Goal: Contribute content

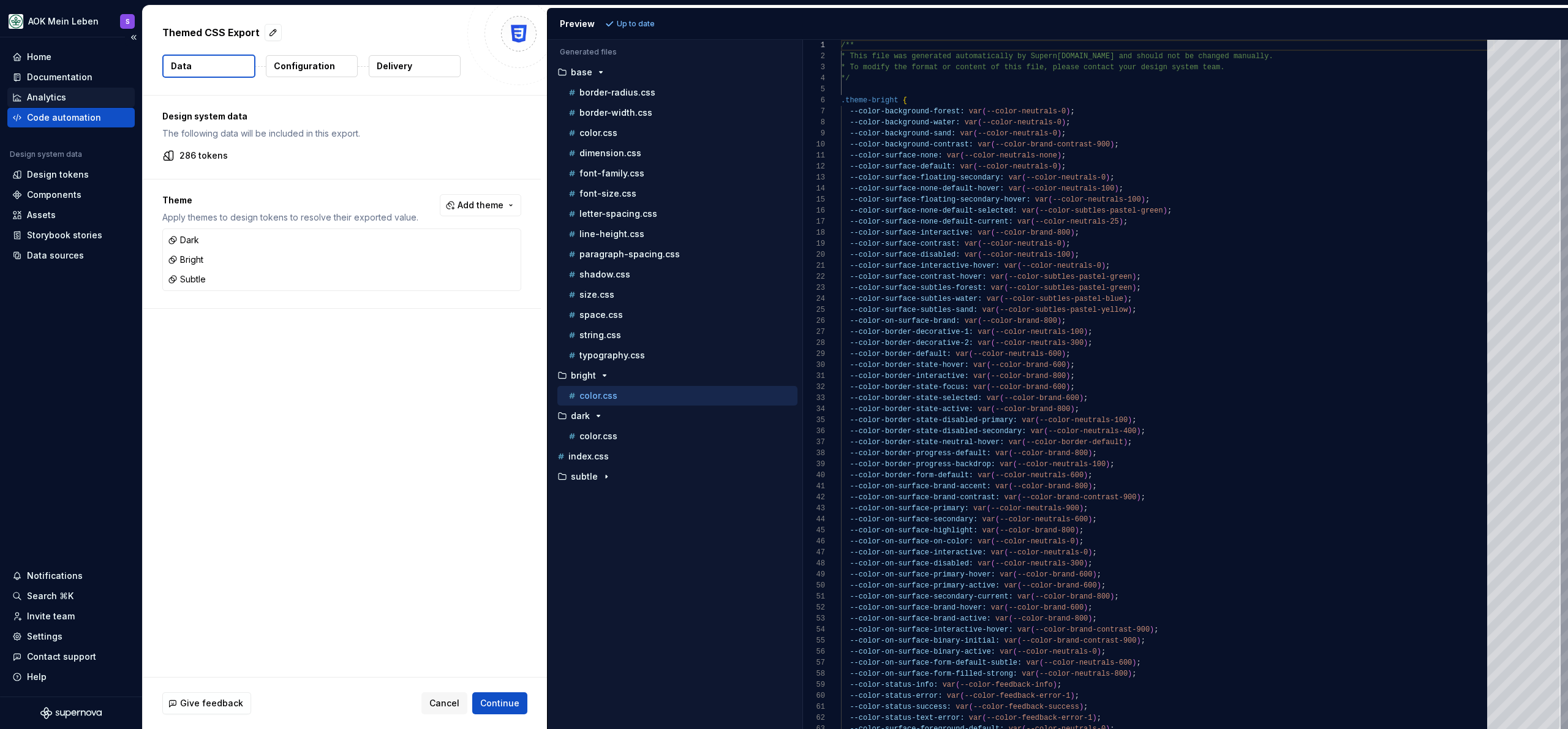
scroll to position [110, 0]
click at [71, 68] on div "Documentation" at bounding box center [70, 77] width 127 height 19
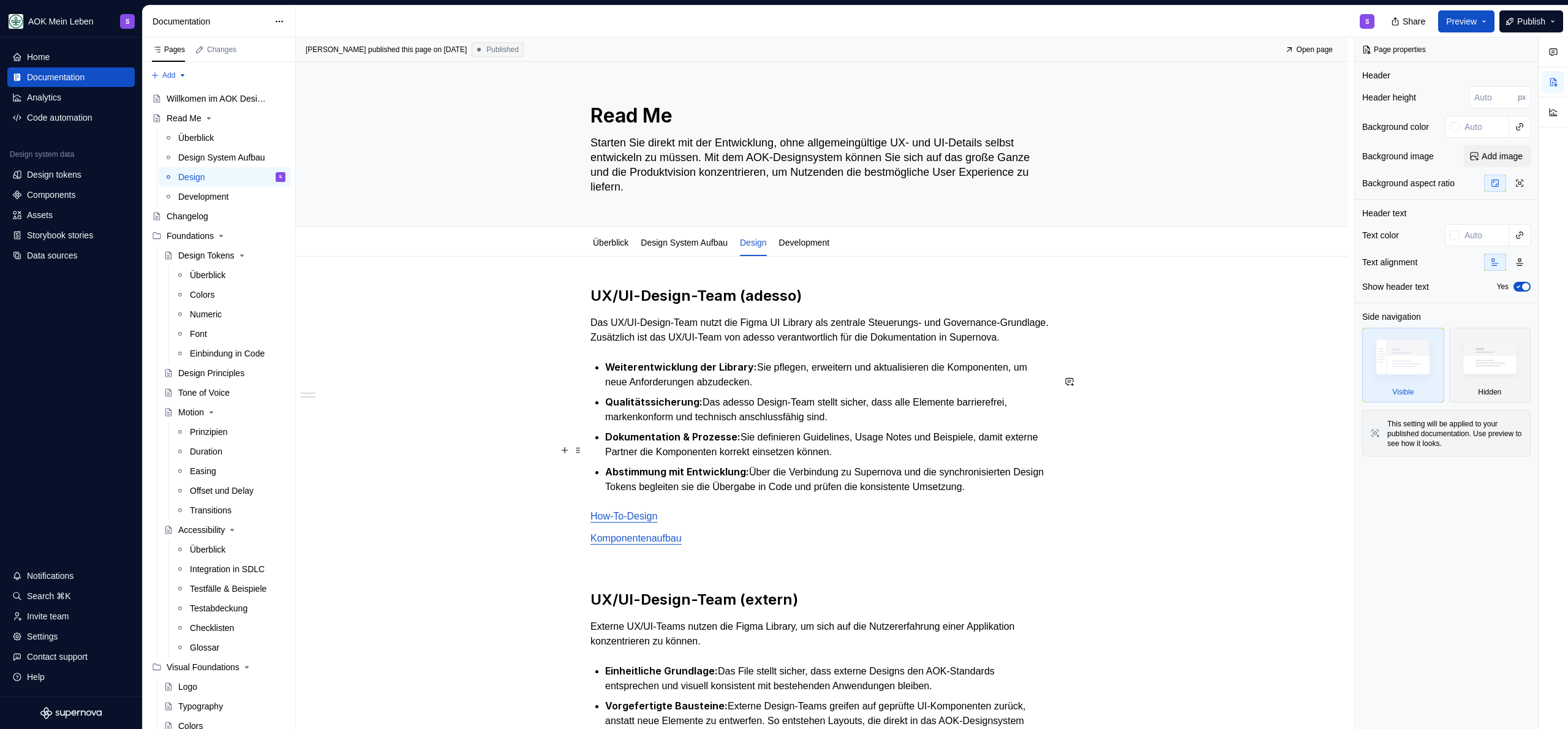
type textarea "*"
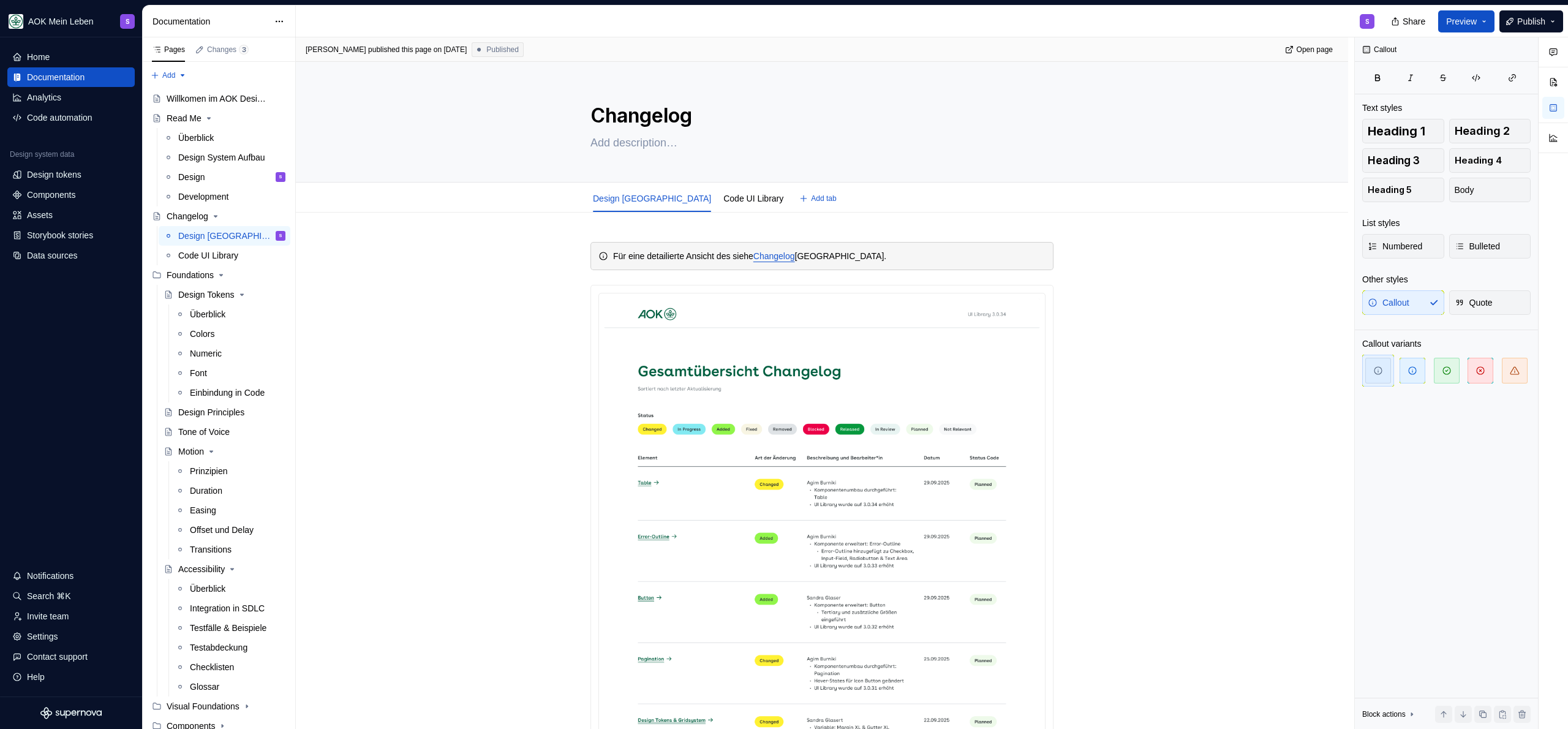
scroll to position [23, 0]
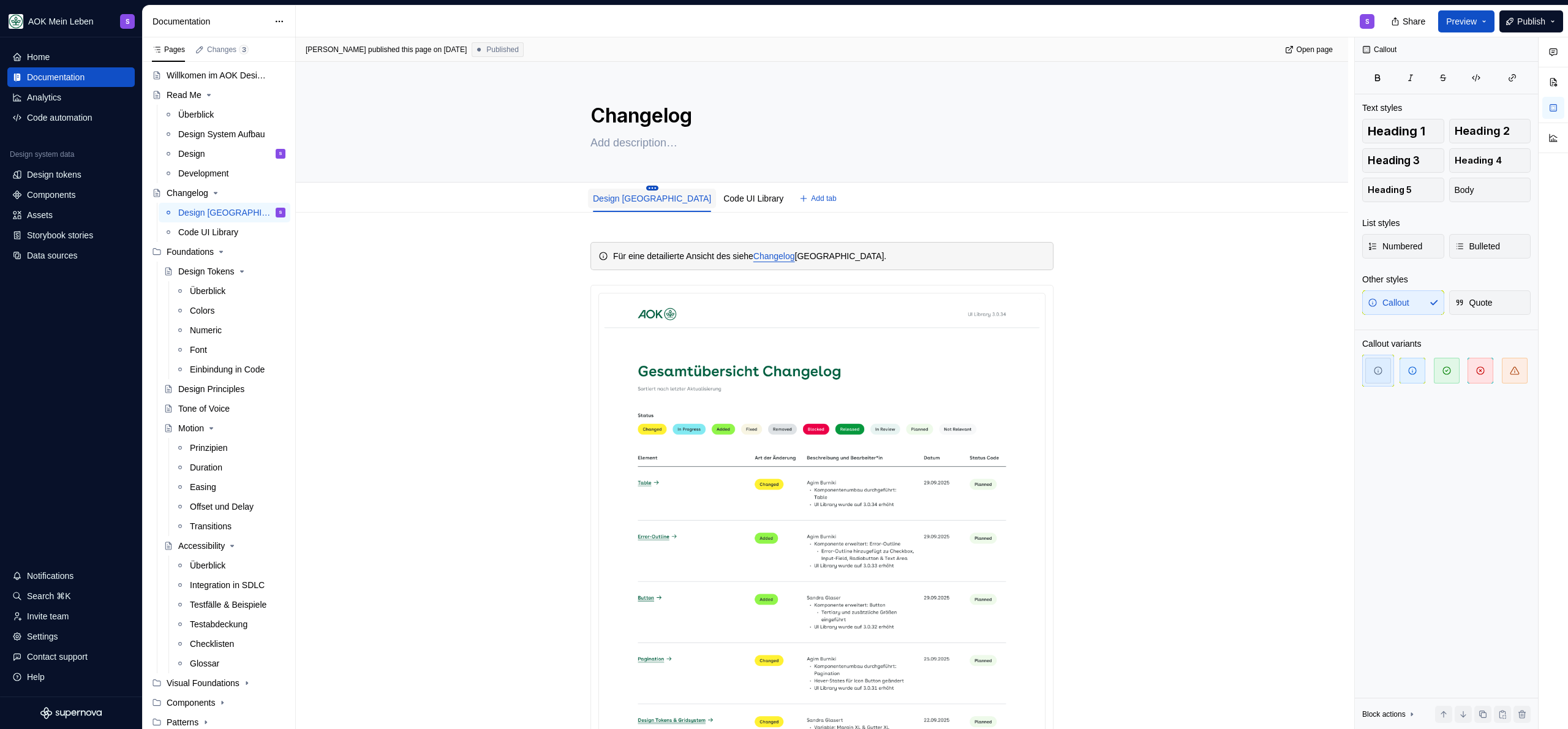
click at [627, 188] on html "AOK Mein Leben S Home Documentation Analytics Code automation Design system dat…" at bounding box center [784, 364] width 1568 height 729
click at [681, 321] on div "Delete tab" at bounding box center [695, 320] width 102 height 12
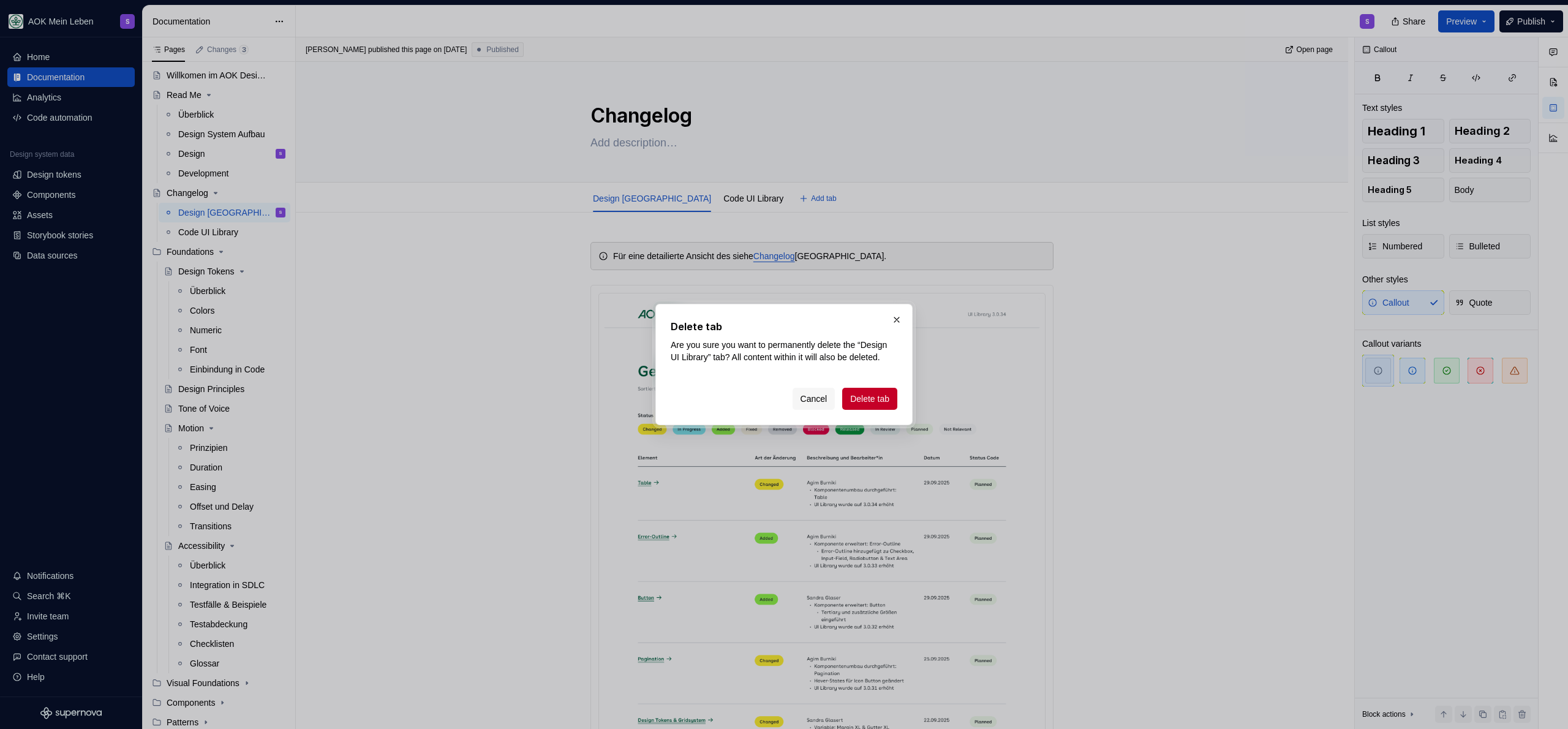
drag, startPoint x: 812, startPoint y: 405, endPoint x: 782, endPoint y: 392, distance: 32.7
click at [812, 405] on span "Cancel" at bounding box center [814, 398] width 27 height 12
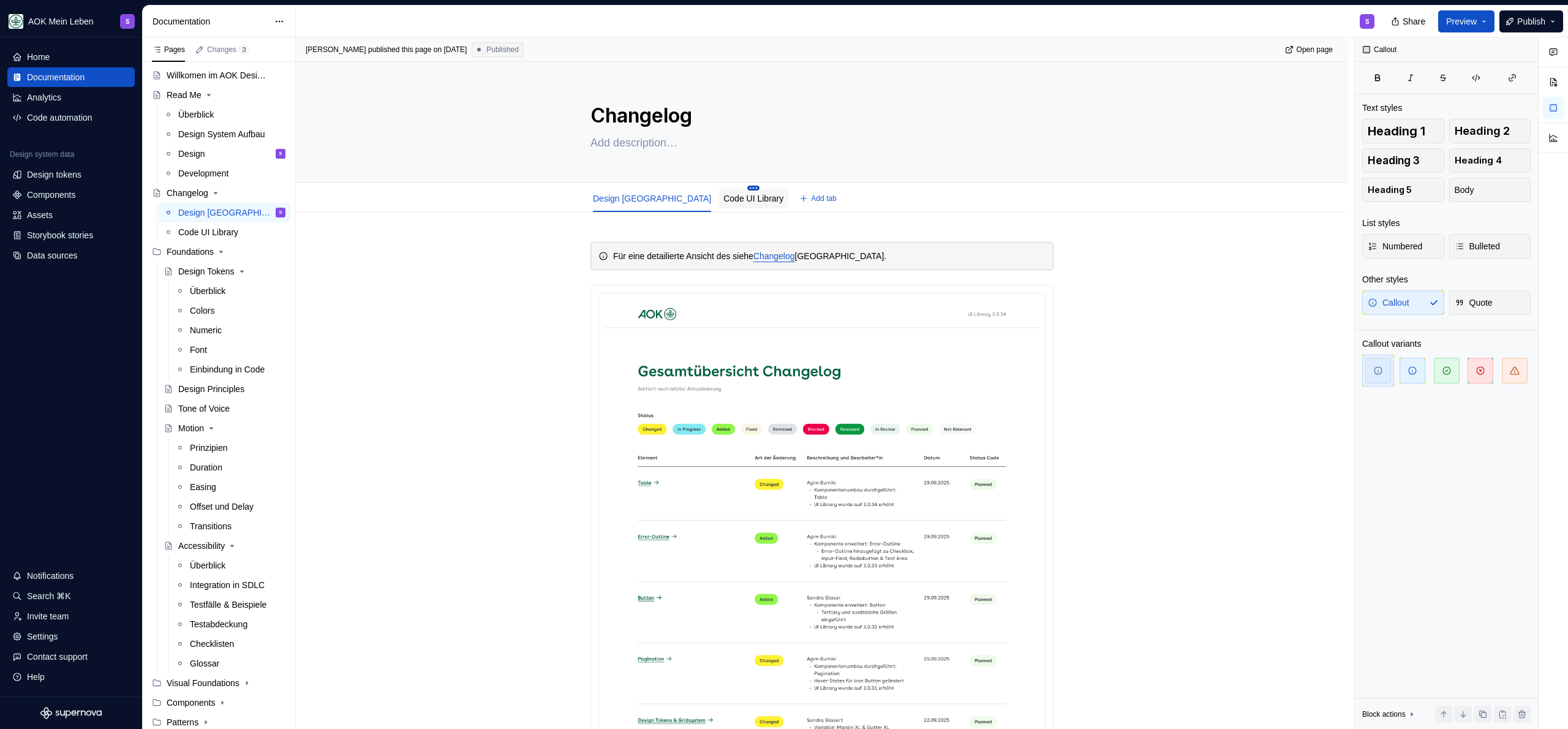
click at [711, 189] on html "AOK Mein Leben S Home Documentation Analytics Code automation Design system dat…" at bounding box center [784, 364] width 1568 height 729
click at [769, 323] on div "Delete tab" at bounding box center [775, 320] width 102 height 12
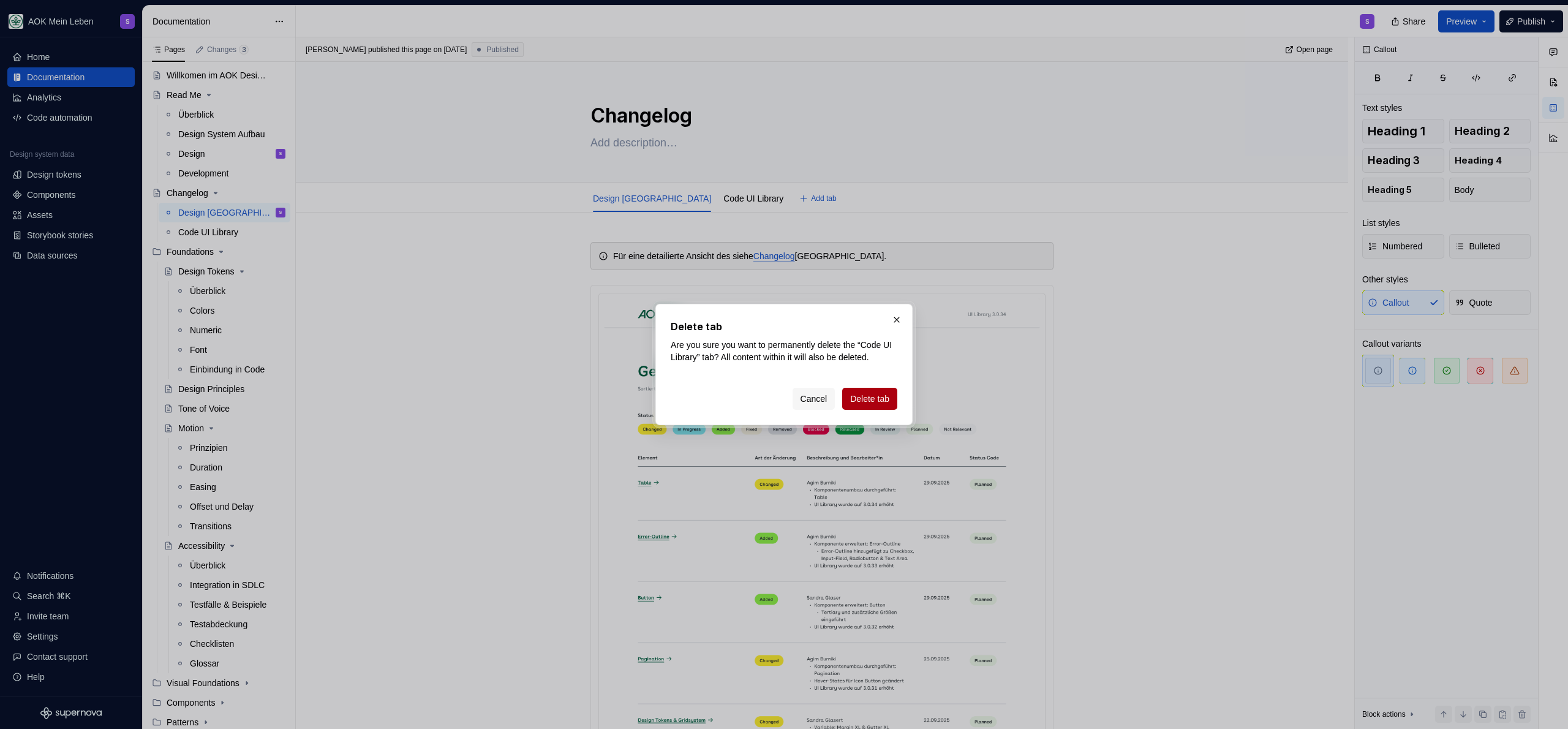
click at [882, 396] on span "Delete tab" at bounding box center [869, 398] width 39 height 12
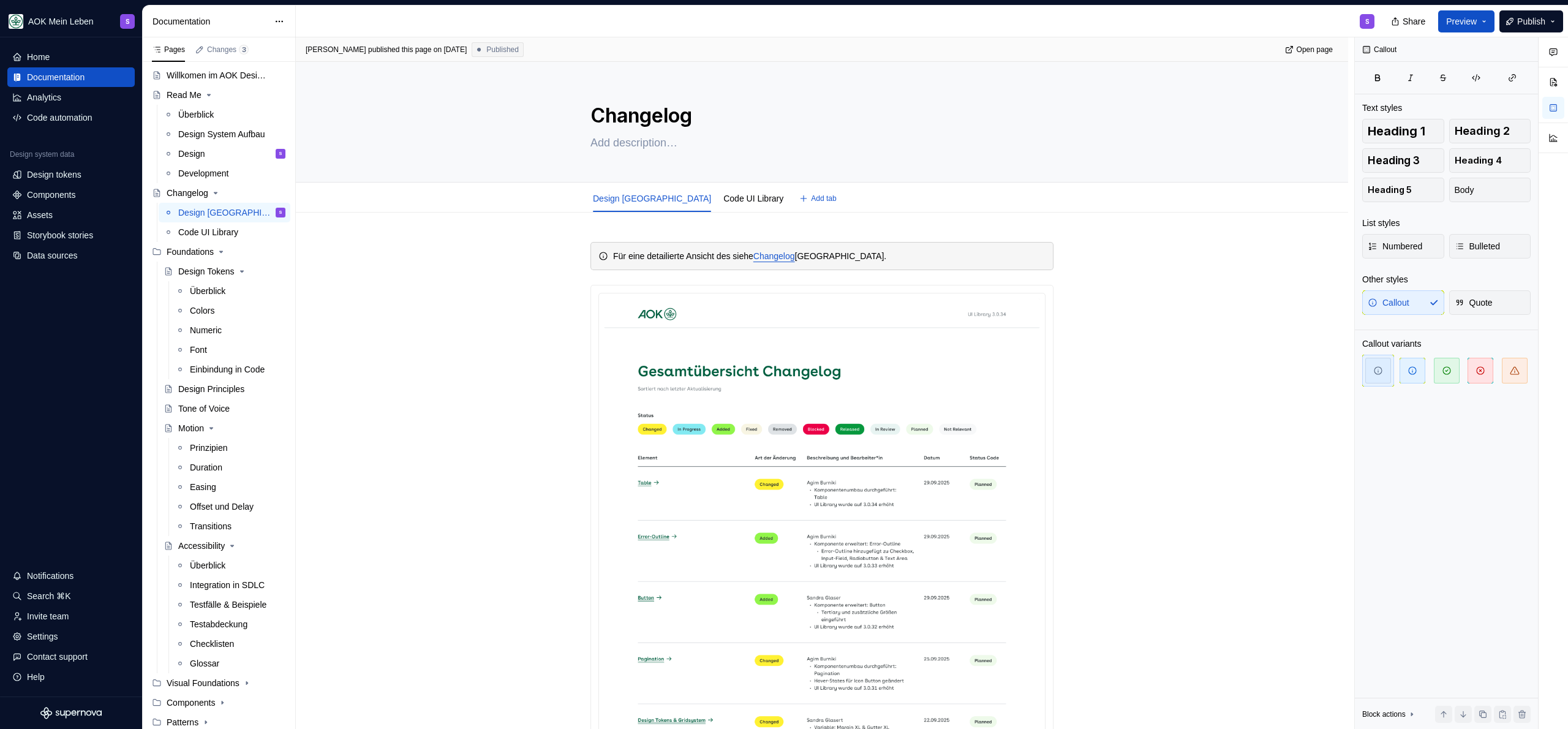
drag, startPoint x: 997, startPoint y: 202, endPoint x: 983, endPoint y: 202, distance: 14.0
click at [997, 202] on div "Design UI Library Code UI Library Add tab" at bounding box center [822, 198] width 478 height 27
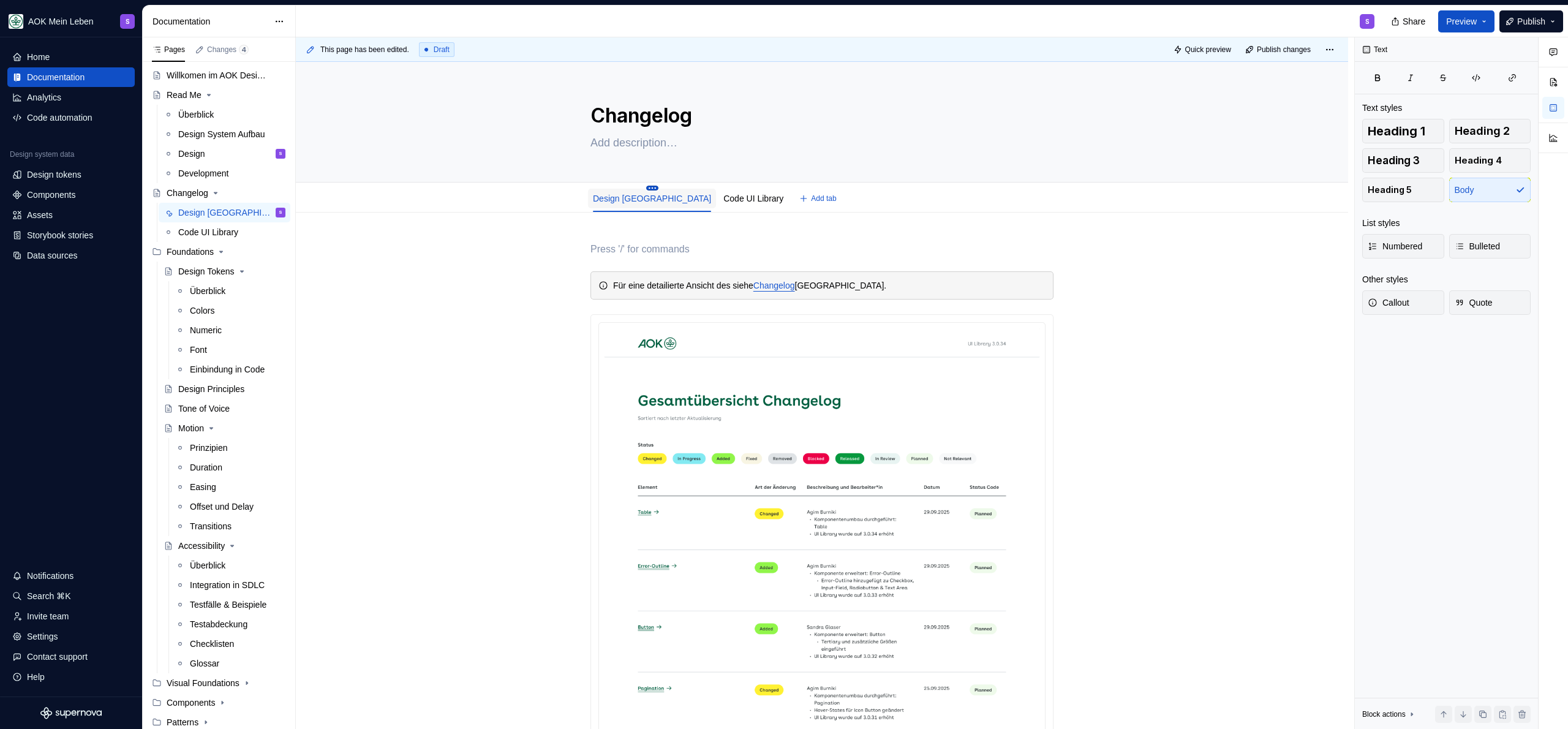
click at [623, 188] on html "AOK Mein Leben S Home Documentation Analytics Code automation Design system dat…" at bounding box center [784, 364] width 1568 height 729
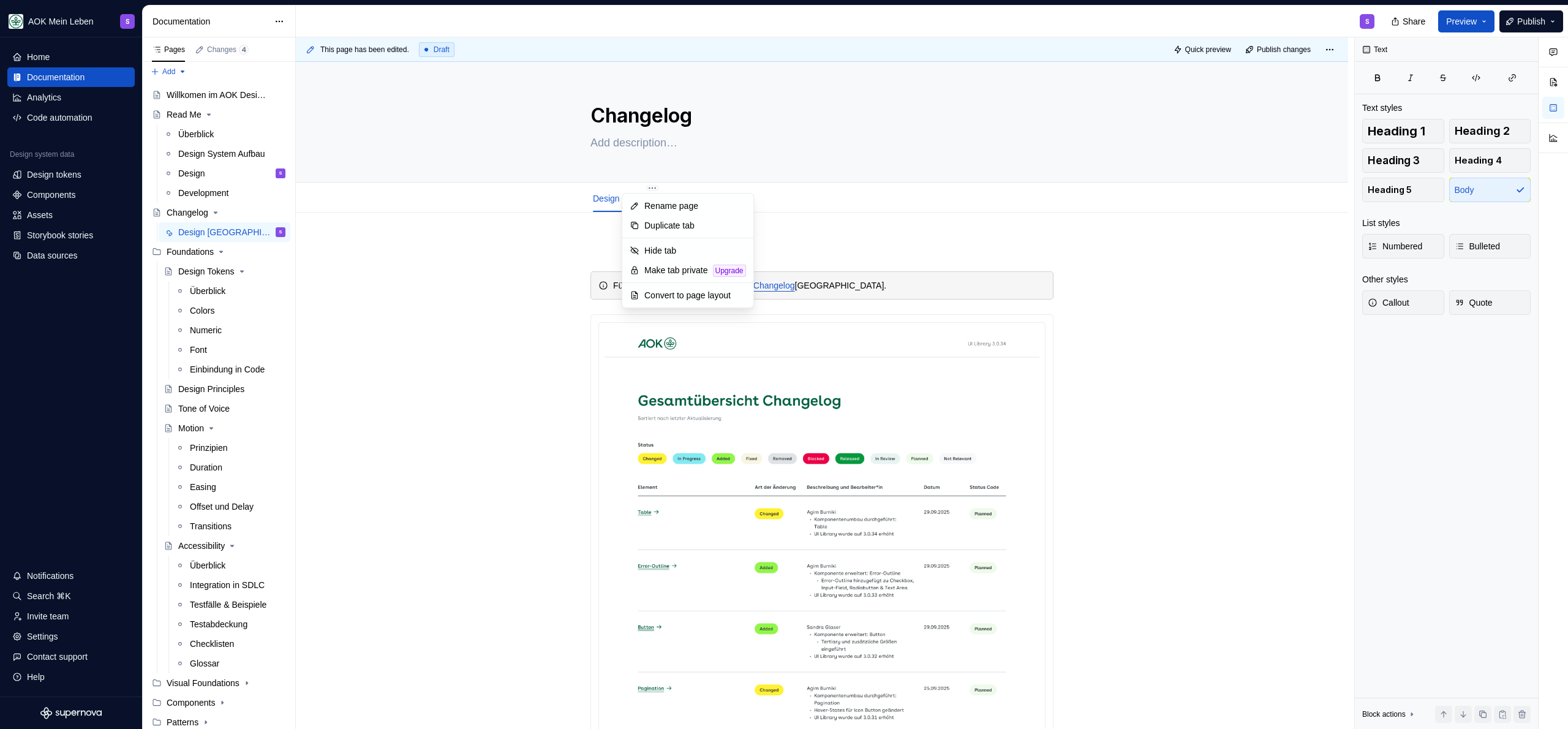
scroll to position [4, 0]
click at [605, 240] on html "AOK Mein Leben S Home Documentation Analytics Code automation Design system dat…" at bounding box center [784, 364] width 1568 height 729
click at [628, 191] on div "Design UI Library" at bounding box center [652, 198] width 118 height 15
click at [634, 189] on div "Design UI Library" at bounding box center [652, 198] width 128 height 19
click at [631, 187] on html "AOK Mein Leben S Home Documentation Analytics Code automation Design system dat…" at bounding box center [784, 364] width 1568 height 729
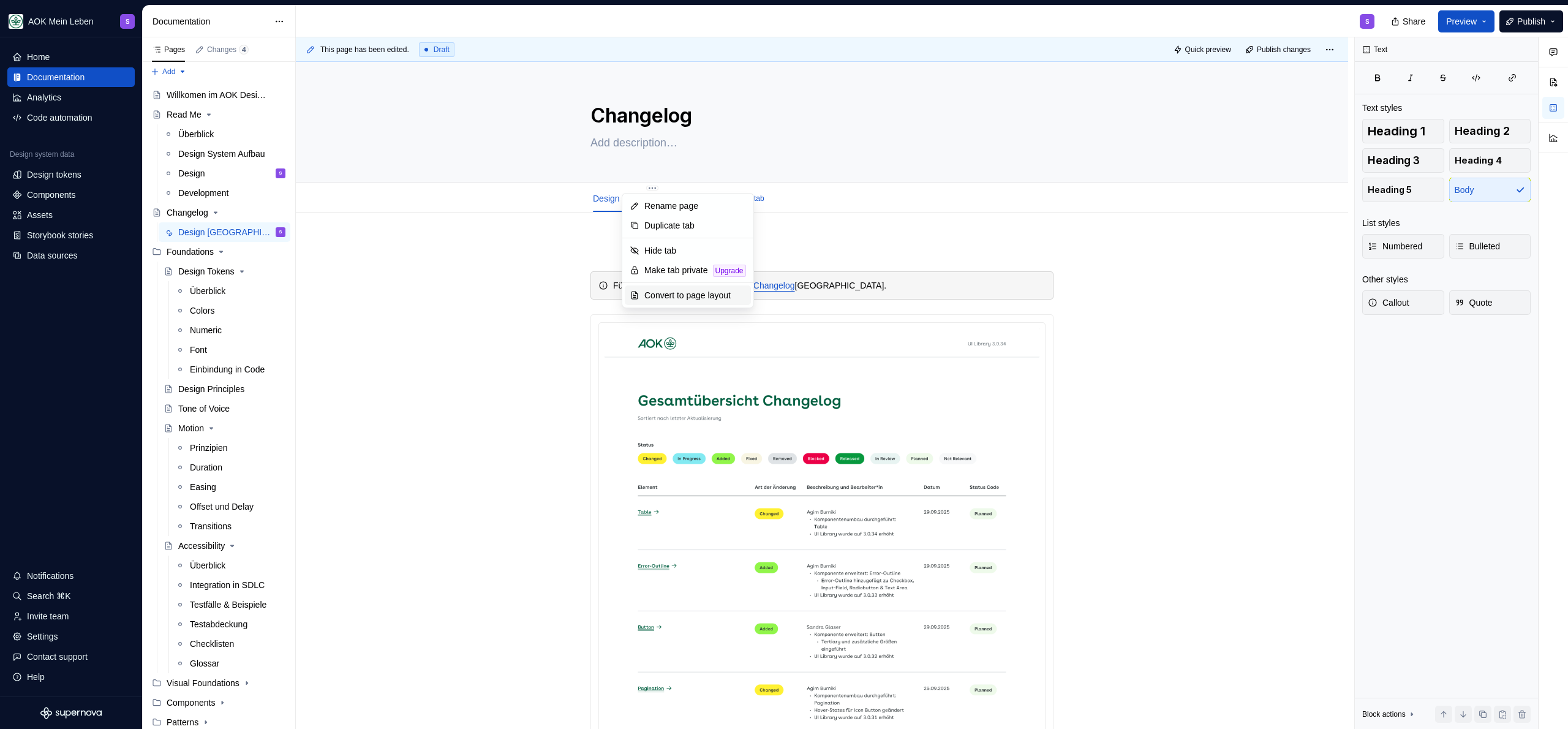
click at [691, 298] on div "Convert to page layout" at bounding box center [695, 295] width 102 height 12
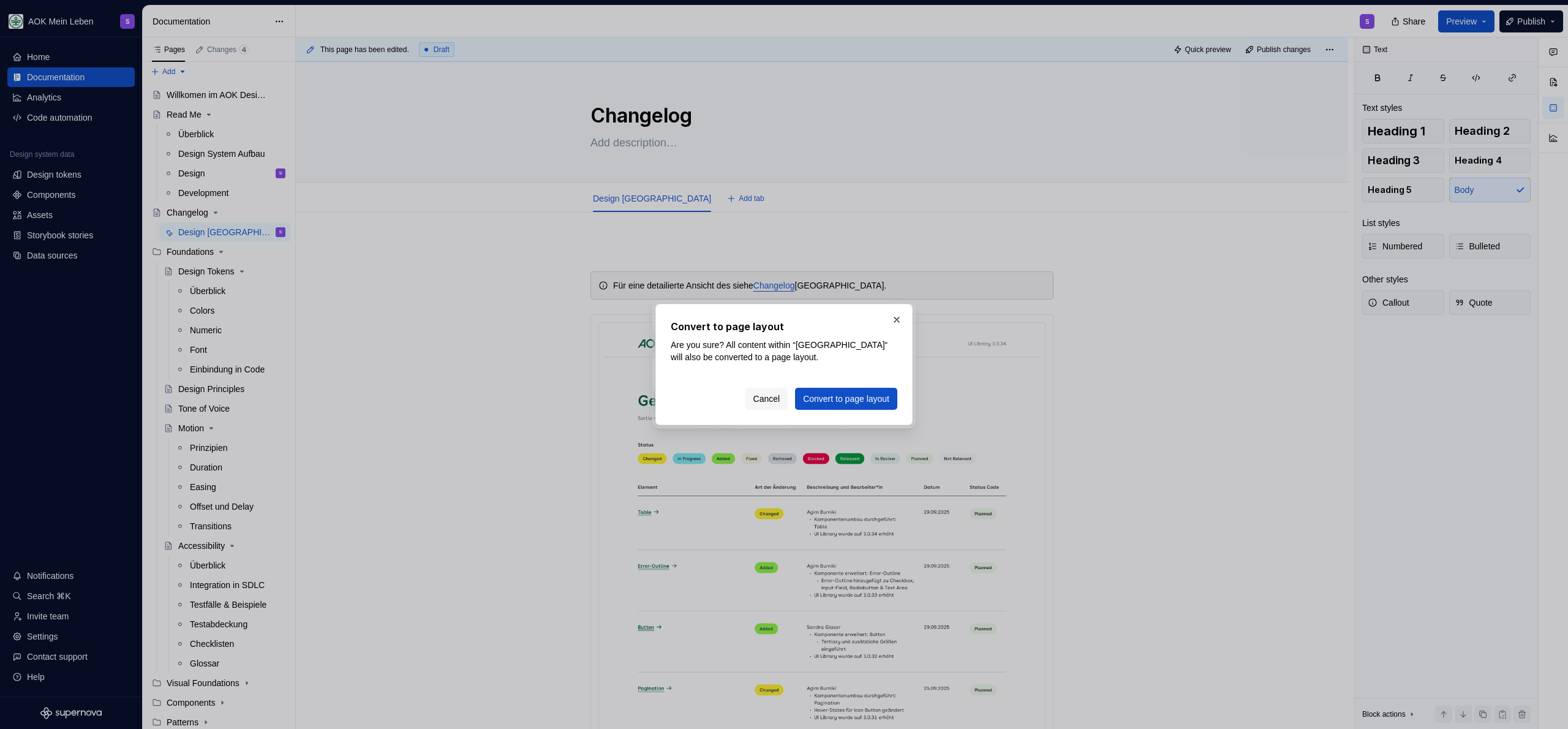
click at [830, 400] on span "Convert to page layout" at bounding box center [846, 398] width 87 height 12
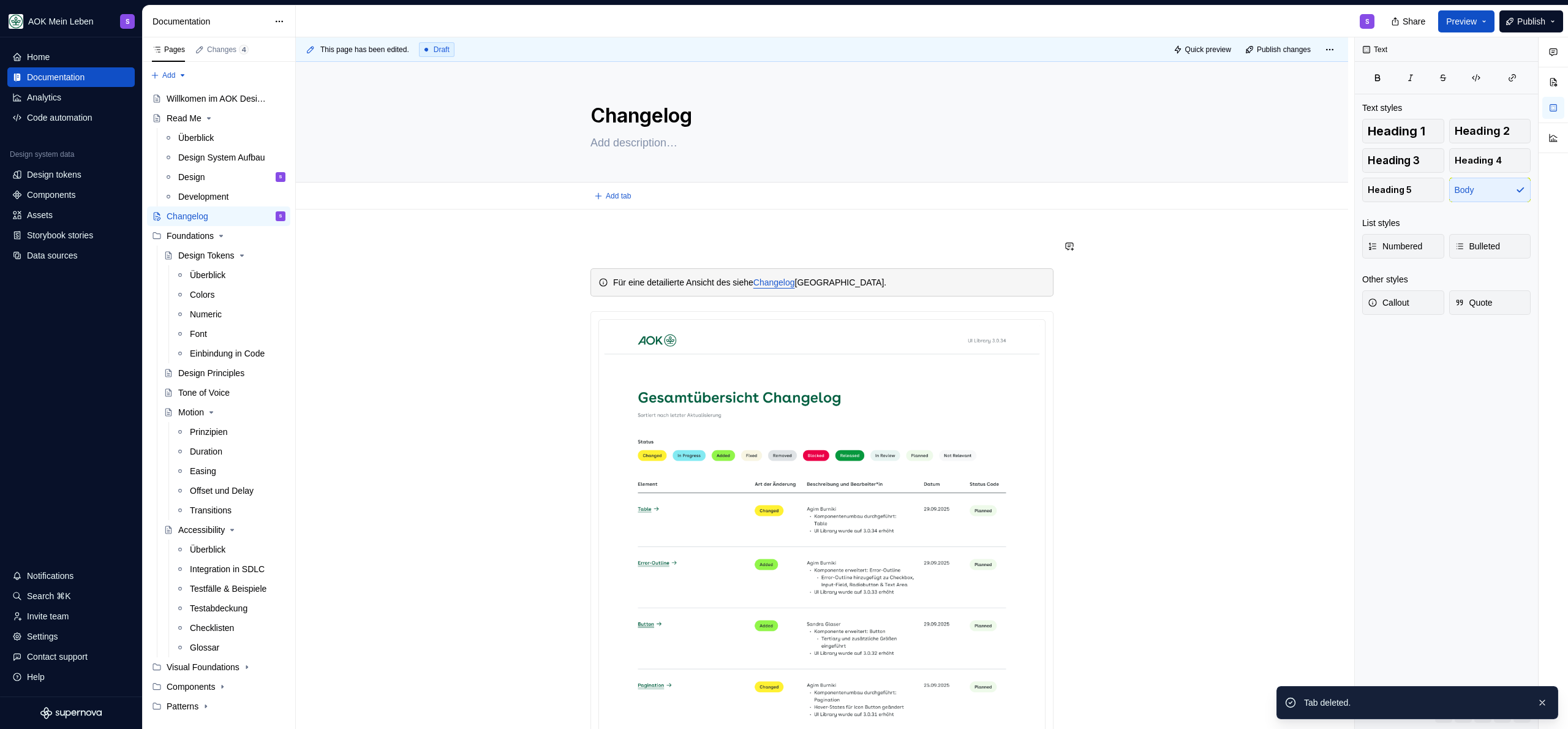
scroll to position [0, 0]
click at [638, 239] on p at bounding box center [822, 246] width 463 height 15
type textarea "*"
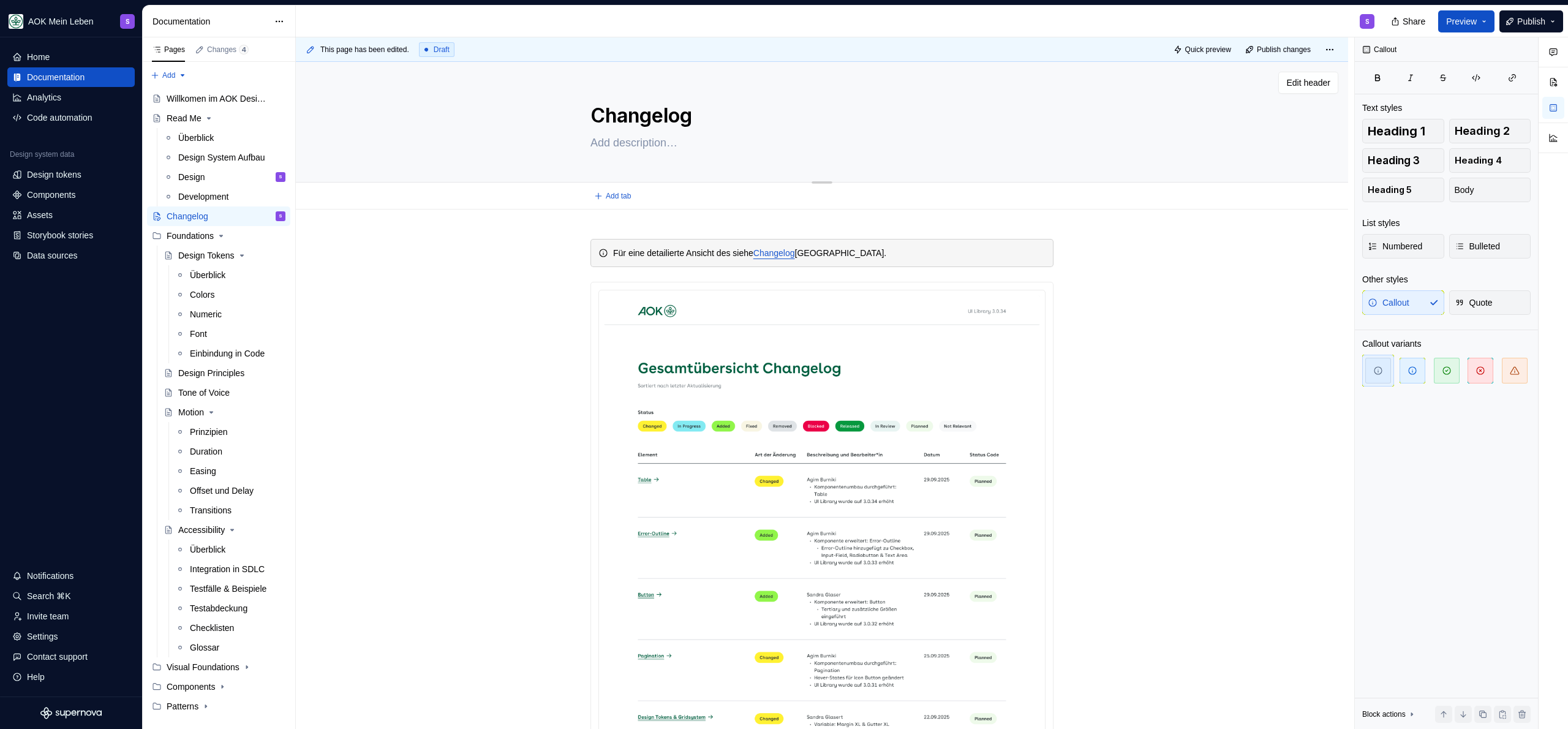
click at [668, 145] on textarea at bounding box center [819, 142] width 463 height 19
type textarea "u"
type textarea "*"
type textarea "un"
type textarea "*"
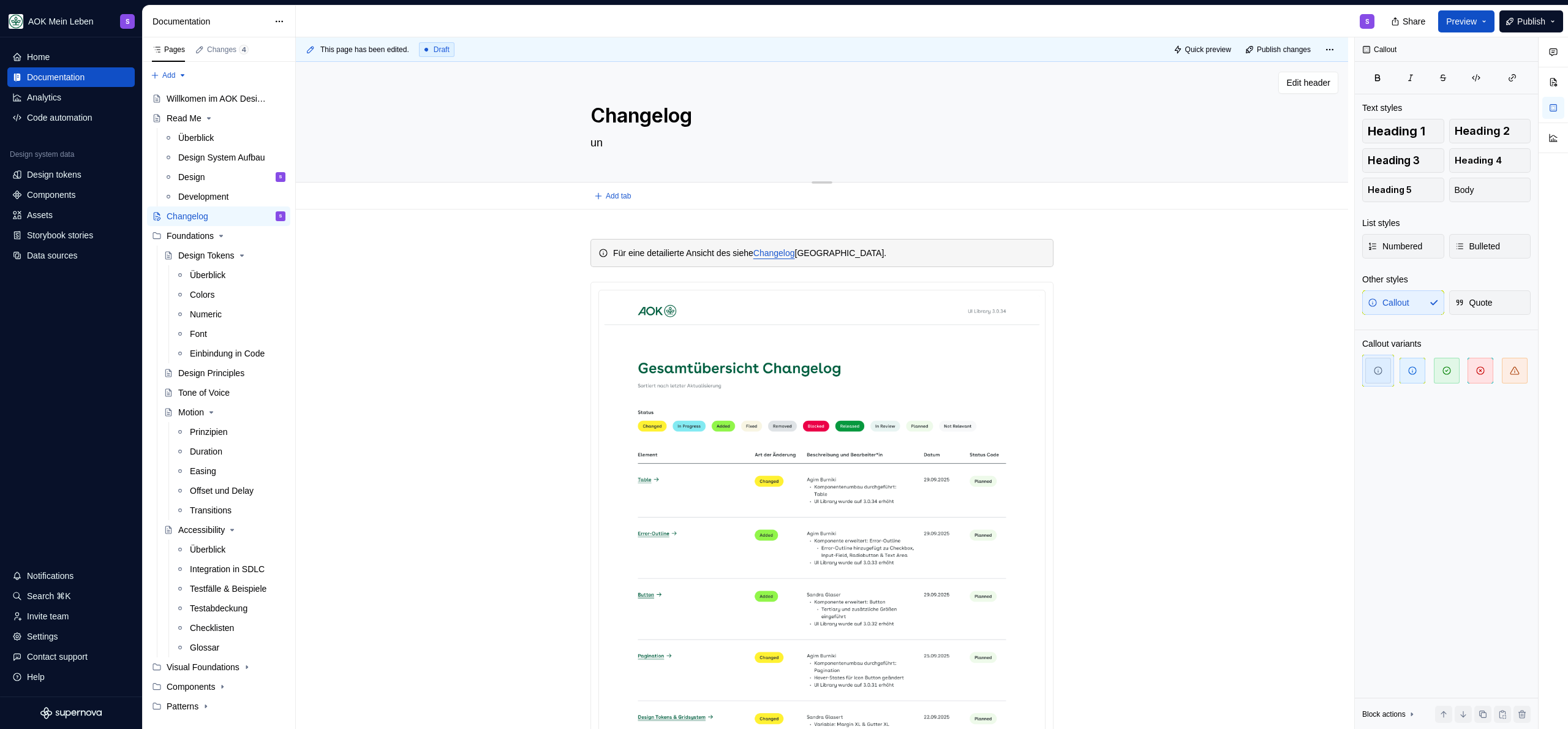
type textarea "uns"
type textarea "*"
type textarea "unse"
type textarea "*"
type textarea "unser"
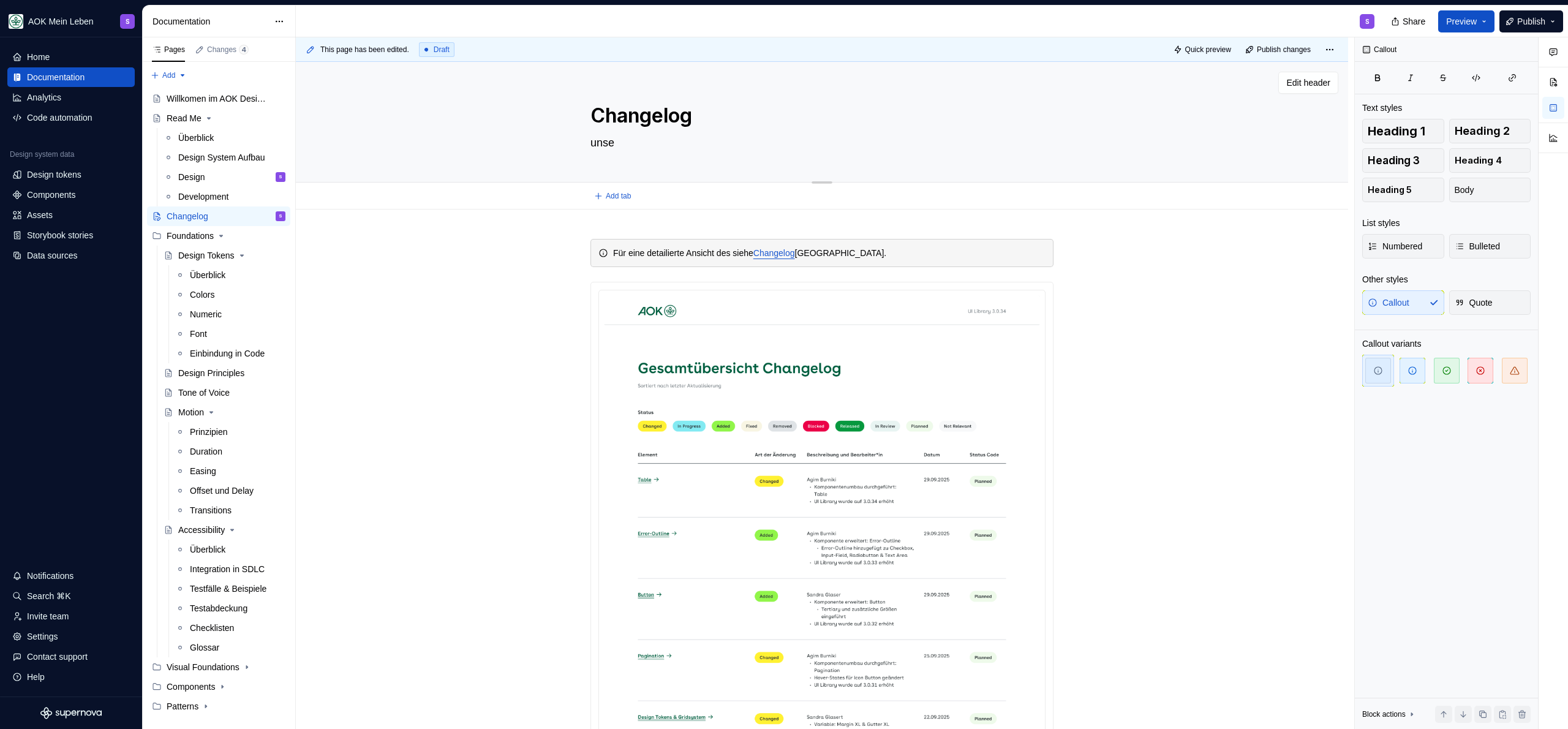
type textarea "*"
type textarea "unser"
type textarea "*"
type textarea "unser"
type textarea "*"
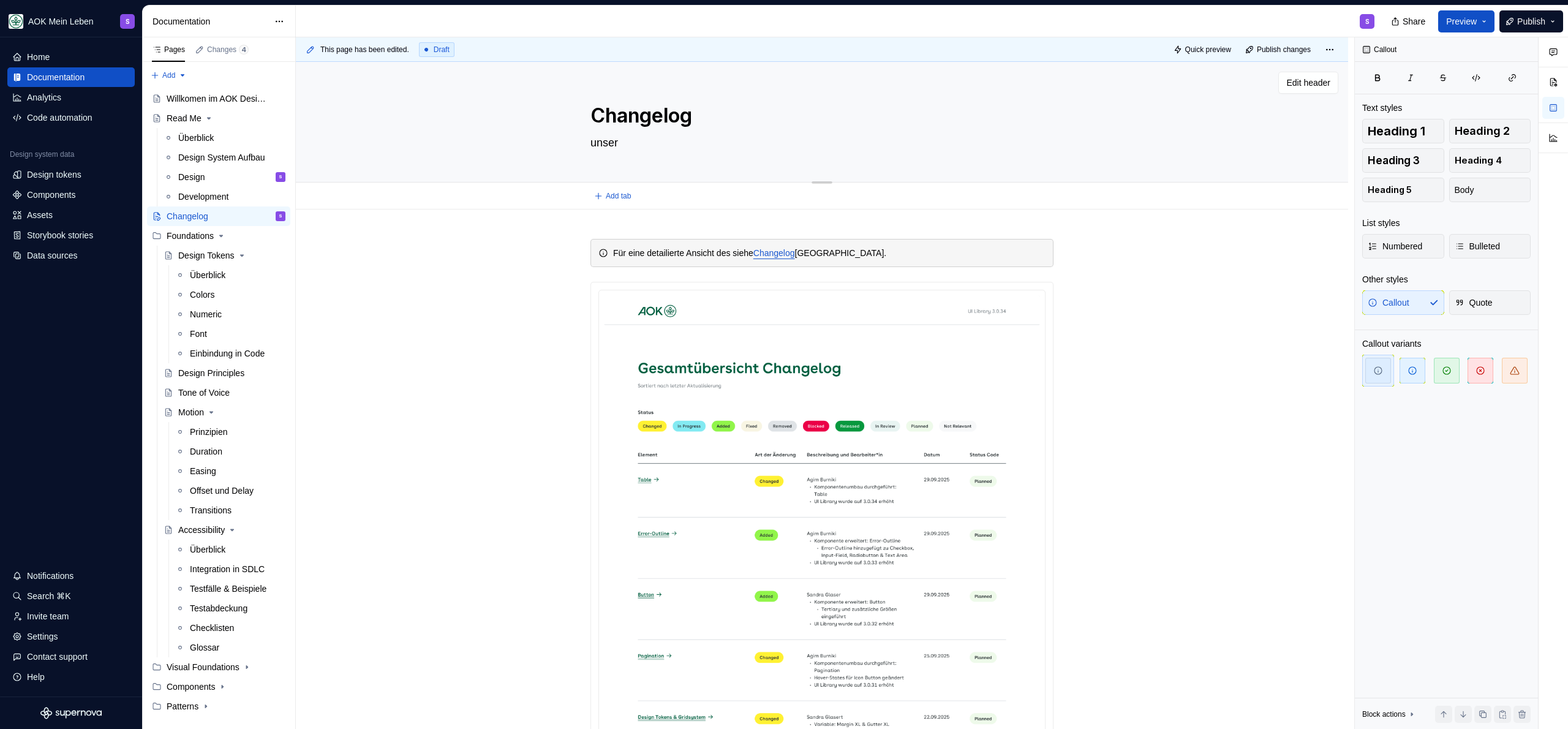
type textarea "unse"
type textarea "*"
type textarea "uns"
type textarea "*"
type textarea "un"
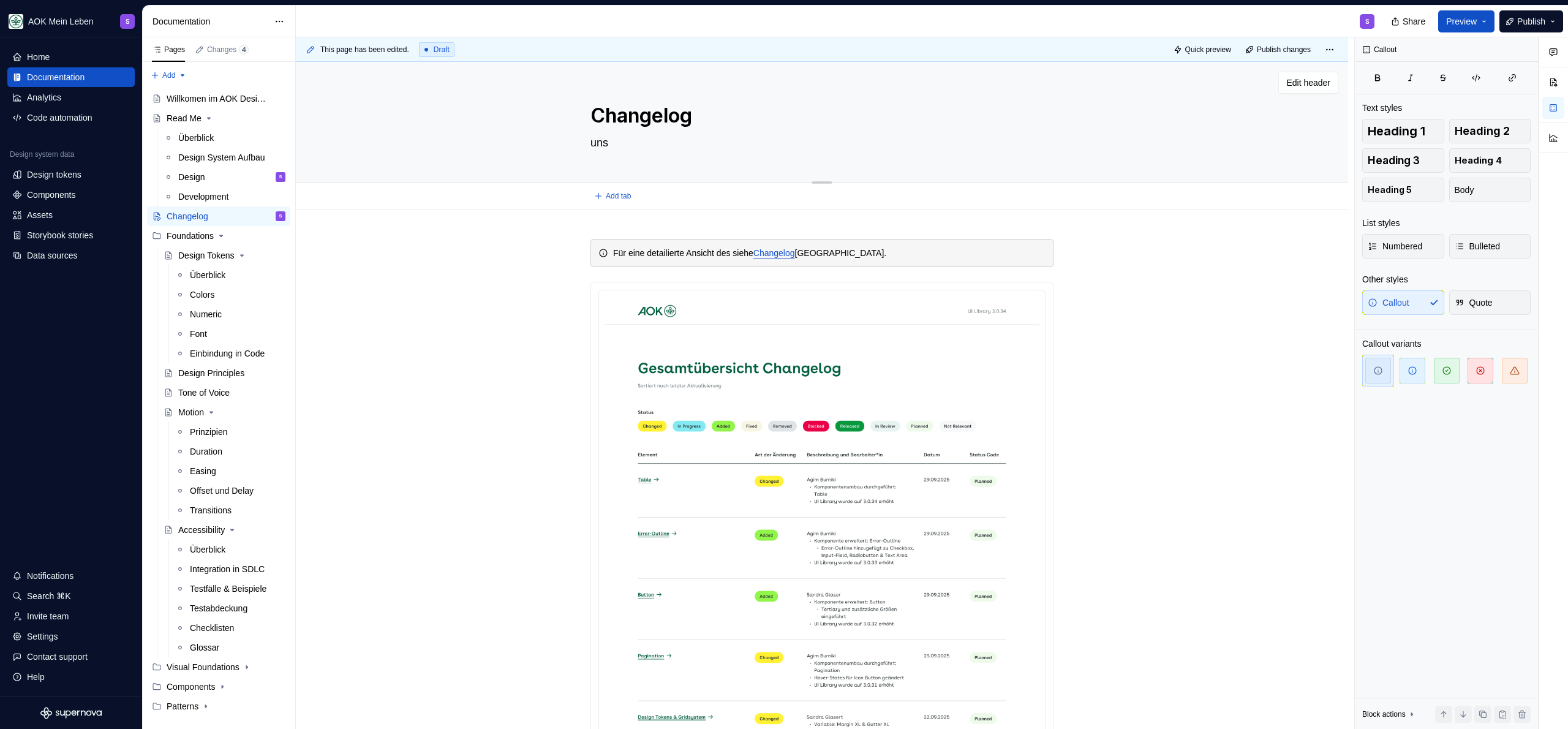
type textarea "*"
type textarea "u"
type textarea "*"
paste textarea "Die adesso AOK UI Library stellt eine bedeutende Weiterentwicklung der bisherig…"
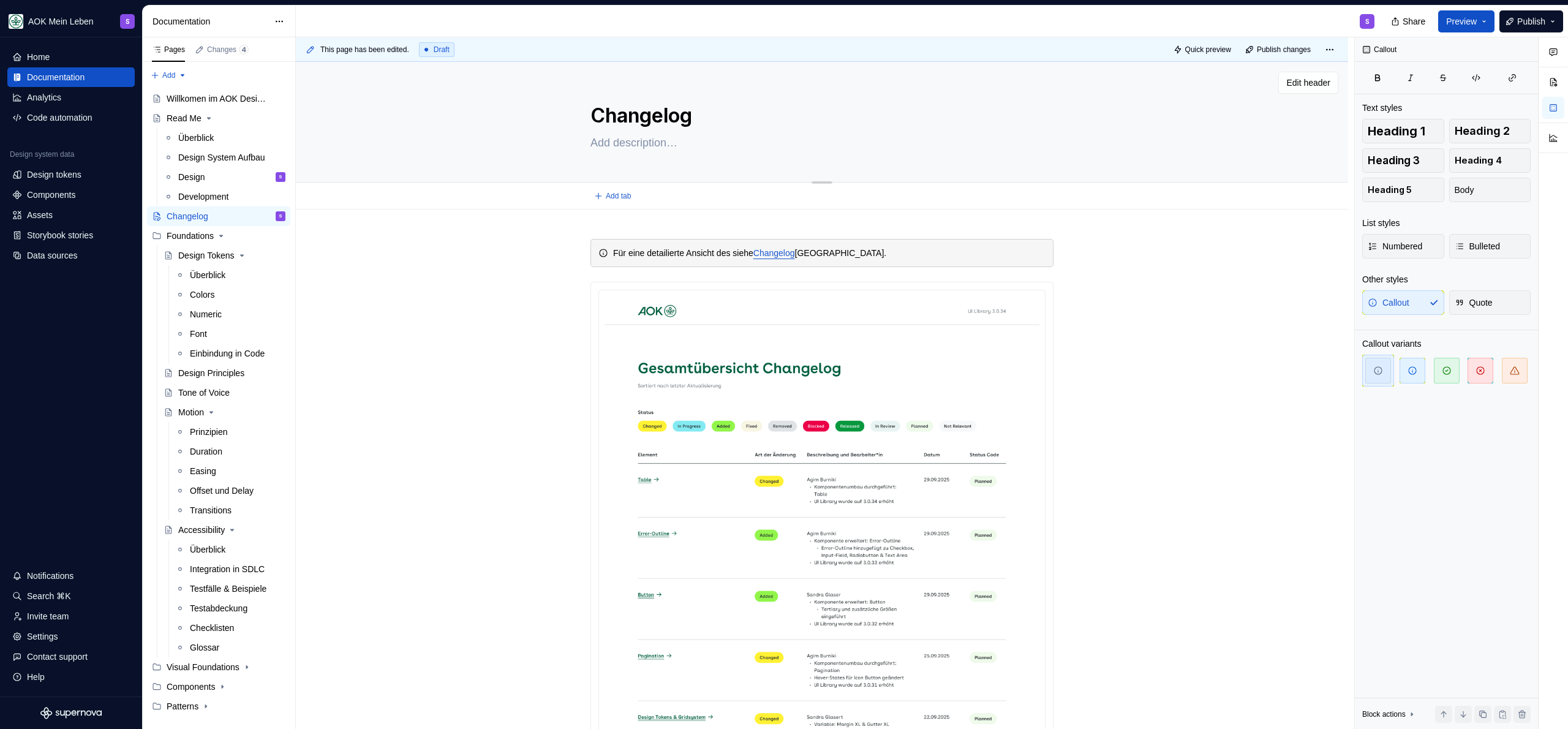
type textarea "Die adesso AOK UI Library stellt eine bedeutende Weiterentwicklung der bisherig…"
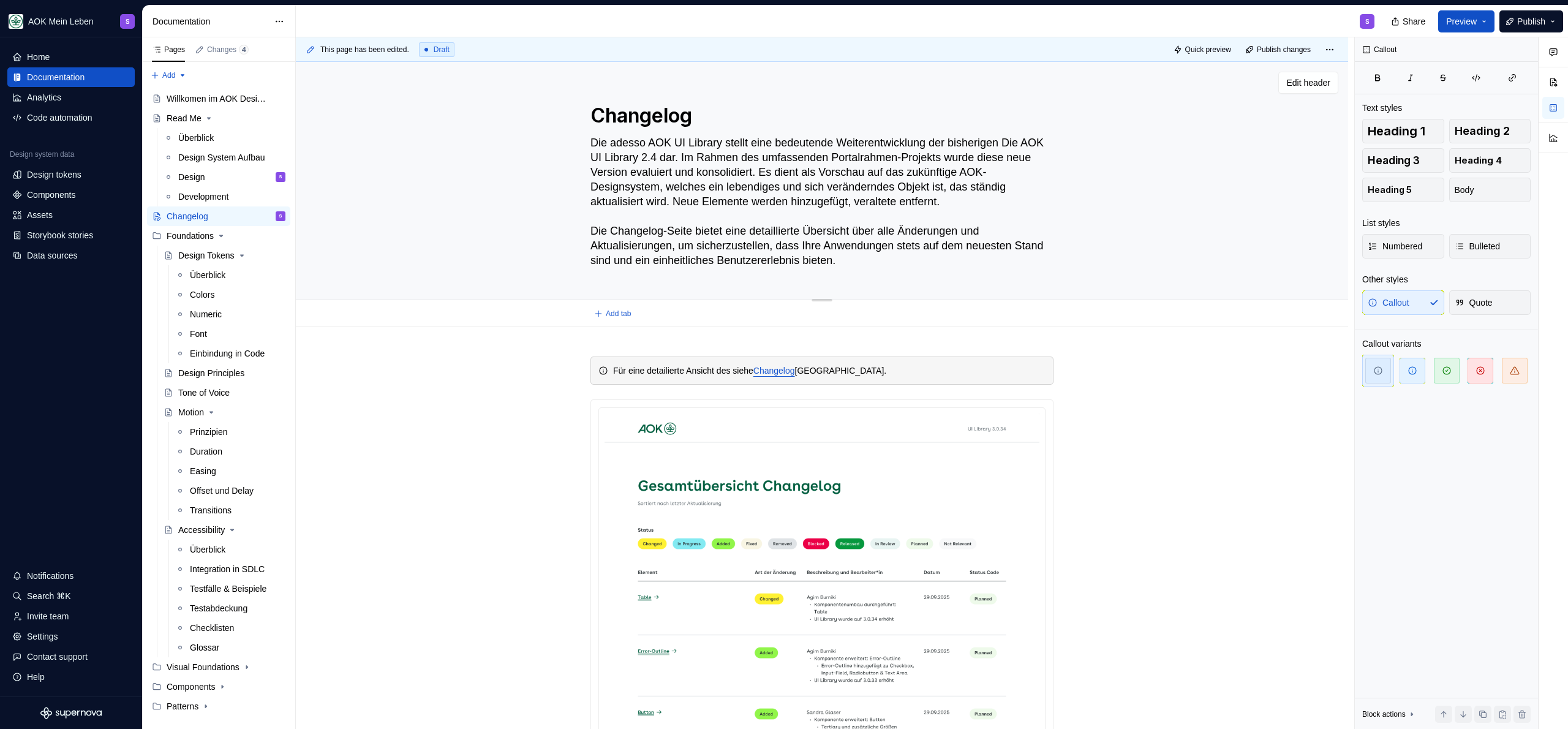
type textarea "*"
click at [635, 144] on textarea "Die adesso AOK UI Library stellt eine bedeutende Weiterentwicklung der bisherig…" at bounding box center [819, 201] width 463 height 138
type textarea "Die AOK UI Library stellt eine bedeutende Weiterentwicklung der bisherigen Die …"
type textarea "*"
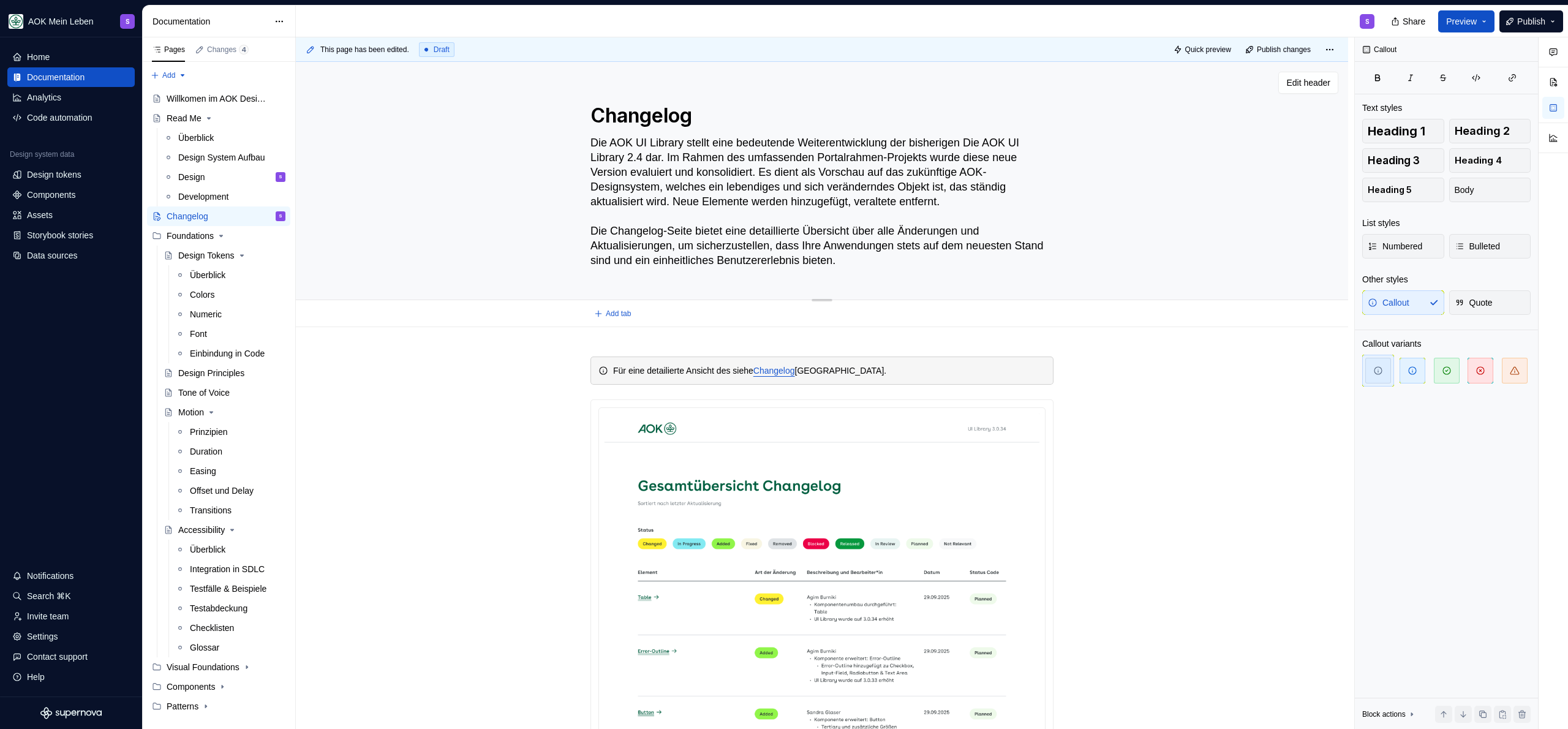
type textarea "Die AOK UI Library stellt eine bedeutende Weiterentwicklung der bisherigen Die …"
type textarea "*"
type textarea "Die AOK UI Library ( stellt eine bedeutende Weiterentwicklung der bisherigen Di…"
type textarea "*"
type textarea "Die AOK UI Library () stellt eine bedeutende Weiterentwicklung der bisherigen D…"
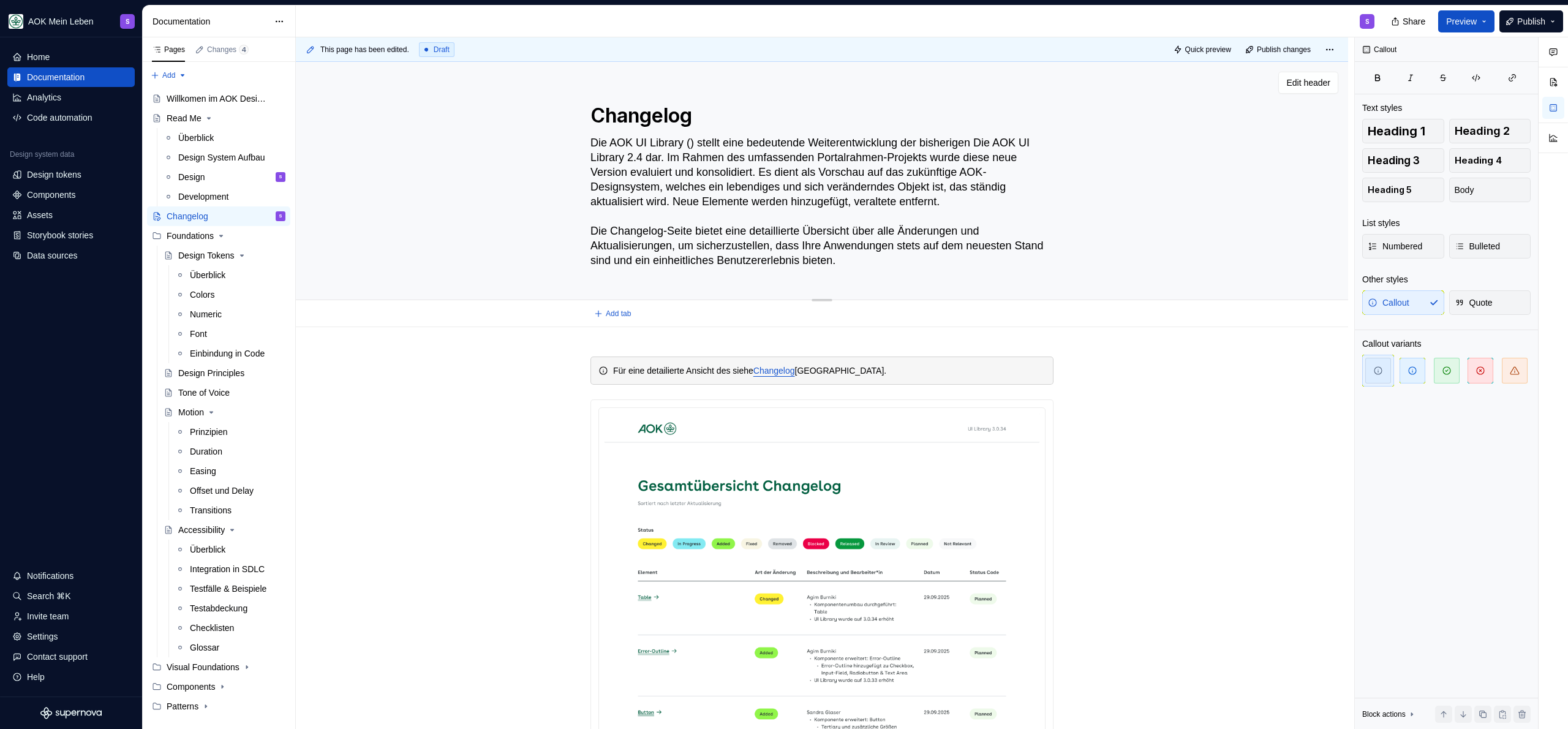
type textarea "*"
paste textarea "adesso"
type textarea "Die AOK UI Library (adesso) stellt eine bedeutende Weiterentwicklung der bisher…"
click at [862, 169] on textarea "Die AOK UI Library (adesso) stellt eine bedeutende Weiterentwicklung der bisher…" at bounding box center [819, 201] width 463 height 138
click at [676, 159] on textarea "Die AOK UI Library (adesso) stellt eine bedeutende Weiterentwicklung der bisher…" at bounding box center [819, 201] width 463 height 138
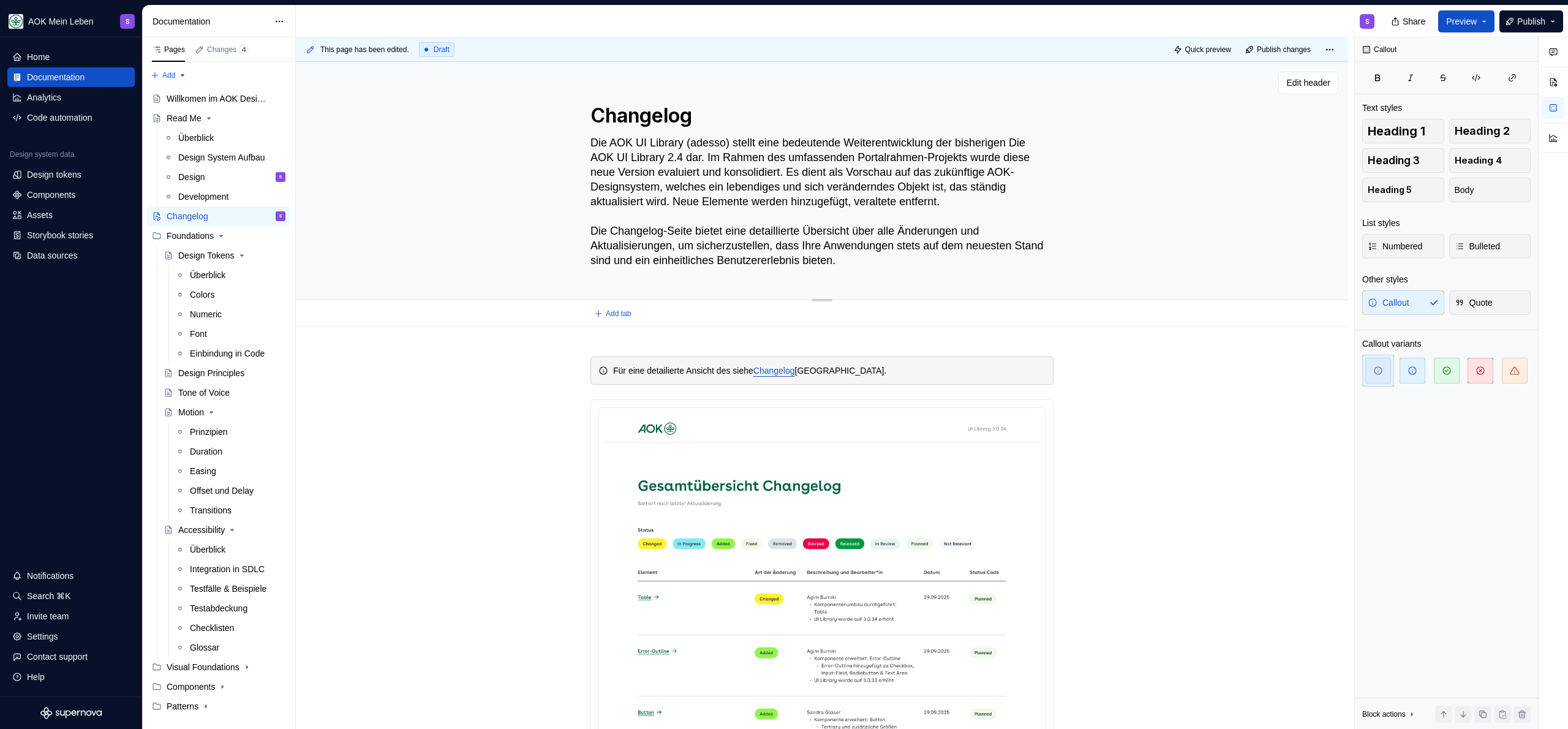
click at [839, 155] on textarea "Die AOK UI Library (adesso) stellt eine bedeutende Weiterentwicklung der bisher…" at bounding box center [819, 201] width 463 height 138
click at [744, 164] on textarea "Die AOK UI Library (adesso) stellt eine bedeutende Weiterentwicklung der bisher…" at bounding box center [819, 201] width 463 height 138
click at [818, 161] on textarea "Die AOK UI Library (adesso) stellt eine bedeutende Weiterentwicklung der bisher…" at bounding box center [819, 201] width 463 height 138
click at [920, 165] on textarea "Die AOK UI Library (adesso) stellt eine bedeutende Weiterentwicklung der bisher…" at bounding box center [819, 201] width 463 height 138
type textarea "*"
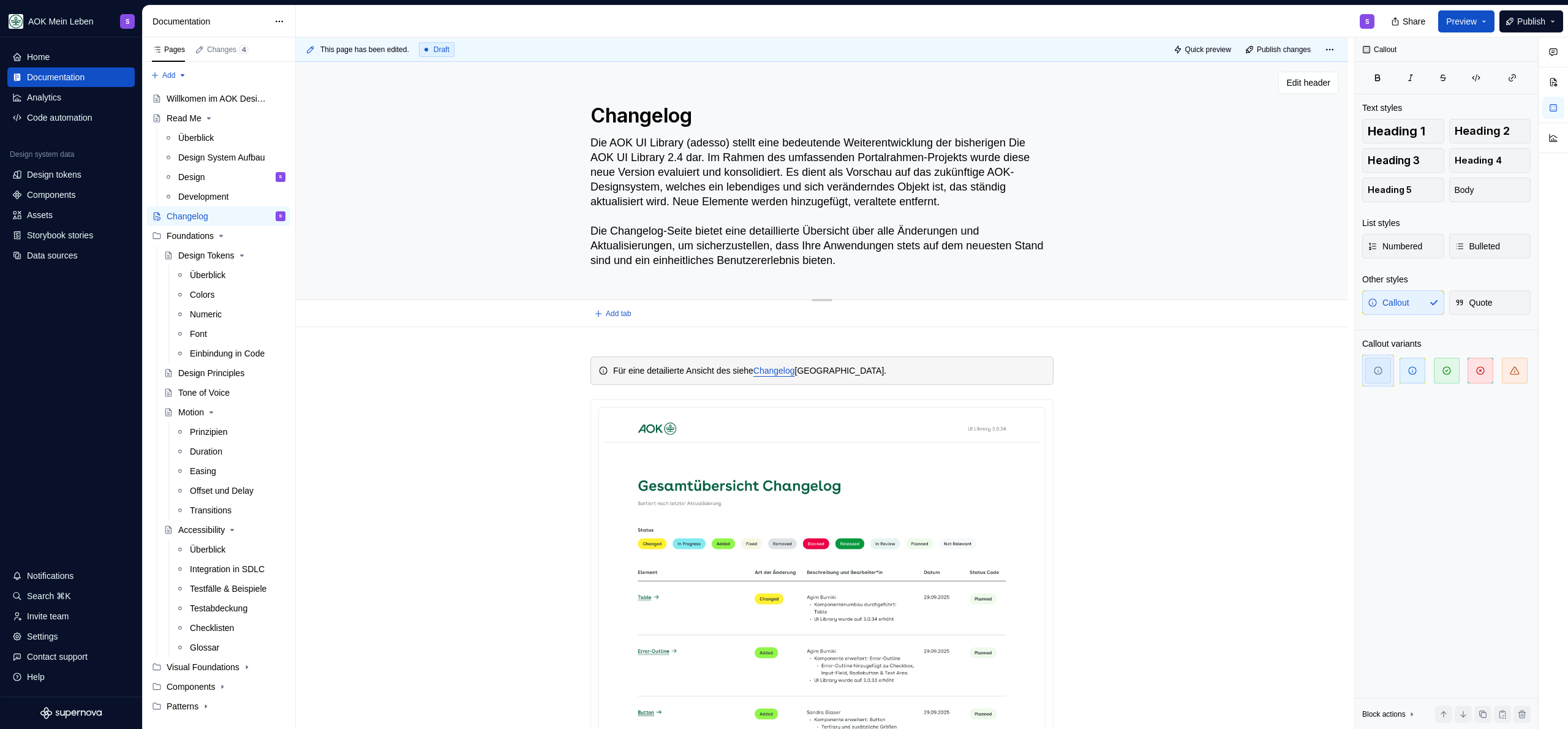
click at [720, 175] on textarea "Die AOK UI Library (adesso) stellt eine bedeutende Weiterentwicklung der bisher…" at bounding box center [819, 201] width 463 height 138
click at [767, 172] on textarea "Die AOK UI Library (adesso) stellt eine bedeutende Weiterentwicklung der bisher…" at bounding box center [819, 201] width 463 height 138
click at [695, 172] on textarea "Die AOK UI Library (adesso) stellt eine bedeutende Weiterentwicklung der bisher…" at bounding box center [819, 201] width 463 height 138
click at [730, 172] on textarea "Die AOK UI Library (adesso) stellt eine bedeutende Weiterentwicklung der bisher…" at bounding box center [819, 201] width 463 height 138
click at [724, 171] on textarea "Die AOK UI Library (adesso) stellt eine bedeutende Weiterentwicklung der bisher…" at bounding box center [819, 201] width 463 height 138
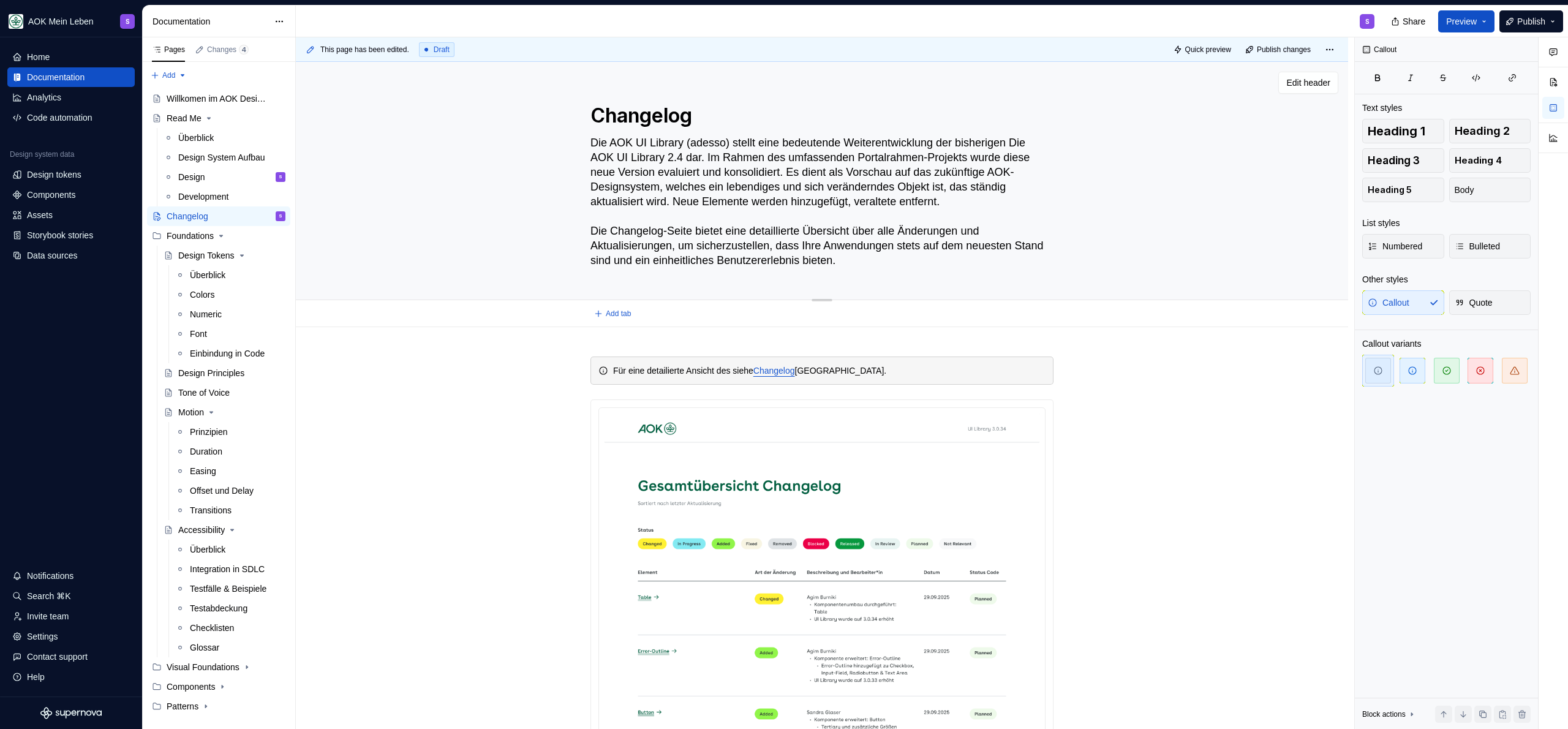
click at [724, 171] on textarea "Die AOK UI Library (adesso) stellt eine bedeutende Weiterentwicklung der bisher…" at bounding box center [819, 201] width 463 height 138
click at [808, 176] on textarea "Die AOK UI Library (adesso) stellt eine bedeutende Weiterentwicklung der bisher…" at bounding box center [819, 201] width 463 height 138
click at [713, 180] on textarea "Die AOK UI Library (adesso) stellt eine bedeutende Weiterentwicklung der bisher…" at bounding box center [819, 201] width 463 height 138
click at [662, 175] on textarea "Die AOK UI Library (adesso) stellt eine bedeutende Weiterentwicklung der bisher…" at bounding box center [819, 201] width 463 height 138
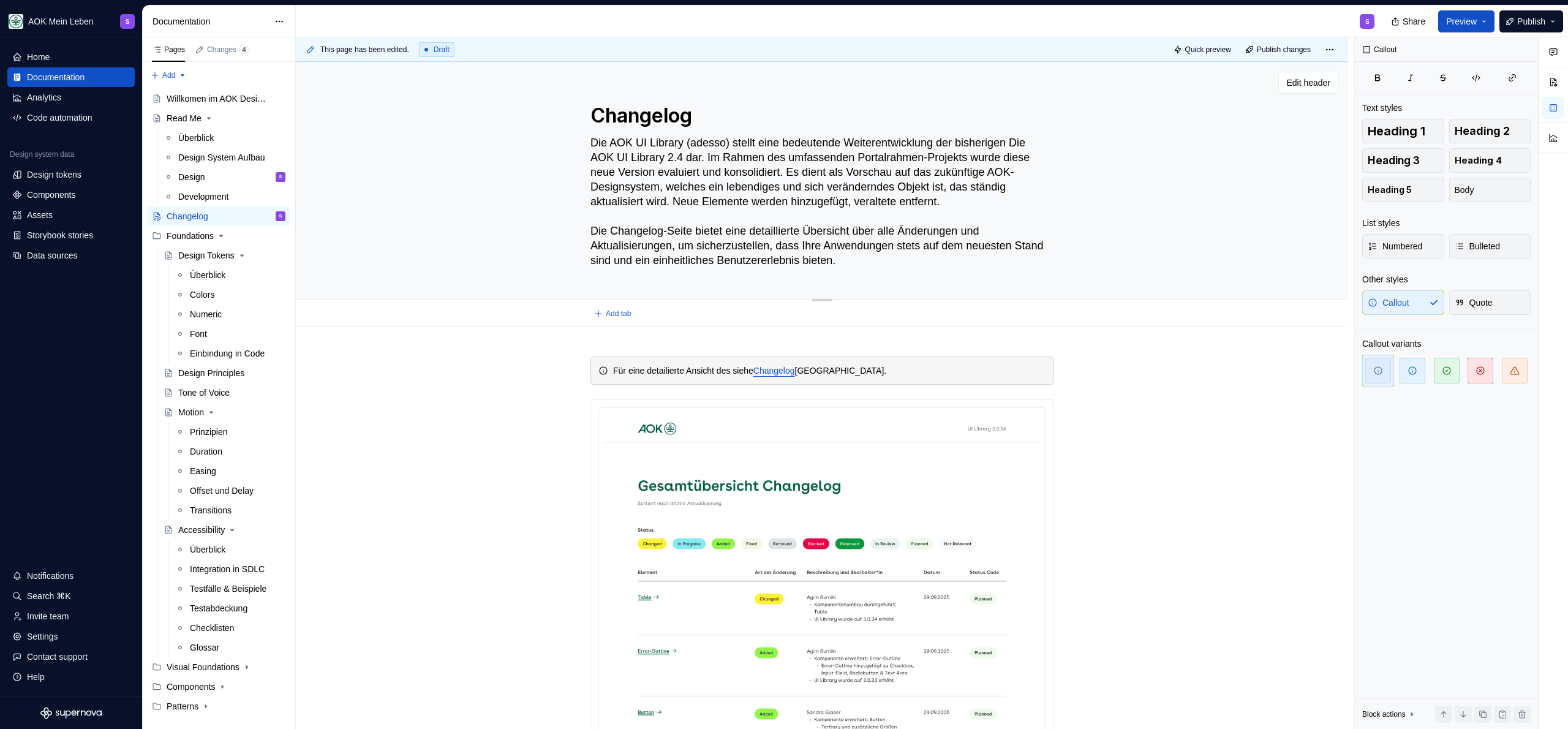
click at [711, 169] on textarea "Die AOK UI Library (adesso) stellt eine bedeutende Weiterentwicklung der bisher…" at bounding box center [819, 201] width 463 height 138
type textarea "Die AOK UI Library (adesso) stellt eine bedeutende Weiterentwicklung der bisher…"
type textarea "*"
type textarea "Die AOK UI Library (adesso) stellt eine bedeutende Weiterentwicklung der bisher…"
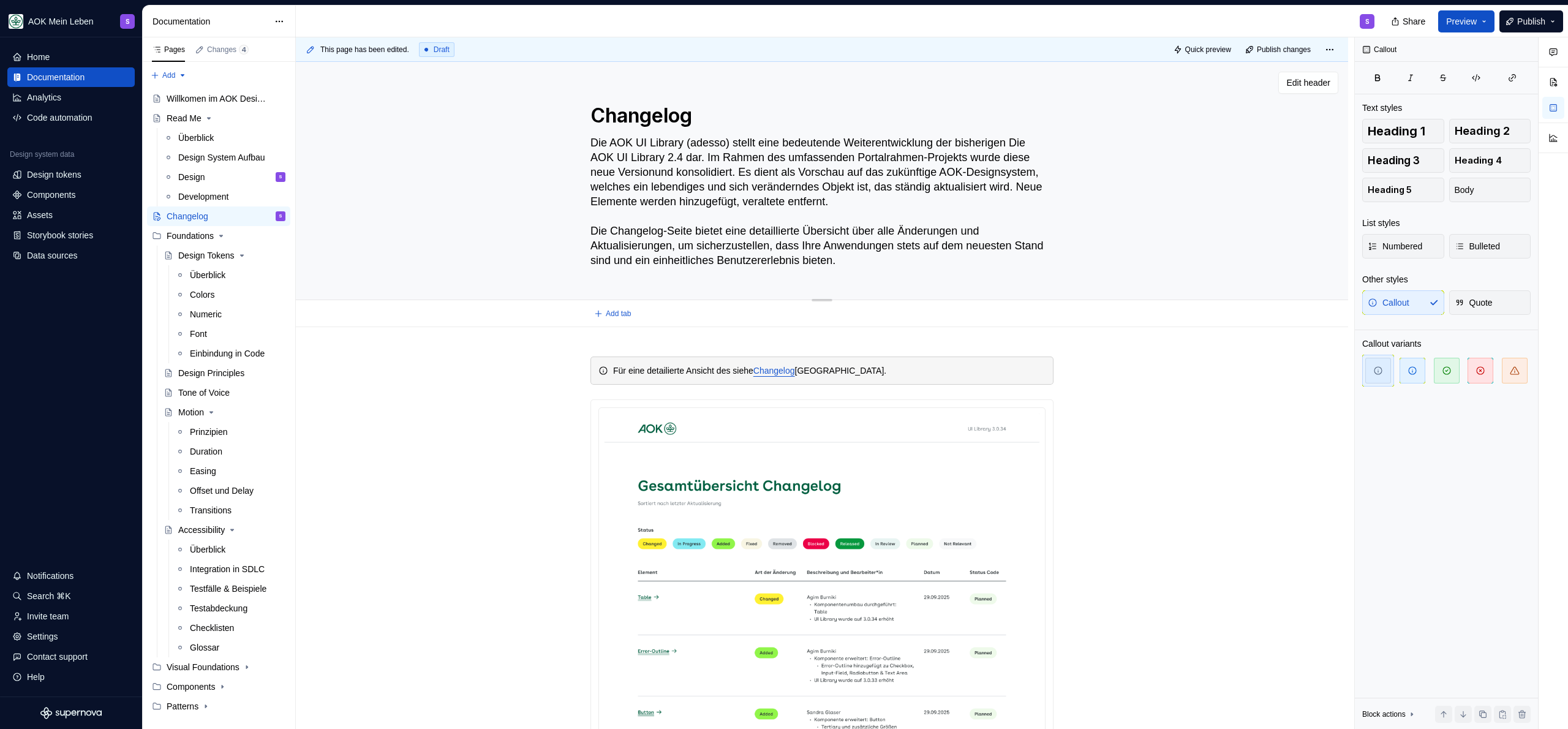
type textarea "*"
type textarea "Die AOK UI Library (adesso) stellt eine bedeutende Weiterentwicklung der bisher…"
type textarea "*"
type textarea "Die AOK UI Library (adesso) stellt eine bedeutende Weiterentwicklung der bisher…"
type textarea "*"
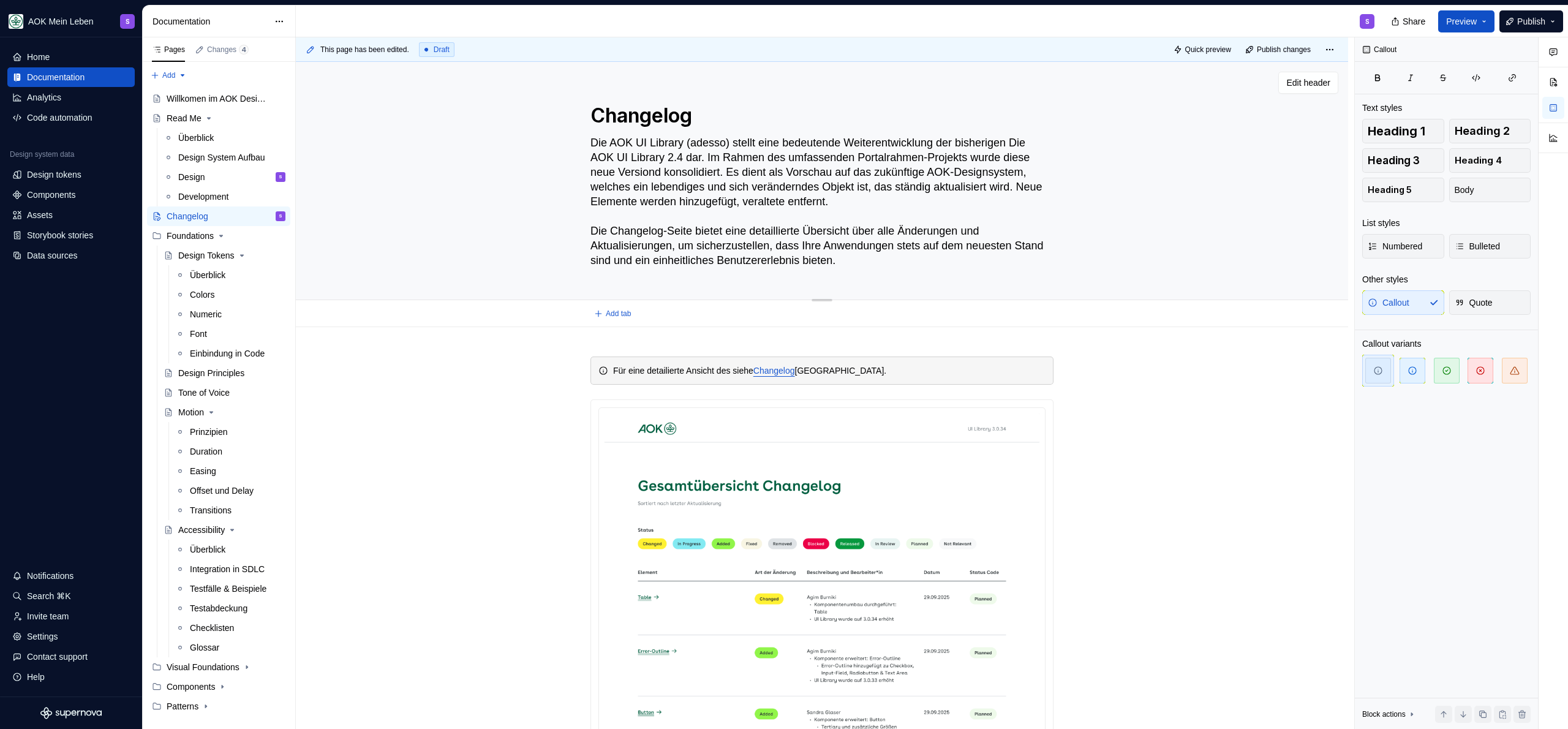
type textarea "Die AOK UI Library (adesso) stellt eine bedeutende Weiterentwicklung der bisher…"
type textarea "*"
type textarea "Die AOK UI Library (adesso) stellt eine bedeutende Weiterentwicklung der bisher…"
type textarea "*"
type textarea "Die AOK UI Library (adesso) stellt eine bedeutende Weiterentwicklung der bisher…"
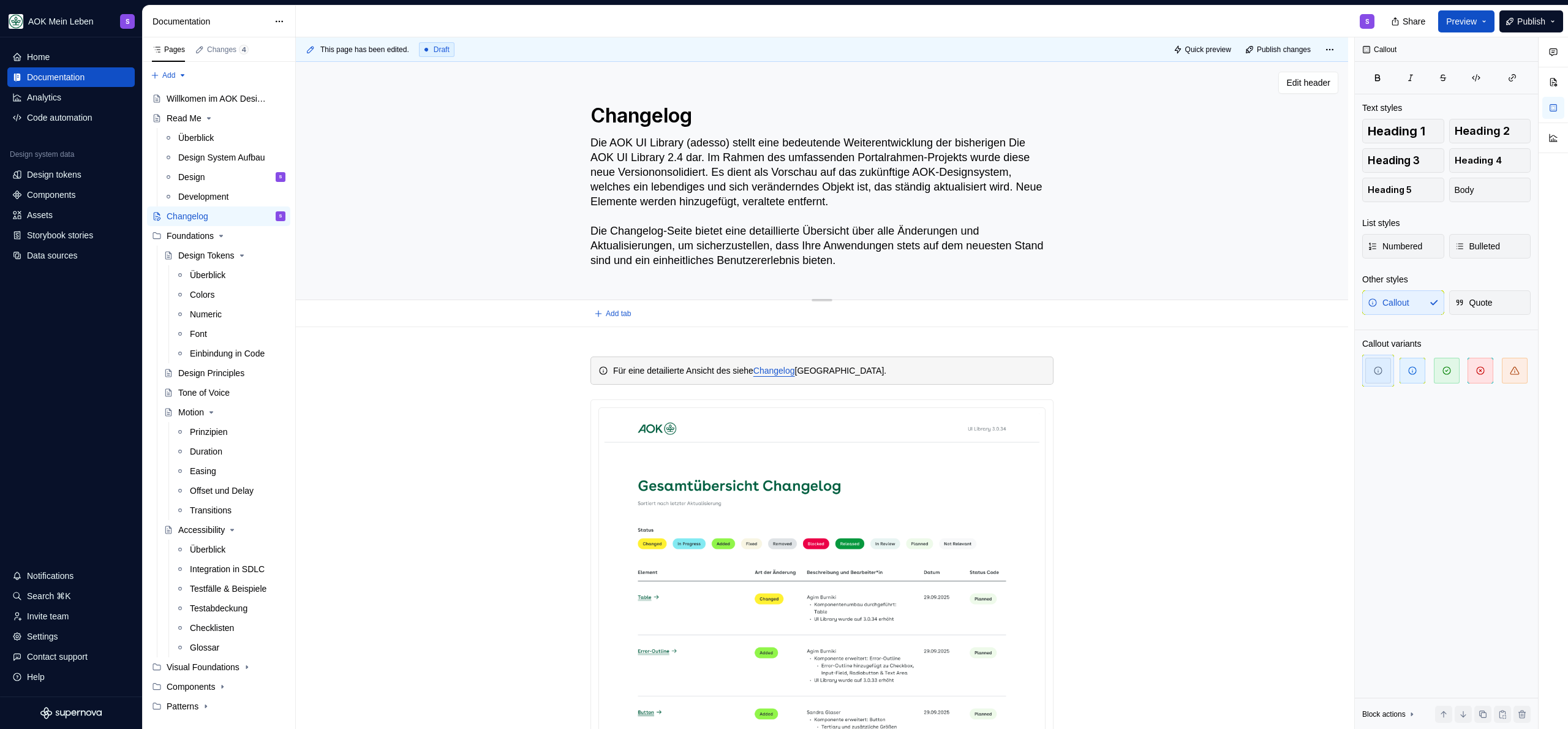
type textarea "*"
type textarea "Die AOK UI Library (adesso) stellt eine bedeutende Weiterentwicklung der bisher…"
type textarea "*"
type textarea "Die AOK UI Library (adesso) stellt eine bedeutende Weiterentwicklung der bisher…"
type textarea "*"
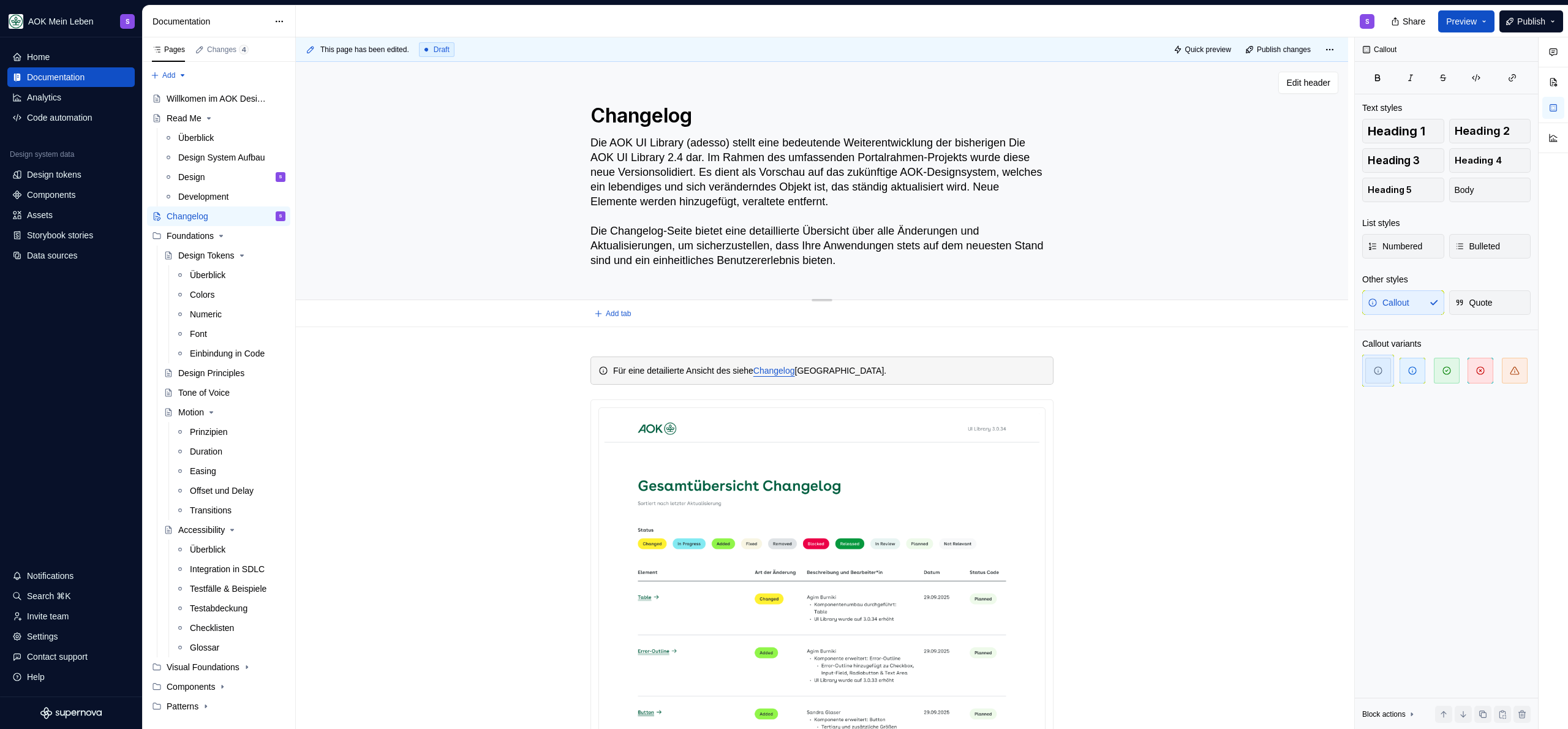
type textarea "Die AOK UI Library (adesso) stellt eine bedeutende Weiterentwicklung der bisher…"
type textarea "*"
type textarea "Die AOK UI Library (adesso) stellt eine bedeutende Weiterentwicklung der bisher…"
type textarea "*"
type textarea "Die AOK UI Library (adesso) stellt eine bedeutende Weiterentwicklung der bisher…"
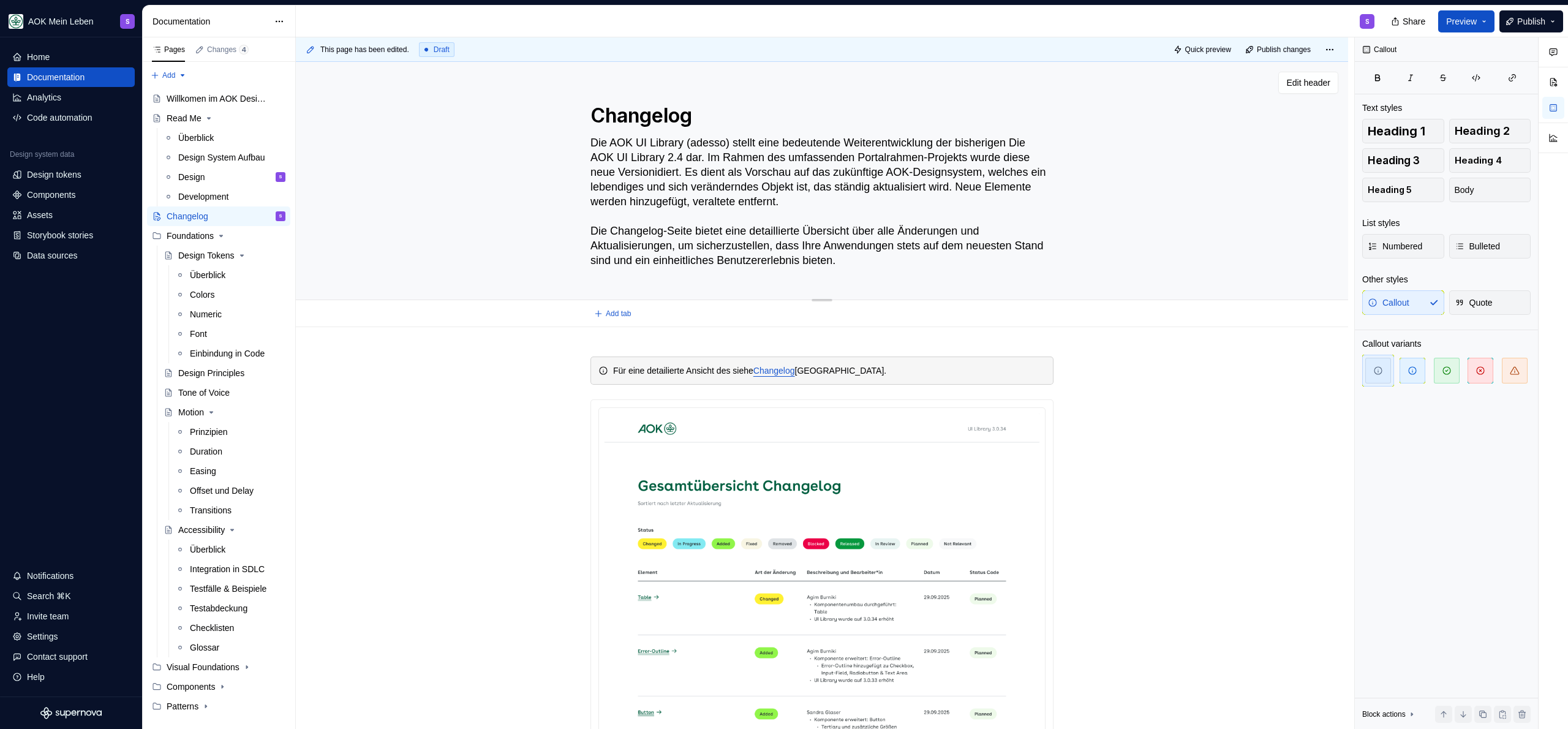
type textarea "*"
type textarea "Die AOK UI Library (adesso) stellt eine bedeutende Weiterentwicklung der bisher…"
type textarea "*"
type textarea "Die AOK UI Library (adesso) stellt eine bedeutende Weiterentwicklung der bisher…"
type textarea "*"
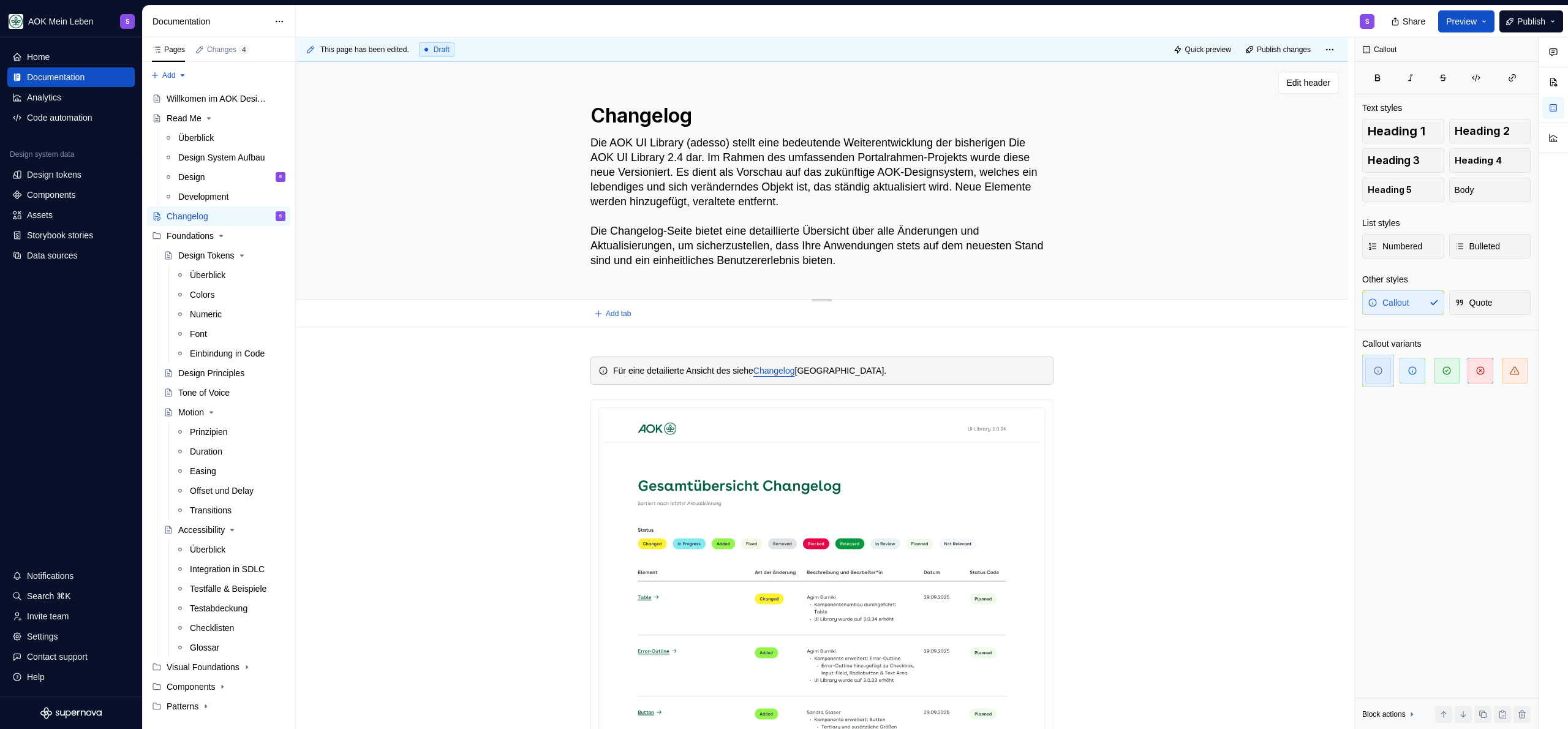
type textarea "Die AOK UI Library (adesso) stellt eine bedeutende Weiterentwicklung der bisher…"
type textarea "*"
type textarea "Die AOK UI Library (adesso) stellt eine bedeutende Weiterentwicklung der bisher…"
type textarea "*"
type textarea "Die AOK UI Library (adesso) stellt eine bedeutende Weiterentwicklung der bisher…"
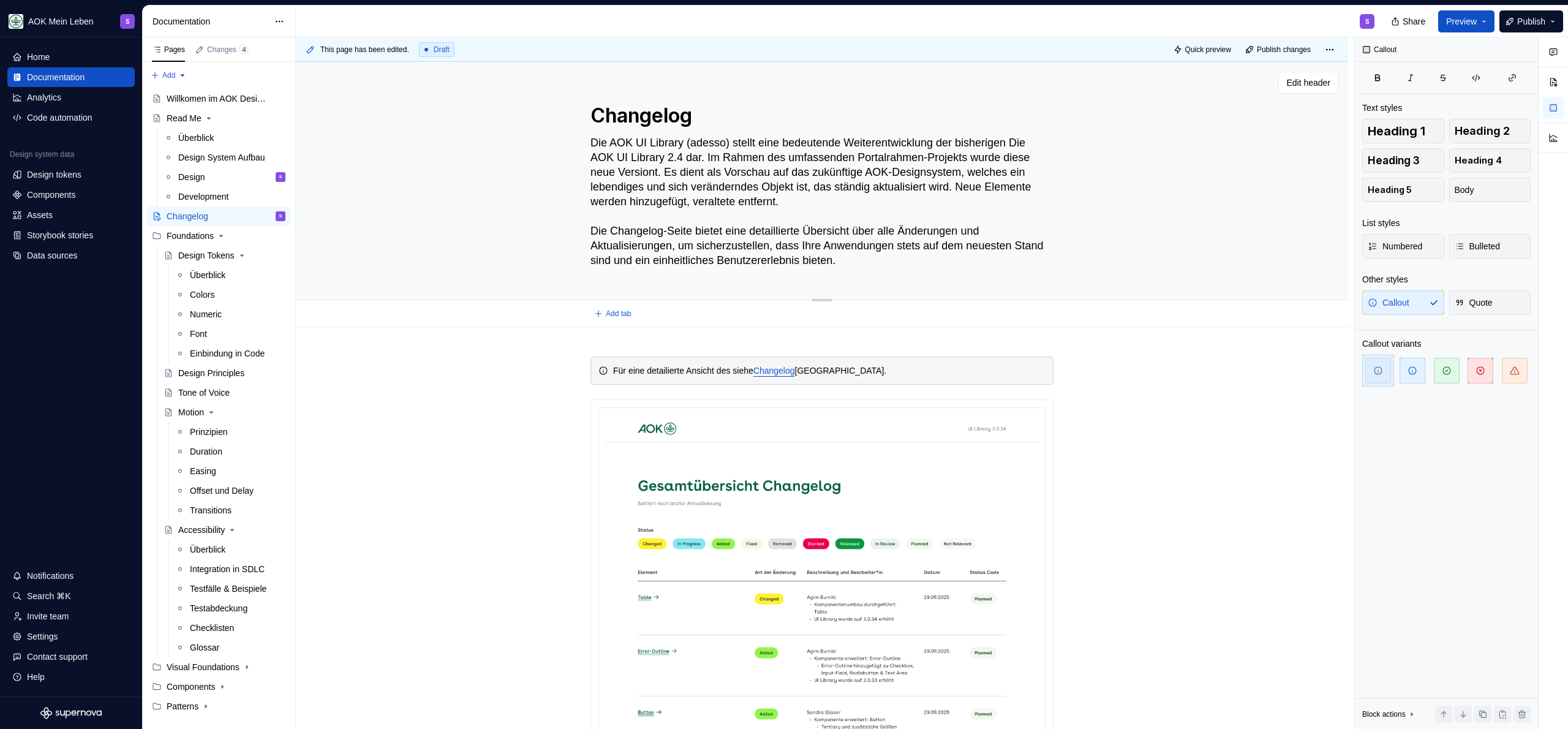
type textarea "*"
type textarea "Die AOK UI Library (adesso) stellt eine bedeutende Weiterentwicklung der bisher…"
type textarea "*"
type textarea "Die AOK UI Library (adesso) stellt eine bedeutende Weiterentwicklung der bisher…"
type textarea "*"
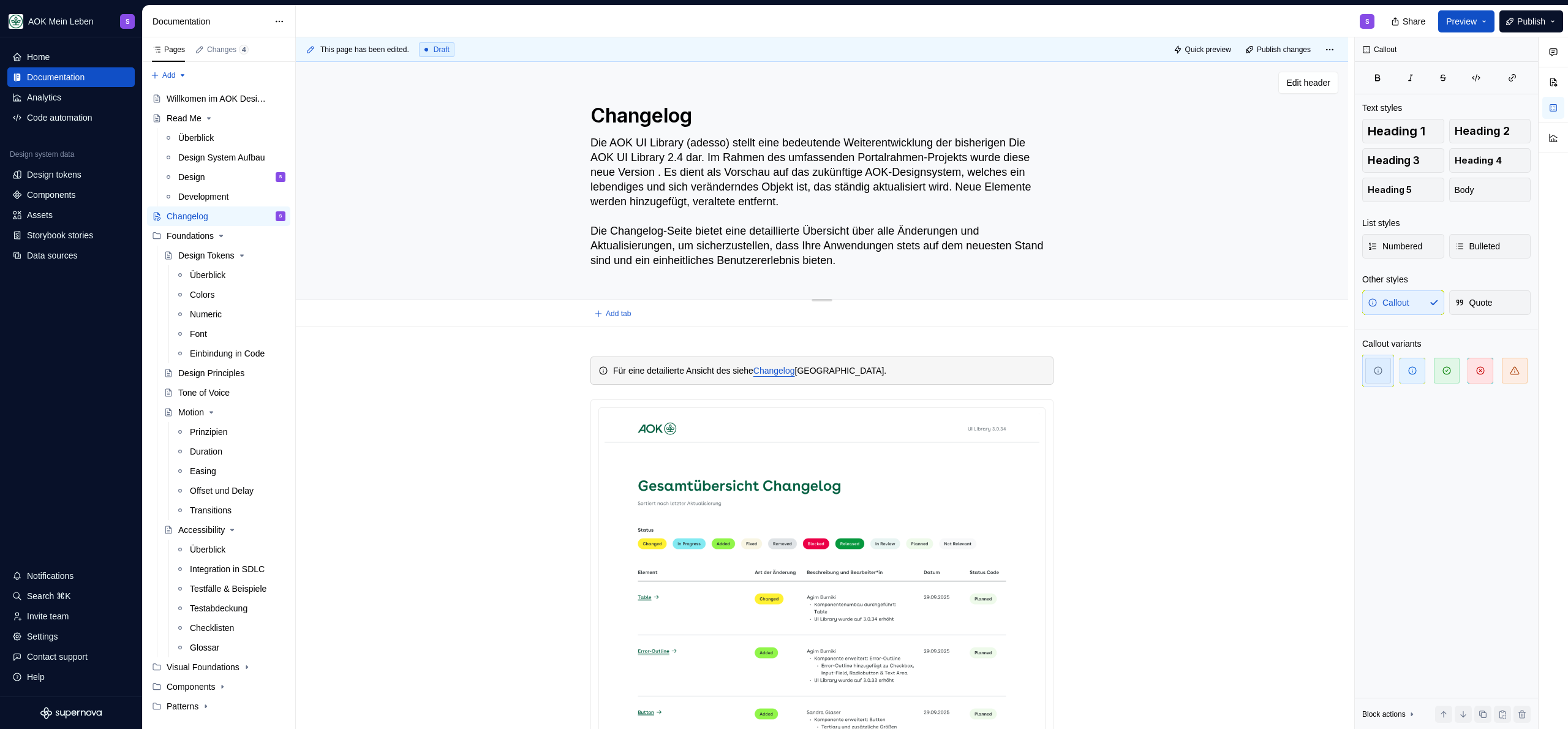
type textarea "Die AOK UI Library (adesso) stellt eine bedeutende Weiterentwicklung der bisher…"
type textarea "*"
type textarea "Die AOK UI Library (adesso) stellt eine bedeutende Weiterentwicklung der bisher…"
type textarea "*"
type textarea "Die AOK UI Library (adesso) stellt eine bedeutende Weiterentwicklung der bisher…"
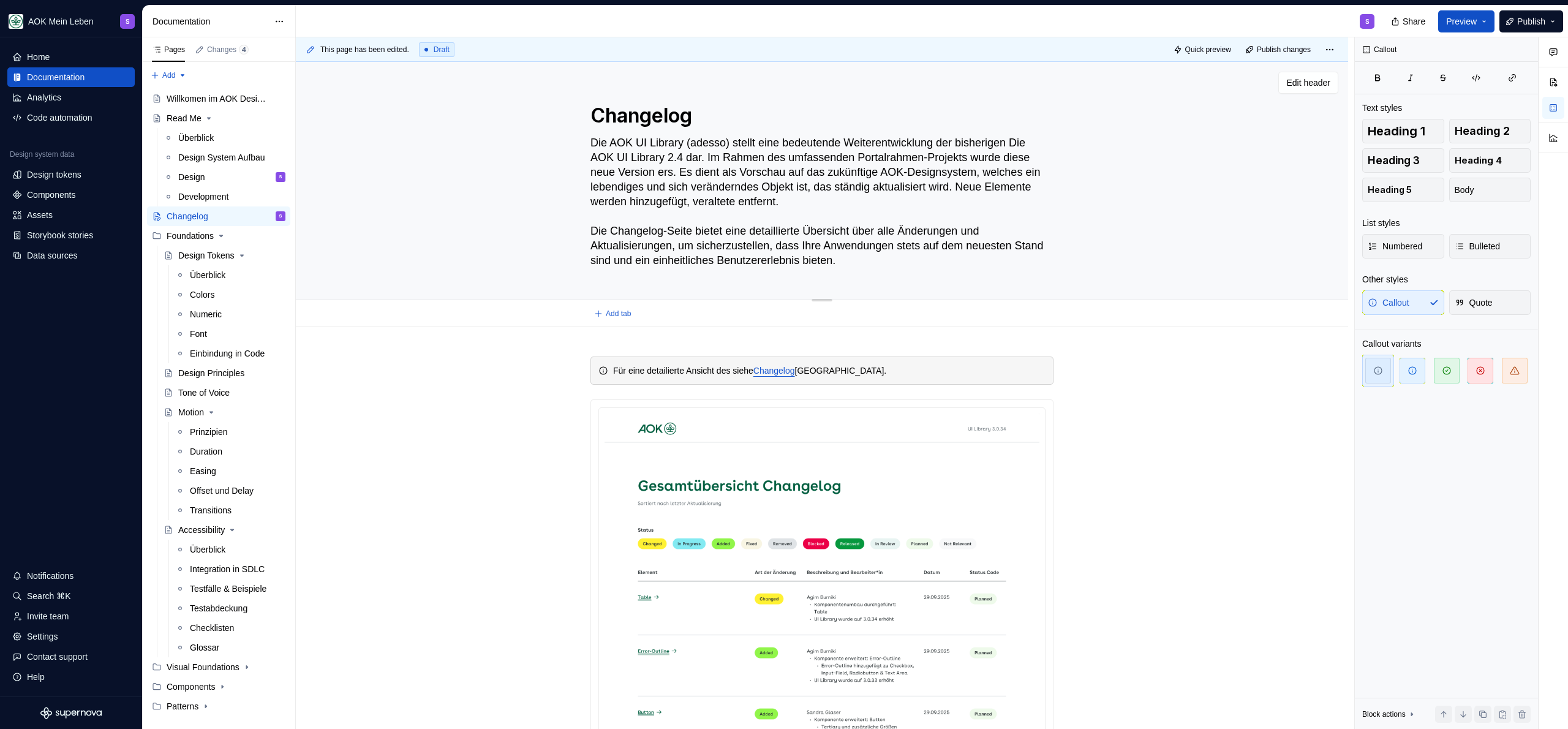
type textarea "*"
type textarea "Die AOK UI Library (adesso) stellt eine bedeutende Weiterentwicklung der bisher…"
type textarea "*"
type textarea "Die AOK UI Library (adesso) stellt eine bedeutende Weiterentwicklung der bisher…"
type textarea "*"
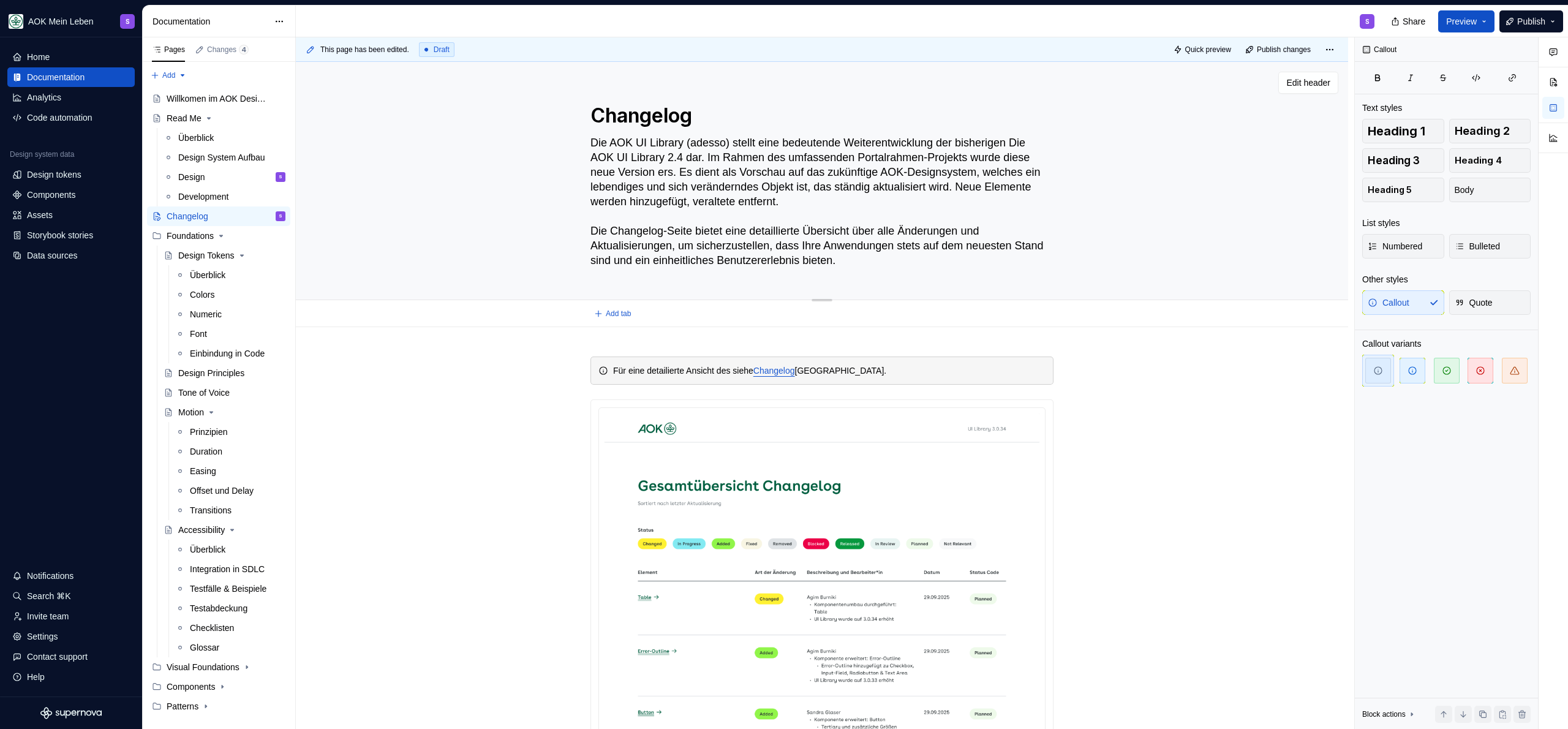
type textarea "Die AOK UI Library (adesso) stellt eine bedeutende Weiterentwicklung der bisher…"
type textarea "*"
type textarea "Die AOK UI Library (adesso) stellt eine bedeutende Weiterentwicklung der bisher…"
type textarea "*"
type textarea "Die AOK UI Library (adesso) stellt eine bedeutende Weiterentwicklung der bisher…"
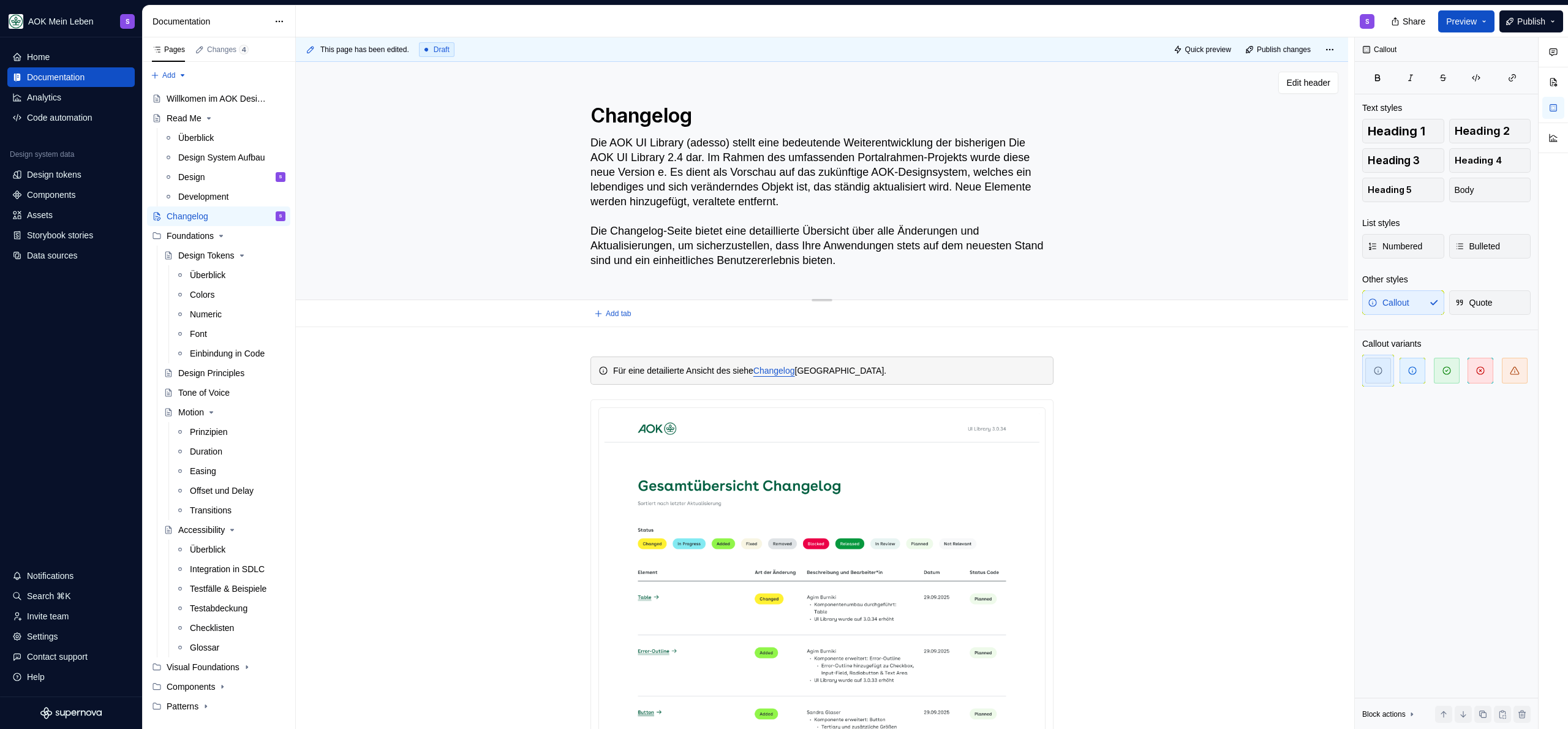
type textarea "*"
type textarea "Die AOK UI Library (adesso) stellt eine bedeutende Weiterentwicklung der bisher…"
type textarea "*"
type textarea "Die AOK UI Library (adesso) stellt eine bedeutende Weiterentwicklung der bisher…"
type textarea "*"
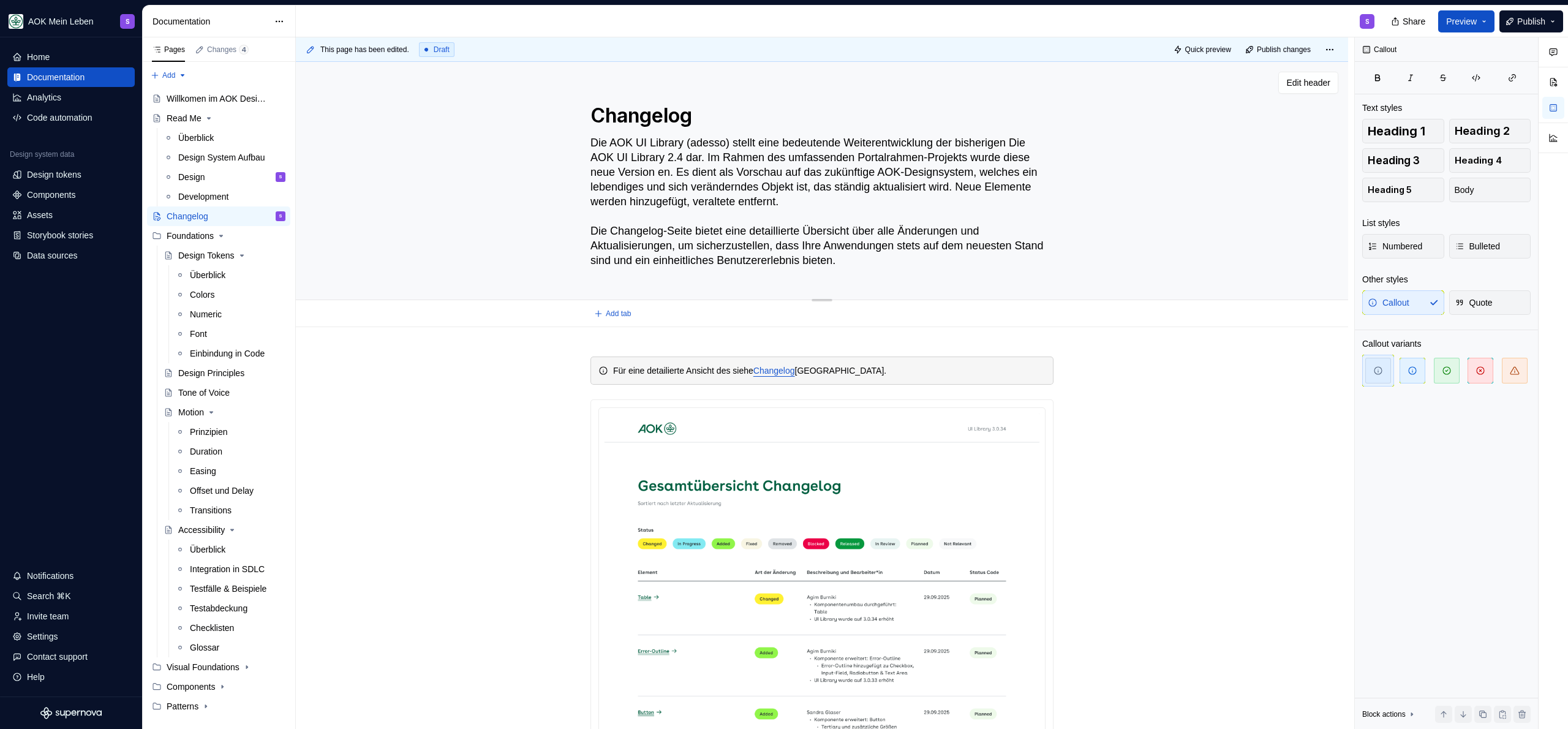
type textarea "Die AOK UI Library (adesso) stellt eine bedeutende Weiterentwicklung der bisher…"
type textarea "*"
type textarea "Die AOK UI Library (adesso) stellt eine bedeutende Weiterentwicklung der bisher…"
type textarea "*"
type textarea "Die AOK UI Library (adesso) stellt eine bedeutende Weiterentwicklung der bisher…"
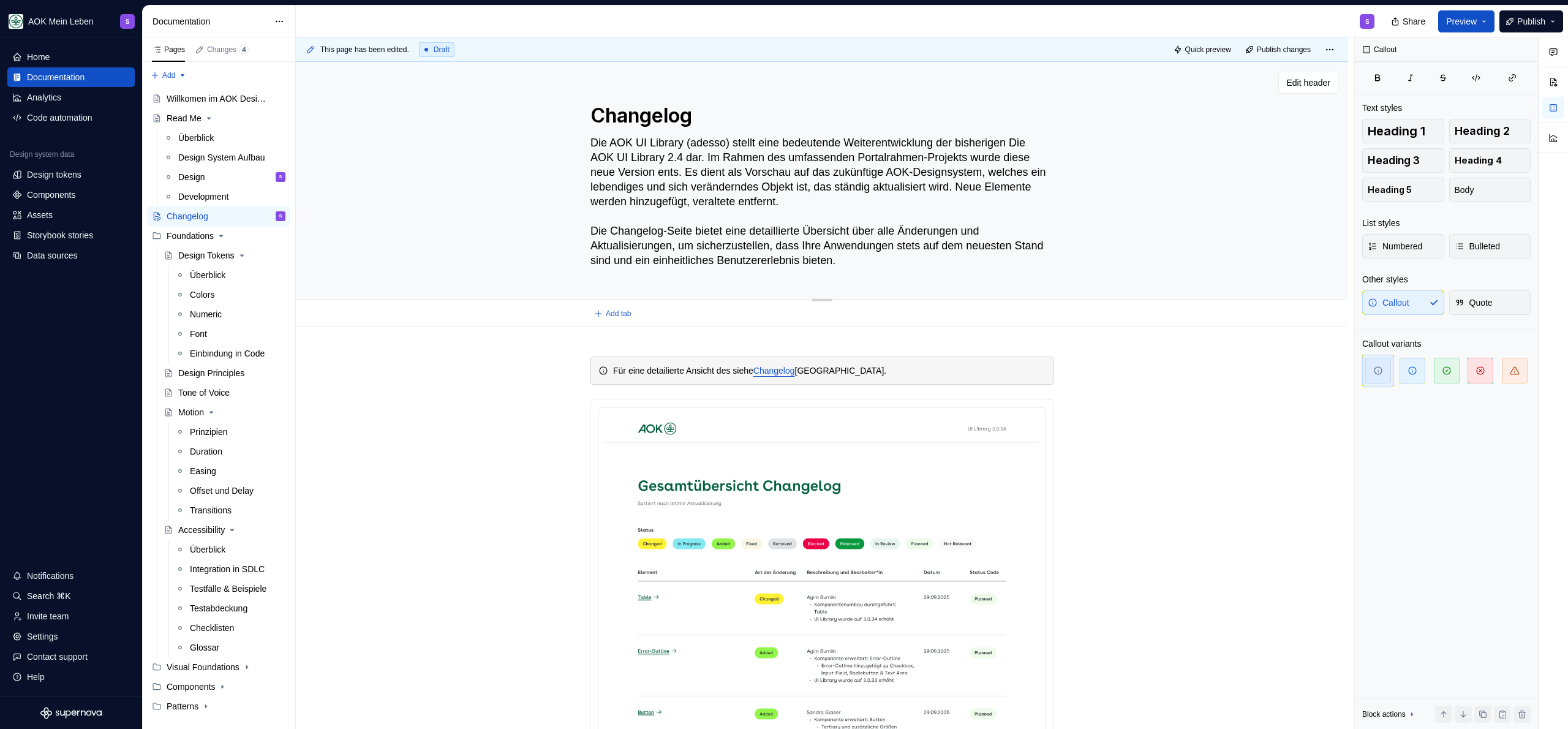
type textarea "*"
type textarea "Die AOK UI Library (adesso) stellt eine bedeutende Weiterentwicklung der bisher…"
type textarea "*"
type textarea "Die AOK UI Library (adesso) stellt eine bedeutende Weiterentwicklung der bisher…"
type textarea "*"
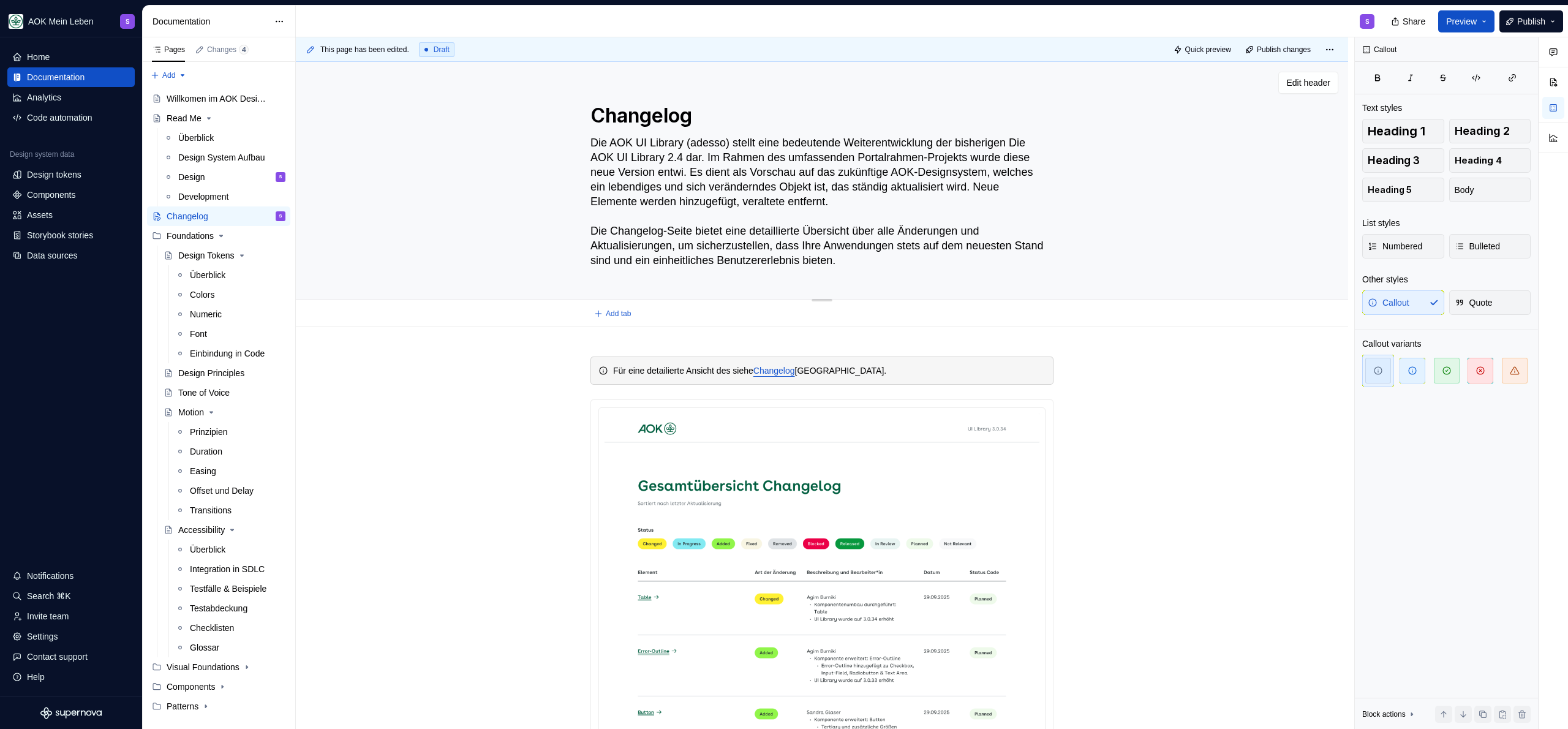
type textarea "Die AOK UI Library (adesso) stellt eine bedeutende Weiterentwicklung der bisher…"
type textarea "*"
type textarea "Die AOK UI Library (adesso) stellt eine bedeutende Weiterentwicklung der bisher…"
type textarea "*"
type textarea "Die AOK UI Library (adesso) stellt eine bedeutende Weiterentwicklung der bisher…"
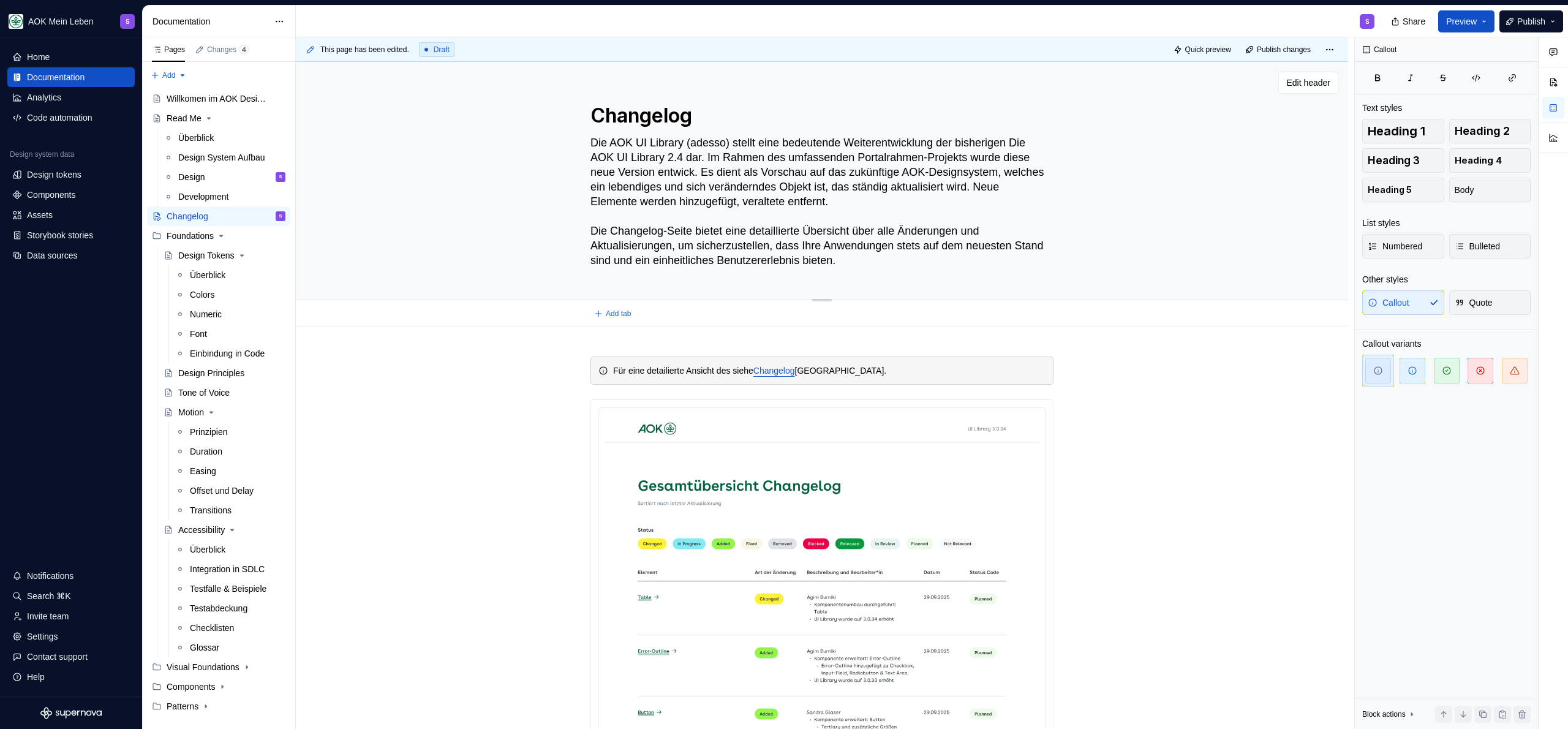
type textarea "*"
type textarea "Die AOK UI Library (adesso) stellt eine bedeutende Weiterentwicklung der bisher…"
type textarea "*"
type textarea "Die AOK UI Library (adesso) stellt eine bedeutende Weiterentwicklung der bisher…"
click at [1009, 193] on textarea "Die AOK UI Library (adesso) stellt eine bedeutende Weiterentwicklung der bisher…" at bounding box center [819, 201] width 463 height 138
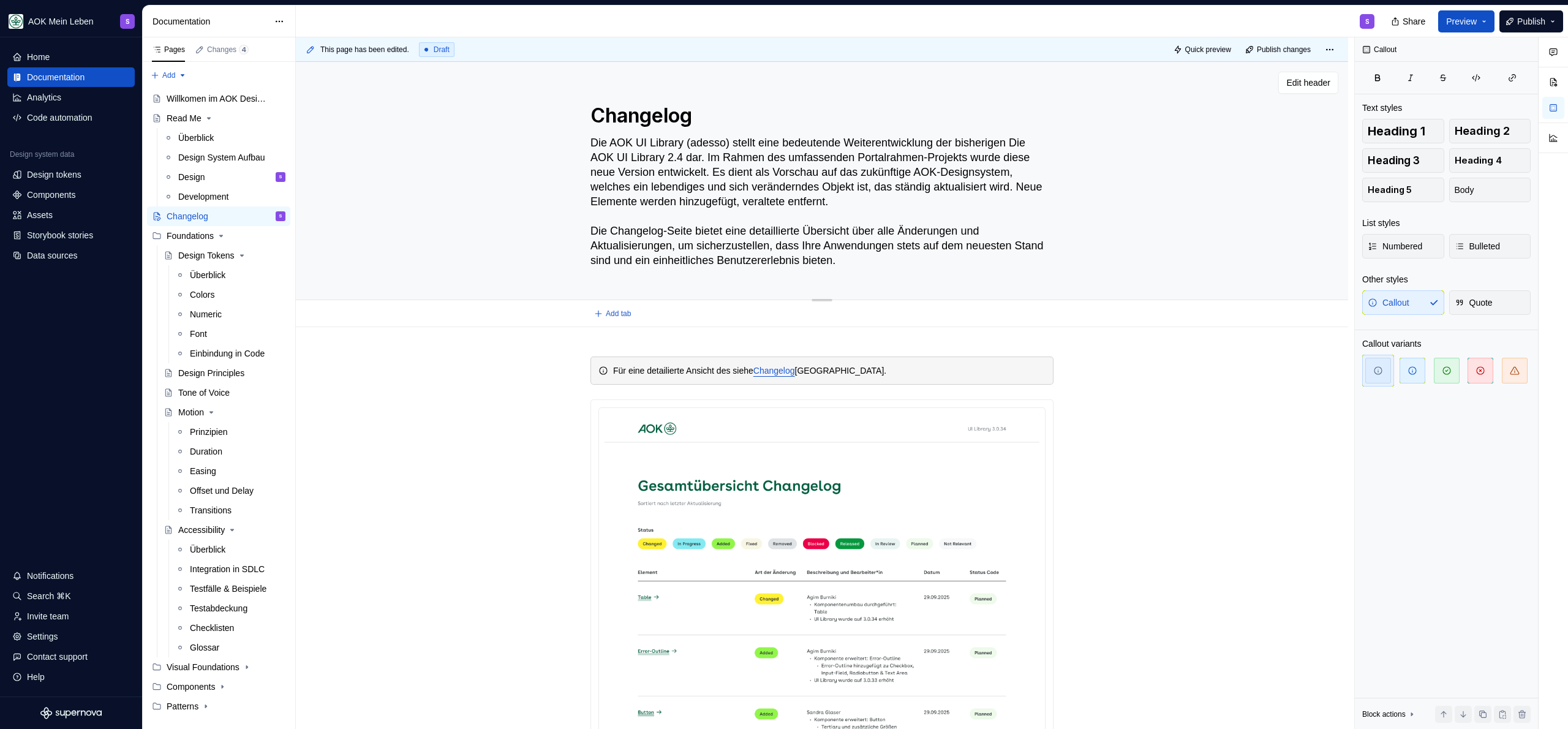
click at [879, 212] on textarea "Die AOK UI Library (adesso) stellt eine bedeutende Weiterentwicklung der bisher…" at bounding box center [819, 201] width 463 height 138
click at [937, 201] on textarea "Die AOK UI Library (adesso) stellt eine bedeutende Weiterentwicklung der bisher…" at bounding box center [819, 201] width 463 height 138
click at [987, 206] on textarea "Die AOK UI Library (adesso) stellt eine bedeutende Weiterentwicklung der bisher…" at bounding box center [819, 201] width 463 height 138
type textarea "*"
type textarea "Die AOK UI Library (adesso) stellt eine bedeutende Weiterentwicklung der bisher…"
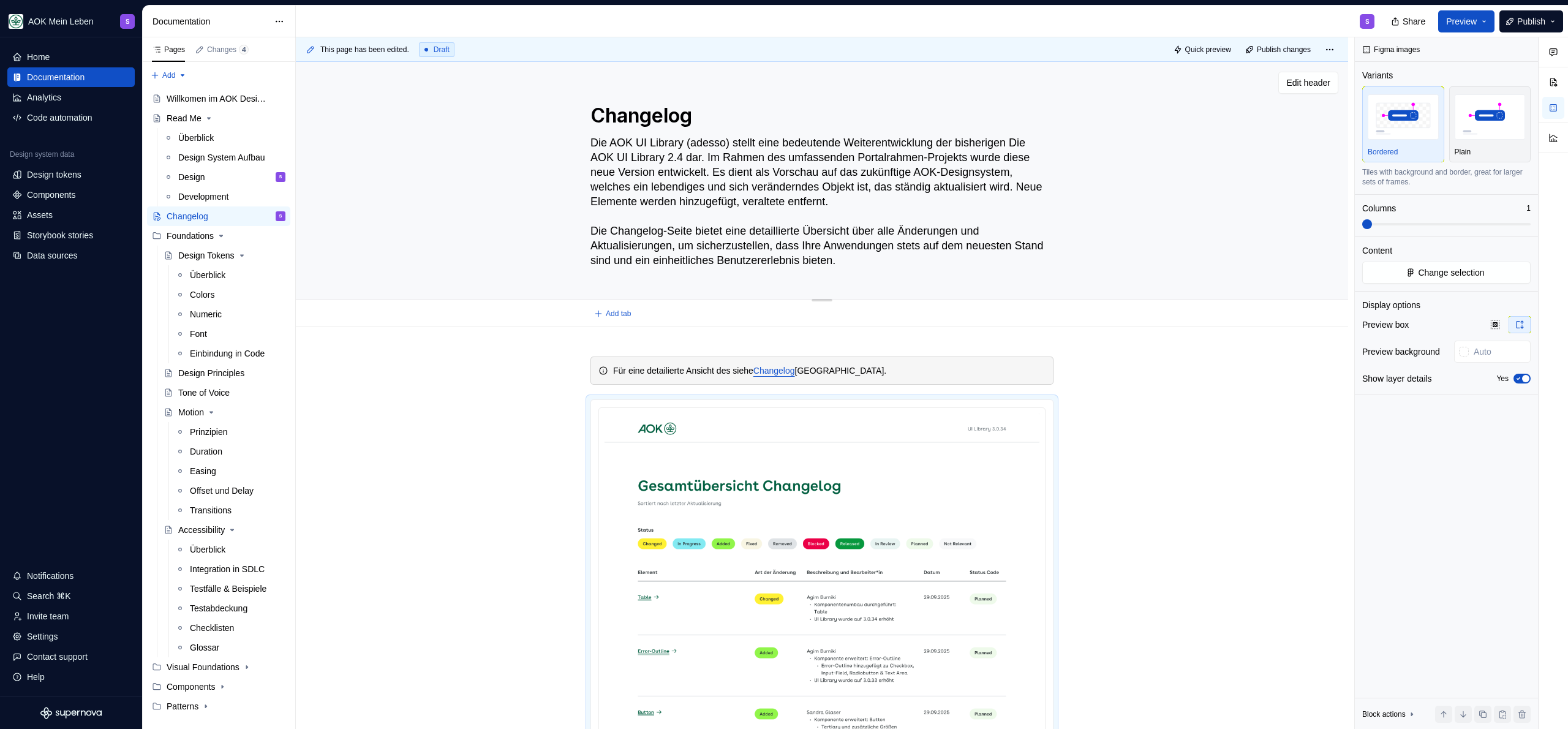
click at [861, 193] on textarea "Die AOK UI Library (adesso) stellt eine bedeutende Weiterentwicklung der bisher…" at bounding box center [819, 201] width 463 height 138
click at [858, 181] on textarea "Die AOK UI Library (adesso) stellt eine bedeutende Weiterentwicklung der bisher…" at bounding box center [819, 201] width 463 height 138
click at [832, 174] on textarea "Die AOK UI Library (adesso) stellt eine bedeutende Weiterentwicklung der bisher…" at bounding box center [819, 201] width 463 height 138
click at [924, 173] on textarea "Die AOK UI Library (adesso) stellt eine bedeutende Weiterentwicklung der bisher…" at bounding box center [819, 201] width 463 height 138
type textarea "*"
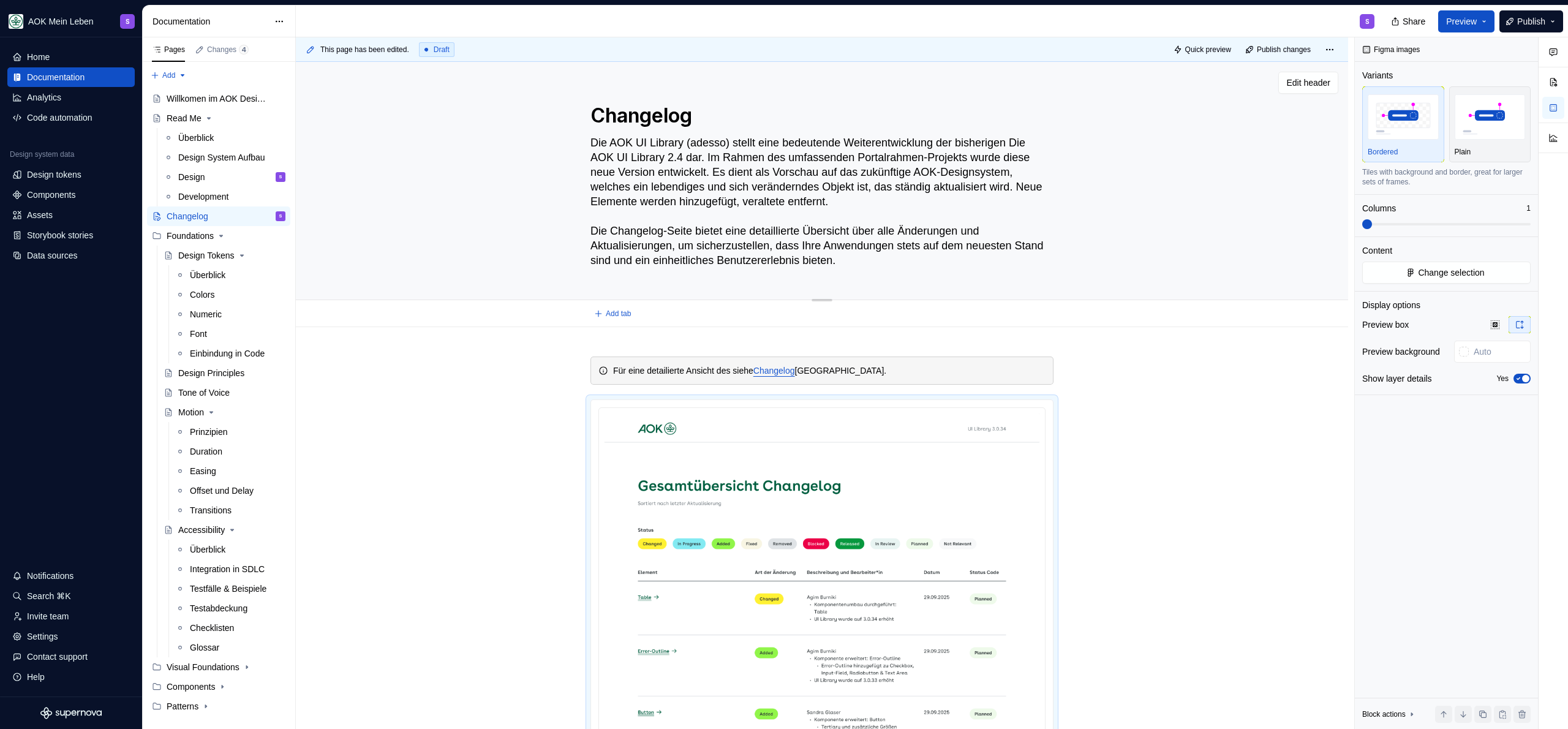
click at [905, 172] on textarea "Die AOK UI Library (adesso) stellt eine bedeutende Weiterentwicklung der bisher…" at bounding box center [819, 201] width 463 height 138
click at [894, 170] on textarea "Die AOK UI Library (adesso) stellt eine bedeutende Weiterentwicklung der bisher…" at bounding box center [819, 201] width 463 height 138
click at [937, 172] on textarea "Die AOK UI Library (adesso) stellt eine bedeutende Weiterentwicklung der bisher…" at bounding box center [819, 201] width 463 height 138
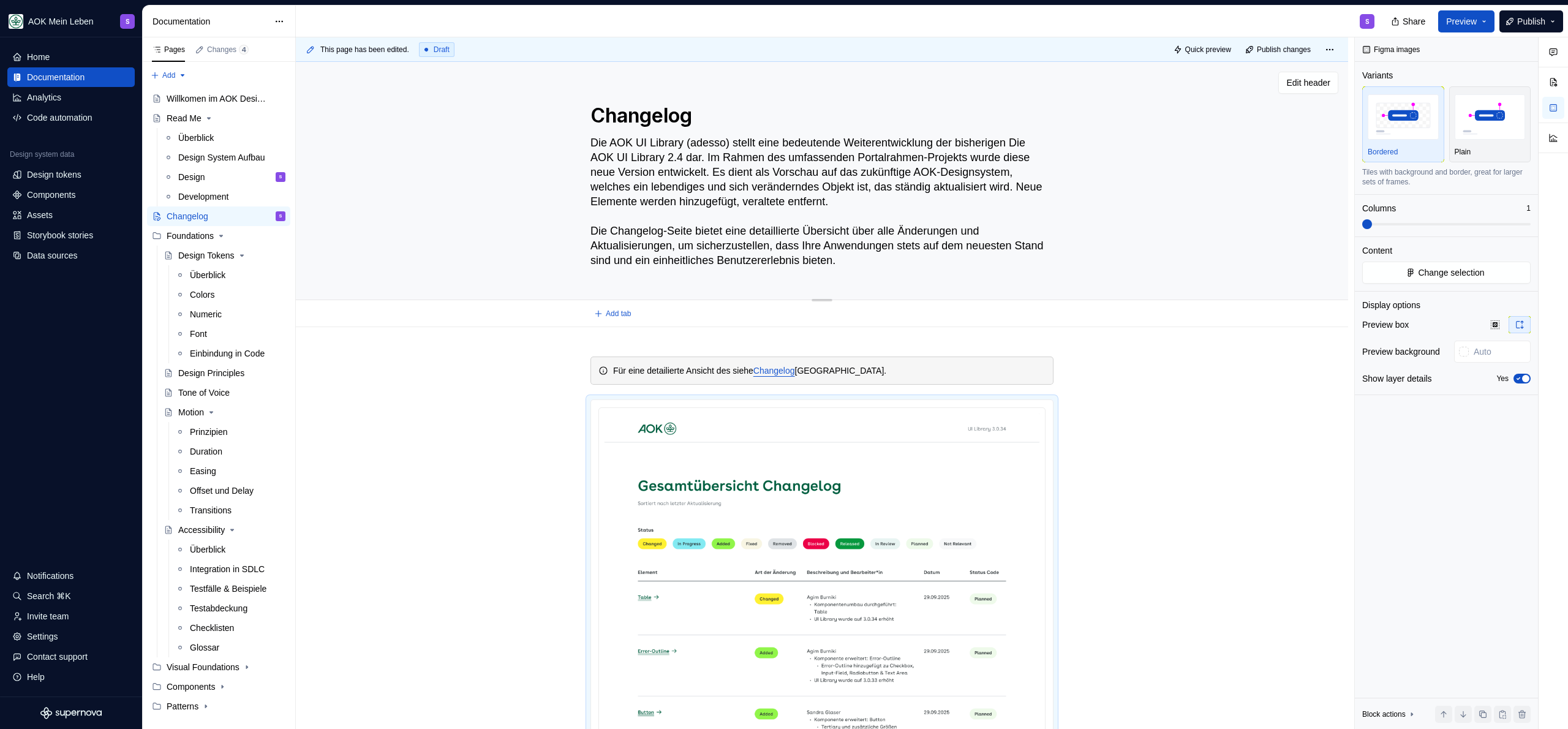
type textarea "Die AOK UI Library (adesso) stellt eine bedeutende Weiterentwicklung der bisher…"
type textarea "*"
type textarea "Die AOK UI Library (adesso) stellt eine bedeutende Weiterentwicklung der bisher…"
type textarea "*"
type textarea "Die AOK UI Library (adesso) stellt eine bedeutende Weiterentwicklung der bisher…"
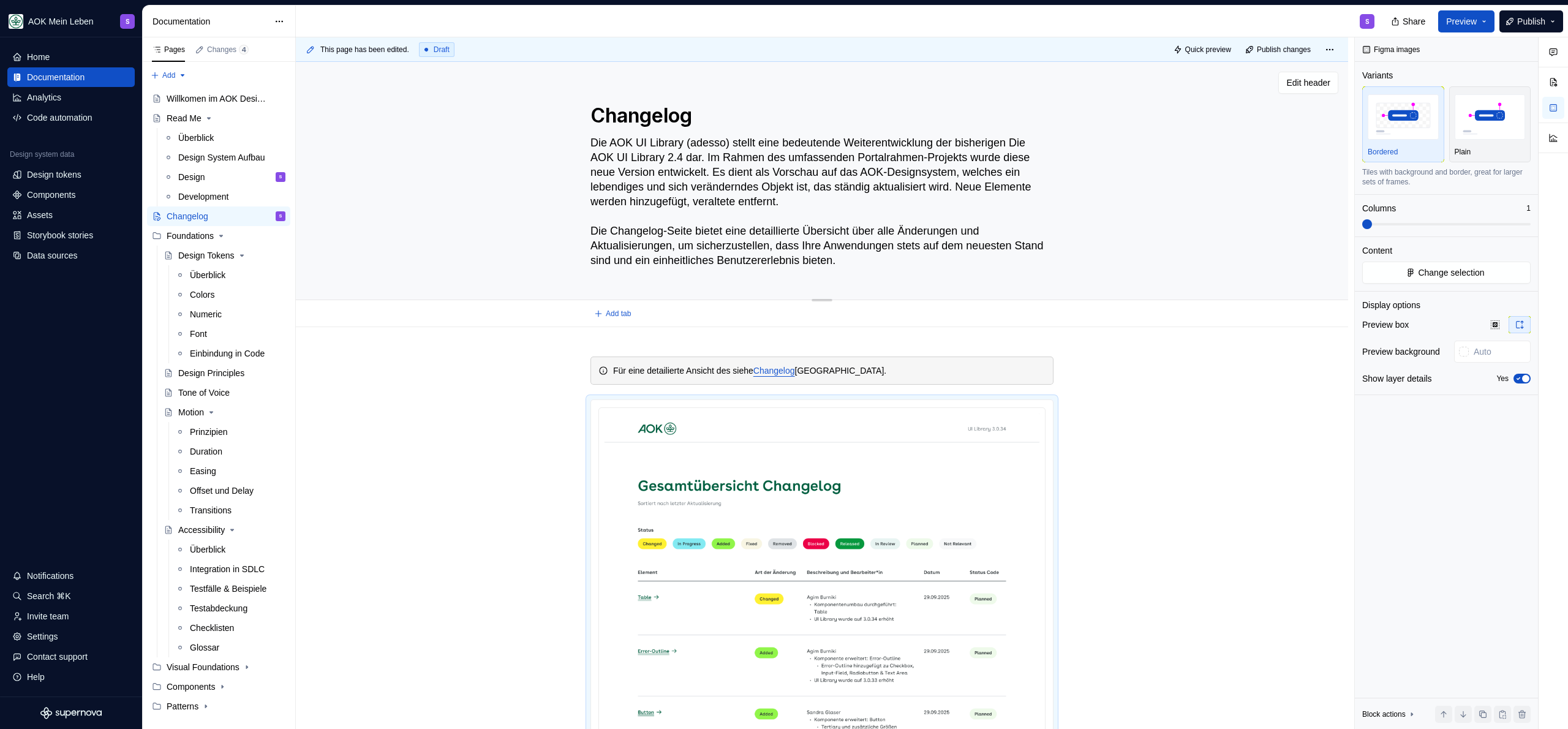
click at [641, 193] on textarea "Die AOK UI Library (adesso) stellt eine bedeutende Weiterentwicklung der bisher…" at bounding box center [819, 201] width 463 height 138
click at [769, 191] on textarea "Die AOK UI Library (adesso) stellt eine bedeutende Weiterentwicklung der bisher…" at bounding box center [819, 201] width 463 height 138
click at [809, 185] on textarea "Die AOK UI Library (adesso) stellt eine bedeutende Weiterentwicklung der bisher…" at bounding box center [819, 201] width 463 height 138
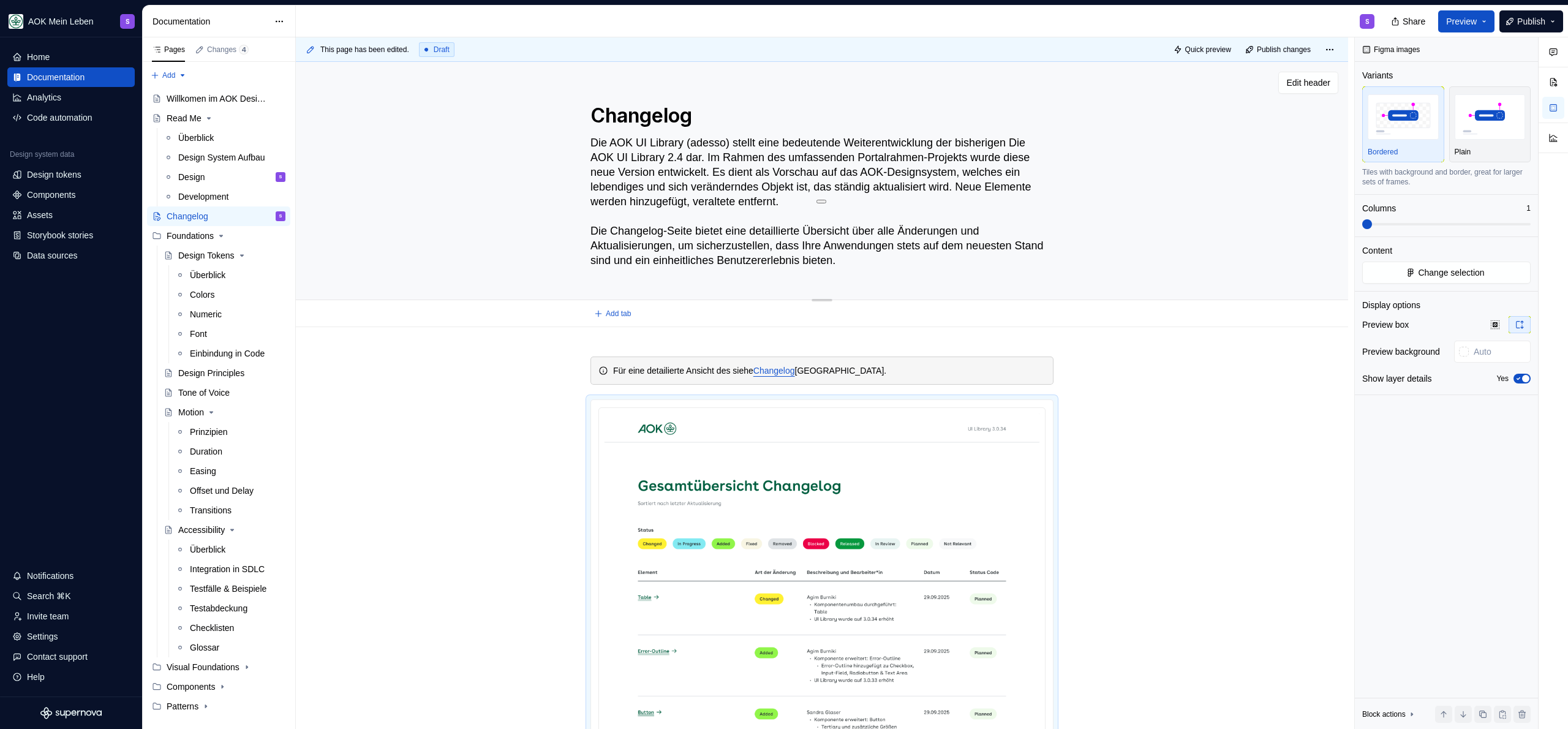
click at [714, 223] on textarea "Die AOK UI Library (adesso) stellt eine bedeutende Weiterentwicklung der bisher…" at bounding box center [819, 201] width 463 height 138
click at [930, 207] on textarea "Die AOK UI Library (adesso) stellt eine bedeutende Weiterentwicklung der bisher…" at bounding box center [819, 201] width 463 height 138
click at [769, 208] on textarea "Die AOK UI Library (adesso) stellt eine bedeutende Weiterentwicklung der bisher…" at bounding box center [819, 201] width 463 height 138
click at [659, 218] on textarea "Die AOK UI Library (adesso) stellt eine bedeutende Weiterentwicklung der bisher…" at bounding box center [819, 201] width 463 height 138
click at [689, 176] on textarea "Die AOK UI Library (adesso) stellt eine bedeutende Weiterentwicklung der bisher…" at bounding box center [819, 201] width 463 height 138
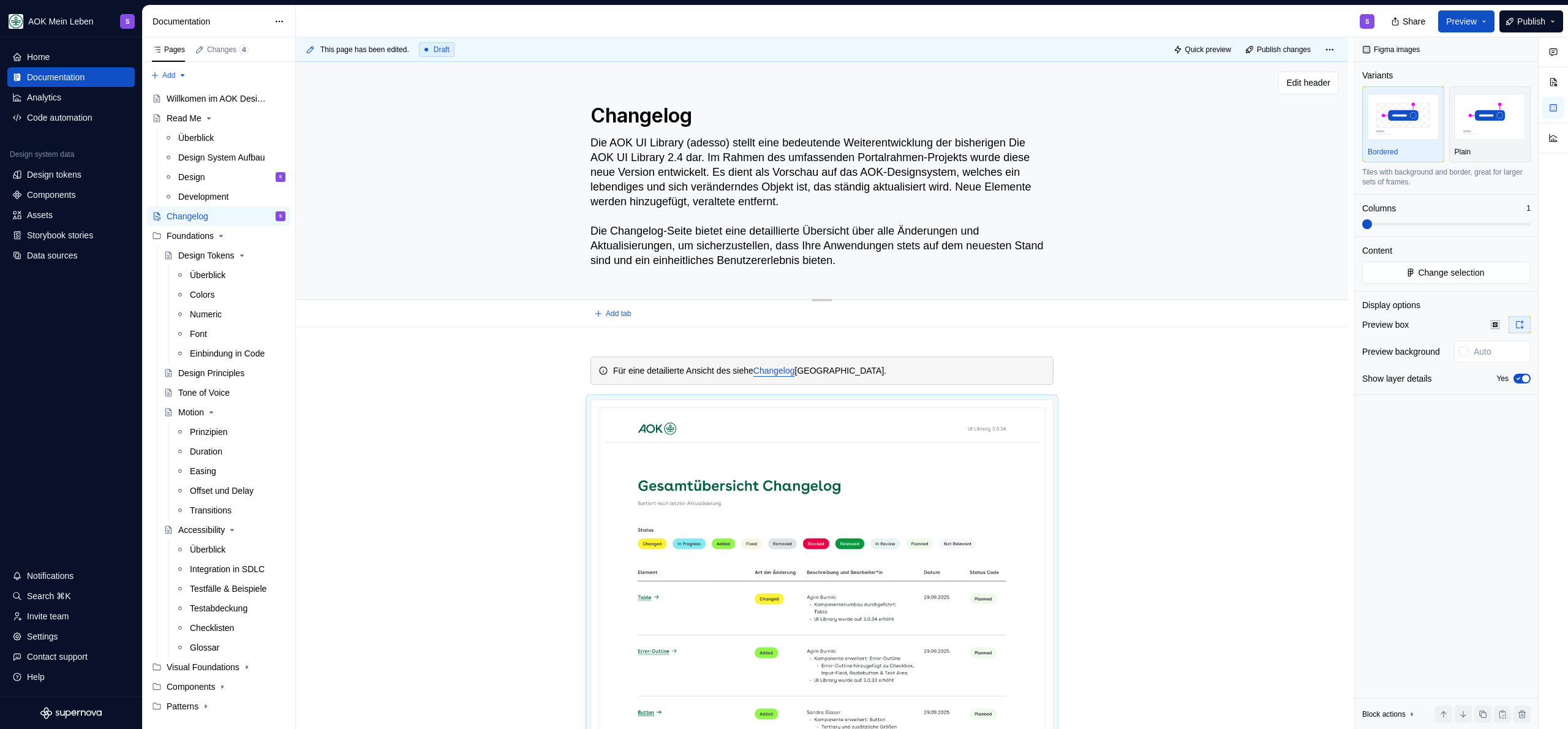
click at [689, 176] on textarea "Die AOK UI Library (adesso) stellt eine bedeutende Weiterentwicklung der bisher…" at bounding box center [819, 201] width 463 height 138
click at [647, 216] on textarea "Die AOK UI Library (adesso) stellt eine bedeutende Weiterentwicklung der bisher…" at bounding box center [819, 201] width 463 height 138
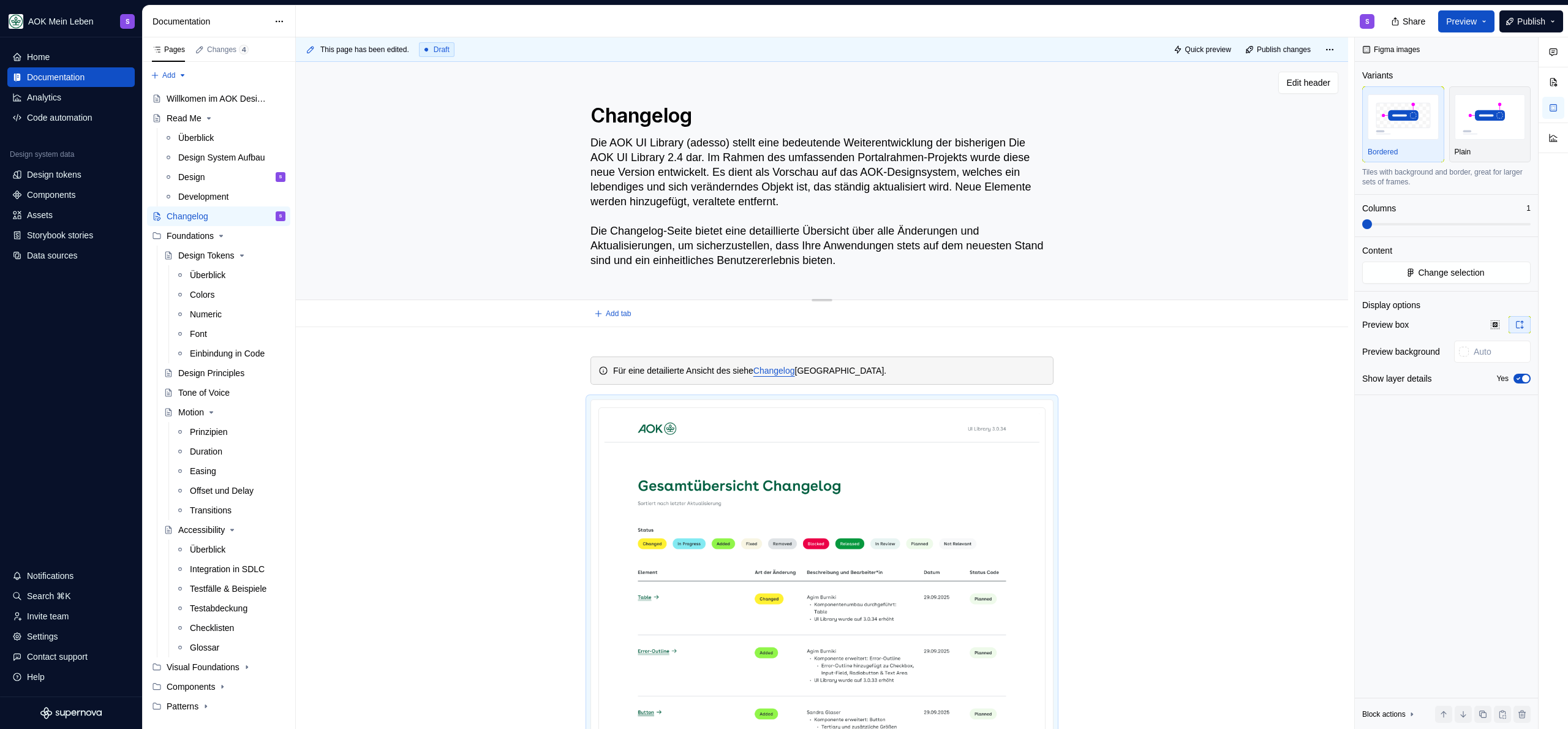
click at [647, 217] on textarea "Die AOK UI Library (adesso) stellt eine bedeutende Weiterentwicklung der bisher…" at bounding box center [819, 201] width 463 height 138
click at [635, 248] on textarea "Die AOK UI Library (adesso) stellt eine bedeutende Weiterentwicklung der bisher…" at bounding box center [819, 201] width 463 height 138
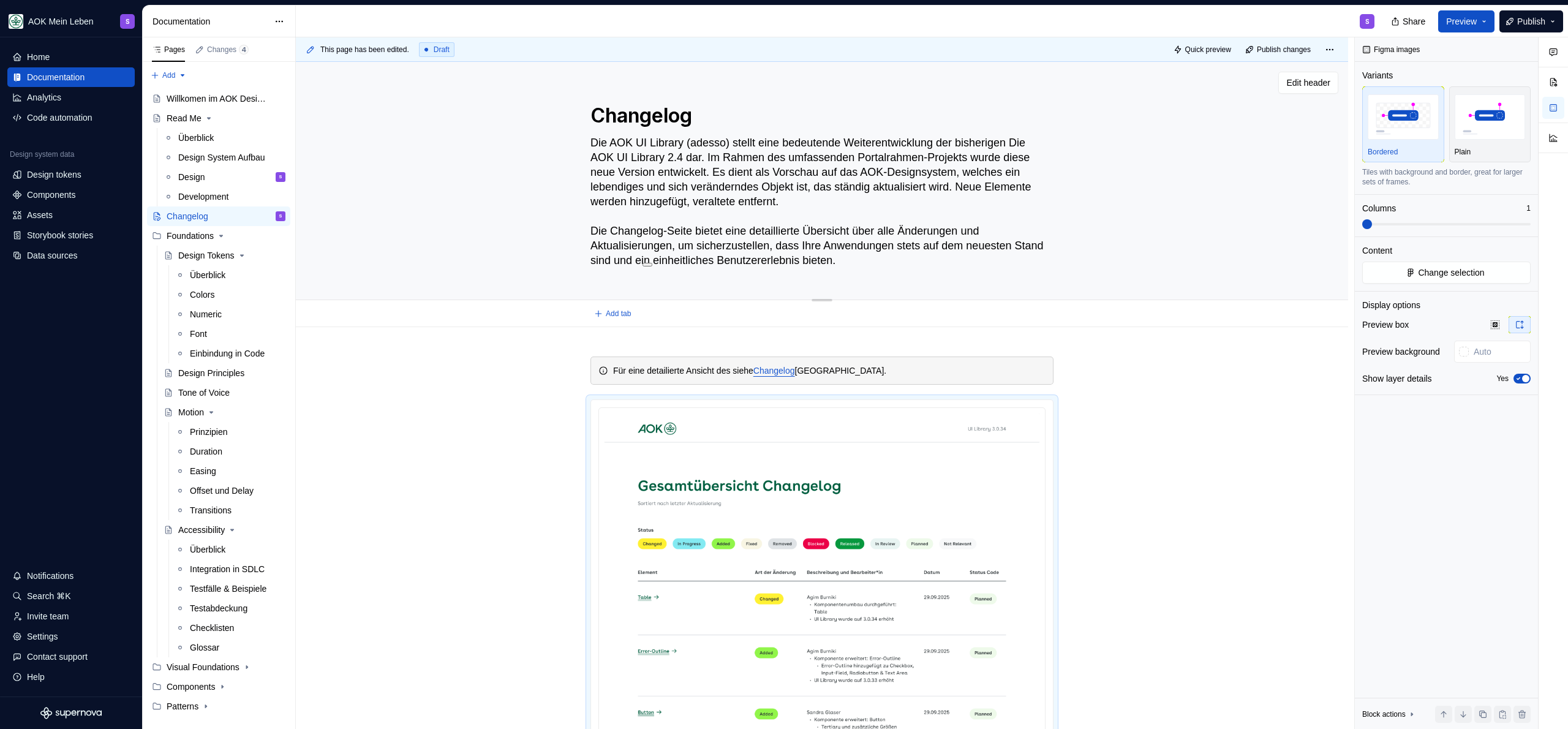
click at [635, 248] on textarea "Die AOK UI Library (adesso) stellt eine bedeutende Weiterentwicklung der bisher…" at bounding box center [819, 201] width 463 height 138
type textarea "*"
type textarea "Die AOK UI Library (adesso) stellt eine bedeutende Weiterentwicklung der bisher…"
click at [1538, 15] on span "Publish" at bounding box center [1531, 21] width 28 height 12
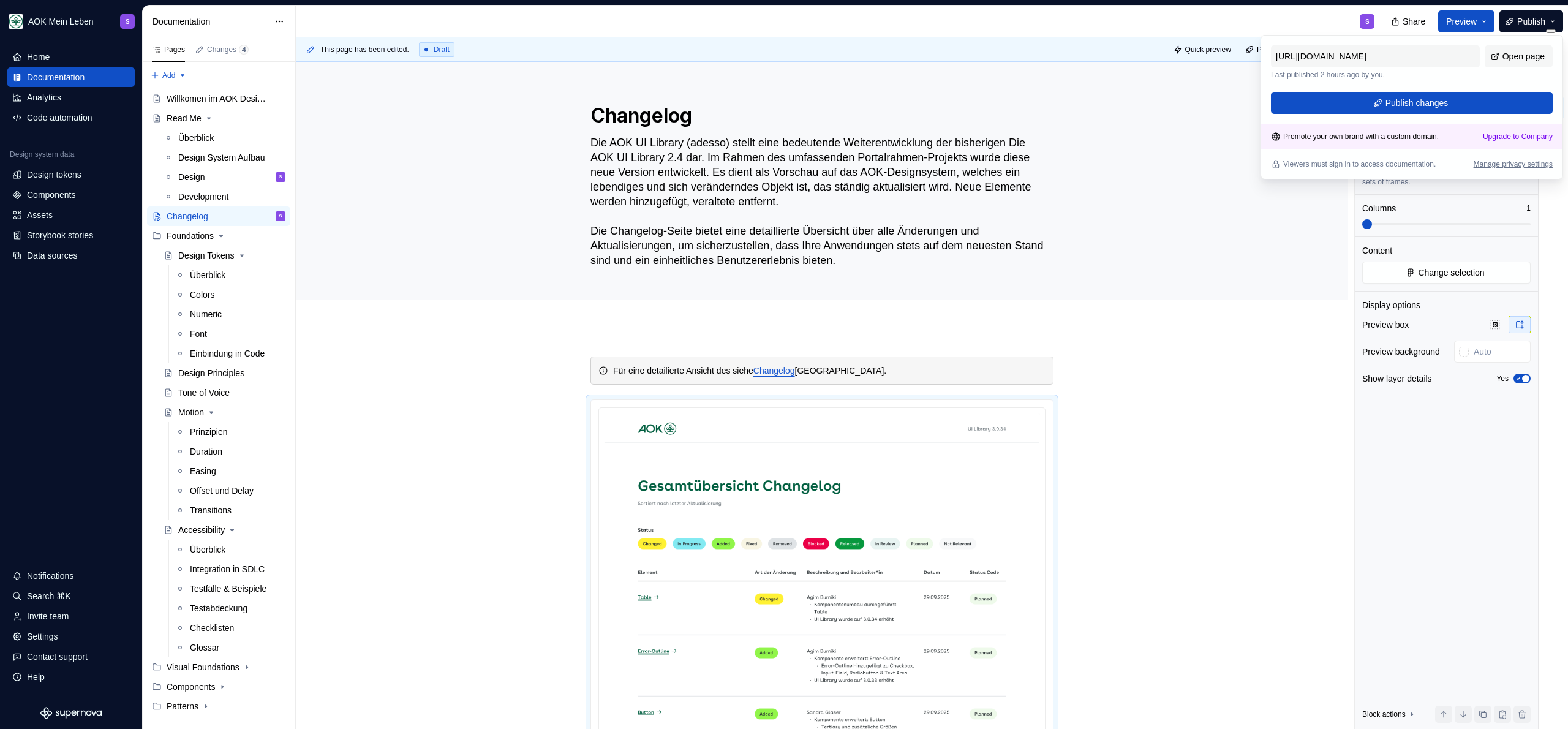
click at [1430, 114] on div "https://aok-meinleben.supernova-docs.io/latest/changelog-q220gS1i Last publishe…" at bounding box center [1412, 107] width 303 height 145
click at [1434, 103] on span "Publish changes" at bounding box center [1417, 103] width 63 height 12
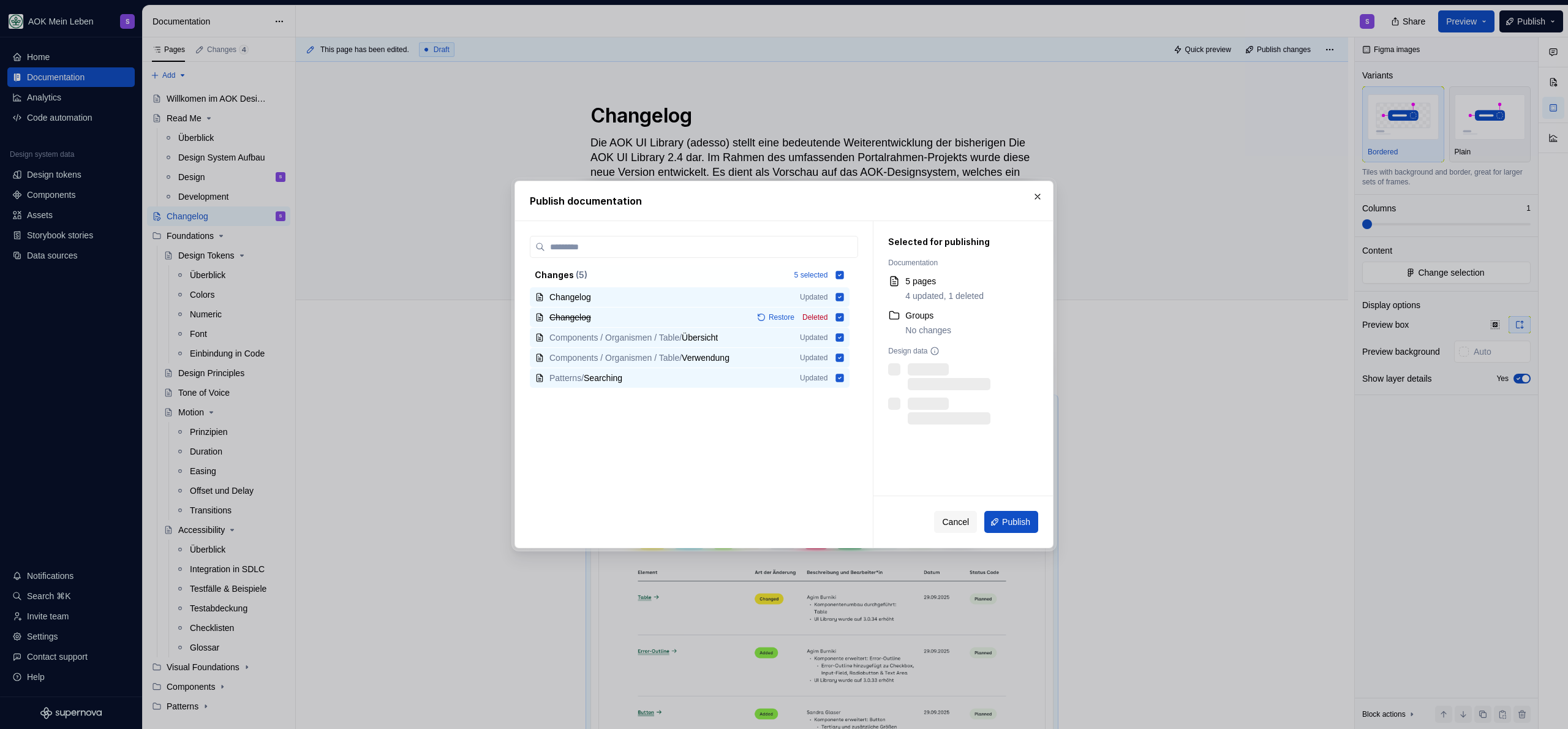
click at [1001, 535] on div "Cancel Publish" at bounding box center [963, 522] width 180 height 52
click at [1006, 519] on span "Publish" at bounding box center [1016, 521] width 28 height 12
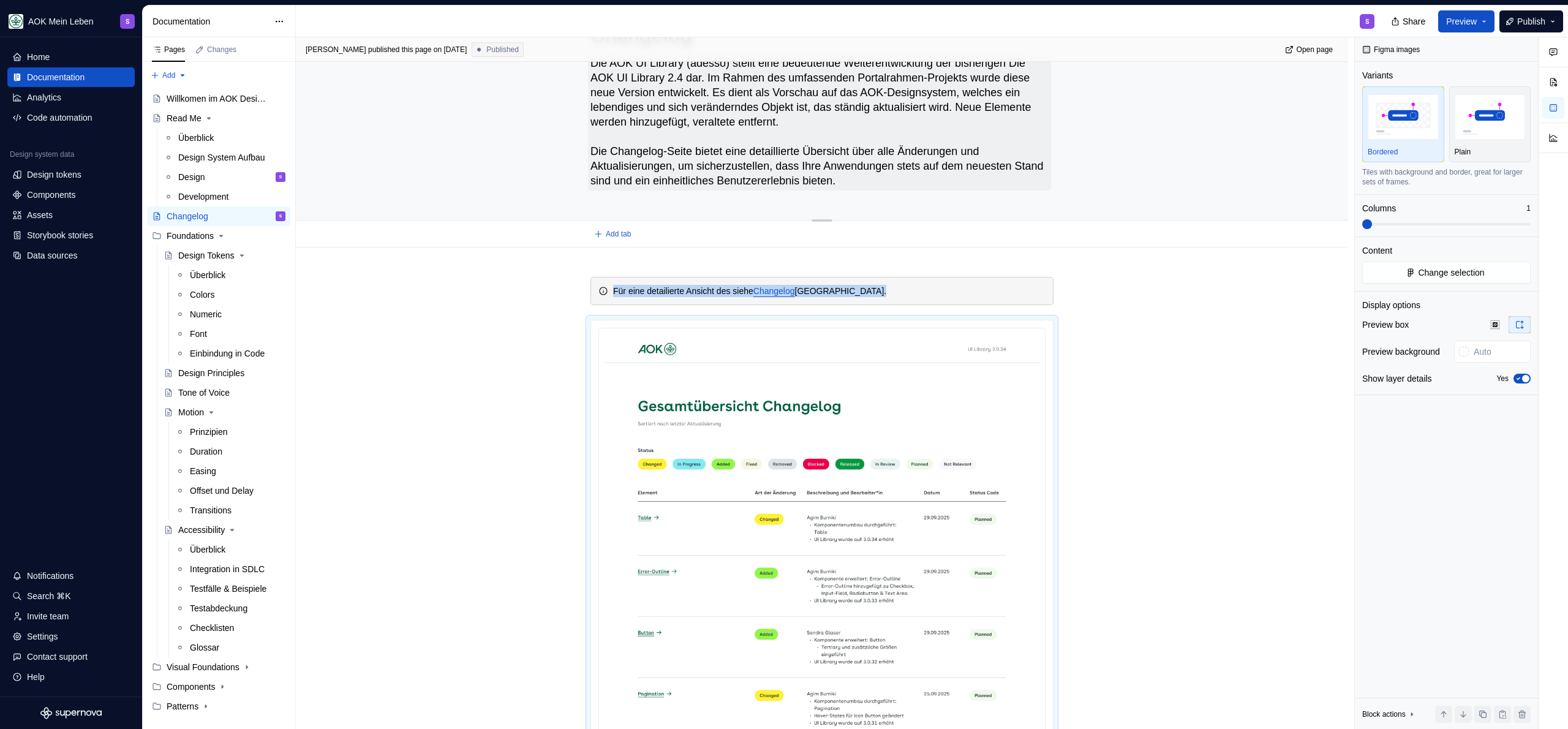
scroll to position [29, 0]
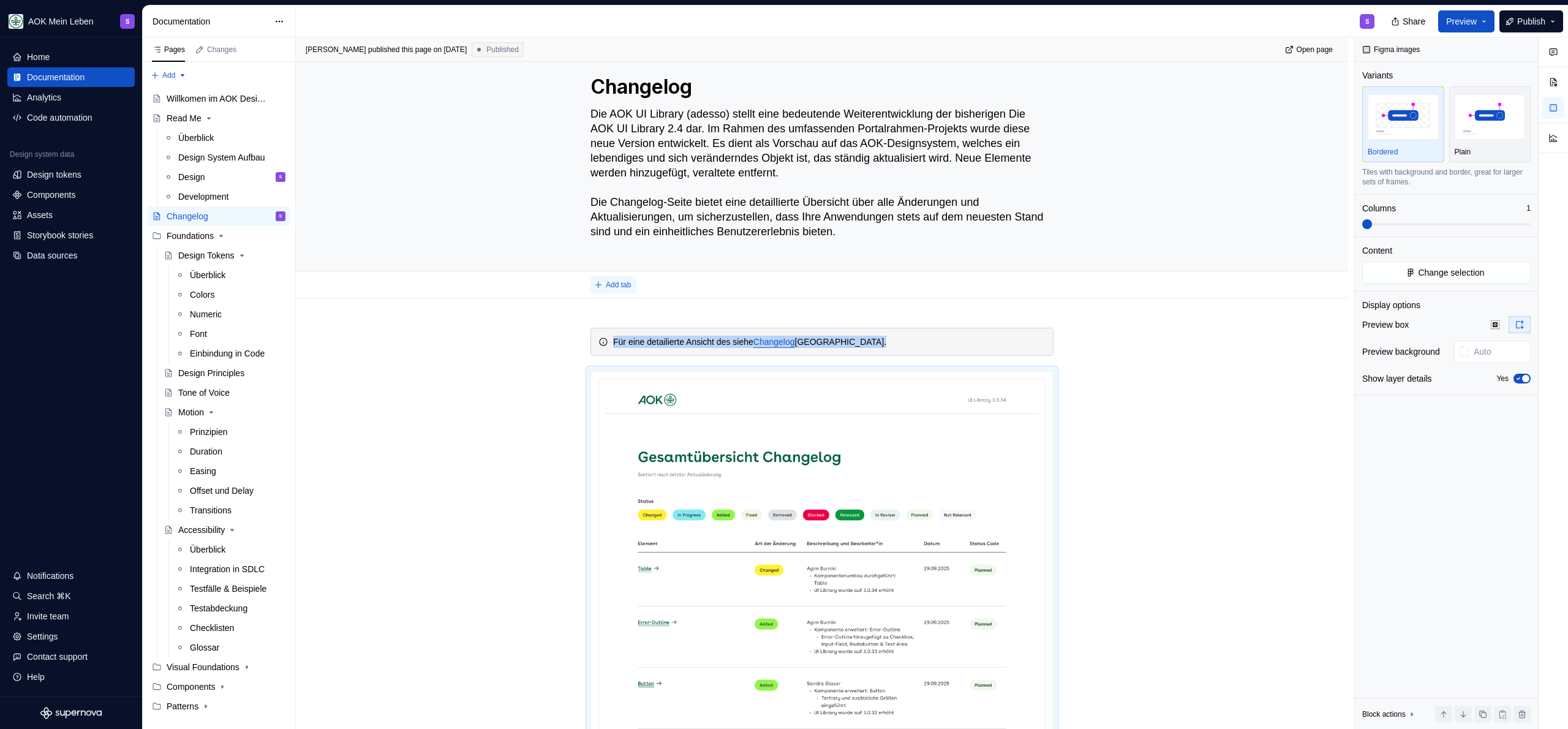
click at [621, 285] on span "Add tab" at bounding box center [618, 285] width 25 height 10
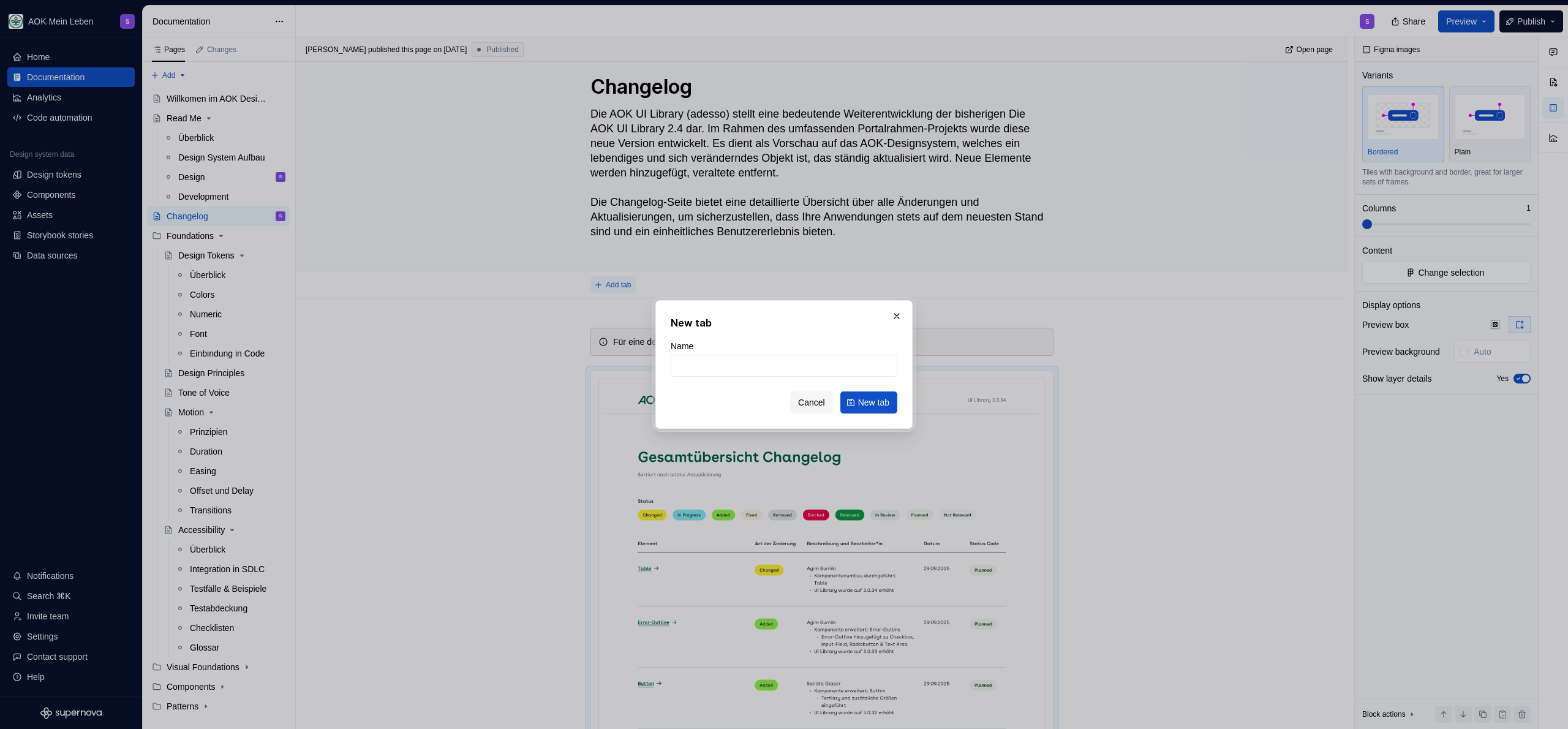
type textarea "*"
type input "C"
type textarea "*"
type input "Changelog"
type textarea "*"
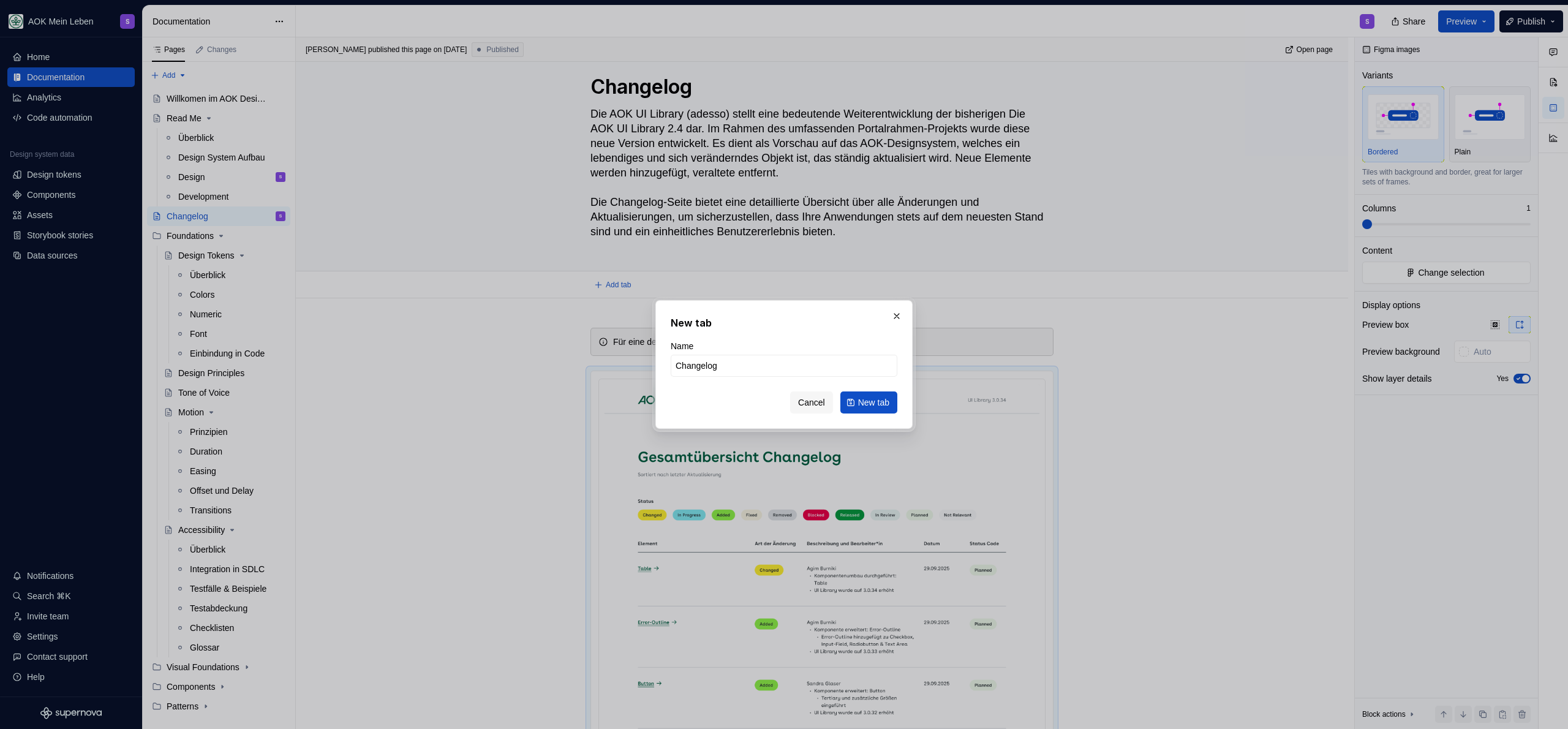
type input "Changelog"
click button "New tab" at bounding box center [869, 402] width 57 height 22
type textarea "*"
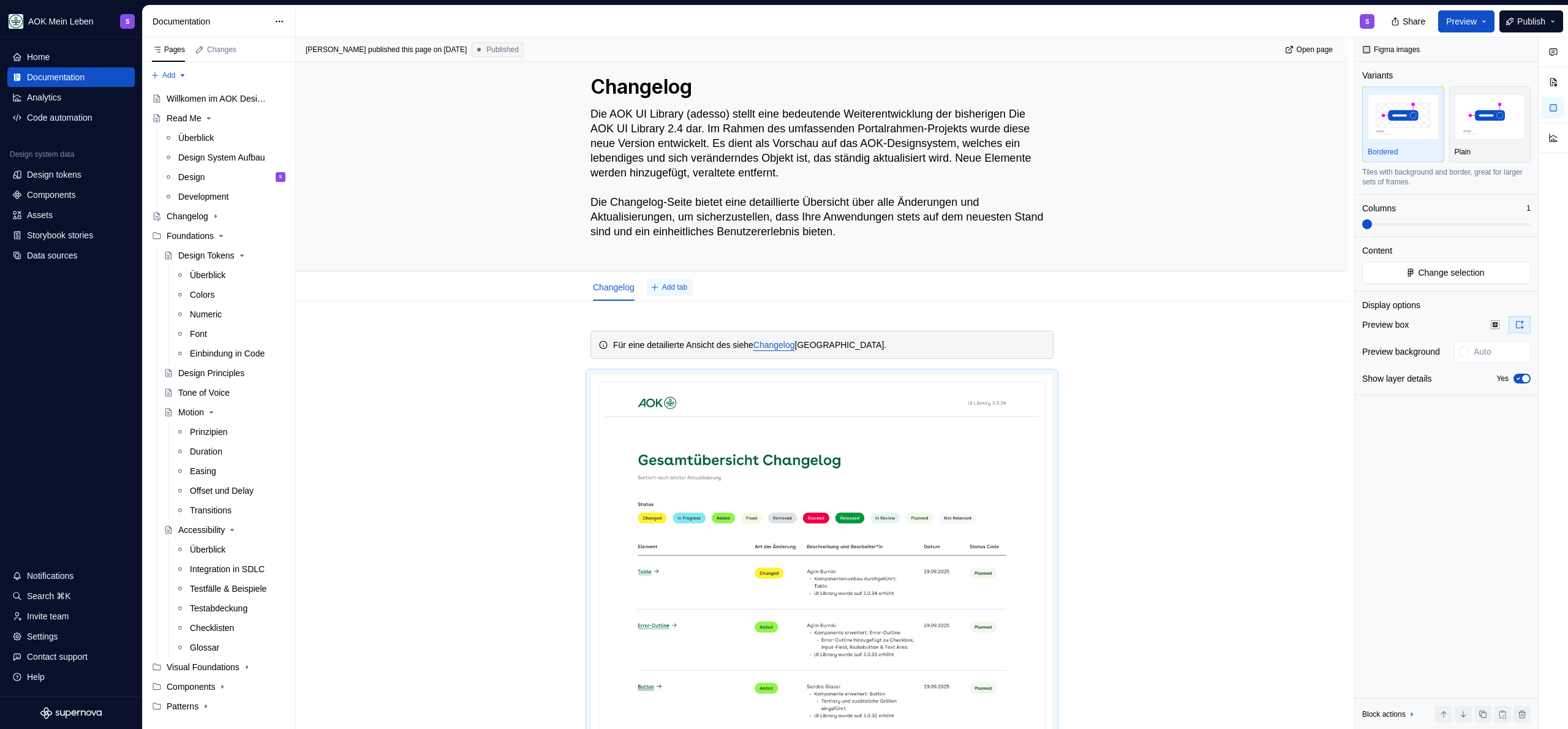
click at [684, 294] on button "Add tab" at bounding box center [669, 286] width 46 height 17
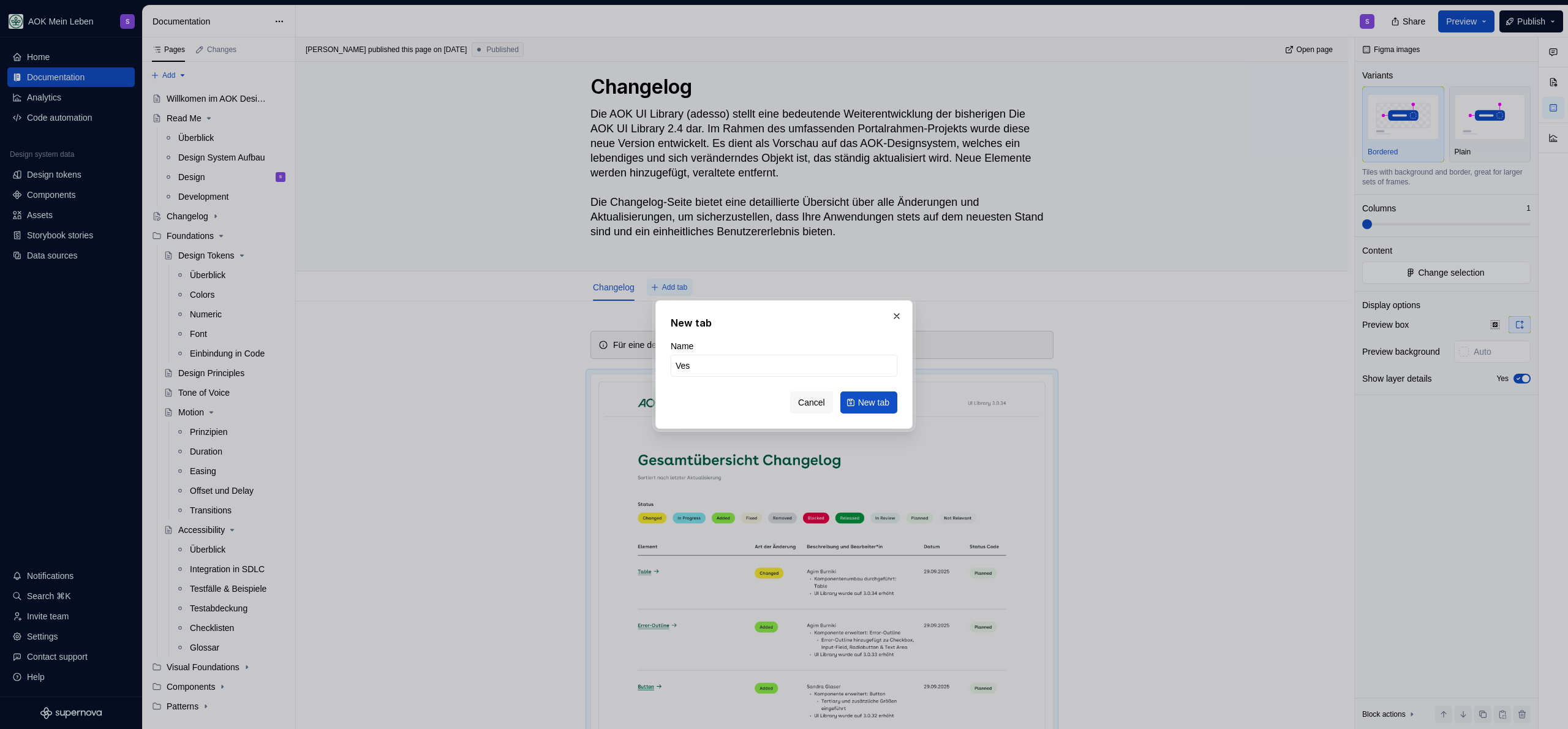
type input "Ve"
type textarea "*"
type input "Vers"
type textarea "*"
type input "Versi"
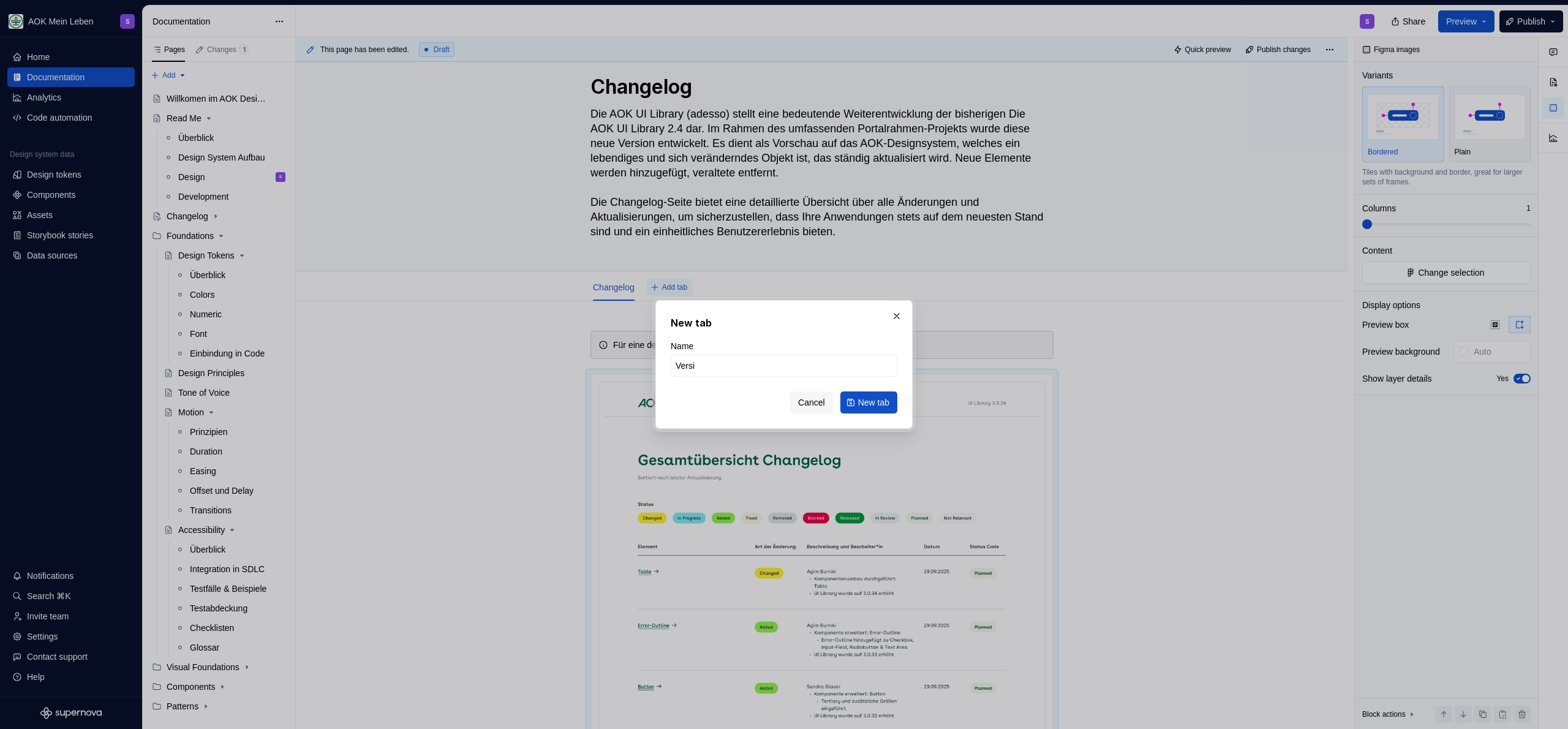
type textarea "*"
type input "Versio"
type textarea "*"
type input "Versioni"
type textarea "*"
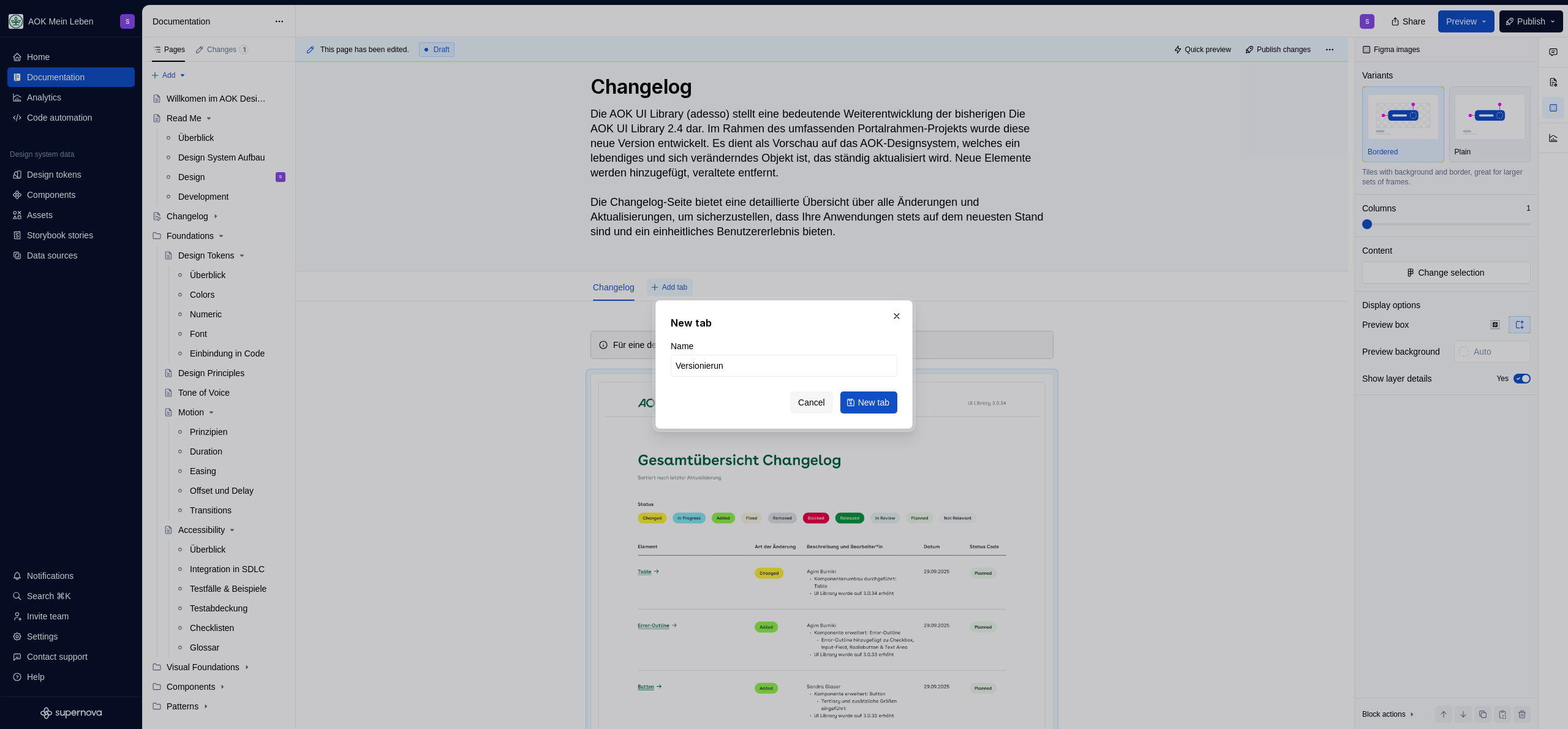
type input "Versionierung"
click button "New tab" at bounding box center [869, 402] width 57 height 22
type textarea "*"
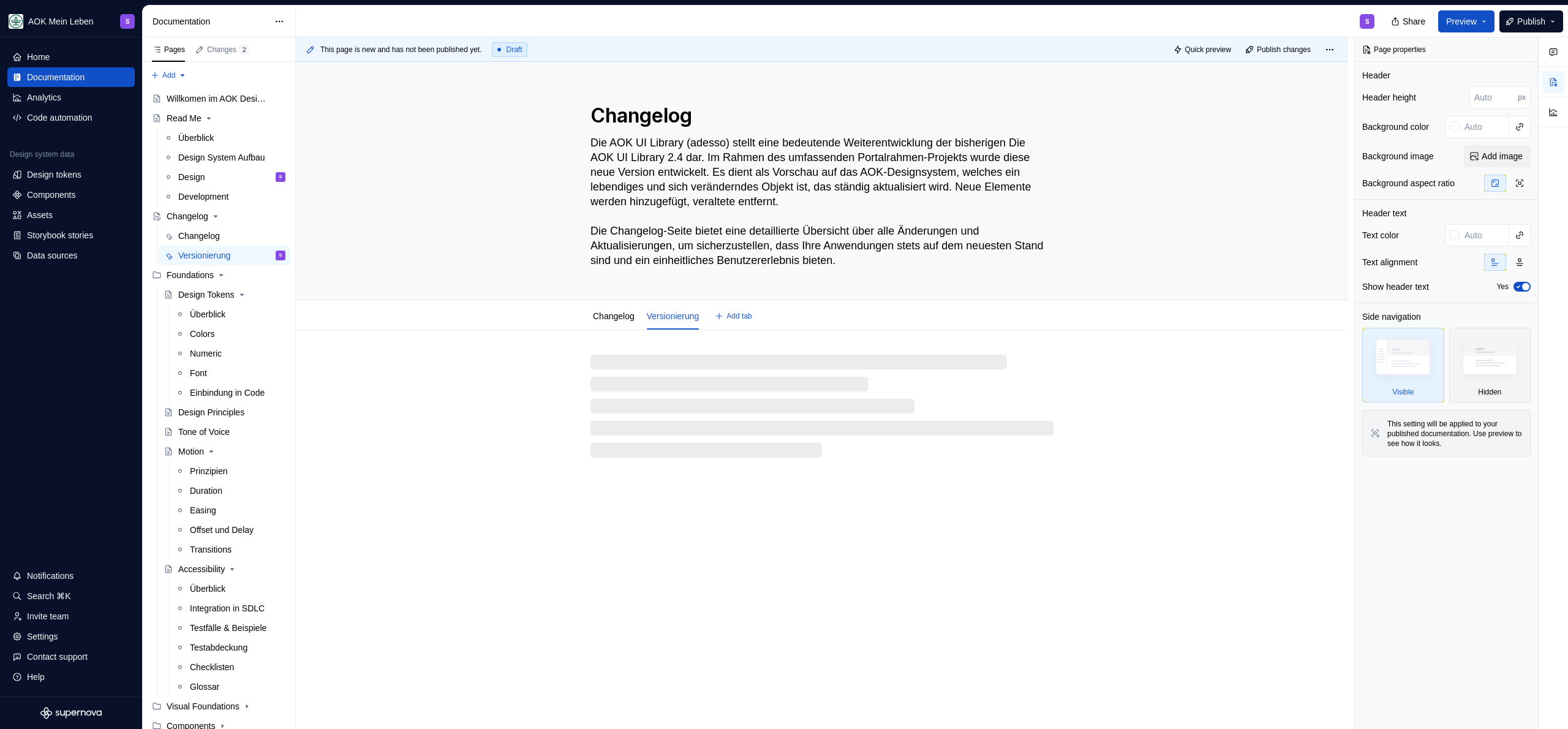
type textarea "*"
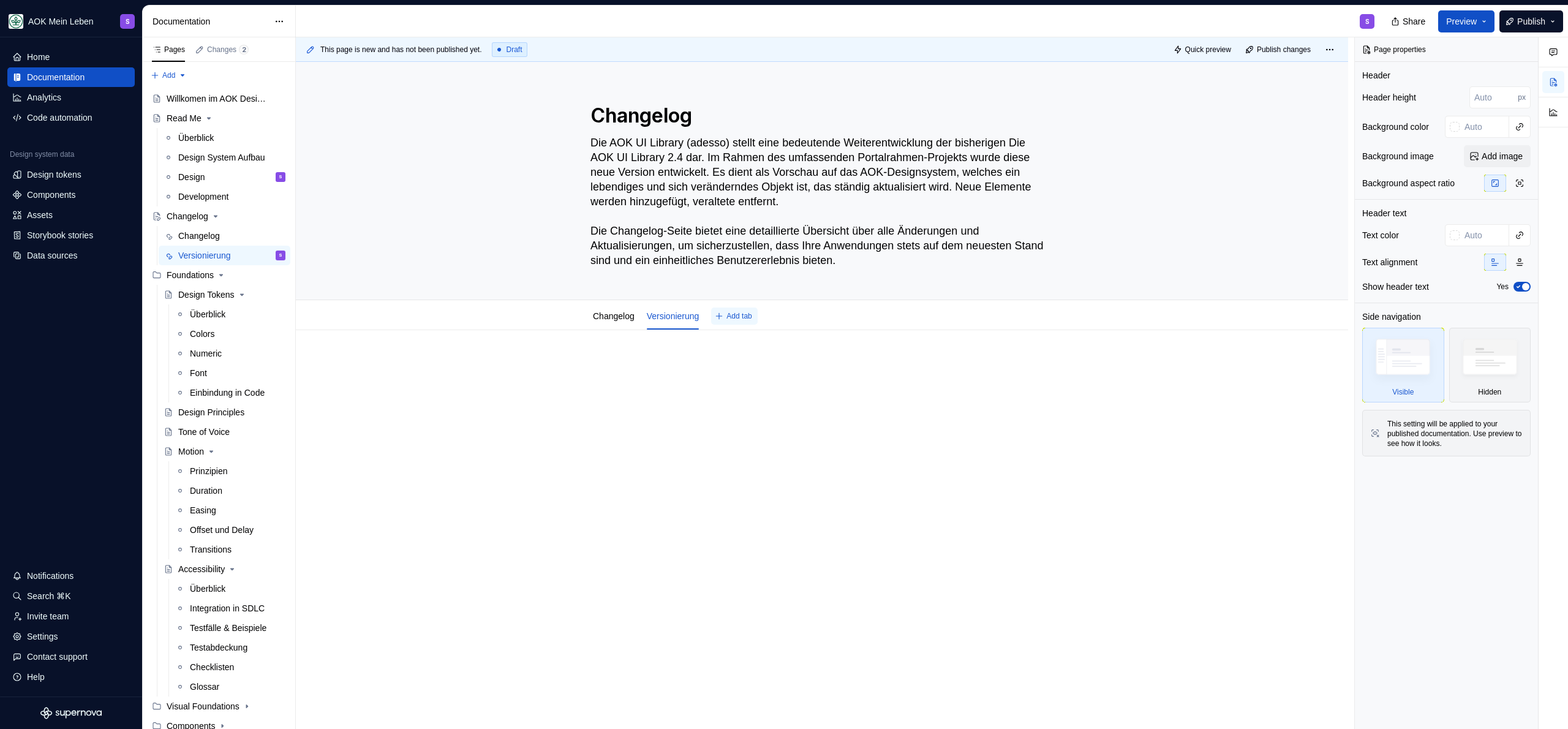
click at [743, 318] on span "Add tab" at bounding box center [738, 316] width 25 height 10
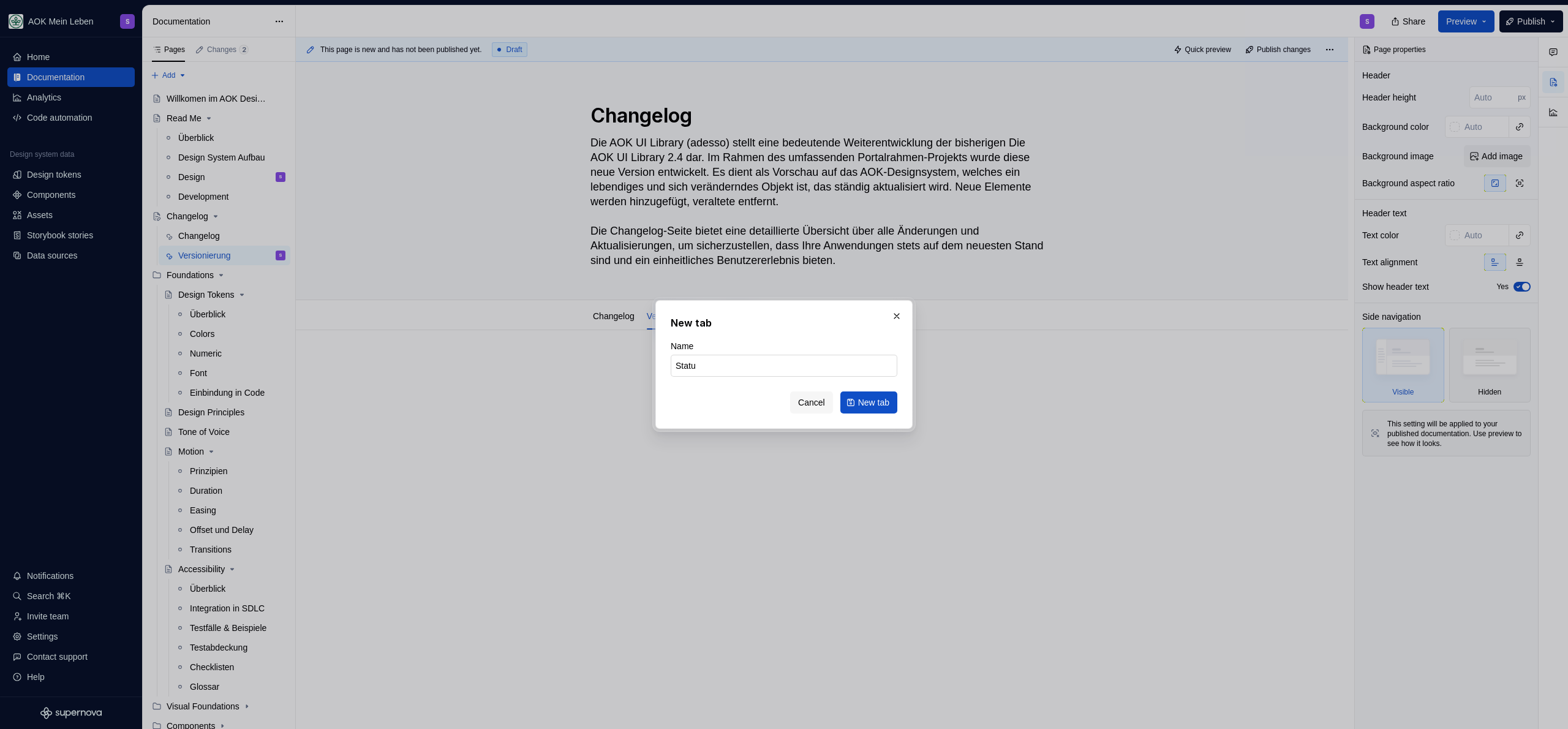
type input "Status"
click button "New tab" at bounding box center [869, 402] width 57 height 22
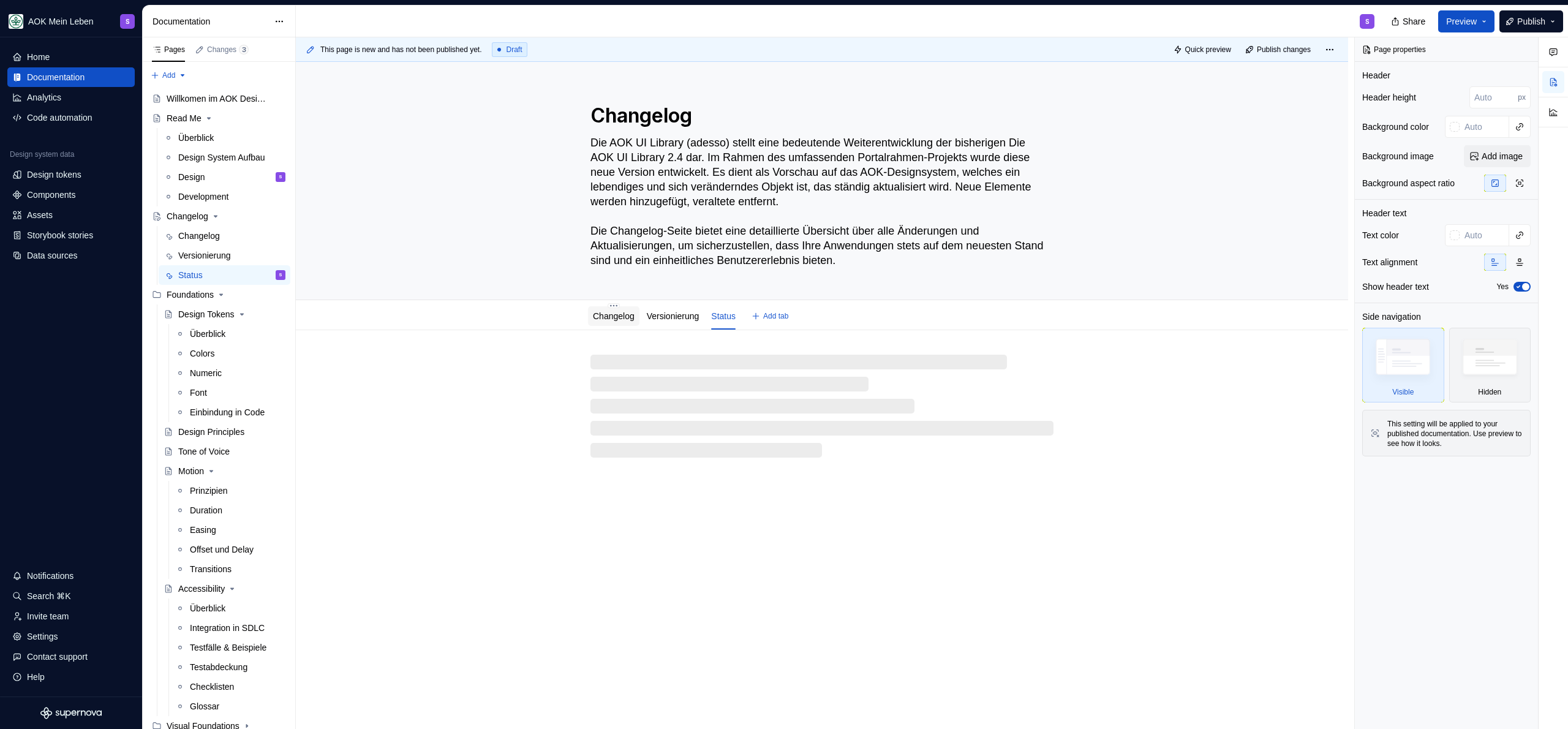
click at [623, 317] on link "Changelog" at bounding box center [614, 316] width 41 height 10
click at [685, 319] on link "Versionierung" at bounding box center [673, 316] width 53 height 10
click at [725, 319] on link "Status" at bounding box center [724, 316] width 24 height 10
click at [621, 319] on link "Changelog" at bounding box center [614, 316] width 41 height 10
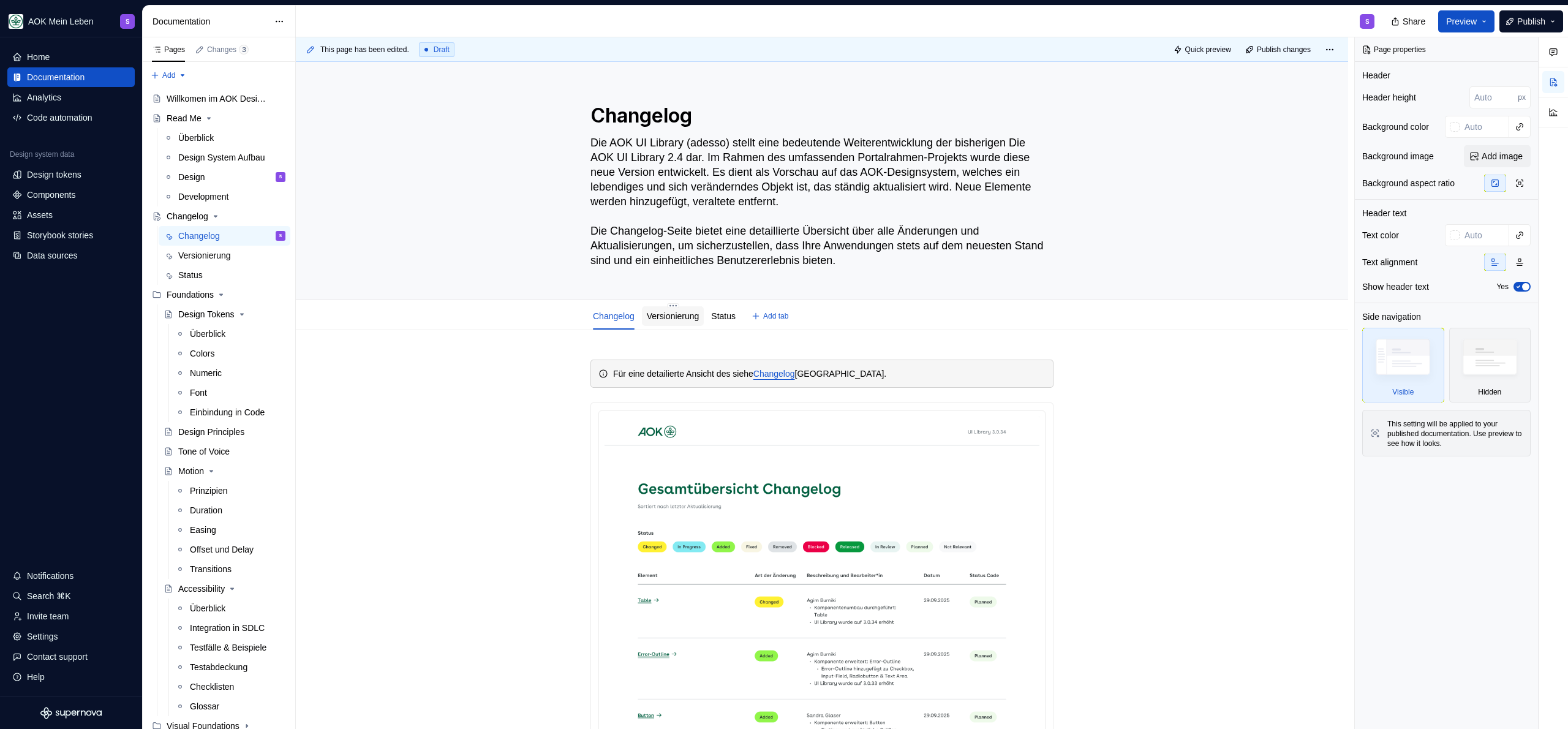
click at [683, 316] on link "Versionierung" at bounding box center [673, 316] width 53 height 10
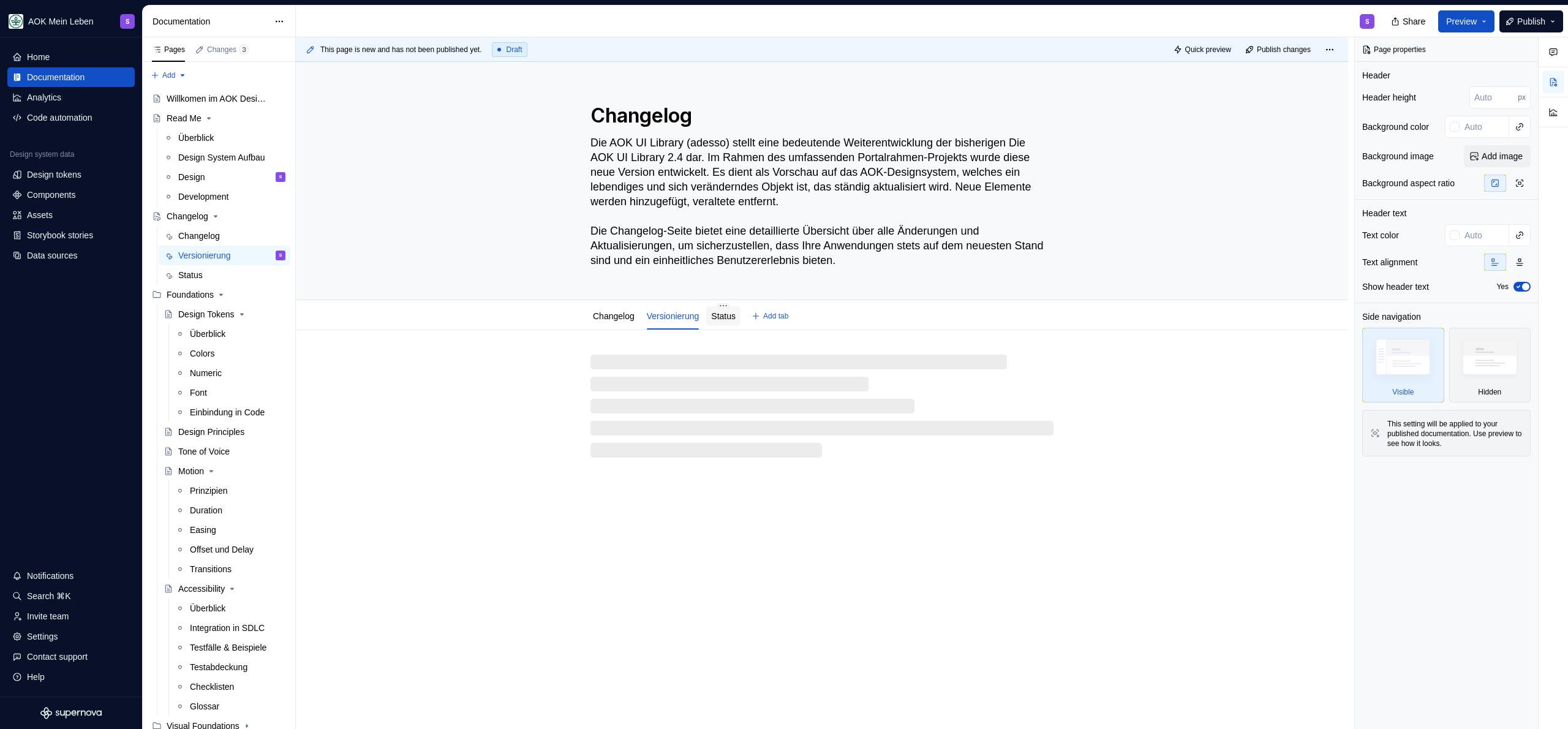
click at [725, 316] on link "Status" at bounding box center [724, 316] width 24 height 10
click at [662, 321] on div "Versionierung" at bounding box center [673, 316] width 53 height 12
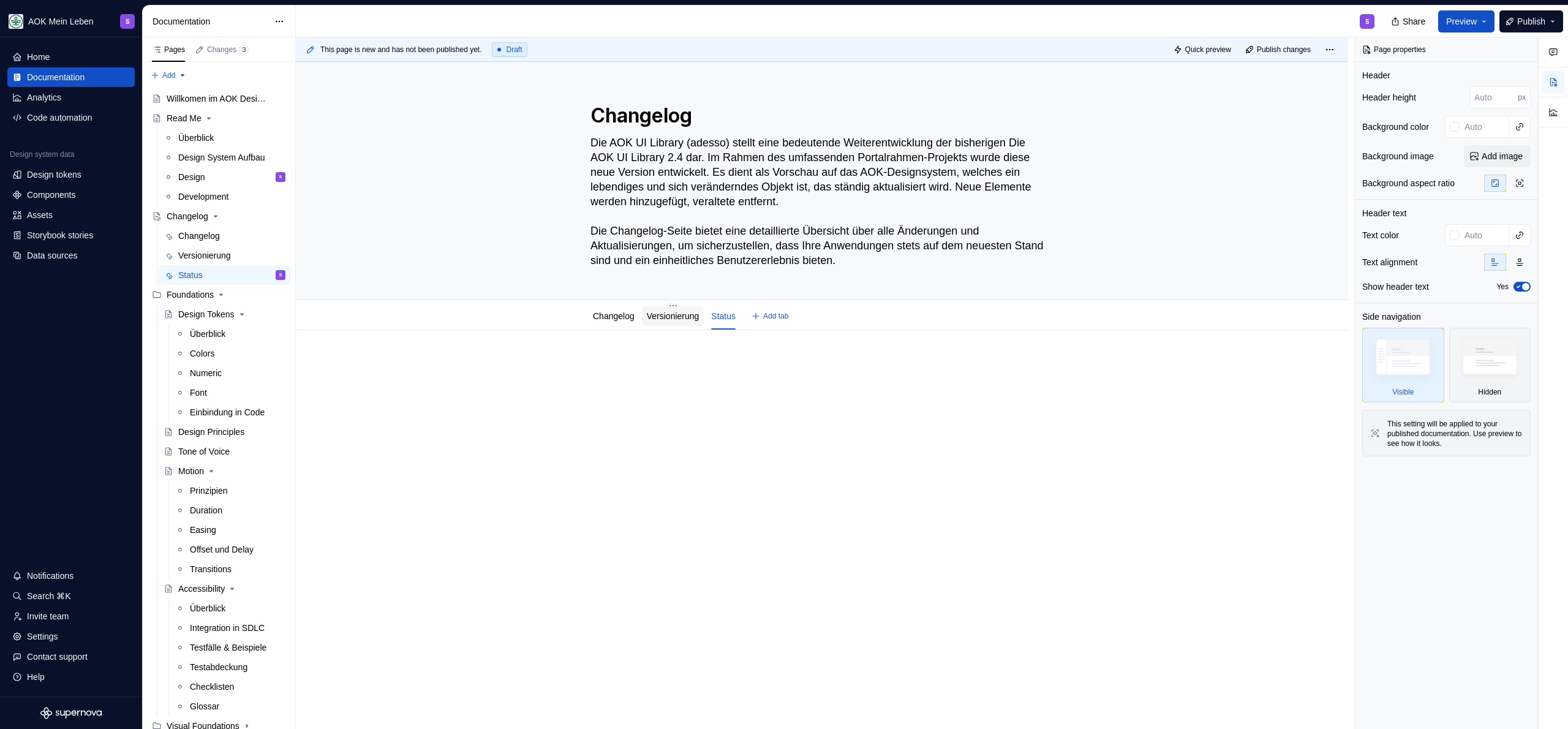
click at [681, 315] on link "Versionierung" at bounding box center [673, 316] width 53 height 10
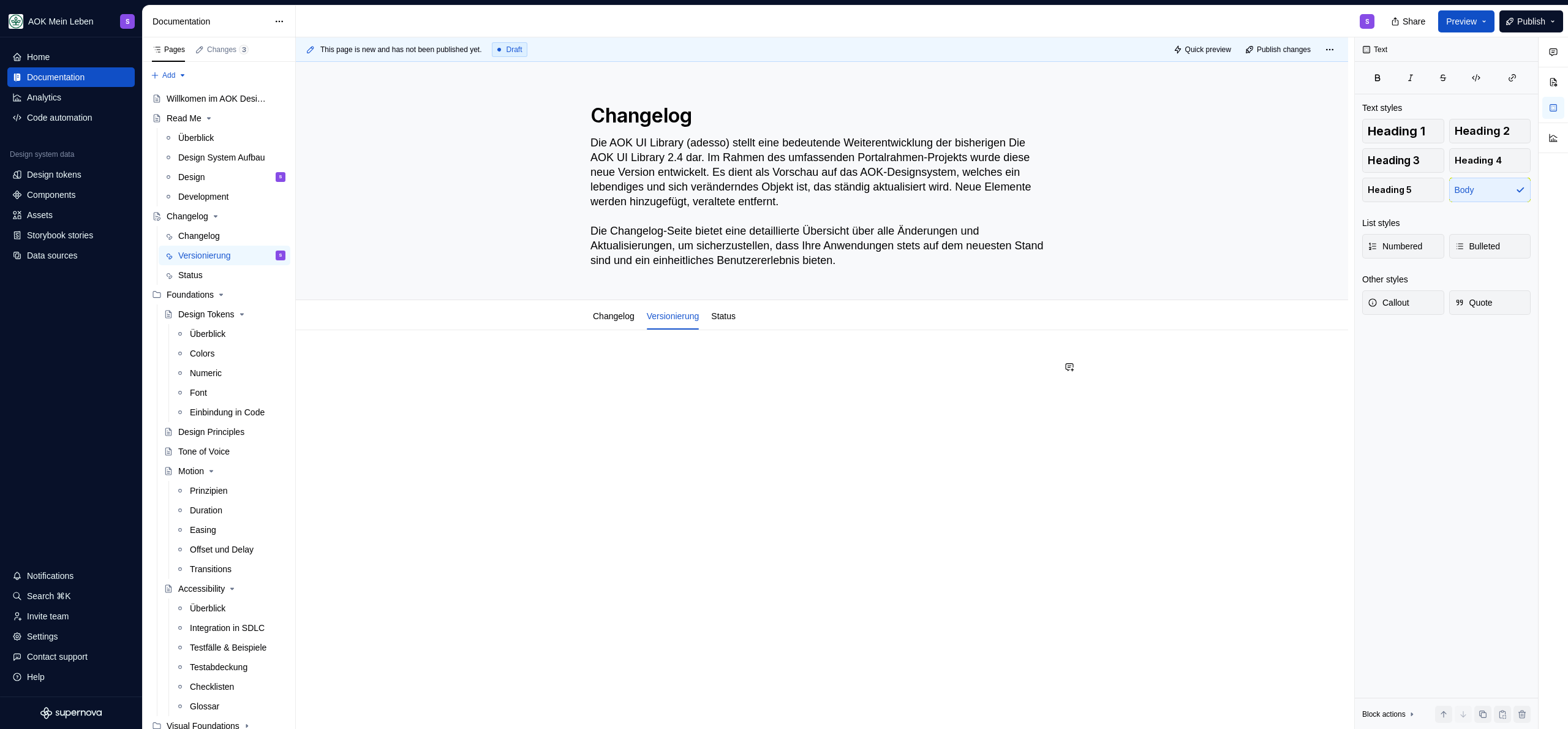
click at [644, 354] on div at bounding box center [822, 485] width 1052 height 309
click at [620, 367] on p at bounding box center [822, 367] width 463 height 15
type textarea "*"
click at [653, 416] on div "Wenn Änderungen an Komponenten erfolgen, muss sich zwangsläufig die Versionieru…" at bounding box center [822, 390] width 463 height 61
click at [1051, 390] on div "Wenn Änderungen an Komponenten erfolgen, muss sich zwangsläufig die Versionieru…" at bounding box center [822, 383] width 463 height 47
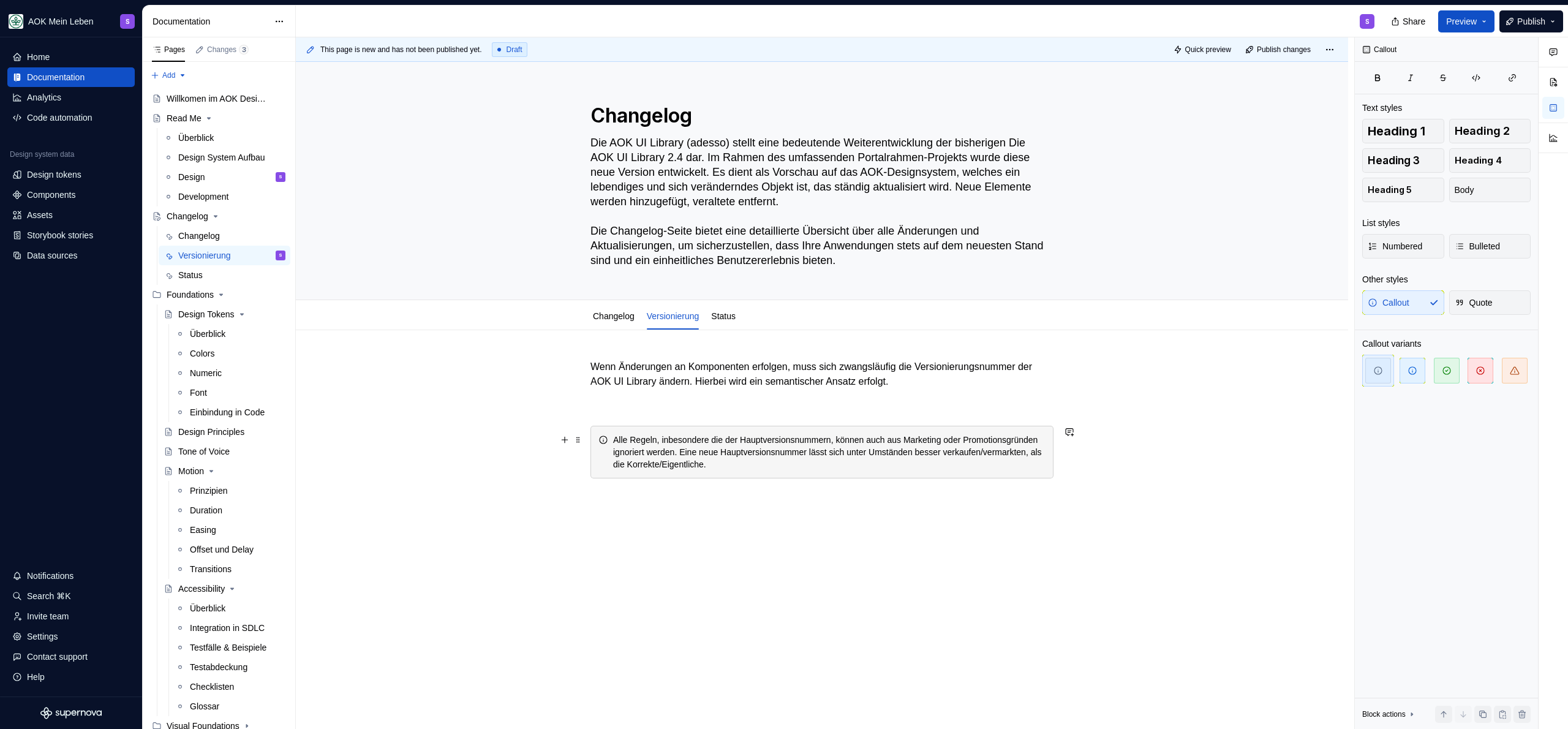
click at [898, 468] on div "Alle Regeln, inbesondere die der Hauptversionsnummern, können auch aus Marketin…" at bounding box center [829, 451] width 432 height 36
drag, startPoint x: 868, startPoint y: 485, endPoint x: 857, endPoint y: 496, distance: 15.6
click at [868, 485] on div "Wenn Änderungen an Komponenten erfolgen, muss sich zwangsläufig die Versionieru…" at bounding box center [822, 426] width 463 height 134
click at [801, 524] on div "Wenn Änderungen an Komponenten erfolgen, muss sich zwangsläufig die Versionieru…" at bounding box center [822, 520] width 1052 height 381
click at [673, 522] on div "Wenn Änderungen an Komponenten erfolgen, muss sich zwangsläufig die Versionieru…" at bounding box center [822, 536] width 1052 height 411
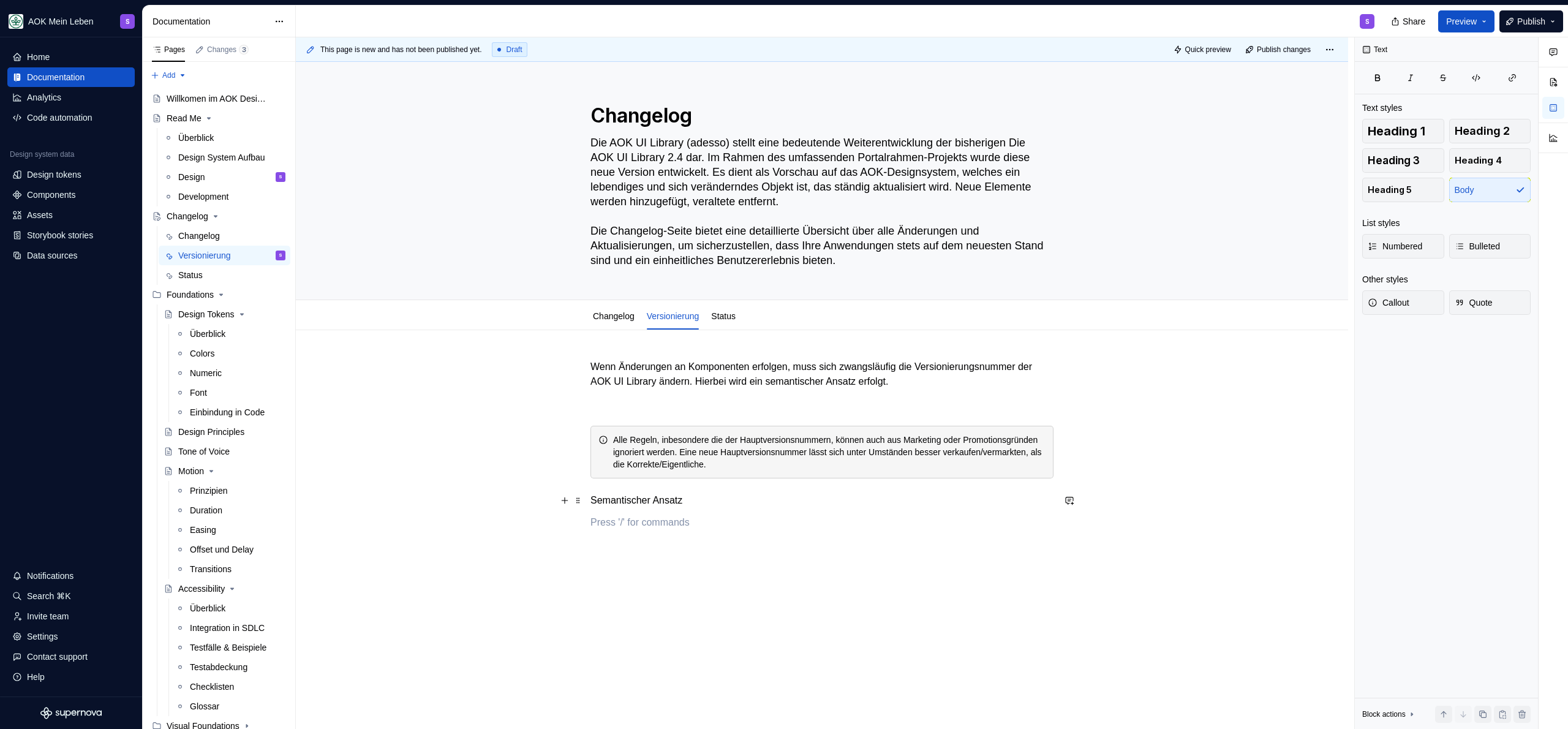
click at [677, 502] on p "Semantischer Ansatz" at bounding box center [822, 500] width 463 height 15
click at [669, 480] on button "button" at bounding box center [664, 477] width 17 height 17
click at [625, 566] on div "Wenn Änderungen an Komponenten erfolgen, muss sich zwangsläufig die Versionieru…" at bounding box center [822, 553] width 1052 height 447
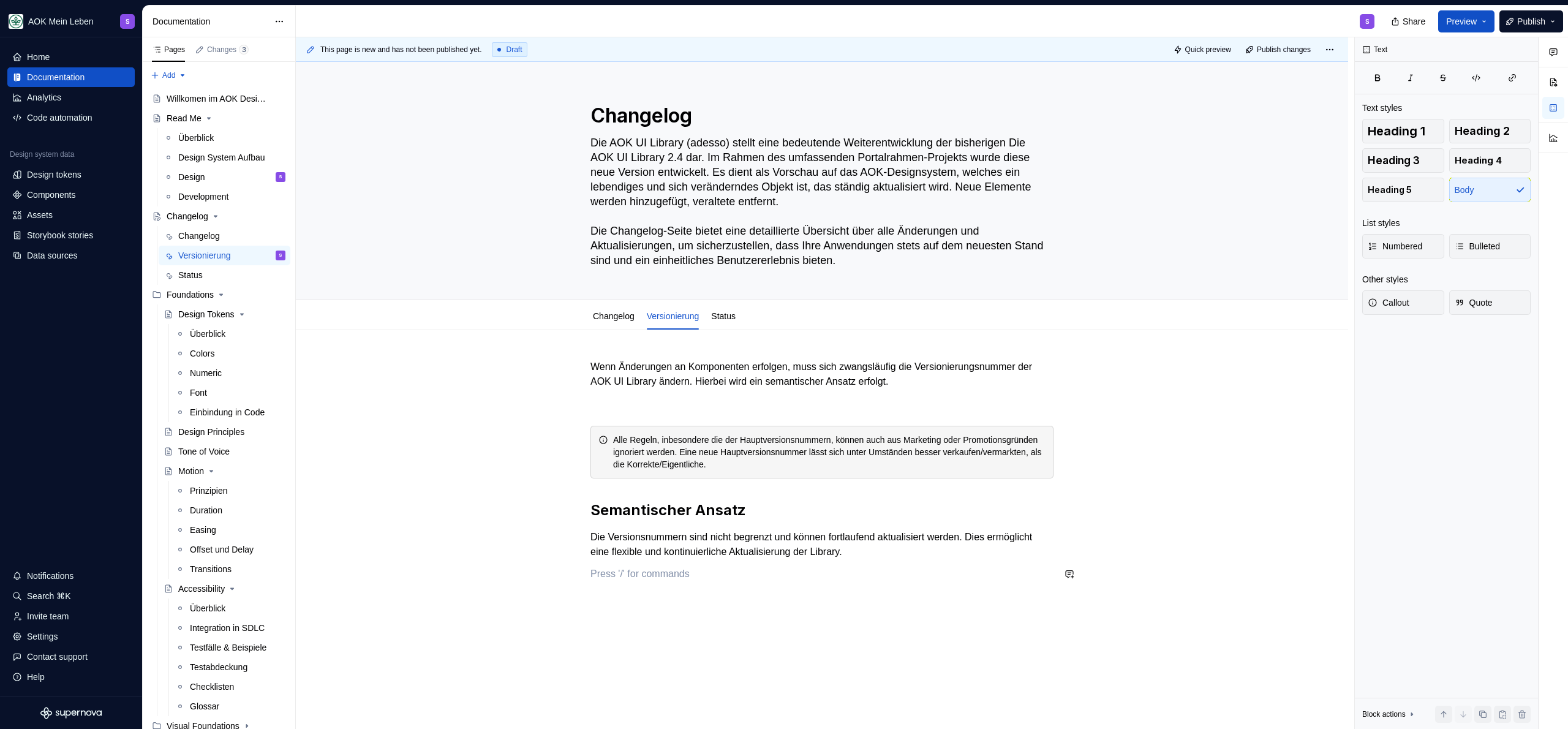
click at [659, 583] on div "Wenn Änderungen an Komponenten erfolgen, muss sich zwangsläufig die Versionieru…" at bounding box center [822, 477] width 463 height 236
click at [657, 579] on p "Hauptversionsnummer" at bounding box center [822, 574] width 463 height 15
click at [690, 552] on button "button" at bounding box center [684, 550] width 17 height 17
click at [652, 516] on h2 "Semantischer Ansatz" at bounding box center [822, 510] width 463 height 19
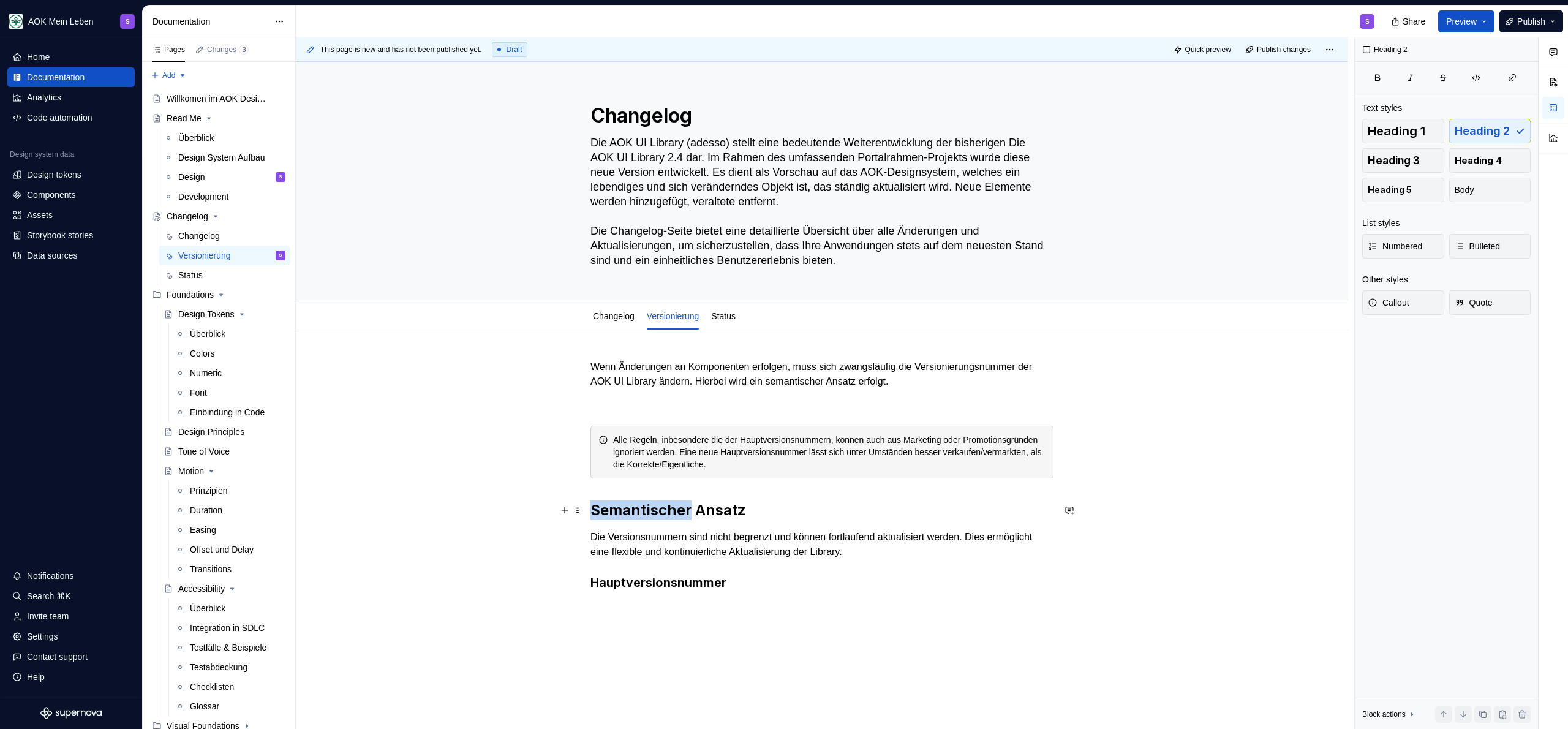
click at [653, 516] on h2 "Semantischer Ansatz" at bounding box center [822, 510] width 463 height 19
click at [664, 607] on p at bounding box center [822, 608] width 463 height 15
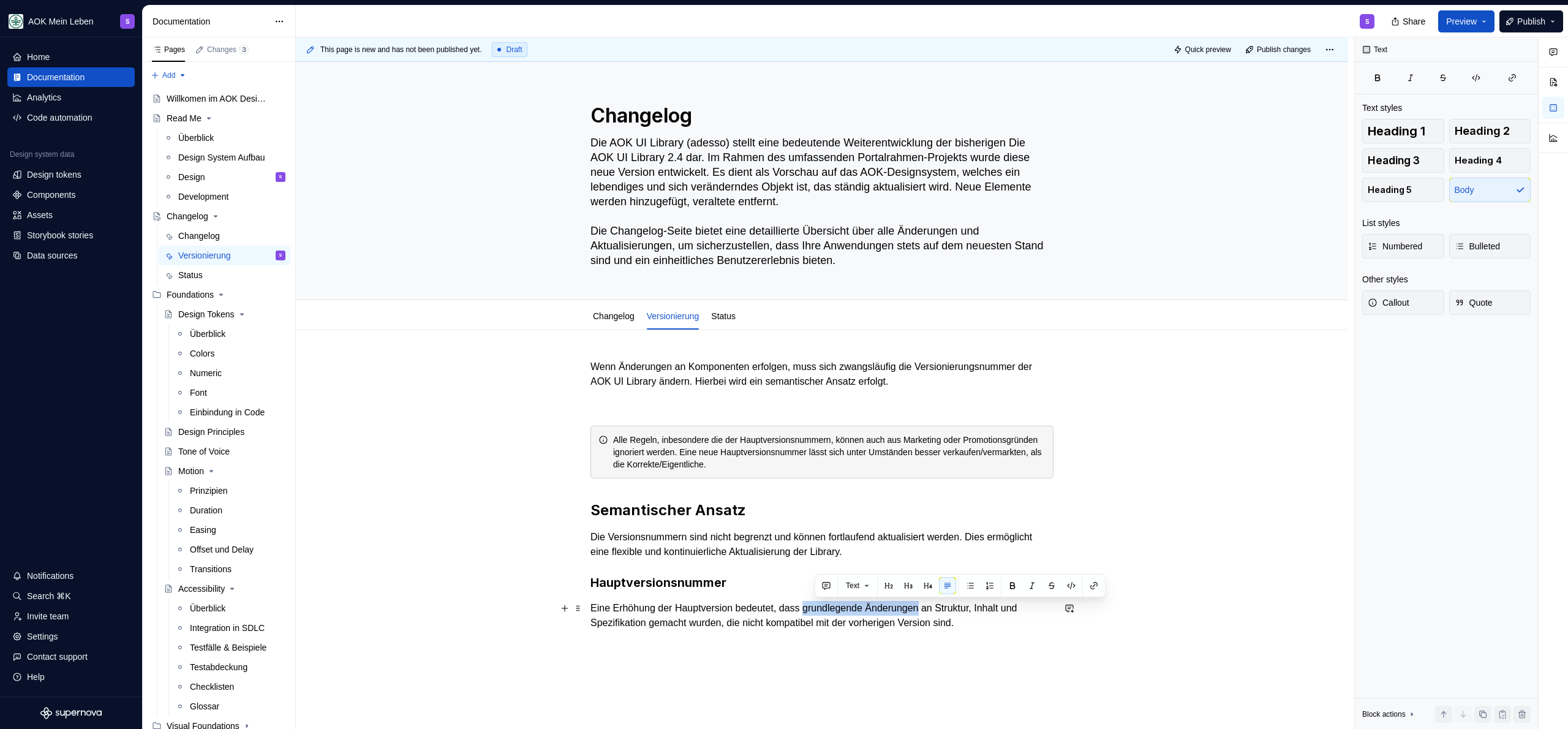
drag, startPoint x: 814, startPoint y: 609, endPoint x: 937, endPoint y: 605, distance: 123.1
click at [937, 605] on p "Eine Erhöhung der Hauptversion bedeutet, dass grundlegende Änderungen an Strukt…" at bounding box center [822, 615] width 463 height 29
click at [1033, 625] on p "Eine Erhöhung der Hauptversion bedeutet, dass grundlegende Änderungen an Strukt…" at bounding box center [822, 615] width 463 height 30
click at [643, 667] on div "Wenn Änderungen an Komponenten erfolgen, muss sich zwangsläufig die Versionieru…" at bounding box center [822, 608] width 1052 height 556
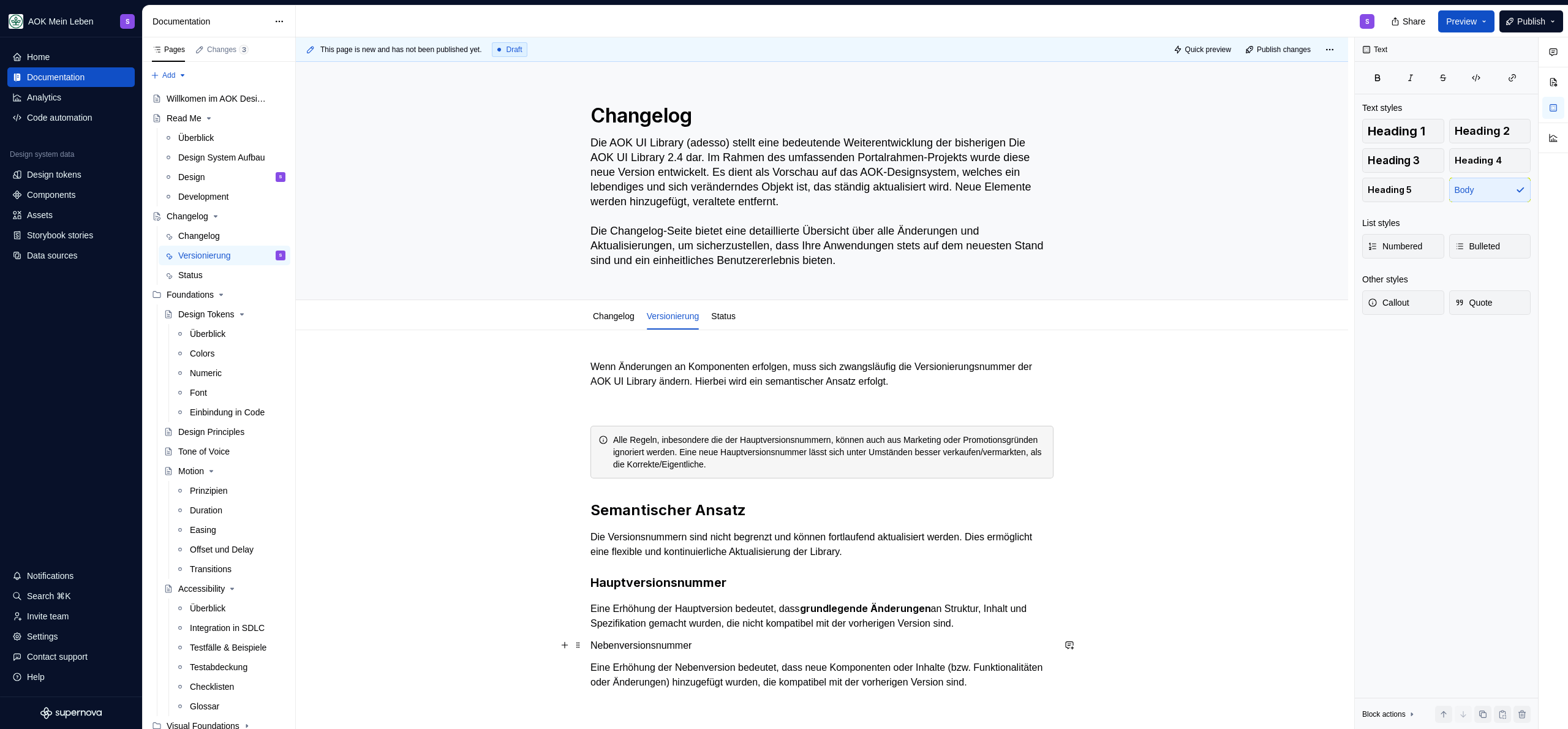
click at [653, 646] on p "Nebenversionsnummer" at bounding box center [822, 646] width 463 height 15
click at [682, 621] on button "button" at bounding box center [684, 621] width 17 height 17
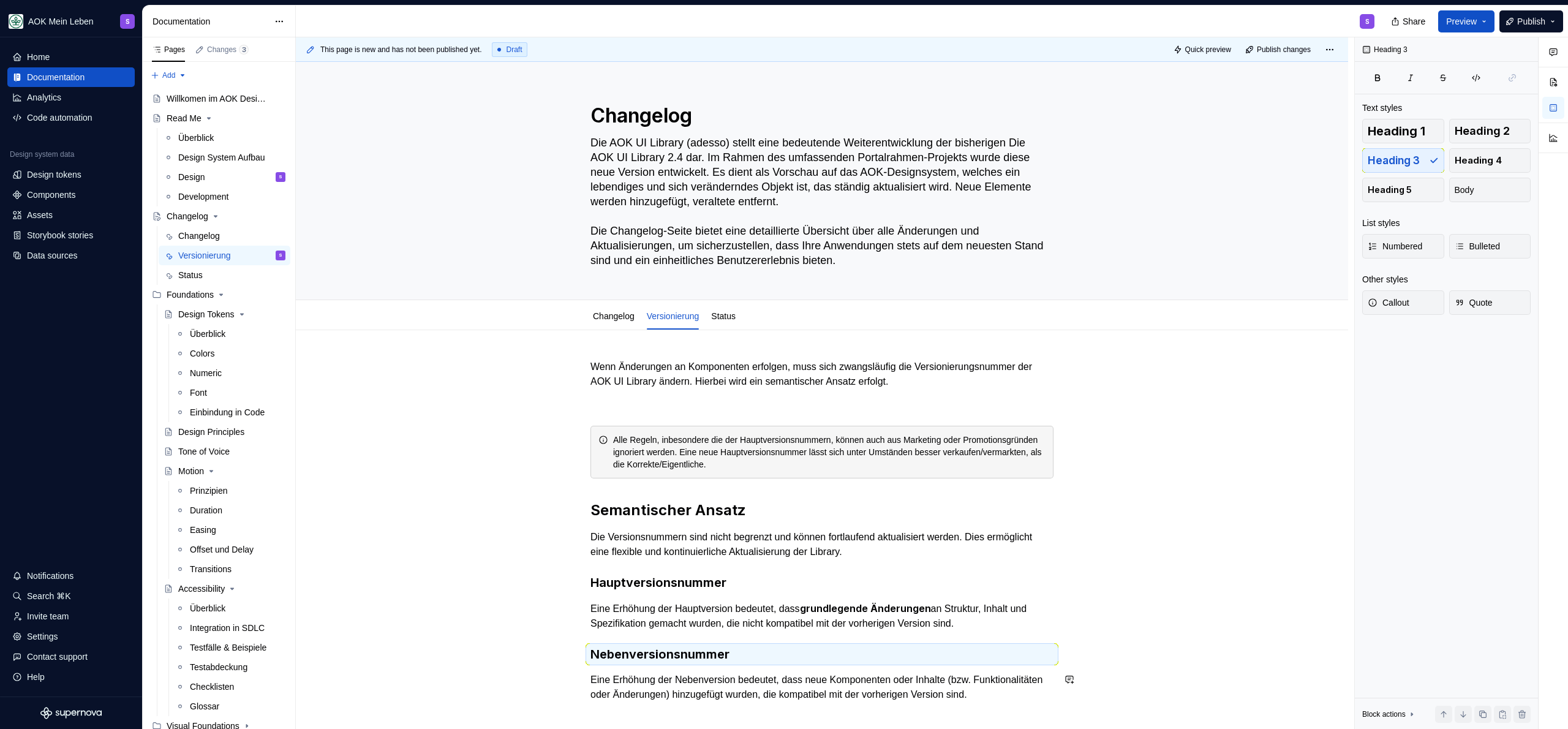
click at [618, 695] on p "Eine Erhöhung der Nebenversion bedeutet, dass neue Komponenten oder Inhalte (bz…" at bounding box center [822, 687] width 463 height 29
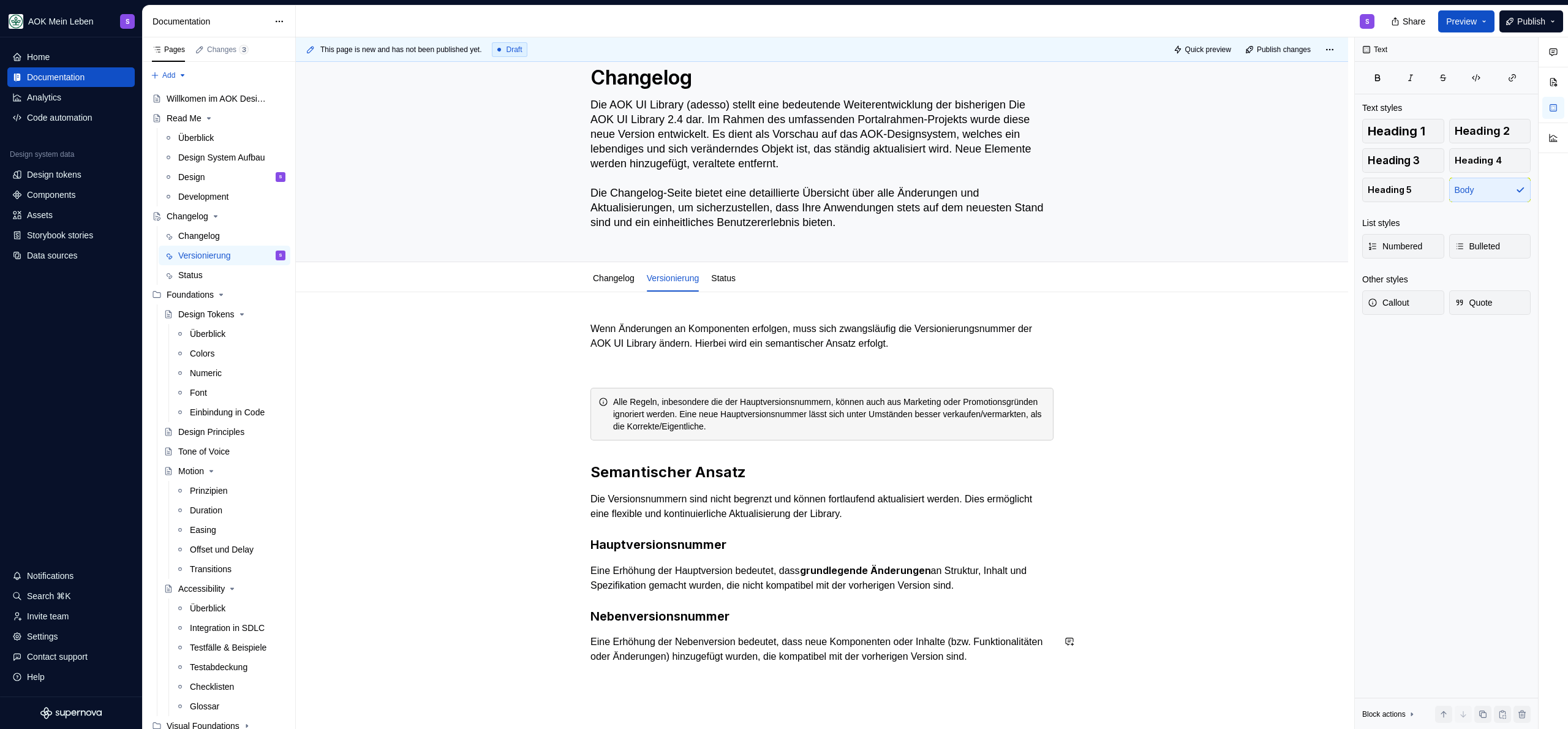
scroll to position [100, 0]
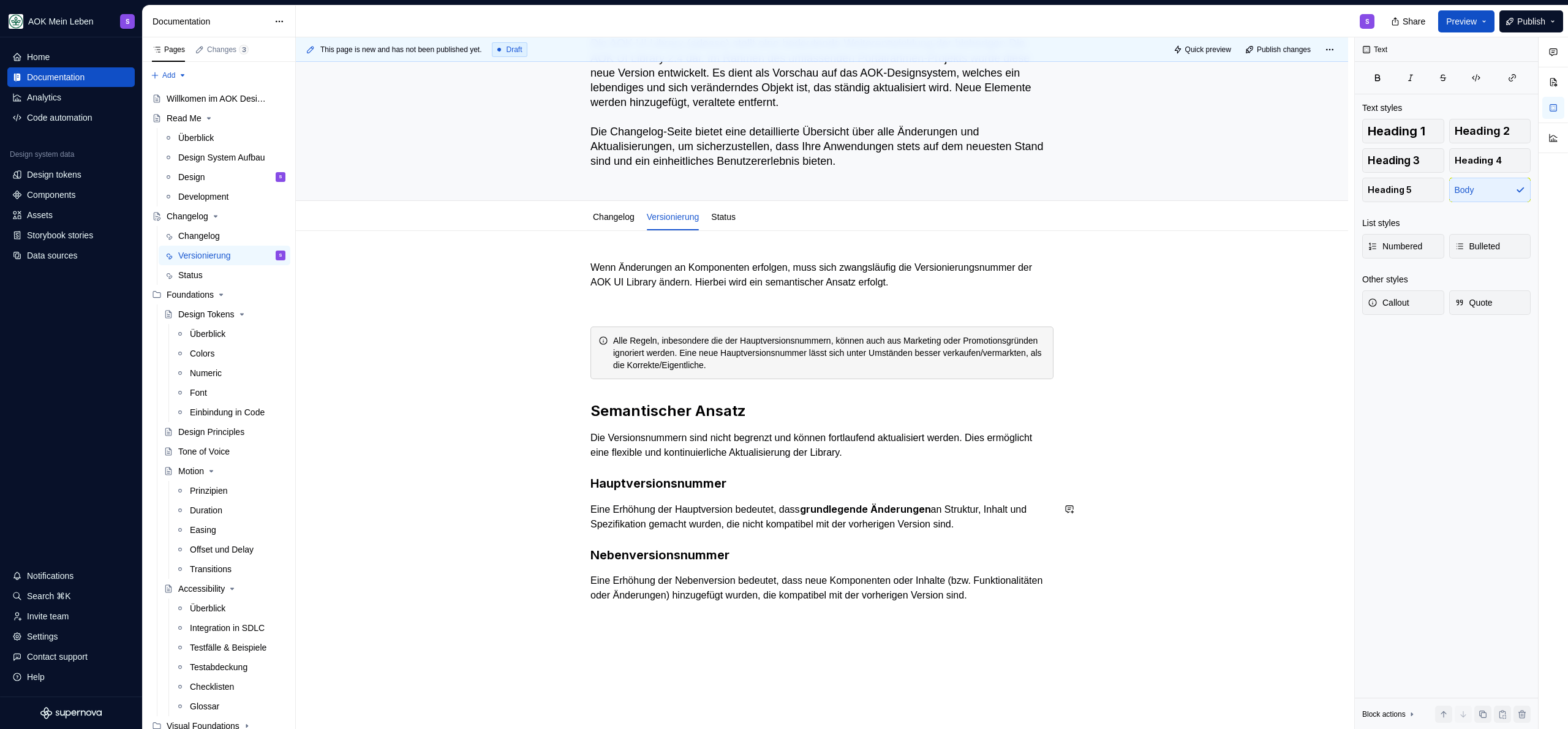
click at [742, 536] on div "Wenn Änderungen an Komponenten erfolgen, muss sich zwangsläufig die Versionieru…" at bounding box center [822, 431] width 463 height 342
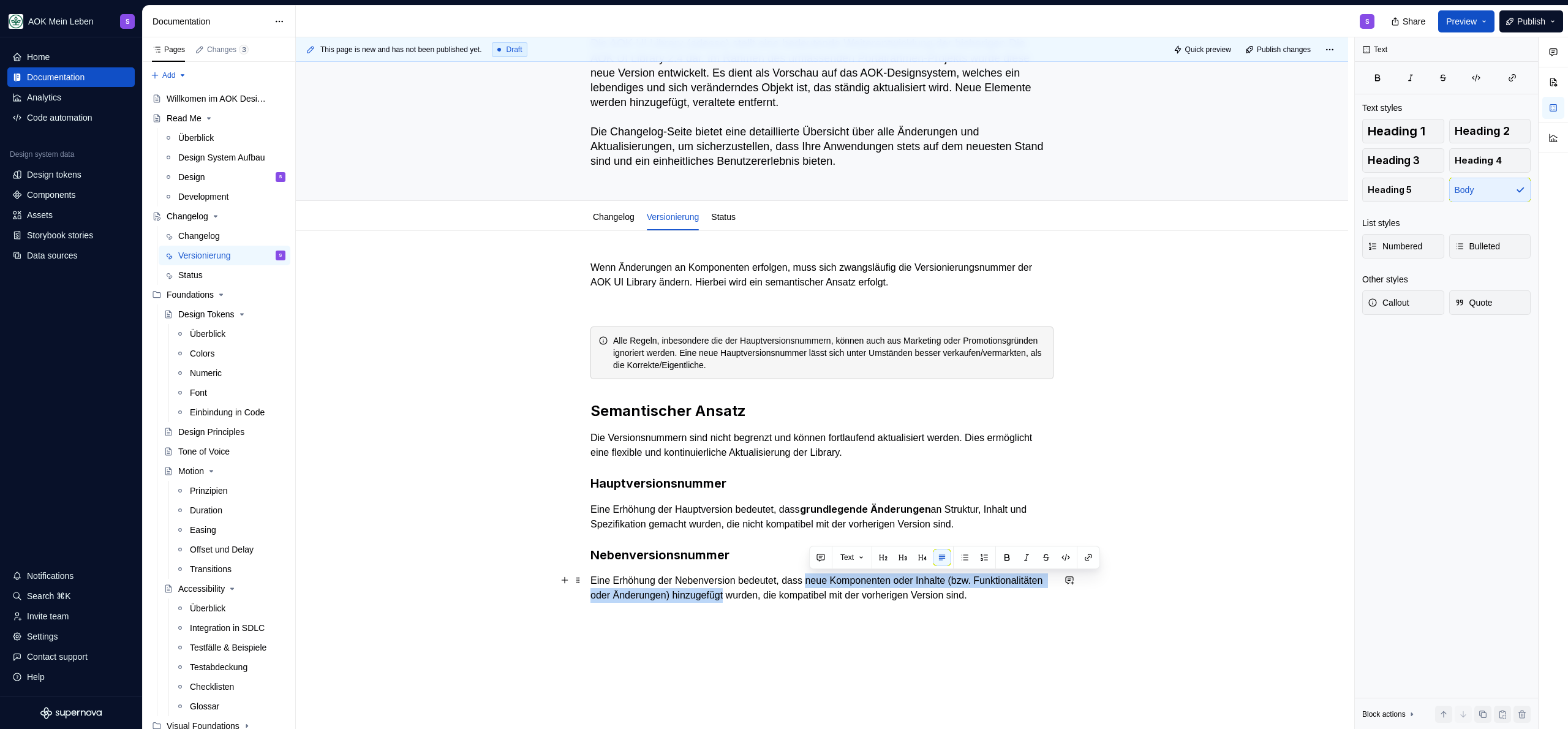
drag, startPoint x: 817, startPoint y: 580, endPoint x: 809, endPoint y: 595, distance: 17.0
click at [809, 595] on p "Eine Erhöhung der Nebenversion bedeutet, dass neue Komponenten oder Inhalte (bz…" at bounding box center [822, 587] width 463 height 29
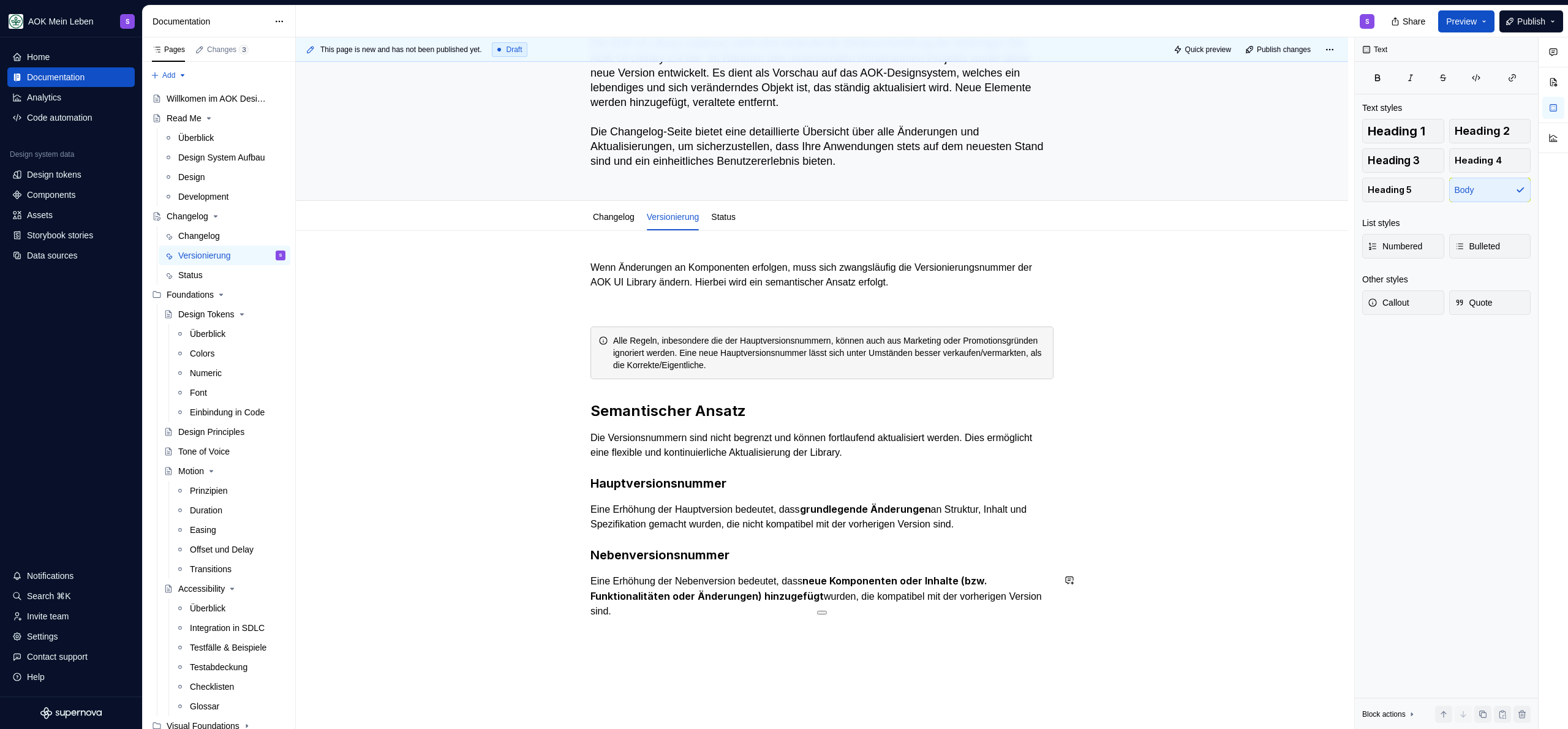
click at [689, 625] on div "Wenn Änderungen an Komponenten erfolgen, muss sich zwangsläufig die Versionieru…" at bounding box center [822, 447] width 463 height 373
click at [630, 638] on p "Revisionsnummer" at bounding box center [822, 633] width 463 height 15
click at [678, 609] on button "button" at bounding box center [684, 608] width 17 height 17
click at [622, 655] on div "Wenn Änderungen an Komponenten erfolgen, muss sich zwangsläufig die Versionieru…" at bounding box center [822, 463] width 463 height 405
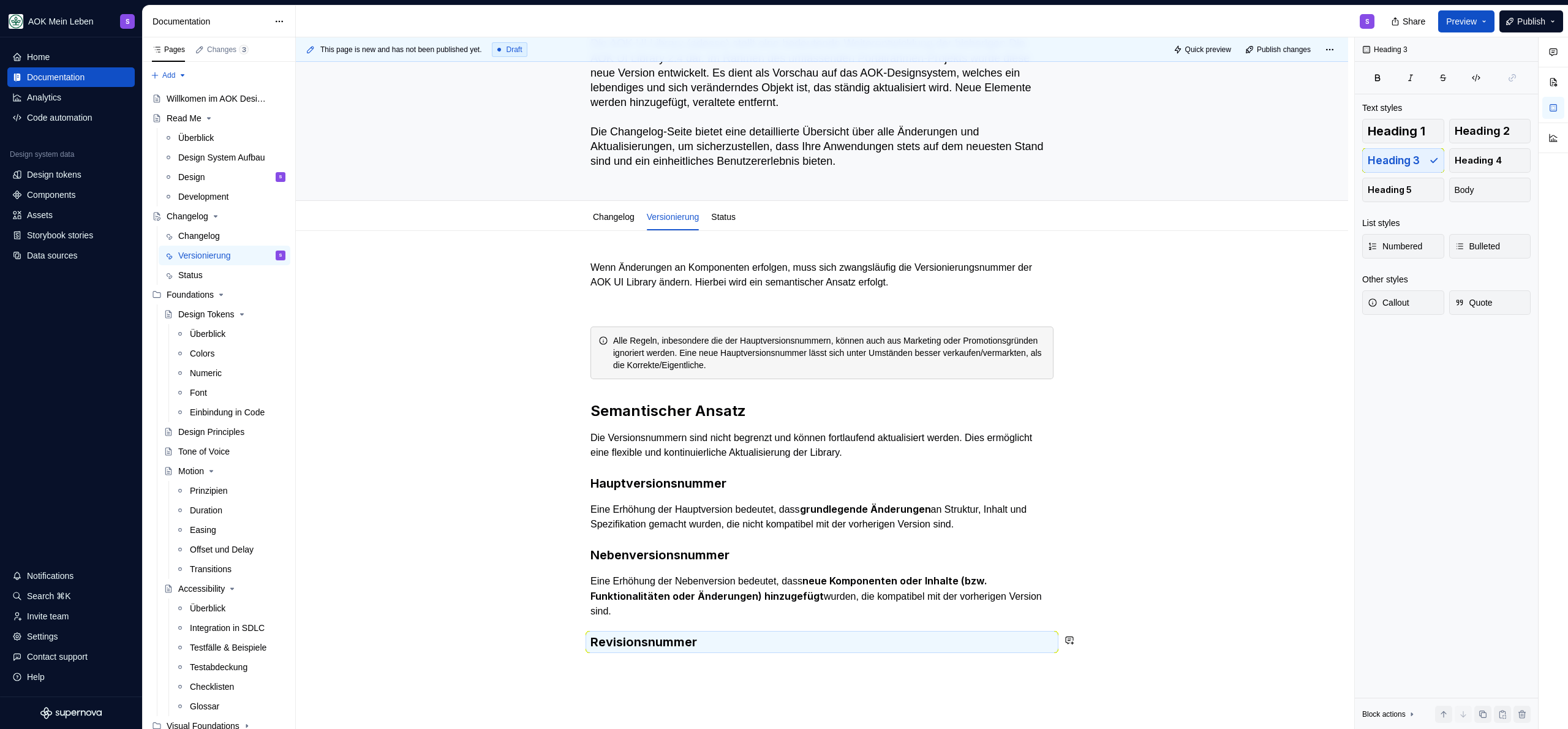
click at [610, 671] on div "Wenn Änderungen an Komponenten erfolgen, muss sich zwangsläufig die Versionieru…" at bounding box center [822, 557] width 1052 height 653
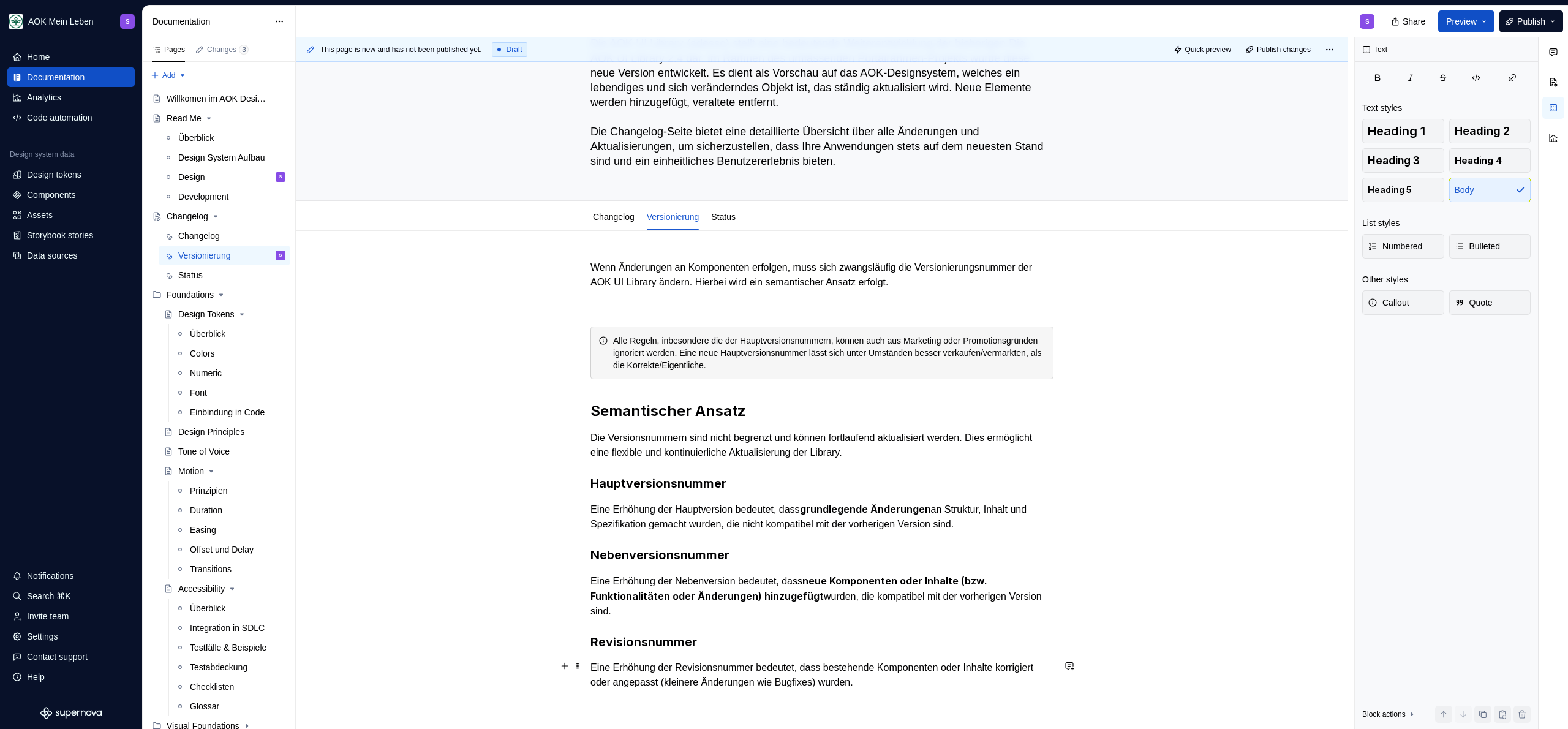
click at [778, 672] on p "Eine Erhöhung der Revisionsnummer bedeutet, dass bestehende Komponenten oder In…" at bounding box center [822, 675] width 463 height 29
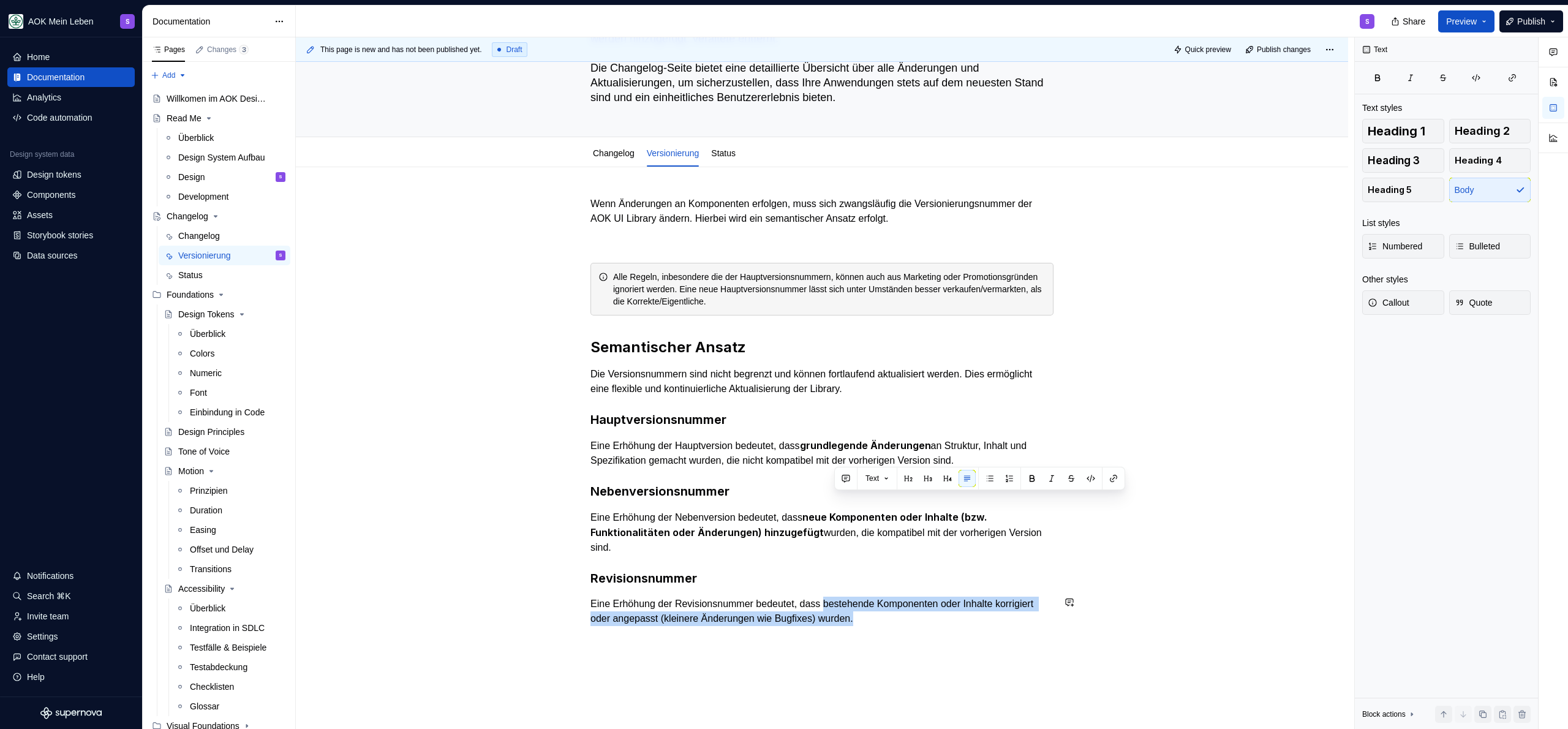
scroll to position [290, 0]
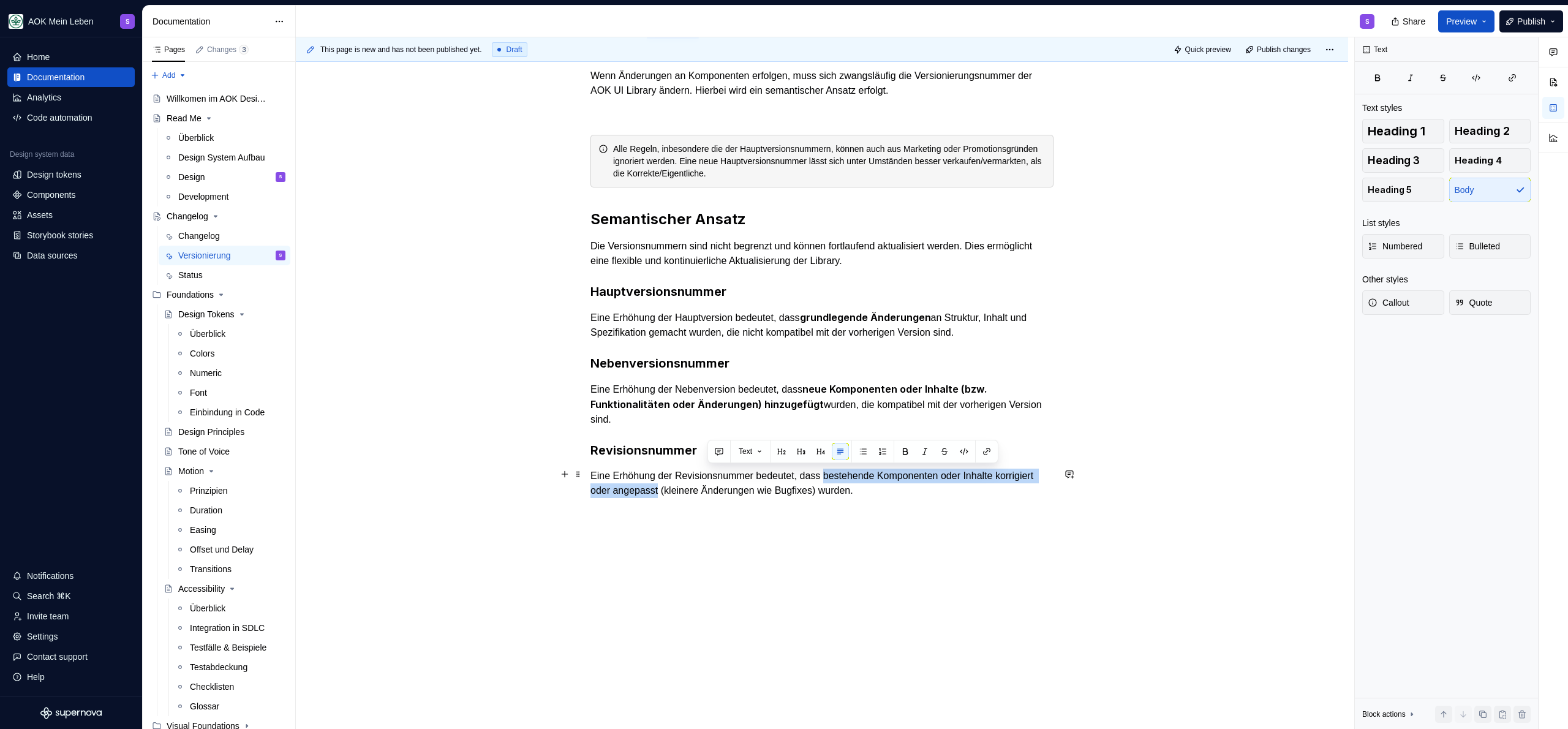
drag, startPoint x: 833, startPoint y: 664, endPoint x: 708, endPoint y: 489, distance: 215.1
click at [708, 489] on p "Eine Erhöhung der Revisionsnummer bedeutet, dass bestehende Komponenten oder In…" at bounding box center [822, 483] width 463 height 29
click at [705, 547] on div "Wenn Änderungen an Komponenten erfolgen, muss sich zwangsläufig die Versionieru…" at bounding box center [822, 385] width 1052 height 693
click at [749, 421] on p "Eine Erhöhung der Nebenversion bedeutet, dass neue Komponenten oder Inhalte (bz…" at bounding box center [822, 404] width 463 height 45
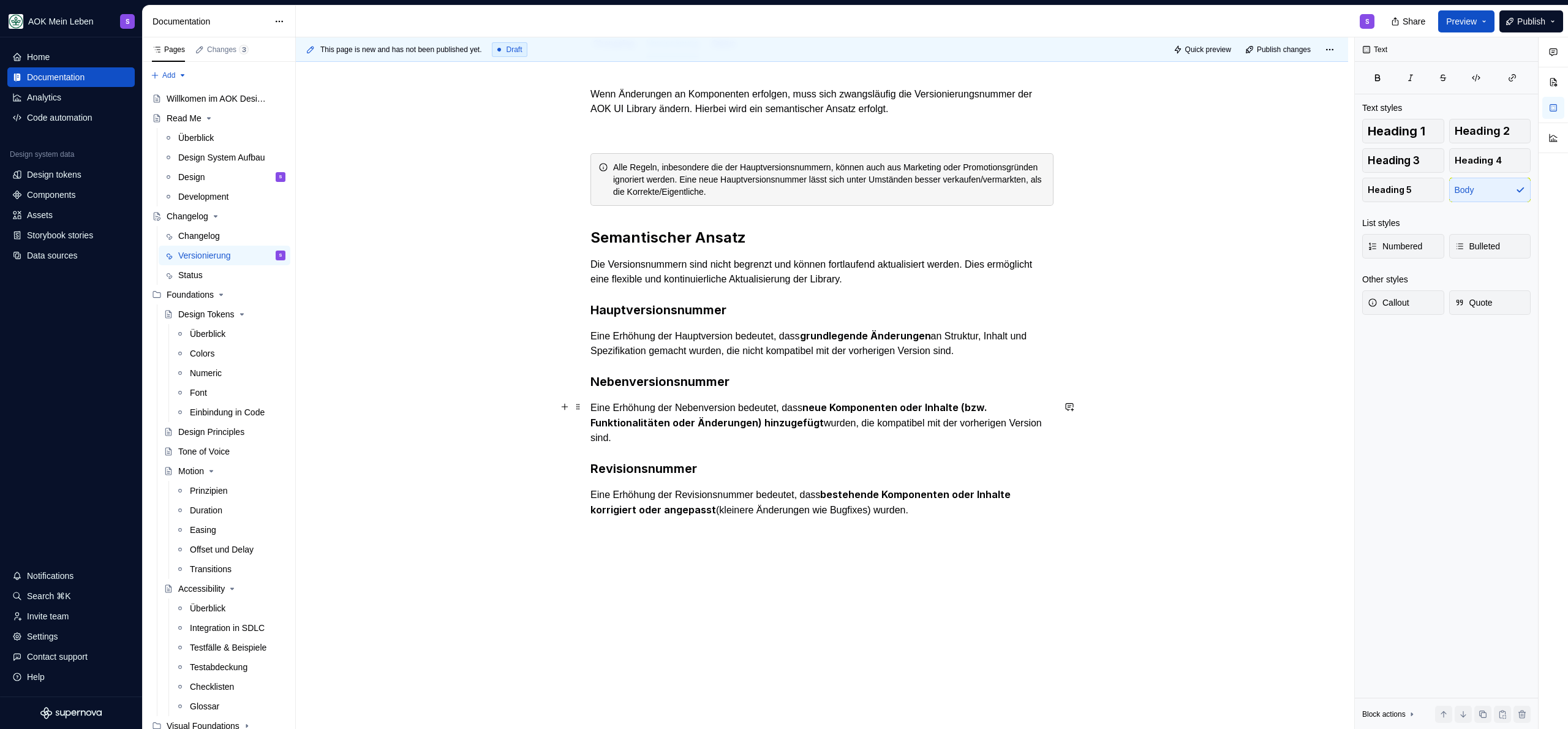
scroll to position [272, 0]
click at [635, 550] on div "Wenn Änderungen an Komponenten erfolgen, muss sich zwangsläufig die Versionieru…" at bounding box center [822, 320] width 463 height 467
click at [1097, 282] on div "Wenn Änderungen an Komponenten erfolgen, muss sich zwangsläufig die Versionieru…" at bounding box center [822, 416] width 1052 height 715
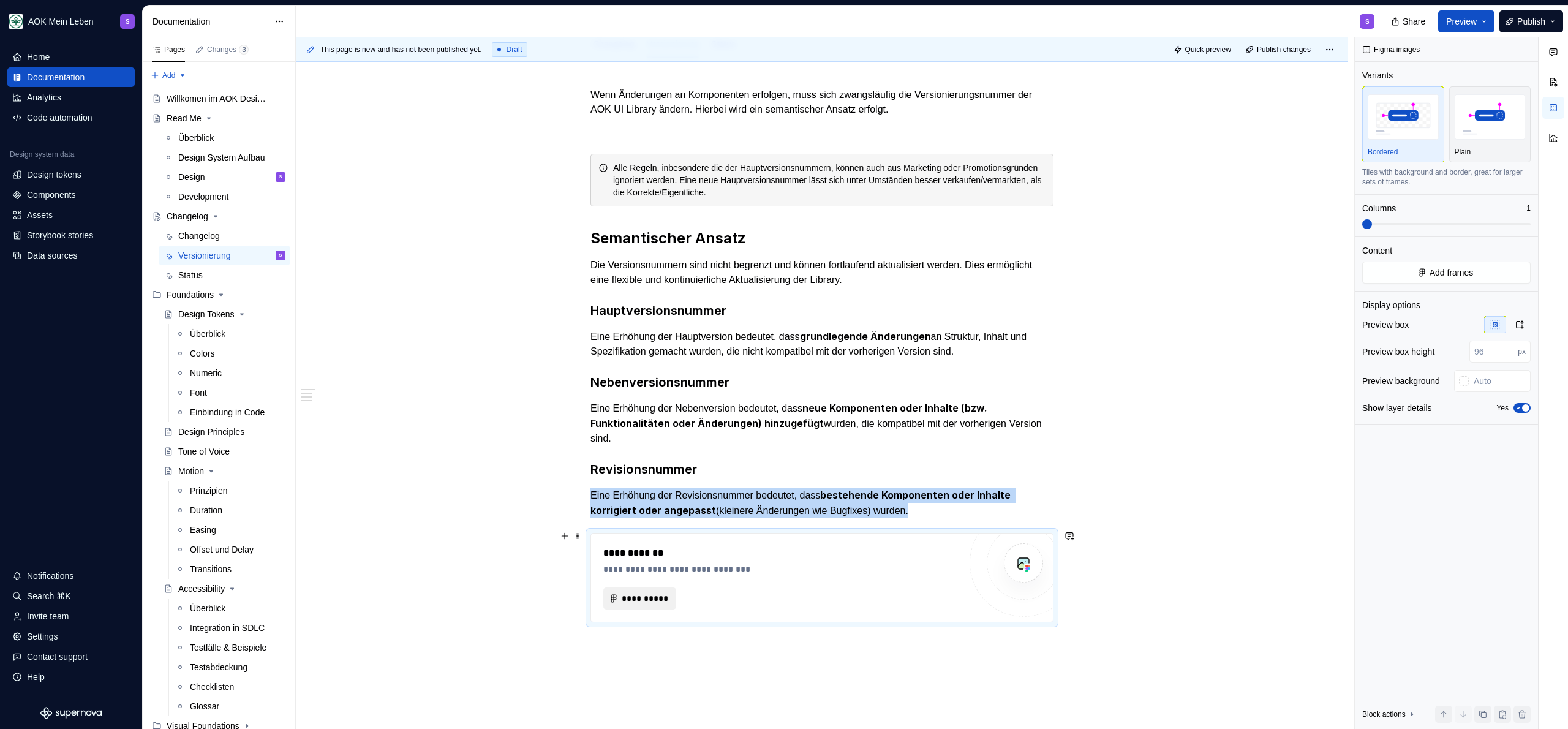
click at [649, 599] on span "**********" at bounding box center [644, 598] width 47 height 12
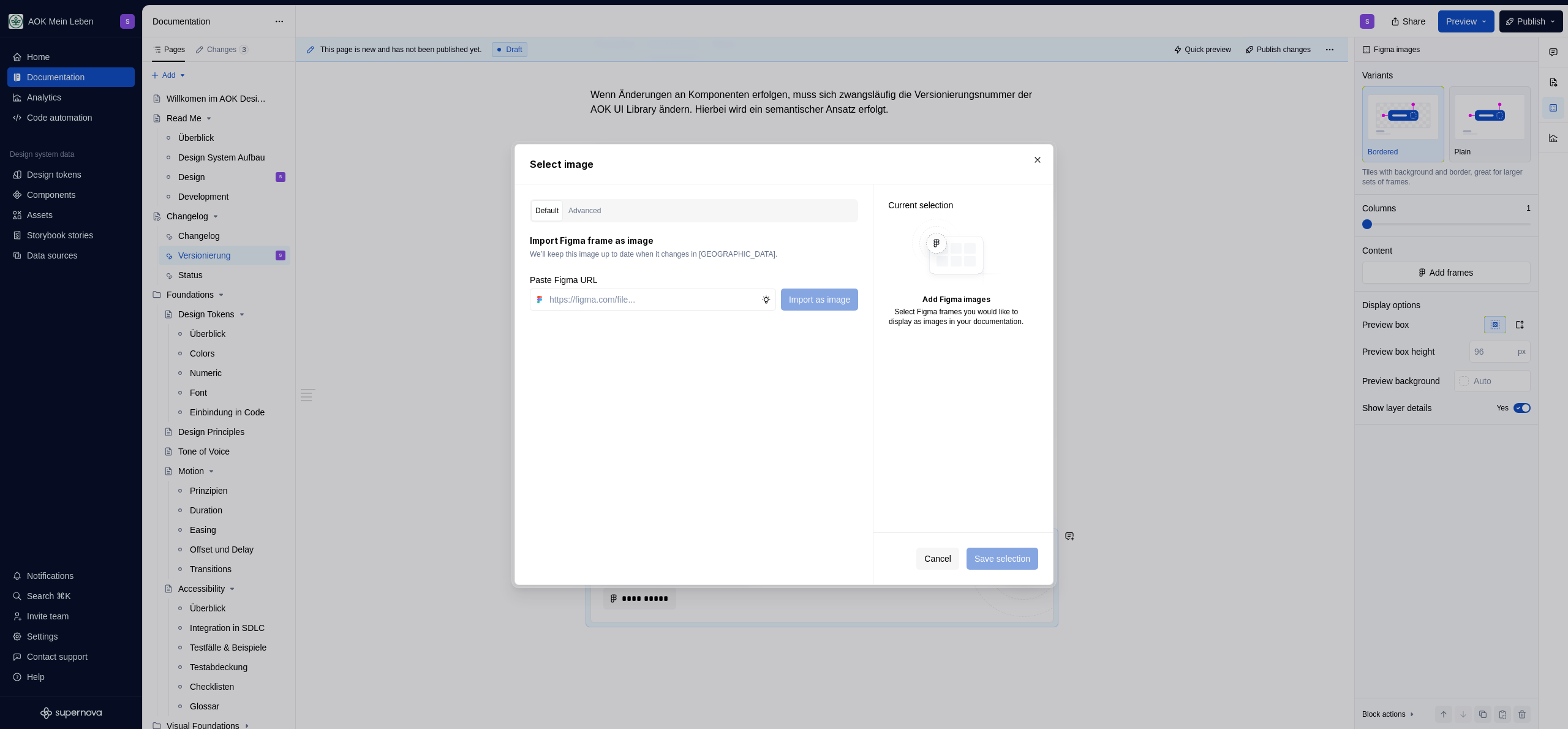
type textarea "*"
type input "https://www.figma.com/design/h3quR2me0t8yxvd40CMizU/AOK-UI-Library-3.0.34--ades…"
click at [845, 297] on span "Import as image" at bounding box center [820, 299] width 62 height 12
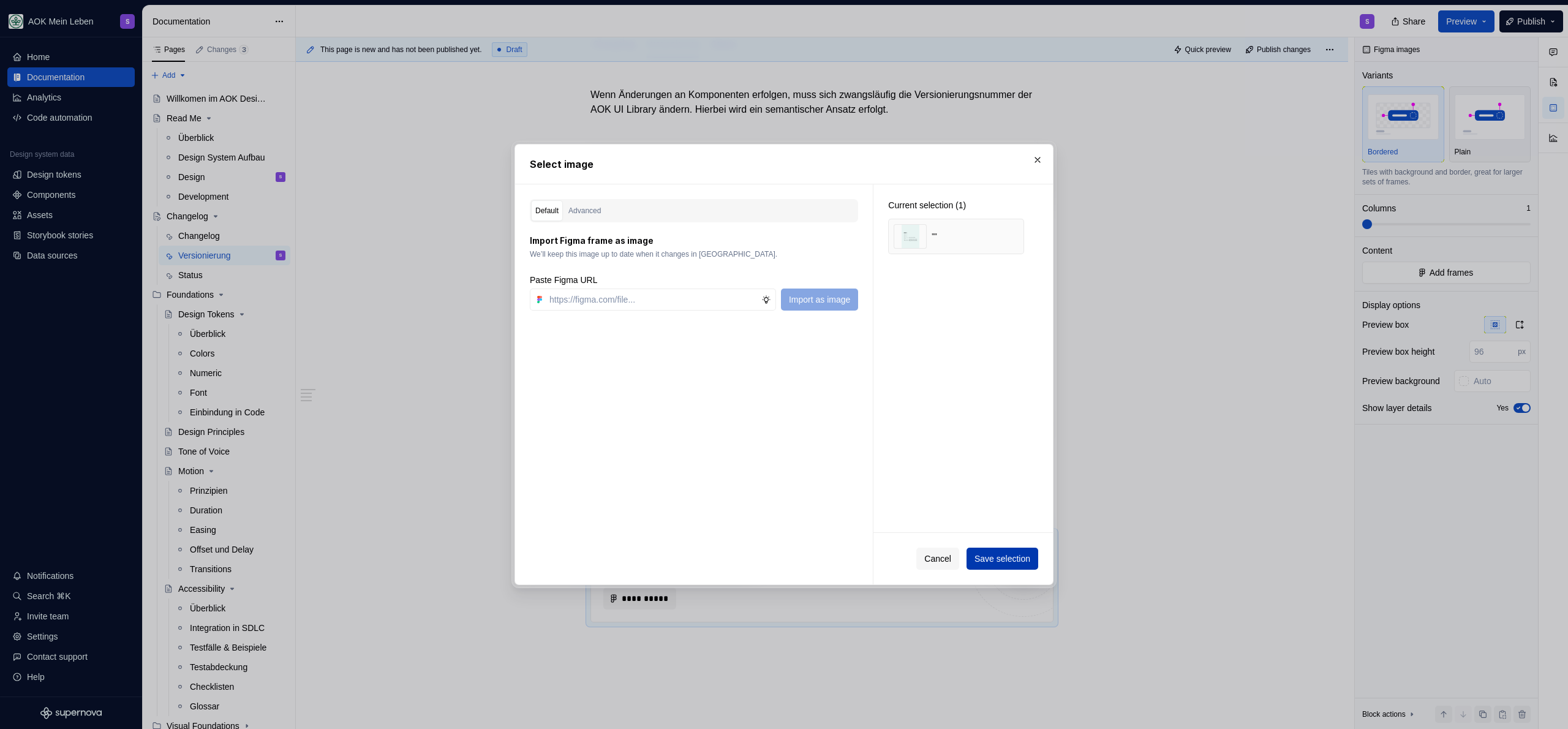
click at [1001, 559] on span "Save selection" at bounding box center [1002, 558] width 56 height 12
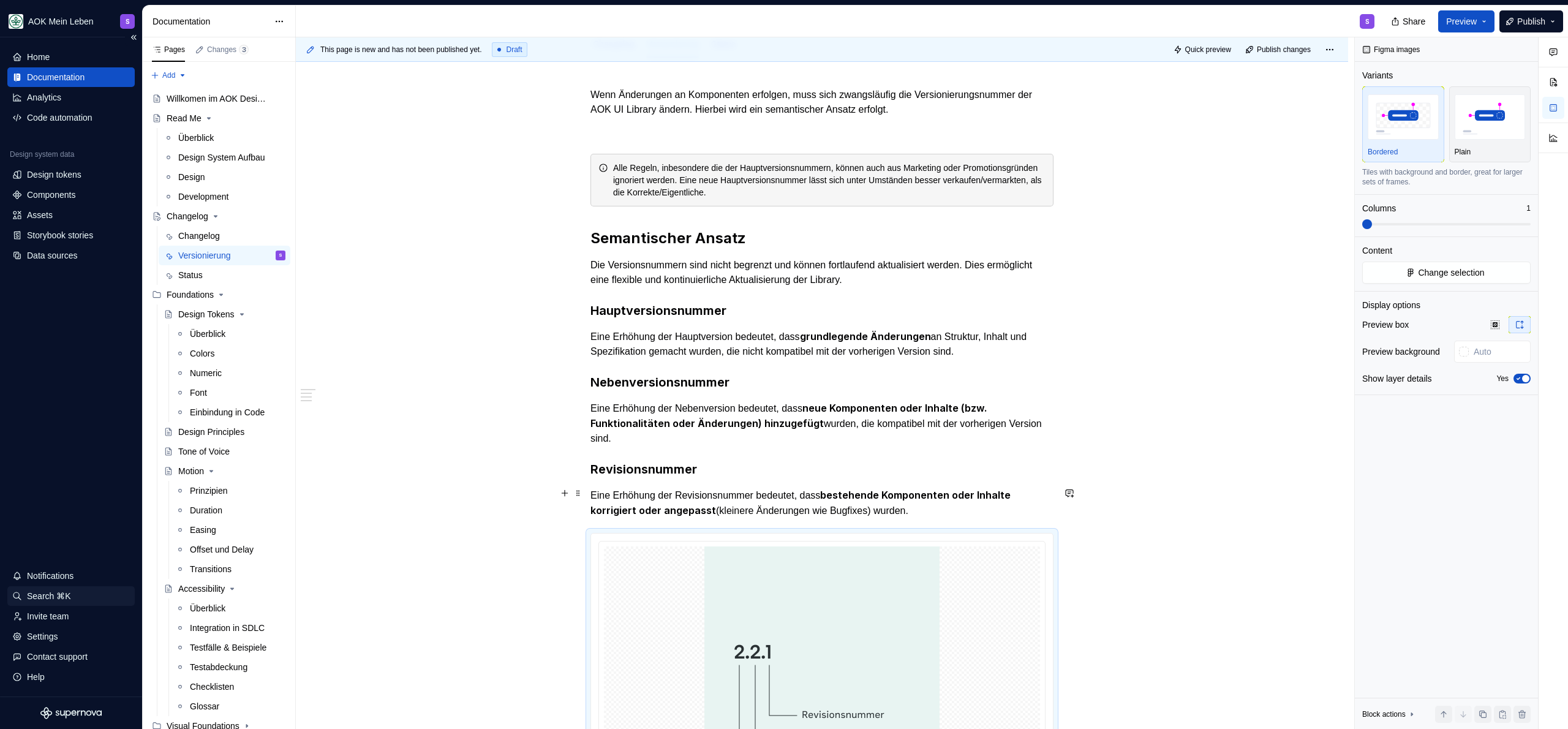
scroll to position [439, 0]
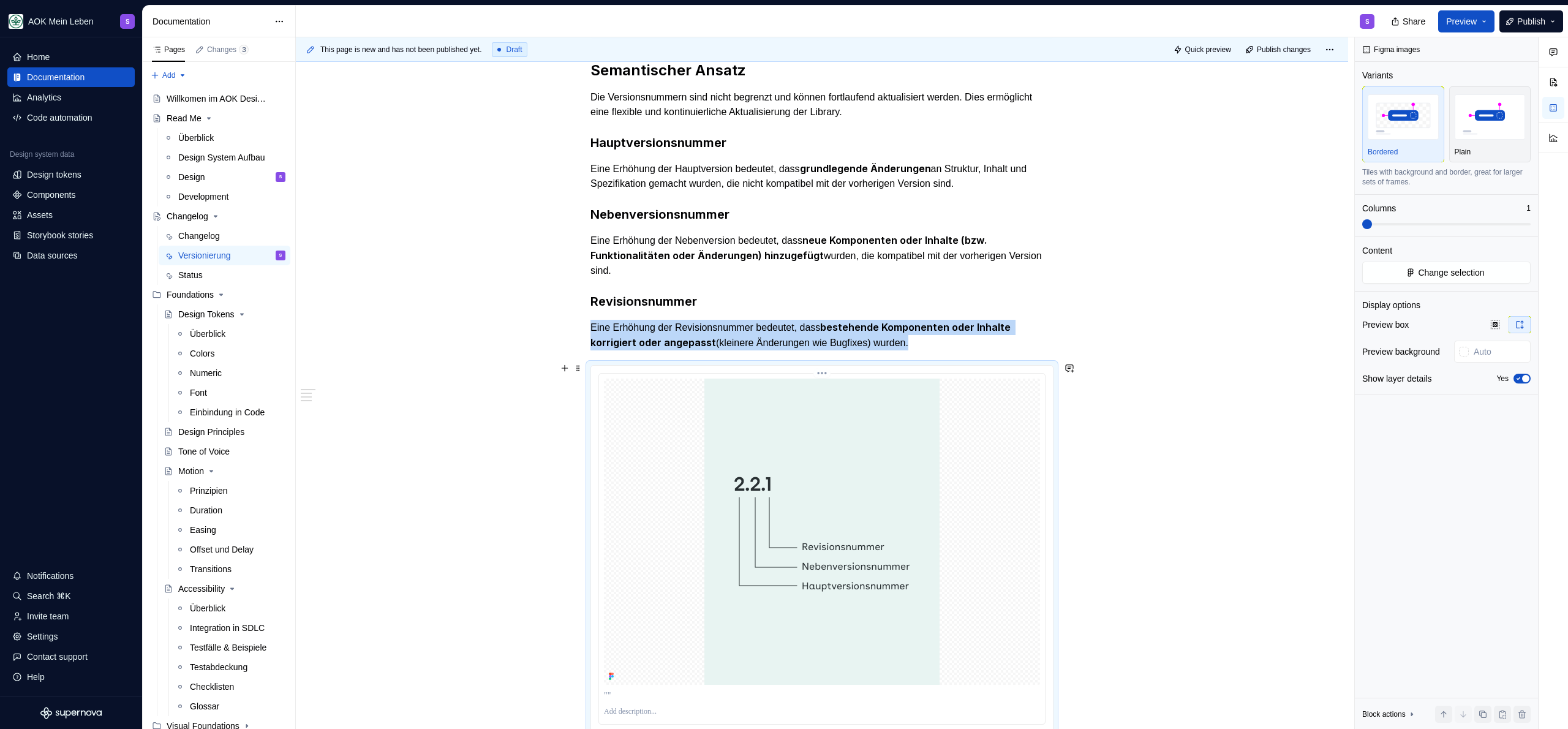
click at [988, 499] on div at bounding box center [822, 532] width 436 height 306
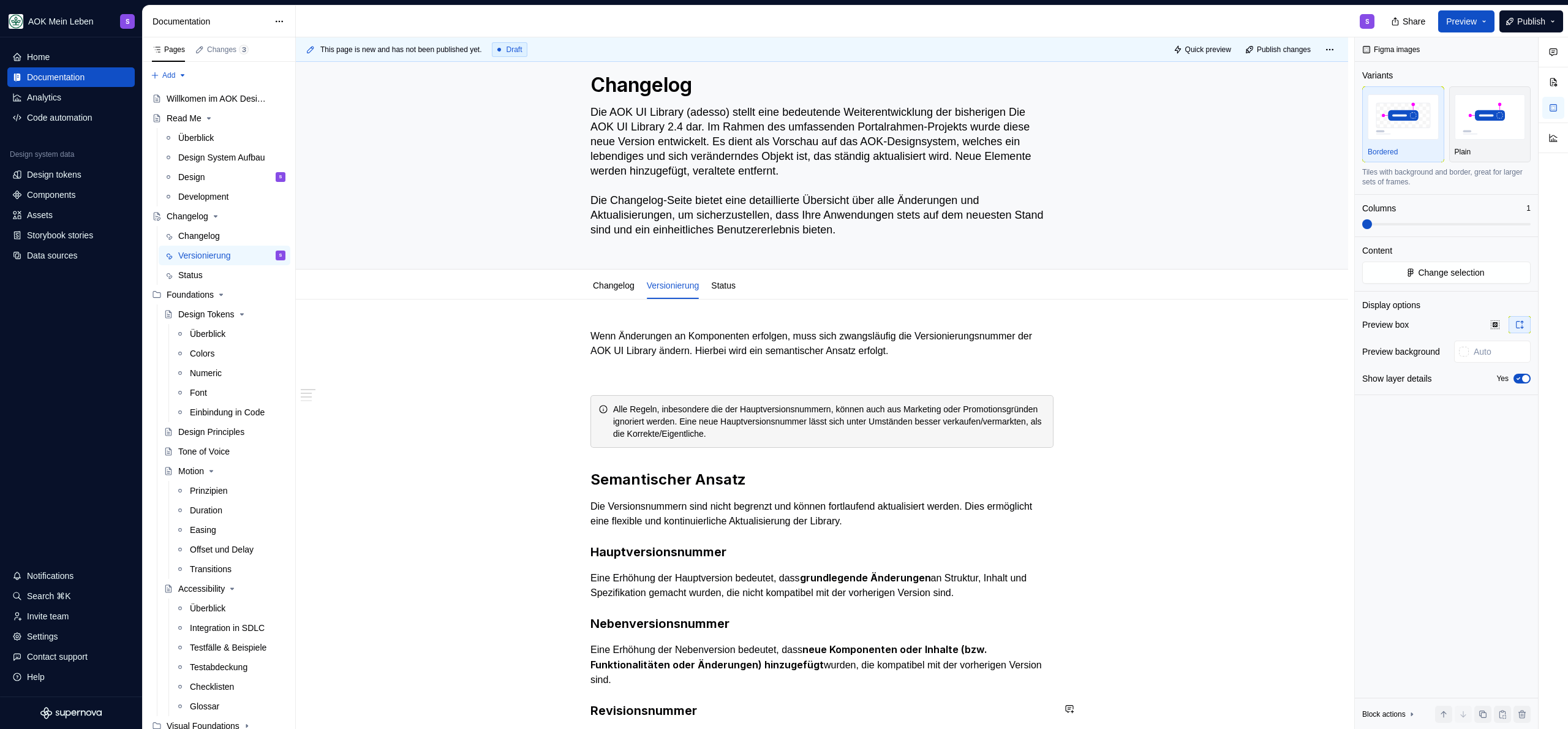
scroll to position [0, 0]
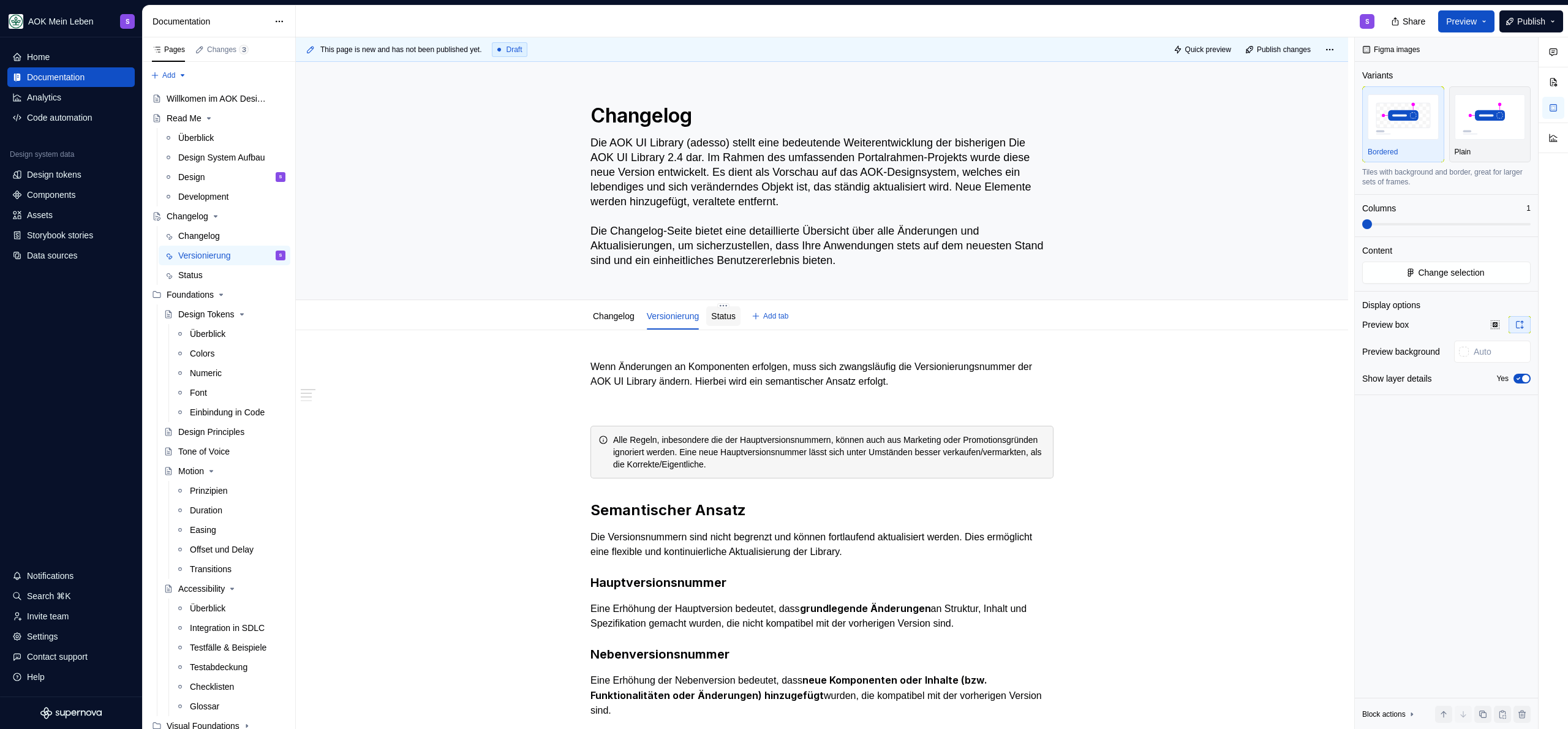
click at [741, 325] on div "Status" at bounding box center [724, 316] width 34 height 19
click at [722, 317] on link "Status" at bounding box center [724, 316] width 24 height 10
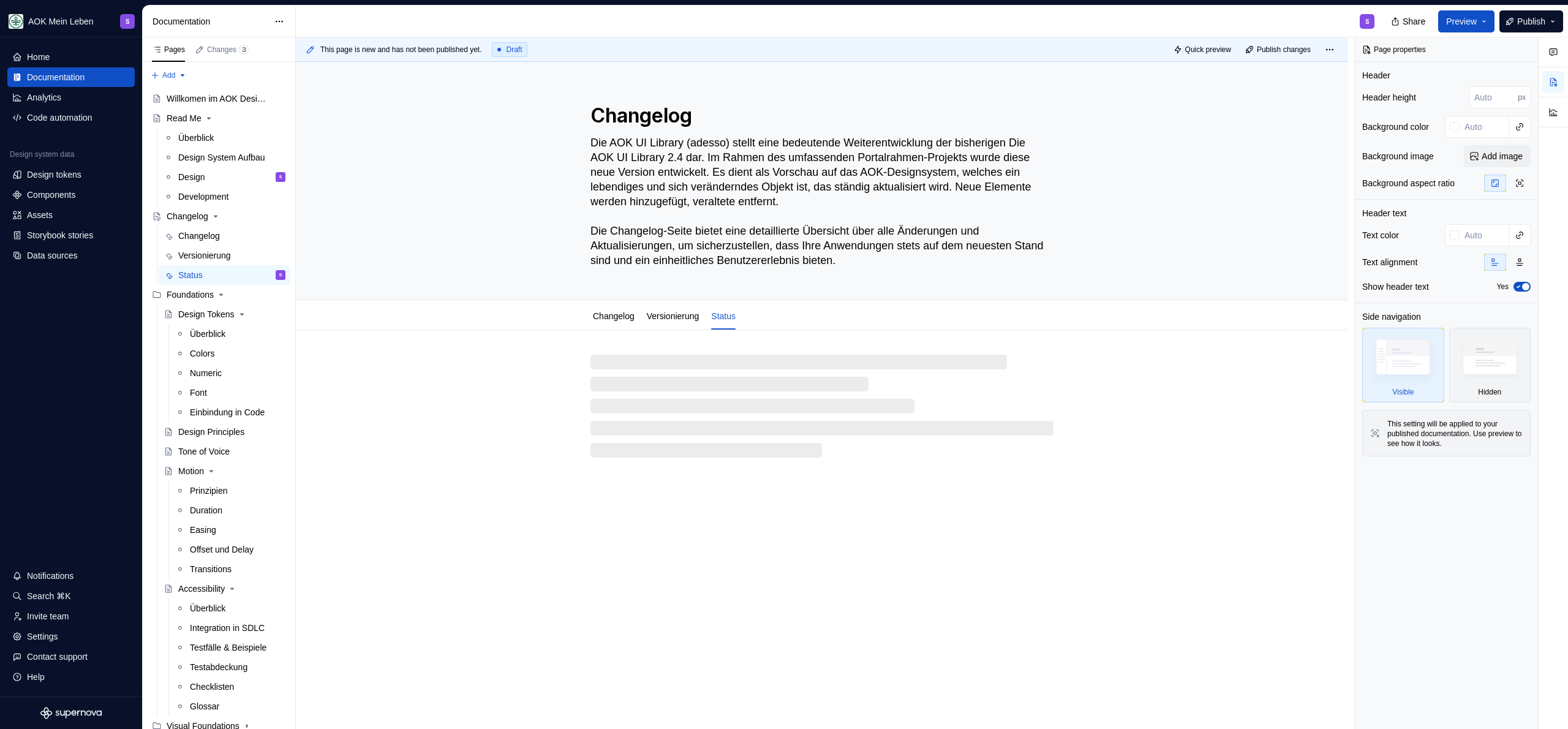
click at [681, 374] on div at bounding box center [822, 405] width 463 height 103
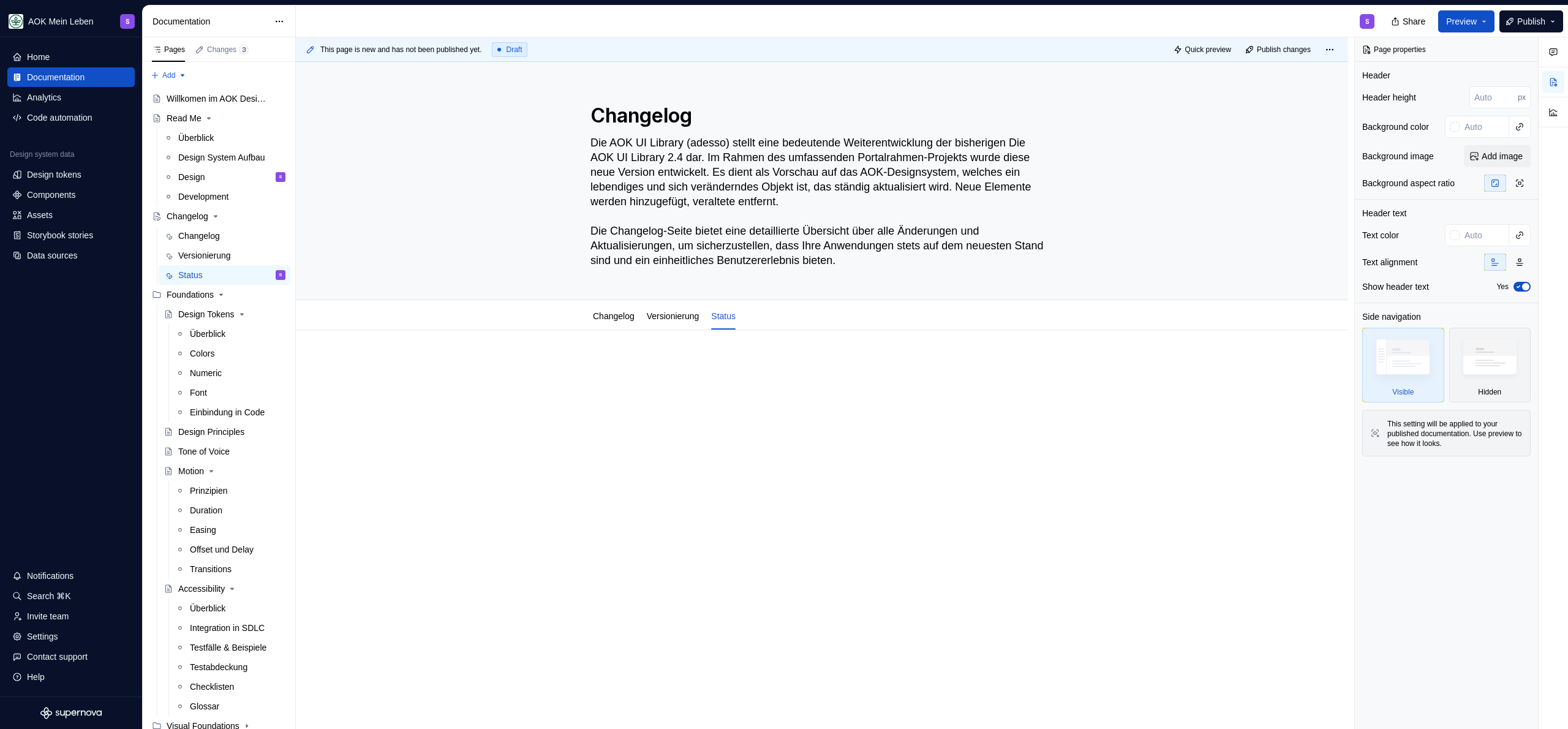
click at [654, 361] on p at bounding box center [822, 367] width 463 height 15
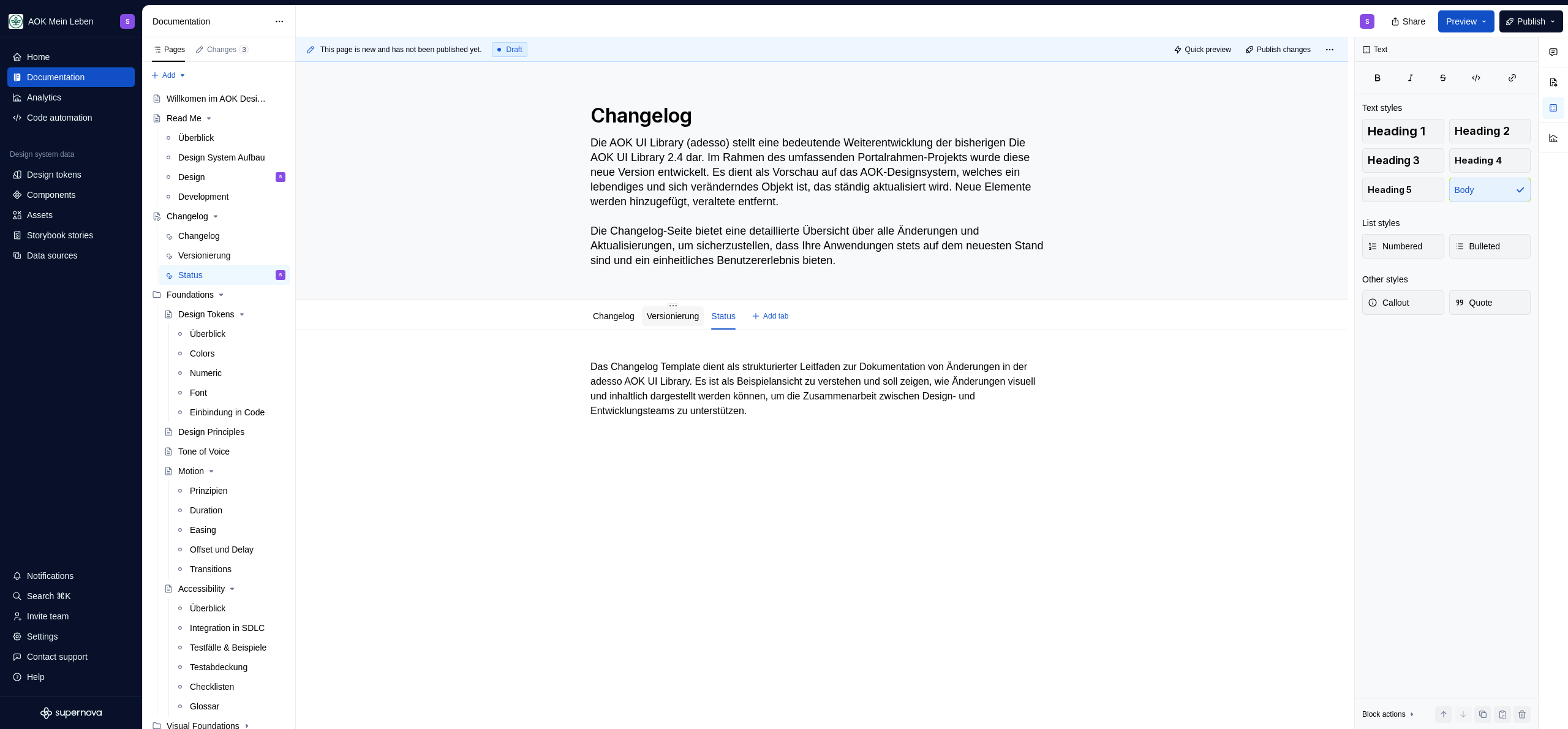
click at [677, 312] on link "Versionierung" at bounding box center [673, 316] width 53 height 10
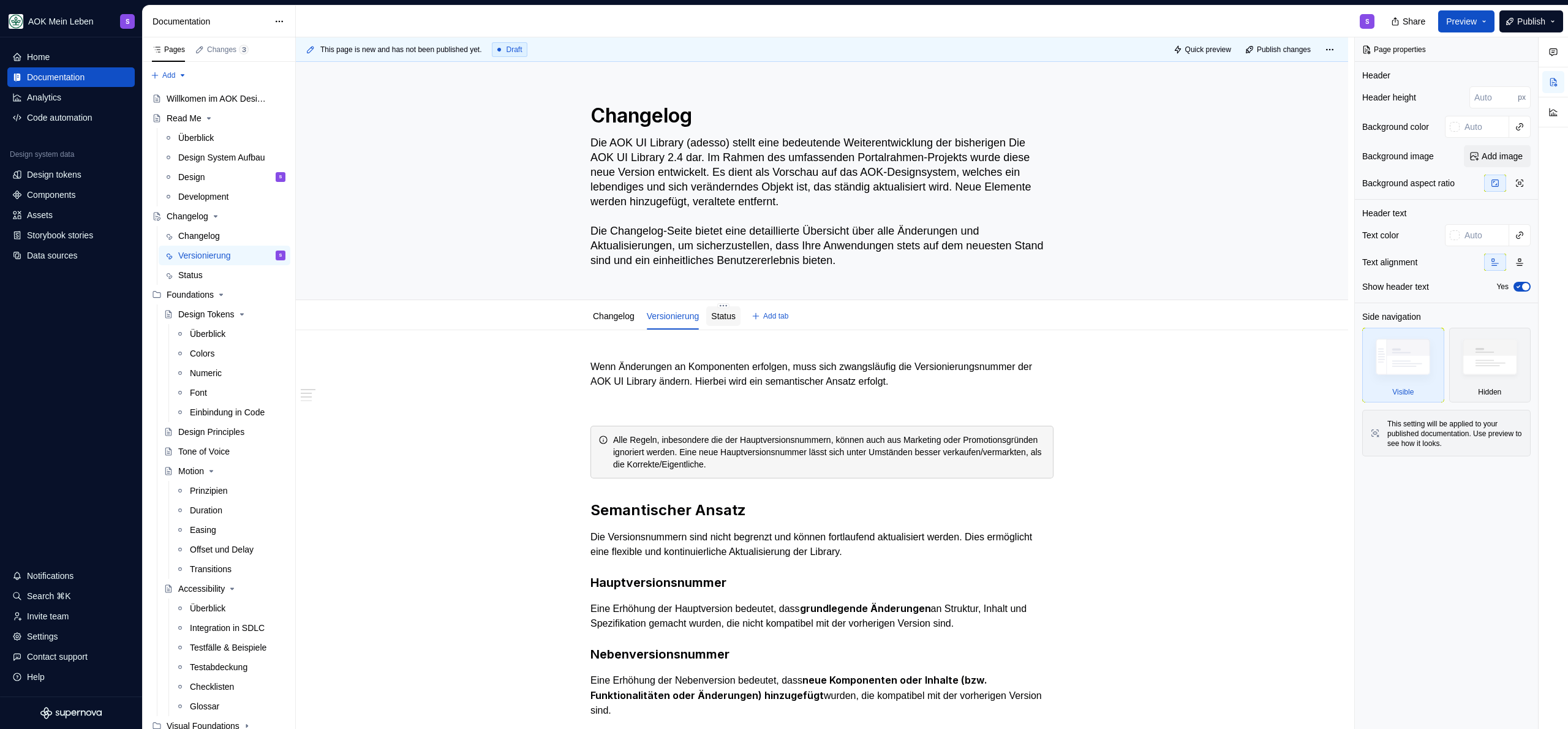
click at [726, 313] on link "Status" at bounding box center [724, 316] width 24 height 10
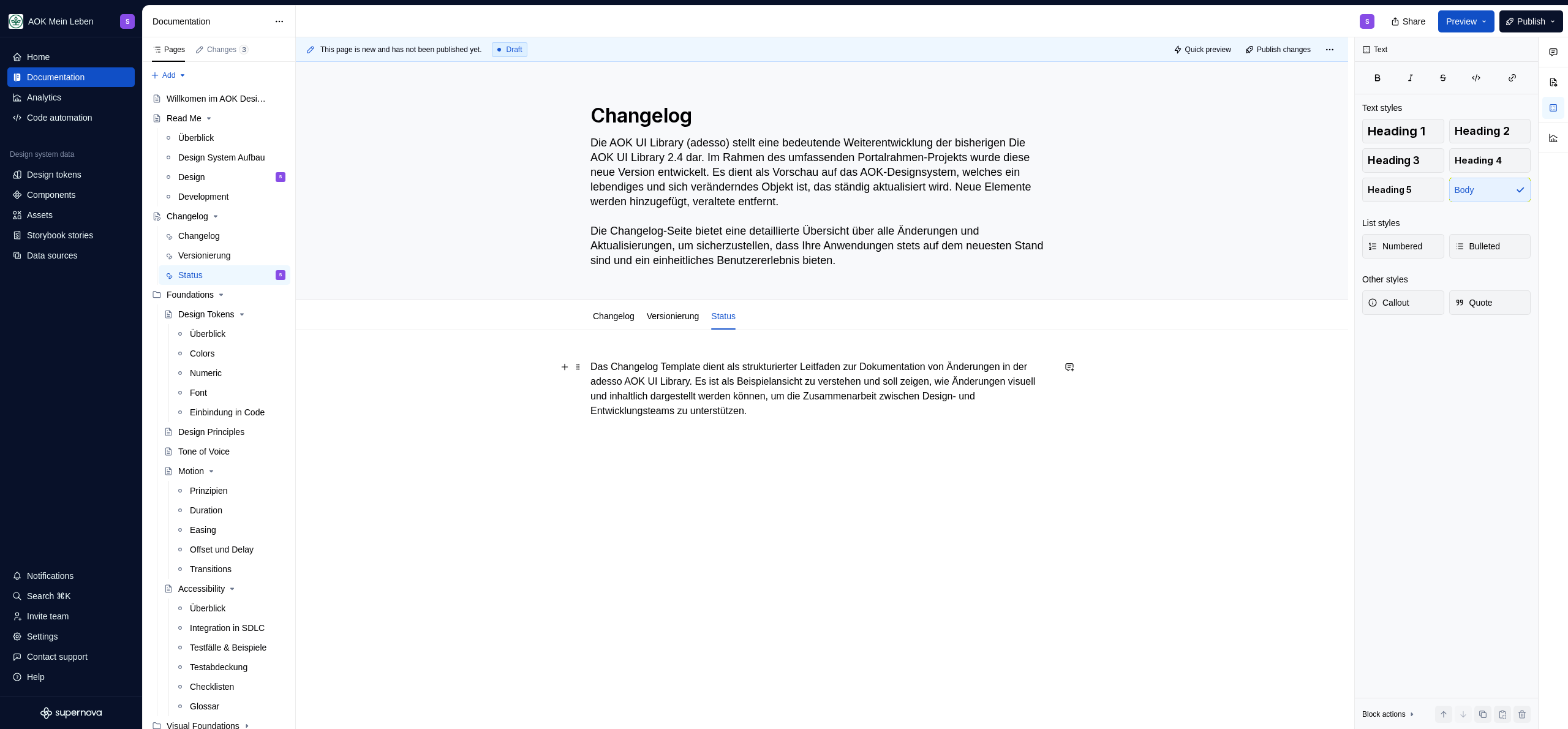
click at [648, 381] on p "Das Changelog Template dient als strukturierter Leitfaden zur Dokumentation von…" at bounding box center [822, 388] width 463 height 59
click at [789, 375] on p "Das Changelog Template dient als strukturierter Leitfaden zur Dokumentation von…" at bounding box center [822, 388] width 463 height 59
click at [651, 368] on p "Das Changelog Template dient als strukturierter Leitfaden zur Dokumentation von…" at bounding box center [822, 388] width 463 height 59
type textarea "*"
click at [652, 369] on p "Das Changelog Template dient als strukturierter Leitfaden zur Dokumentation von…" at bounding box center [822, 388] width 463 height 59
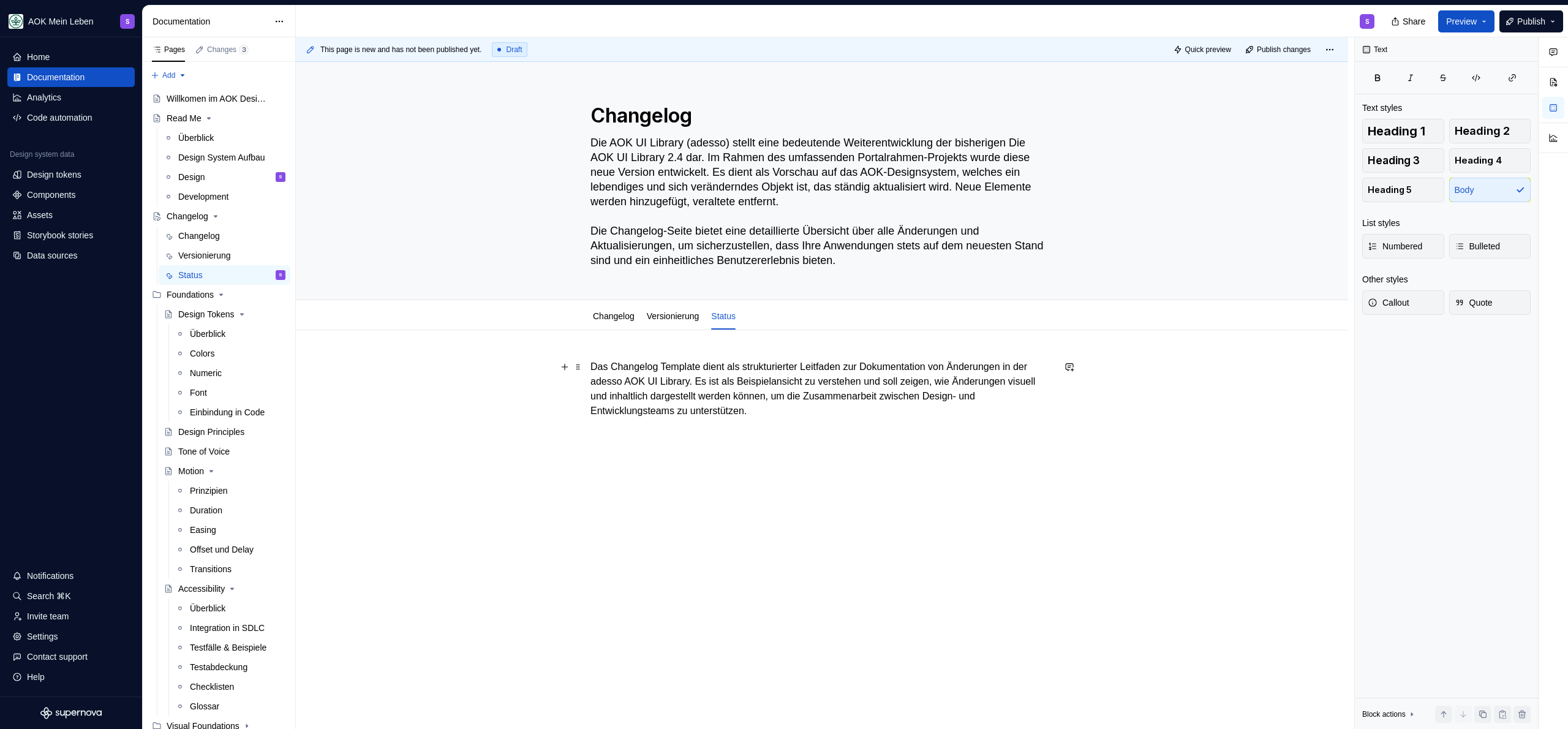
click at [711, 369] on p "Das Changelog Template dient als strukturierter Leitfaden zur Dokumentation von…" at bounding box center [822, 388] width 463 height 59
click at [684, 368] on p "Das Changelog Template dient als strukturierter Leitfaden zur Dokumentation von…" at bounding box center [822, 388] width 463 height 59
click at [693, 376] on p "Das Changelog dient als strukturierter Leitfaden zur Dokumentation von Änderung…" at bounding box center [822, 388] width 463 height 59
click at [734, 367] on p "Das Changelog dient als strukturierter Leitfaden zur Dokumentation von Änderung…" at bounding box center [822, 388] width 463 height 59
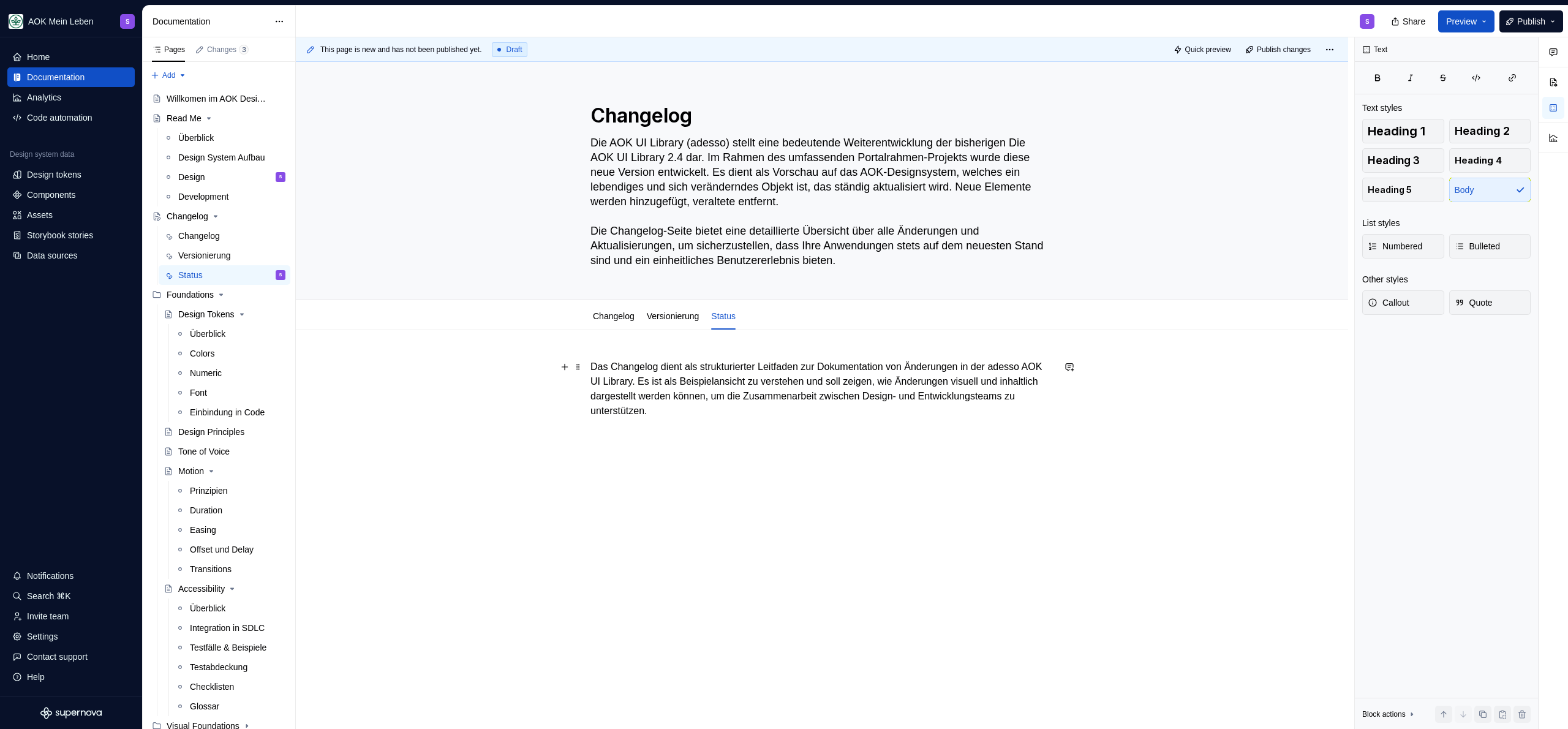
click at [815, 366] on p "Das Changelog dient als strukturierter Leitfaden zur Dokumentation von Änderung…" at bounding box center [822, 388] width 463 height 59
click at [708, 376] on p "Das Changelog dient als strukturierter Leitfaden zur Dokumentation von Änderung…" at bounding box center [822, 388] width 463 height 59
click at [801, 390] on p "Das Changelog dient als strukturierter Leitfaden zur Dokumentation von Änderung…" at bounding box center [822, 388] width 463 height 59
click at [806, 404] on p "Das Changelog dient als strukturierter Leitfaden zur Dokumentation von Änderung…" at bounding box center [822, 388] width 463 height 59
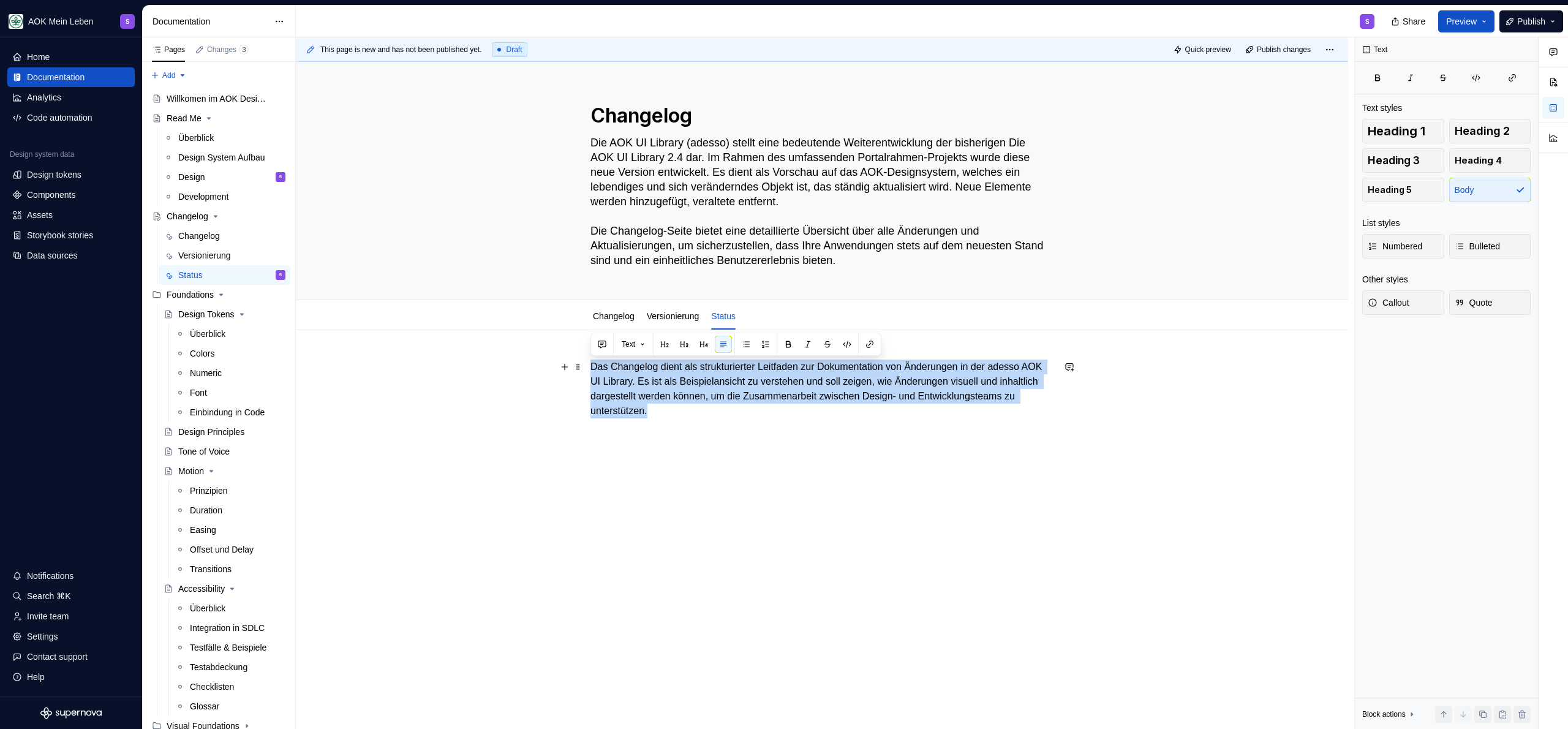
drag, startPoint x: 784, startPoint y: 414, endPoint x: 553, endPoint y: 363, distance: 236.6
click at [553, 363] on div "Das Changelog dient als strukturierter Leitfaden zur Dokumentation von Änderung…" at bounding box center [822, 490] width 1052 height 321
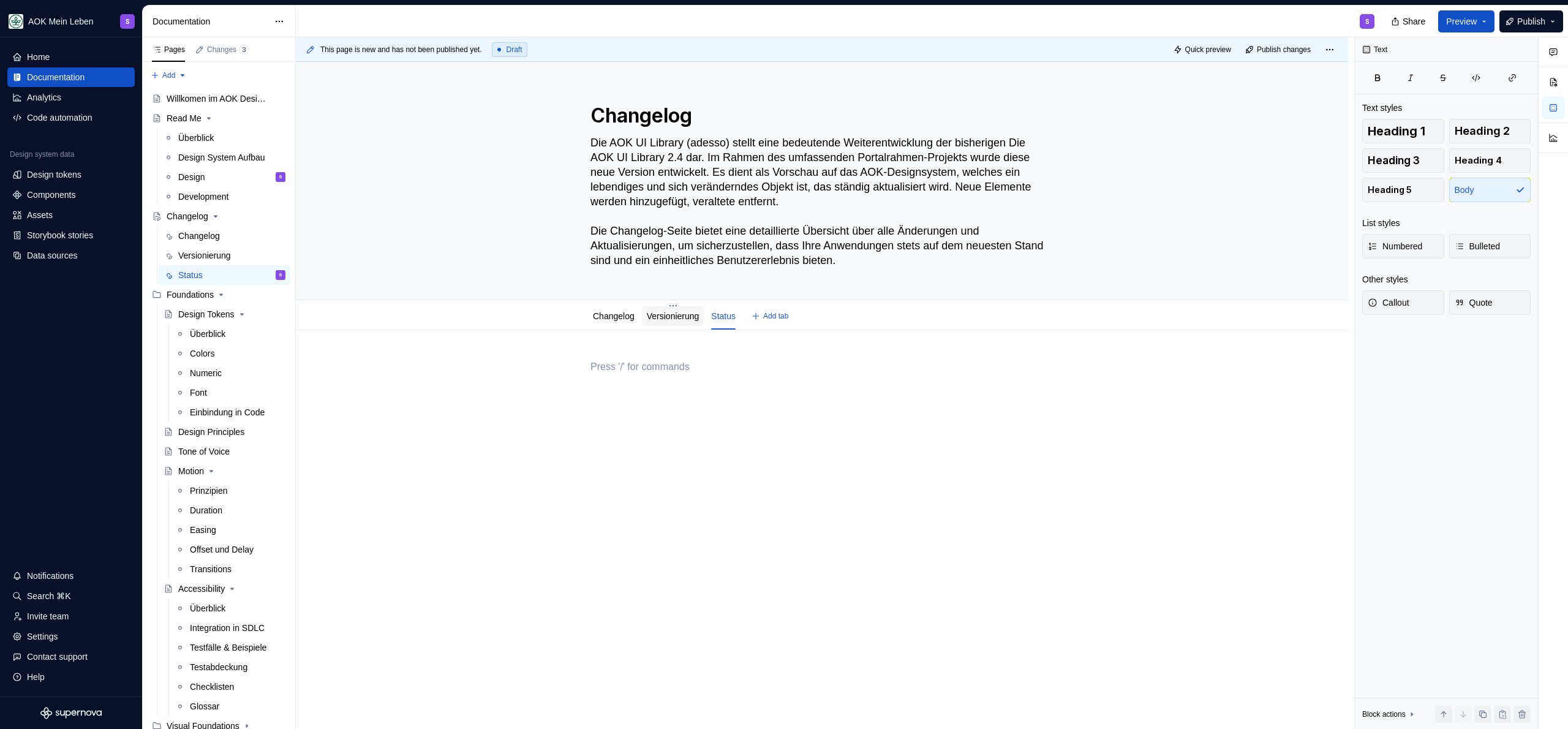
click at [664, 315] on link "Versionierung" at bounding box center [673, 316] width 53 height 10
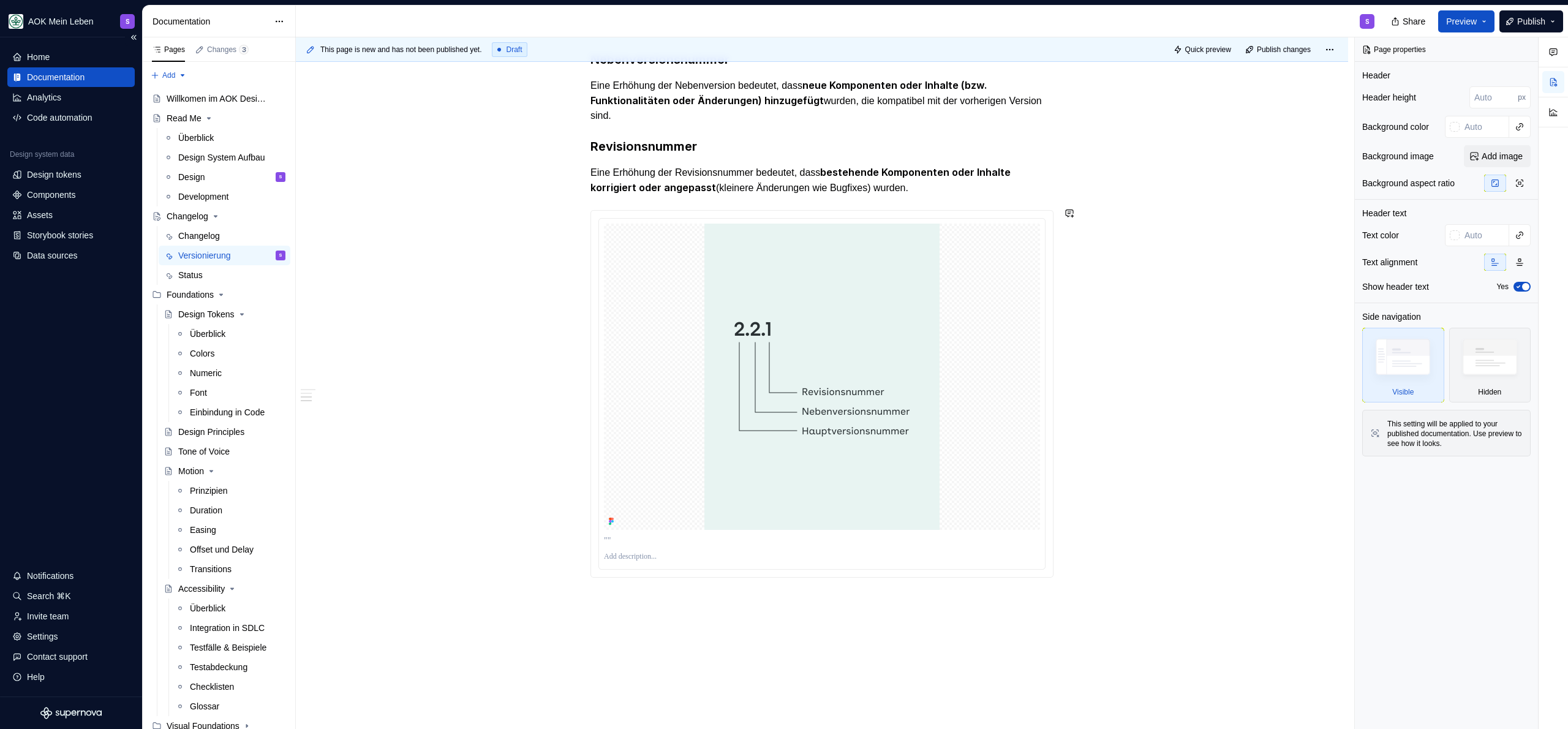
scroll to position [673, 0]
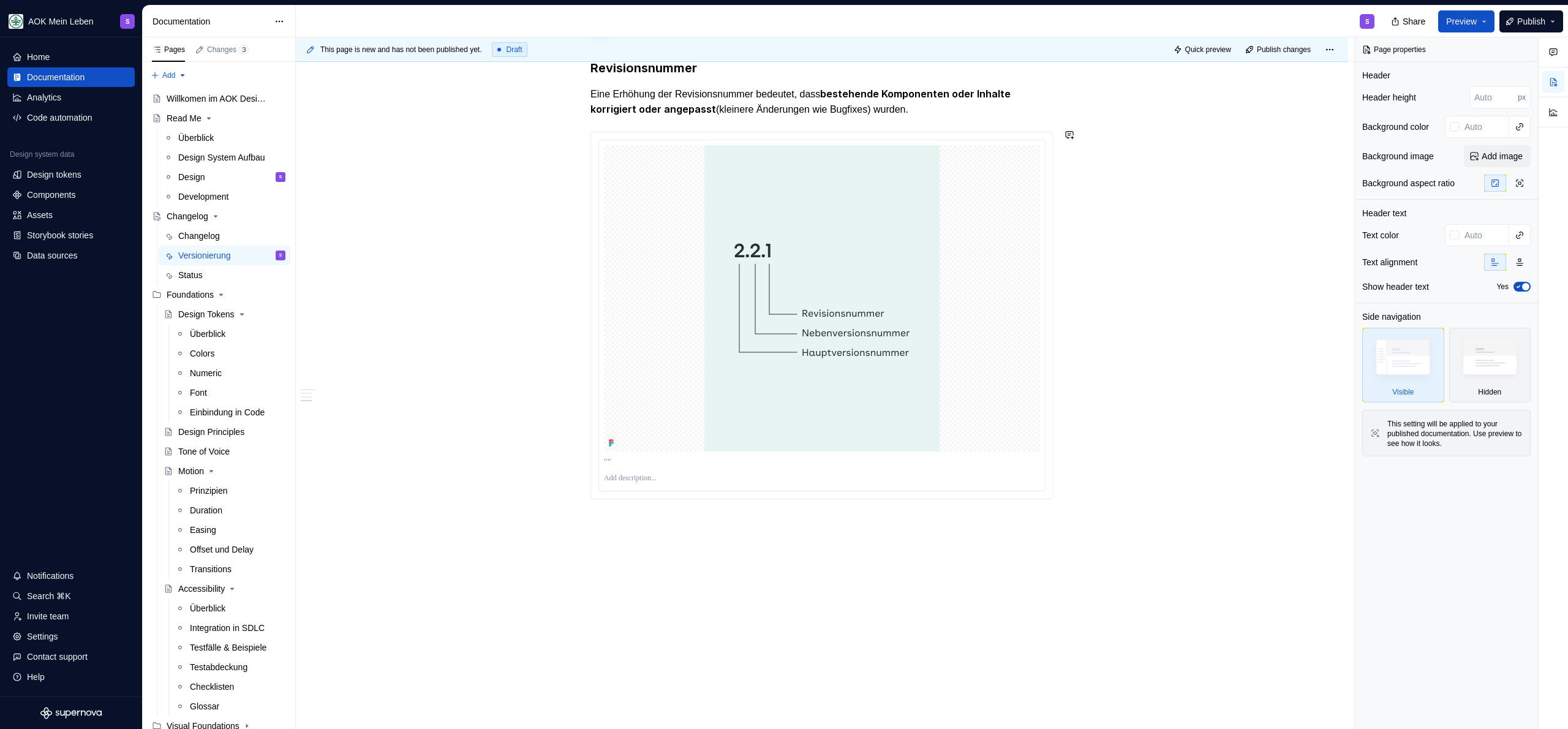
click at [644, 532] on div "Wenn Änderungen an Komponenten erfolgen, muss sich zwangsläufig die Versionieru…" at bounding box center [822, 194] width 1052 height 1075
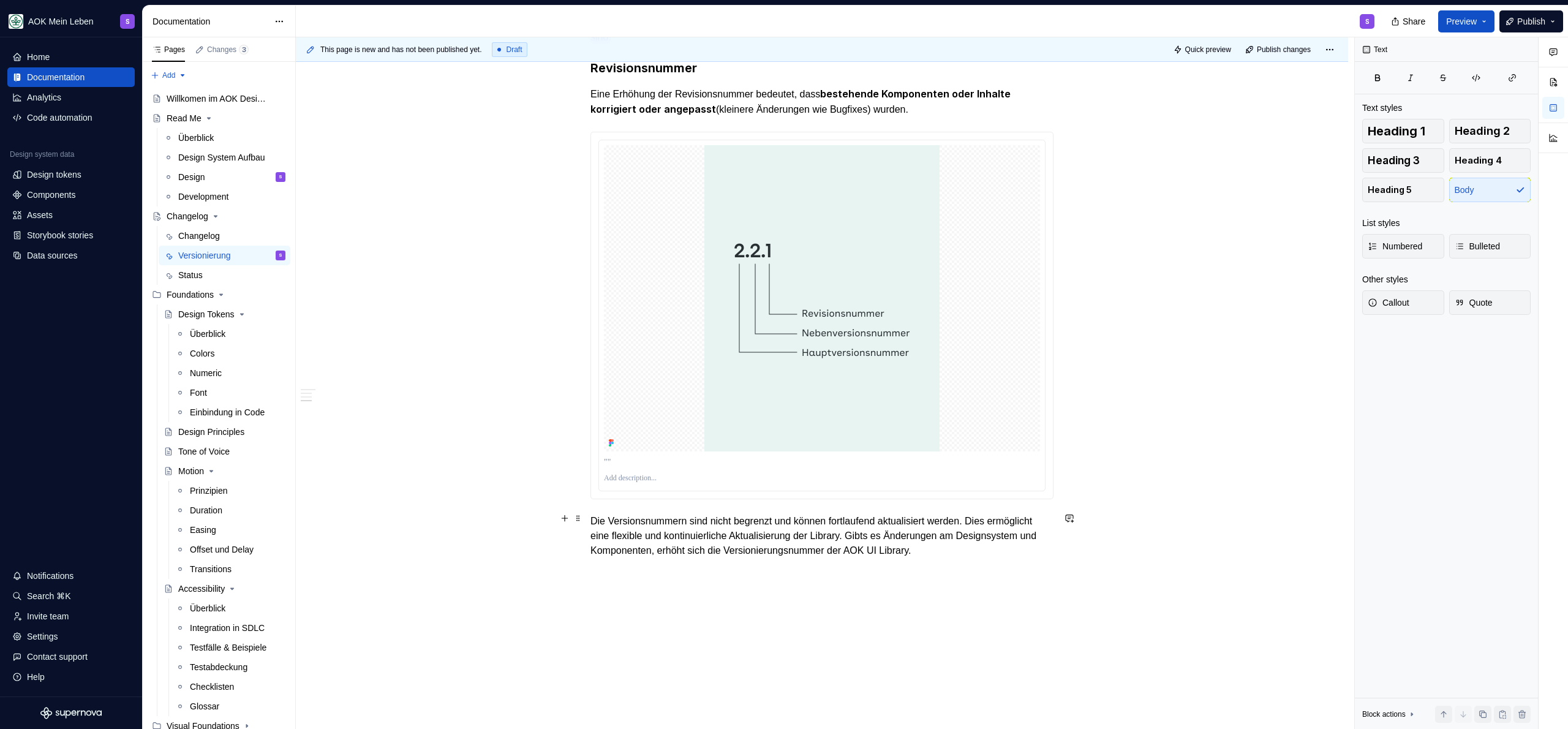
click at [592, 521] on p "Die Versionsnummern sind nicht begrenzt und können fortlaufend aktualisiert wer…" at bounding box center [822, 536] width 463 height 44
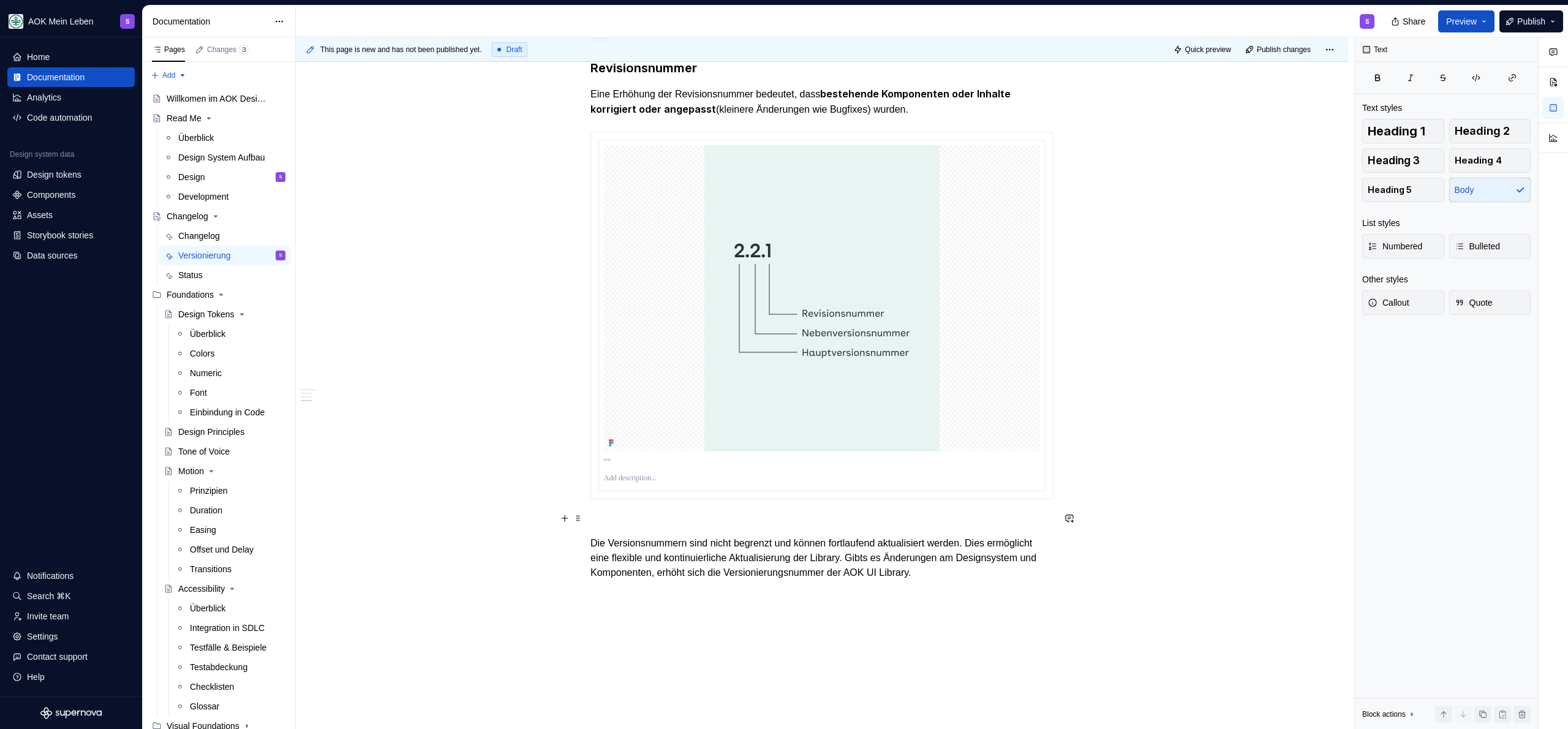
click at [664, 514] on p at bounding box center [822, 521] width 463 height 15
click at [665, 517] on p "Erhöhung der Versionierungnummer der AOK UI Library" at bounding box center [822, 521] width 463 height 15
click at [666, 517] on p "Erhöhung der Versionierungnummer der AOK UI Library" at bounding box center [822, 521] width 463 height 15
click at [681, 494] on button "button" at bounding box center [684, 495] width 17 height 17
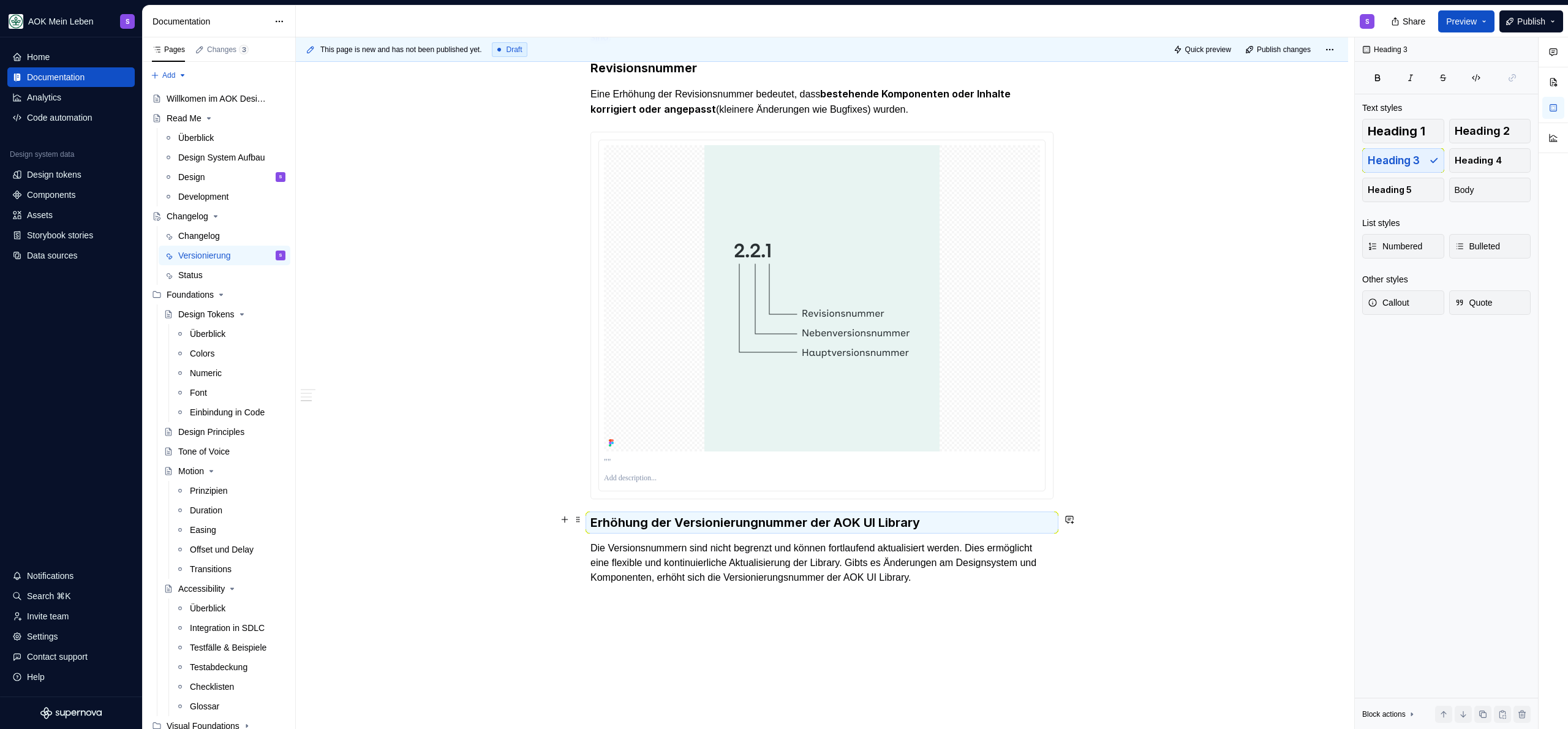
click at [678, 514] on h3 "Erhöhung der Versionierungnummer der AOK UI Library" at bounding box center [822, 522] width 463 height 17
click at [677, 517] on h3 "Erhöhung der Versionierungnummer der AOK UI Library" at bounding box center [822, 522] width 463 height 17
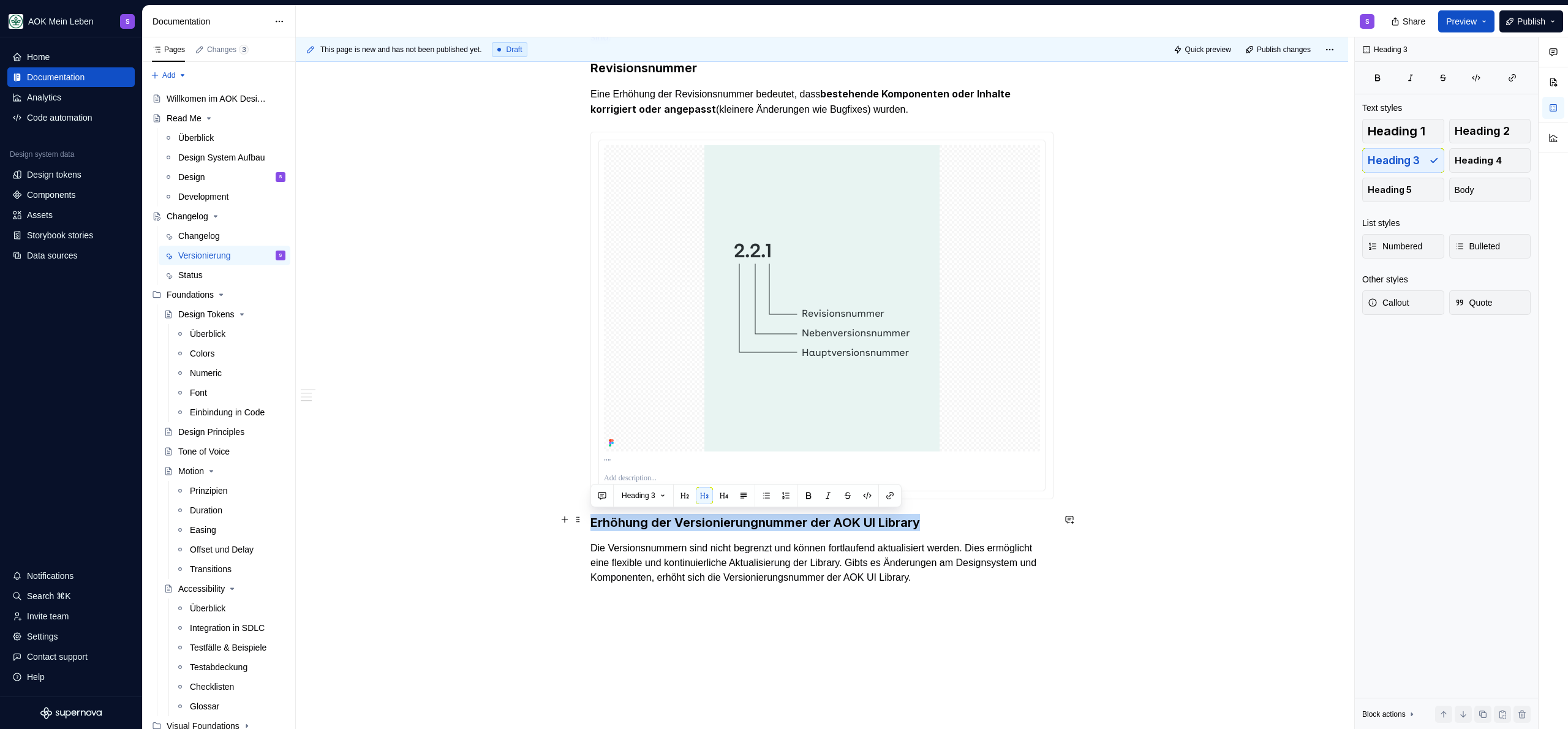
click at [678, 517] on h3 "Erhöhung der Versionierungnummer der AOK UI Library" at bounding box center [822, 522] width 463 height 17
click at [701, 498] on button "button" at bounding box center [699, 495] width 17 height 17
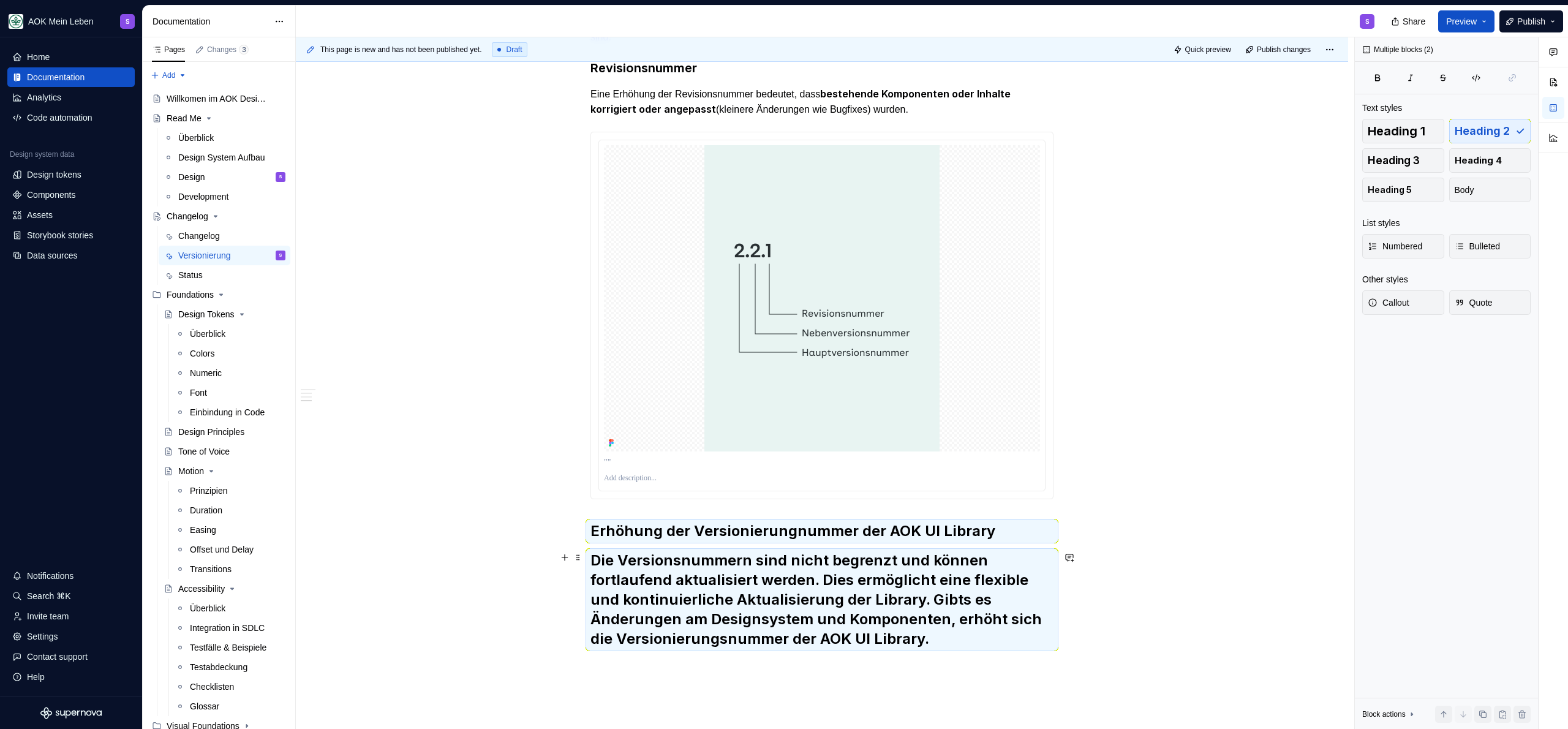
click at [671, 558] on h2 "Die Versionsnummern sind nicht begrenzt und können fortlaufend aktualisiert wer…" at bounding box center [822, 599] width 463 height 98
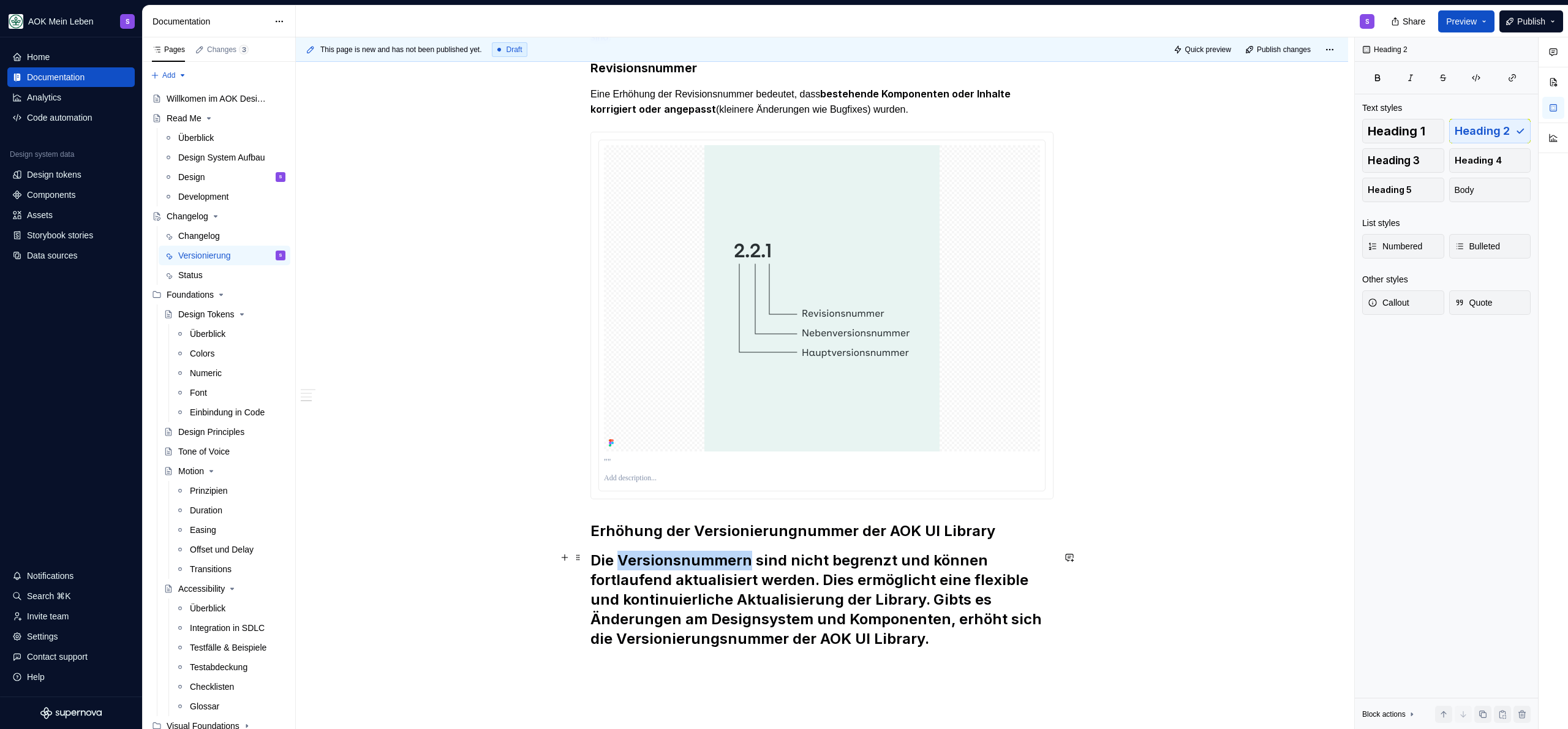
click at [671, 558] on h2 "Die Versionsnummern sind nicht begrenzt und können fortlaufend aktualisiert wer…" at bounding box center [822, 599] width 463 height 98
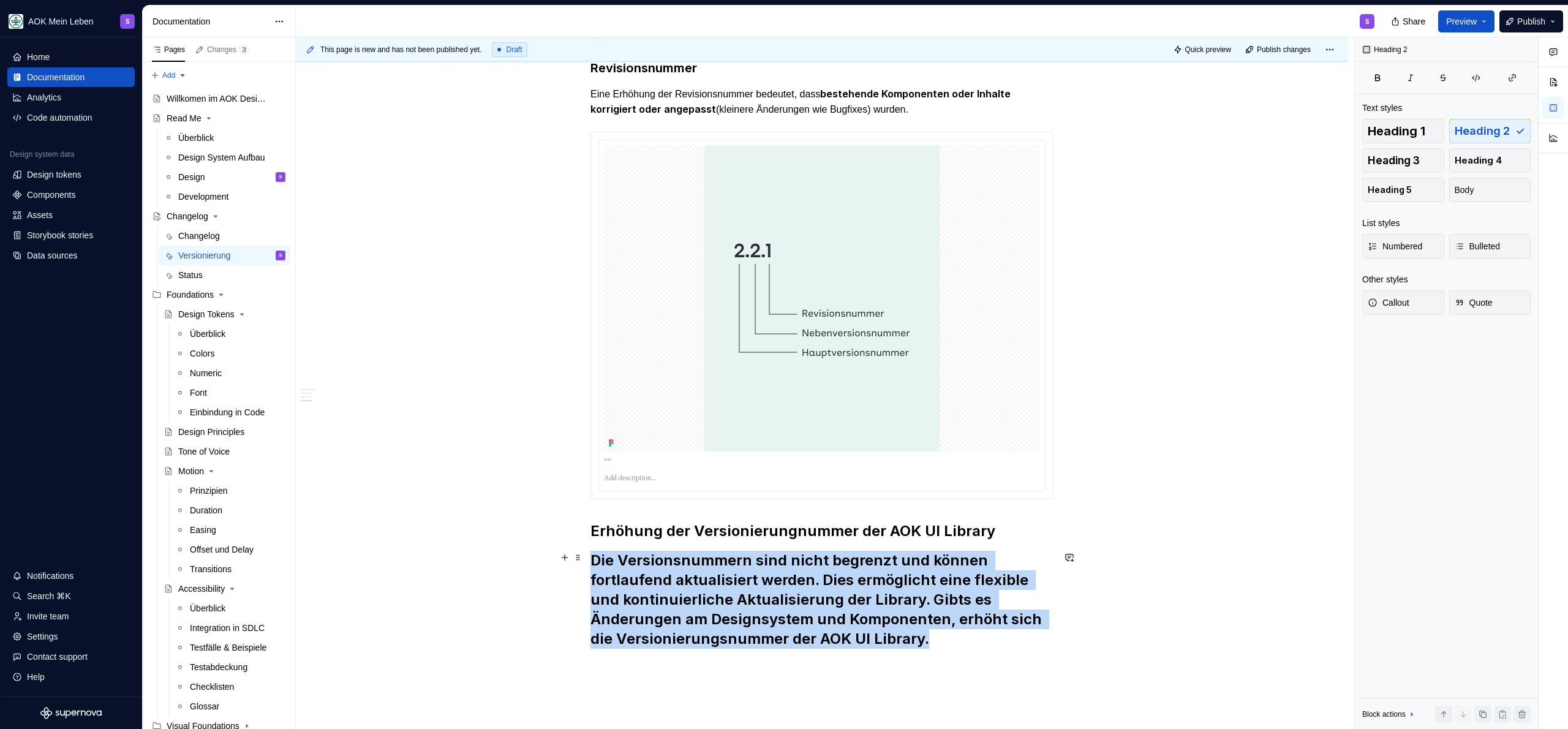
click at [671, 558] on h2 "Die Versionsnummern sind nicht begrenzt und können fortlaufend aktualisiert wer…" at bounding box center [822, 599] width 463 height 98
click at [655, 535] on span "Heading 2" at bounding box center [639, 532] width 34 height 10
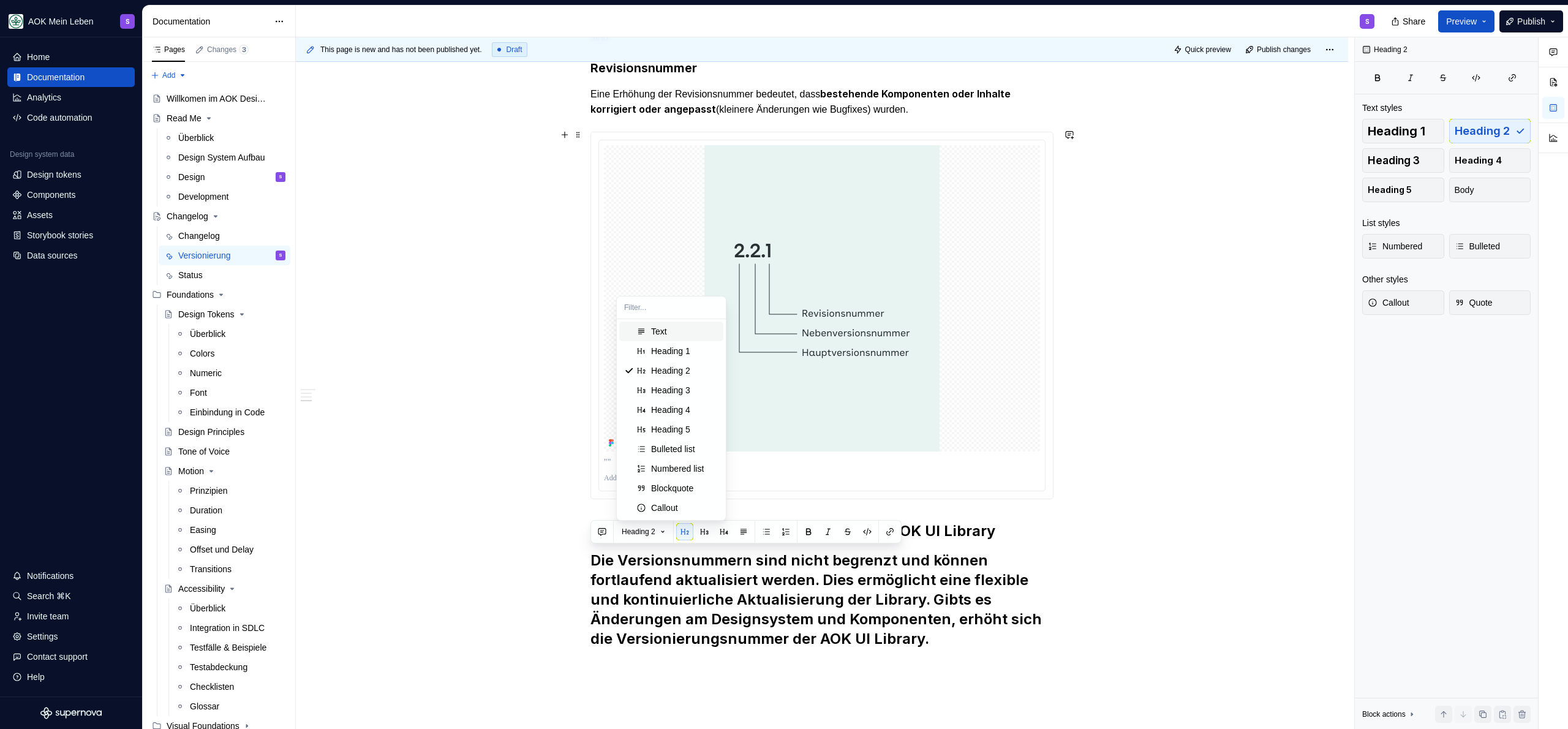
click at [666, 331] on div "Text" at bounding box center [659, 331] width 16 height 12
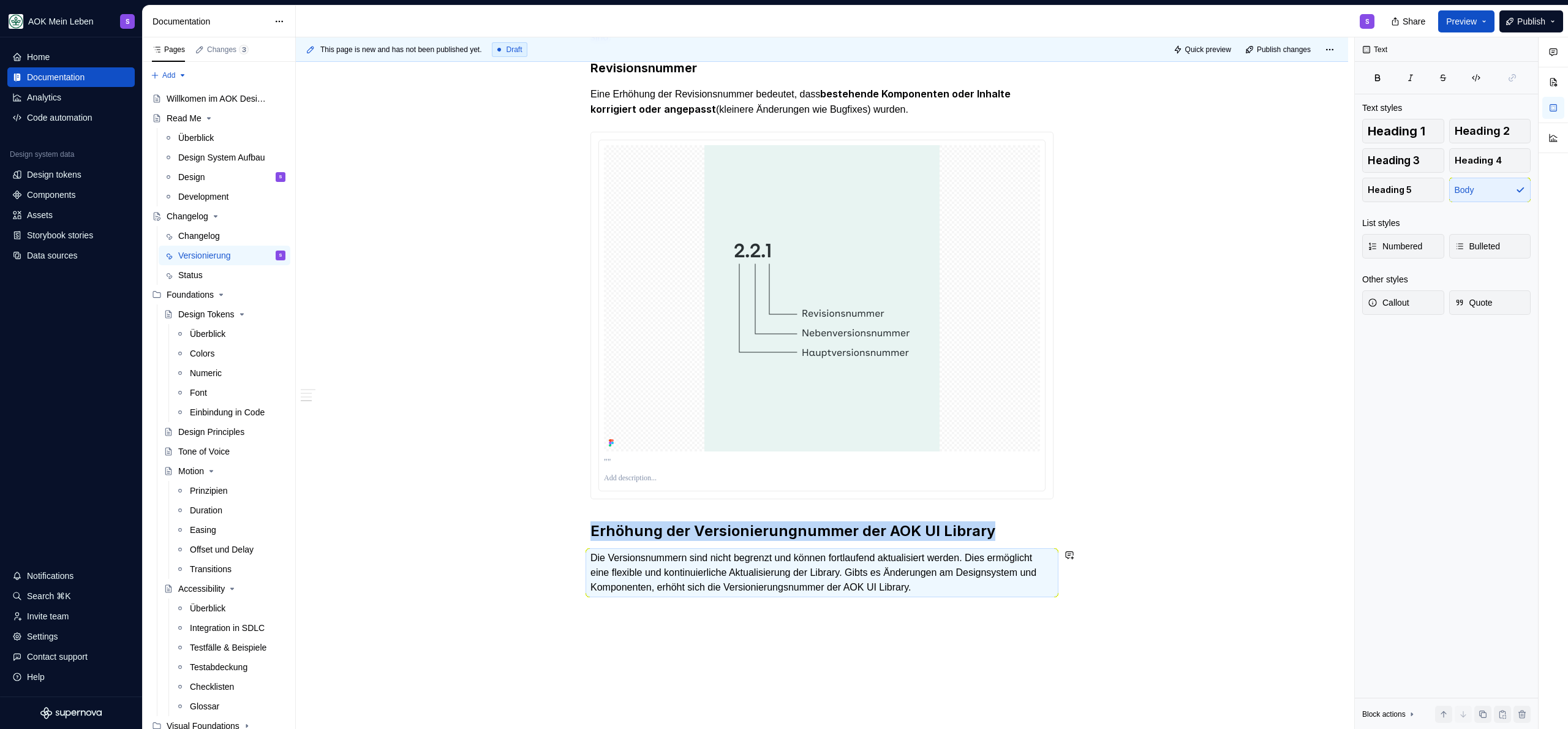
click at [681, 601] on div "Wenn Änderungen an Komponenten erfolgen, muss sich zwangsläufig die Versionieru…" at bounding box center [822, 148] width 463 height 922
click at [778, 522] on h2 "Erhöhung der Versionierungnummer der AOK UI Library" at bounding box center [822, 531] width 463 height 19
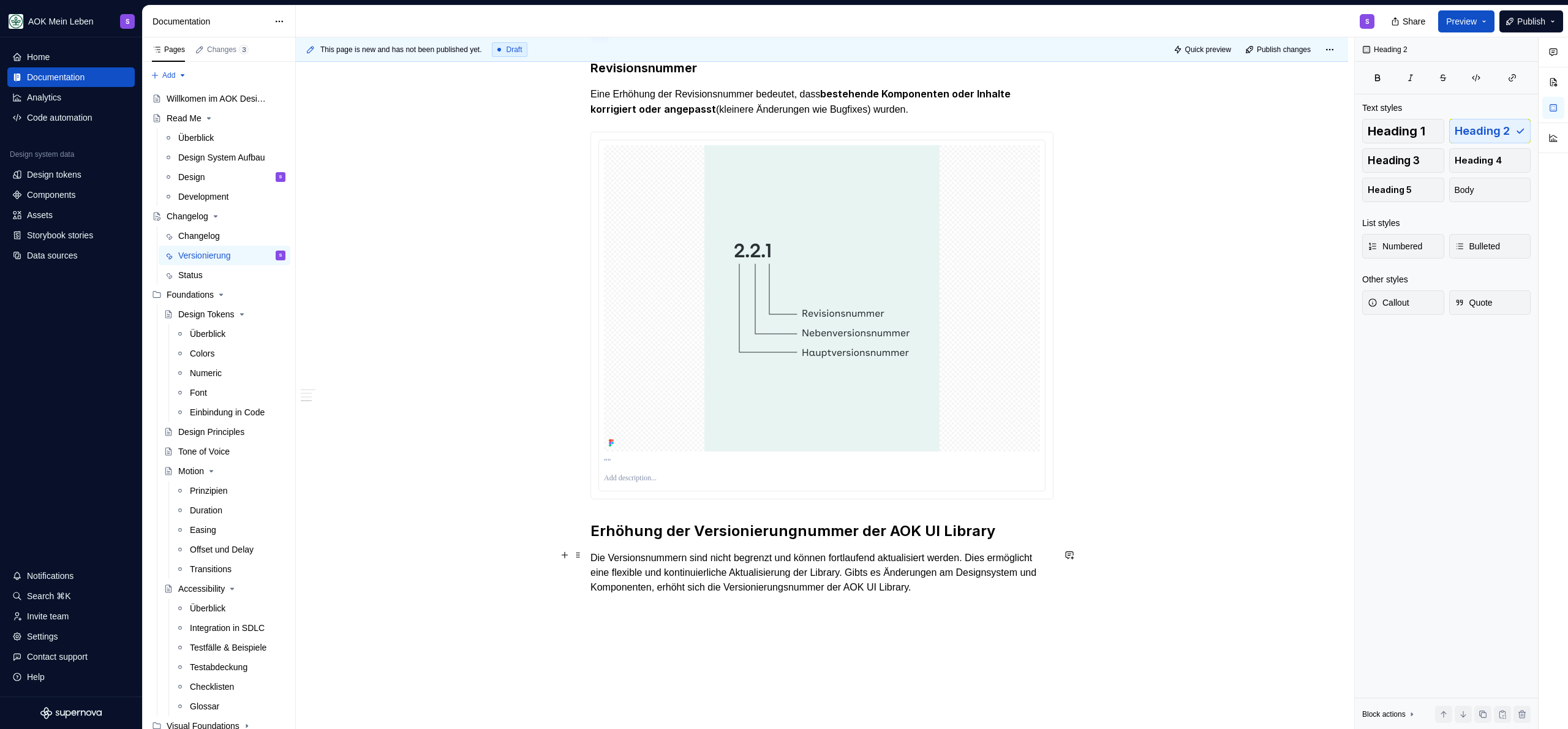
click at [1027, 555] on p "Die Versionsnummern sind nicht begrenzt und können fortlaufend aktualisiert wer…" at bounding box center [822, 572] width 463 height 44
click at [1051, 581] on p "Die Versionsnummern sind nicht begrenzt und können fortlaufend aktualisiert wer…" at bounding box center [822, 572] width 463 height 44
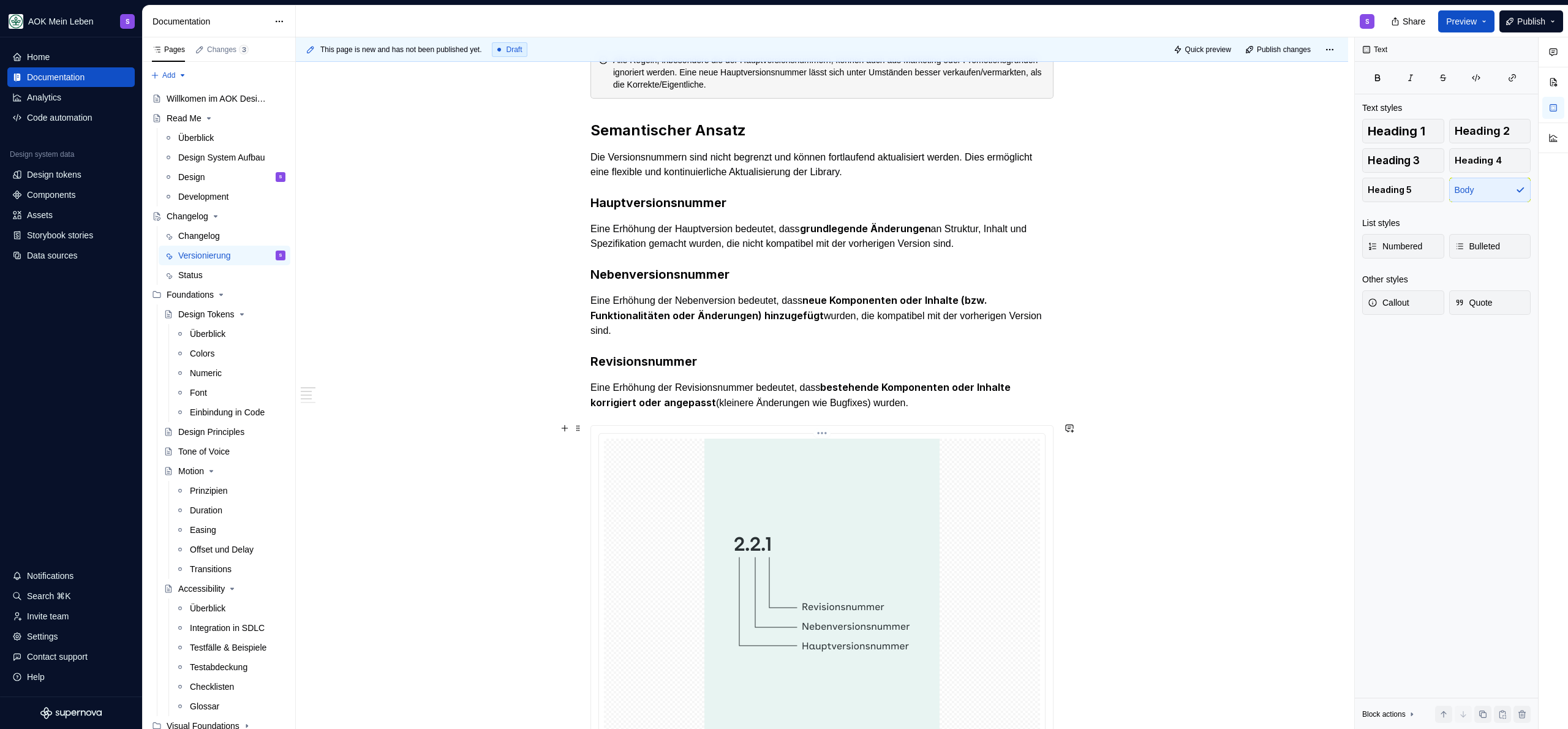
scroll to position [769, 0]
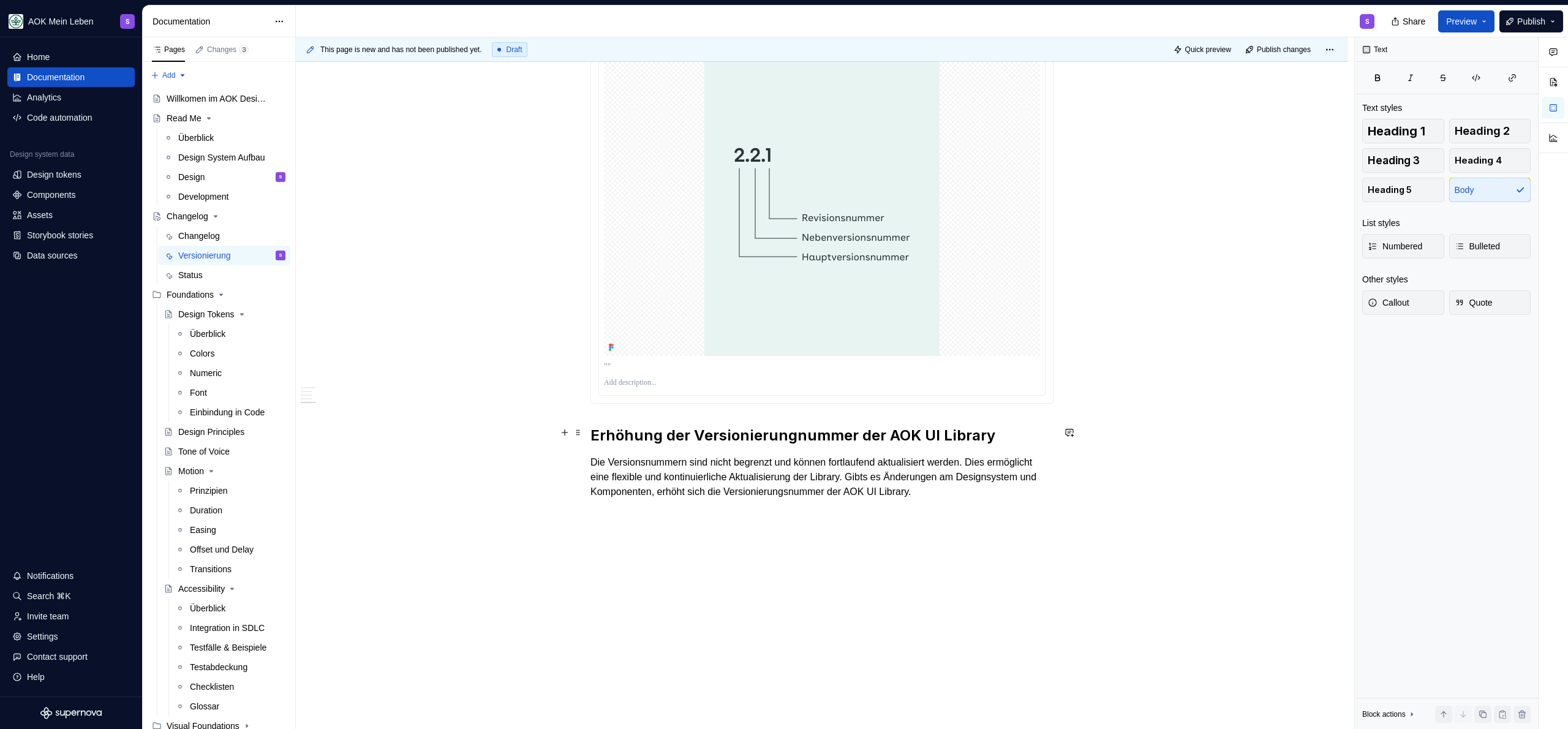
click at [717, 432] on h2 "Erhöhung der Versionierungnummer der AOK UI Library" at bounding box center [822, 435] width 463 height 19
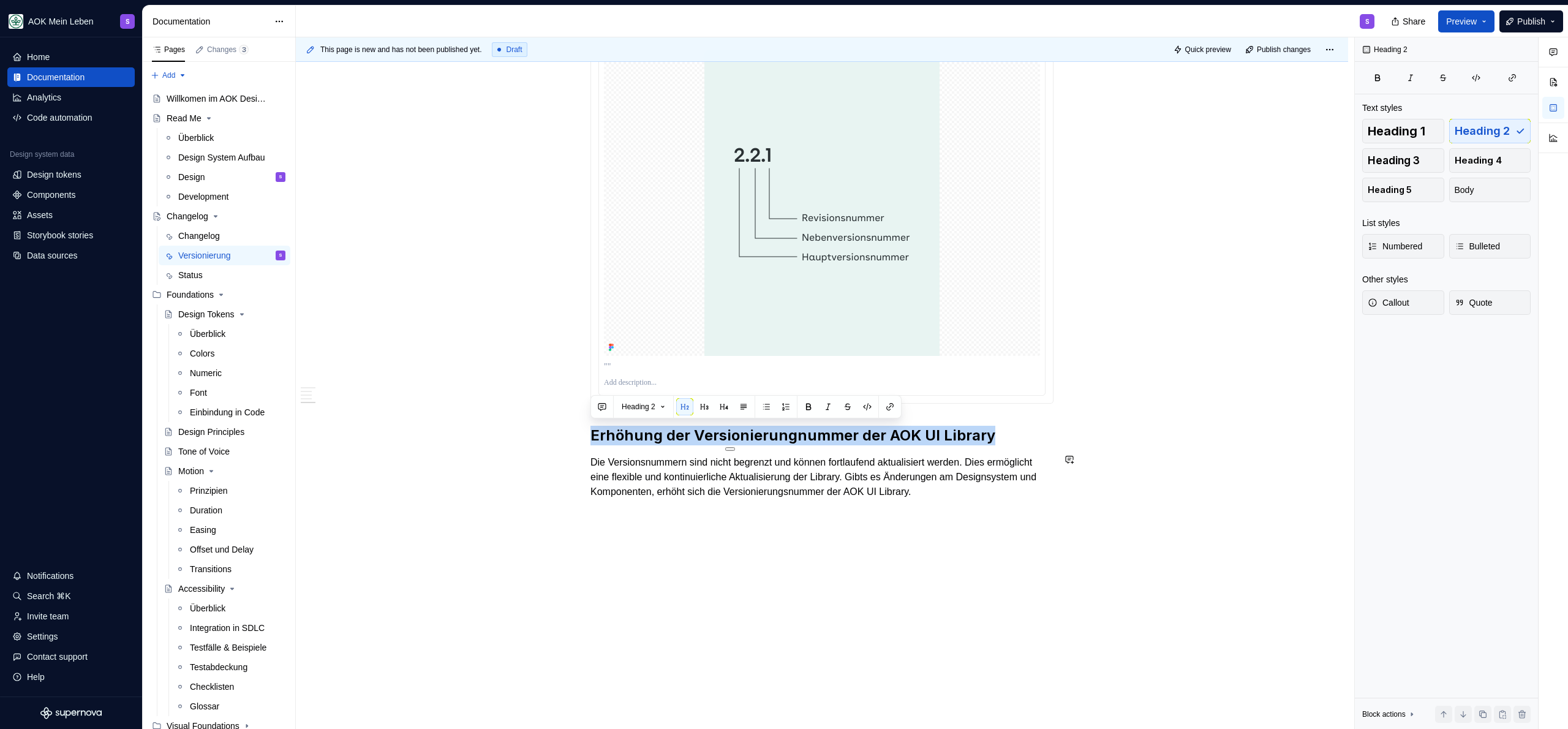
click at [700, 648] on div "Wenn Änderungen an Komponenten erfolgen, muss sich zwangsläufig die Versionieru…" at bounding box center [822, 146] width 1052 height 1171
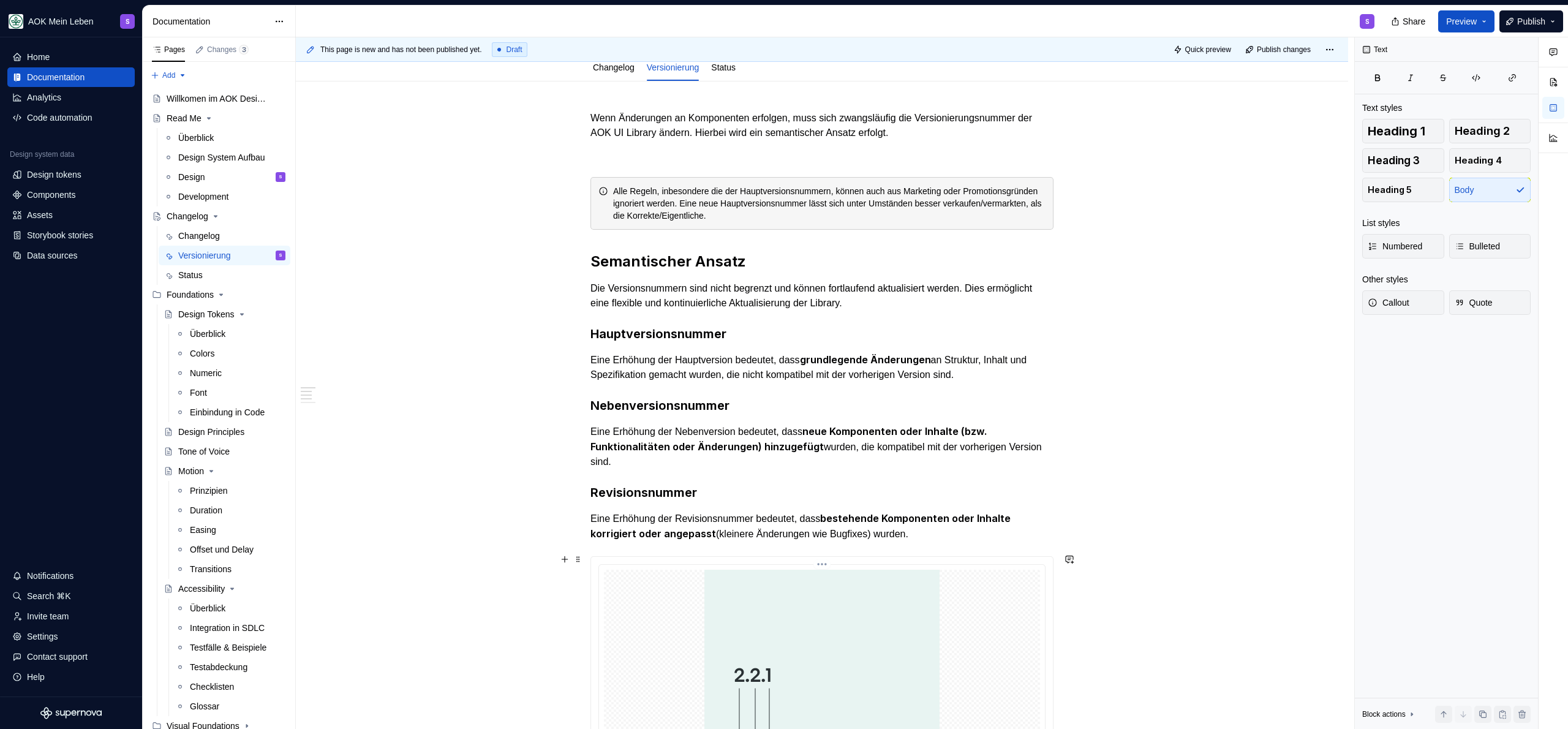
scroll to position [0, 0]
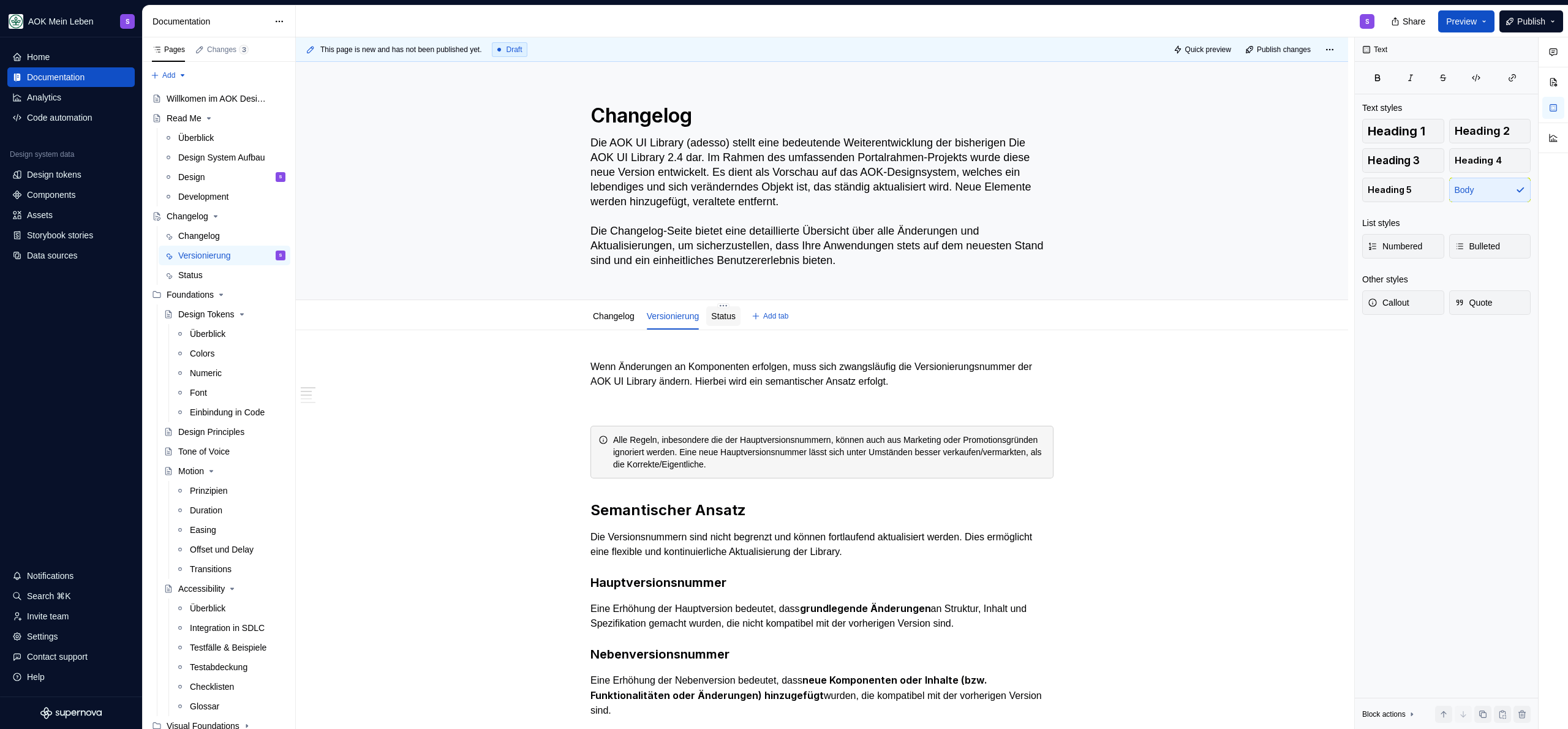
click at [736, 320] on link "Status" at bounding box center [724, 316] width 24 height 10
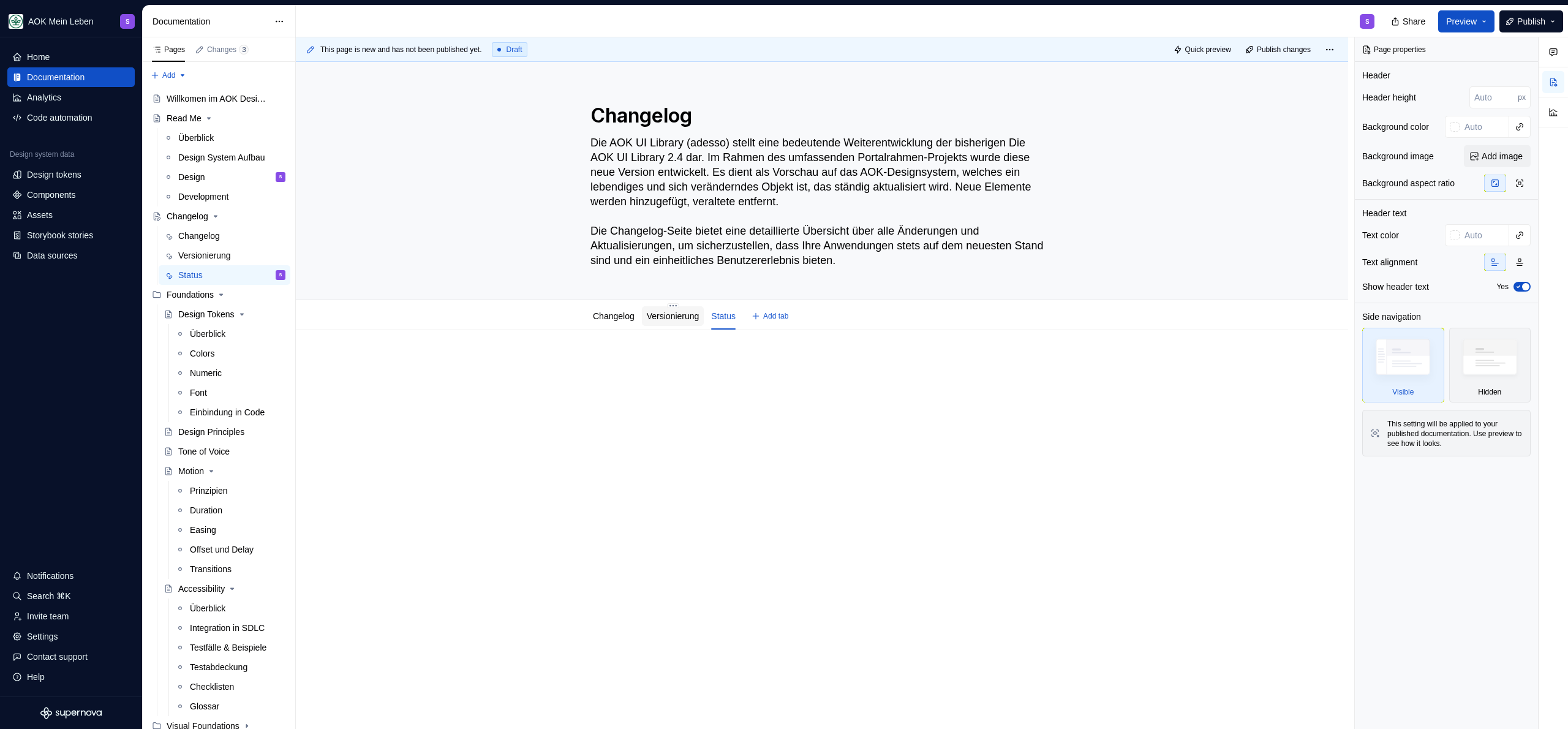
click at [681, 316] on link "Versionierung" at bounding box center [673, 316] width 53 height 10
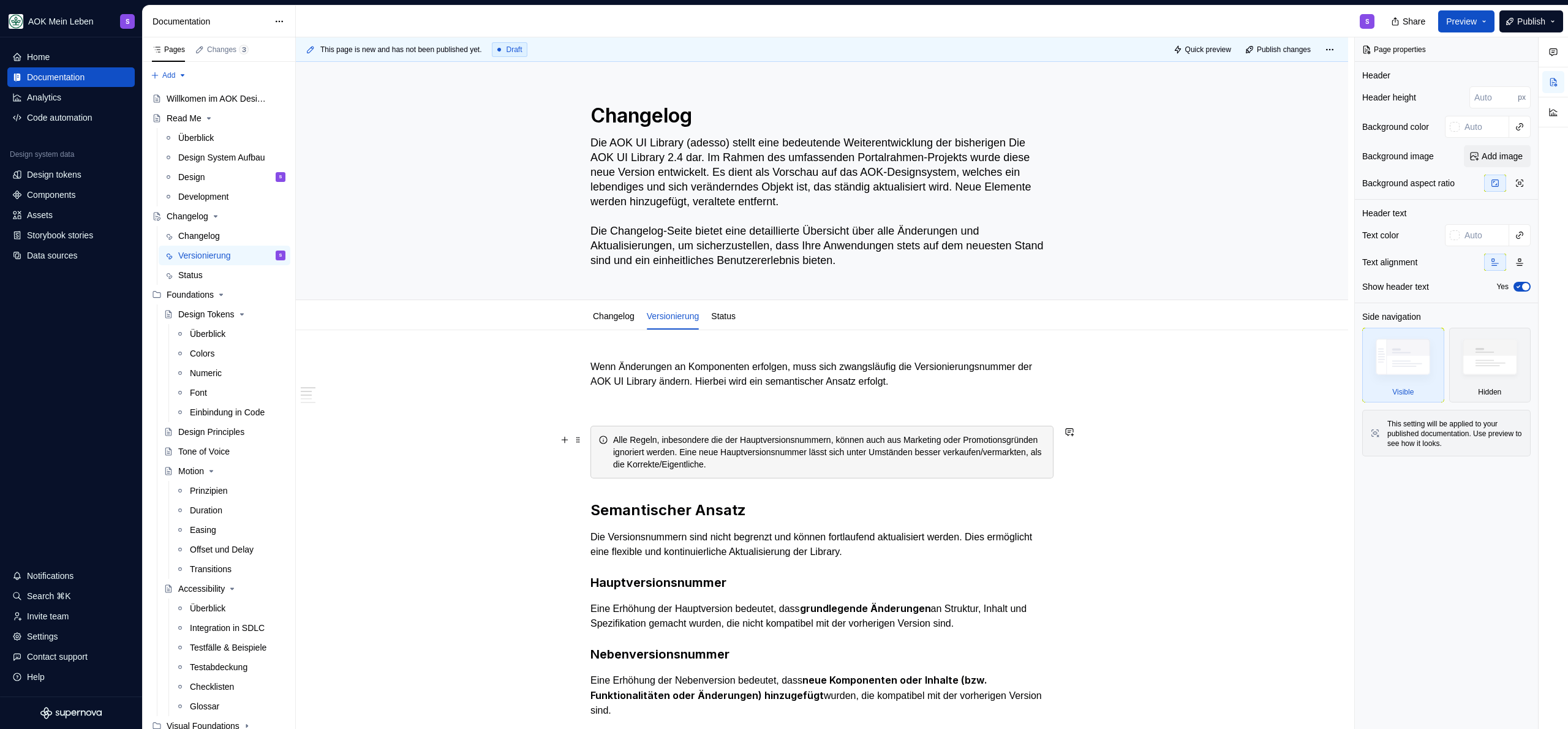
click at [720, 456] on div "Alle Regeln, inbesondere die der Hauptversionsnummern, können auch aus Marketin…" at bounding box center [829, 451] width 432 height 36
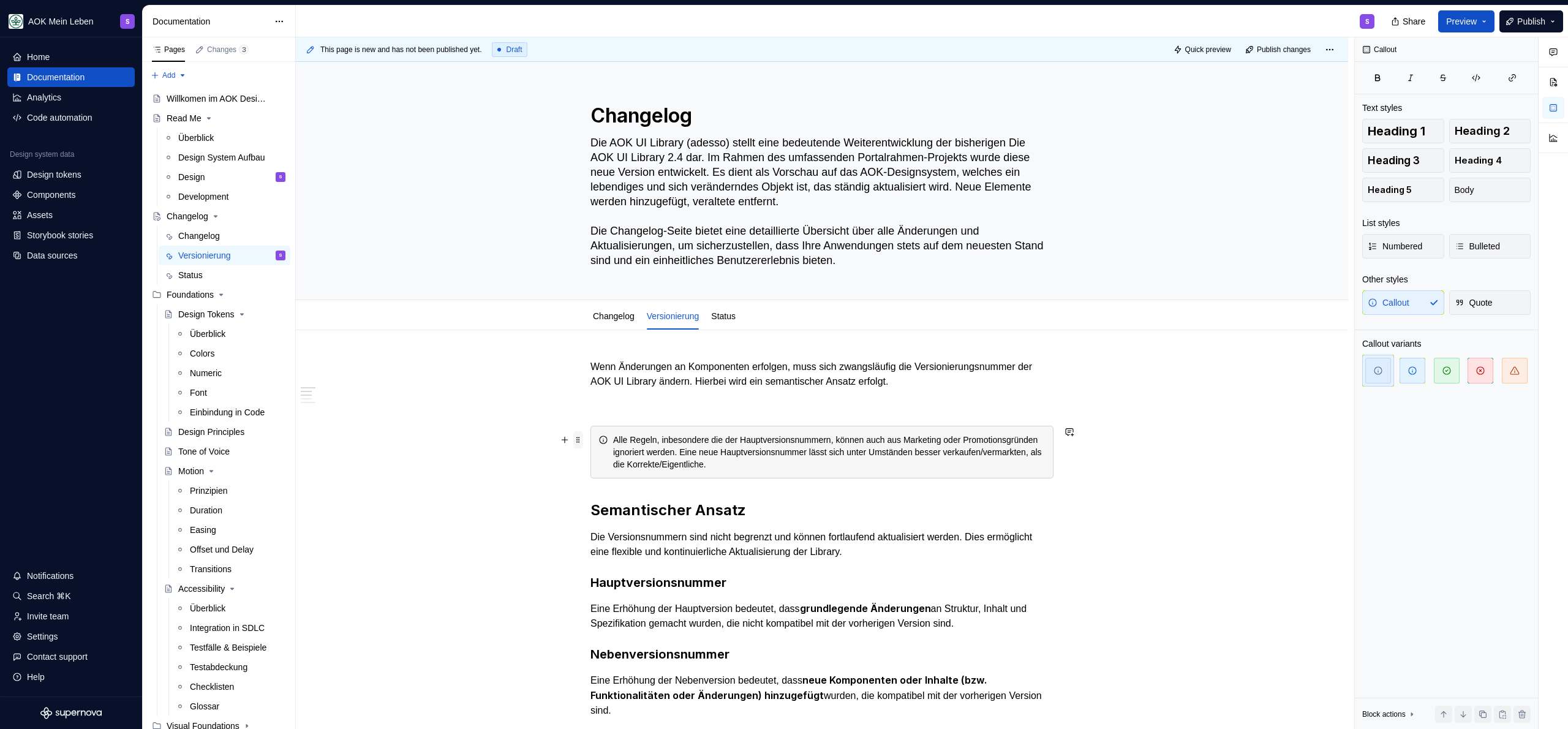
click at [576, 439] on span at bounding box center [578, 439] width 10 height 17
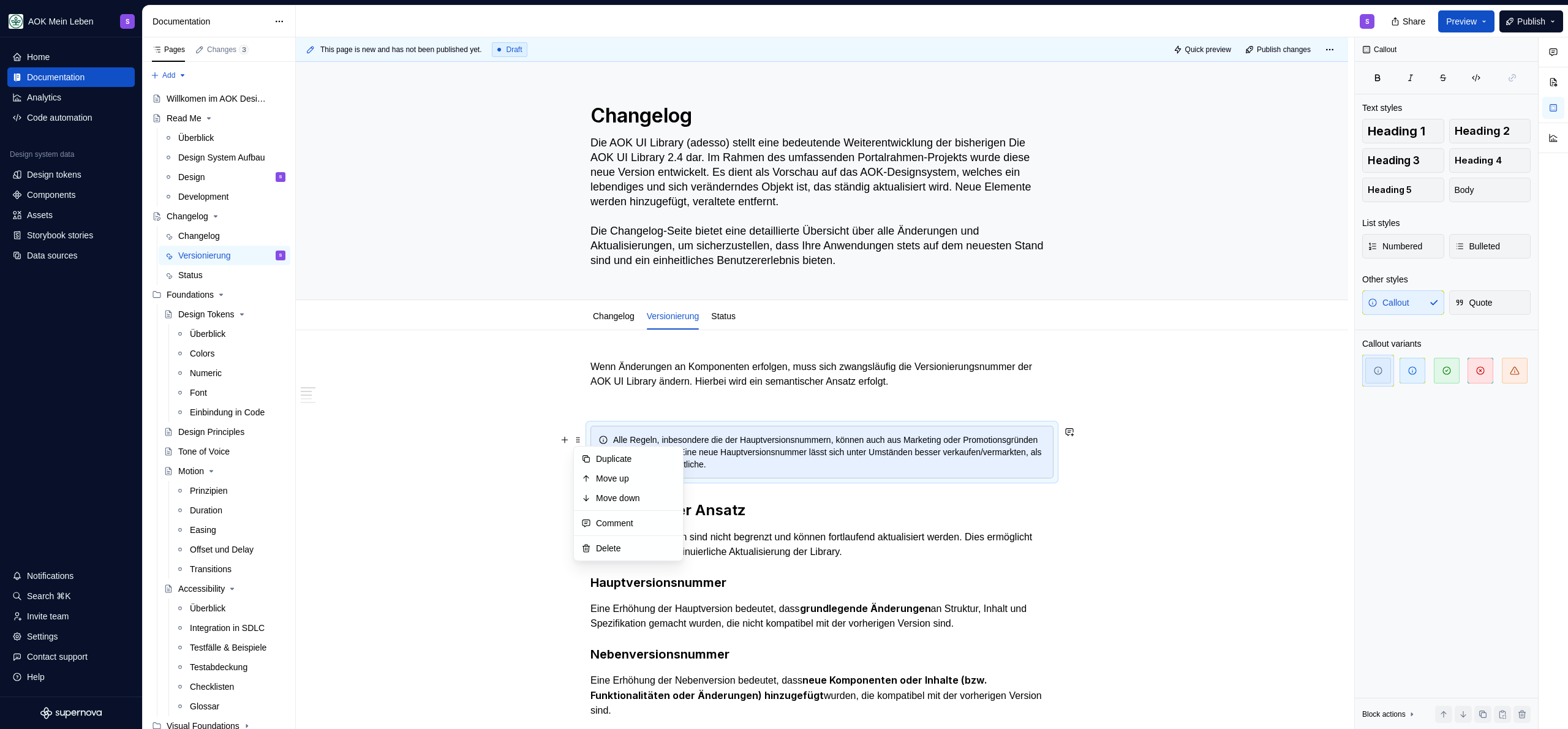
click at [773, 410] on p at bounding box center [822, 404] width 463 height 15
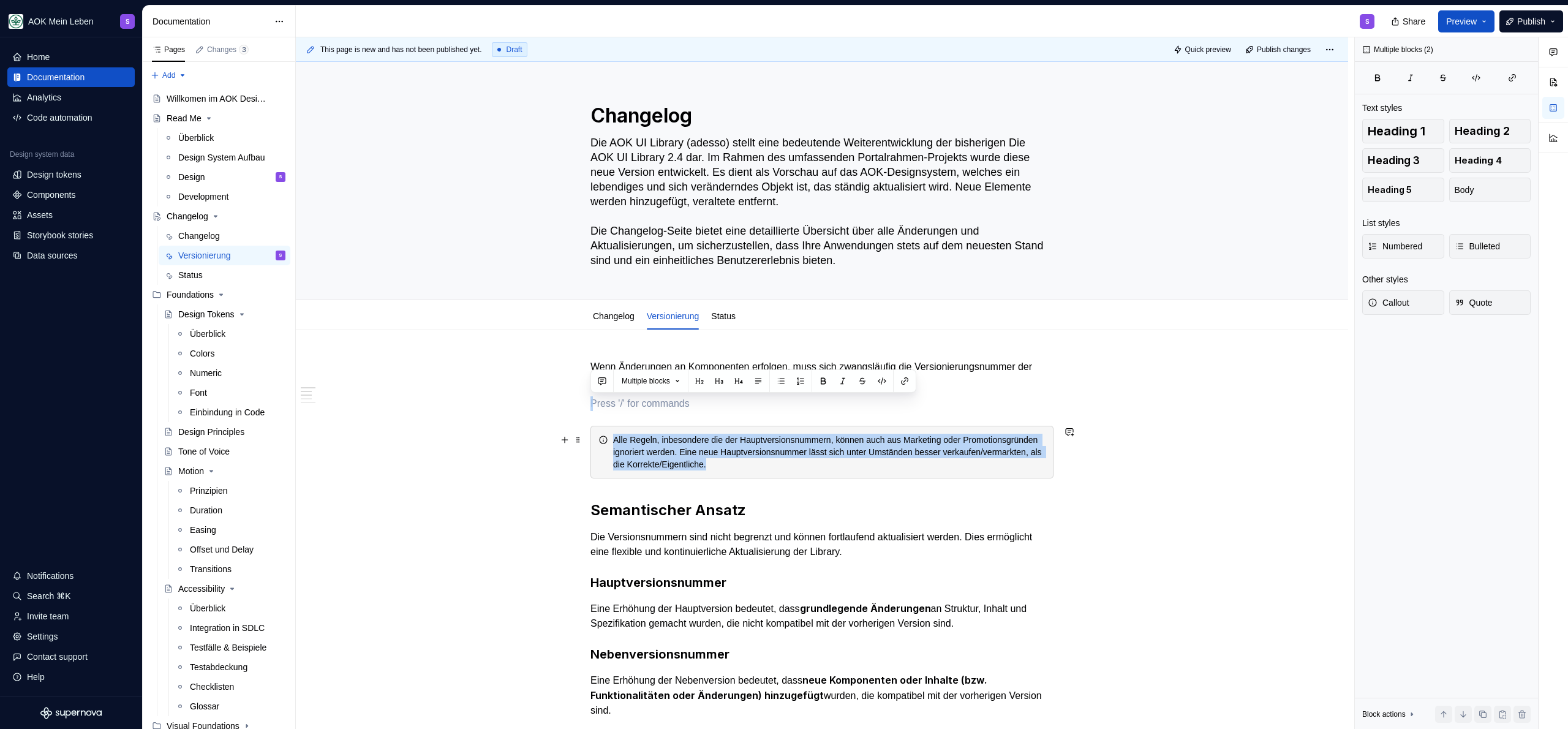
drag, startPoint x: 737, startPoint y: 406, endPoint x: 928, endPoint y: 469, distance: 201.1
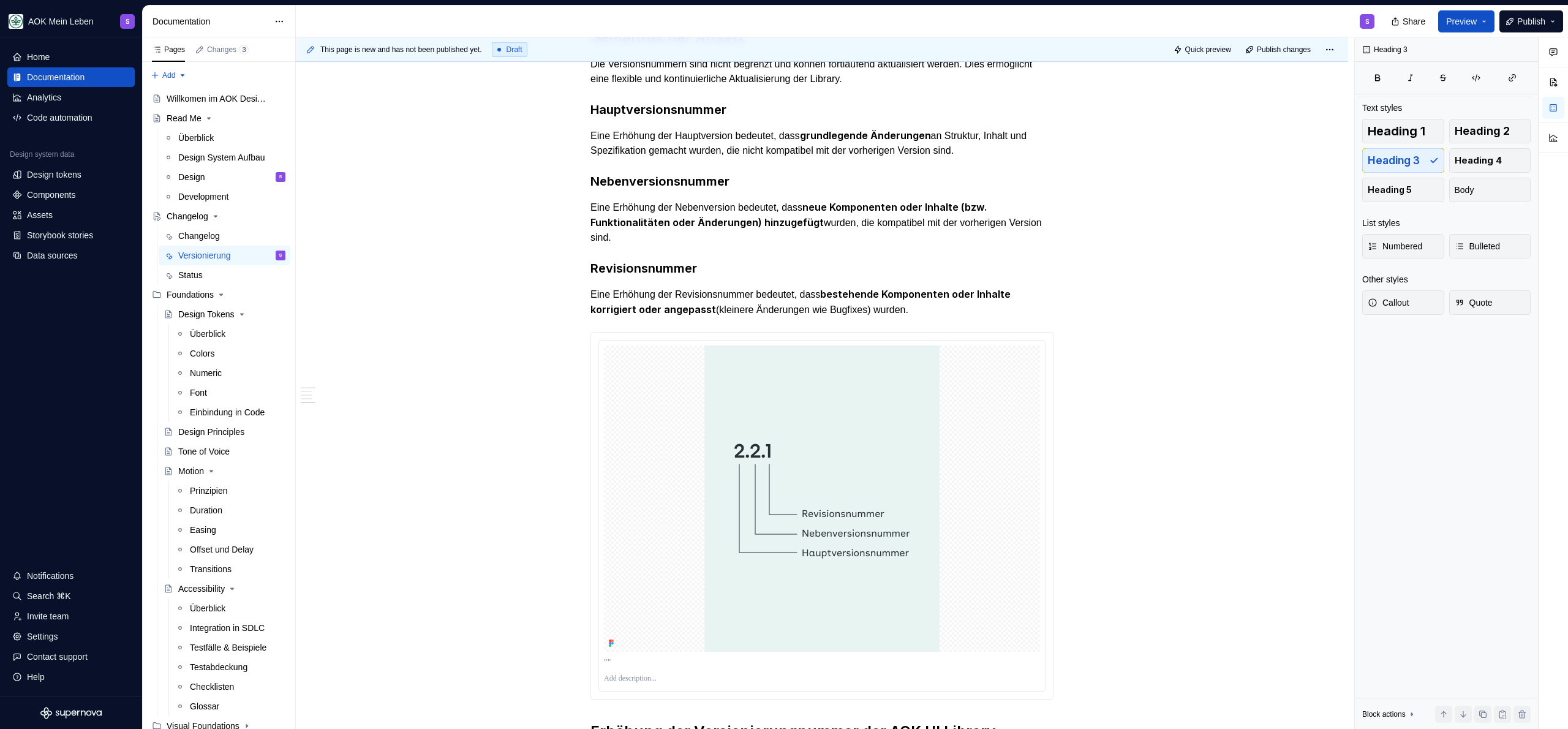
scroll to position [701, 0]
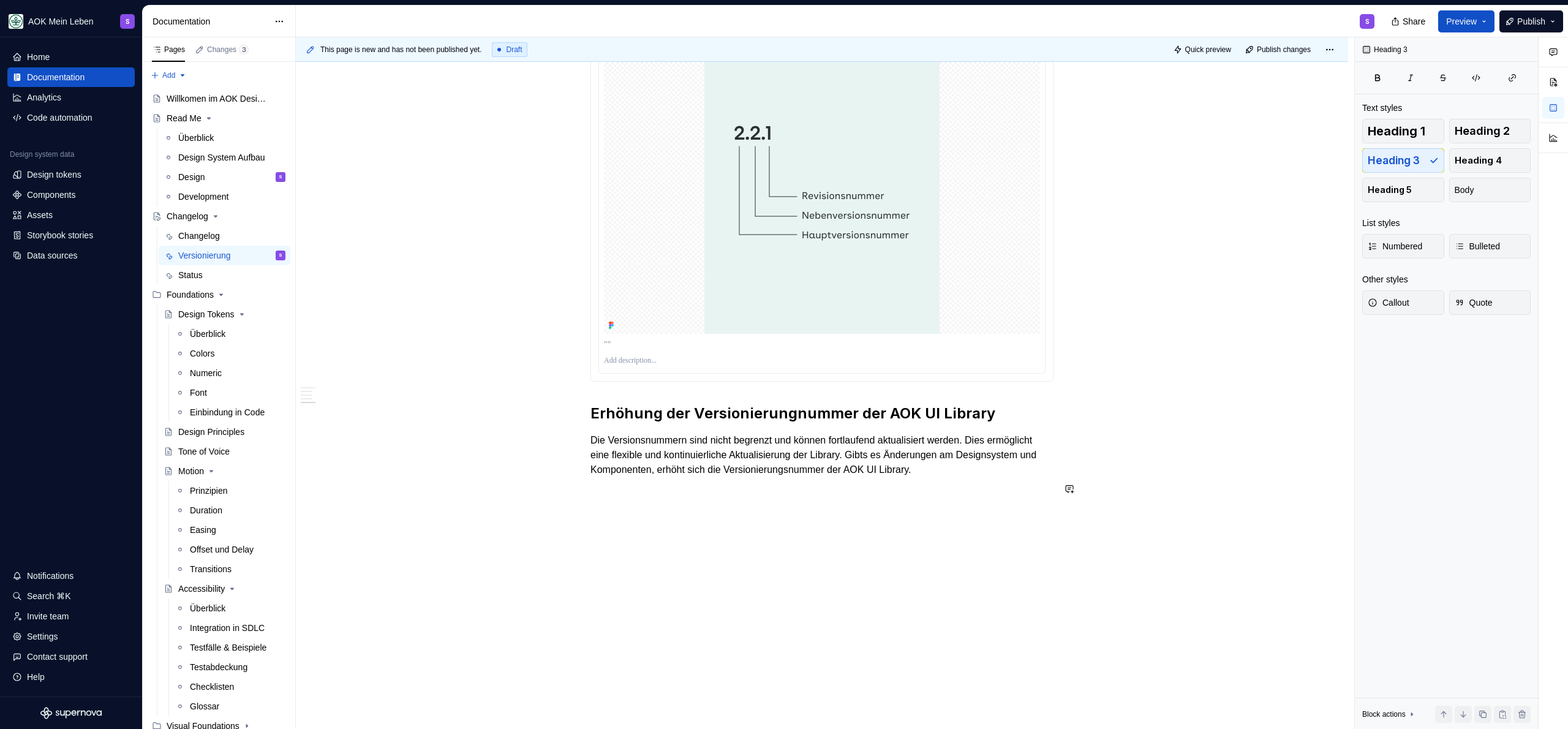
click at [757, 530] on div "Wenn Änderungen an Komponenten erfolgen, muss sich zwangsläufig die Versionieru…" at bounding box center [822, 180] width 1052 height 1104
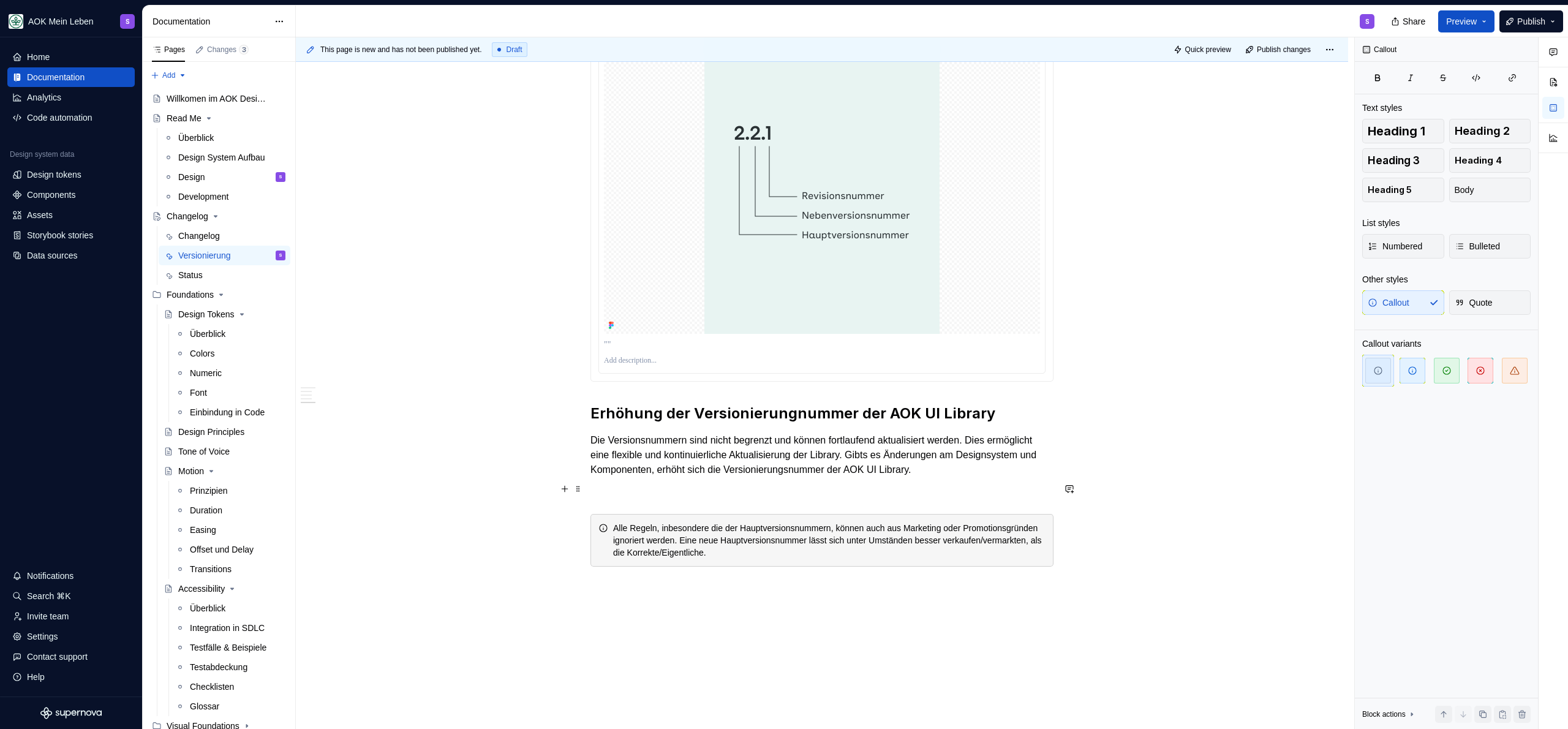
click at [742, 490] on p at bounding box center [822, 492] width 463 height 15
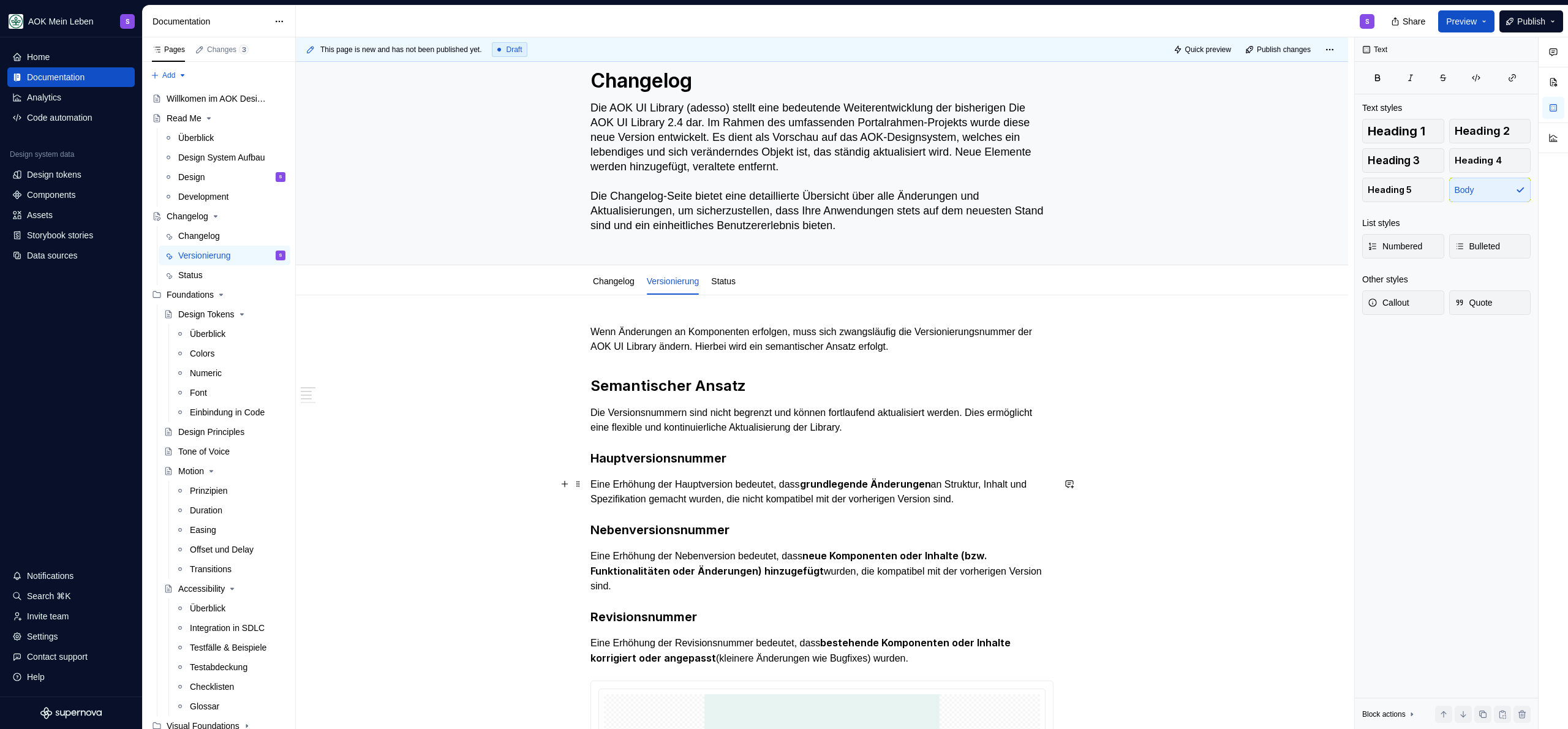
scroll to position [0, 0]
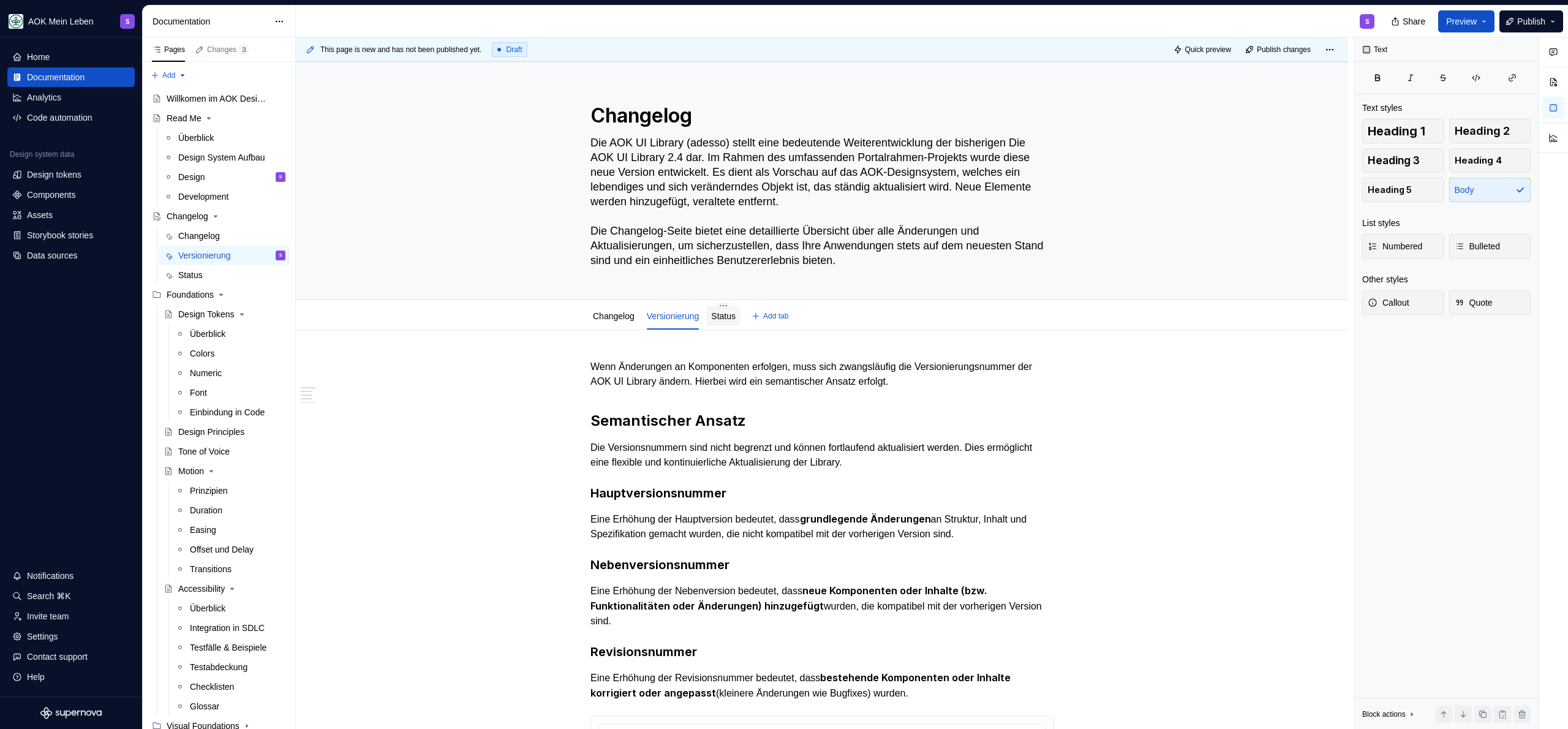
click at [726, 319] on link "Status" at bounding box center [724, 316] width 24 height 10
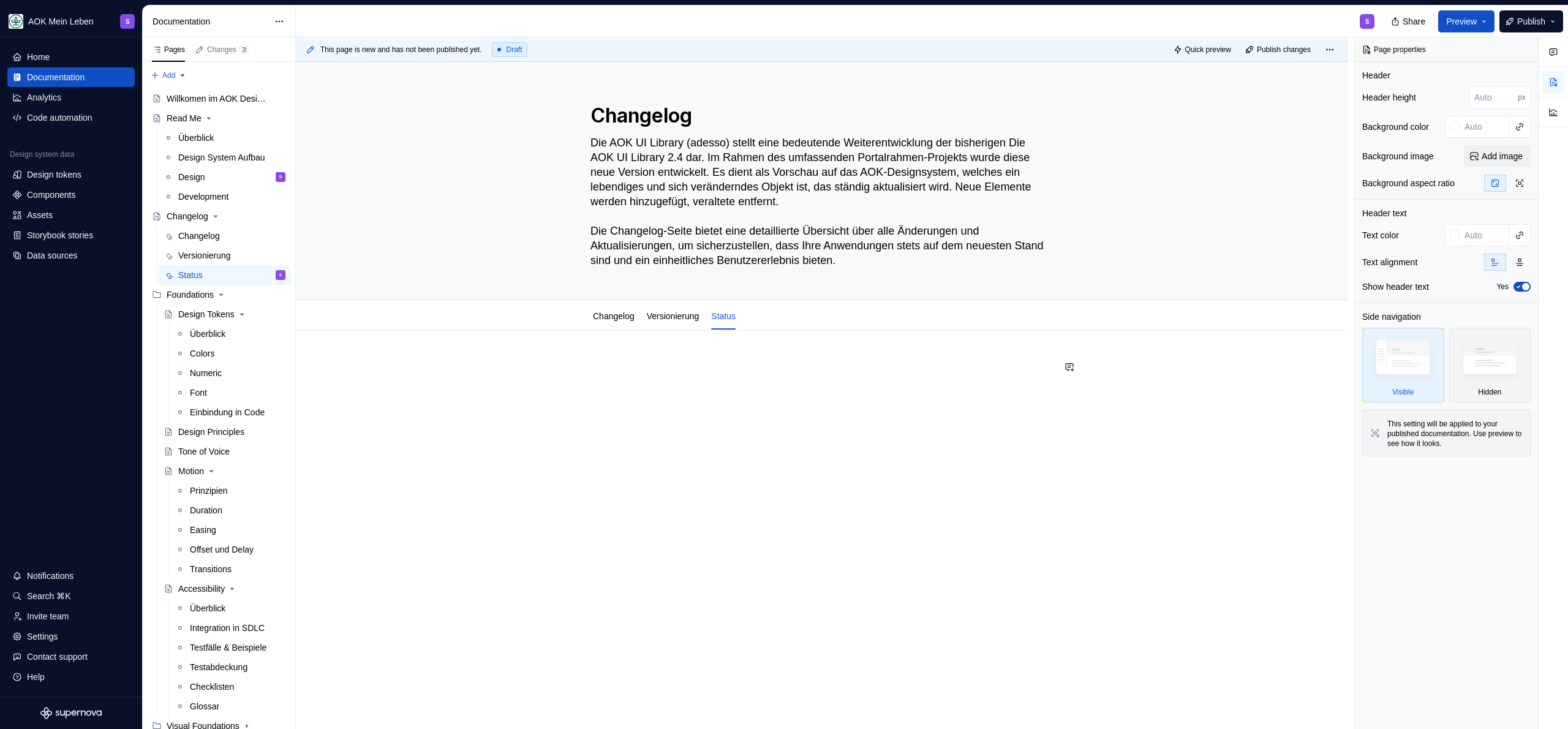
click at [695, 350] on div "This page is new and has not been published yet. Draft Quick preview Publish ch…" at bounding box center [826, 383] width 1059 height 692
click at [693, 367] on p at bounding box center [822, 367] width 463 height 15
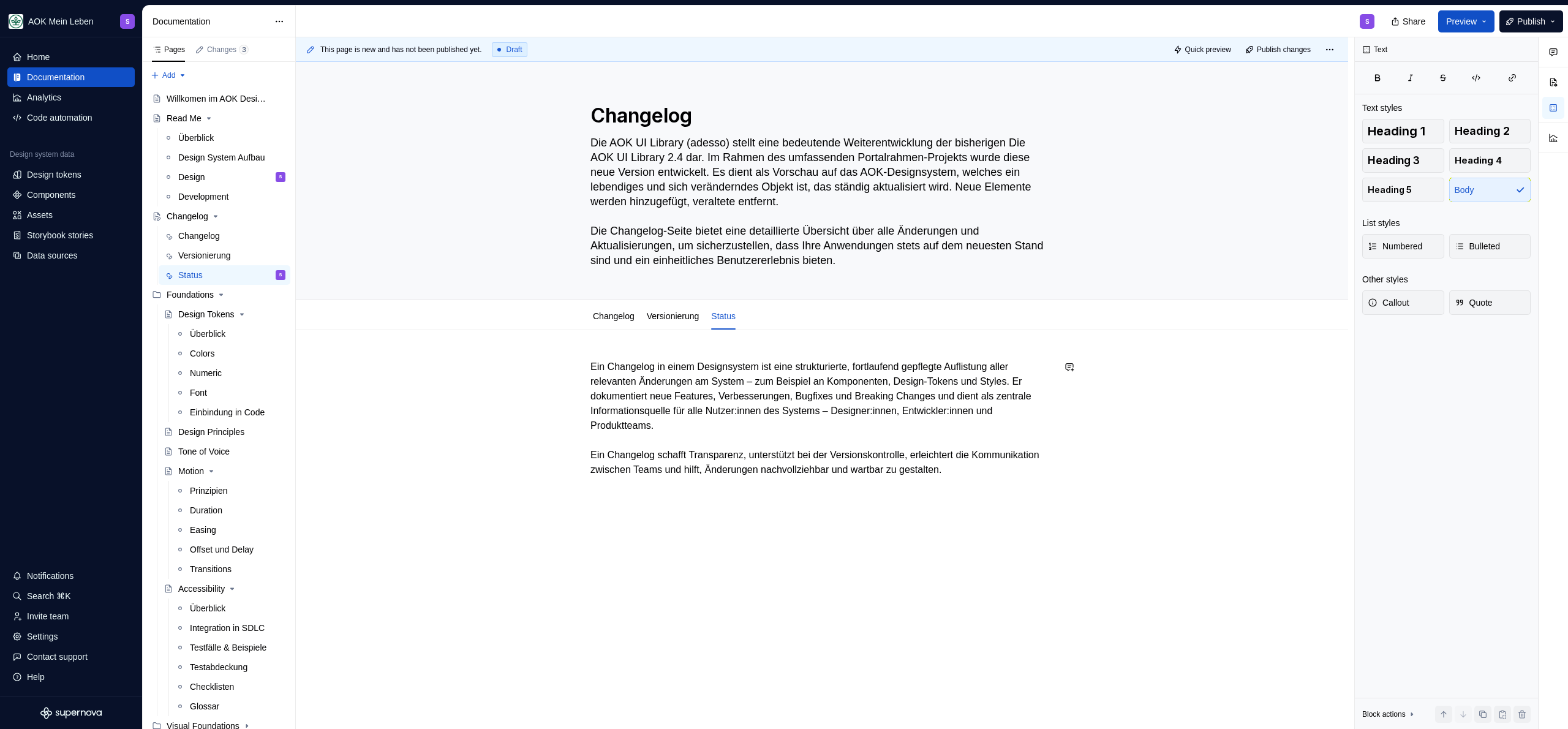
click at [756, 518] on div "Ein Changelog in einem Designsystem ist eine strukturierte, fortlaufend gepfleg…" at bounding box center [822, 520] width 1052 height 380
click at [837, 493] on p at bounding box center [822, 492] width 463 height 15
click at [665, 494] on p at bounding box center [822, 492] width 463 height 15
click at [590, 369] on p "Ein Changelog in einem Designsystem ist eine strukturierte, fortlaufend gepfleg…" at bounding box center [822, 417] width 463 height 117
click at [712, 416] on p "Ein Changelog in einem Designsystem ist eine strukturierte, fortlaufend gepfleg…" at bounding box center [822, 417] width 463 height 117
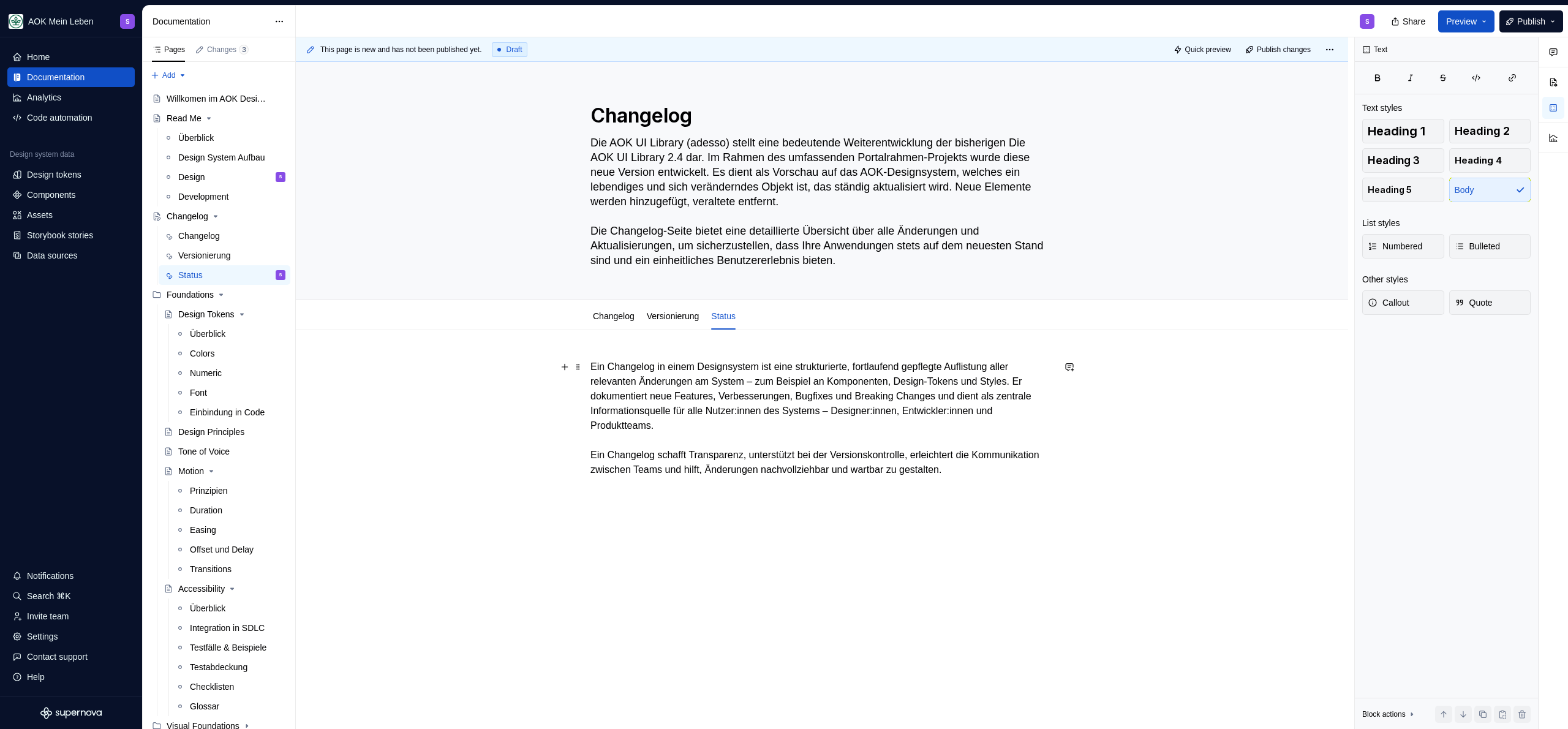
click at [709, 424] on p "Ein Changelog in einem Designsystem ist eine strukturierte, fortlaufend gepfleg…" at bounding box center [822, 417] width 463 height 117
click at [753, 485] on p at bounding box center [822, 492] width 463 height 15
type textarea "*"
click at [653, 511] on div "Ein Changelog in einem Designsystem ist eine strukturierte, fortlaufend gepfleg…" at bounding box center [822, 520] width 1052 height 380
click at [655, 498] on p "Art der Änderungen" at bounding box center [822, 492] width 463 height 15
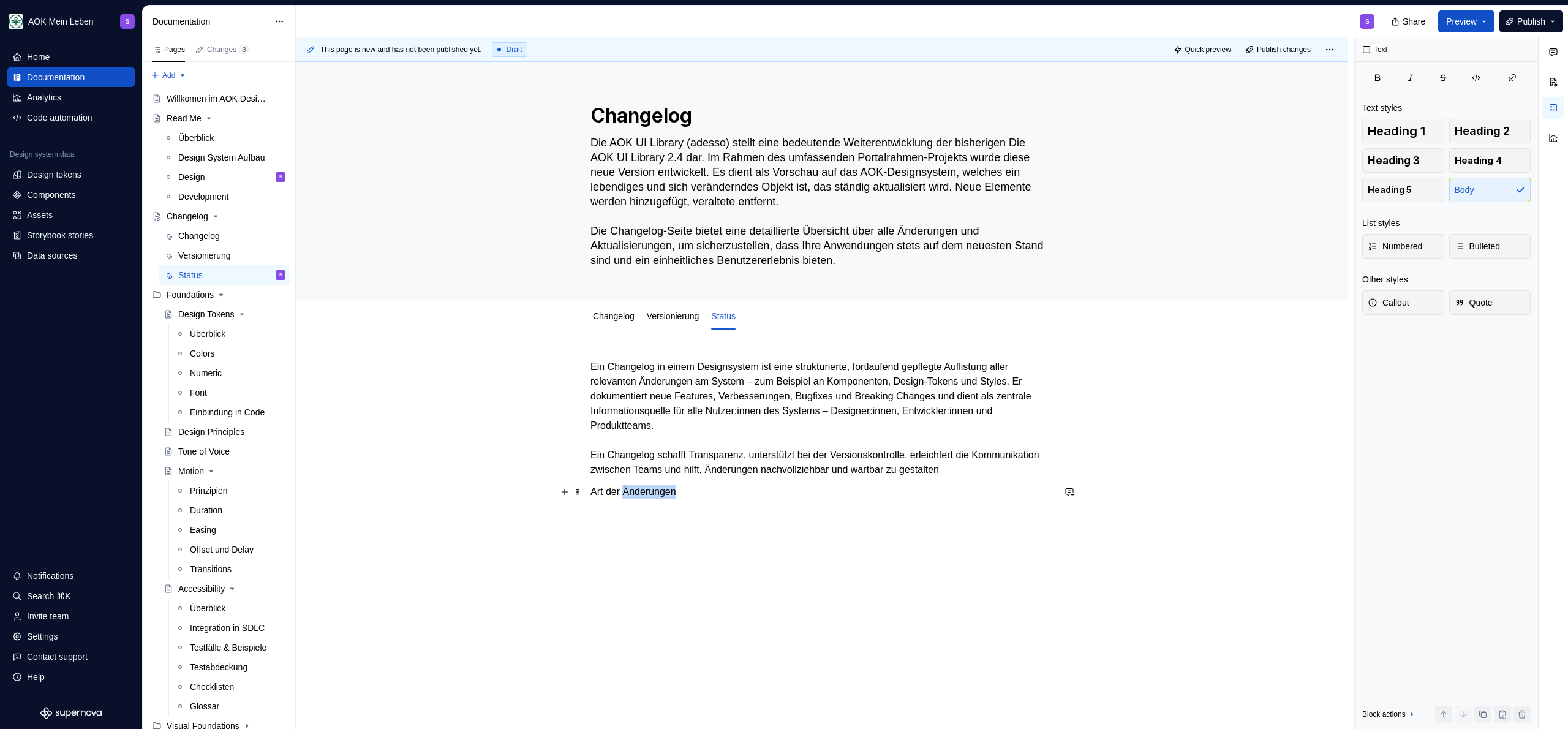
click at [655, 498] on p "Art der Änderungen" at bounding box center [822, 492] width 463 height 15
drag, startPoint x: 668, startPoint y: 469, endPoint x: 671, endPoint y: 478, distance: 9.5
click at [668, 469] on button "button" at bounding box center [664, 468] width 17 height 17
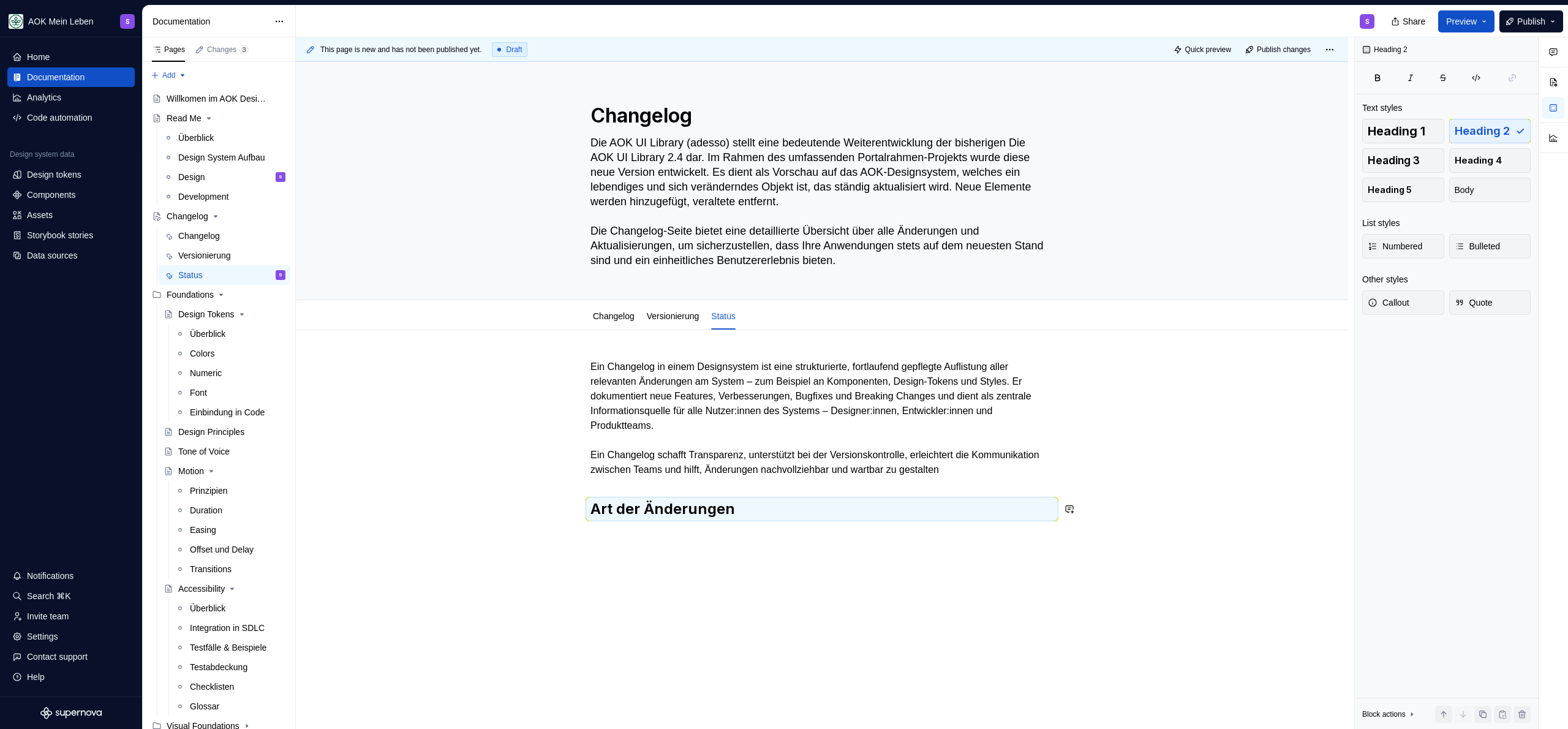
click at [692, 536] on div "Ein Changelog in einem Designsystem ist eine strukturierte, fortlaufend gepfleg…" at bounding box center [822, 540] width 1052 height 422
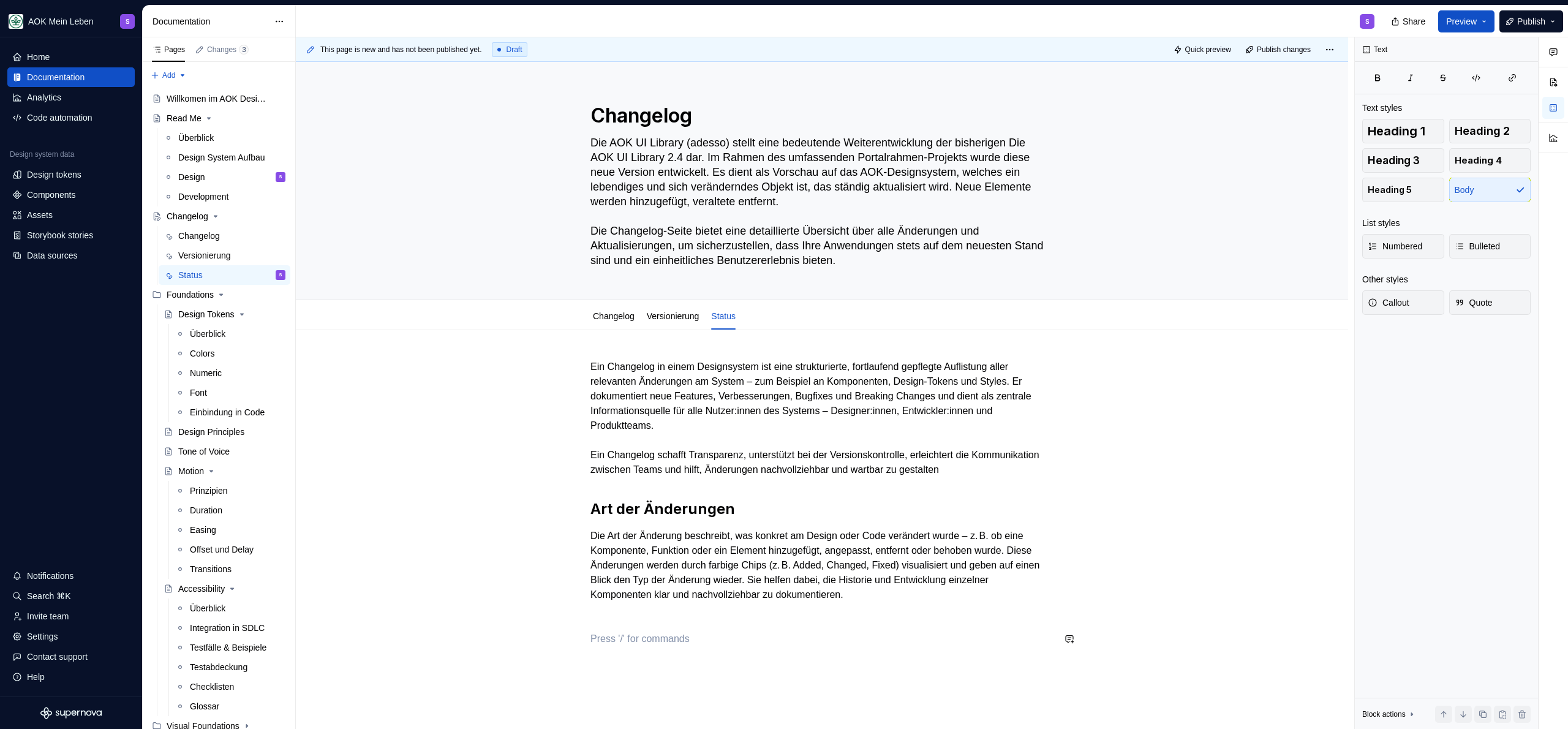
click at [647, 625] on div "Ein Changelog in einem Designsystem ist eine strukturierte, fortlaufend gepfleg…" at bounding box center [822, 513] width 463 height 308
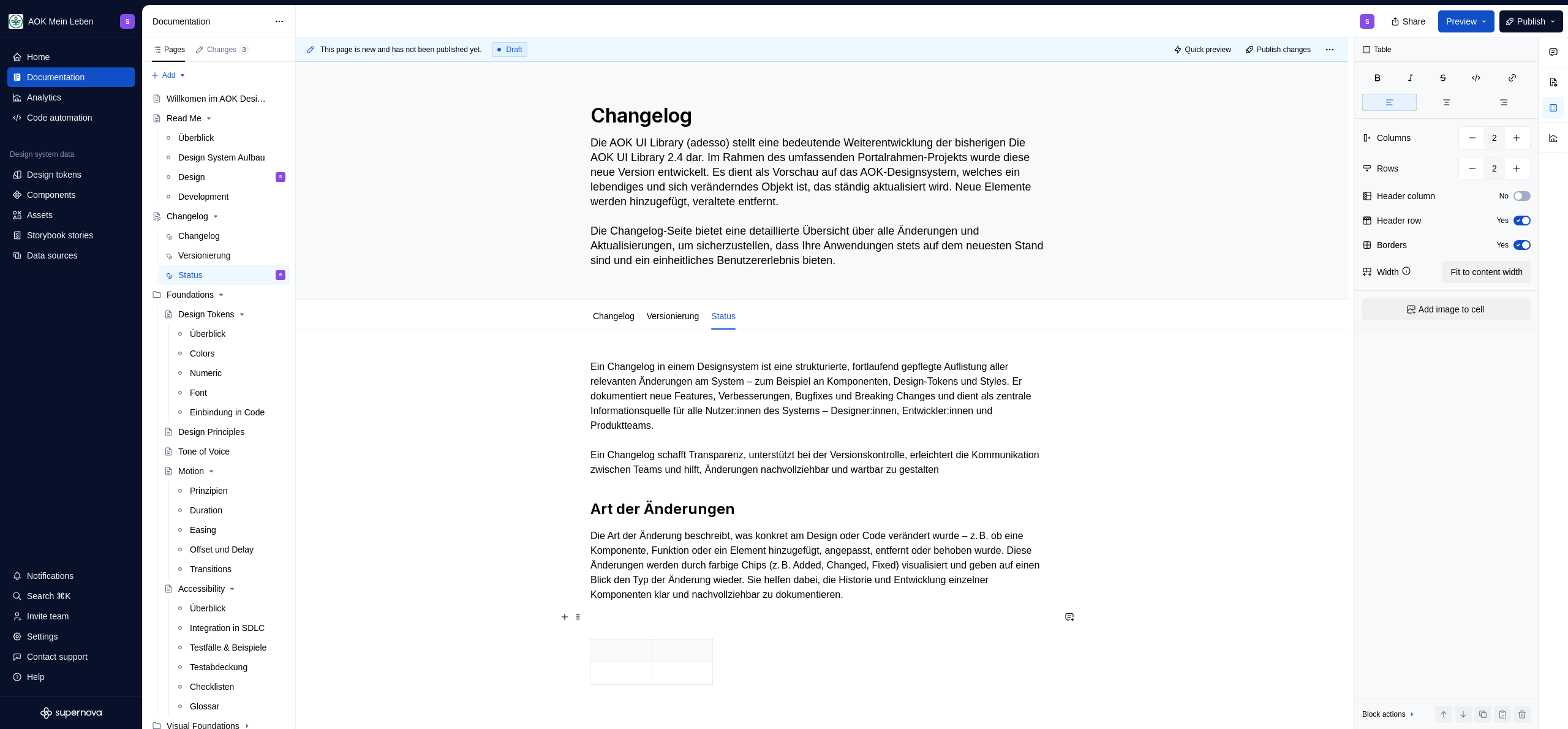
click at [627, 623] on p at bounding box center [822, 617] width 463 height 15
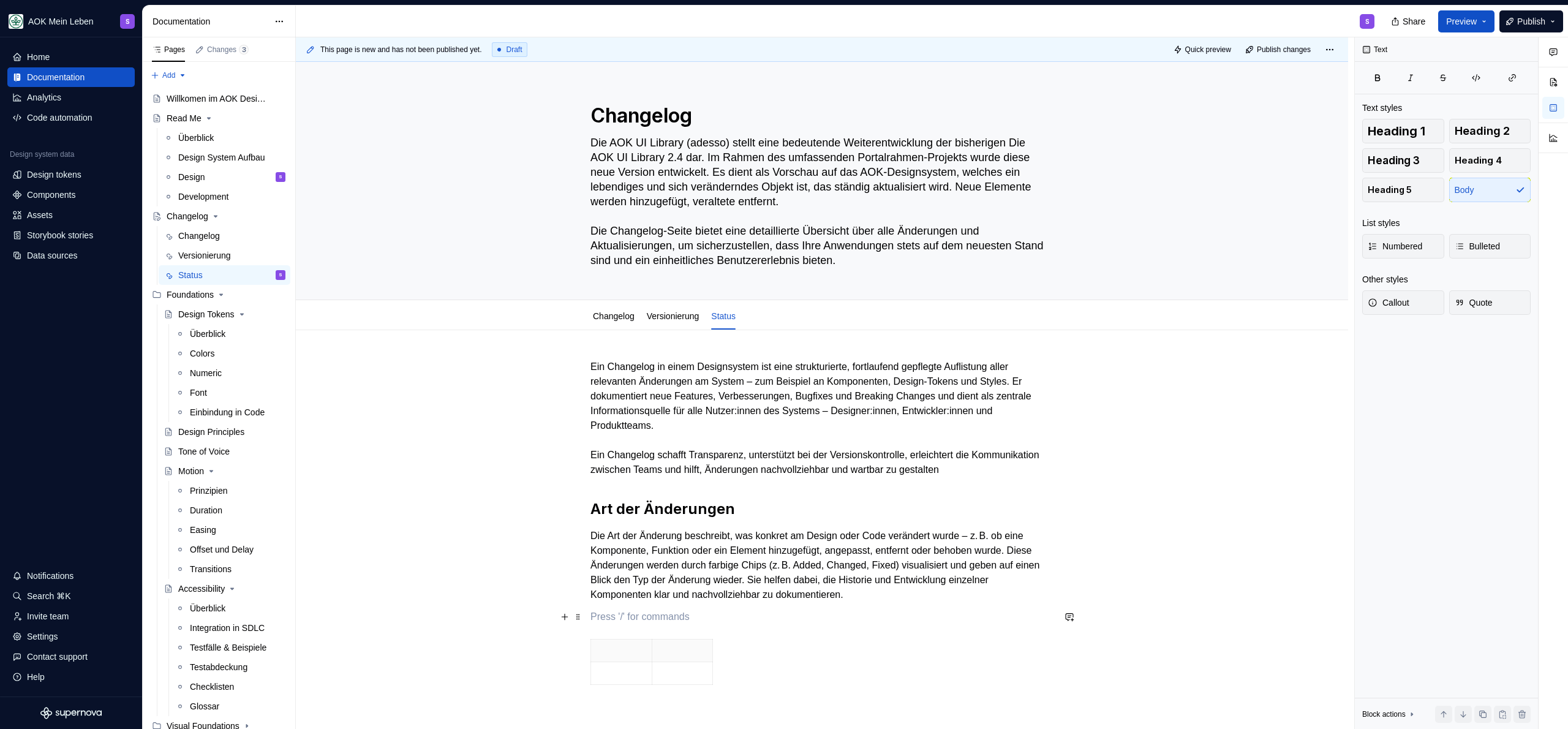
click at [648, 621] on p at bounding box center [822, 617] width 463 height 15
click at [600, 651] on p at bounding box center [621, 650] width 46 height 12
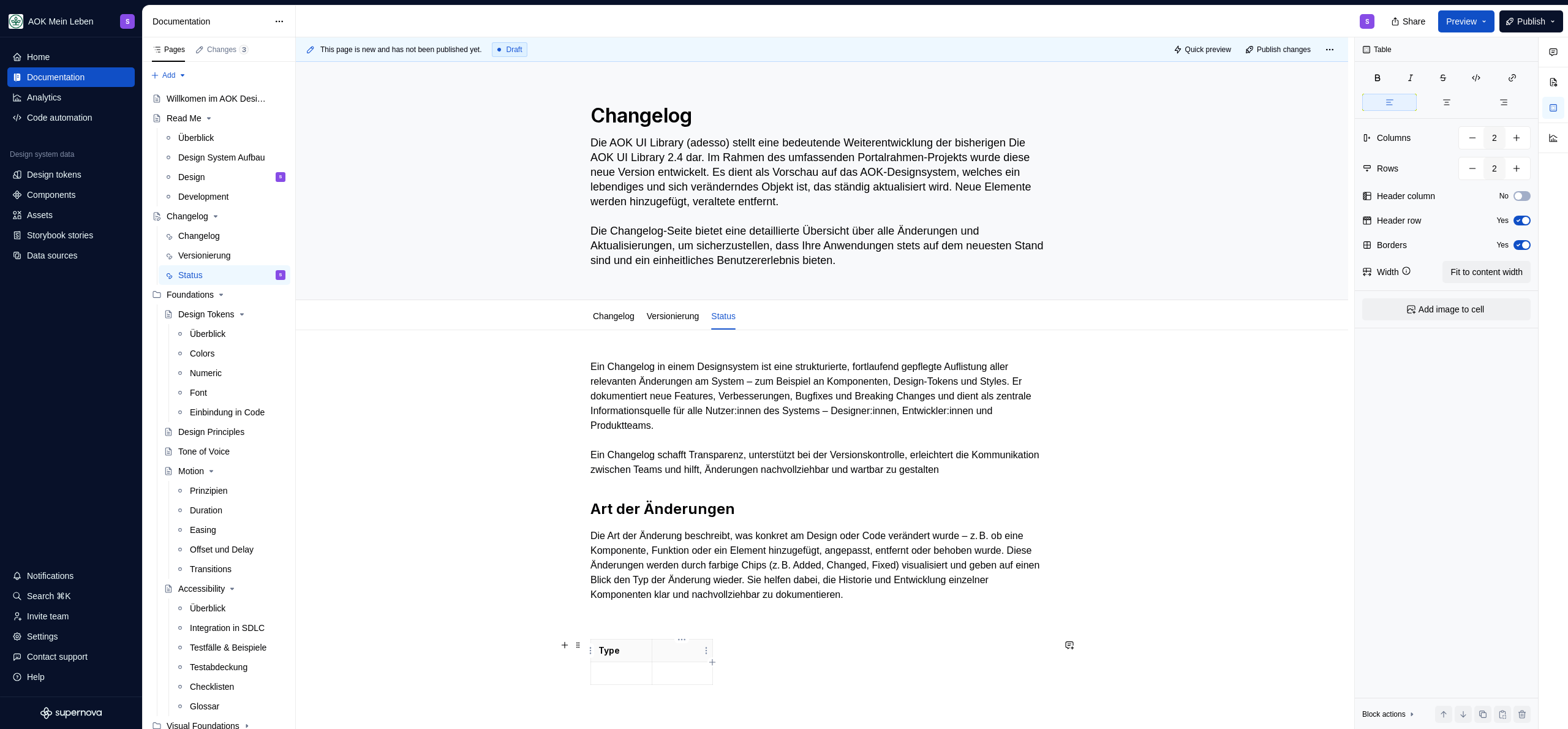
click at [692, 648] on p at bounding box center [682, 650] width 46 height 12
click at [678, 679] on p at bounding box center [682, 684] width 46 height 12
click at [621, 679] on p at bounding box center [621, 684] width 45 height 12
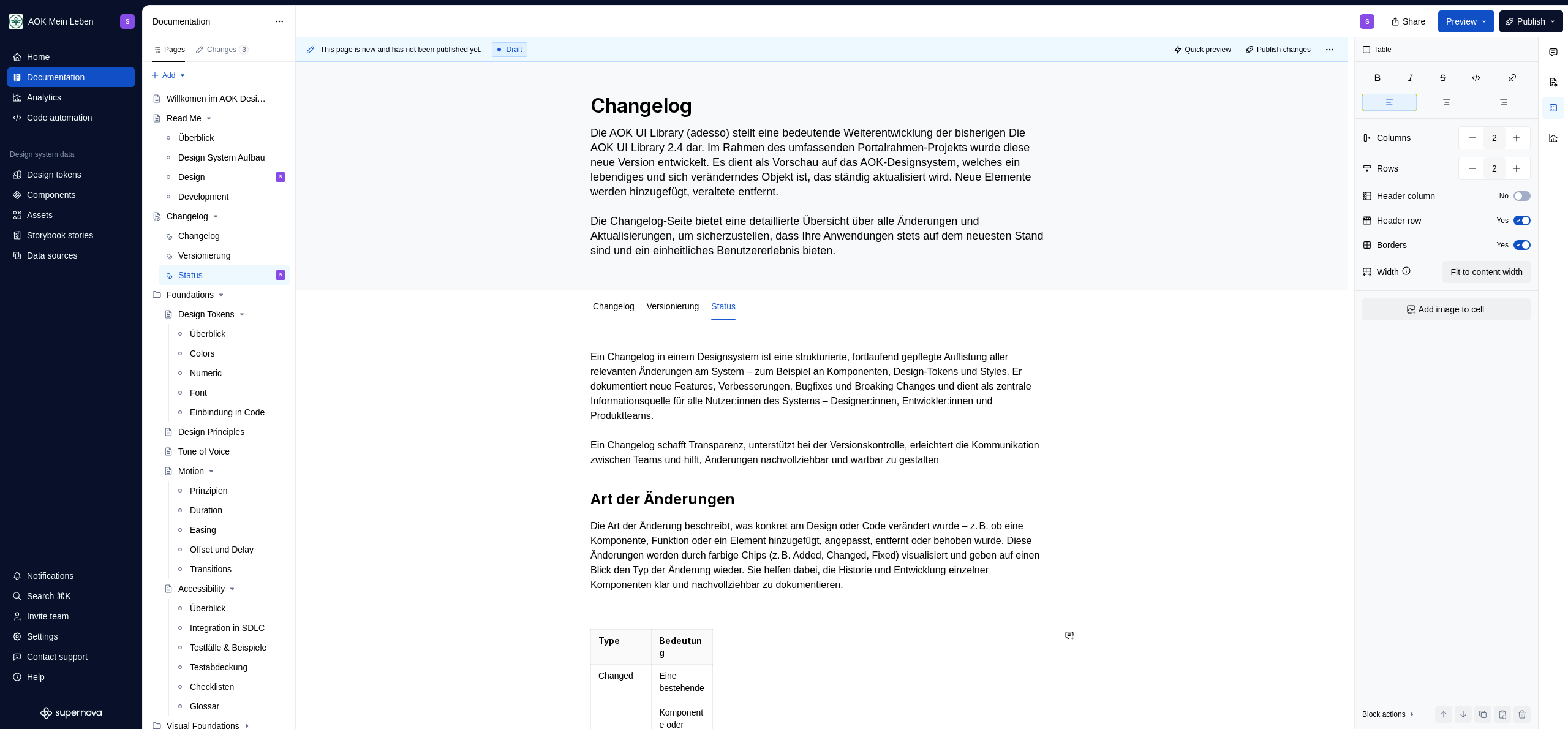
click at [746, 617] on div "Ein Changelog in einem Designsystem ist eine strukturierte, fortlaufend gepfleg…" at bounding box center [822, 651] width 463 height 604
click at [578, 641] on span at bounding box center [578, 634] width 10 height 17
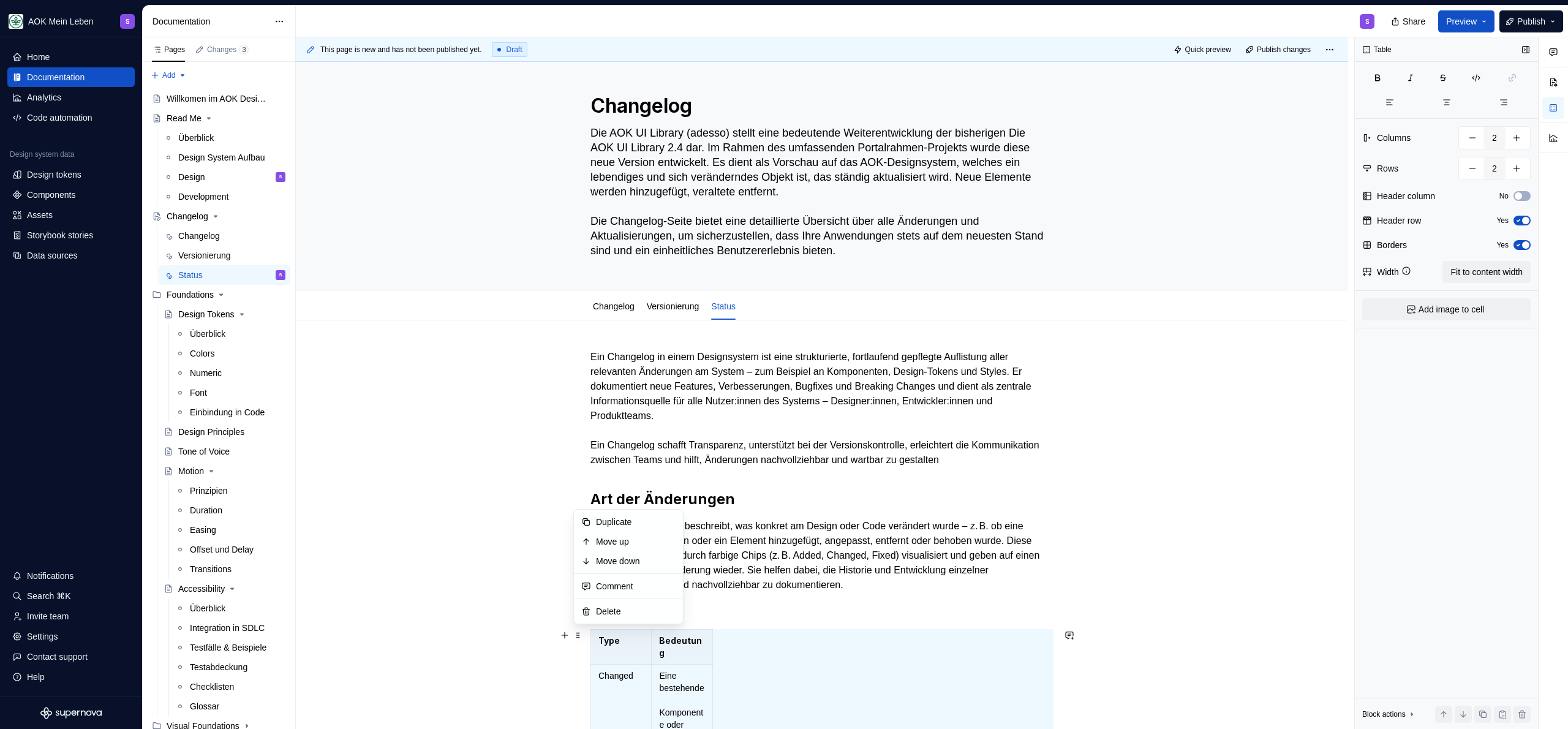
click at [1482, 260] on div "Table Columns 2 Rows 2 Header column No Header row Yes Borders Yes Width Fit to…" at bounding box center [1447, 383] width 183 height 692
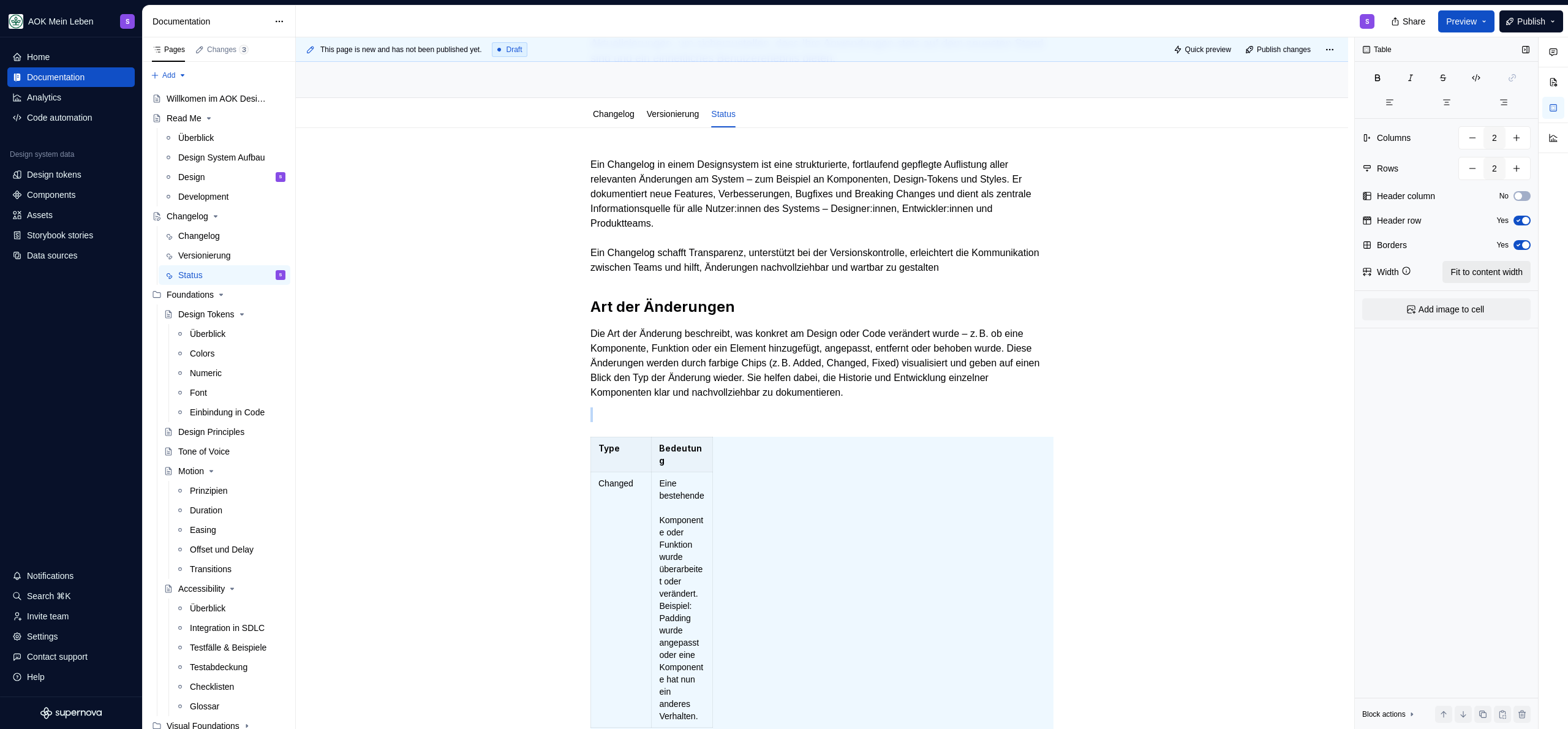
click at [1483, 267] on span "Fit to content width" at bounding box center [1486, 271] width 72 height 12
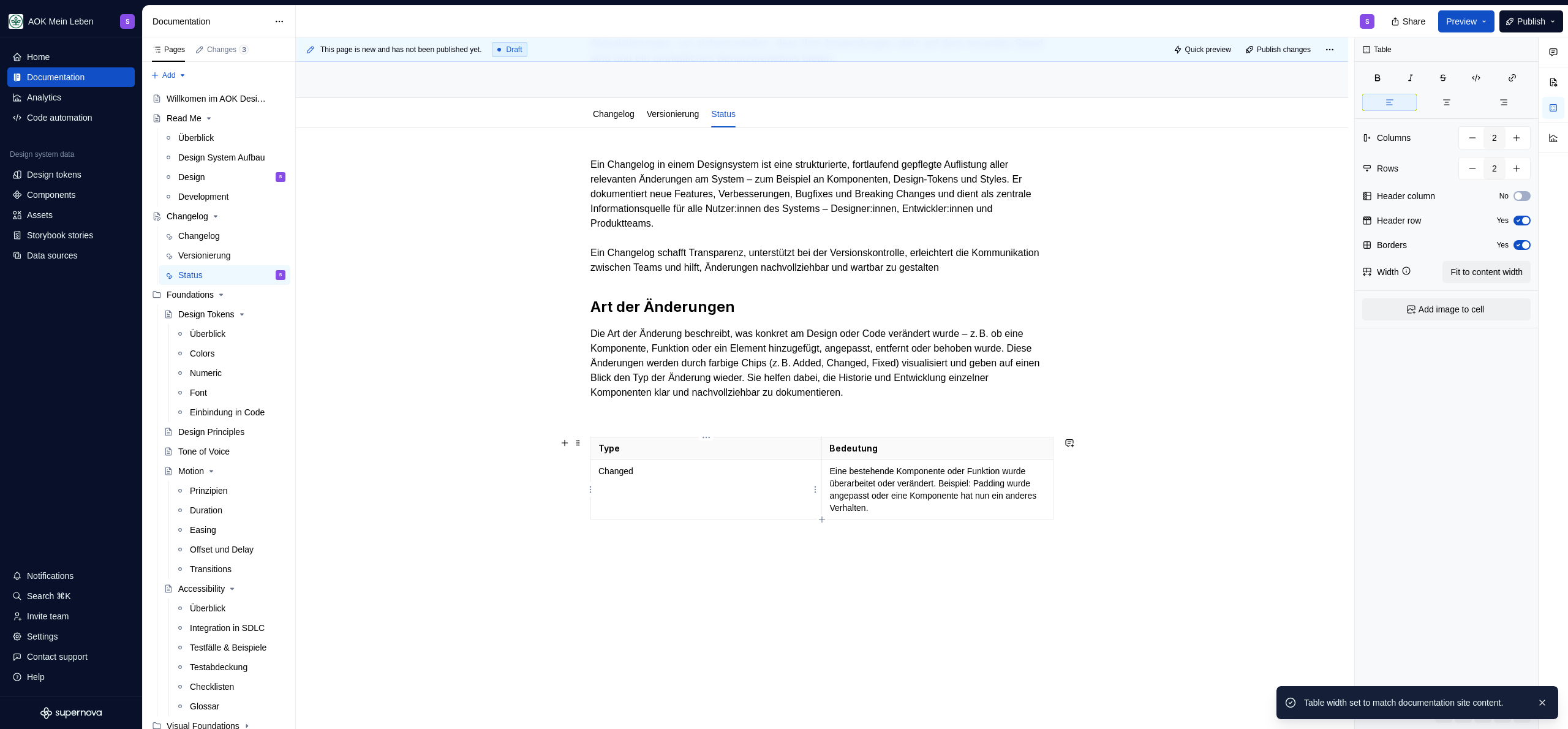
click at [775, 502] on td "Changed" at bounding box center [706, 489] width 231 height 59
click at [1519, 173] on button "button" at bounding box center [1516, 167] width 22 height 22
type textarea "*"
click at [1519, 173] on button "button" at bounding box center [1516, 167] width 22 height 22
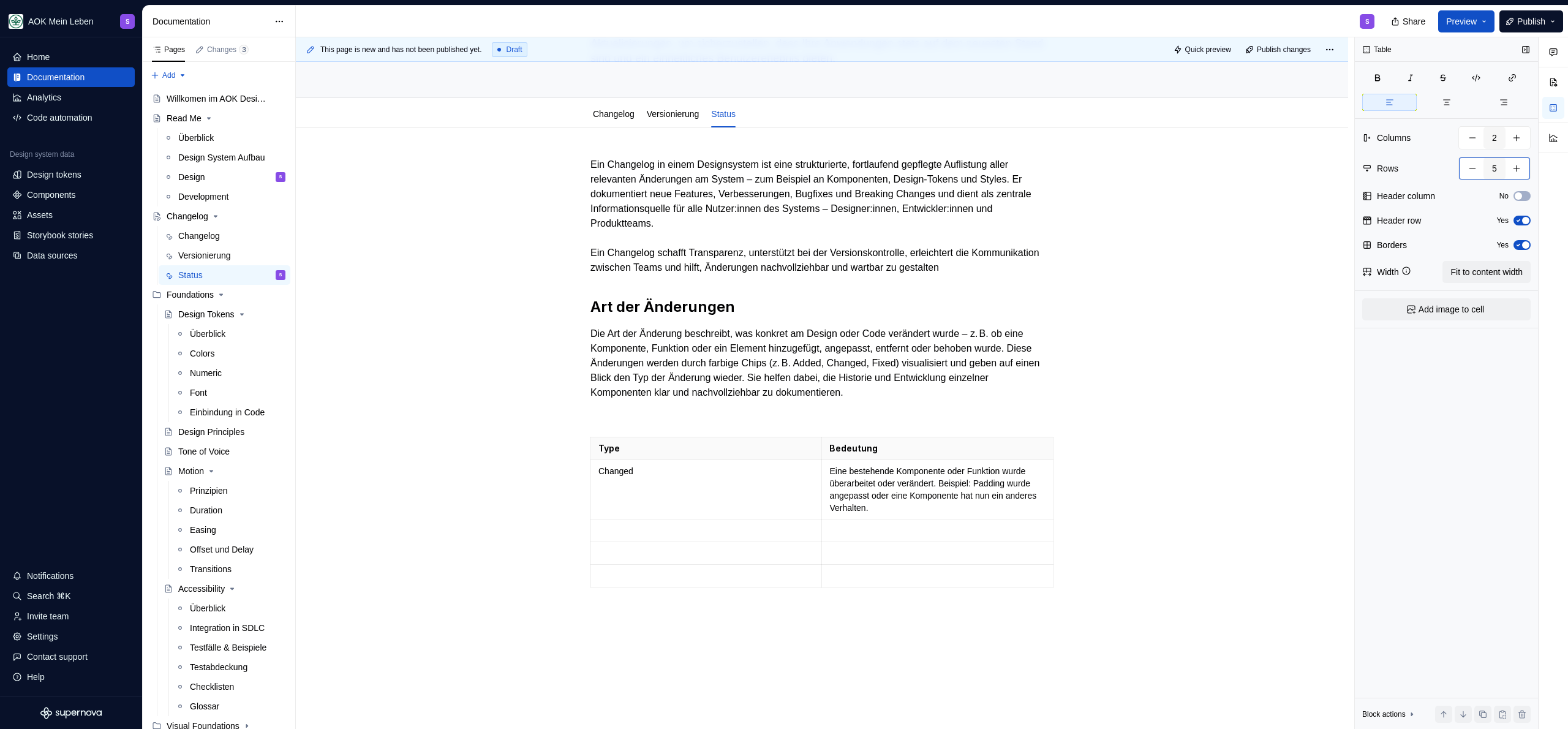
click at [1519, 173] on button "button" at bounding box center [1516, 167] width 22 height 22
click at [1518, 174] on button "button" at bounding box center [1516, 167] width 22 height 22
click at [875, 535] on p at bounding box center [937, 530] width 216 height 12
click at [663, 535] on p at bounding box center [706, 530] width 215 height 12
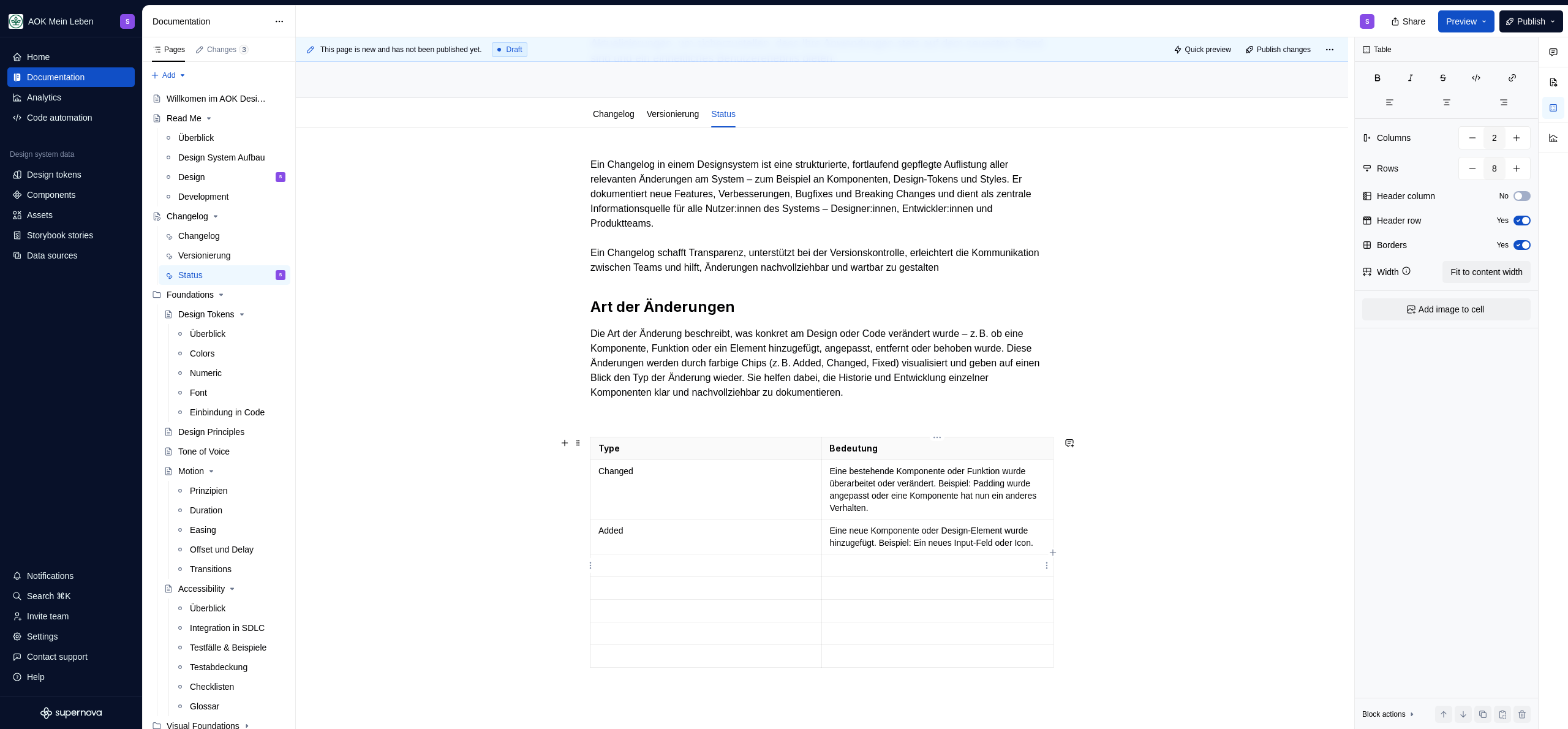
click at [850, 559] on p at bounding box center [937, 565] width 216 height 12
click at [930, 595] on p at bounding box center [937, 600] width 216 height 12
click at [916, 633] on p at bounding box center [937, 634] width 216 height 12
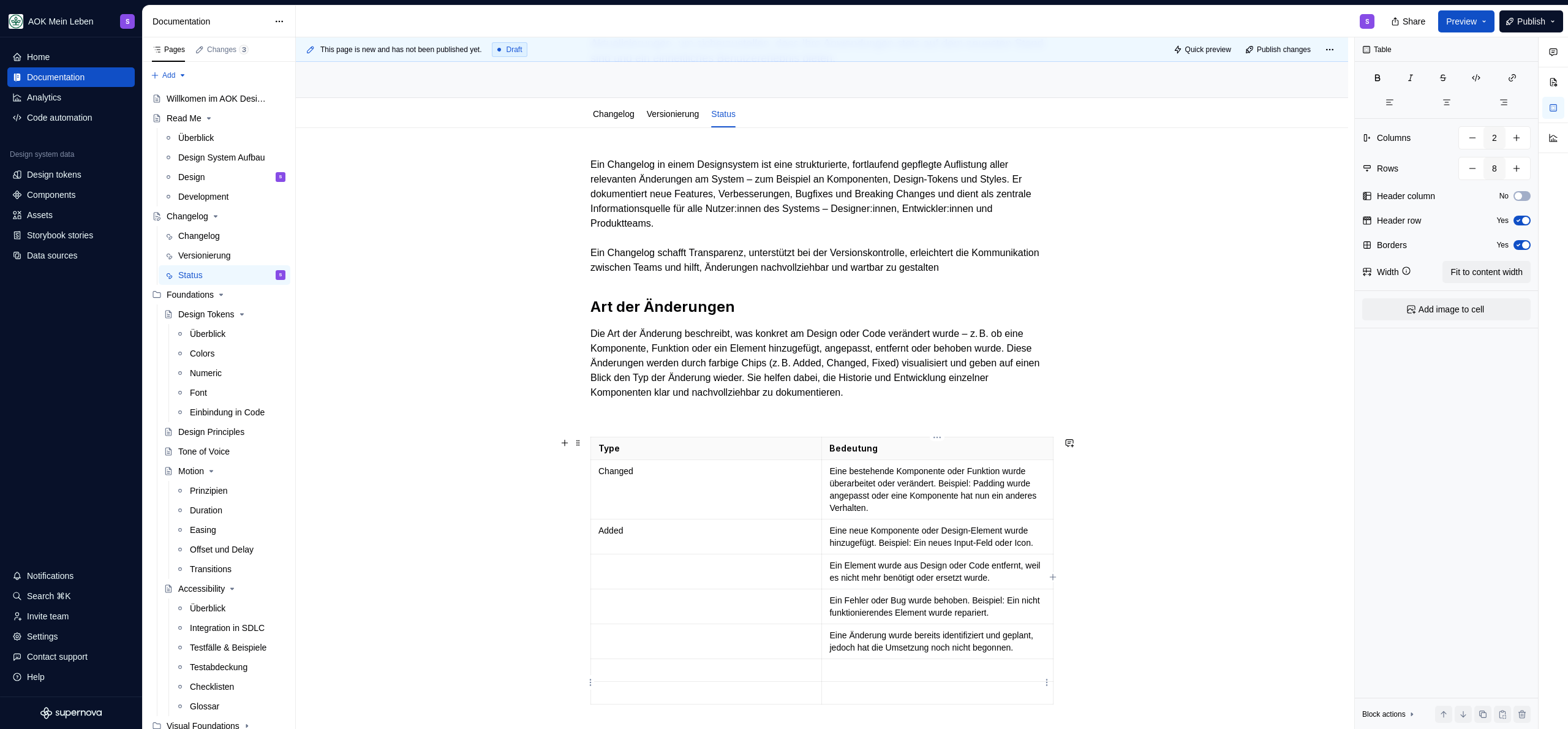
click at [832, 676] on p at bounding box center [937, 669] width 216 height 12
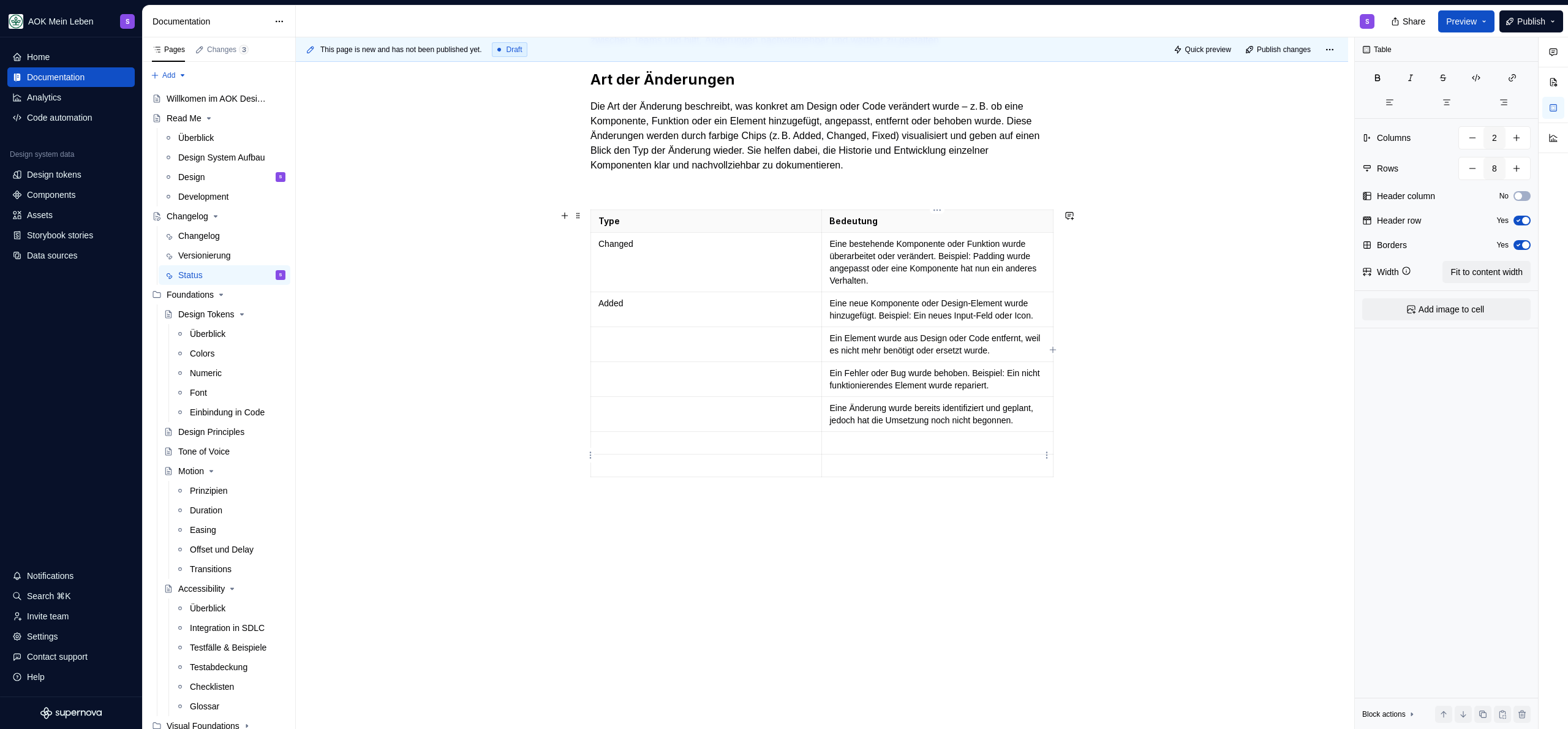
click at [860, 449] on p at bounding box center [937, 443] width 216 height 12
click at [852, 508] on p at bounding box center [937, 502] width 216 height 12
click at [1515, 174] on button "button" at bounding box center [1516, 167] width 22 height 22
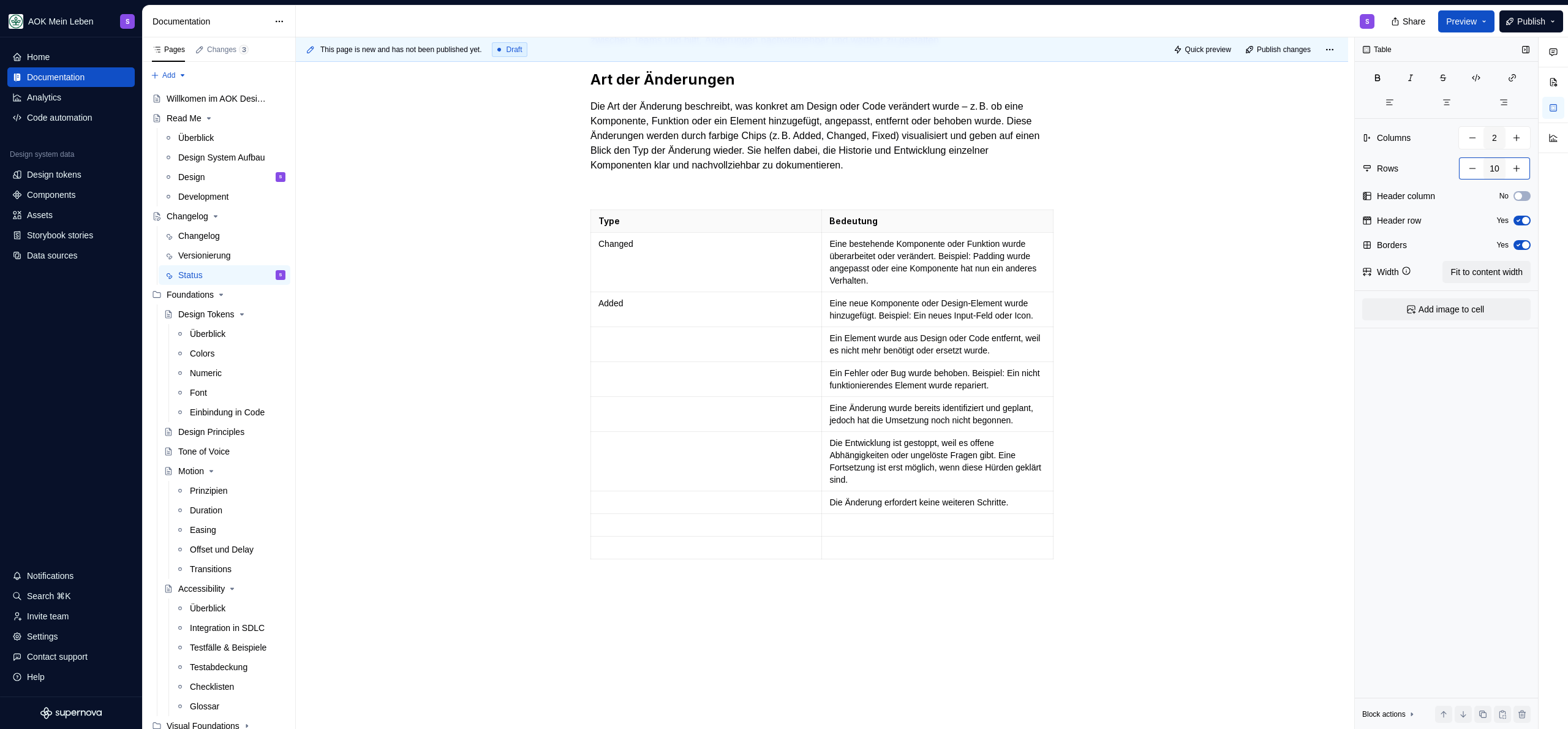
type input "11"
click at [889, 531] on p at bounding box center [937, 524] width 216 height 12
click at [956, 578] on p at bounding box center [937, 571] width 216 height 12
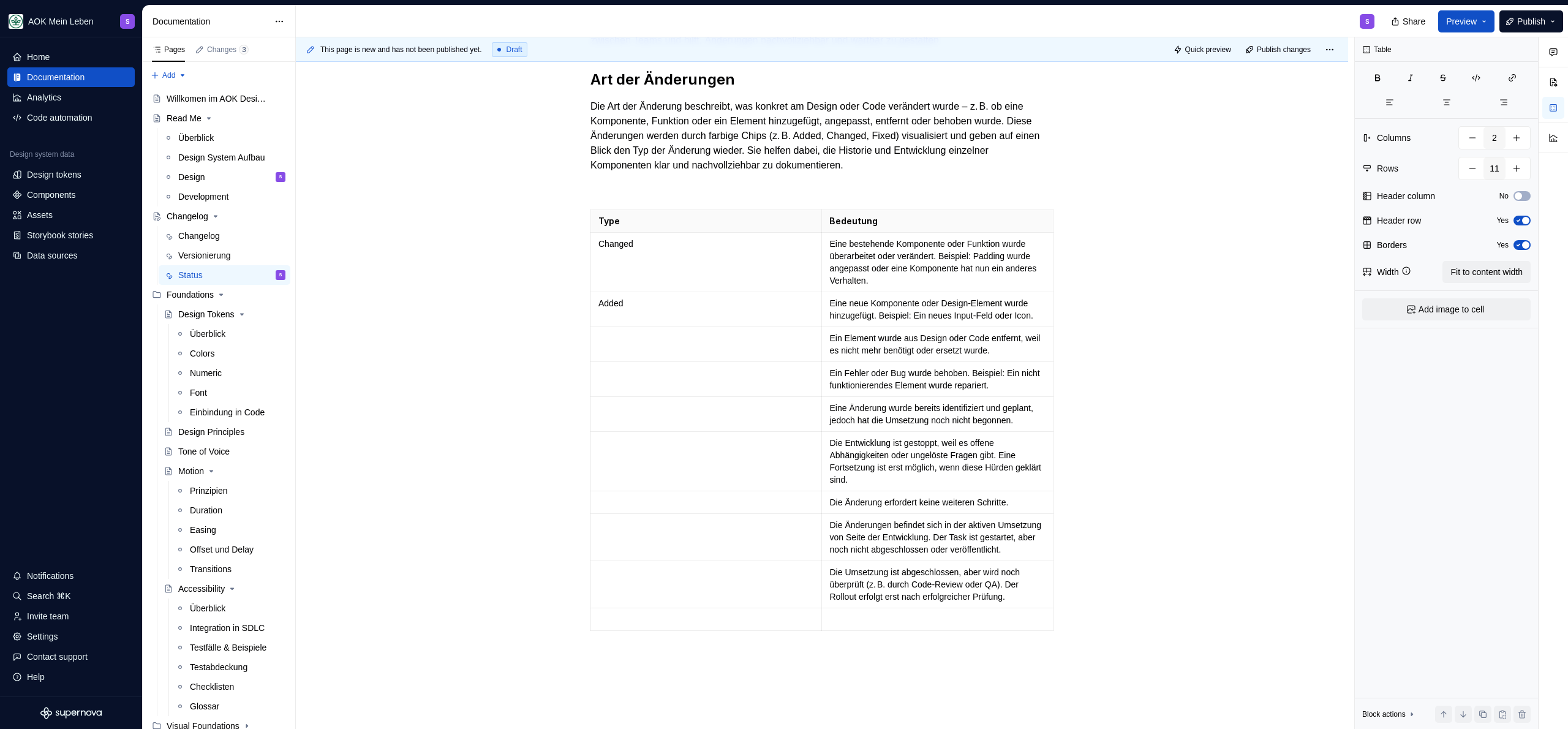
click at [953, 625] on p at bounding box center [937, 618] width 216 height 12
click at [746, 625] on p at bounding box center [706, 618] width 215 height 12
click at [747, 608] on td at bounding box center [706, 584] width 231 height 47
click at [749, 471] on td at bounding box center [706, 460] width 231 height 59
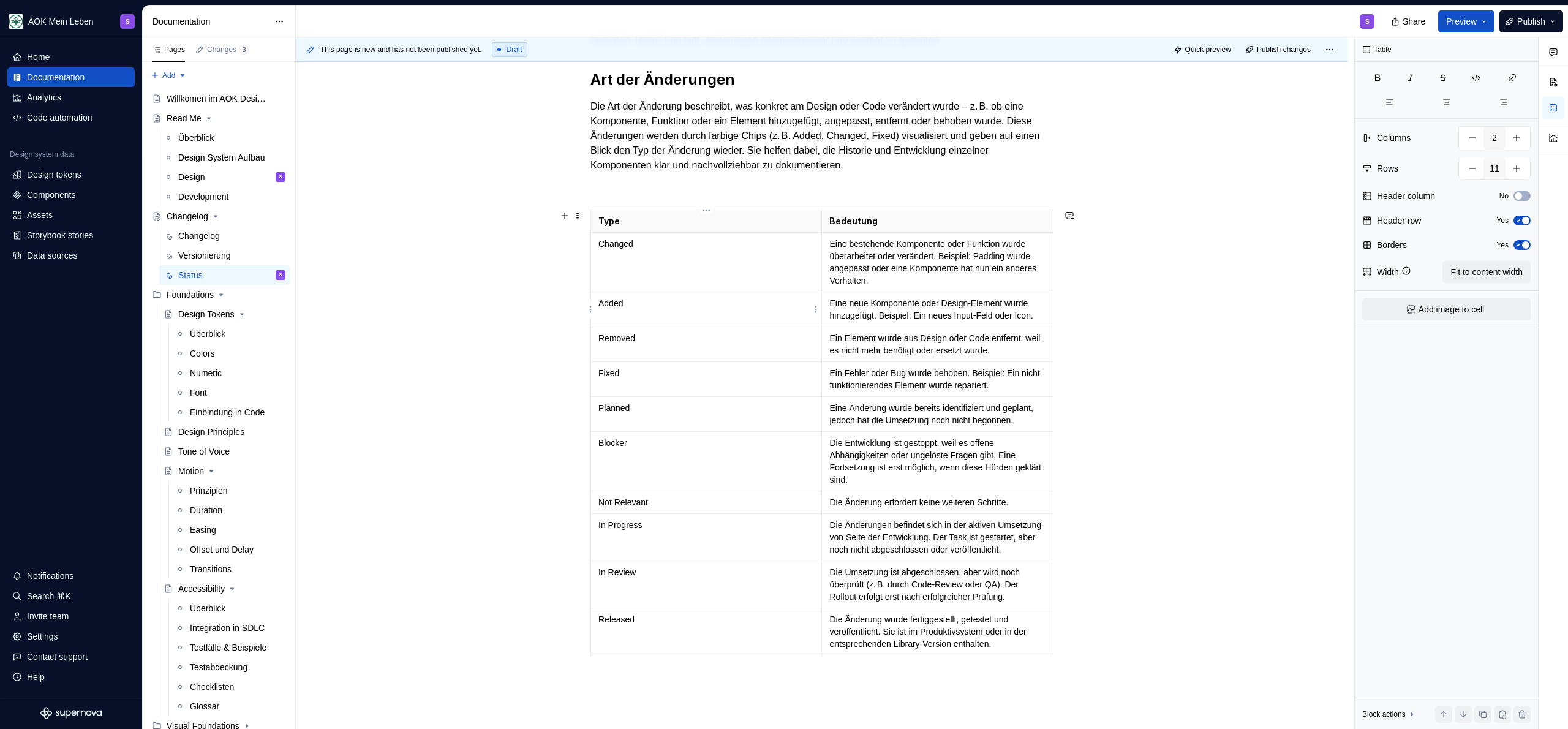
click at [730, 298] on p "Added" at bounding box center [706, 303] width 215 height 12
click at [719, 339] on p "Removed" at bounding box center [706, 337] width 215 height 12
click at [699, 388] on td "Fixed" at bounding box center [706, 379] width 231 height 35
click at [705, 416] on td "Planned" at bounding box center [706, 413] width 231 height 35
click at [444, 422] on div "Ein Changelog in einem Designsystem ist eine strukturierte, fortlaufend gepfleg…" at bounding box center [822, 411] width 1052 height 1022
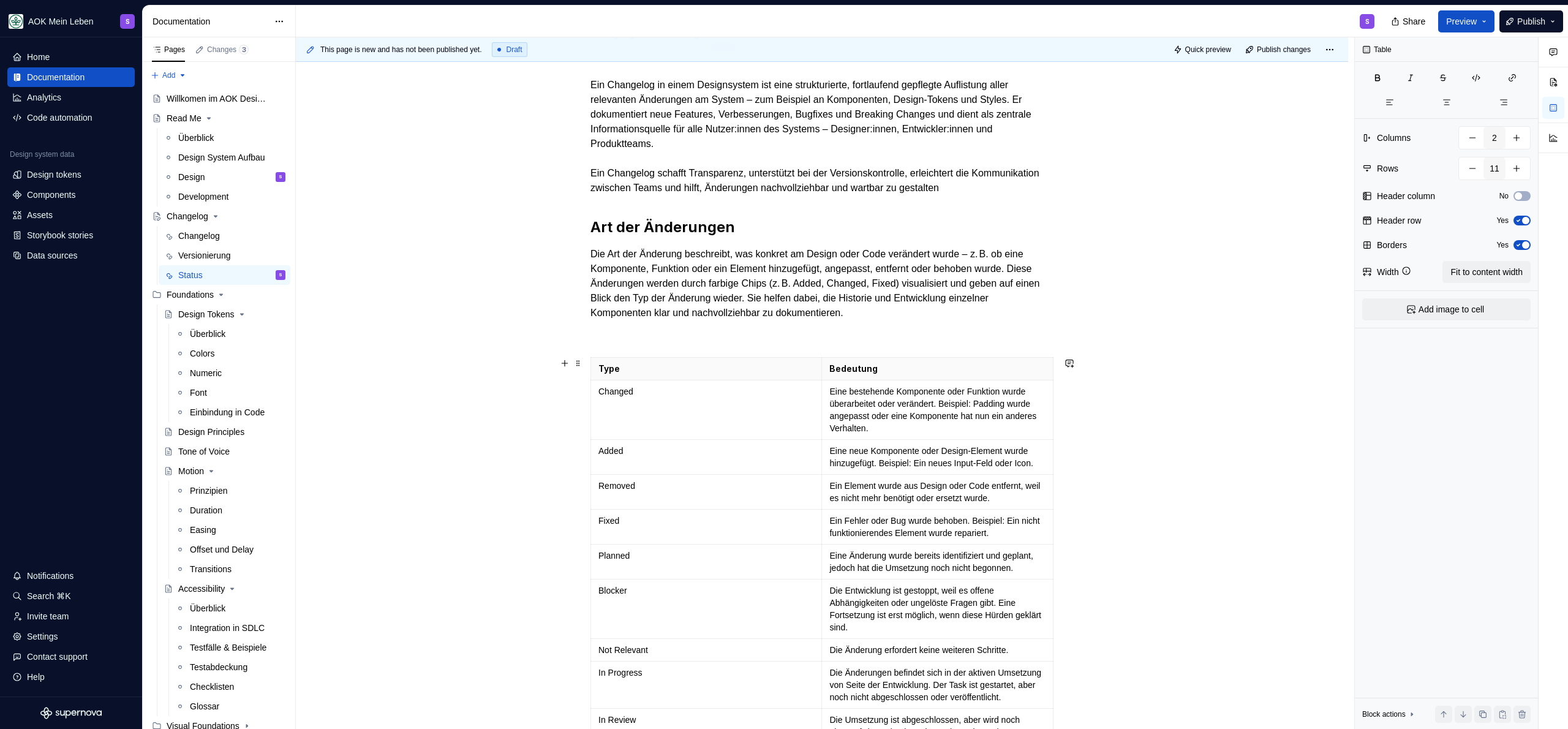
scroll to position [280, 0]
click at [709, 401] on td "Changed" at bounding box center [706, 411] width 231 height 59
click at [708, 402] on td "Changed" at bounding box center [706, 411] width 231 height 59
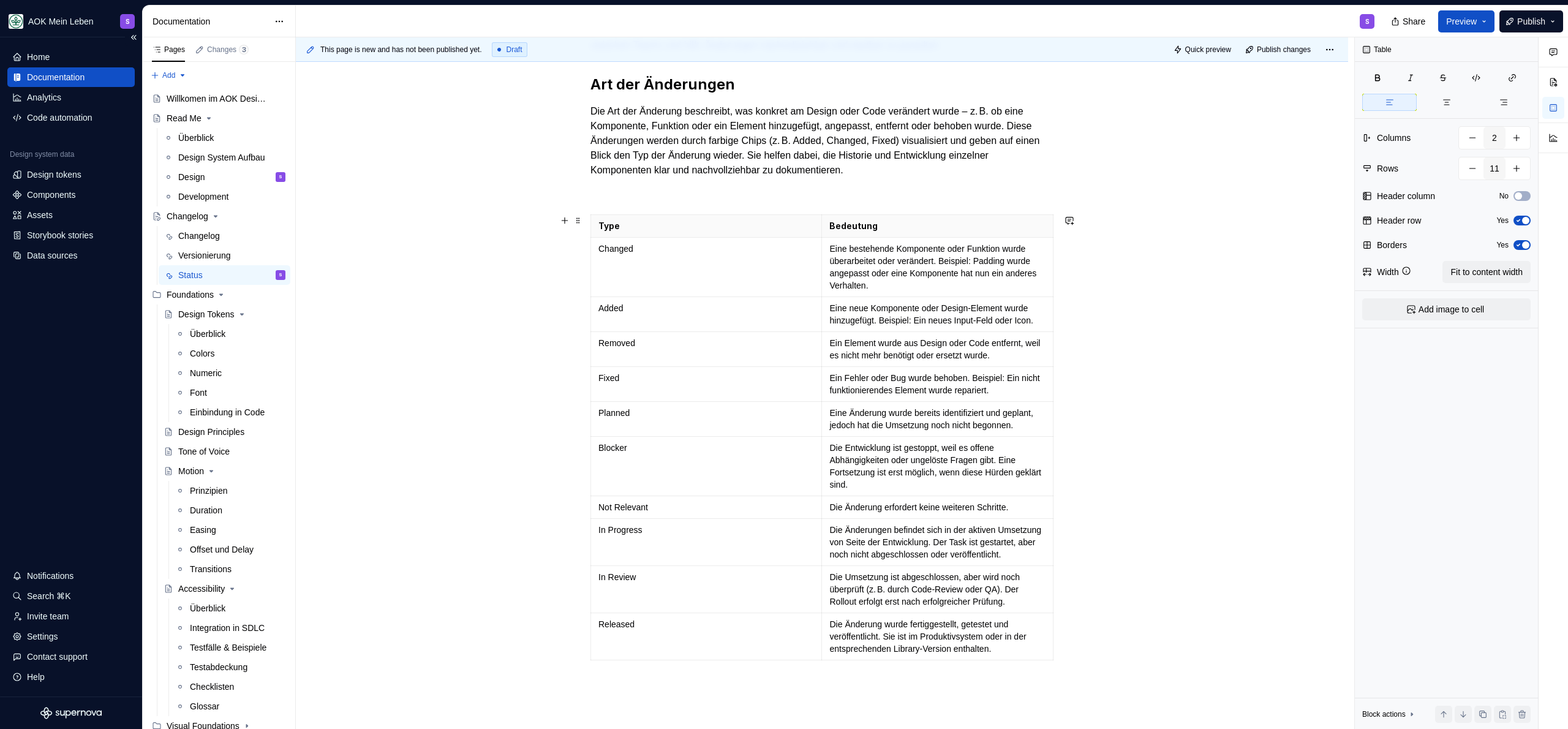
scroll to position [320, 0]
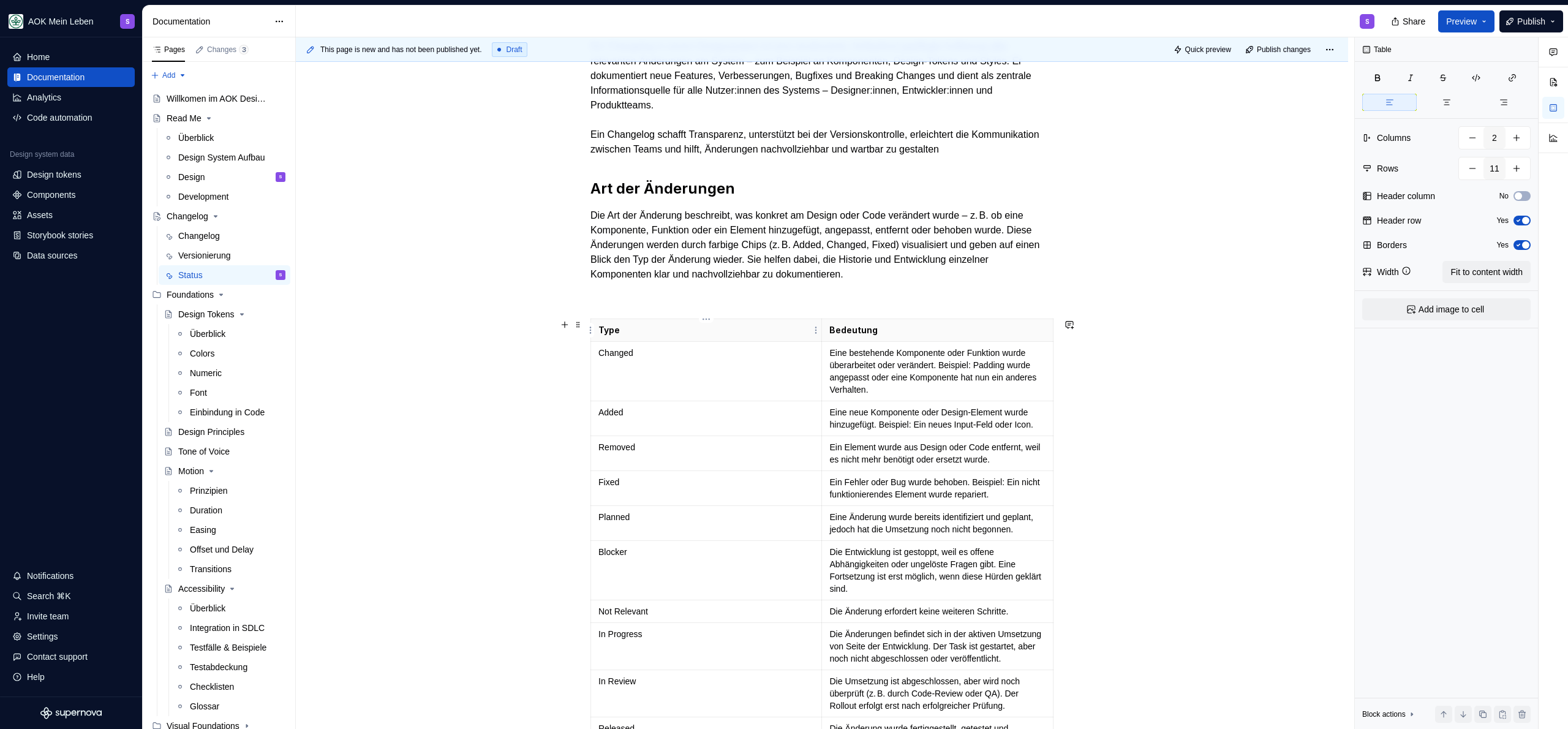
click at [724, 332] on p "Type" at bounding box center [706, 329] width 215 height 12
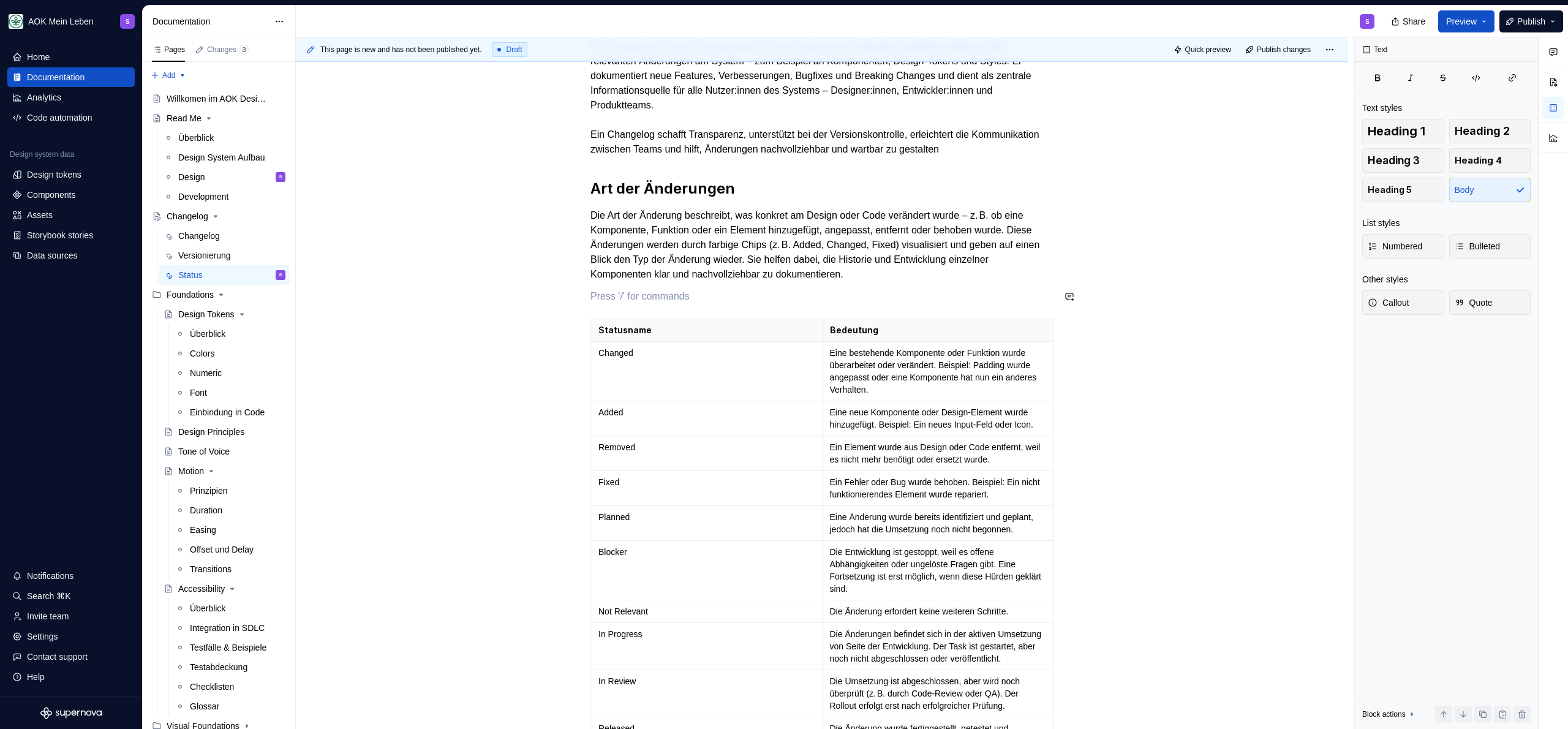
click at [992, 283] on div "Ein Changelog in einem Designsystem ist eine strukturierte, fortlaufend gepfleg…" at bounding box center [822, 418] width 463 height 759
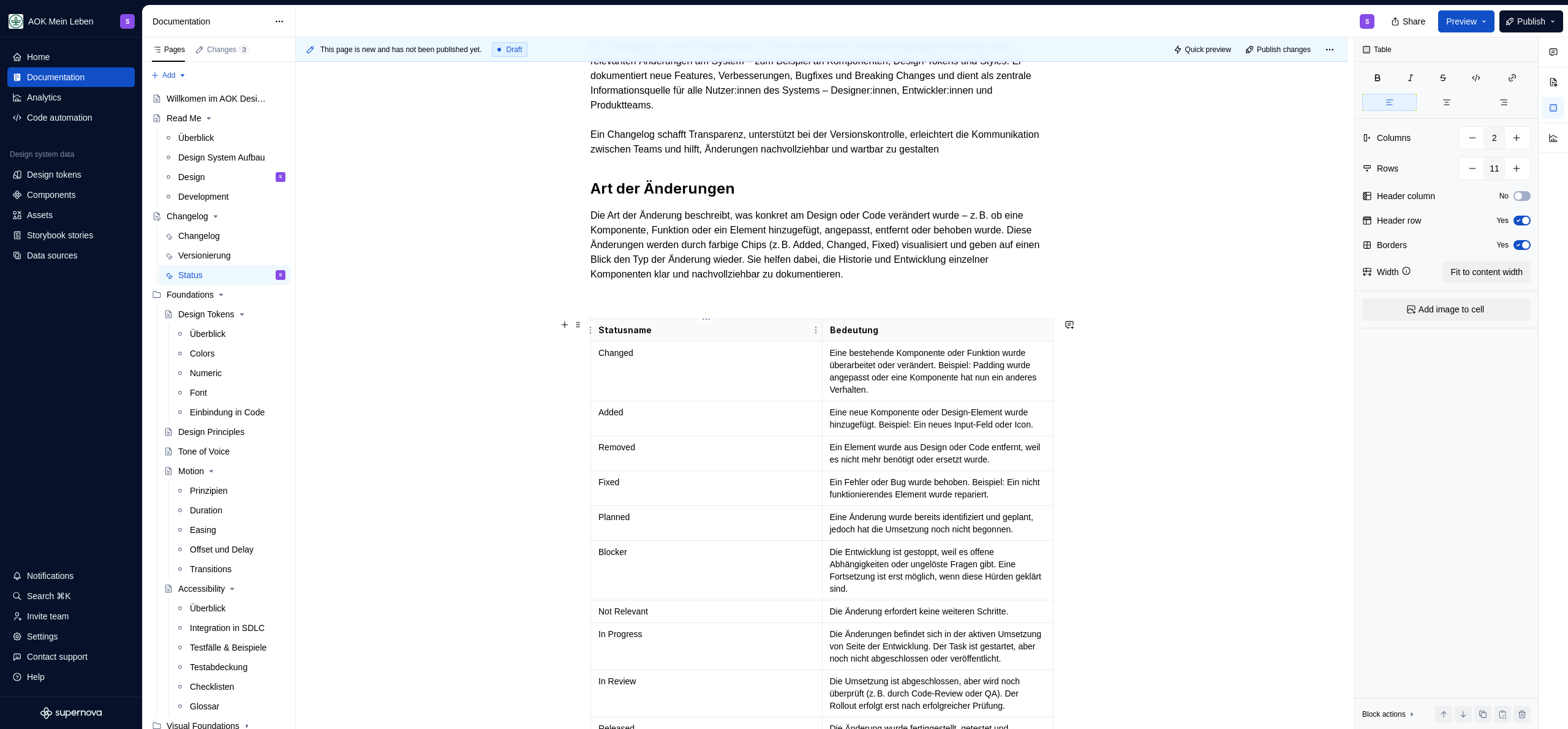
click at [660, 324] on p "Statusname" at bounding box center [706, 329] width 216 height 12
click at [661, 336] on th "Statusname" at bounding box center [707, 330] width 232 height 23
click at [631, 333] on p "Statusname" at bounding box center [706, 329] width 216 height 12
click at [840, 344] on td "Eine bestehende Komponente oder Funktion wurde überarbeitet oder verändert. Bei…" at bounding box center [938, 371] width 232 height 59
click at [955, 334] on p "Bedeutung" at bounding box center [937, 329] width 216 height 12
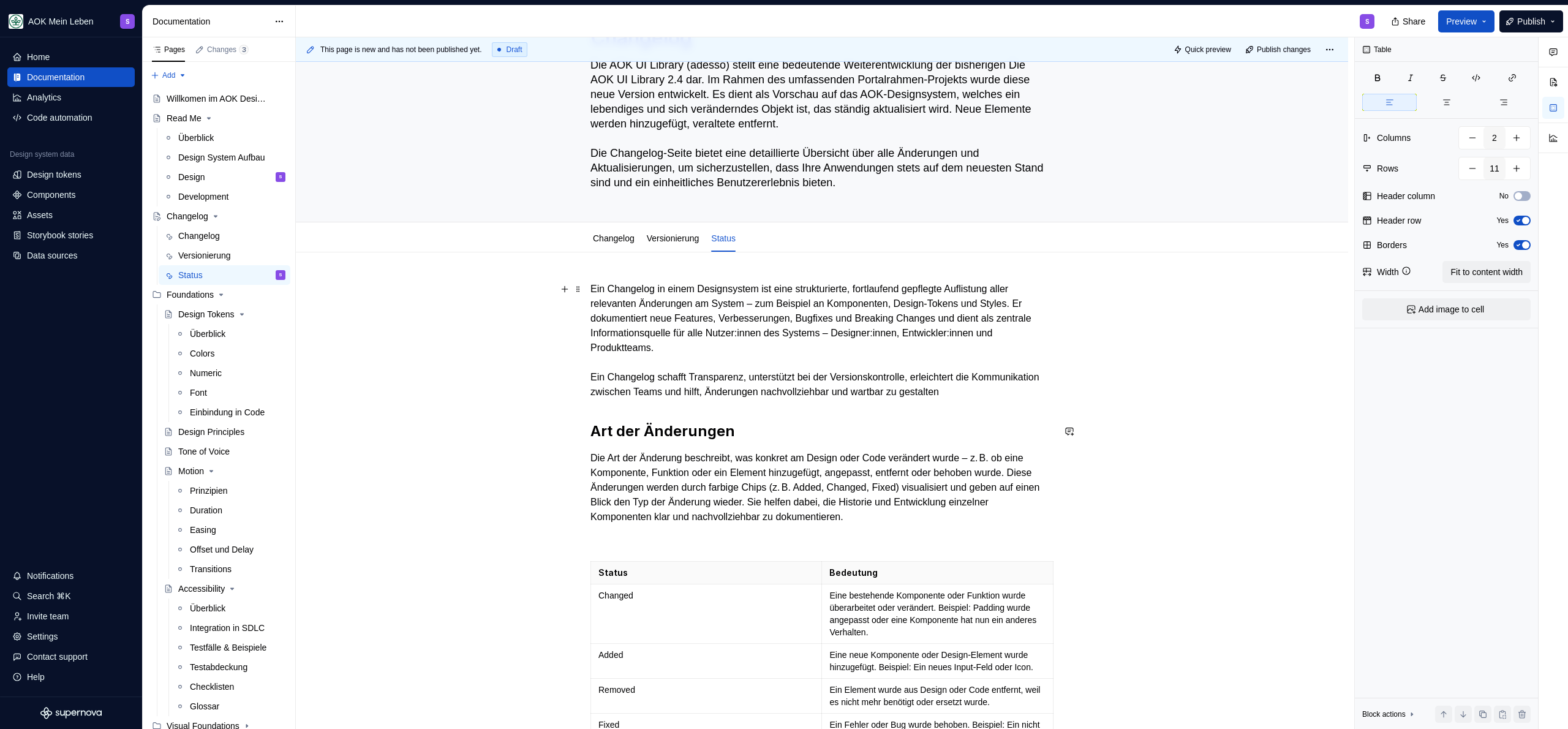
click at [780, 396] on p "Ein Changelog in einem Designsystem ist eine strukturierte, fortlaufend gepfleg…" at bounding box center [822, 340] width 463 height 117
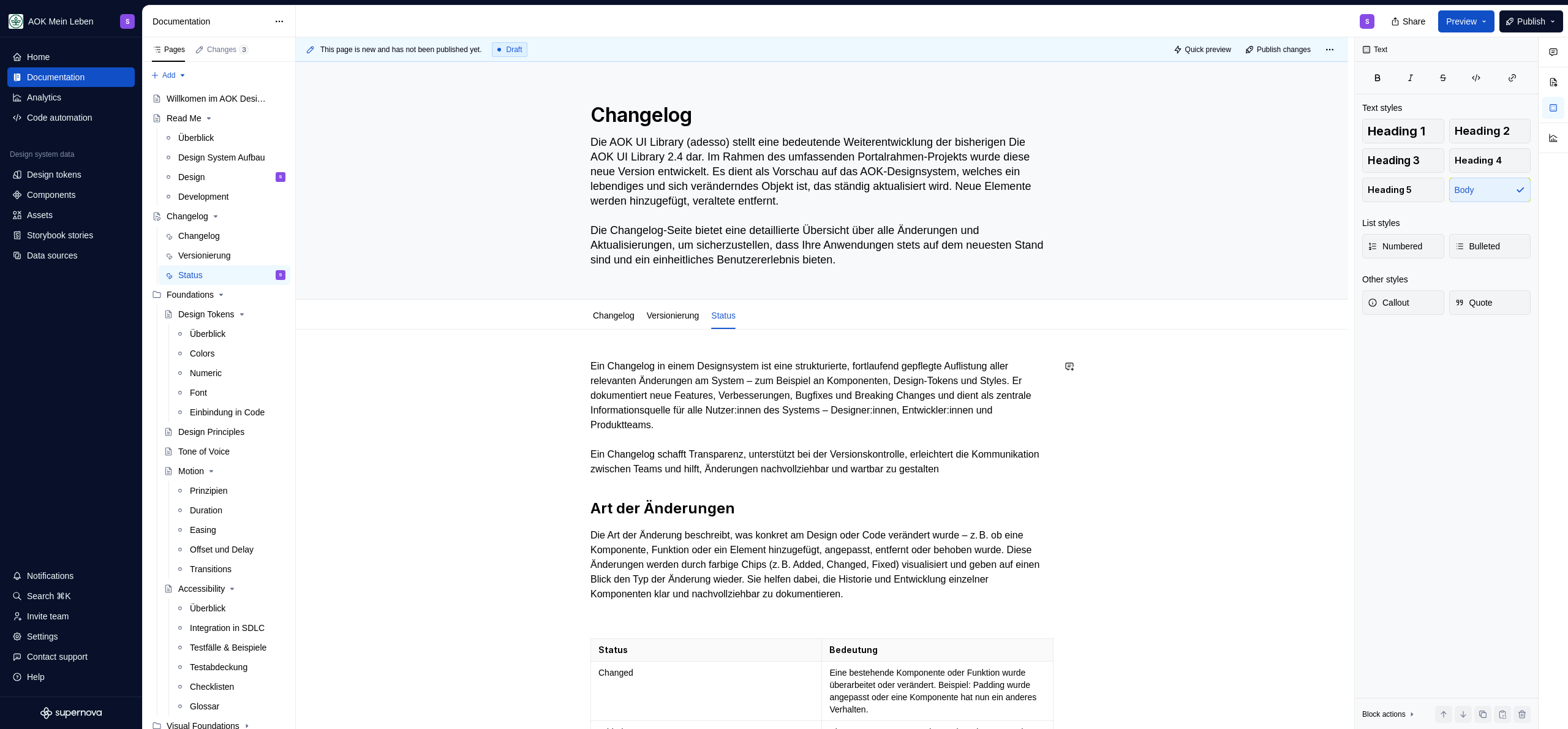
scroll to position [0, 0]
click at [682, 322] on div "Versionierung" at bounding box center [673, 316] width 53 height 15
click at [672, 307] on html "AOK Mein Leben S Home Documentation Analytics Code automation Design system dat…" at bounding box center [784, 364] width 1568 height 729
click at [725, 377] on div "Rename tab Duplicate tab Hide tab Make tab private Upgrade Move left Delete tab" at bounding box center [791, 380] width 132 height 140
click at [696, 376] on html "AOK Mein Leben S Home Documentation Analytics Code automation Design system dat…" at bounding box center [784, 364] width 1568 height 729
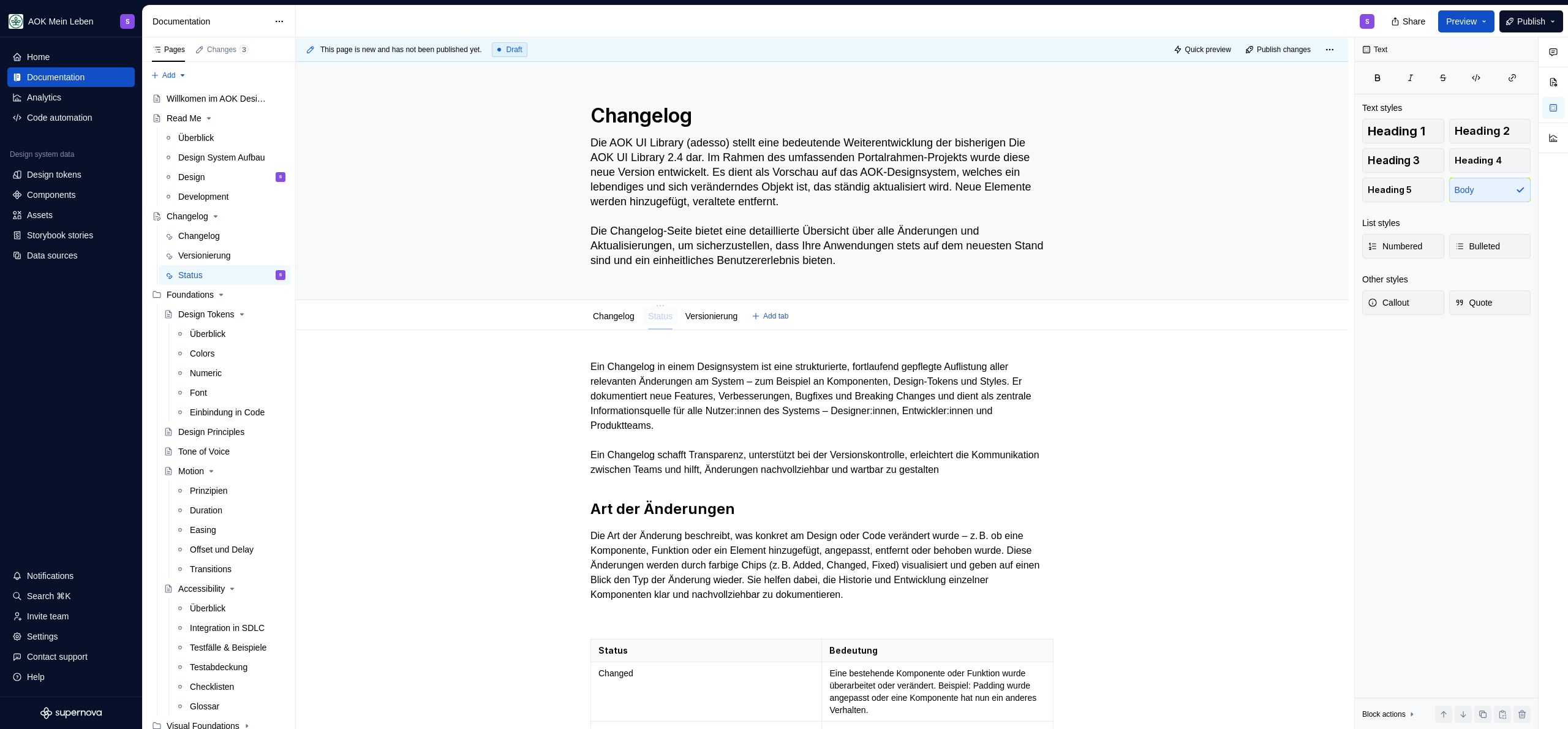
drag, startPoint x: 732, startPoint y: 316, endPoint x: 669, endPoint y: 319, distance: 63.1
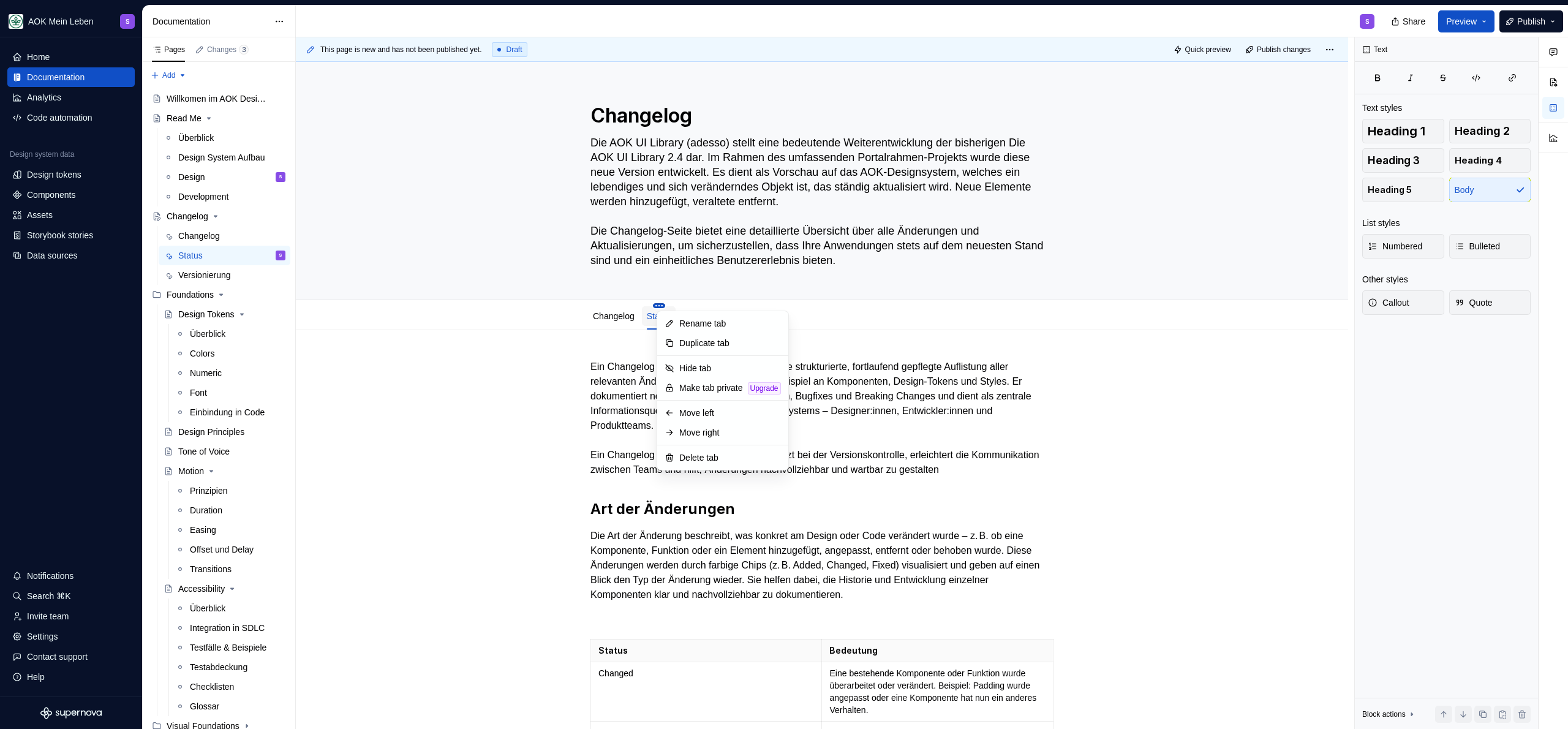
click at [665, 304] on html "AOK Mein Leben S Home Documentation Analytics Code automation Design system dat…" at bounding box center [784, 364] width 1568 height 729
type textarea "*"
click at [712, 324] on div "Rename tab" at bounding box center [730, 323] width 102 height 12
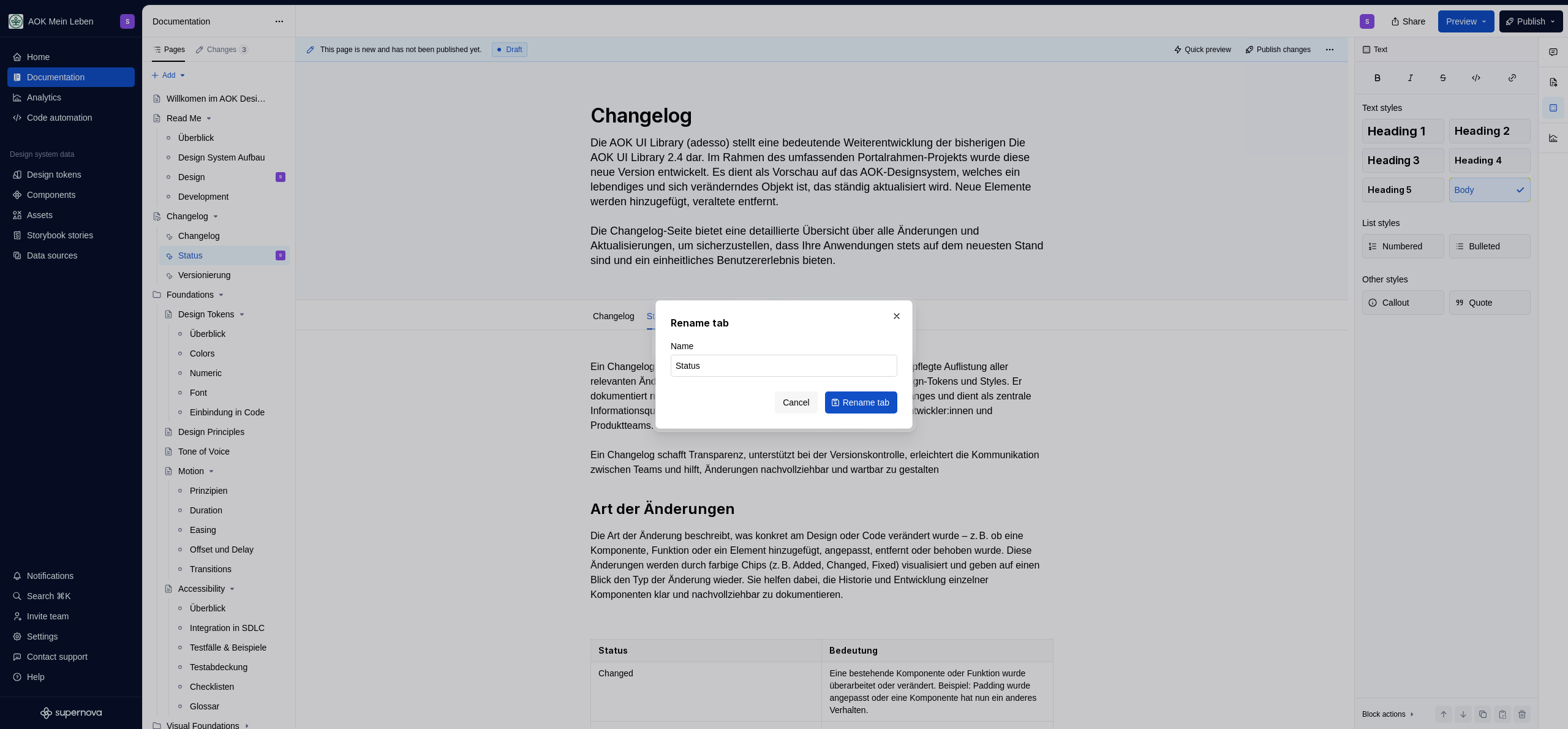
click at [718, 367] on input "Status" at bounding box center [784, 365] width 227 height 22
type input "S"
type input "Bedeutung Status"
click at [857, 402] on span "Rename tab" at bounding box center [866, 402] width 47 height 12
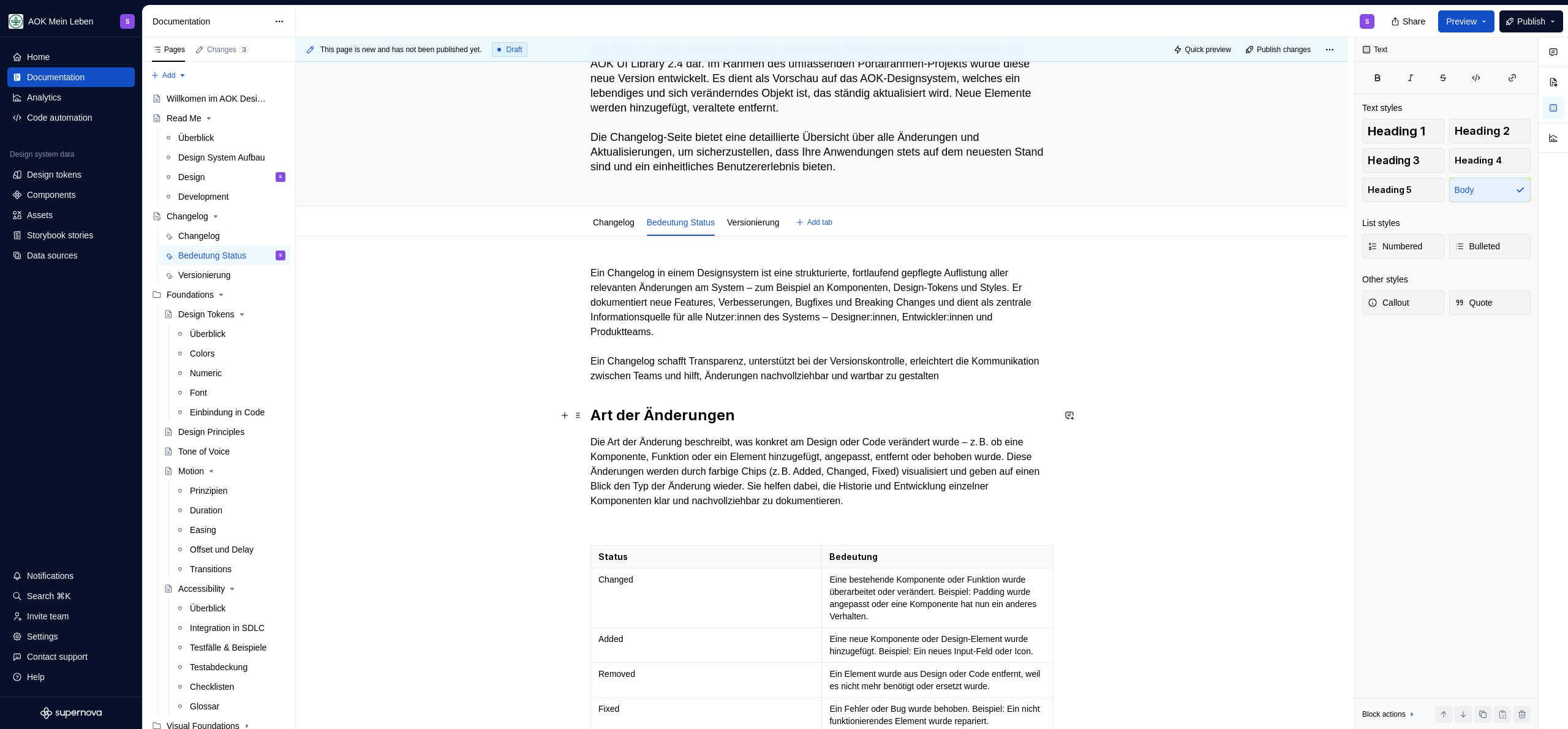
scroll to position [98, 0]
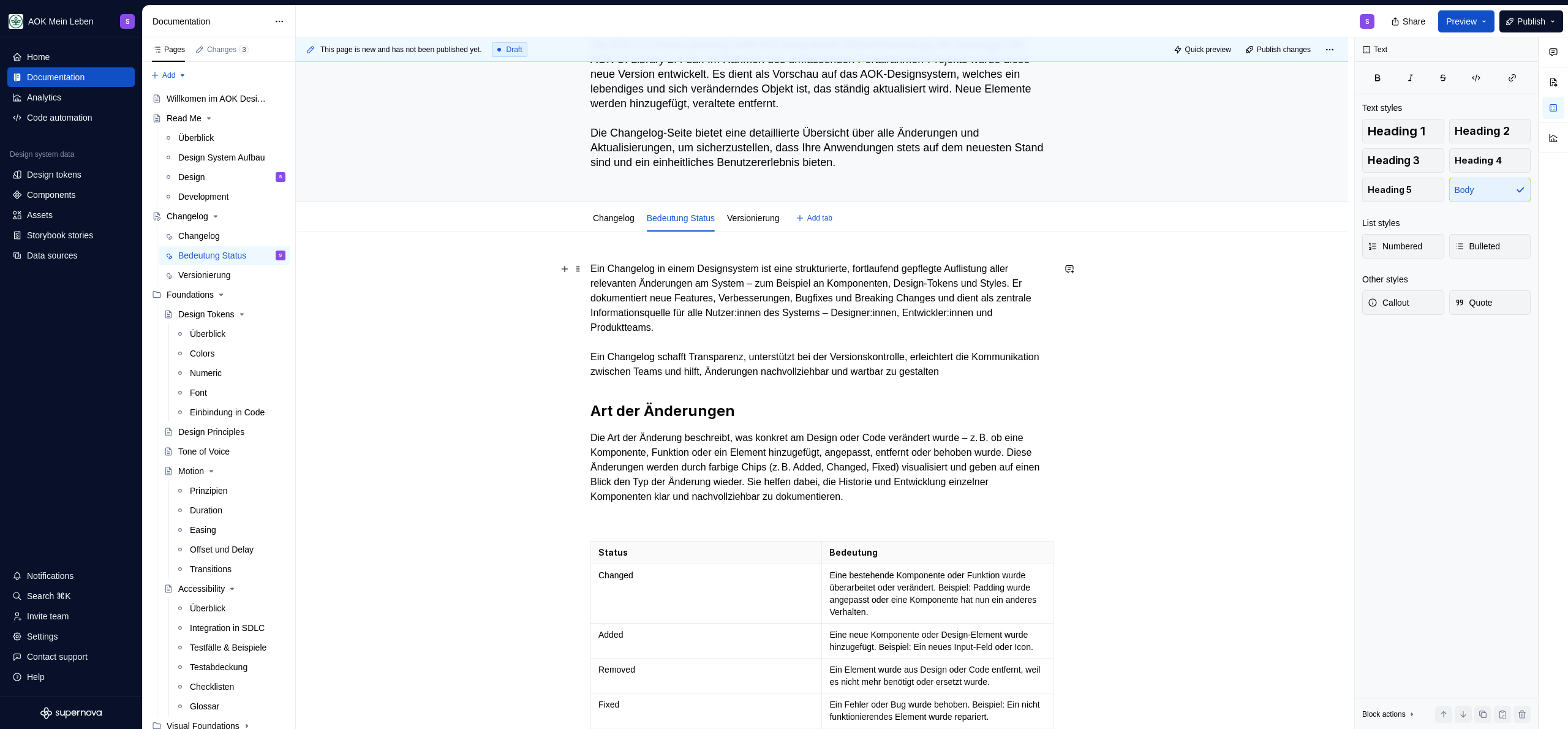
click at [745, 354] on p "Ein Changelog in einem Designsystem ist eine strukturierte, fortlaufend gepfleg…" at bounding box center [822, 320] width 463 height 117
click at [745, 334] on p "Ein Changelog in einem Designsystem ist eine strukturierte, fortlaufend gepfleg…" at bounding box center [822, 320] width 463 height 117
click at [880, 371] on p "Ein Changelog in einem Designsystem ist eine strukturierte, fortlaufend gepfleg…" at bounding box center [822, 320] width 463 height 117
click at [865, 389] on div "Ein Changelog in einem Designsystem ist eine strukturierte, fortlaufend gepfleg…" at bounding box center [822, 641] width 463 height 759
click at [822, 413] on h2 "Art der Änderungen" at bounding box center [822, 411] width 463 height 19
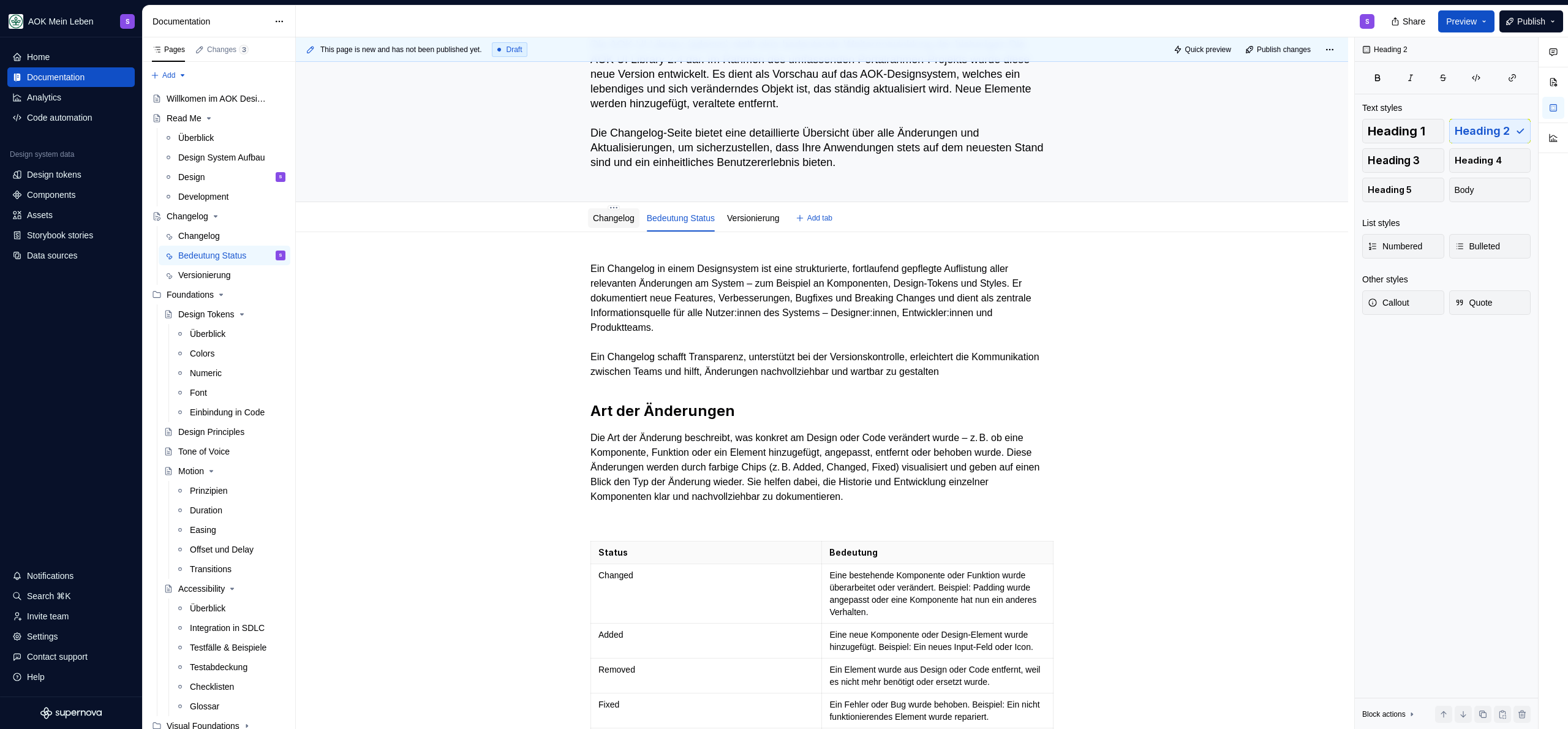
click at [640, 211] on div "Changelog" at bounding box center [614, 218] width 52 height 19
click at [1525, 11] on button "Publish" at bounding box center [1531, 21] width 64 height 22
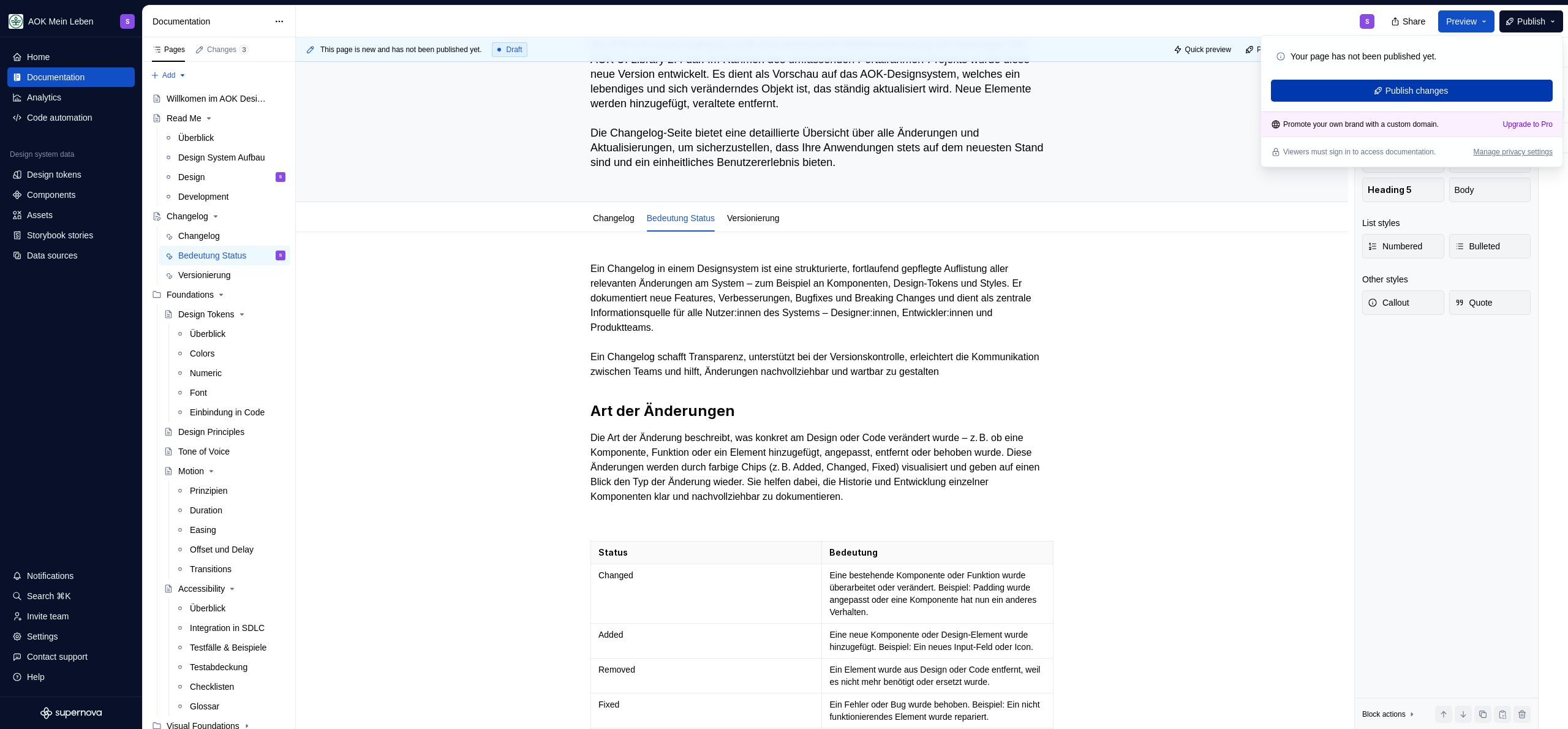
click at [1442, 93] on span "Publish changes" at bounding box center [1417, 90] width 63 height 12
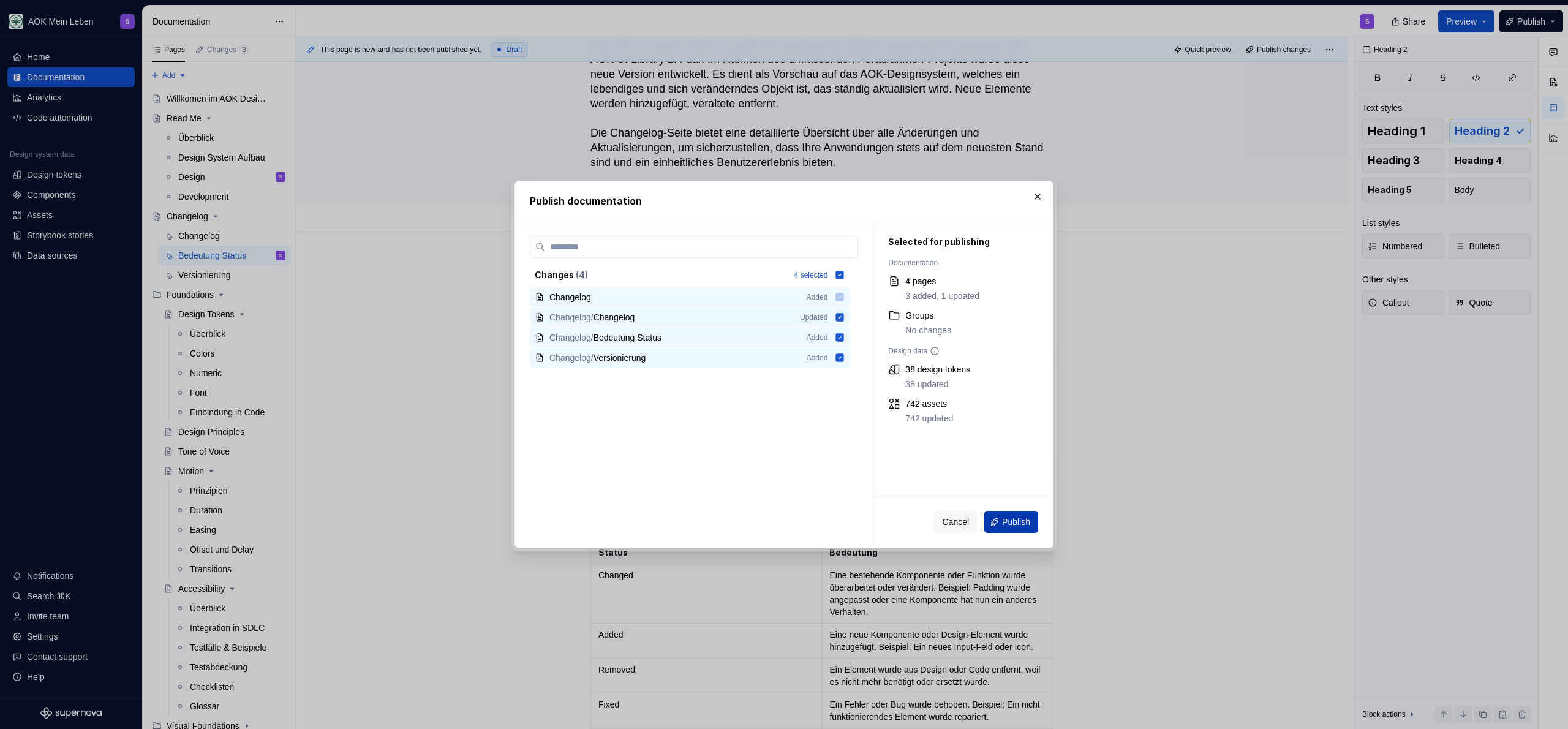
click at [1004, 524] on span "Publish" at bounding box center [1016, 521] width 28 height 12
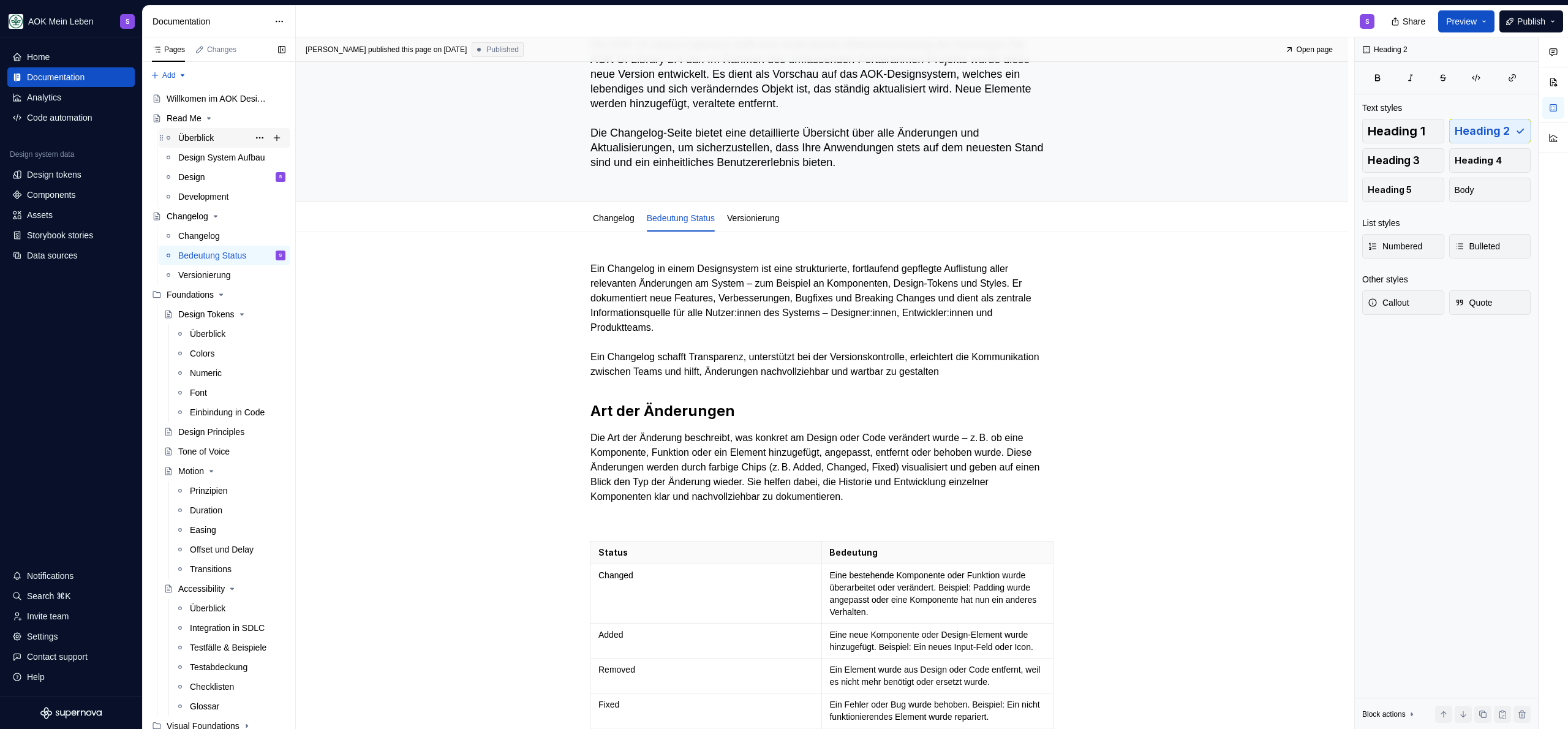
click at [202, 140] on div "Überblick" at bounding box center [196, 138] width 36 height 12
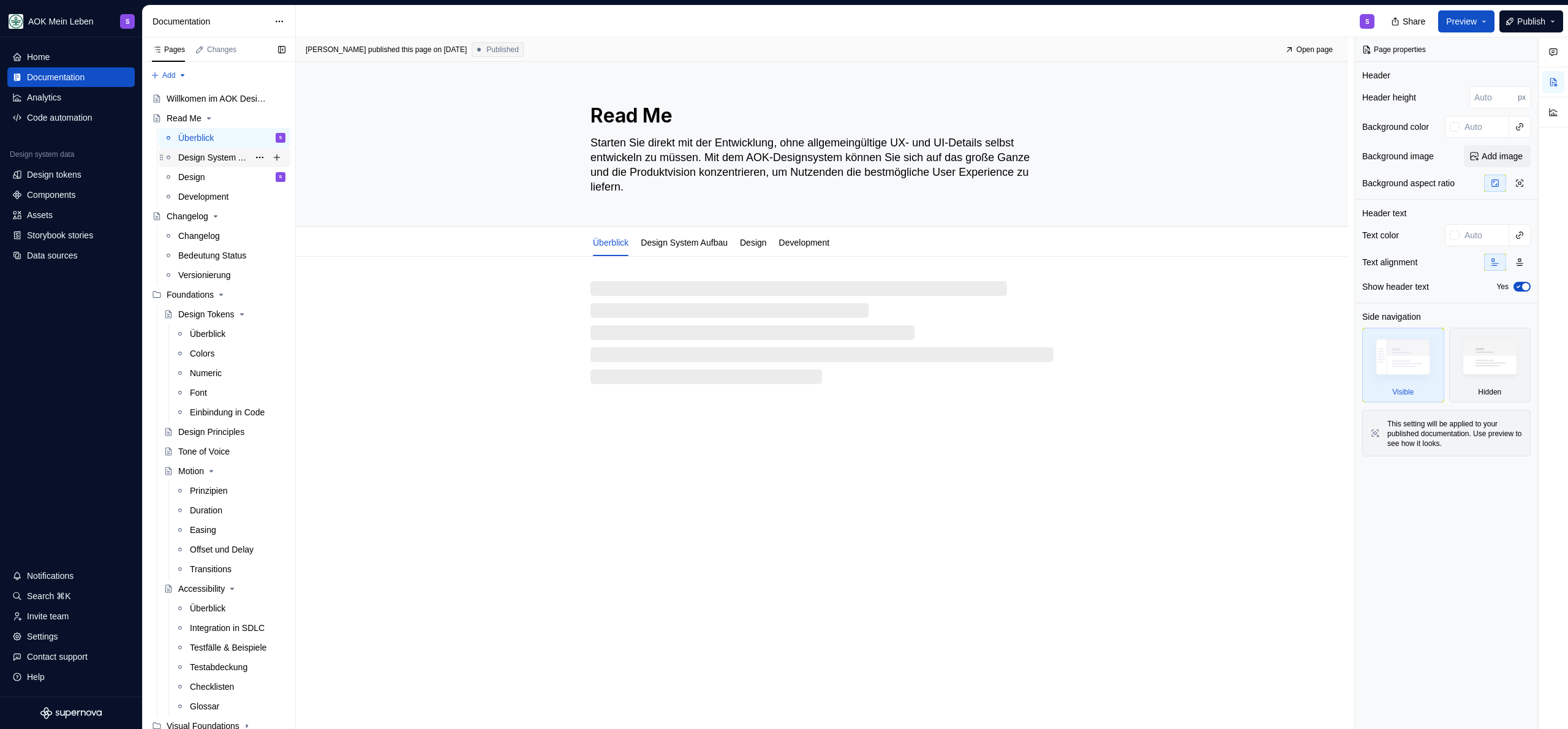
click at [223, 160] on div "Design System Aufbau" at bounding box center [213, 157] width 70 height 12
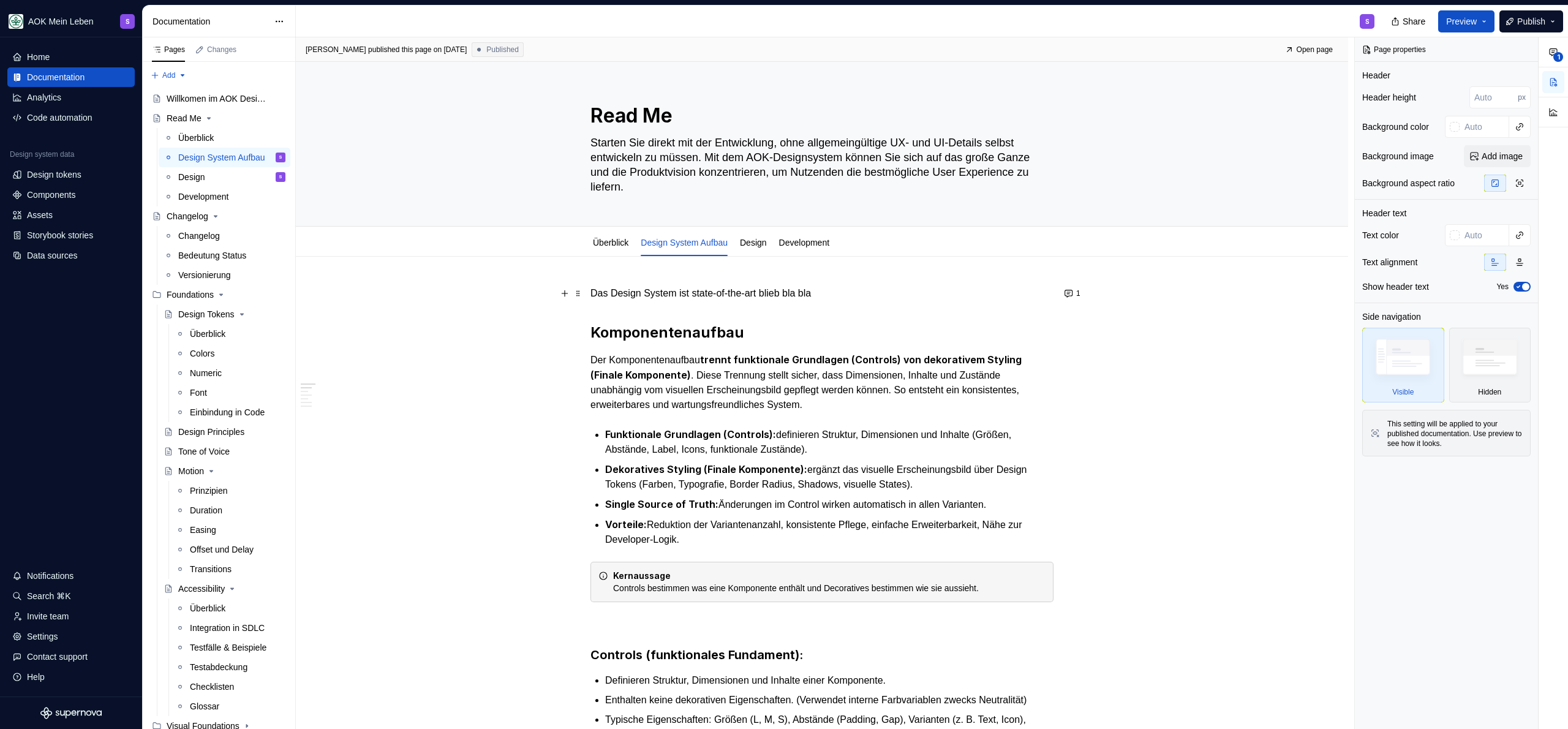
click at [843, 295] on p "Das Design System ist state-of-the-art blieb bla bla" at bounding box center [822, 293] width 463 height 15
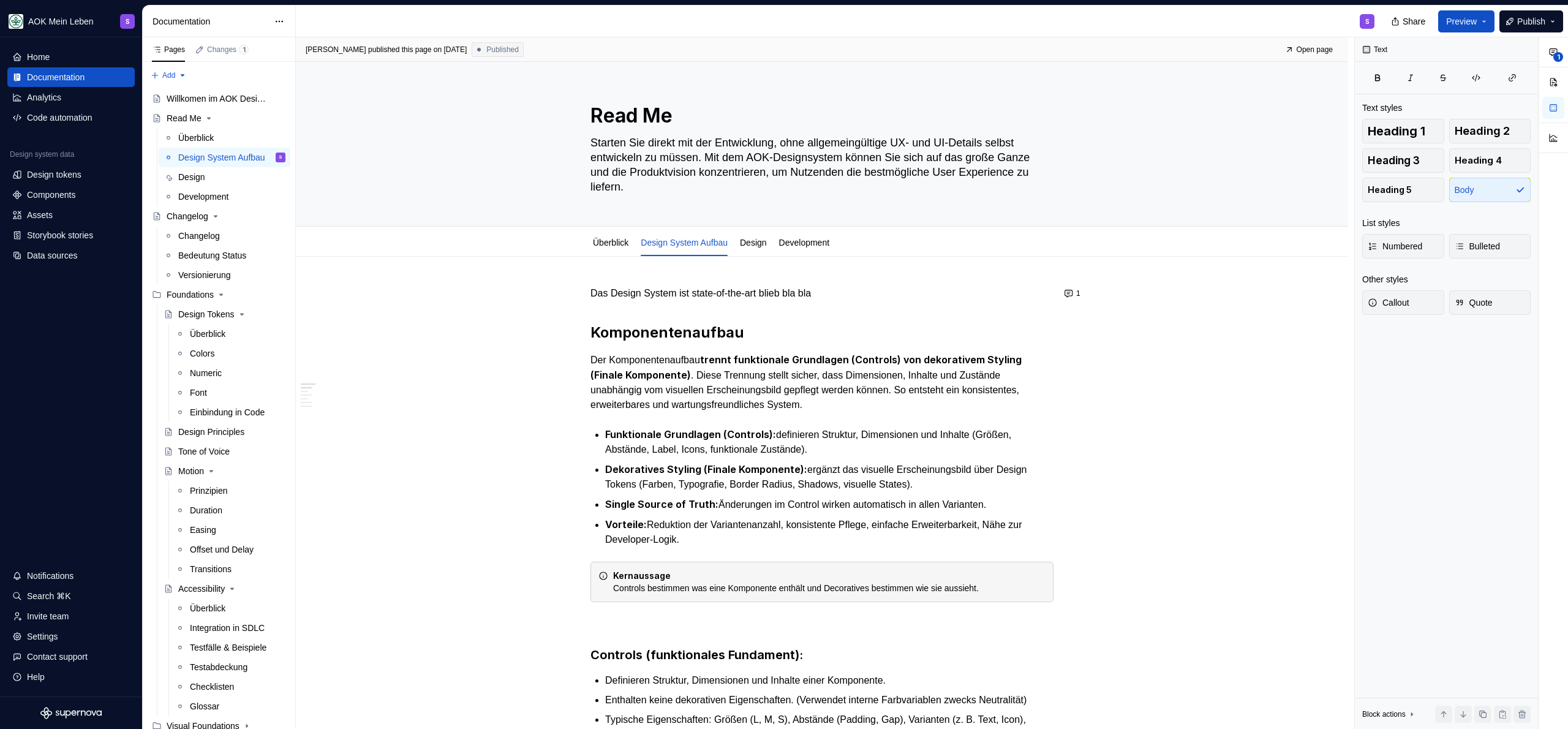
drag, startPoint x: 819, startPoint y: 306, endPoint x: 835, endPoint y: 299, distance: 17.5
click at [852, 293] on p "Das Design System ist state-of-the-art blieb bla bla" at bounding box center [822, 293] width 463 height 15
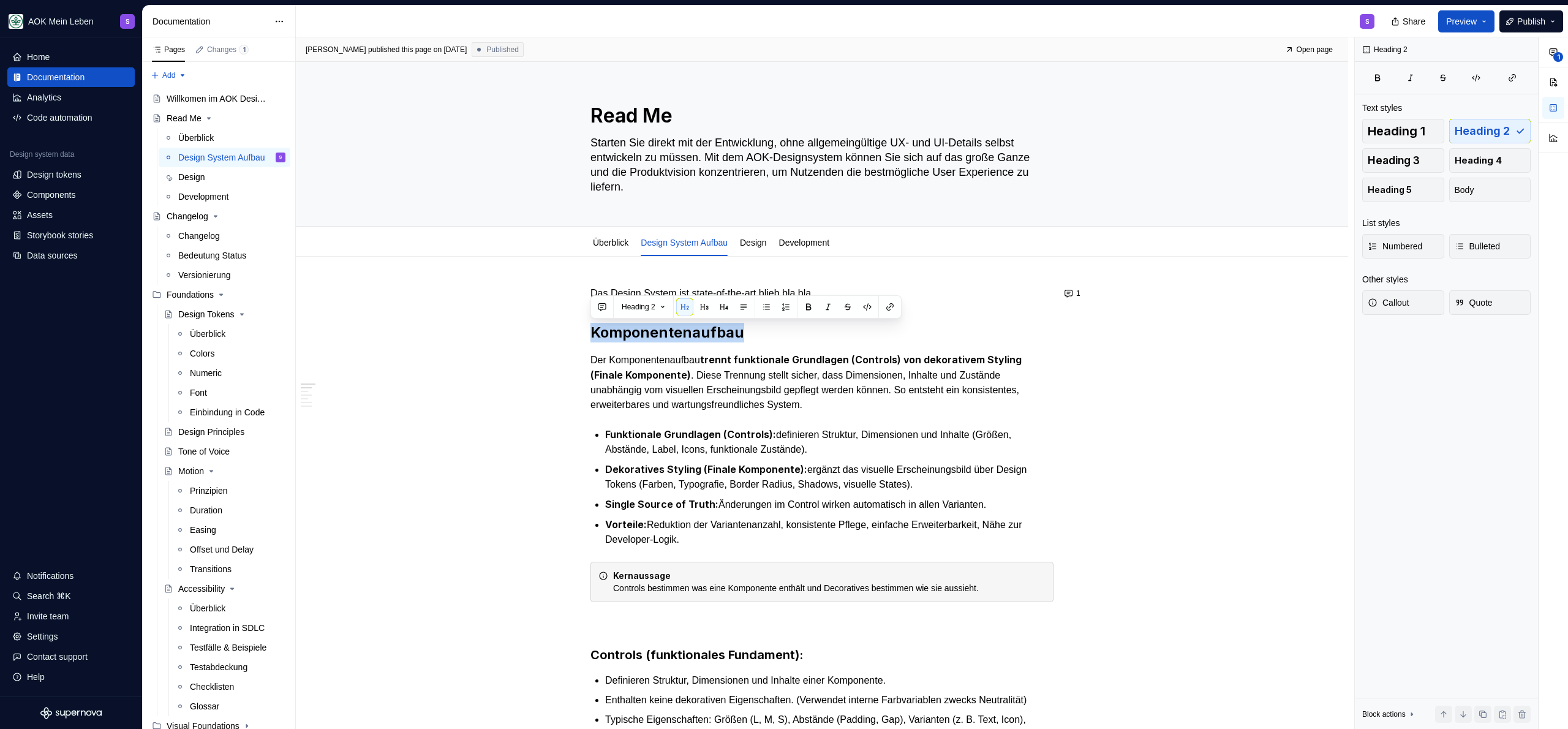
click at [856, 303] on button "button" at bounding box center [848, 307] width 17 height 17
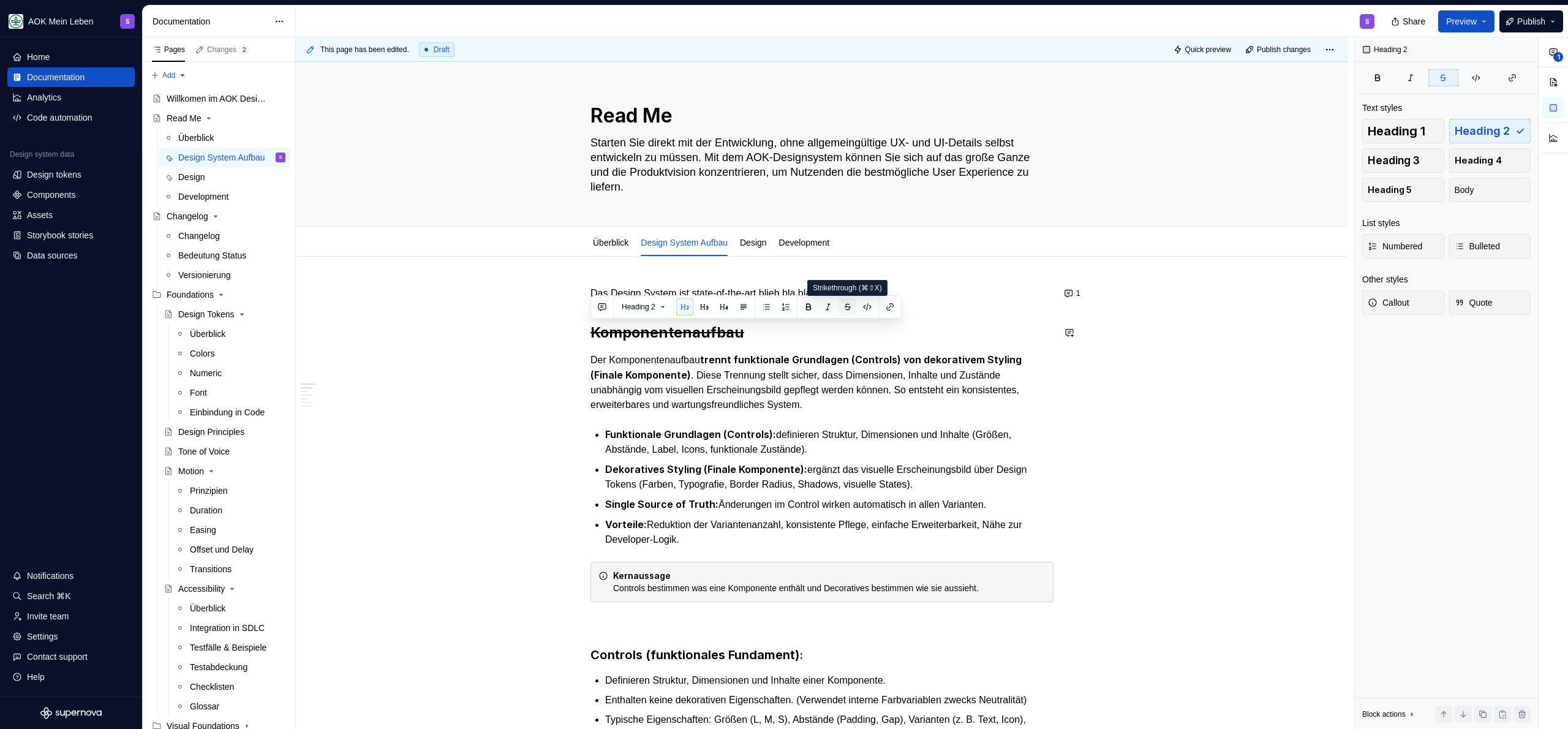
click at [845, 306] on button "button" at bounding box center [848, 307] width 17 height 17
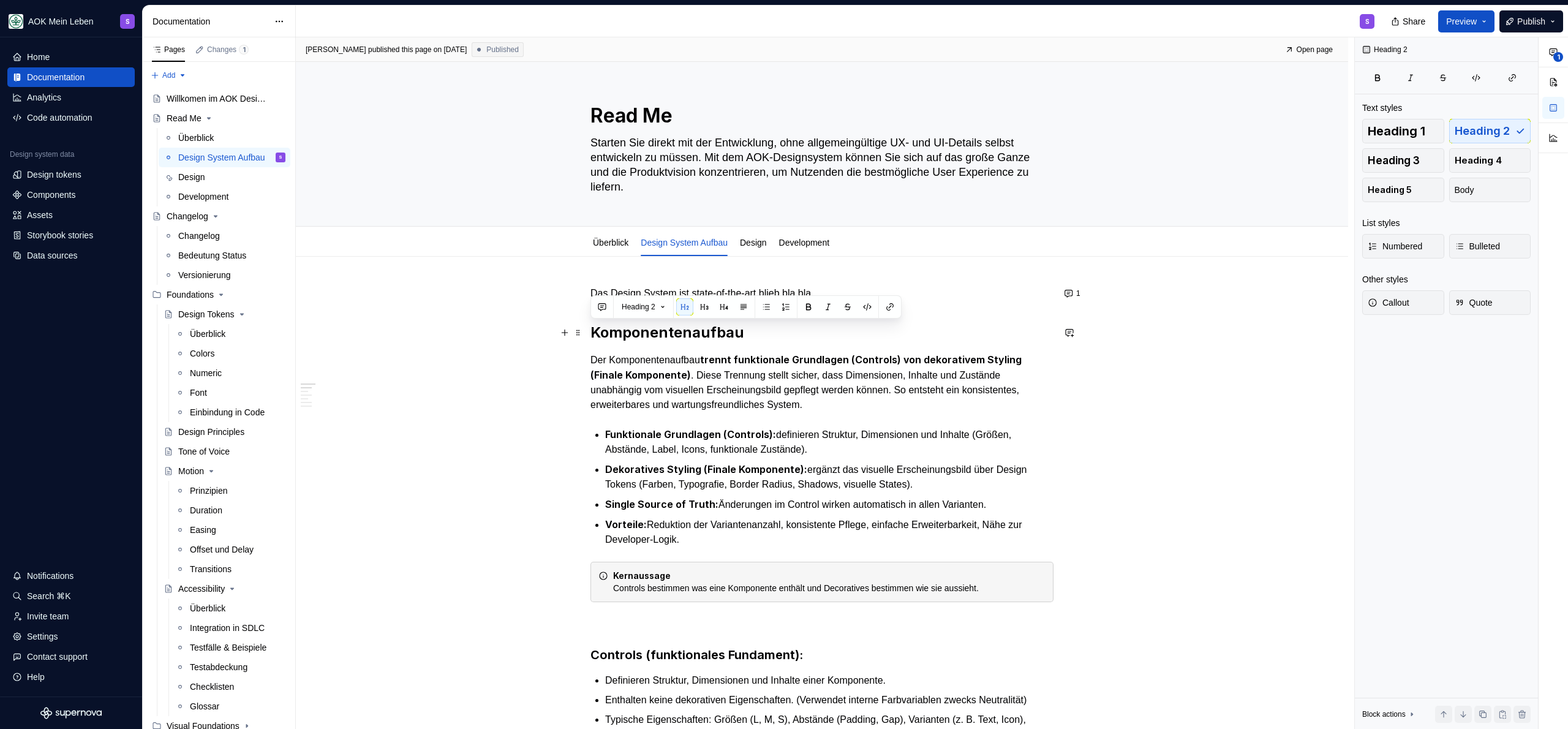
click at [818, 331] on h2 "Komponentenaufbau" at bounding box center [822, 333] width 463 height 19
click at [870, 294] on p "Das Design System ist state-of-the-art blieb bla bla" at bounding box center [822, 293] width 463 height 15
click at [854, 290] on p "Das Design System ist state-of-the-art blieb bla bla" at bounding box center [822, 293] width 463 height 15
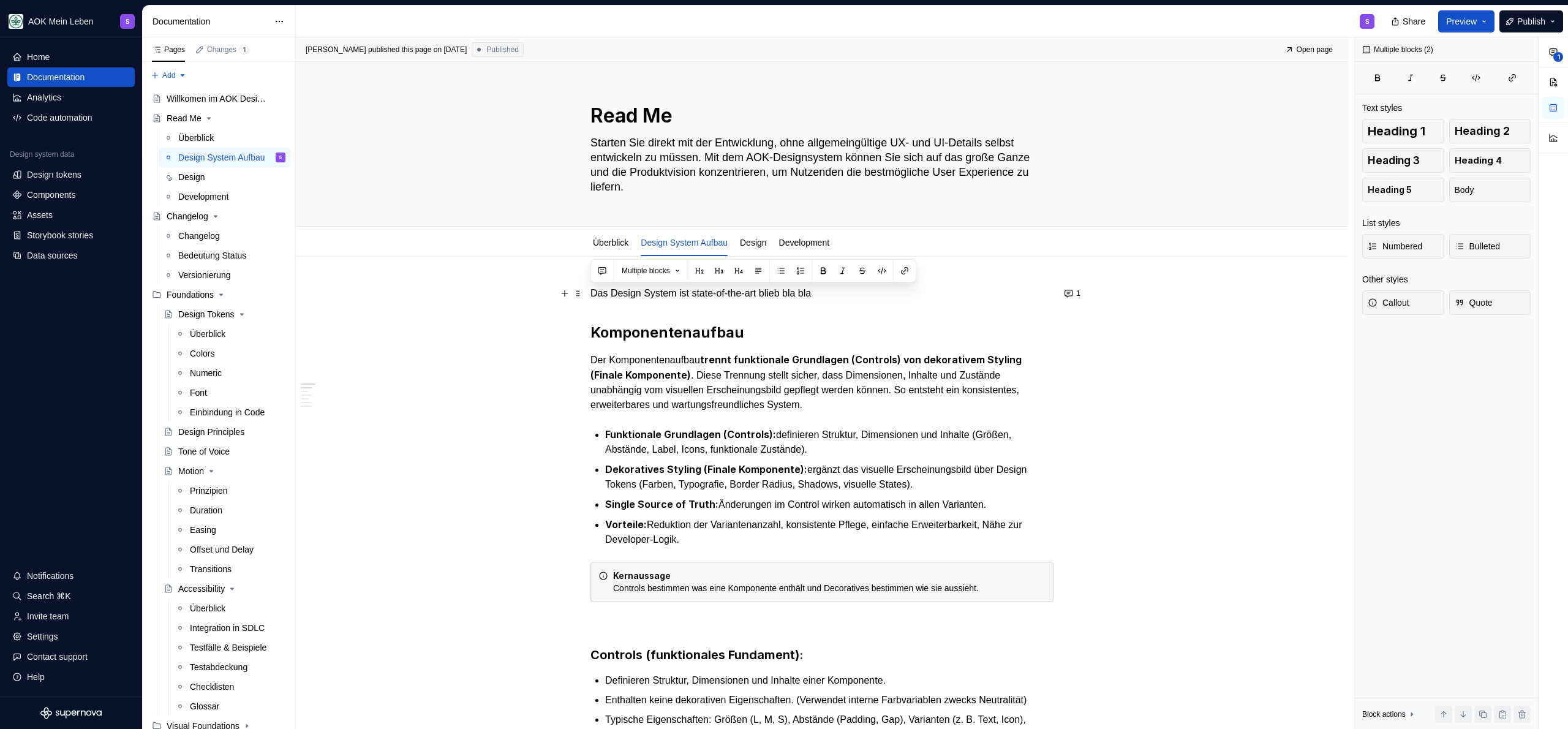
click at [854, 290] on p "Das Design System ist state-of-the-art blieb bla bla" at bounding box center [822, 293] width 463 height 15
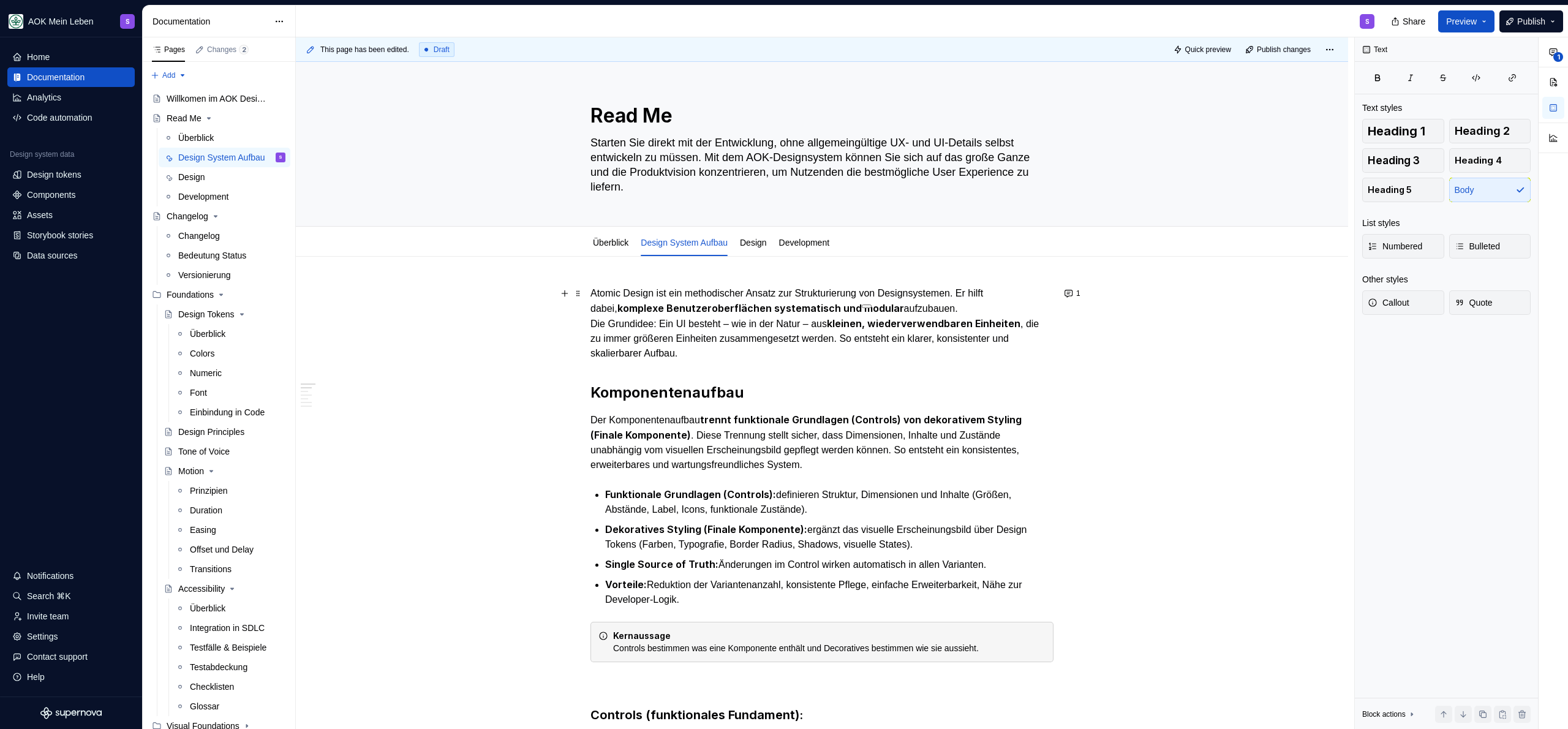
type textarea "*"
click at [718, 351] on p "Atomic Design ist ein methodischer Ansatz zur Strukturierung von Designsystemen…" at bounding box center [822, 323] width 463 height 74
click at [590, 294] on p "Atomic Design ist ein methodischer Ansatz zur Strukturierung von Designsystemen…" at bounding box center [822, 323] width 463 height 74
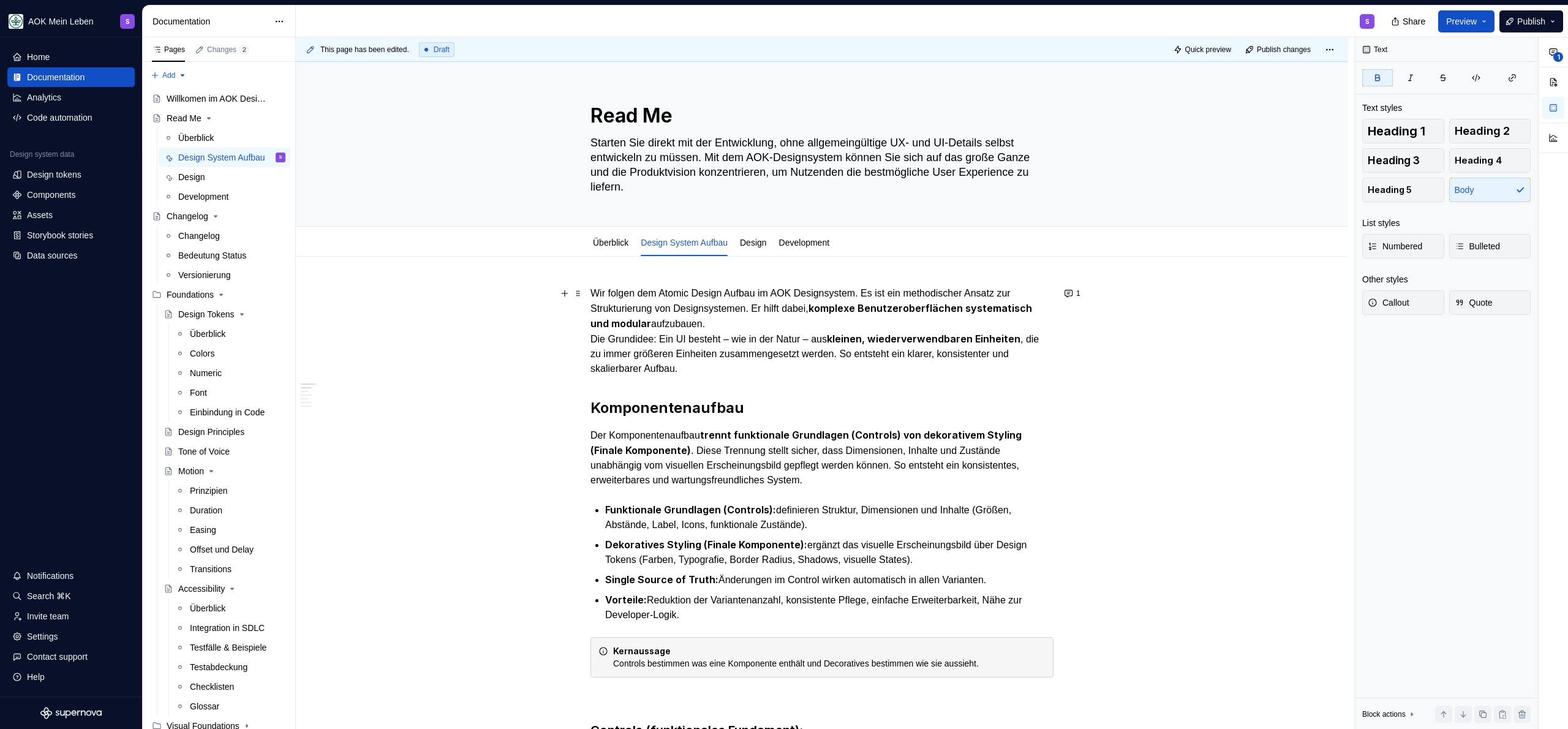
click at [975, 288] on p "Wir folgen dem Atomic Design Aufbau im AOK Designsystem. Es ist ein methodische…" at bounding box center [822, 330] width 463 height 90
click at [964, 326] on p "Wir folgen dem Atomic Design Aufbau im AOK Designsystem. Es ist ein state-of-th…" at bounding box center [822, 330] width 463 height 90
click at [877, 321] on p "Wir folgen dem Atomic Design Aufbau im AOK Designsystem. Es ist ein state-of-th…" at bounding box center [822, 330] width 463 height 90
click at [748, 373] on p "Wir folgen dem Atomic Design Aufbau im AOK Designsystem. Es ist ein state-of-th…" at bounding box center [822, 330] width 463 height 90
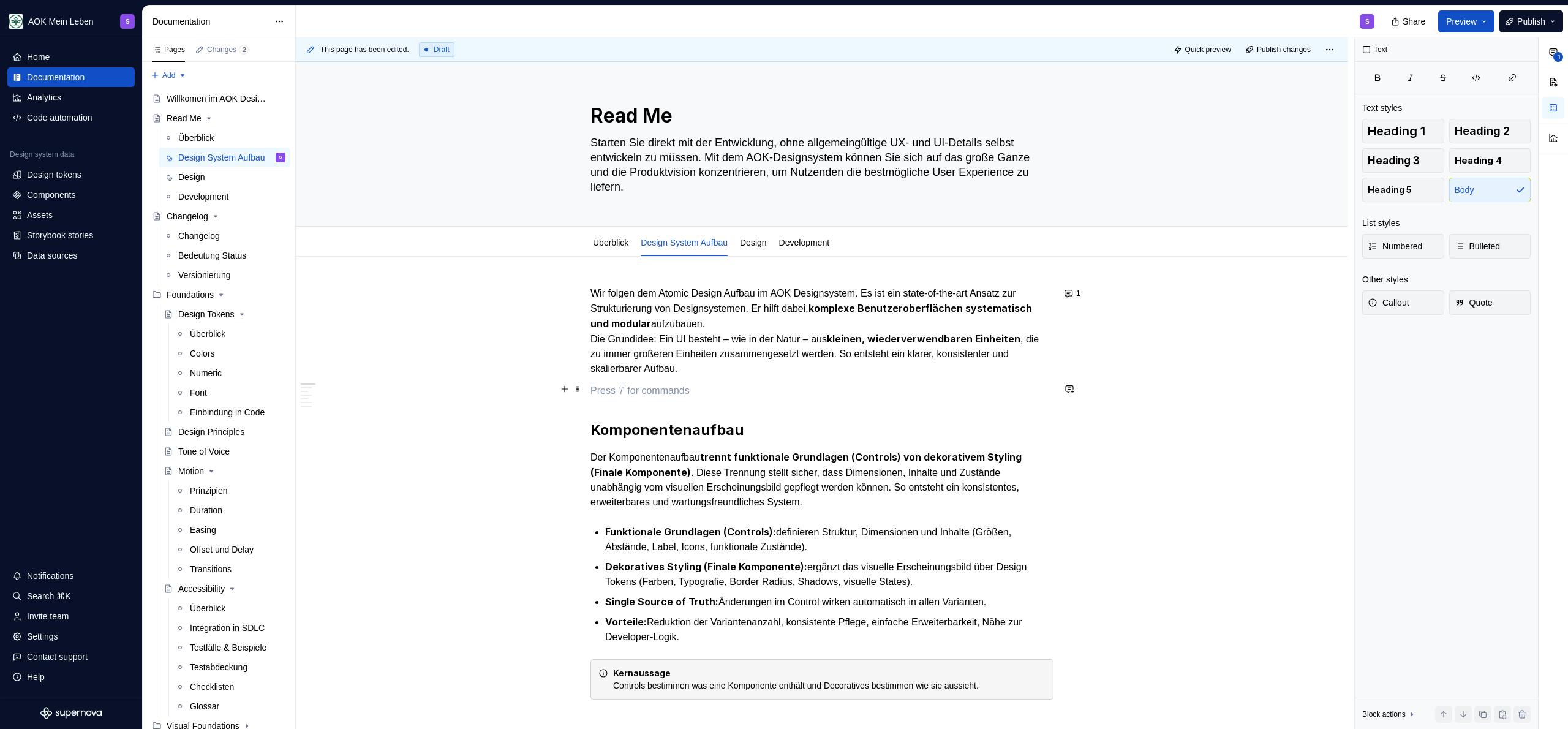
click at [634, 386] on p at bounding box center [822, 391] width 463 height 15
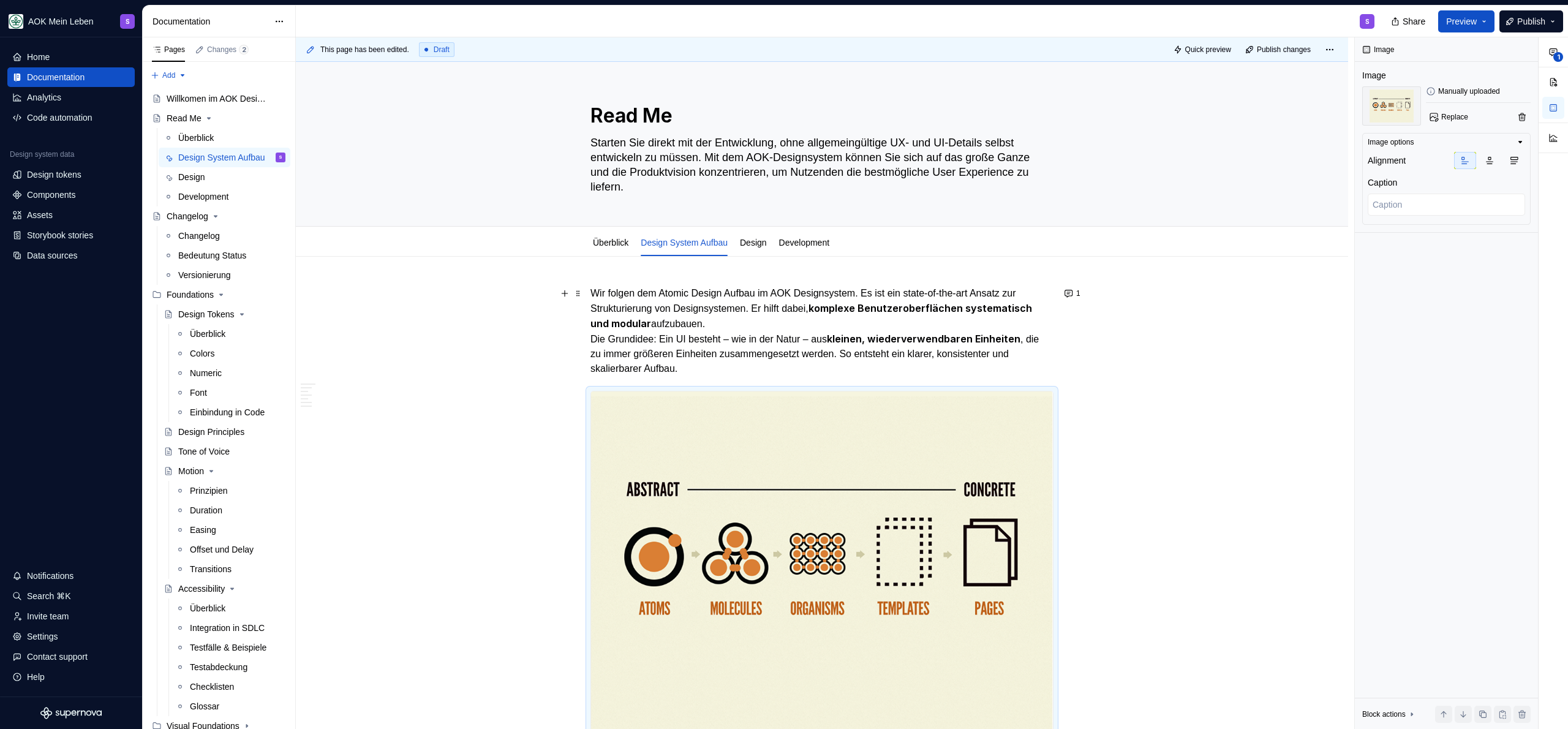
click at [727, 349] on p "Wir folgen dem Atomic Design Aufbau im AOK Designsystem. Es ist ein state-of-th…" at bounding box center [822, 330] width 463 height 90
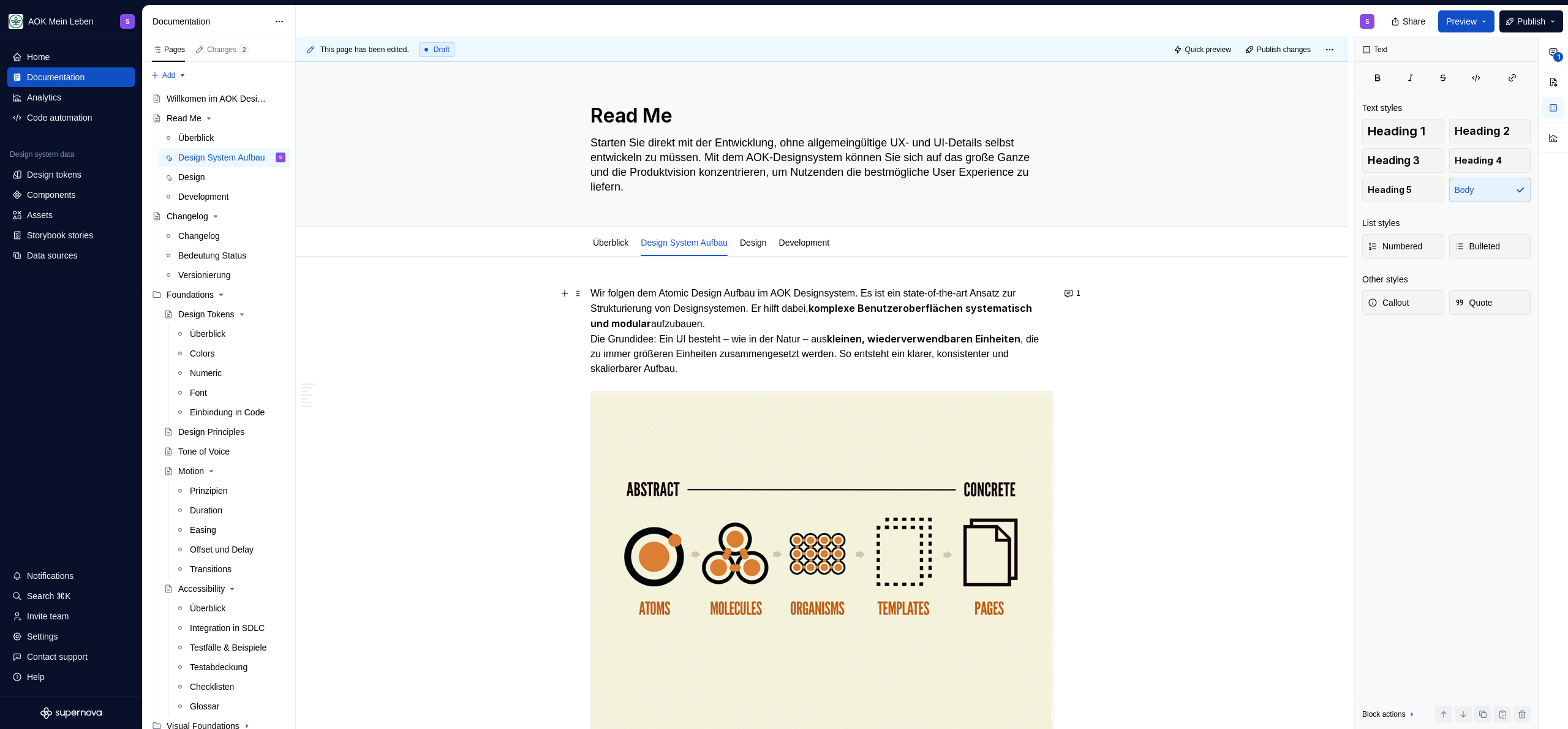
click at [723, 368] on p "Wir folgen dem Atomic Design Aufbau im AOK Designsystem. Es ist ein state-of-th…" at bounding box center [822, 330] width 463 height 90
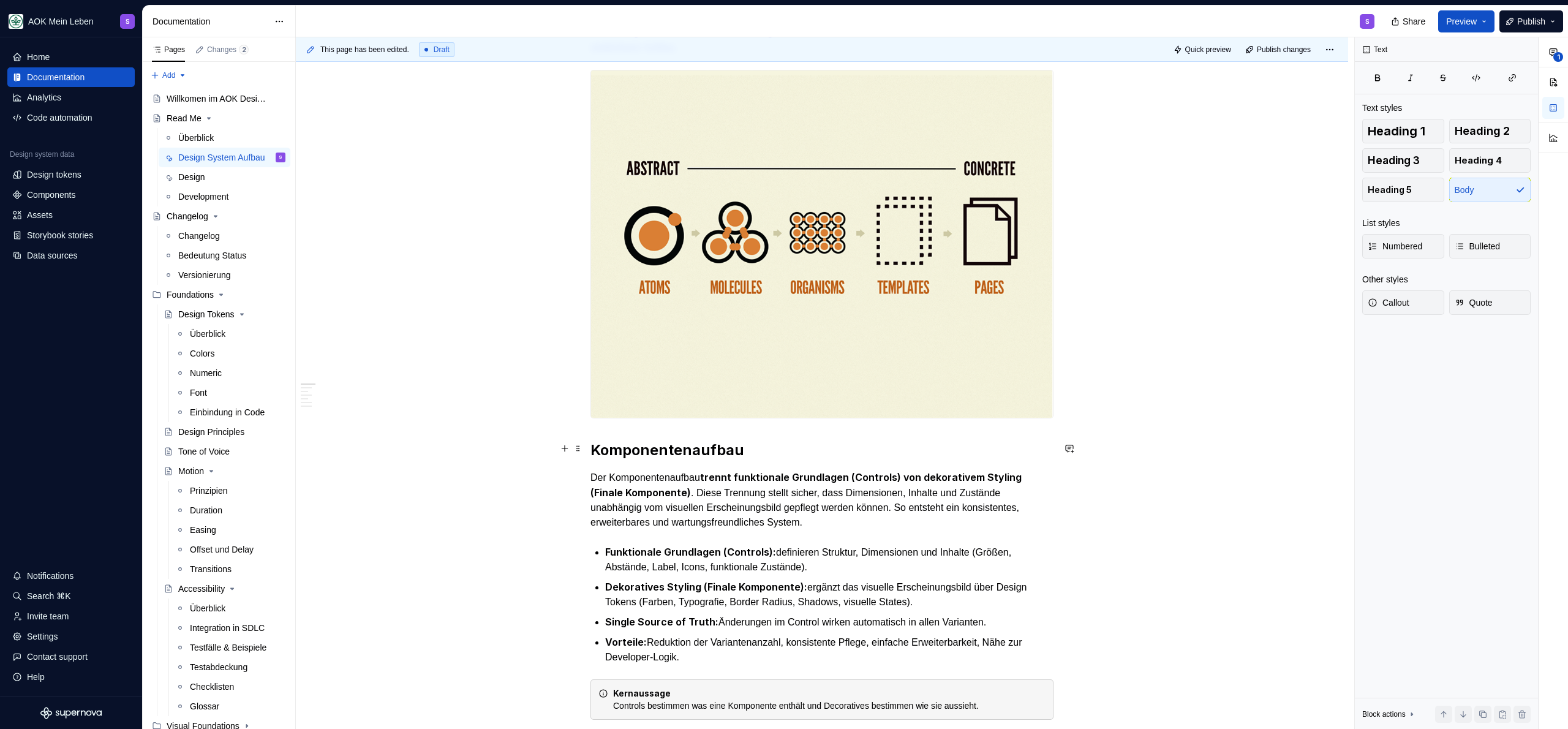
scroll to position [322, 0]
click at [771, 282] on img at bounding box center [822, 243] width 462 height 347
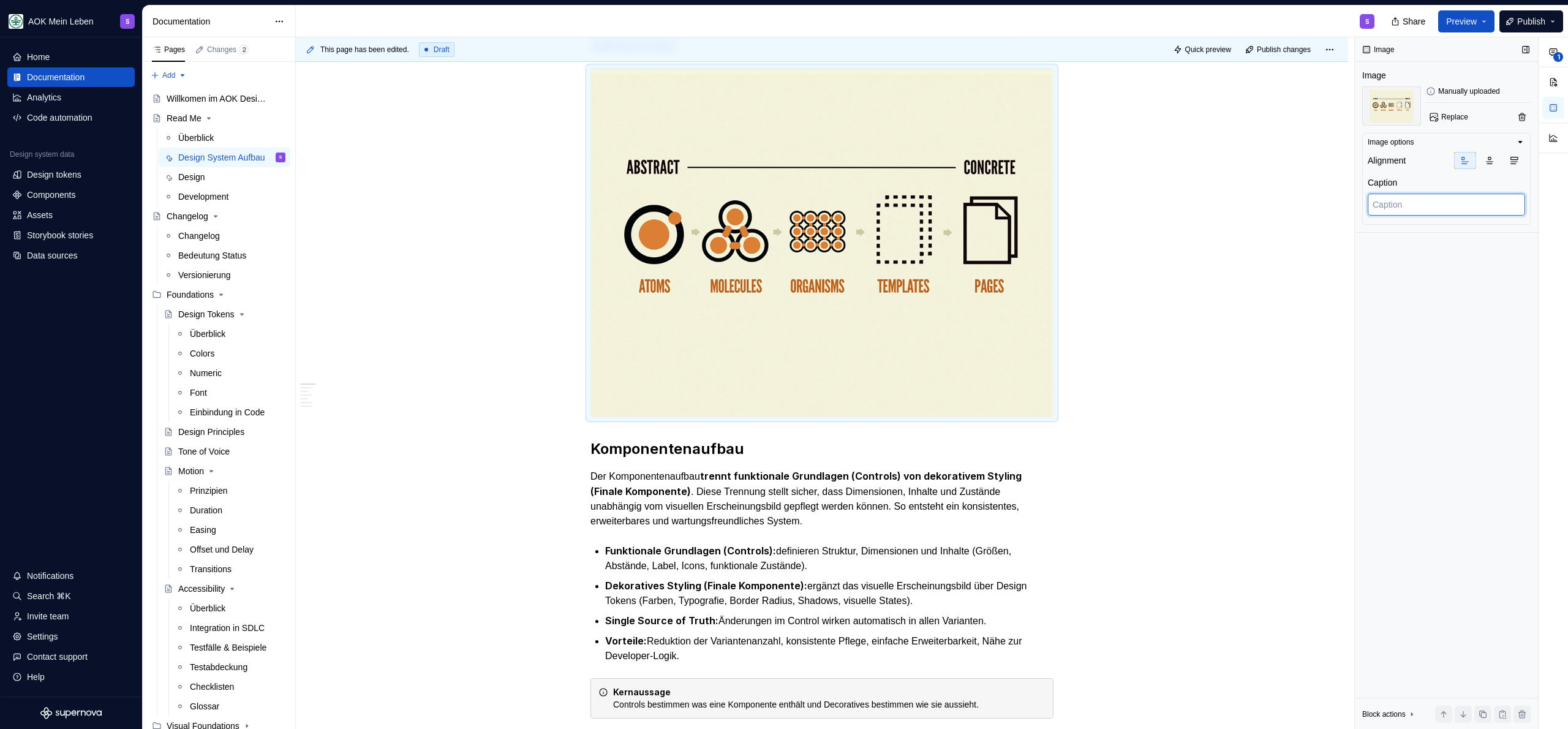
click at [1487, 211] on textarea at bounding box center [1447, 204] width 157 height 22
type textarea "*"
type textarea "A"
type textarea "*"
type textarea "AT"
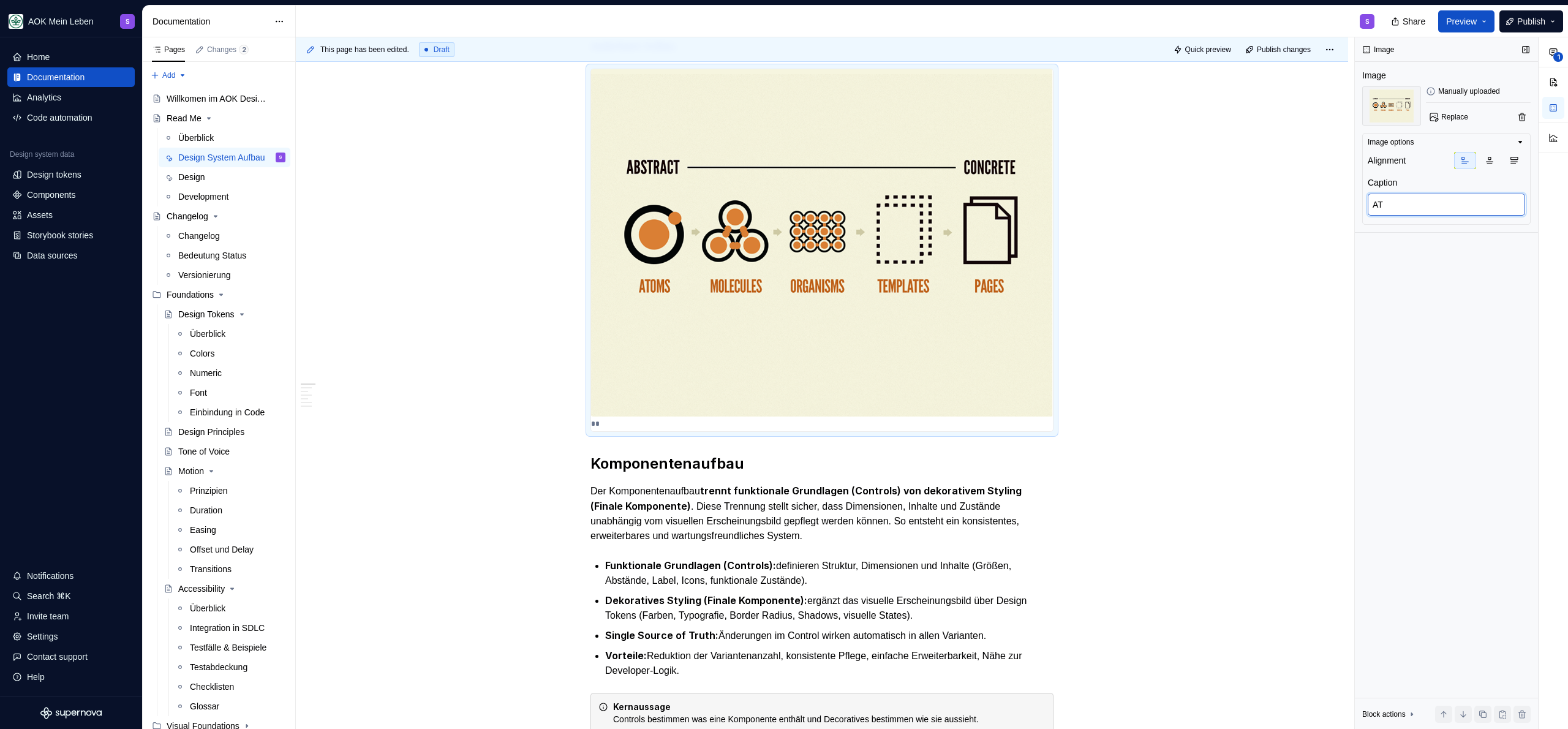
type textarea "*"
type textarea "ATp"
type textarea "*"
type textarea "AT"
type textarea "*"
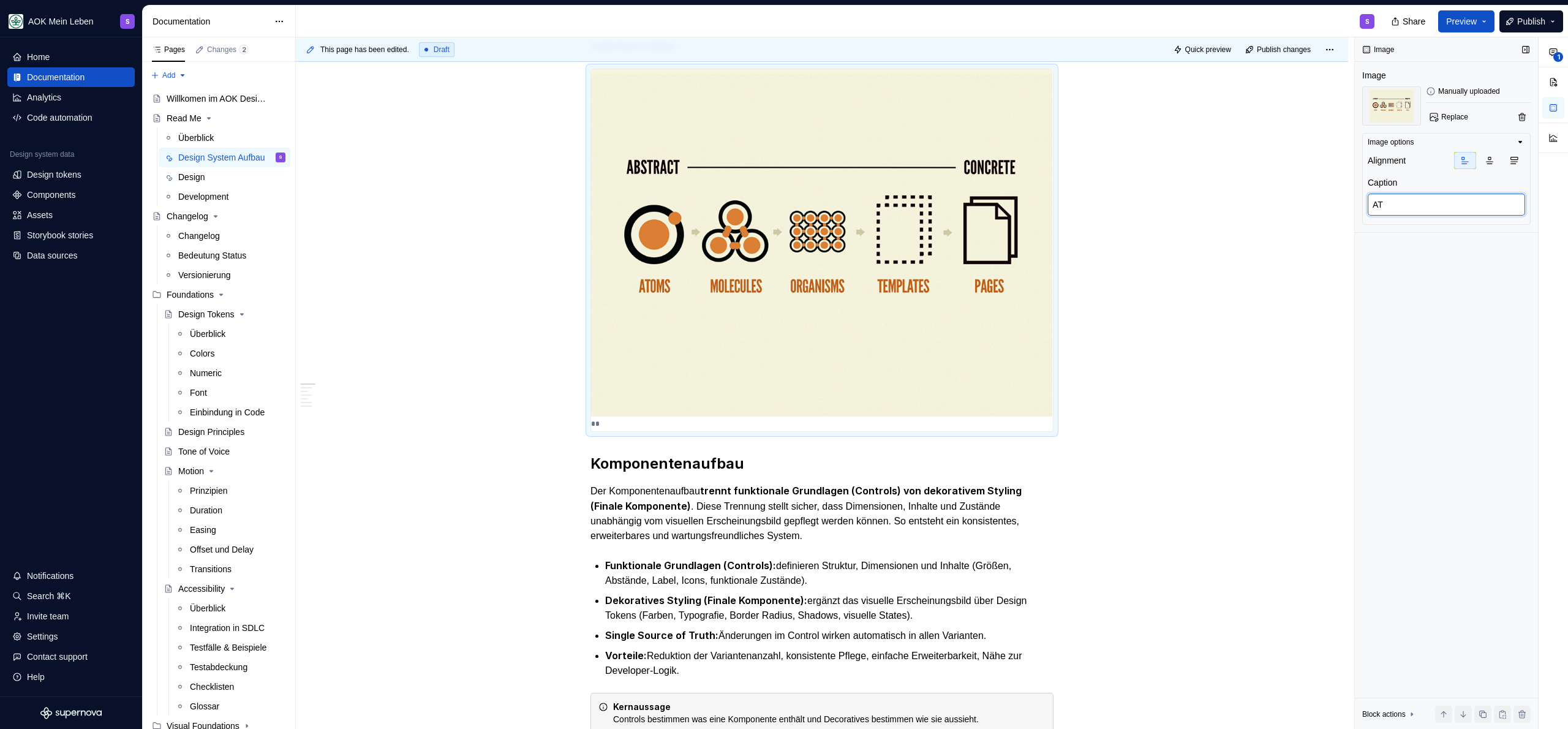
type textarea "A"
type textarea "*"
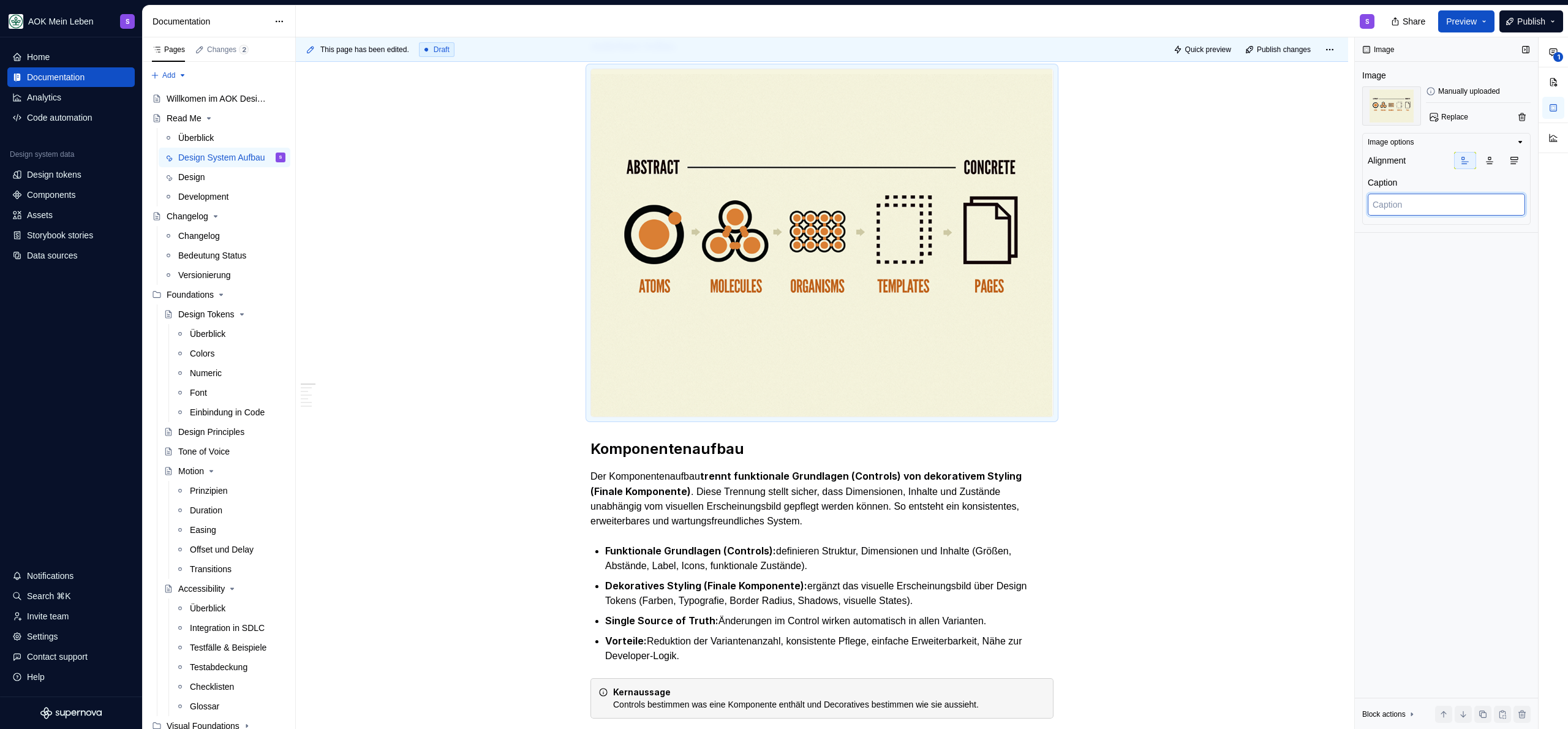
type textarea "*"
type textarea "v"
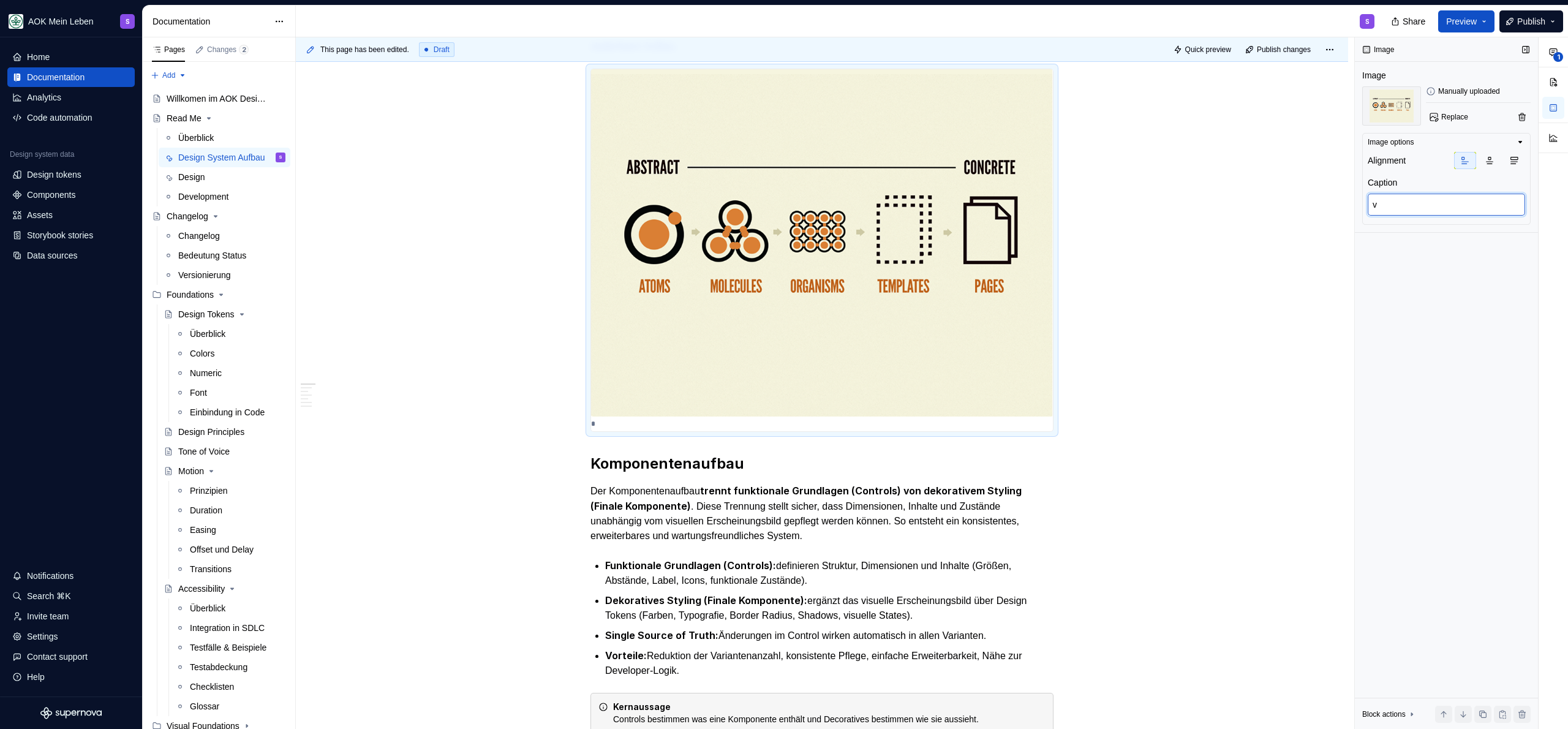
type textarea "*"
type textarea "vo"
type textarea "*"
type textarea "von"
type textarea "*"
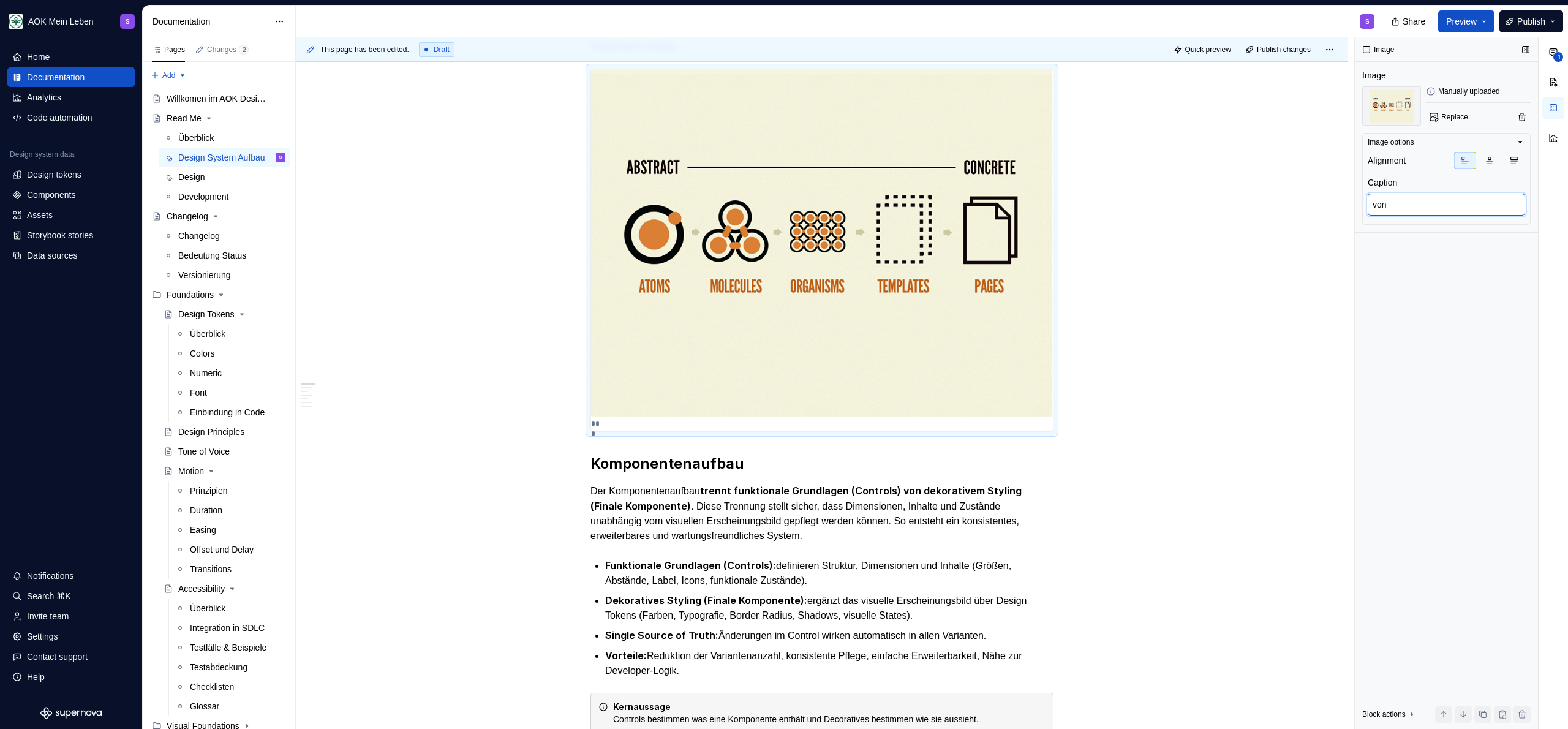
type textarea "von d"
type textarea "*"
type textarea "von de"
type textarea "*"
type textarea "von der"
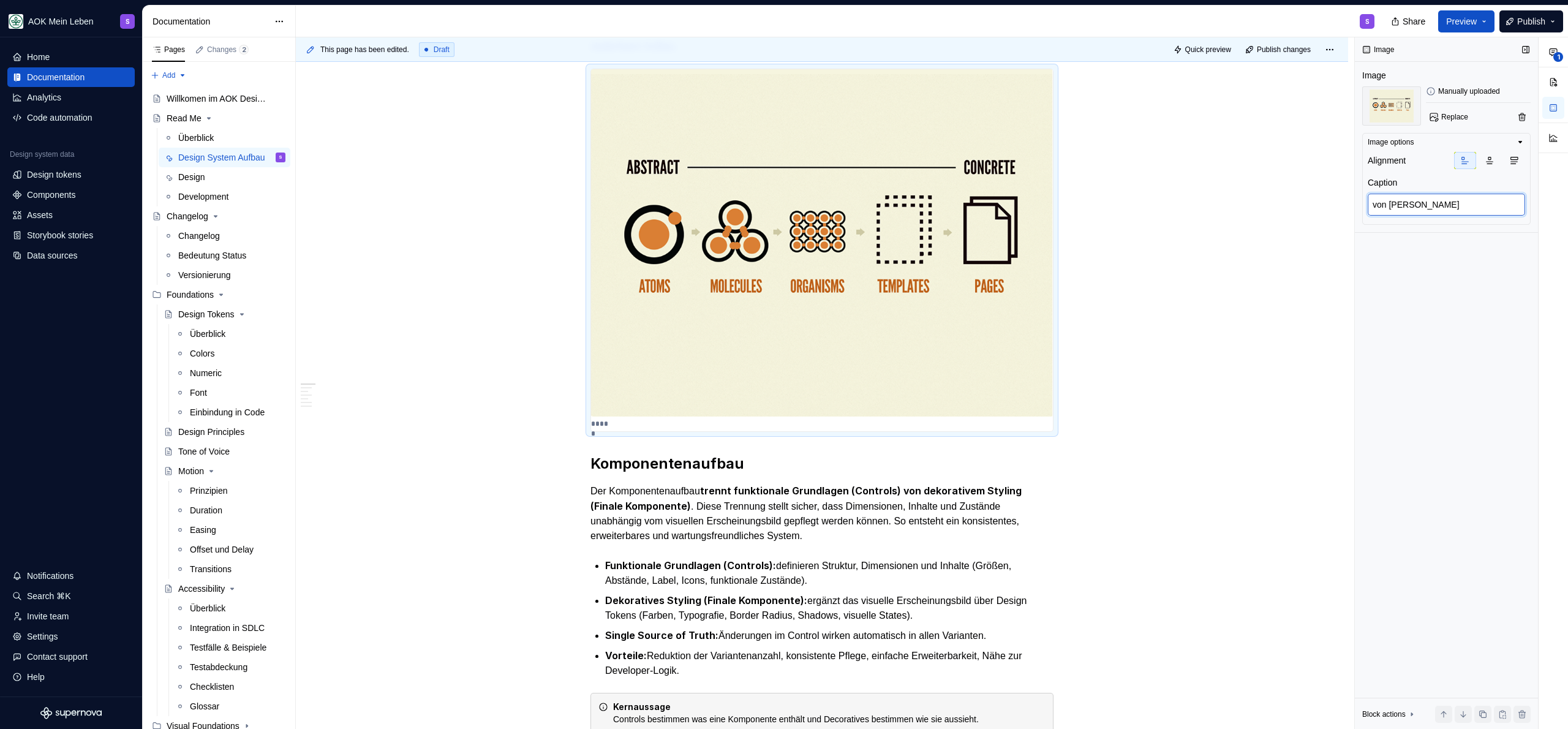
type textarea "*"
type textarea "von der"
type textarea "*"
type textarea "von der"
type textarea "*"
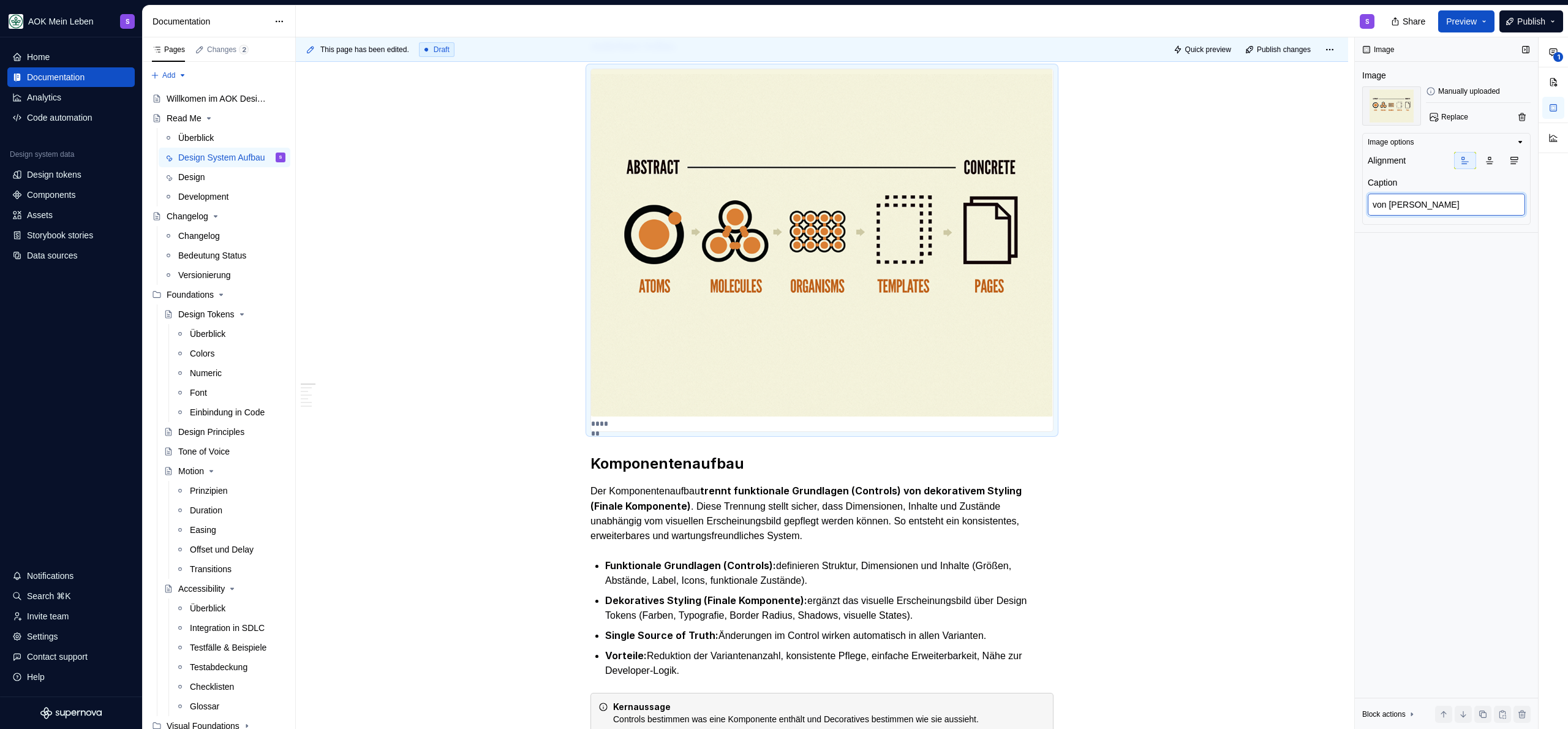
type textarea "von de"
type textarea "*"
type textarea "von d"
type textarea "*"
type textarea "von"
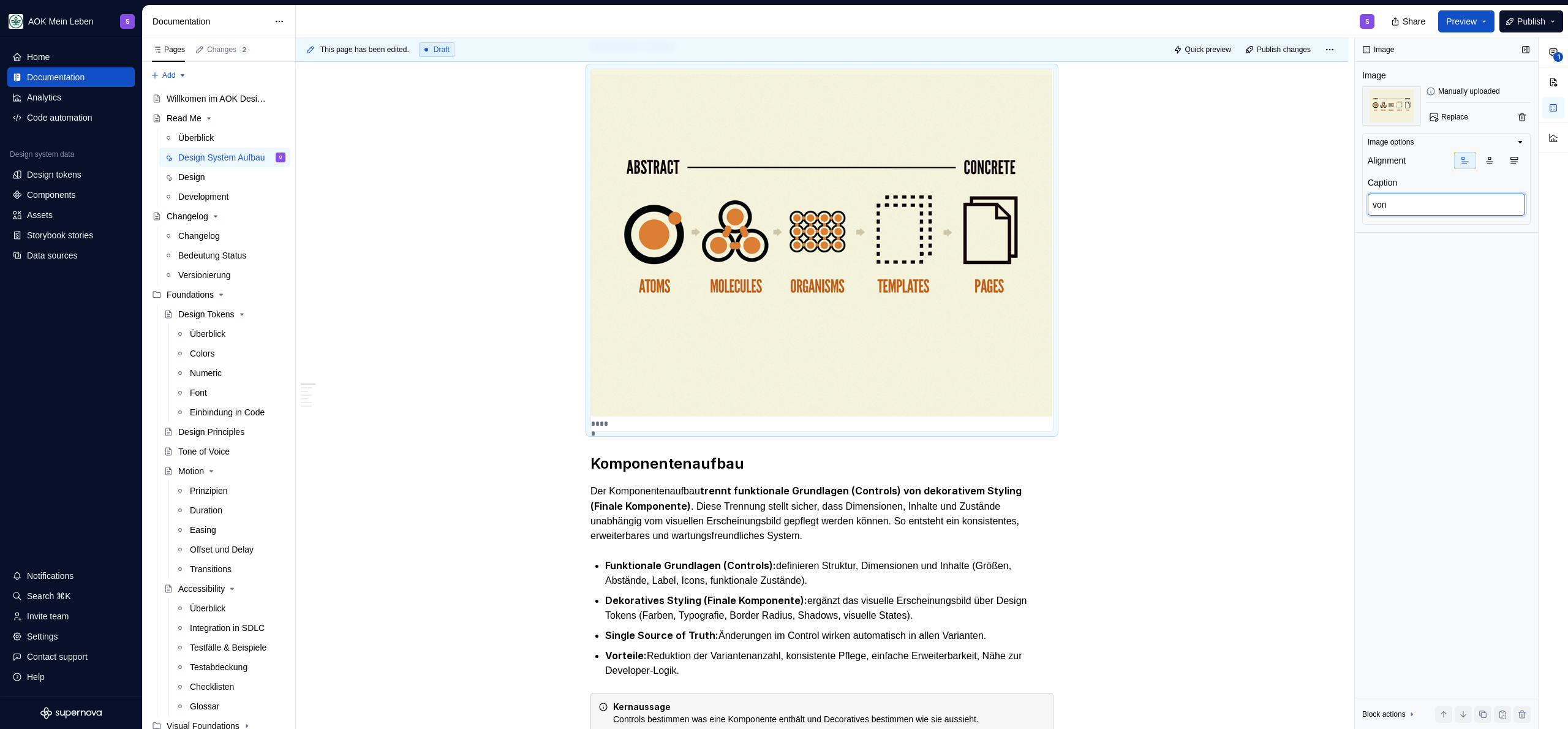
type textarea "*"
type textarea "von"
type textarea "*"
type textarea "vo"
type textarea "*"
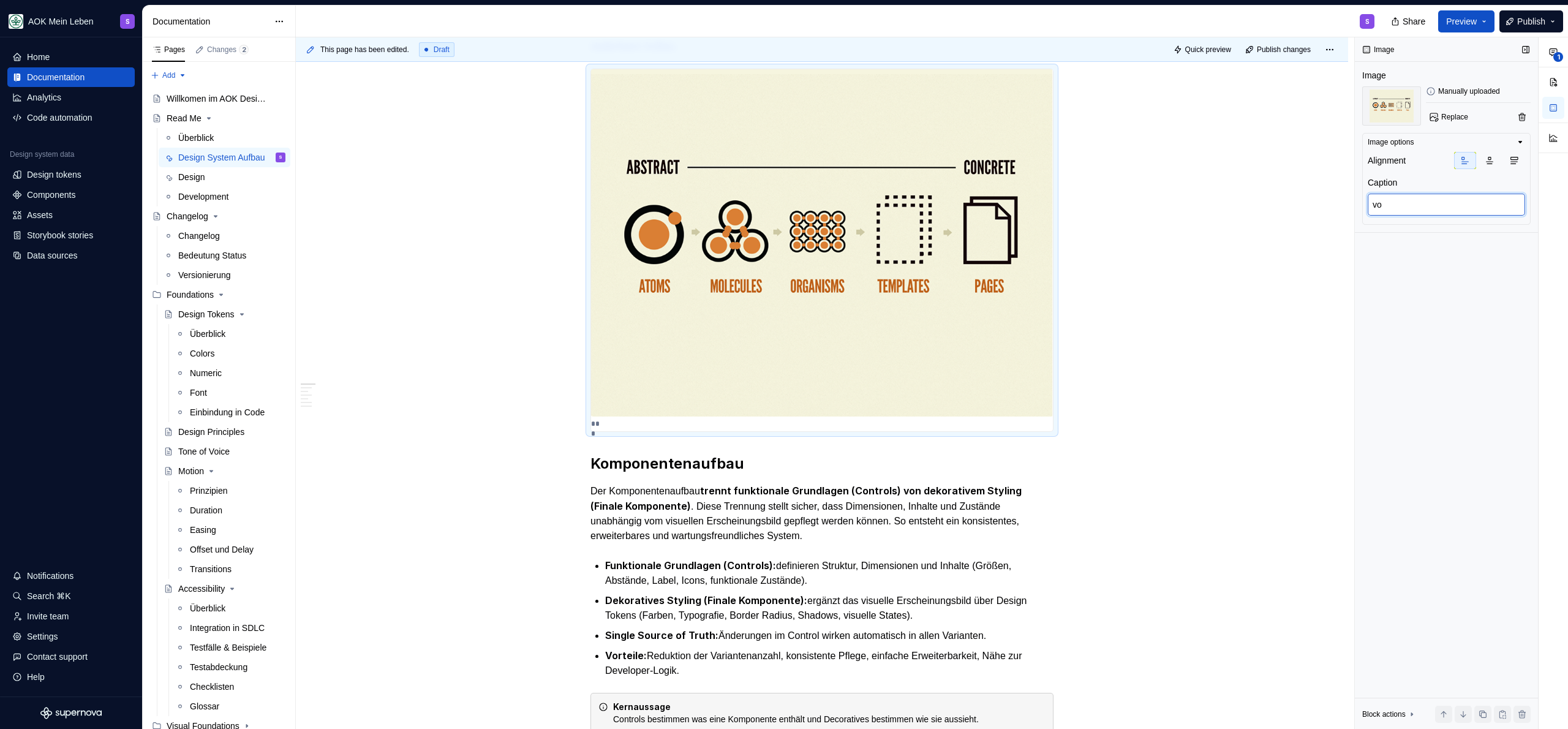
type textarea "v"
type textarea "*"
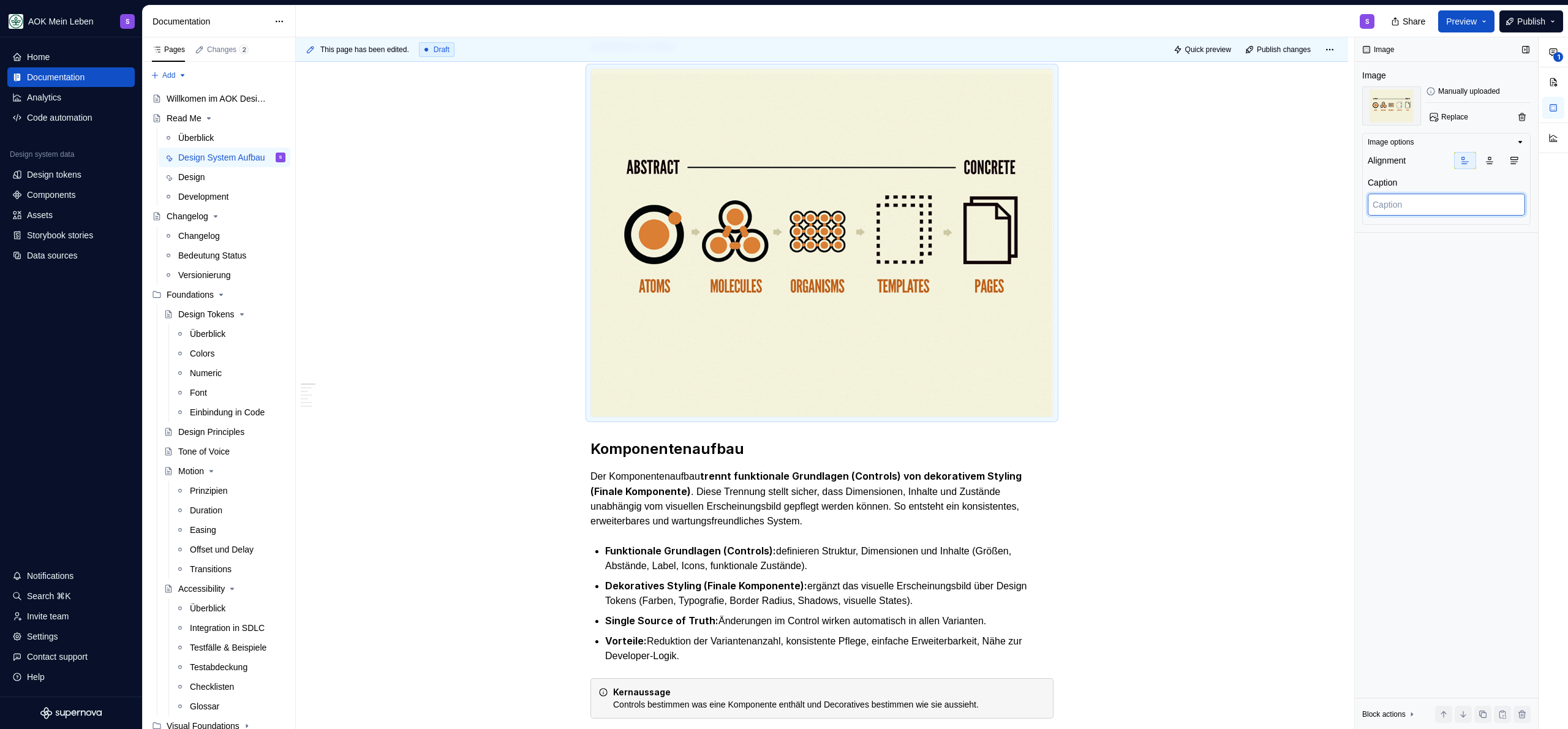
type textarea "*"
type textarea "l"
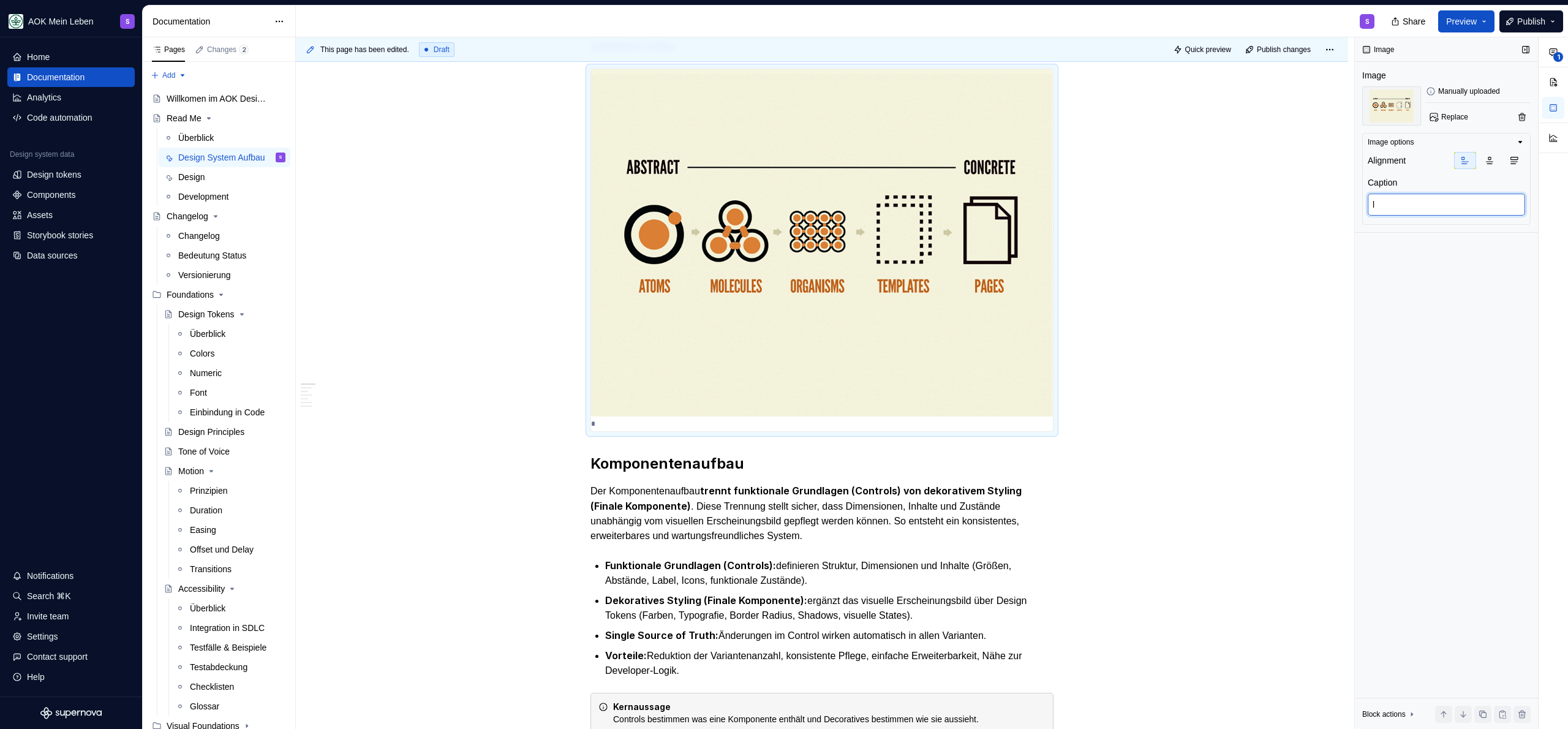
type textarea "*"
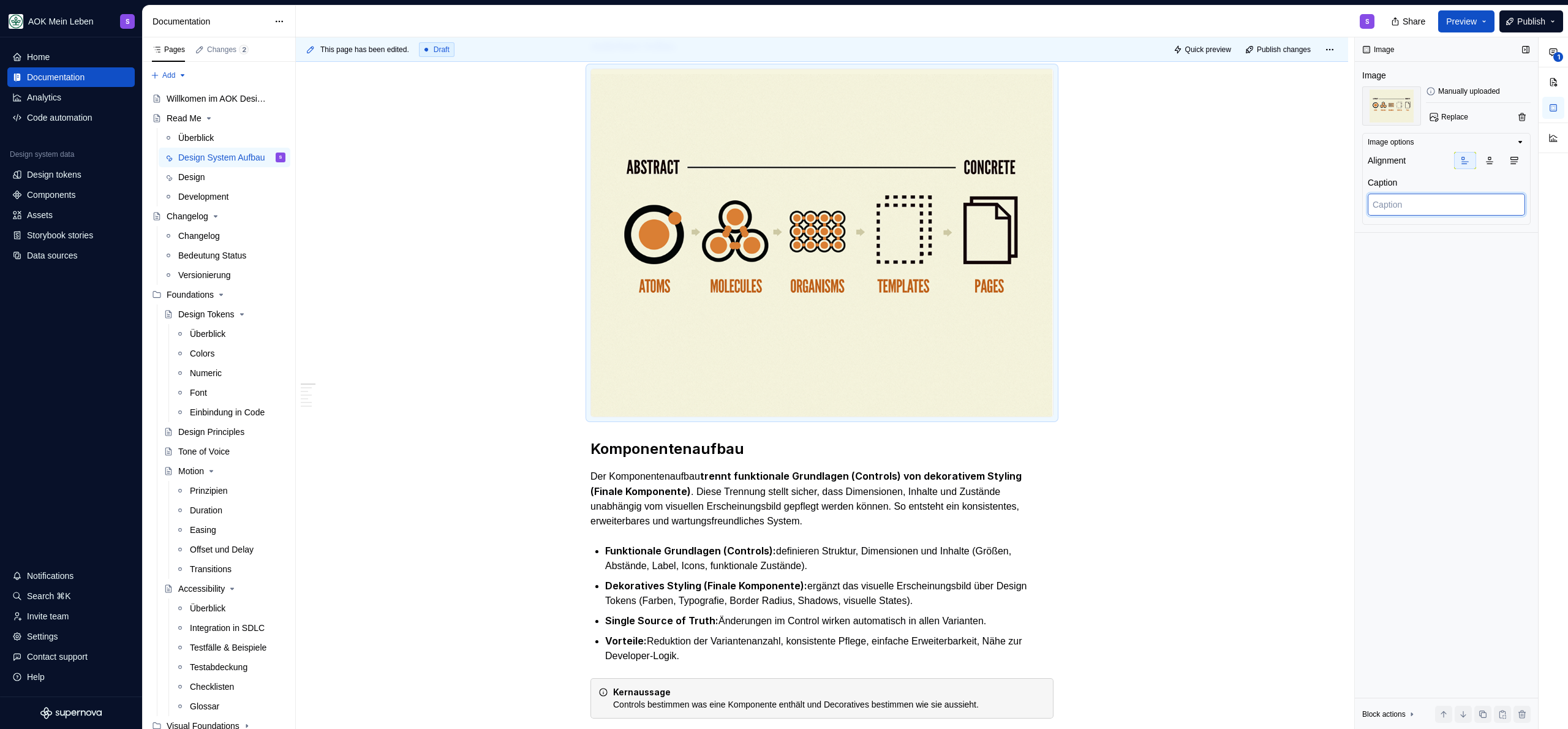
type textarea "k"
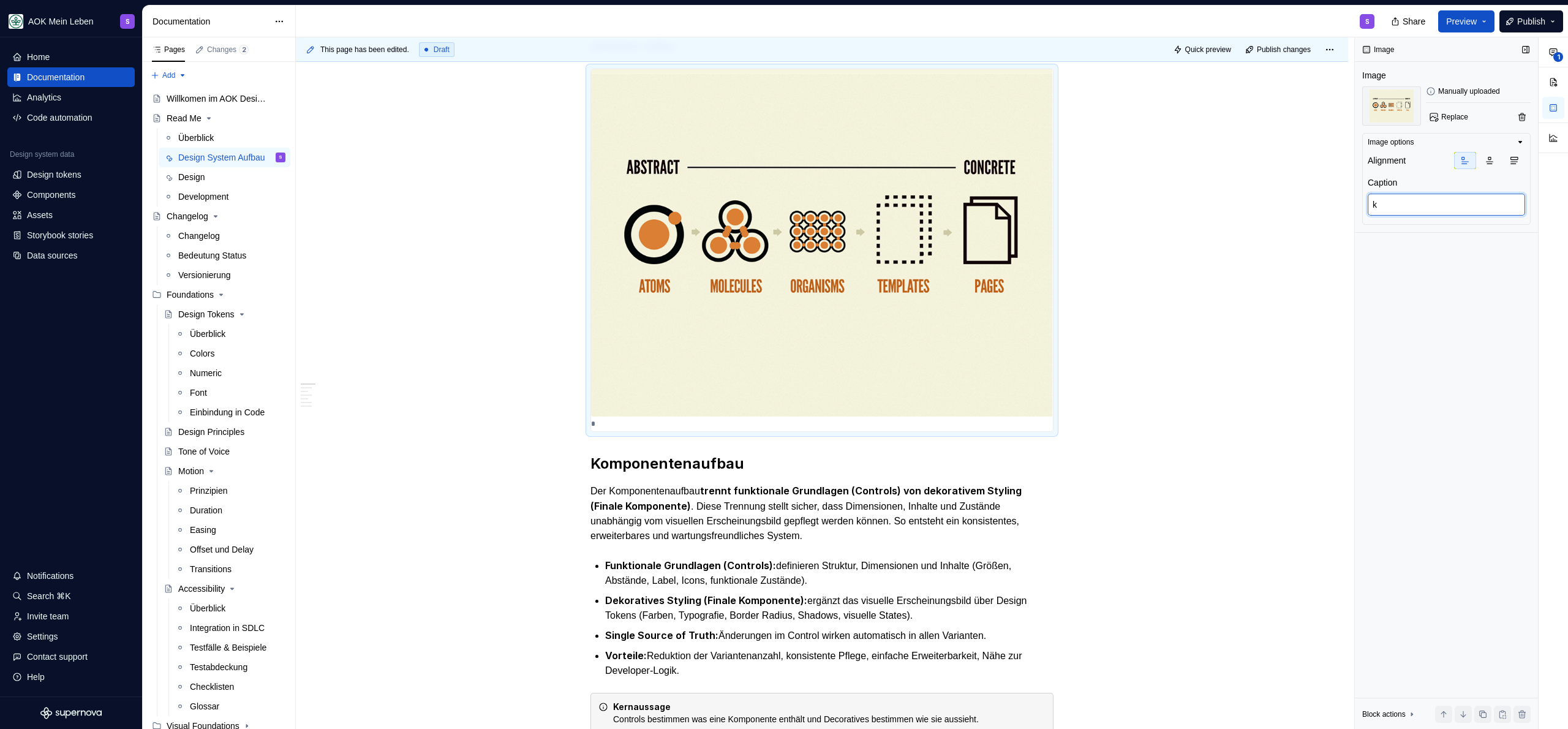
type textarea "*"
type textarea "kl"
type textarea "*"
type textarea "kle"
type textarea "*"
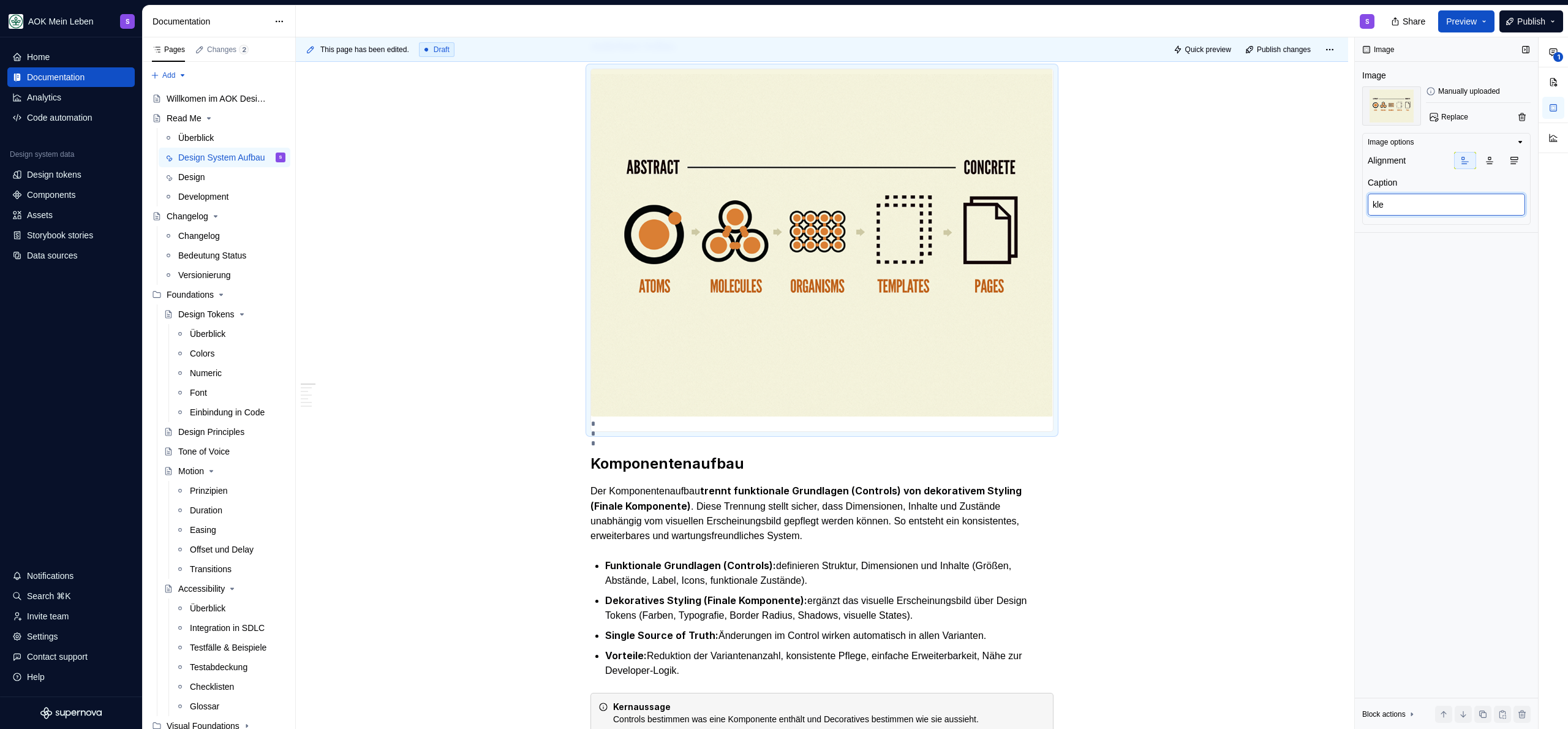
type textarea "klei"
type textarea "*"
type textarea "klein"
type textarea "*"
type textarea "kleins"
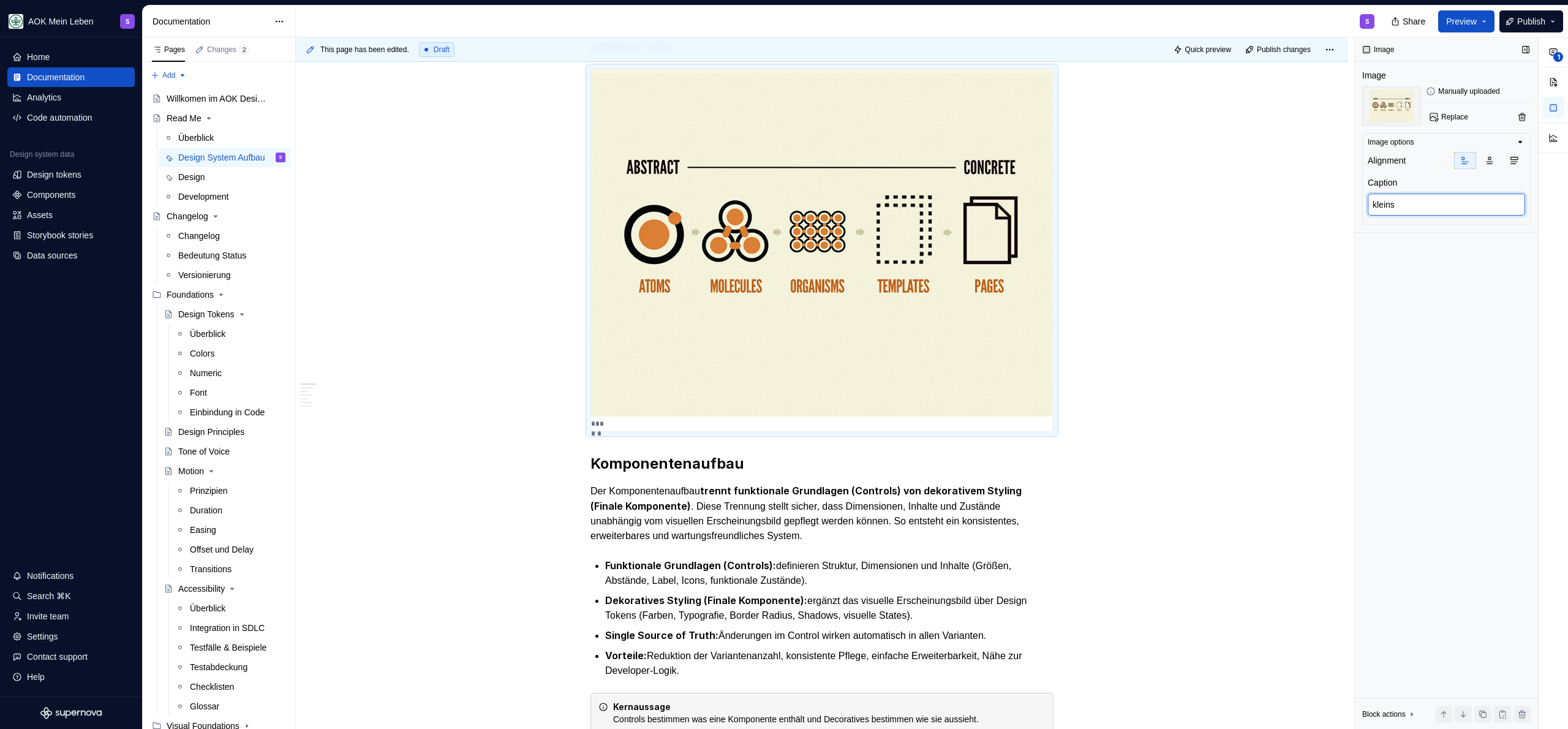
type textarea "*"
type textarea "kleinst"
type textarea "*"
type textarea "kleinste"
type textarea "*"
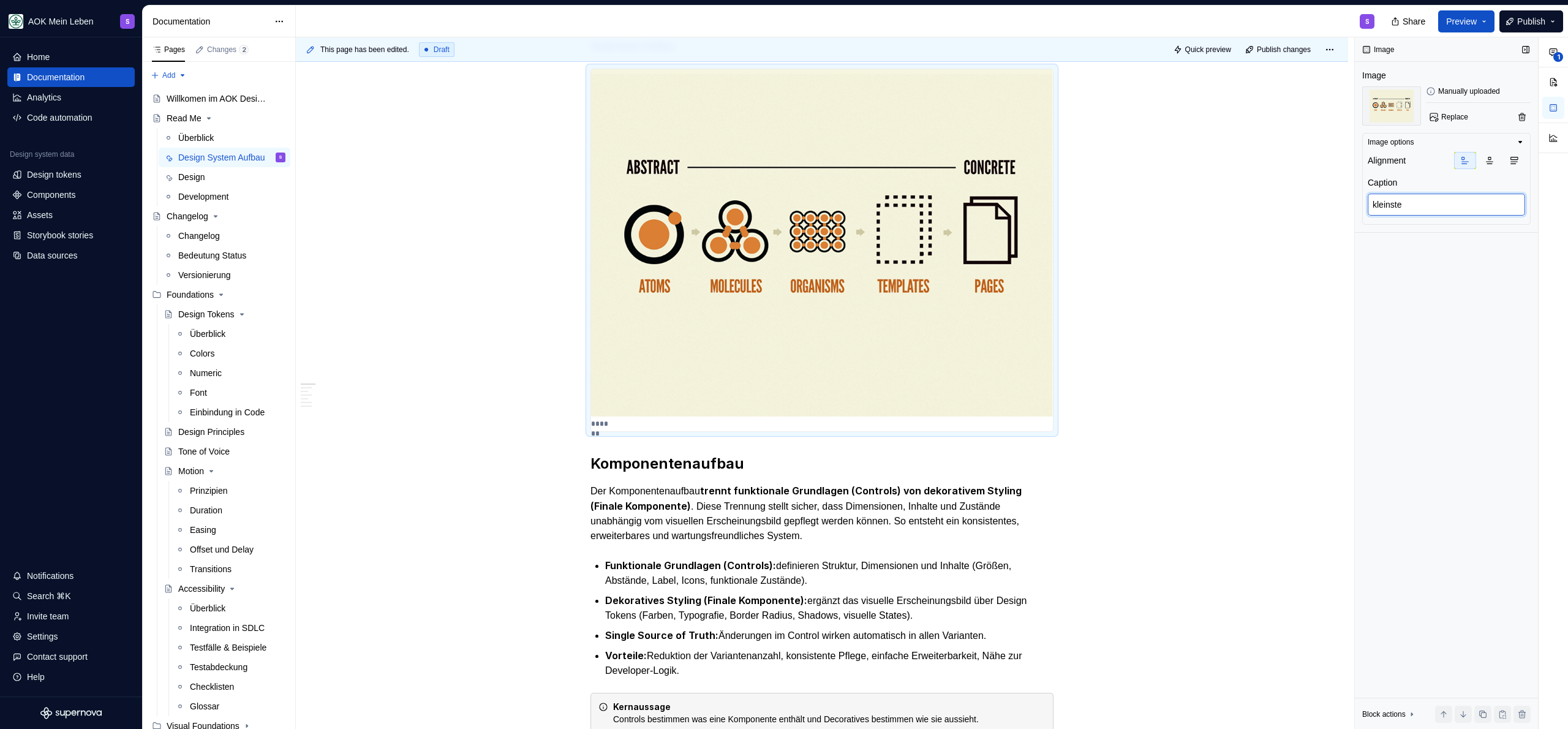
type textarea "kleinste"
type textarea "*"
type textarea "kleinste E"
type textarea "*"
type textarea "kleinste Ei"
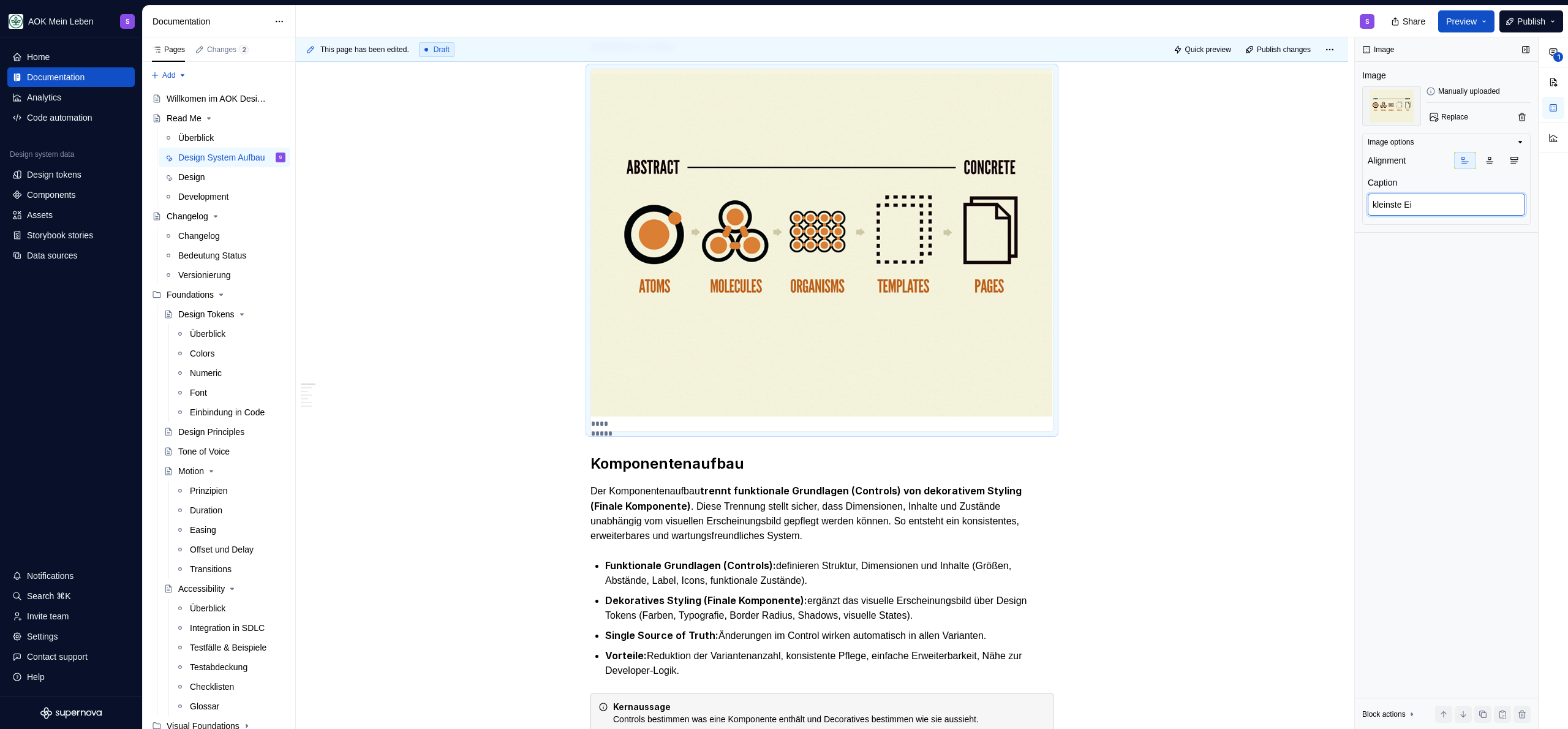
type textarea "*"
type textarea "kleinste Ein"
type textarea "*"
type textarea "kleinste Einh"
type textarea "*"
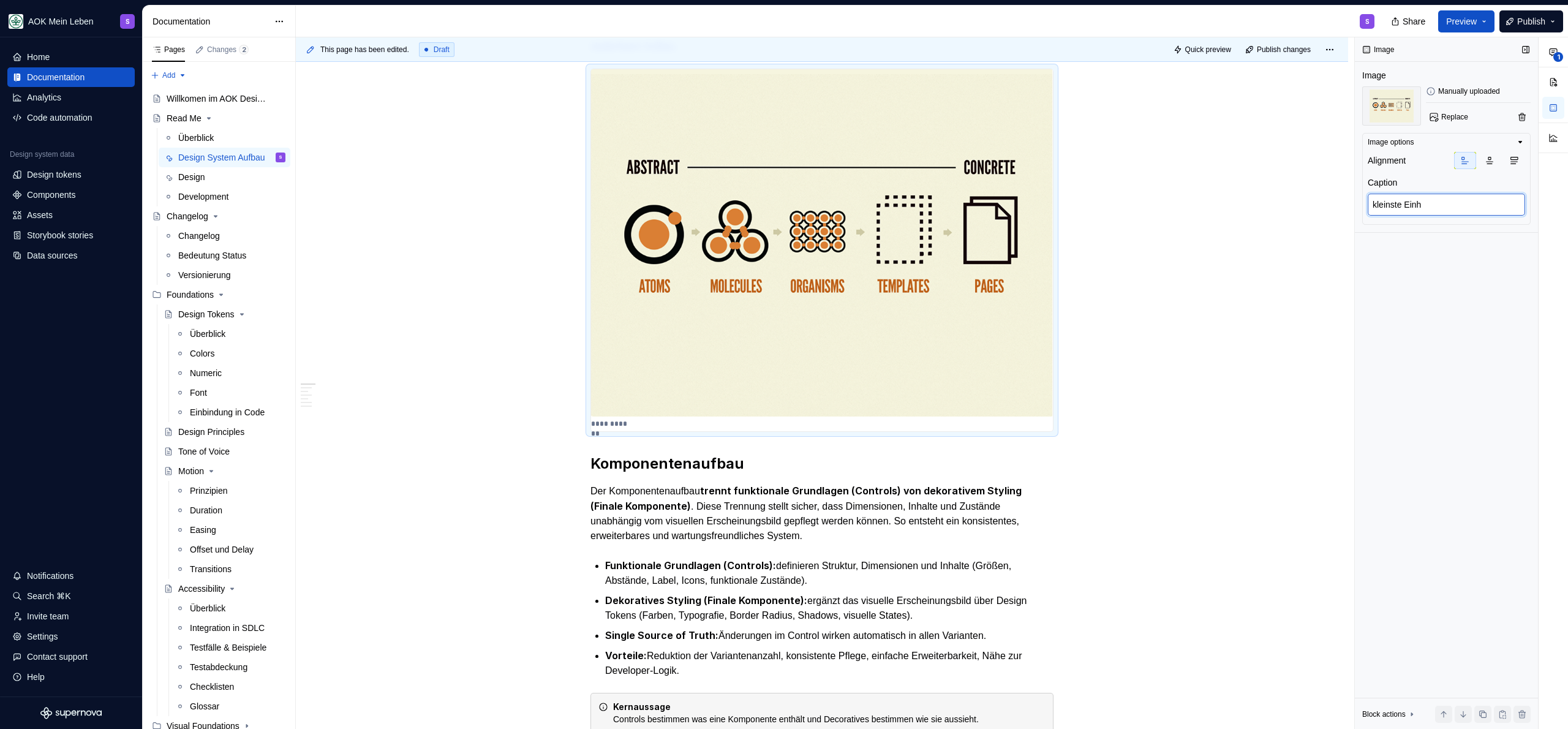
type textarea "kleinste Einhe"
type textarea "*"
type textarea "kleinste Einhei"
type textarea "*"
type textarea "kleinste Einheit"
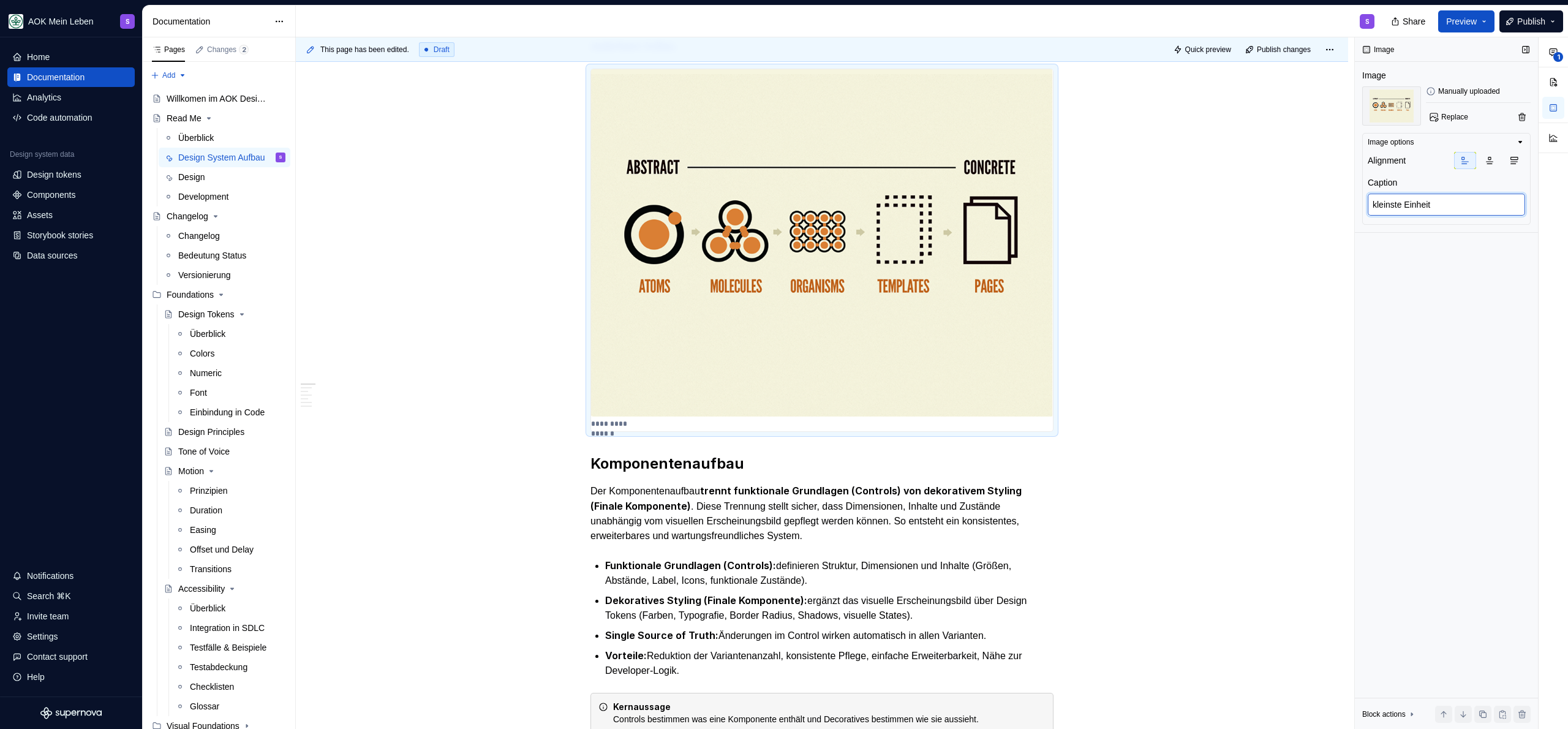
type textarea "*"
type textarea "kleinste Einheit"
type textarea "*"
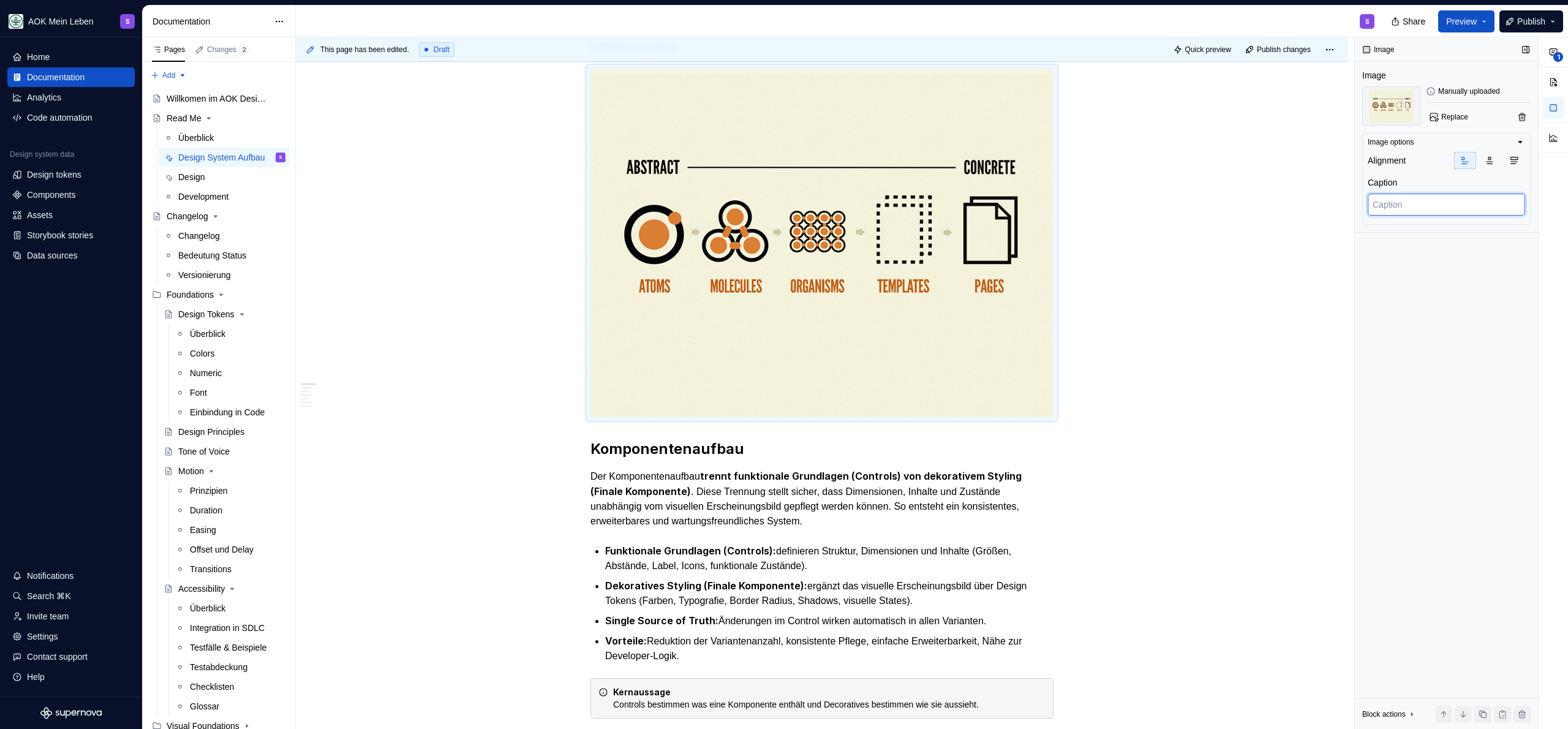
type textarea "k"
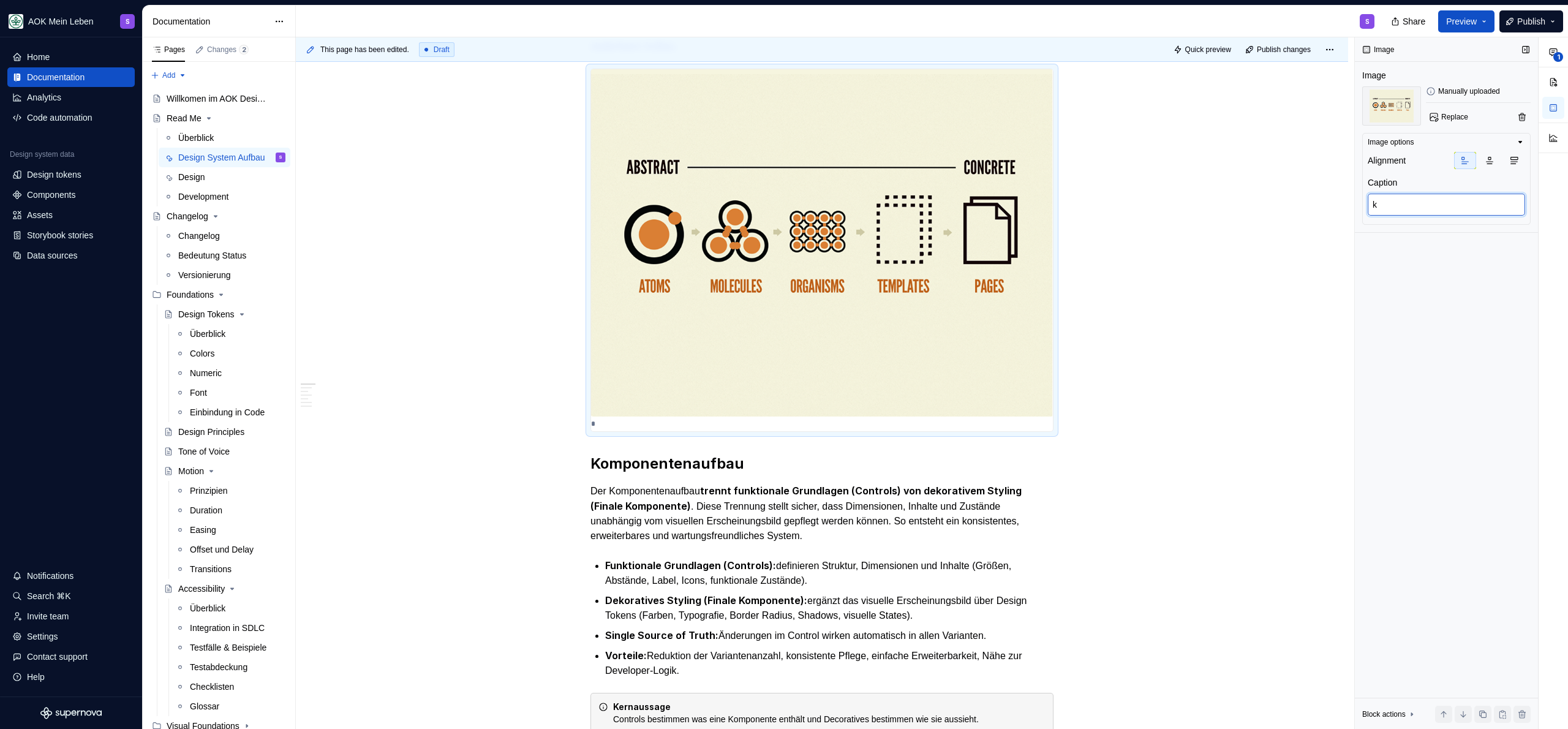
type textarea "*"
type textarea "kl"
type textarea "*"
type textarea "kle"
type textarea "*"
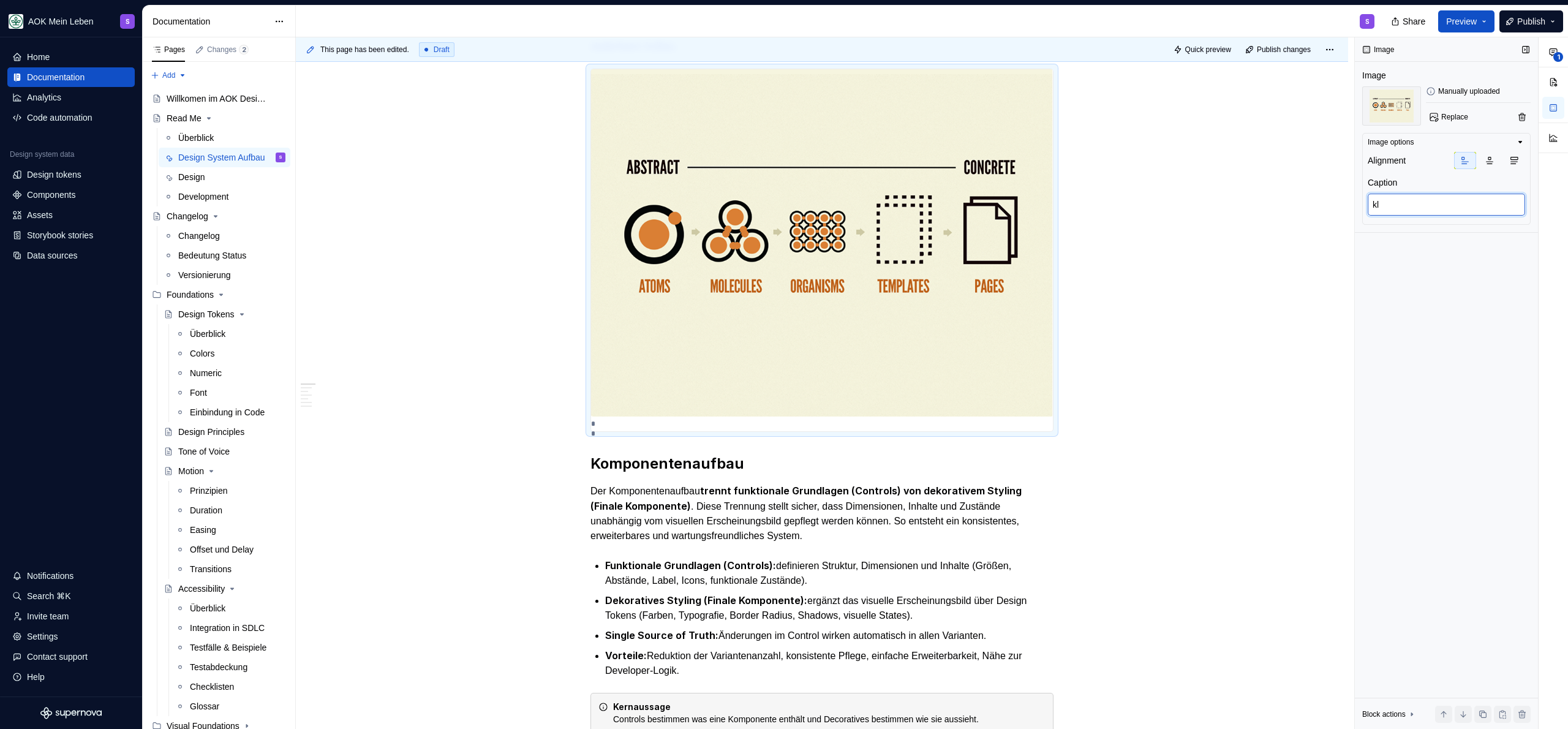
type textarea "k"
type textarea "*"
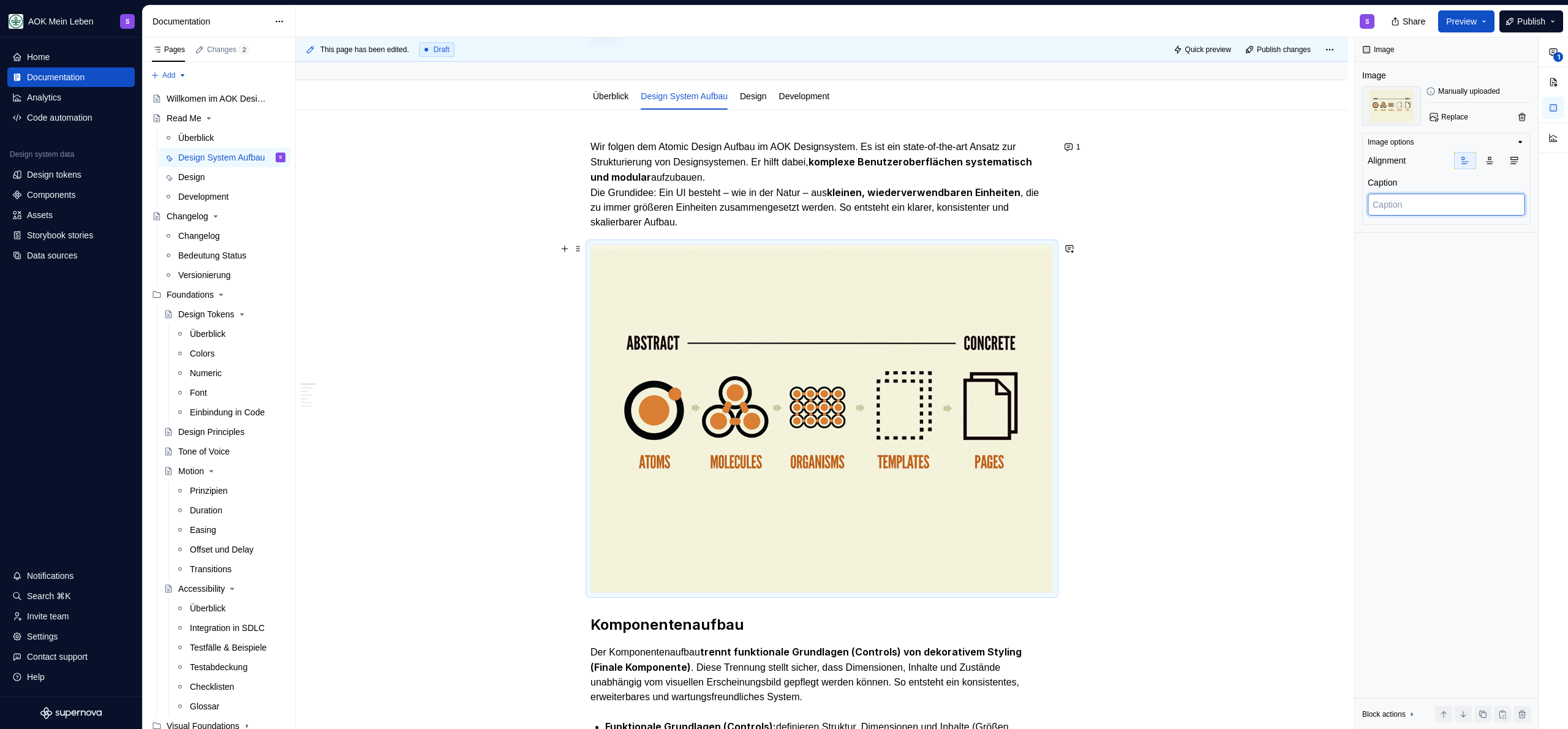
scroll to position [80, 0]
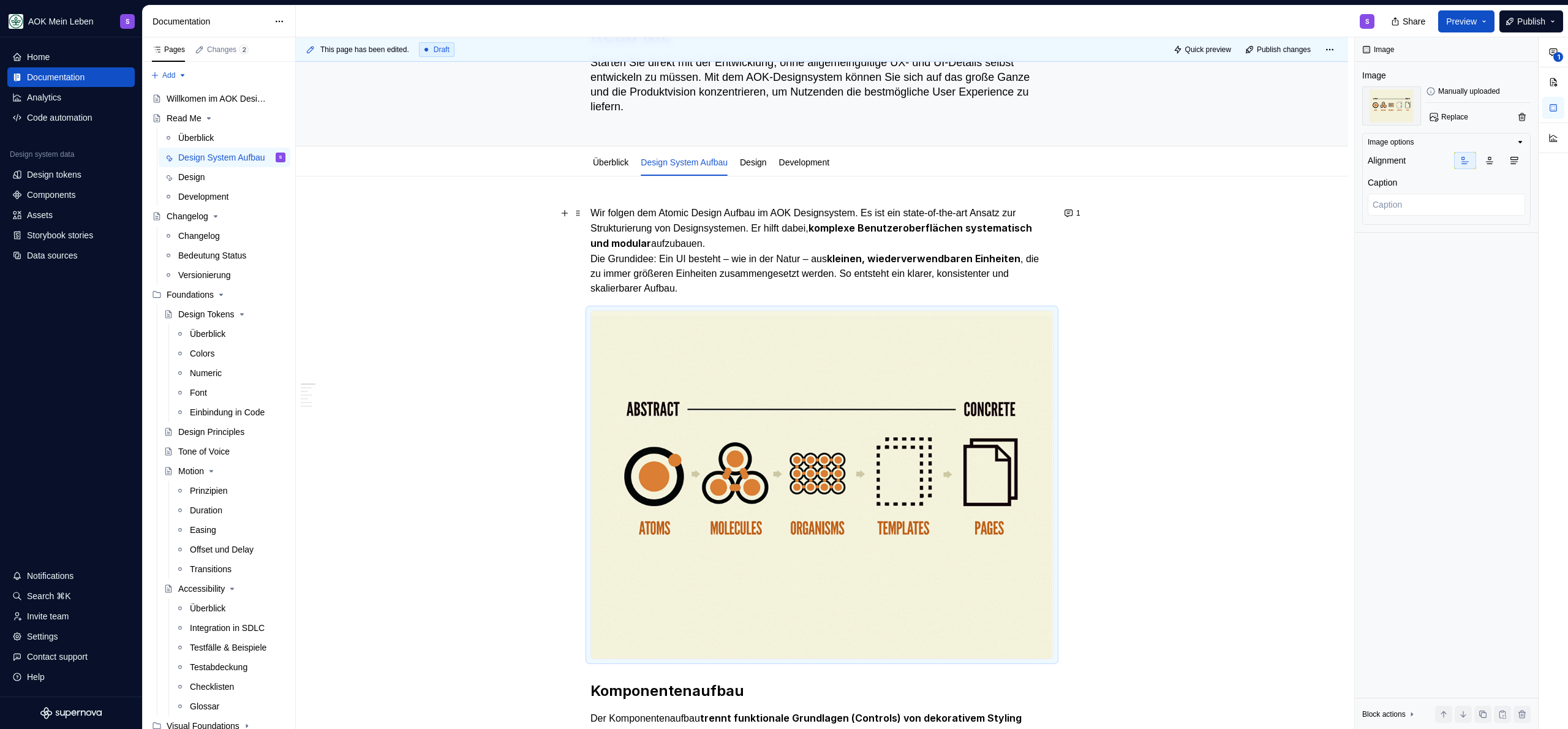
click at [751, 286] on p "Wir folgen dem Atomic Design Aufbau im AOK Designsystem. Es ist ein state-of-th…" at bounding box center [822, 250] width 463 height 90
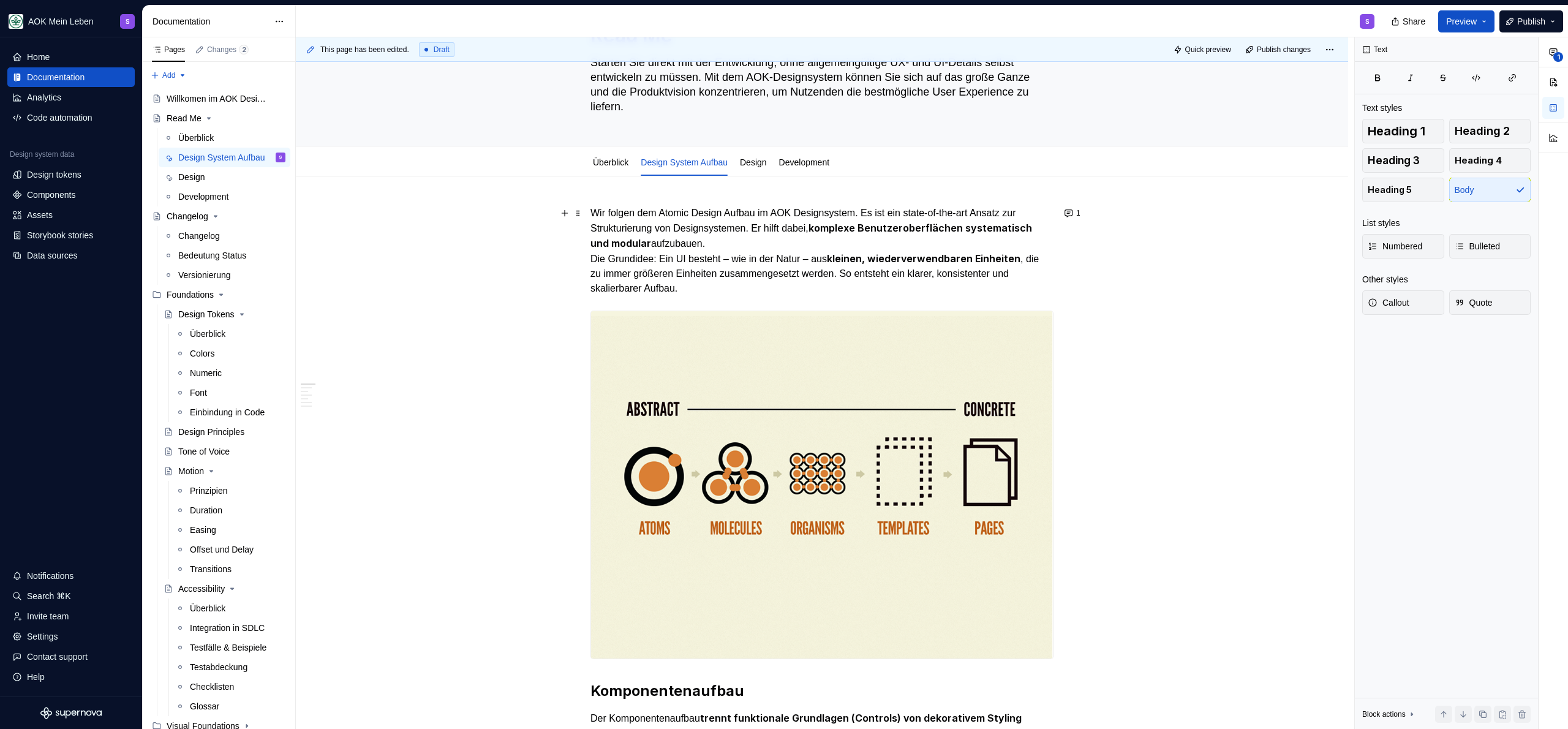
click at [1021, 258] on strong "kleinen, wiederverwendbaren Einheiten" at bounding box center [924, 258] width 193 height 12
click at [792, 286] on p "Wir folgen dem Atomic Design Aufbau im AOK Designsystem. Es ist ein state-of-th…" at bounding box center [822, 250] width 463 height 90
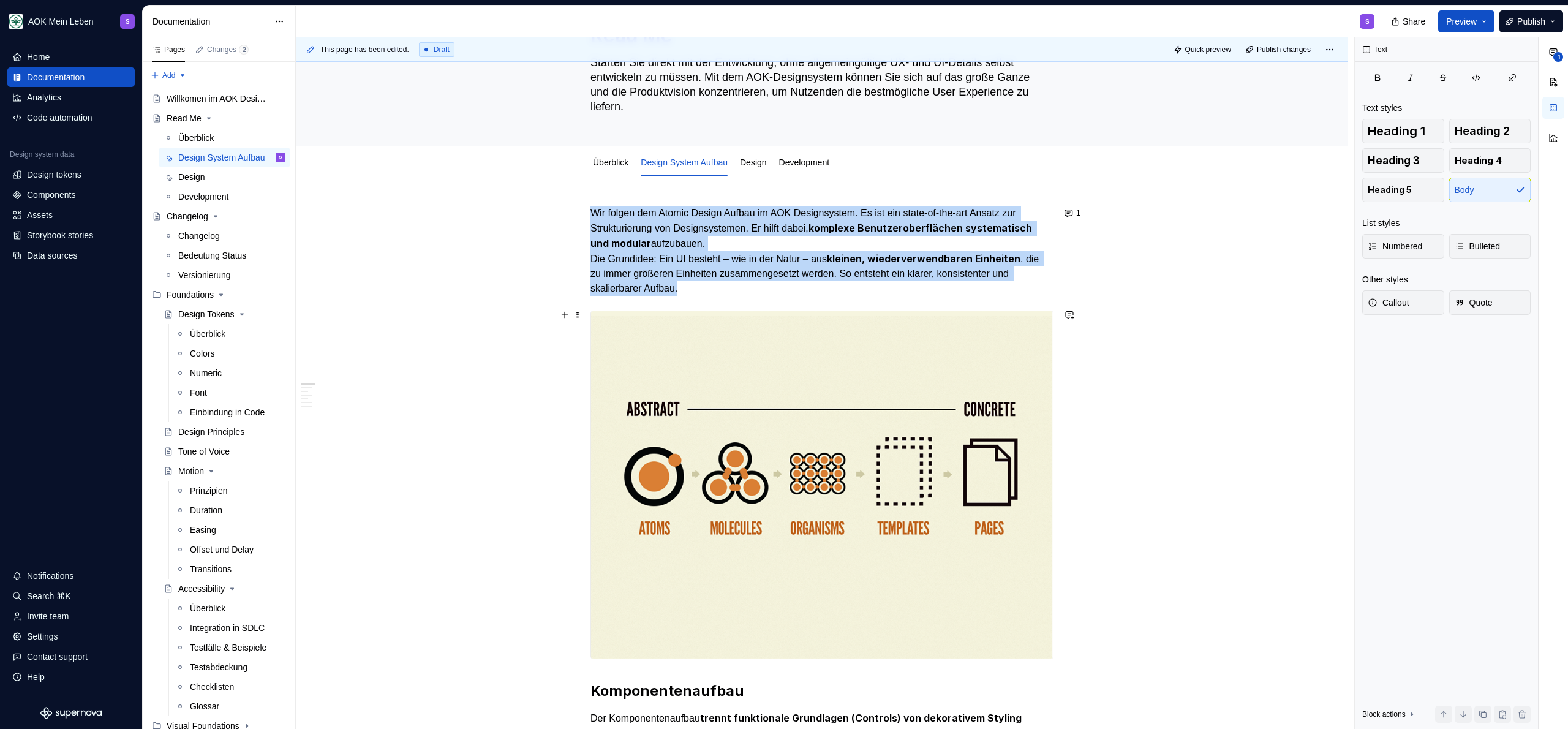
click at [877, 498] on img at bounding box center [822, 484] width 462 height 347
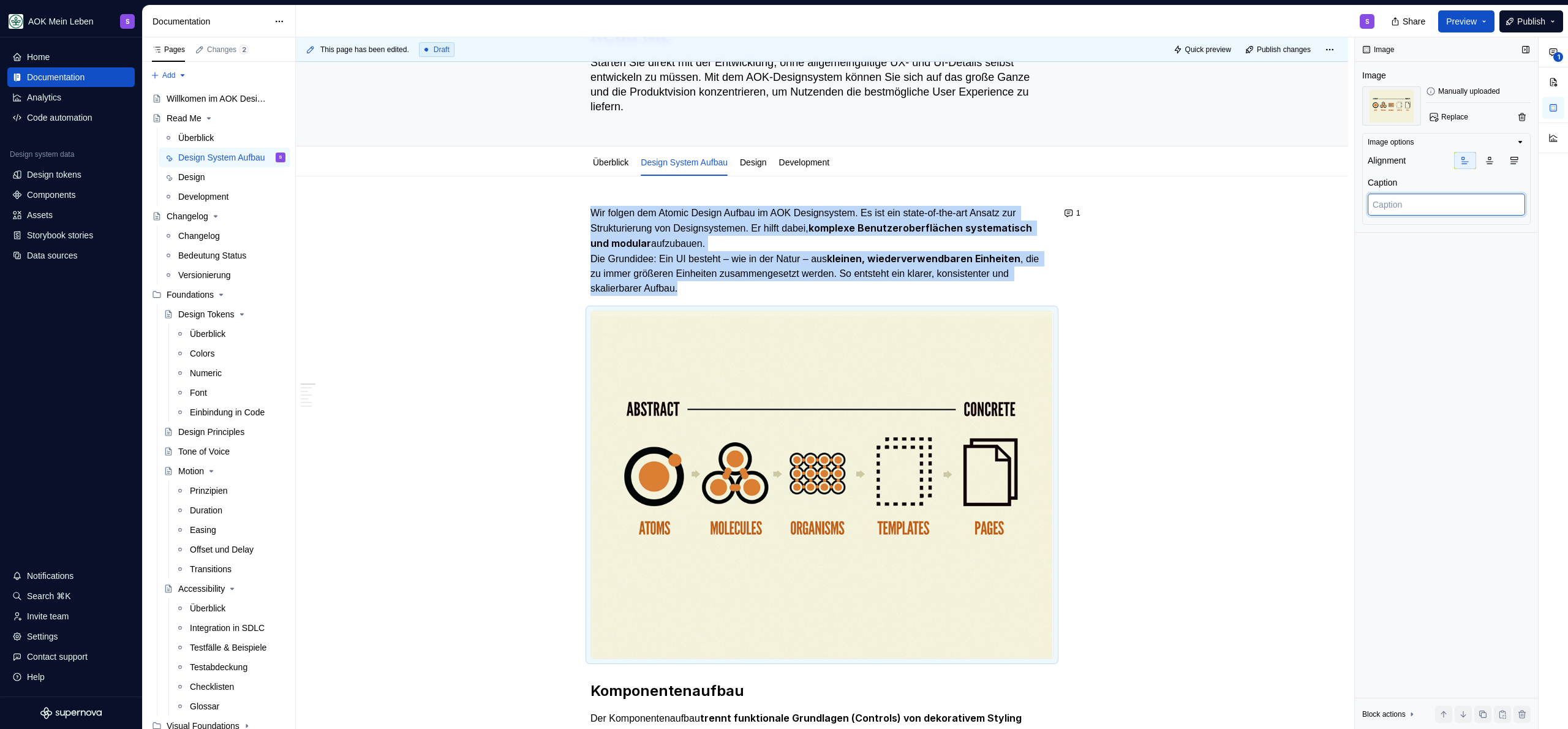
click at [1426, 201] on textarea at bounding box center [1447, 204] width 157 height 22
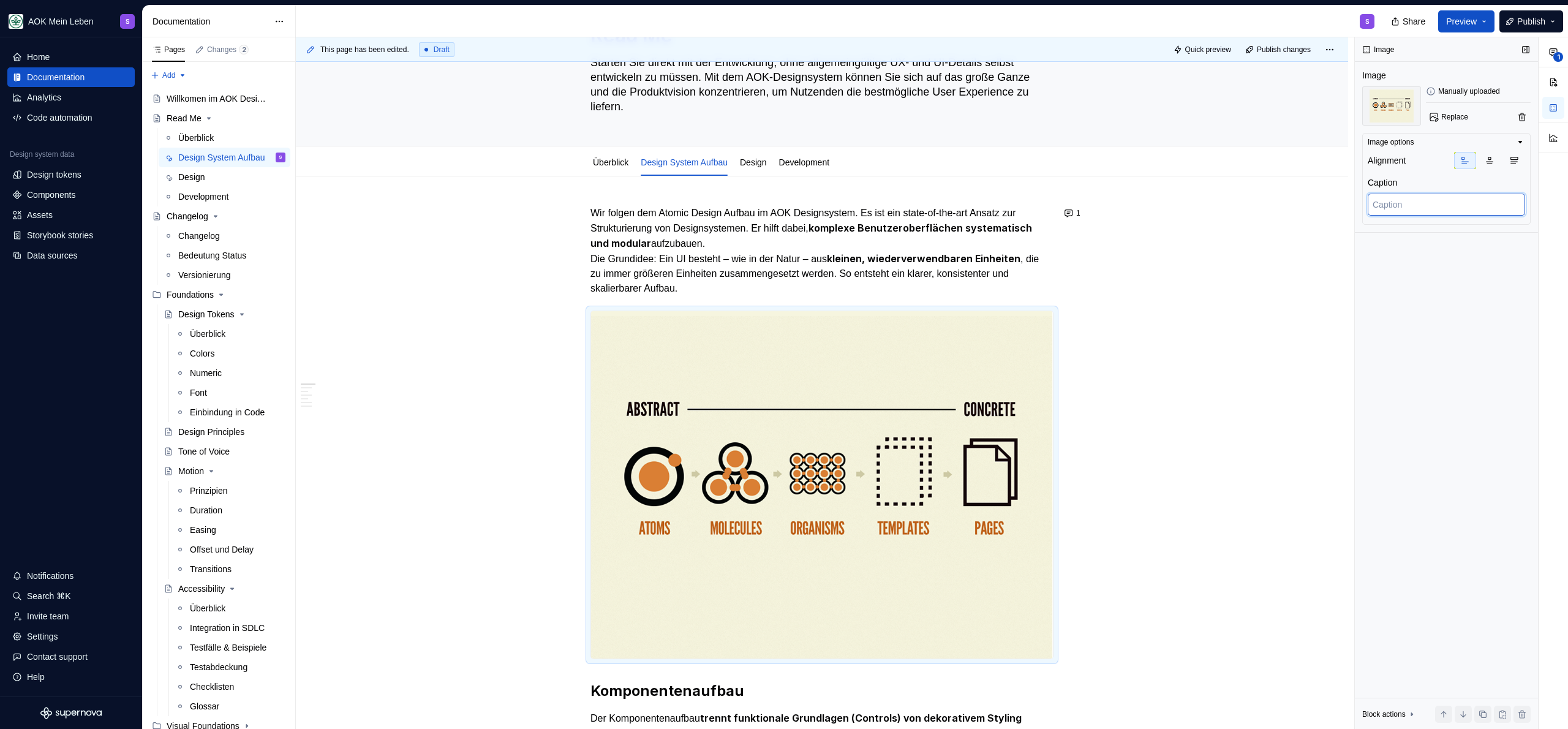
paste textarea "fünf Design-Stufen von abstrakt bis konkret: Atome, Moleküle, Organismen, Templ…"
type textarea "*"
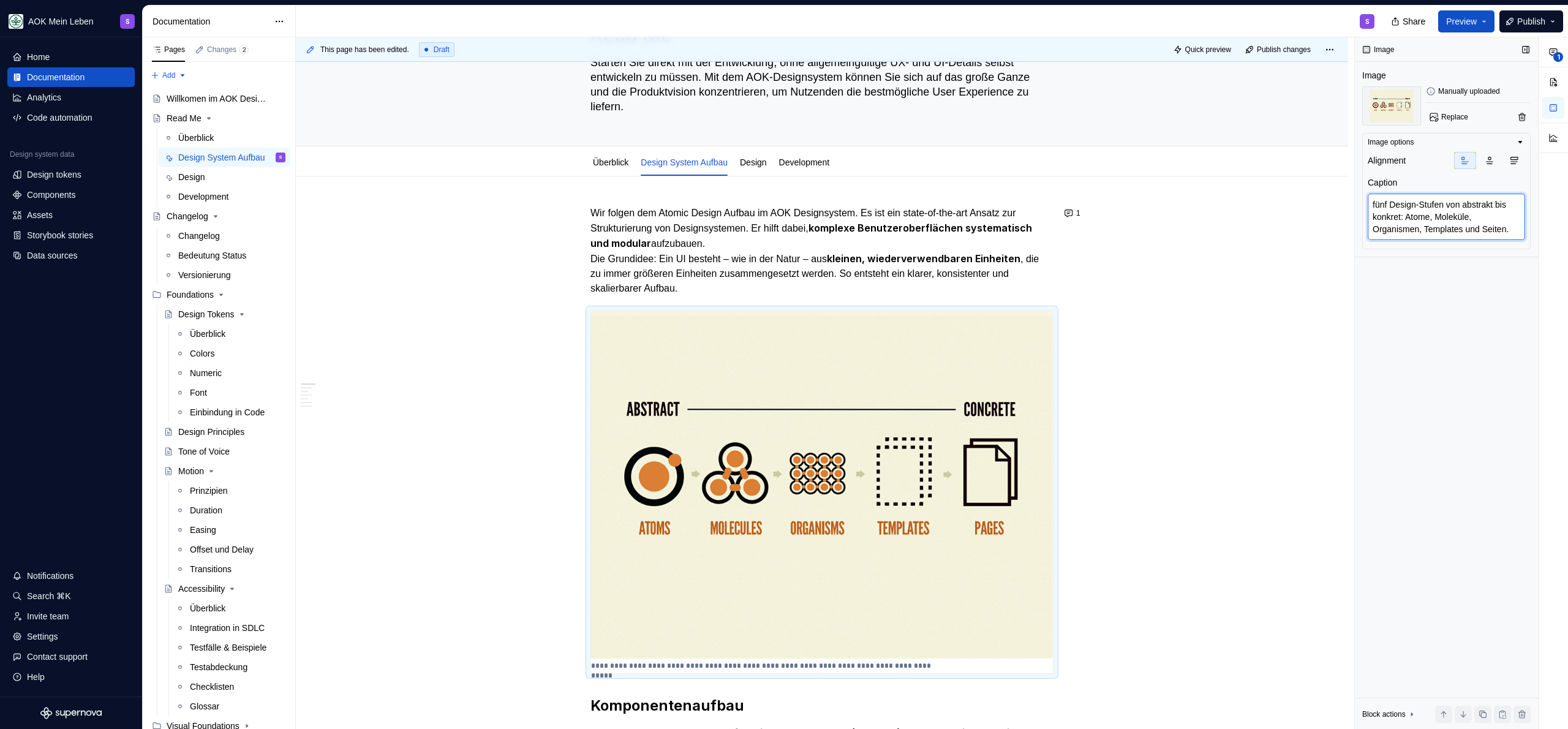
scroll to position [6, 0]
click at [1388, 206] on textarea "fünf Design-Stufen von abstrakt bis konkret: Atome, Moleküle, Organismen, Templ…" at bounding box center [1447, 217] width 157 height 47
click at [1388, 195] on textarea "fünf Design-Stufen von abstrakt bis konkret: Atome, Moleküle, Organismen, Templ…" at bounding box center [1447, 217] width 157 height 47
click at [1377, 197] on textarea "fünf Design-Stufen von abstrakt bis konkret: Atome, Moleküle, Organismen, Templ…" at bounding box center [1447, 217] width 157 height 47
type textarea "ünf Design-Stufen von abstrakt bis konkret: Atome, Moleküle, Organismen, Templa…"
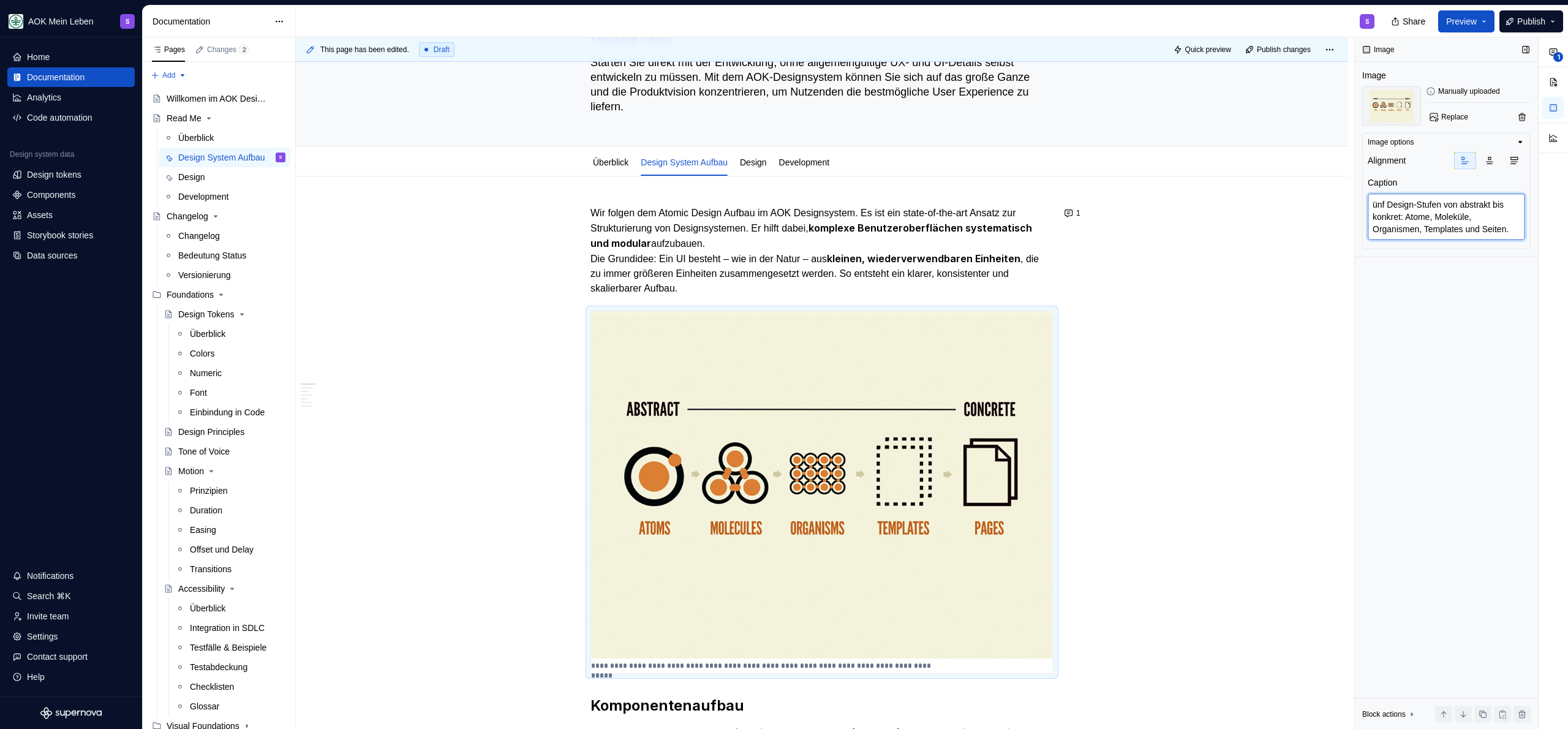
scroll to position [6, 0]
type textarea "*"
click at [1475, 200] on textarea "Fünf Design-Stufen von abstrakt bis konkret: Atome, Moleküle, Organismen, Templ…" at bounding box center [1447, 217] width 157 height 47
click at [1373, 215] on textarea "Fünf Design-Stufen von abstrakt bis konkret: Atome, Moleküle, Organismen, Templ…" at bounding box center [1447, 217] width 157 height 47
click at [1421, 216] on textarea "Fünf Design-Stufen von abstrakt bis konkret: Atome, Moleküle, Organismen, Templ…" at bounding box center [1447, 217] width 157 height 47
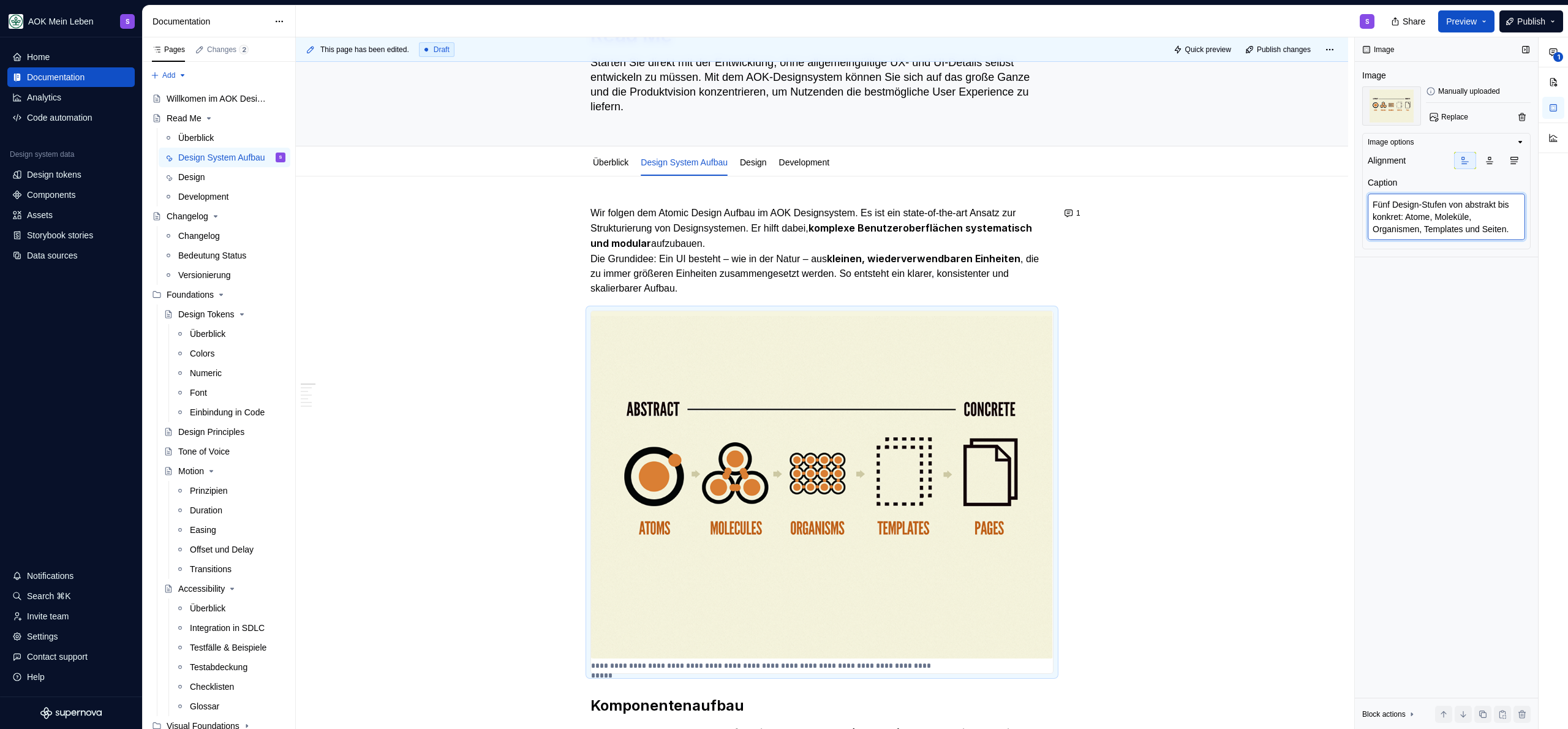
click at [1480, 215] on textarea "Fünf Design-Stufen von abstrakt bis konkret: Atome, Moleküle, Organismen, Templ…" at bounding box center [1447, 217] width 157 height 47
click at [1414, 235] on textarea "Fünf Design-Stufen von abstrakt bis konkret: Atome, Moleküle, Organismen, Templ…" at bounding box center [1447, 217] width 157 height 47
type textarea "Fünf Design-Stufen von abstrakt bis konkret: Atome, Moleküle, Organismen, Templ…"
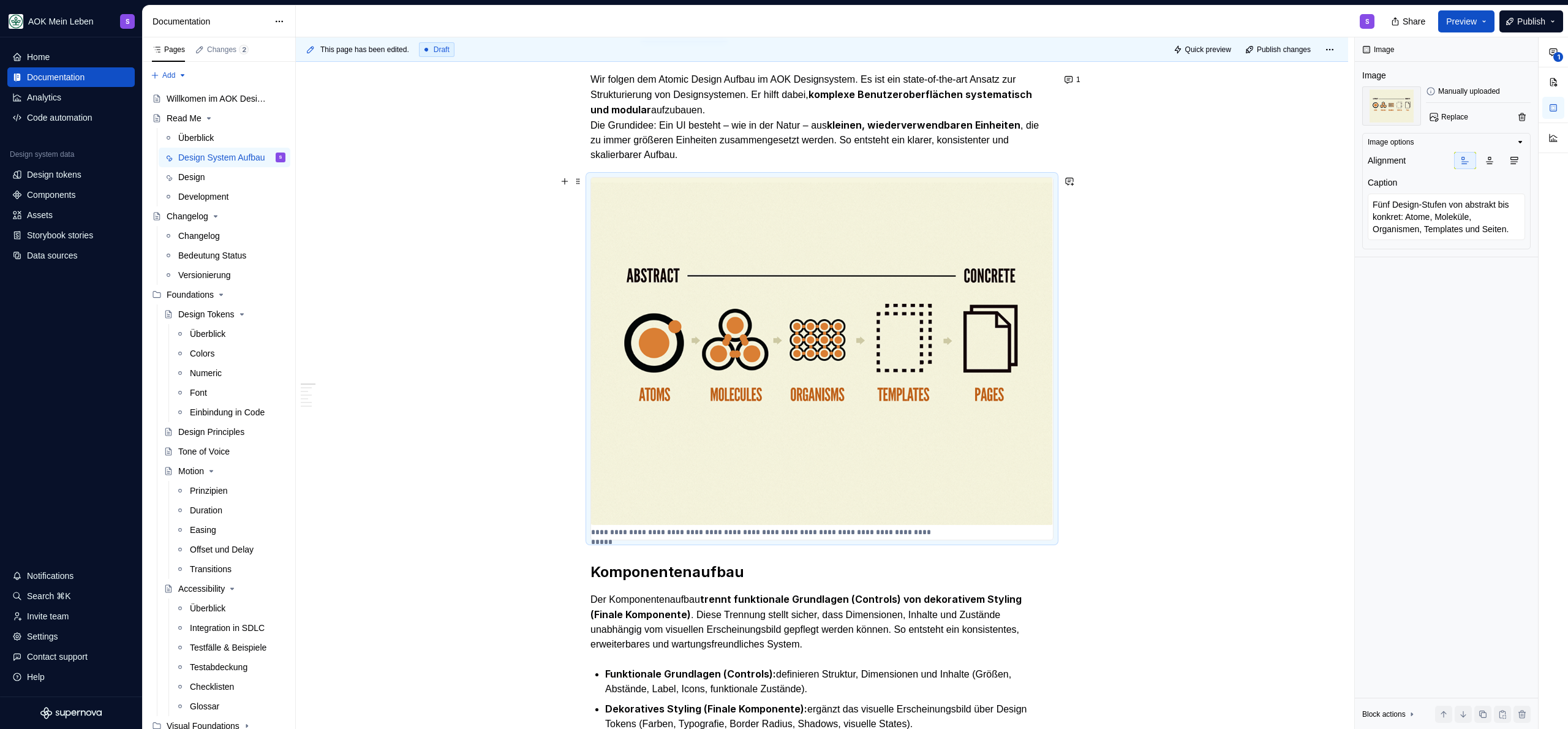
scroll to position [313, 0]
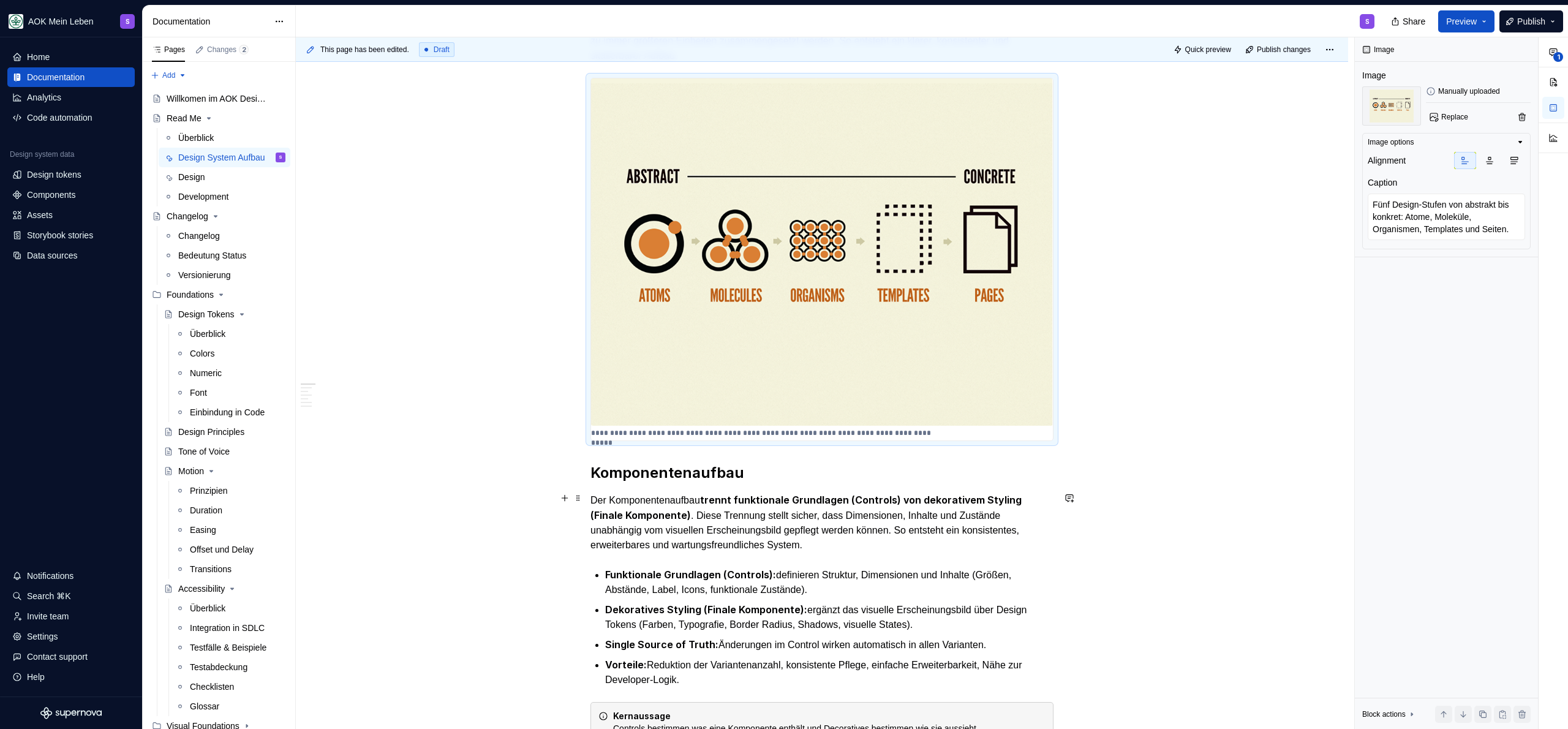
click at [794, 474] on h2 "Komponentenaufbau" at bounding box center [822, 473] width 463 height 19
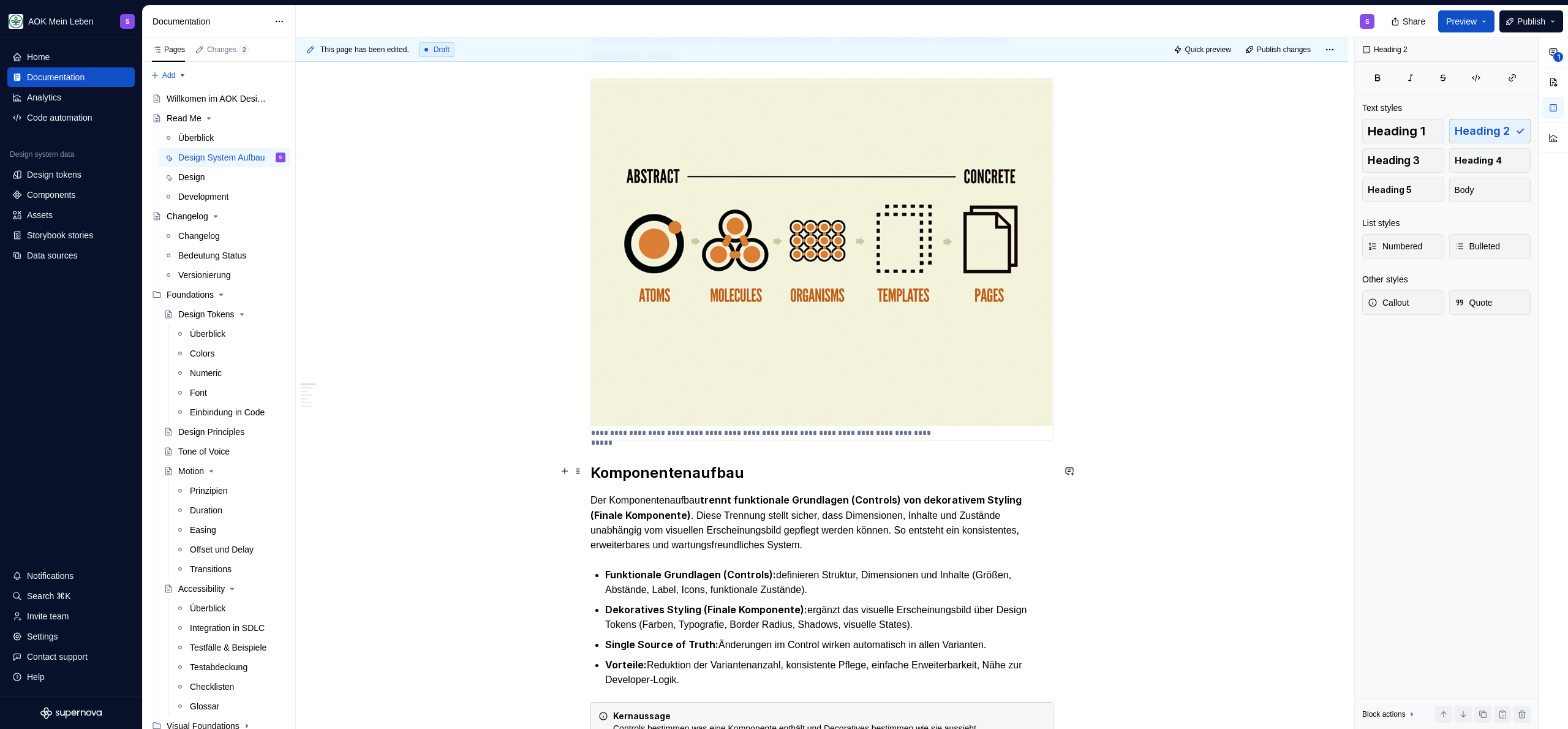
click at [590, 470] on h2 "Komponentenaufbau" at bounding box center [822, 473] width 463 height 19
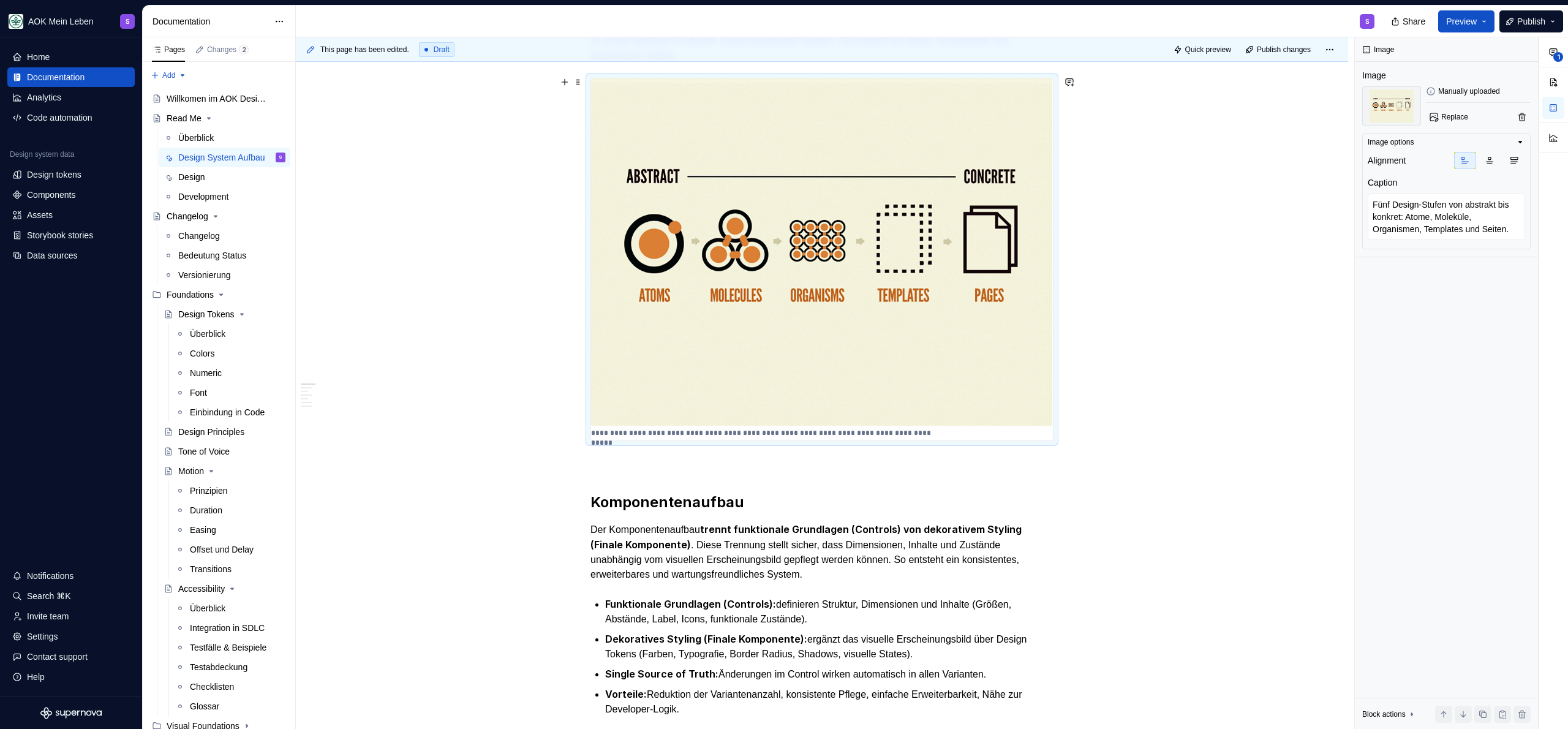
click at [943, 428] on div "**********" at bounding box center [822, 259] width 462 height 362
click at [940, 430] on div "**********" at bounding box center [822, 259] width 462 height 362
click at [1505, 224] on textarea "Fünf Design-Stufen von abstrakt bis konkret: Atome, Moleküle, Organismen, Templ…" at bounding box center [1447, 217] width 157 height 47
click at [873, 414] on img at bounding box center [822, 252] width 462 height 347
click at [855, 431] on p "**********" at bounding box center [762, 433] width 342 height 10
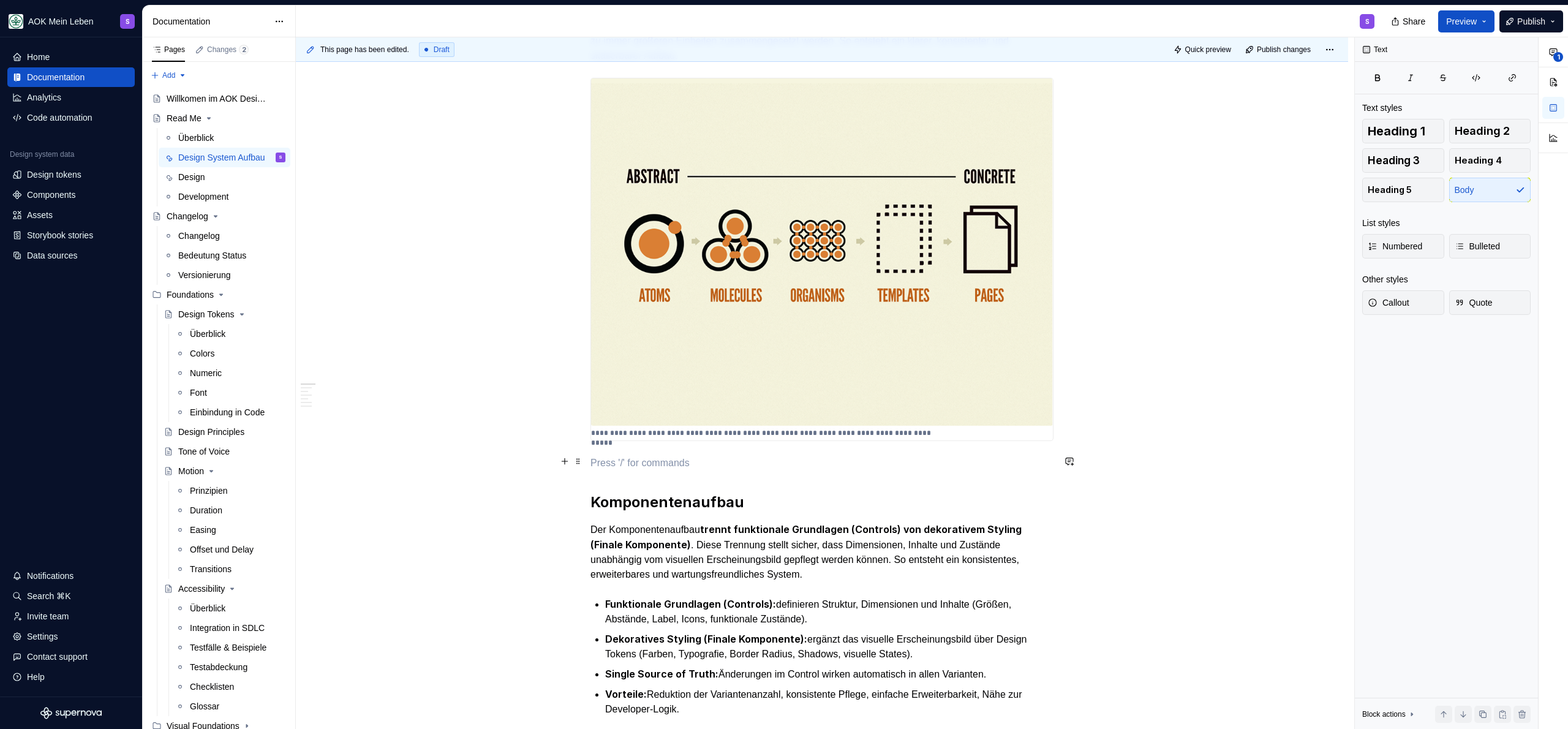
click at [873, 467] on p at bounding box center [822, 463] width 463 height 15
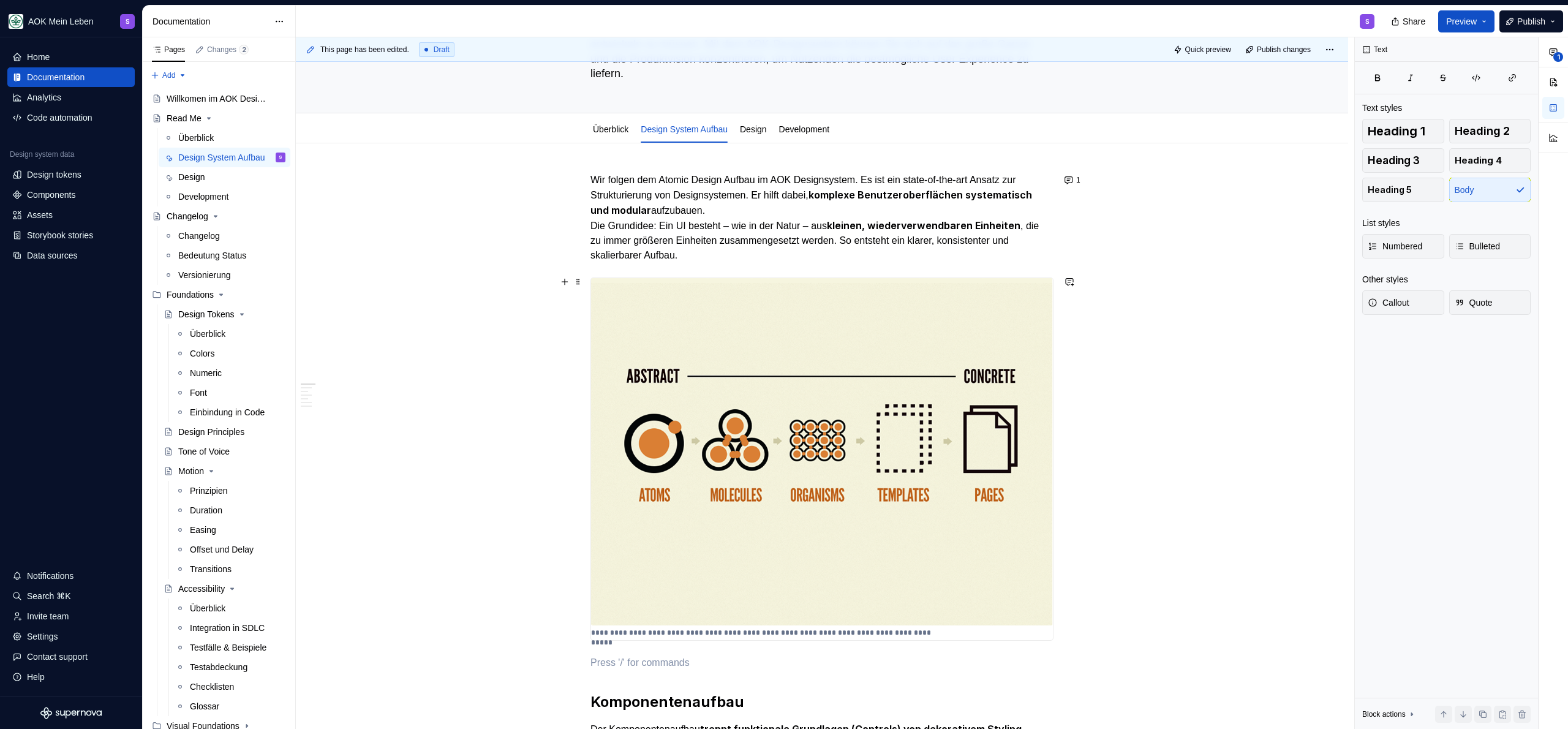
scroll to position [324, 0]
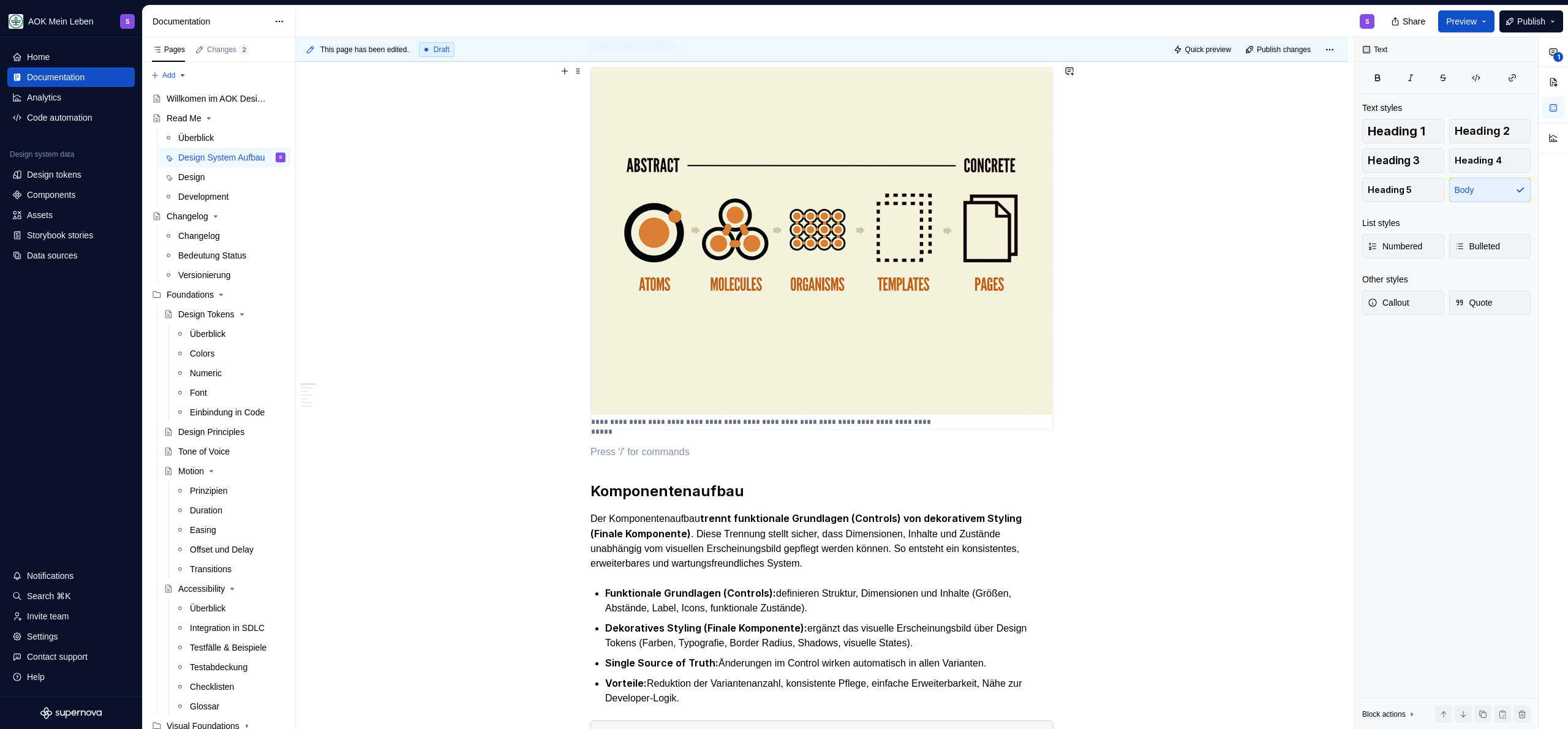
click at [938, 420] on div "**********" at bounding box center [822, 248] width 462 height 362
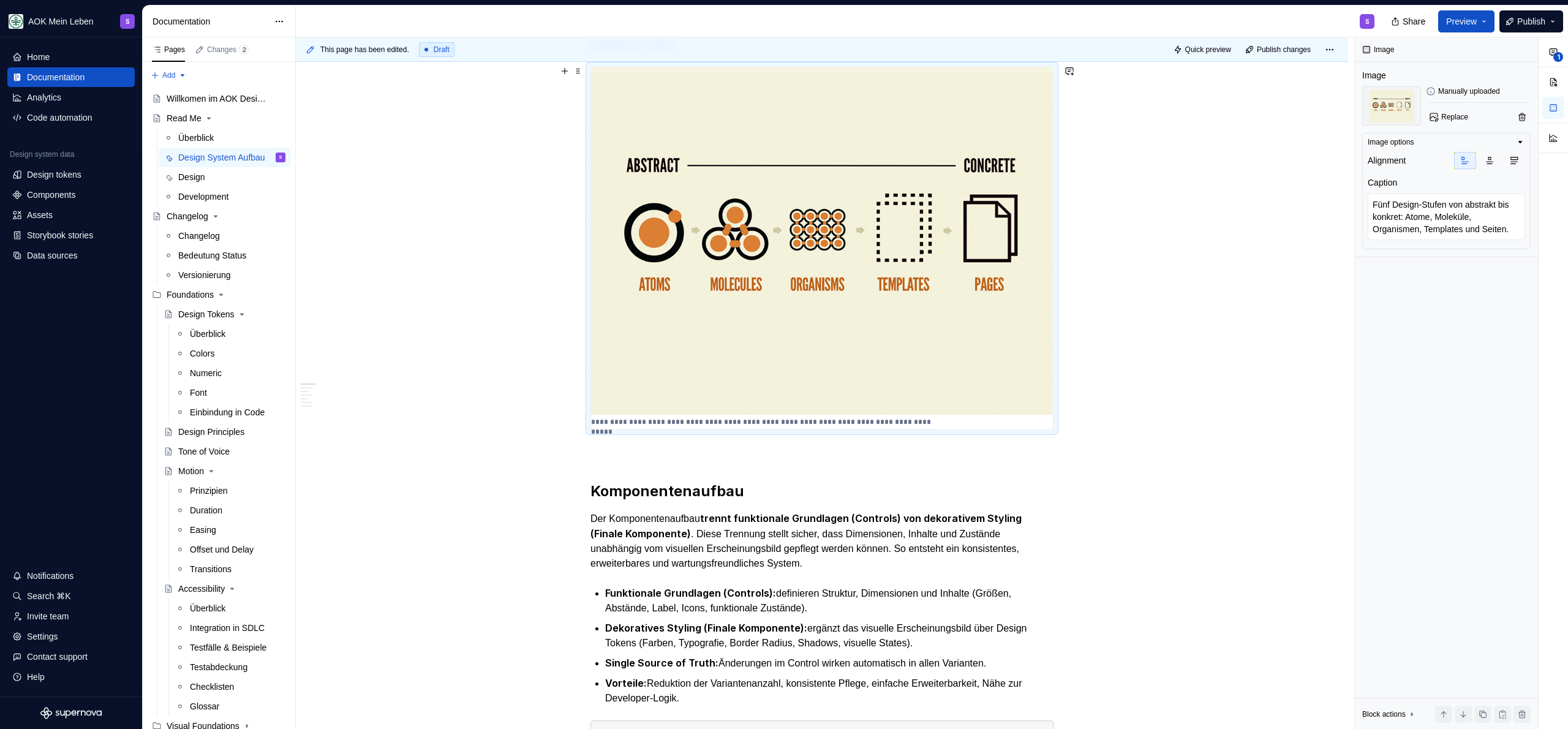
click at [846, 422] on p "**********" at bounding box center [762, 422] width 342 height 10
click at [791, 293] on img at bounding box center [822, 240] width 462 height 347
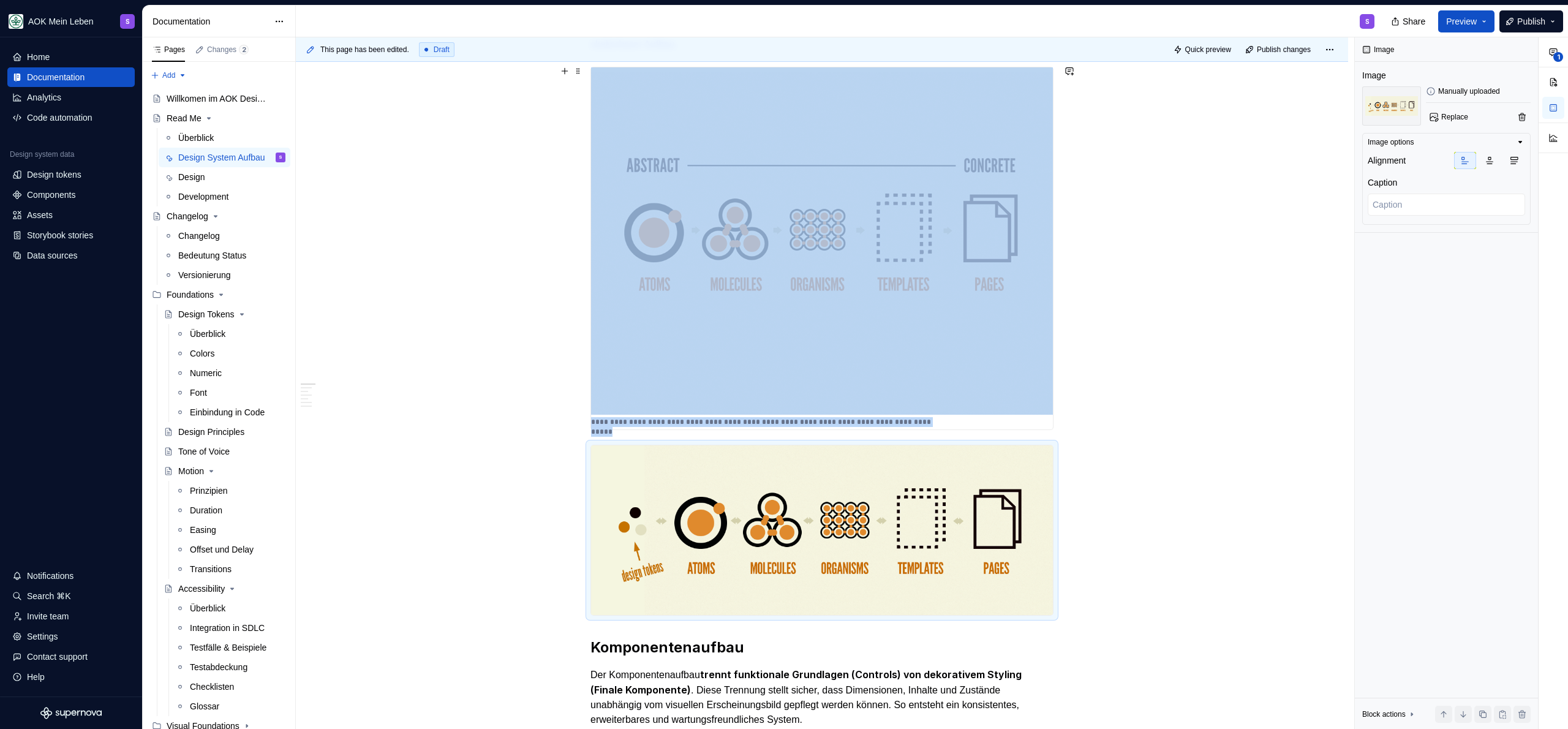
type textarea "*"
type textarea "Fünf Design-Stufen von abstrakt bis konkret: Atome, Moleküle, Organismen, Templ…"
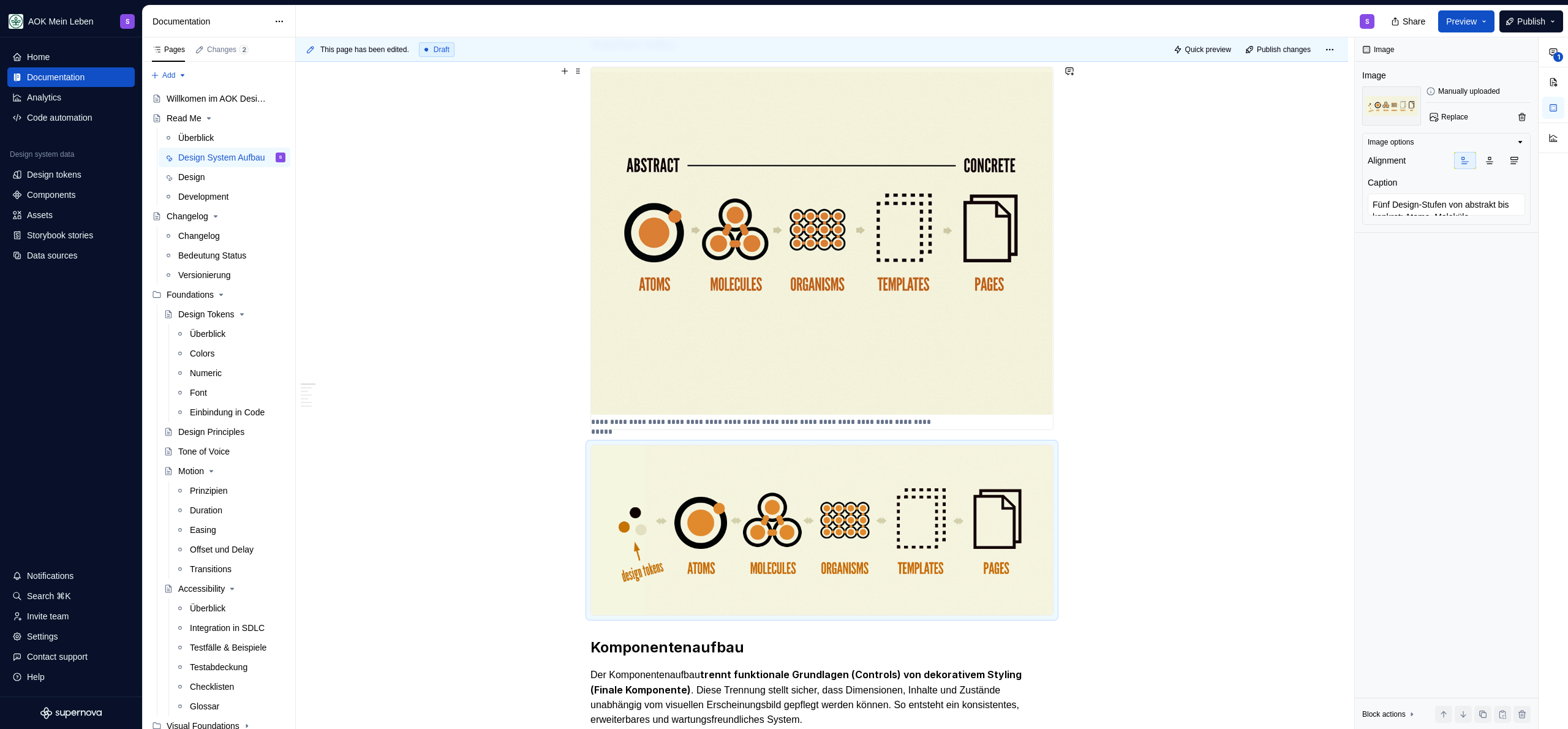
click at [708, 424] on p "**********" at bounding box center [762, 422] width 342 height 10
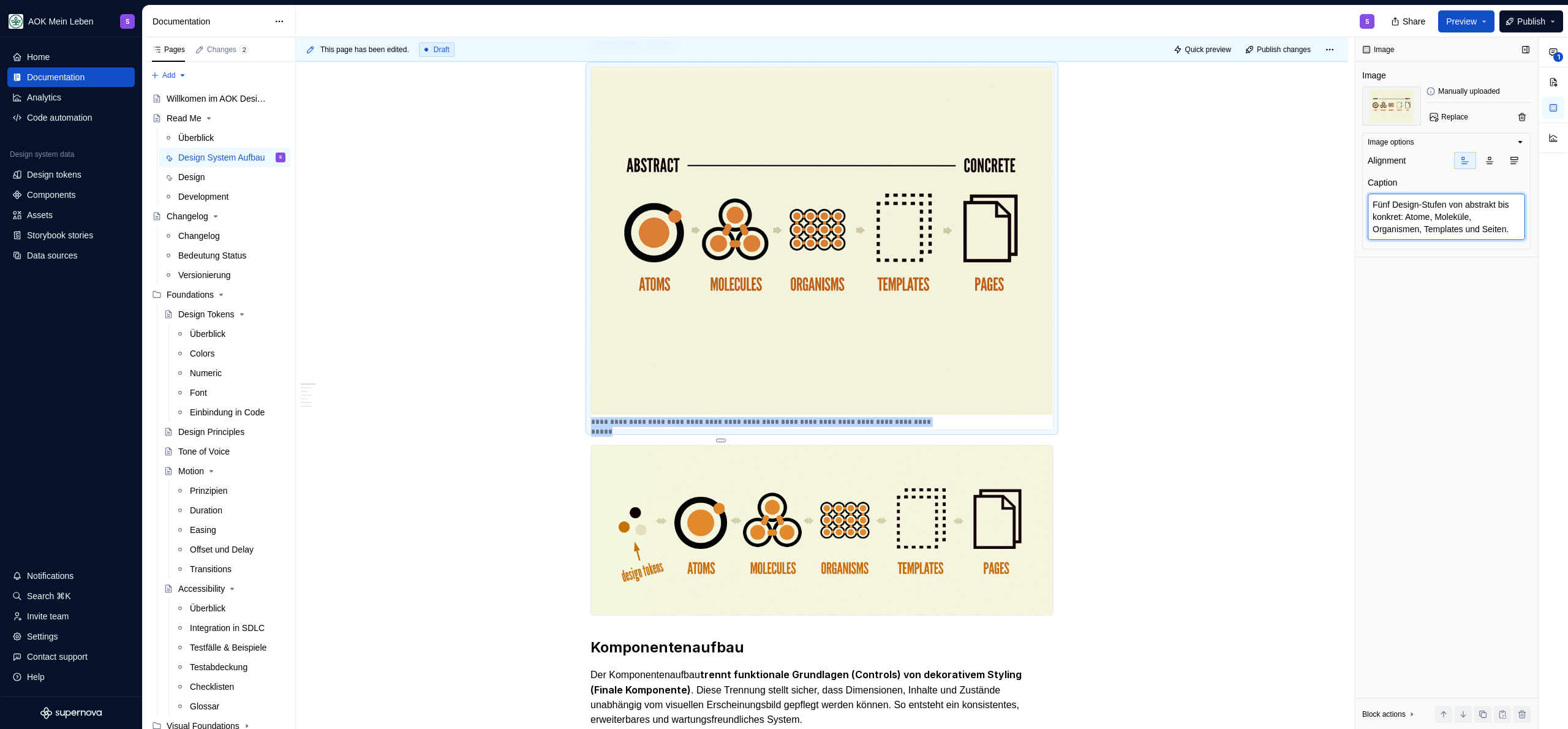
click at [1412, 214] on textarea "Fünf Design-Stufen von abstrakt bis konkret: Atome, Moleküle, Organismen, Templ…" at bounding box center [1447, 217] width 157 height 47
type textarea "*"
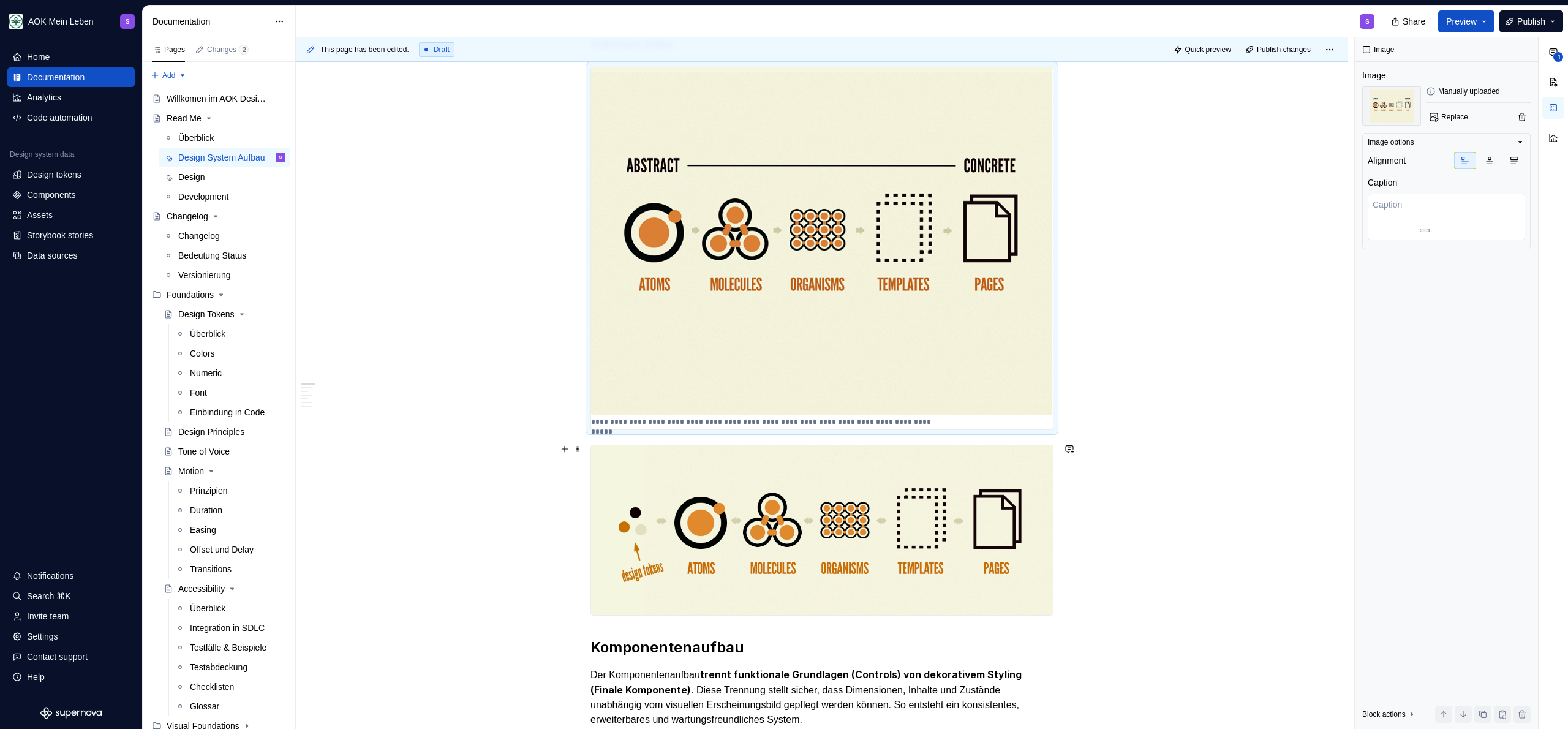
click at [816, 545] on img at bounding box center [822, 530] width 462 height 170
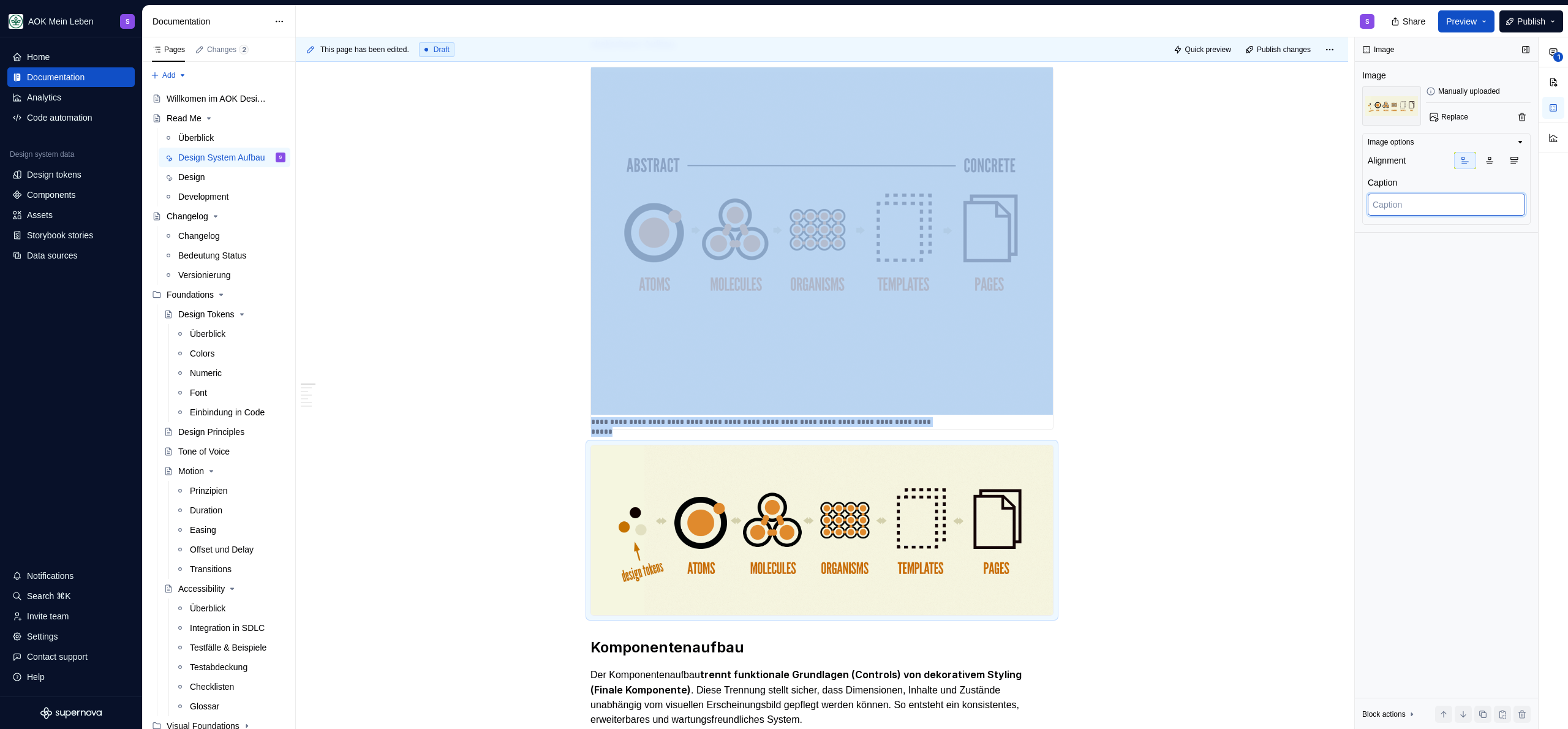
click at [1438, 204] on textarea at bounding box center [1447, 204] width 157 height 22
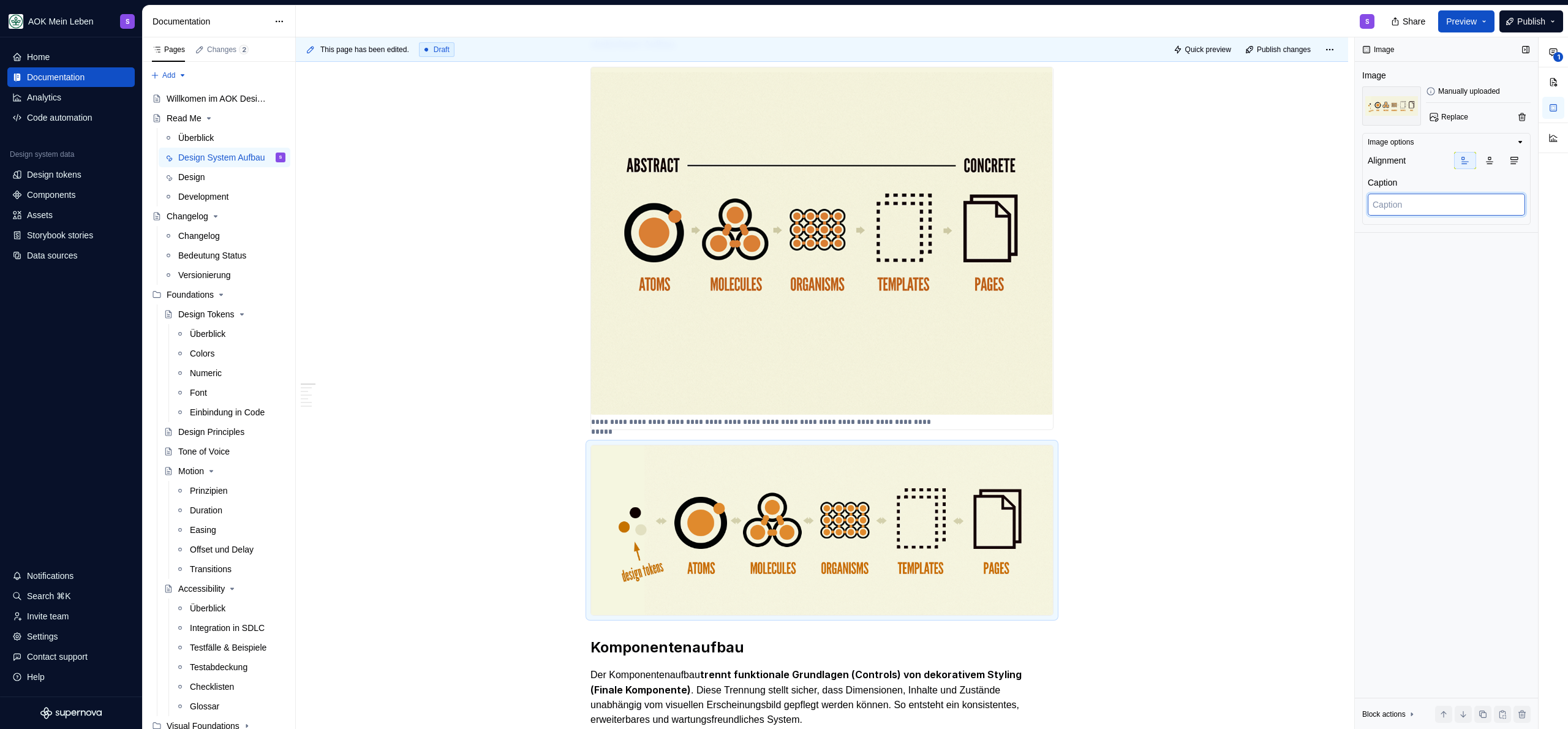
paste textarea "Fünf Design-Stufen von abstrakt bis konkret: Atome, Moleküle, Organismen, Templ…"
type textarea "*"
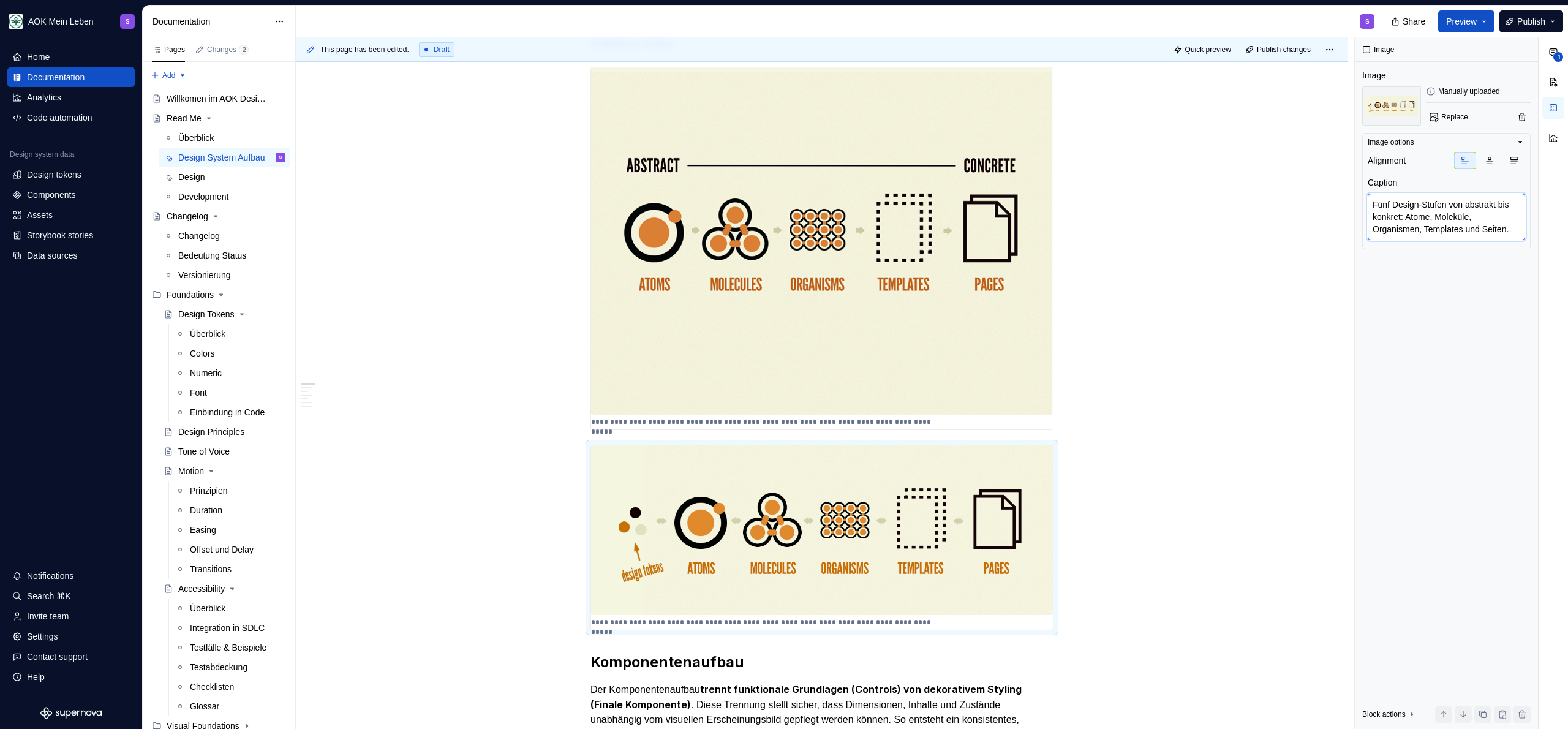
scroll to position [0, 0]
drag, startPoint x: 1388, startPoint y: 197, endPoint x: 1352, endPoint y: 200, distance: 36.1
click at [1352, 200] on div "This page has been edited. Draft Quick preview Publish changes Read Me Starten …" at bounding box center [933, 383] width 1273 height 692
type textarea "f Design-Stufen von abstrakt bis konkret: Atome, Moleküle, Organismen, Template…"
type textarea "*"
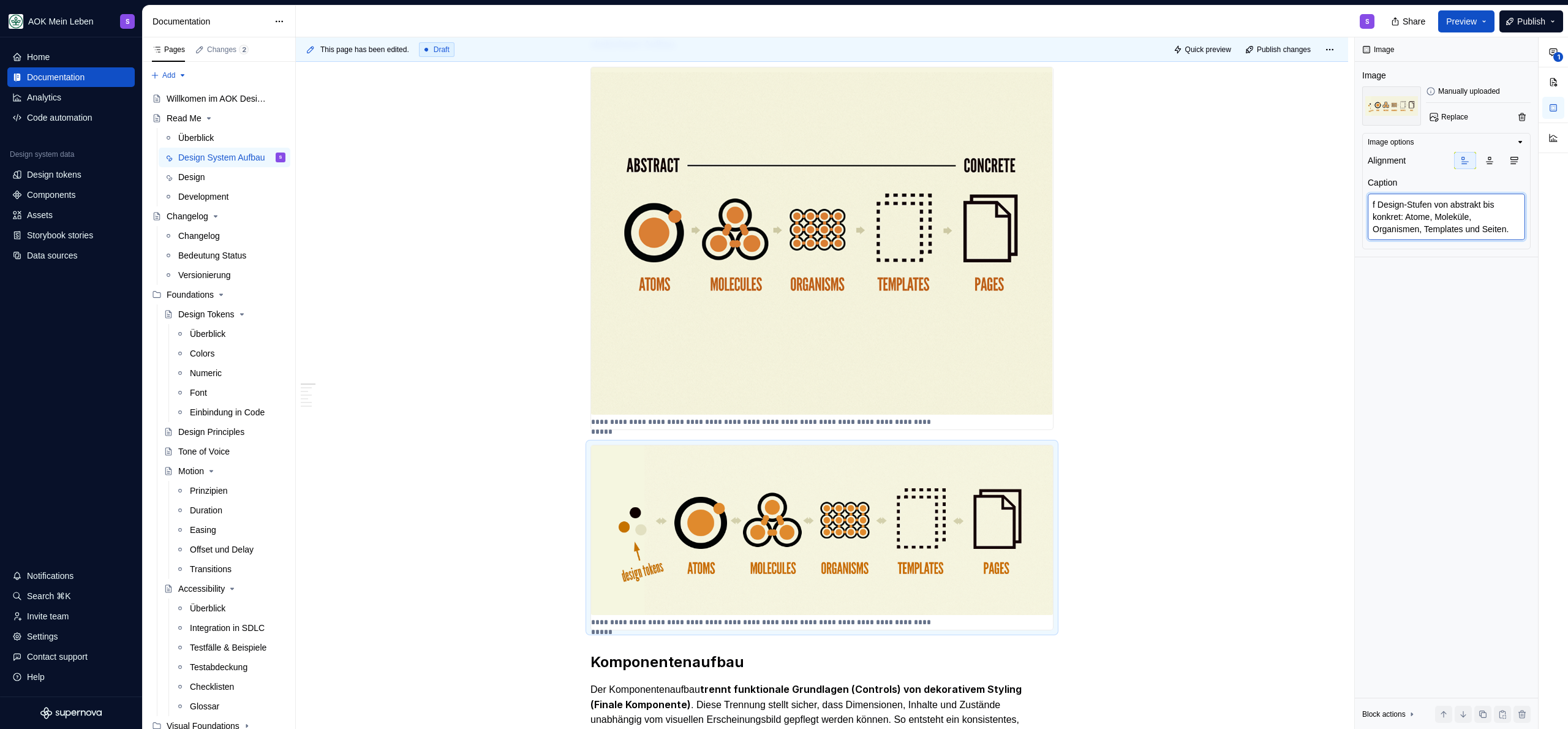
type textarea "Design-Stufen von abstrakt bis konkret: Atome, Moleküle, Organismen, Templates …"
type textarea "*"
type textarea "S Design-Stufen von abstrakt bis konkret: Atome, Moleküle, Organismen, Template…"
type textarea "*"
type textarea "Se Design-Stufen von abstrakt bis konkret: Atome, Moleküle, Organismen, Templat…"
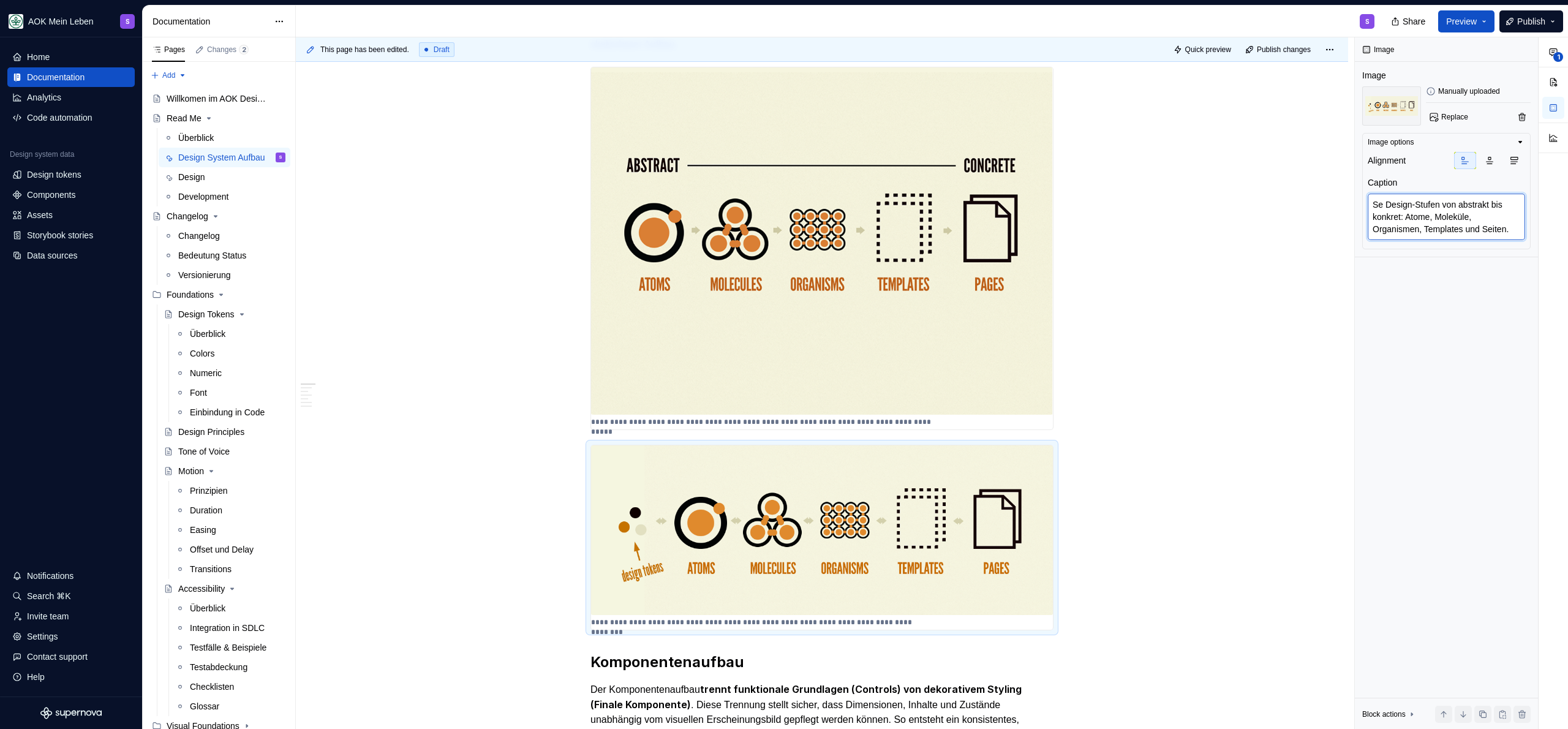
type textarea "*"
type textarea "Sech Design-Stufen von abstrakt bis konkret: Atome, Moleküle, Organismen, Templ…"
type textarea "*"
type textarea "Sechs Design-Stufen von abstrakt bis konkret: Atome, Moleküle, Organismen, Temp…"
click at [1429, 224] on textarea "Sechs Design-Stufen von abstrakt bis konkret: Atome, Moleküle, Organismen, Temp…" at bounding box center [1447, 217] width 157 height 47
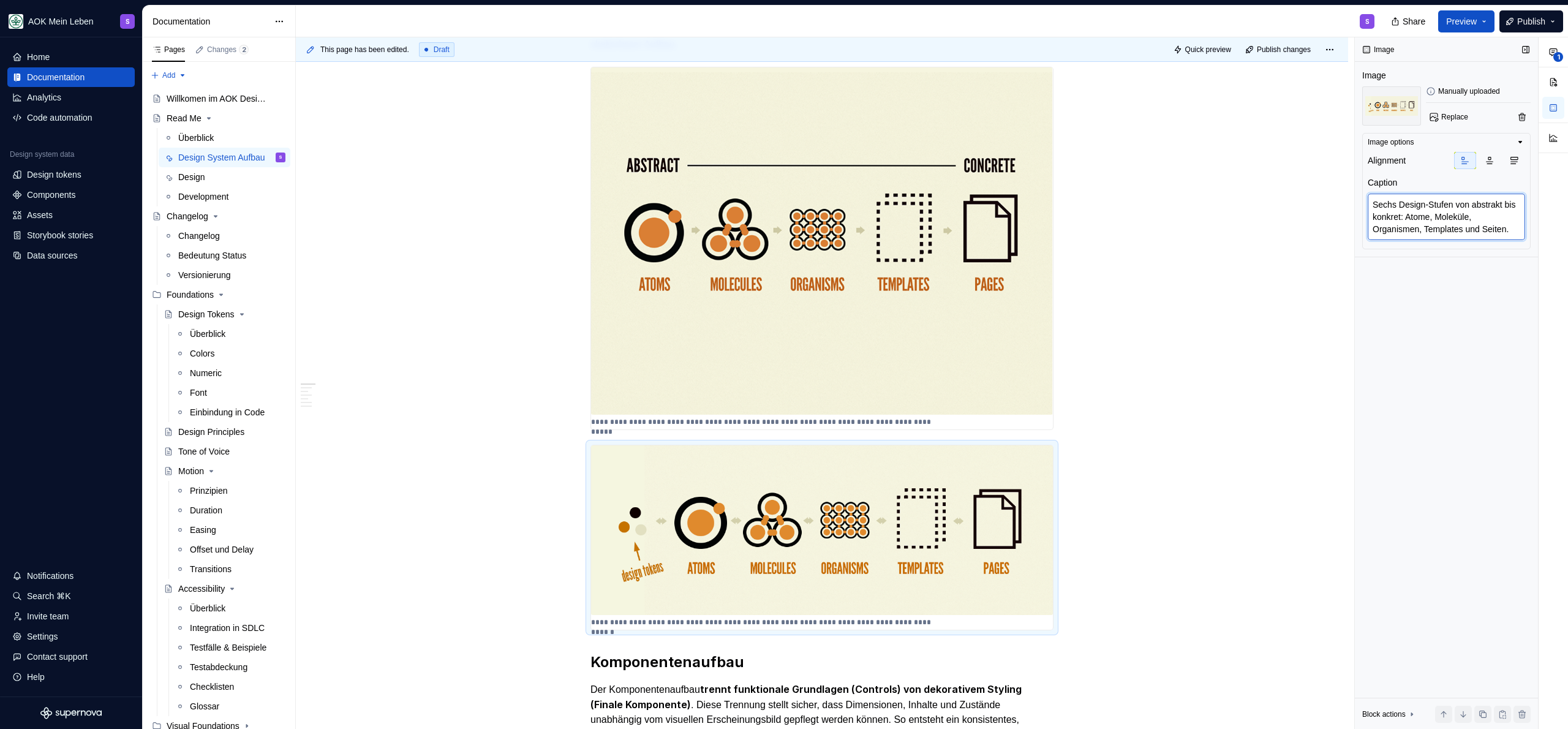
click at [1449, 204] on textarea "Sechs Design-Stufen von abstrakt bis konkret: Atome, Moleküle, Organismen, Temp…" at bounding box center [1447, 217] width 157 height 47
click at [1424, 218] on textarea "Sechs Design-Stufen von abstrakt bis konkret: Atome, Moleküle, Organismen, Temp…" at bounding box center [1447, 217] width 157 height 47
type textarea "*"
type textarea "Sechs Design-Stufen von abstrakt bis konkret: DAtome, Moleküle, Organismen, Tem…"
type textarea "*"
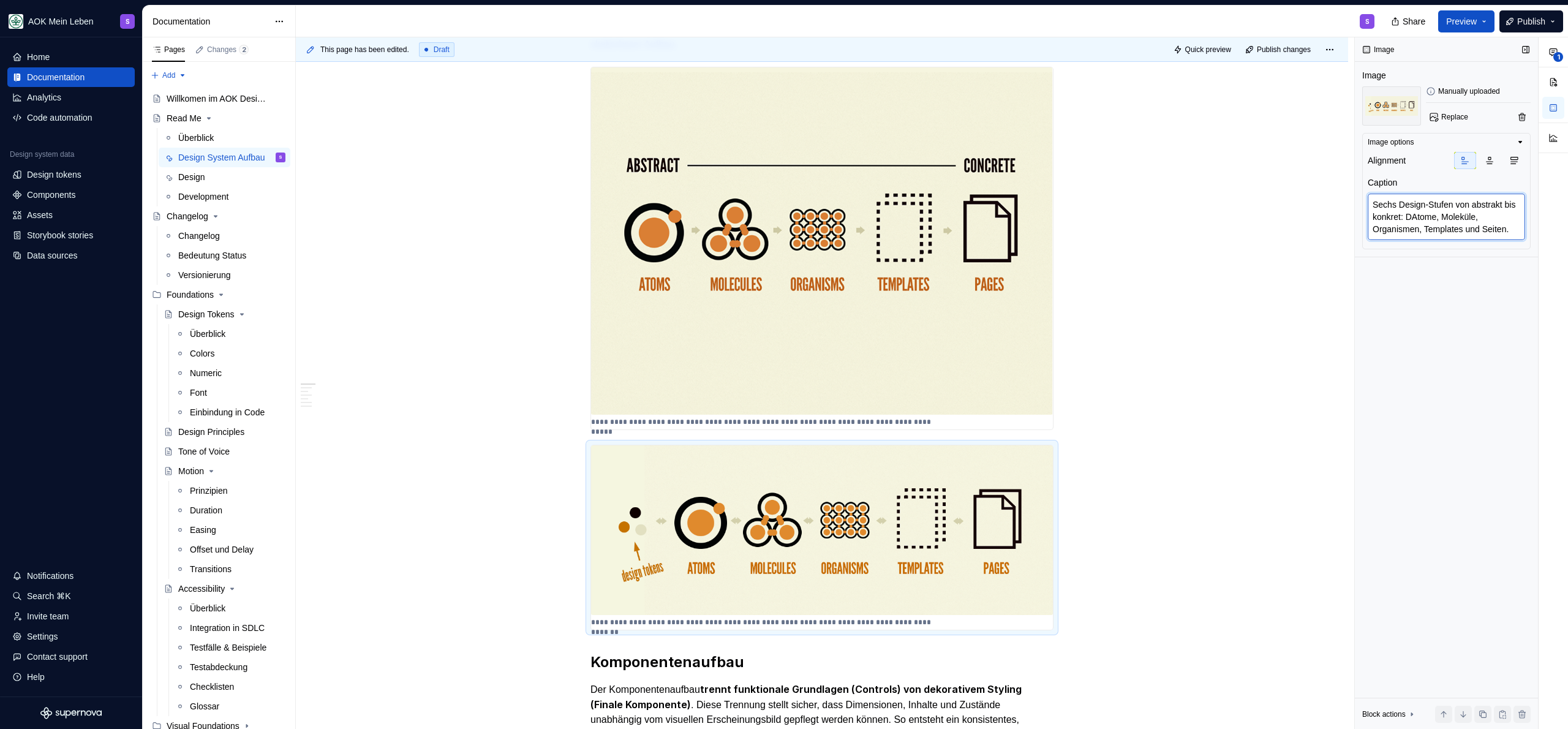
type textarea "Sechs Design-Stufen von abstrakt bis konkret: DeAtome, Moleküle, Organismen, Te…"
type textarea "*"
type textarea "Sechs Design-Stufen von abstrakt bis konkret: DesiAtome, Moleküle, Organismen, …"
type textarea "*"
type textarea "Sechs Design-Stufen von abstrakt bis konkret: DesigAtome, Moleküle, Organismen,…"
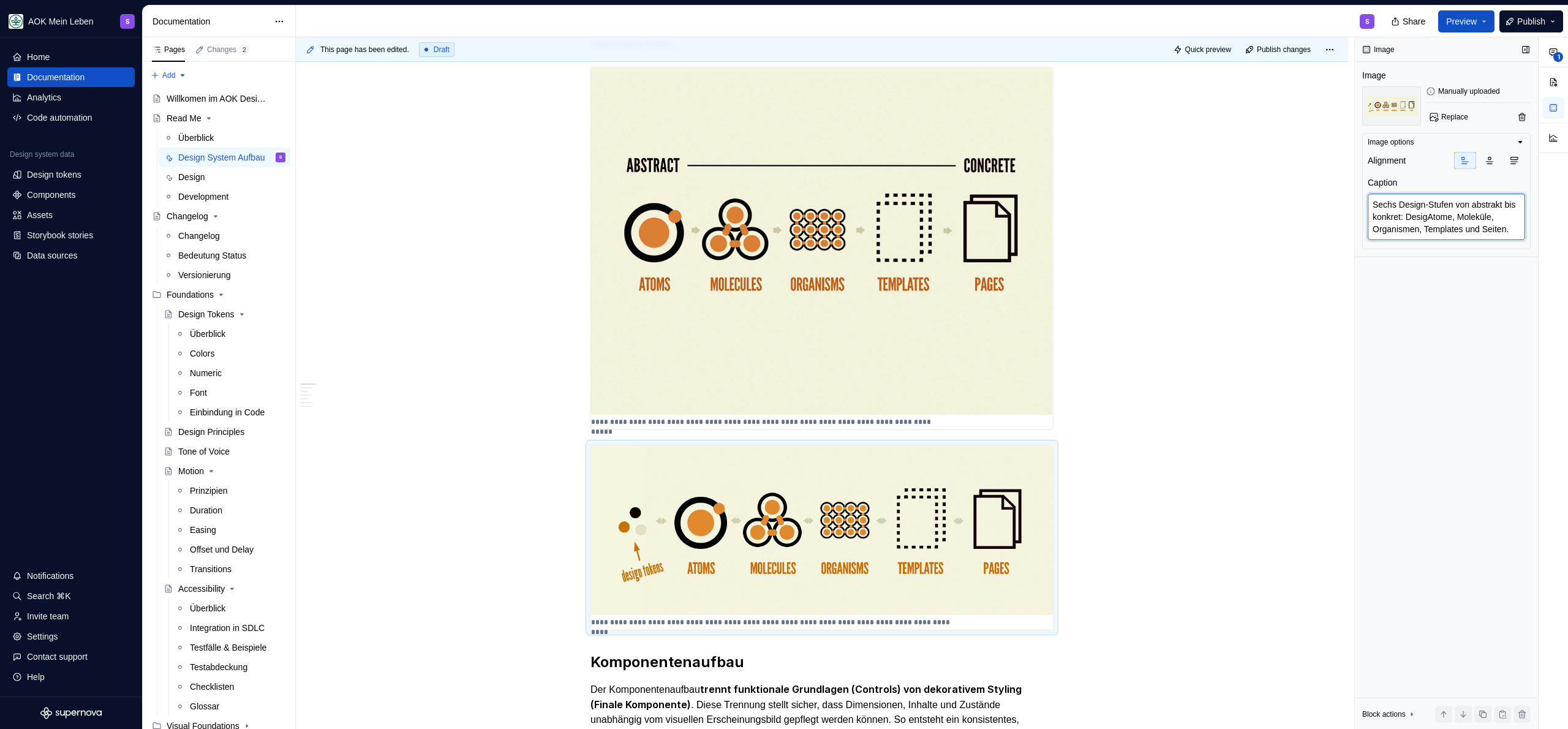
type textarea "*"
type textarea "Sechs Design-Stufen von abstrakt bis konkret: DesignAtome, Moleküle, Organismen…"
type textarea "*"
type textarea "Sechs Design-Stufen von abstrakt bis konkret: Design,Atome, Moleküle, Organisme…"
type textarea "*"
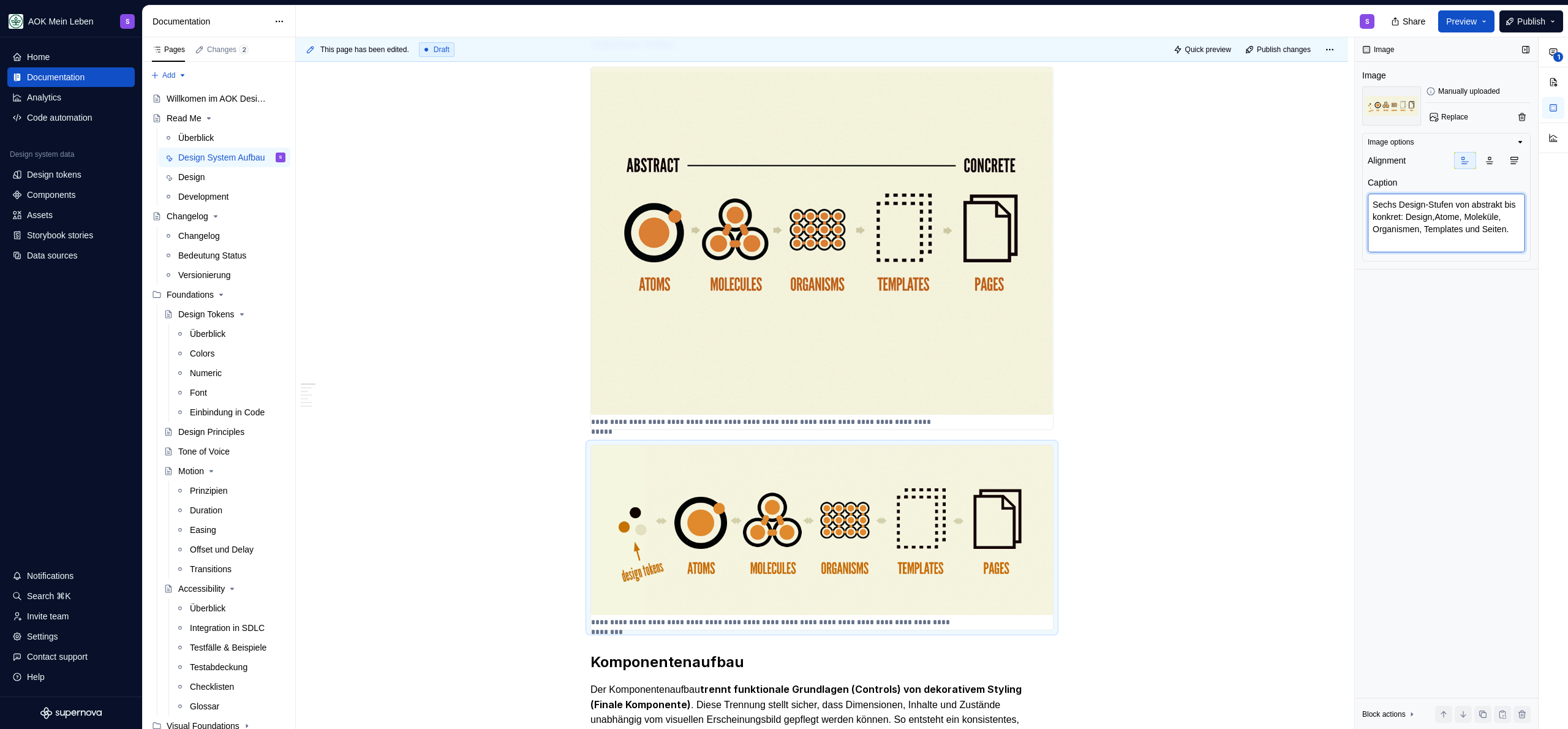
type textarea "Sechs Design-Stufen von abstrakt bis konkret: Design, Atome, Moleküle, Organism…"
type textarea "*"
type textarea "Sechs Design-Stufen von abstrakt bis konkret: Design,Atome, Moleküle, Organisme…"
type textarea "*"
type textarea "Sechs Design-Stufen von abstrakt bis konkret: DesignAtome, Moleküle, Organismen…"
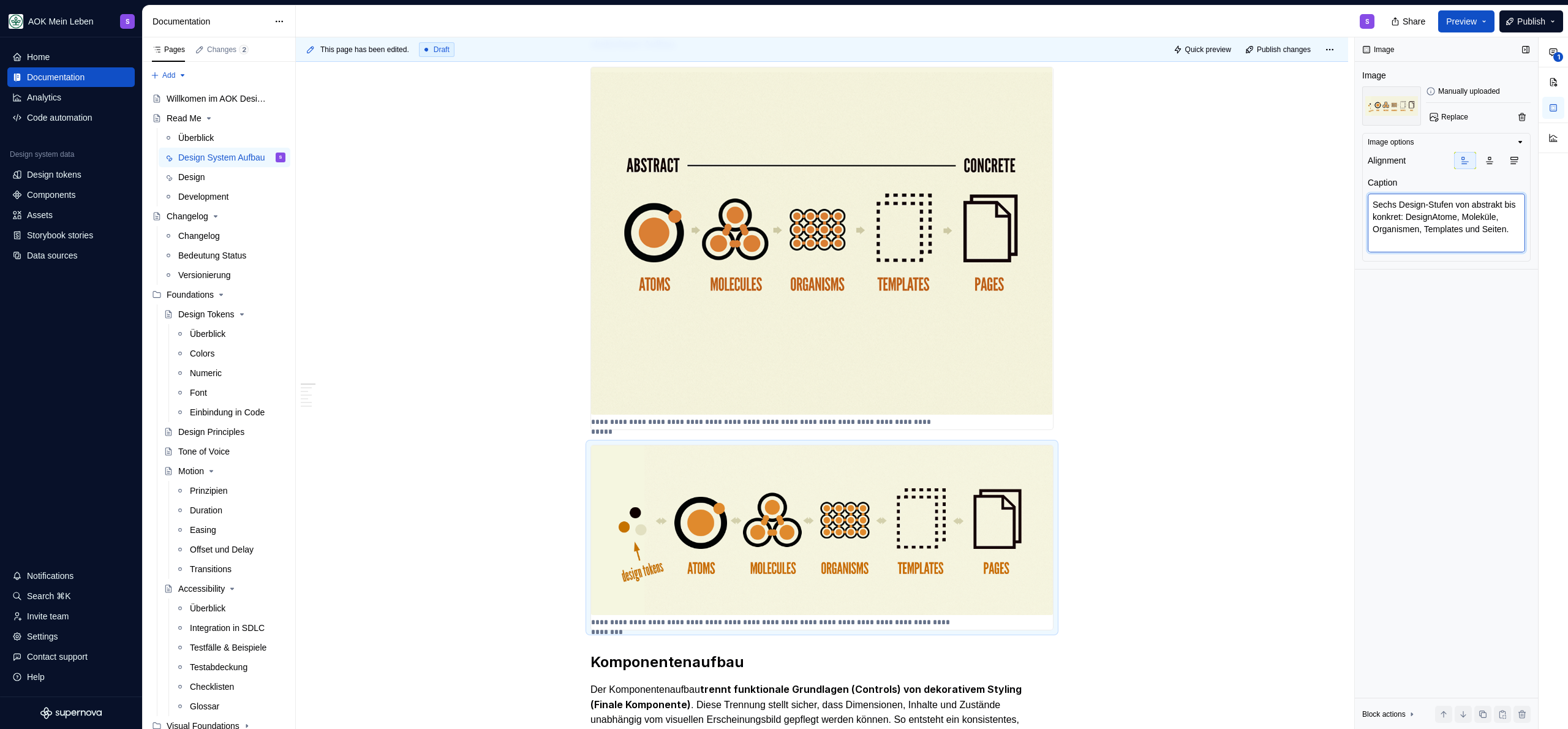
type textarea "*"
type textarea "Sechs Design-Stufen von abstrakt bis konkret: Design TAtome, Moleküle, Organism…"
type textarea "*"
type textarea "Sechs Design-Stufen von abstrakt bis konkret: Design ToAtome, Moleküle, Organis…"
type textarea "*"
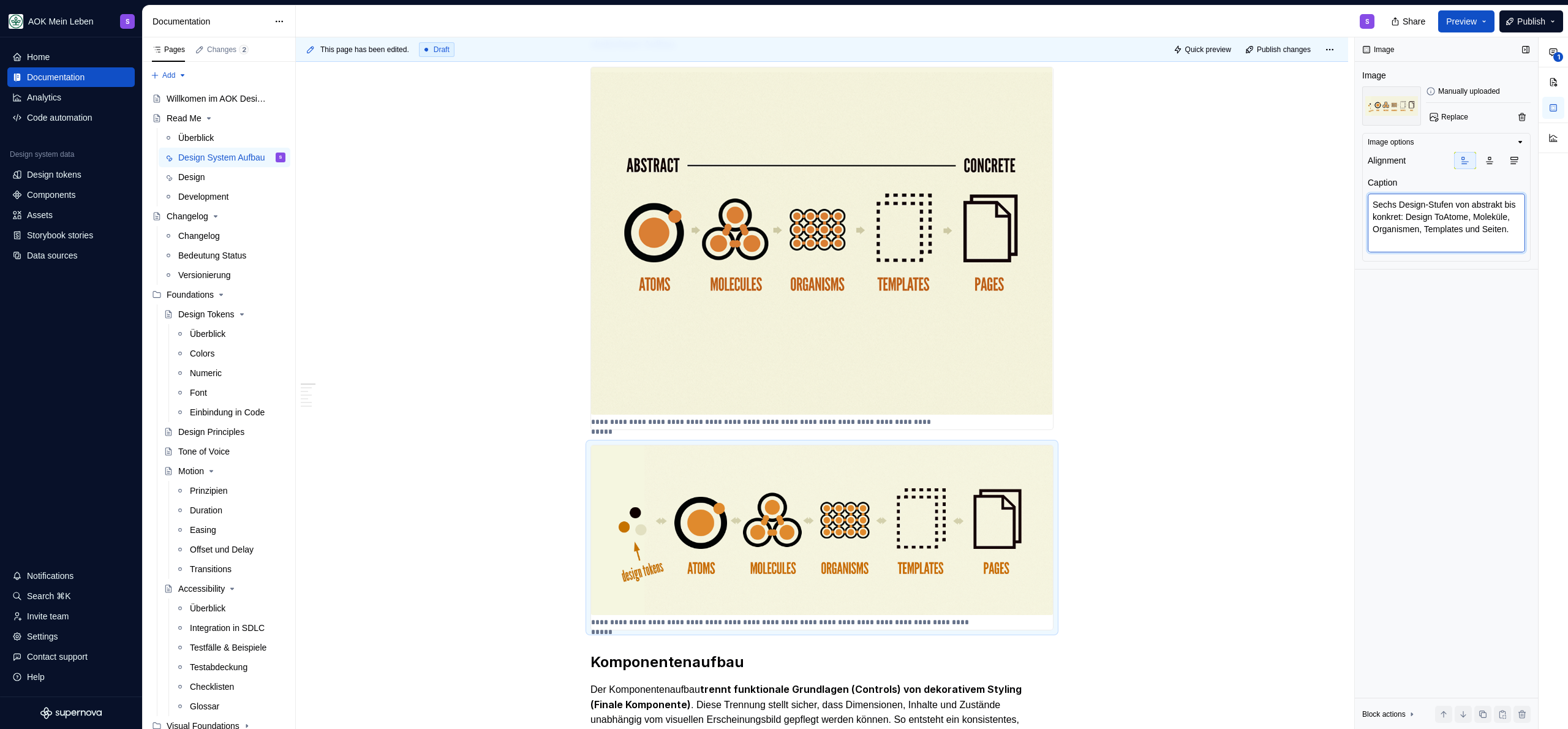
type textarea "Sechs Design-Stufen von abstrakt bis konkret: Design TokAtome, Moleküle, Organi…"
type textarea "*"
type textarea "Sechs Design-Stufen von abstrakt bis konkret: Design TokeAtome, Moleküle, Organ…"
type textarea "*"
type textarea "Sechs Design-Stufen von abstrakt bis konkret: Design TokenAtome, Moleküle, Orga…"
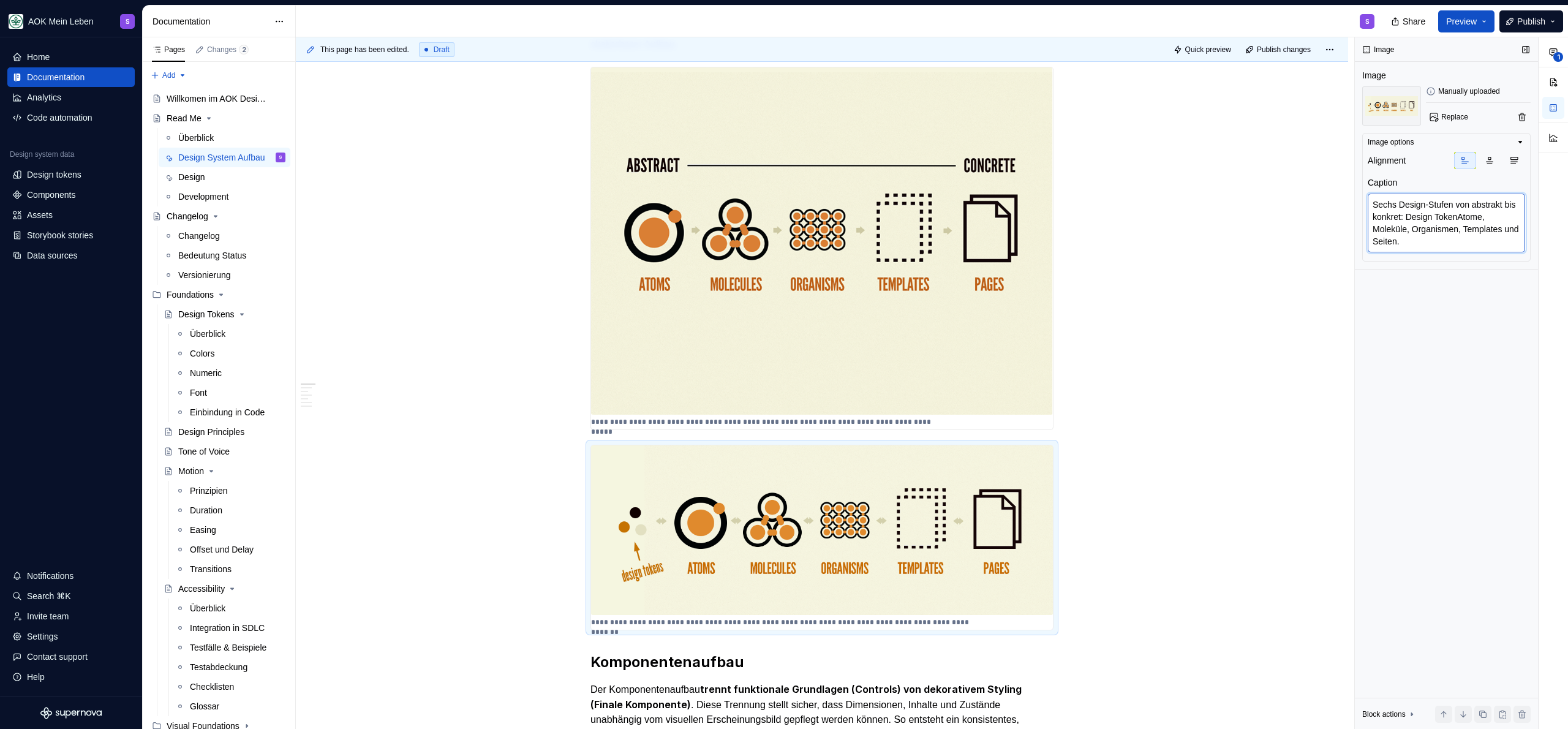
type textarea "*"
type textarea "Sechs Design-Stufen von abstrakt bis konkret: Design TokensAtome, Moleküle, Org…"
type textarea "*"
type textarea "Sechs Design-Stufen von abstrakt bis konkret: Design Tokens,Atome, Moleküle, Or…"
type textarea "*"
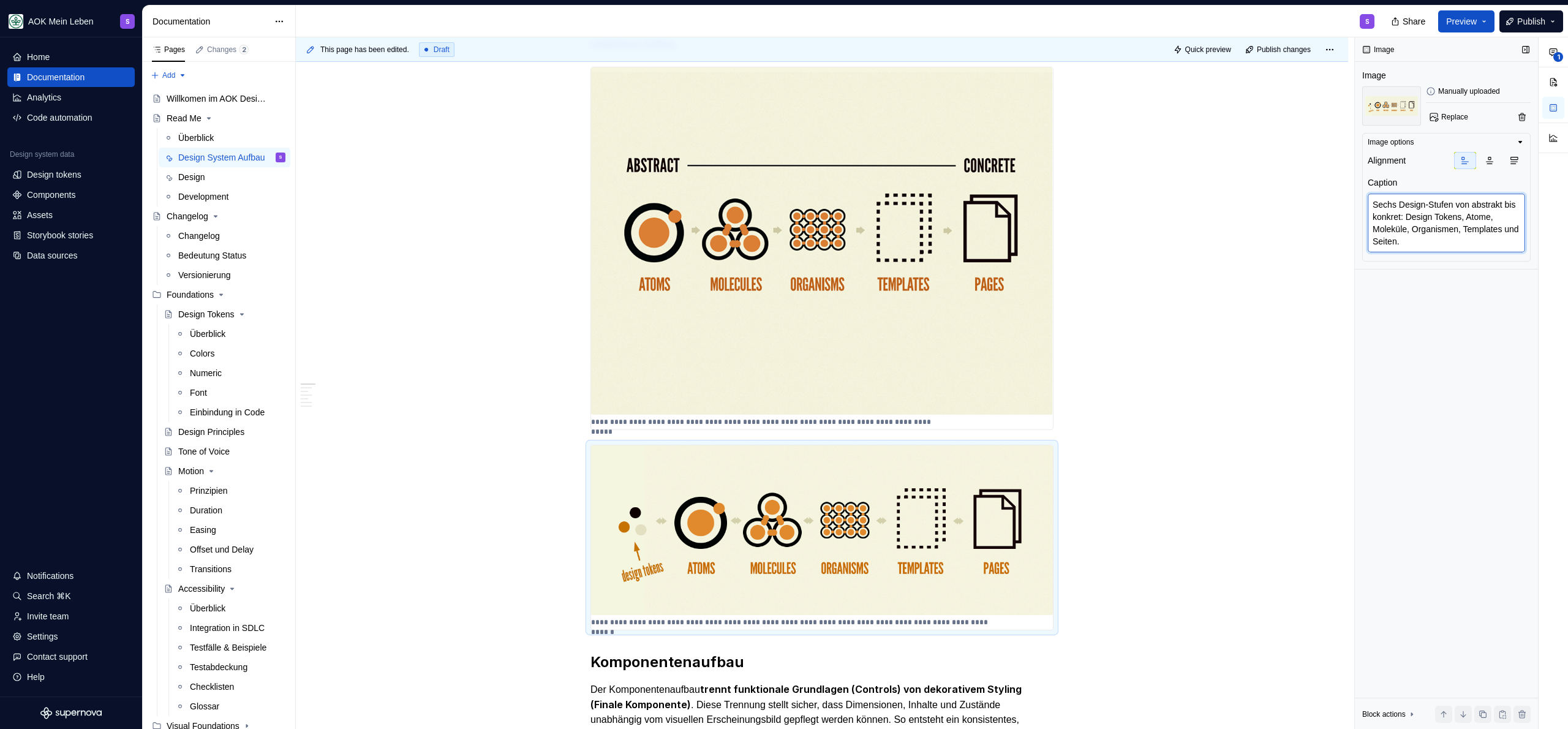
click at [1458, 248] on textarea "Sechs Design-Stufen von abstrakt bis konkret: Design Tokens, Atome, Moleküle, O…" at bounding box center [1447, 223] width 157 height 59
type textarea "Sechs Design-Stufen von abstrakt bis konkret: Design Tokens, Atome, Moleküle, O…"
click at [1026, 620] on div "**********" at bounding box center [822, 537] width 462 height 184
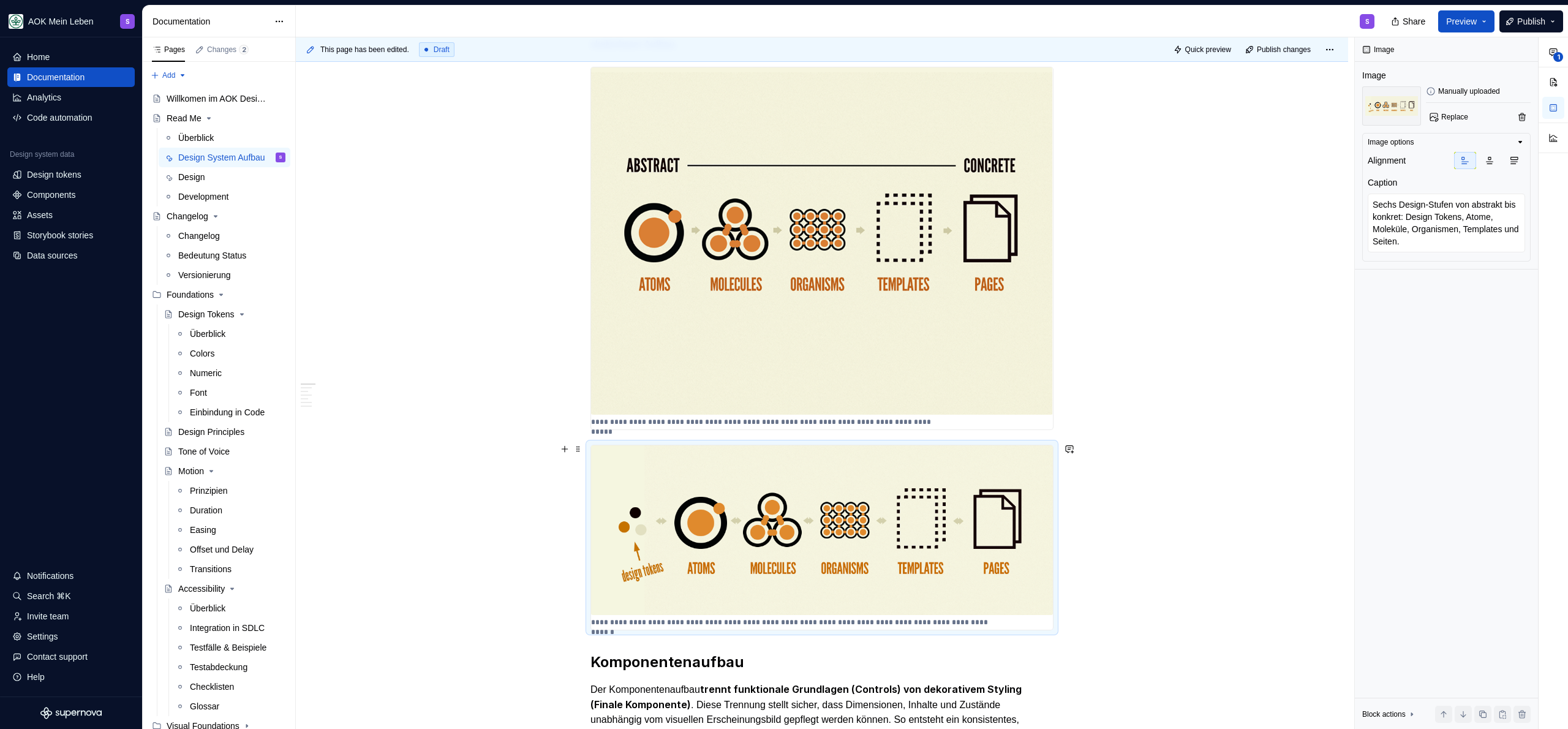
click at [993, 620] on p "**********" at bounding box center [792, 622] width 403 height 10
click at [988, 618] on p "**********" at bounding box center [792, 622] width 403 height 10
click at [952, 617] on p "**********" at bounding box center [792, 622] width 403 height 10
click at [981, 618] on html at bounding box center [971, 629] width 31 height 21
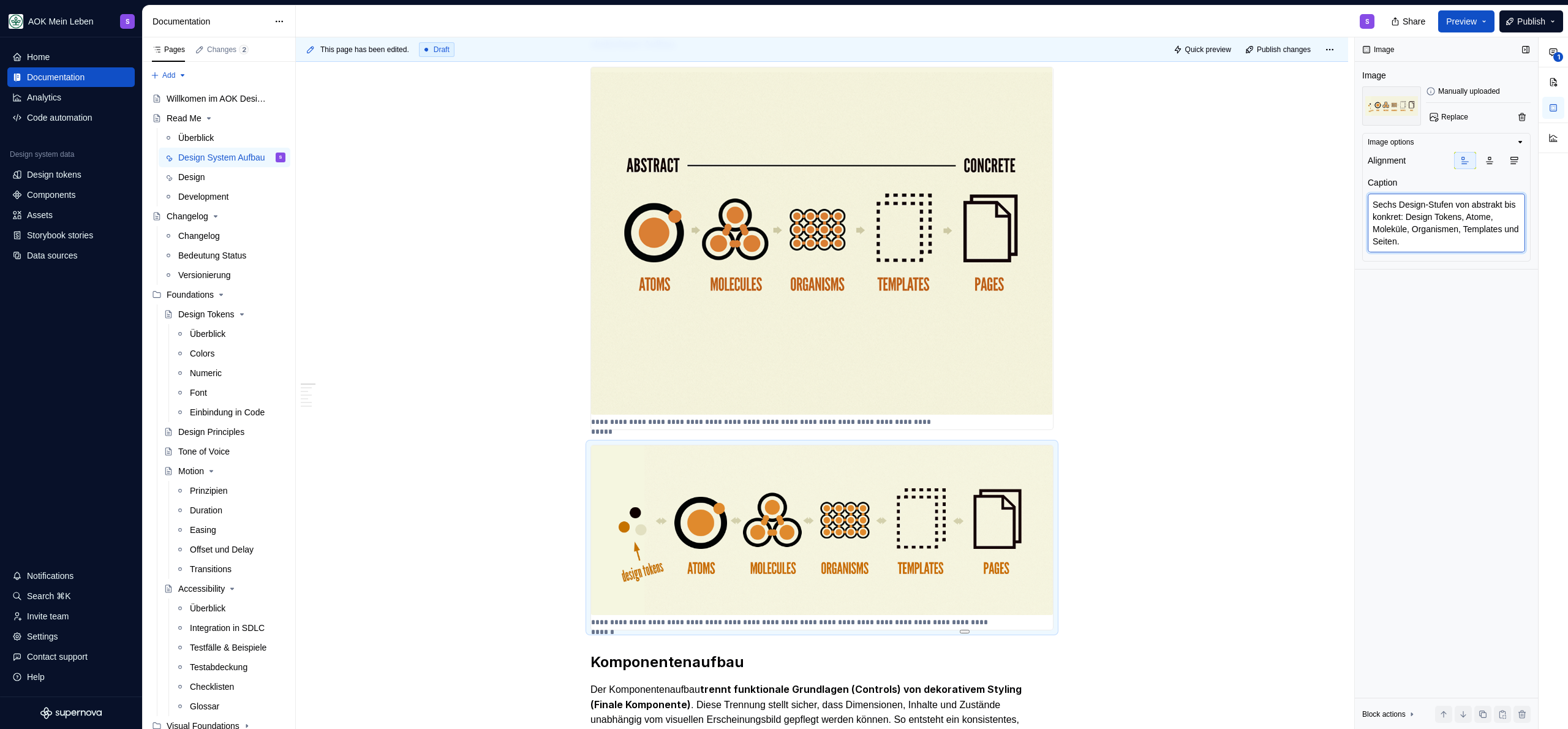
click at [1434, 234] on textarea "Sechs Design-Stufen von abstrakt bis konkret: Design Tokens, Atome, Moleküle, O…" at bounding box center [1447, 223] width 157 height 59
type textarea "*"
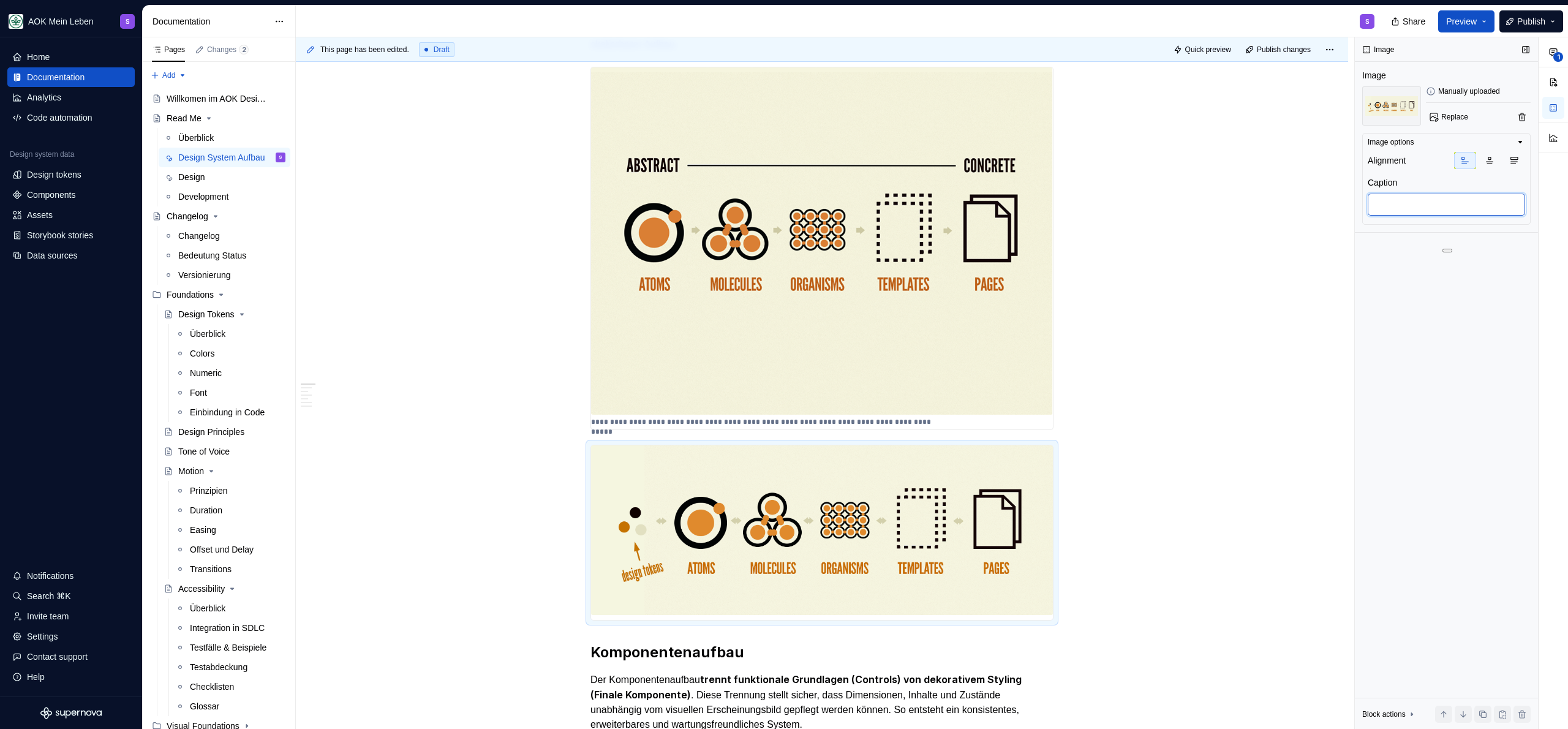
type textarea "*"
type textarea "Sechs Design-Stufen von abstrakt bis konkret: Design Tokens, Atome, Moleküle, O…"
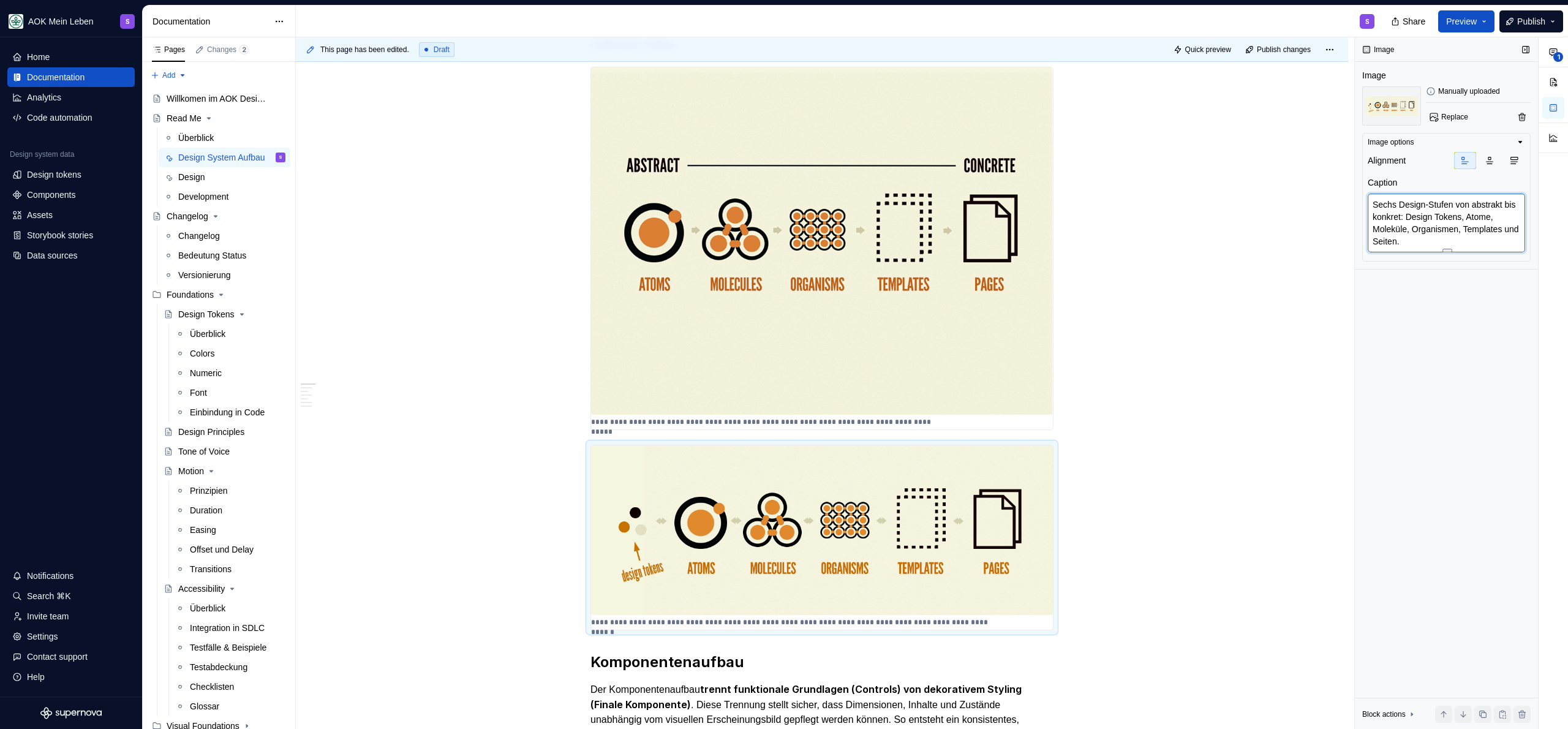
click at [1434, 237] on textarea "Sechs Design-Stufen von abstrakt bis konkret: Design Tokens, Atome, Moleküle, O…" at bounding box center [1447, 223] width 157 height 59
type textarea "*"
type textarea "Sechs Design-Stufen von abstrakt bis konkret: Design Tokens, Atome, Moleküle, O…"
paste textarea "© Brad Frost – Atomic Design"
type textarea "*"
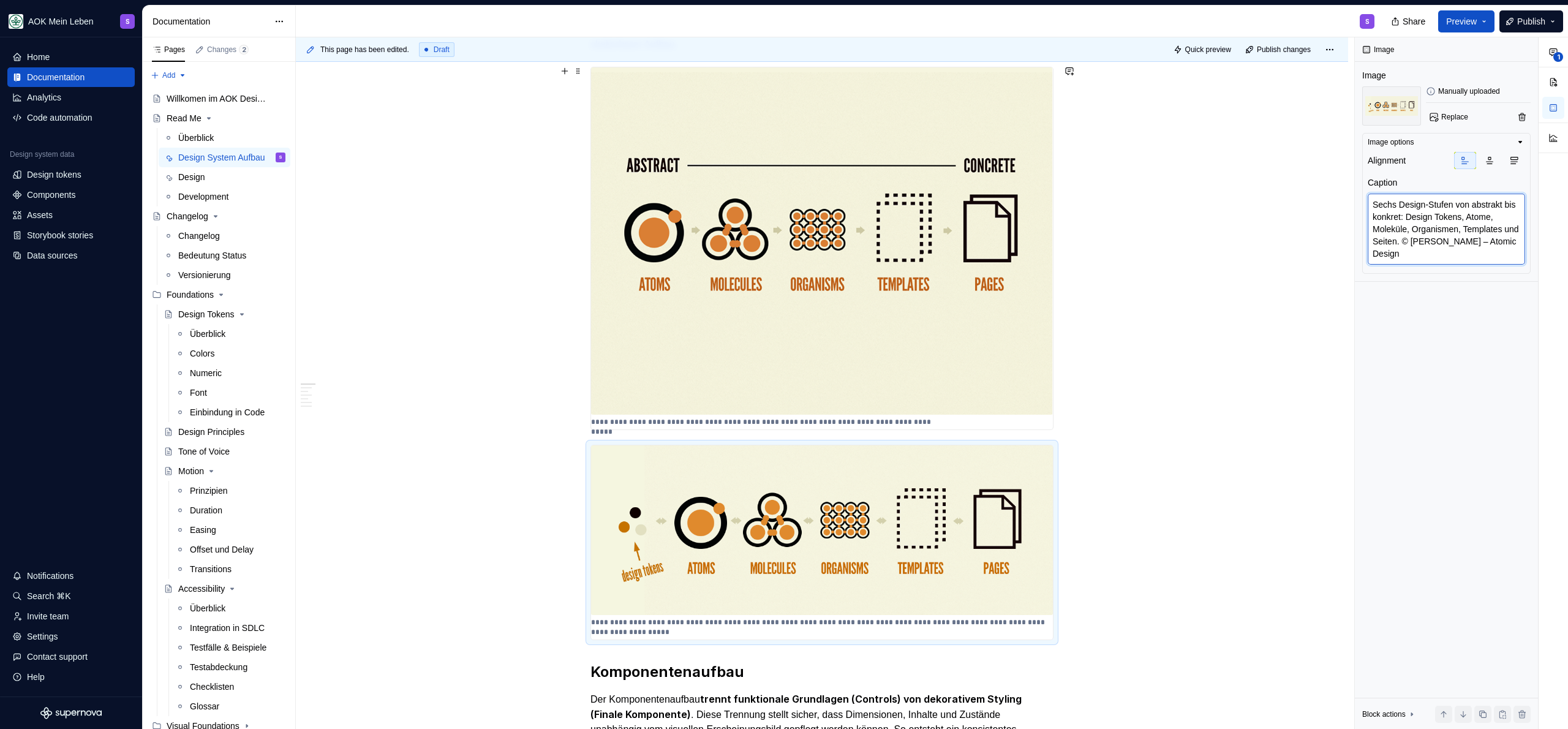
type textarea "Sechs Design-Stufen von abstrakt bis konkret: Design Tokens, Atome, Moleküle, O…"
type textarea "*"
type textarea "Fünf Design-Stufen von abstrakt bis konkret: Atome, Moleküle, Organismen, Templ…"
click at [802, 330] on img at bounding box center [822, 240] width 462 height 347
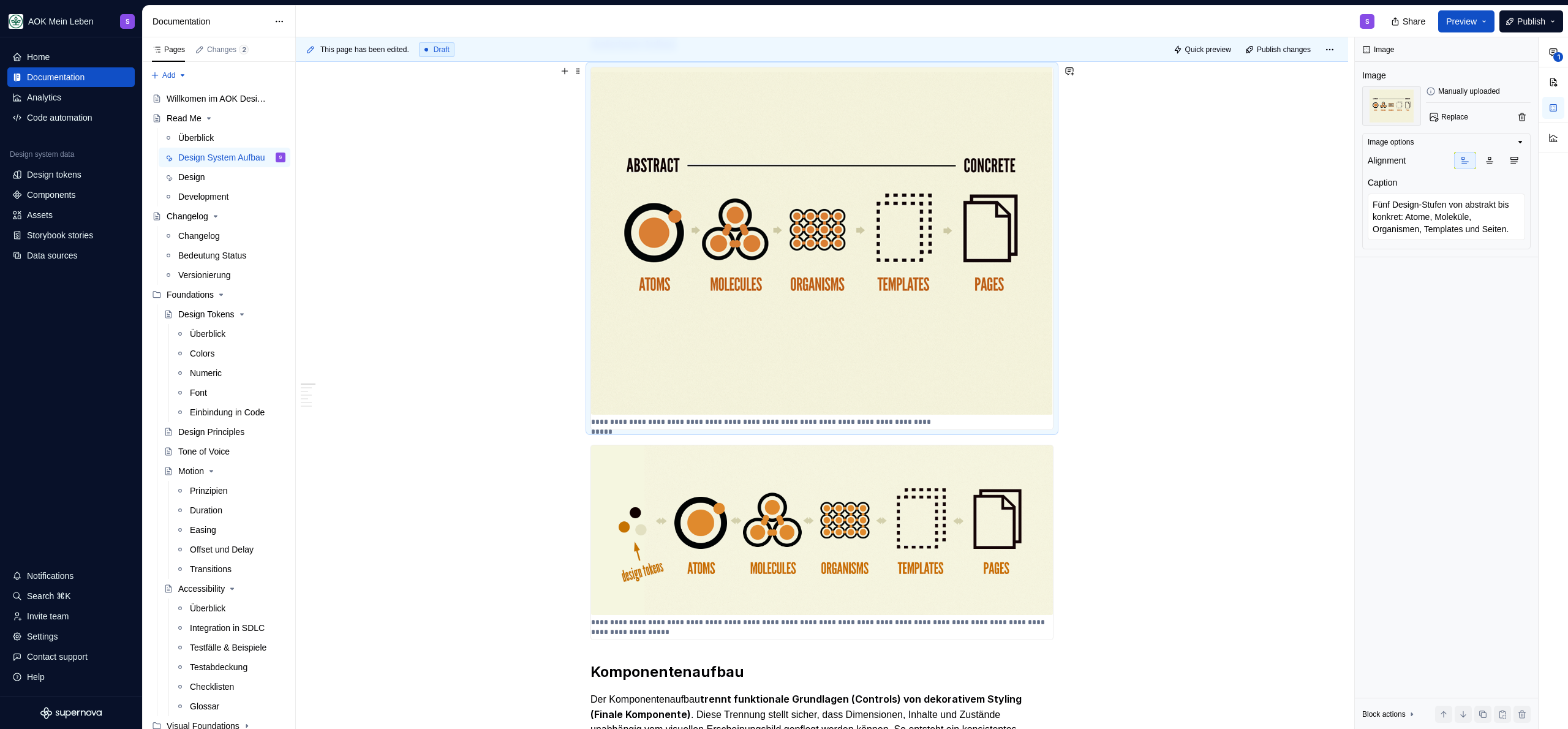
type textarea "*"
type textarea "Sechs Design-Stufen von abstrakt bis konkret: Design Tokens, Atome, Moleküle, O…"
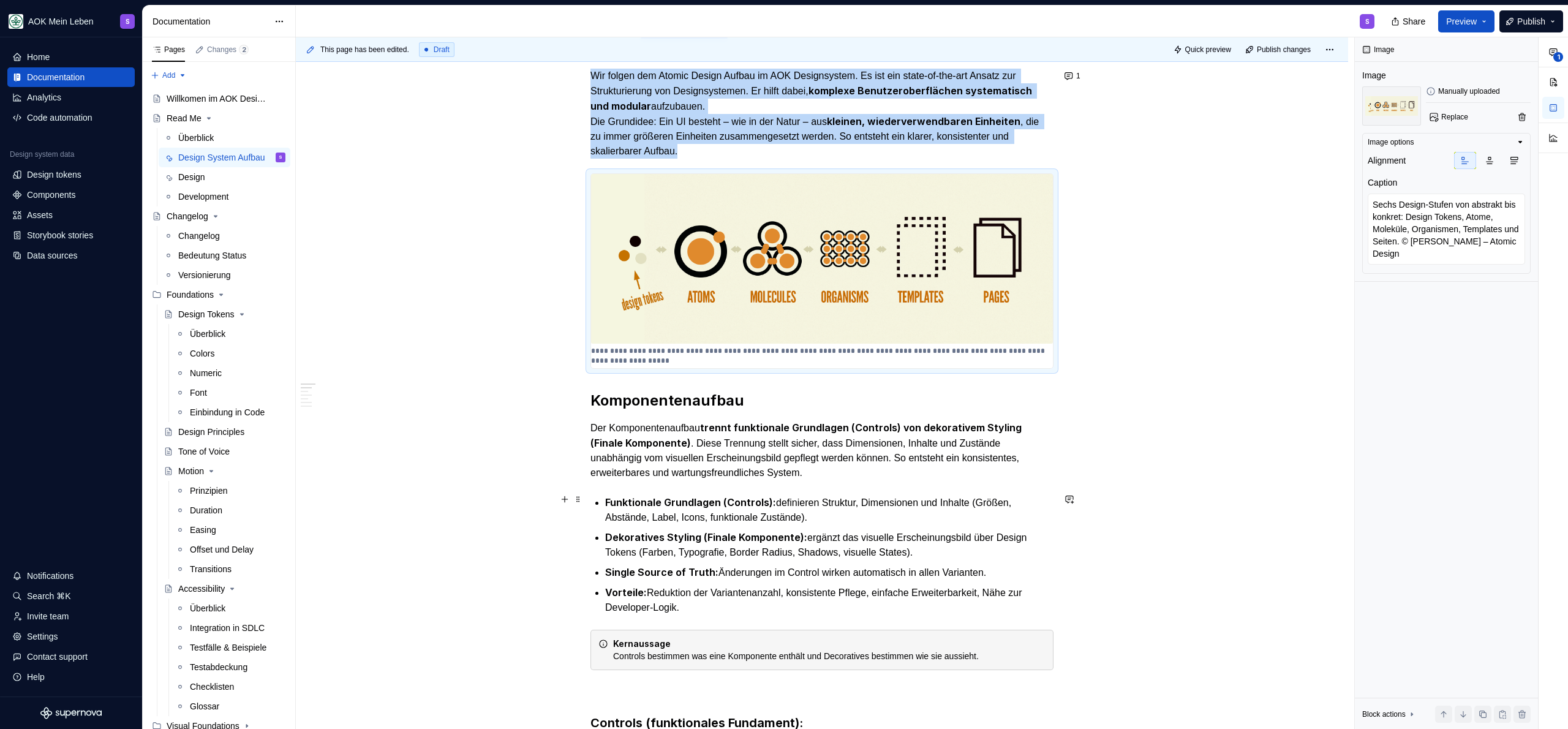
scroll to position [81, 0]
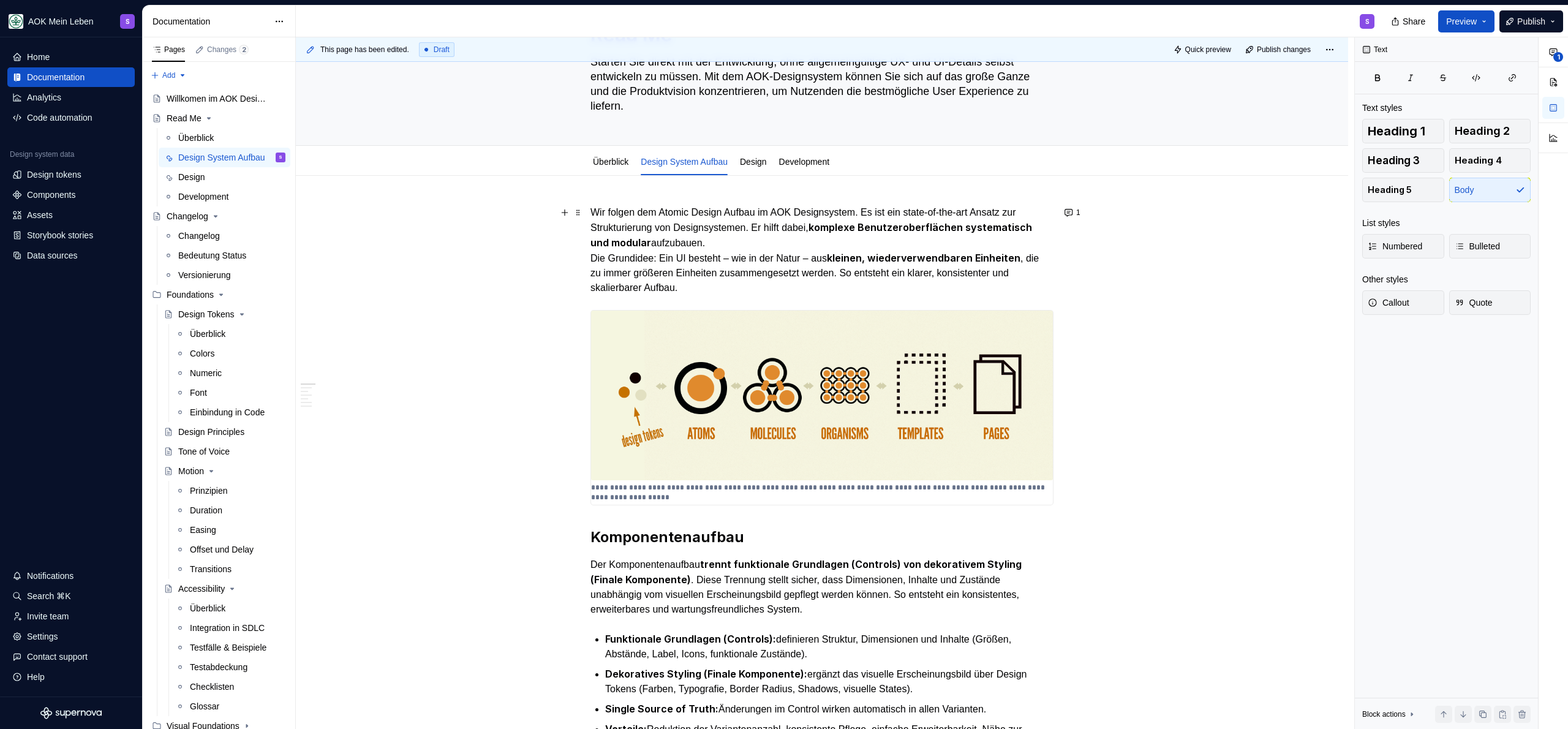
click at [703, 286] on p "Wir folgen dem Atomic Design Aufbau im AOK Designsystem. Es ist ein state-of-th…" at bounding box center [822, 250] width 463 height 90
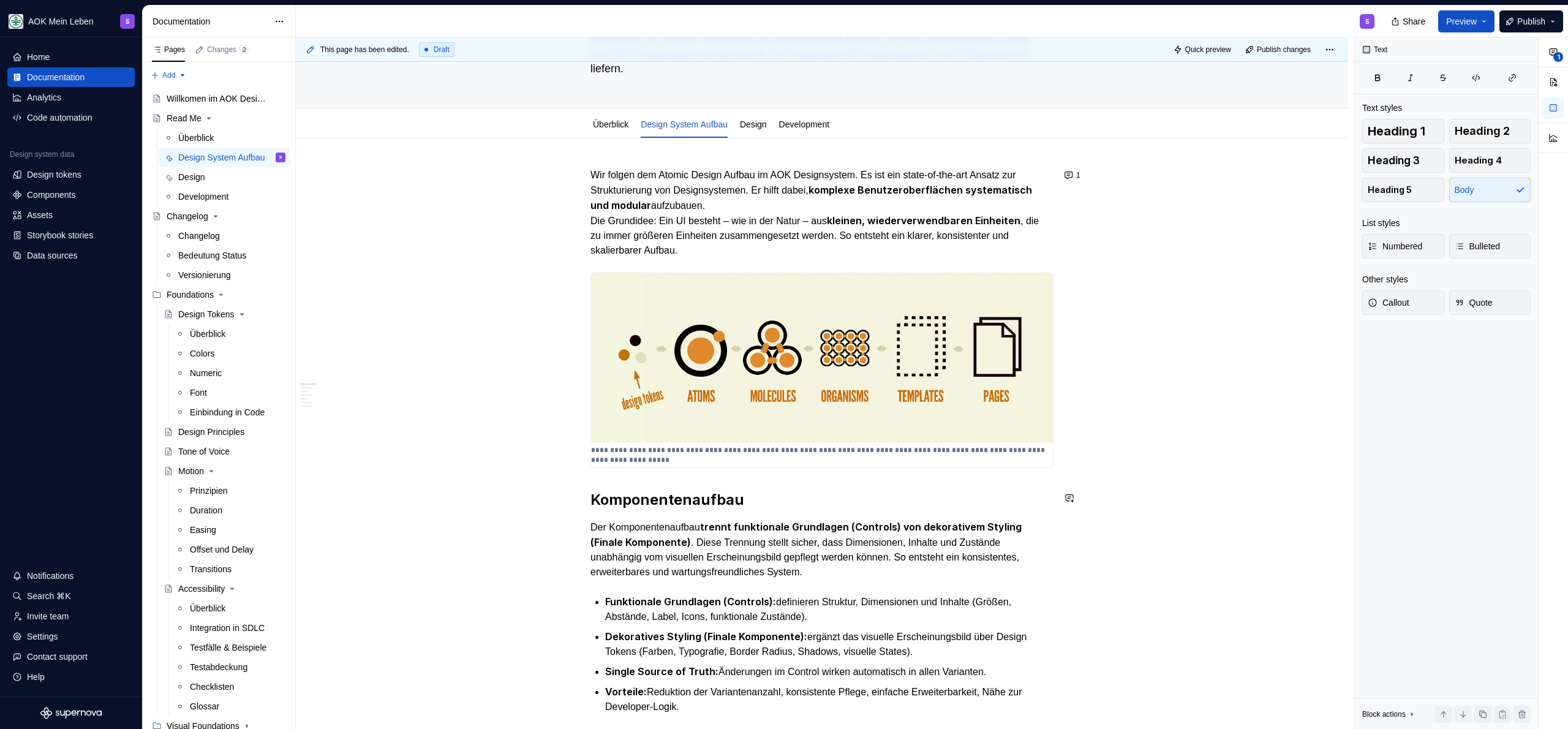
scroll to position [122, 0]
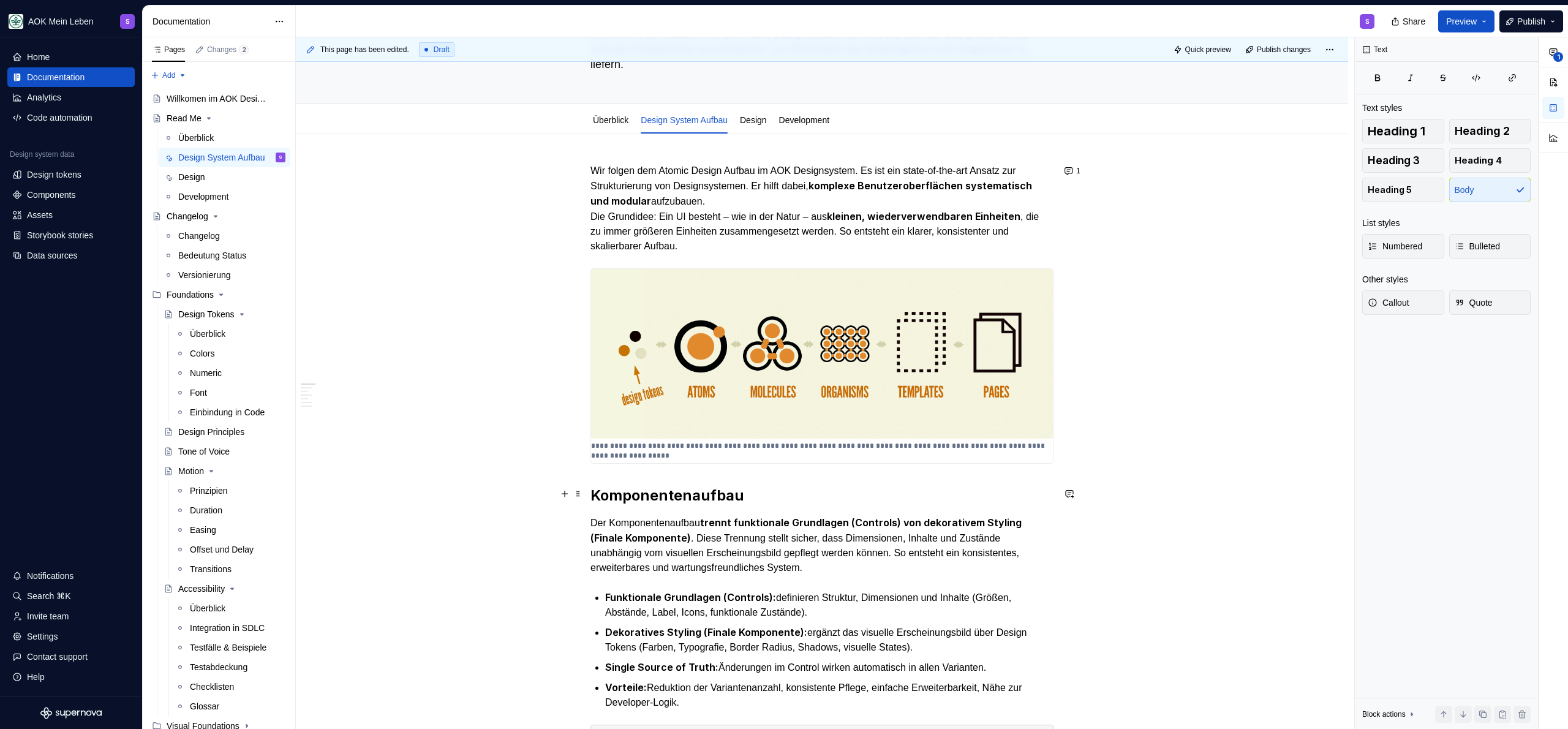
click at [787, 486] on h2 "Komponentenaufbau" at bounding box center [822, 495] width 463 height 19
click at [592, 491] on h2 "Komponentenaufbau" at bounding box center [822, 495] width 463 height 19
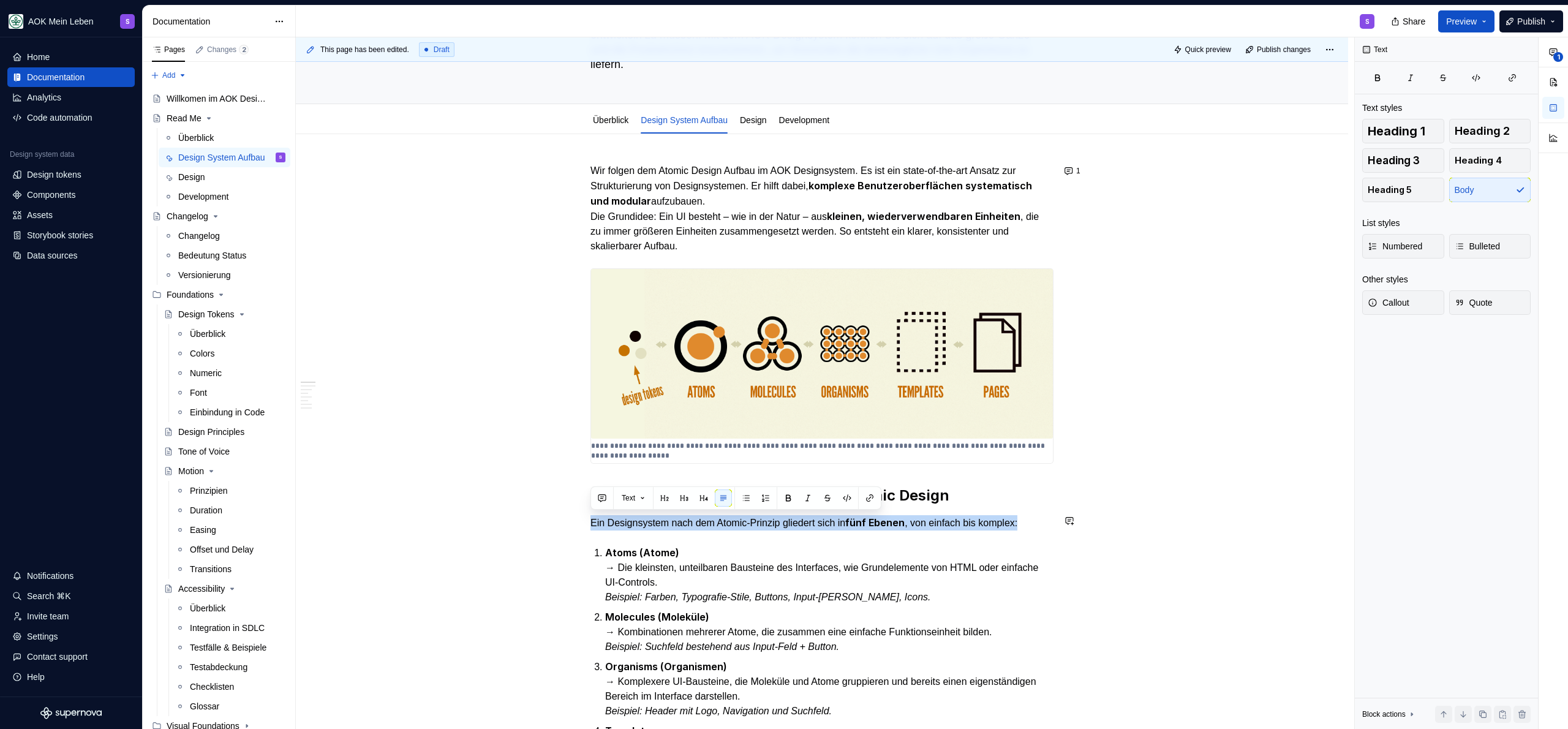
click at [997, 490] on h2 "Aufbau eines Designsystems nach Atomic Design" at bounding box center [822, 495] width 463 height 19
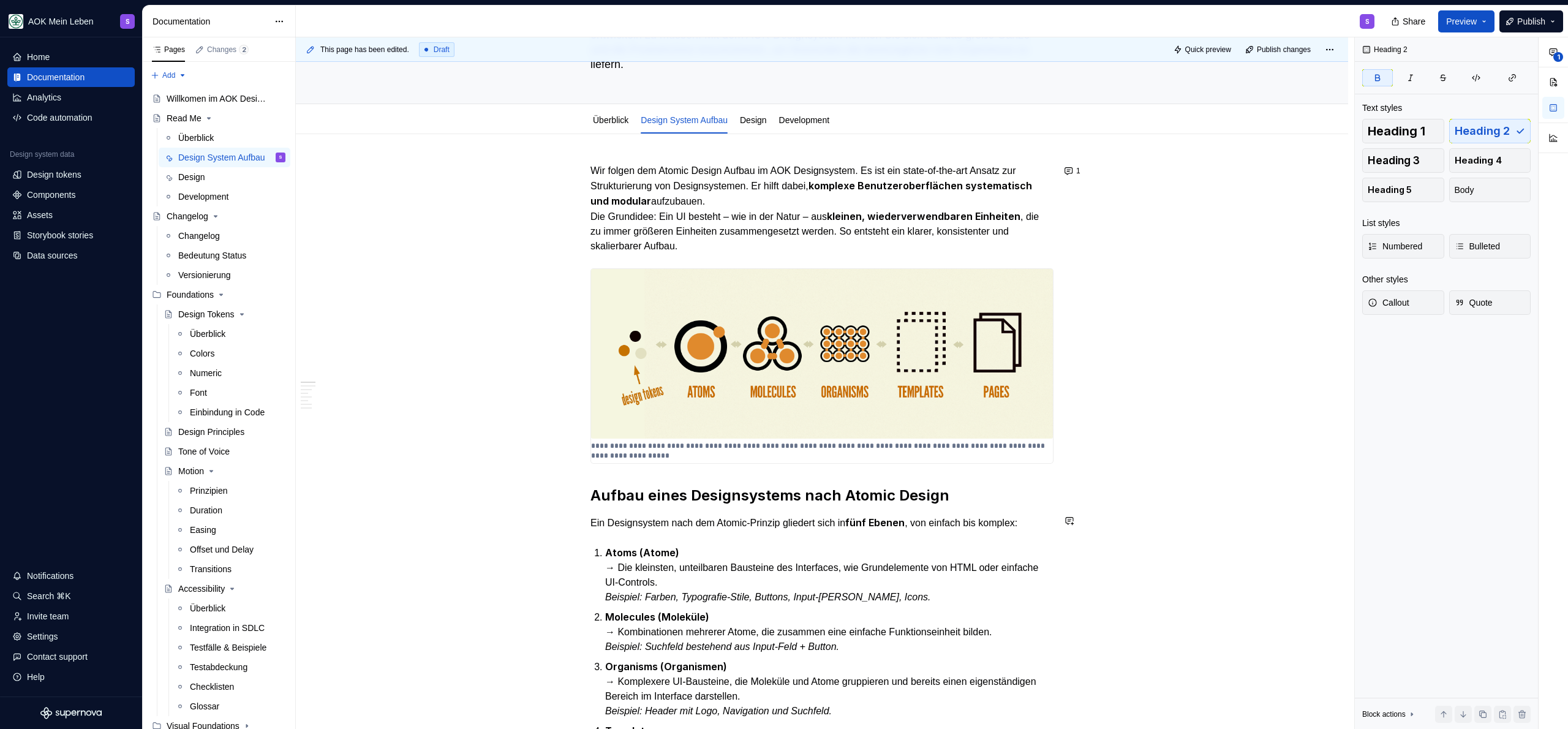
click at [997, 490] on h2 "Aufbau eines Designsystems nach Atomic Design" at bounding box center [822, 495] width 463 height 19
click at [864, 519] on p "Ein Designsystem nach dem Atomic-Prinzip gliedert sich in fünf Ebenen , von ein…" at bounding box center [822, 522] width 463 height 15
click at [606, 555] on li "Atoms (Atome) → Die kleinsten, unteilbaren Bausteine des Interfaces, wie Grunde…" at bounding box center [830, 574] width 448 height 59
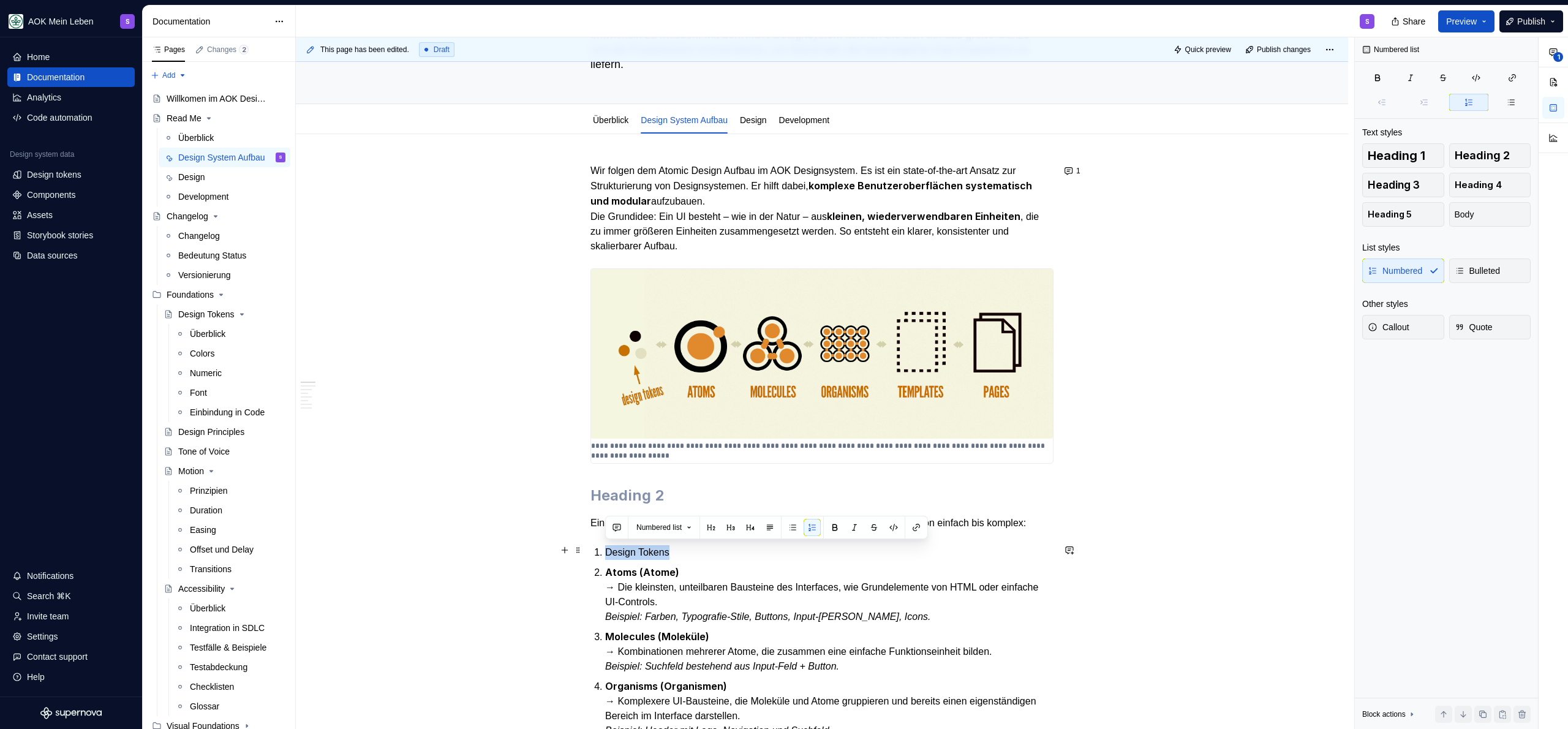
drag, startPoint x: 681, startPoint y: 549, endPoint x: 604, endPoint y: 554, distance: 77.2
click at [606, 554] on li "Design Tokens" at bounding box center [830, 552] width 448 height 15
click at [835, 522] on button "button" at bounding box center [835, 527] width 17 height 17
click at [701, 548] on p "Design Tokens" at bounding box center [830, 552] width 448 height 15
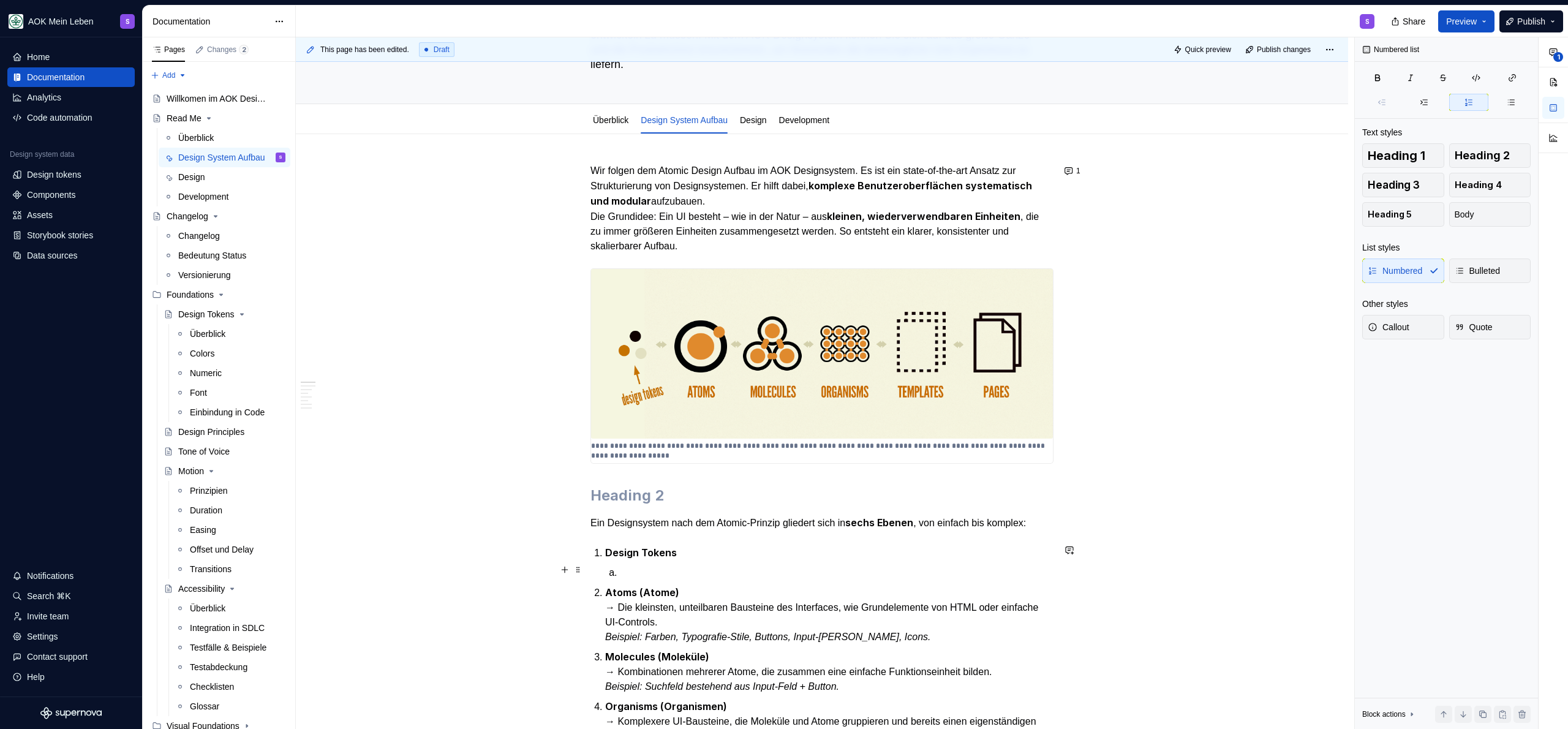
click at [628, 574] on p at bounding box center [837, 572] width 434 height 15
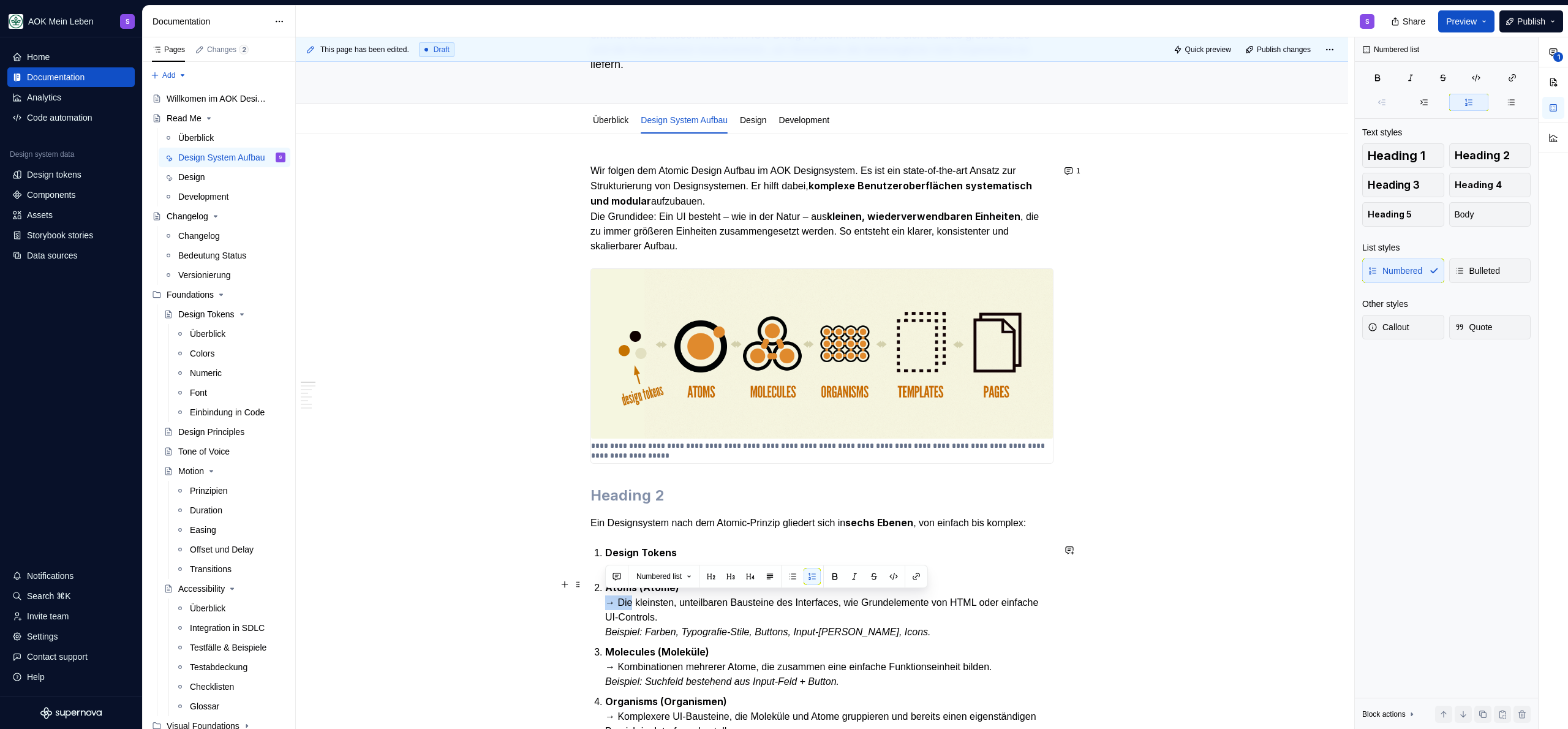
drag, startPoint x: 605, startPoint y: 603, endPoint x: 633, endPoint y: 600, distance: 28.2
click at [633, 600] on p "Atoms (Atome) → Die kleinsten, unteilbaren Bausteine des Interfaces, wie Grunde…" at bounding box center [830, 609] width 448 height 59
copy p "→ Die"
click at [631, 549] on strong "Design Tokens" at bounding box center [641, 552] width 72 height 12
click at [633, 557] on p "Design Tokens" at bounding box center [830, 559] width 448 height 30
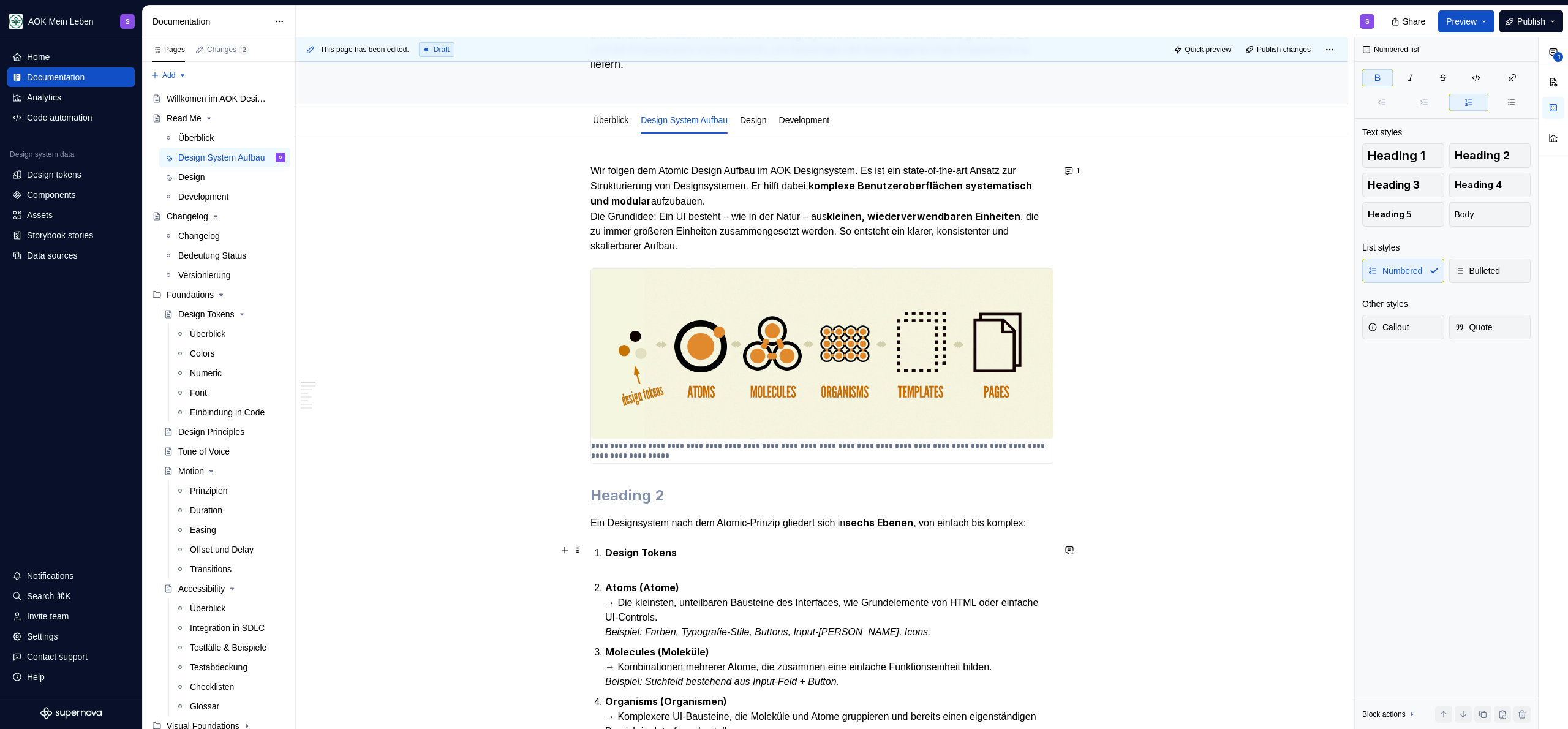
click at [670, 570] on p "Design Tokens" at bounding box center [830, 559] width 448 height 30
click at [682, 494] on h2 at bounding box center [822, 495] width 463 height 19
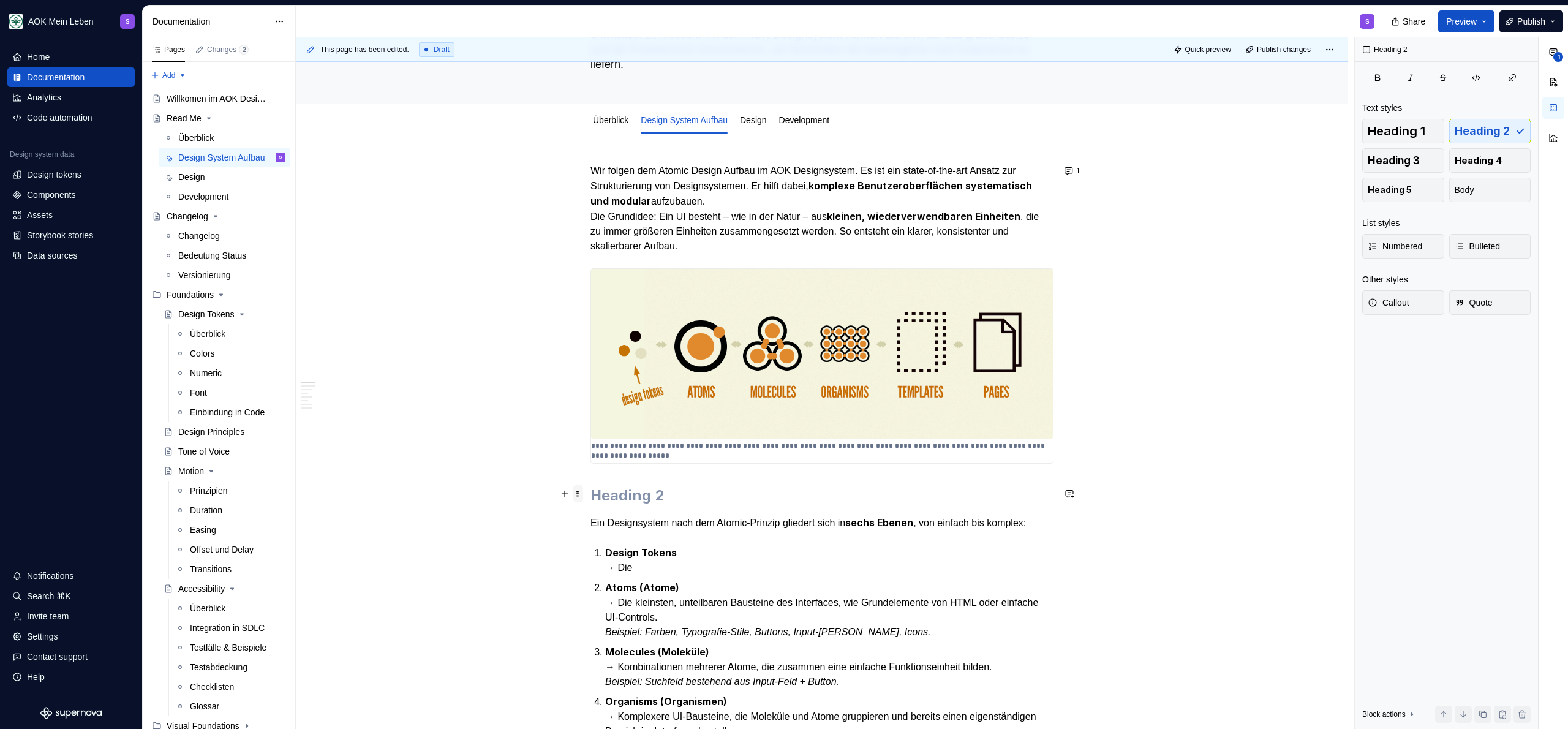
click at [580, 494] on span at bounding box center [578, 493] width 10 height 17
click at [639, 598] on div "Delete" at bounding box center [635, 601] width 79 height 12
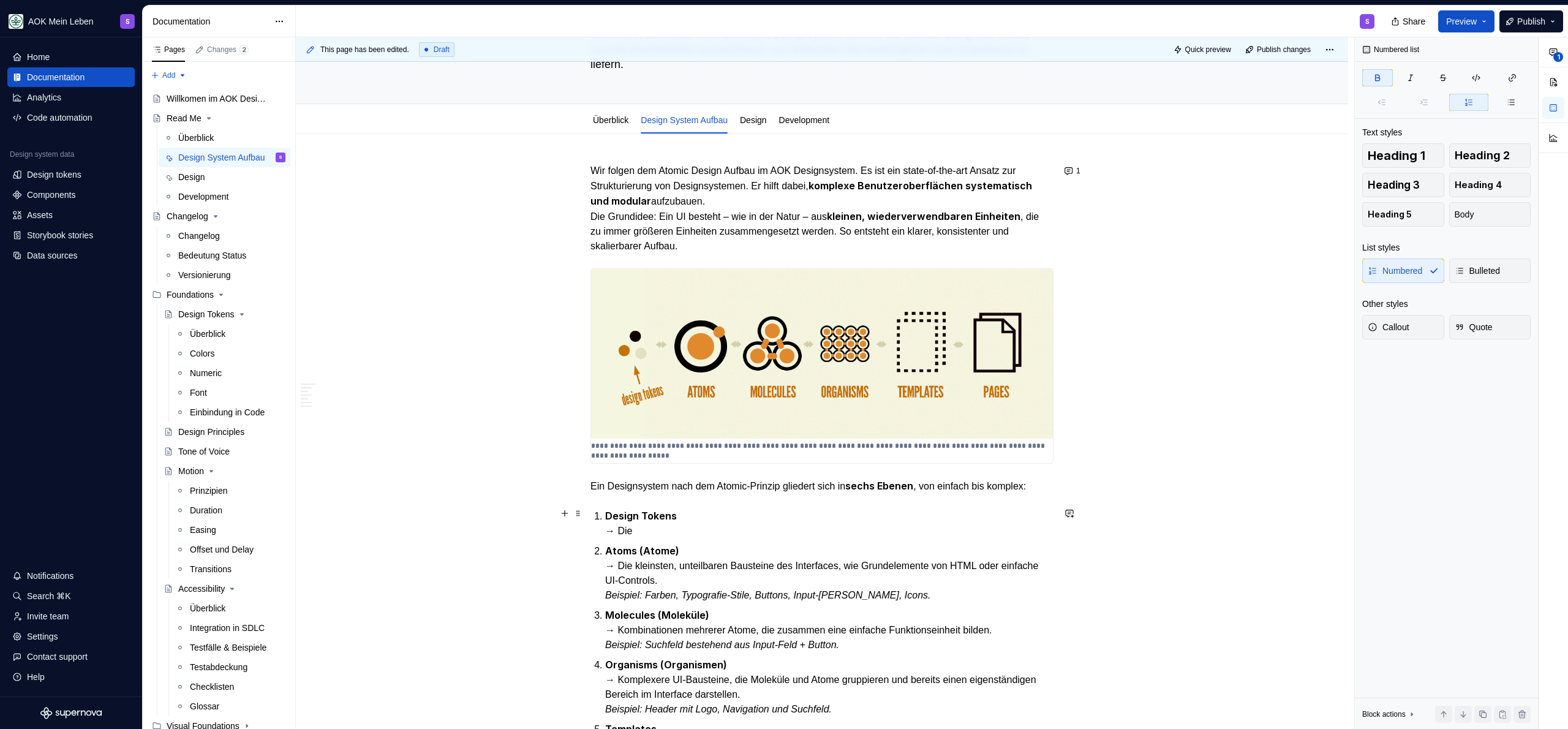
click at [733, 511] on p "Design Tokens → Die" at bounding box center [830, 523] width 448 height 30
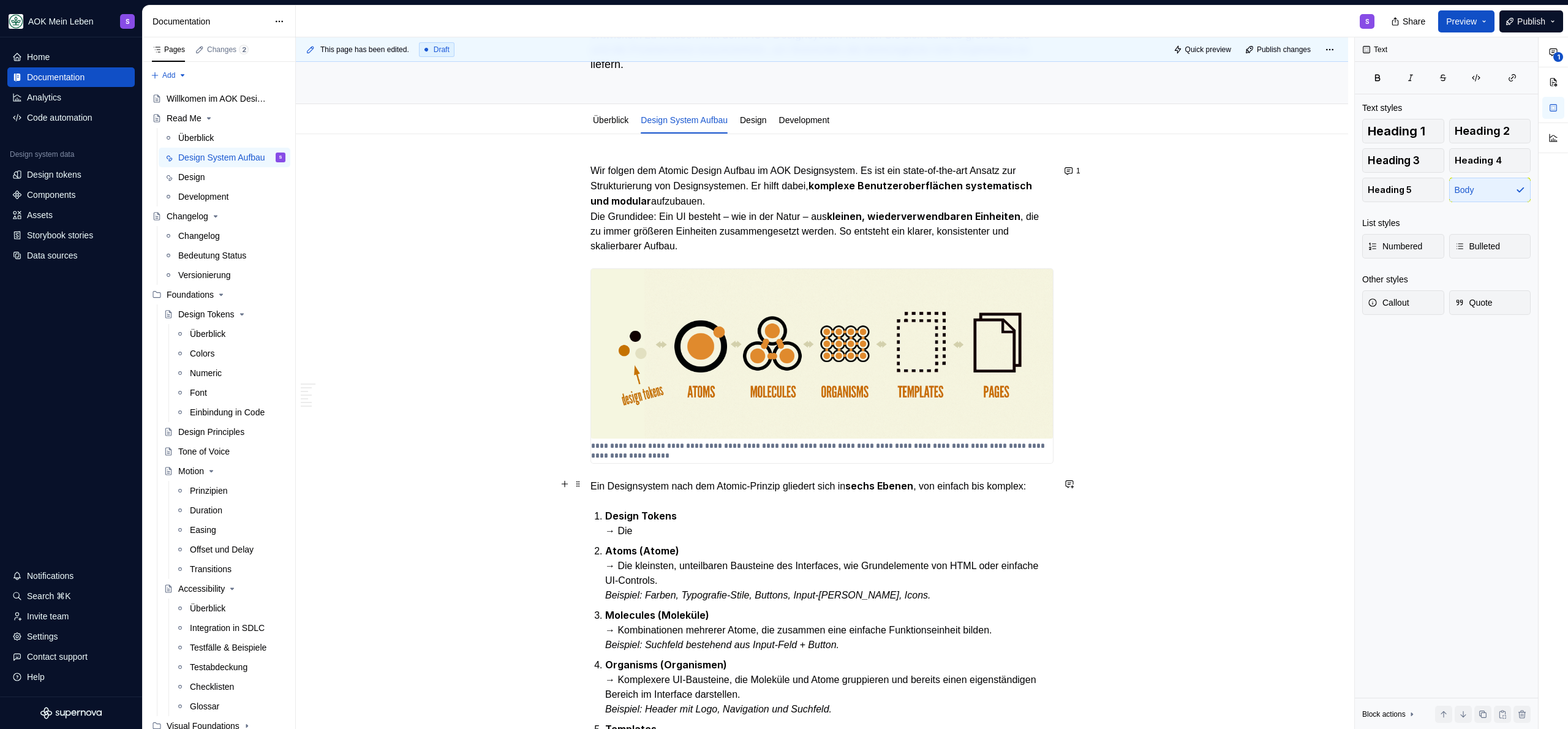
click at [800, 482] on p "Ein Designsystem nach dem Atomic-Prinzip gliedert sich in sechs Ebenen , von ei…" at bounding box center [822, 485] width 463 height 15
click at [814, 251] on p "Wir folgen dem Atomic Design Aufbau im AOK Designsystem. Es ist ein state-of-th…" at bounding box center [822, 208] width 463 height 90
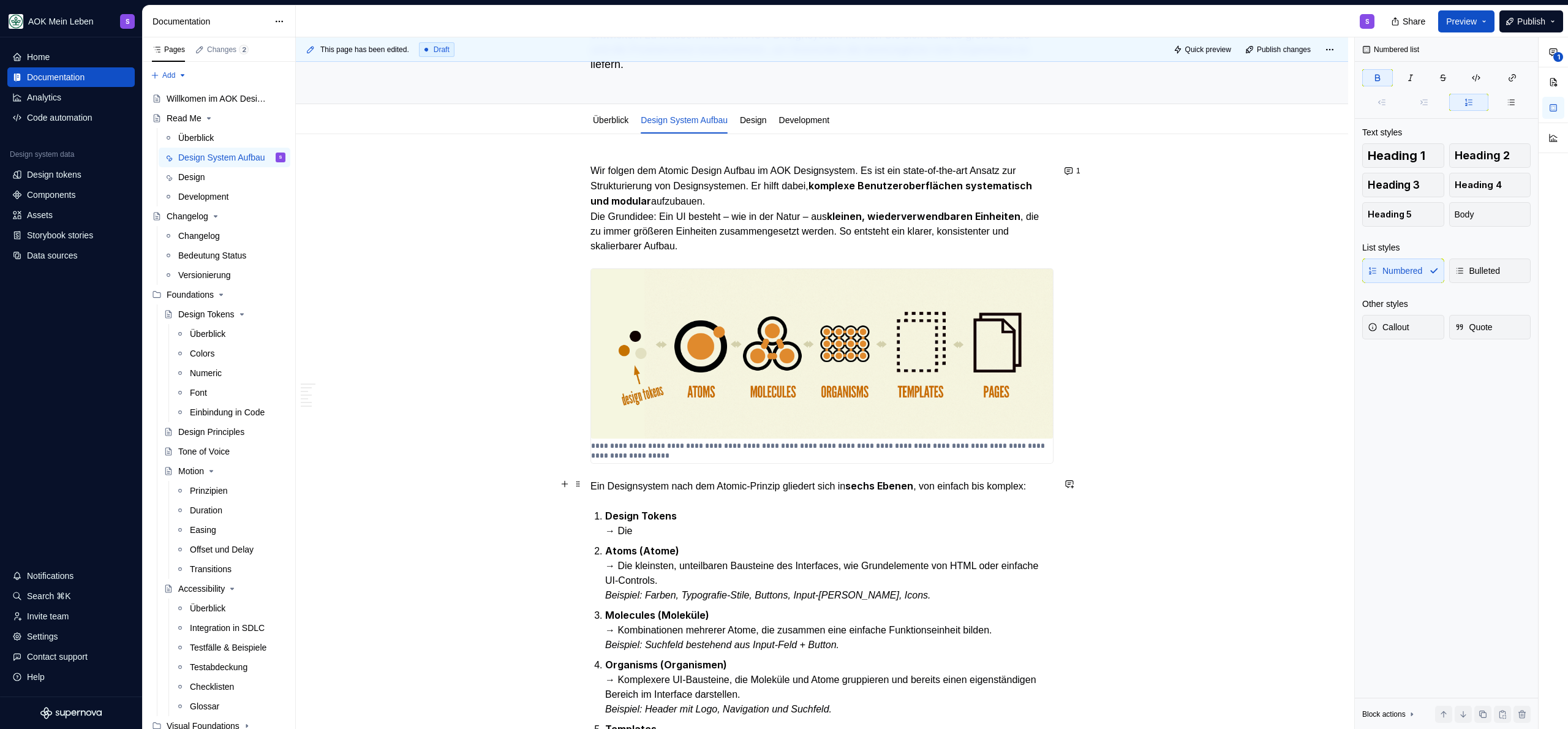
click at [779, 485] on p "Ein Designsystem nach dem Atomic-Prinzip gliedert sich in sechs Ebenen , von ei…" at bounding box center [822, 485] width 463 height 15
click at [694, 520] on p "Design Tokens → Die" at bounding box center [830, 523] width 448 height 30
click at [669, 449] on p "**********" at bounding box center [822, 451] width 462 height 19
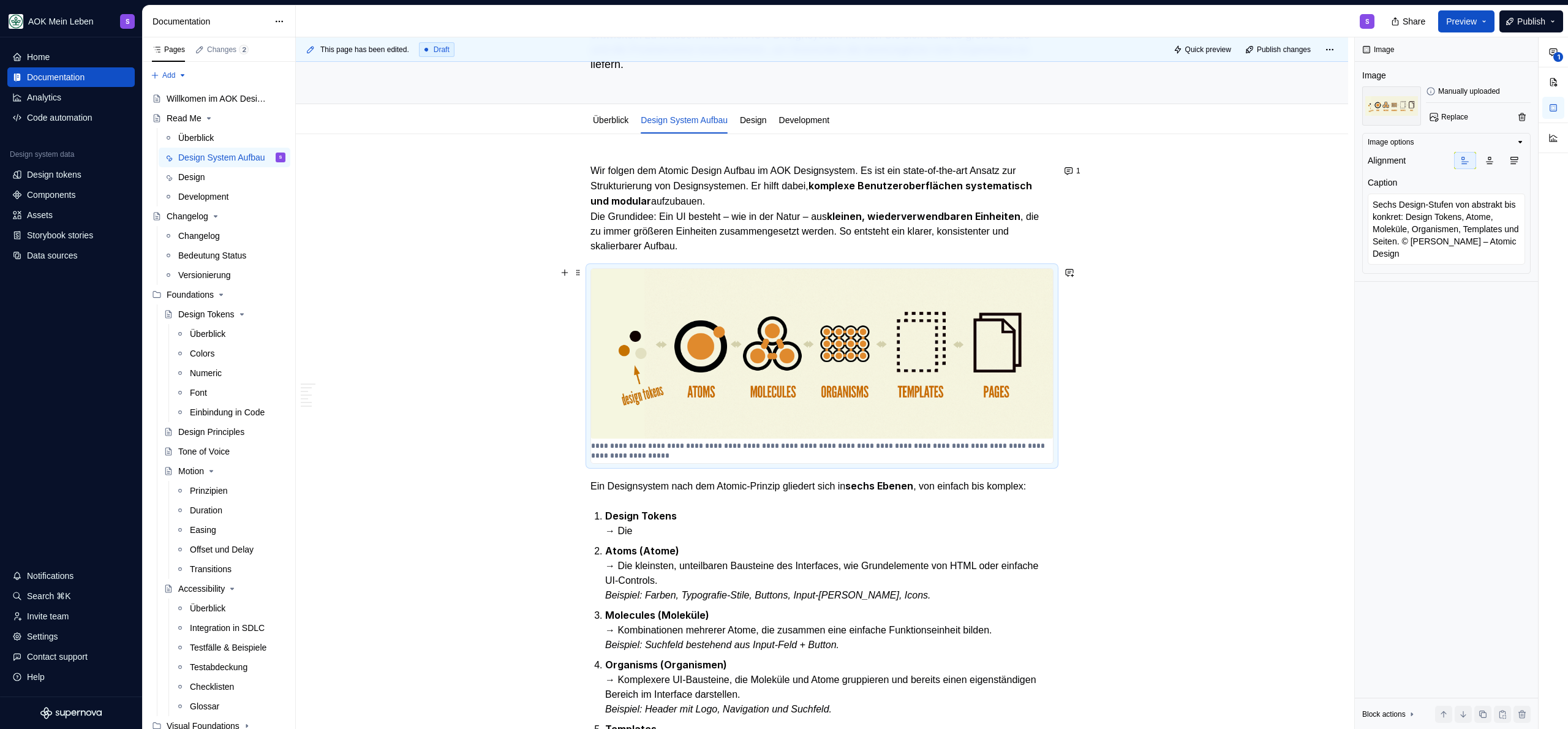
click at [610, 449] on p "**********" at bounding box center [822, 451] width 462 height 19
click at [750, 449] on p "**********" at bounding box center [822, 451] width 462 height 19
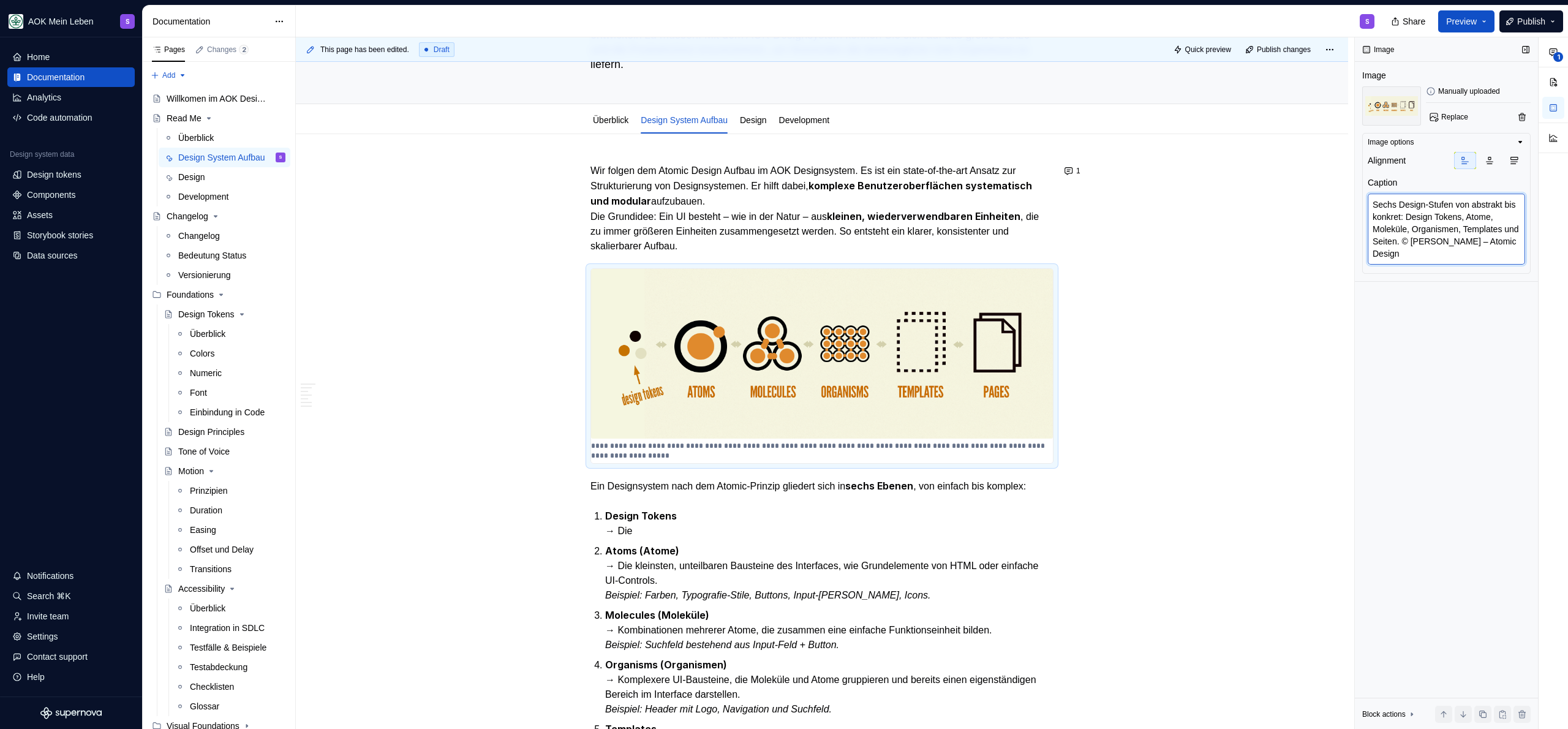
click at [1421, 238] on textarea "Sechs Design-Stufen von abstrakt bis konkret: Design Tokens, Atome, Moleküle, O…" at bounding box center [1447, 229] width 157 height 71
drag, startPoint x: 1421, startPoint y: 240, endPoint x: 1370, endPoint y: 200, distance: 64.8
click at [1369, 200] on textarea "Sechs Design-Stufen von abstrakt bis konkret: Design Tokens, Atome, Moleküle, O…" at bounding box center [1447, 229] width 157 height 71
type textarea "*"
type textarea "© Brad Frost – Atomic Design"
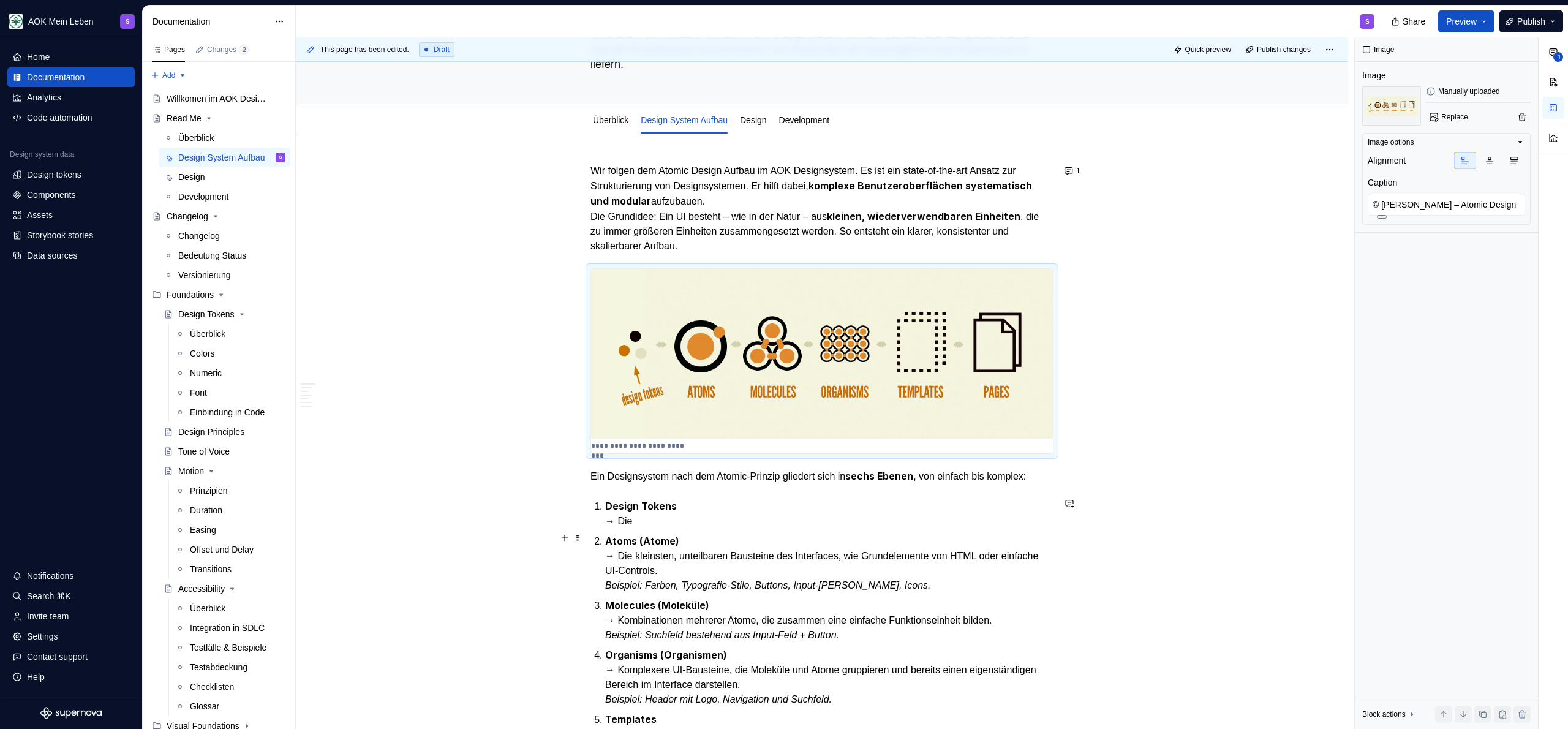
click at [737, 523] on p "Design Tokens → Die" at bounding box center [830, 513] width 448 height 30
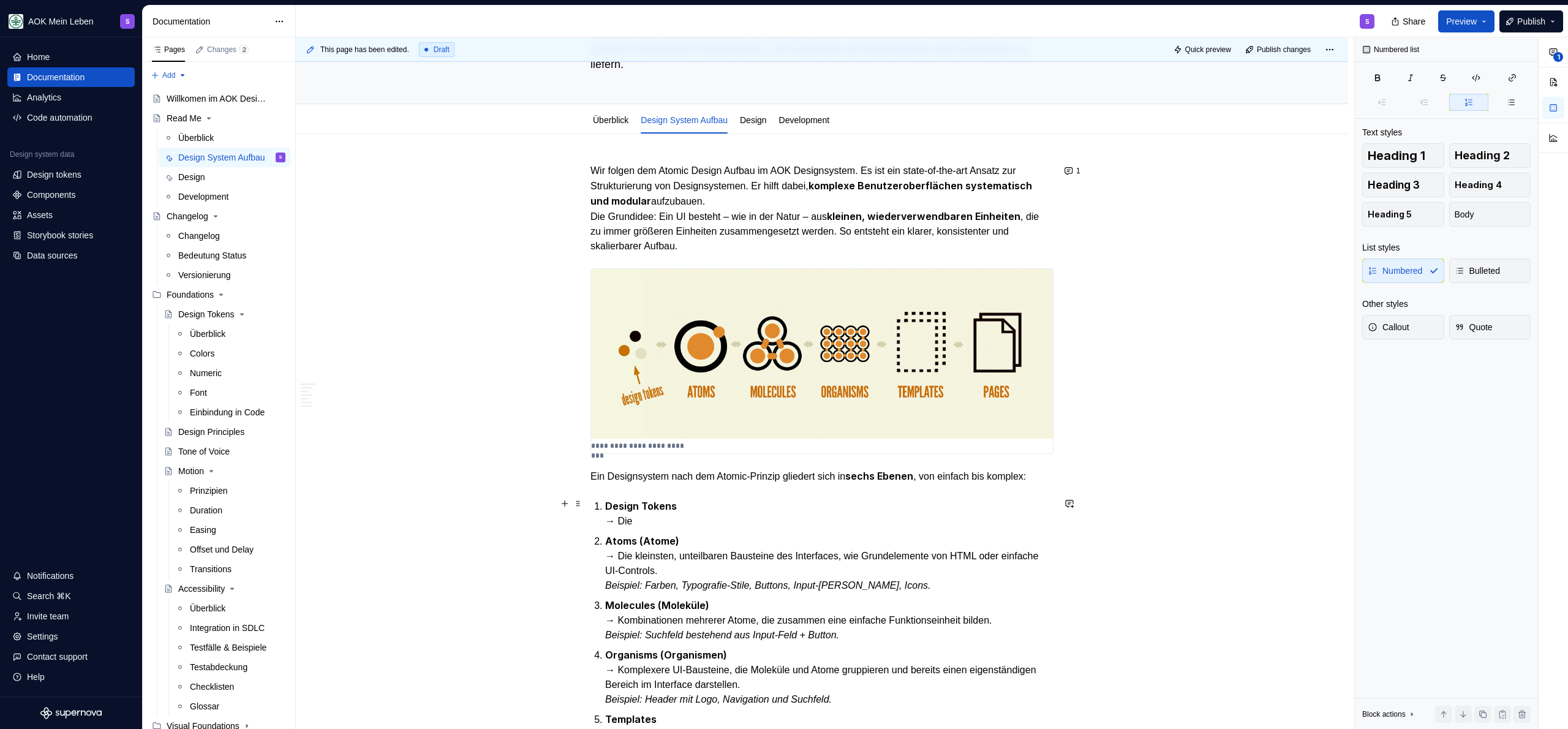
click at [737, 525] on p "Design Tokens → Die" at bounding box center [830, 513] width 448 height 30
click at [732, 515] on p "Design Tokens → Die" at bounding box center [830, 513] width 448 height 30
click at [724, 498] on p "Design Tokens → Die" at bounding box center [830, 513] width 448 height 30
click at [716, 506] on p "Design Tokens → Die" at bounding box center [830, 513] width 448 height 30
click at [708, 517] on p "Design Tokens → Die" at bounding box center [830, 513] width 448 height 30
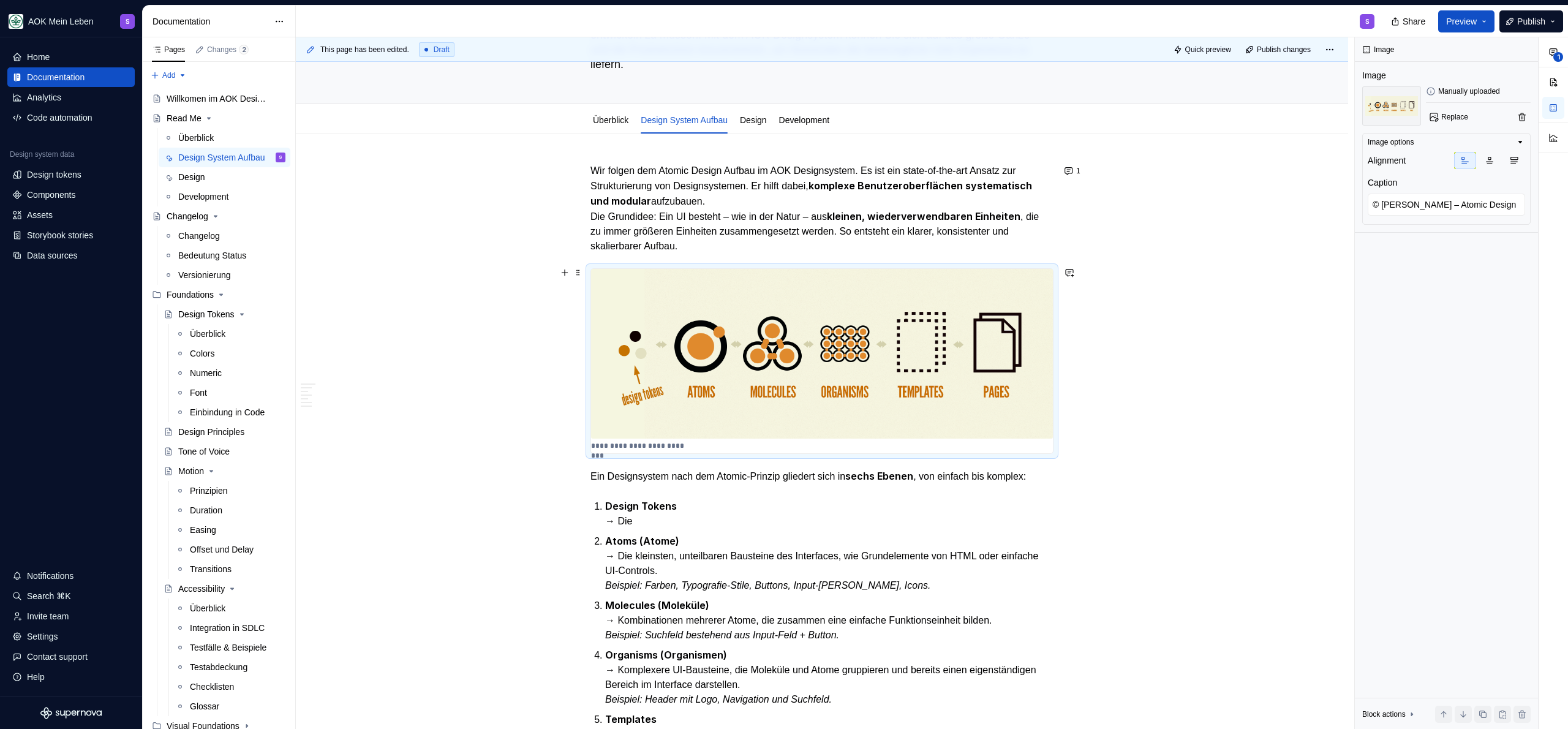
click at [778, 369] on img at bounding box center [822, 354] width 462 height 170
click at [679, 506] on p "Design Tokens → Die" at bounding box center [830, 513] width 448 height 30
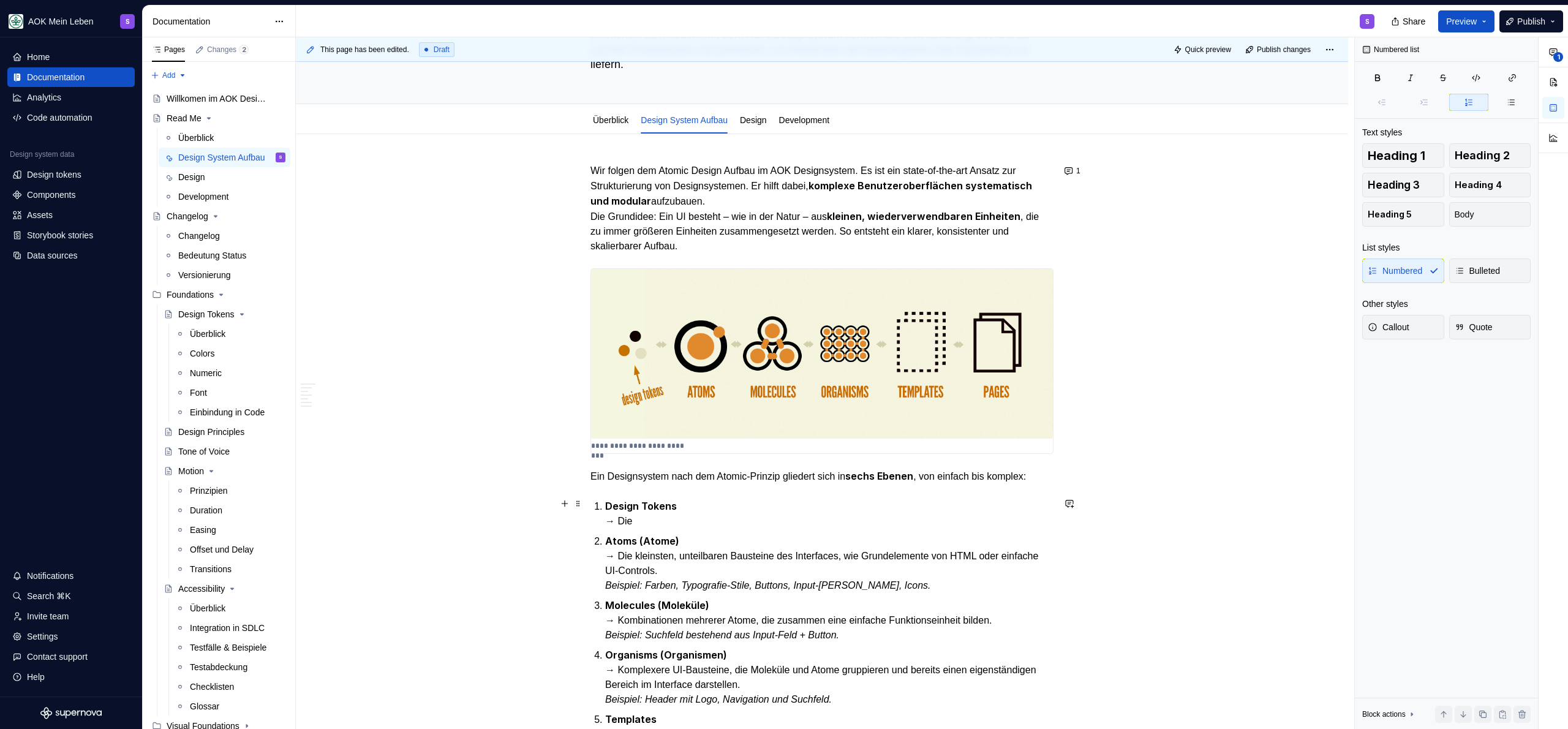
click at [678, 517] on p "Design Tokens → Die" at bounding box center [830, 513] width 448 height 30
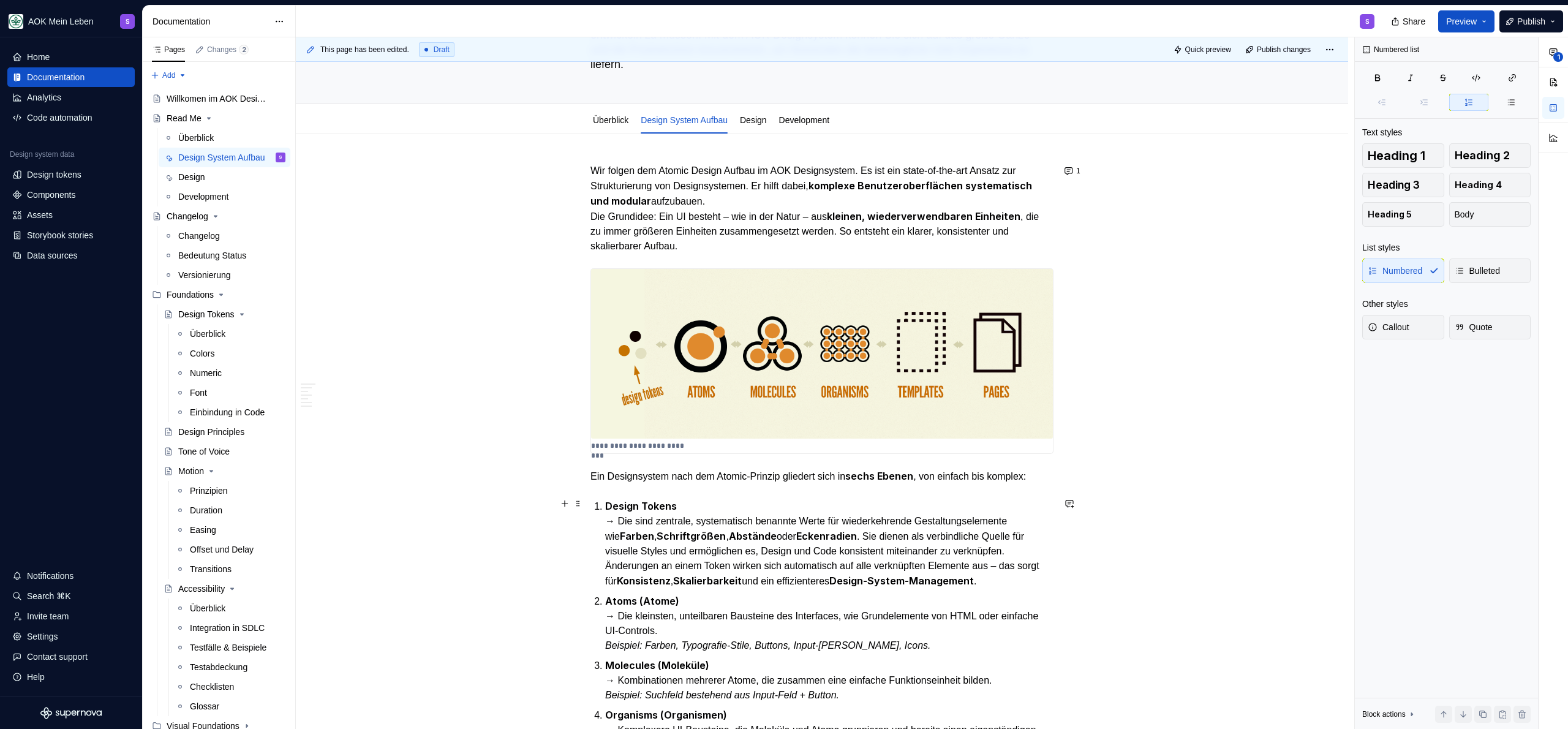
click at [631, 520] on p "Design Tokens → Die sind zentrale, systematisch benannte Werte für wiederkehren…" at bounding box center [830, 543] width 448 height 90
click at [716, 574] on strong "Skalierbarkeit" at bounding box center [708, 580] width 69 height 12
click at [775, 579] on p "Design Tokens → Sie sind zentrale, systematisch benannte Werte für wiederkehren…" at bounding box center [830, 543] width 448 height 90
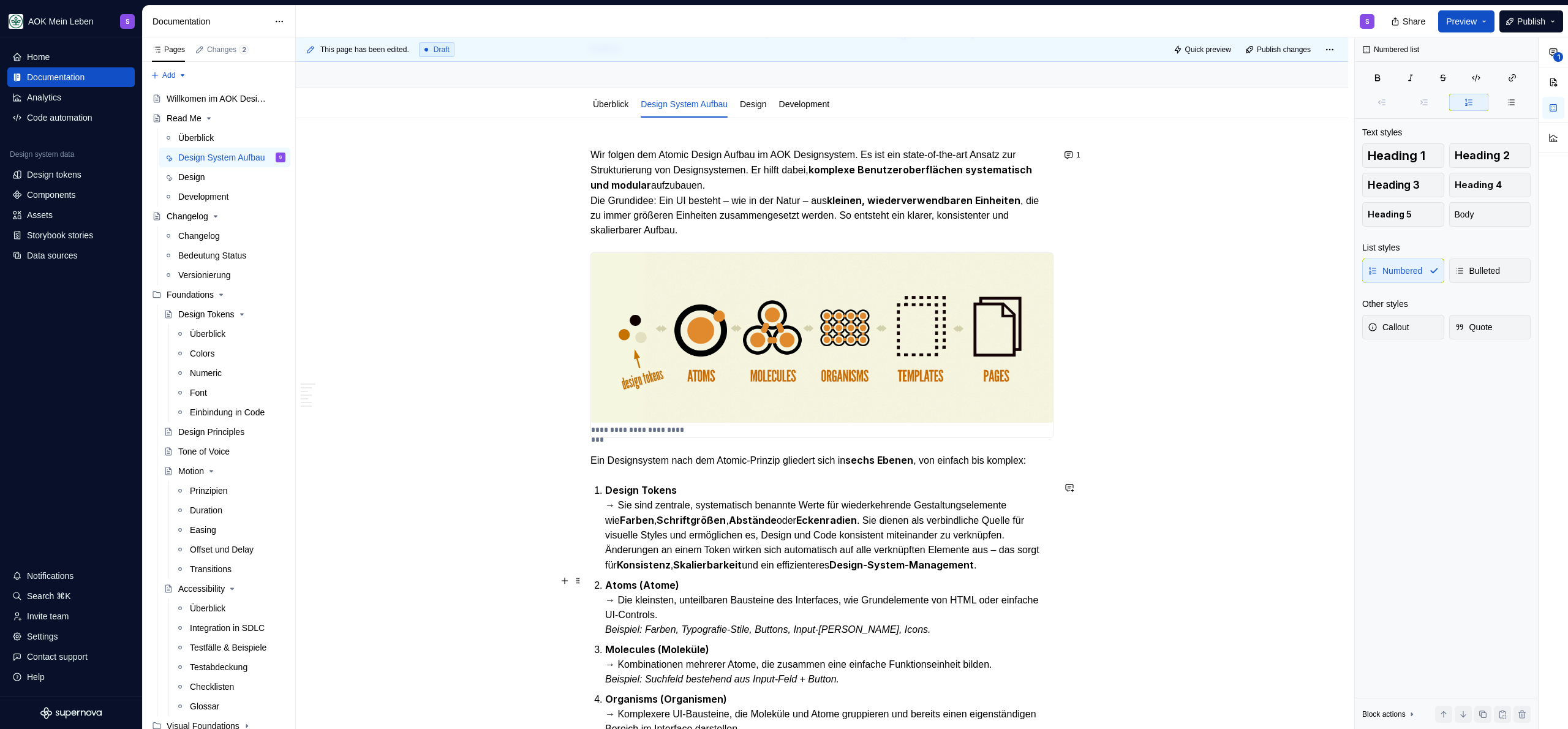
scroll to position [145, 0]
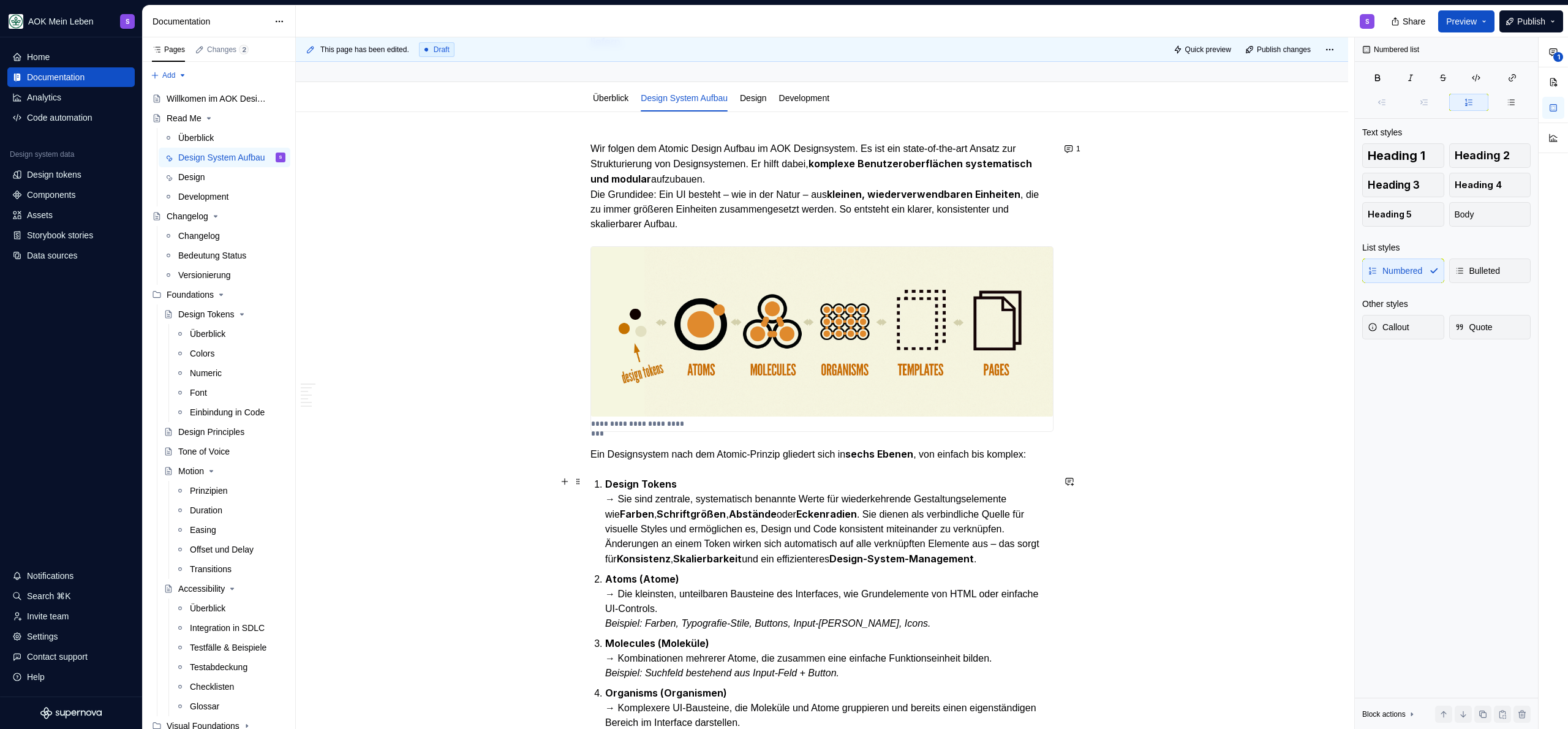
click at [1042, 560] on p "Design Tokens → Sie sind zentrale, systematisch benannte Werte für wiederkehren…" at bounding box center [830, 521] width 448 height 90
click at [701, 575] on p "Atoms (Atome) → Die kleinsten, unteilbaren Bausteine des Interfaces, wie Grunde…" at bounding box center [830, 600] width 448 height 59
click at [1041, 565] on ol "Design Tokens → Sie sind zentrale, systematisch benannte Werte für wiederkehren…" at bounding box center [830, 675] width 448 height 396
click at [1041, 551] on p "Design Tokens → Sie sind zentrale, systematisch benannte Werte für wiederkehren…" at bounding box center [830, 521] width 448 height 90
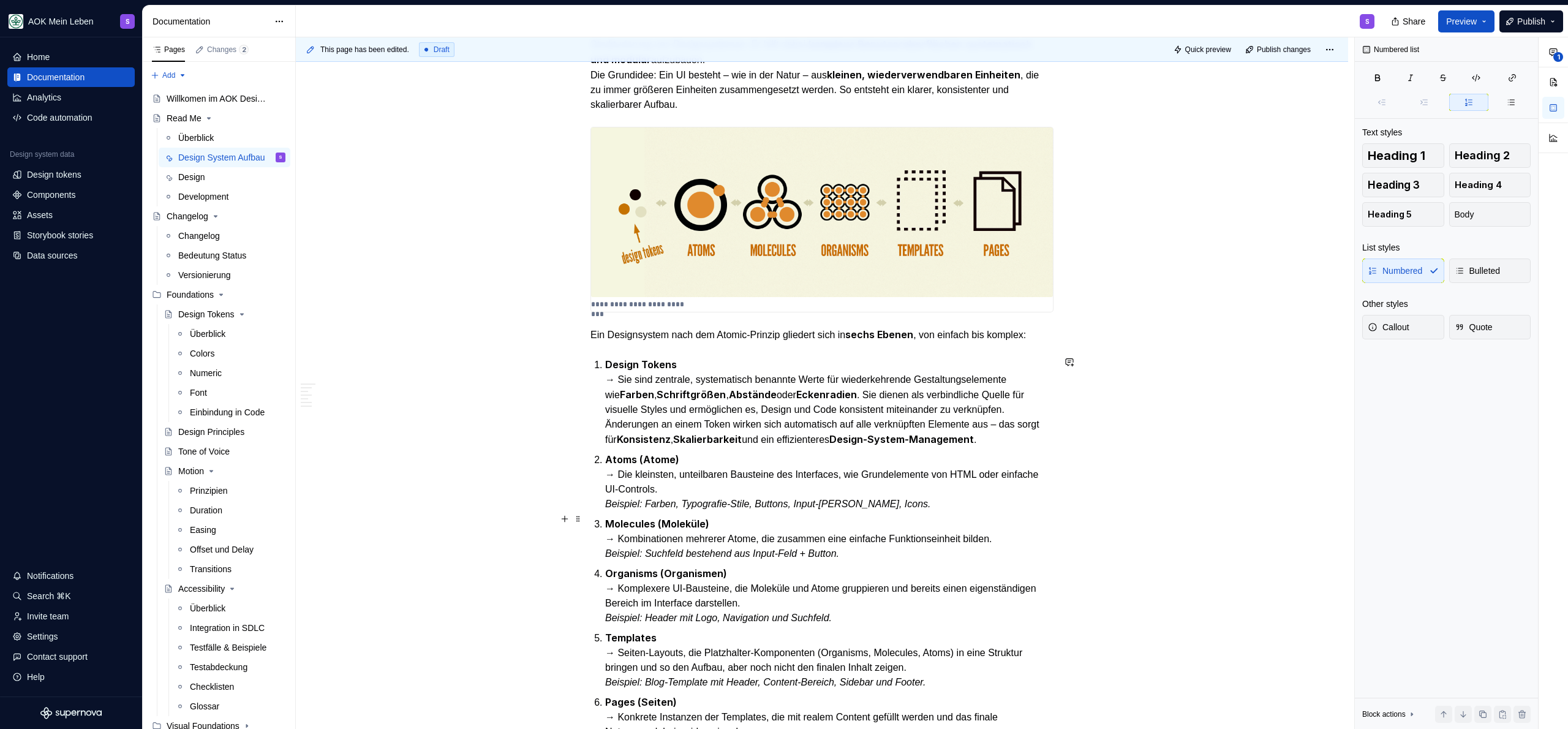
scroll to position [286, 0]
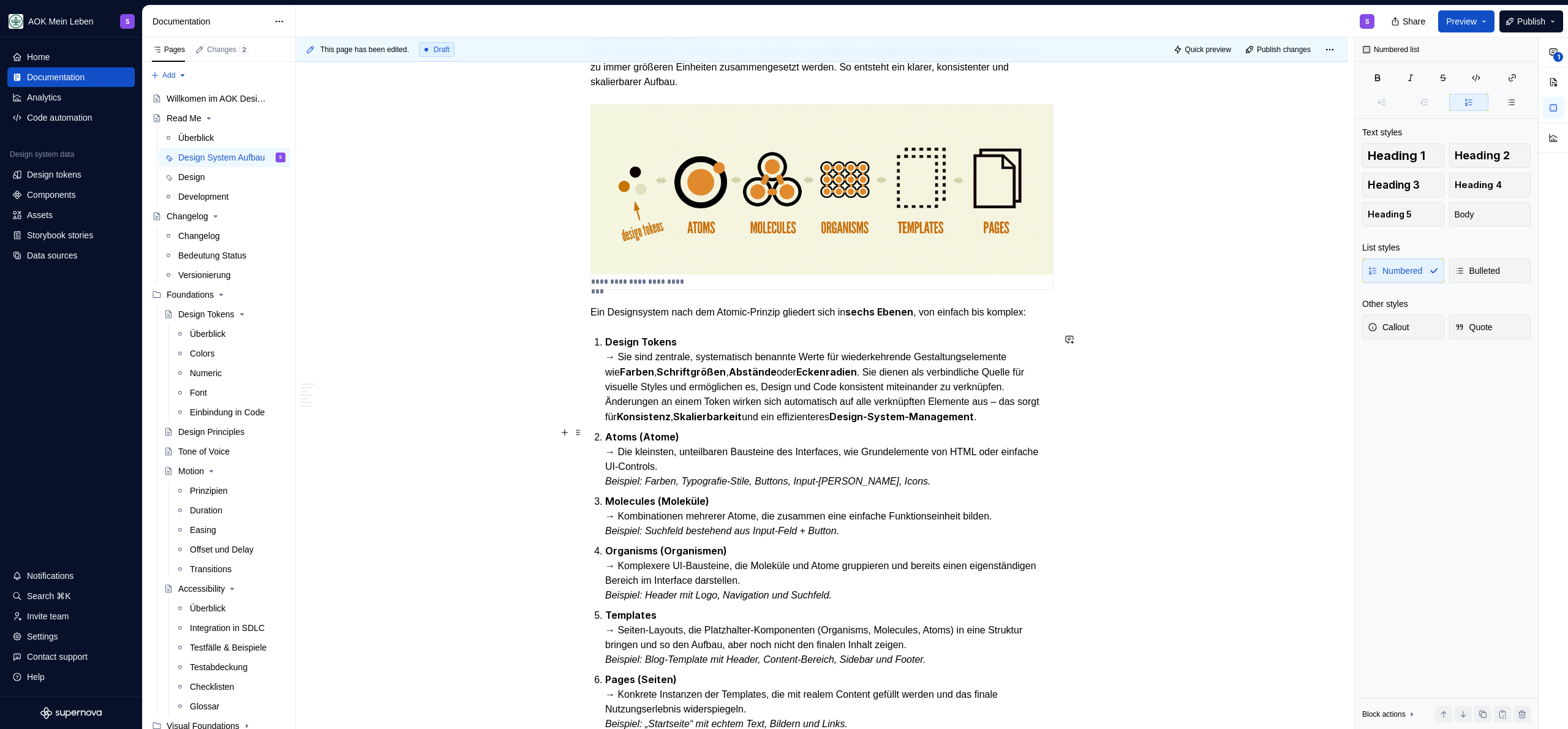
click at [665, 460] on p "Atoms (Atome) → Die kleinsten, unteilbaren Bausteine des Interfaces, wie Grunde…" at bounding box center [830, 458] width 448 height 59
click at [620, 370] on strong "Farben" at bounding box center [637, 371] width 34 height 12
click at [782, 366] on p "Design Tokens → Sie sind zentrale, systematisch benannte Werte für wiederkehren…" at bounding box center [830, 379] width 448 height 90
click at [845, 367] on strong "Eckenradien" at bounding box center [829, 371] width 61 height 12
click at [860, 367] on strong "Eckenradien" at bounding box center [829, 371] width 61 height 12
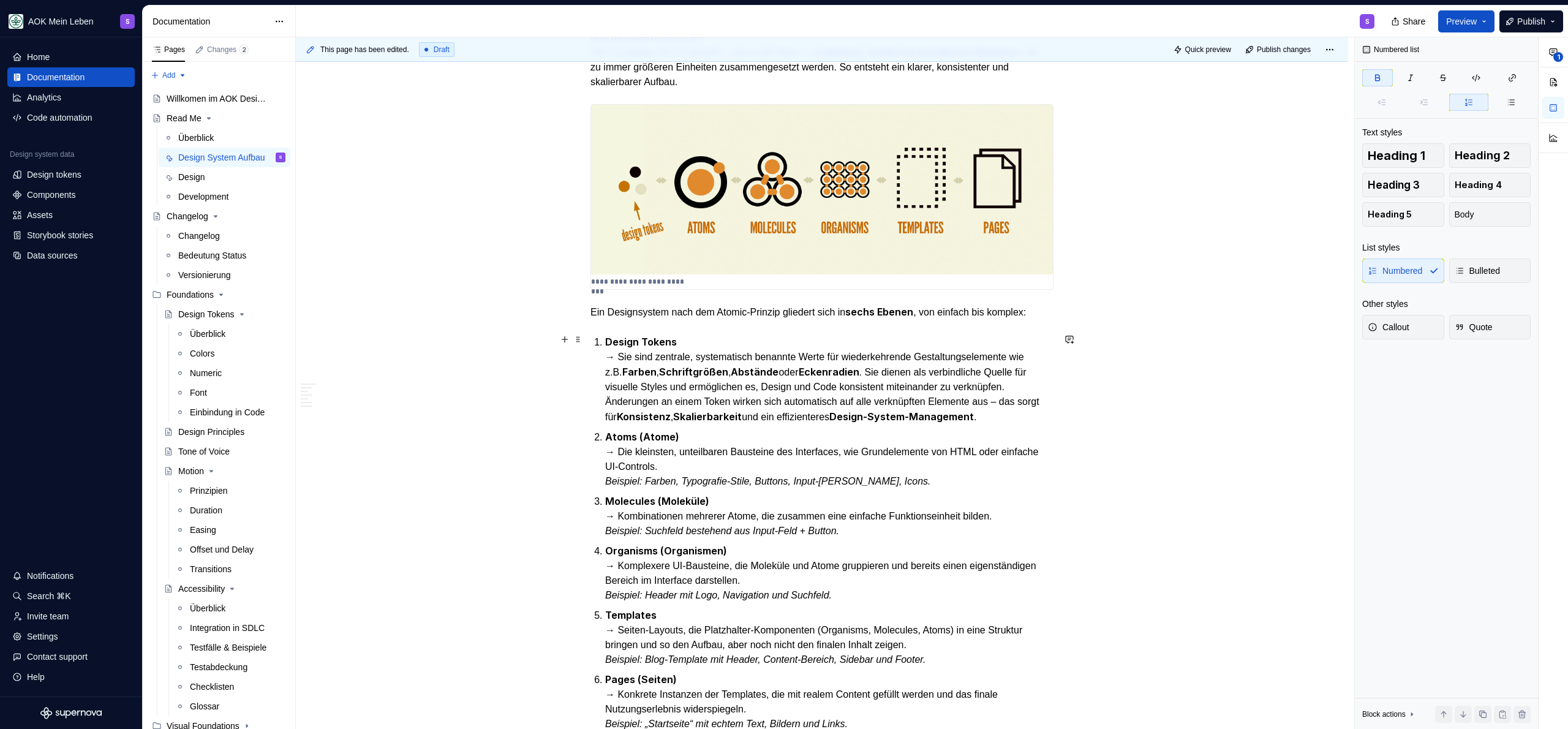
click at [907, 371] on p "Design Tokens → Sie sind zentrale, systematisch benannte Werte für wiederkehren…" at bounding box center [830, 379] width 448 height 90
click at [1035, 369] on p "Design Tokens → Sie sind zentrale, systematisch benannte Werte für wiederkehren…" at bounding box center [830, 379] width 448 height 90
click at [732, 400] on p "Design Tokens → Sie sind zentrale, systematisch benannte Werte für wiederkehren…" at bounding box center [830, 379] width 448 height 90
click at [802, 379] on p "Design Tokens → Sie sind zentrale, systematisch benannte Werte für wiederkehren…" at bounding box center [830, 379] width 448 height 90
click at [989, 401] on p "Design Tokens → Sie sind zentrale, systematisch benannte Werte für wiederkehren…" at bounding box center [830, 379] width 448 height 90
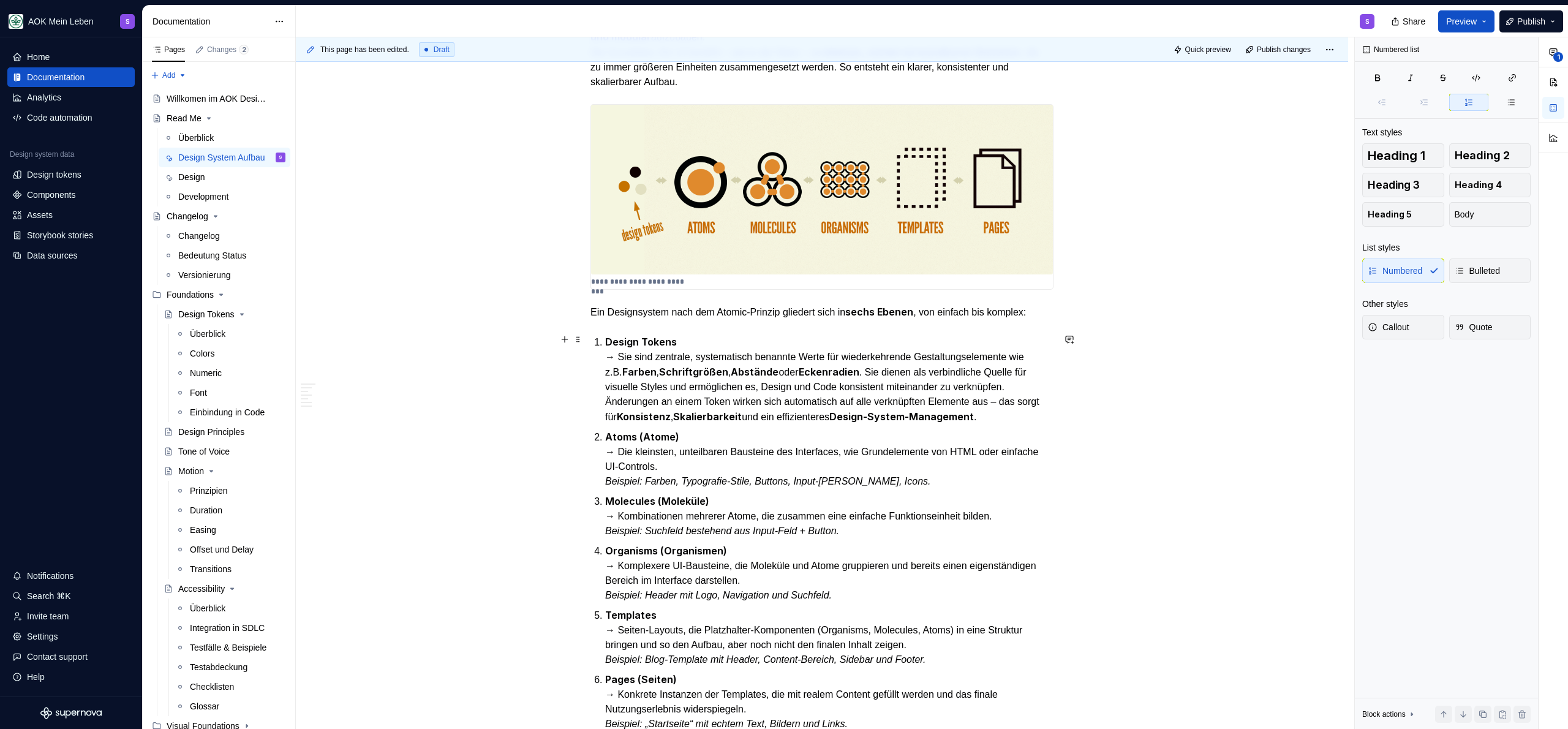
click at [1036, 414] on p "Design Tokens → Sie sind zentrale, systematisch benannte Werte für wiederkehren…" at bounding box center [830, 379] width 448 height 90
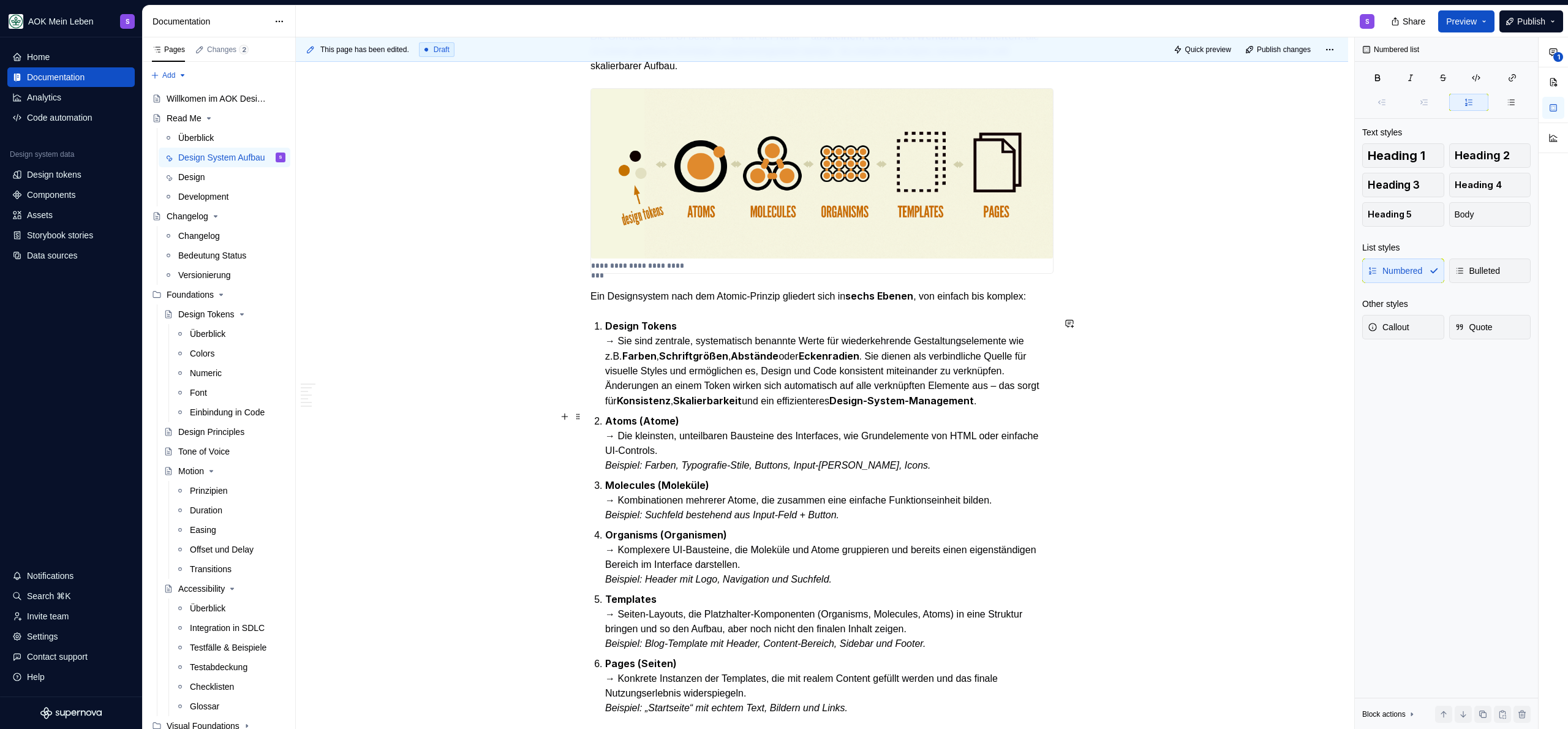
click at [867, 413] on p "Atoms (Atome) → Die kleinsten, unteilbaren Bausteine des Interfaces, wie Grunde…" at bounding box center [830, 443] width 448 height 59
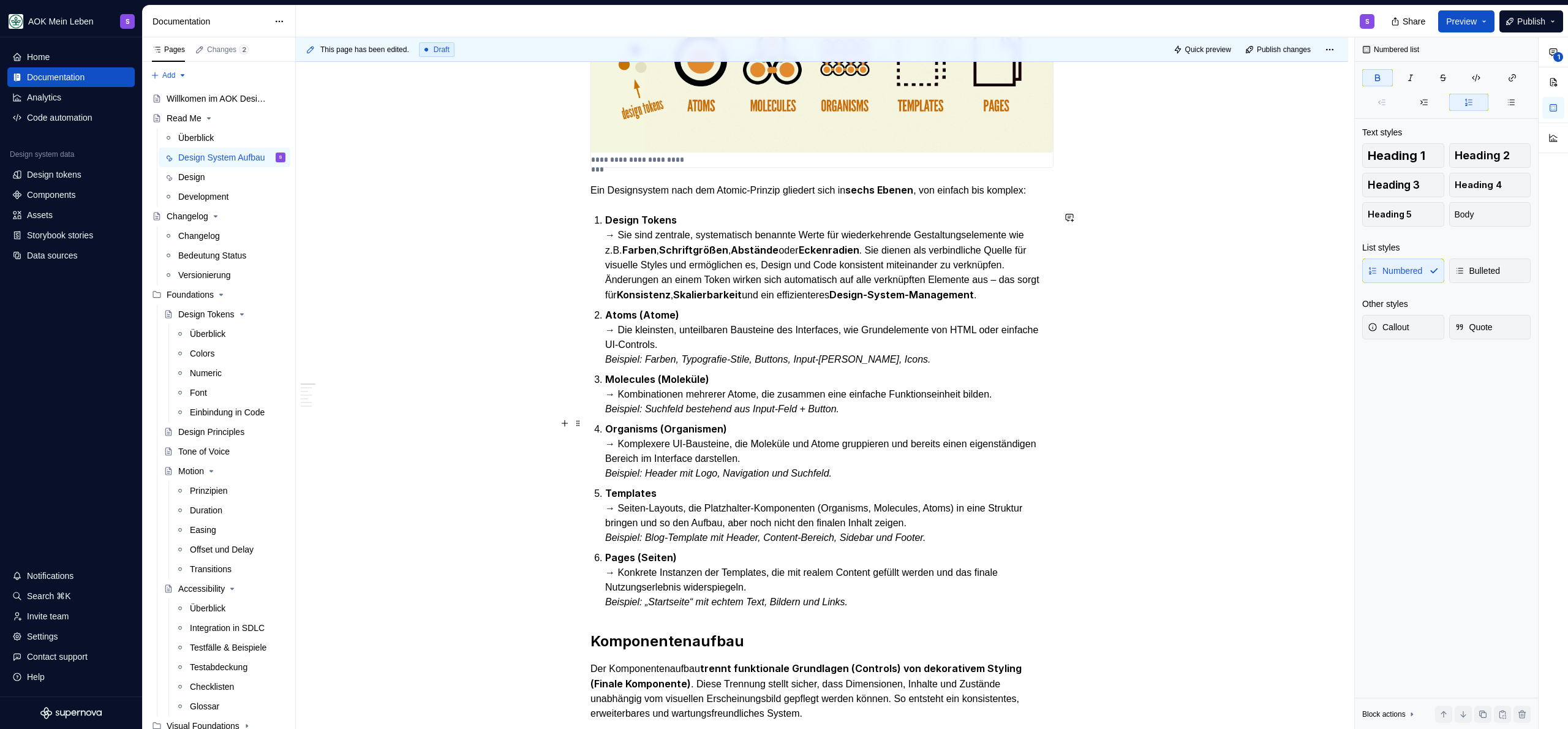
scroll to position [399, 0]
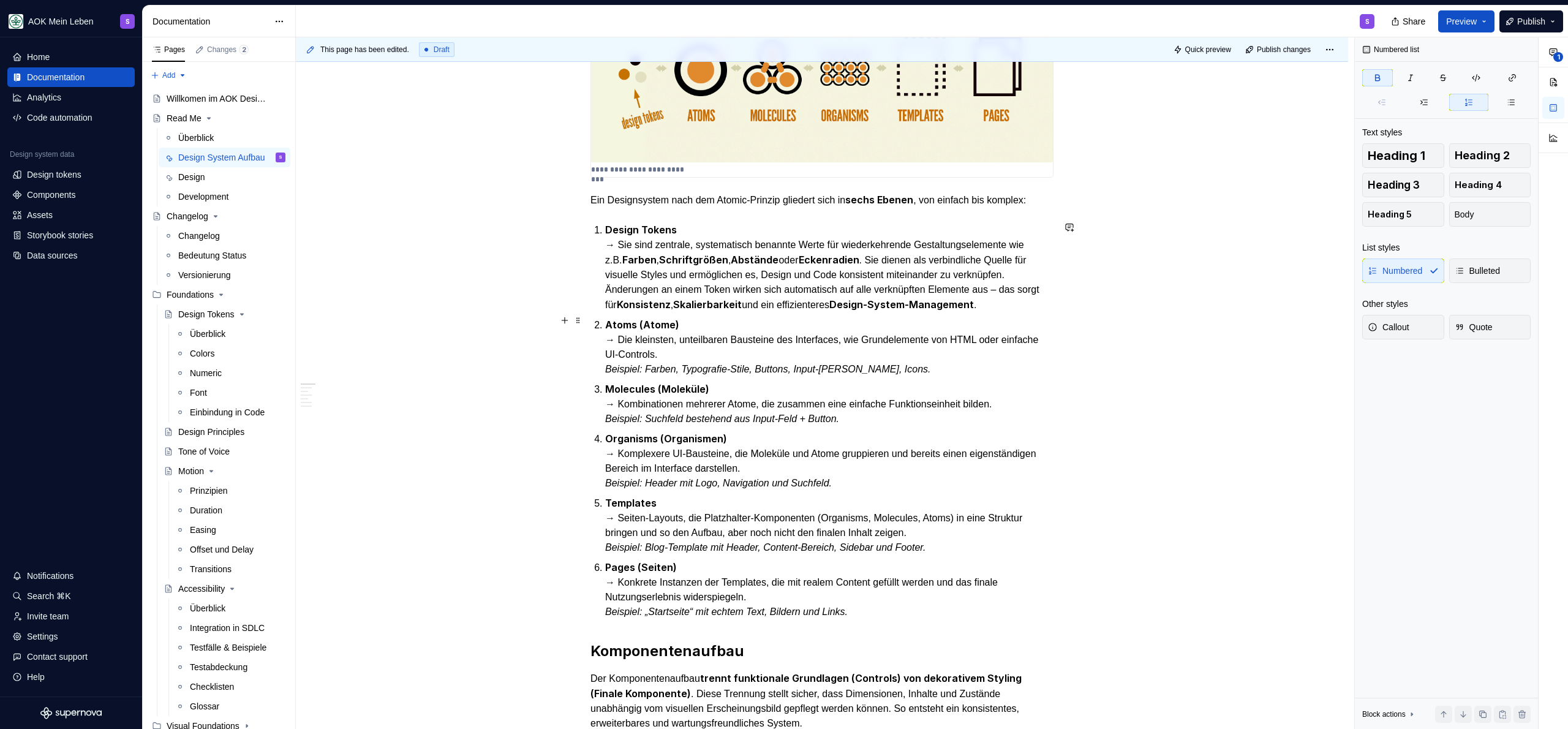
click at [707, 321] on p "Atoms (Atome) → Die kleinsten, unteilbaren Bausteine des Interfaces, wie Grunde…" at bounding box center [830, 346] width 448 height 59
click at [752, 388] on p "Molecules (Moleküle) → Kombinationen mehrerer Atome, die zusammen eine einfache…" at bounding box center [830, 403] width 448 height 45
click at [762, 441] on p "Organisms (Organismen) → Komplexere UI-Bausteine, die Moleküle und Atome gruppi…" at bounding box center [830, 460] width 448 height 59
click at [762, 431] on p "Organisms (Organismen) → Komplexere UI-Bausteine, die Moleküle und Atome gruppi…" at bounding box center [830, 460] width 448 height 59
click at [748, 495] on p "Templates → Seiten-Layouts, die Platzhalter-Komponenten (Organisms, Molecules, …" at bounding box center [830, 524] width 448 height 59
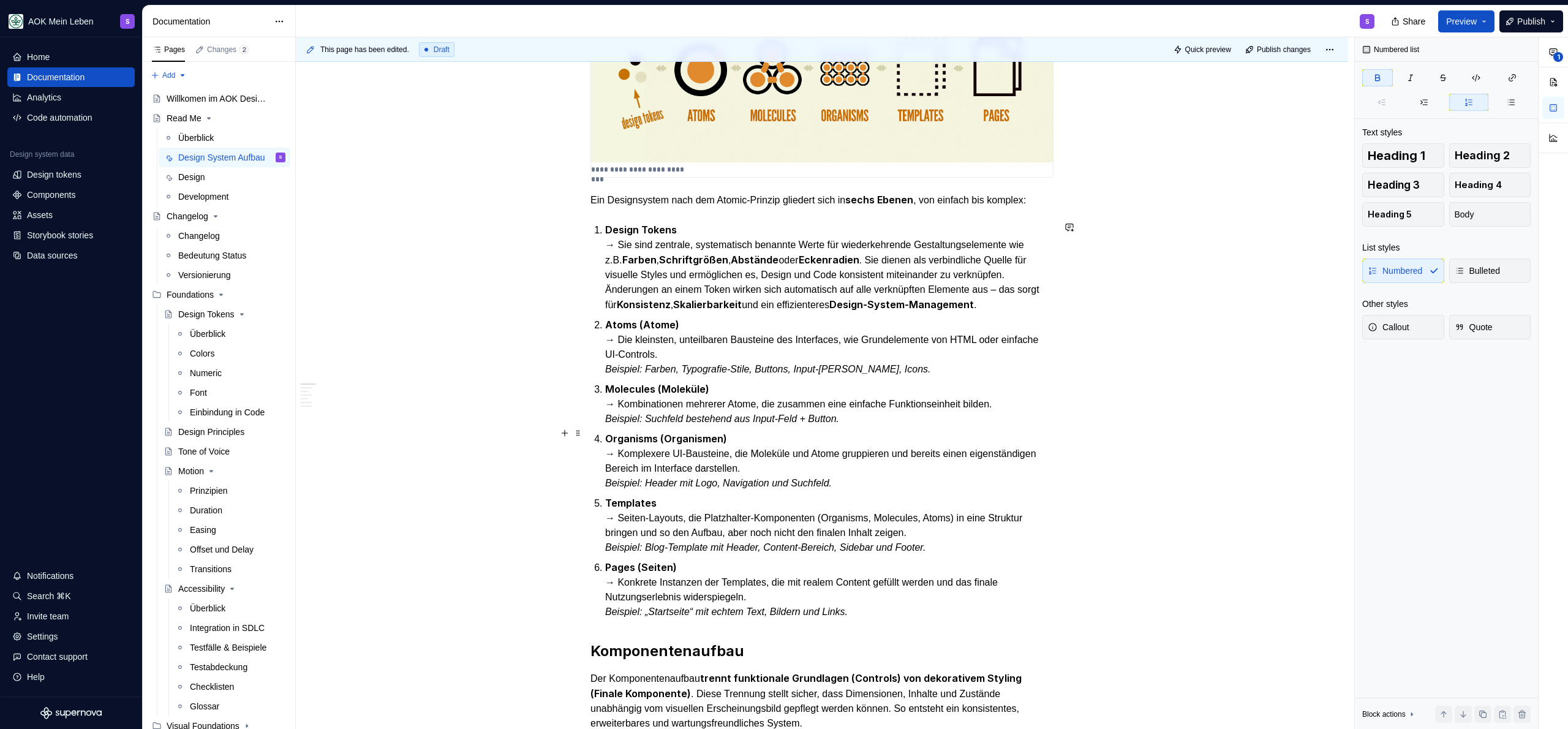
click at [742, 438] on p "Organisms (Organismen) → Komplexere UI-Bausteine, die Moleküle und Atome gruppi…" at bounding box center [830, 460] width 448 height 59
drag, startPoint x: 663, startPoint y: 434, endPoint x: 602, endPoint y: 434, distance: 61.0
click at [606, 434] on li "Organisms (Organismen) → Komplexere UI-Bausteine, die Moleküle und Atome gruppi…" at bounding box center [830, 460] width 448 height 59
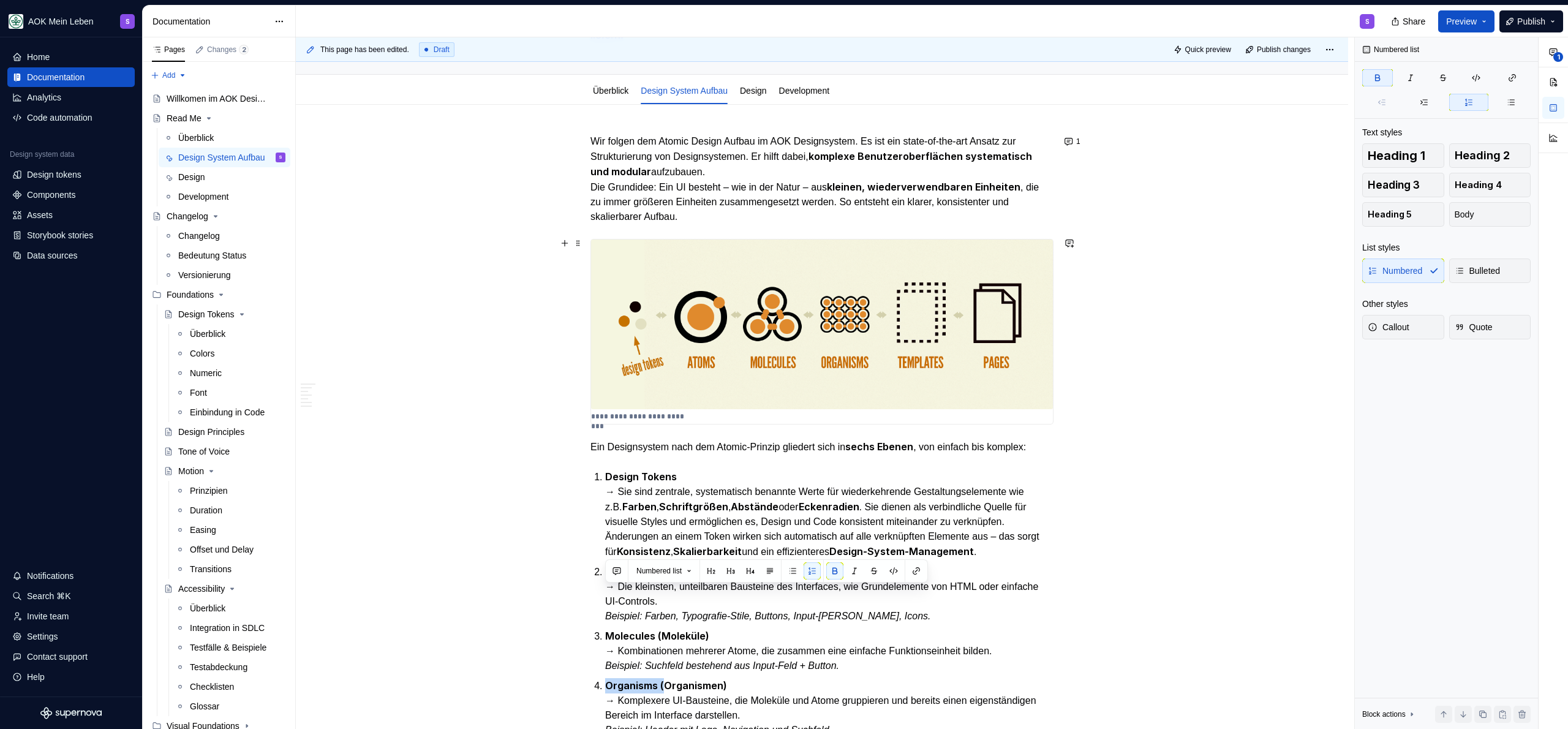
scroll to position [238, 0]
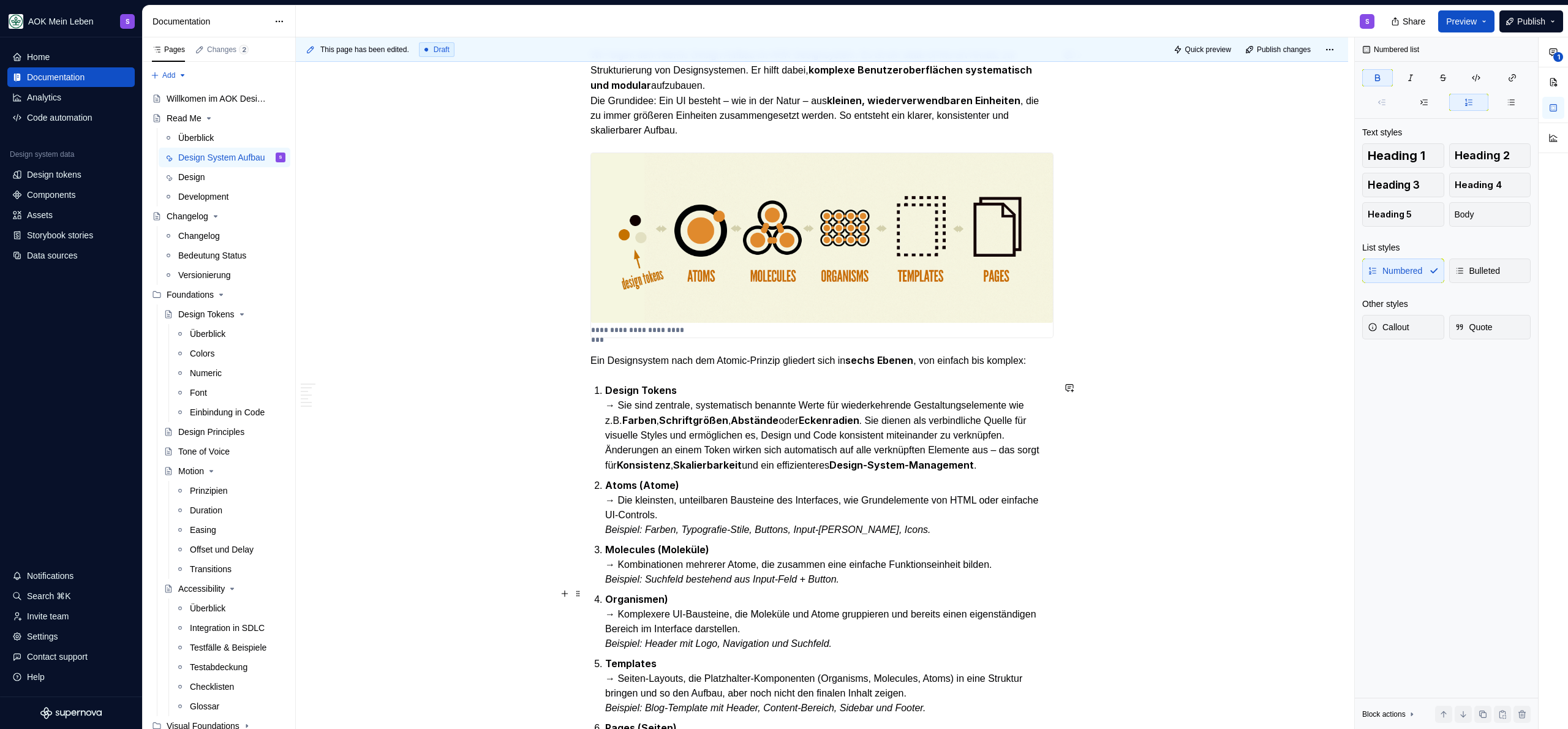
click at [703, 598] on p "Organismen) → Komplexere UI-Bausteine, die Moleküle und Atome gruppieren und be…" at bounding box center [830, 621] width 448 height 59
click at [723, 544] on p "Molecules (Moleküle) → Kombinationen mehrerer Atome, die zusammen eine einfache…" at bounding box center [830, 564] width 448 height 45
drag, startPoint x: 661, startPoint y: 547, endPoint x: 608, endPoint y: 551, distance: 53.2
click at [608, 551] on p "Molecules (Moleküle → Kombinationen mehrerer Atome, die zusammen eine einfache …" at bounding box center [830, 564] width 448 height 45
click at [678, 480] on p "Atoms (Atome) → Die kleinsten, unteilbaren Bausteine des Interfaces, wie Grunde…" at bounding box center [830, 506] width 448 height 59
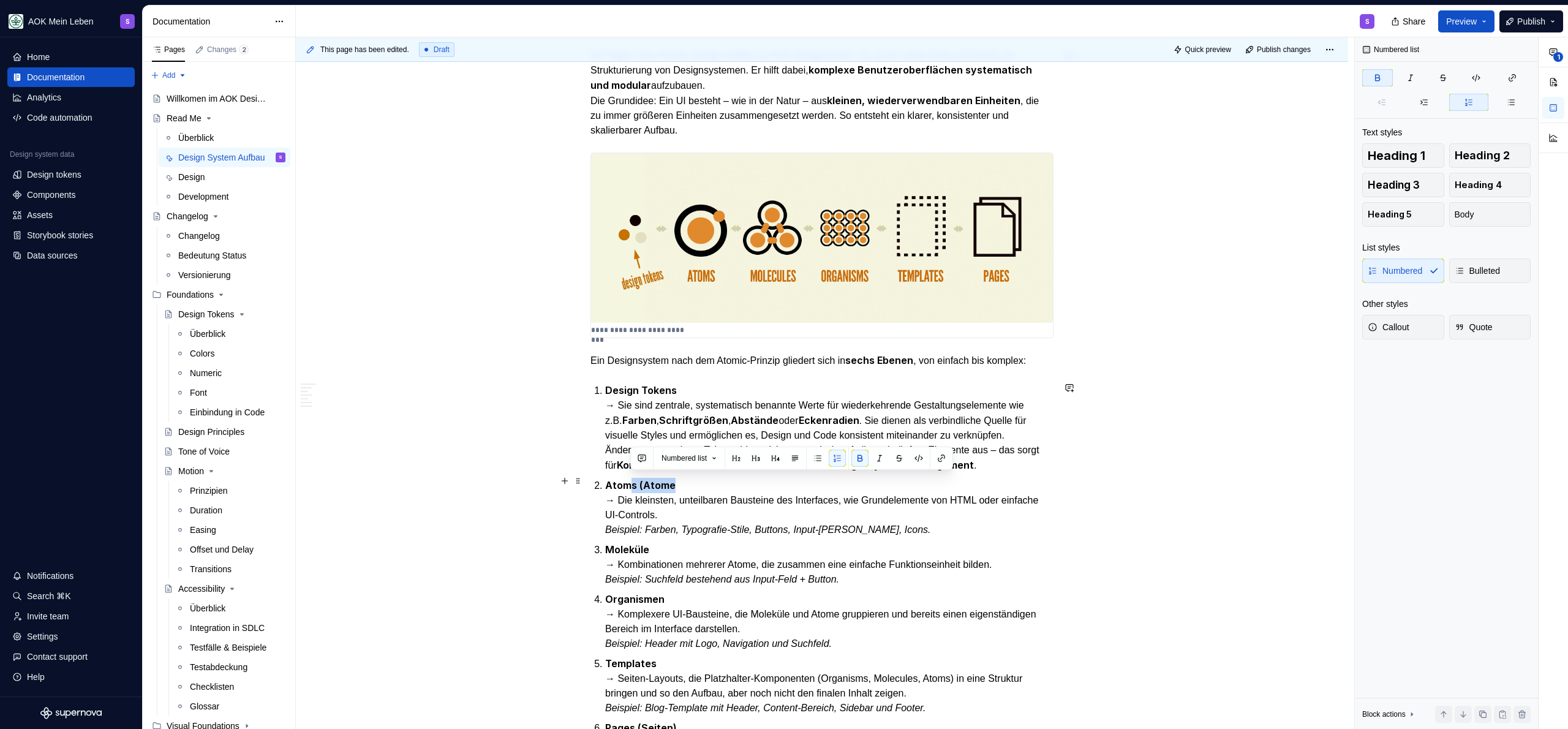
drag, startPoint x: 630, startPoint y: 482, endPoint x: 674, endPoint y: 485, distance: 44.1
click at [674, 485] on p "Atoms (Atome → Die kleinsten, unteilbaren Bausteine des Interfaces, wie Grundel…" at bounding box center [830, 506] width 448 height 59
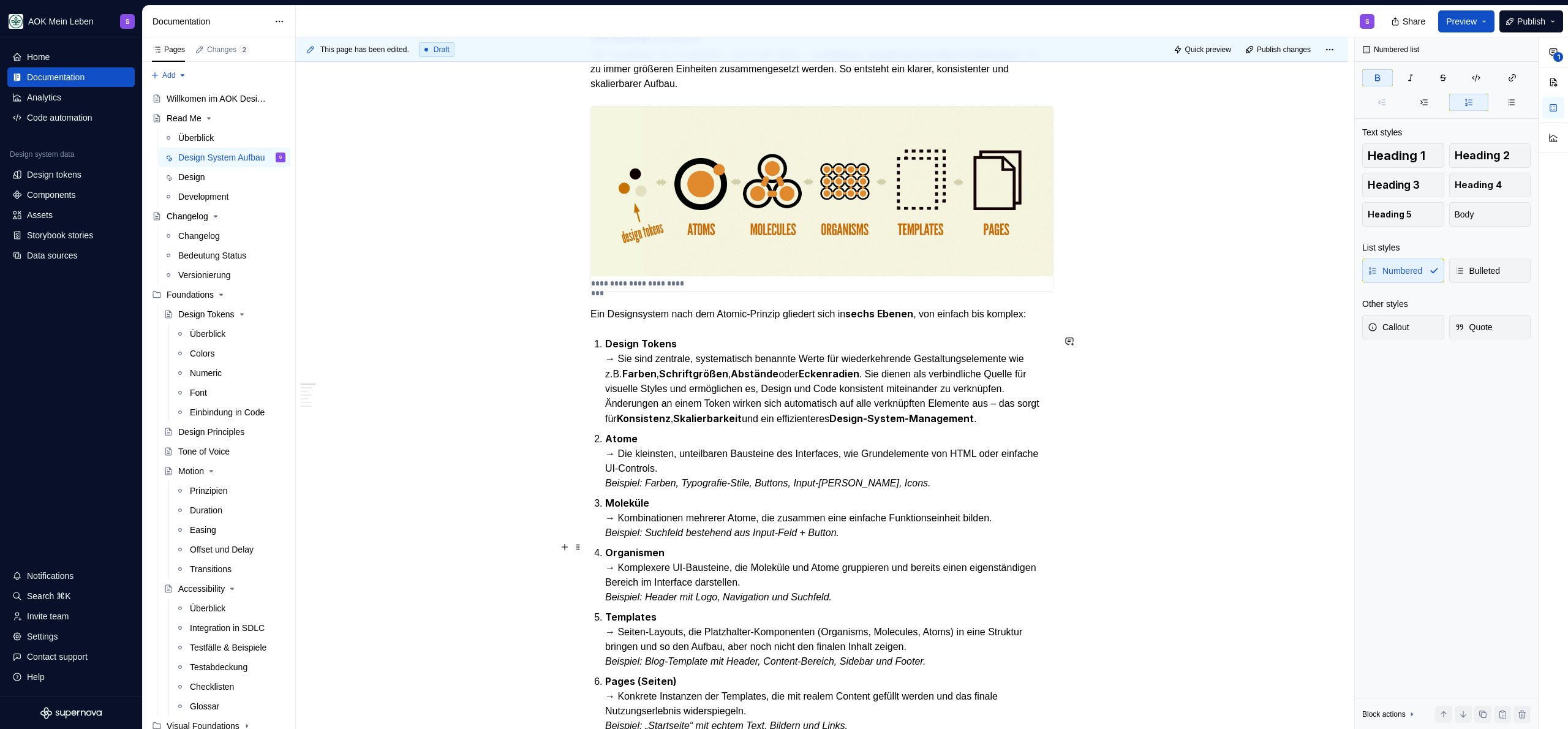
scroll to position [337, 0]
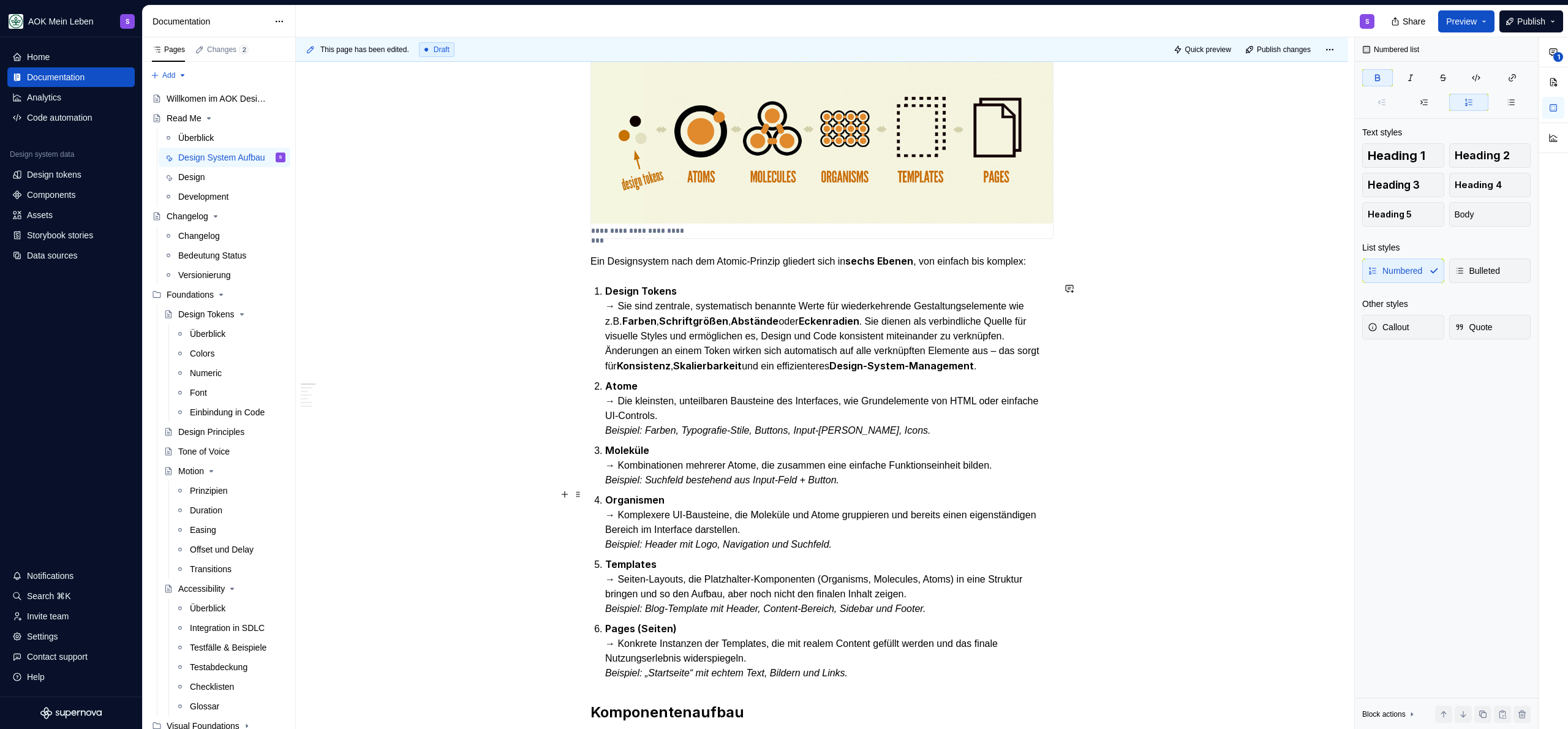
click at [680, 497] on p "Organismen → Komplexere UI-Bausteine, die Moleküle und Atome gruppieren und ber…" at bounding box center [830, 521] width 448 height 59
click at [661, 558] on p "Templates → Seiten-Layouts, die Platzhalter-Komponenten (Organisms, Molecules, …" at bounding box center [830, 586] width 448 height 59
click at [646, 557] on strong "Templates" at bounding box center [631, 563] width 52 height 12
click at [690, 629] on p "Pages (Seiten) → Konkrete Instanzen der Templates, die mit realem Content gefül…" at bounding box center [830, 650] width 448 height 59
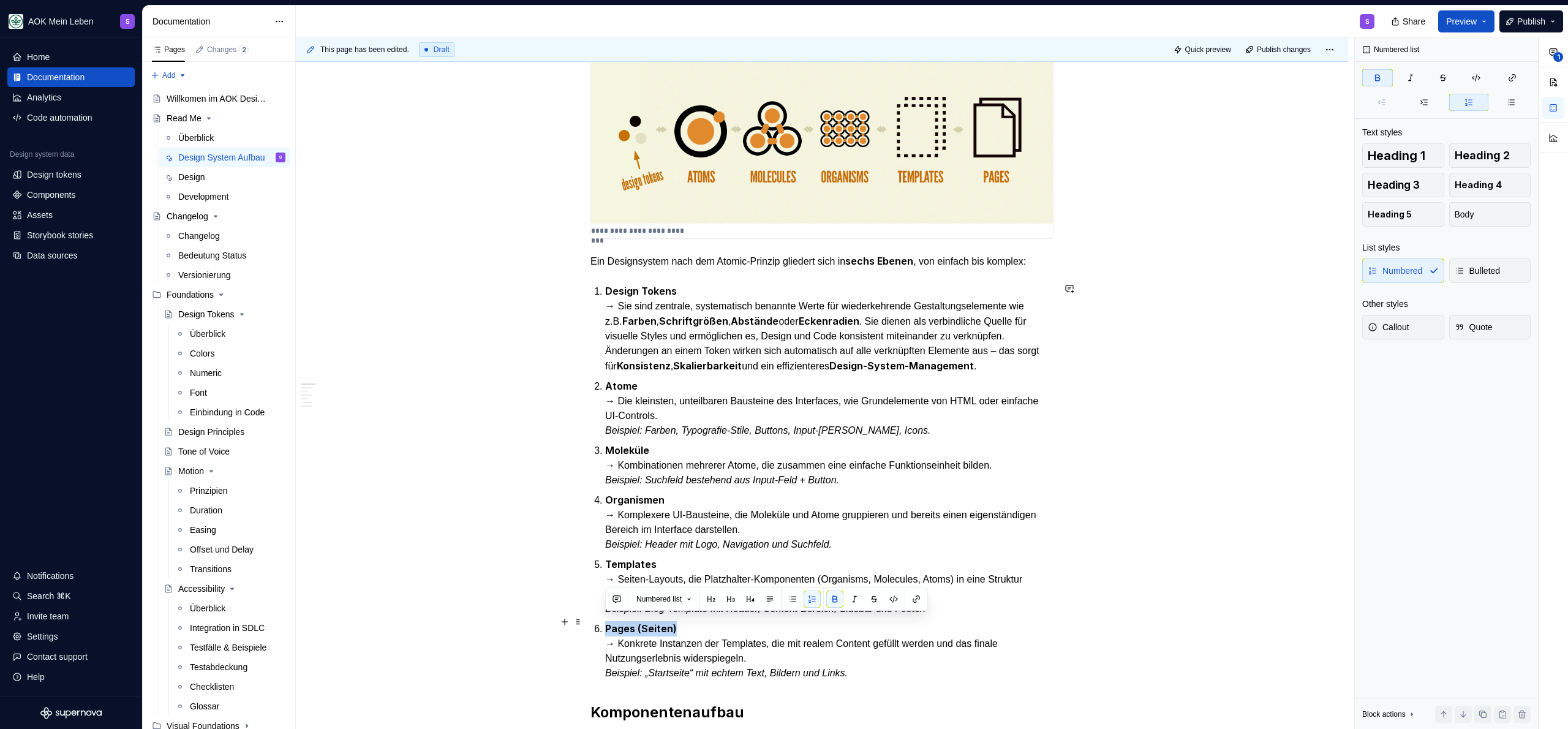
drag, startPoint x: 691, startPoint y: 625, endPoint x: 606, endPoint y: 626, distance: 85.0
click at [606, 626] on p "Pages (Seiten) → Konkrete Instanzen der Templates, die mit realem Content gefül…" at bounding box center [830, 650] width 448 height 59
click at [635, 557] on strong "Templates" at bounding box center [631, 563] width 52 height 12
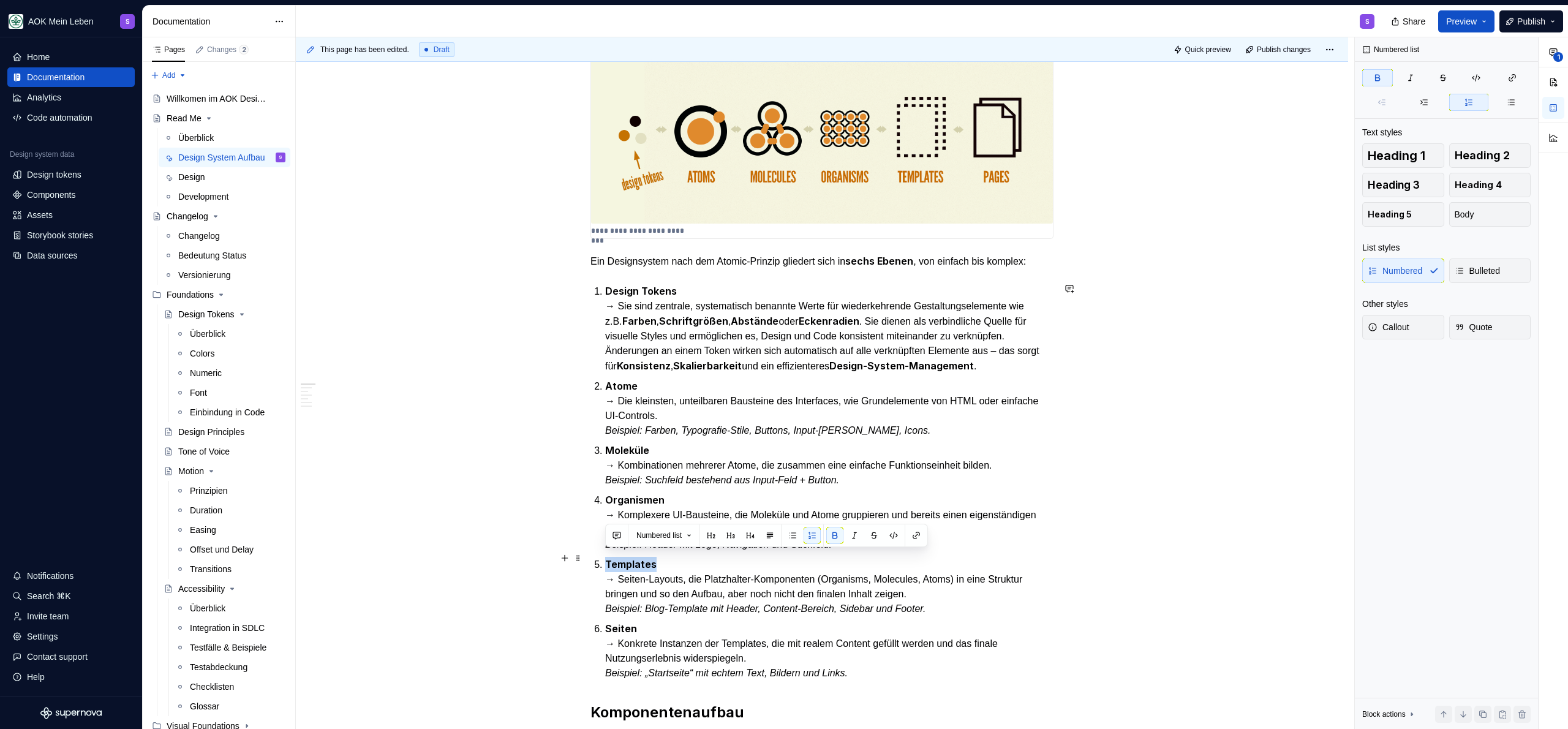
click at [635, 557] on strong "Templates" at bounding box center [631, 563] width 52 height 12
click at [708, 612] on ol "Design Tokens → Sie sind zentrale, systematisch benannte Werte für wiederkehren…" at bounding box center [830, 481] width 448 height 396
click at [706, 629] on p "Seiten → Konkrete Instanzen der Templates, die mit realem Content gefüllt werde…" at bounding box center [830, 650] width 448 height 59
click at [720, 610] on ol "Design Tokens → Sie sind zentrale, systematisch benannte Werte für wiederkehren…" at bounding box center [830, 481] width 448 height 396
click at [859, 644] on p "Seiten → Konkrete Instanzen der Templates, die mit realem Content gefüllt werde…" at bounding box center [830, 650] width 448 height 59
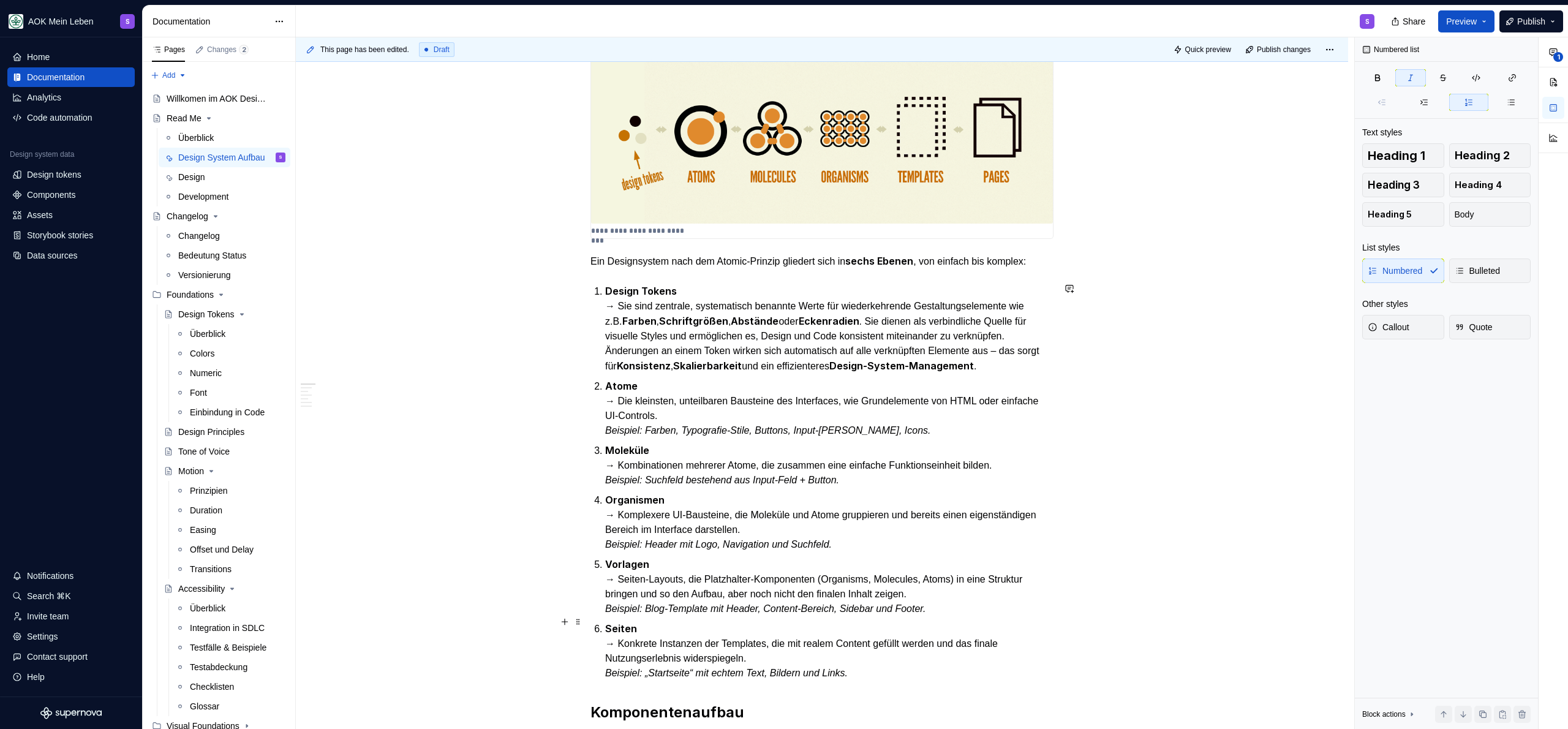
click at [950, 668] on p "Seiten → Konkrete Instanzen der Templates, die mit realem Content gefüllt werde…" at bounding box center [830, 650] width 448 height 59
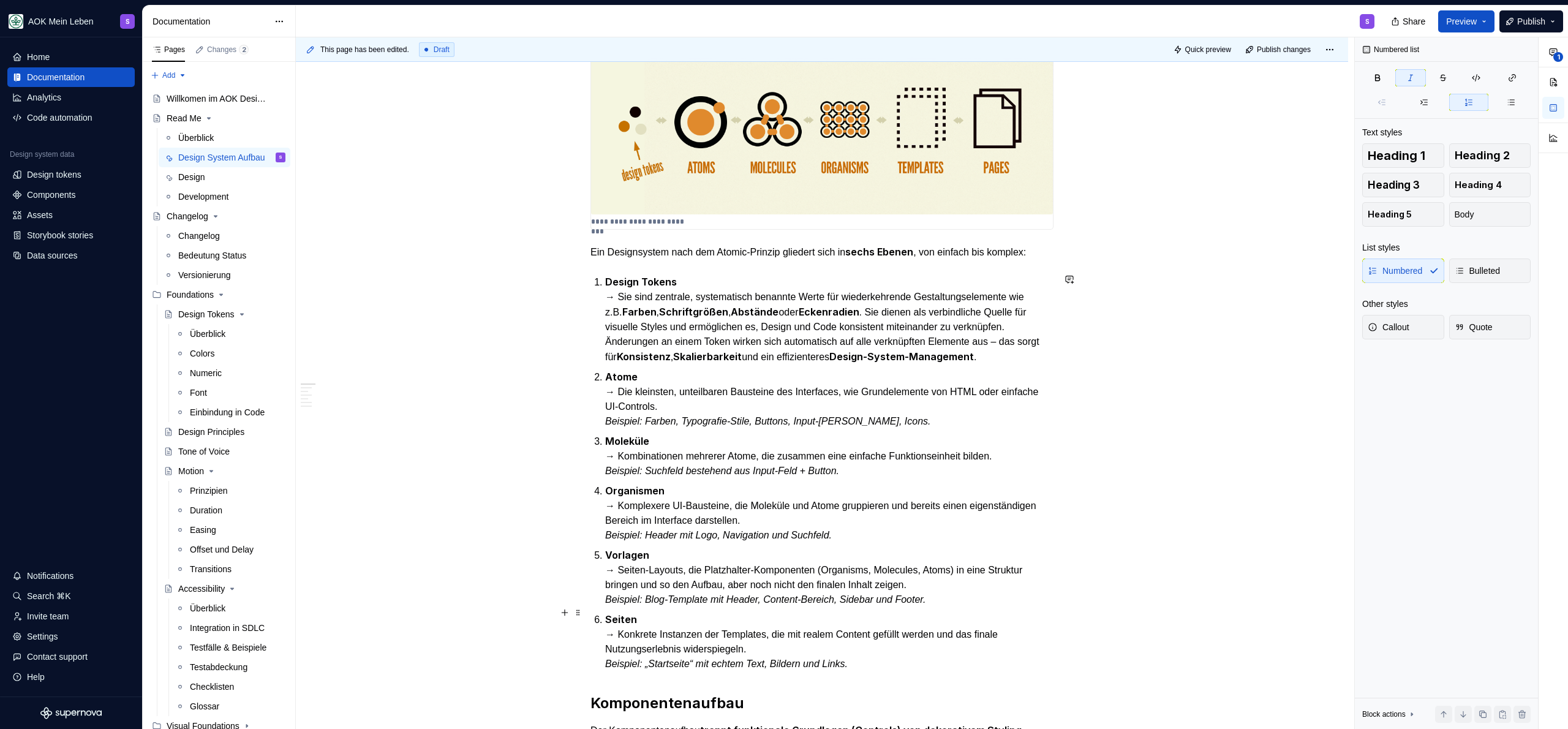
scroll to position [358, 0]
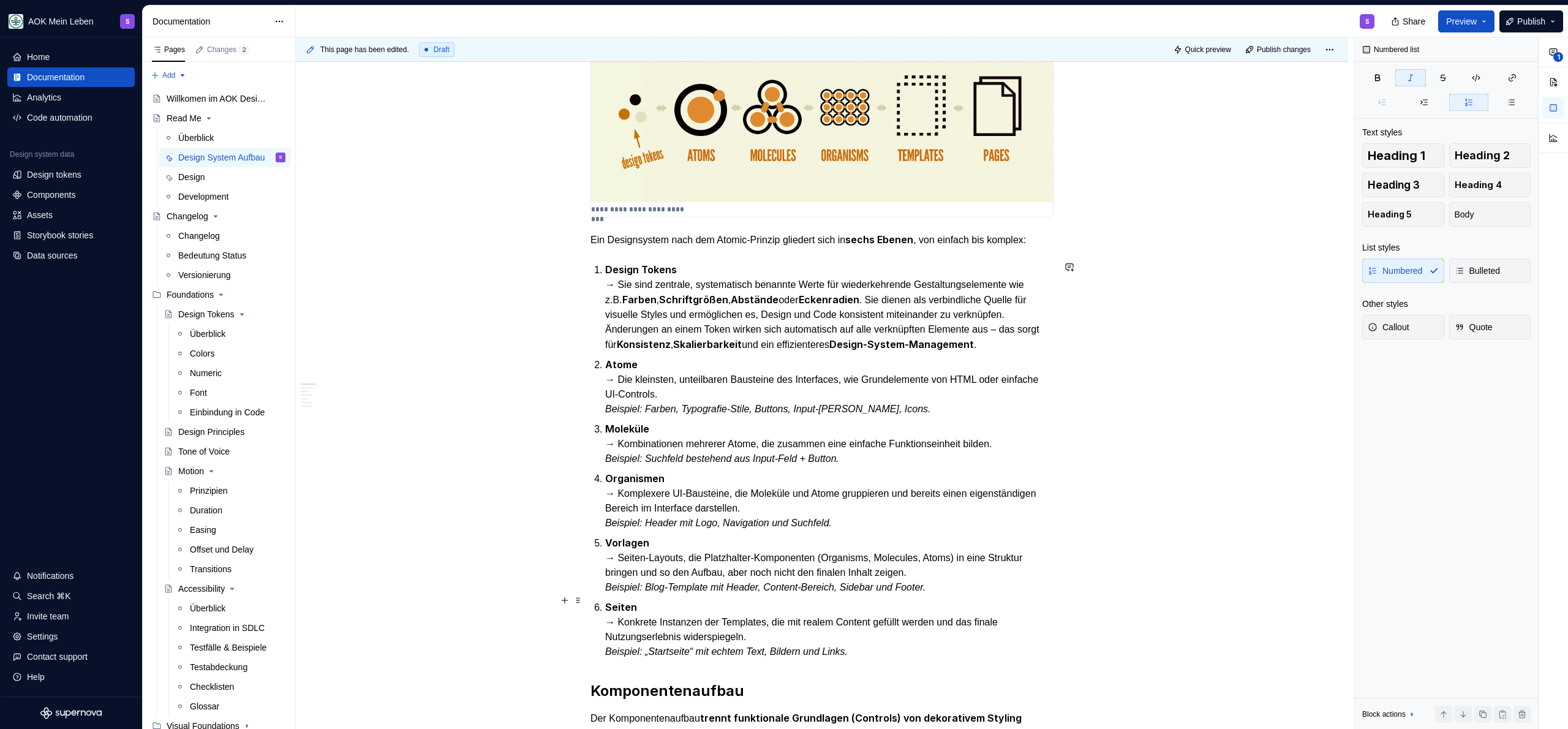
click at [783, 587] on p "Vorlagen → Seiten-Layouts, die Platzhalter-Komponenten (Organisms, Molecules, A…" at bounding box center [830, 564] width 448 height 59
click at [780, 600] on p "Seiten → Konkrete Instanzen der Templates, die mit realem Content gefüllt werde…" at bounding box center [830, 629] width 448 height 59
click at [856, 633] on p "Seiten → Konkrete Instanzen der Templates, die mit realem Content gefüllt werde…" at bounding box center [830, 629] width 448 height 59
click at [807, 600] on p "Seiten → Konkrete Instanzen der Templates, die mit realem Content gefüllt werde…" at bounding box center [830, 629] width 448 height 59
click at [792, 555] on p "Vorlagen → Seiten-Layouts, die Platzhalter-Komponenten (Organisms, Molecules, A…" at bounding box center [830, 564] width 448 height 59
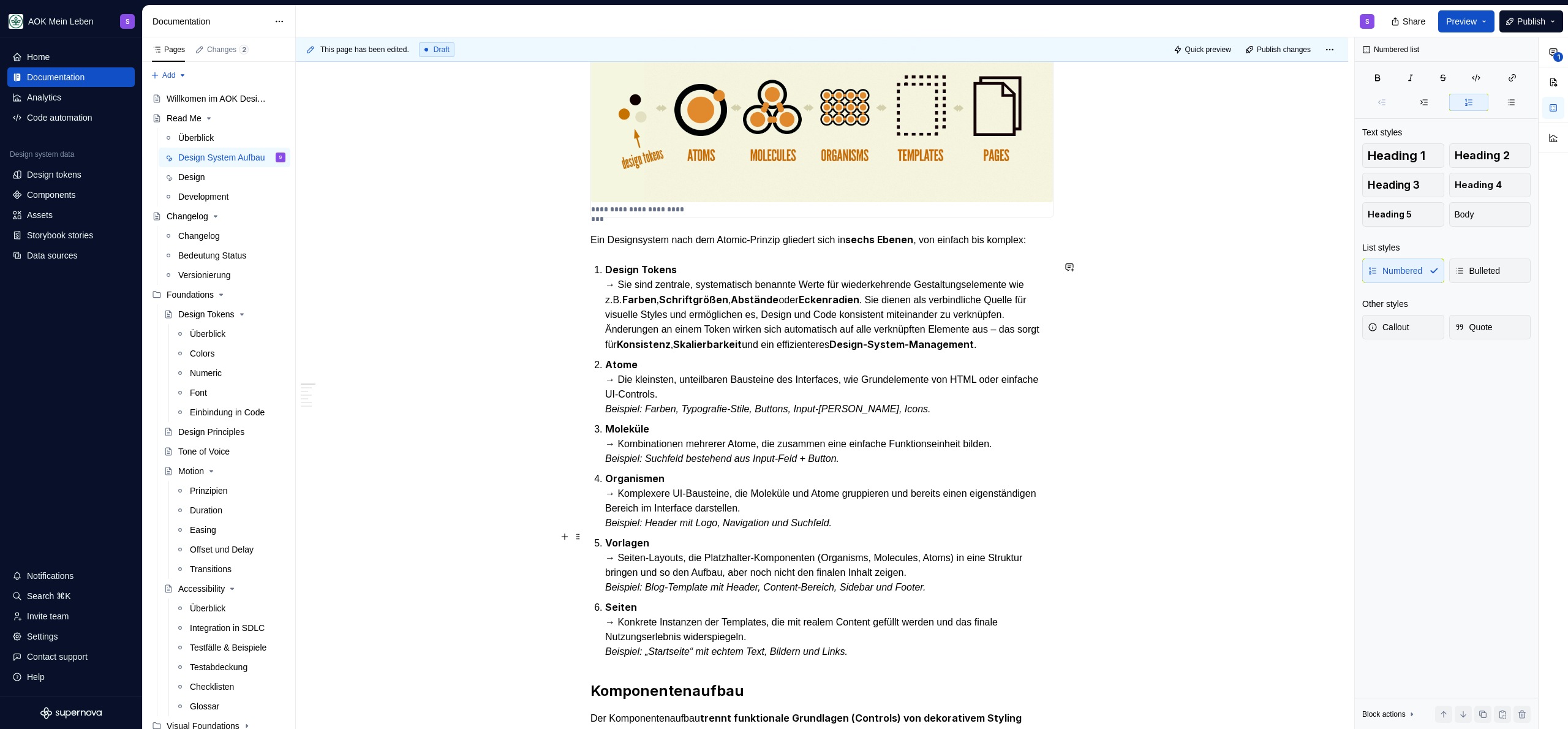
click at [794, 535] on p "Vorlagen → Seiten-Layouts, die Platzhalter-Komponenten (Organisms, Molecules, A…" at bounding box center [830, 564] width 448 height 59
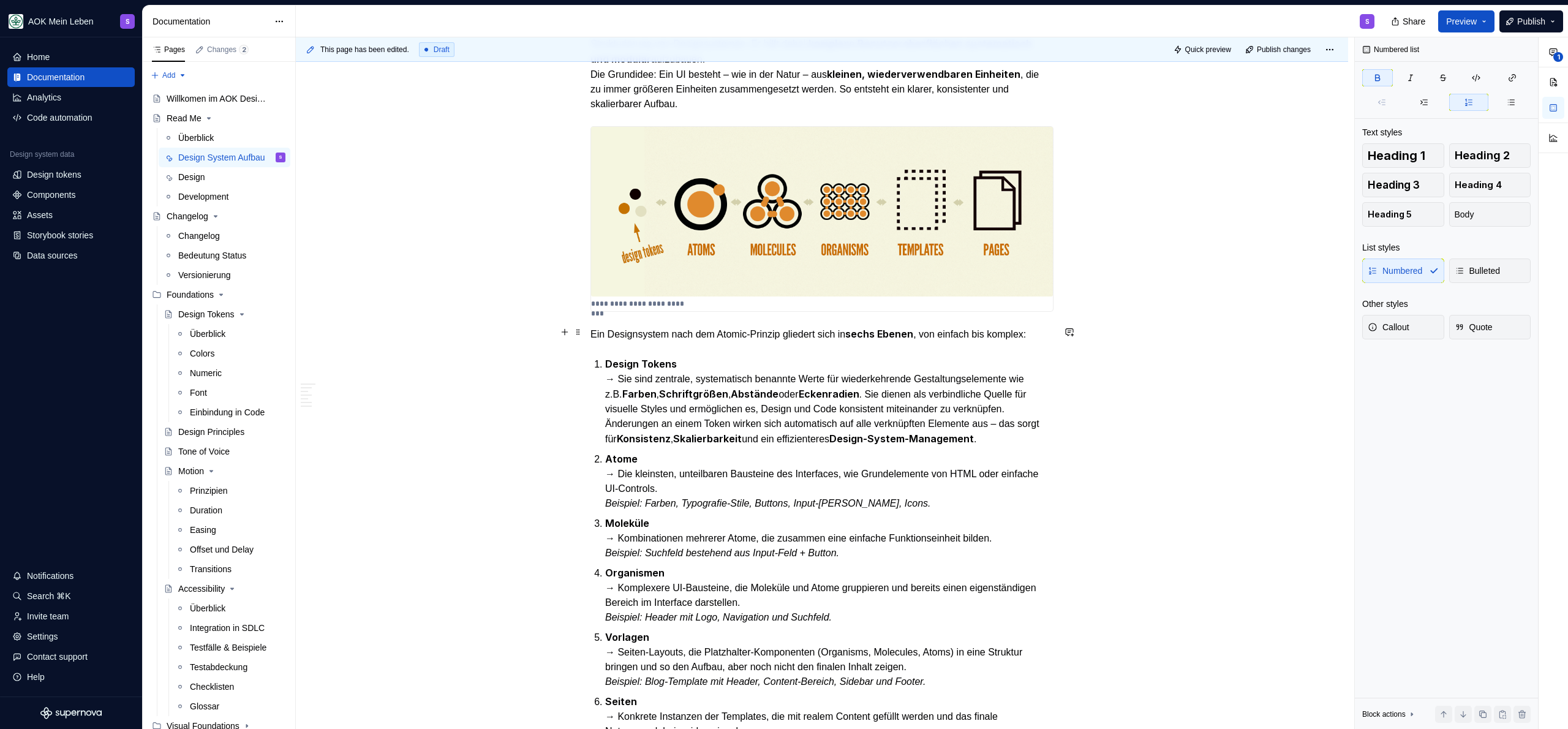
scroll to position [214, 0]
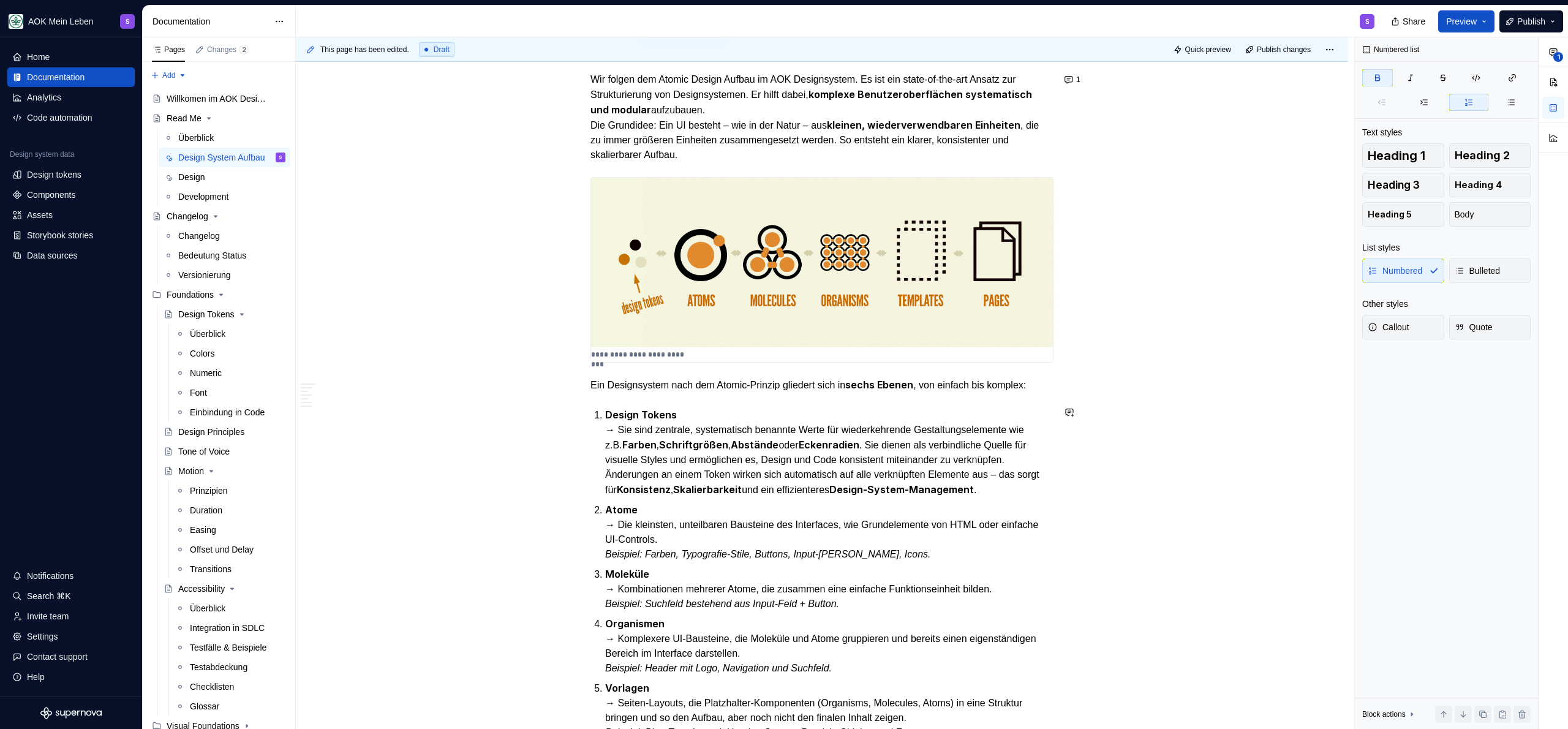
click at [794, 384] on p "Ein Designsystem nach dem Atomic-Prinzip gliedert sich in sechs Ebenen , von ei…" at bounding box center [822, 384] width 463 height 15
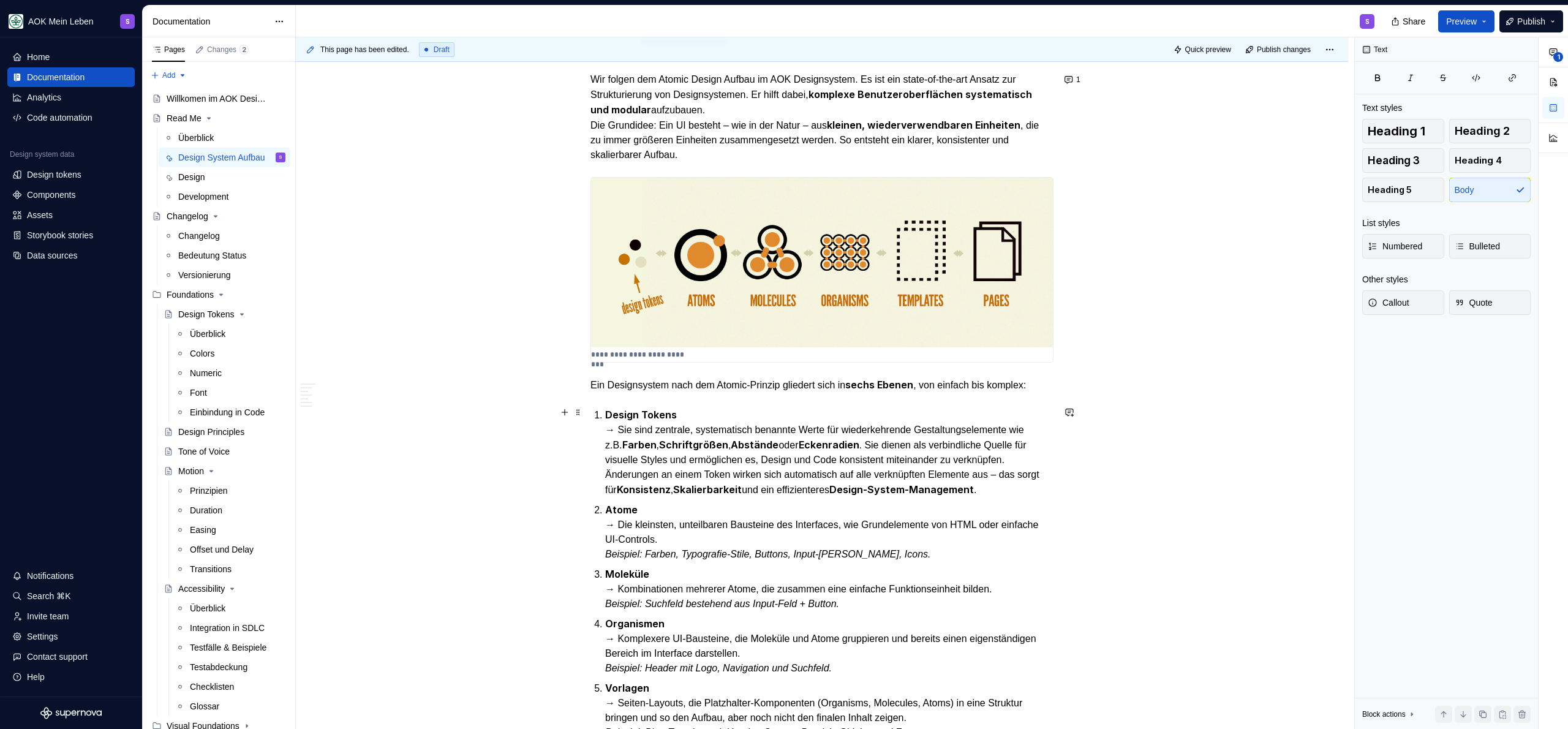
click at [781, 410] on p "Design Tokens → Sie sind zentrale, systematisch benannte Werte für wiederkehren…" at bounding box center [830, 451] width 448 height 90
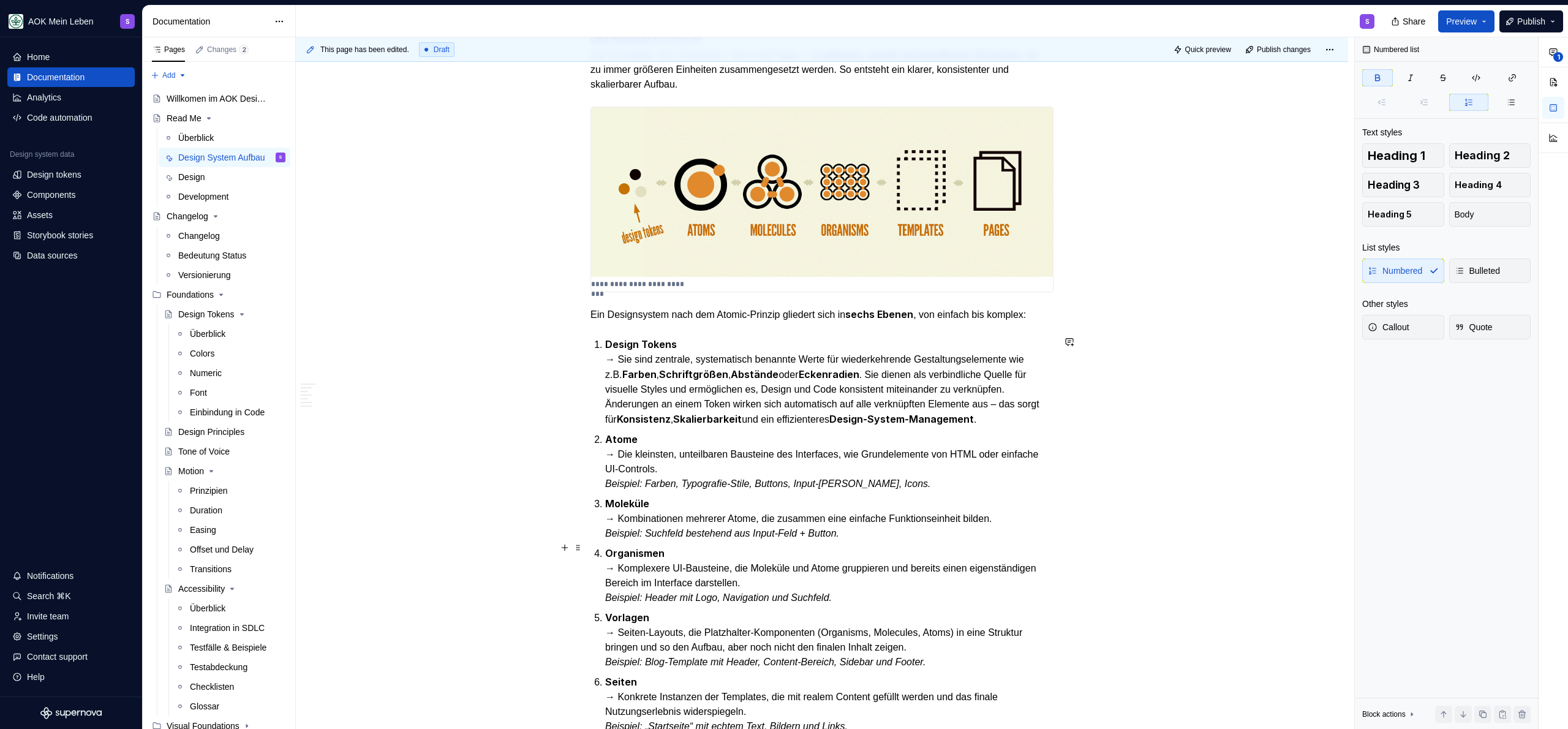
scroll to position [336, 0]
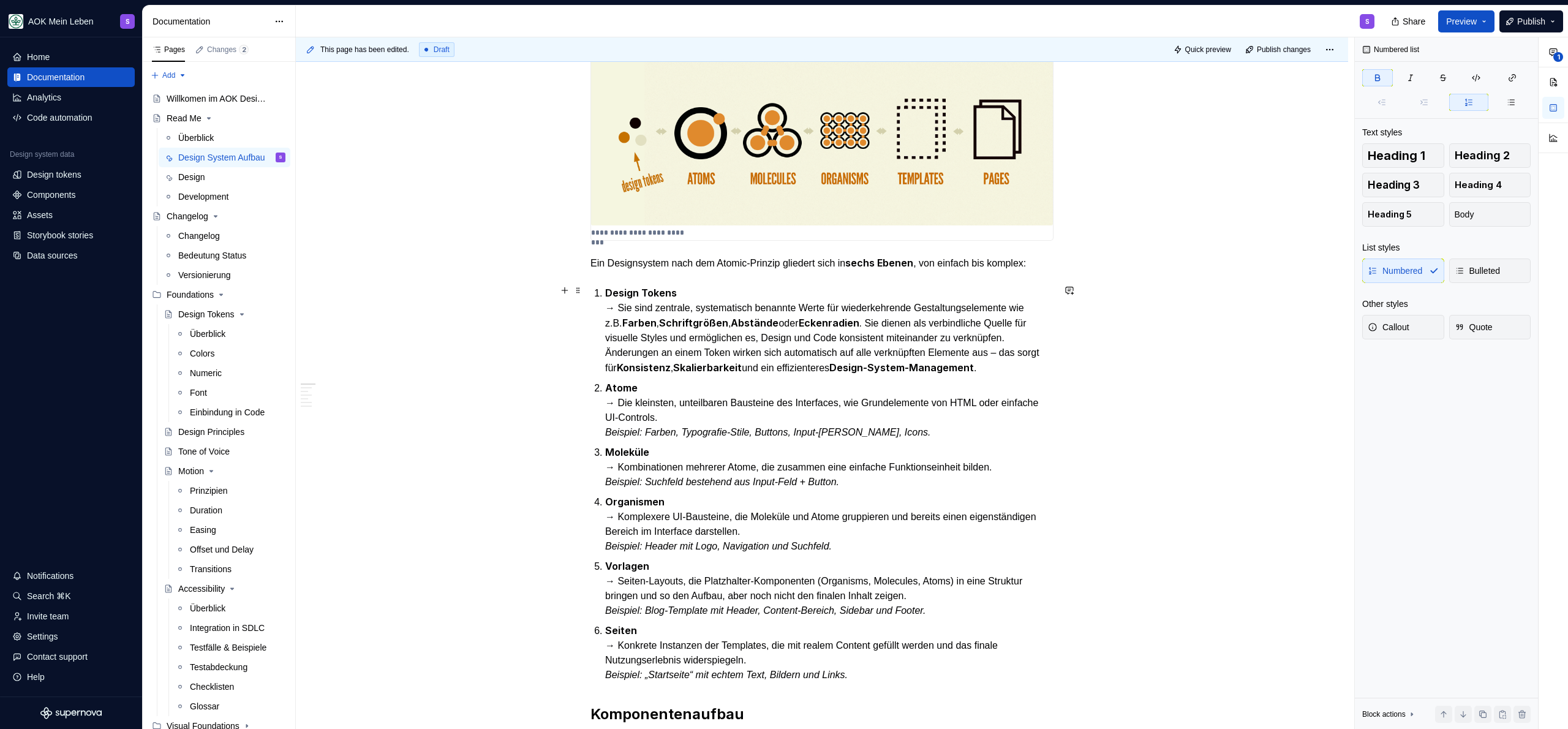
click at [673, 405] on p "Atome → Die kleinsten, unteilbaren Bausteine des Interfaces, wie Grundelemente …" at bounding box center [830, 409] width 448 height 59
click at [674, 388] on p "Atome → Die kleinsten, unteilbaren Bausteine des Interfaces, wie Grundelemente …" at bounding box center [830, 409] width 448 height 59
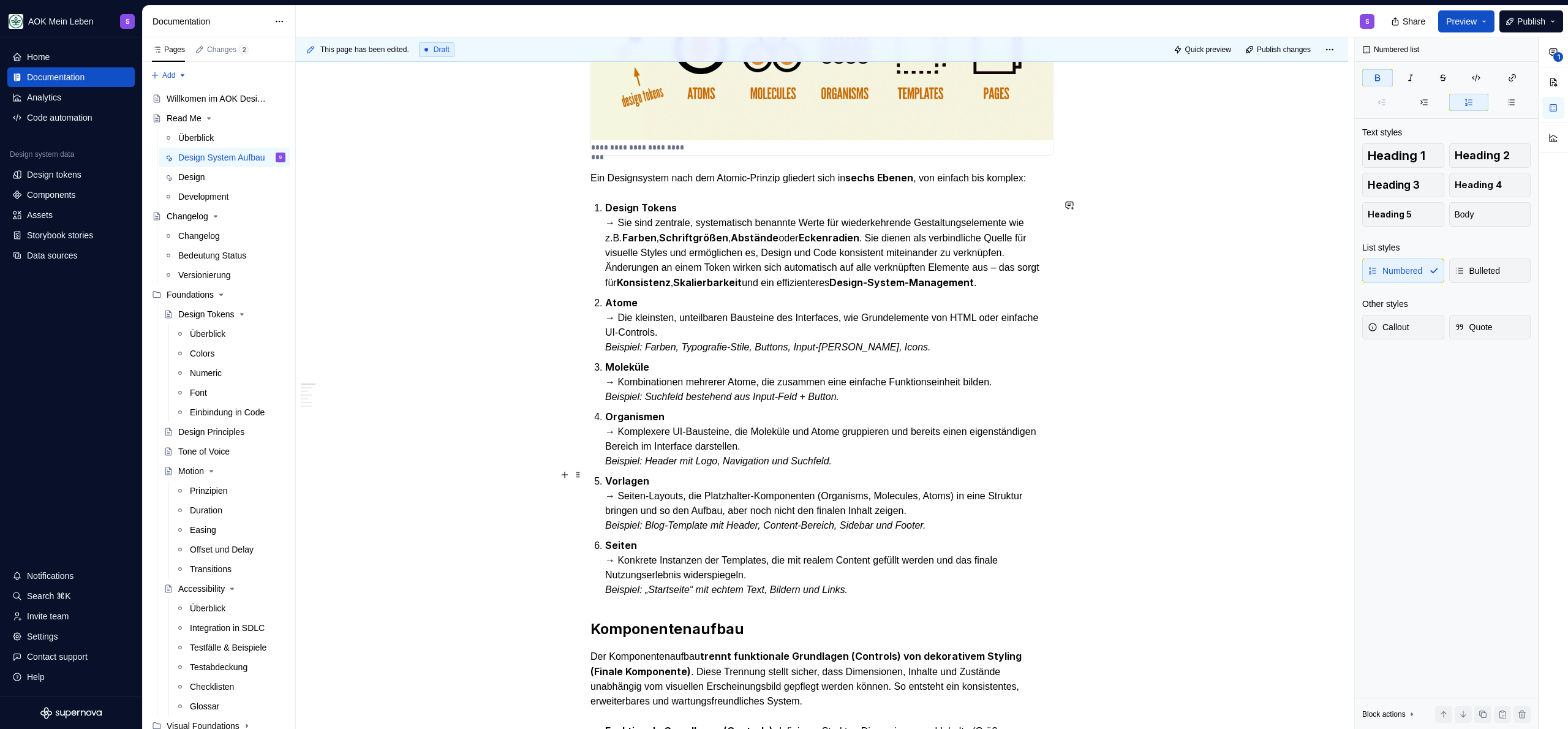
scroll to position [426, 0]
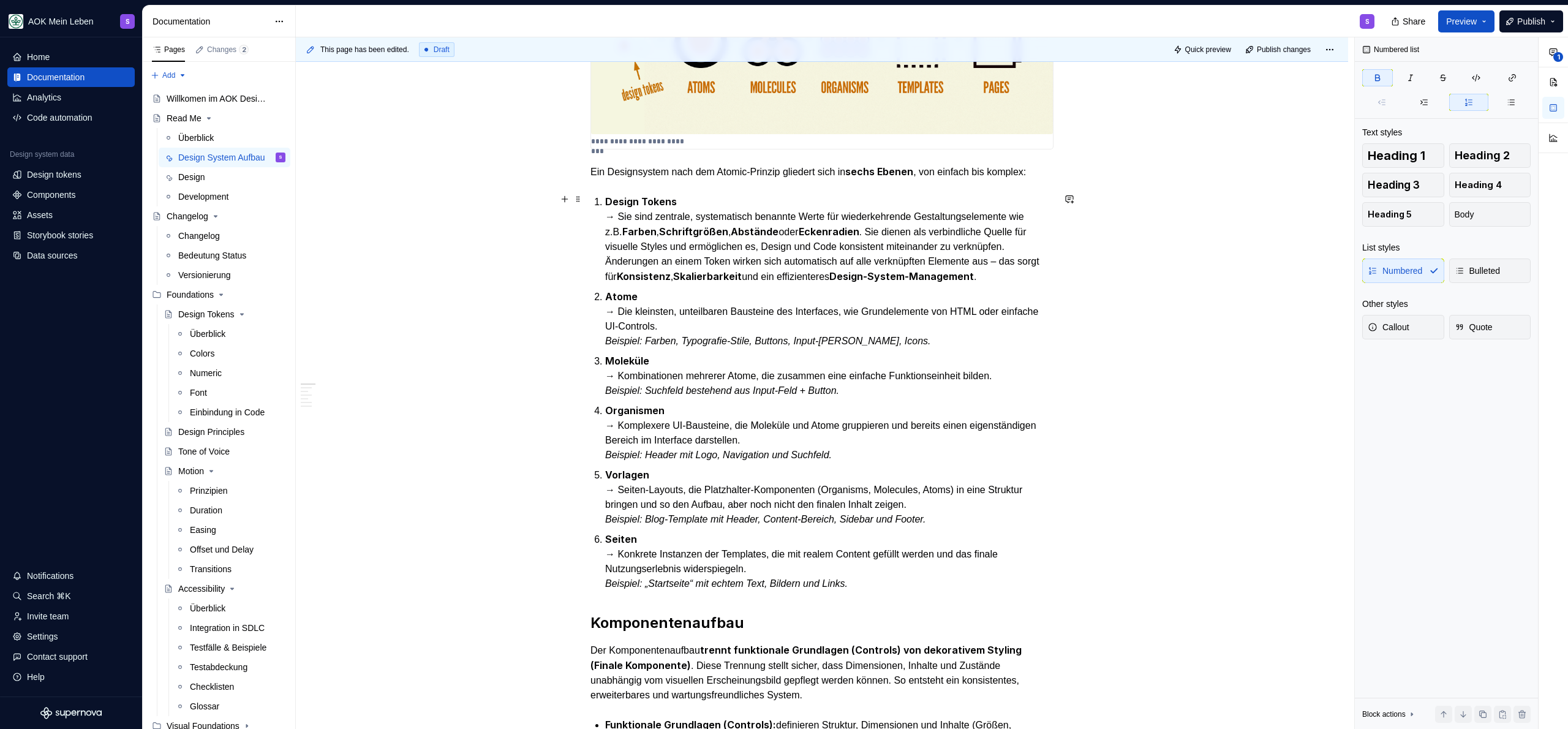
click at [1020, 270] on p "Design Tokens → Sie sind zentrale, systematisch benannte Werte für wiederkehren…" at bounding box center [830, 239] width 448 height 90
click at [712, 195] on p "Design Tokens → Sie sind zentrale, systematisch benannte Werte für wiederkehren…" at bounding box center [830, 239] width 448 height 90
click at [1013, 273] on p "Design Tokens → Sie sind zentrale, systematisch benannte Werte für wiederkehren…" at bounding box center [830, 239] width 448 height 90
click at [1021, 274] on p "Design Tokens → Sie sind zentrale, systematisch benannte Werte für wiederkehren…" at bounding box center [830, 239] width 448 height 90
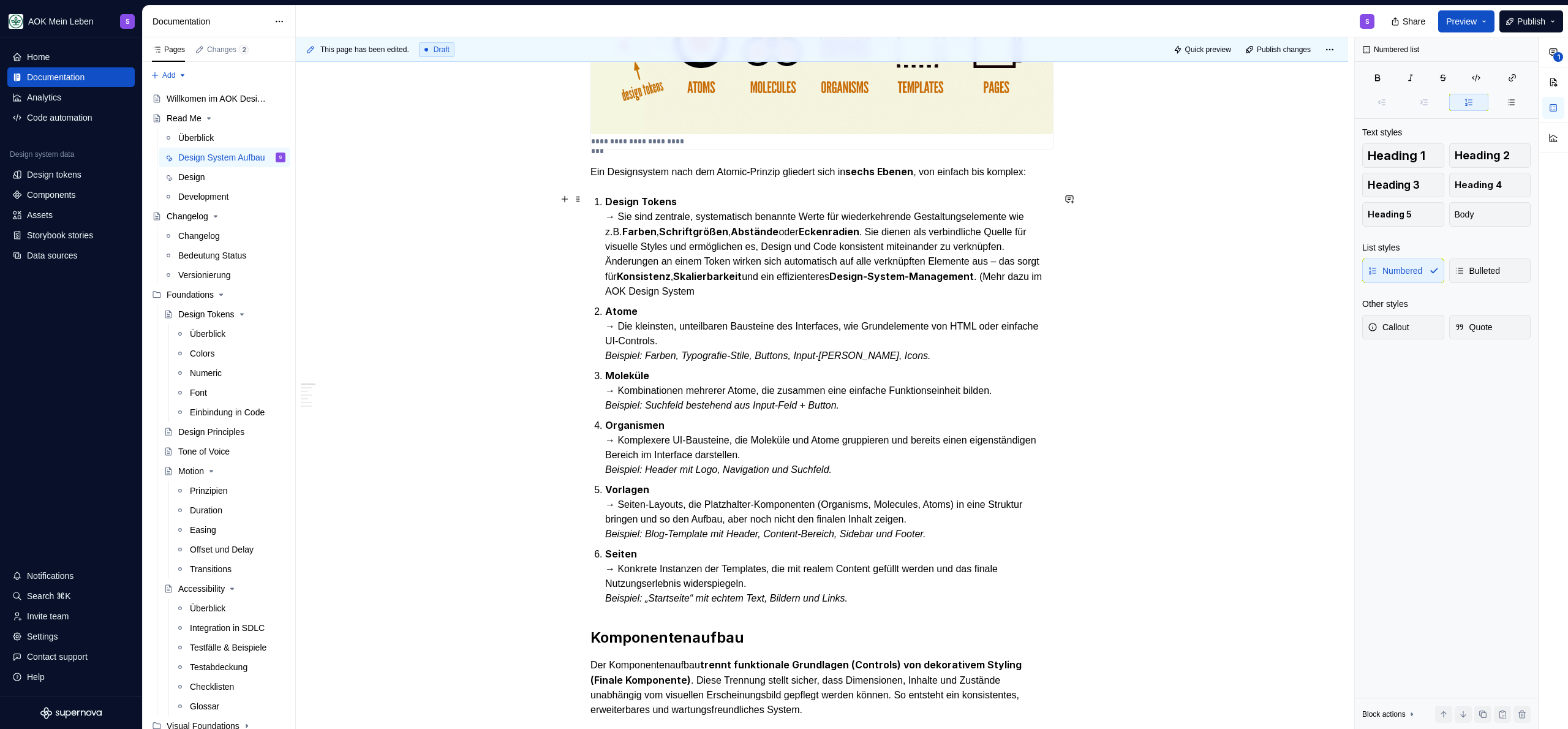
click at [1027, 270] on p "Design Tokens → Sie sind zentrale, systematisch benannte Werte für wiederkehren…" at bounding box center [830, 246] width 448 height 104
drag, startPoint x: 1022, startPoint y: 271, endPoint x: 644, endPoint y: 289, distance: 378.4
click at [644, 289] on p "Design Tokens → Sie sind zentrale, systematisch benannte Werte für wiederkehren…" at bounding box center [830, 246] width 448 height 104
drag, startPoint x: 726, startPoint y: 286, endPoint x: 1018, endPoint y: 257, distance: 293.4
click at [1018, 257] on p "Design Tokens → Sie sind zentrale, systematisch benannte Werte für wiederkehren…" at bounding box center [830, 246] width 448 height 104
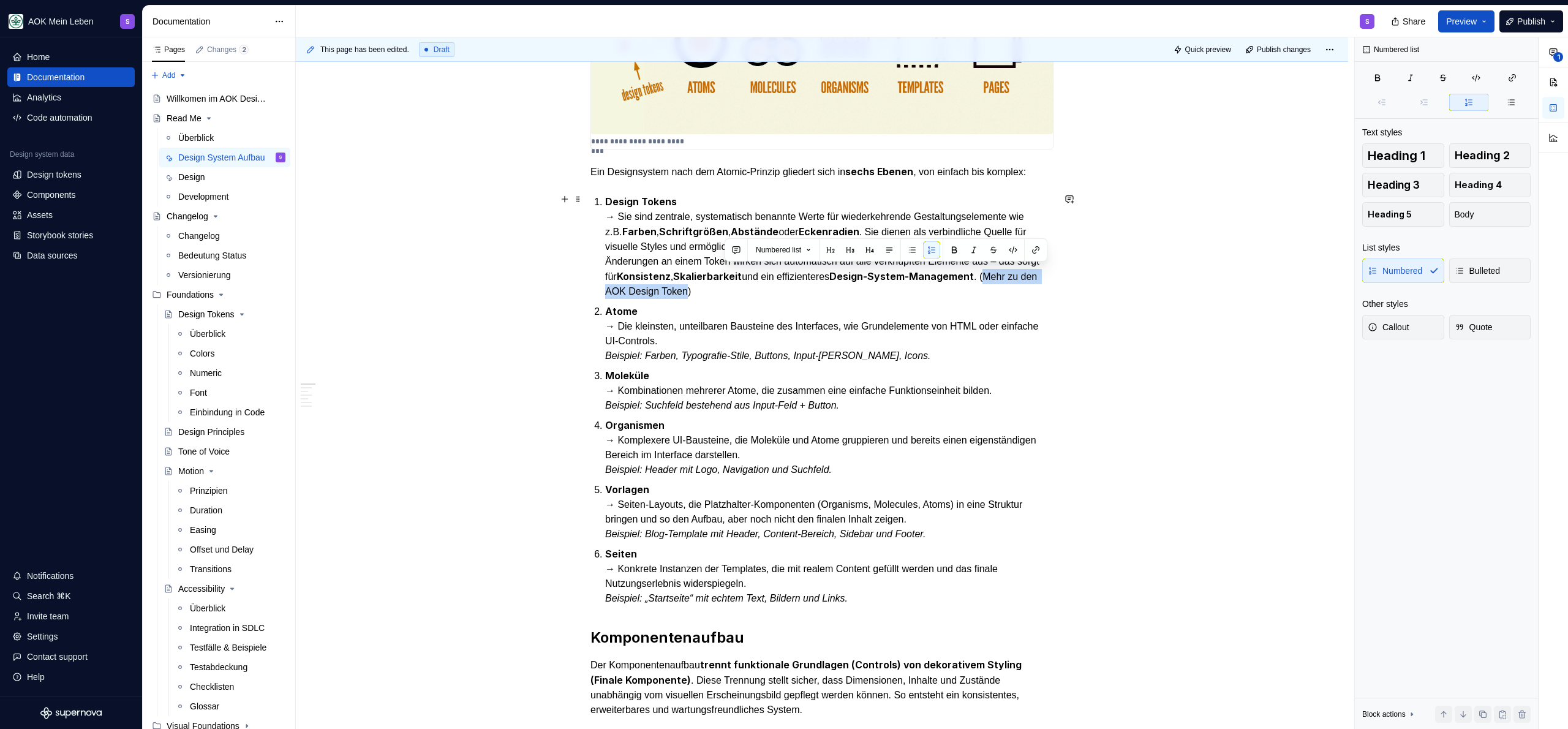
drag, startPoint x: 1022, startPoint y: 270, endPoint x: 722, endPoint y: 289, distance: 300.6
click at [722, 289] on p "Design Tokens → Sie sind zentrale, systematisch benannte Werte für wiederkehren…" at bounding box center [830, 246] width 448 height 104
click at [1034, 252] on button "button" at bounding box center [1035, 249] width 17 height 17
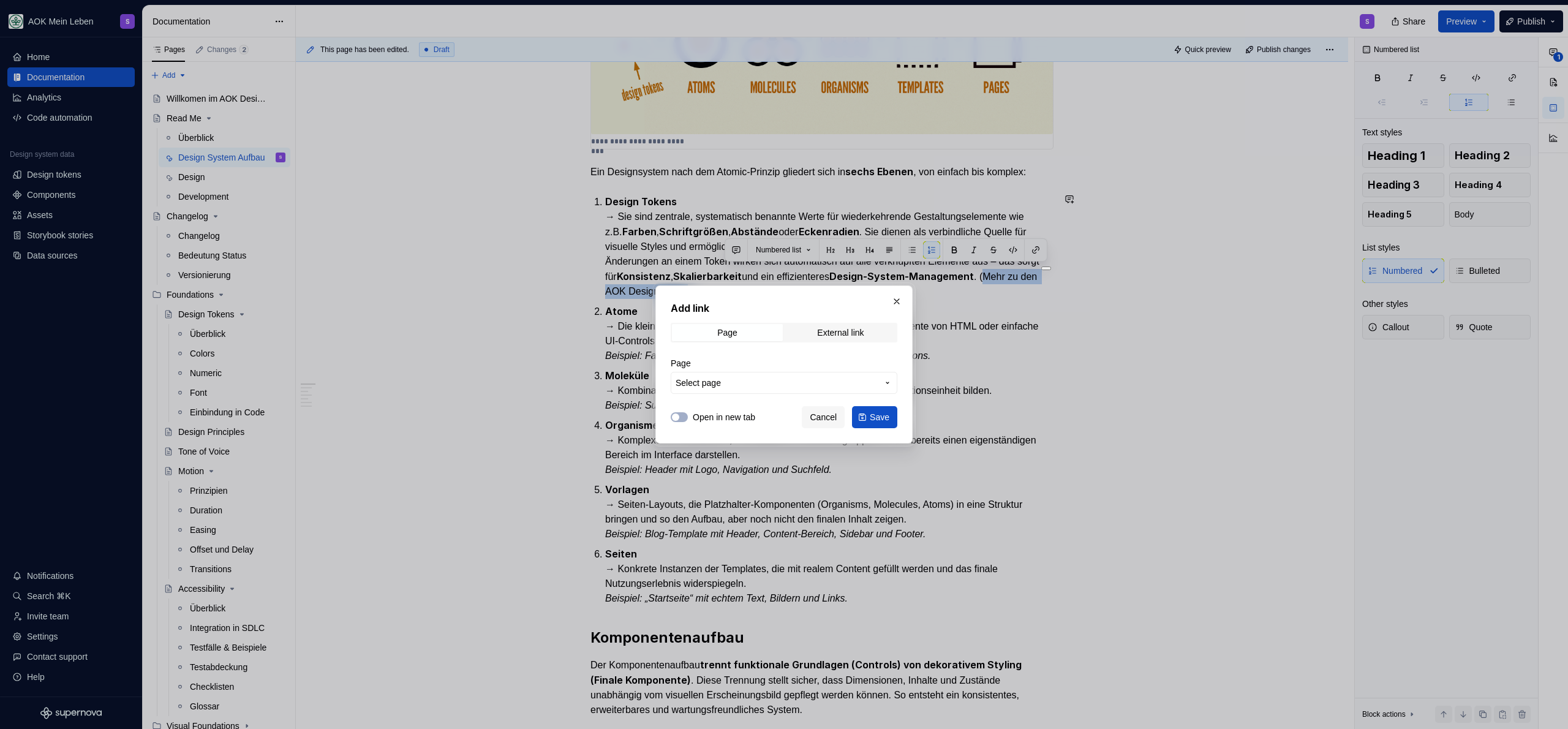
click at [778, 381] on span "Select page" at bounding box center [777, 382] width 202 height 12
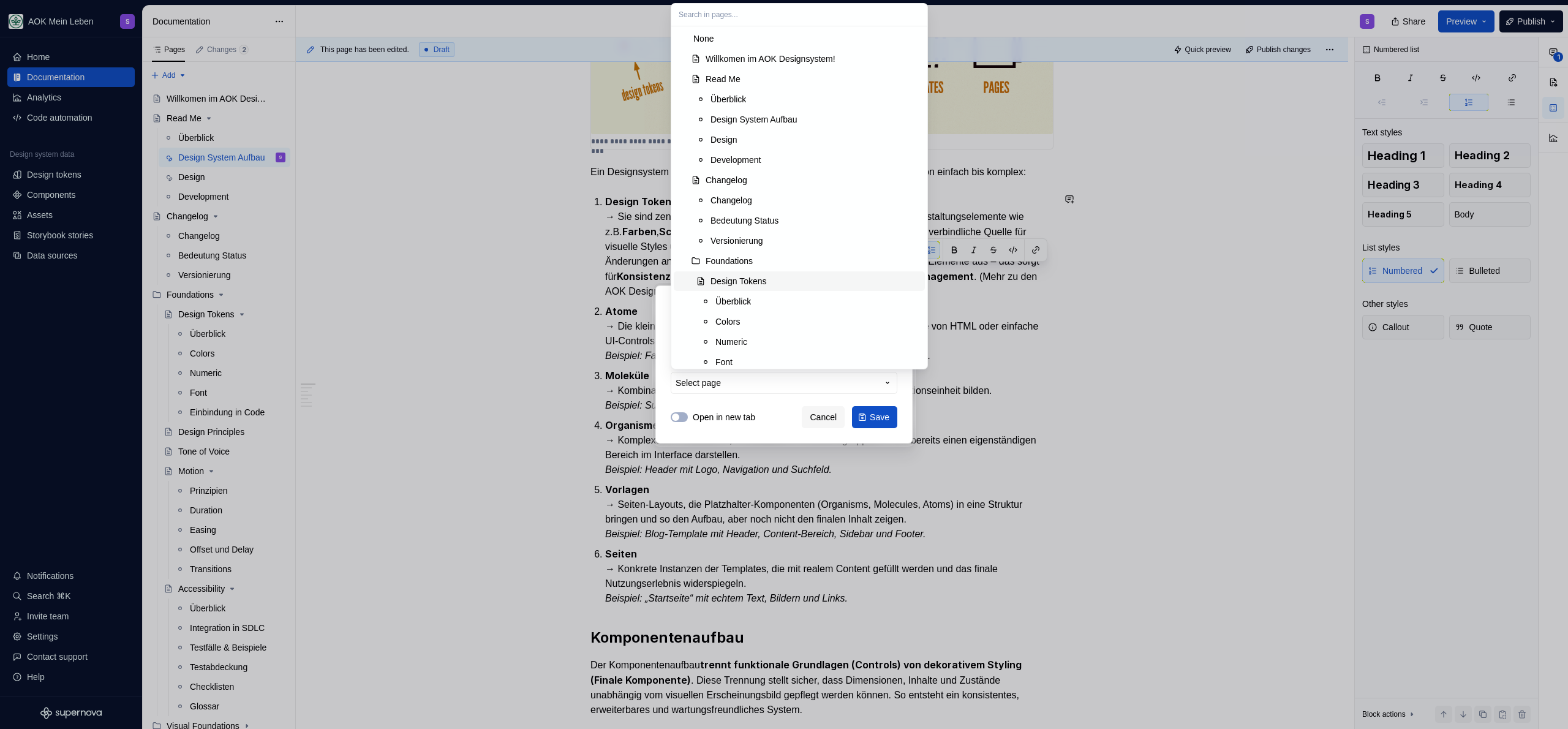
click at [762, 280] on div "Design Tokens" at bounding box center [739, 281] width 57 height 12
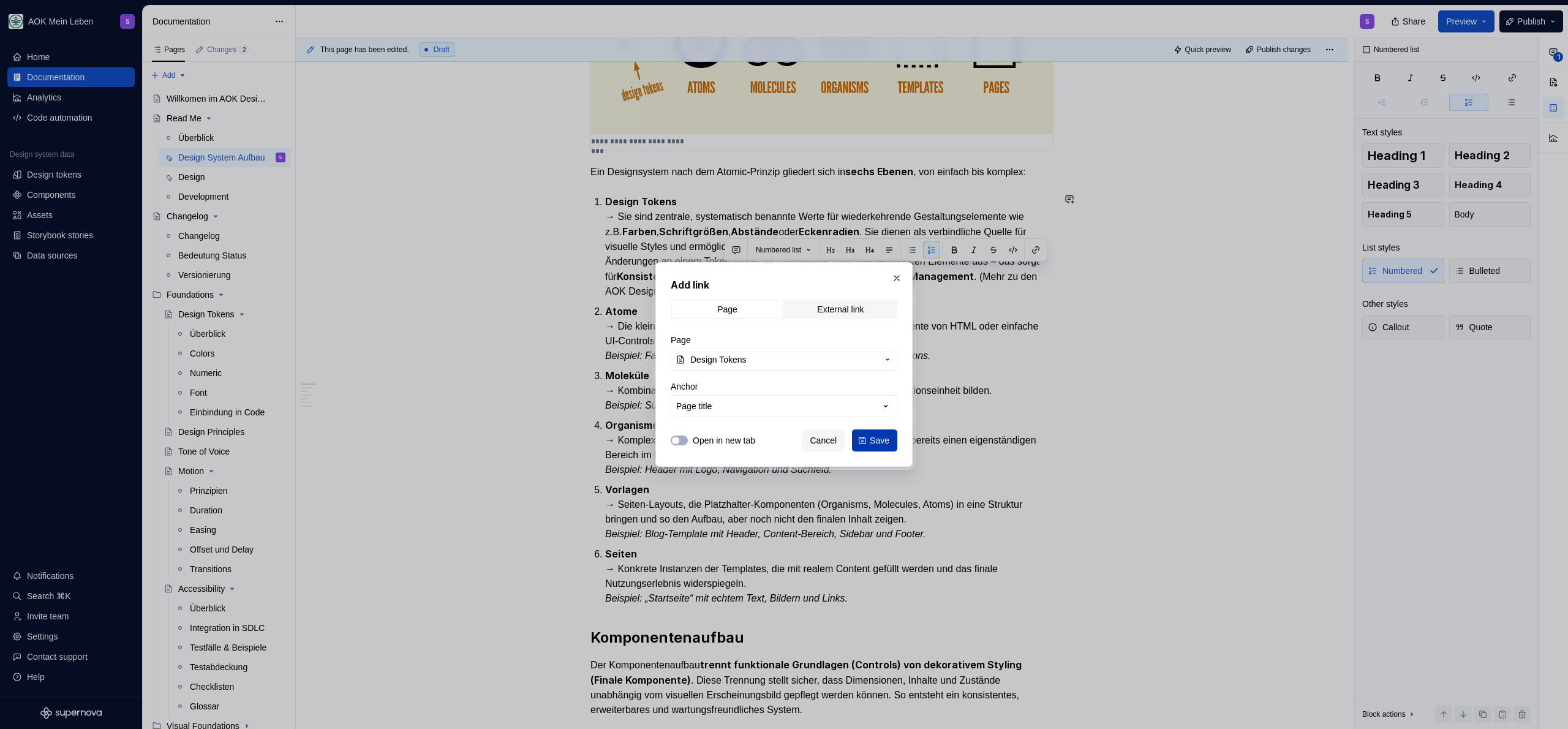
click at [890, 434] on button "Save" at bounding box center [875, 439] width 45 height 22
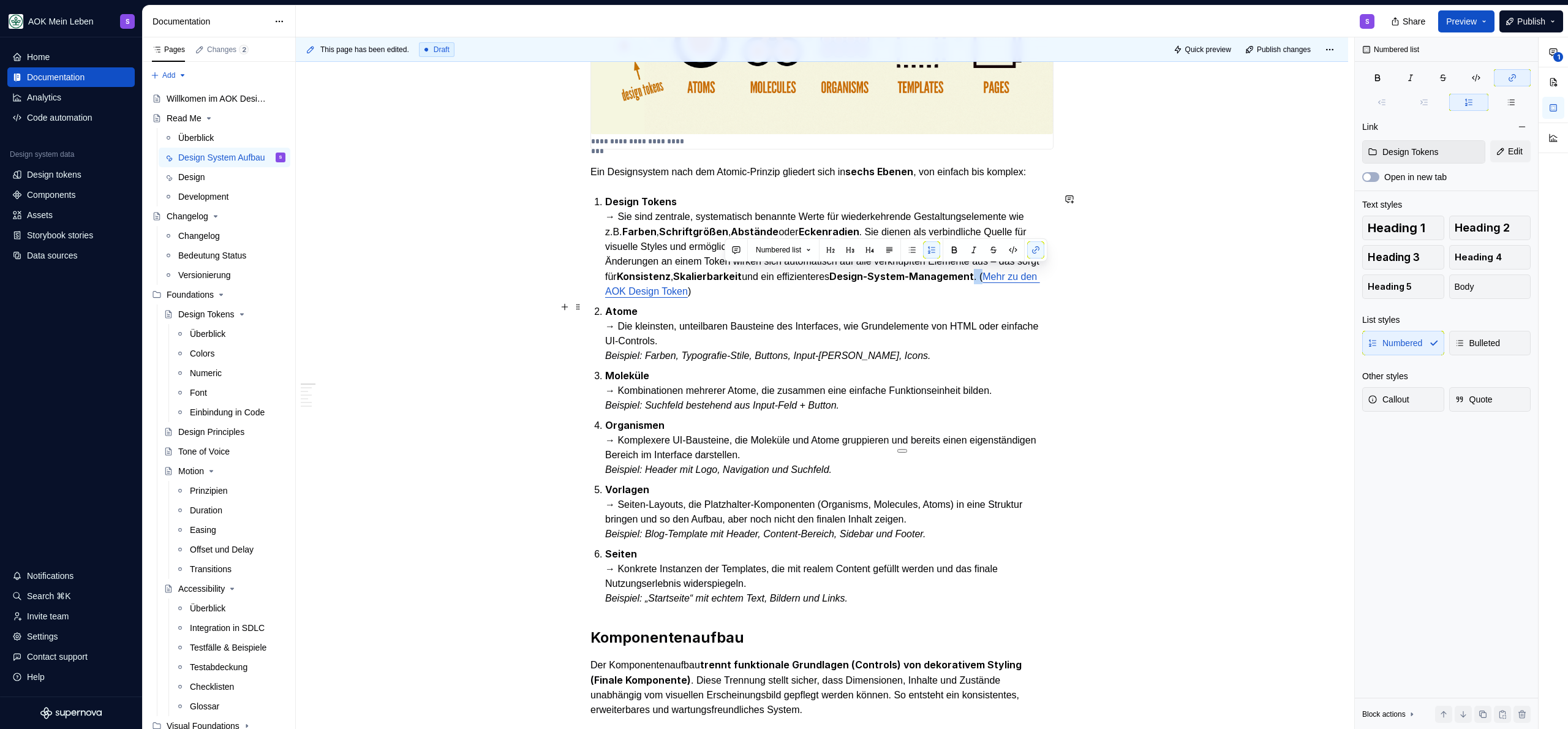
click at [925, 303] on p "Atome → Die kleinsten, unteilbaren Bausteine des Interfaces, wie Grundelemente …" at bounding box center [830, 333] width 448 height 59
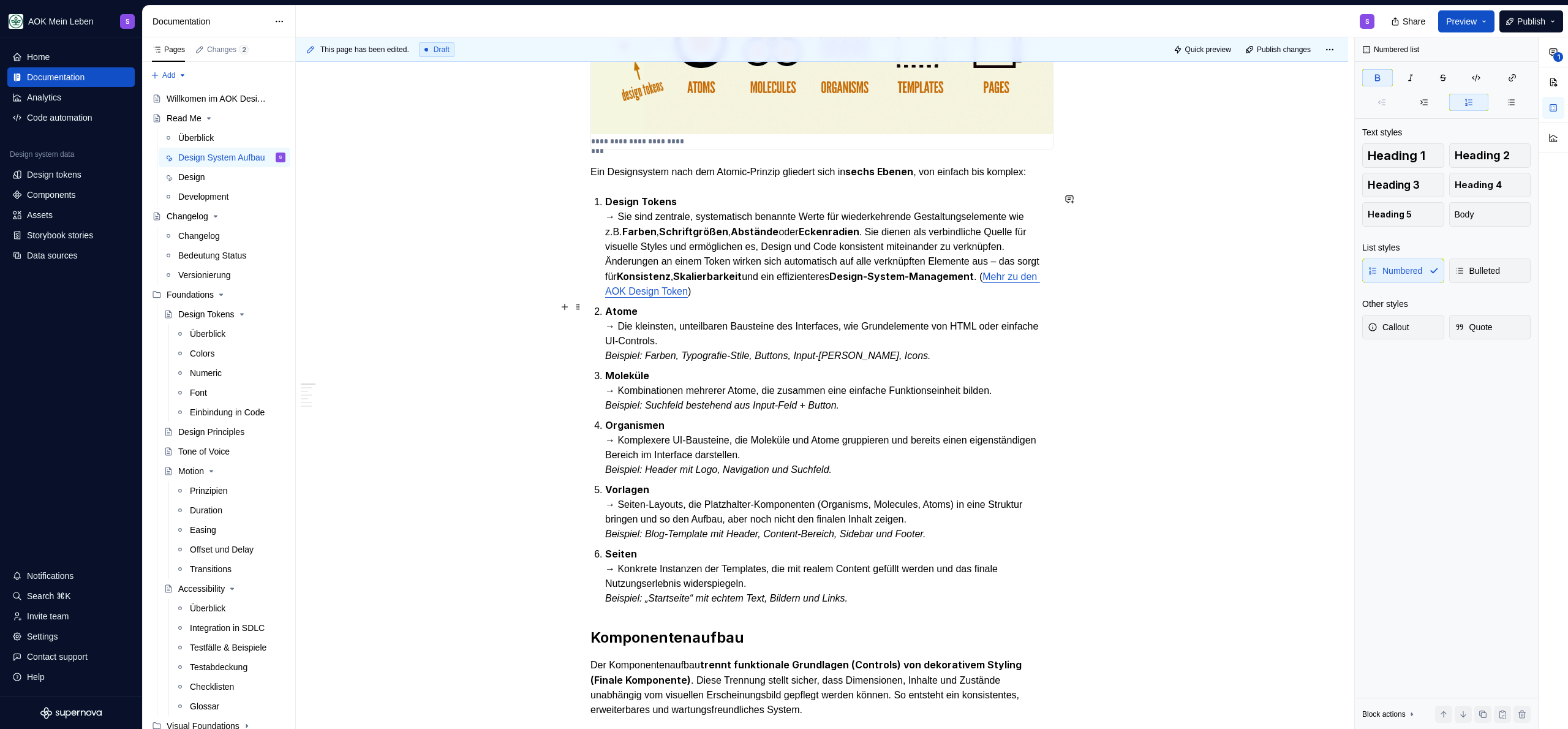
click at [727, 304] on p "Atome → Die kleinsten, unteilbaren Bausteine des Interfaces, wie Grundelemente …" at bounding box center [830, 333] width 448 height 59
click at [749, 310] on p "Atome → Die kleinsten, unteilbaren Bausteine des Interfaces, wie Grundelemente …" at bounding box center [830, 333] width 448 height 59
click at [789, 350] on em "Beispiel: Farben, Typografie-Stile, Buttons, Input-Felder, Icons." at bounding box center [768, 355] width 325 height 11
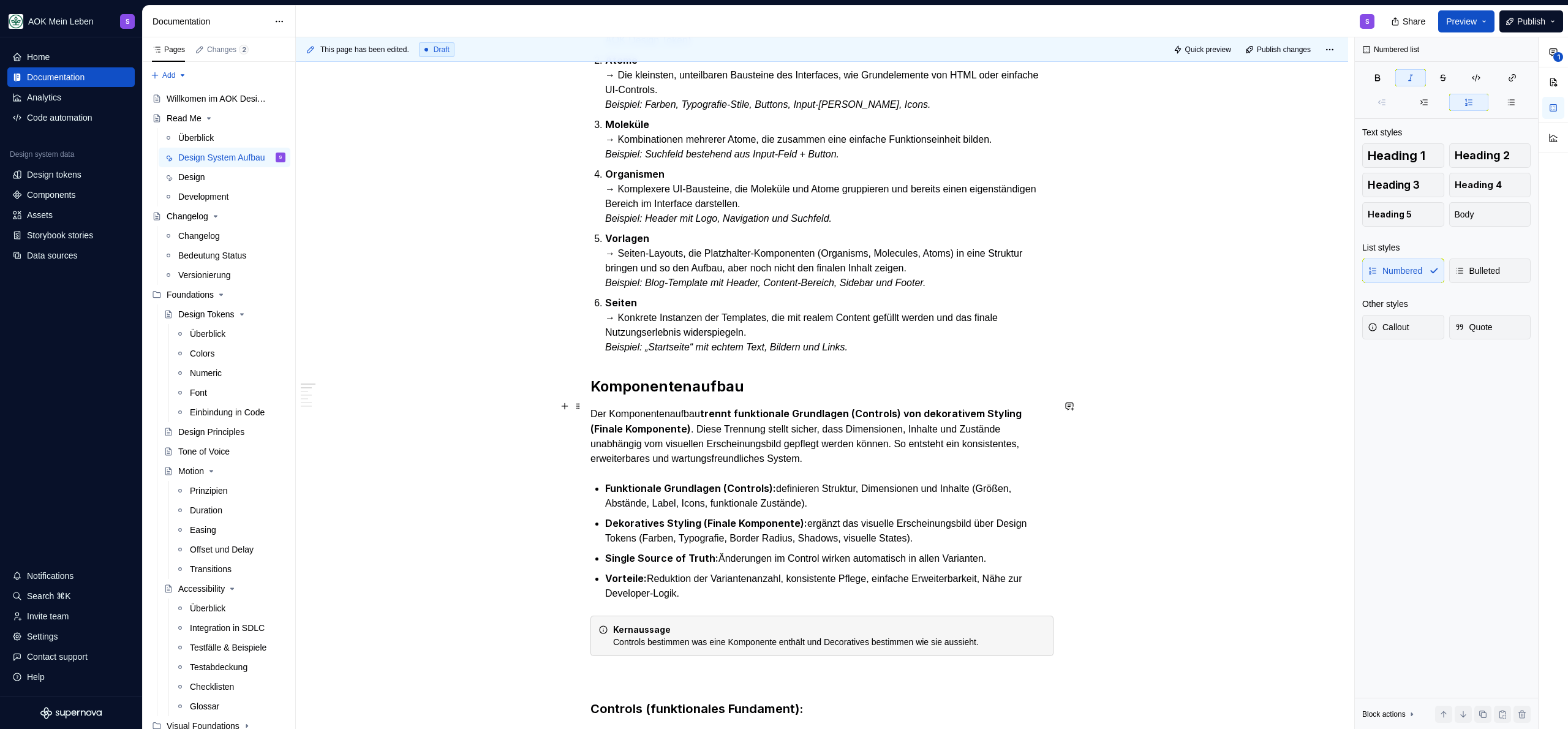
scroll to position [699, 0]
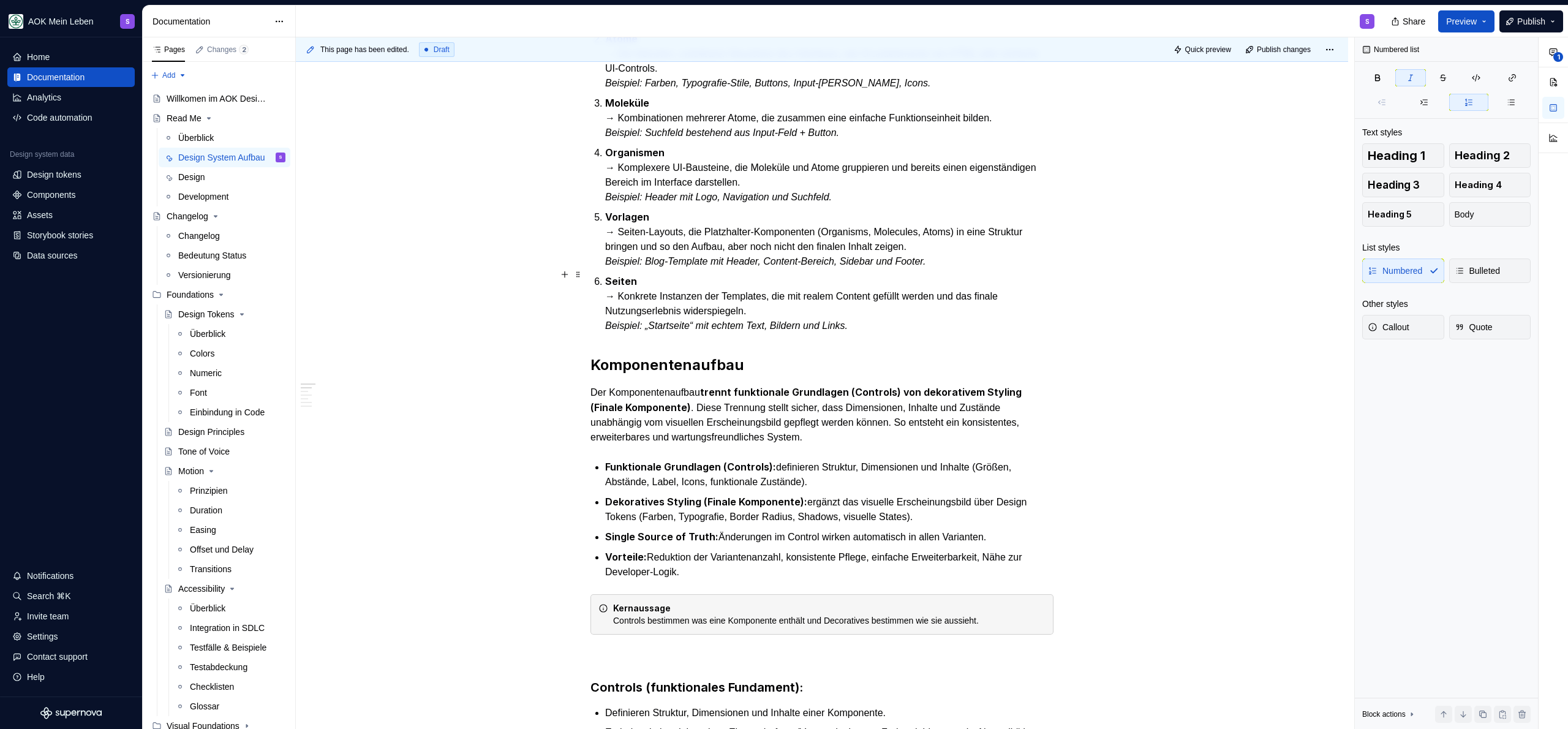
click at [890, 314] on p "Seiten → Konkrete Instanzen der Templates, die mit realem Content gefüllt werde…" at bounding box center [830, 303] width 448 height 59
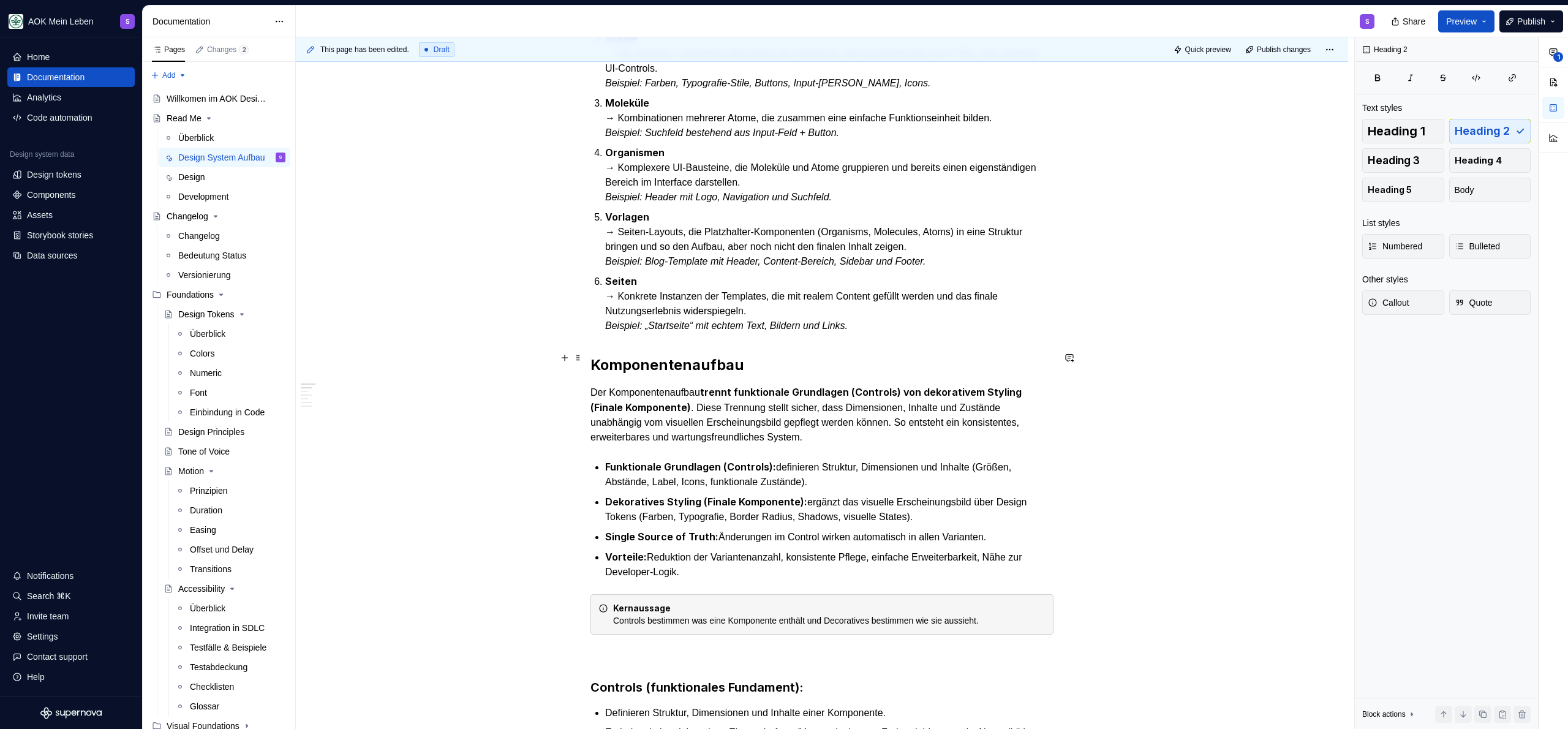
click at [781, 363] on h2 "Komponentenaufbau" at bounding box center [822, 365] width 463 height 19
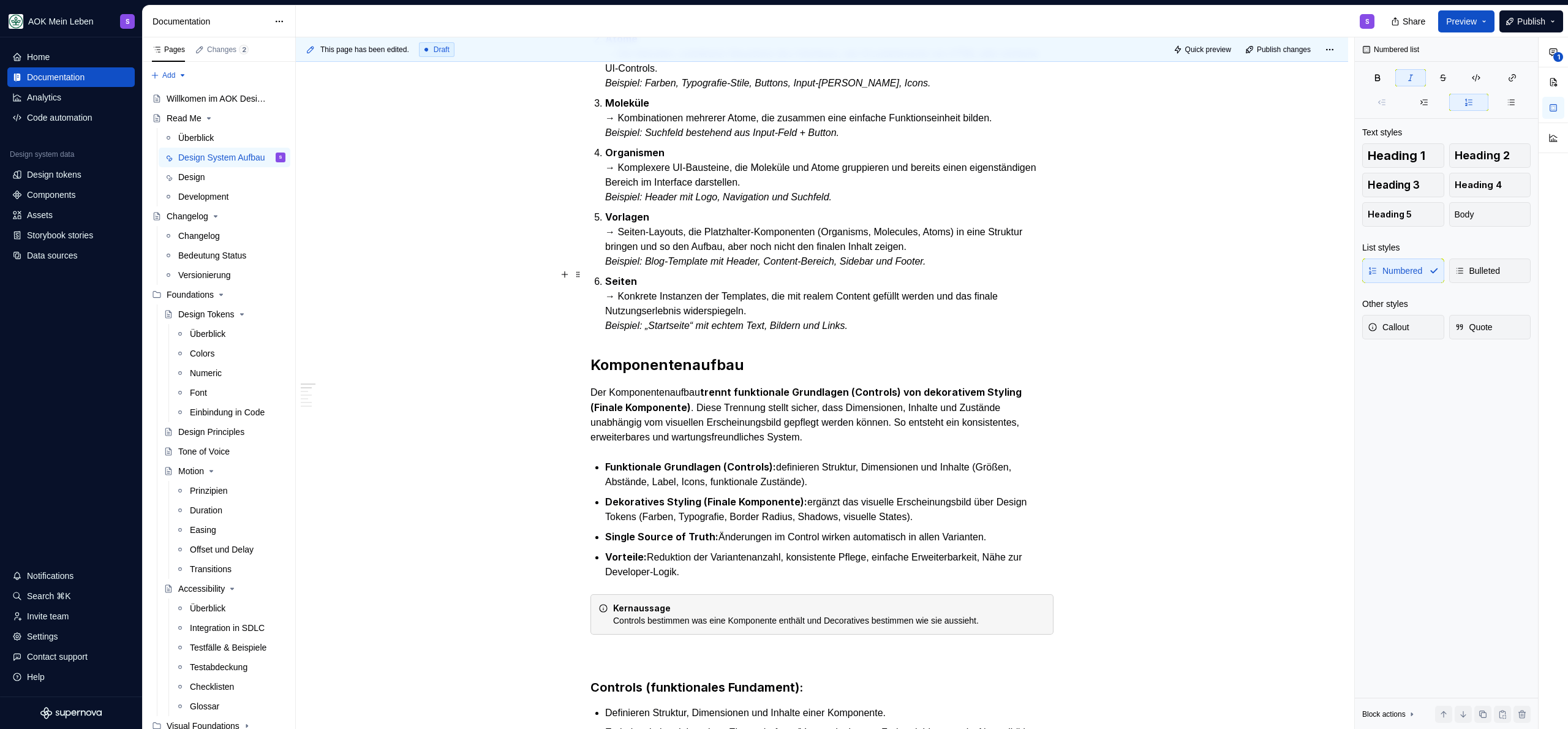
click at [976, 317] on p "Seiten → Konkrete Instanzen der Templates, die mit realem Content gefüllt werde…" at bounding box center [830, 303] width 448 height 59
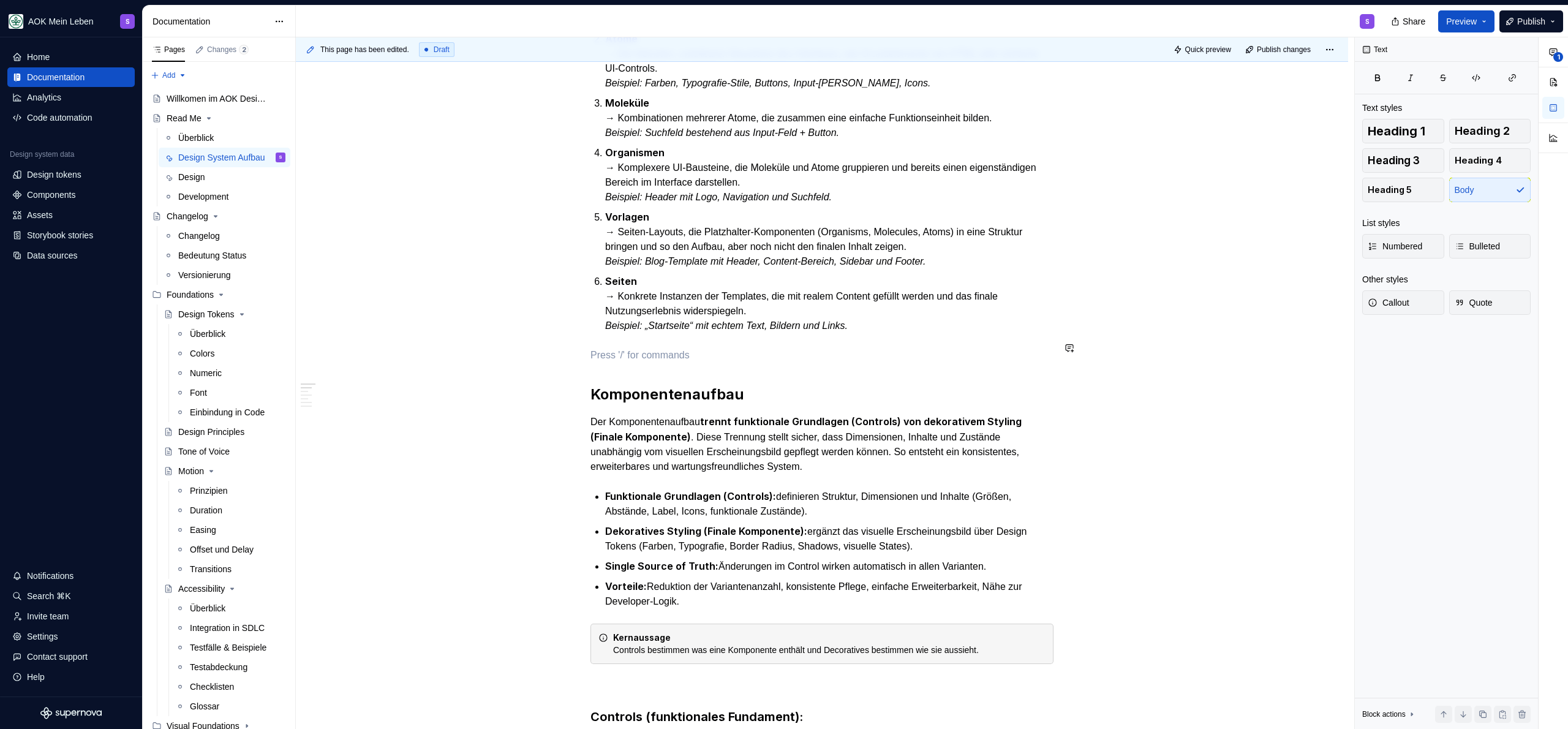
click at [810, 388] on h2 "Komponentenaufbau" at bounding box center [822, 394] width 463 height 19
click at [792, 396] on h2 "Komponentenaufbau" at bounding box center [822, 394] width 463 height 19
click at [767, 349] on p at bounding box center [822, 355] width 463 height 15
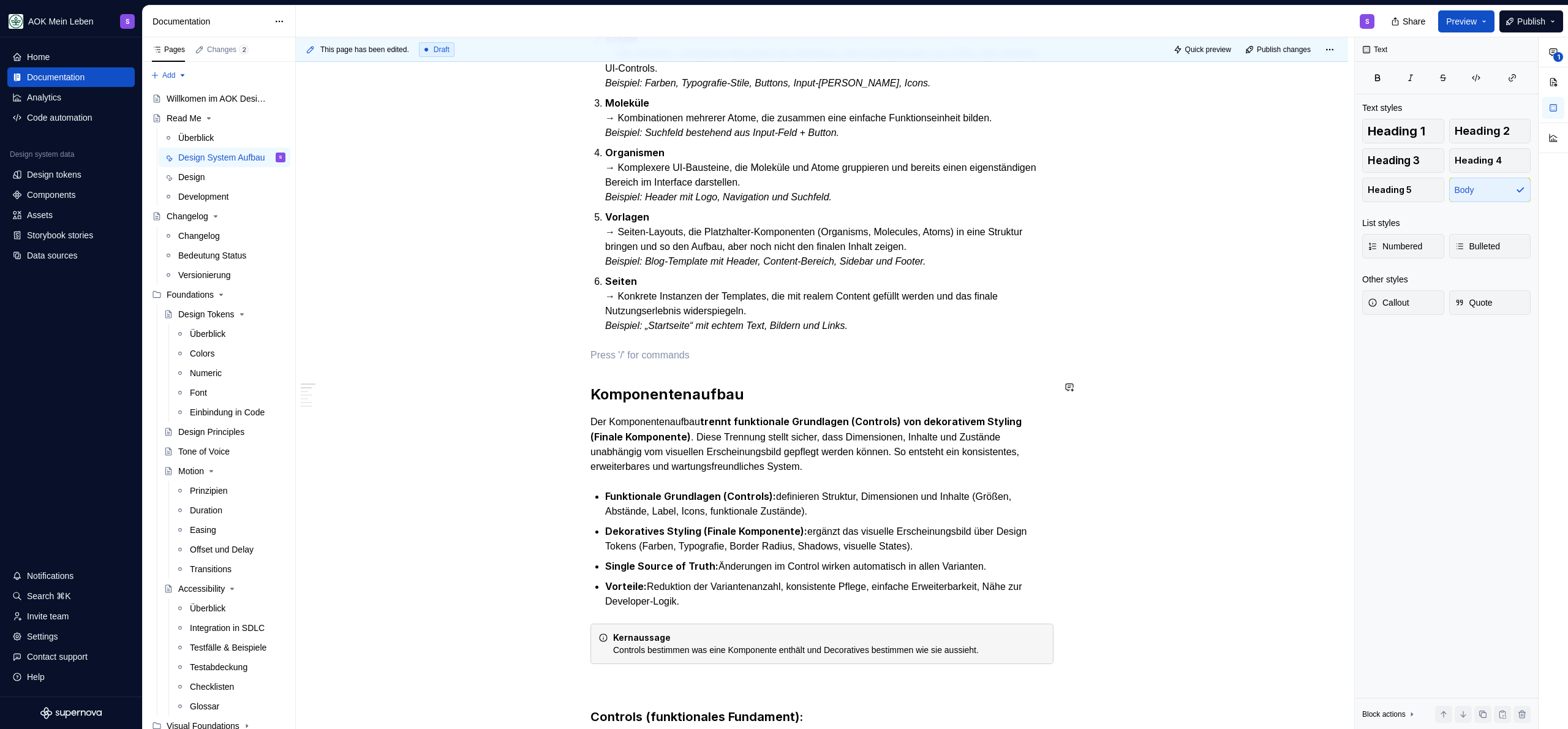
click at [805, 415] on strong "trennt funktionale Grundlagen (Controls) von dekorativem Styling (Finale Kompon…" at bounding box center [807, 429] width 434 height 28
click at [805, 386] on h2 "Komponentenaufbau" at bounding box center [822, 394] width 463 height 19
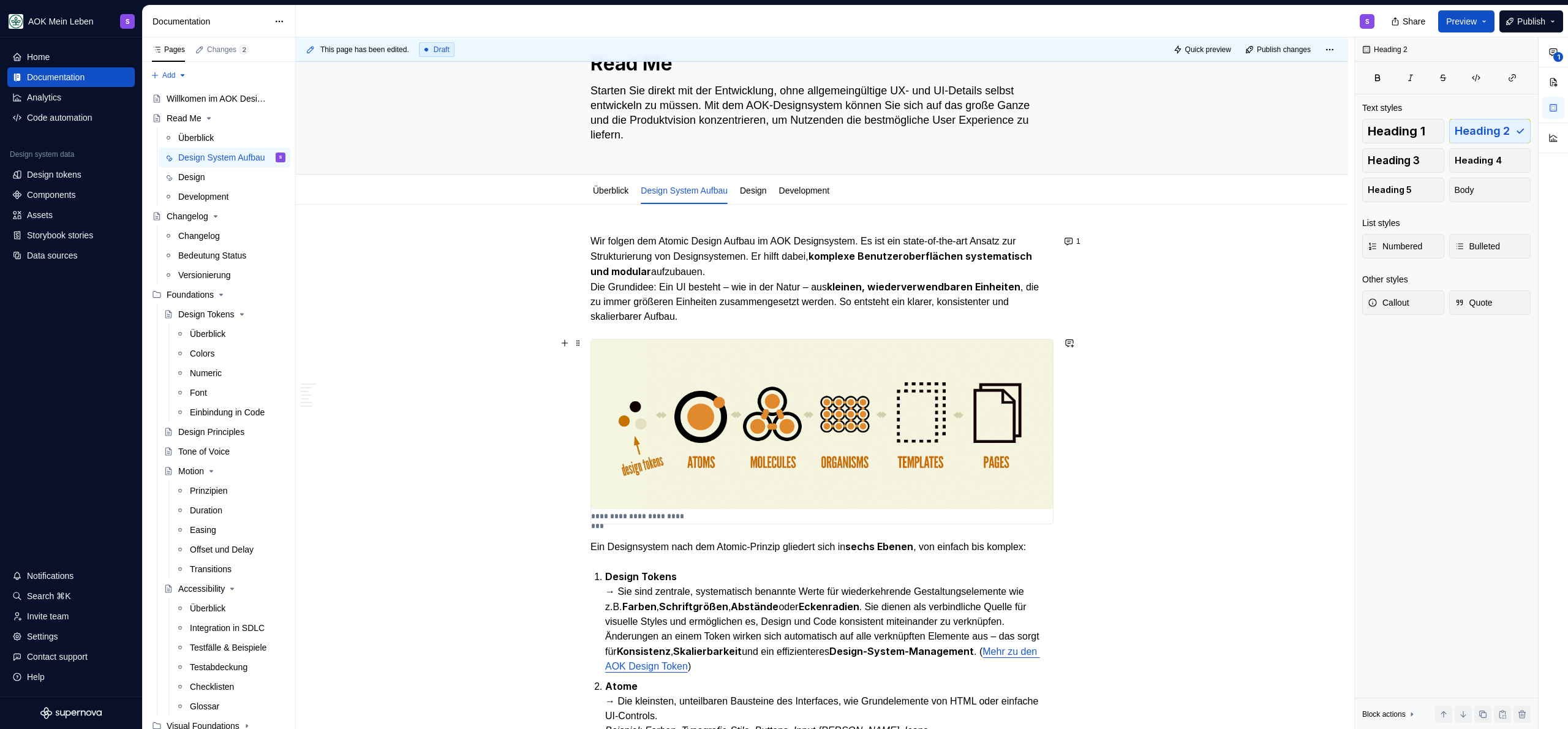
scroll to position [0, 0]
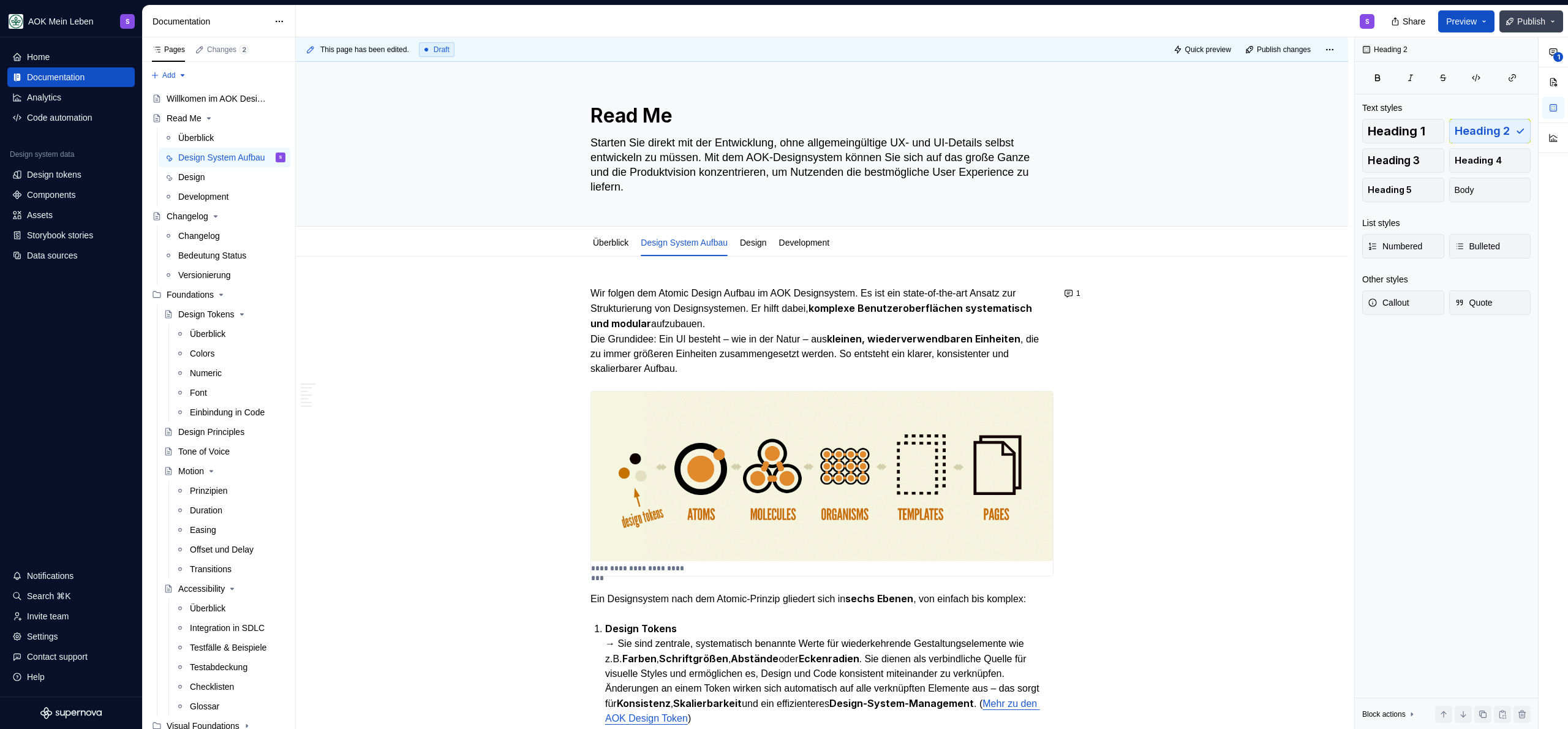
click at [1532, 14] on button "Publish" at bounding box center [1531, 21] width 64 height 22
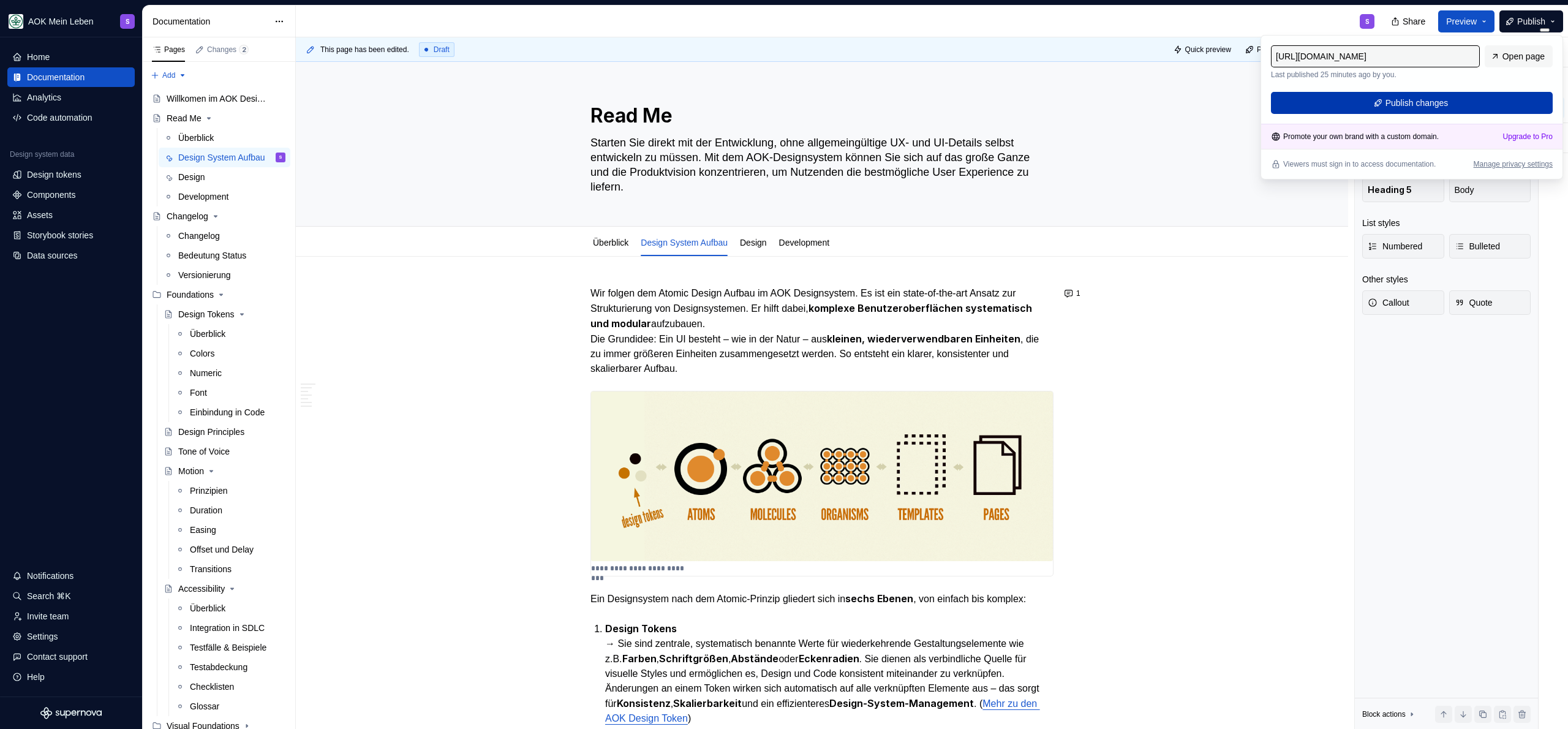
click at [1420, 103] on span "Publish changes" at bounding box center [1417, 103] width 63 height 12
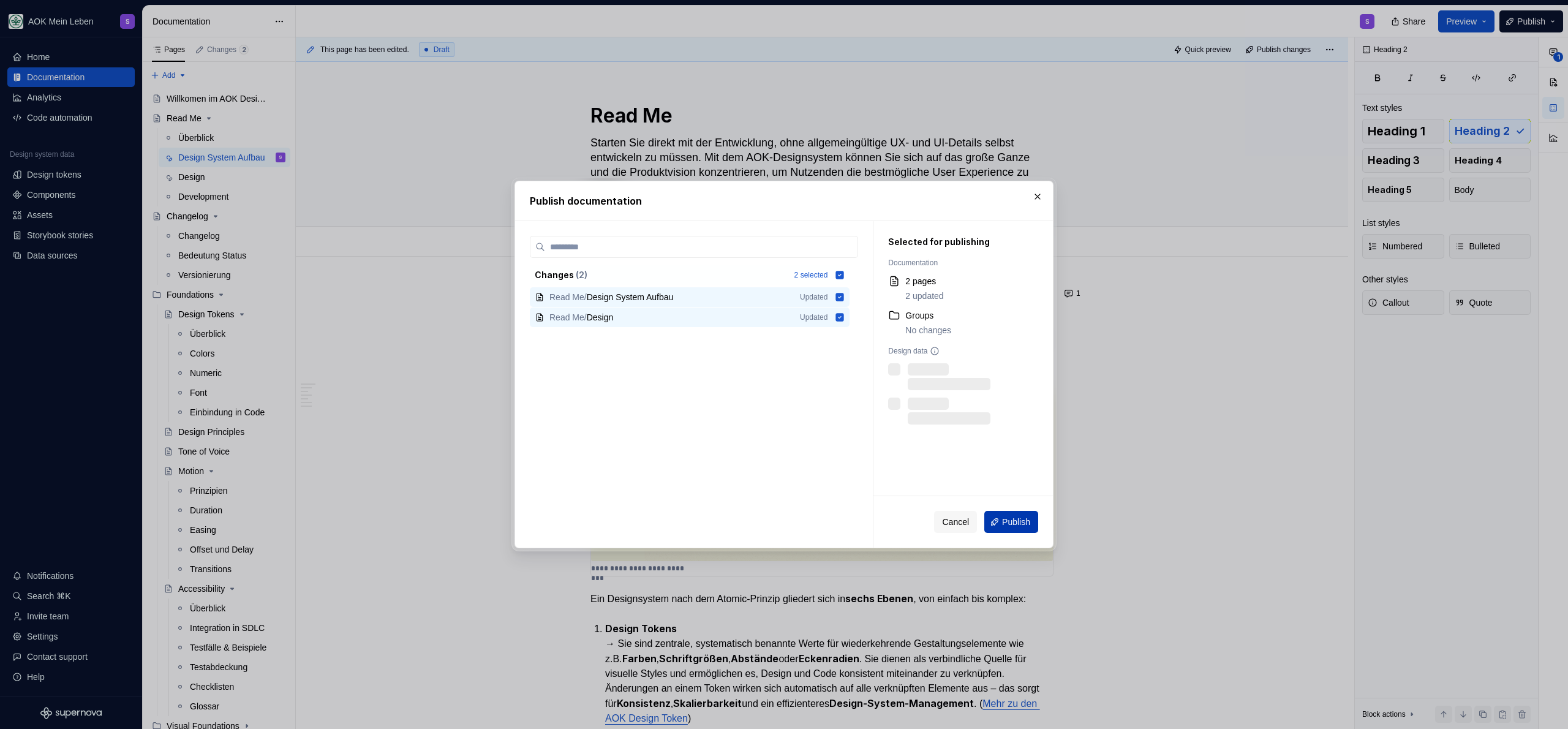
click at [1002, 525] on span "Publish" at bounding box center [1016, 521] width 28 height 12
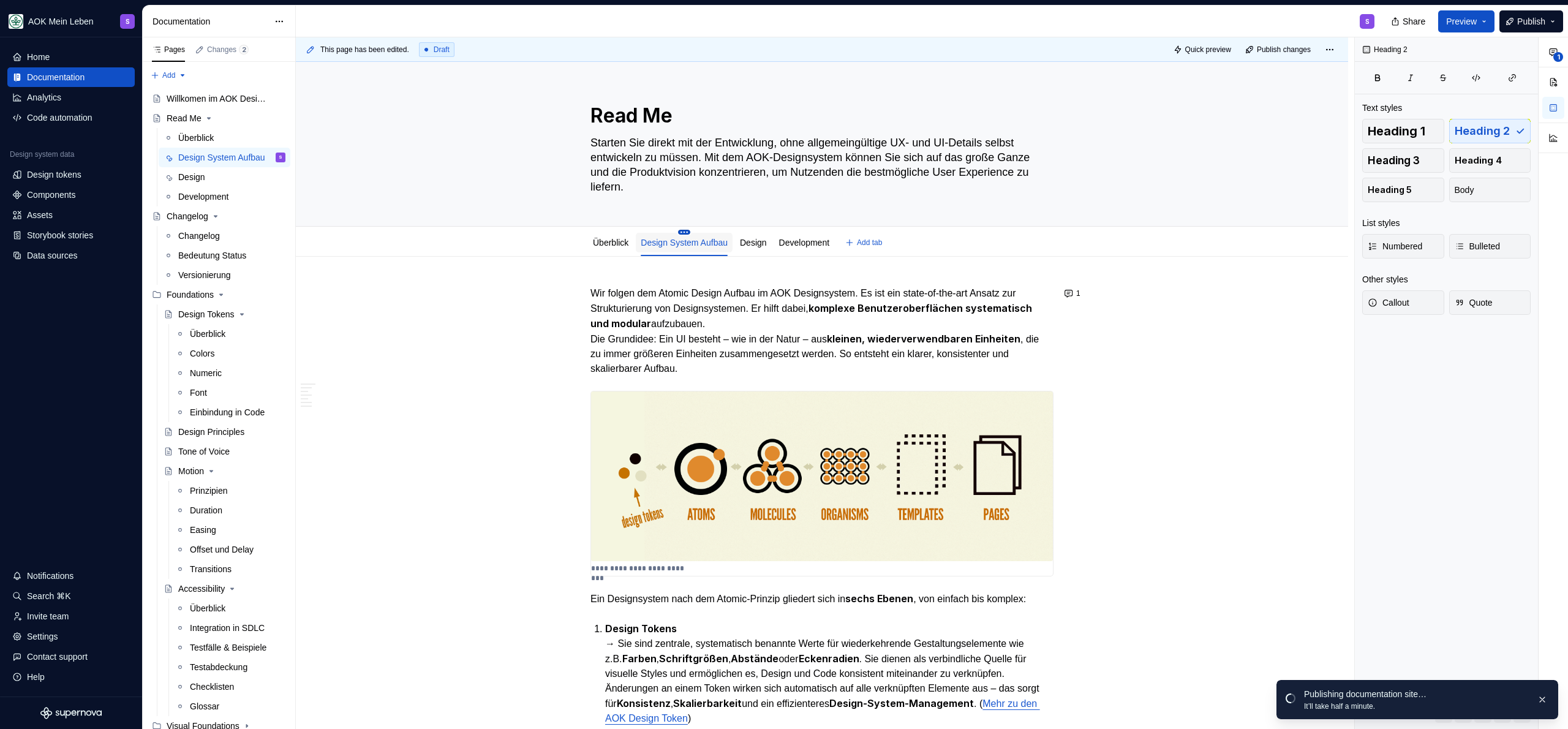
click at [696, 233] on div "Design System Aufbau" at bounding box center [684, 242] width 97 height 26
click at [691, 229] on html "AOK Mein Leben S Home Documentation Analytics Code automation Design system dat…" at bounding box center [784, 364] width 1568 height 729
type textarea "*"
click at [746, 249] on div "Rename tab" at bounding box center [759, 249] width 102 height 12
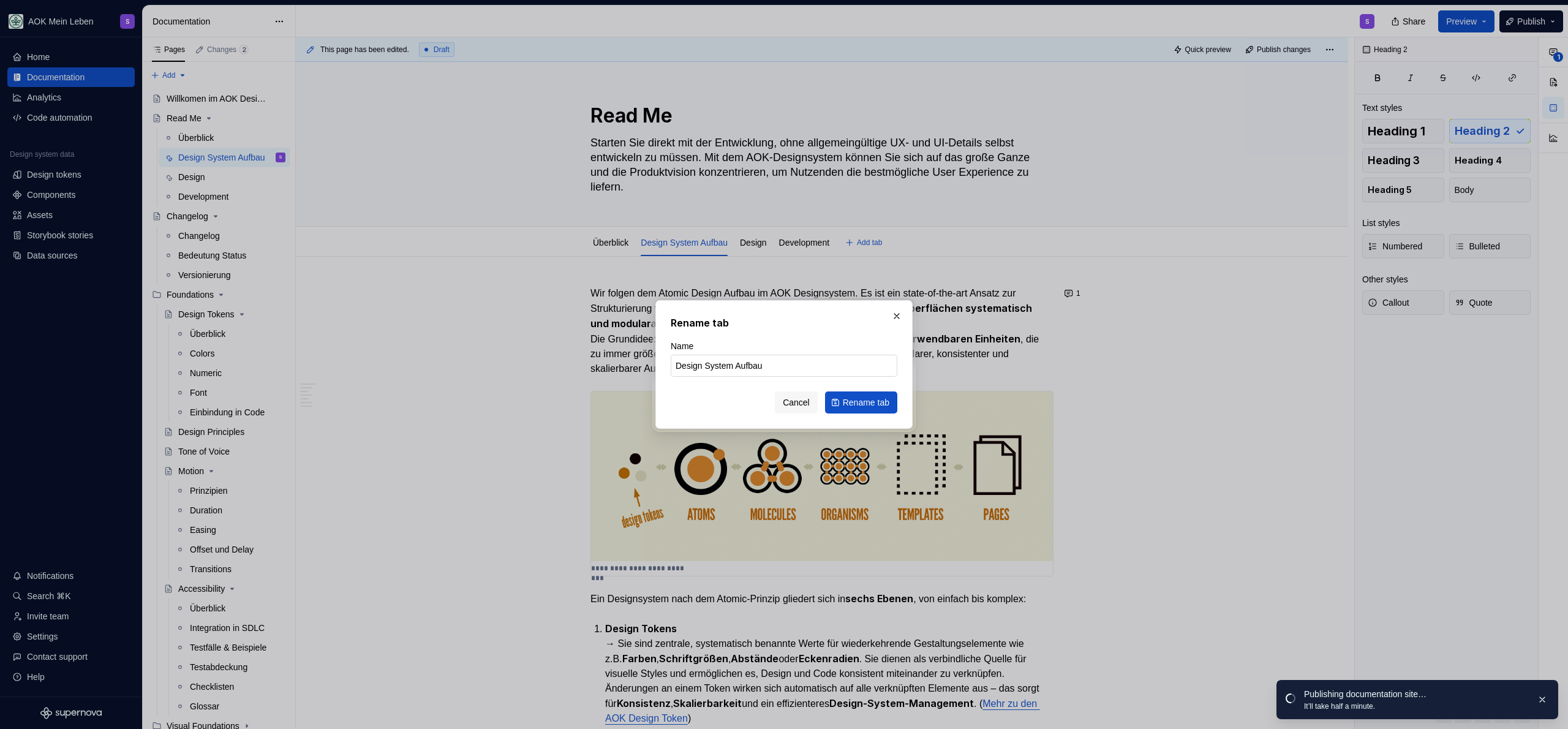
click at [709, 362] on input "Design System Aufbau" at bounding box center [784, 365] width 227 height 22
type input "Designsystem Aufbau"
click at [880, 402] on span "Rename tab" at bounding box center [866, 402] width 47 height 12
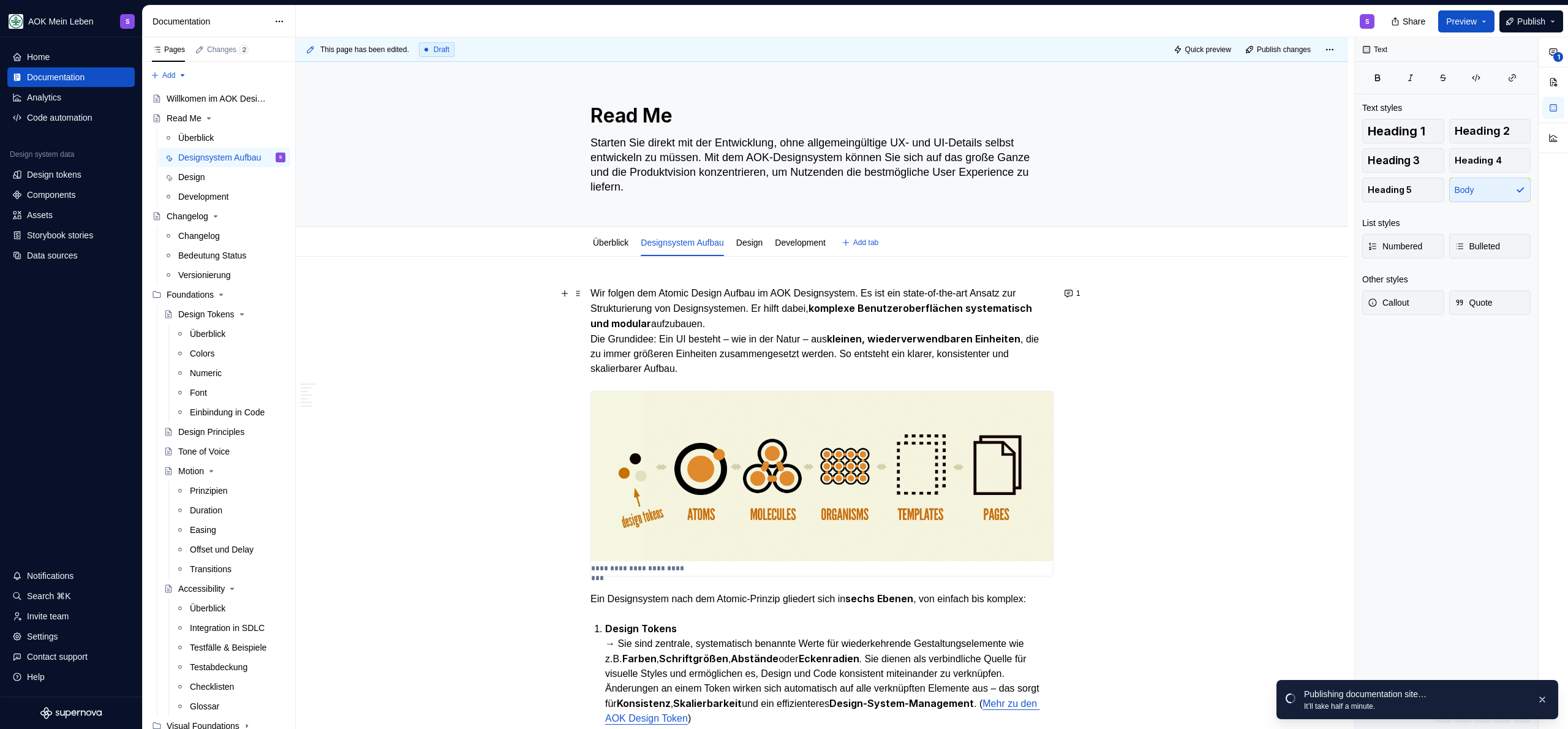
click at [835, 361] on p "Wir folgen dem Atomic Design Aufbau im AOK Designsystem. Es ist ein state-of-th…" at bounding box center [822, 330] width 463 height 90
click at [1527, 30] on button "Publish" at bounding box center [1531, 21] width 64 height 22
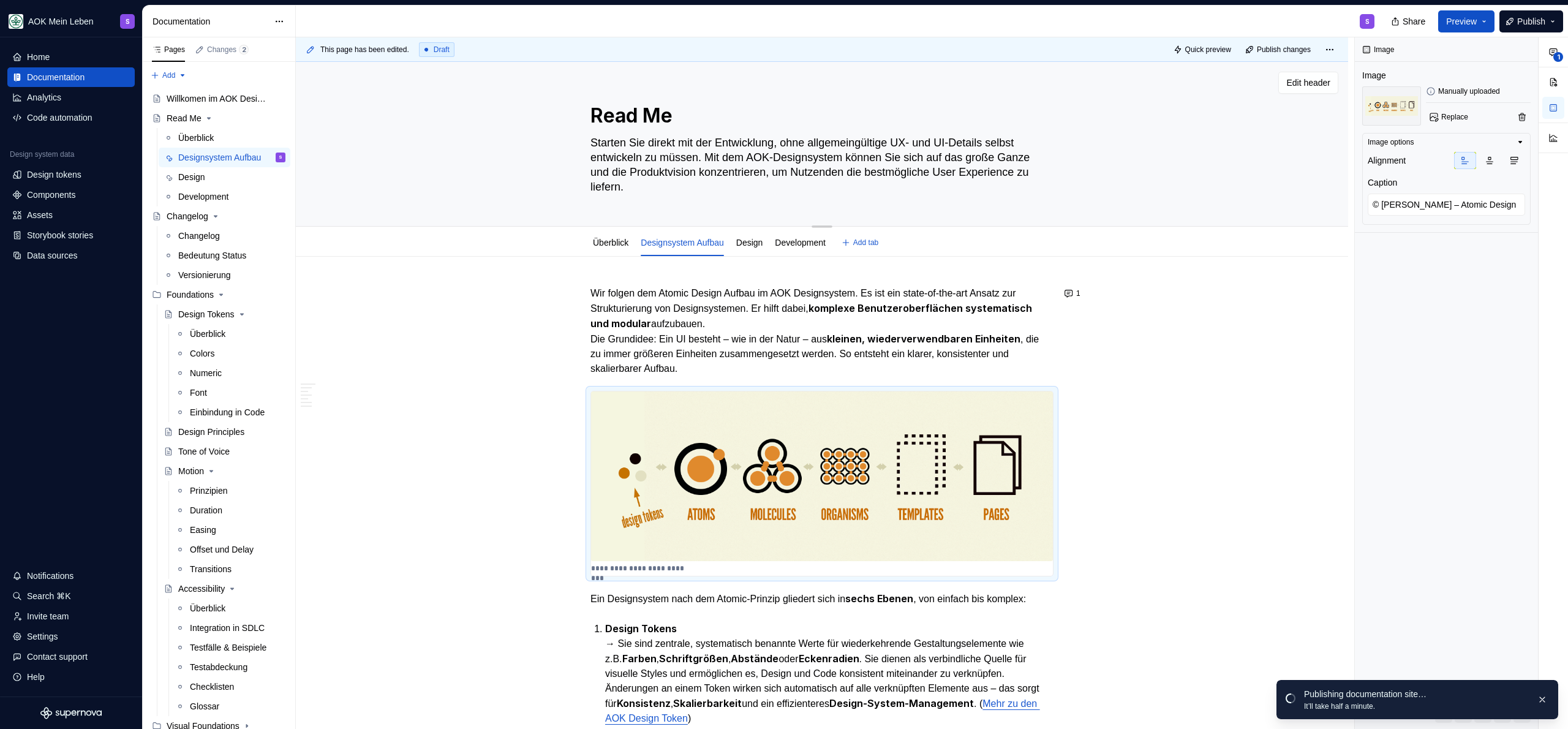
click at [1244, 159] on div "Read Me Starten Sie direkt mit der Entwicklung, ohne allgemeingültige UX- und U…" at bounding box center [822, 143] width 954 height 164
click at [1147, 11] on div "S" at bounding box center [840, 21] width 1089 height 32
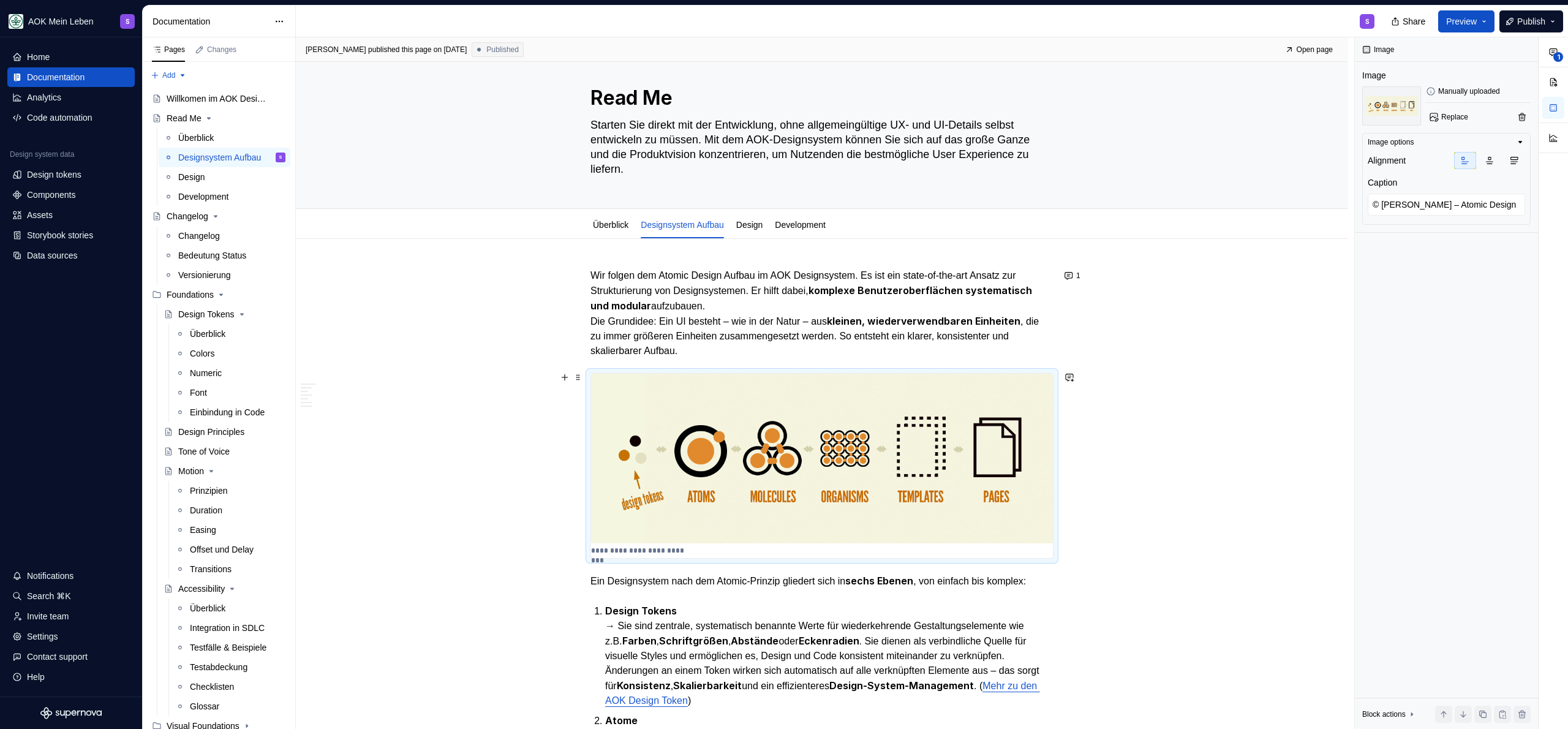
scroll to position [19, 0]
click at [1514, 23] on button "Publish" at bounding box center [1531, 21] width 64 height 22
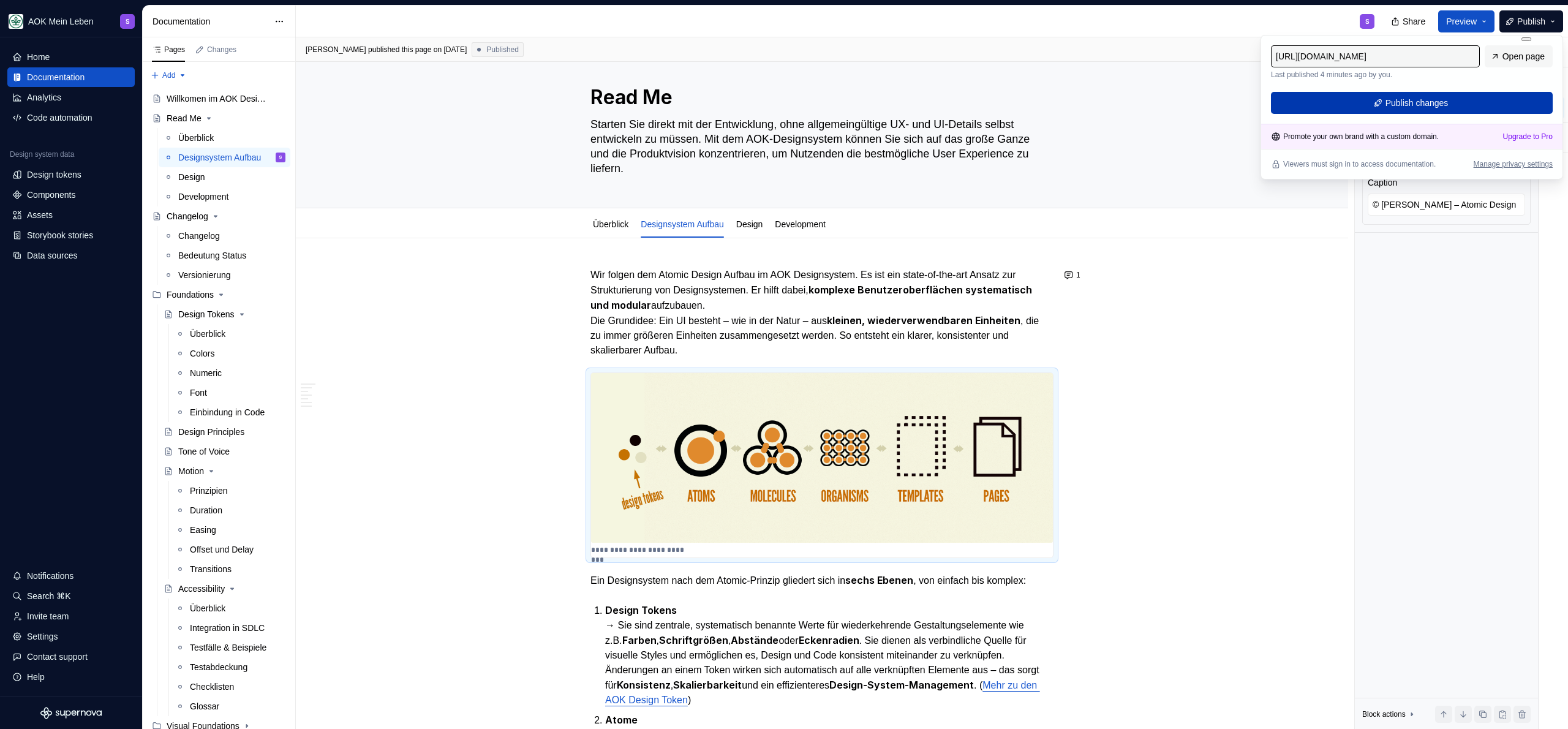
click at [1472, 95] on button "Publish changes" at bounding box center [1412, 103] width 282 height 22
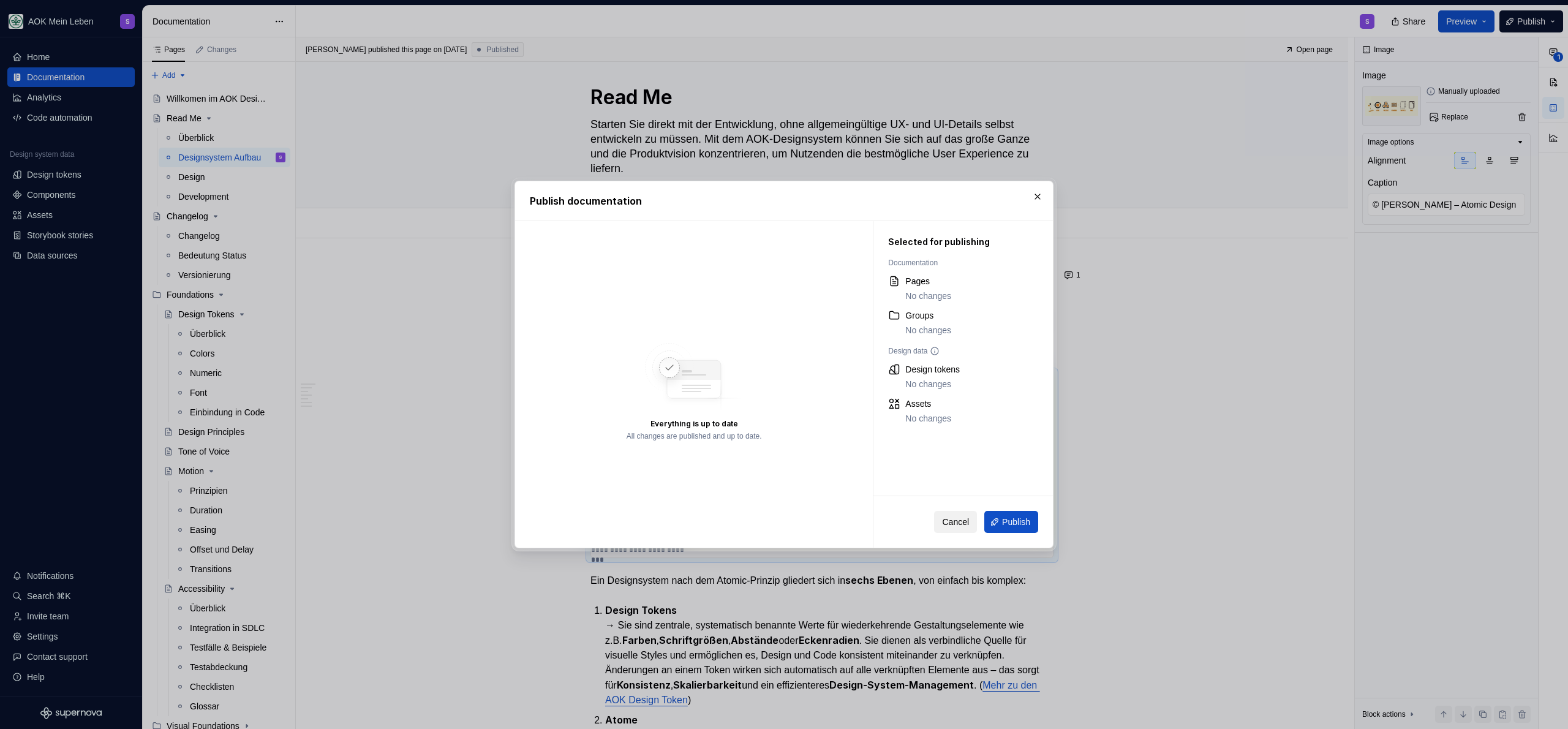
click at [962, 531] on button "Cancel" at bounding box center [955, 521] width 43 height 22
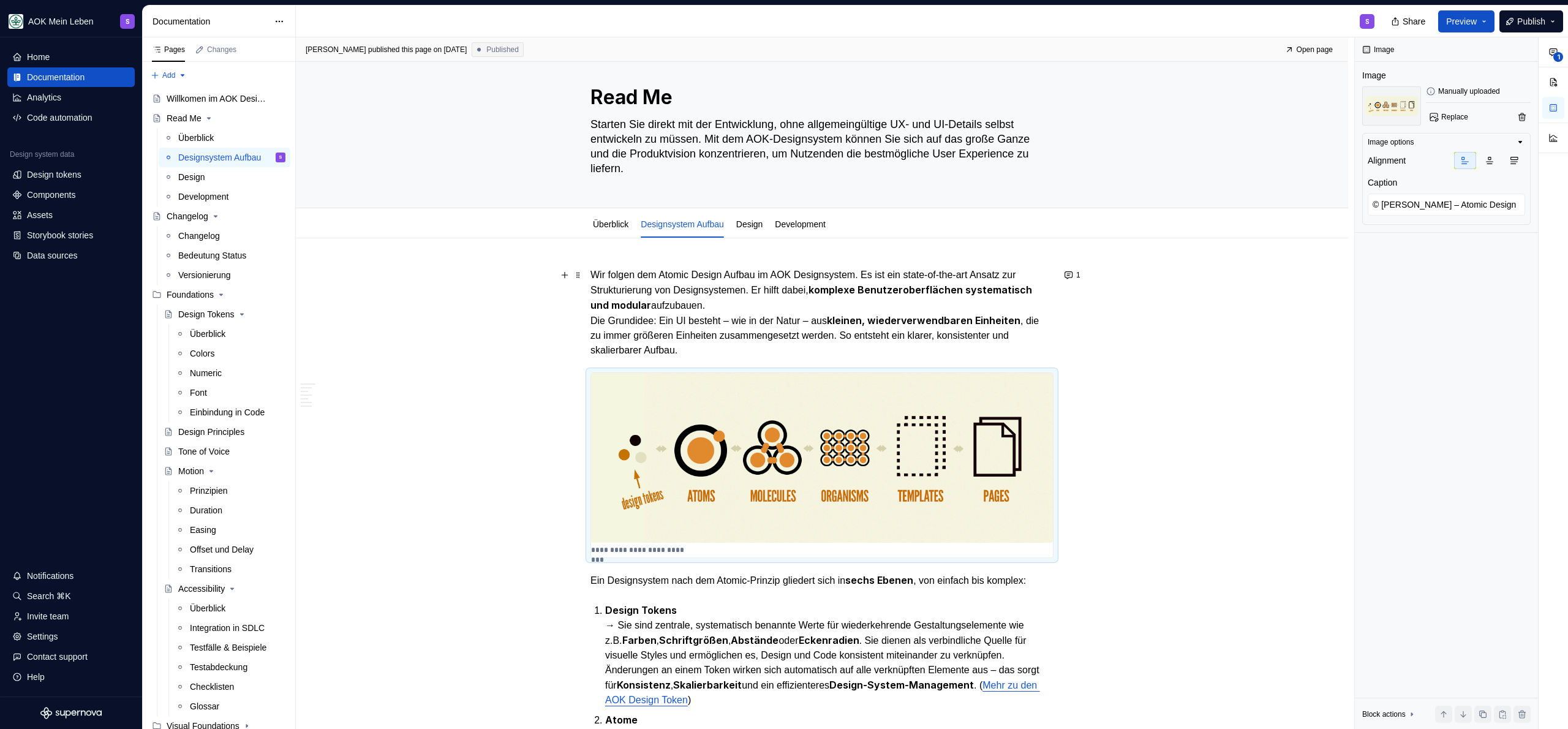
click at [718, 265] on div "**********" at bounding box center [826, 383] width 1059 height 692
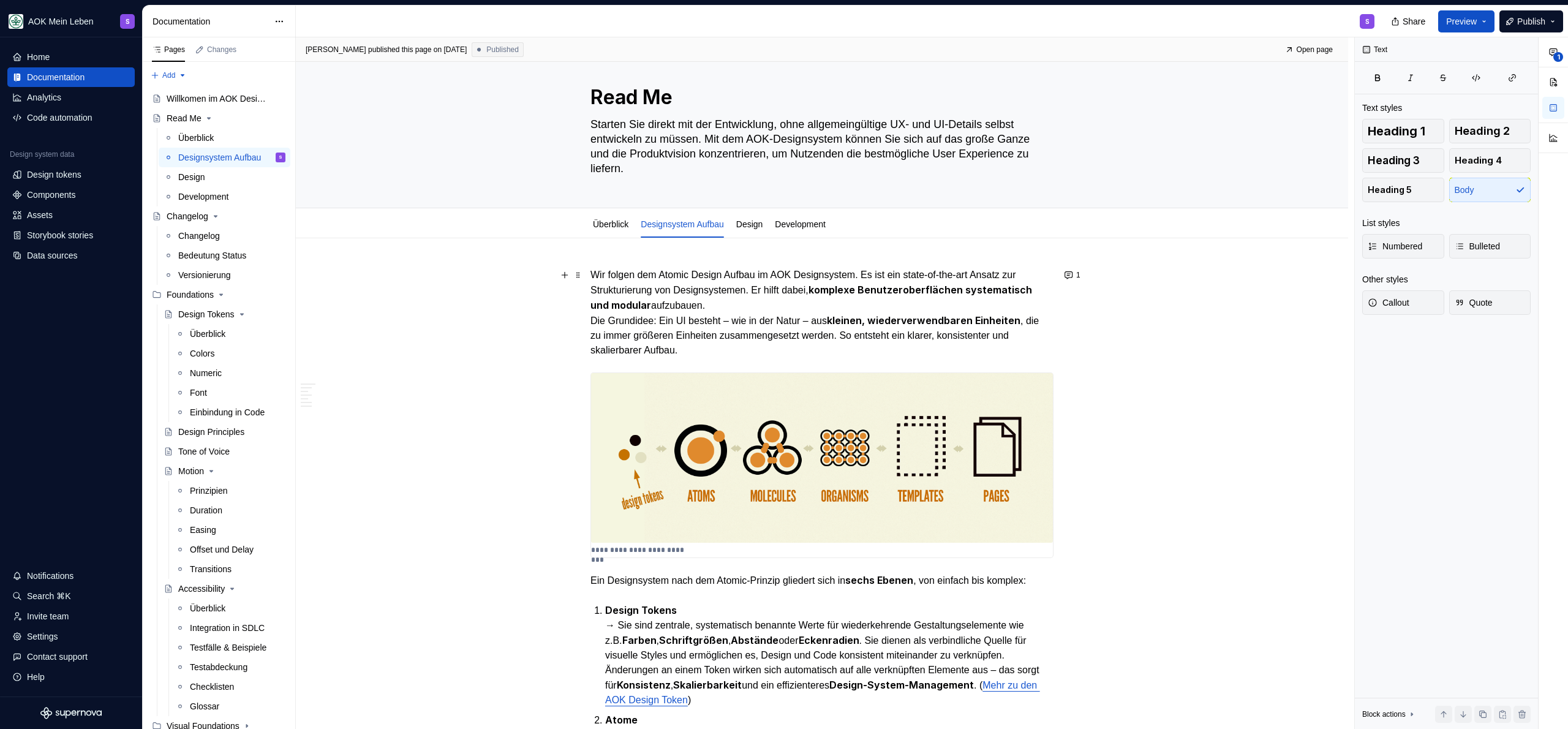
click at [674, 272] on p "Wir folgen dem Atomic Design Aufbau im AOK Designsystem. Es ist ein state-of-th…" at bounding box center [822, 312] width 463 height 90
click at [1530, 20] on span "Publish" at bounding box center [1531, 21] width 28 height 12
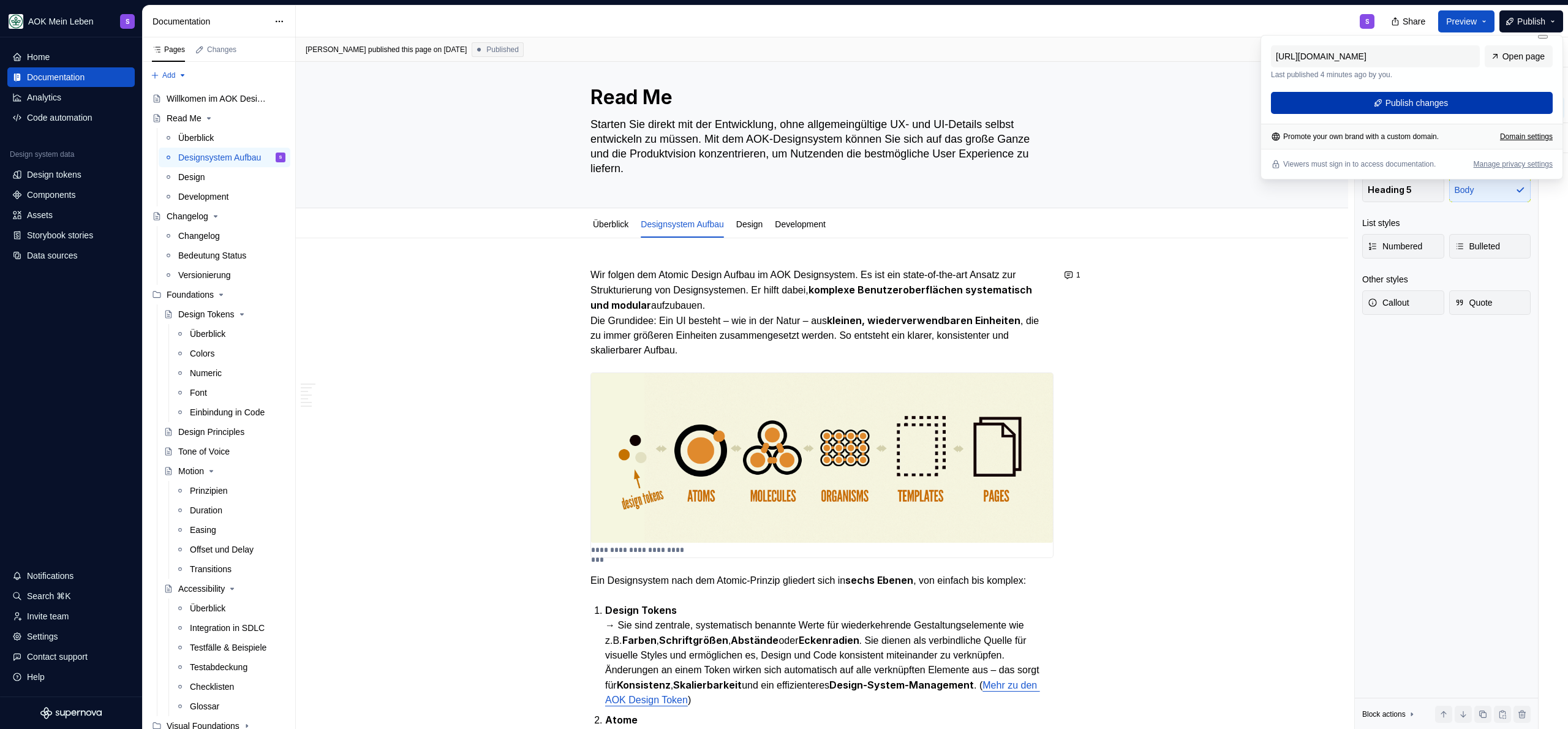
click at [1462, 109] on button "Publish changes" at bounding box center [1412, 103] width 282 height 22
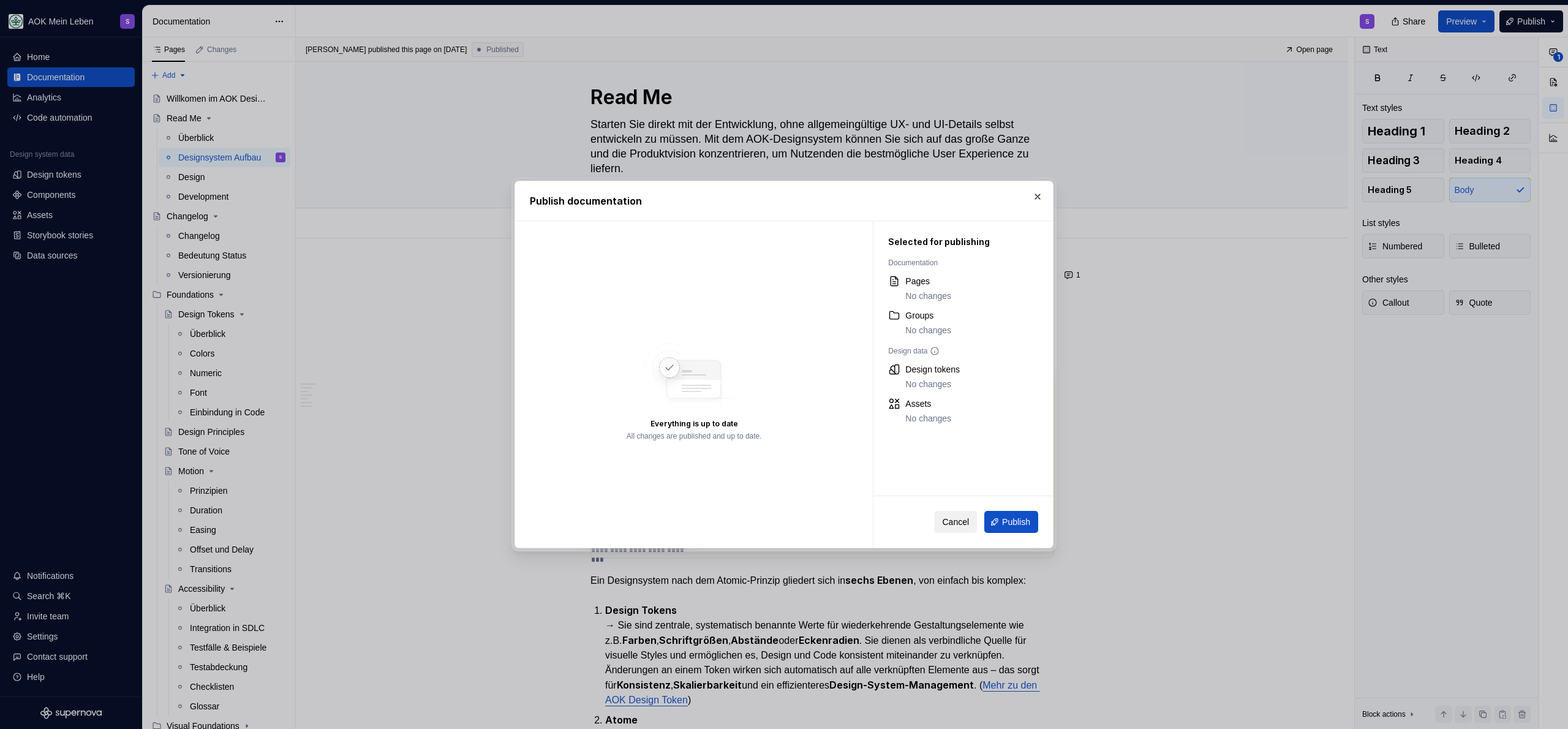
click at [951, 532] on button "Cancel" at bounding box center [955, 521] width 43 height 22
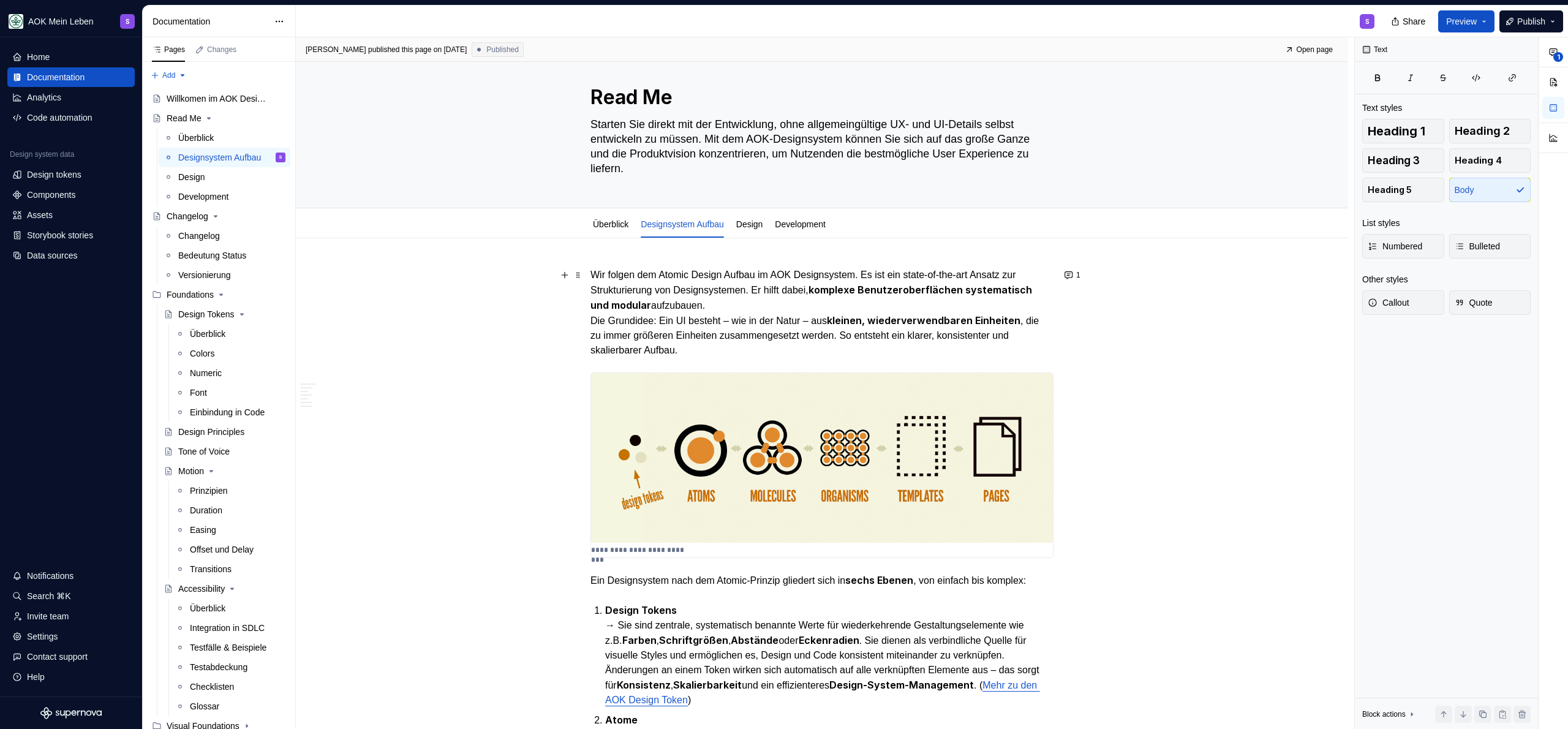
click at [767, 282] on p "Wir folgen dem Atomic Design Aufbau im AOK Designsystem. Es ist ein state-of-th…" at bounding box center [822, 312] width 463 height 90
click at [701, 218] on div "Designsystem Aufbau" at bounding box center [682, 223] width 83 height 12
click at [599, 225] on link "Überblick" at bounding box center [611, 224] width 36 height 10
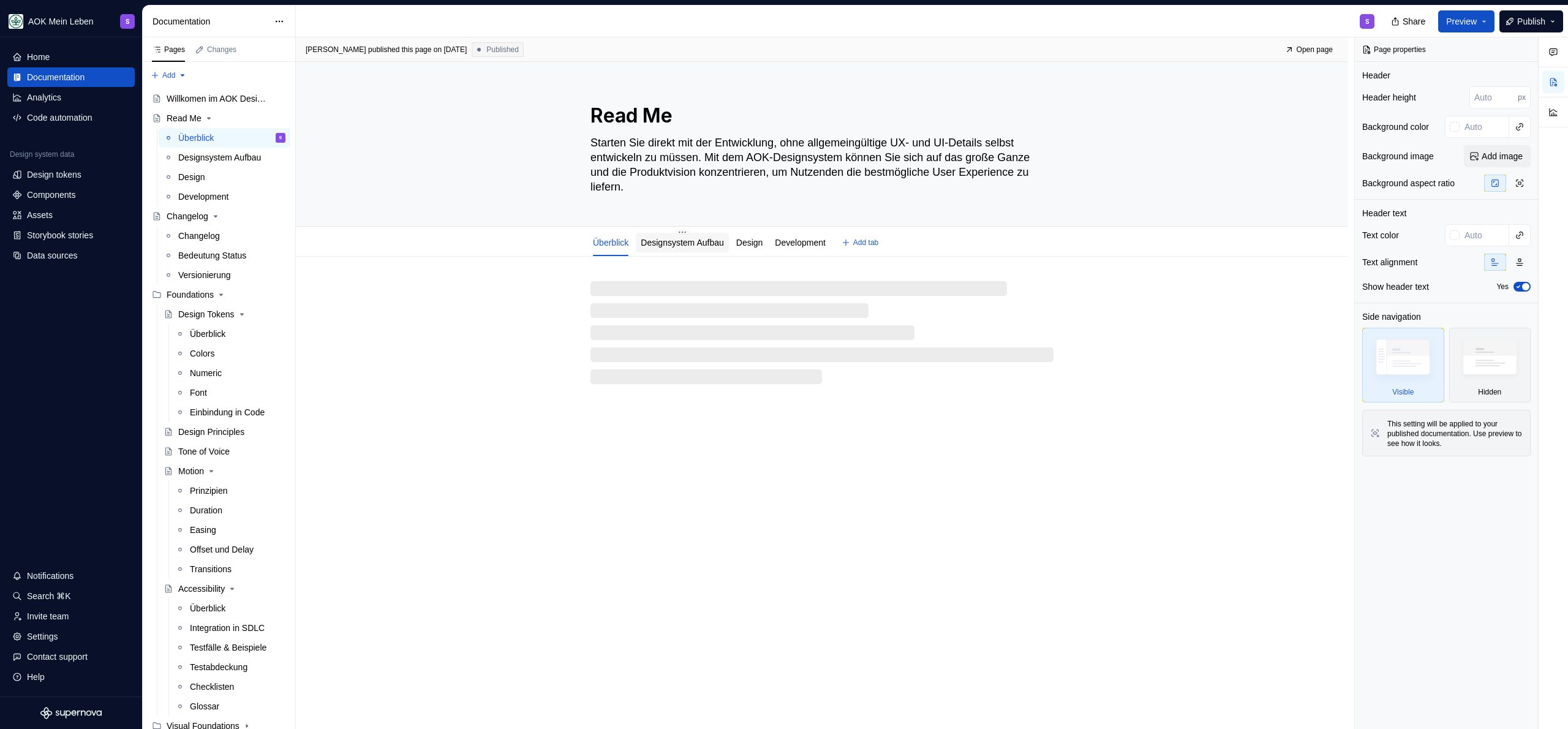
click at [677, 240] on link "Designsystem Aufbau" at bounding box center [682, 243] width 83 height 10
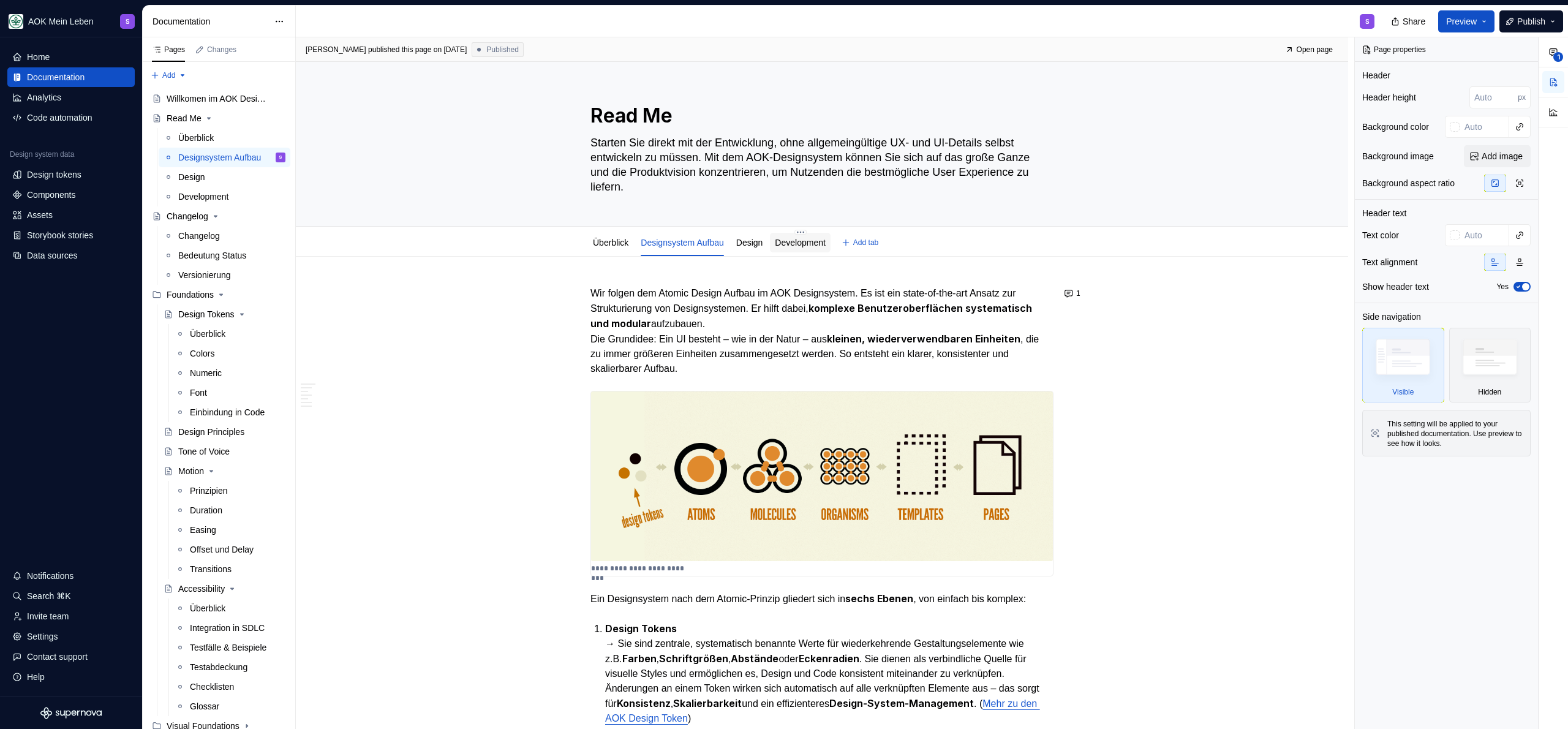
click at [826, 240] on link "Development" at bounding box center [800, 243] width 51 height 10
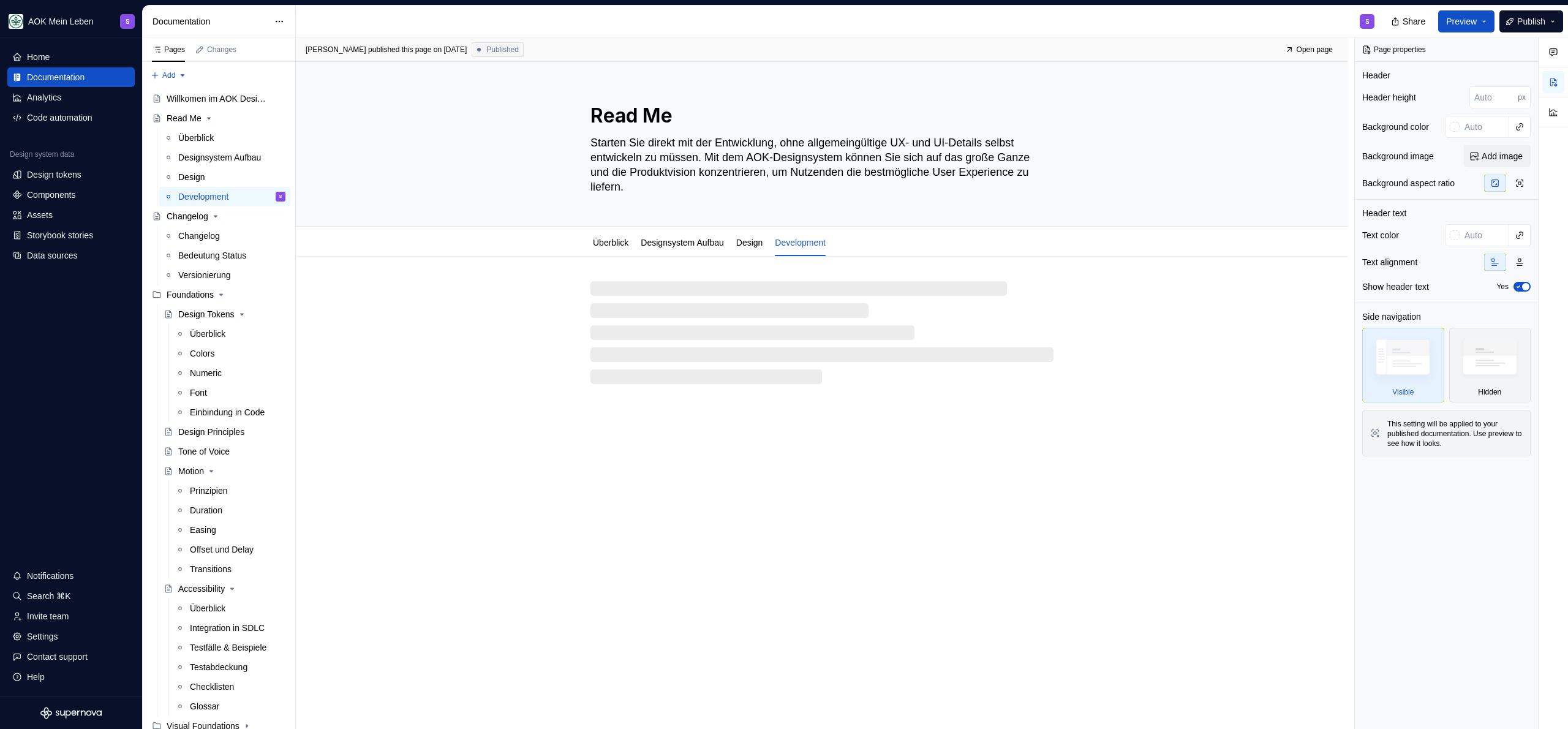
type textarea "*"
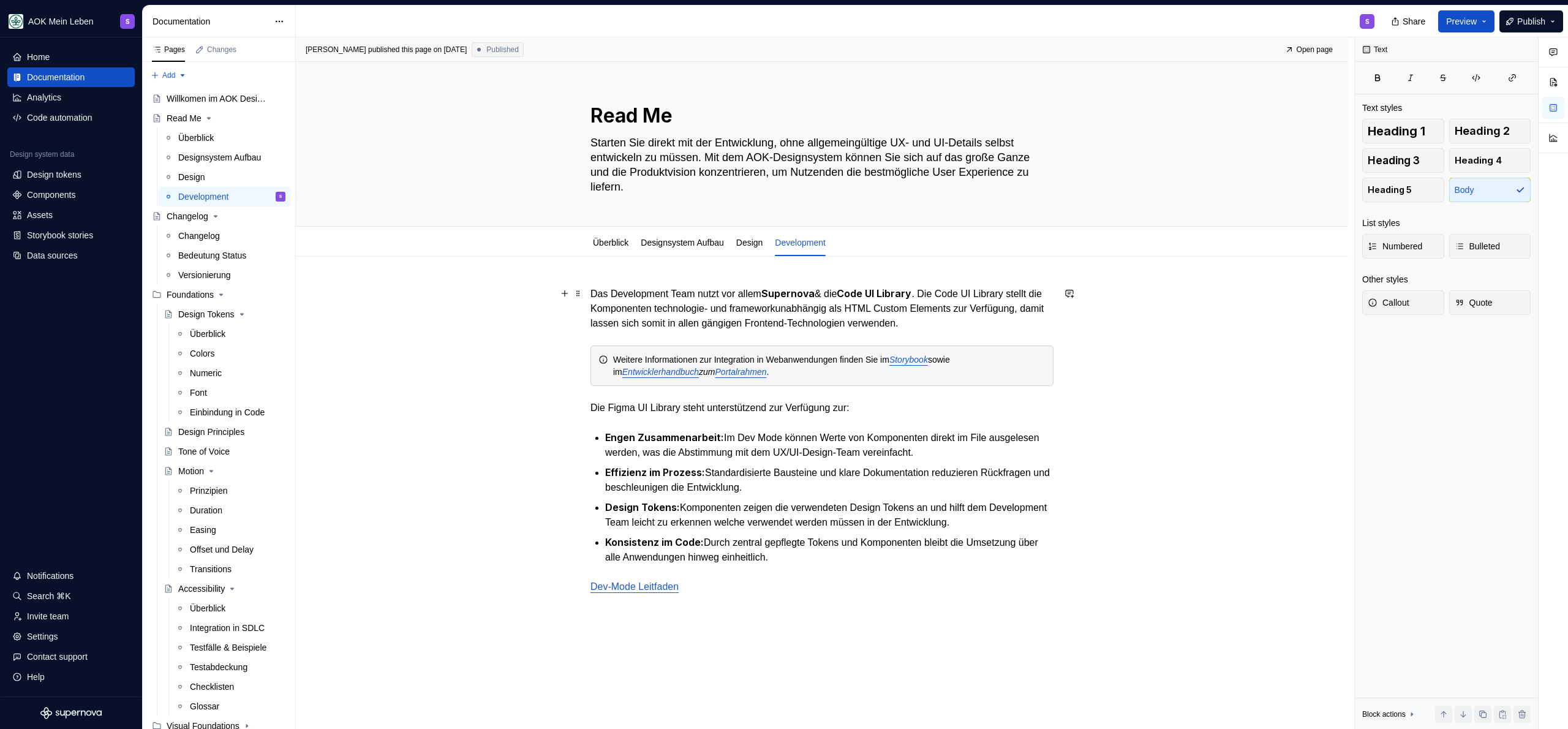
click at [718, 312] on p "Das Development Team nutzt vor allem Supernova & die Code UI Library . Die Code…" at bounding box center [822, 307] width 463 height 45
click at [918, 358] on em "Storybook" at bounding box center [909, 359] width 39 height 10
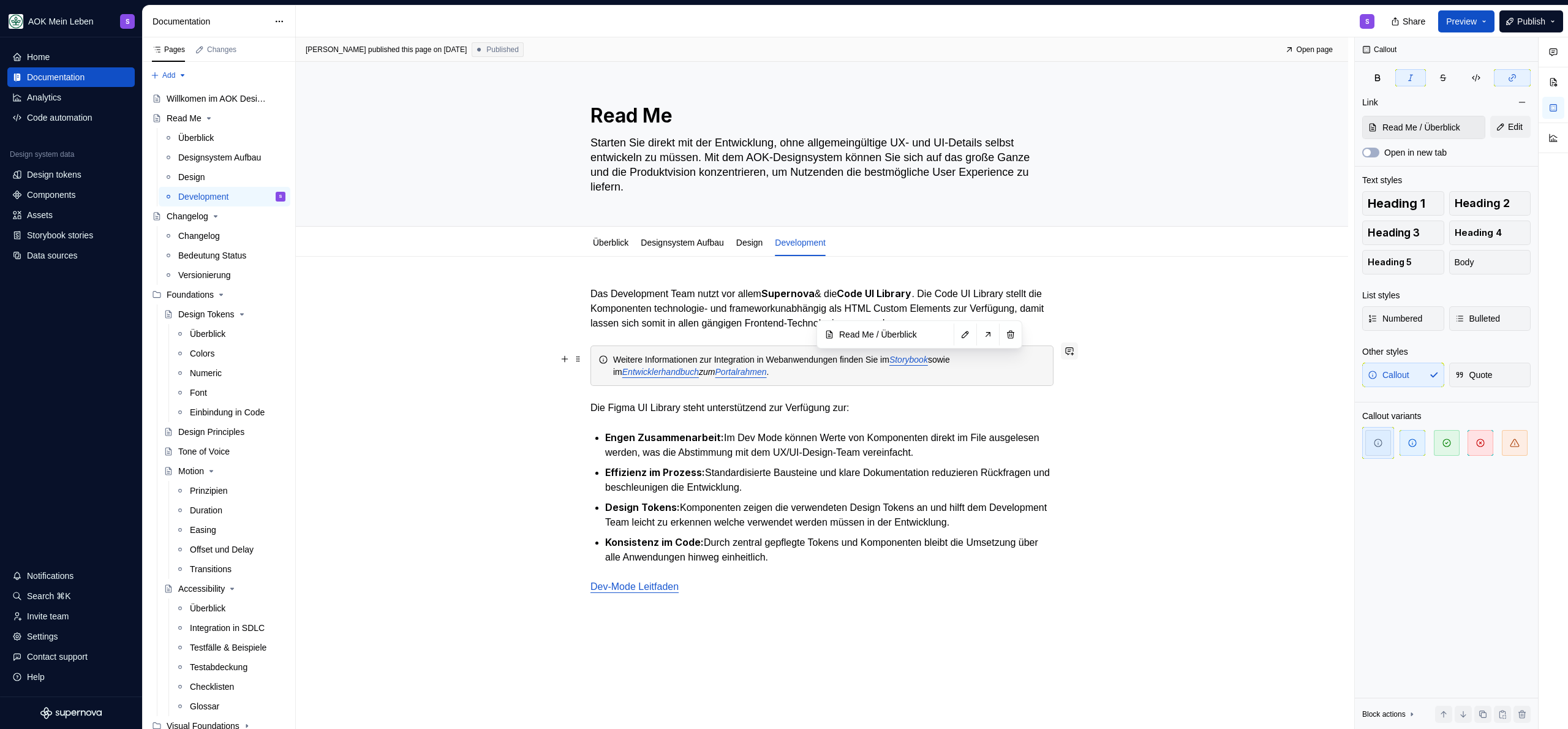
click at [1074, 352] on button "button" at bounding box center [1069, 350] width 17 height 17
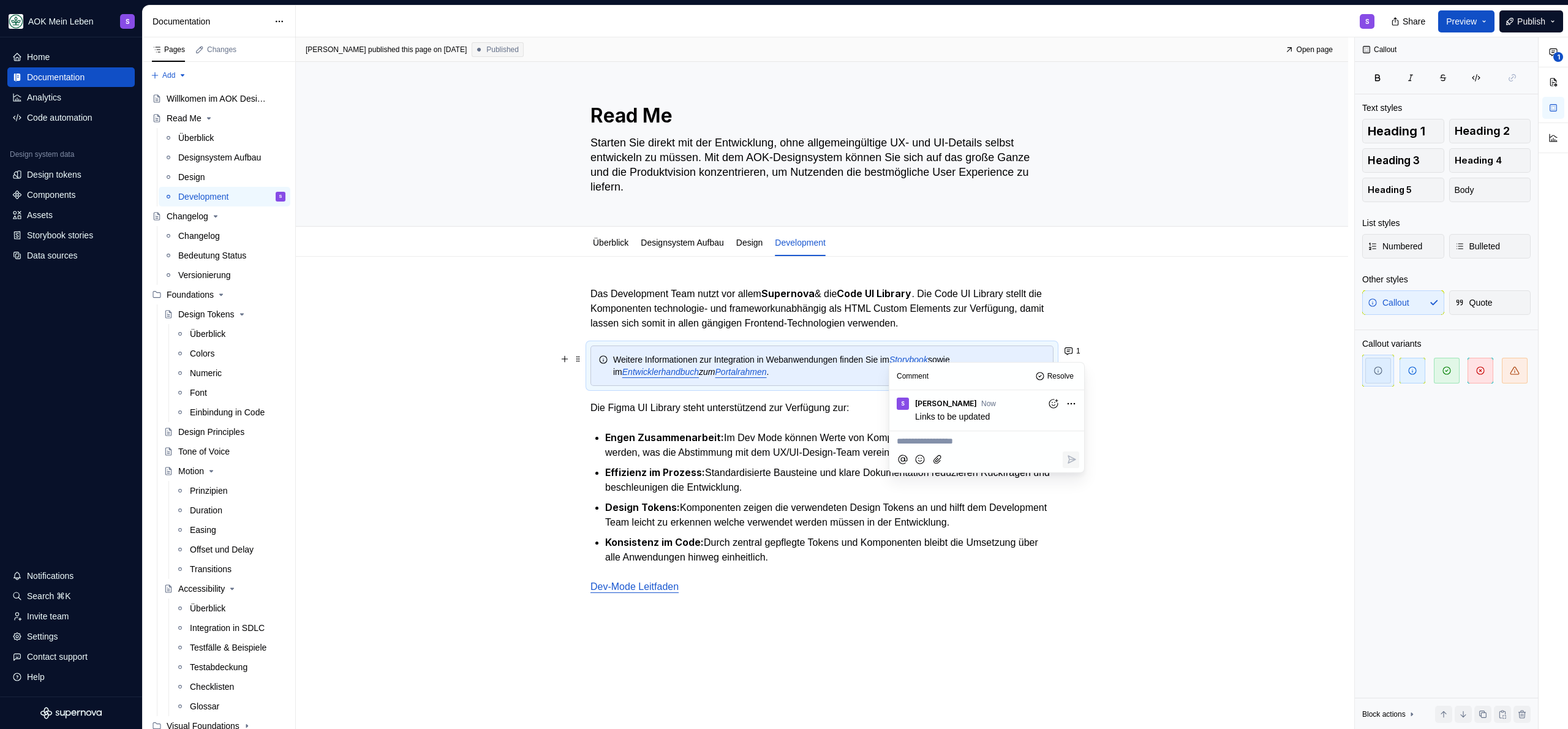
click at [700, 406] on p "Die Figma UI Library steht unterstützend zur Verfügung zur:" at bounding box center [822, 408] width 463 height 15
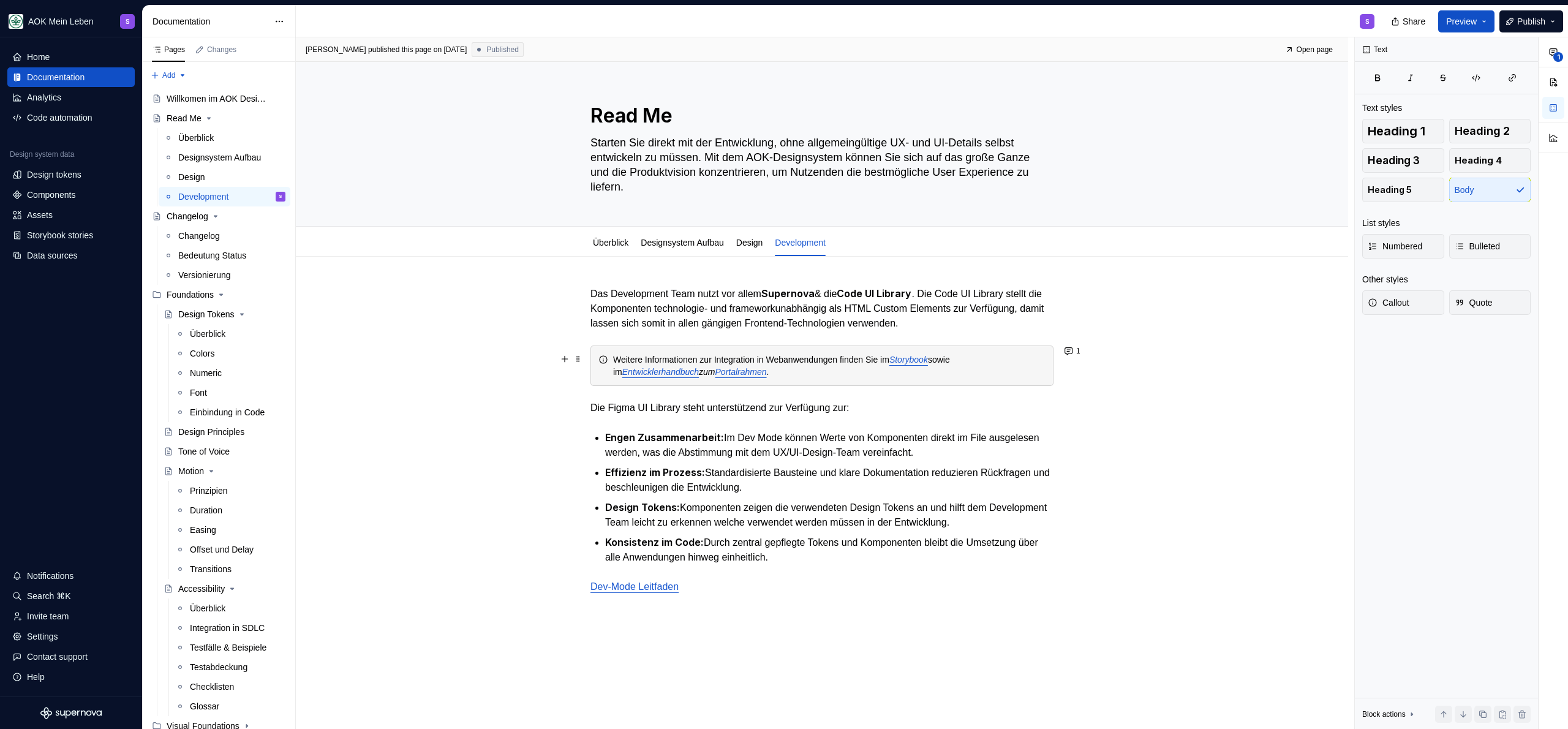
click at [928, 361] on em "Storybook" at bounding box center [909, 359] width 39 height 10
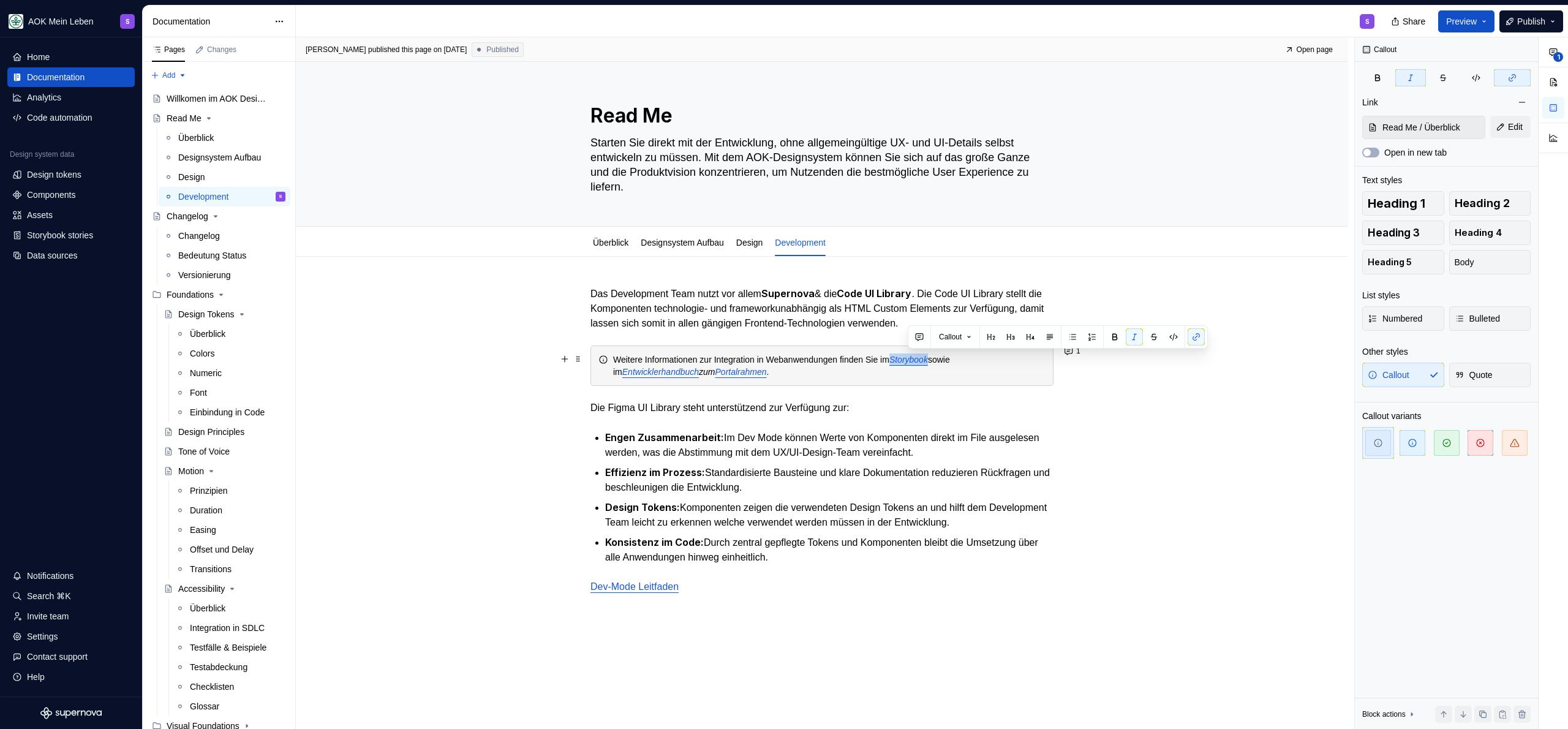
click at [928, 361] on em "Storybook" at bounding box center [909, 359] width 39 height 10
click at [1197, 336] on button "button" at bounding box center [1196, 337] width 17 height 17
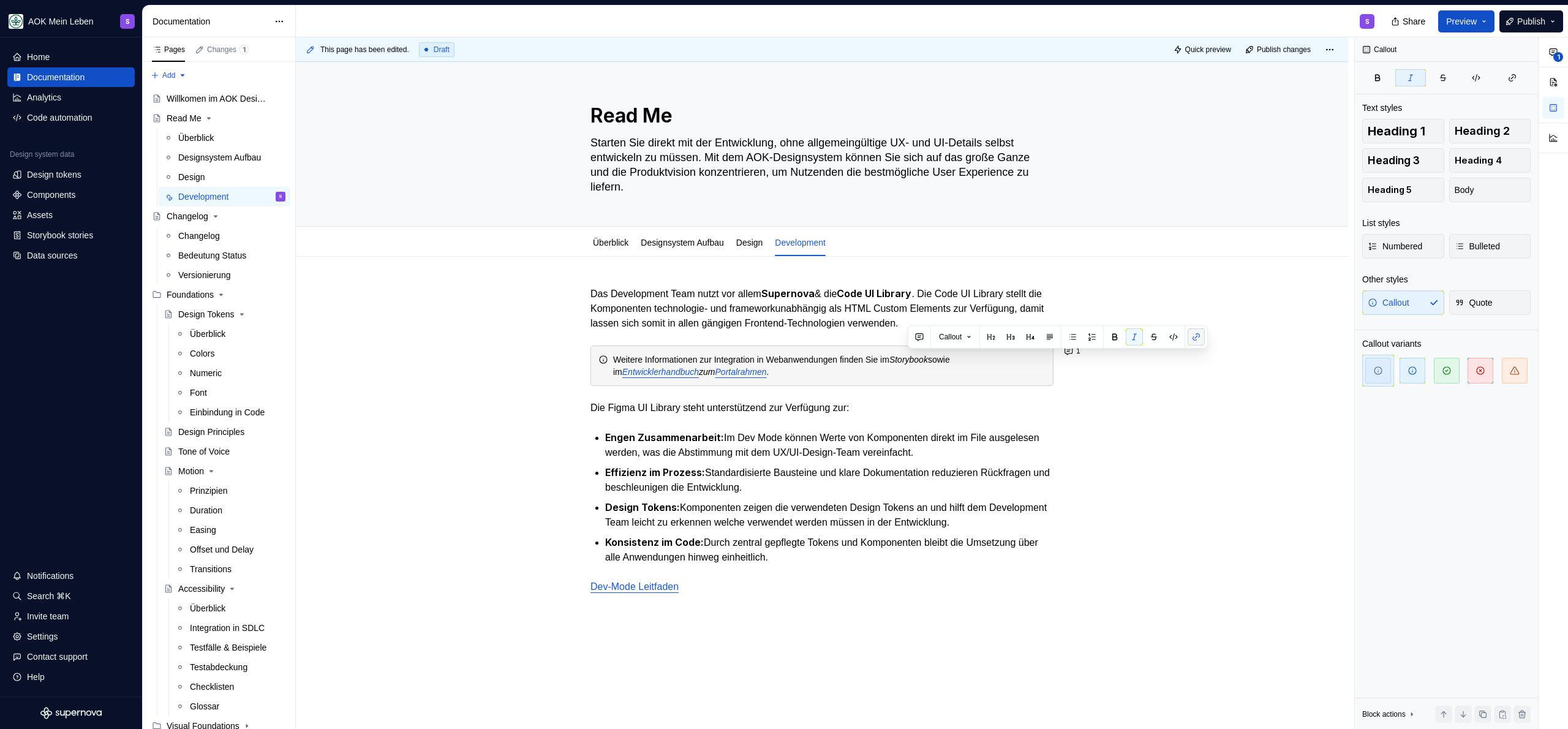
click at [1197, 336] on button "button" at bounding box center [1196, 337] width 17 height 17
click at [1197, 333] on button "button" at bounding box center [1196, 337] width 17 height 17
click at [932, 389] on div "Das Development Team nutzt vor allem Supernova & die Code UI Library . Die Code…" at bounding box center [822, 439] width 463 height 308
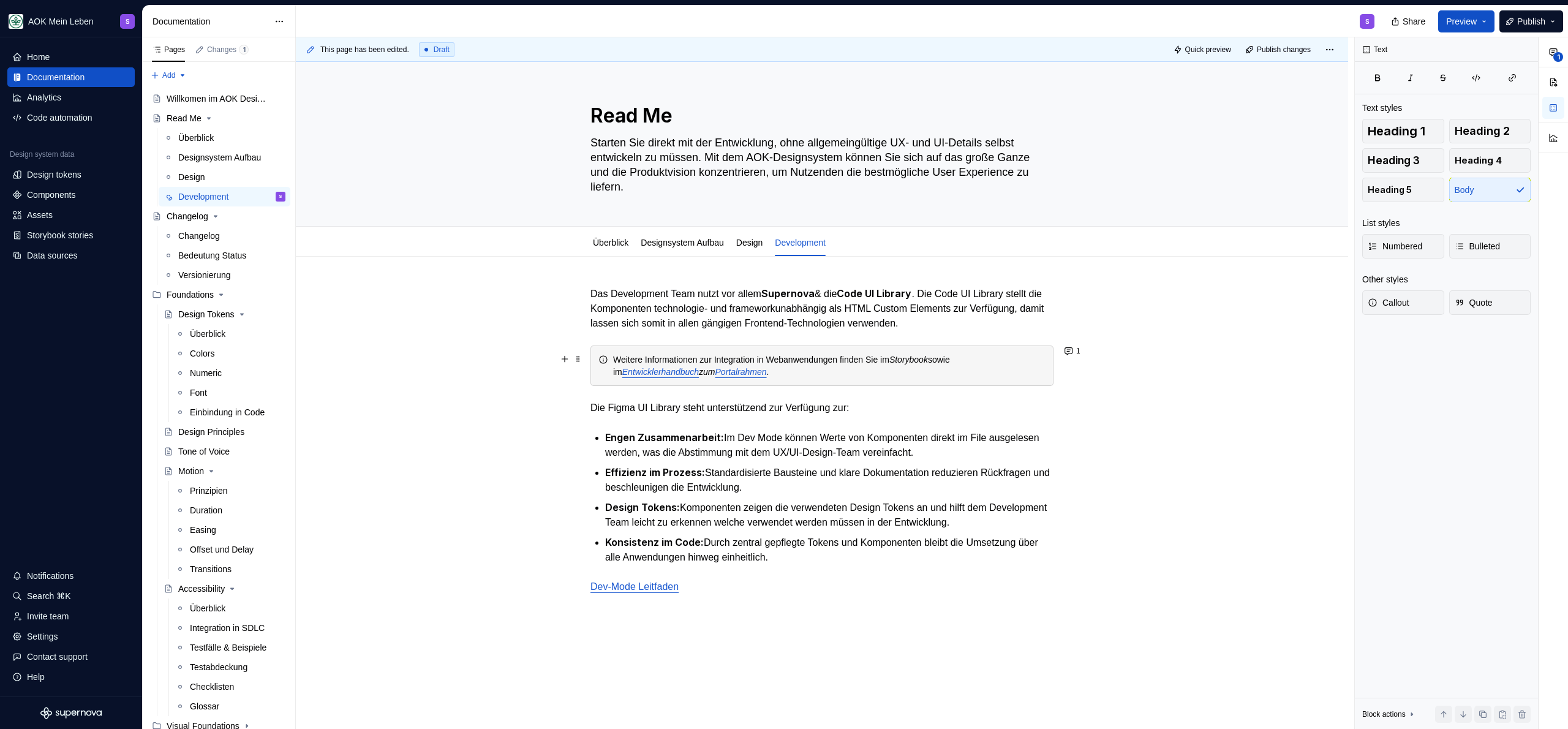
click at [923, 365] on div "Weitere Informationen zur Integration in Webanwendungen finden Sie im Storybook…" at bounding box center [829, 366] width 432 height 24
click at [928, 357] on em "Storybook" at bounding box center [909, 359] width 39 height 10
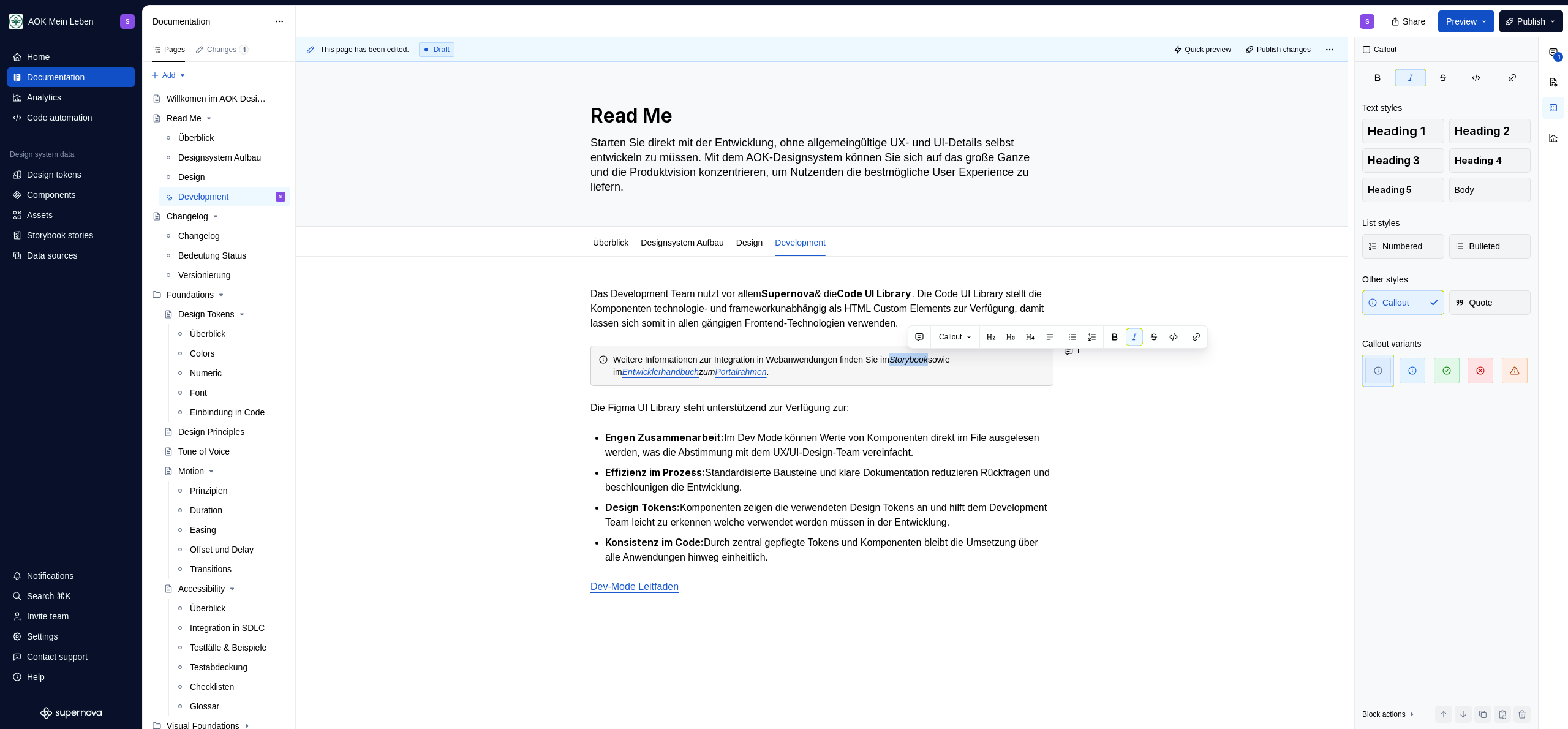
click at [928, 357] on em "Storybook" at bounding box center [909, 359] width 39 height 10
click at [1202, 334] on button "button" at bounding box center [1196, 337] width 17 height 17
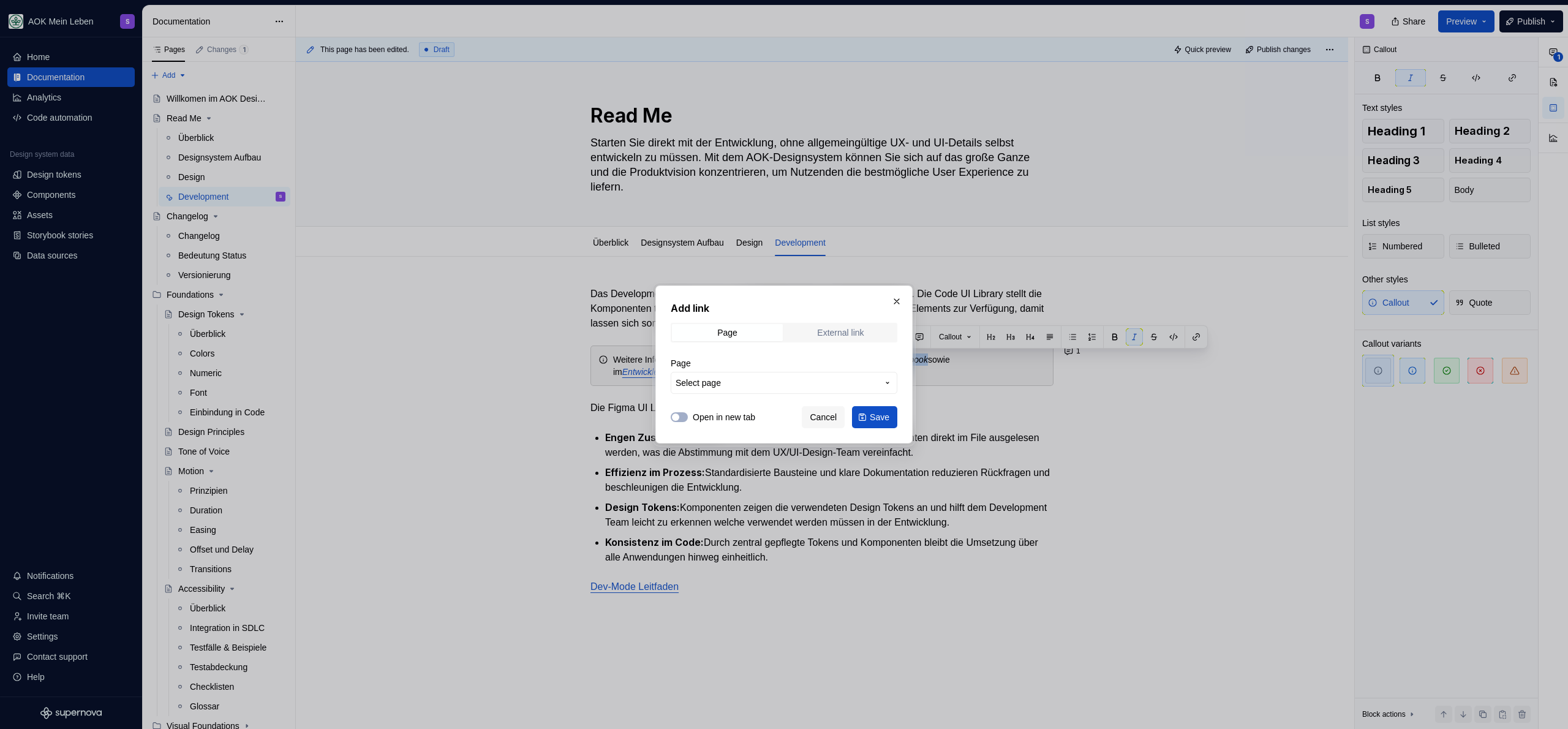
click at [876, 326] on span "External link" at bounding box center [840, 332] width 111 height 17
type textarea "*"
click at [729, 382] on input "URL" at bounding box center [784, 382] width 227 height 22
paste input "https://storybook.supernova.io/design-systems/414371/alias/aokml-storybook/inde…"
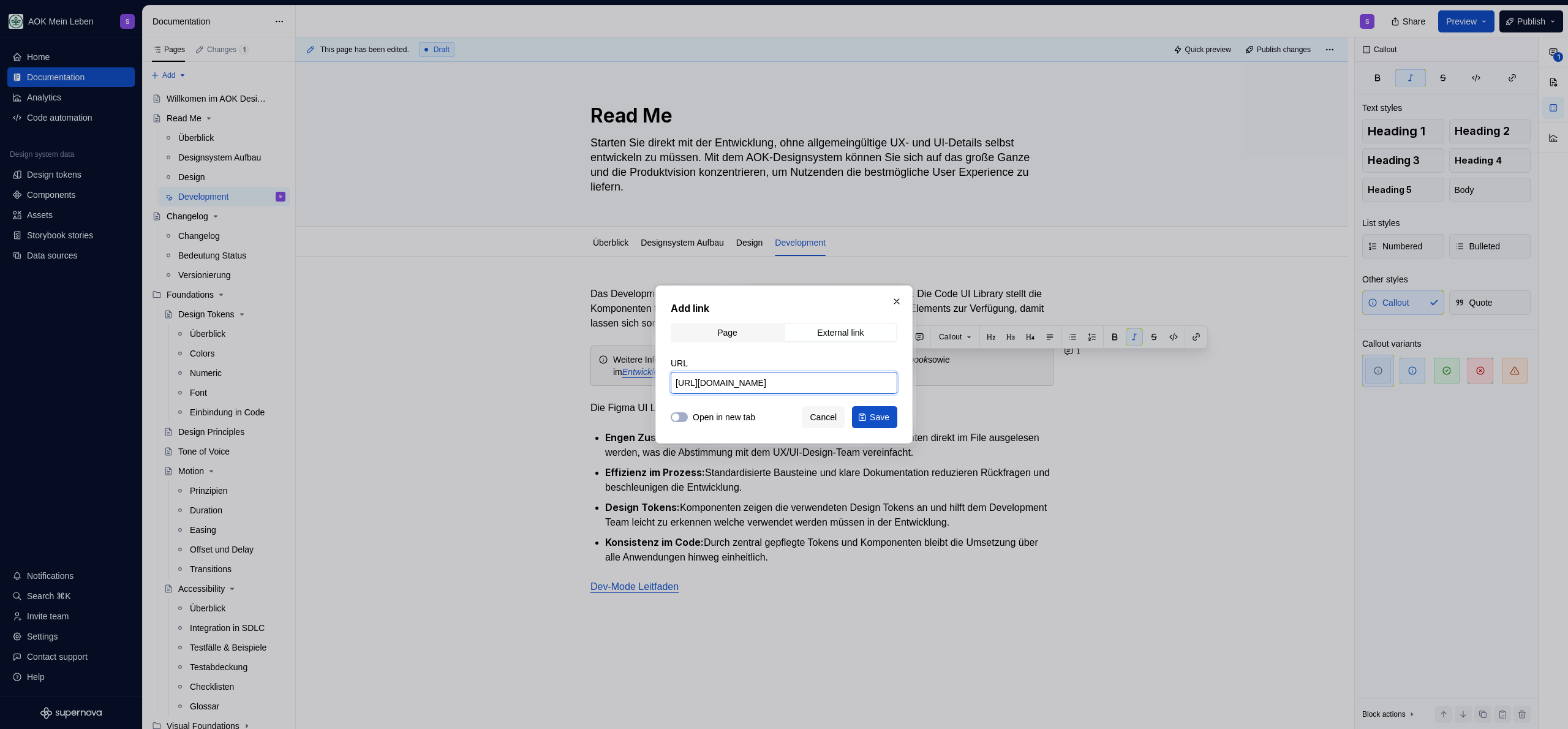
type input "https://storybook.supernova.io/design-systems/414371/alias/aokml-storybook/inde…"
click at [731, 411] on label "Open in new tab" at bounding box center [724, 417] width 62 height 12
click at [688, 412] on button "Open in new tab" at bounding box center [679, 417] width 17 height 10
click at [886, 424] on button "Save" at bounding box center [875, 417] width 45 height 22
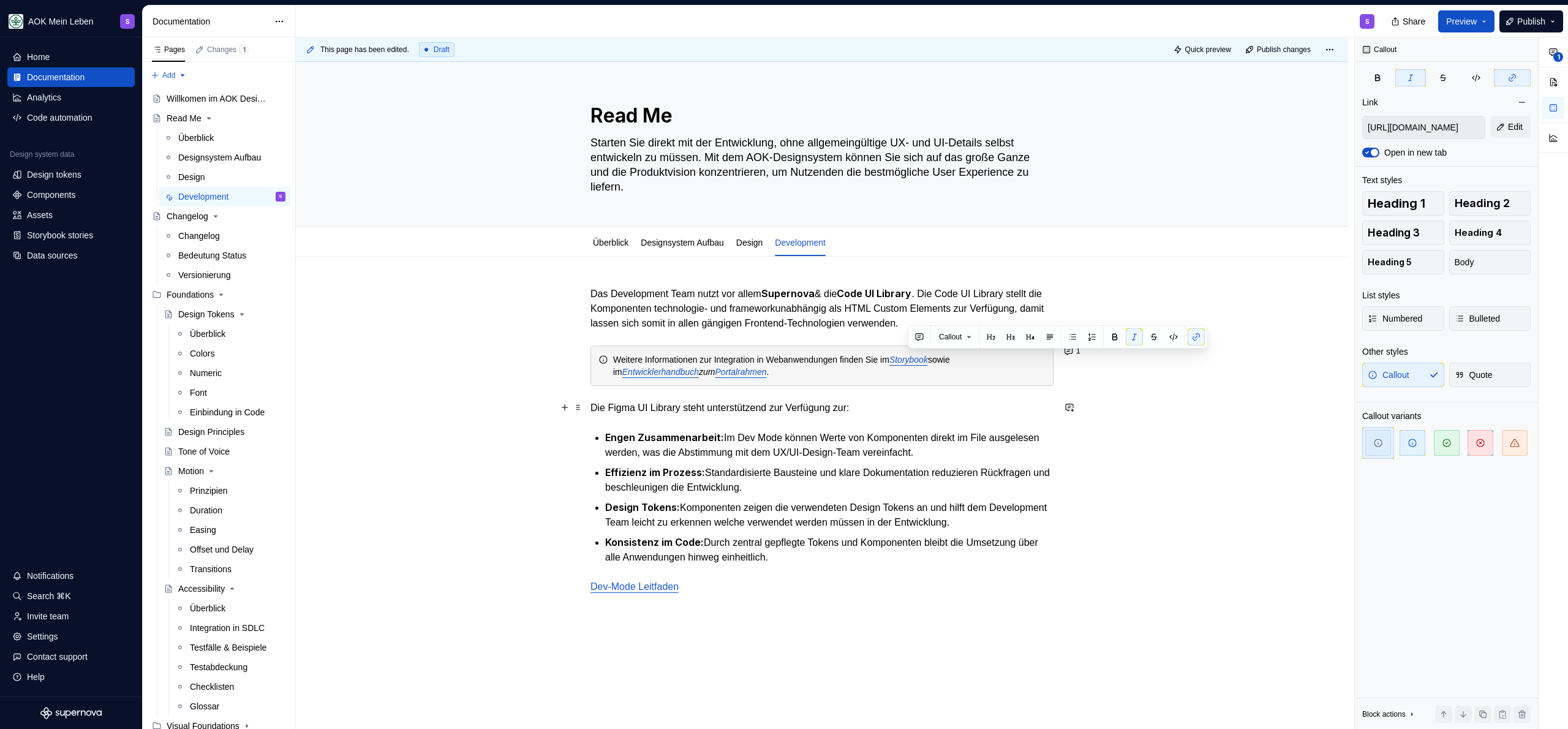
click at [894, 401] on p "Die Figma UI Library steht unterstützend zur Verfügung zur:" at bounding box center [822, 408] width 463 height 15
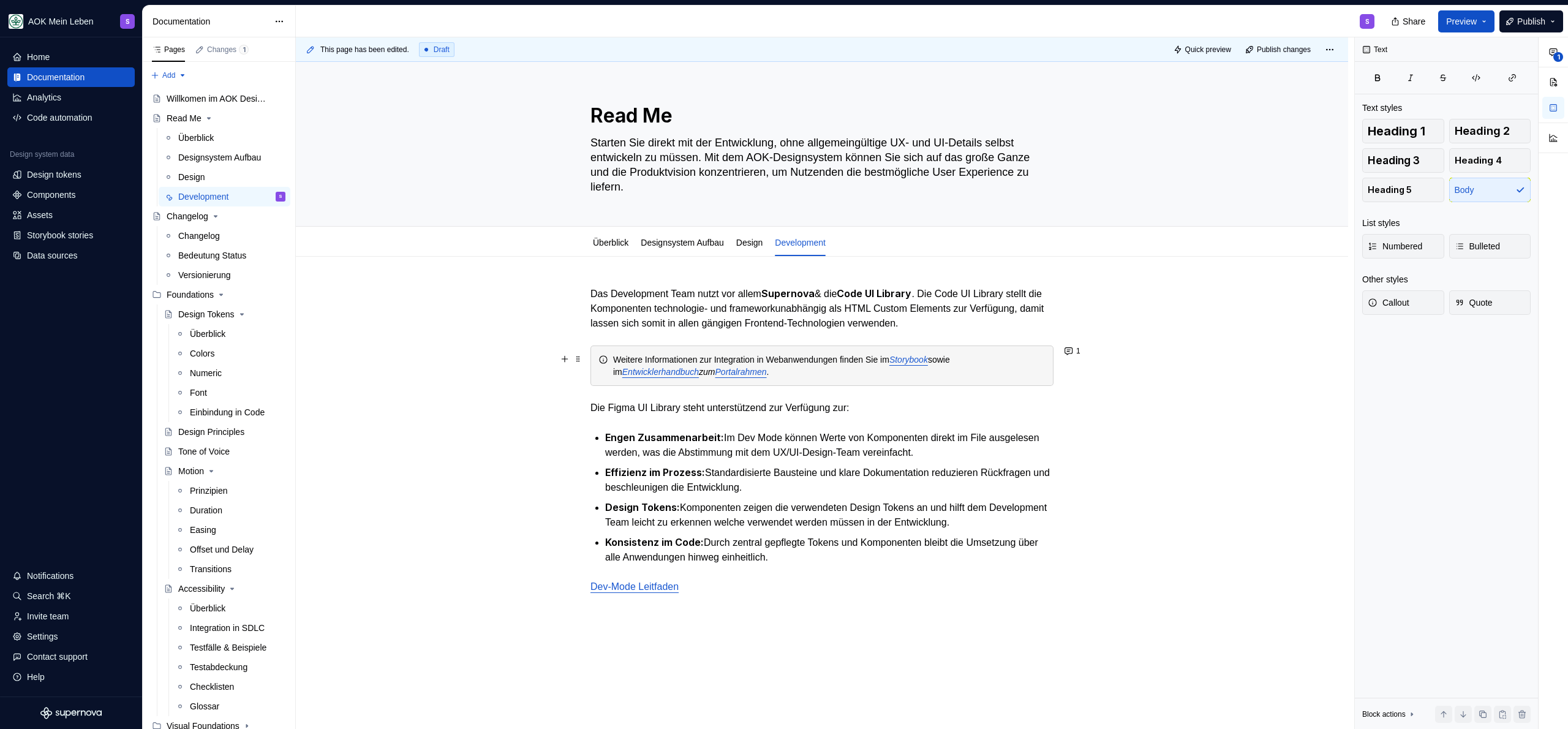
click at [754, 371] on em "Portalrahmen" at bounding box center [742, 371] width 52 height 10
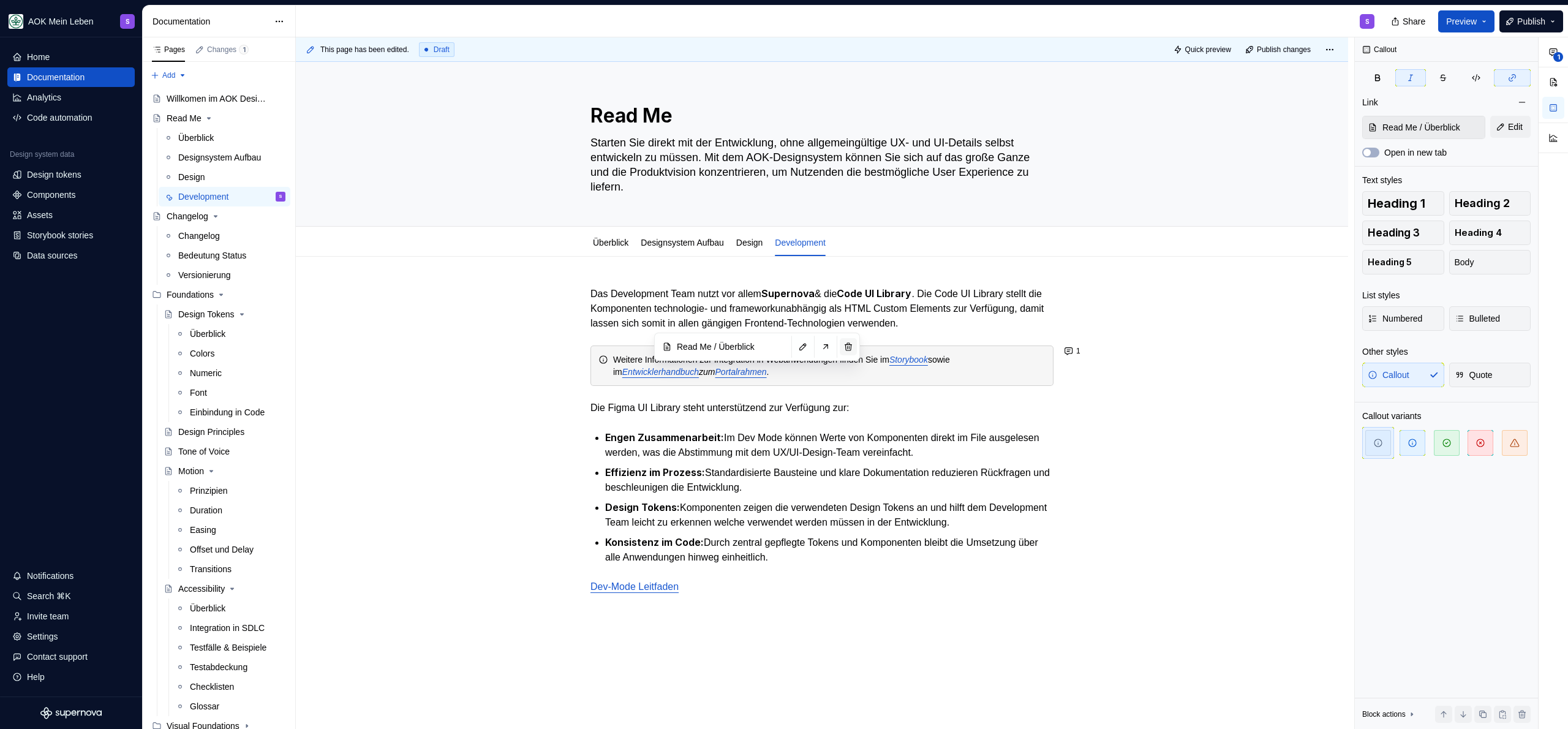
click at [847, 348] on button "button" at bounding box center [848, 346] width 17 height 17
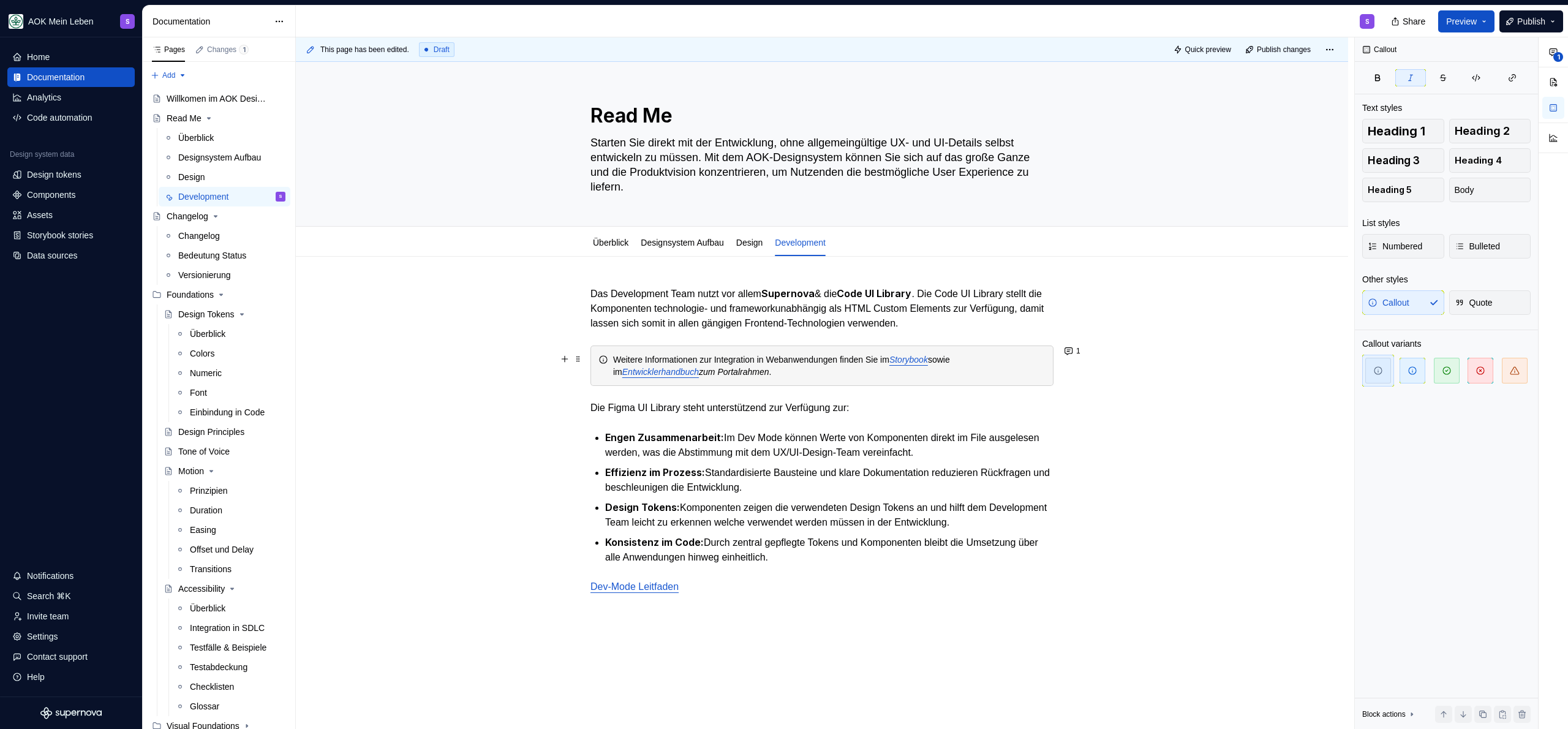
click at [658, 373] on em "Entwicklerhandbuch" at bounding box center [661, 371] width 77 height 10
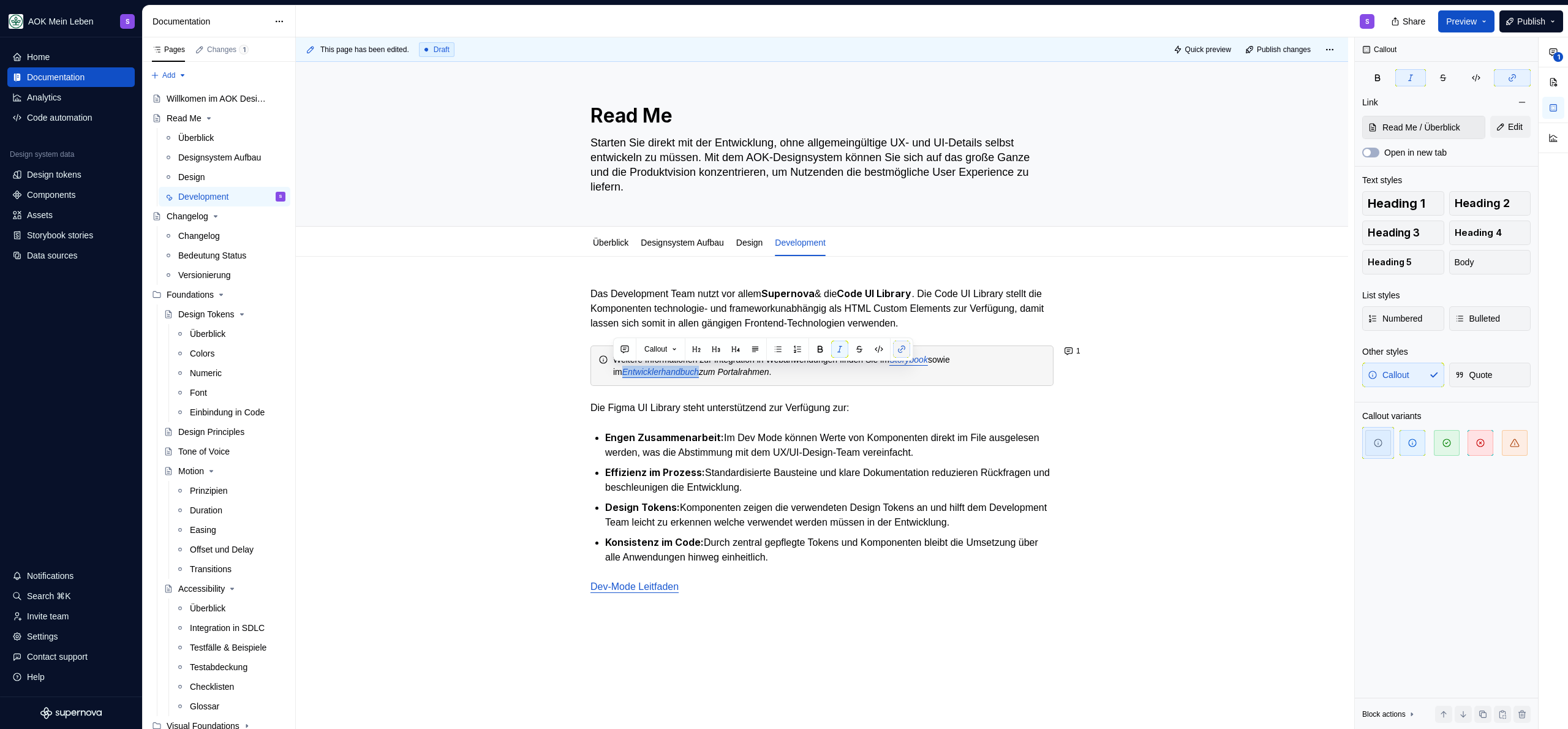
click at [903, 352] on button "button" at bounding box center [901, 349] width 17 height 17
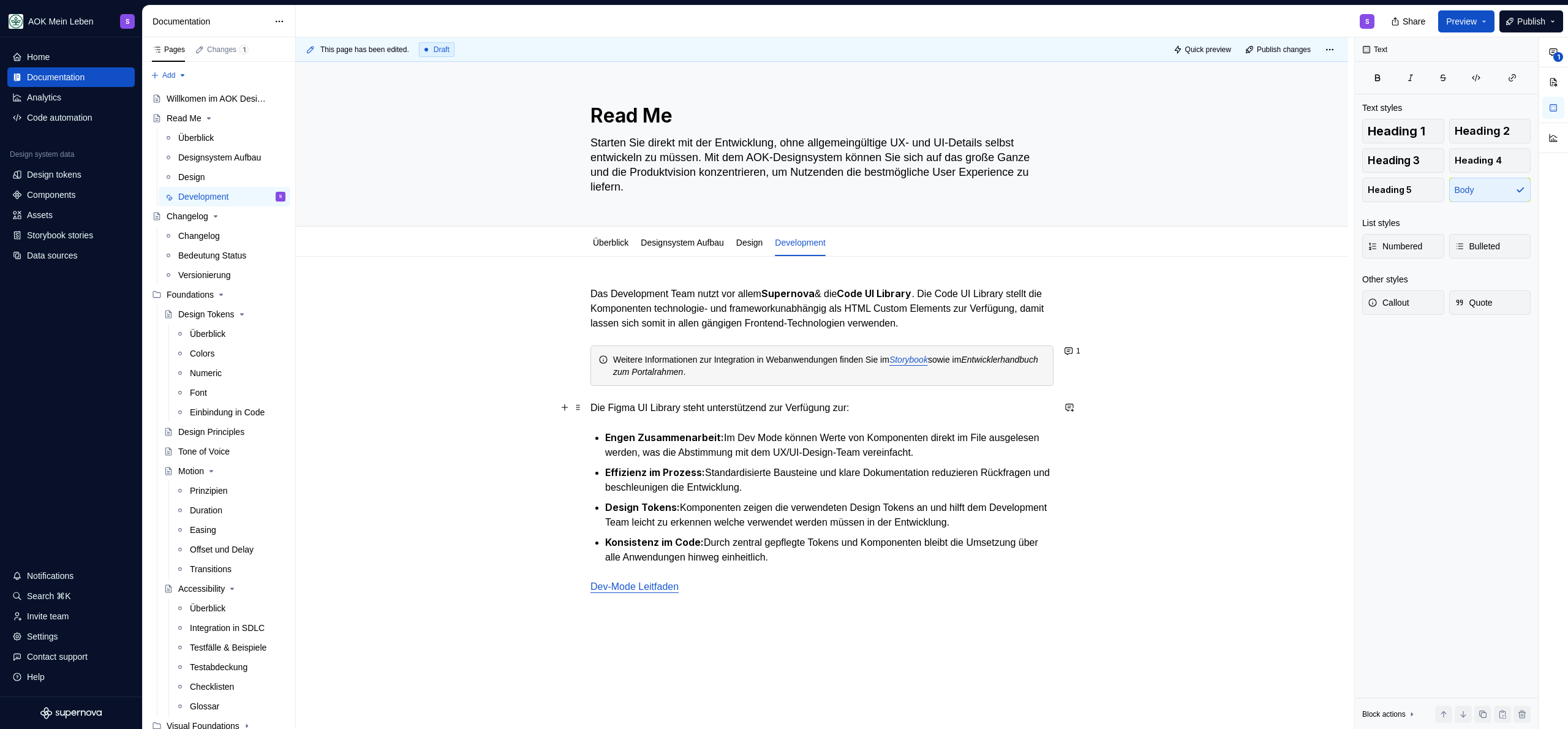
click at [879, 405] on p "Die Figma UI Library steht unterstützend zur Verfügung zur:" at bounding box center [822, 408] width 463 height 15
click at [737, 369] on em "Entwicklerhandbuch zum Portalrahmen" at bounding box center [826, 365] width 427 height 22
click at [643, 367] on em "Entwicklerhandbuch zum" at bounding box center [826, 365] width 427 height 22
click at [643, 366] on em "Entwicklerhandbuch zum" at bounding box center [826, 365] width 427 height 22
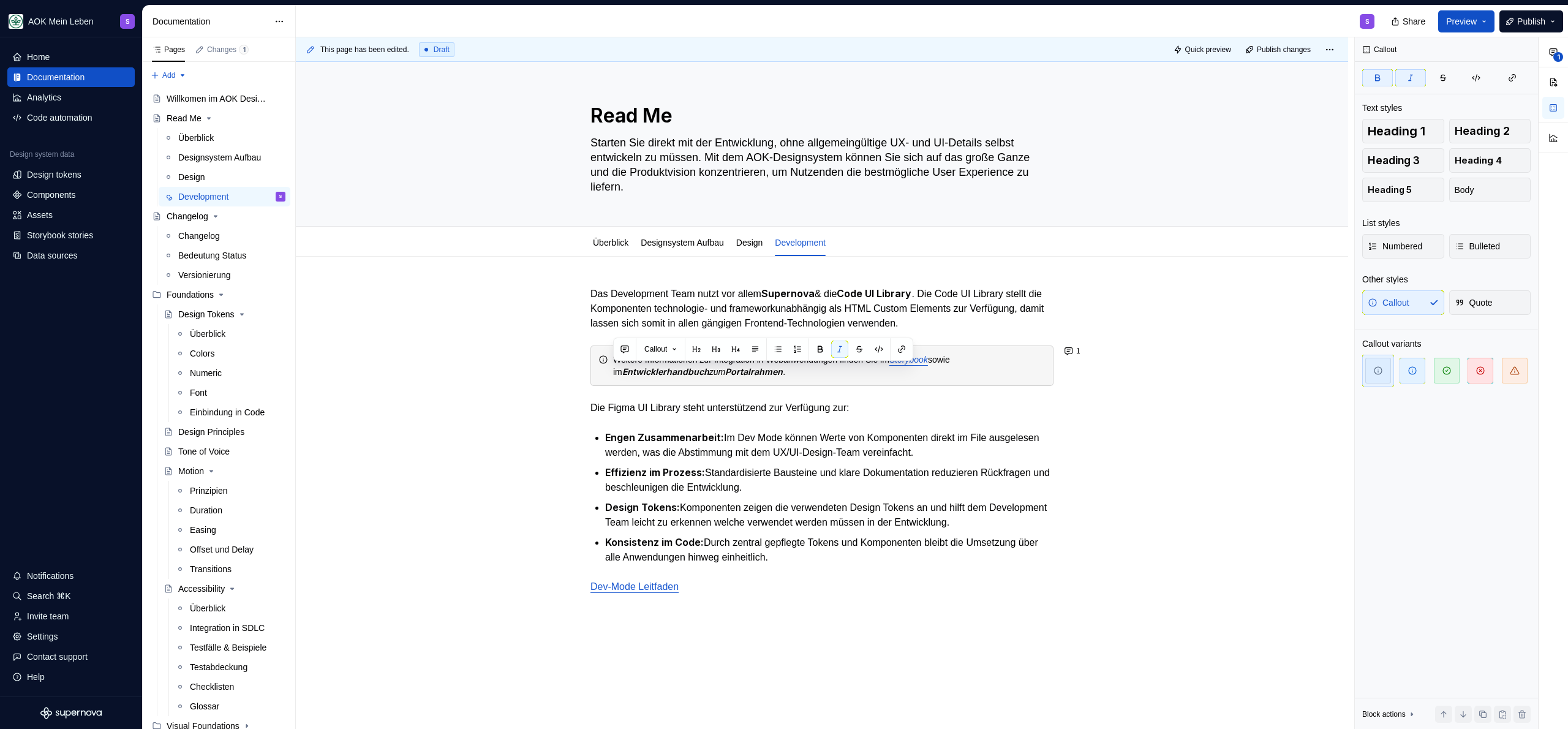
click at [782, 389] on div "Das Development Team nutzt vor allem Supernova & die Code UI Library . Die Code…" at bounding box center [822, 439] width 463 height 308
click at [896, 404] on p "Die Figma UI Library steht unterstützend zur Verfügung zur:" at bounding box center [822, 408] width 463 height 15
click at [1512, 32] on div "Share Preview Publish" at bounding box center [1476, 21] width 184 height 32
click at [1517, 25] on span "Publish" at bounding box center [1531, 21] width 28 height 12
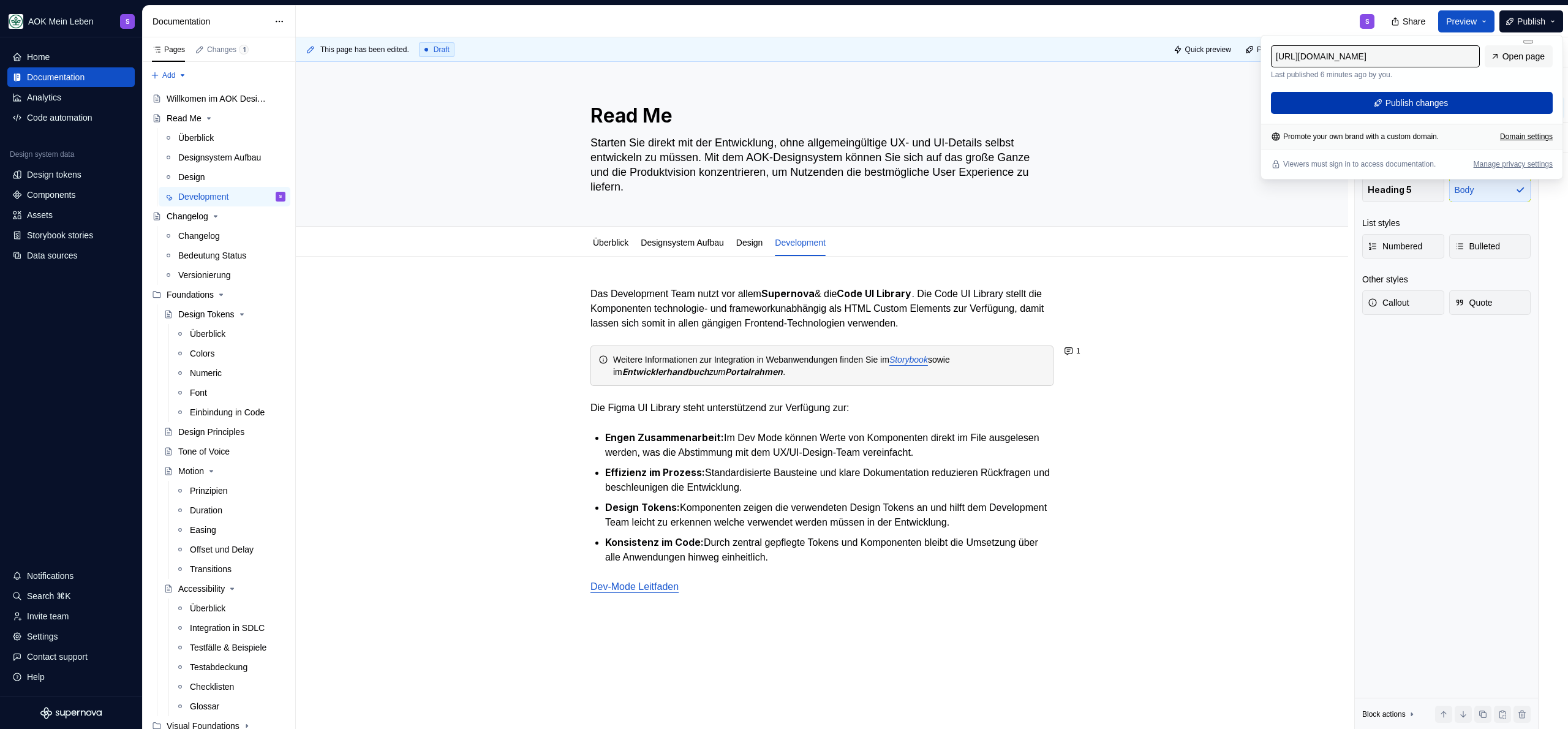
click at [1469, 103] on button "Publish changes" at bounding box center [1412, 103] width 282 height 22
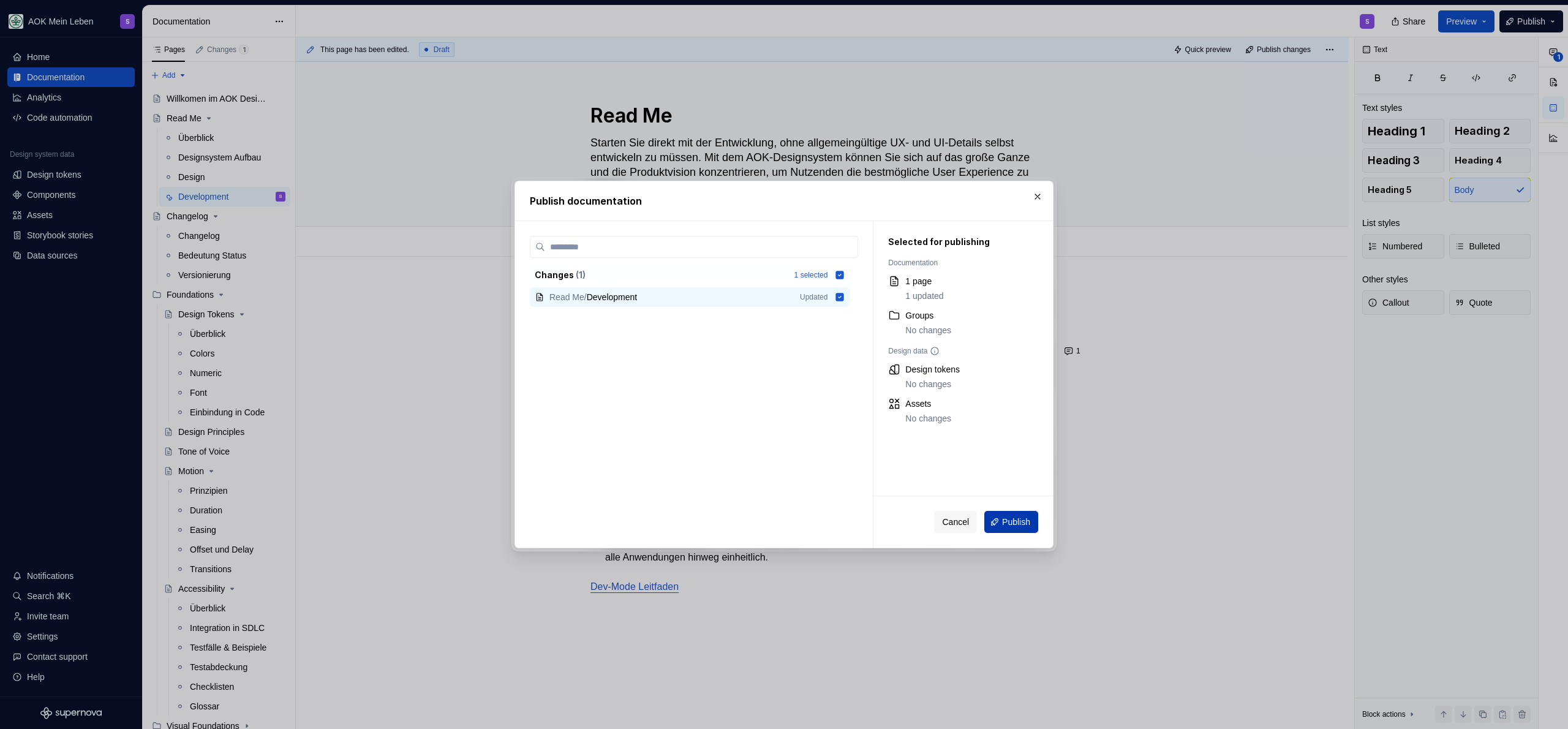
click at [998, 517] on button "Publish" at bounding box center [1011, 521] width 54 height 22
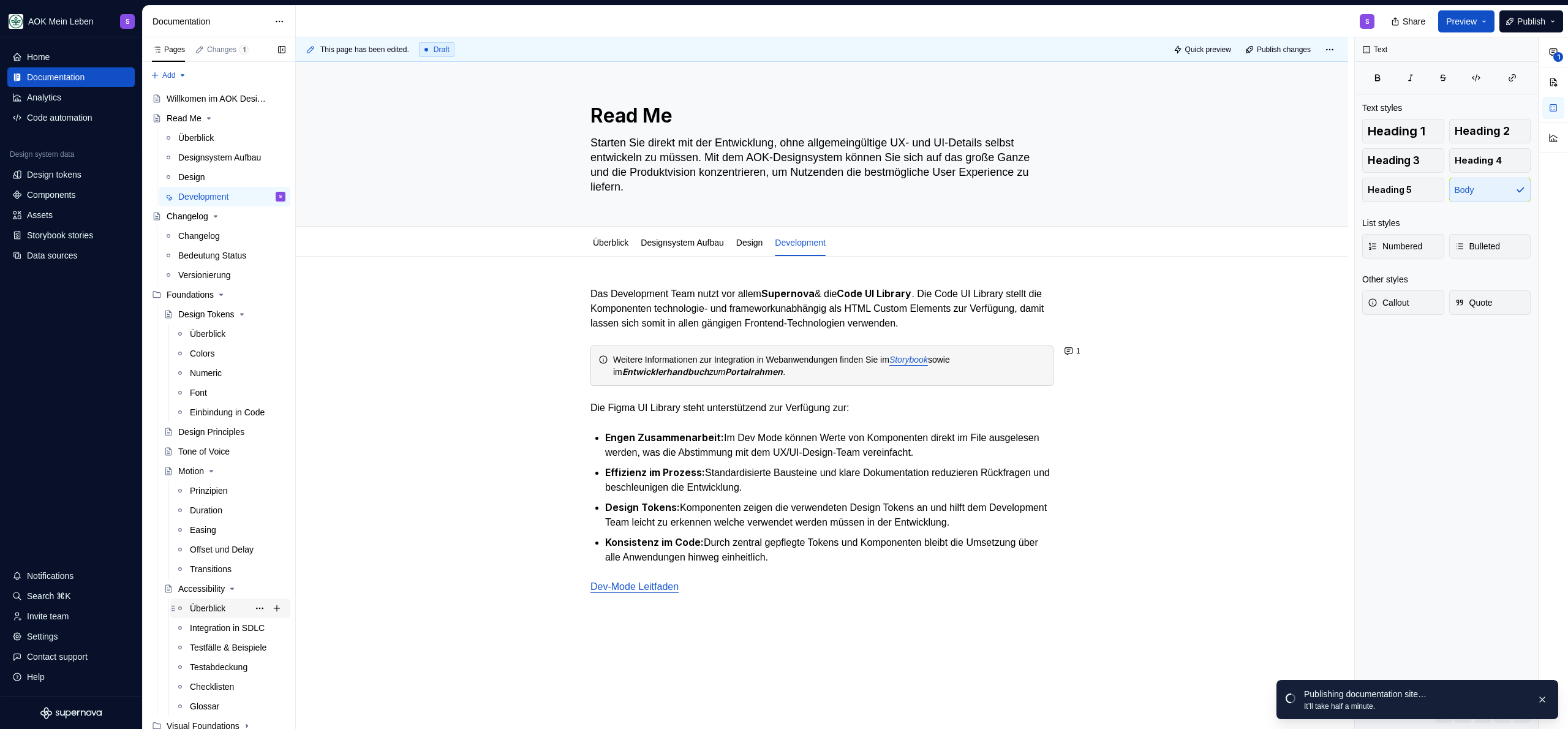
click at [207, 612] on div "Überblick" at bounding box center [208, 608] width 36 height 12
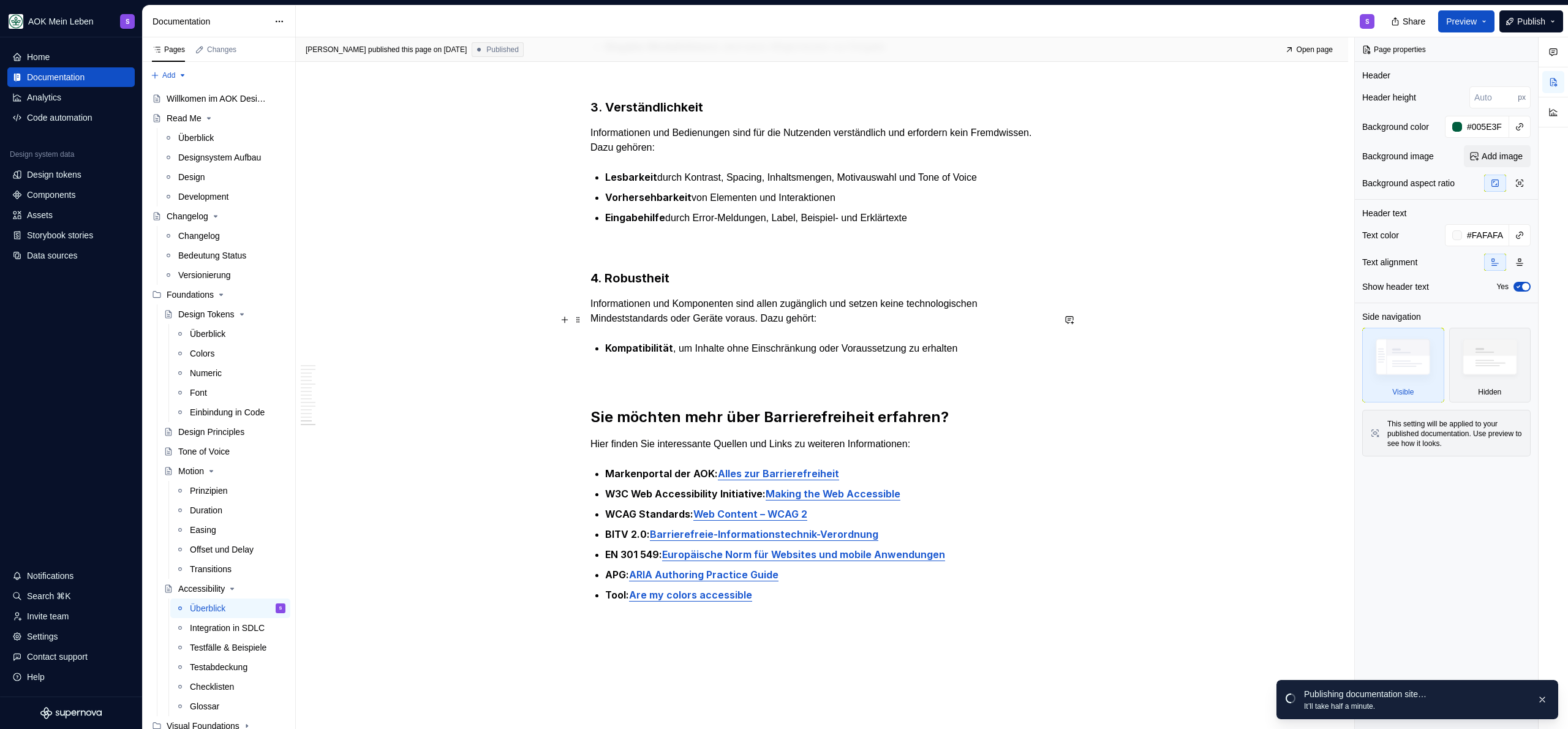
scroll to position [3903, 0]
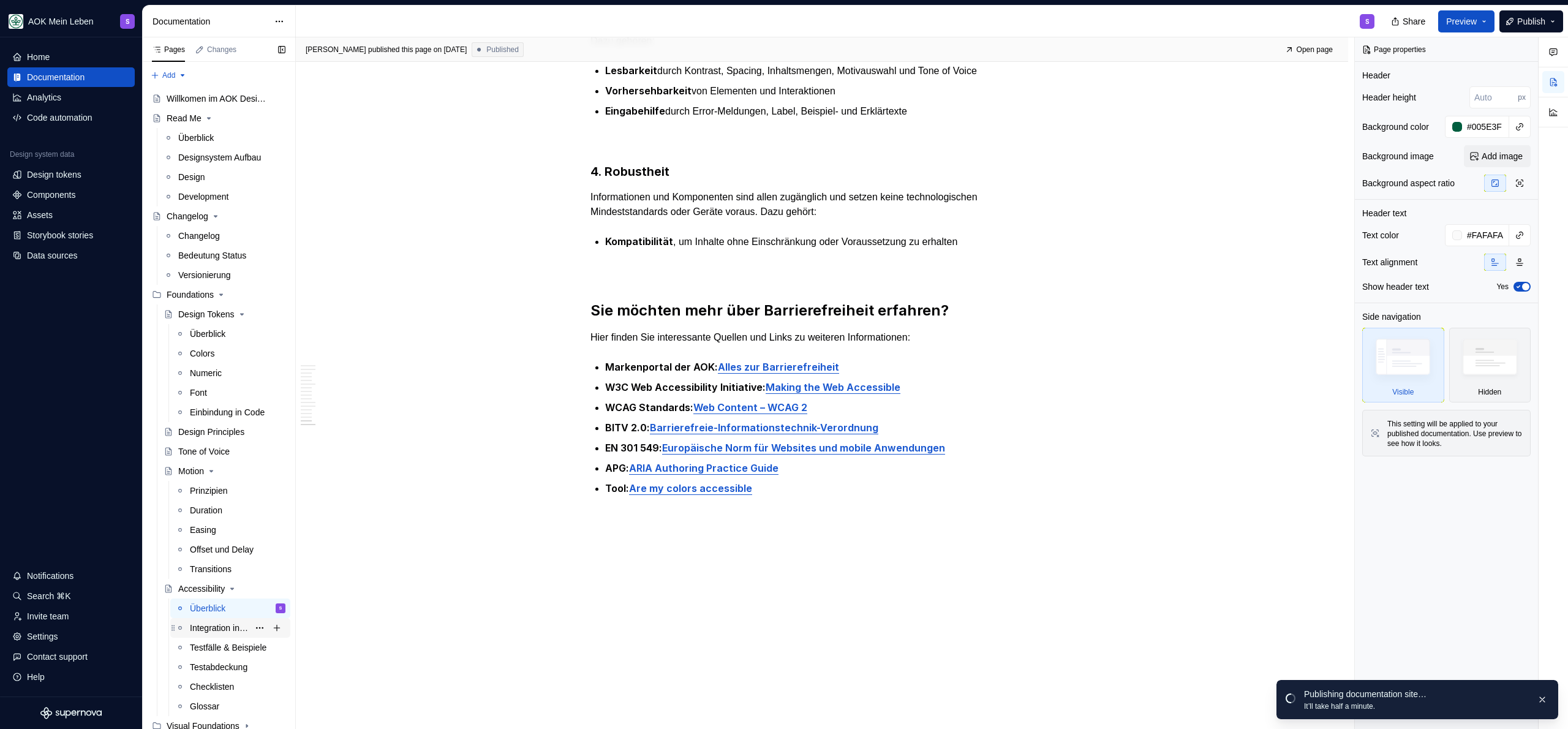
click at [219, 629] on div "Integration in SDLC" at bounding box center [219, 627] width 59 height 12
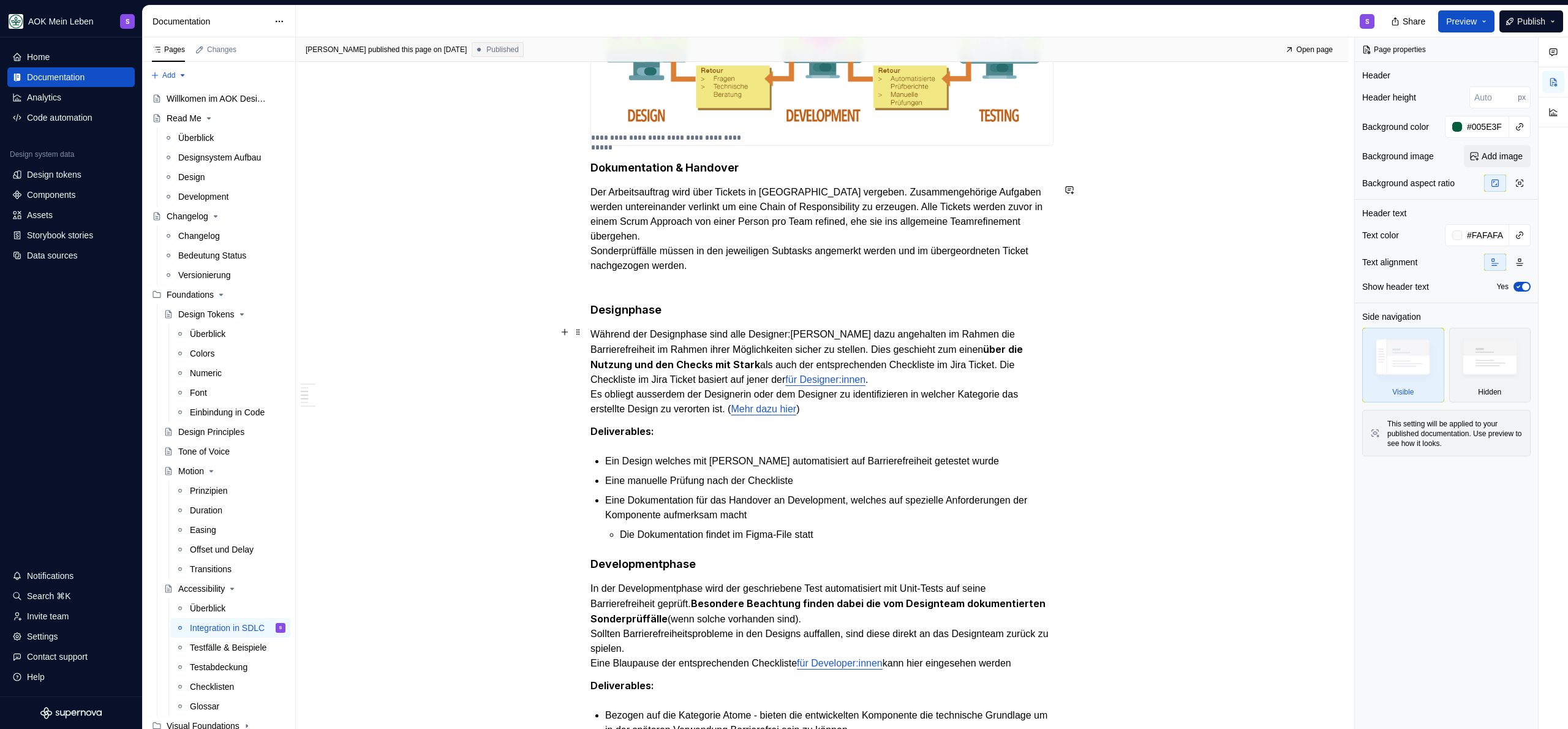
scroll to position [671, 0]
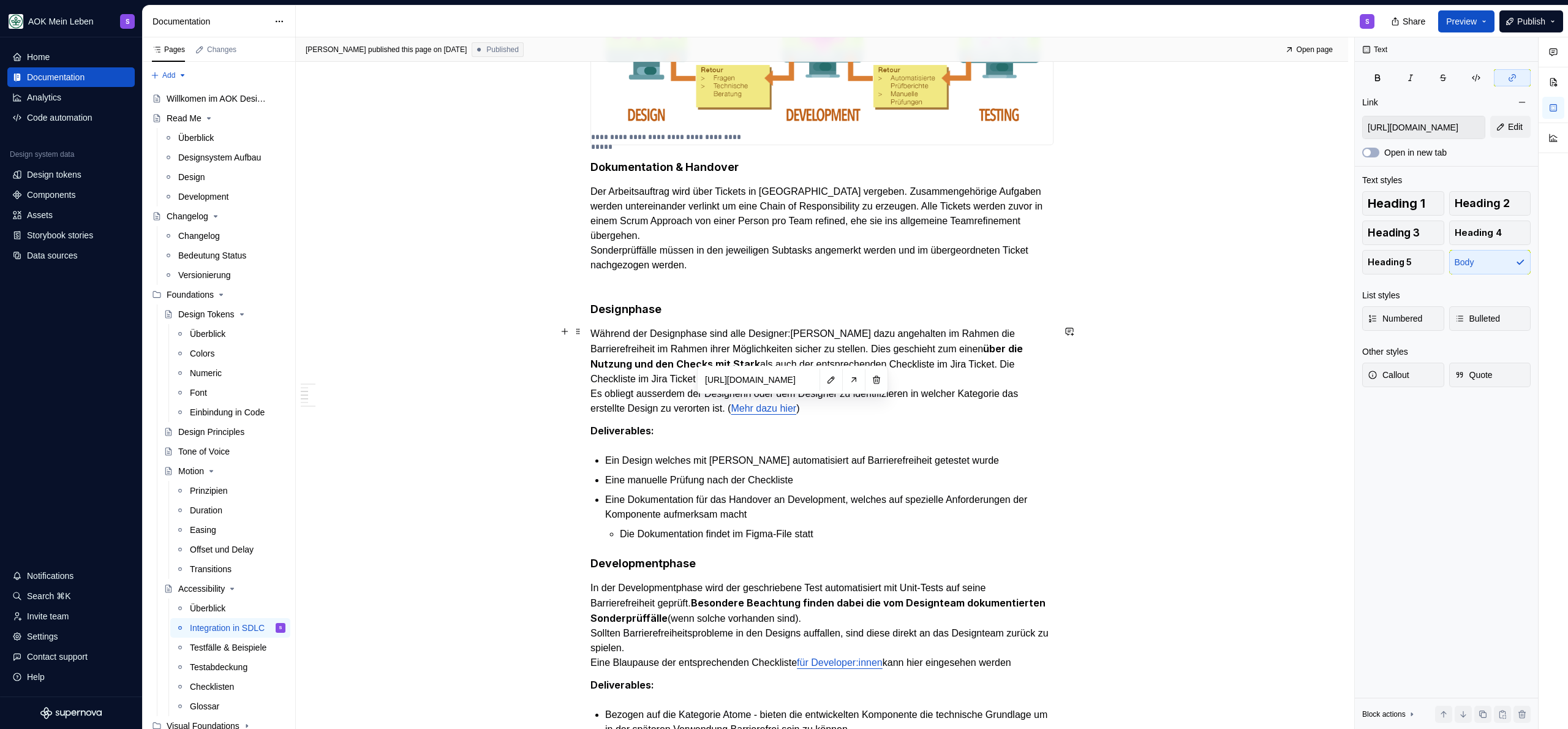
click at [792, 406] on link "Mehr dazu hier" at bounding box center [763, 408] width 66 height 11
click at [706, 409] on p "Während der Designphase sind alle Designer:Innen dazu angehalten im Rahmen die …" at bounding box center [822, 371] width 463 height 89
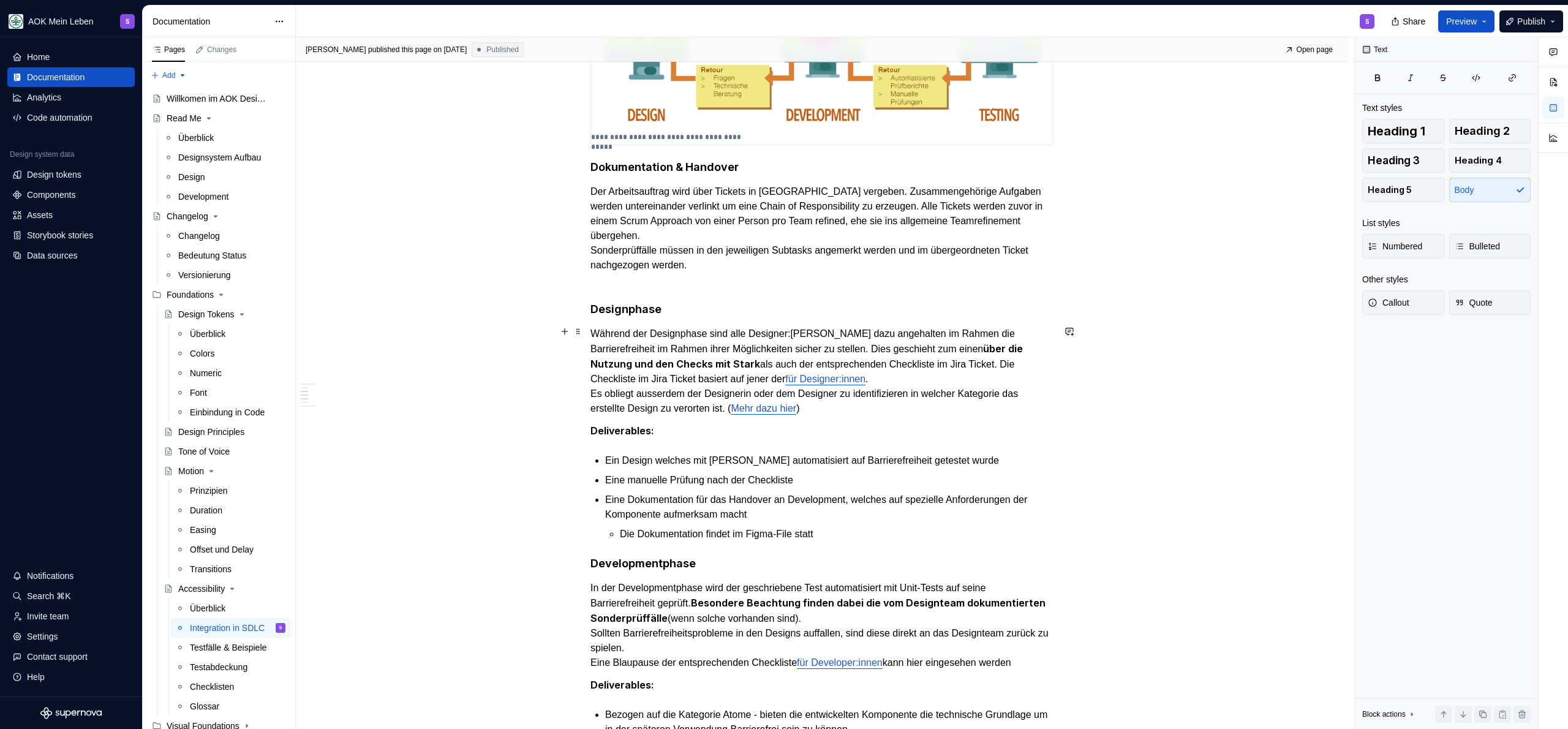
click at [797, 409] on link "Mehr dazu hier" at bounding box center [763, 408] width 66 height 11
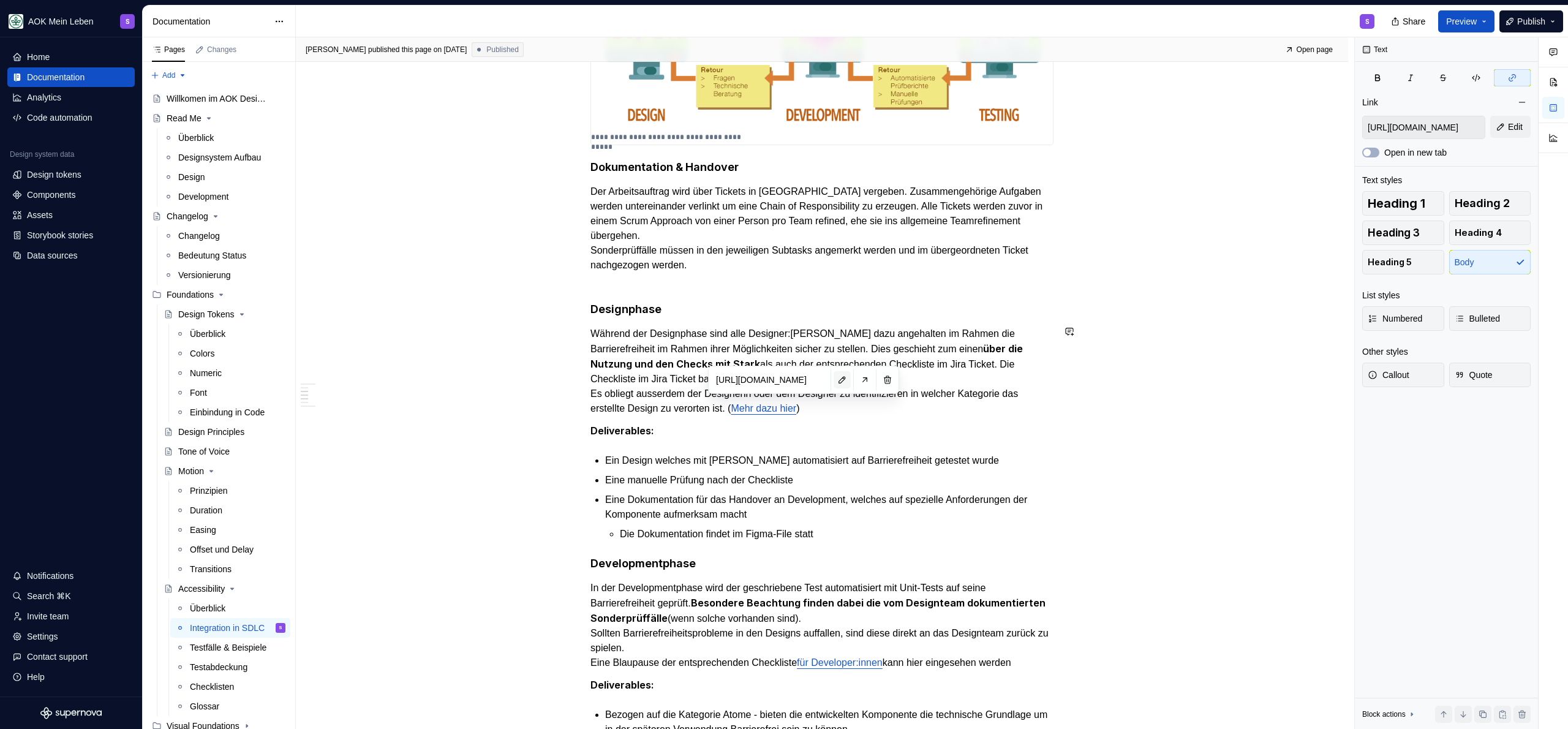
click at [840, 382] on button "button" at bounding box center [842, 379] width 17 height 17
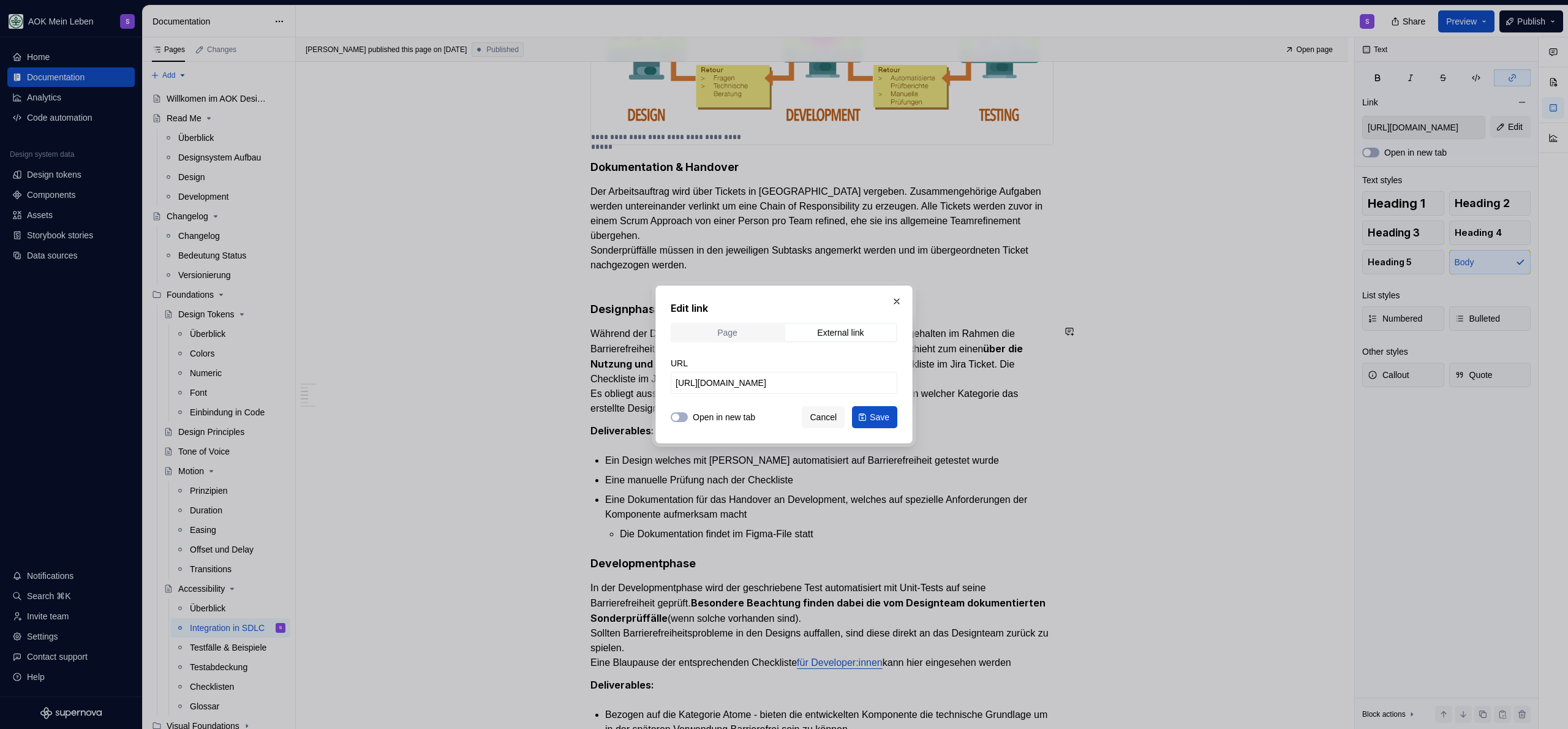
click at [746, 334] on span "Page" at bounding box center [727, 332] width 111 height 17
click at [714, 388] on span "Select page" at bounding box center [699, 382] width 45 height 12
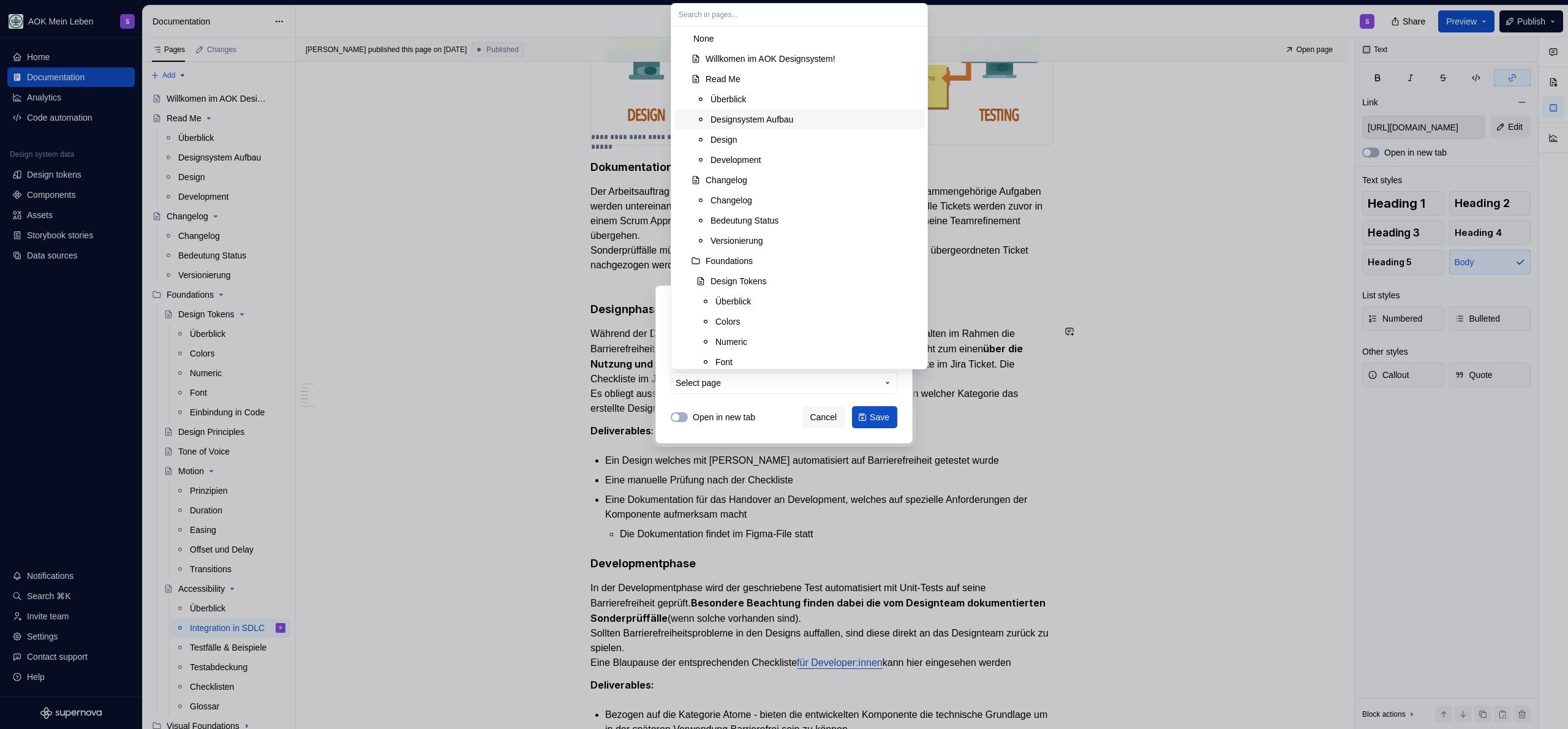
click at [759, 125] on div "Designsystem Aufbau" at bounding box center [752, 119] width 83 height 12
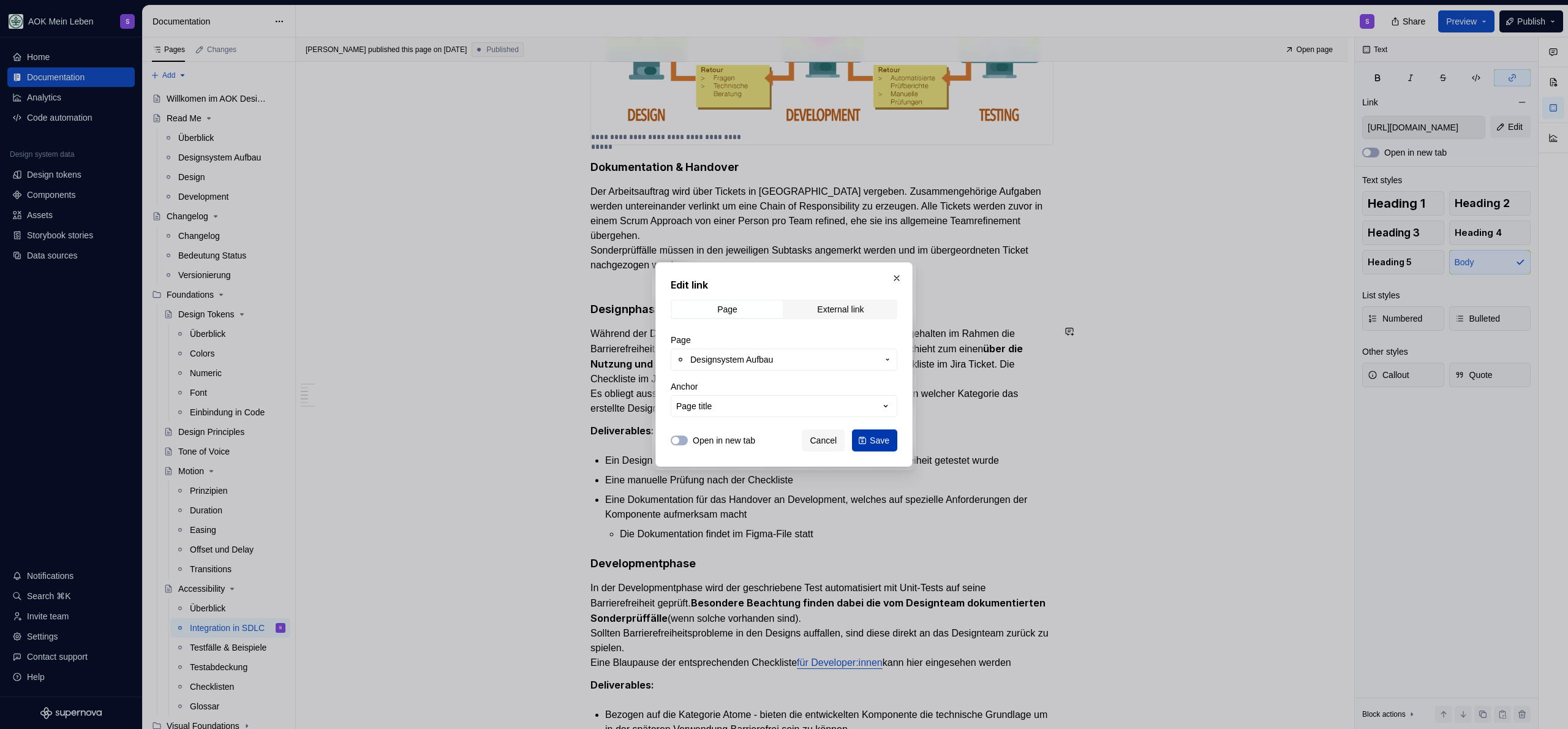
click at [880, 440] on span "Save" at bounding box center [880, 440] width 19 height 12
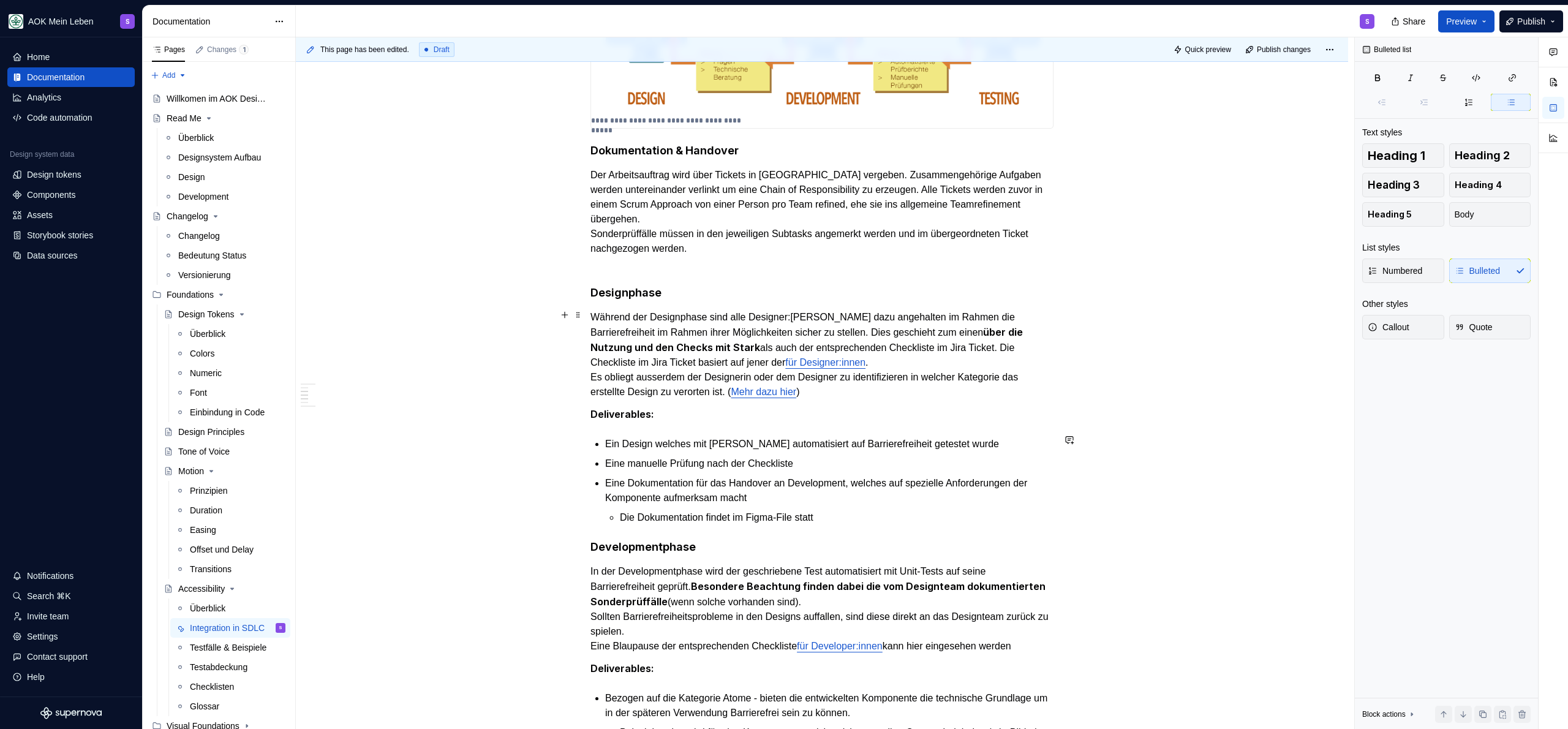
scroll to position [689, 0]
click at [785, 356] on link "für Designer:innen" at bounding box center [825, 361] width 80 height 11
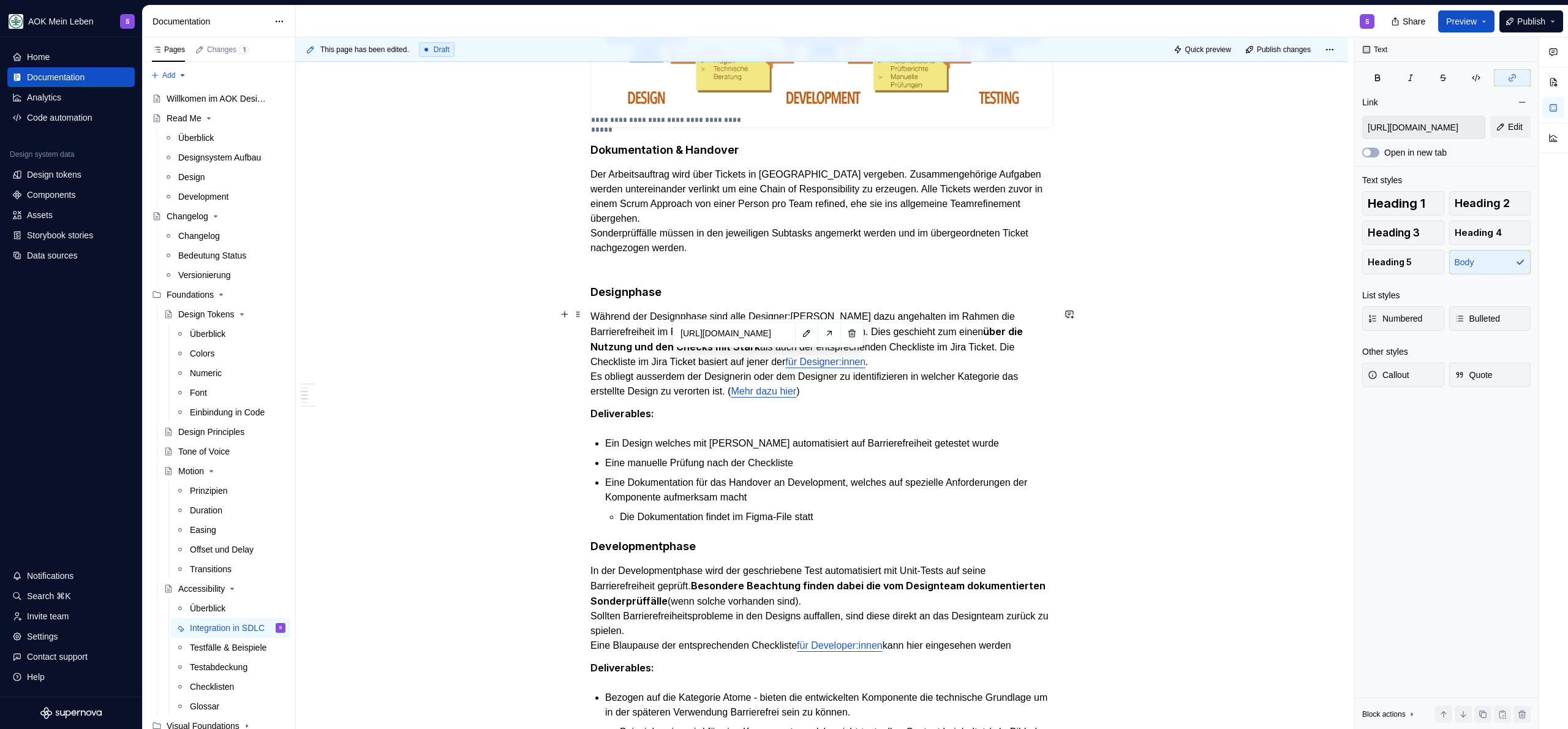
click at [852, 363] on p "Während der Designphase sind alle Designer:Innen dazu angehalten im Rahmen die …" at bounding box center [822, 354] width 463 height 89
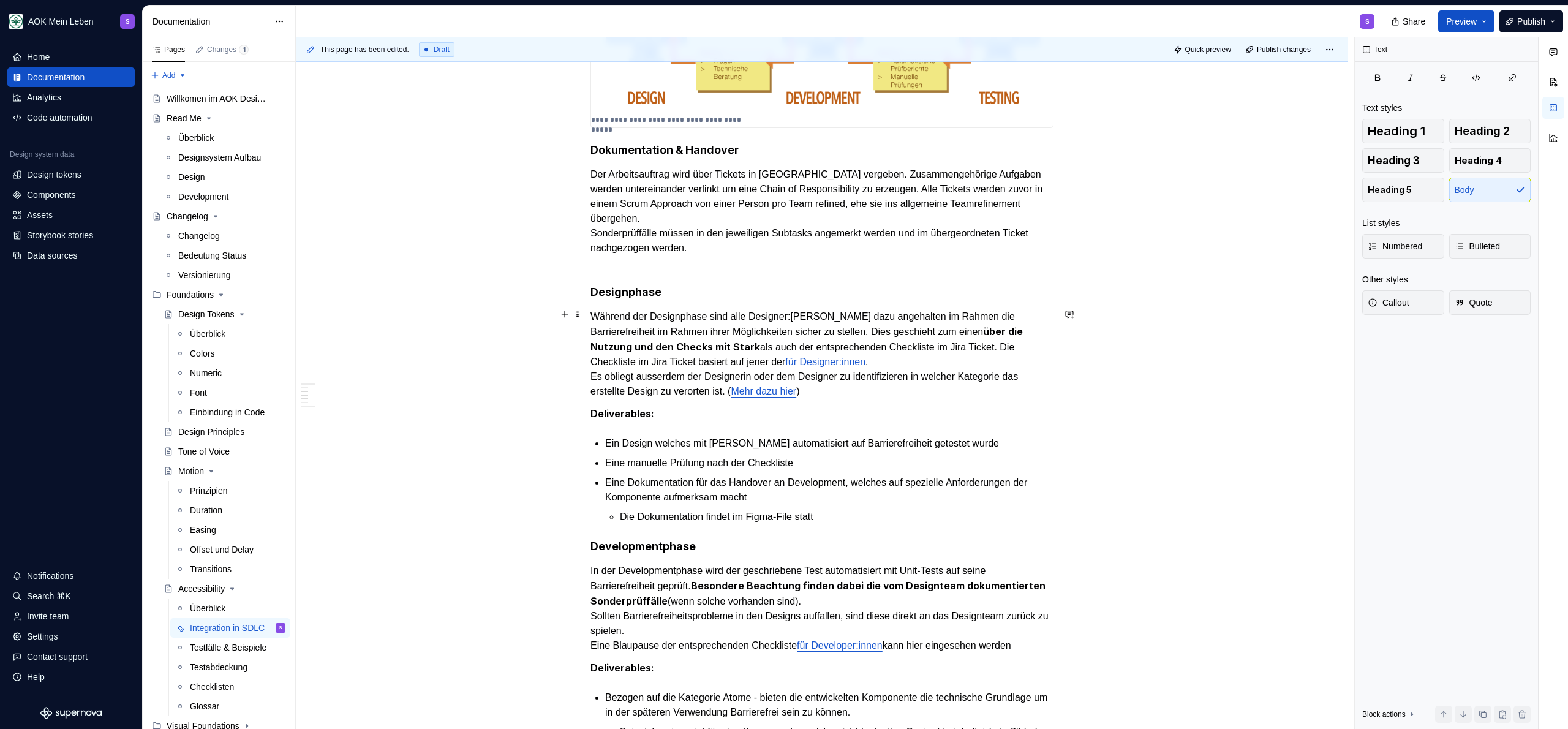
click at [785, 356] on link "für Designer:innen" at bounding box center [825, 361] width 80 height 11
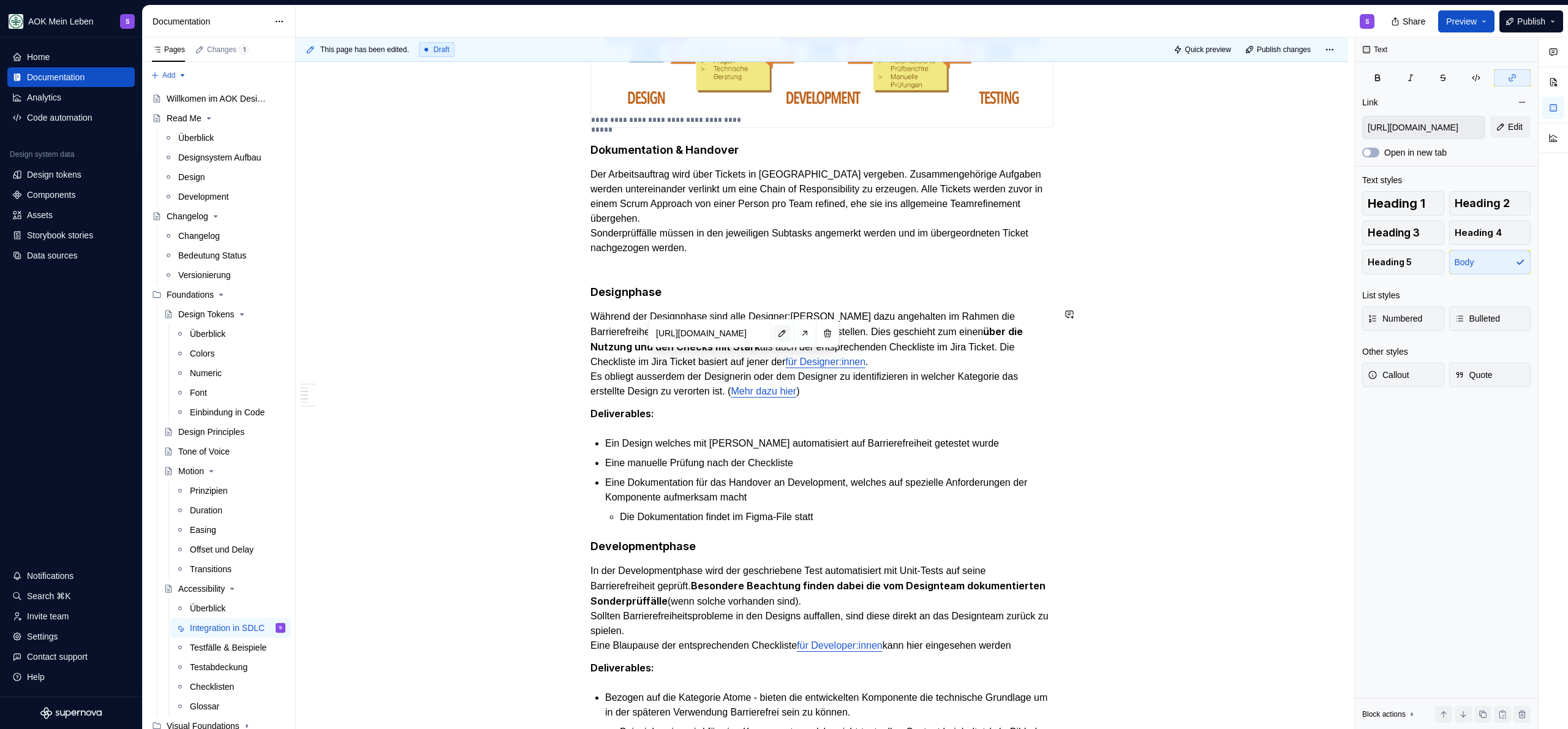
click at [781, 335] on button "button" at bounding box center [782, 333] width 17 height 17
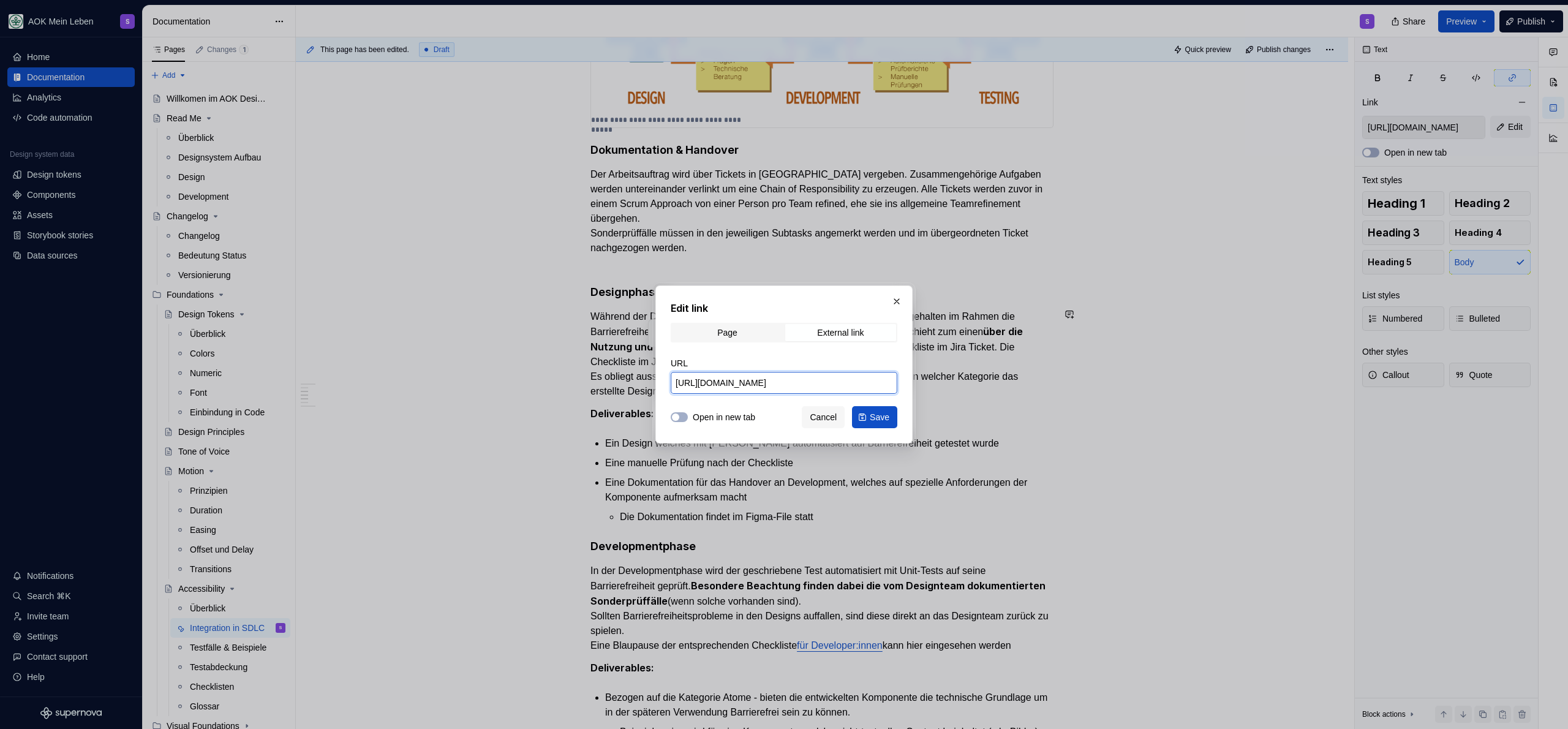
click at [831, 388] on input "https://aok-meinleben.supernova-docs.io/latest/foundations/accessibility/checkl…" at bounding box center [784, 382] width 227 height 22
click at [873, 417] on span "Save" at bounding box center [880, 417] width 19 height 12
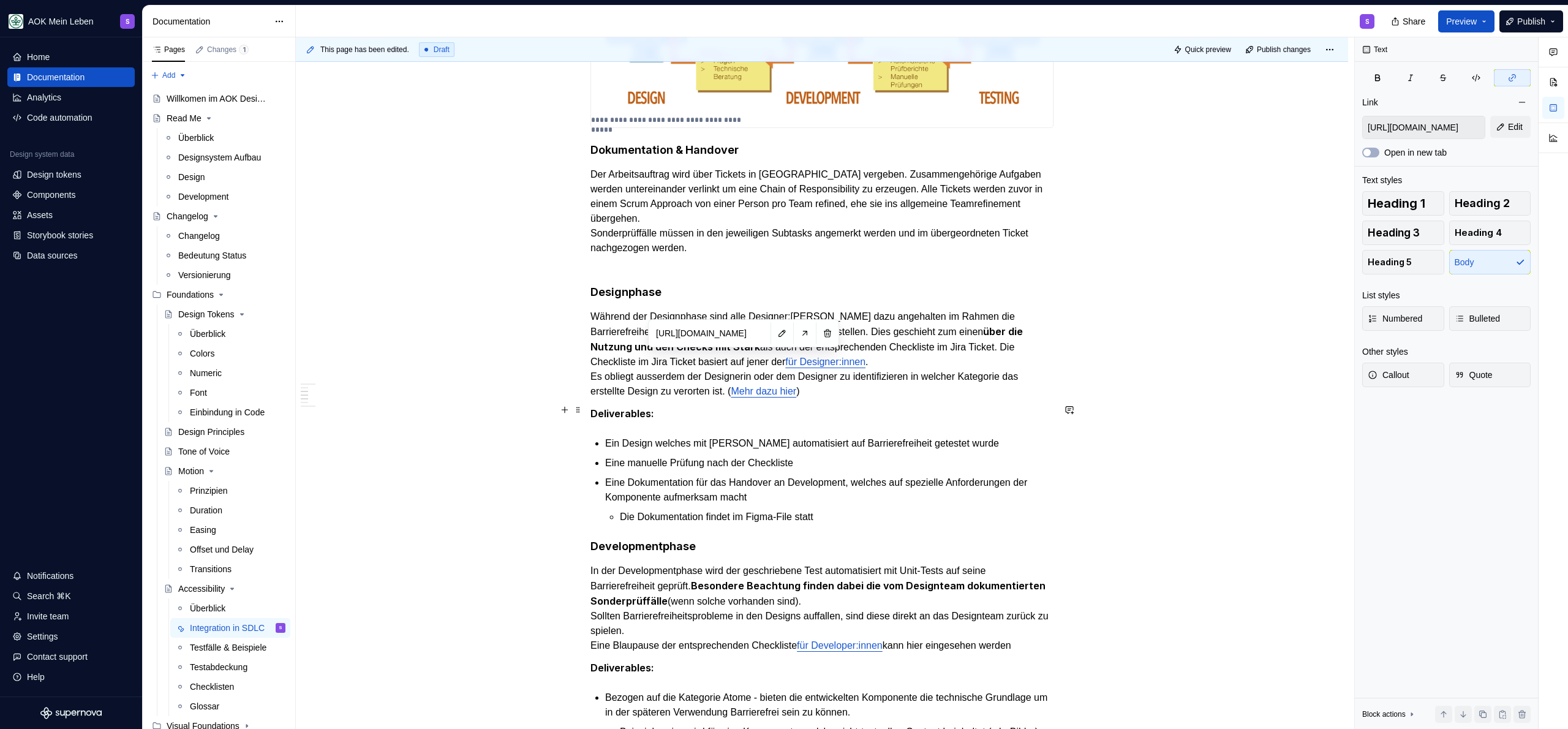
click at [825, 413] on p "Deliverables:" at bounding box center [822, 413] width 463 height 15
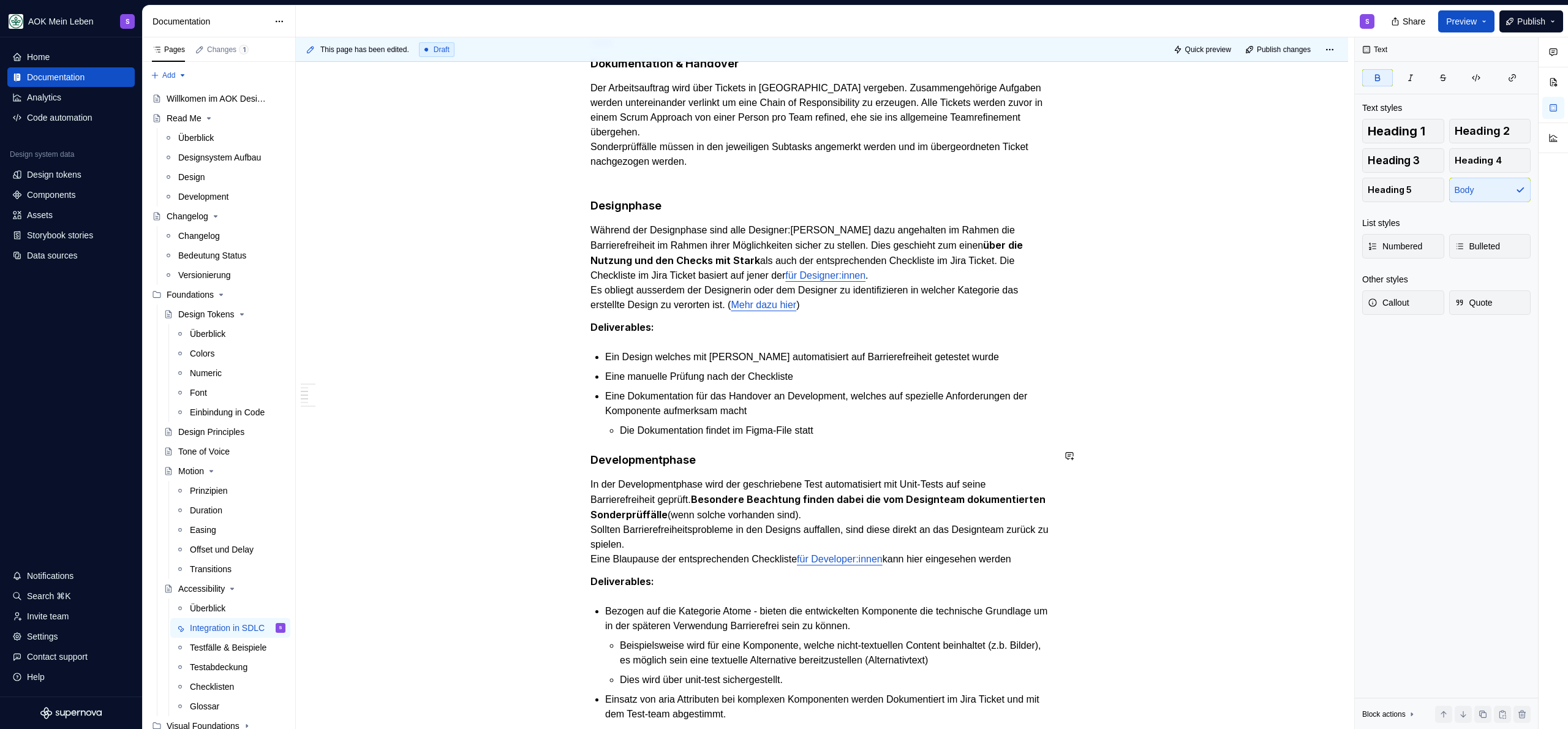
scroll to position [795, 0]
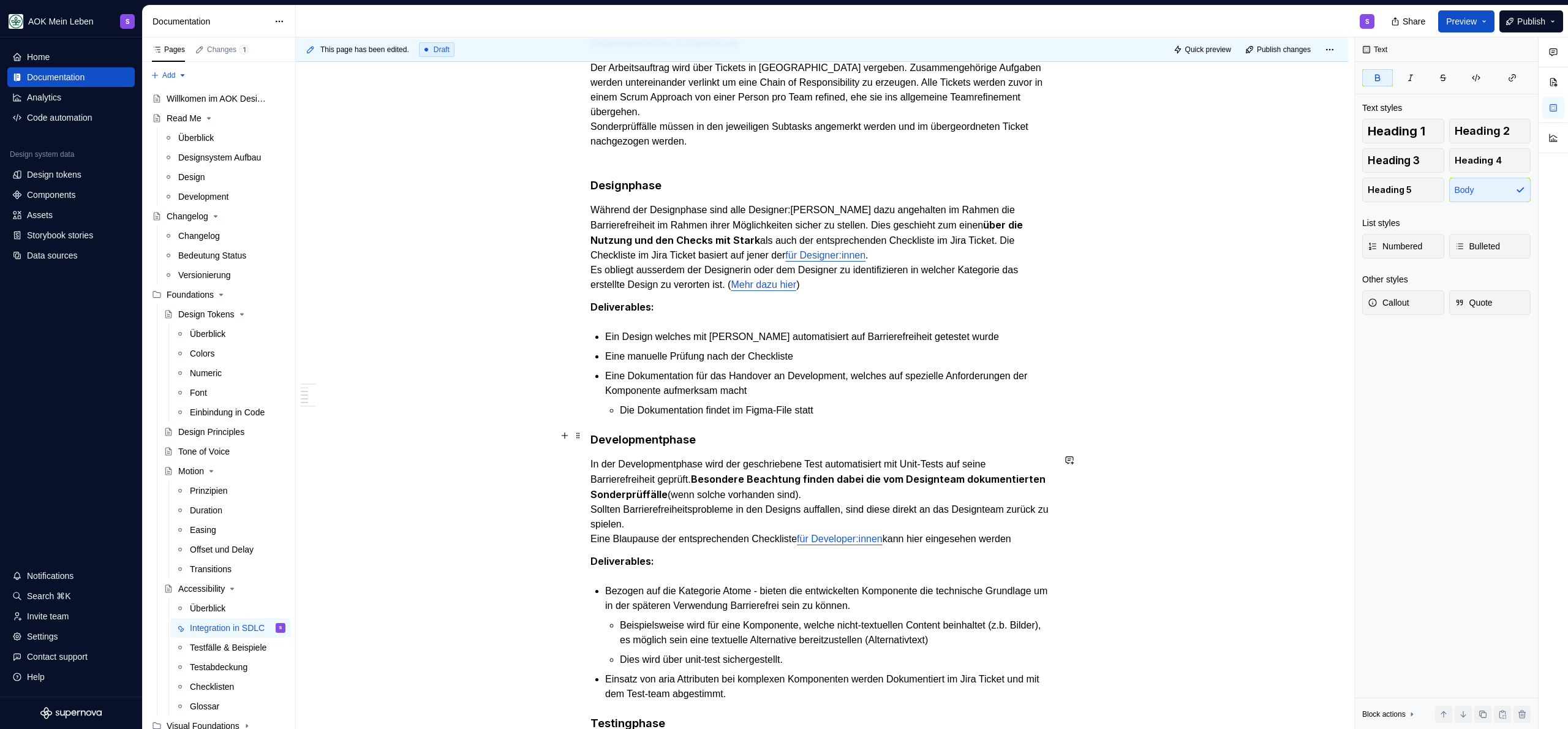
click at [742, 434] on h4 "Developmentphase" at bounding box center [822, 439] width 463 height 15
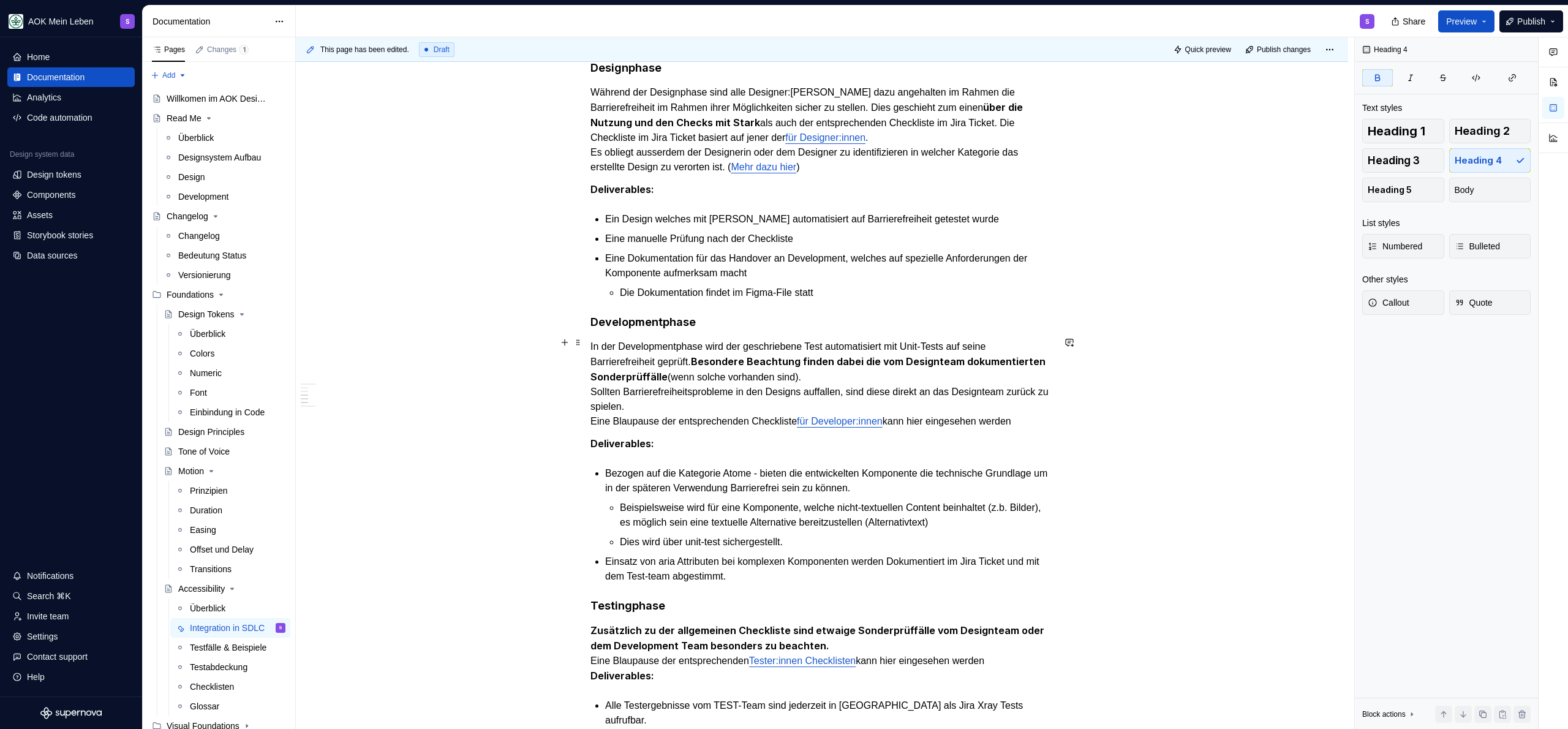
scroll to position [913, 0]
click at [827, 398] on p "In der Developmentphase wird der geschriebene Test automatisiert mit Unit-Tests…" at bounding box center [822, 383] width 463 height 89
click at [828, 415] on link "für Developer:innen" at bounding box center [840, 420] width 86 height 11
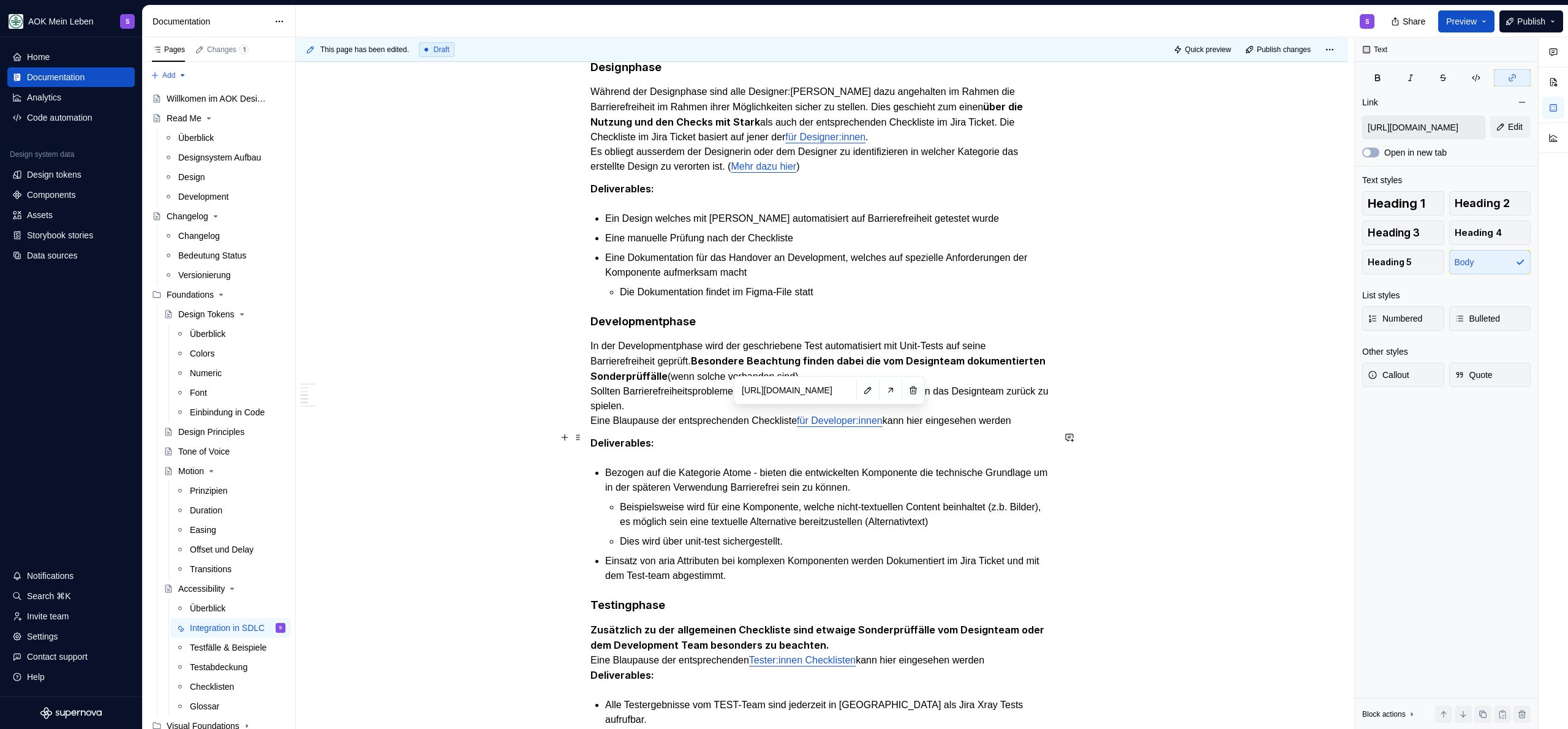
click at [731, 442] on p "Deliverables:" at bounding box center [822, 443] width 463 height 15
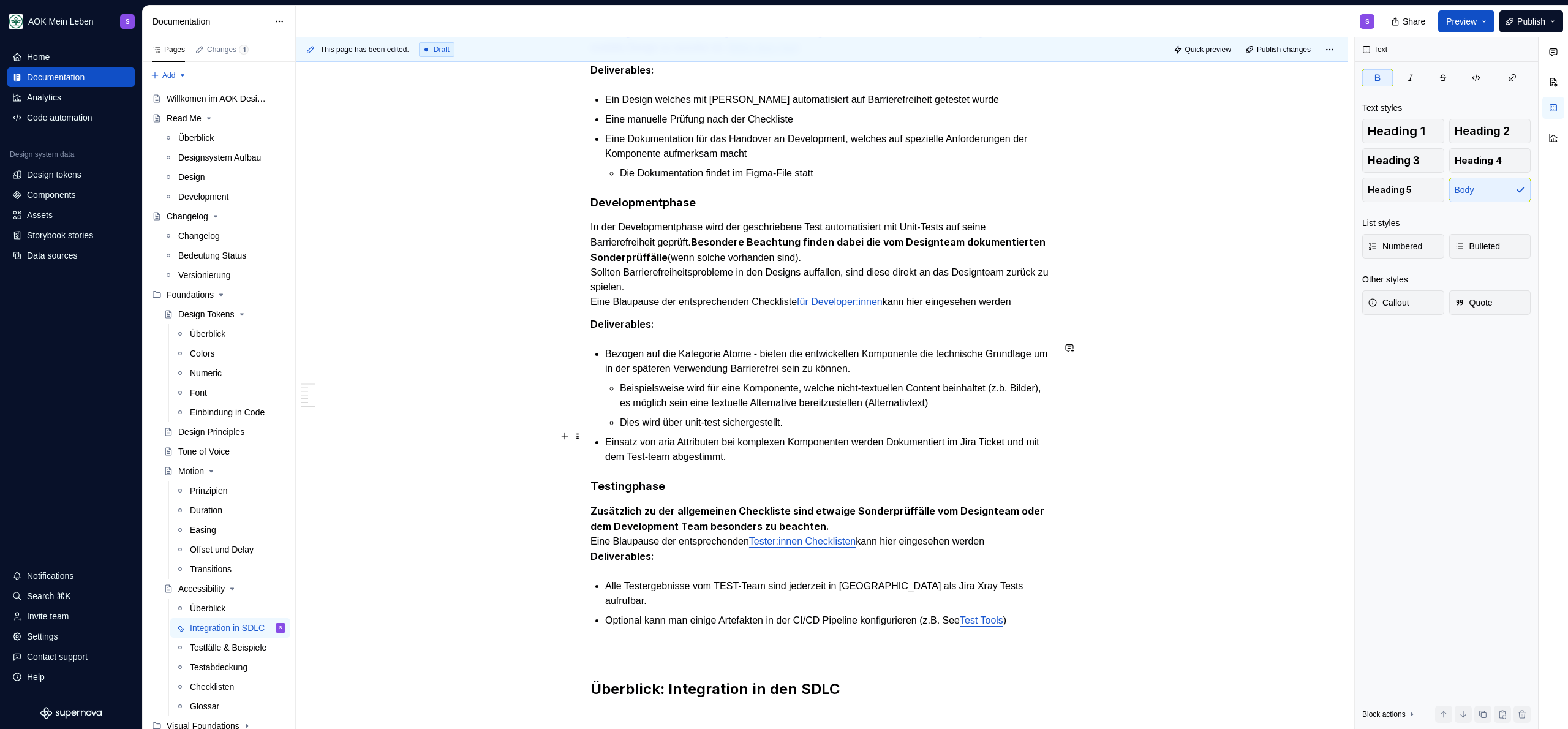
scroll to position [1032, 0]
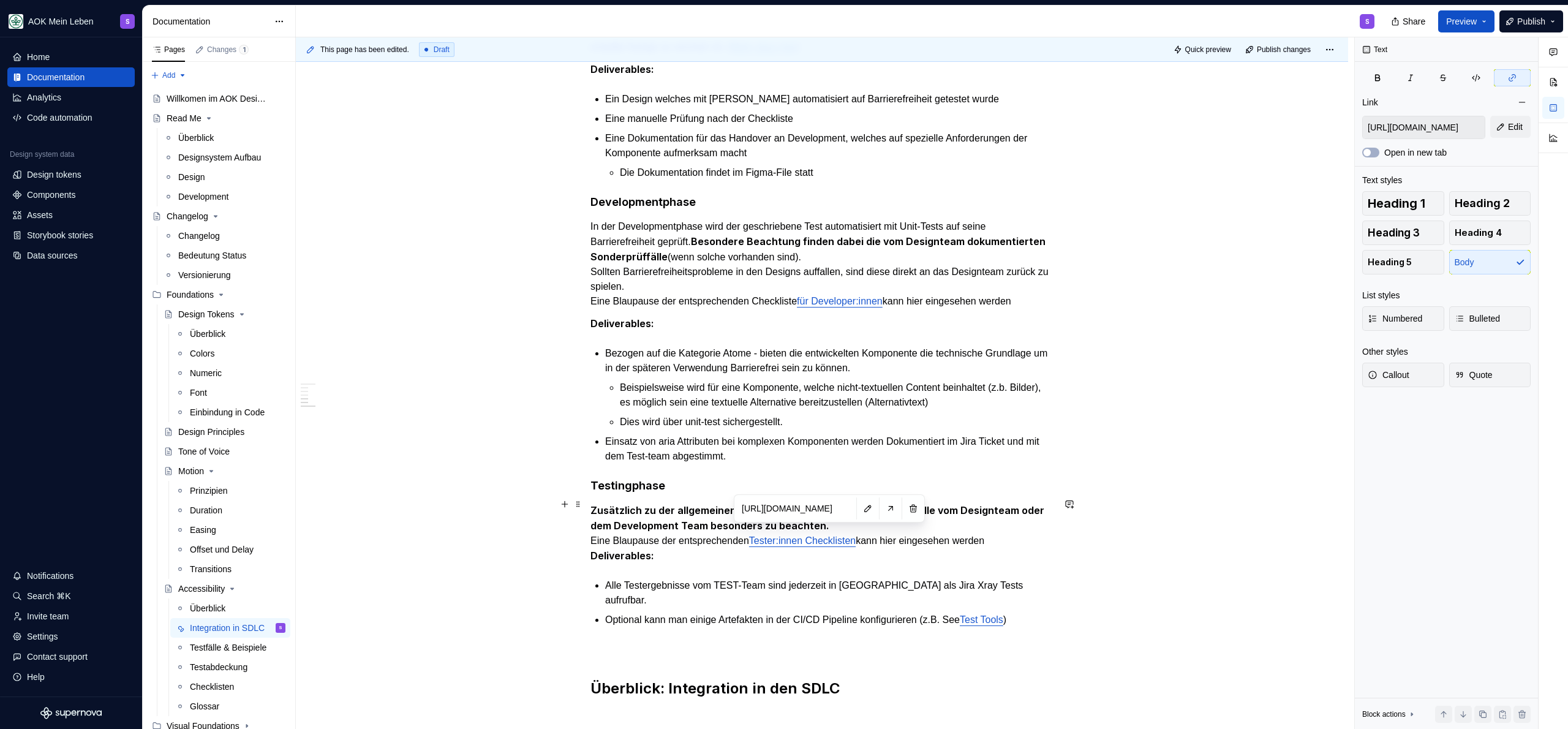
click at [828, 537] on link "Tester:innen Checklisten" at bounding box center [802, 540] width 107 height 11
click at [769, 545] on p "Zusätzlich zu der allgemeinen Checkliste sind etwaige Sonderprüffälle vom Desig…" at bounding box center [822, 532] width 463 height 61
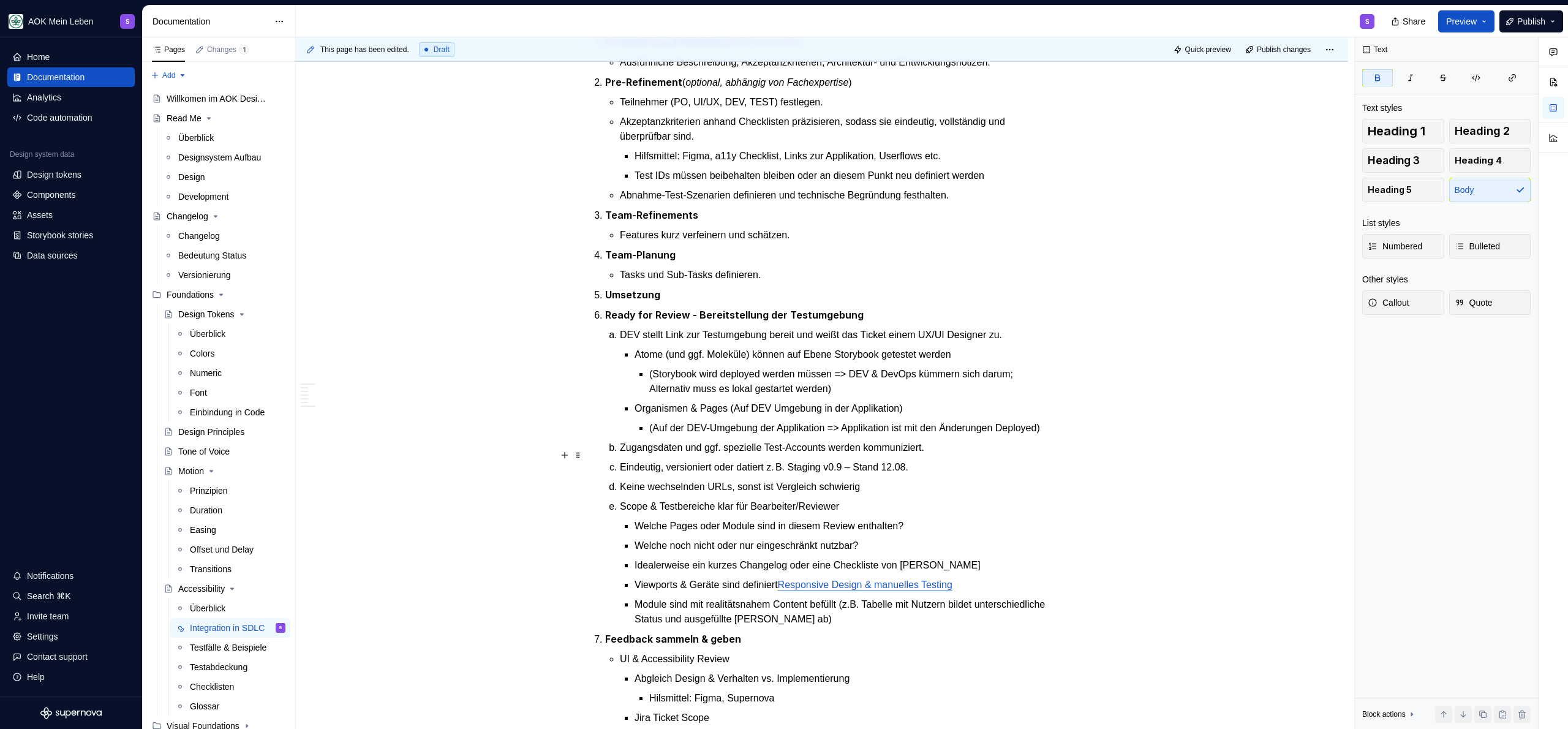
scroll to position [2013, 0]
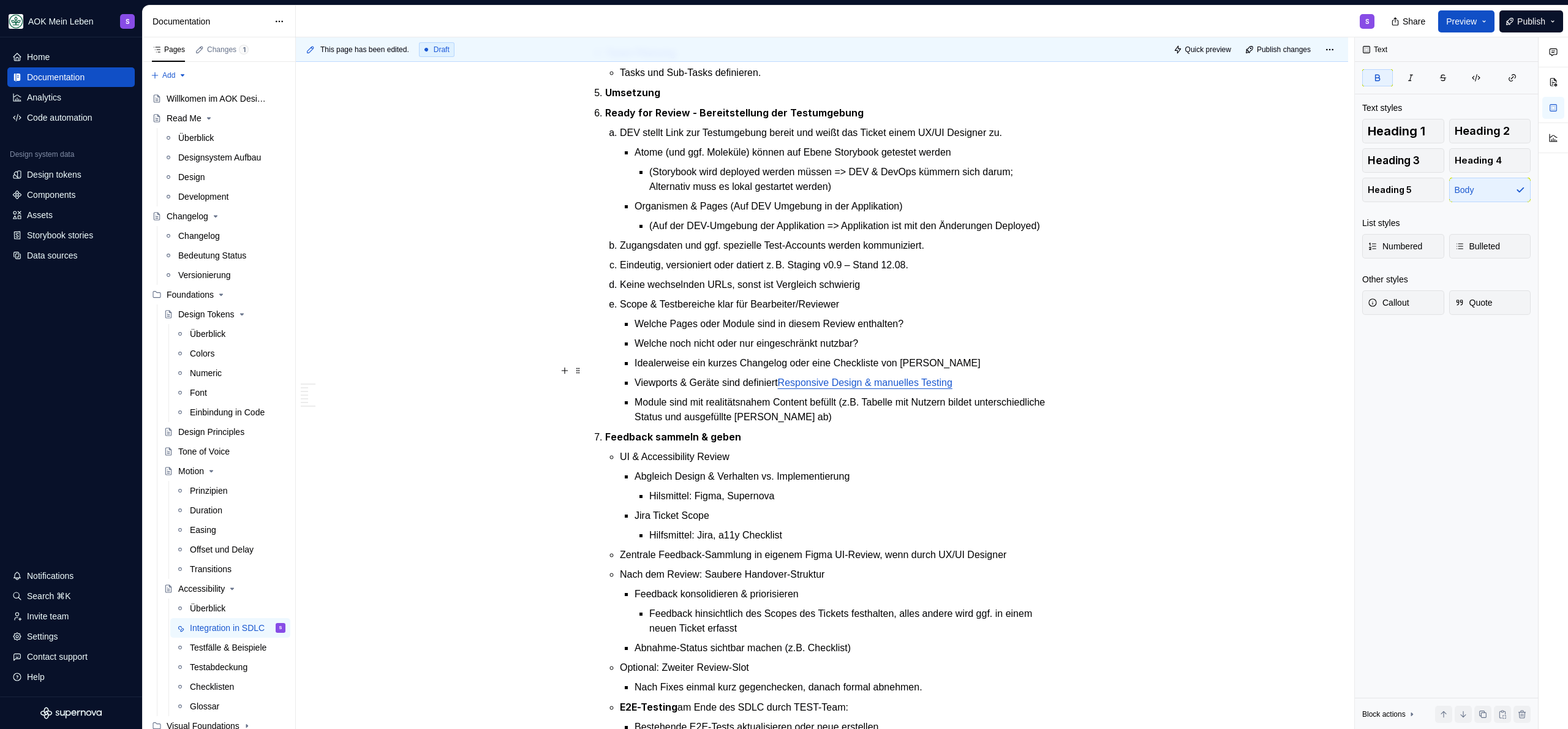
click at [878, 377] on link "Responsive Design & manuelles Testing" at bounding box center [865, 382] width 175 height 11
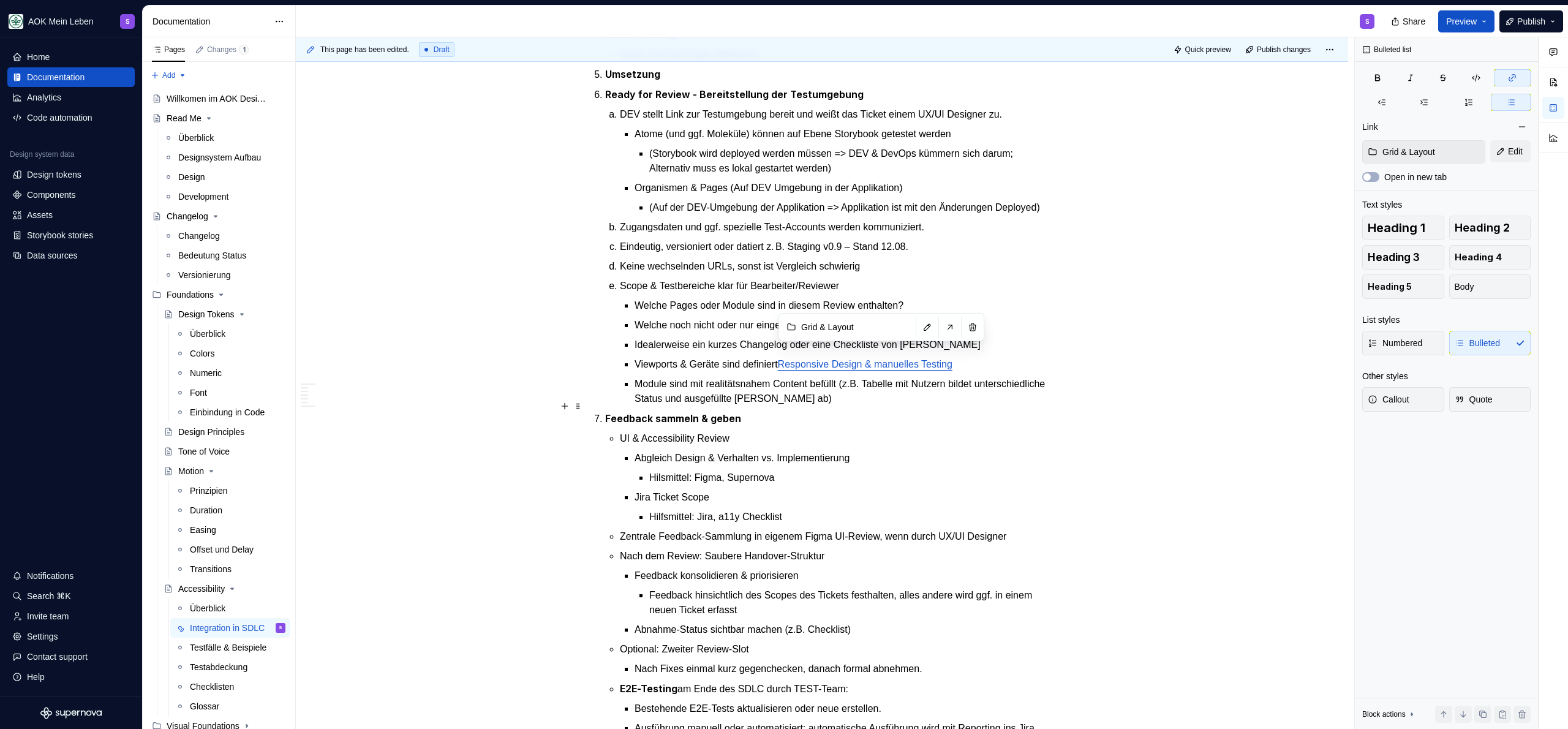
click at [893, 413] on p "Feedback sammeln & geben" at bounding box center [830, 418] width 448 height 15
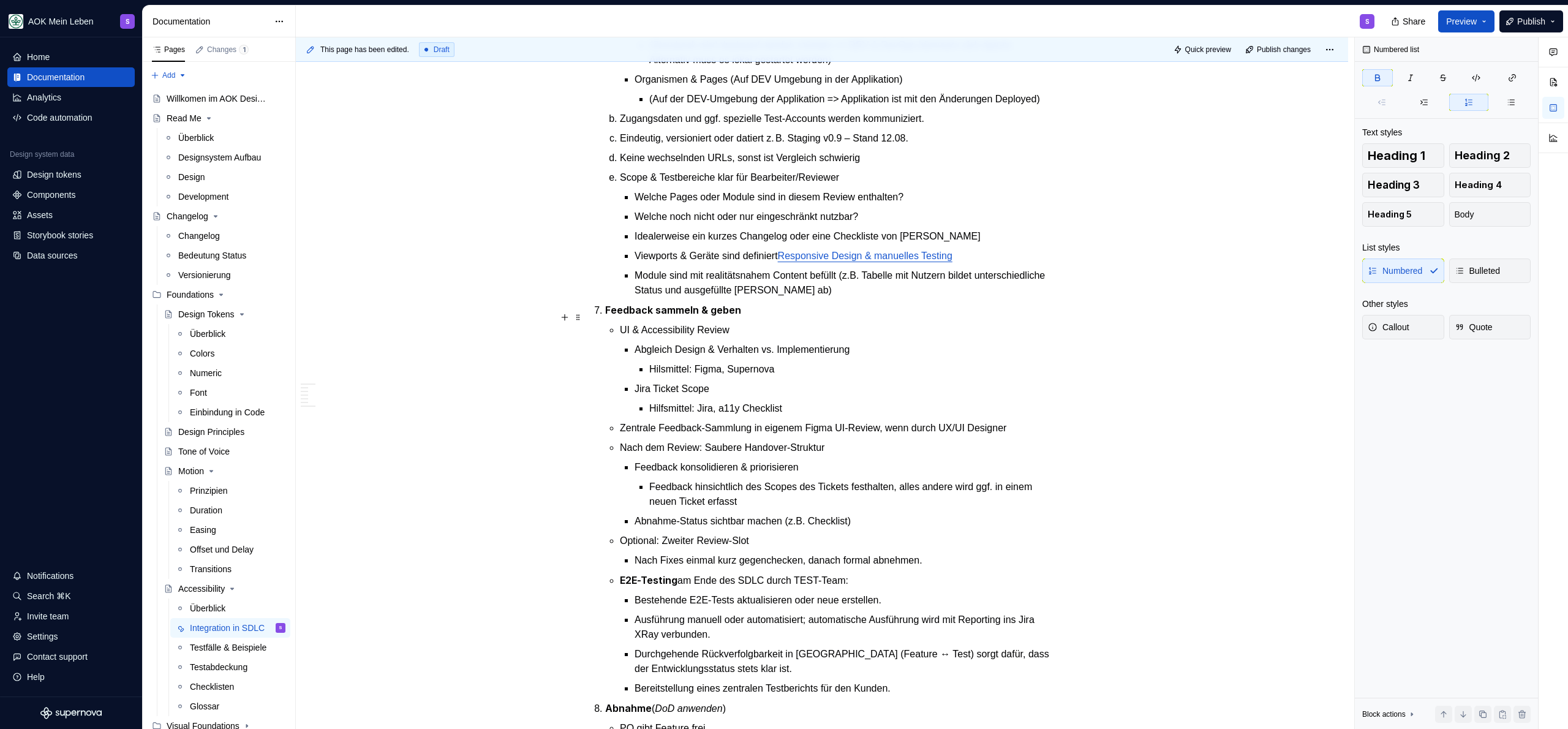
scroll to position [2143, 0]
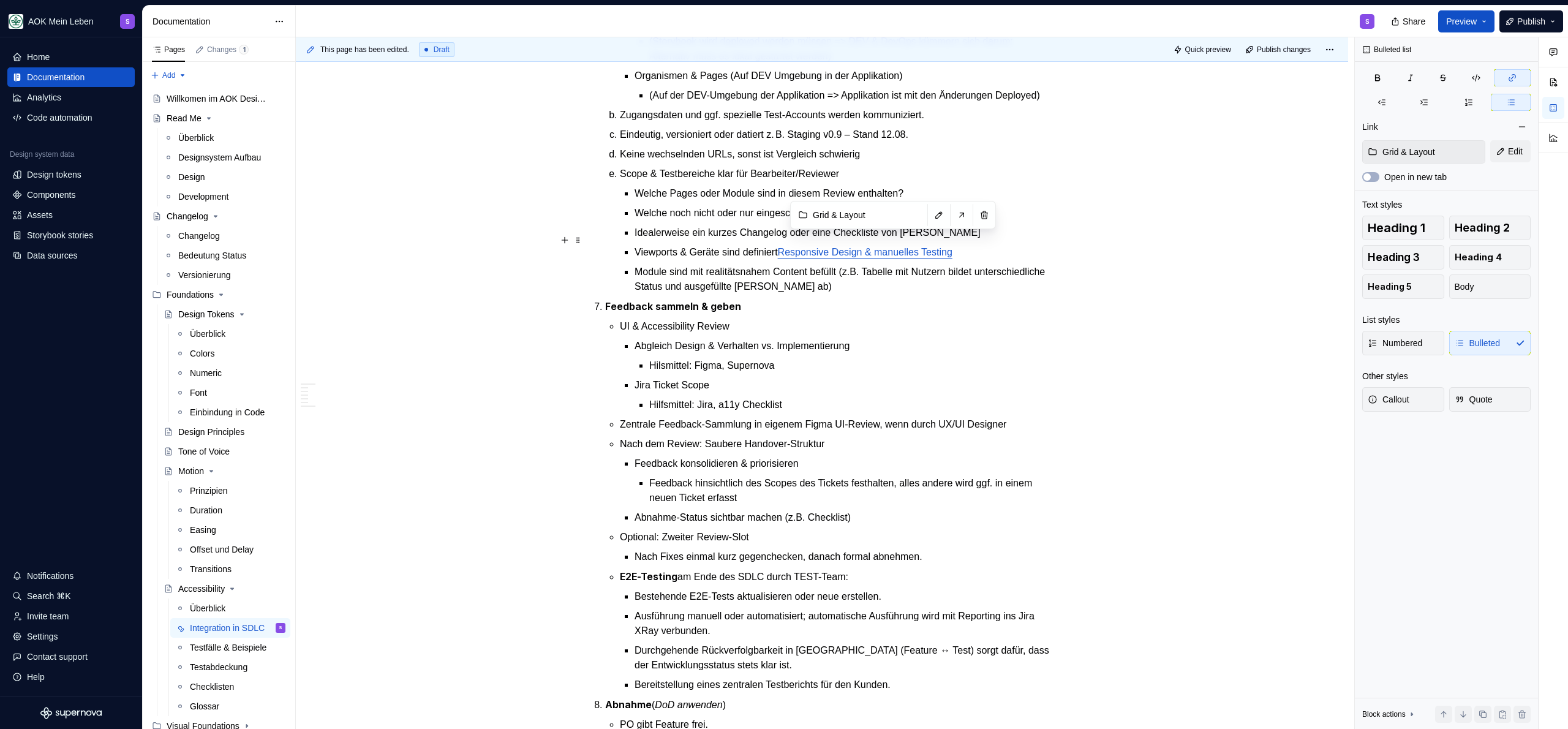
click at [894, 247] on link "Responsive Design & manuelles Testing" at bounding box center [865, 252] width 175 height 11
click at [868, 456] on p "Feedback konsolidieren & priorisieren" at bounding box center [844, 464] width 419 height 15
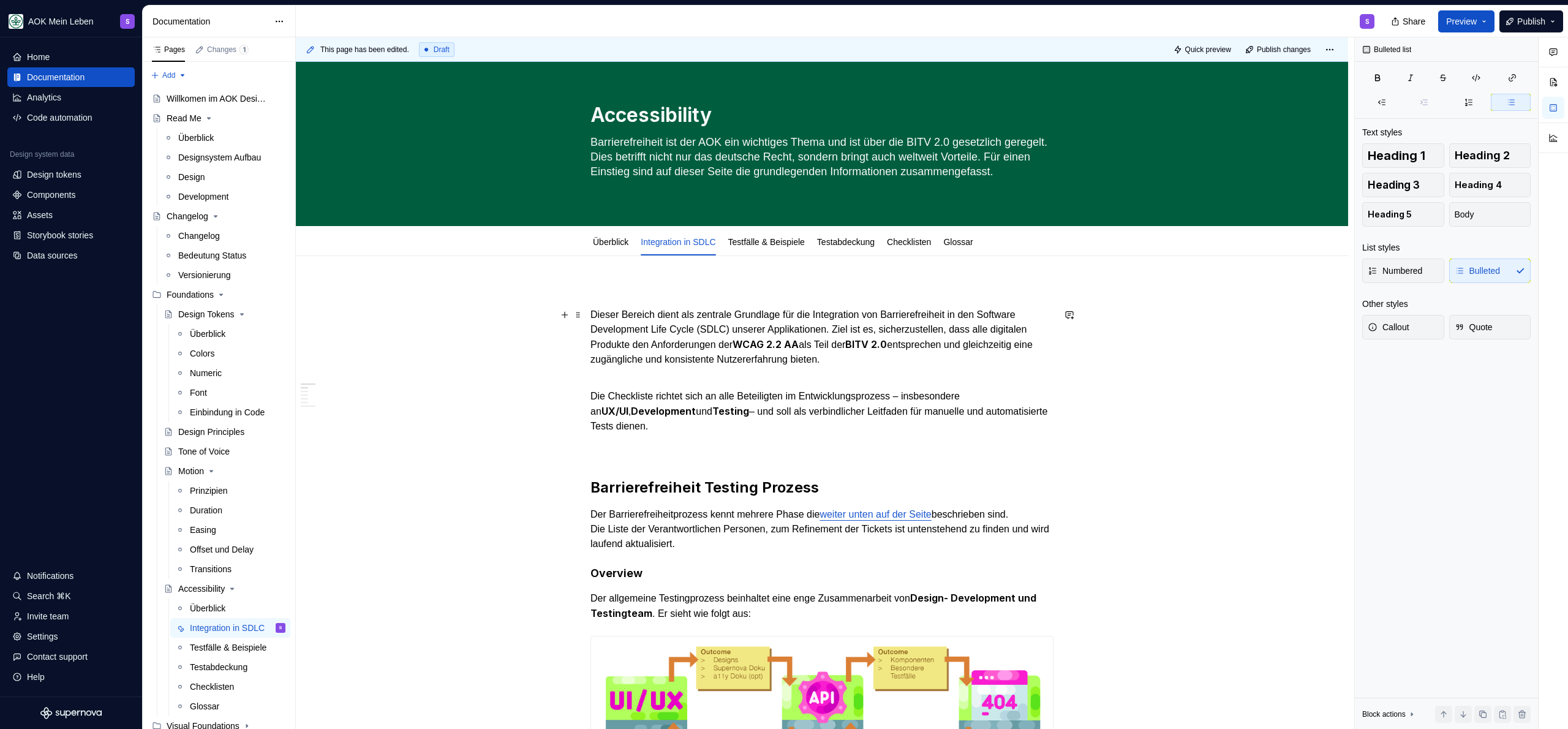
scroll to position [0, 0]
click at [769, 247] on link "Testfälle & Beispiele" at bounding box center [767, 243] width 77 height 10
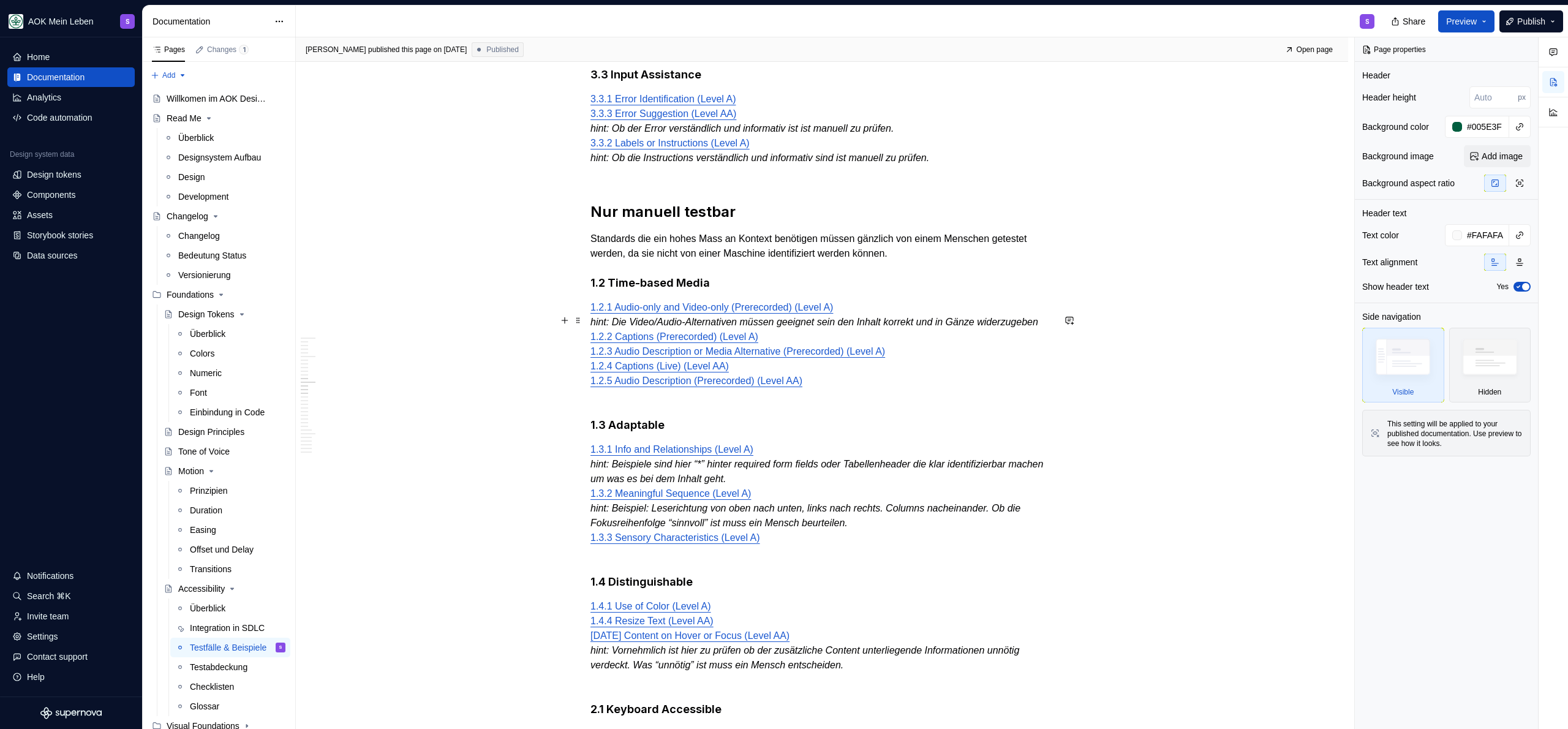
scroll to position [1486, 0]
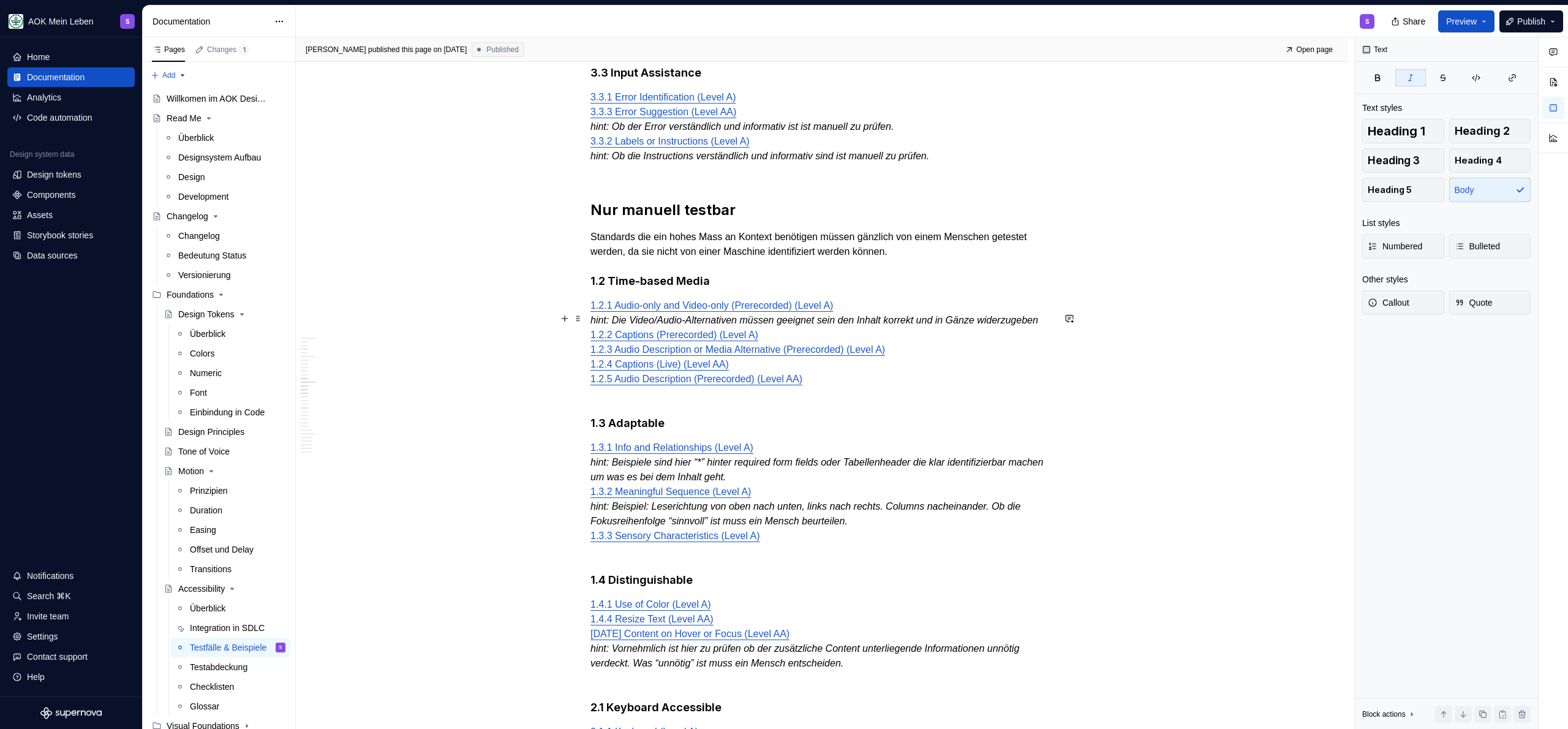
click at [703, 340] on p "1.2.1 Audio-only and Video-only (Prerecorded) (Level A) hint: Die Video/Audio-A…" at bounding box center [822, 350] width 463 height 103
click at [695, 346] on p "1.2.1 Audio-only and Video-only (Prerecorded) (Level A) hint: Die Video/Audio-A…" at bounding box center [822, 350] width 463 height 103
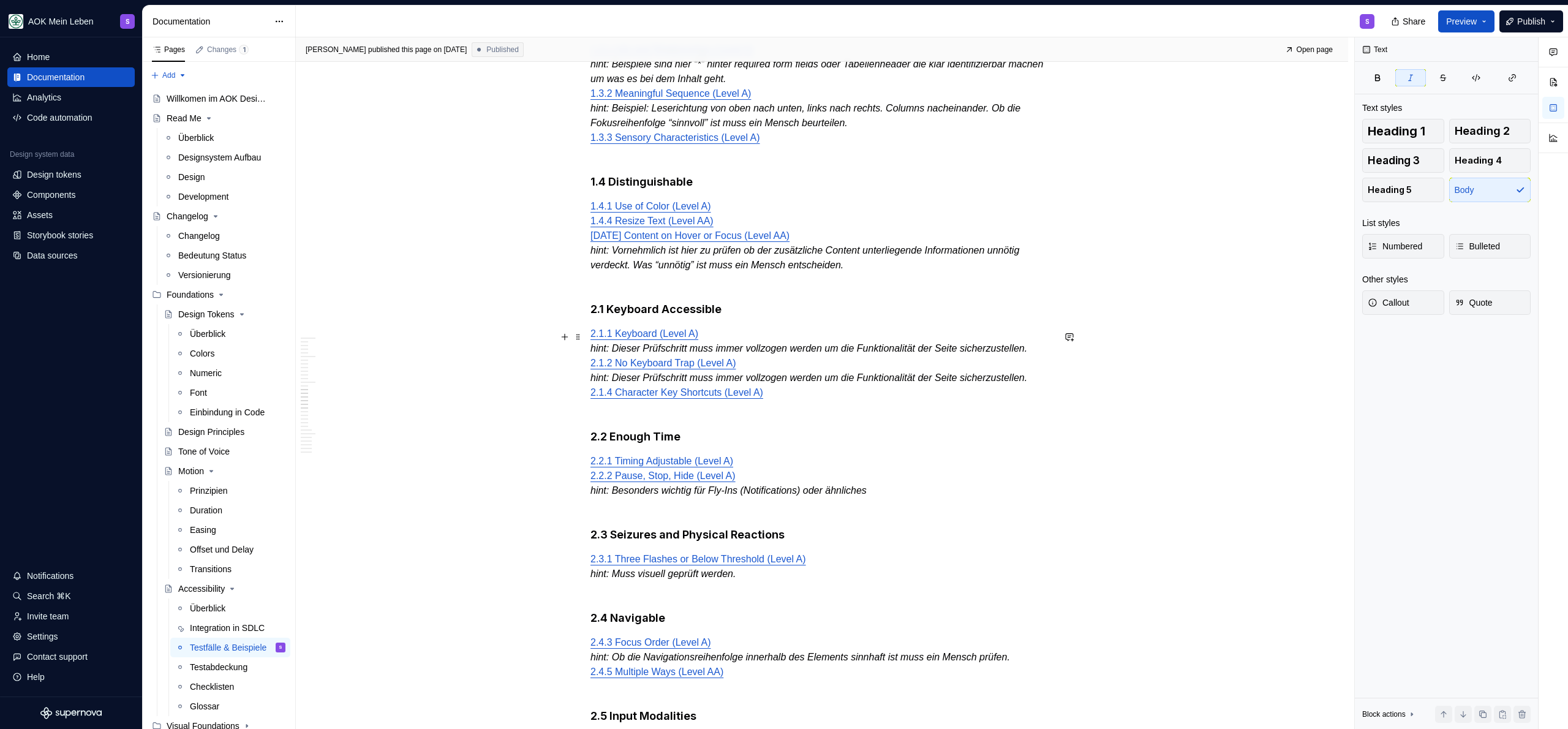
scroll to position [1897, 0]
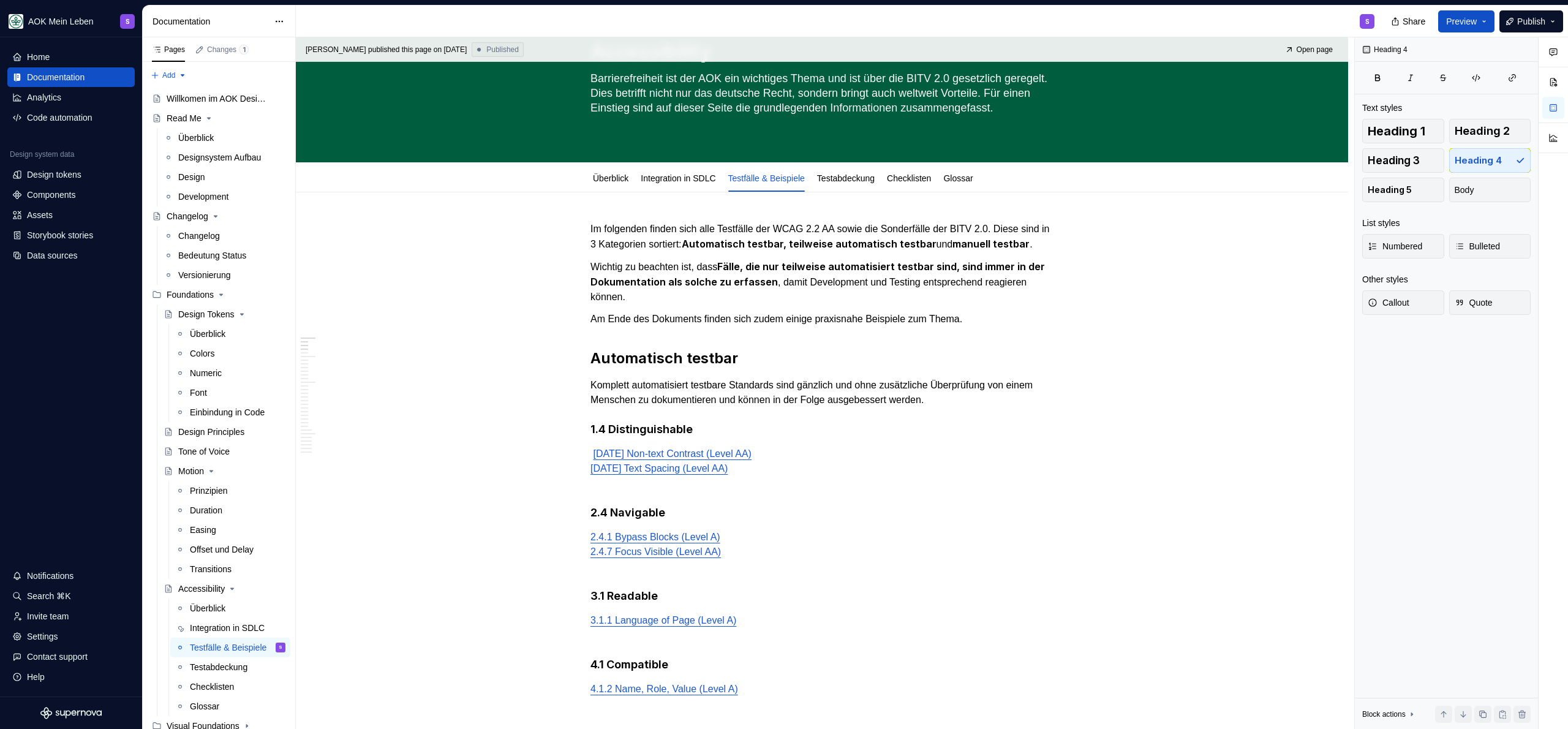
scroll to position [0, 0]
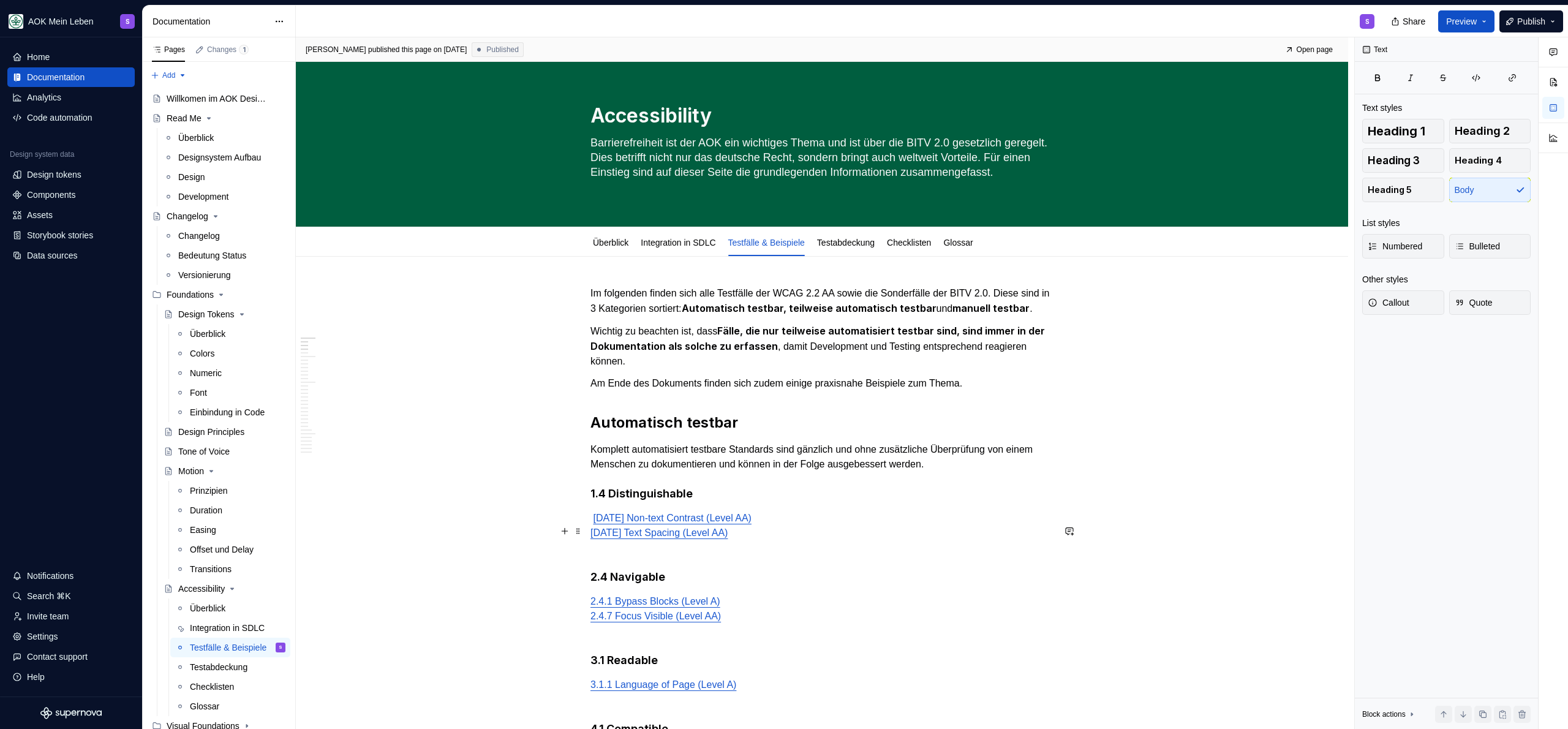
click at [815, 551] on p "1.4.11 Non-text Contrast (Level AA) 1.4.12 Text Spacing (Level AA)" at bounding box center [822, 532] width 463 height 44
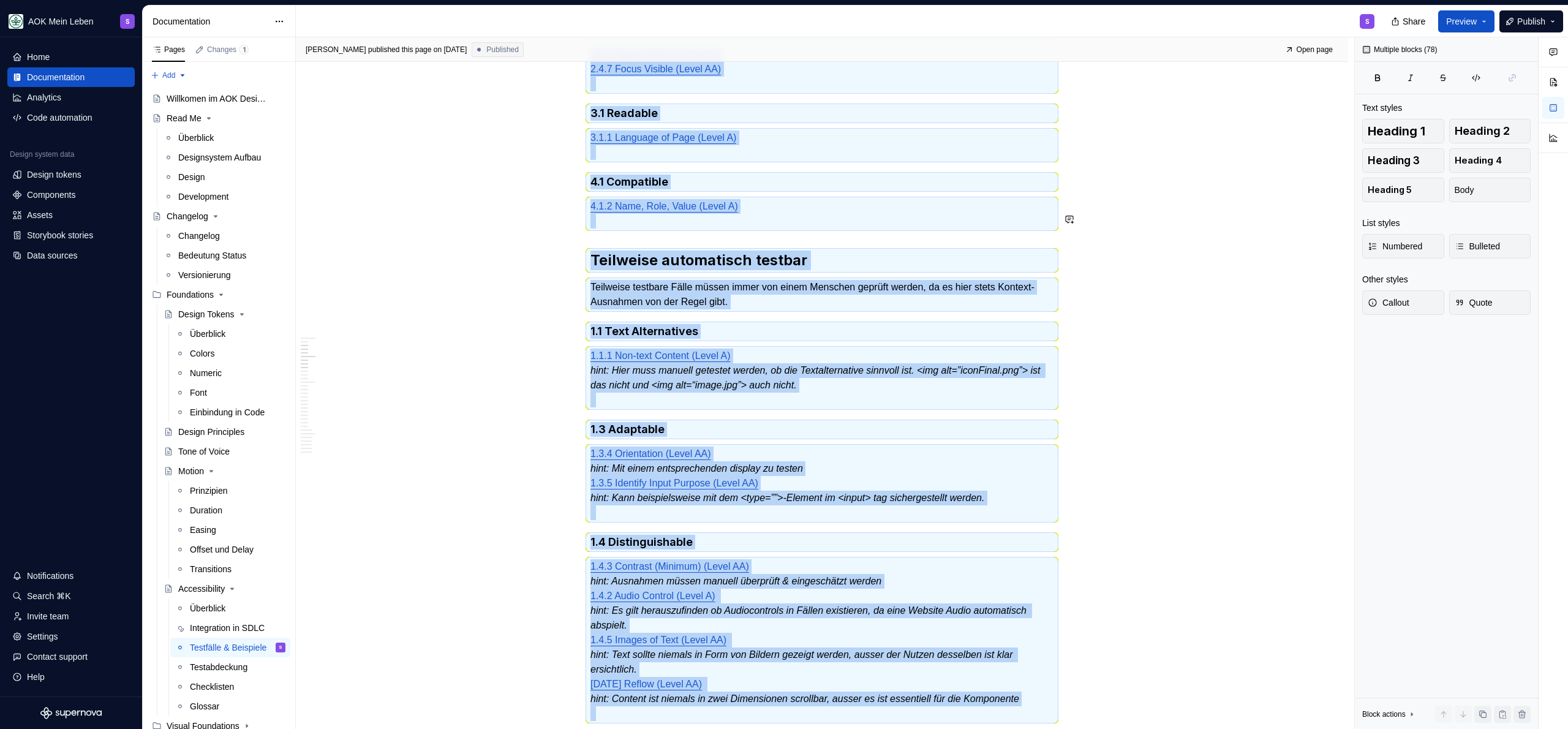
copy div "Im folgenden finden sich alle Testfälle der WCAG 2.2 AA sowie die Sonderfälle d…"
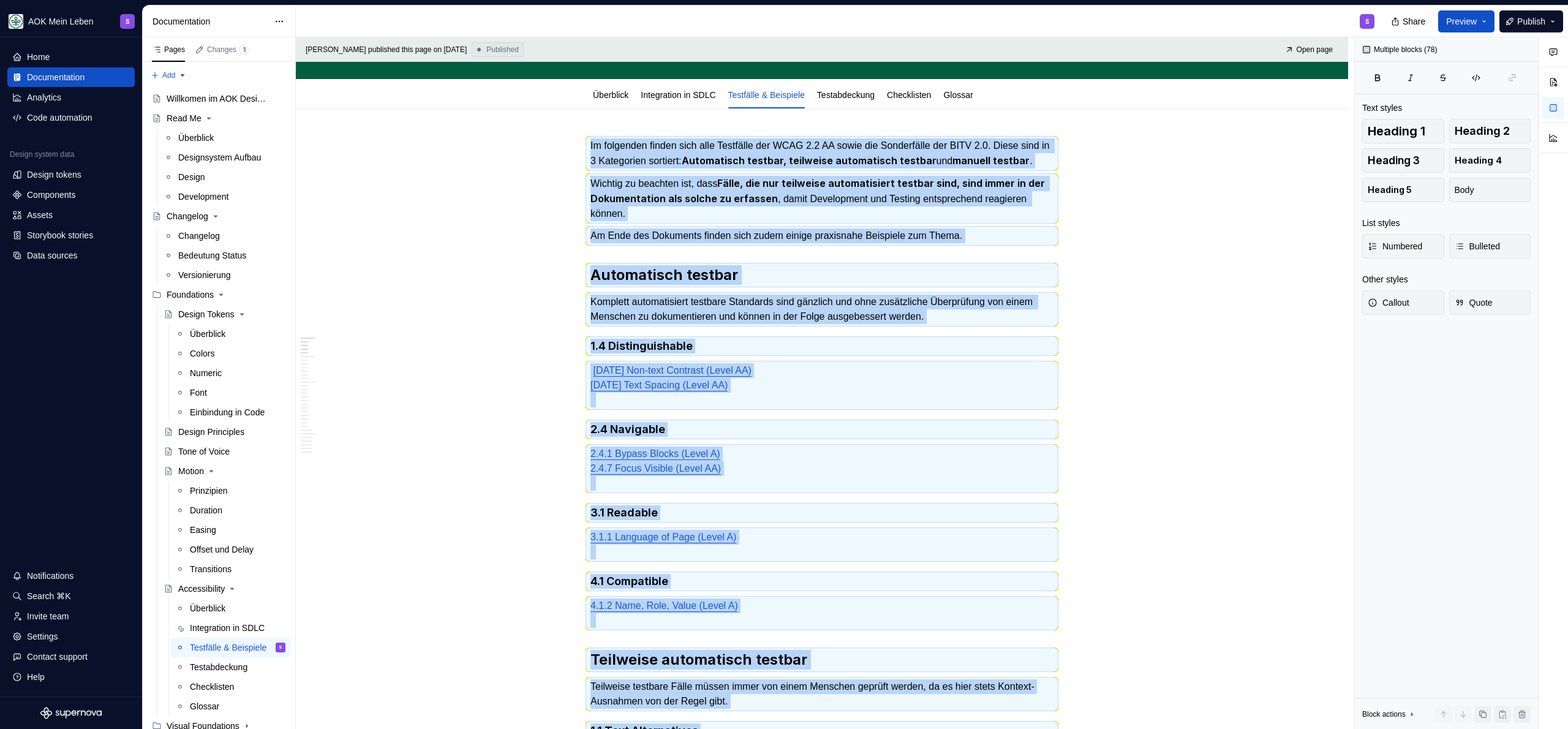
scroll to position [74, 0]
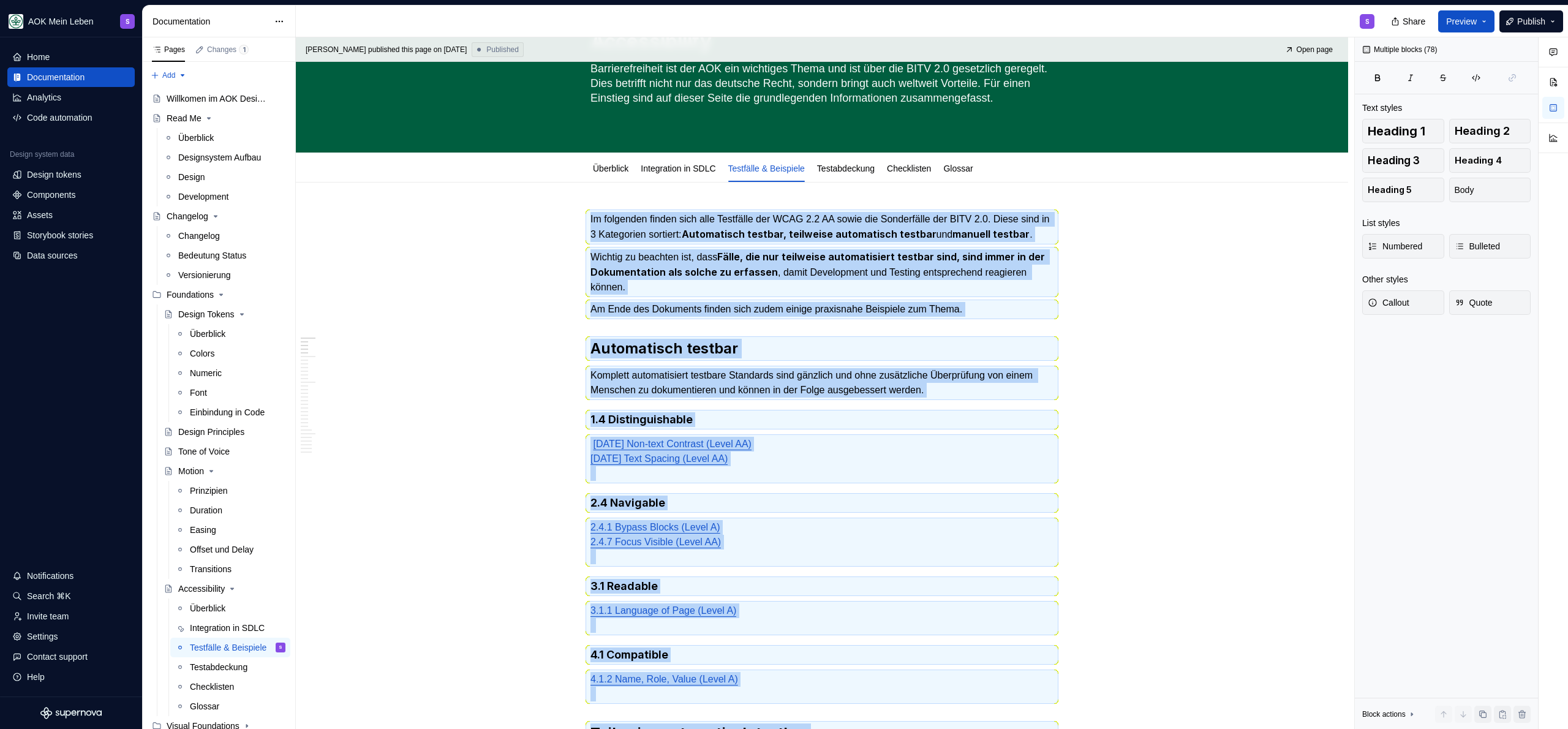
type textarea "*"
click at [881, 481] on p "1.4.11 Non-text Contrast (Level AA) 1.4.12 Text Spacing (Level AA)" at bounding box center [822, 459] width 463 height 44
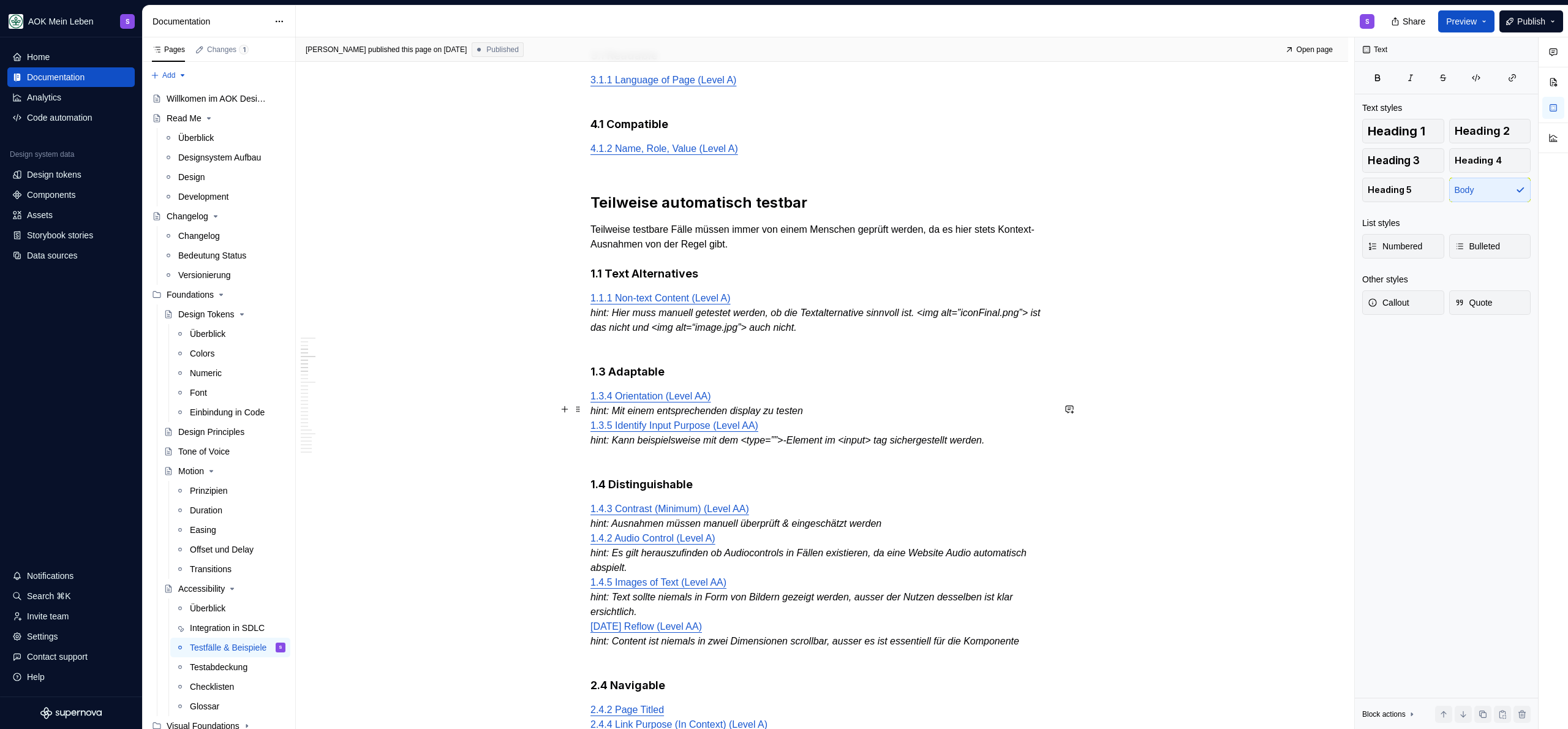
scroll to position [609, 0]
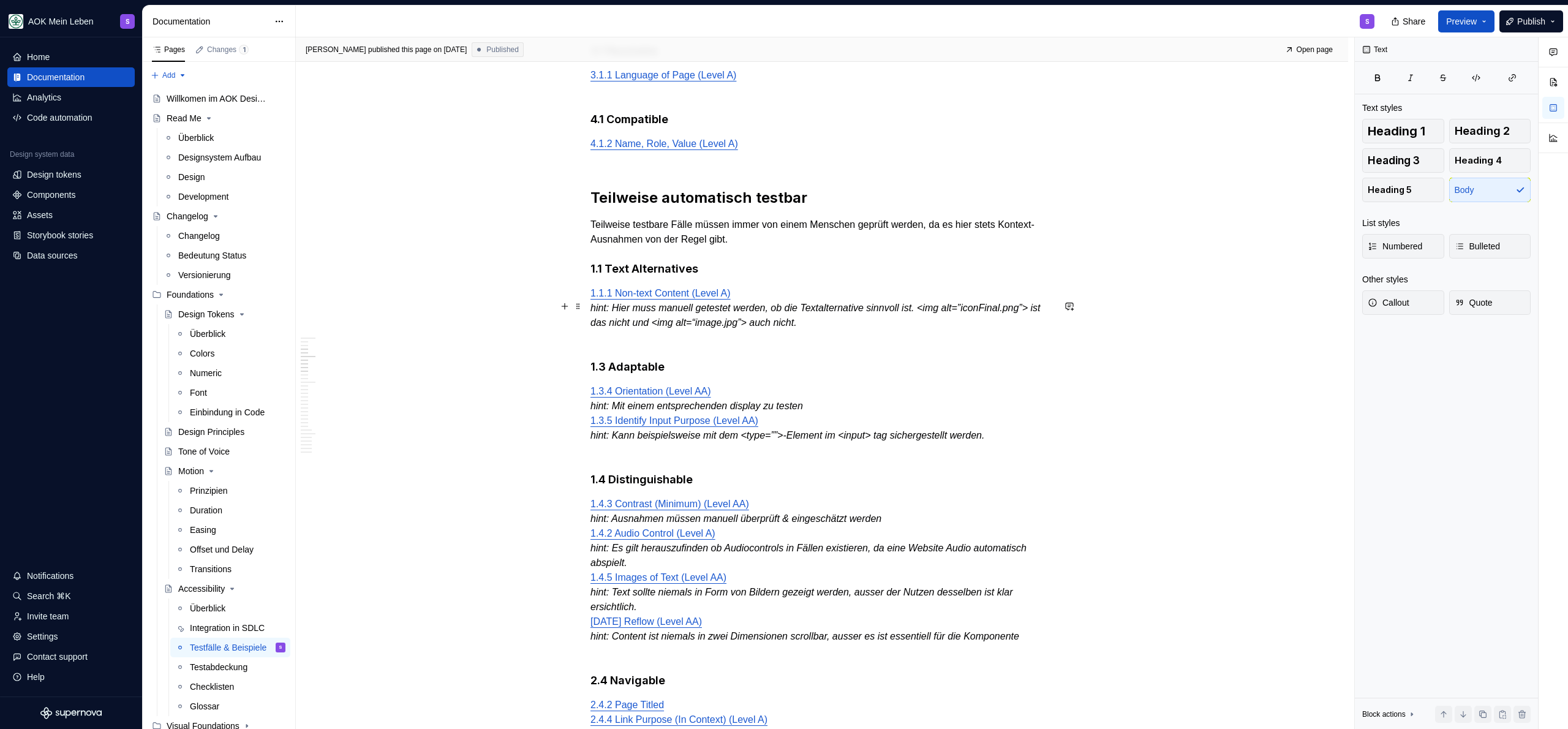
click at [596, 322] on em "hint: Hier muss manuell getestet werden, ob die Textalternative sinnvoll ist. <…" at bounding box center [816, 315] width 453 height 25
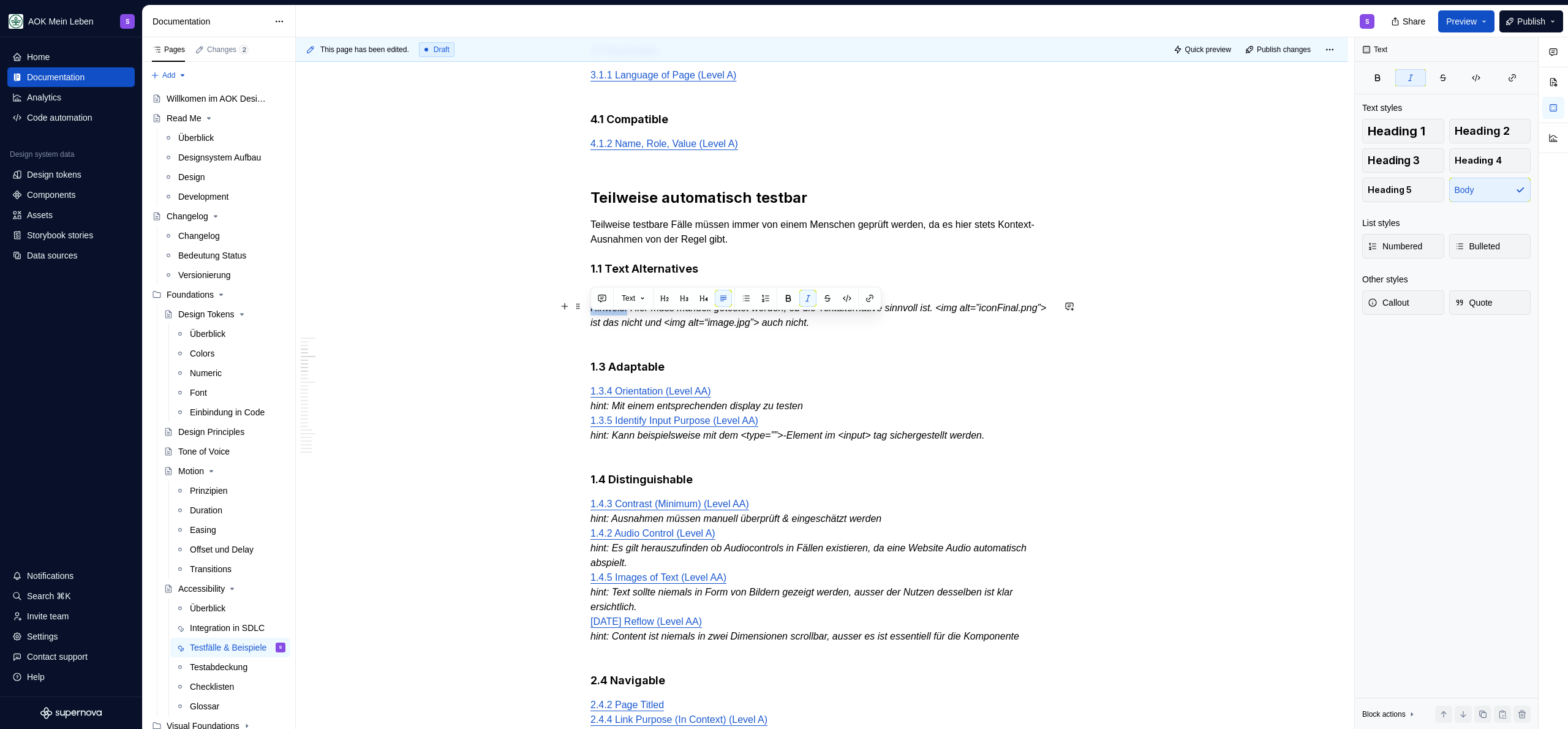
drag, startPoint x: 629, startPoint y: 323, endPoint x: 576, endPoint y: 321, distance: 53.0
copy em "Hinweis:"
drag, startPoint x: 610, startPoint y: 422, endPoint x: 572, endPoint y: 421, distance: 38.0
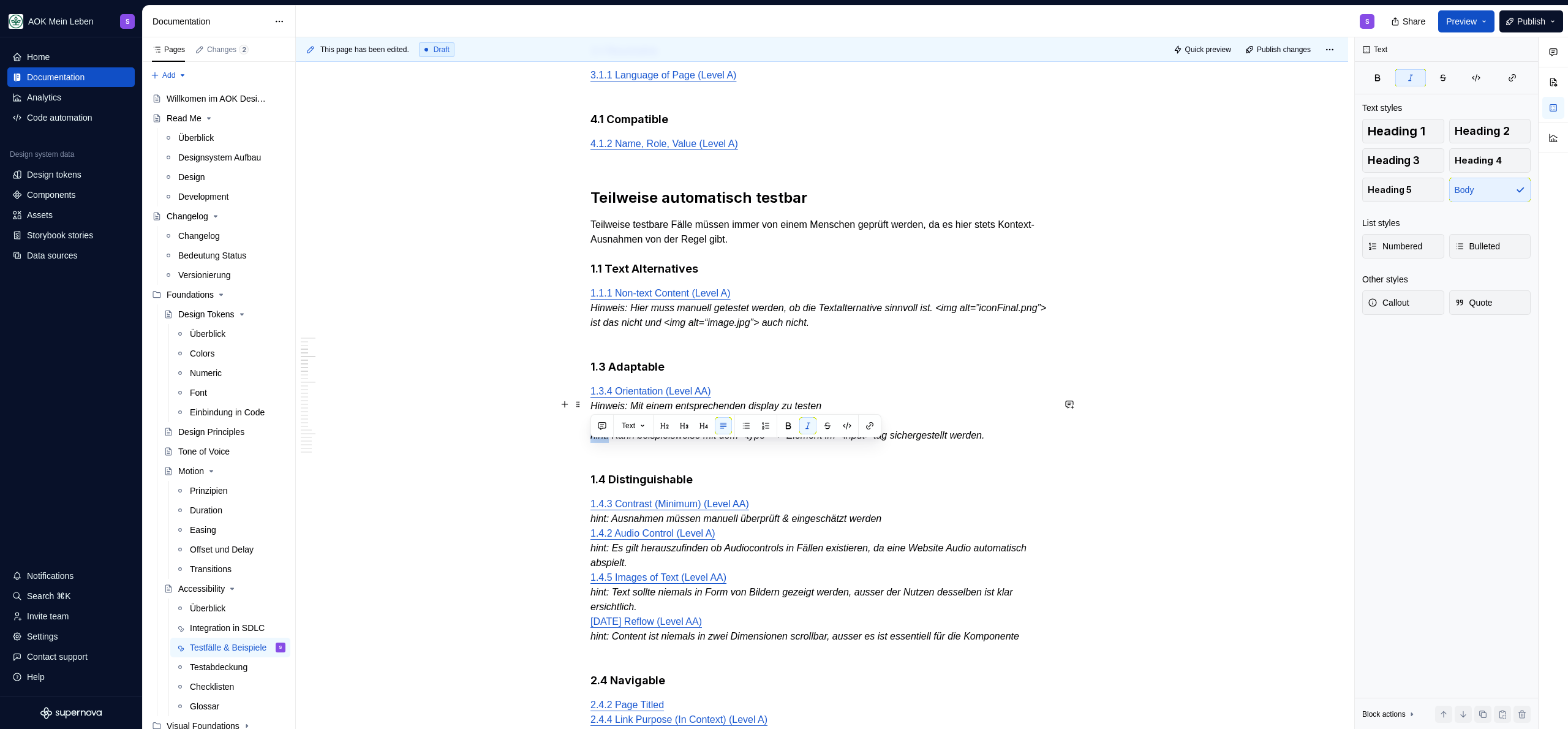
drag, startPoint x: 610, startPoint y: 450, endPoint x: 573, endPoint y: 448, distance: 37.1
drag, startPoint x: 613, startPoint y: 531, endPoint x: 576, endPoint y: 531, distance: 37.0
drag, startPoint x: 610, startPoint y: 562, endPoint x: 575, endPoint y: 562, distance: 35.0
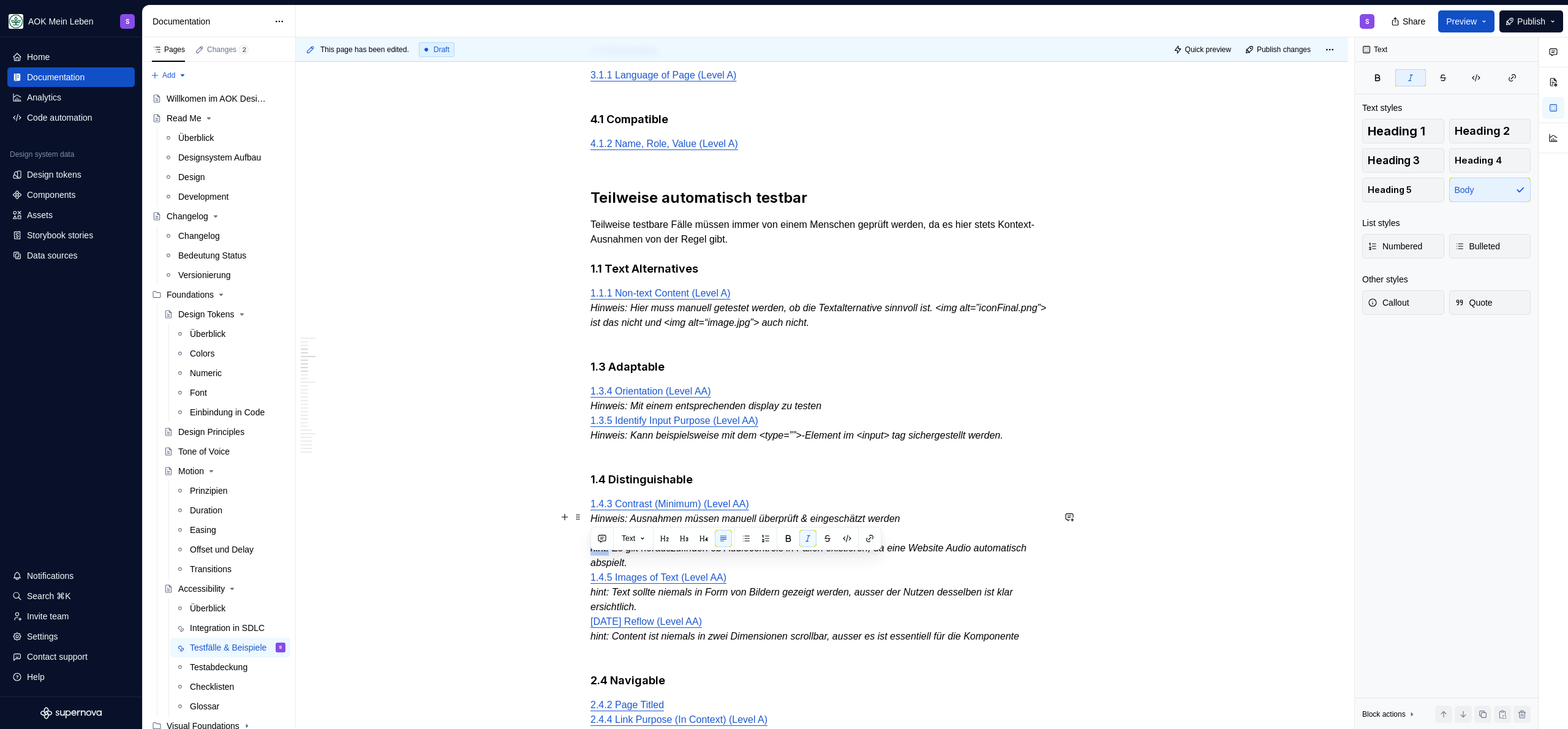
drag, startPoint x: 612, startPoint y: 604, endPoint x: 576, endPoint y: 603, distance: 36.0
drag, startPoint x: 611, startPoint y: 649, endPoint x: 583, endPoint y: 648, distance: 28.0
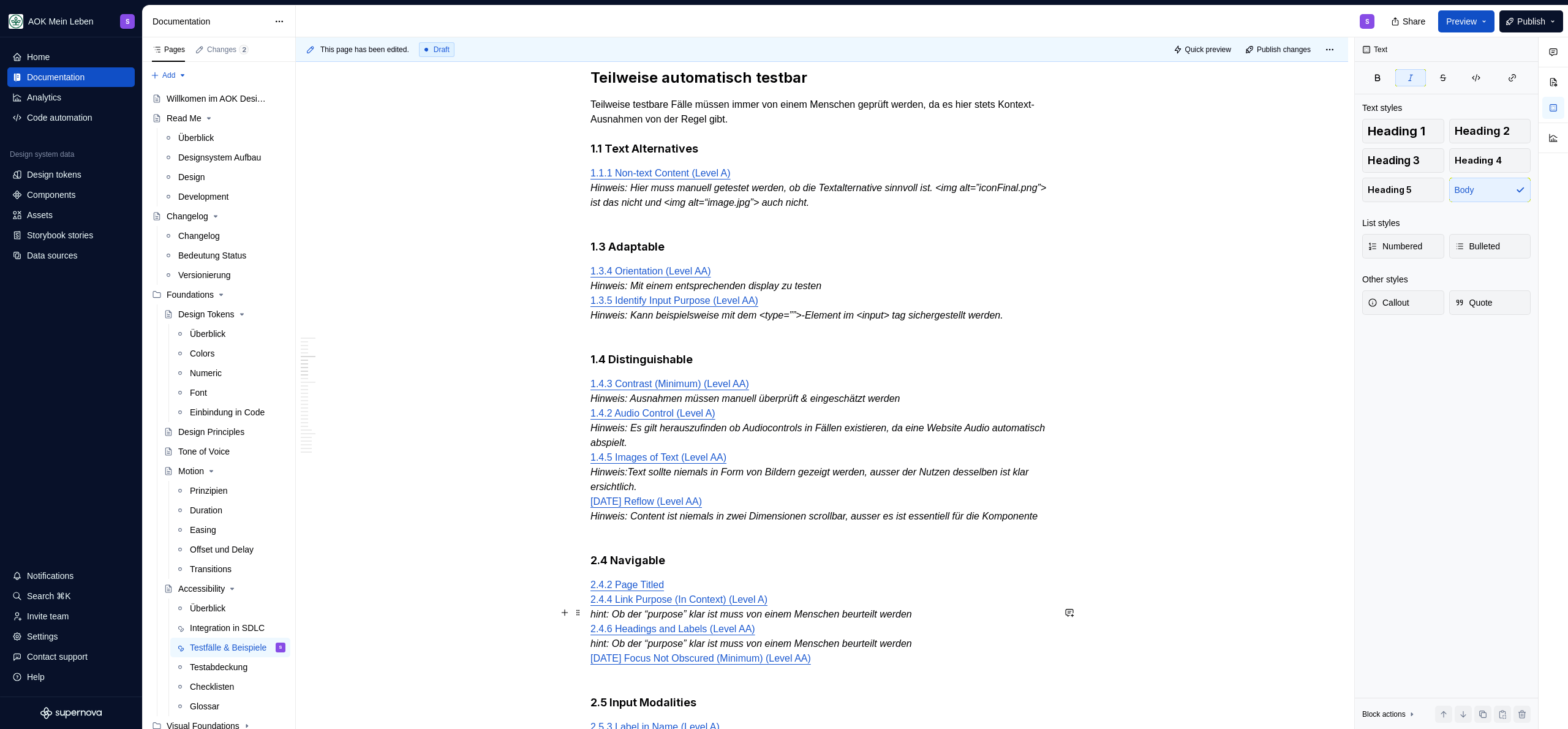
scroll to position [785, 0]
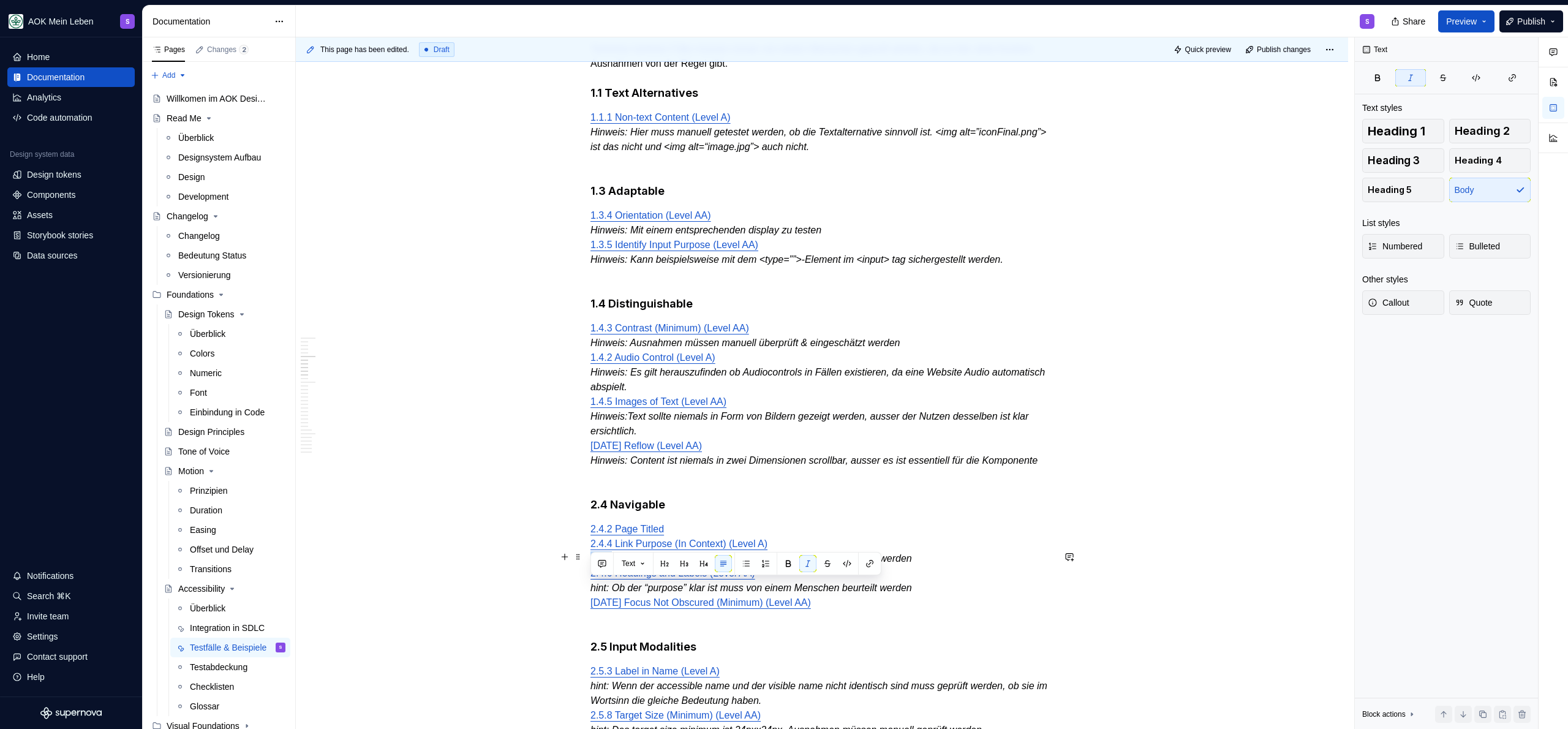
drag, startPoint x: 612, startPoint y: 587, endPoint x: 580, endPoint y: 588, distance: 32.0
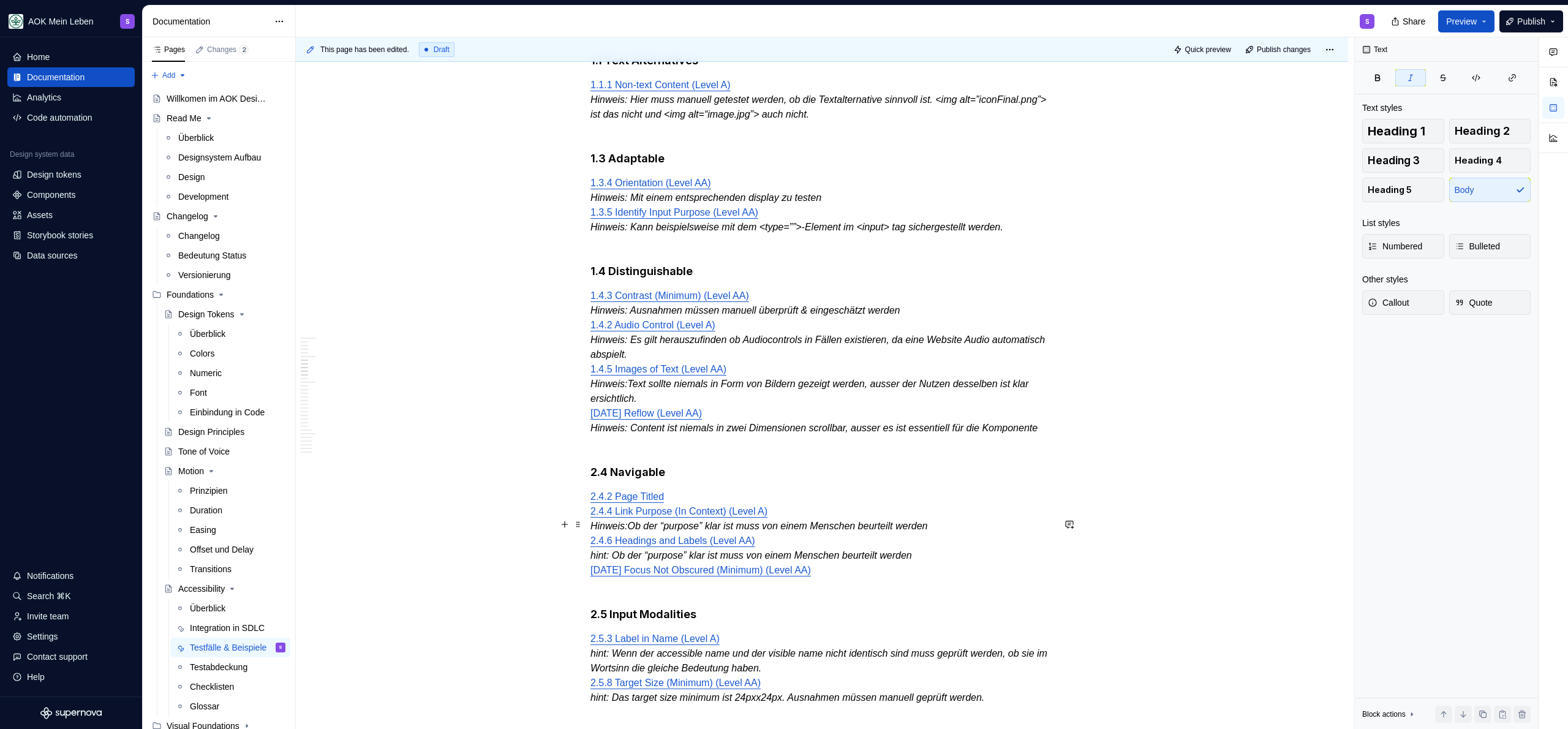
scroll to position [882, 0]
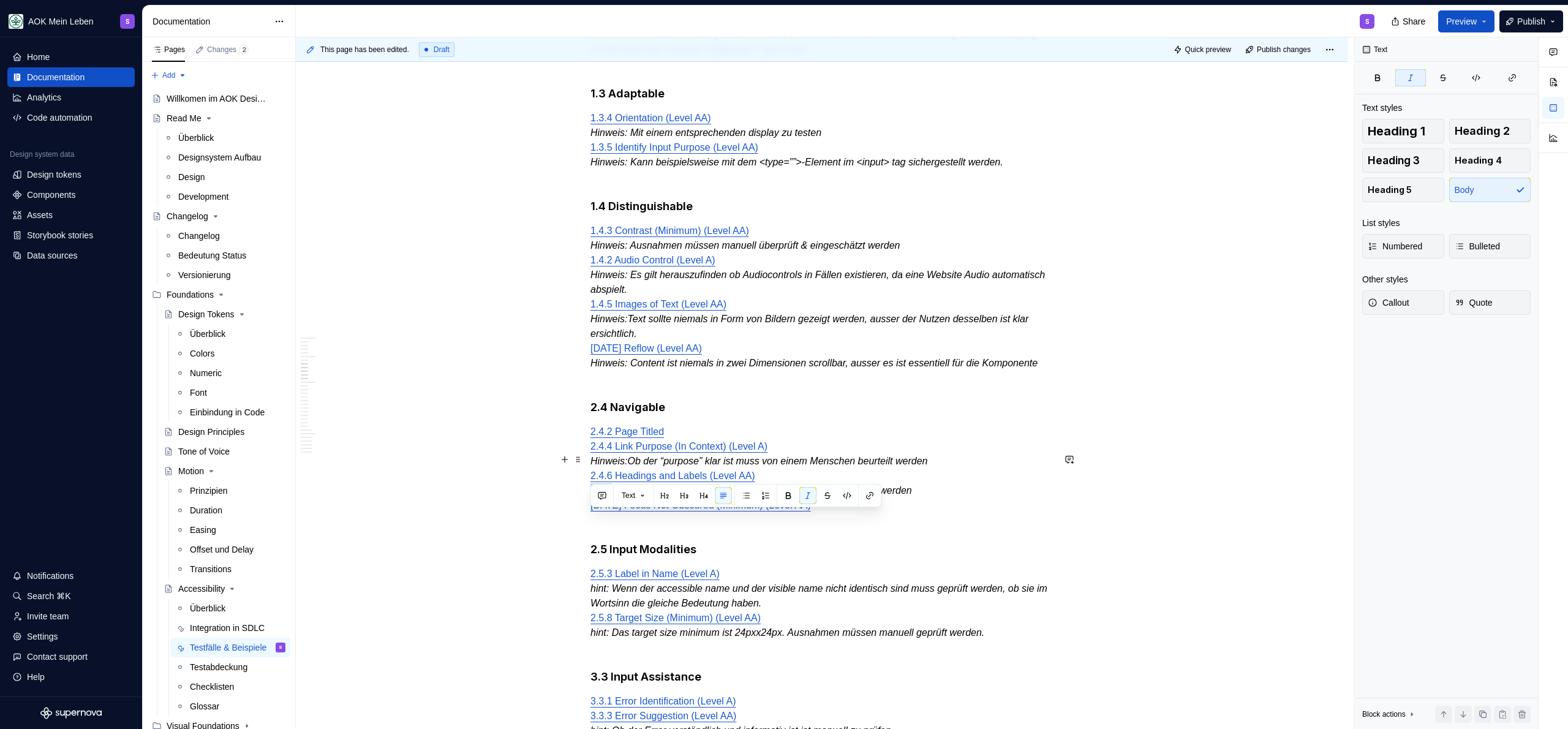
drag, startPoint x: 612, startPoint y: 520, endPoint x: 570, endPoint y: 521, distance: 42.0
drag, startPoint x: 611, startPoint y: 618, endPoint x: 590, endPoint y: 617, distance: 21.0
click at [590, 608] on em "hint: Wenn der accessible name und der visible name nicht identisch sind muss g…" at bounding box center [820, 595] width 460 height 25
drag, startPoint x: 612, startPoint y: 663, endPoint x: 577, endPoint y: 663, distance: 35.0
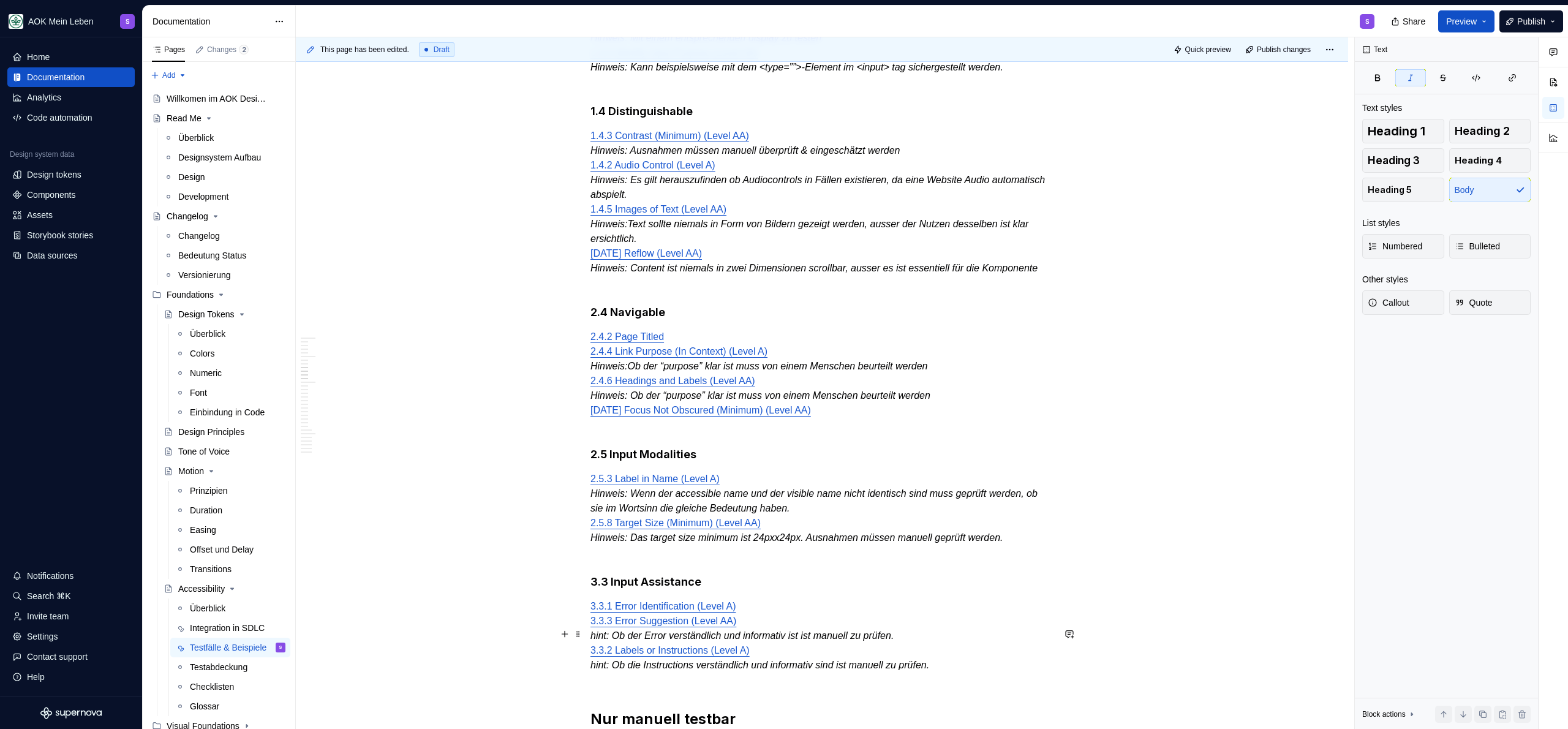
scroll to position [1079, 0]
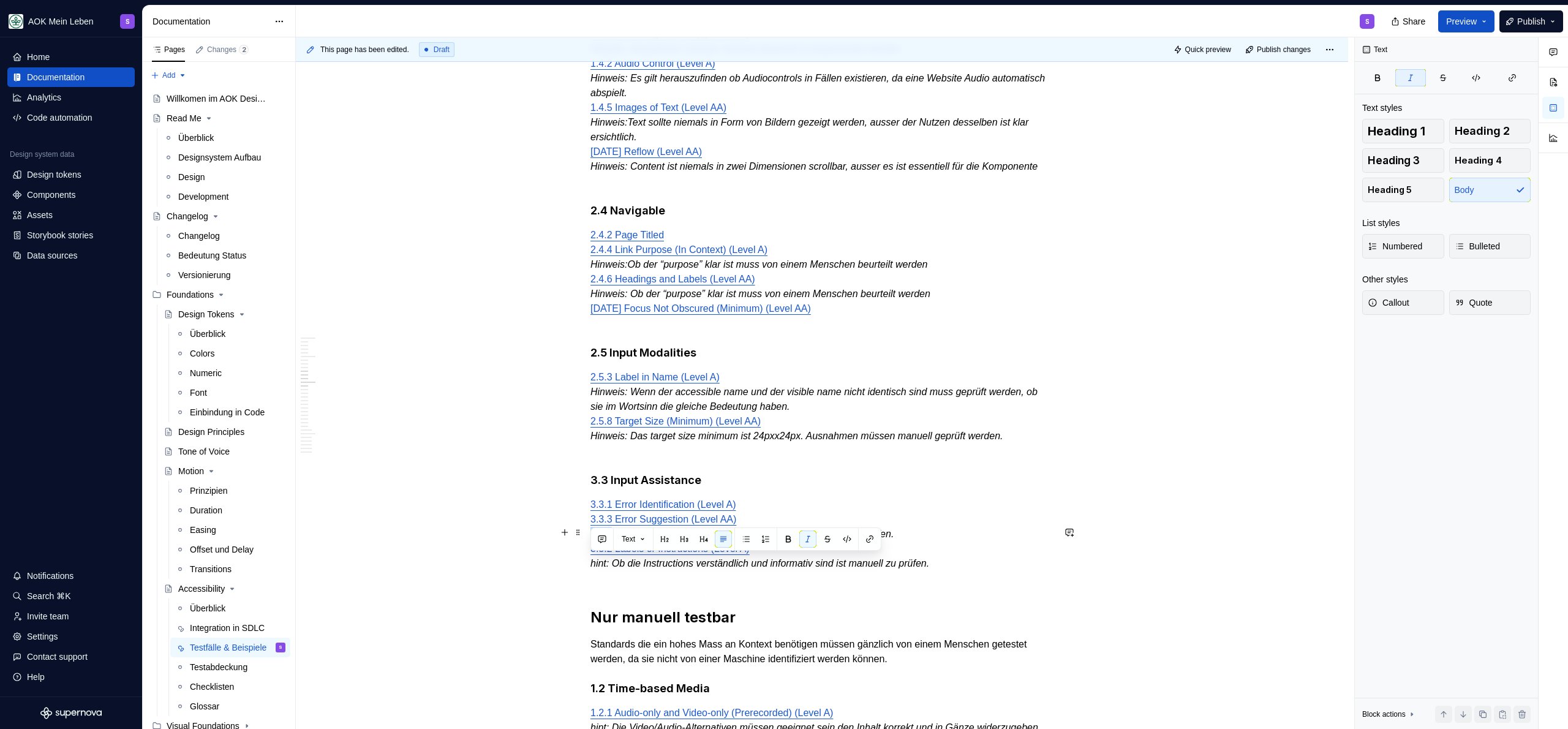
drag, startPoint x: 613, startPoint y: 566, endPoint x: 590, endPoint y: 568, distance: 23.1
click at [590, 568] on p "3.3.1 Error Identification (Level A) 3.3.3 Error Suggestion (Level AA) hint: Ob…" at bounding box center [822, 540] width 463 height 88
drag, startPoint x: 610, startPoint y: 593, endPoint x: 590, endPoint y: 594, distance: 20.0
click at [590, 568] on em "hint: Ob die Instructions verständlich und informativ sind ist manuell zu prüfe…" at bounding box center [759, 562] width 338 height 11
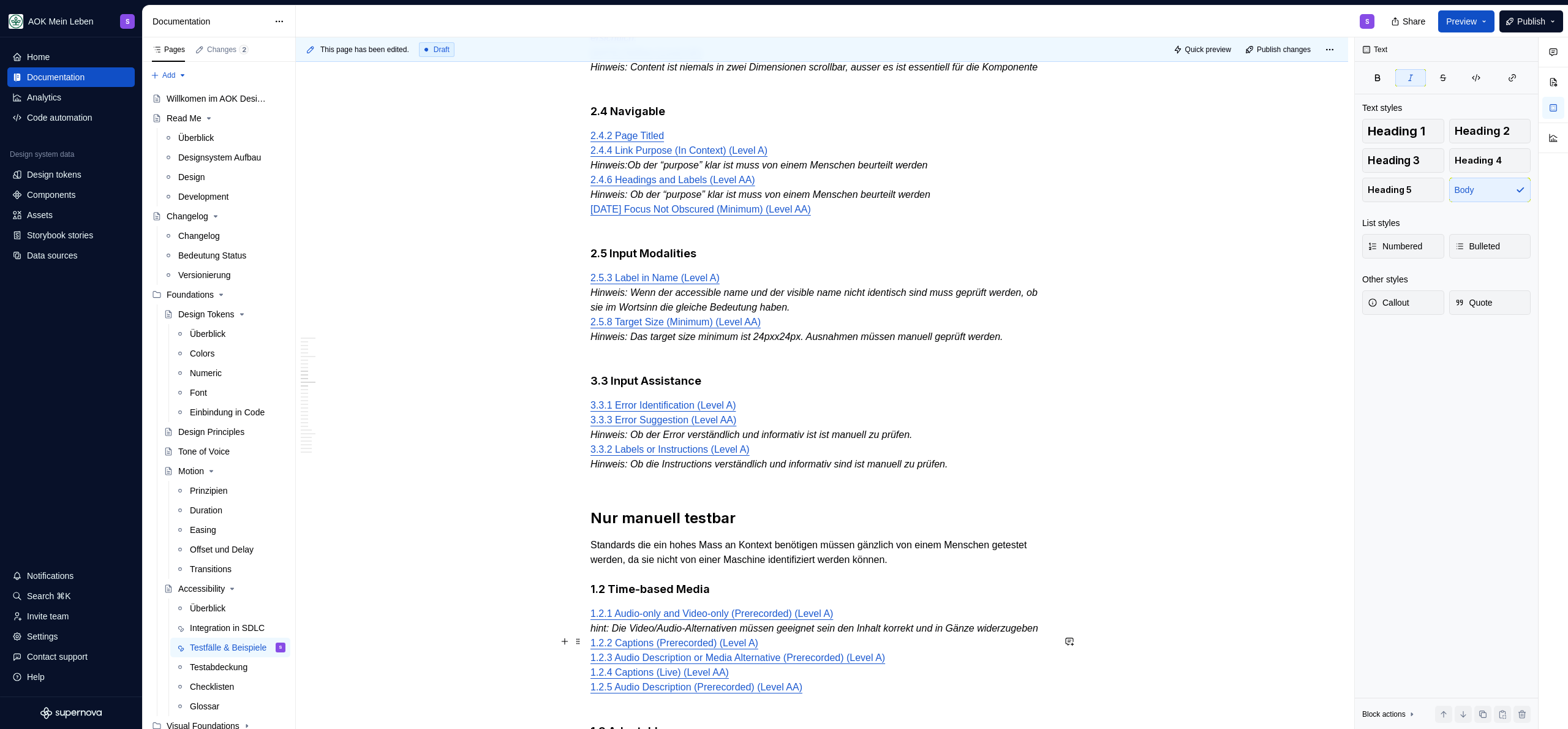
scroll to position [1282, 0]
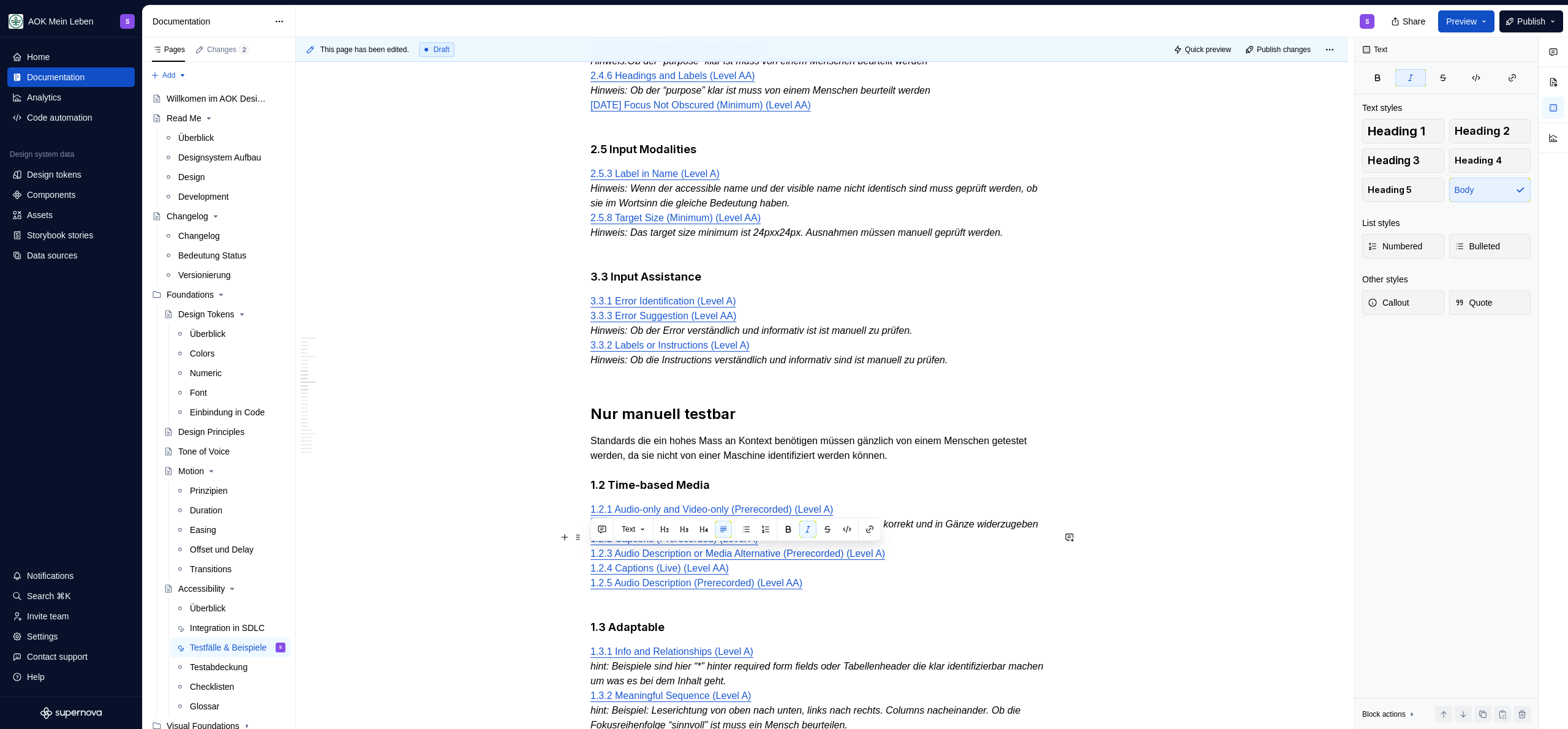
drag, startPoint x: 610, startPoint y: 553, endPoint x: 590, endPoint y: 553, distance: 20.0
click at [590, 529] on em "hint: Die Video/Audio-Alternativen müssen geeignet sein den Inhalt korrekt und …" at bounding box center [814, 523] width 448 height 11
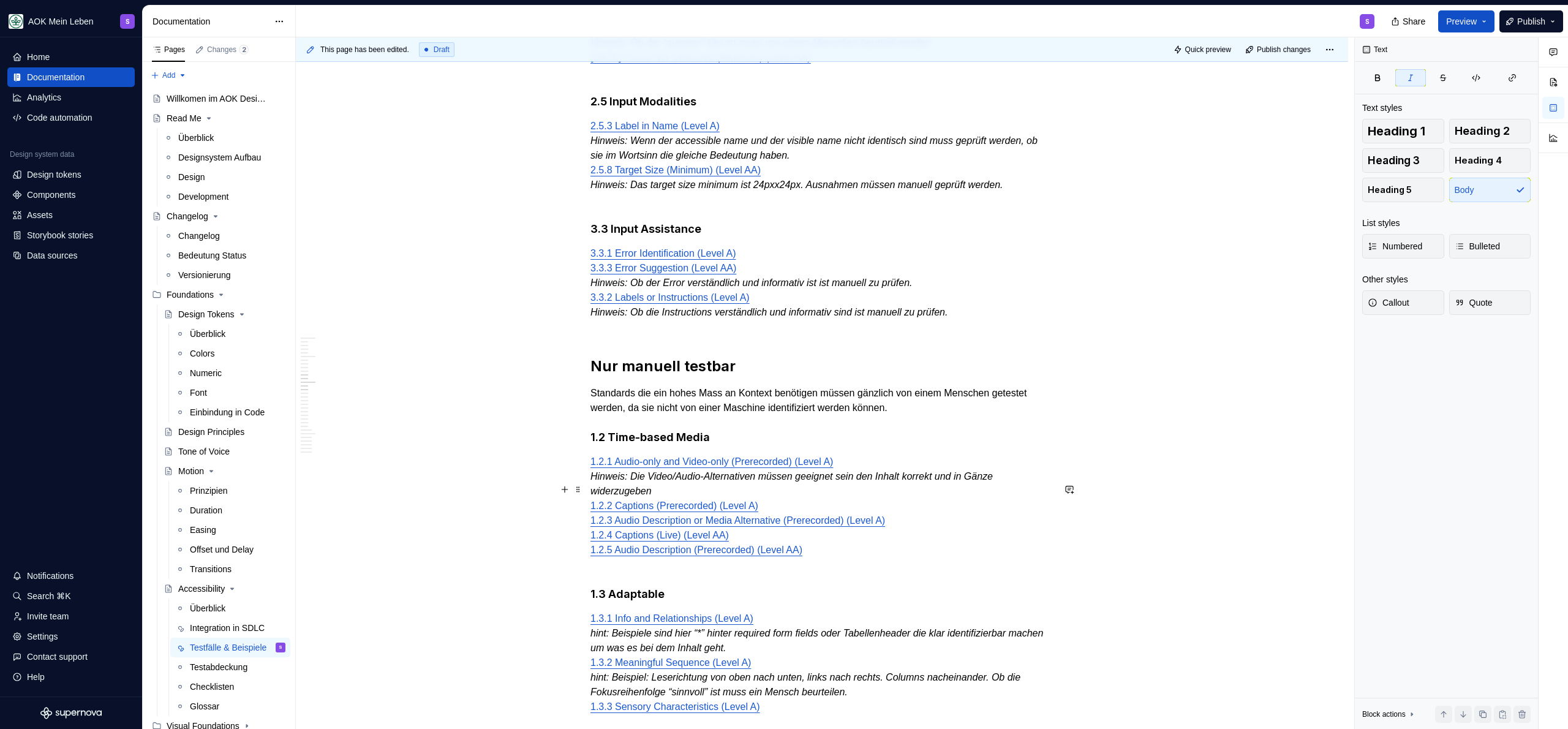
scroll to position [1502, 0]
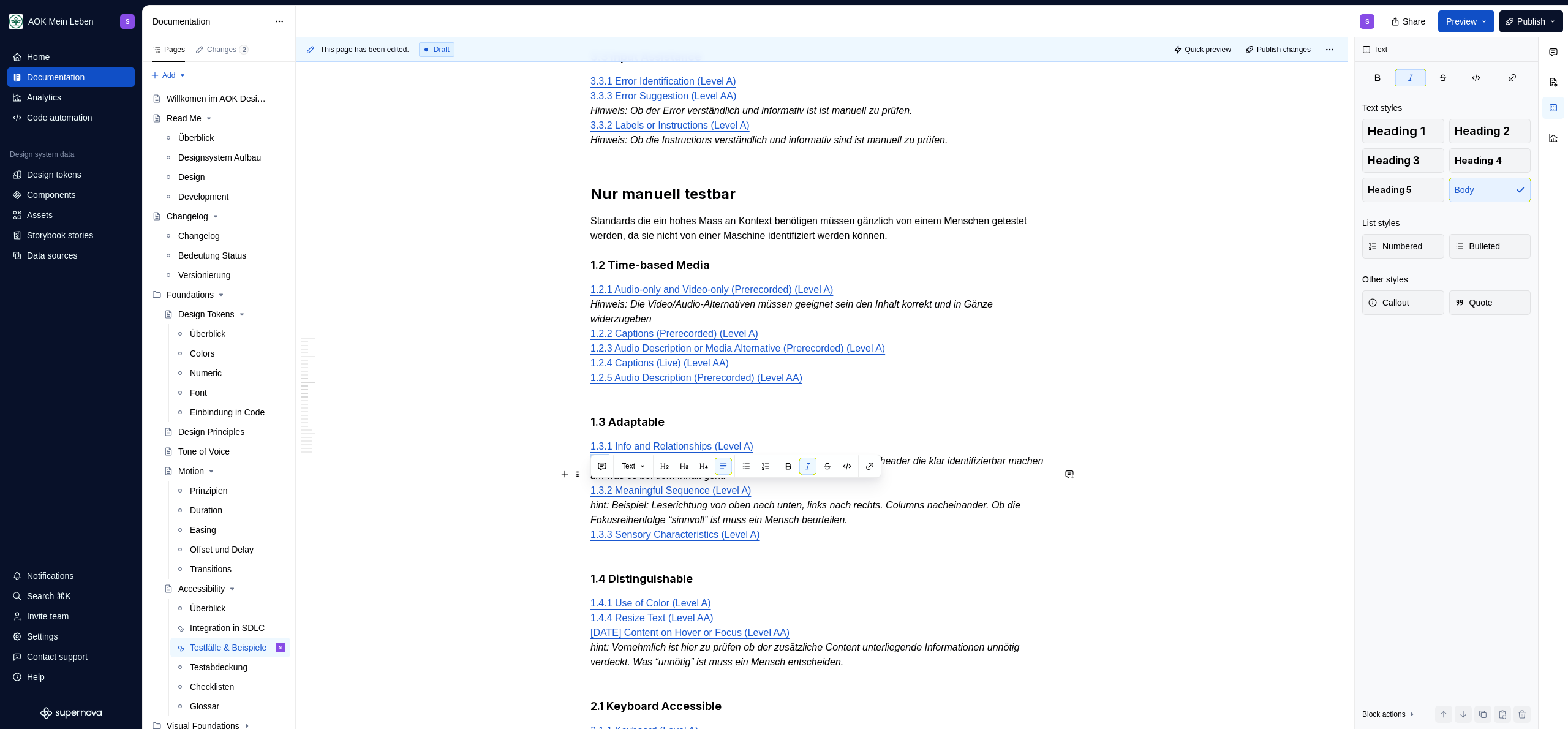
drag, startPoint x: 610, startPoint y: 490, endPoint x: 572, endPoint y: 492, distance: 38.1
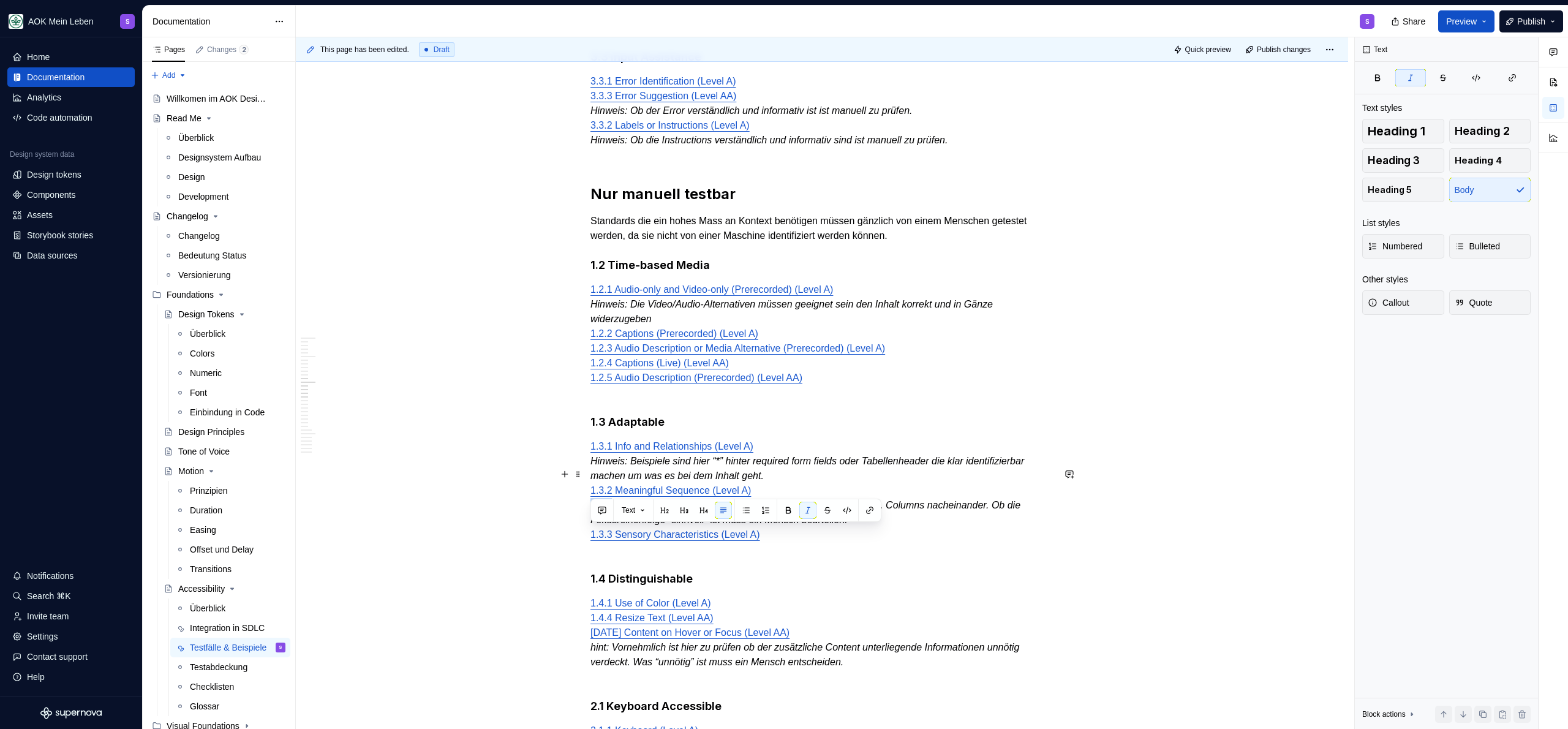
drag, startPoint x: 612, startPoint y: 537, endPoint x: 578, endPoint y: 532, distance: 34.4
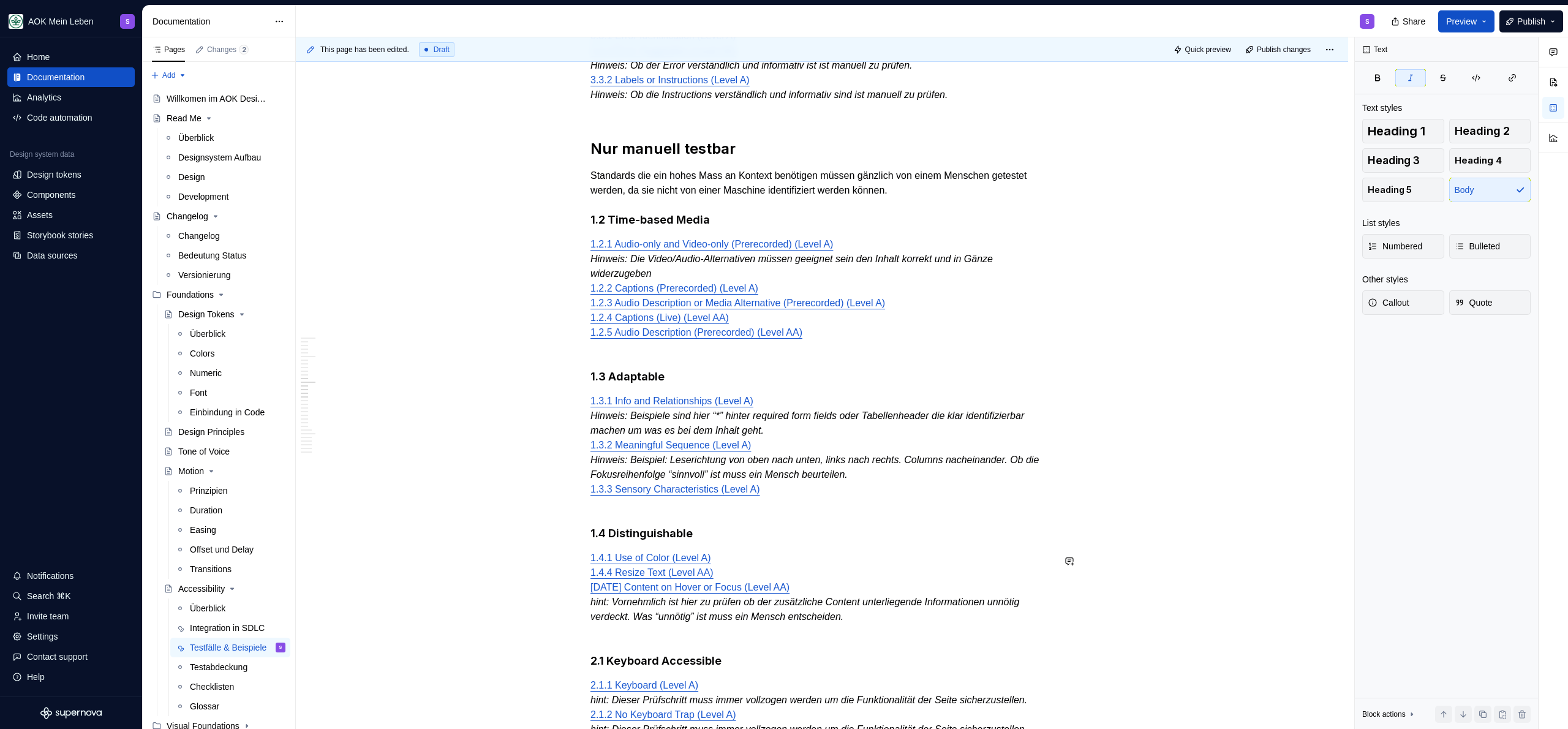
scroll to position [1600, 0]
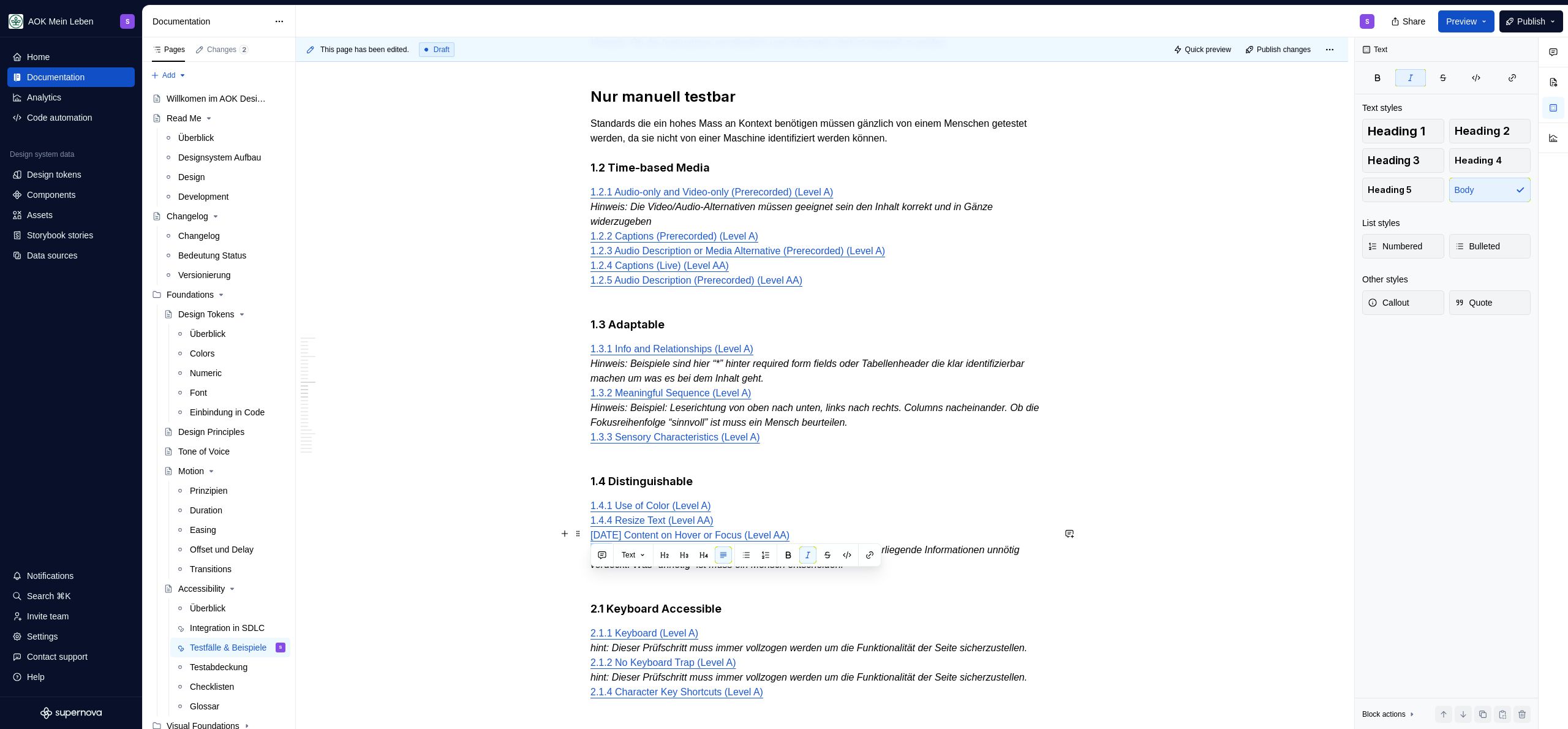
drag, startPoint x: 612, startPoint y: 579, endPoint x: 583, endPoint y: 577, distance: 29.1
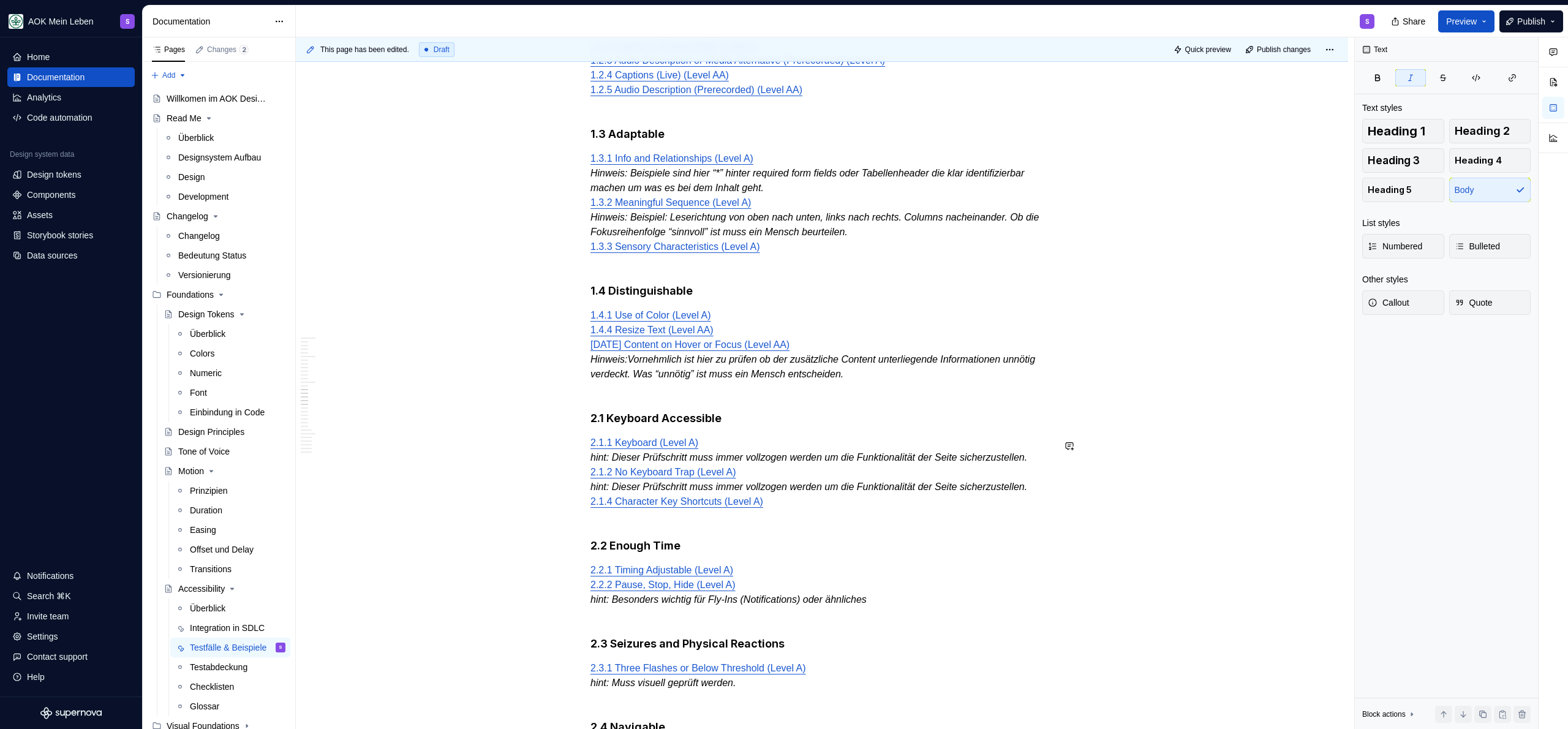
scroll to position [1810, 0]
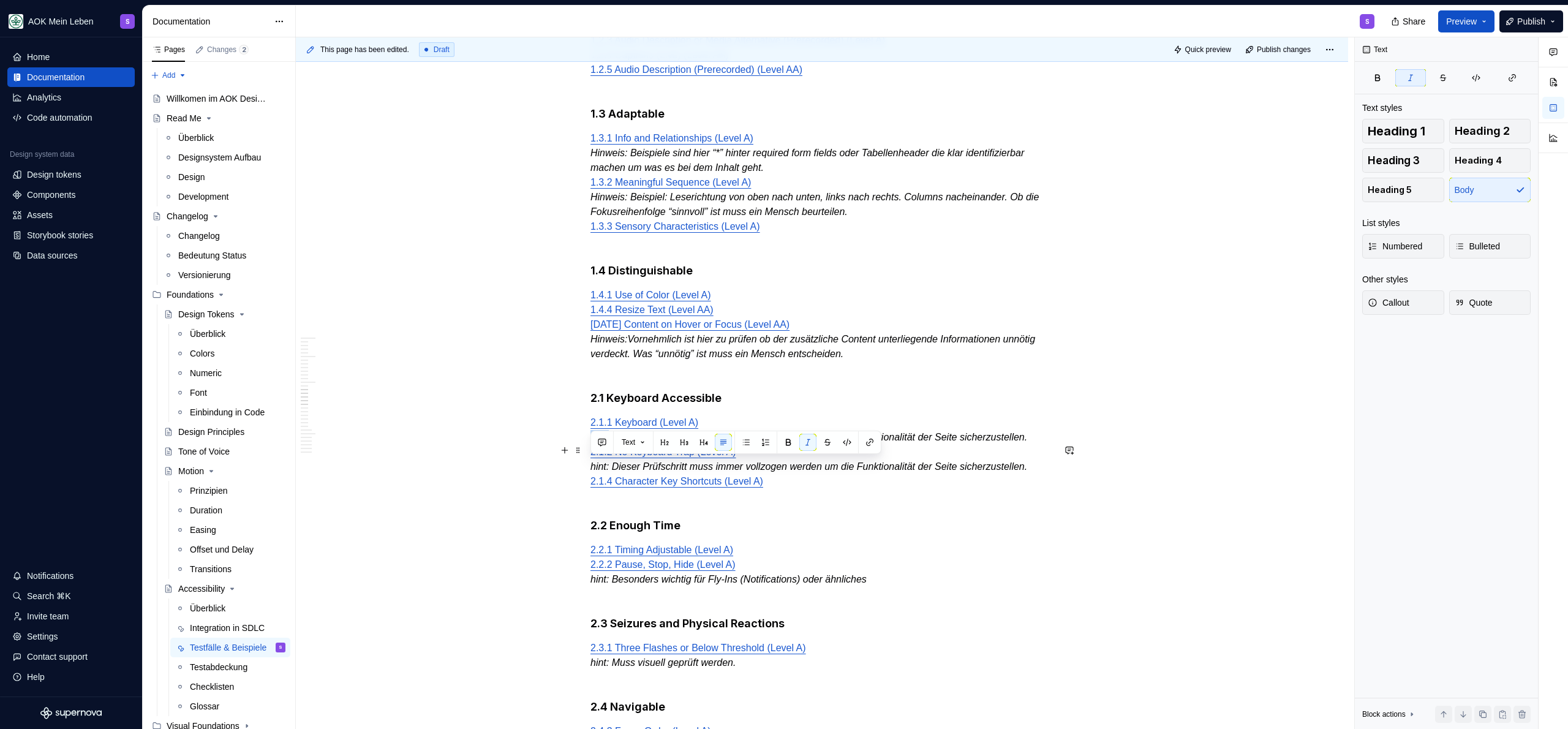
drag, startPoint x: 610, startPoint y: 466, endPoint x: 580, endPoint y: 471, distance: 30.4
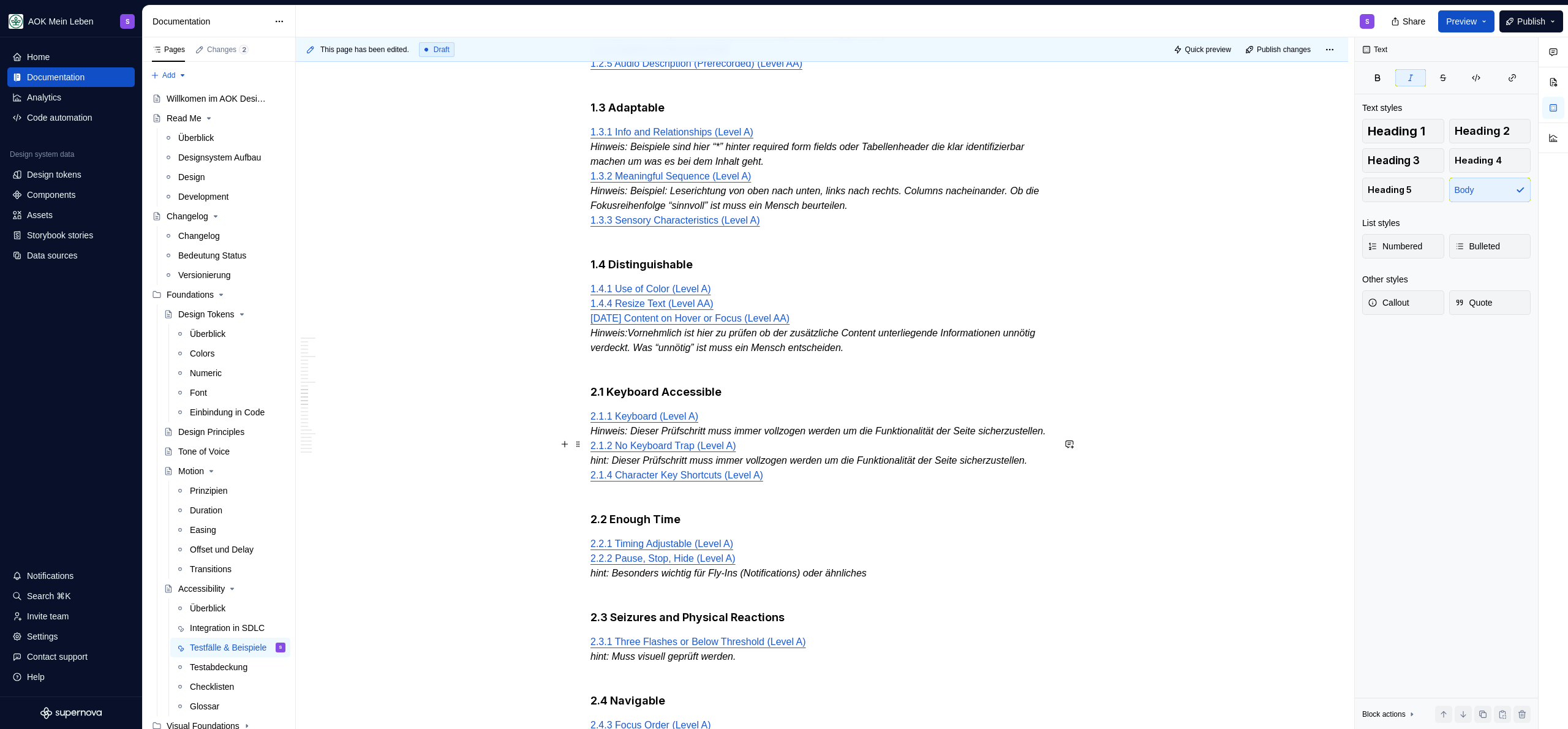
scroll to position [1827, 0]
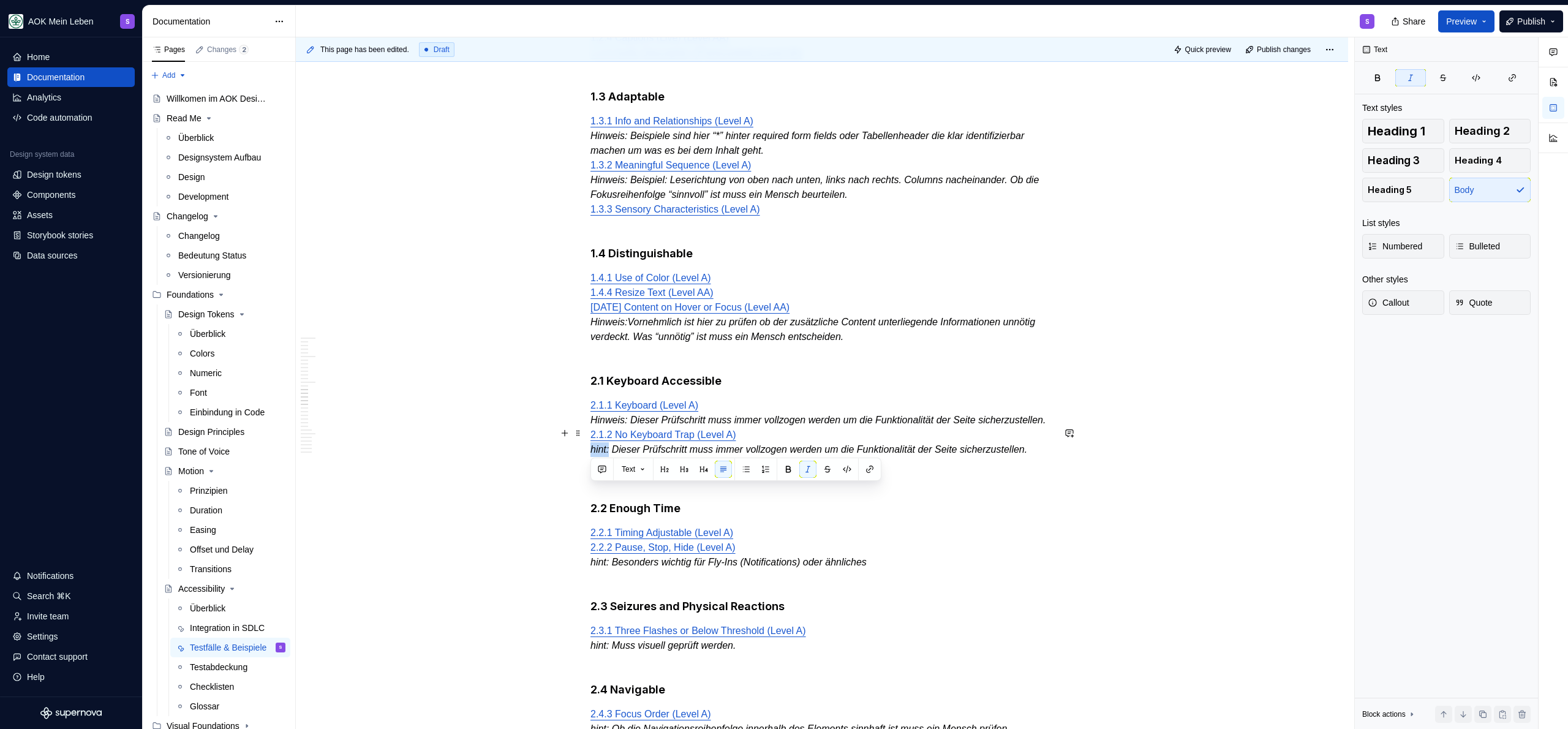
drag, startPoint x: 611, startPoint y: 494, endPoint x: 590, endPoint y: 494, distance: 21.0
click at [590, 454] on em "hint: Dieser Prüfschritt muss immer vollzogen werden um die Funktionalität der …" at bounding box center [809, 449] width 437 height 11
drag, startPoint x: 610, startPoint y: 621, endPoint x: 580, endPoint y: 621, distance: 30.0
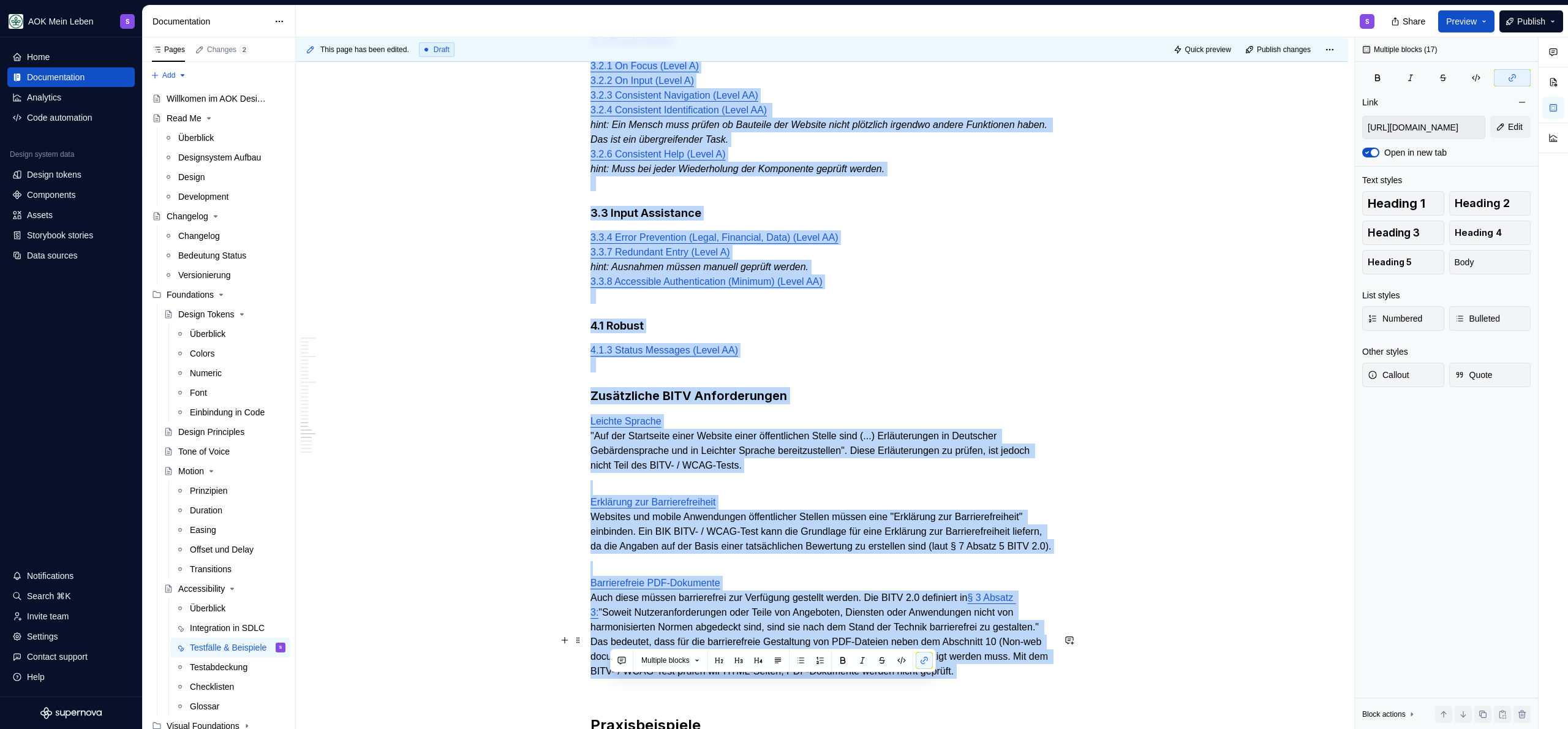
scroll to position [2888, 0]
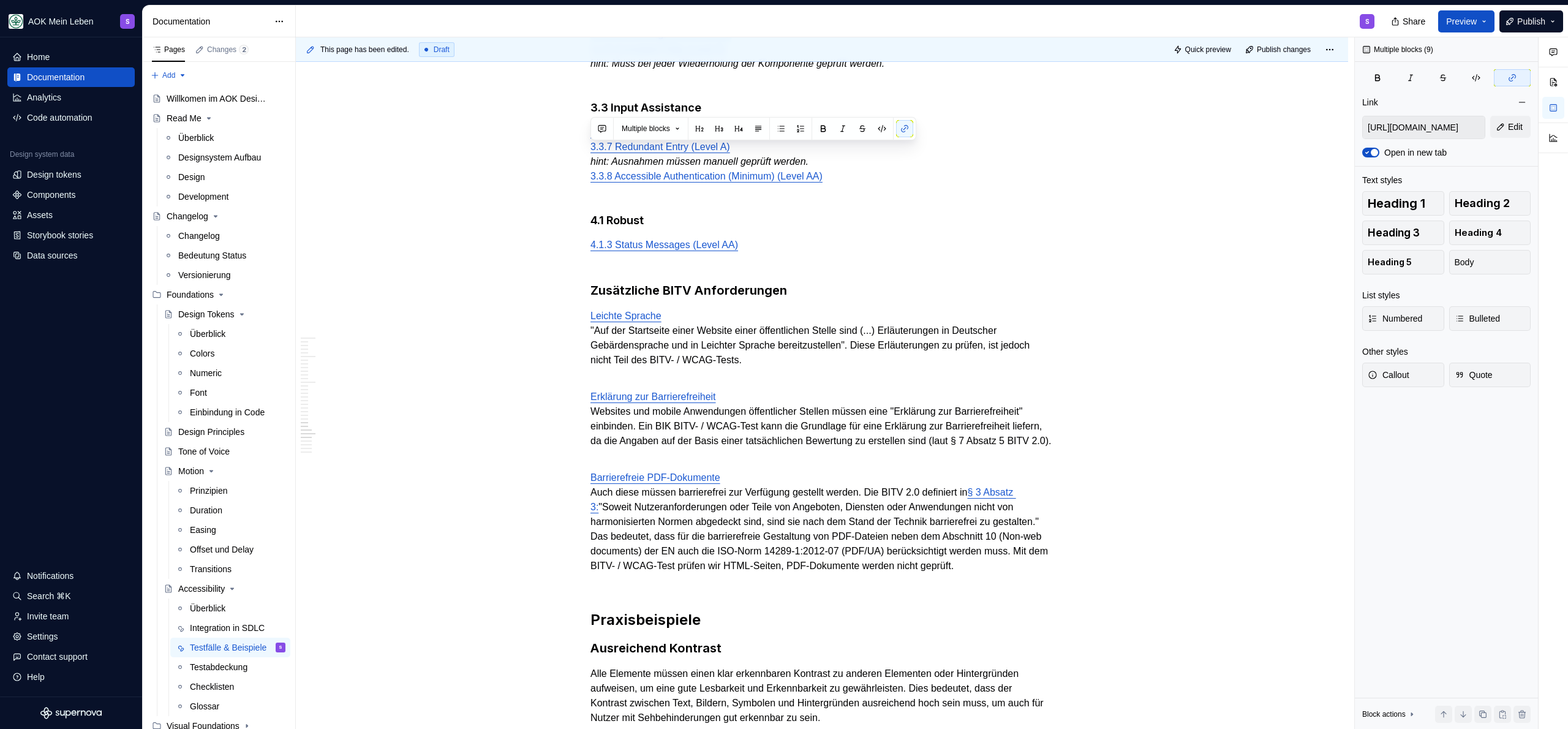
drag, startPoint x: 610, startPoint y: 706, endPoint x: 540, endPoint y: 100, distance: 610.0
click at [540, 100] on div "Im folgenden finden sich alle Testfälle der WCAG 2.2 AA sowie die Sonderfälle d…" at bounding box center [822, 85] width 1052 height 5435
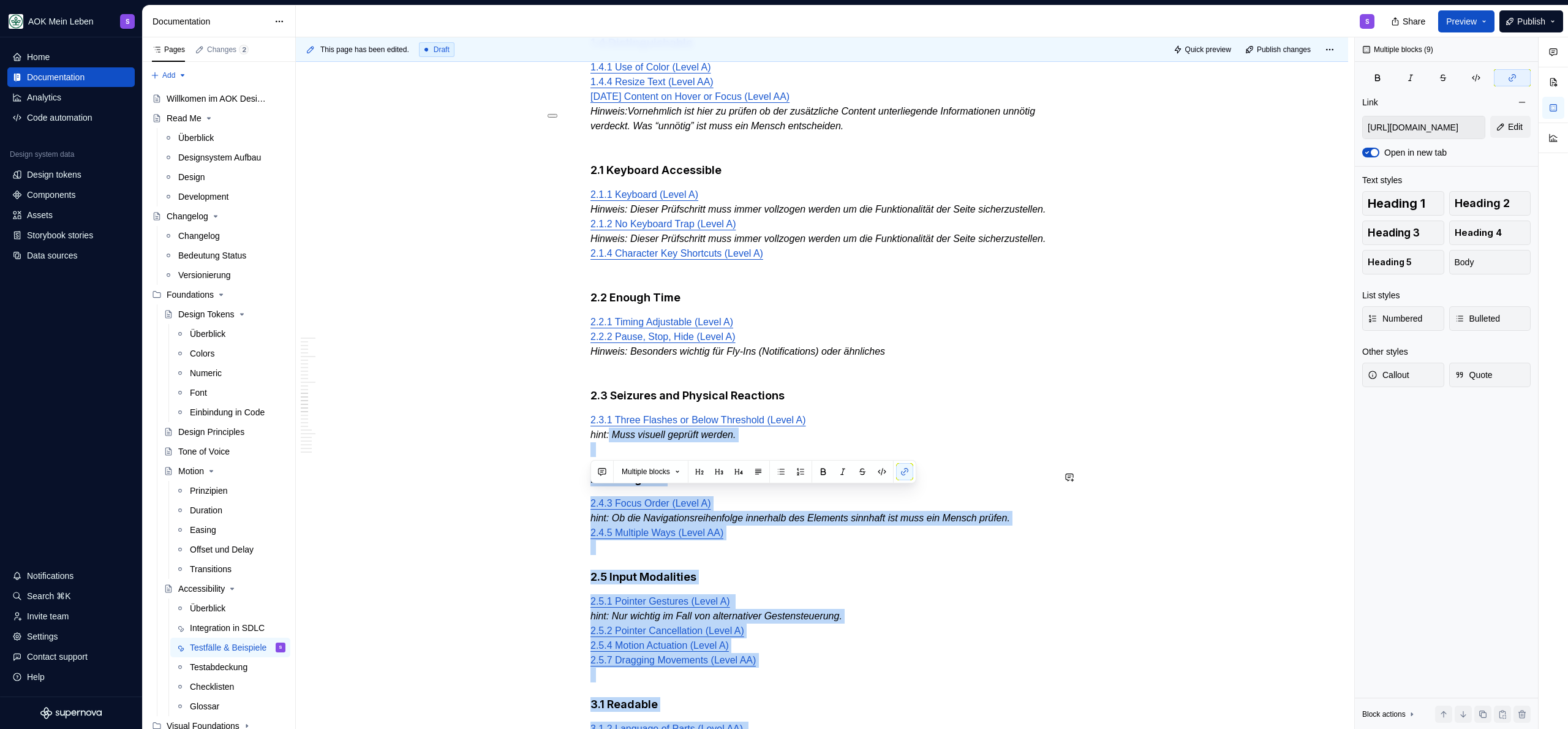
scroll to position [2035, 0]
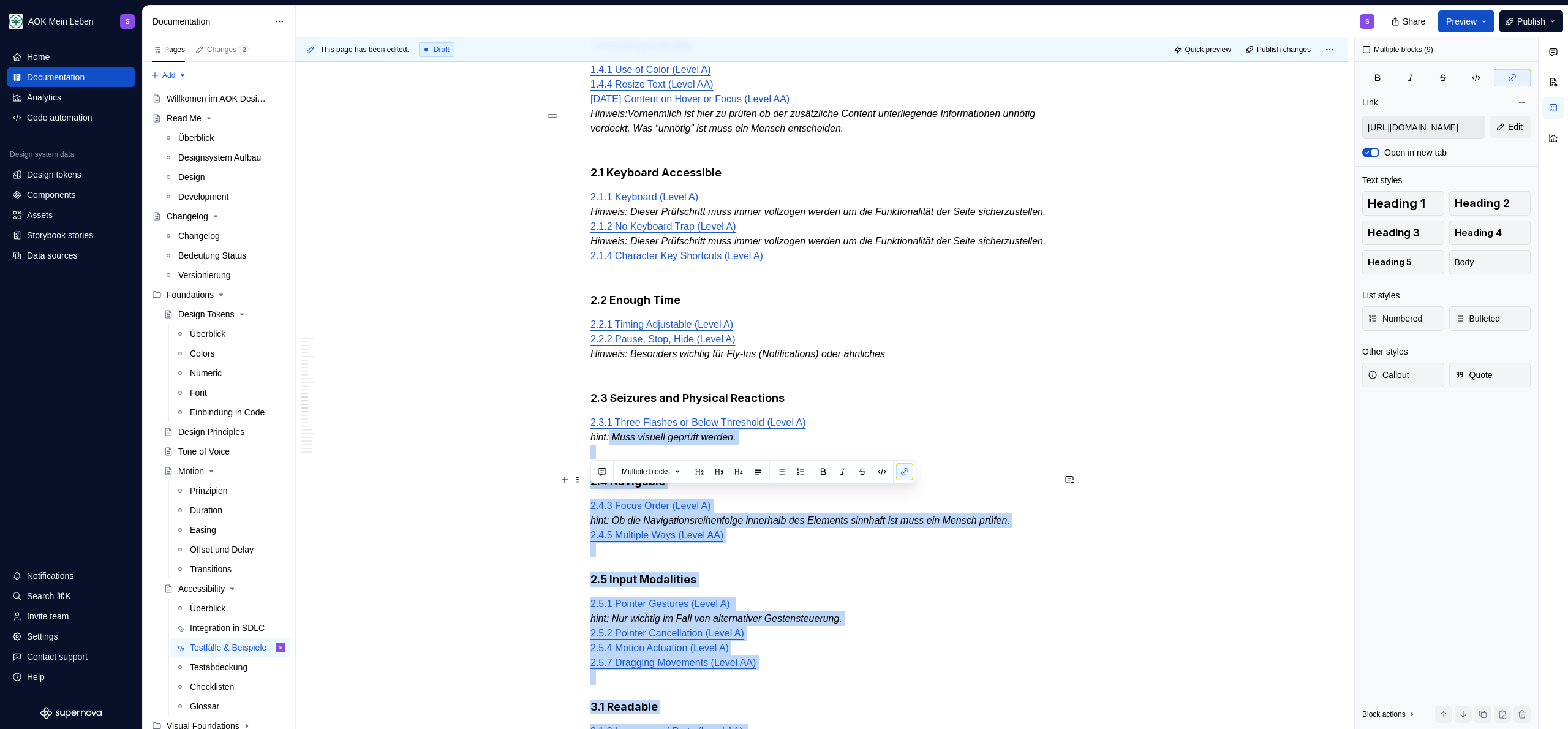
click at [801, 460] on p "2.3.1 Three Flashes or Below Threshold (Level A) hint: Muss visuell geprüft wer…" at bounding box center [822, 437] width 463 height 44
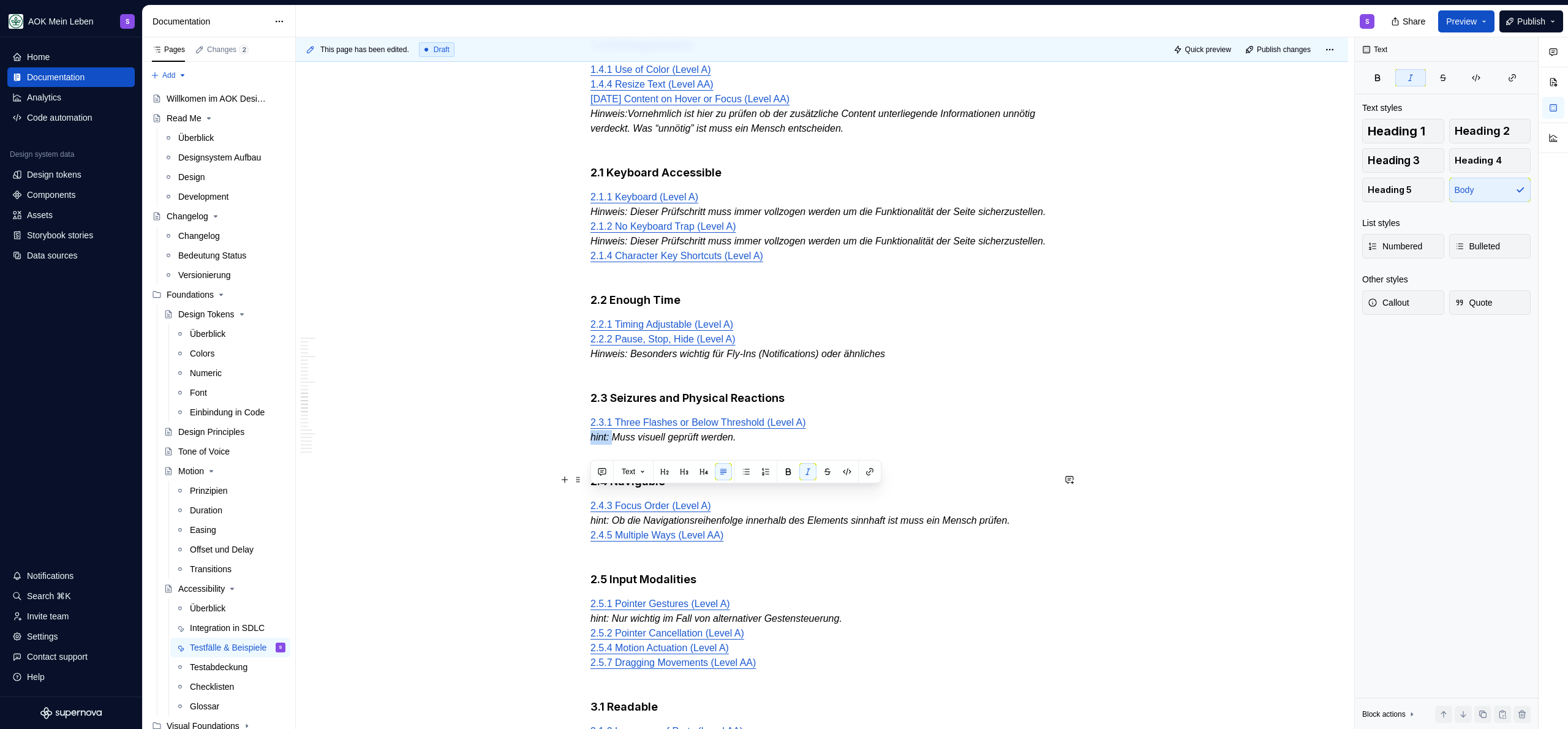
drag, startPoint x: 610, startPoint y: 496, endPoint x: 586, endPoint y: 497, distance: 24.0
drag, startPoint x: 613, startPoint y: 580, endPoint x: 570, endPoint y: 575, distance: 43.3
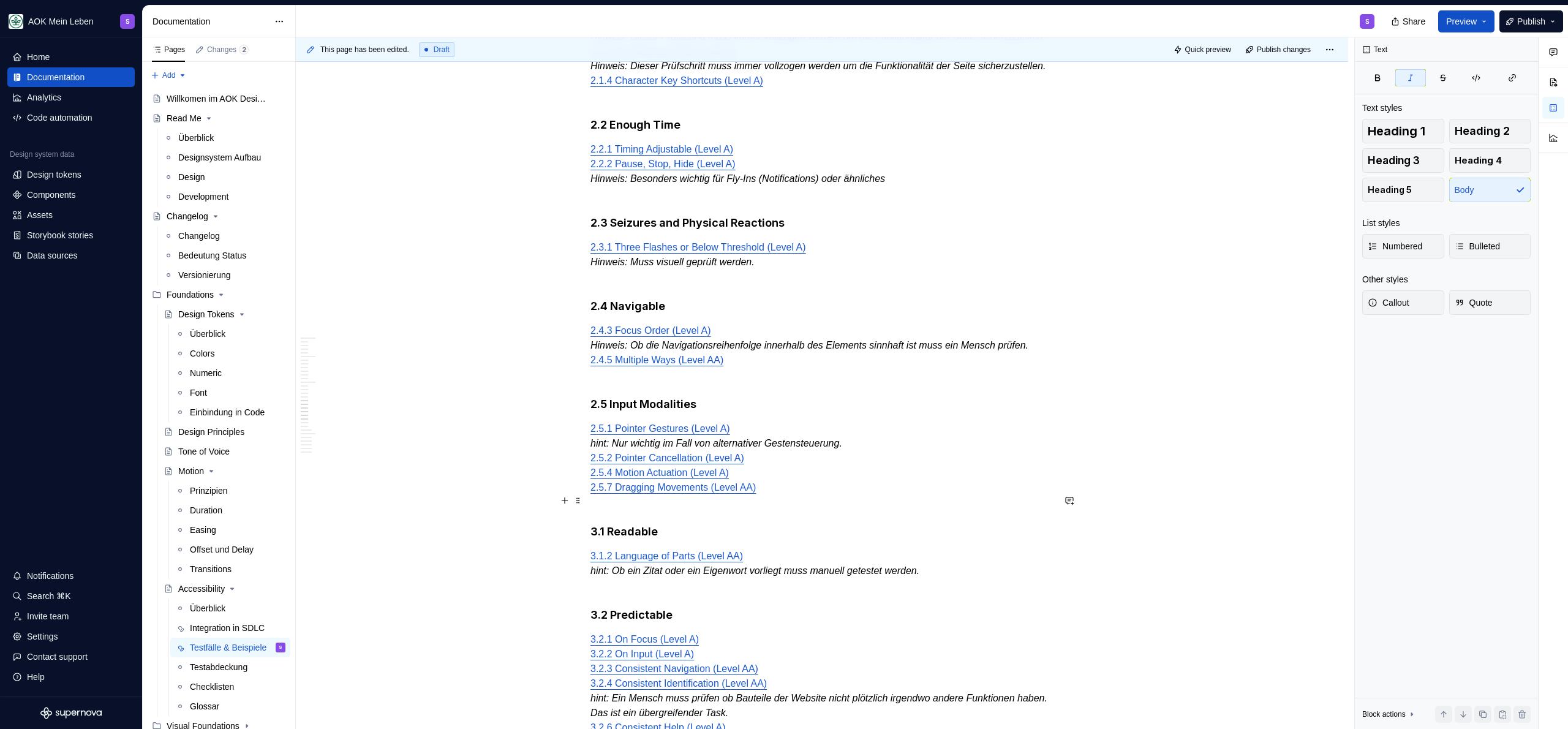
scroll to position [2214, 0]
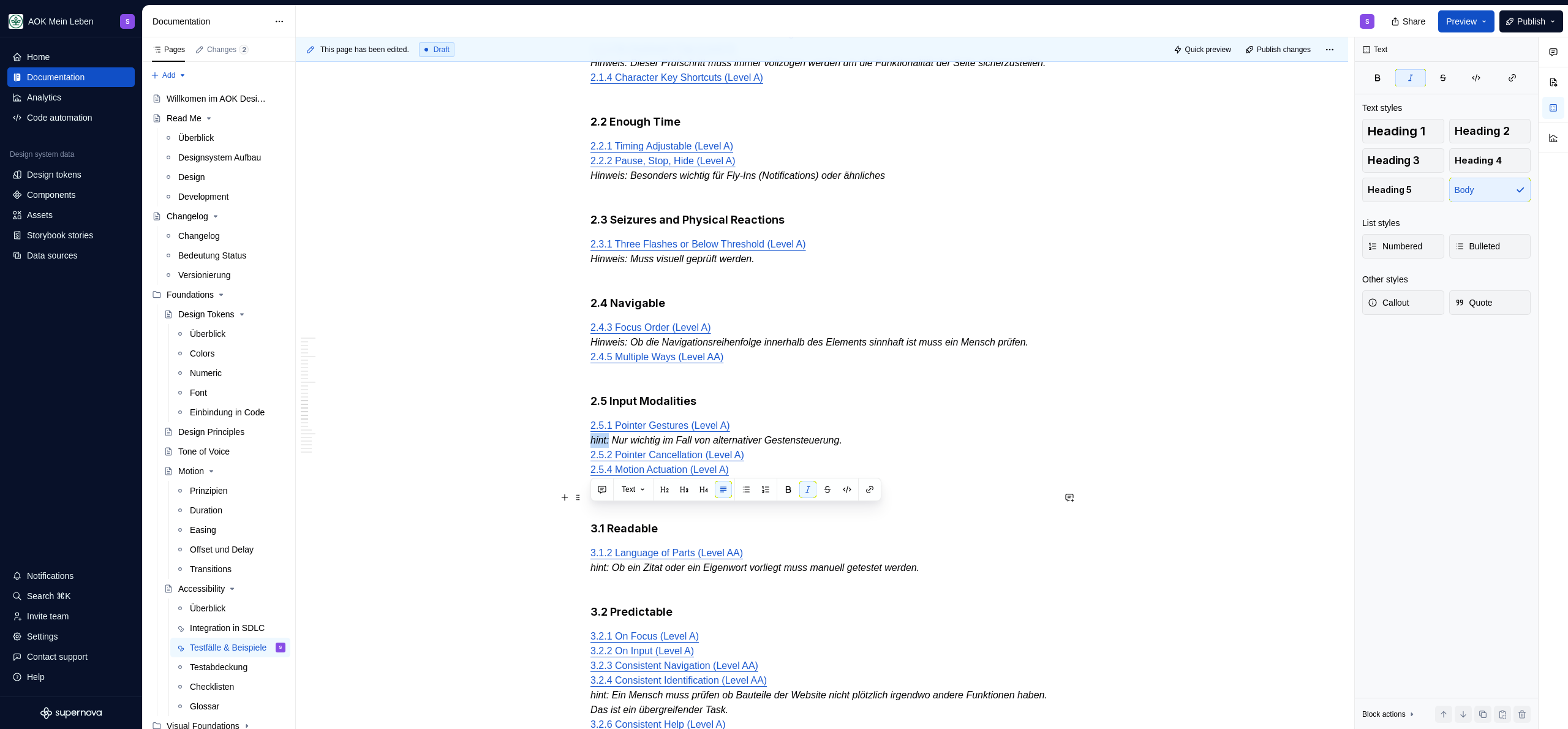
drag, startPoint x: 610, startPoint y: 512, endPoint x: 590, endPoint y: 510, distance: 20.1
click at [590, 445] on em "hint: Nur wichtig im Fall von alternativer Gestensteuerung." at bounding box center [716, 439] width 252 height 11
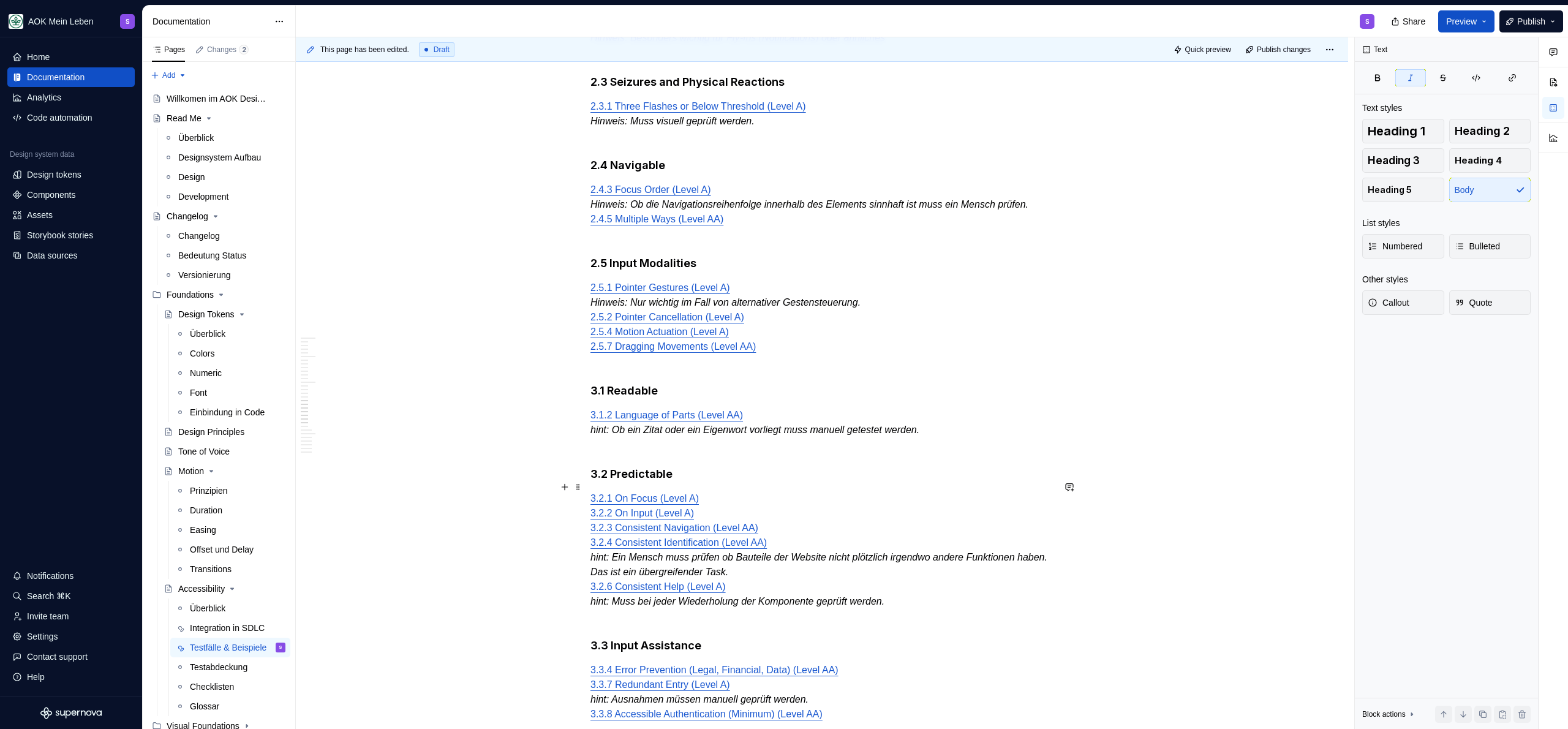
scroll to position [2355, 0]
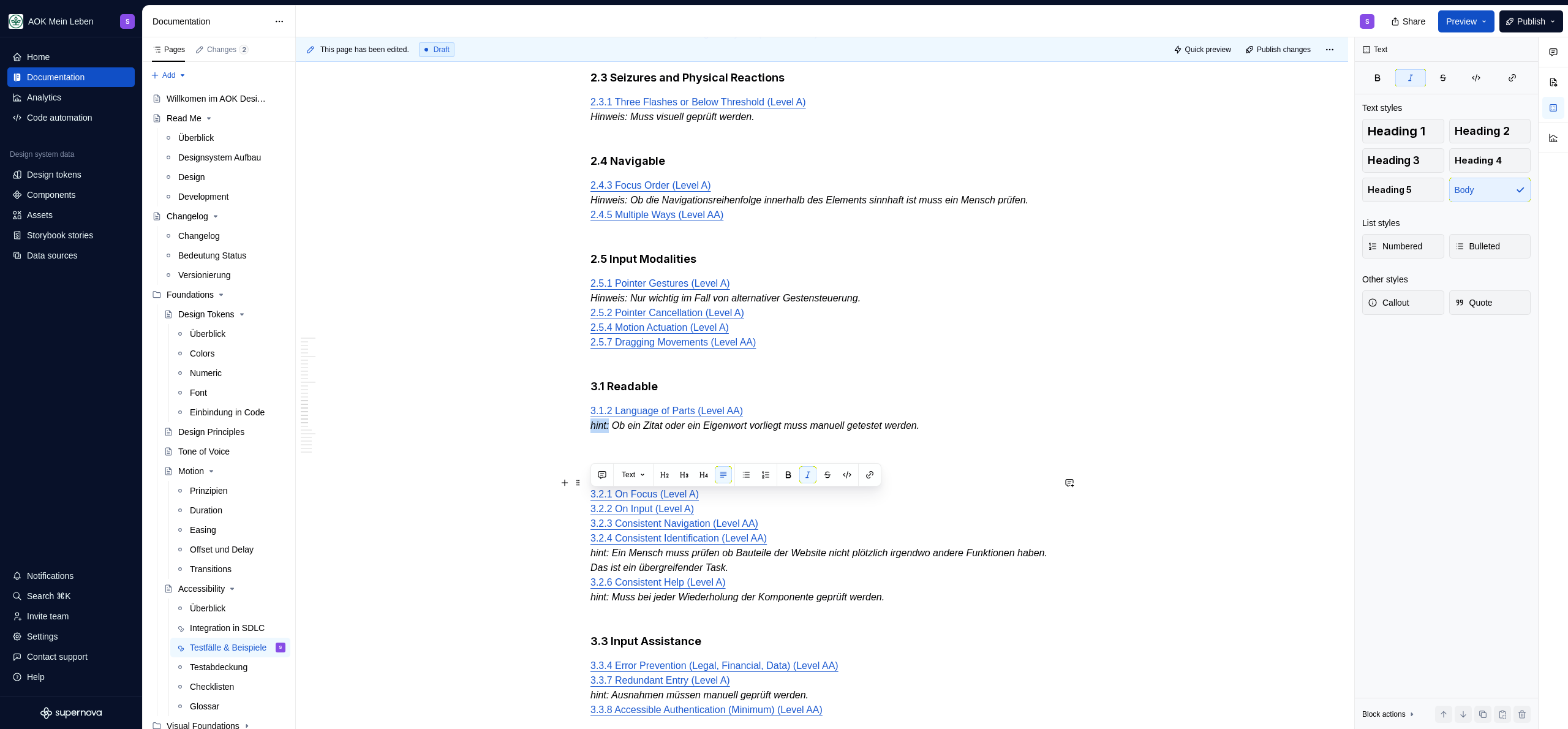
drag, startPoint x: 611, startPoint y: 500, endPoint x: 592, endPoint y: 502, distance: 19.1
click at [592, 430] on em "hint: Ob ein Zitat oder ein Eigenwort vorliegt muss manuell getestet werden." at bounding box center [754, 425] width 329 height 11
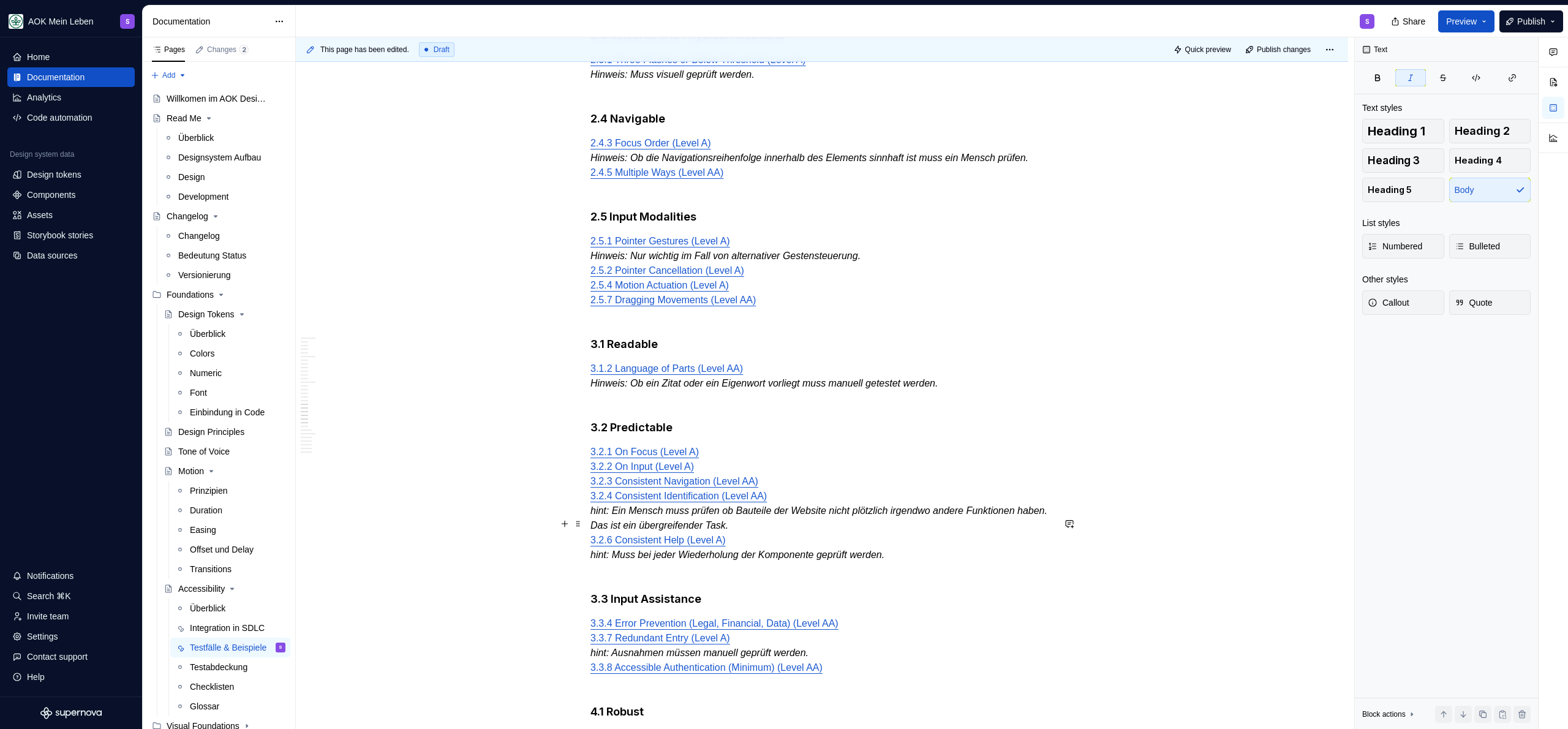
scroll to position [2448, 0]
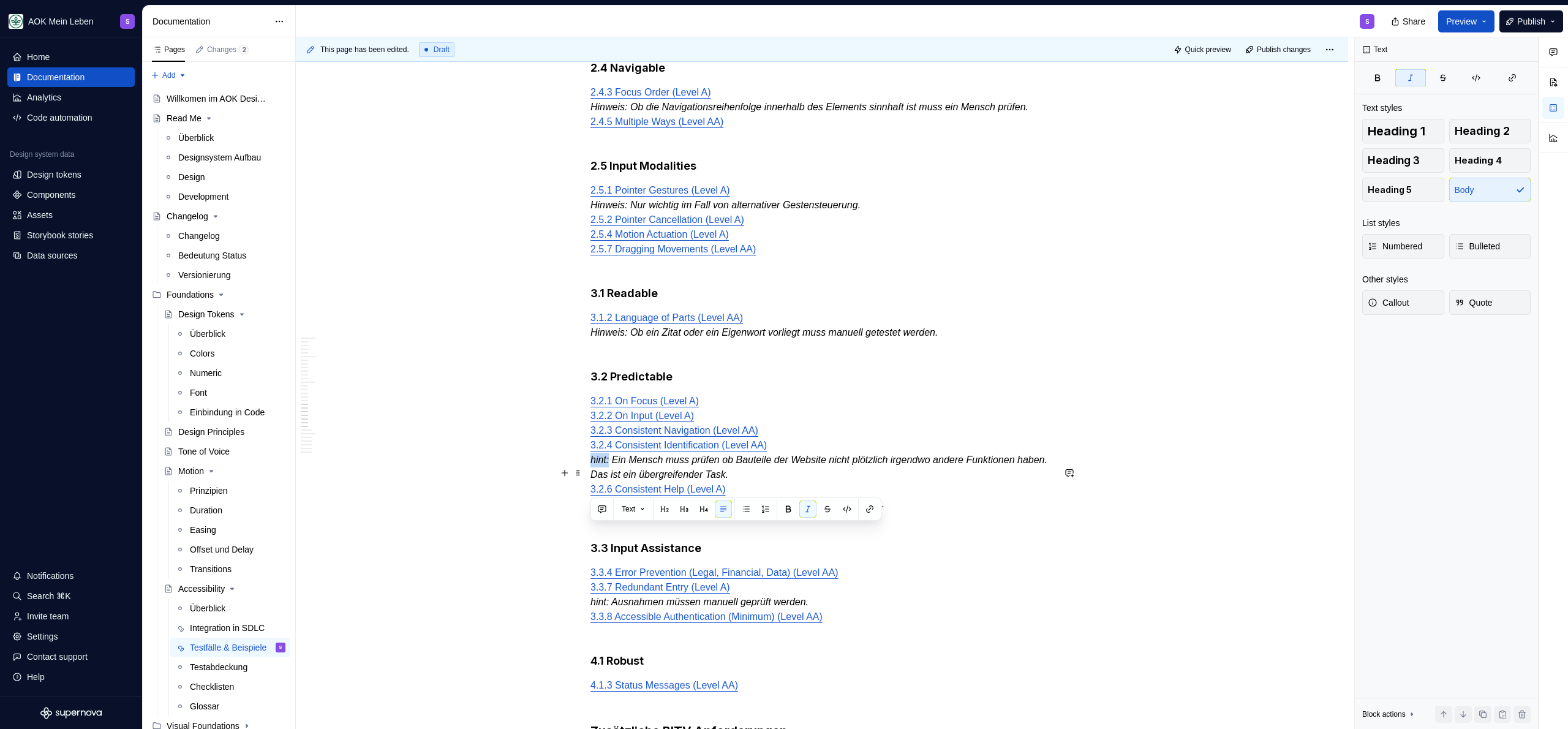
drag, startPoint x: 611, startPoint y: 532, endPoint x: 593, endPoint y: 532, distance: 18.0
click at [593, 480] on em "hint: Ein Mensch muss prüfen ob Bauteile der Website nicht plötzlich irgendwo a…" at bounding box center [820, 466] width 460 height 25
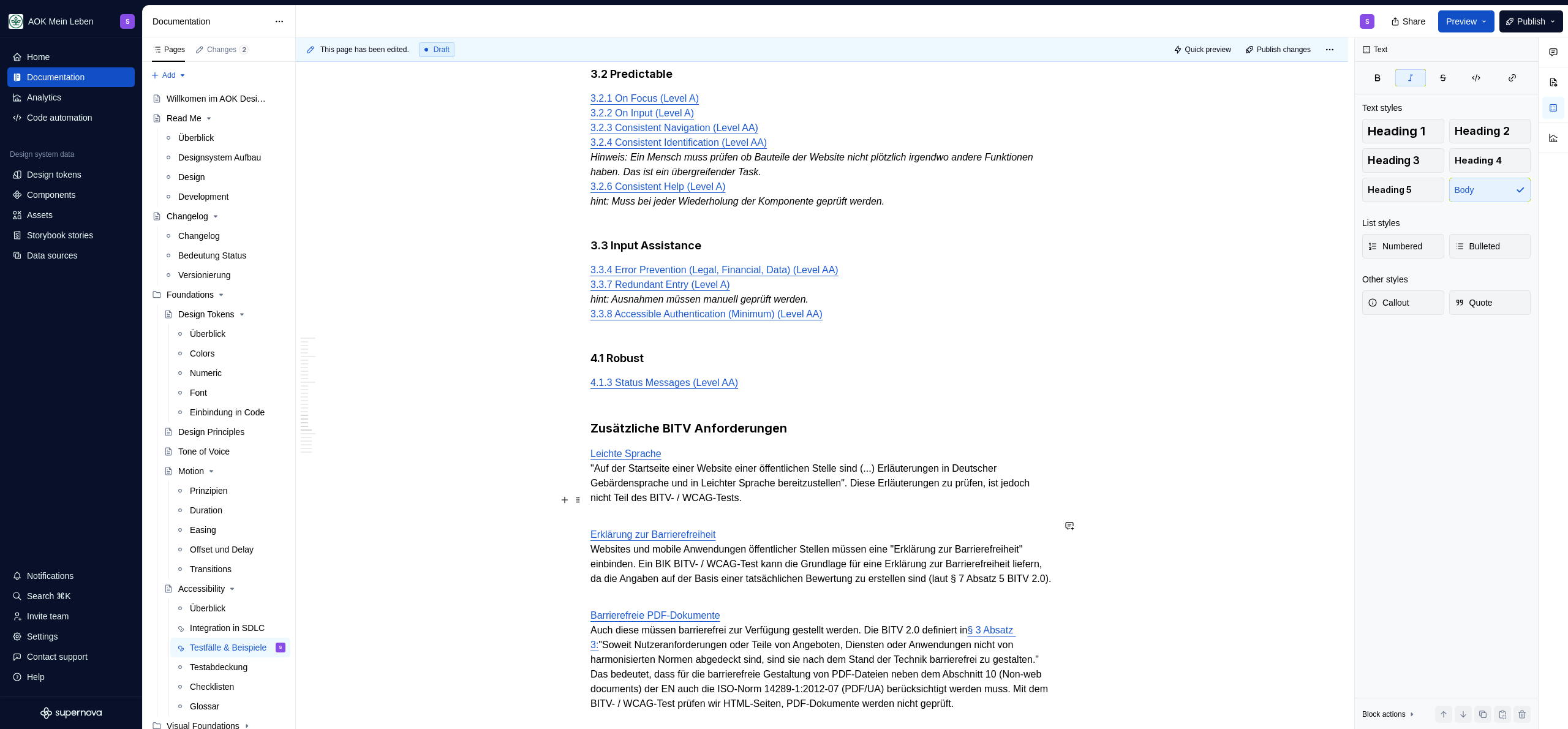
scroll to position [2757, 0]
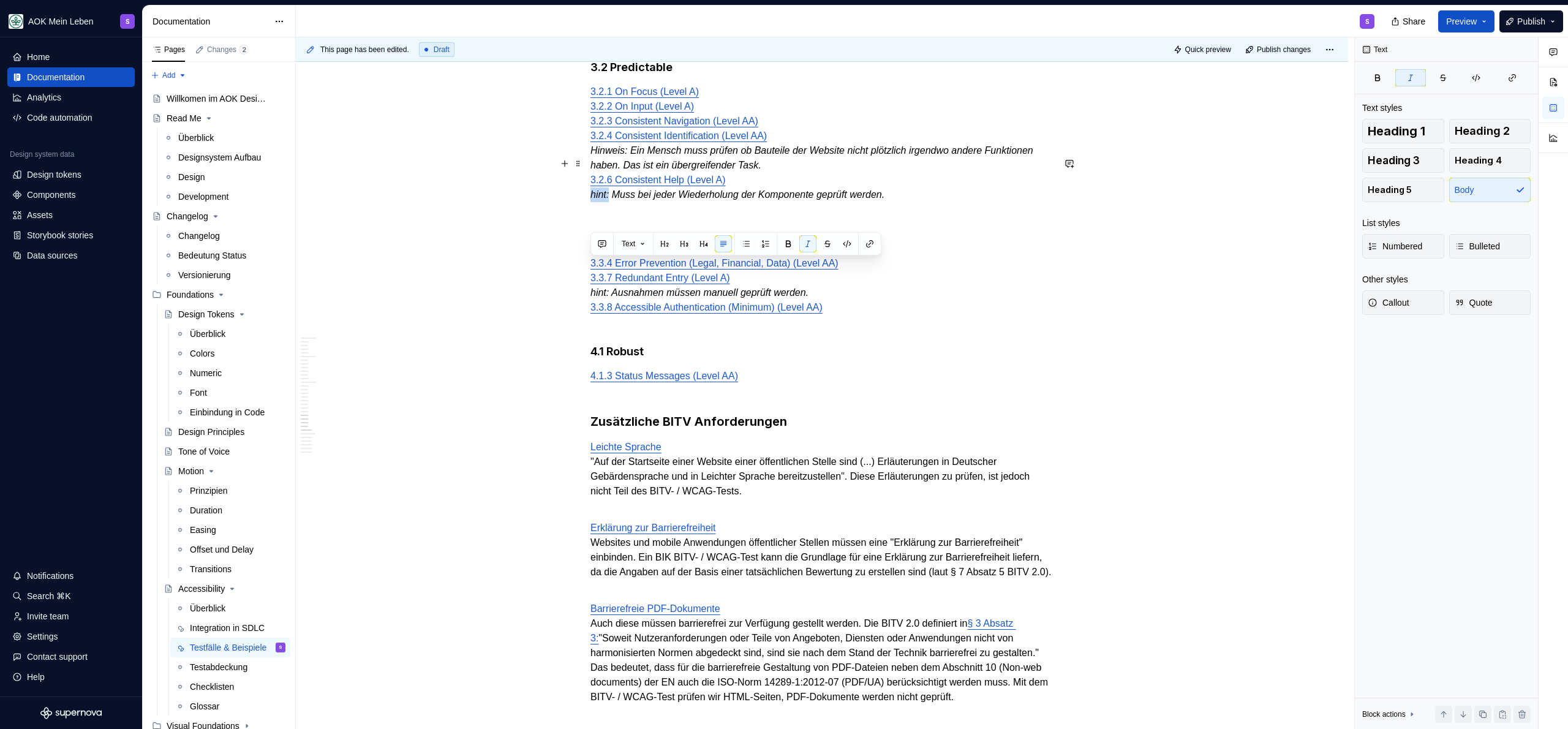
drag, startPoint x: 610, startPoint y: 269, endPoint x: 577, endPoint y: 268, distance: 33.0
click at [577, 268] on div "Im folgenden finden sich alle Testfälle der WCAG 2.2 AA sowie die Sonderfälle d…" at bounding box center [822, 216] width 1052 height 5435
drag, startPoint x: 611, startPoint y: 366, endPoint x: 590, endPoint y: 364, distance: 21.1
click at [590, 298] on em "hint: Ausnahmen müssen manuell geprüft werden." at bounding box center [699, 292] width 218 height 11
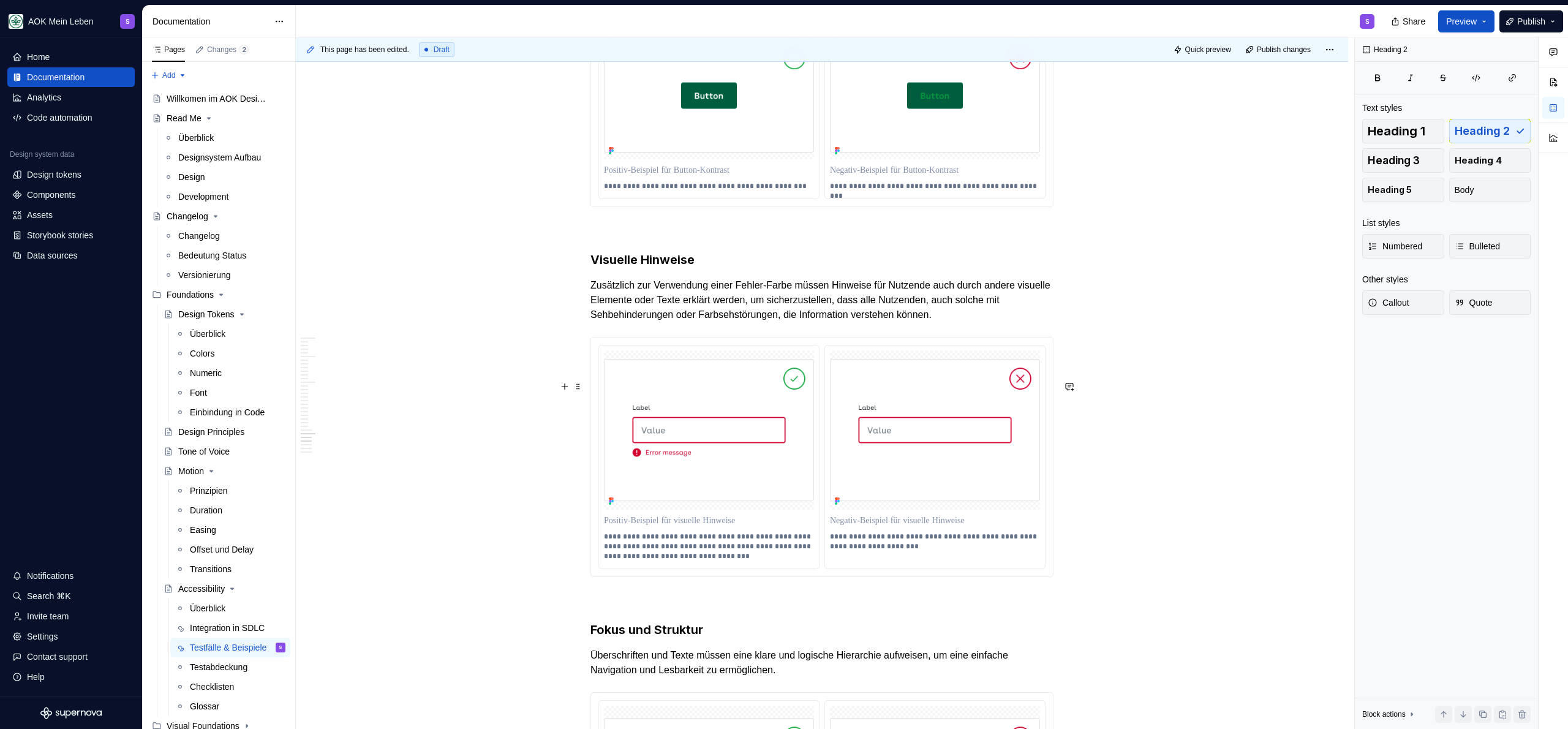
scroll to position [3618, 0]
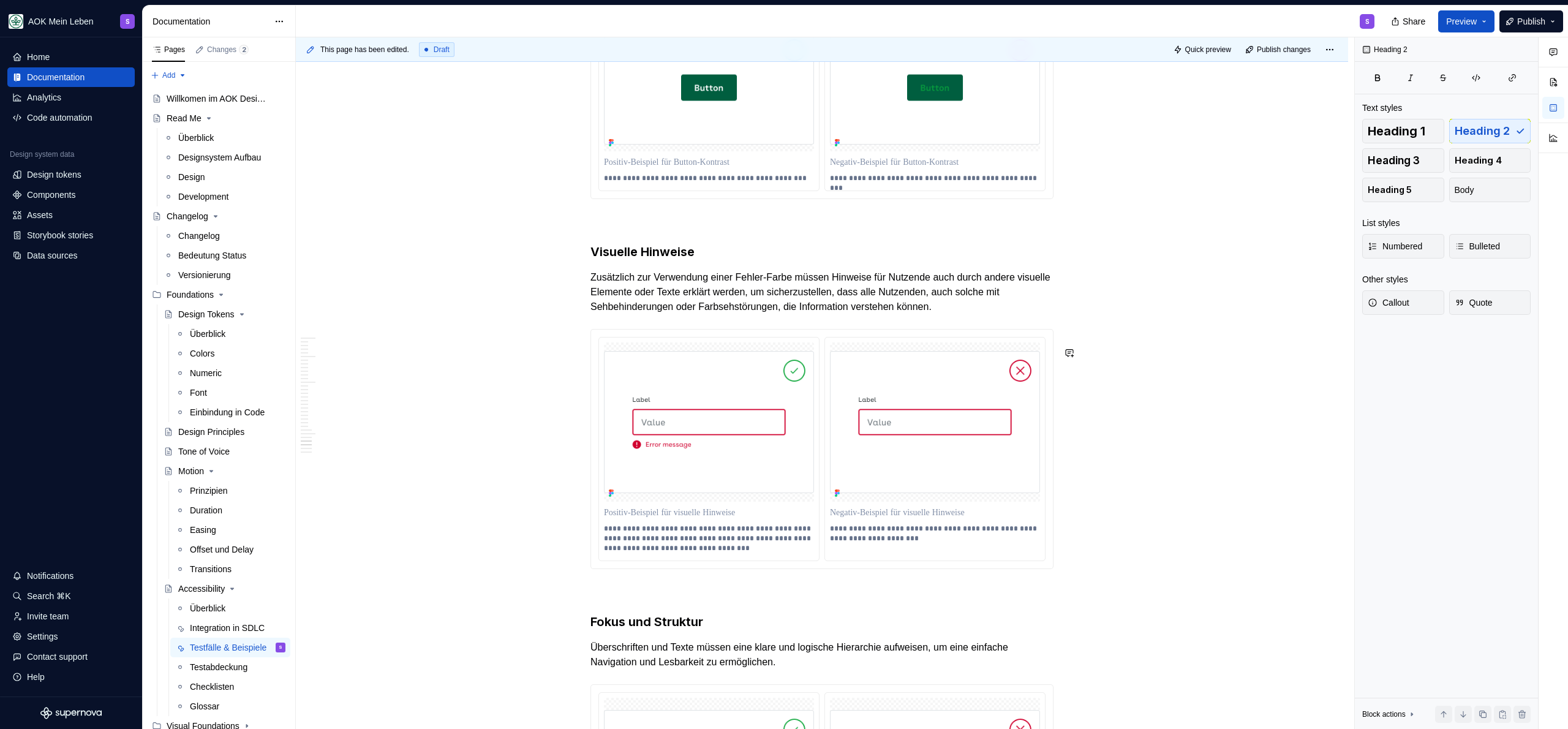
click at [718, 314] on p "Zusätzlich zur Verwendung einer Fehler-Farbe müssen Hinweise für Nutzende auch …" at bounding box center [822, 292] width 463 height 44
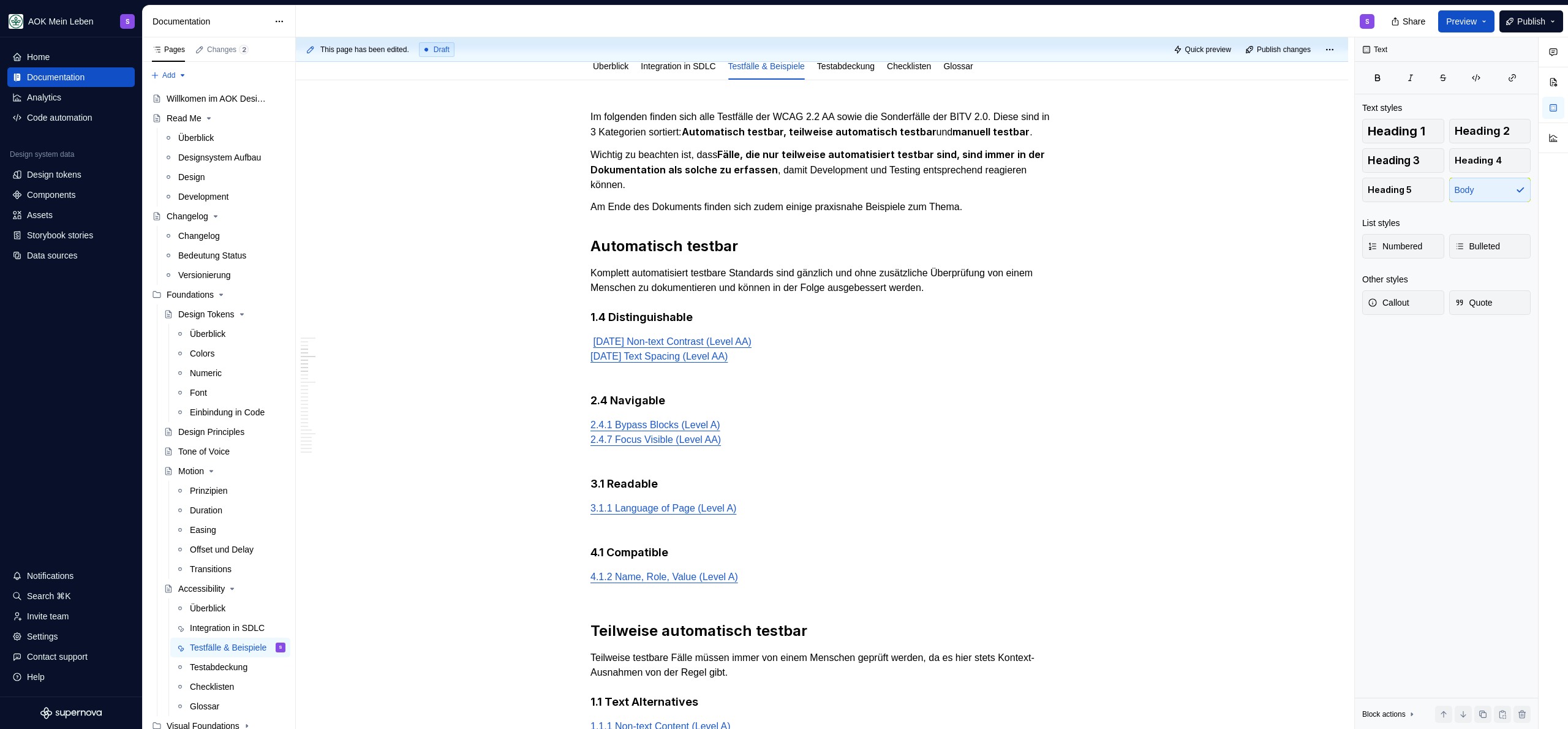
scroll to position [0, 0]
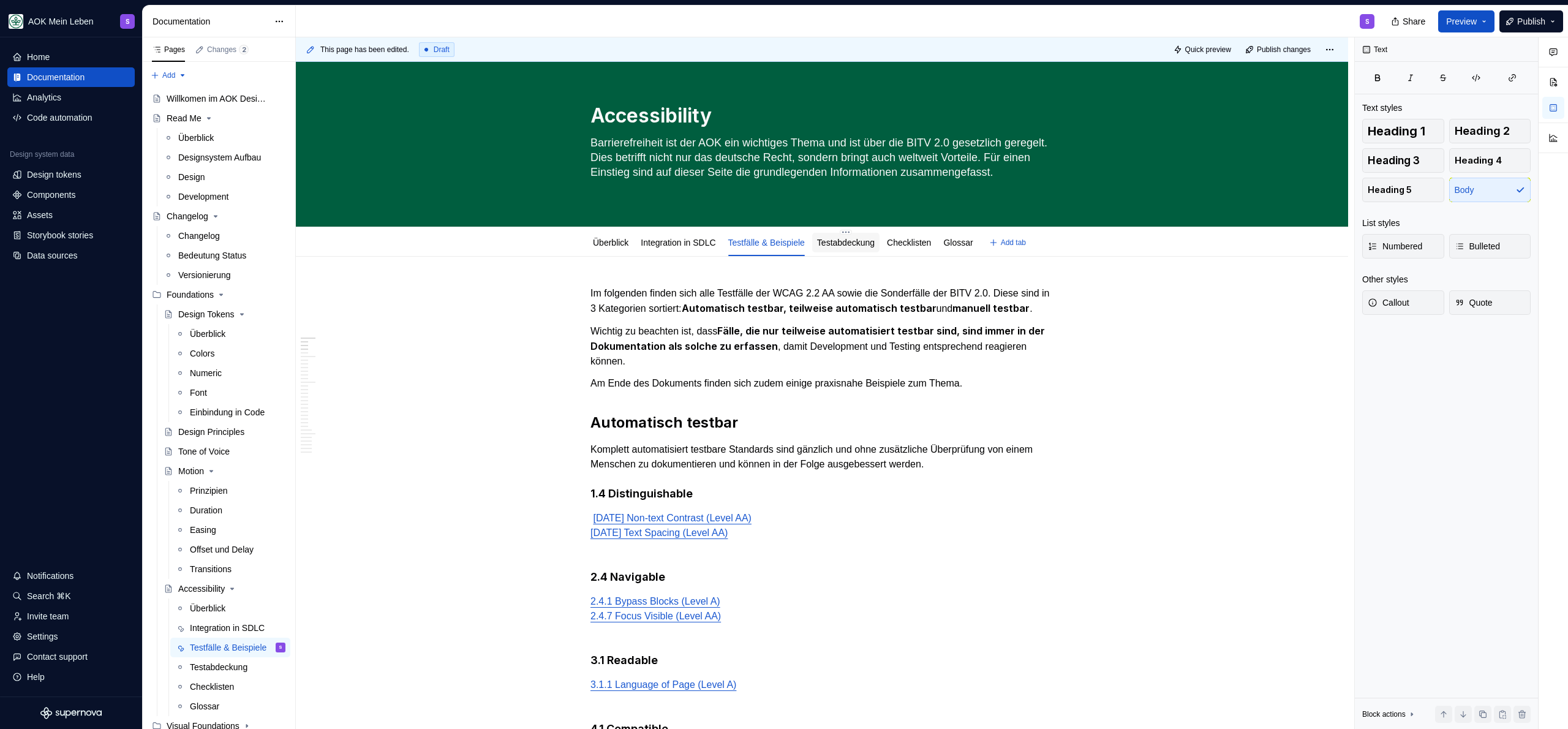
click at [875, 240] on link "Testabdeckung" at bounding box center [845, 243] width 57 height 10
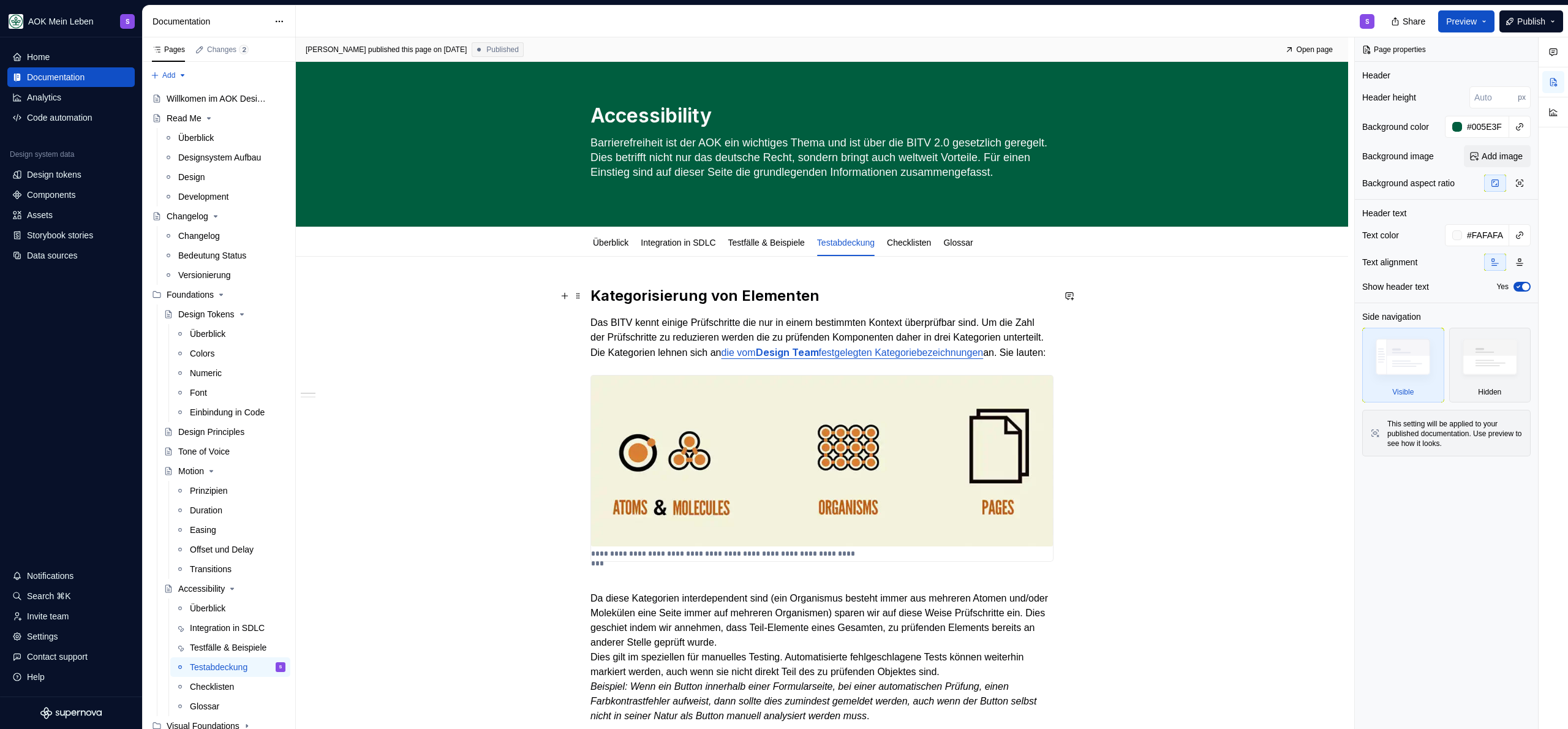
click at [873, 303] on h2 "Kategorisierung von Elementen" at bounding box center [822, 295] width 463 height 19
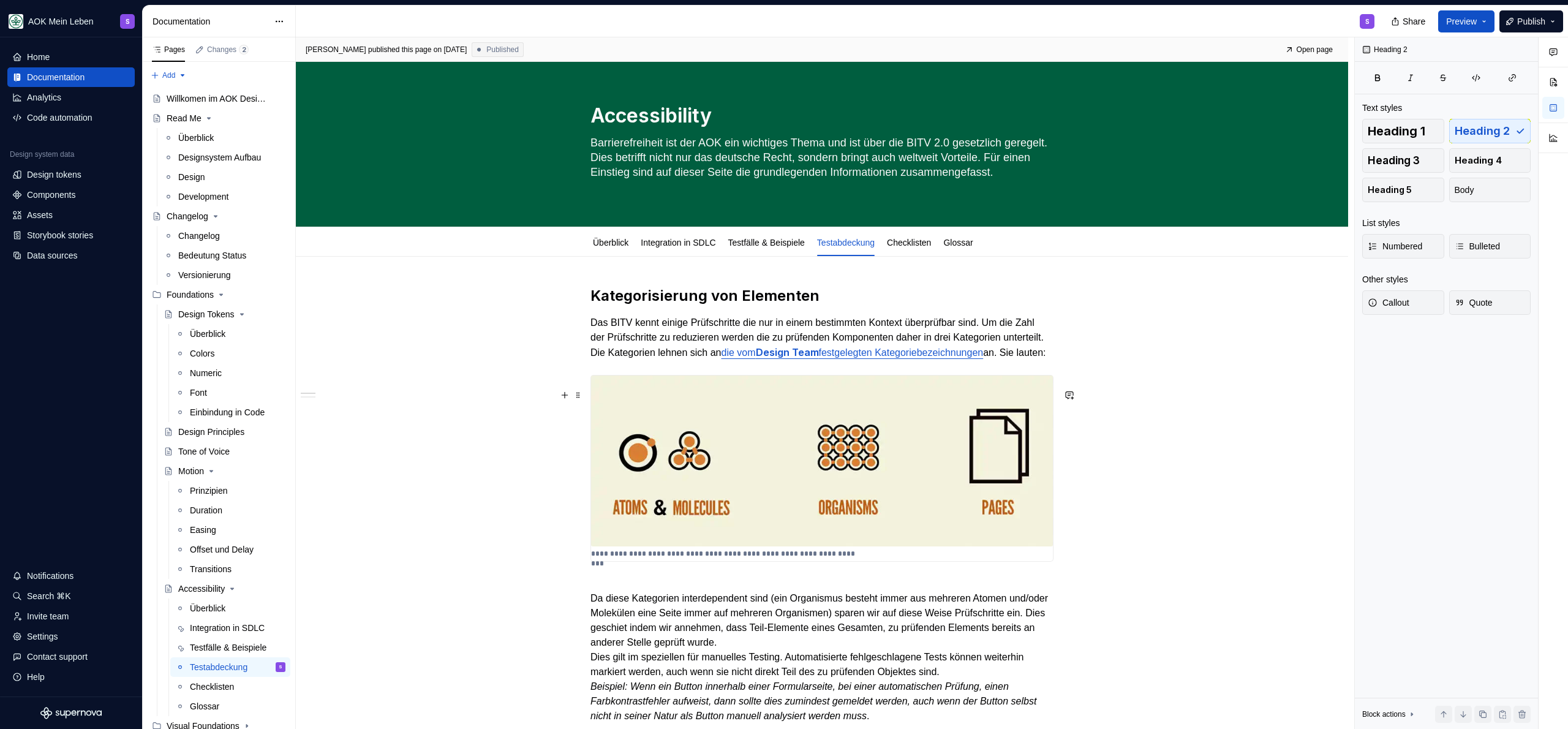
click at [864, 473] on img at bounding box center [822, 460] width 462 height 171
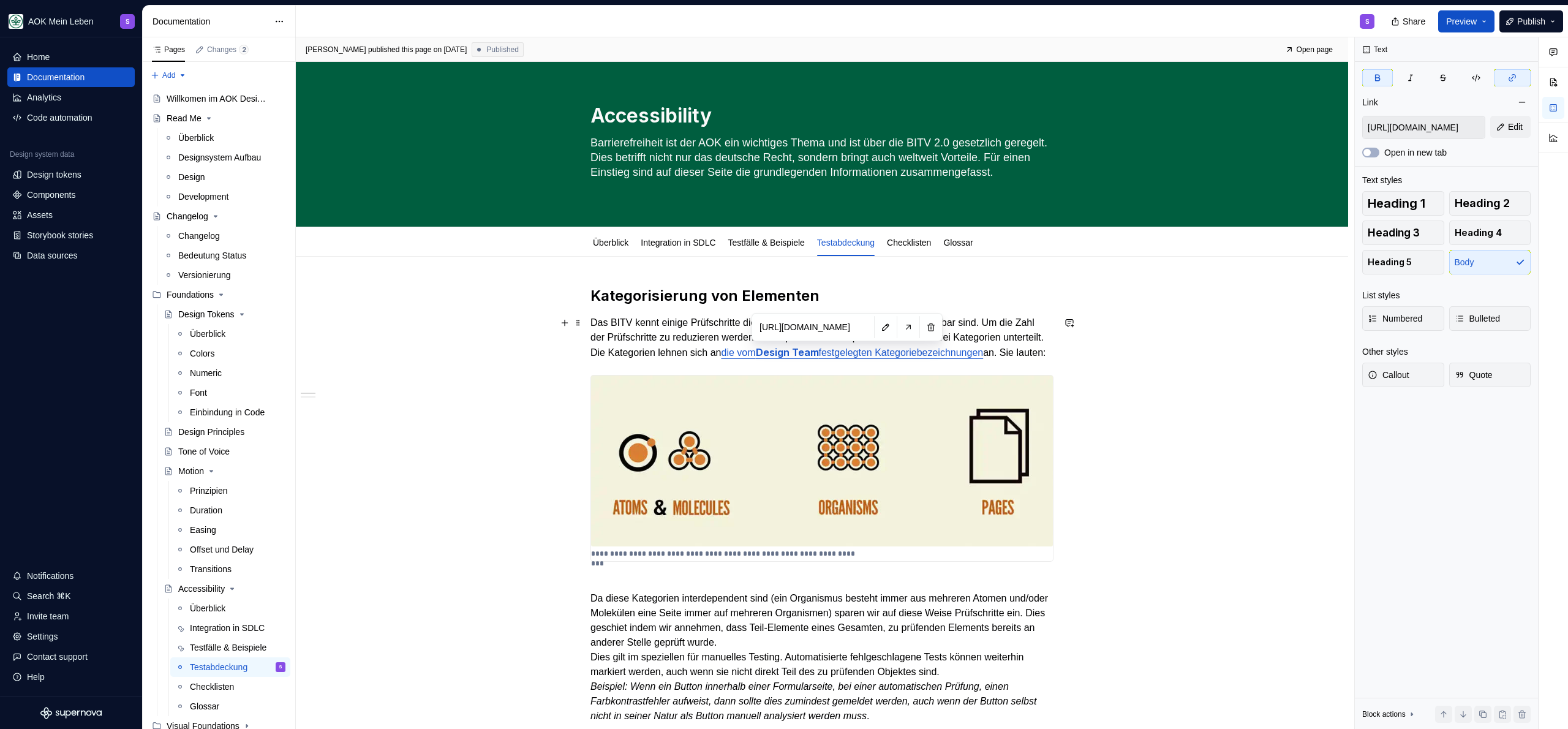
click at [844, 358] on p "Das BITV kennt einige Prüfschritte die nur in einem bestimmten Kontext überprüf…" at bounding box center [822, 337] width 463 height 45
click at [877, 331] on button "button" at bounding box center [886, 327] width 17 height 17
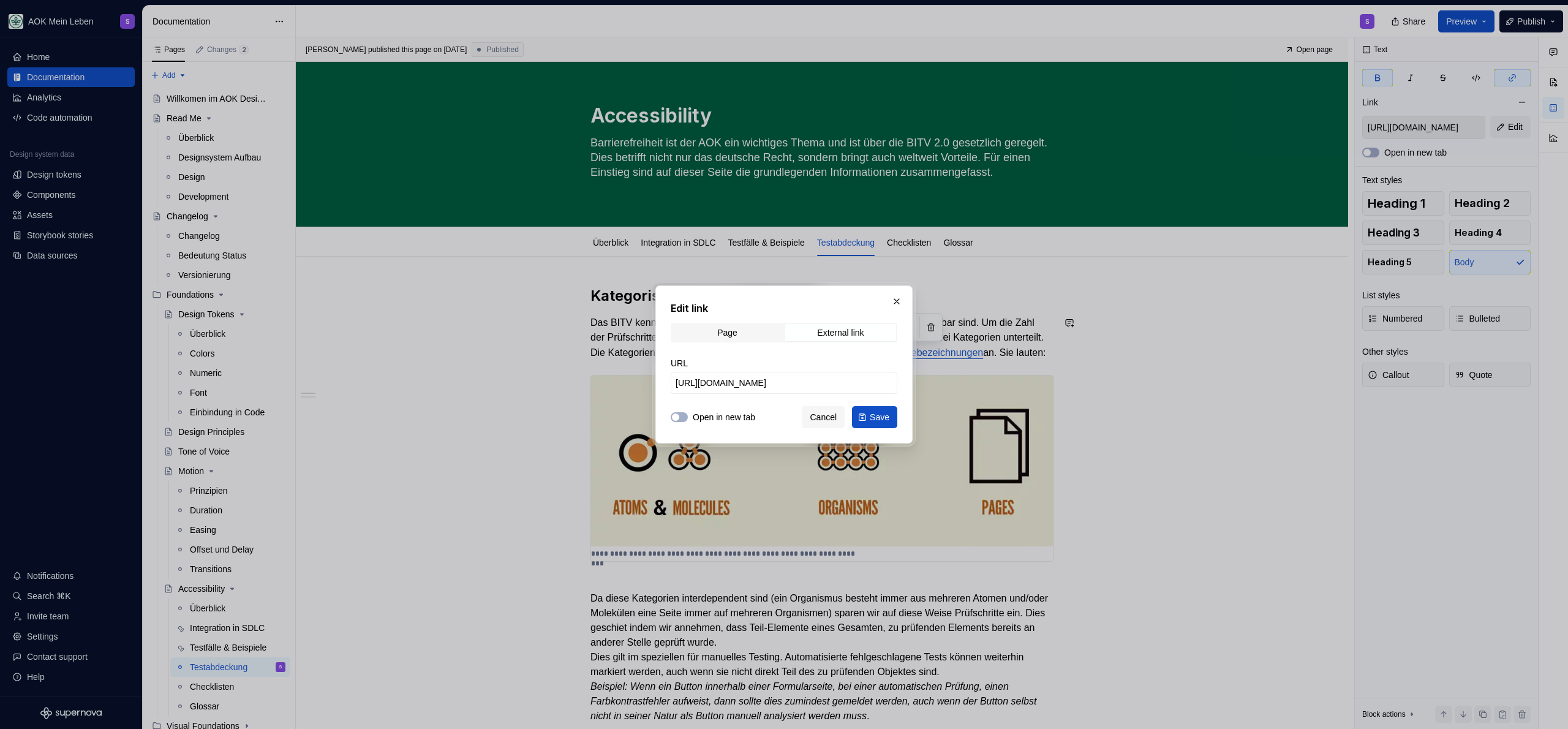
click at [728, 323] on div "Page External link" at bounding box center [784, 333] width 227 height 19
click at [732, 337] on span "Page" at bounding box center [727, 332] width 111 height 17
click at [747, 382] on span "Select page" at bounding box center [777, 382] width 202 height 12
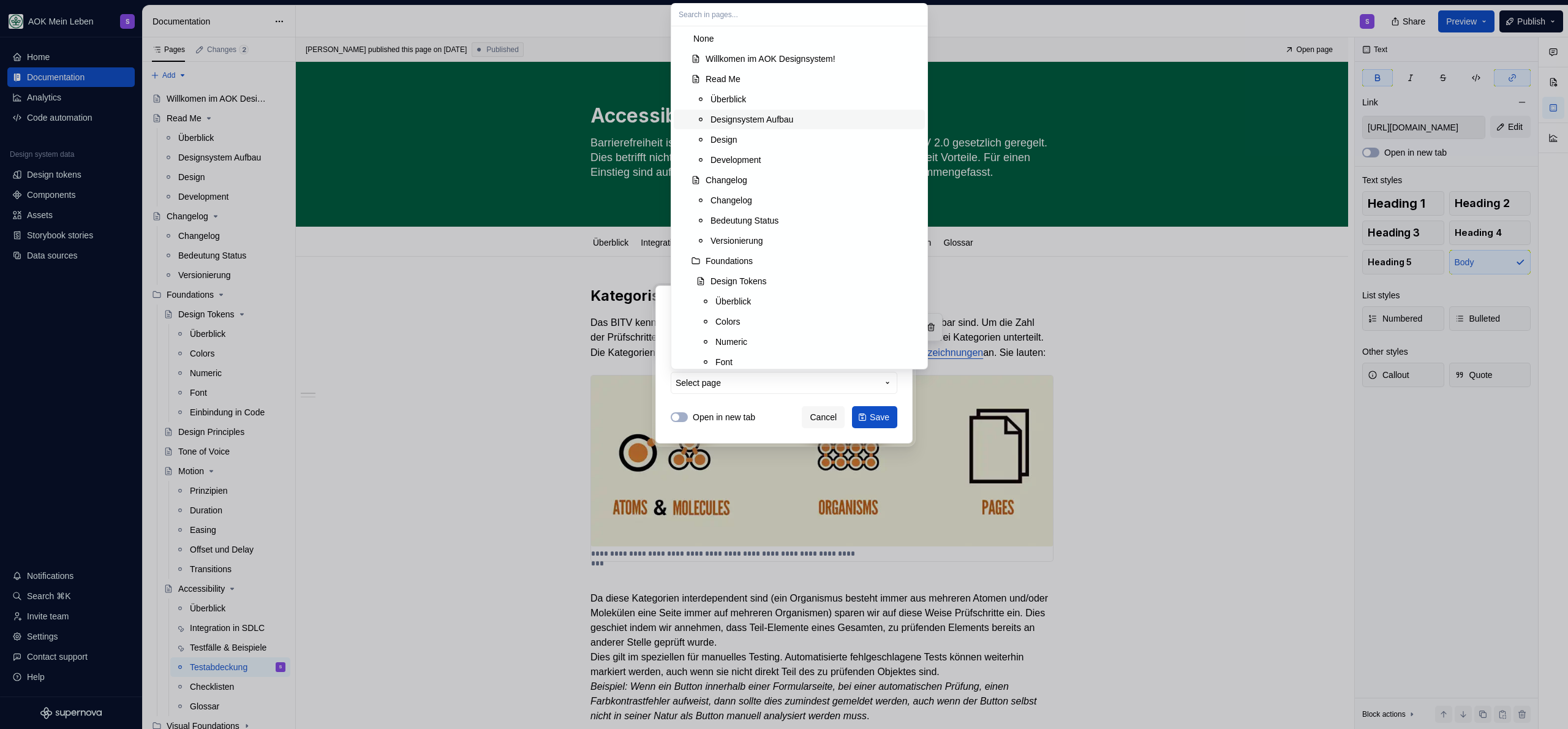
click at [767, 120] on div "Designsystem Aufbau" at bounding box center [752, 119] width 83 height 12
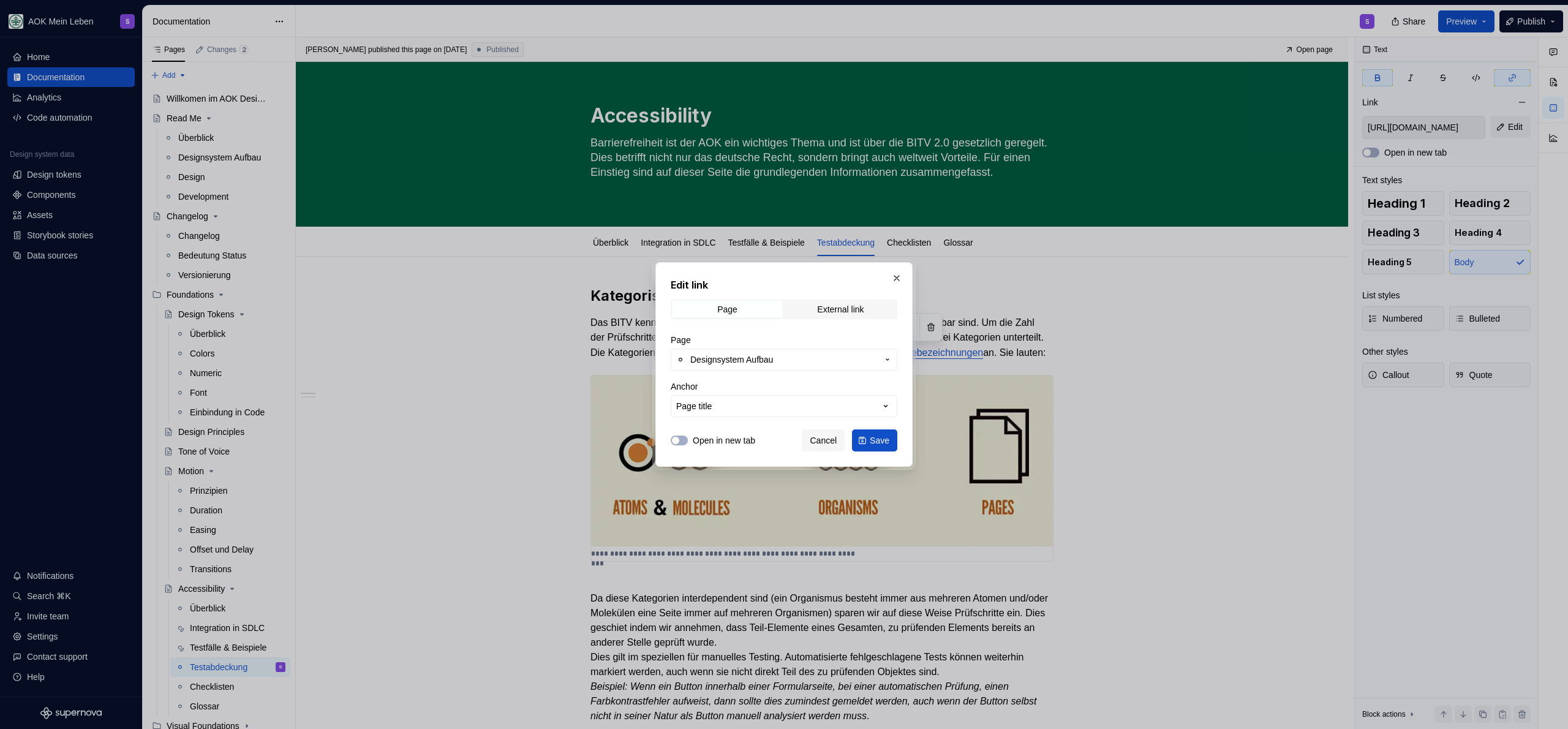
click at [864, 438] on button "Save" at bounding box center [875, 439] width 45 height 22
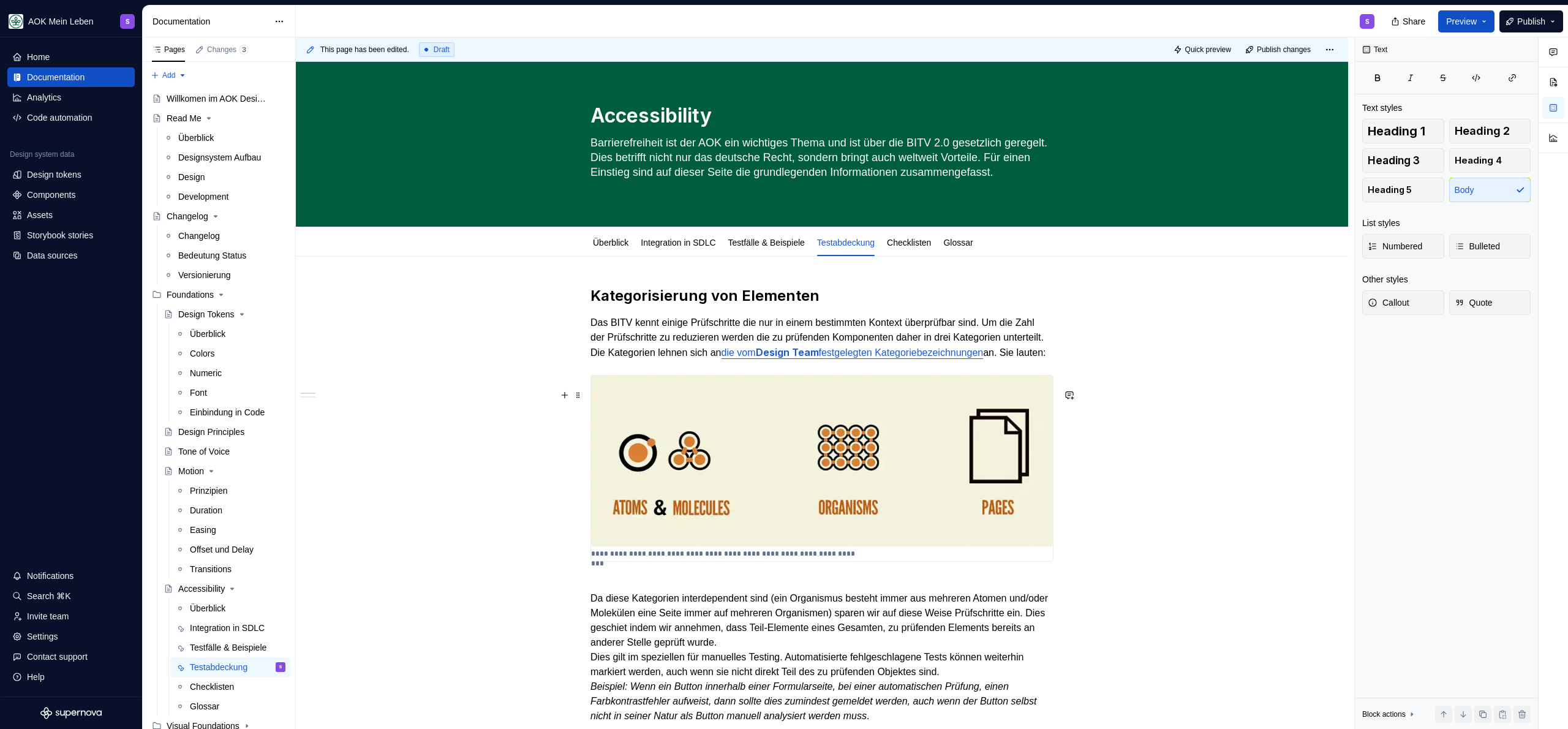
click at [754, 457] on img at bounding box center [822, 460] width 462 height 171
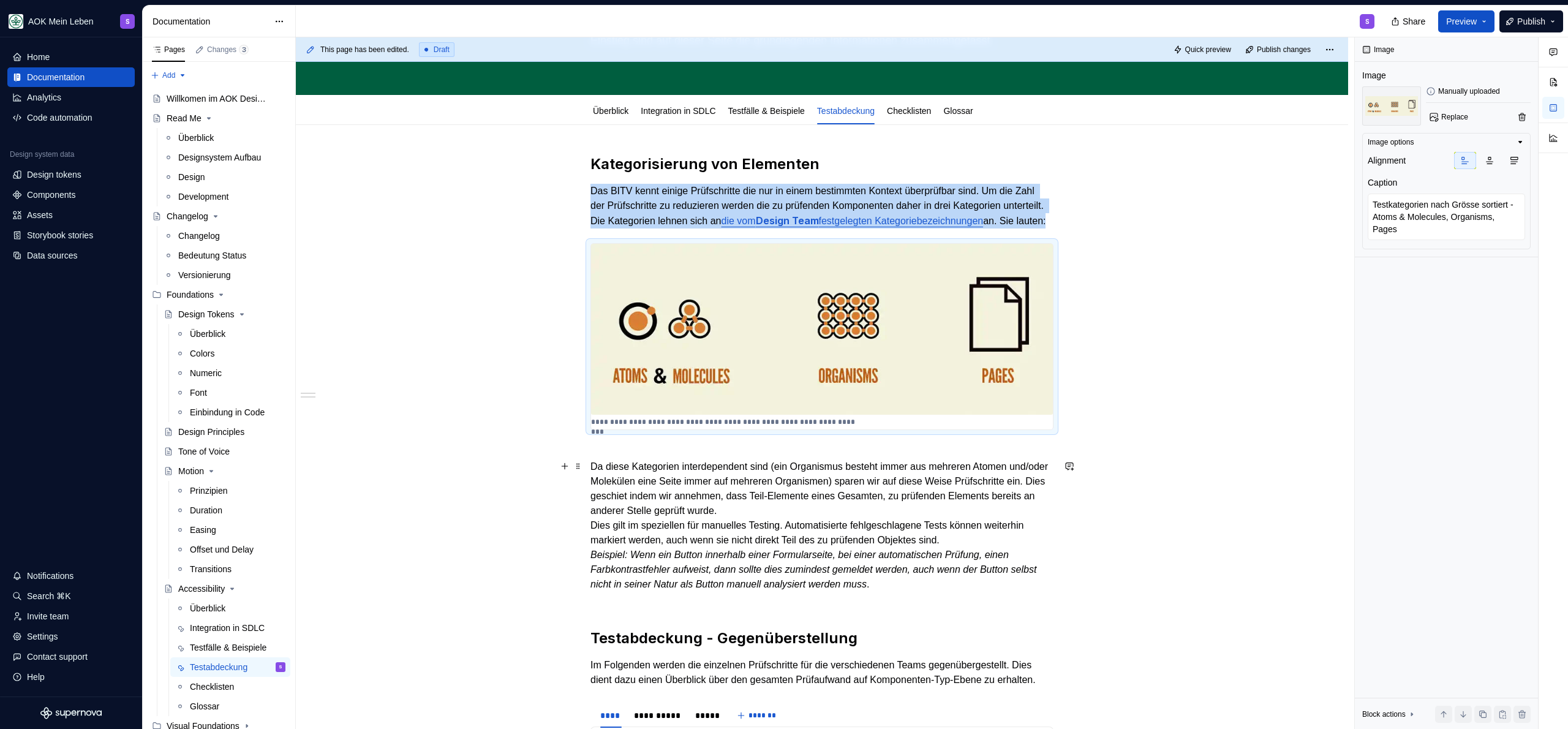
scroll to position [126, 0]
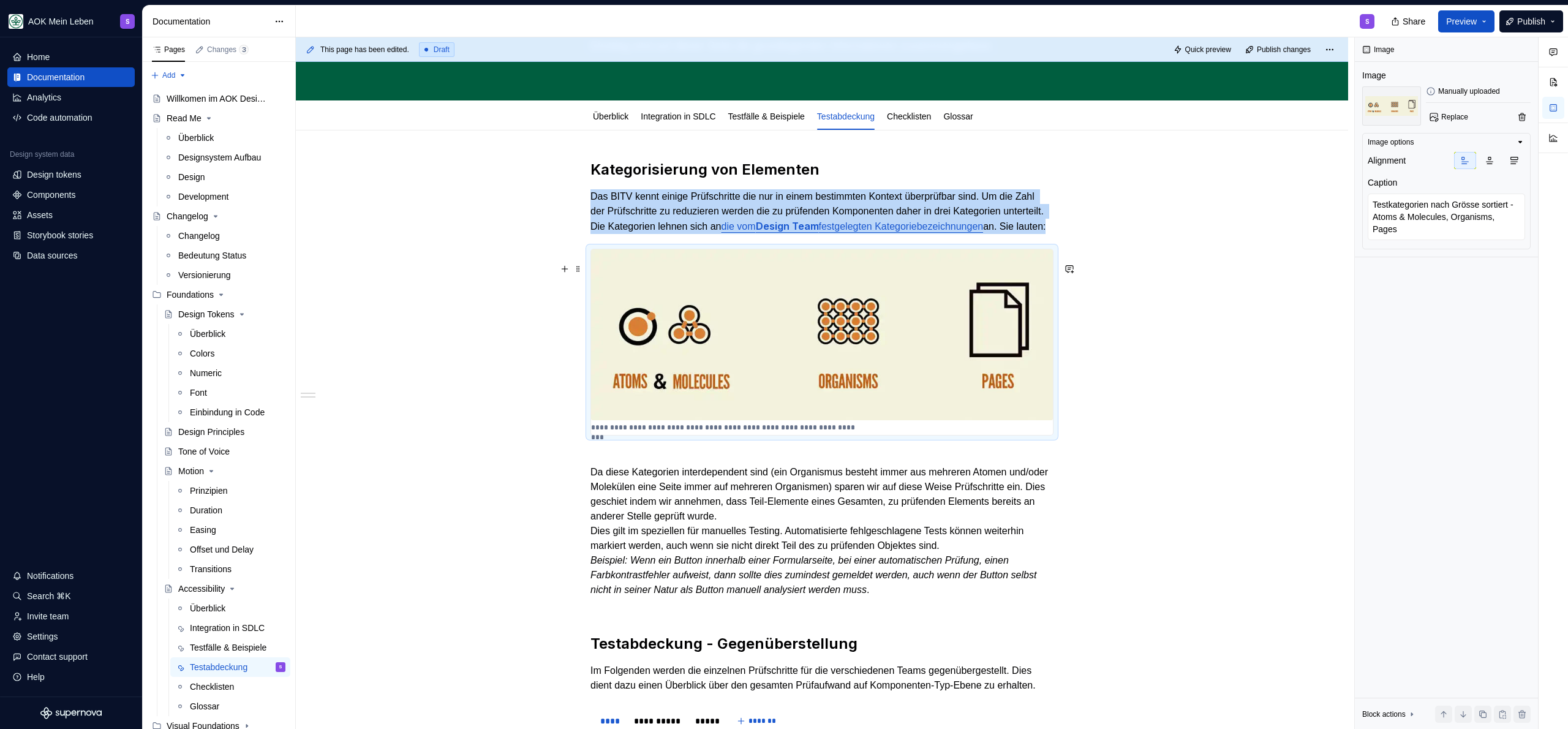
click at [728, 432] on p "**********" at bounding box center [724, 427] width 266 height 10
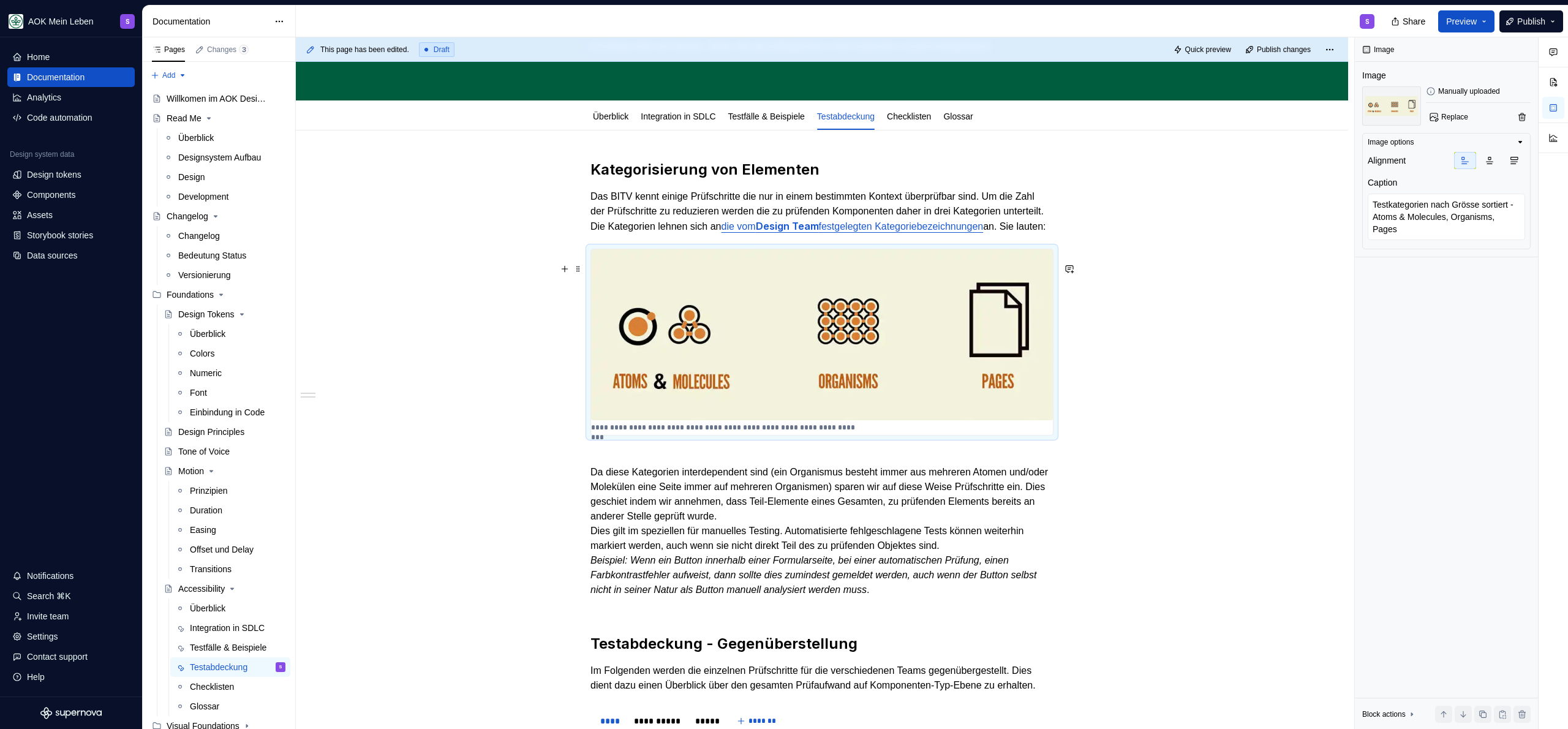
click at [815, 432] on p "**********" at bounding box center [724, 427] width 266 height 10
click at [862, 434] on div "**********" at bounding box center [822, 341] width 462 height 185
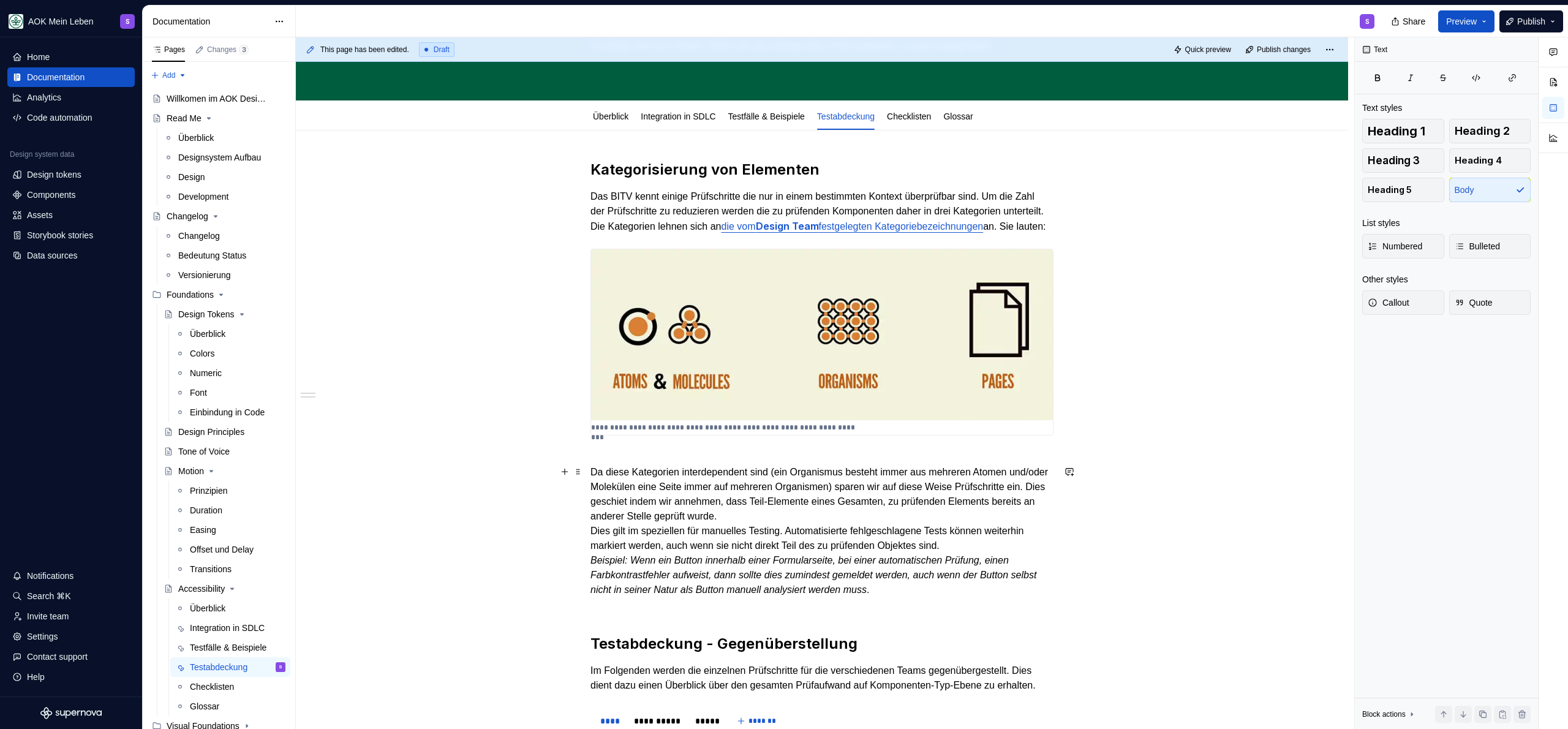
click at [709, 481] on p "Da diese Kategorien interdependent sind (ein Organismus besteht immer aus mehre…" at bounding box center [822, 531] width 463 height 162
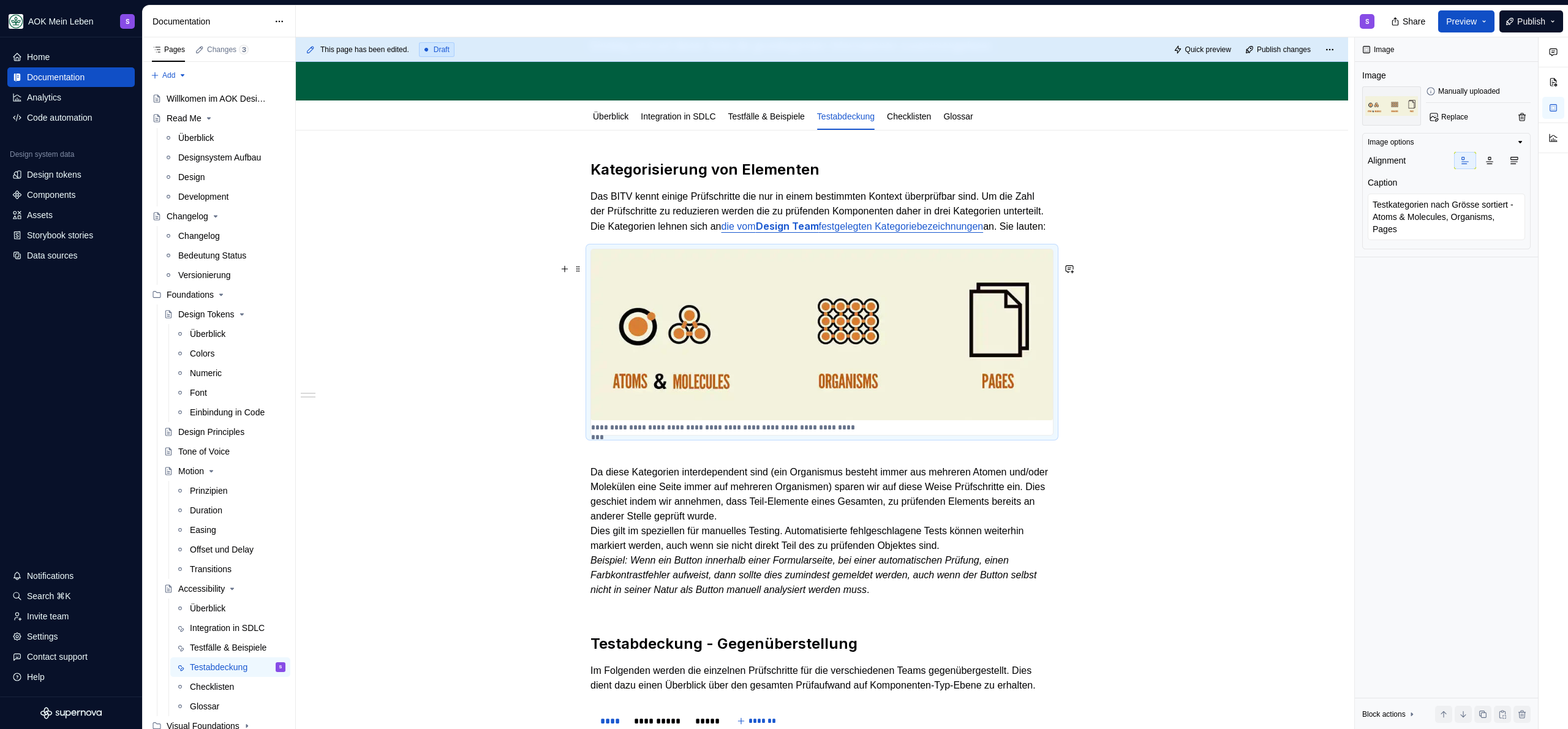
click at [869, 434] on div "**********" at bounding box center [822, 341] width 462 height 185
click at [867, 434] on div "**********" at bounding box center [822, 341] width 462 height 185
click at [851, 432] on p "**********" at bounding box center [724, 427] width 266 height 10
click at [847, 432] on p "**********" at bounding box center [724, 427] width 266 height 10
type textarea "*"
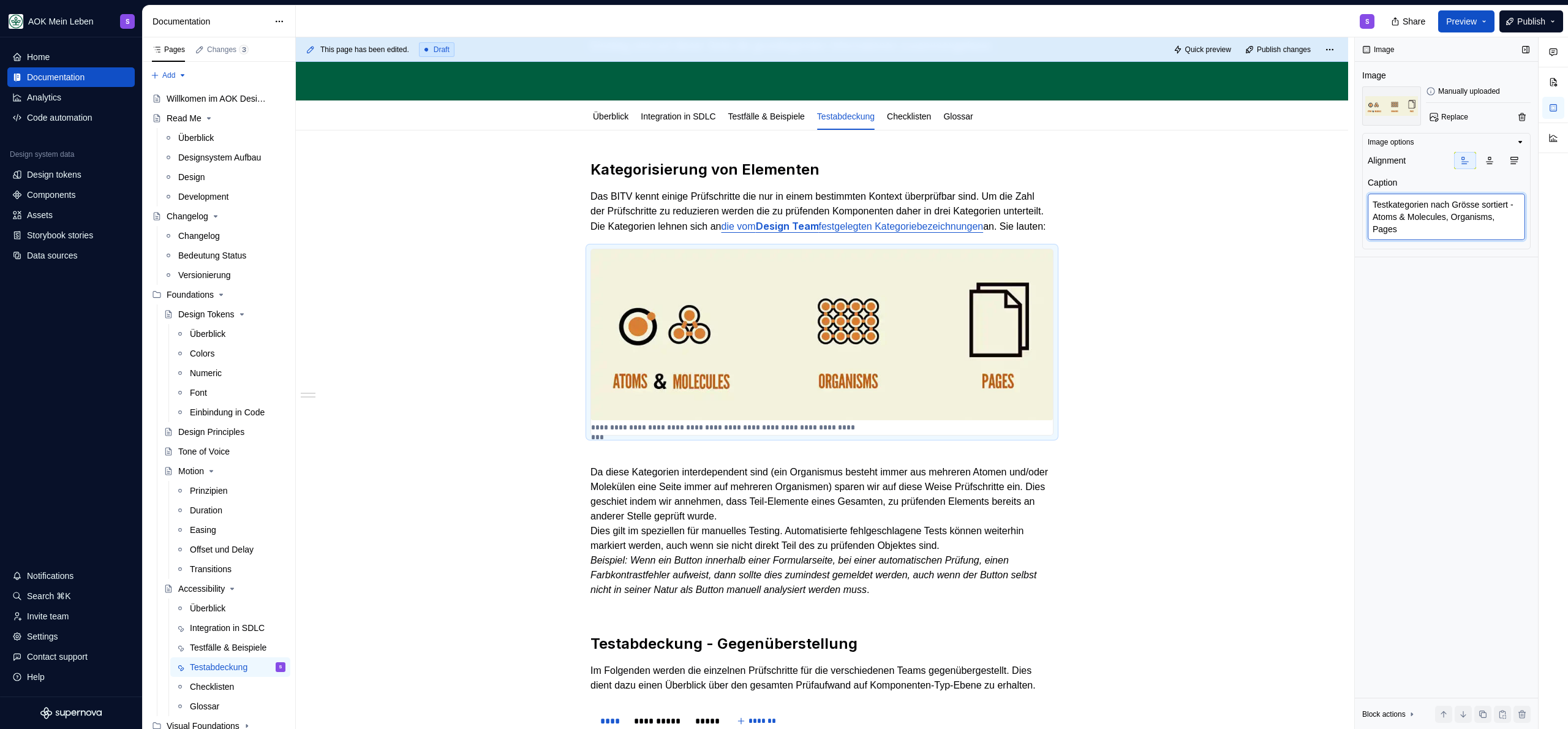
click at [1436, 234] on textarea "Testkategorien nach Grösse sortiert - Atoms & Molecules, Organisms, Pages" at bounding box center [1447, 217] width 157 height 47
click at [1437, 231] on textarea "Testkategorien nach Grösse sortiert - Atoms & Molecules, Organisms, Pages" at bounding box center [1447, 217] width 157 height 47
type textarea "Testkategorien nach Grösse sortiert - Atoms & Molecules, Organisms, Pages"
type textarea "*"
type textarea "Testkategorien nach Grösse sortiert - Atoms & Molecules, Organisms, Pages"
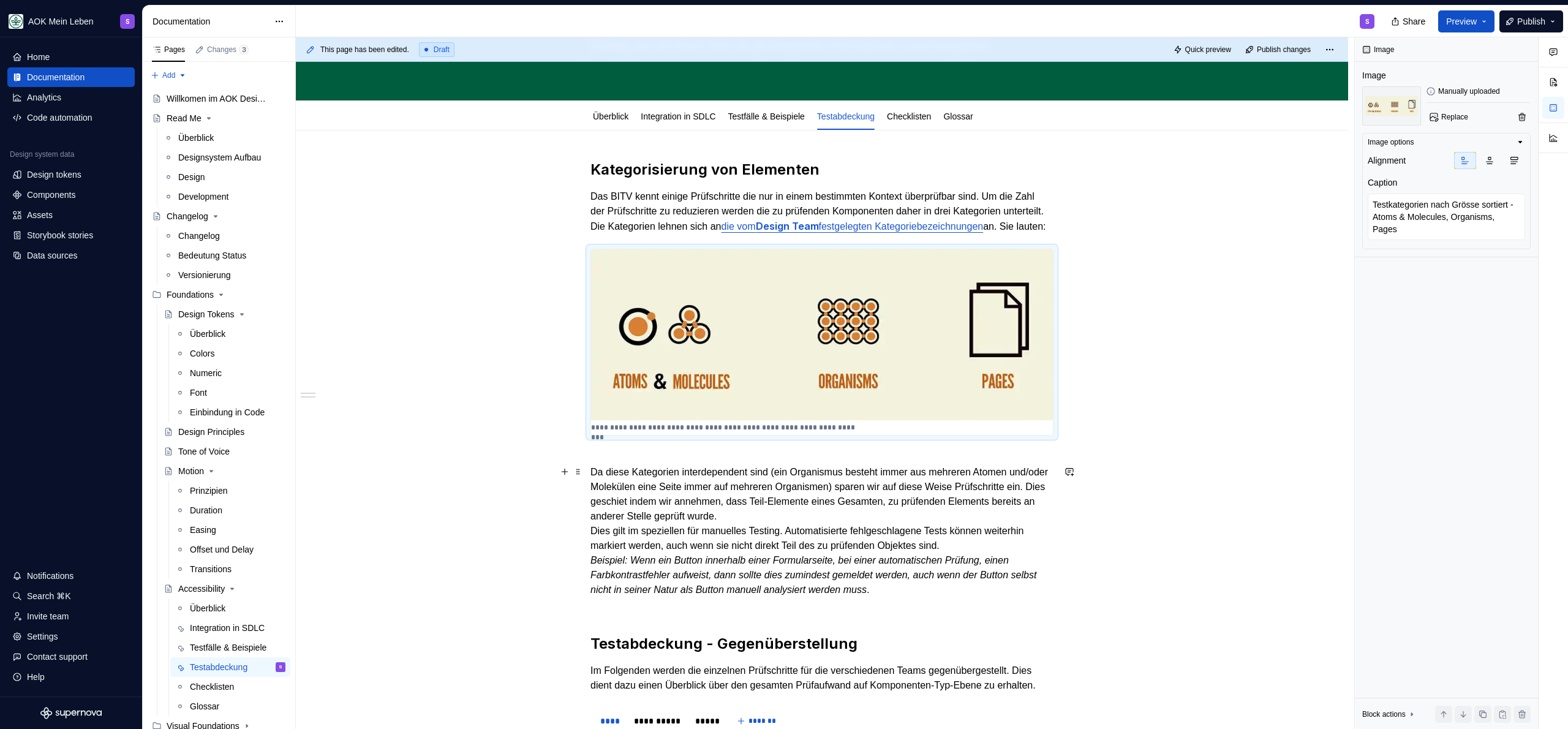
type textarea "*"
click at [1444, 230] on textarea "Testkategorien nach Grösse sortiert - Atoms & Molecules, Organisms, Pages" at bounding box center [1447, 217] width 157 height 47
type textarea "Testkategorien nach Grösse sortiert - Atoms & Molecules, Organisms, Pages"
type textarea "*"
type textarea "Testkategorien nach Grösse sortiert - Atoms & Molecules, Organisms, Pages"
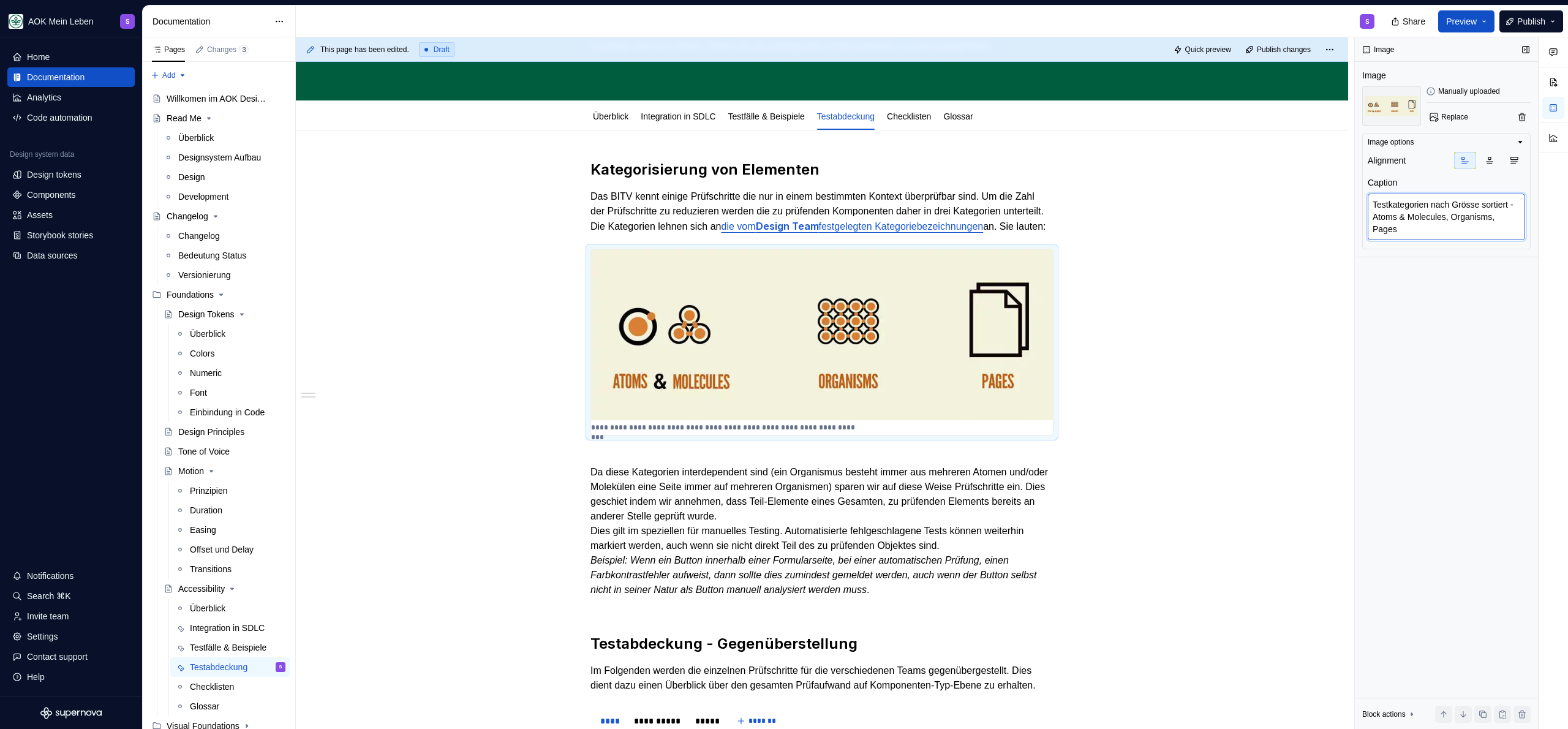
type textarea "*"
type textarea "Testkategorien nach Grösse sortiert - Atoms & Molecules, Organisms, Pages"
type textarea "*"
type textarea "Testkategorien nach Grösse sortiert - Atoms & Molecules, Organisms, Pages."
type textarea "*"
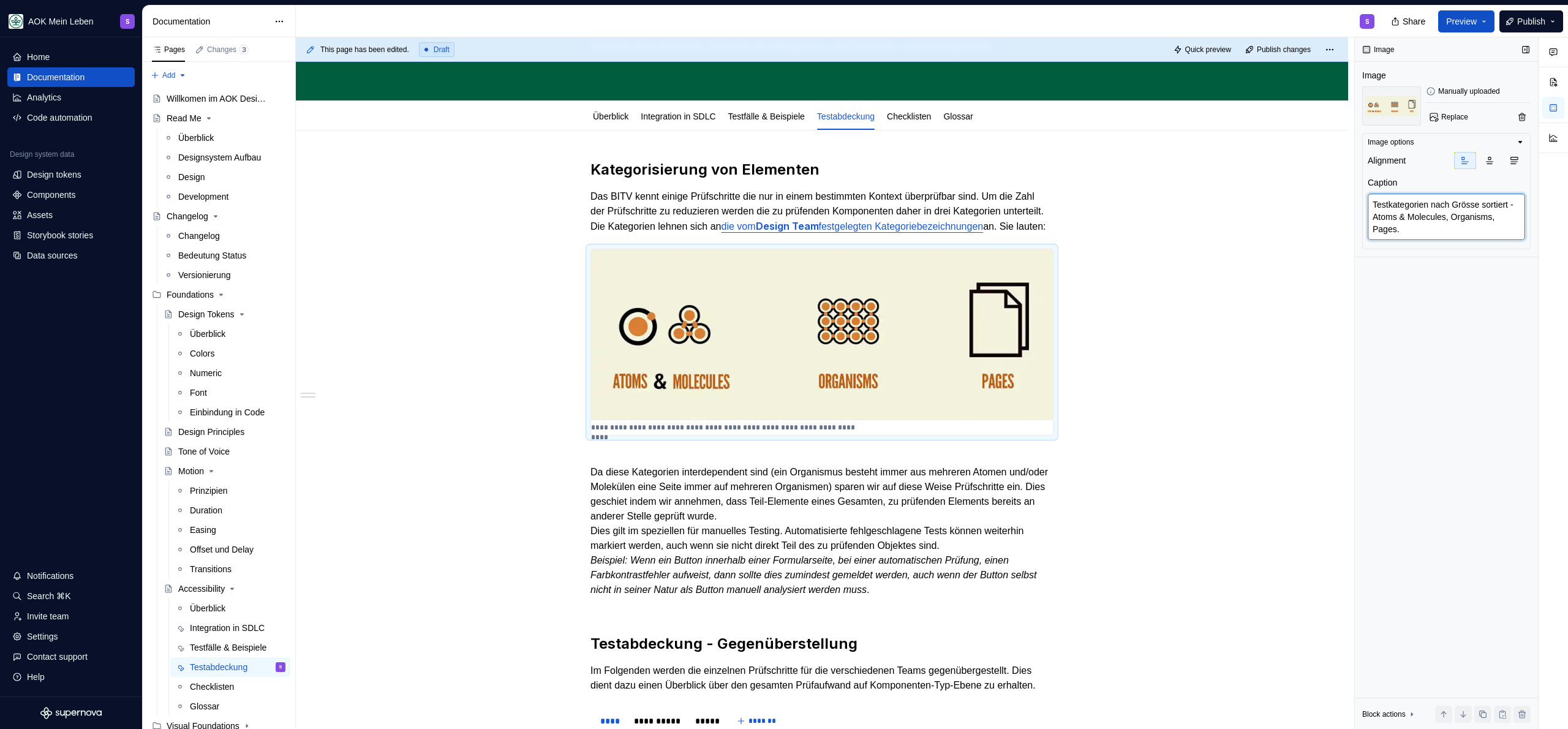
type textarea "Testkategorien nach Grösse sortiert - Atoms & Molecules, Organisms, Pages."
paste textarea "© Brad Frost – Atomic Design"
type textarea "*"
type textarea "Testkategorien nach Grösse sortiert - Atoms & Molecules, Organisms, Pages. © Br…"
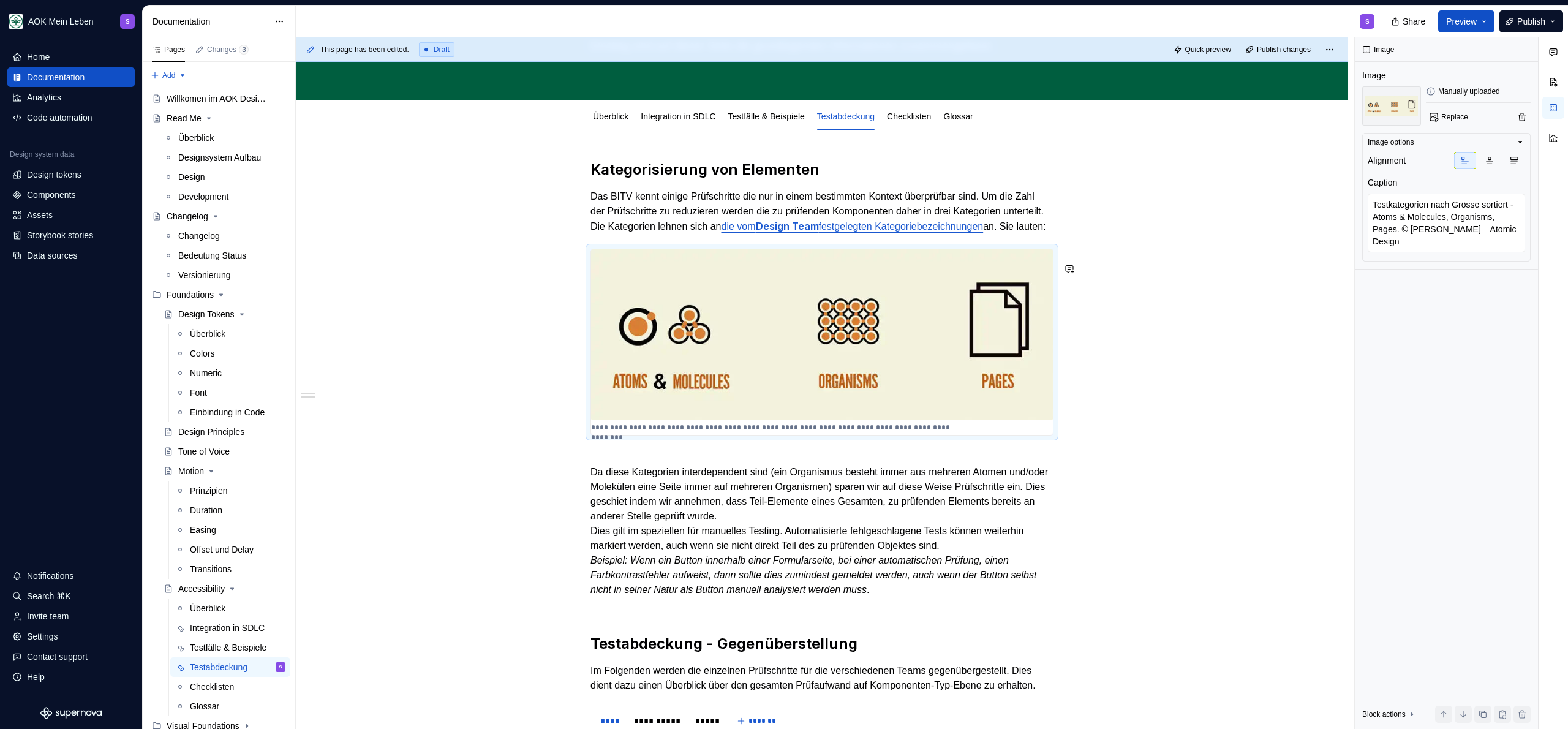
click at [1061, 522] on div "**********" at bounding box center [826, 383] width 1059 height 692
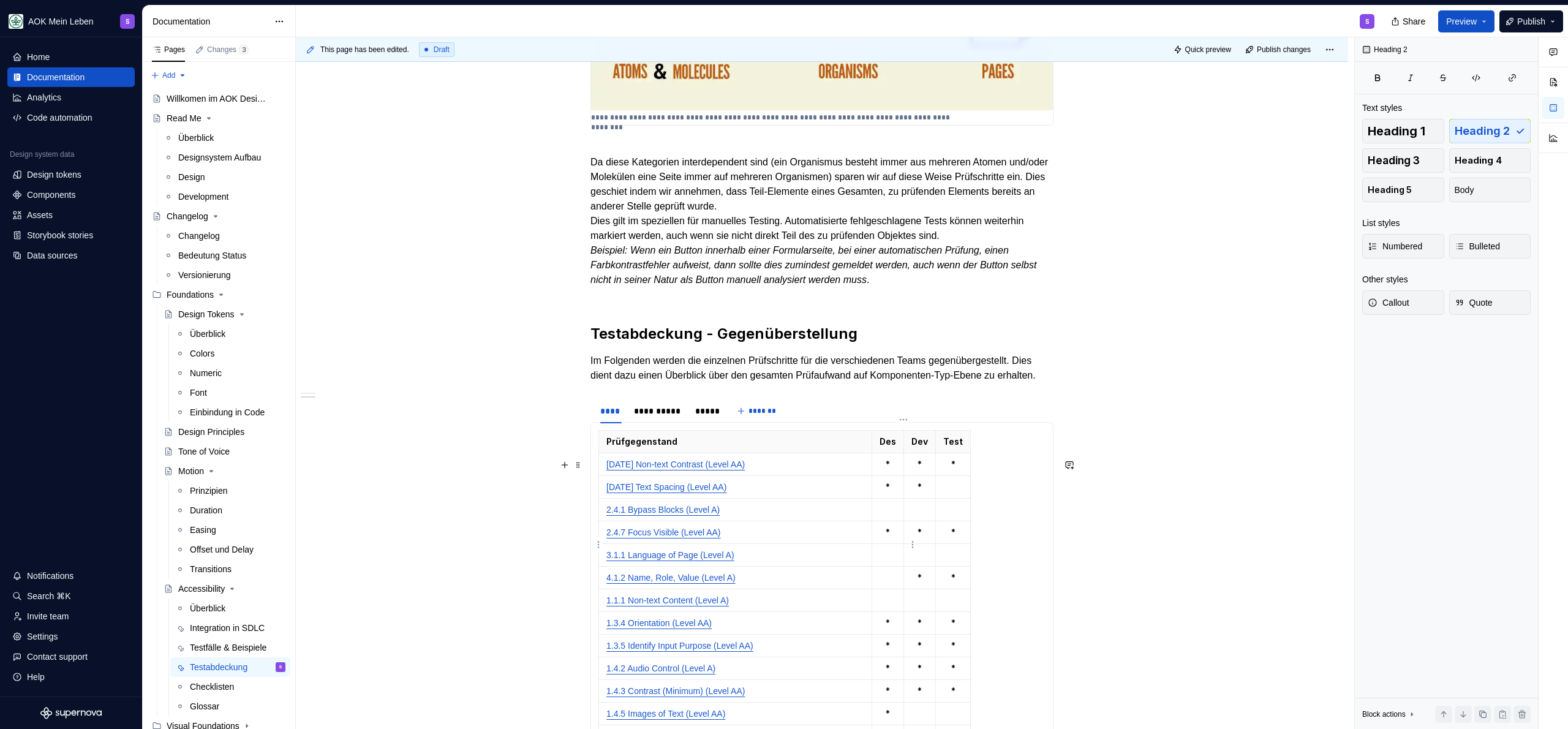
scroll to position [475, 0]
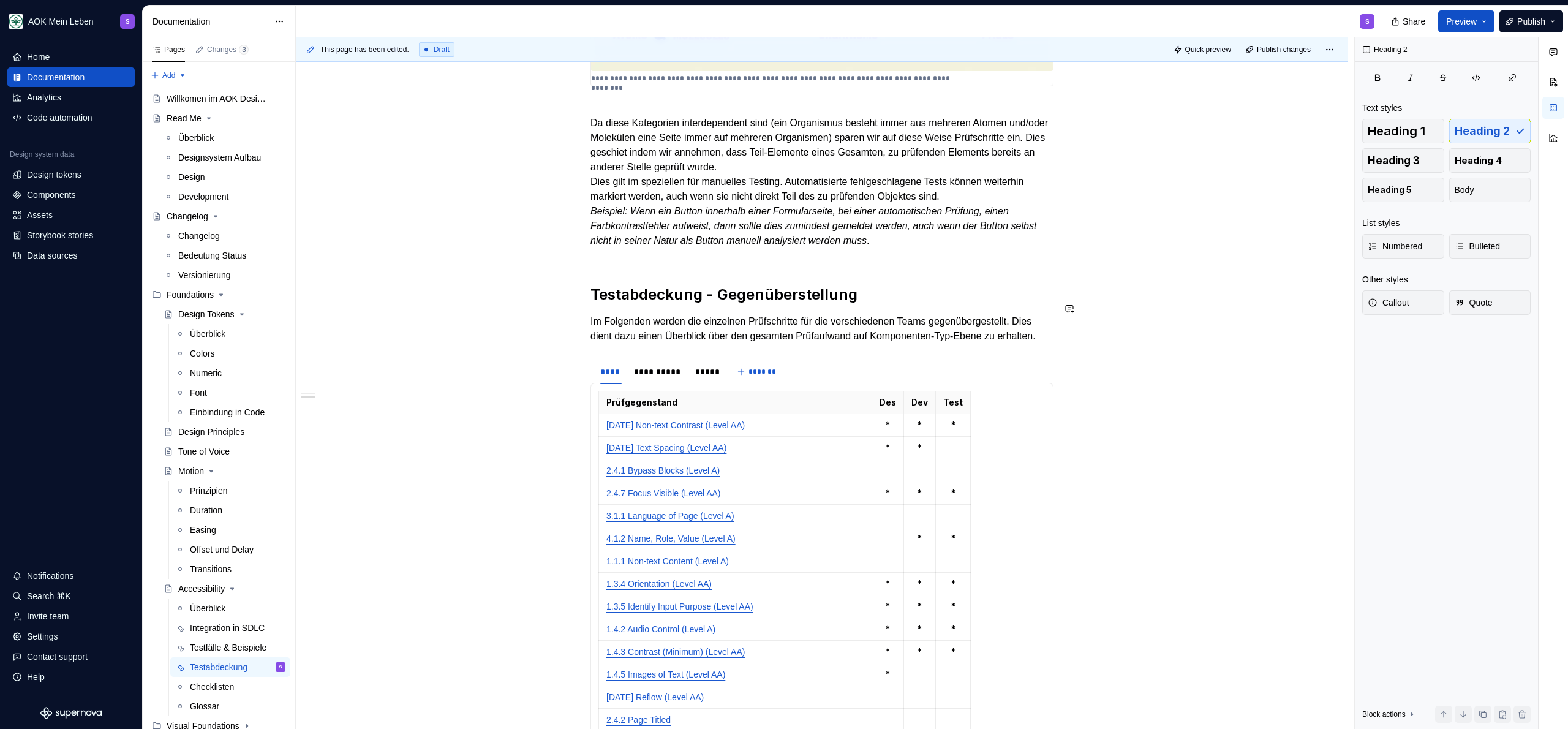
click at [933, 253] on p "Da diese Kategorien interdependent sind (ein Organismus besteht immer aus mehre…" at bounding box center [822, 182] width 463 height 162
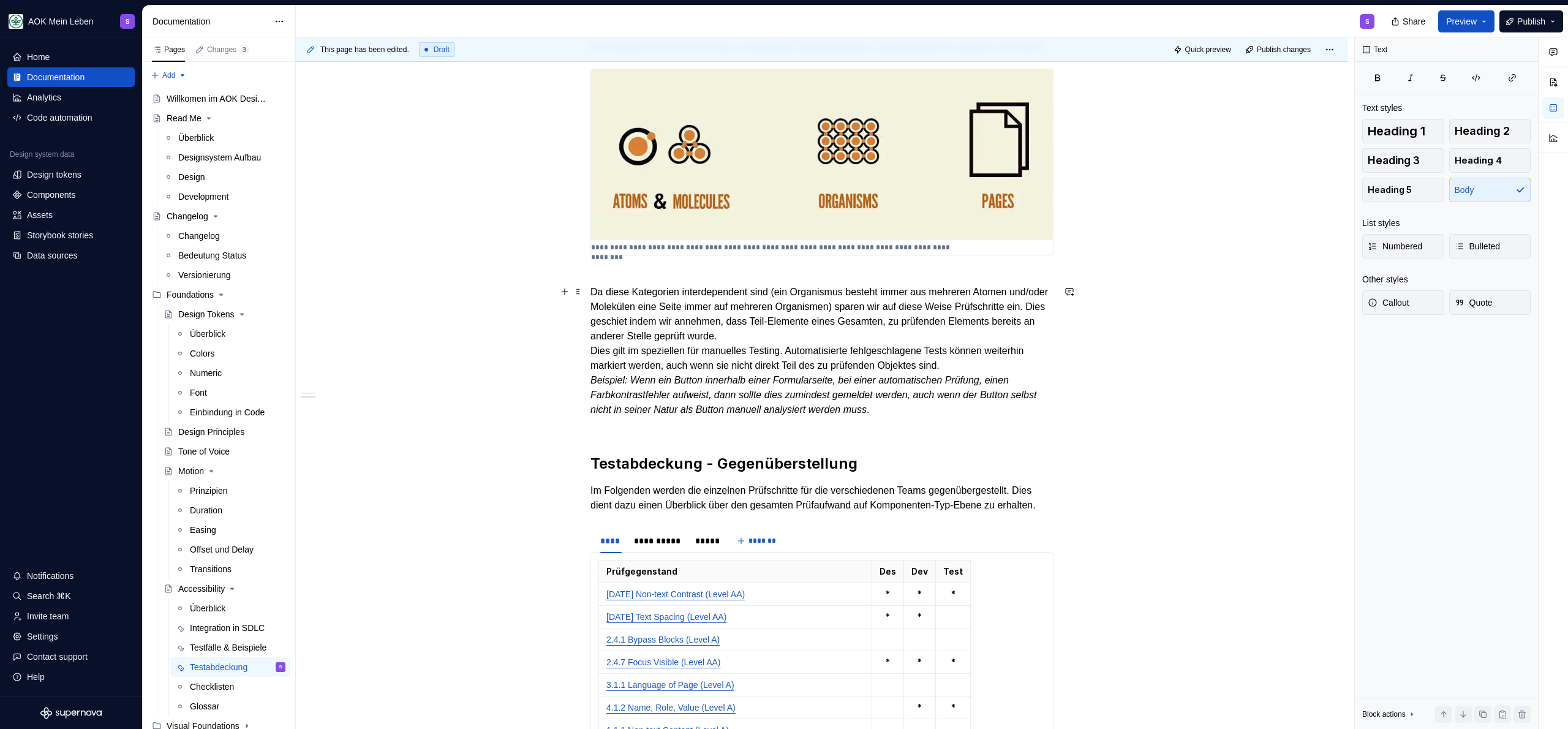
scroll to position [292, 0]
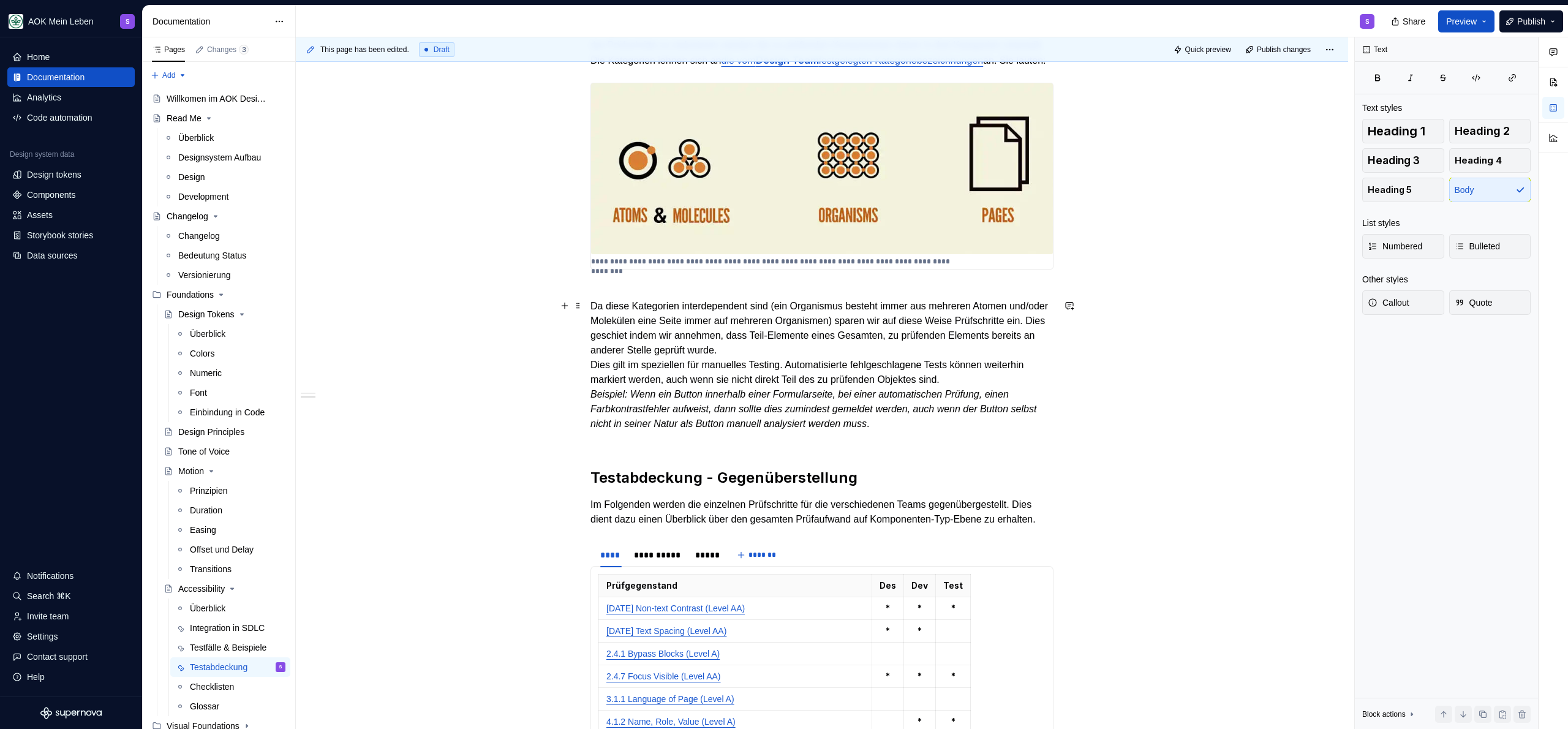
click at [703, 323] on p "Da diese Kategorien interdependent sind (ein Organismus besteht immer aus mehre…" at bounding box center [822, 365] width 463 height 162
click at [769, 326] on p "Da diese Kategorien interdependent sind (ein Organismus besteht immer aus mehre…" at bounding box center [822, 365] width 463 height 162
click at [708, 318] on p "Da diese Kategorien interdependent sind (ein Organismus besteht immer aus mehre…" at bounding box center [822, 365] width 463 height 162
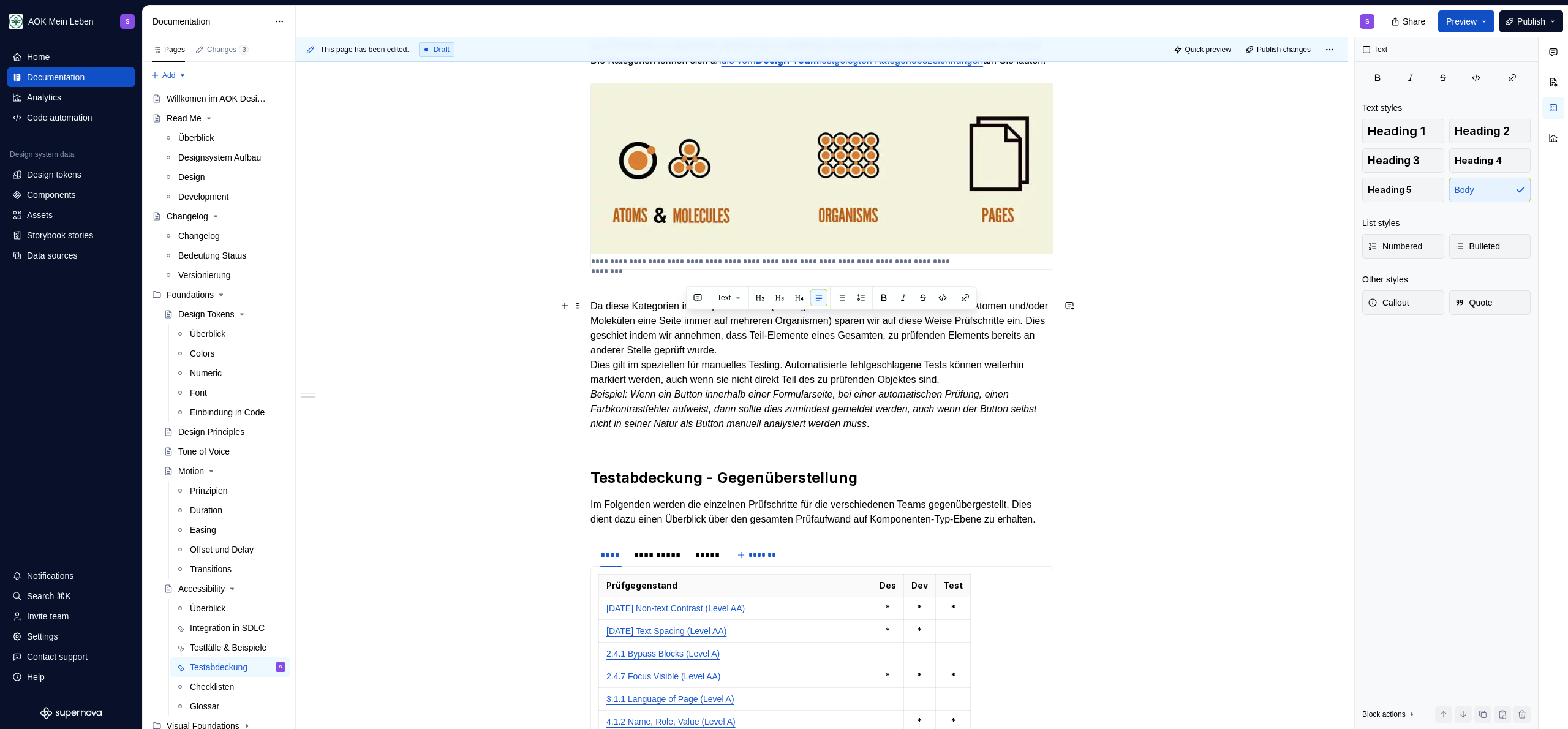
click at [819, 324] on p "Da diese Kategorien interdependent sind (ein Organismus besteht immer aus mehre…" at bounding box center [822, 365] width 463 height 162
click at [941, 338] on p "Da diese Kategorien interdependent sind (ein Organismus besteht immer aus mehre…" at bounding box center [822, 365] width 463 height 162
click at [990, 341] on p "Da diese Kategorien interdependent sind (ein Organismus besteht immer aus mehre…" at bounding box center [822, 365] width 463 height 162
click at [903, 354] on p "Da diese Kategorien interdependent sind (ein Organismus besteht immer aus mehre…" at bounding box center [822, 365] width 463 height 162
click at [903, 363] on p "Da diese Kategorien interdependent sind (ein Organismus besteht immer aus mehre…" at bounding box center [822, 365] width 463 height 162
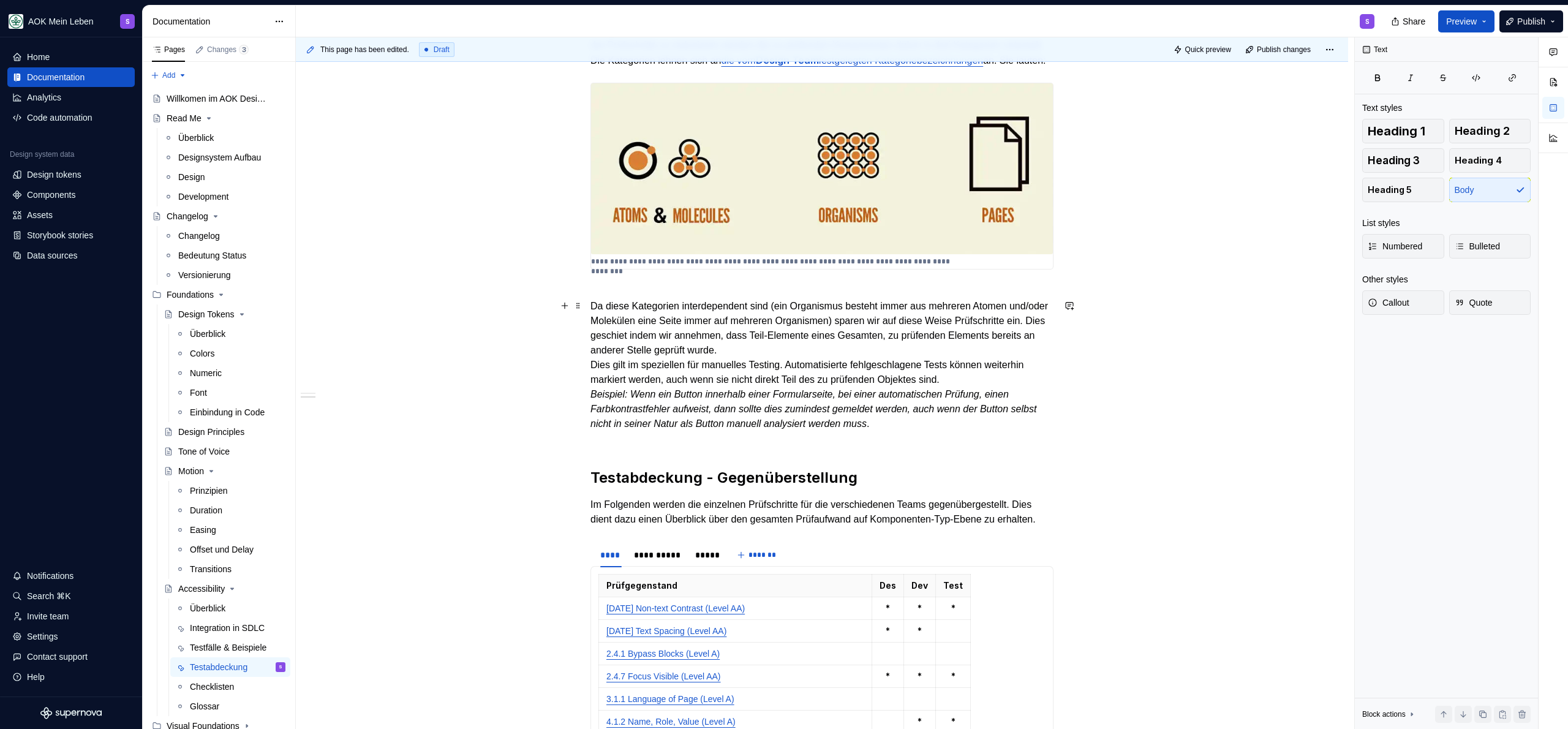
click at [943, 431] on p "Da diese Kategorien interdependent sind (ein Organismus besteht immer aus mehre…" at bounding box center [822, 365] width 463 height 162
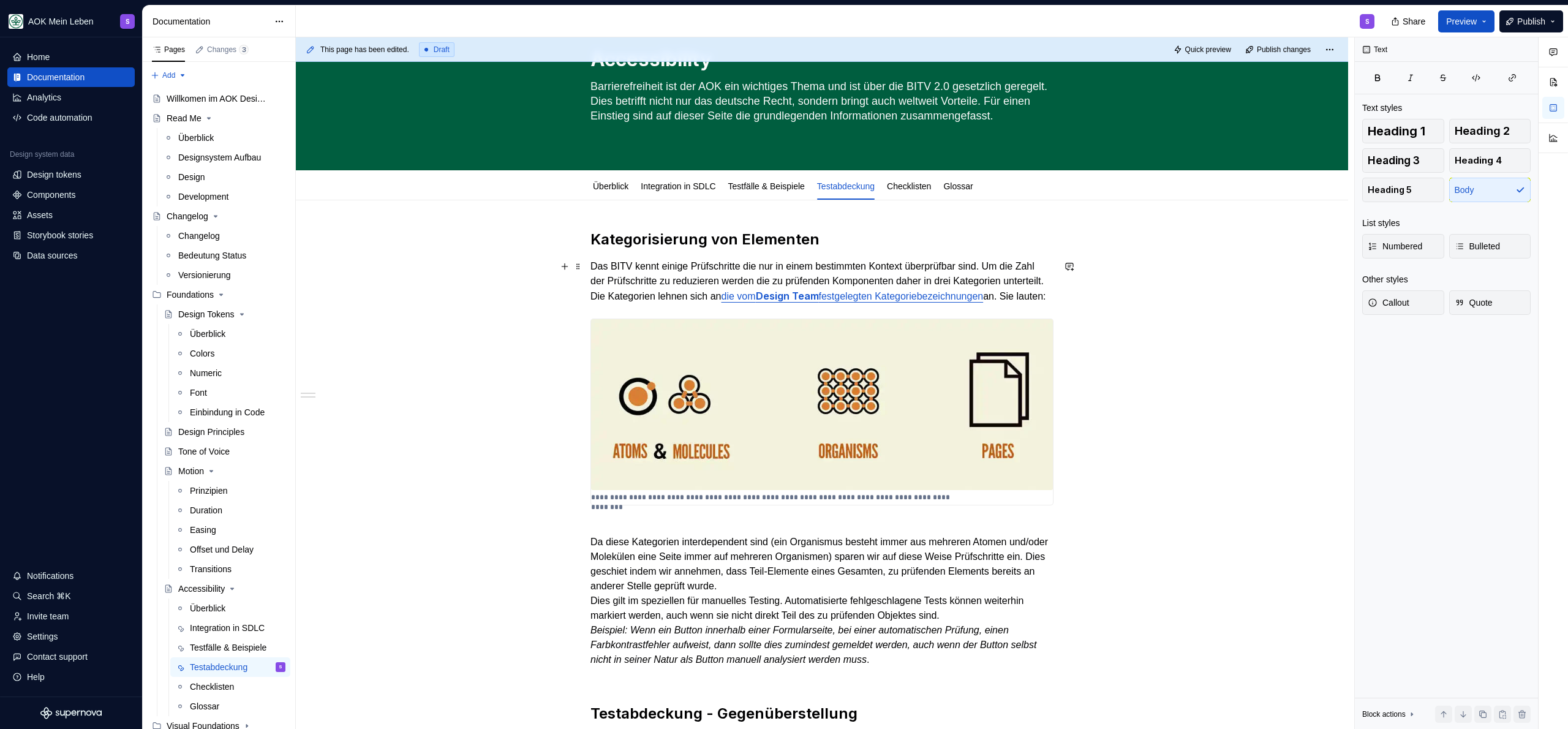
click at [762, 303] on p "Das BITV kennt einige Prüfschritte die nur in einem bestimmten Kontext überprüf…" at bounding box center [822, 281] width 463 height 45
click at [792, 303] on p "Das BITV kennt einige Prüfschritte die nur in einem bestimmten Kontext überprüf…" at bounding box center [822, 281] width 463 height 45
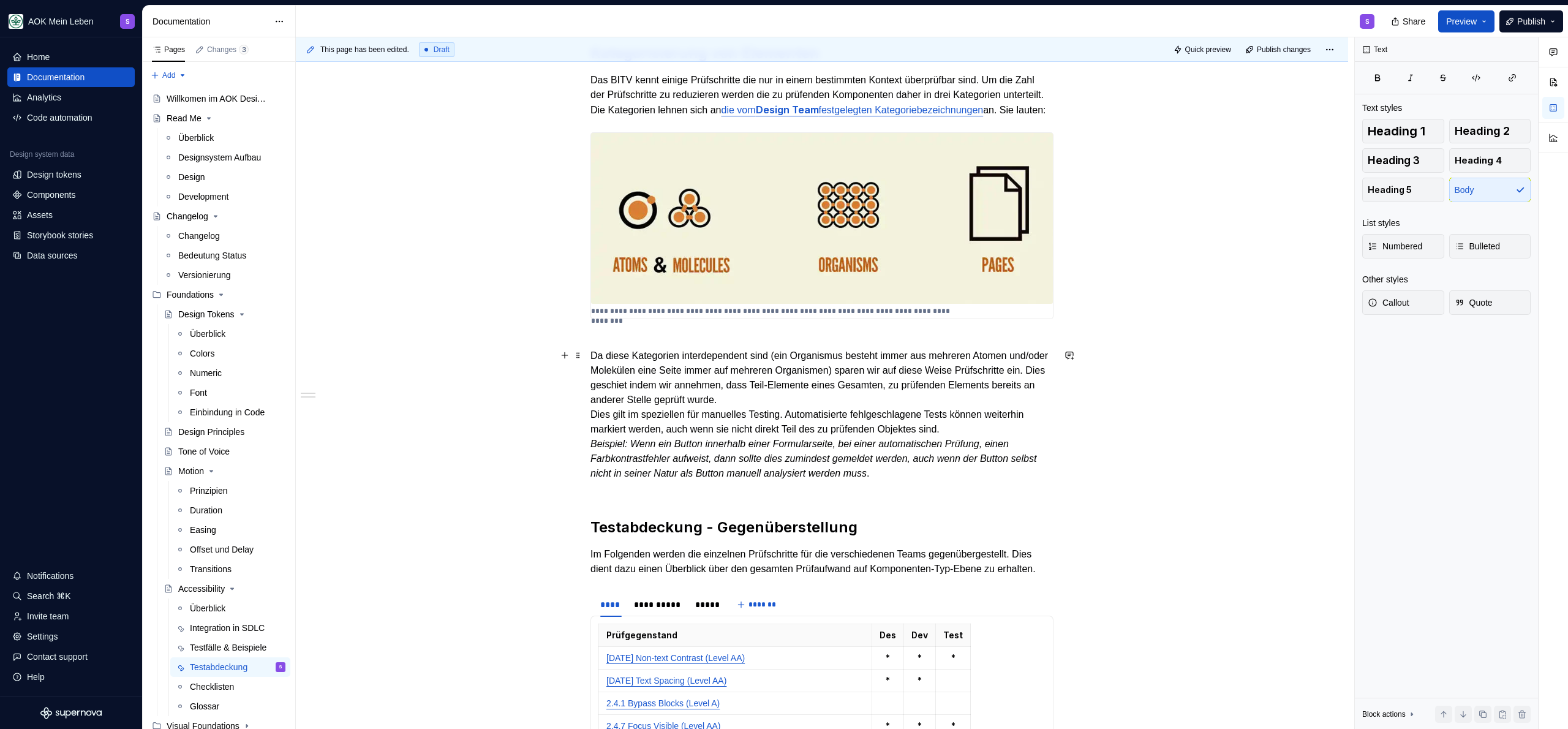
scroll to position [244, 0]
click at [708, 391] on p "Da diese Kategorien interdependent sind (ein Organismus besteht immer aus mehre…" at bounding box center [822, 413] width 463 height 162
click at [930, 392] on p "Da diese Kategorien interdependent sind (ein Organismus besteht immer aus mehre…" at bounding box center [822, 413] width 463 height 162
click at [907, 416] on p "Da diese Kategorien interdependent sind (ein Organismus besteht immer aus mehre…" at bounding box center [822, 413] width 463 height 162
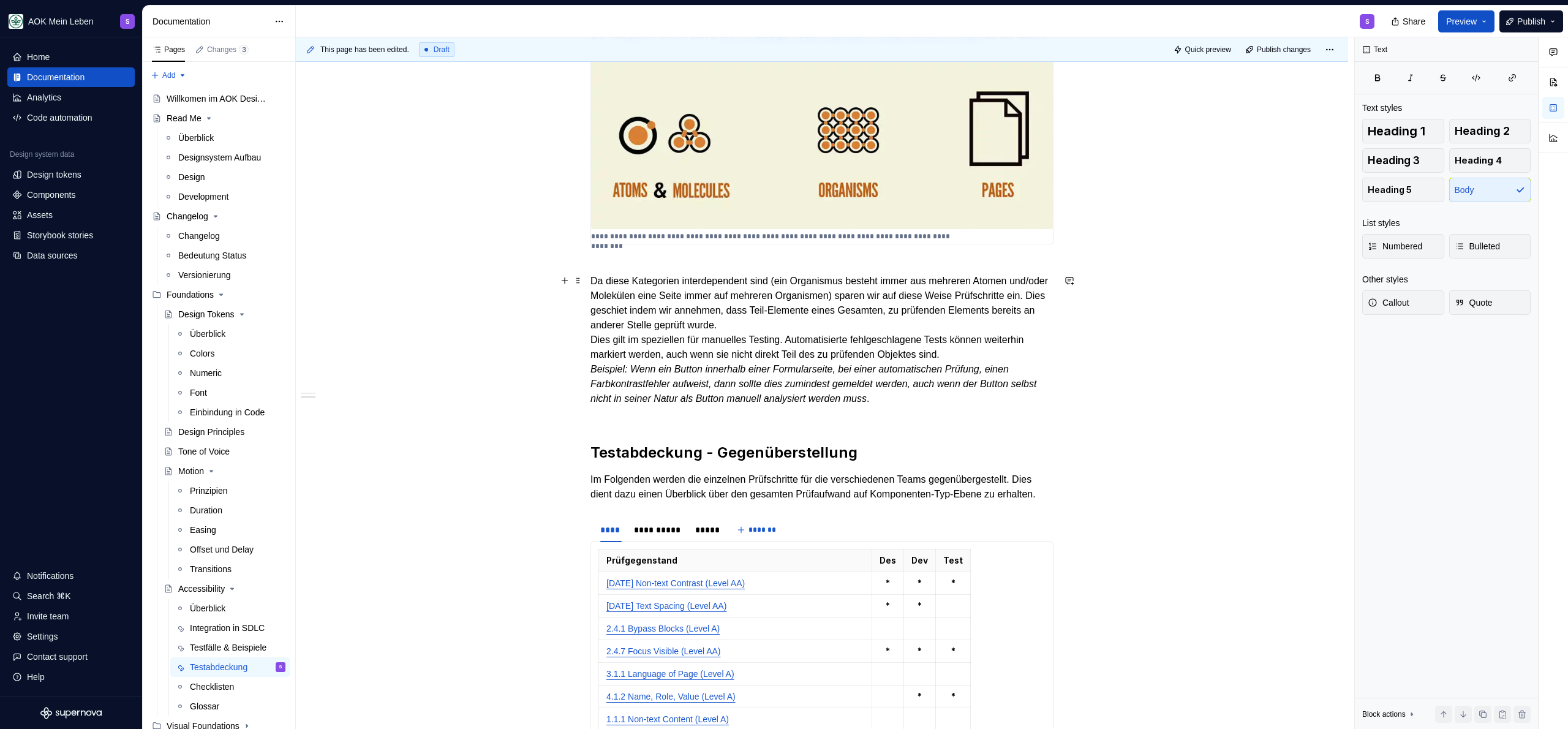
scroll to position [319, 0]
click at [936, 415] on p "Da diese Kategorien interdependent sind (ein Organismus besteht immer aus mehre…" at bounding box center [822, 339] width 463 height 162
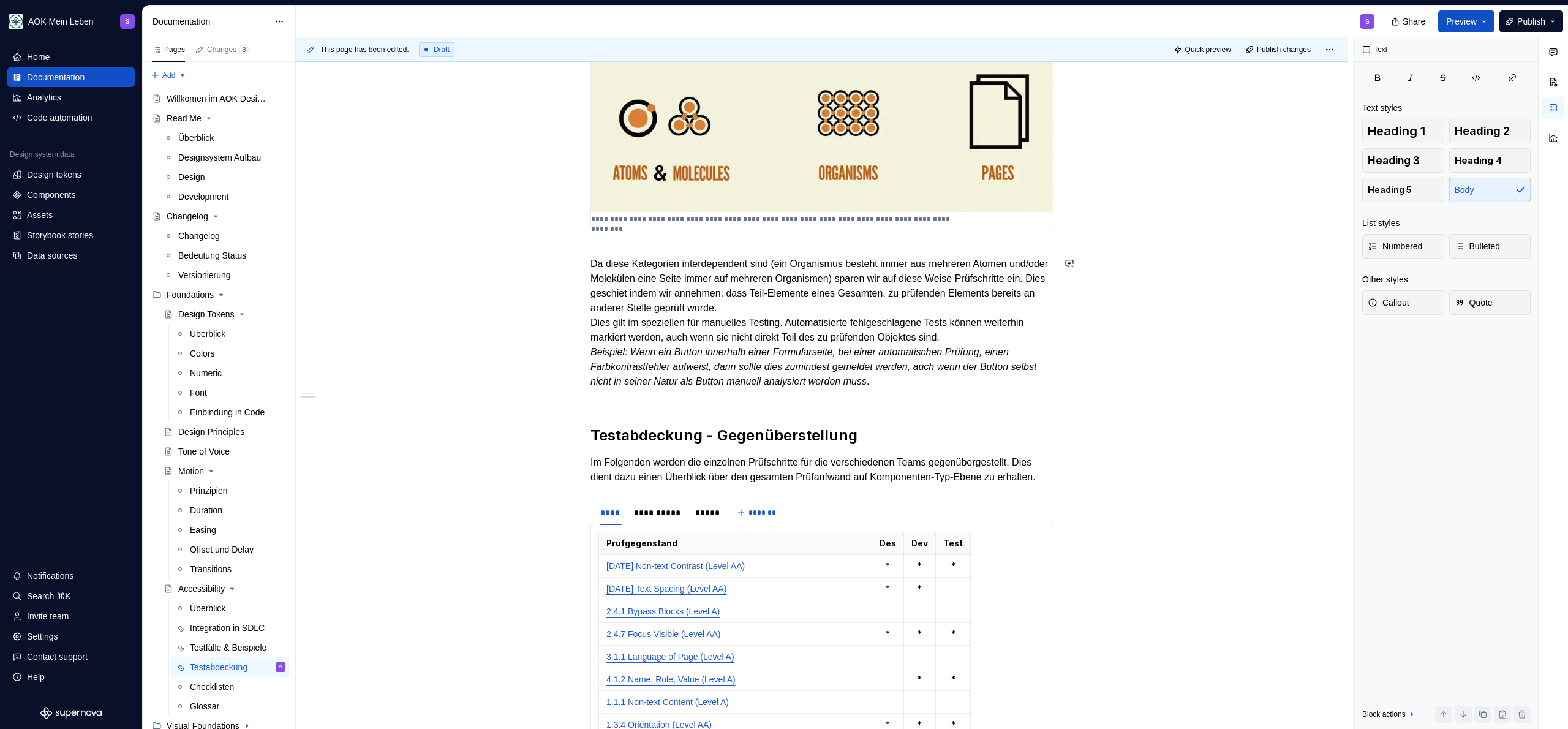
scroll to position [335, 0]
click at [903, 478] on p "Im Folgenden werden die einzelnen Prüfschritte für die verschiedenen Teams gege…" at bounding box center [822, 468] width 463 height 29
click at [901, 442] on h2 "Testabdeckung - Gegenüberstellung" at bounding box center [822, 434] width 463 height 19
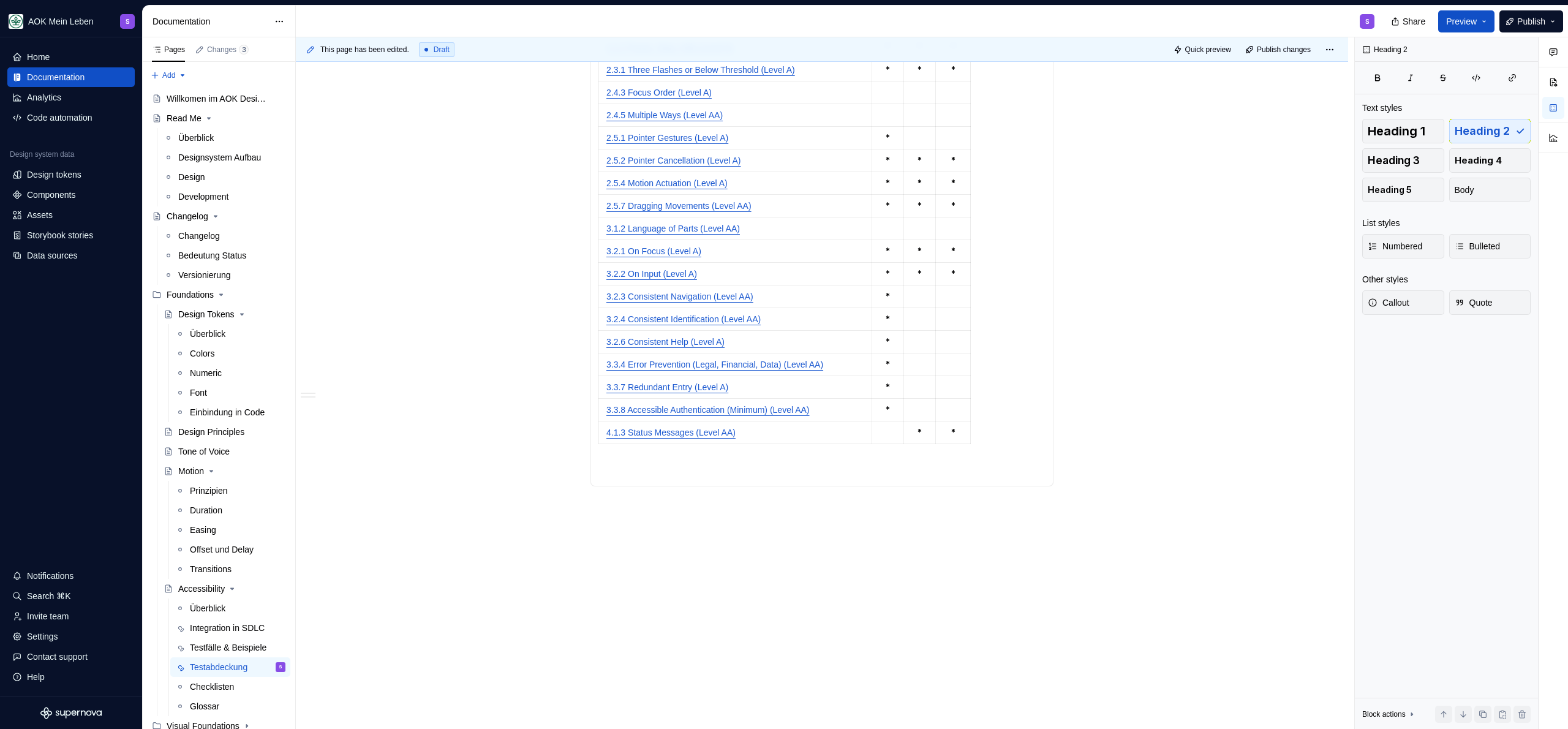
scroll to position [1743, 0]
click at [754, 474] on p at bounding box center [822, 471] width 447 height 15
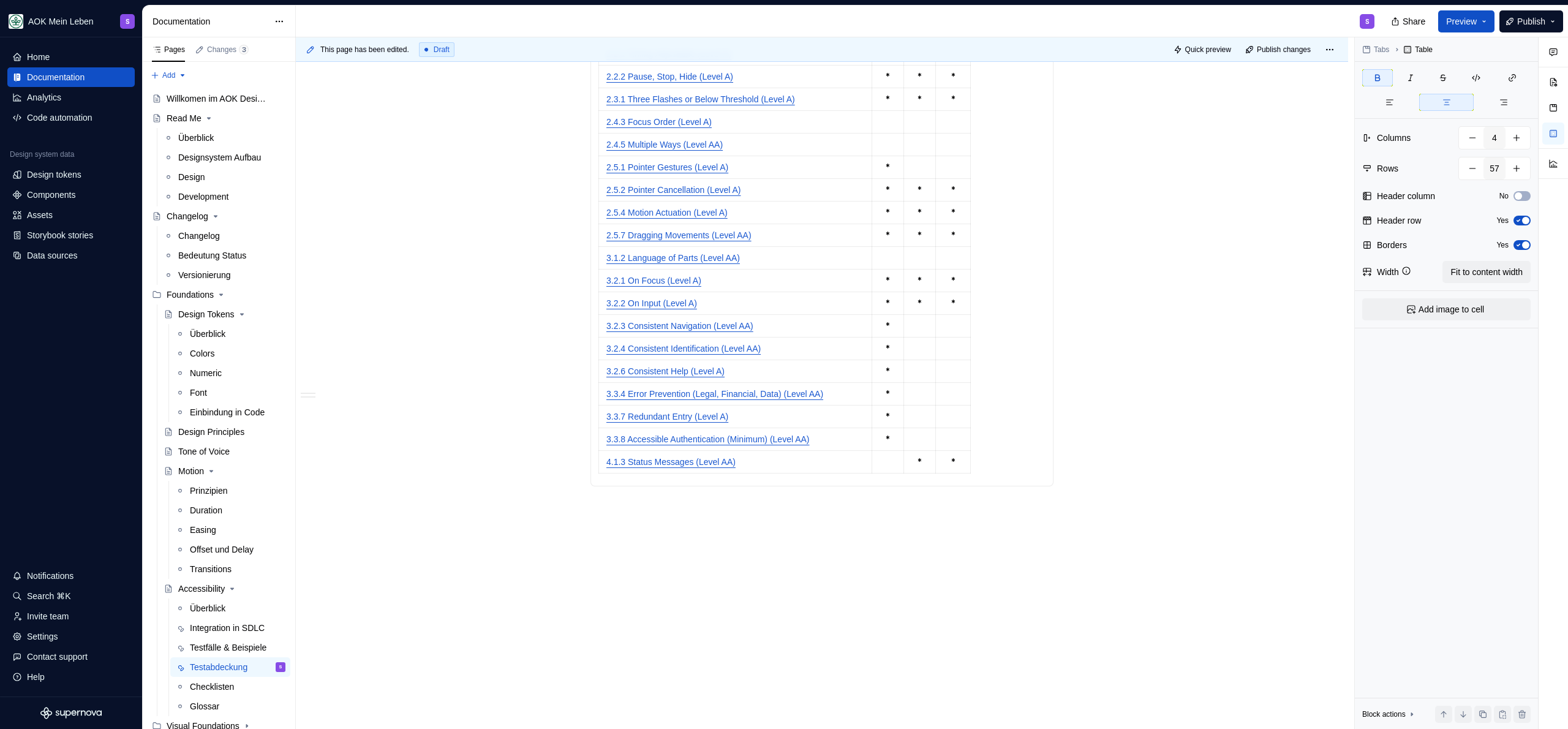
scroll to position [1713, 0]
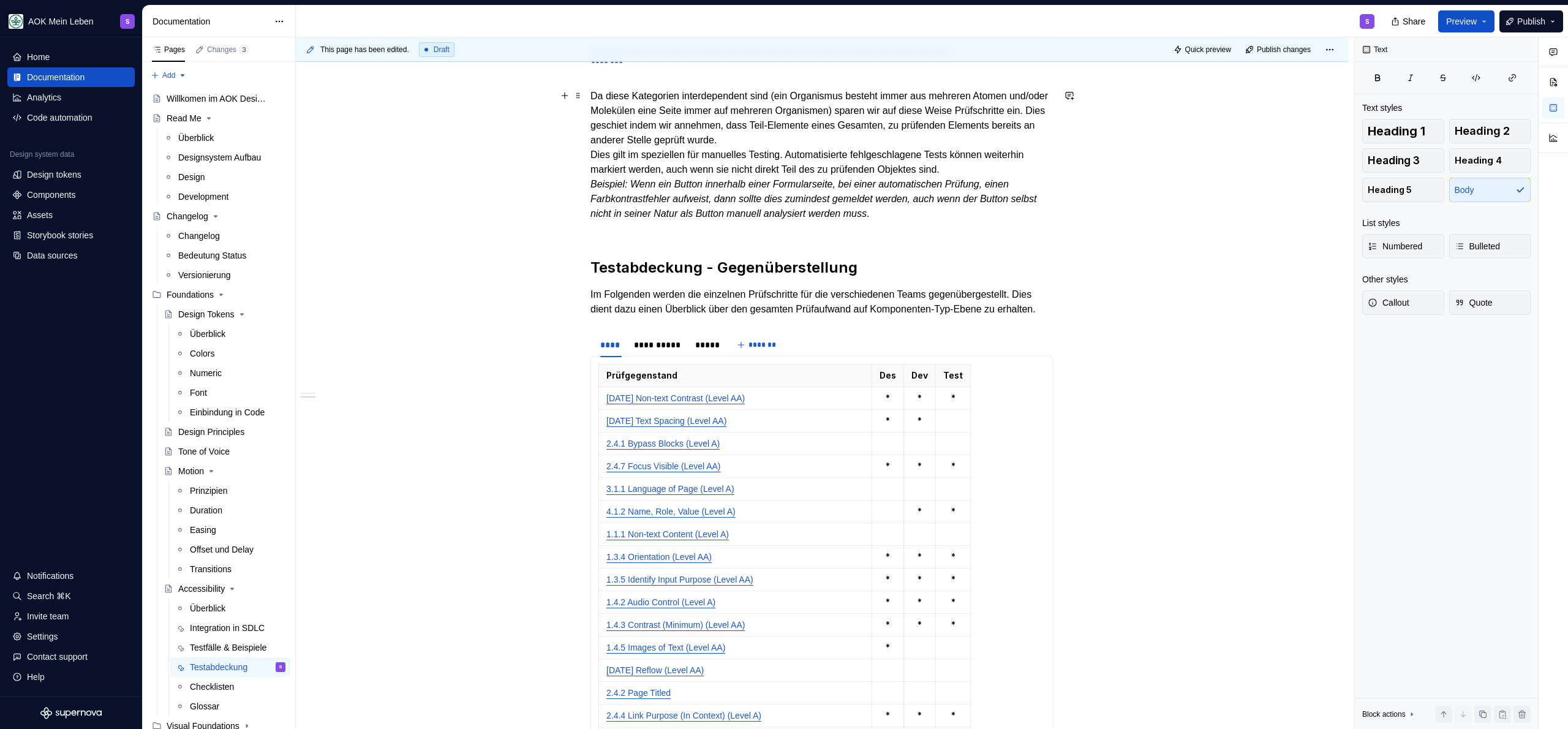
scroll to position [248, 0]
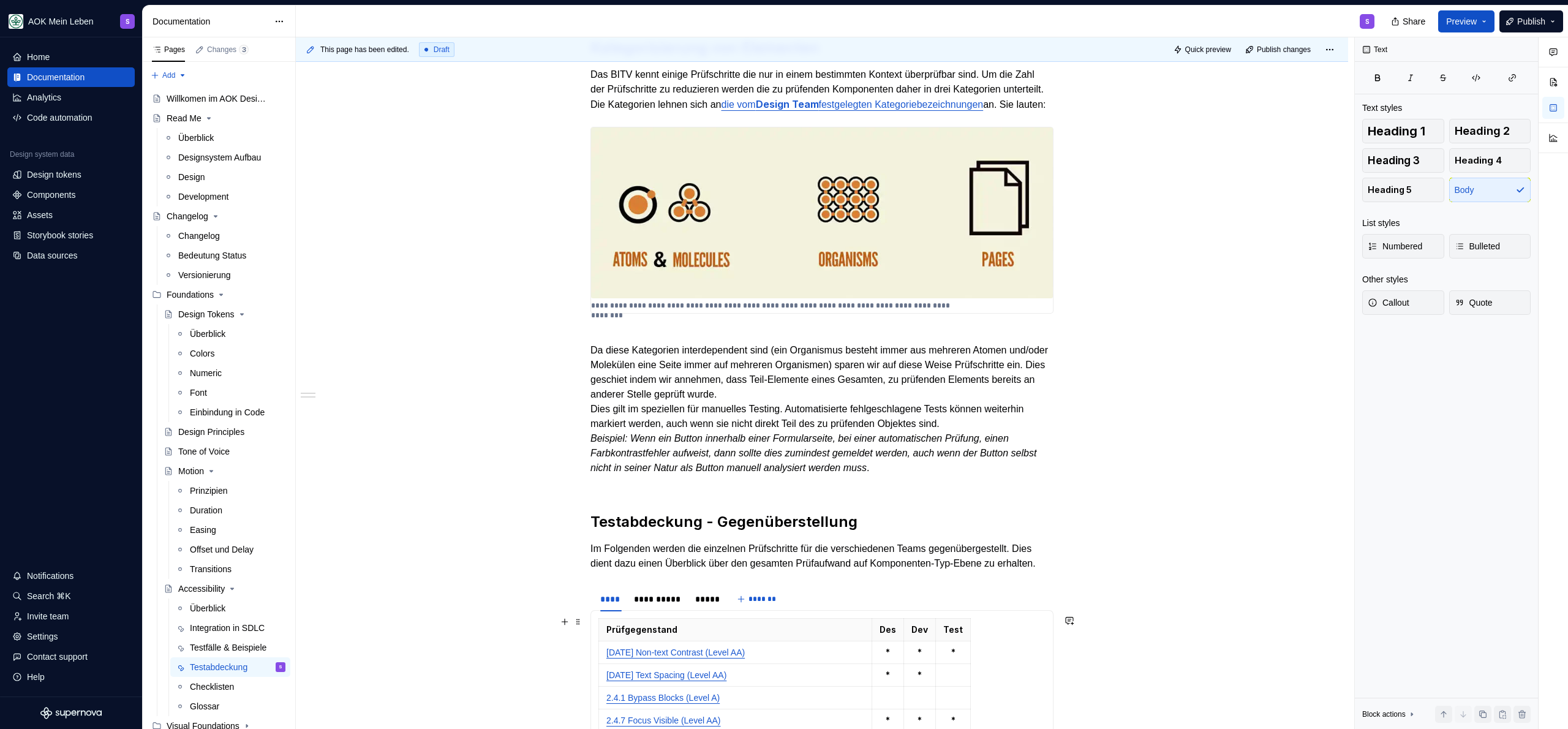
click at [657, 620] on html "AOK Mein Leben S Home Documentation Analytics Code automation Design system dat…" at bounding box center [784, 364] width 1568 height 729
click at [635, 633] on html "AOK Mein Leben S Home Documentation Analytics Code automation Design system dat…" at bounding box center [784, 364] width 1568 height 729
click at [641, 605] on div "**********" at bounding box center [658, 599] width 49 height 12
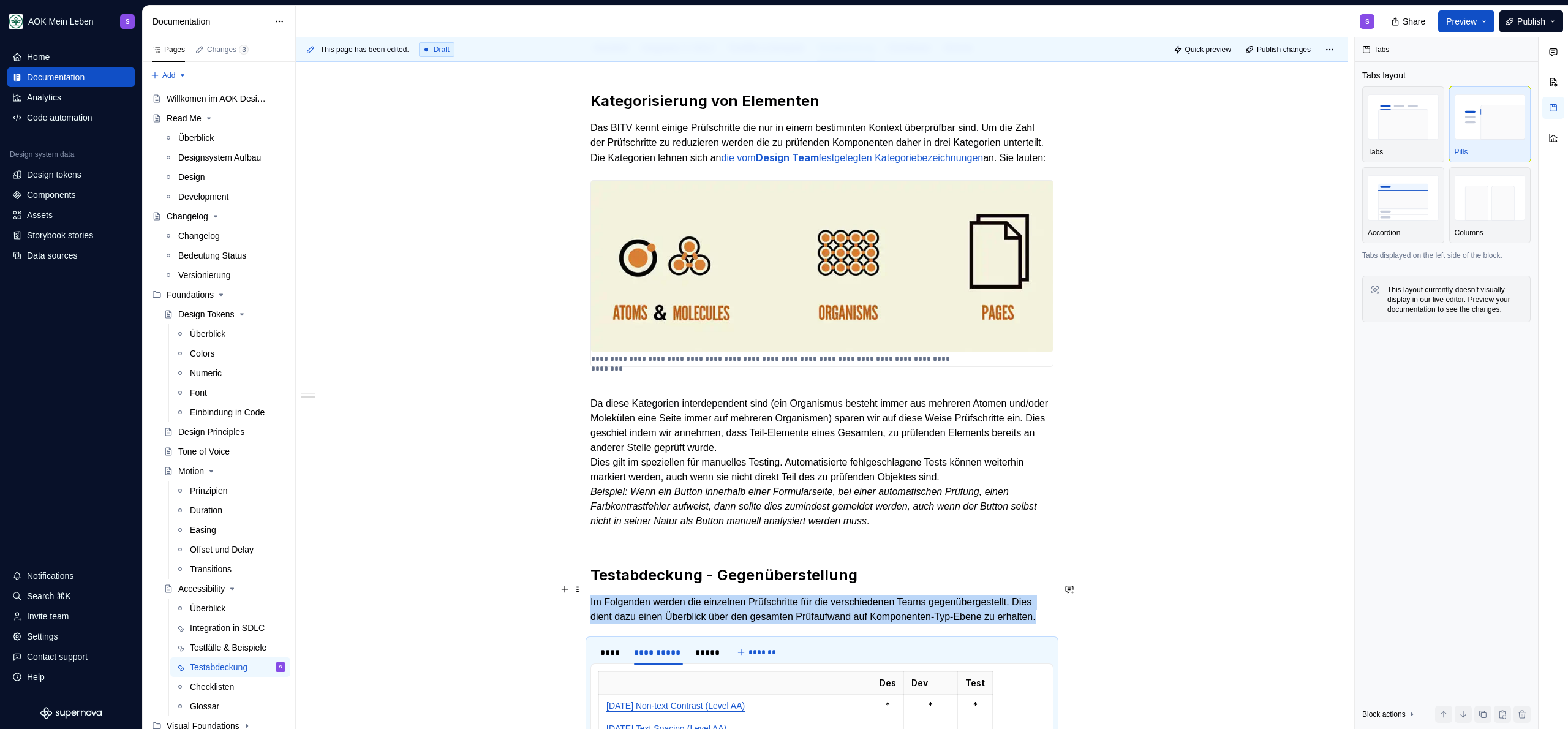
scroll to position [490, 0]
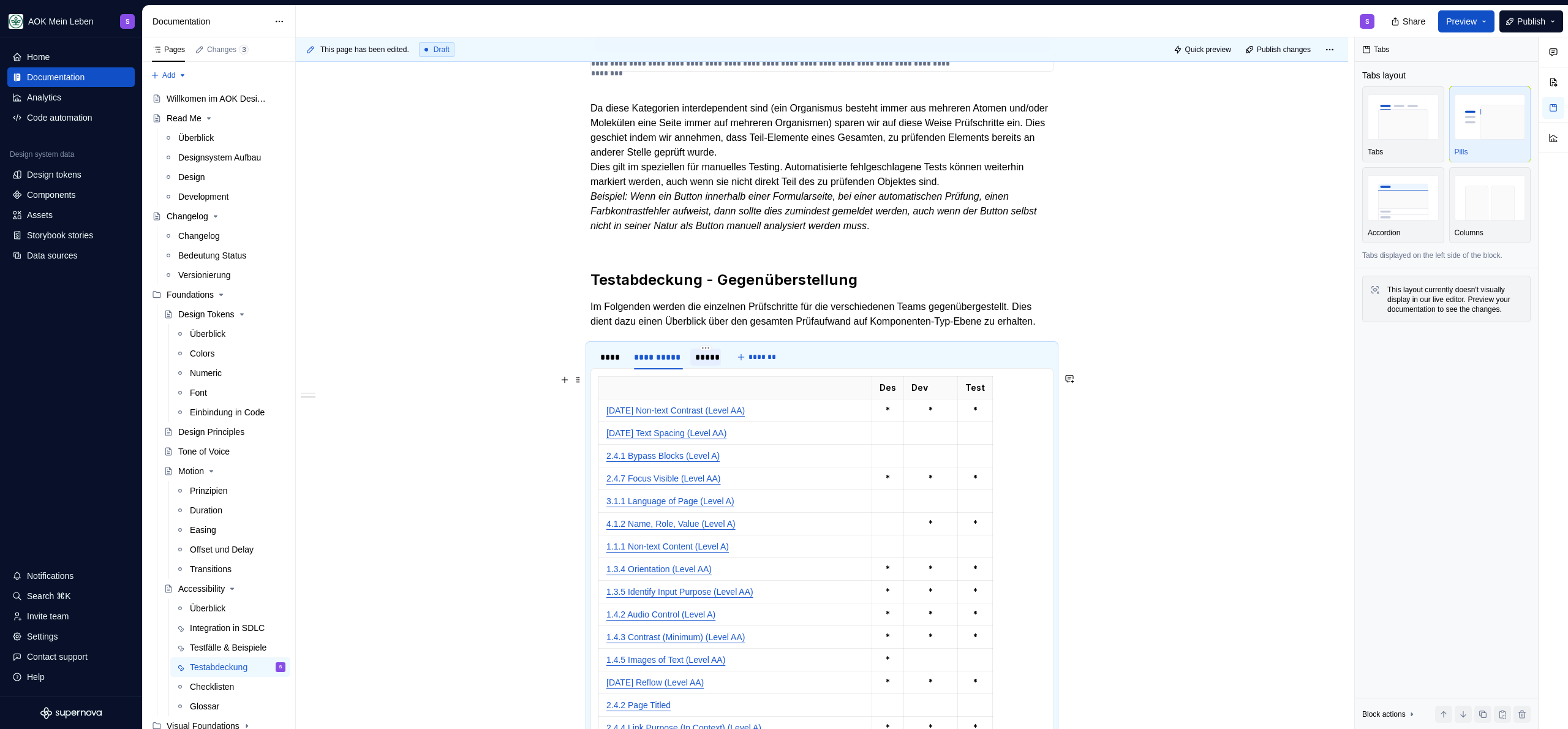
click at [710, 363] on div "*****" at bounding box center [706, 357] width 21 height 12
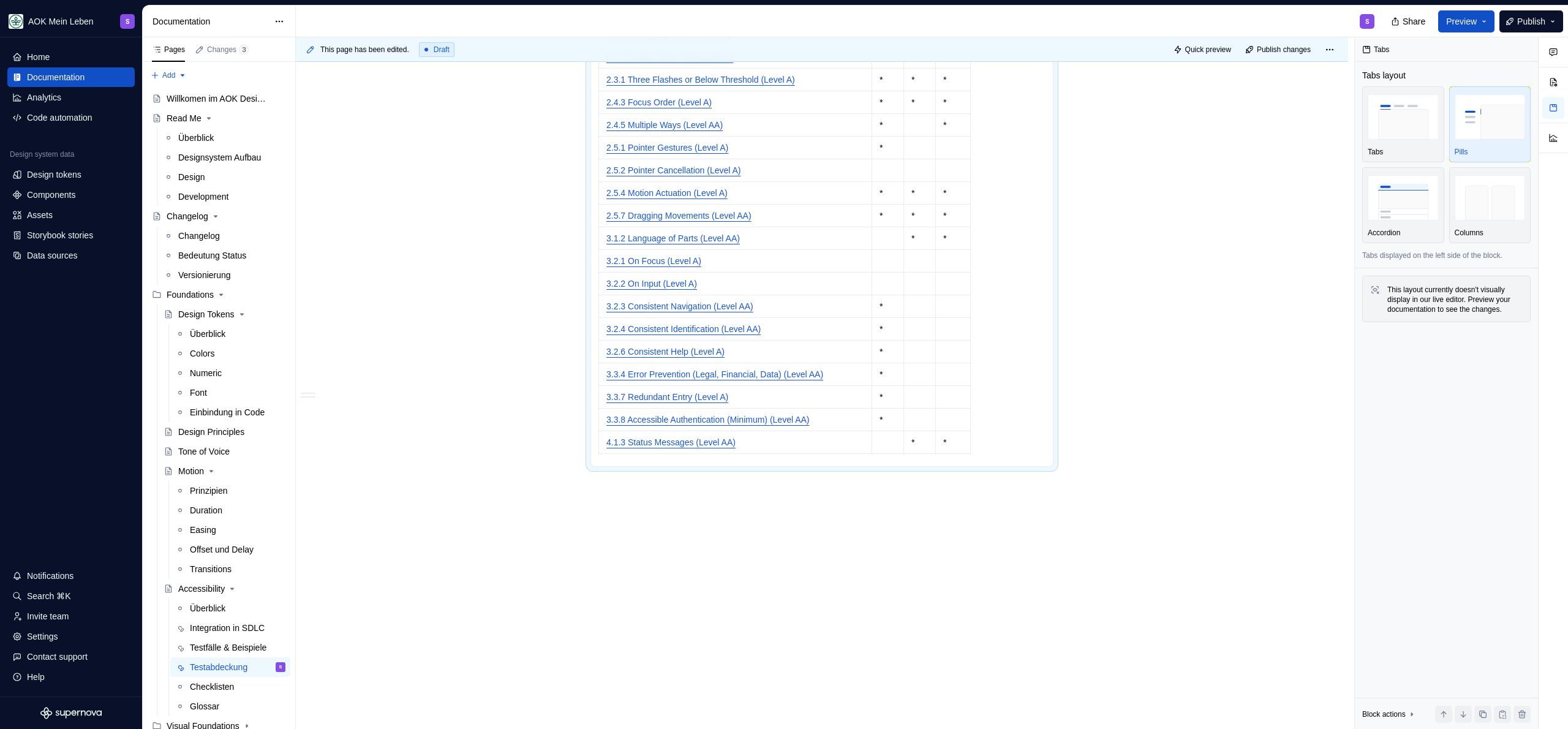
scroll to position [1733, 0]
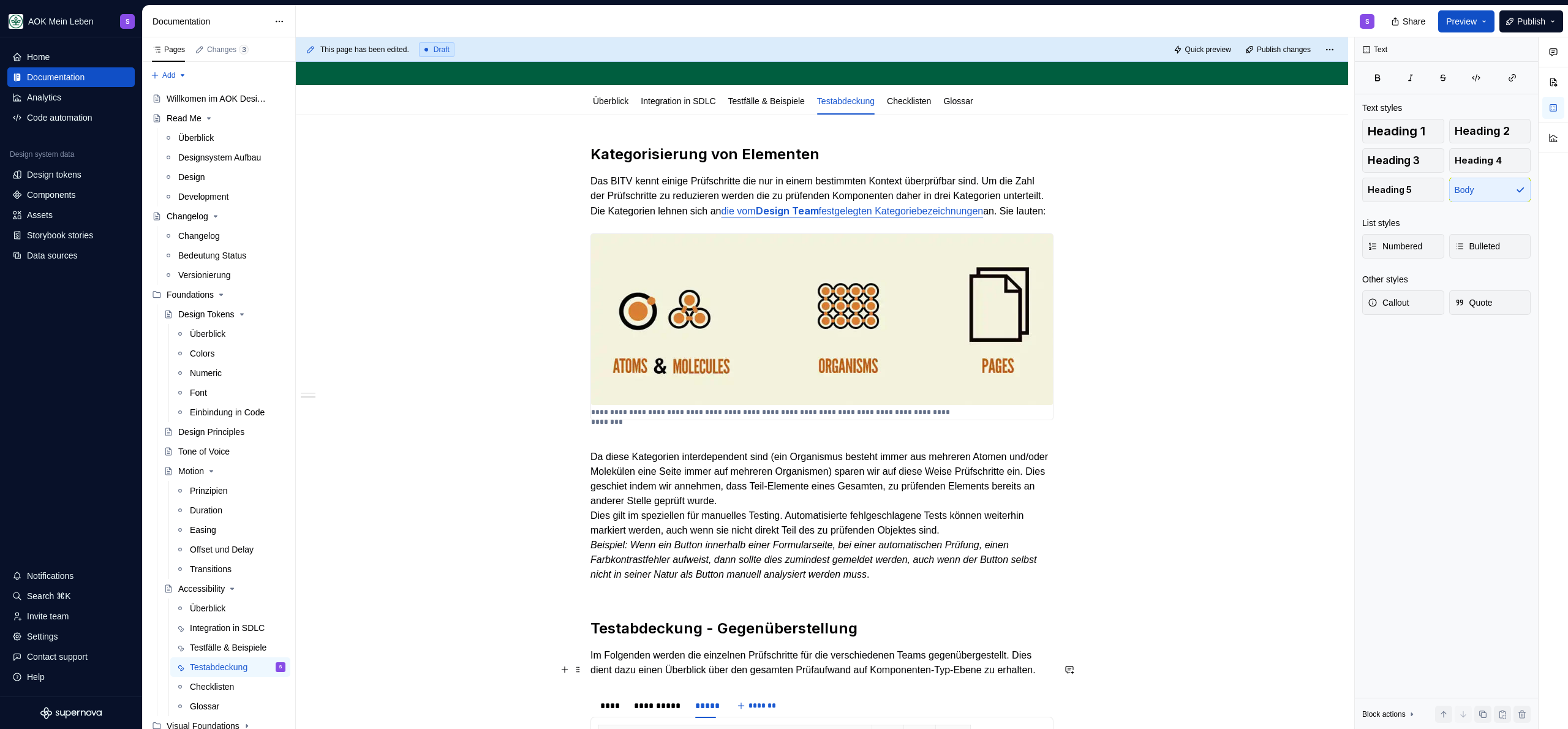
scroll to position [0, 0]
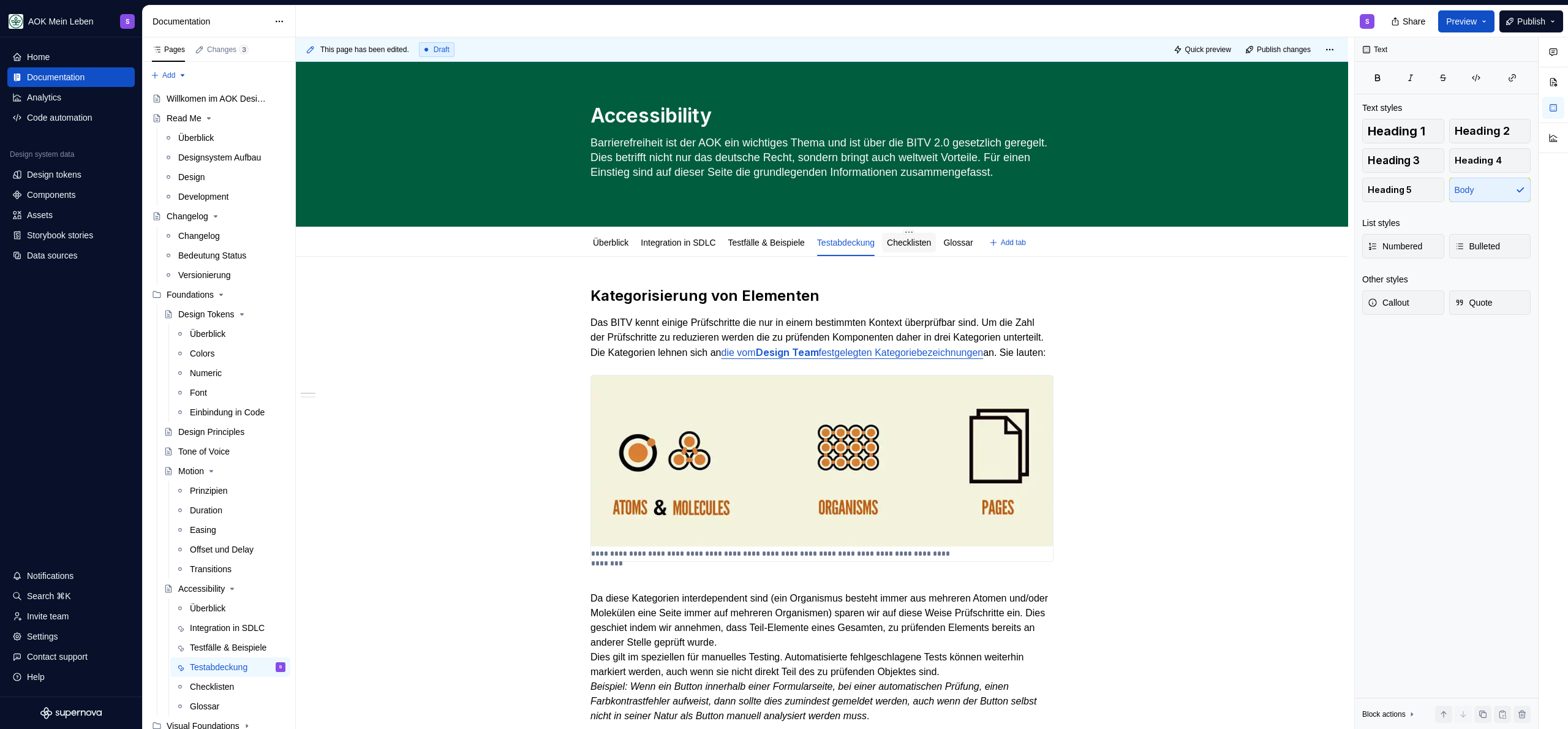
click at [931, 244] on link "Checklisten" at bounding box center [909, 243] width 44 height 10
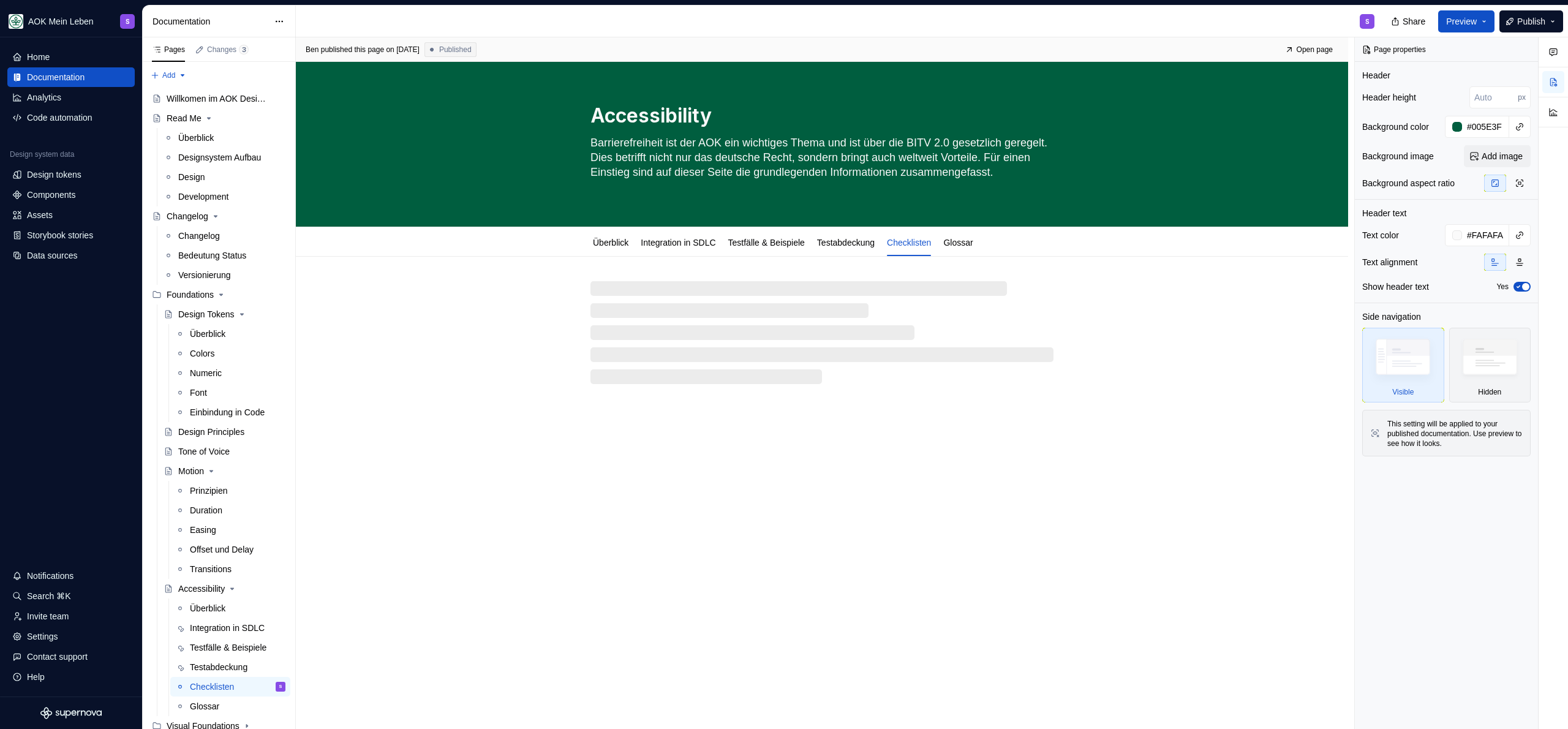
type textarea "*"
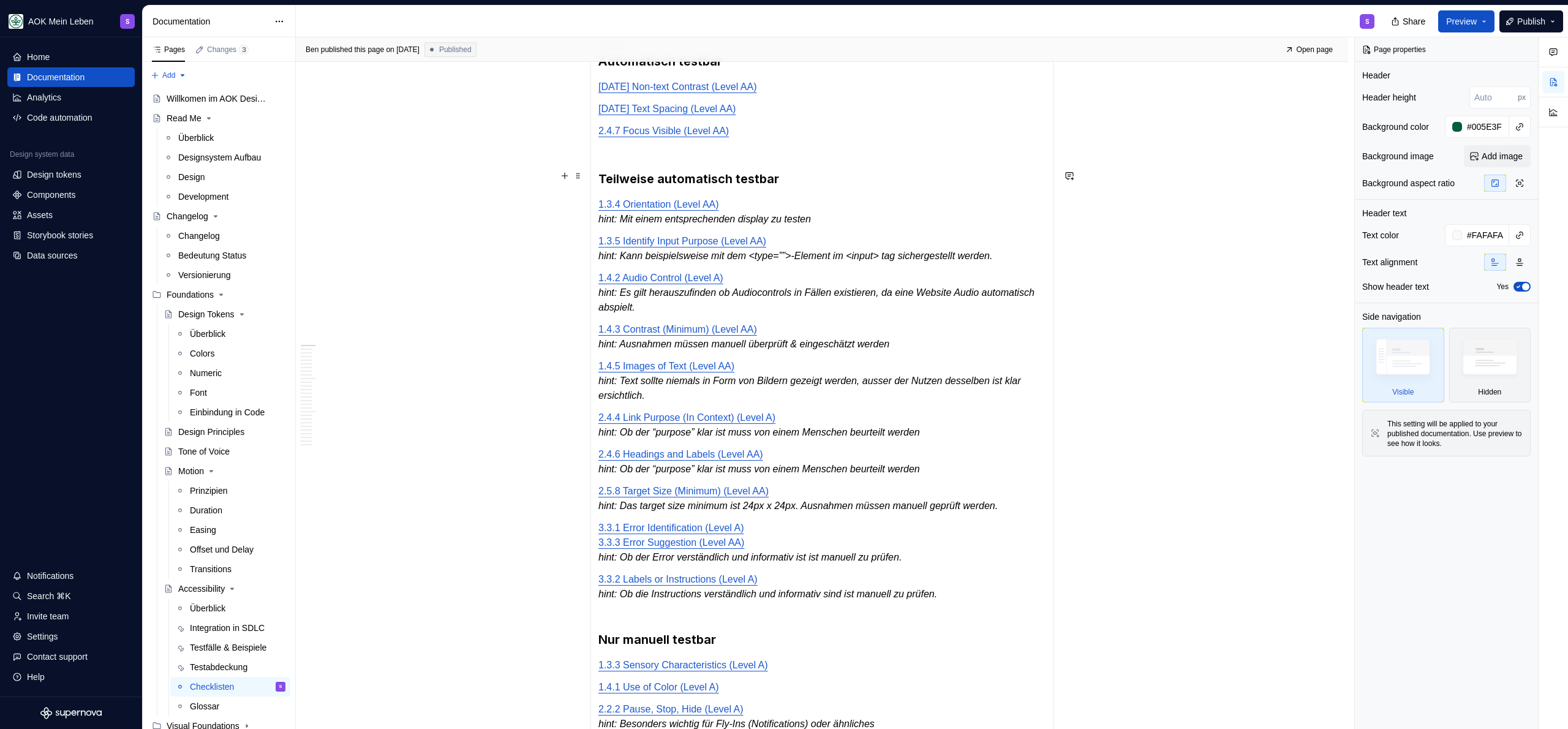
scroll to position [438, 0]
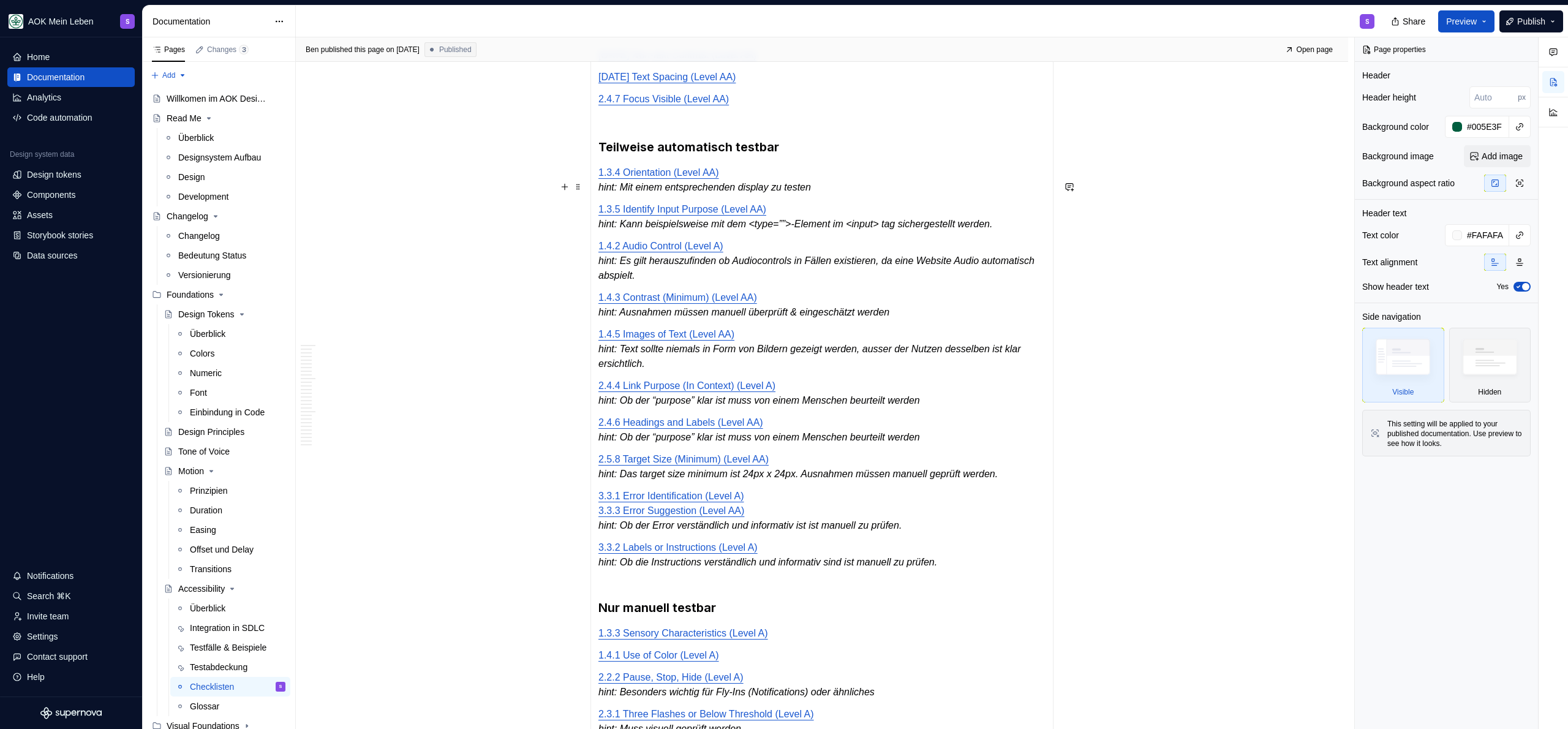
click at [606, 193] on em "hint: Mit einem entsprechenden display zu testen" at bounding box center [704, 187] width 213 height 11
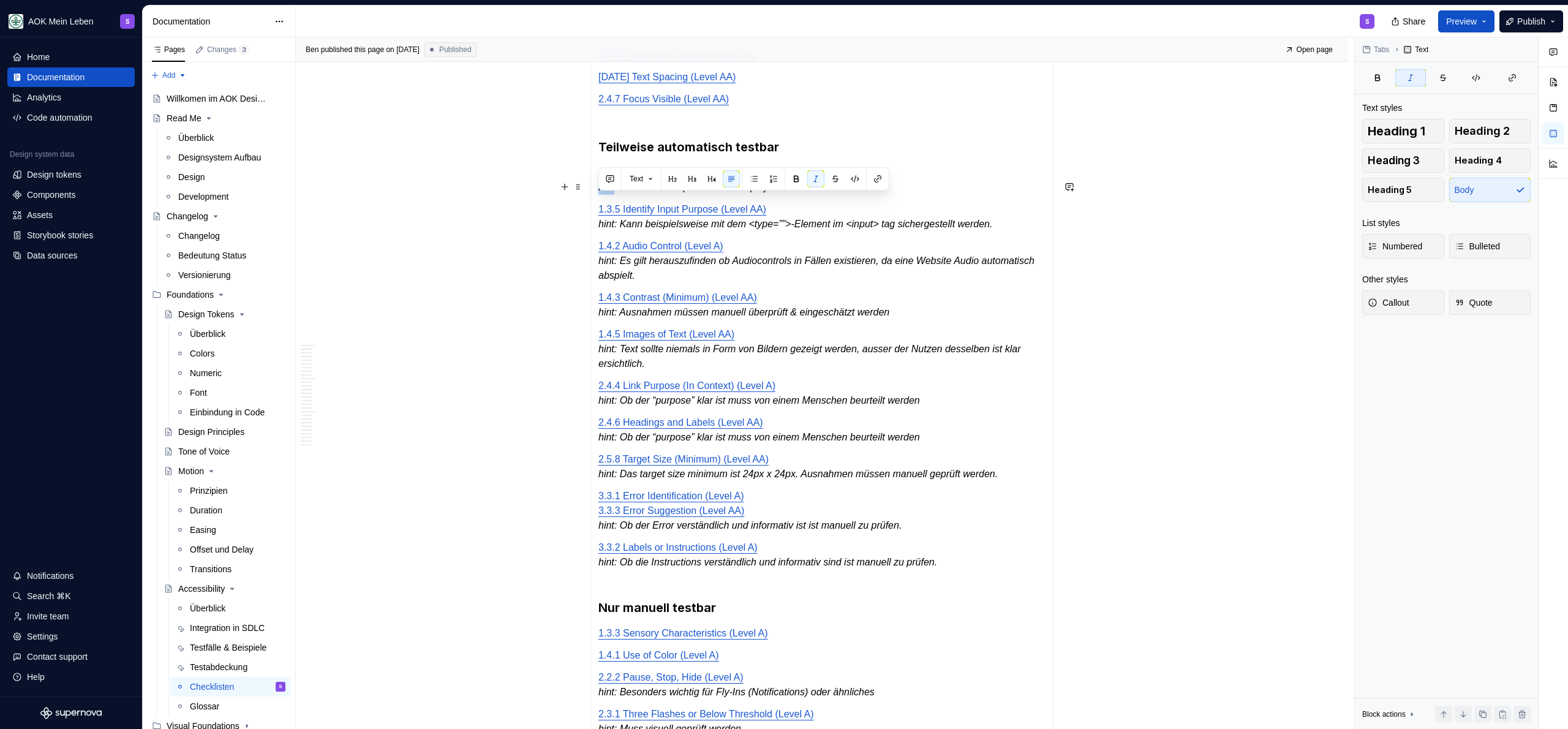
click at [606, 193] on em "hint: Mit einem entsprechenden display zu testen" at bounding box center [704, 187] width 213 height 11
paste div
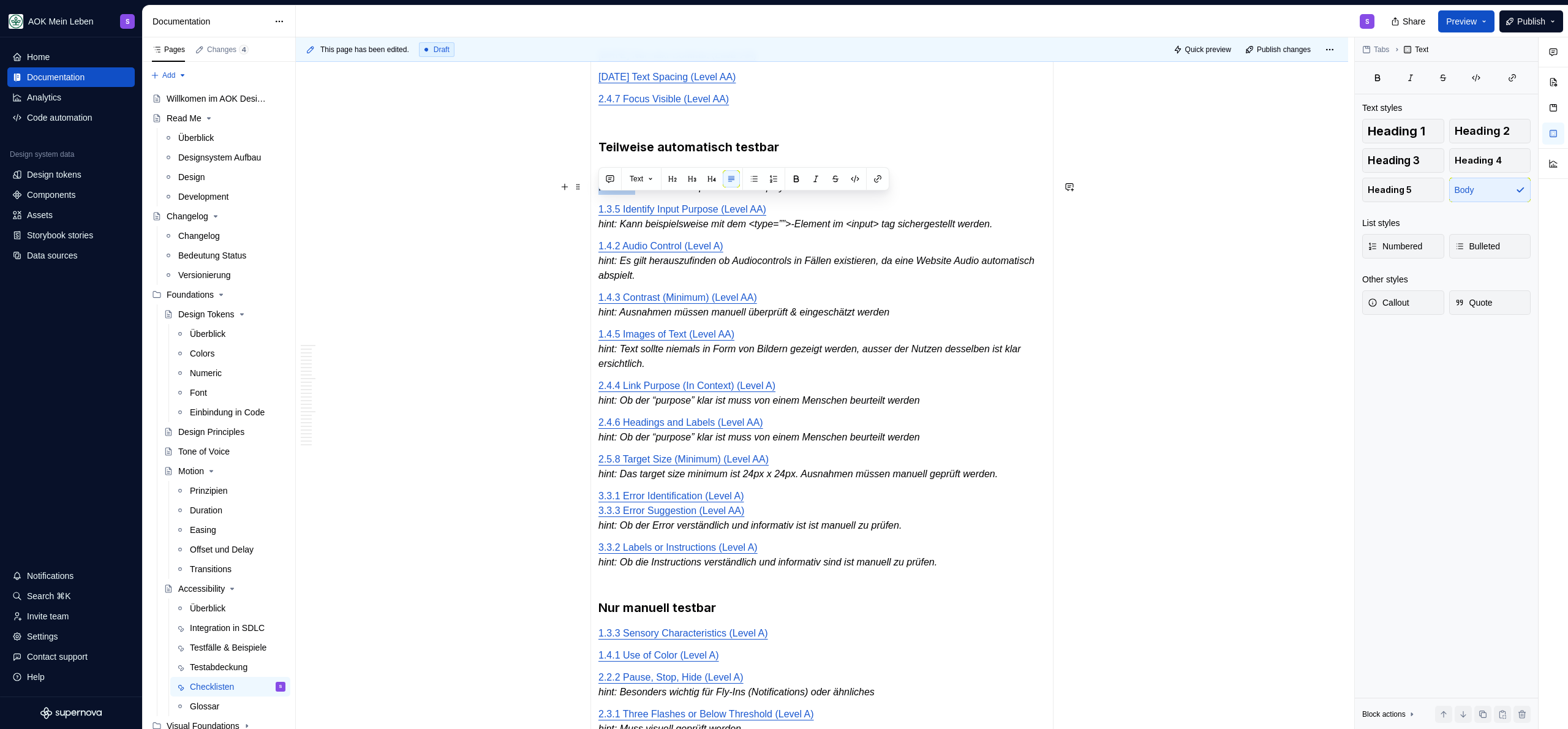
drag, startPoint x: 638, startPoint y: 203, endPoint x: 601, endPoint y: 204, distance: 37.0
click at [601, 195] on p "1.3.4 Orientation (Level AA) Hinweis: Mit einem entsprechenden display zu testen" at bounding box center [822, 180] width 447 height 29
copy p "Hinweis:"
click at [609, 229] on em "hint: Kann beispielsweise mit dem <type=””>-Element im <input> tag sichergestel…" at bounding box center [795, 223] width 394 height 11
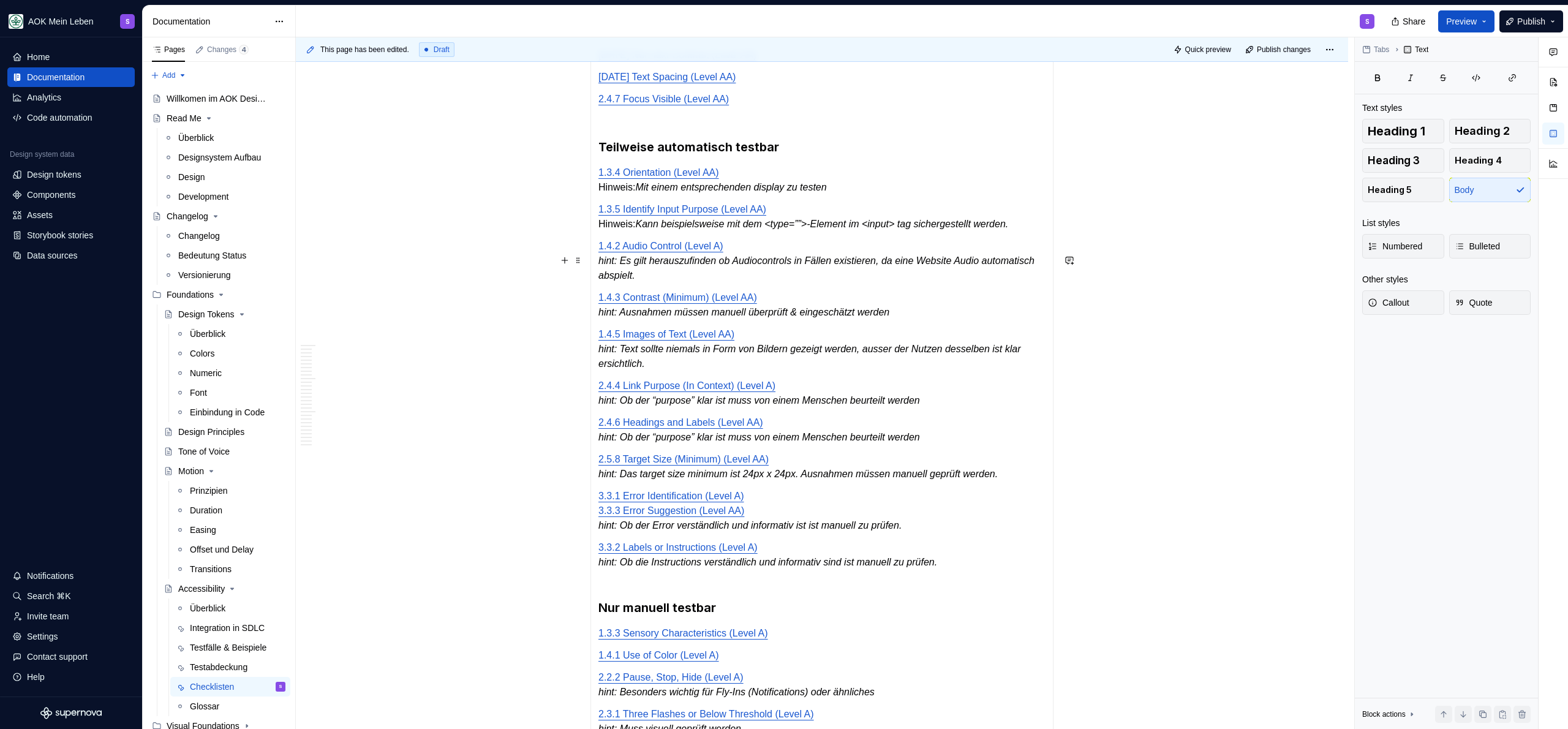
click at [612, 271] on em "hint: Es gilt herauszufinden ob Audiocontrols in Fällen existieren, da eine Web…" at bounding box center [818, 268] width 439 height 25
click at [605, 317] on em "hint: Ausnahmen müssen manuell überprüft & eingeschätzt werden" at bounding box center [743, 312] width 291 height 11
click at [614, 363] on em "hint: Text sollte niemals in Form von Bildern gezeigt werden, ausser der Nutzen…" at bounding box center [810, 356] width 425 height 25
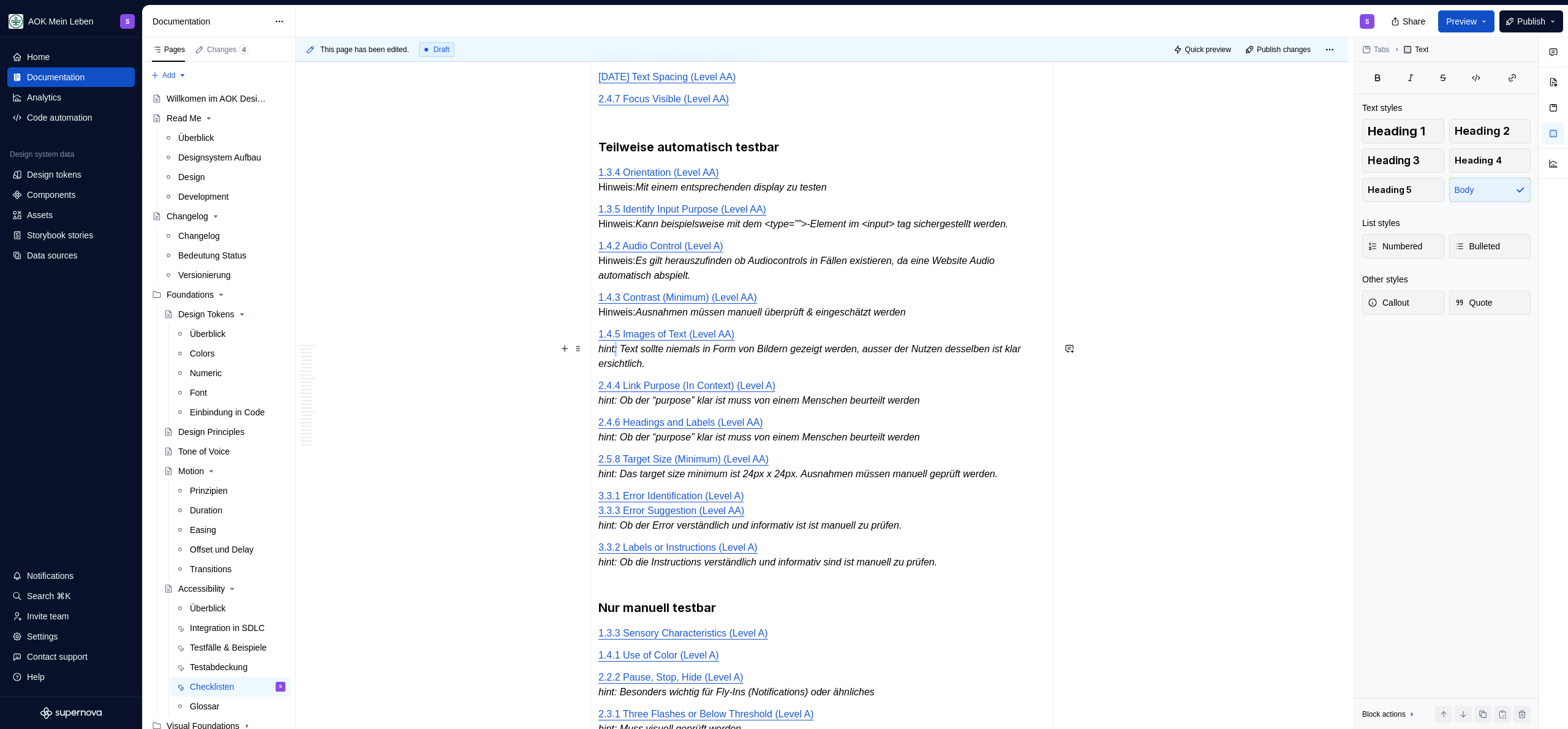
click at [614, 362] on em "hint: Text sollte niemals in Form von Bildern gezeigt werden, ausser der Nutzen…" at bounding box center [810, 356] width 425 height 25
drag, startPoint x: 618, startPoint y: 363, endPoint x: 602, endPoint y: 363, distance: 16.0
click at [602, 363] on em "hint: Text sollte niemals in Form von Bildern gezeigt werden, ausser der Nutzen…" at bounding box center [810, 356] width 425 height 25
click at [617, 405] on em "hint: Ob der “purpose” klar ist muss von einem Menschen beurteilt werden" at bounding box center [759, 400] width 321 height 11
drag, startPoint x: 618, startPoint y: 414, endPoint x: 593, endPoint y: 414, distance: 25.0
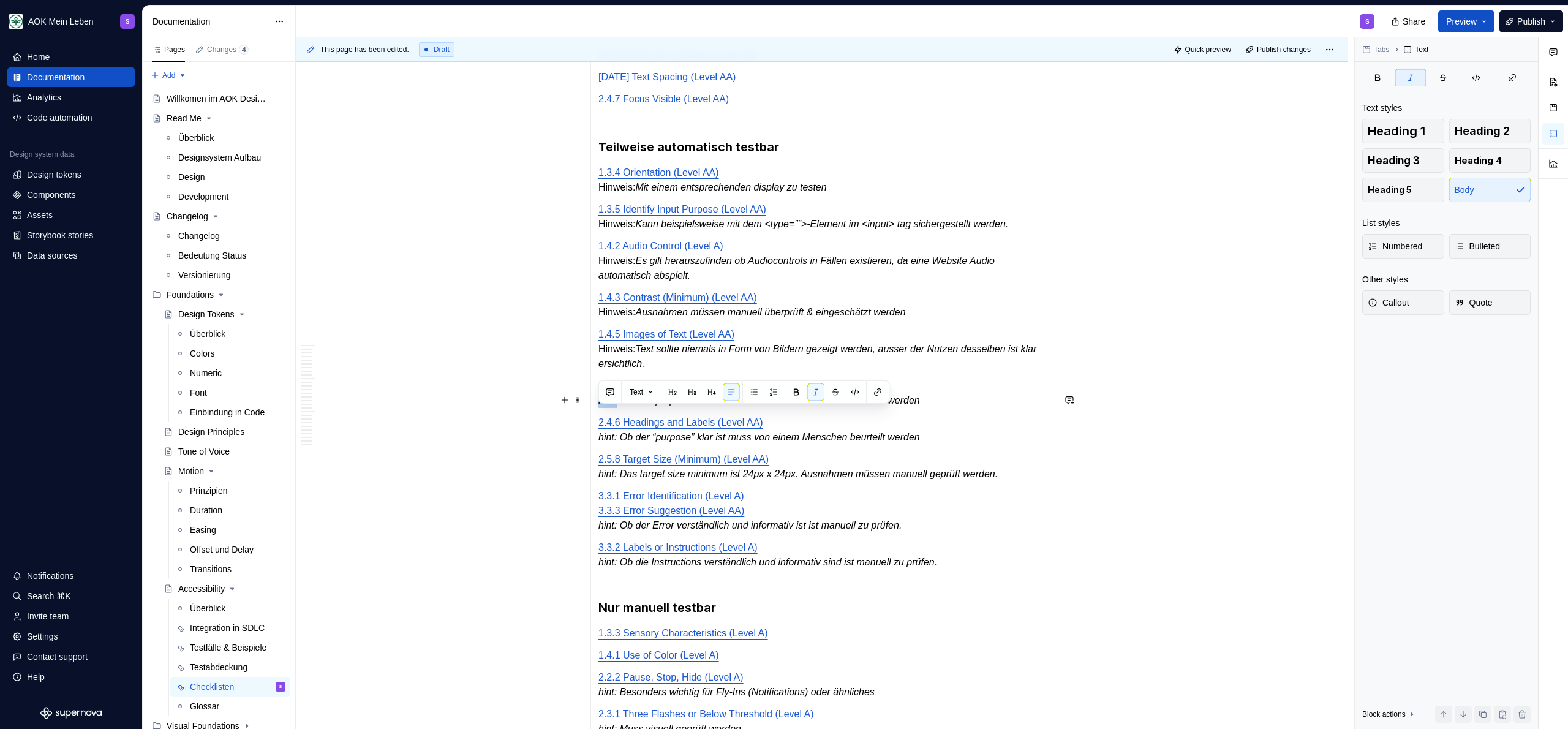
click at [593, 414] on div "Automatisch testbar 1.4.11 Non-text Contrast (Level AA) 1.4.12 Text Spacing (Le…" at bounding box center [822, 544] width 463 height 1062
click at [608, 408] on p "2.4.4 Link Purpose (In Context) (Level A) Hinweis: Ob der “purpose” klar ist mu…" at bounding box center [822, 393] width 447 height 29
click at [624, 408] on p "2.4.4 Link Purpose (In Context) (Level A) Hinweis: Ob der “purpose” klar ist mu…" at bounding box center [822, 393] width 447 height 29
drag, startPoint x: 639, startPoint y: 414, endPoint x: 598, endPoint y: 412, distance: 41.0
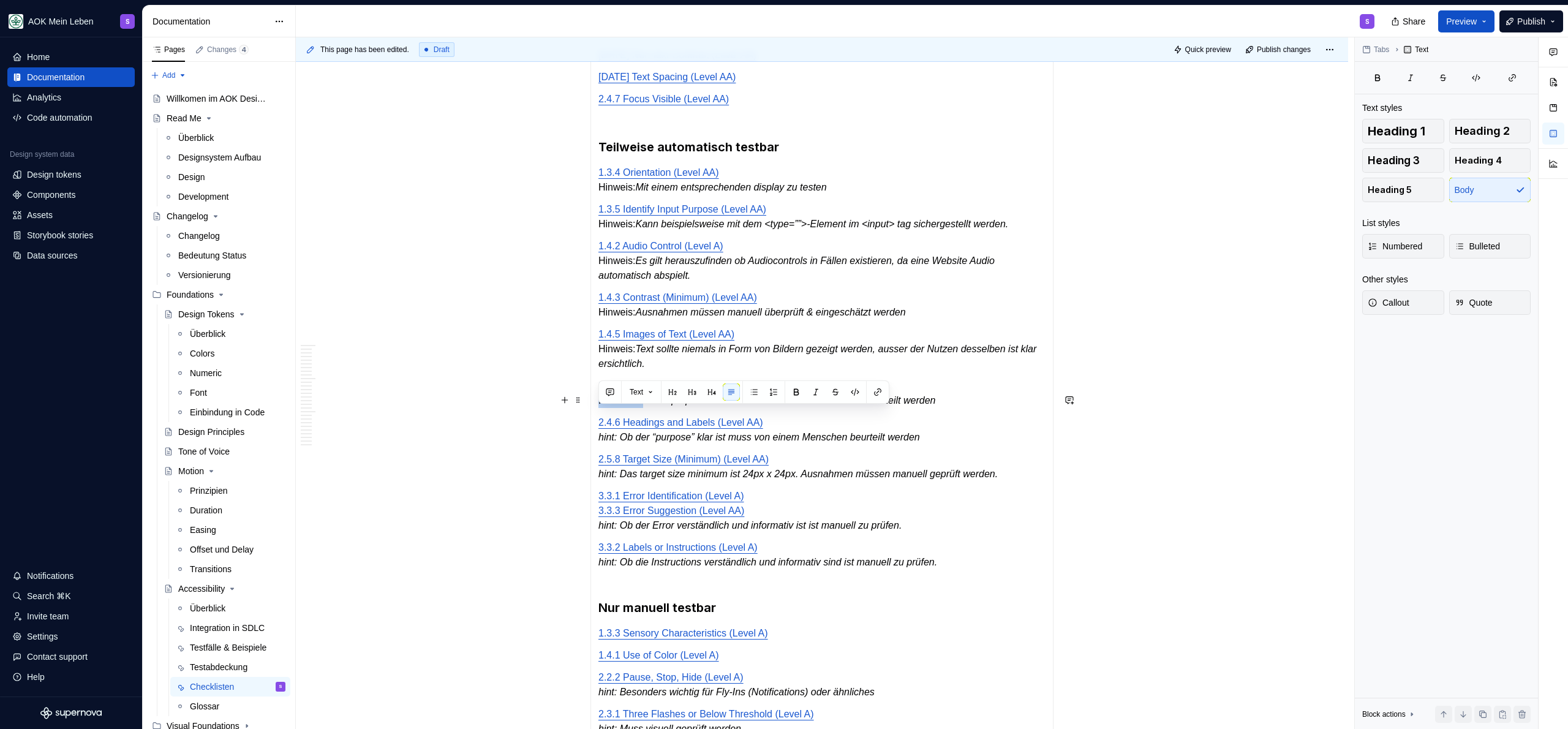
click at [598, 408] on p "2.4.4 Link Purpose (In Context) (Level A) Hinweis: Ob der “purpose” klar ist mu…" at bounding box center [822, 393] width 447 height 29
click at [608, 442] on em "hint: Ob der “purpose” klar ist muss von einem Menschen beurteilt werden" at bounding box center [759, 436] width 321 height 11
click at [617, 479] on em "hint: Das target size minimum ist 24px x 24px. Ausnahmen müssen manuell geprüft…" at bounding box center [797, 473] width 399 height 11
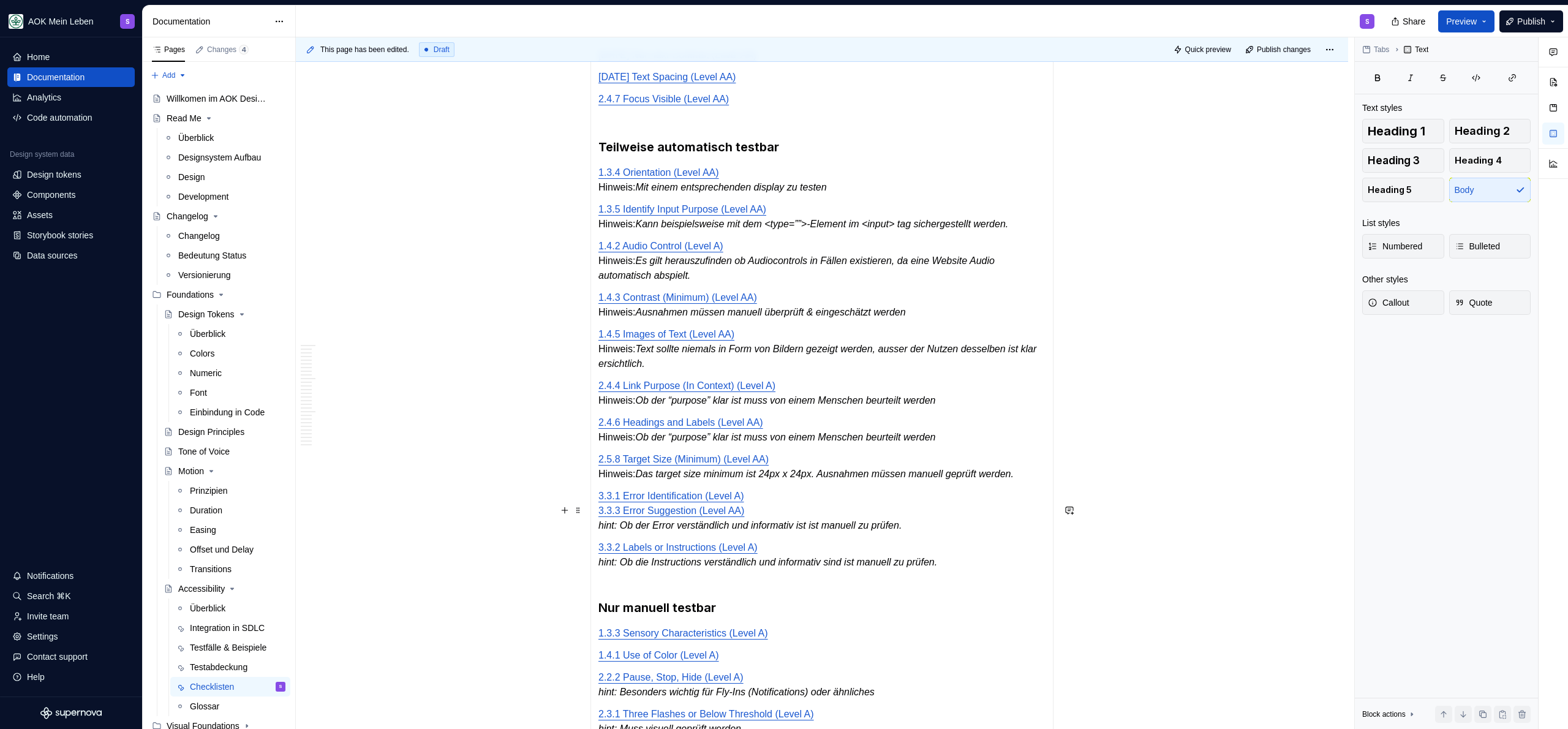
click at [618, 530] on em "hint: Ob der Error verständlich und informativ ist ist manuell zu prüfen." at bounding box center [750, 524] width 304 height 11
click at [612, 530] on em "hint: Ob der Error verständlich und informativ ist ist manuell zu prüfen." at bounding box center [750, 524] width 304 height 11
click at [615, 567] on em "hint: Ob die Instructions verständlich und informativ sind ist manuell zu prüfe…" at bounding box center [767, 562] width 338 height 11
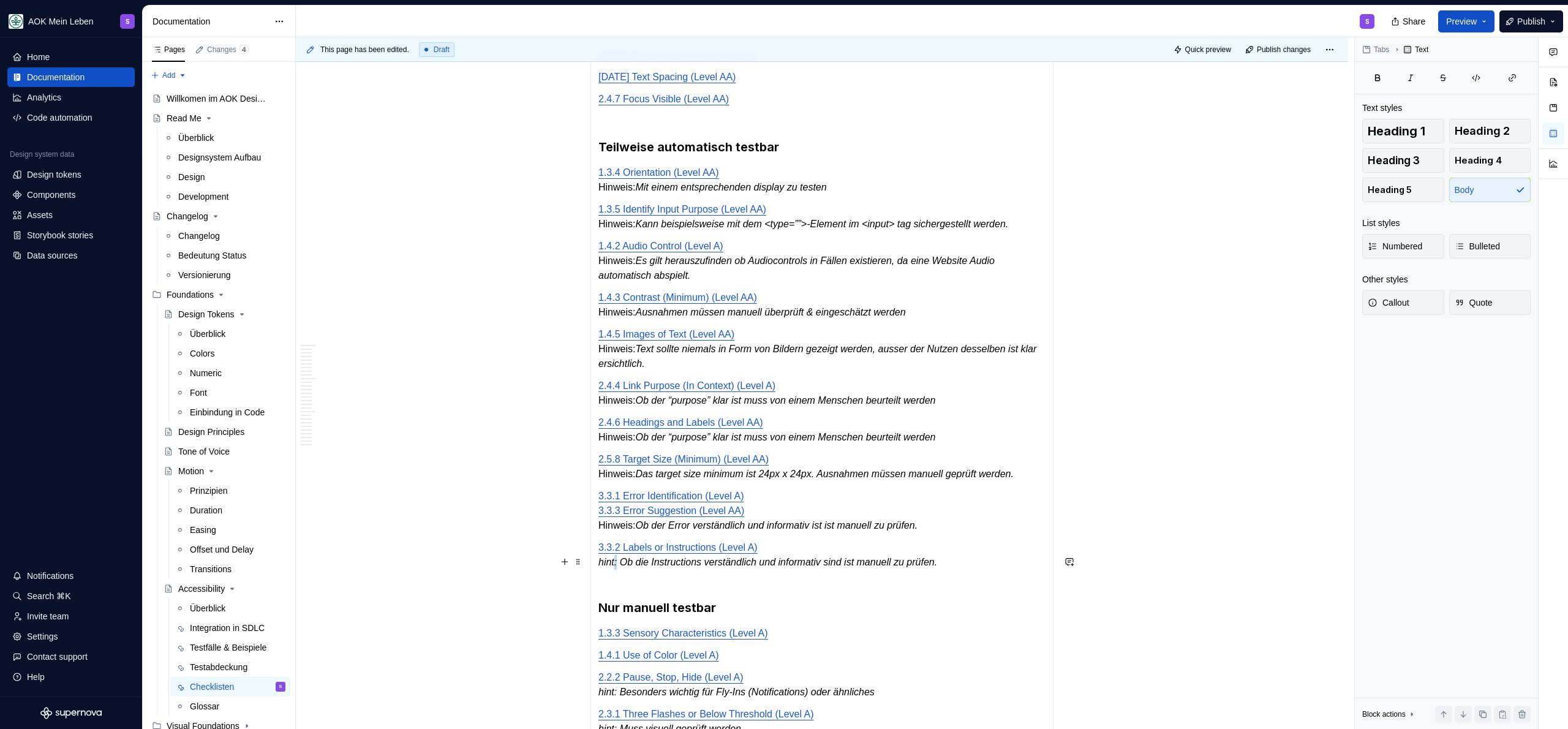
click at [615, 567] on em "hint: Ob die Instructions verständlich und informativ sind ist manuell zu prüfe…" at bounding box center [767, 562] width 338 height 11
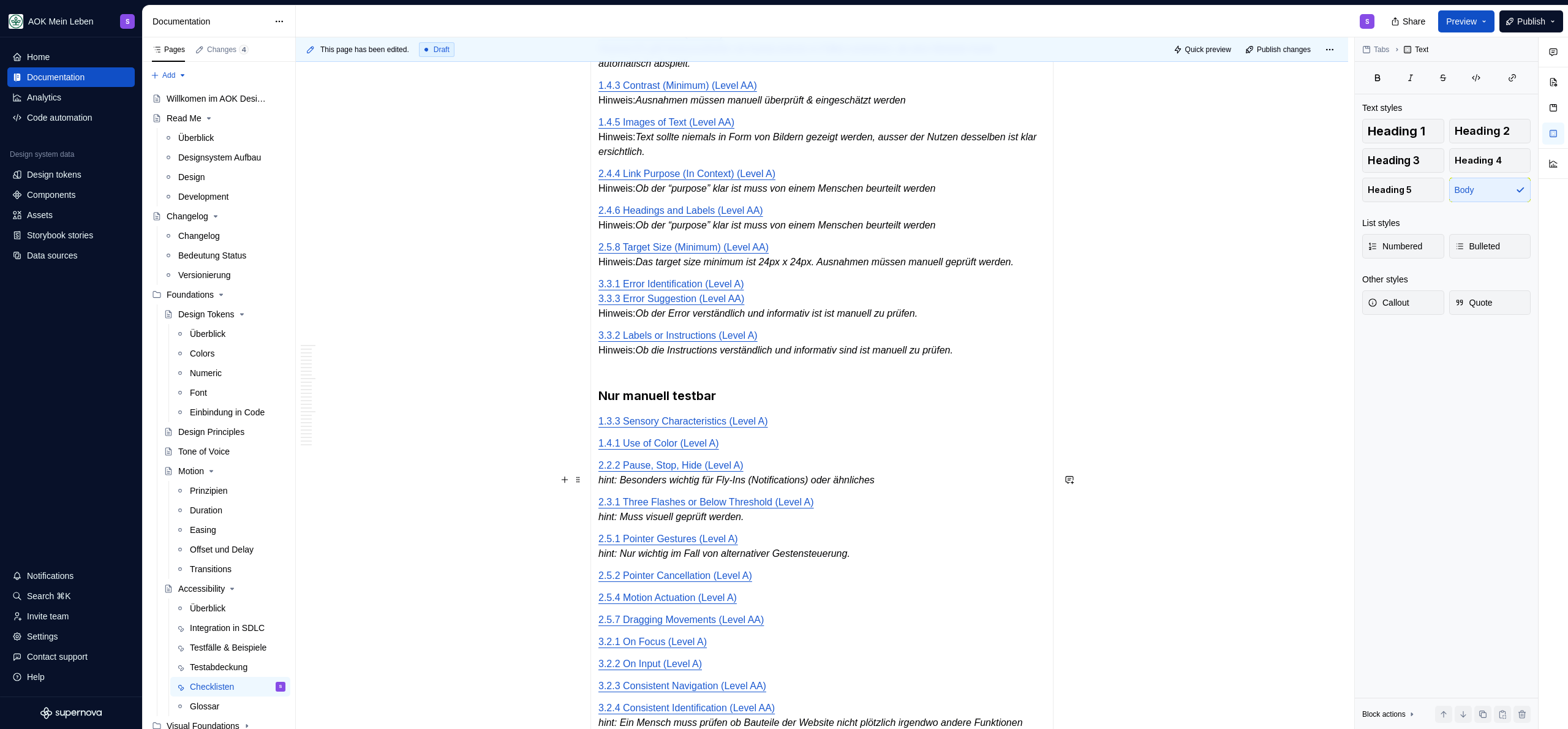
scroll to position [666, 0]
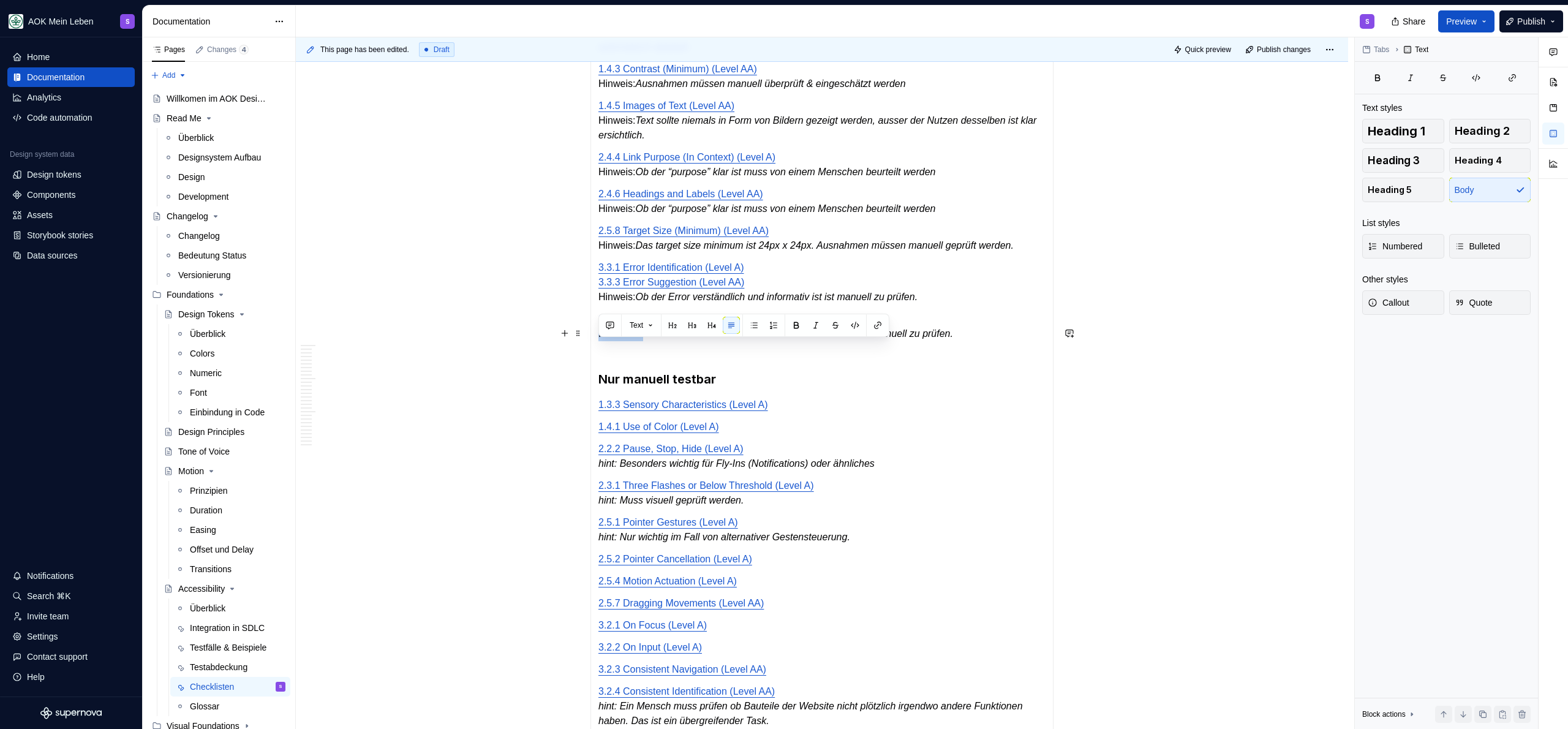
drag, startPoint x: 640, startPoint y: 349, endPoint x: 599, endPoint y: 349, distance: 41.0
click at [599, 349] on p "3.3.2 Labels or Instructions (Level A) Hinweis: Ob die Instructions verständlic…" at bounding box center [822, 333] width 447 height 44
click at [812, 325] on button "button" at bounding box center [815, 324] width 17 height 17
copy p "Hinweis: Ob die I"
click at [614, 303] on p "3.3.1 Error Identification (Level A) 3.3.3 Error Suggestion (Level AA) Hinweis:…" at bounding box center [822, 282] width 447 height 44
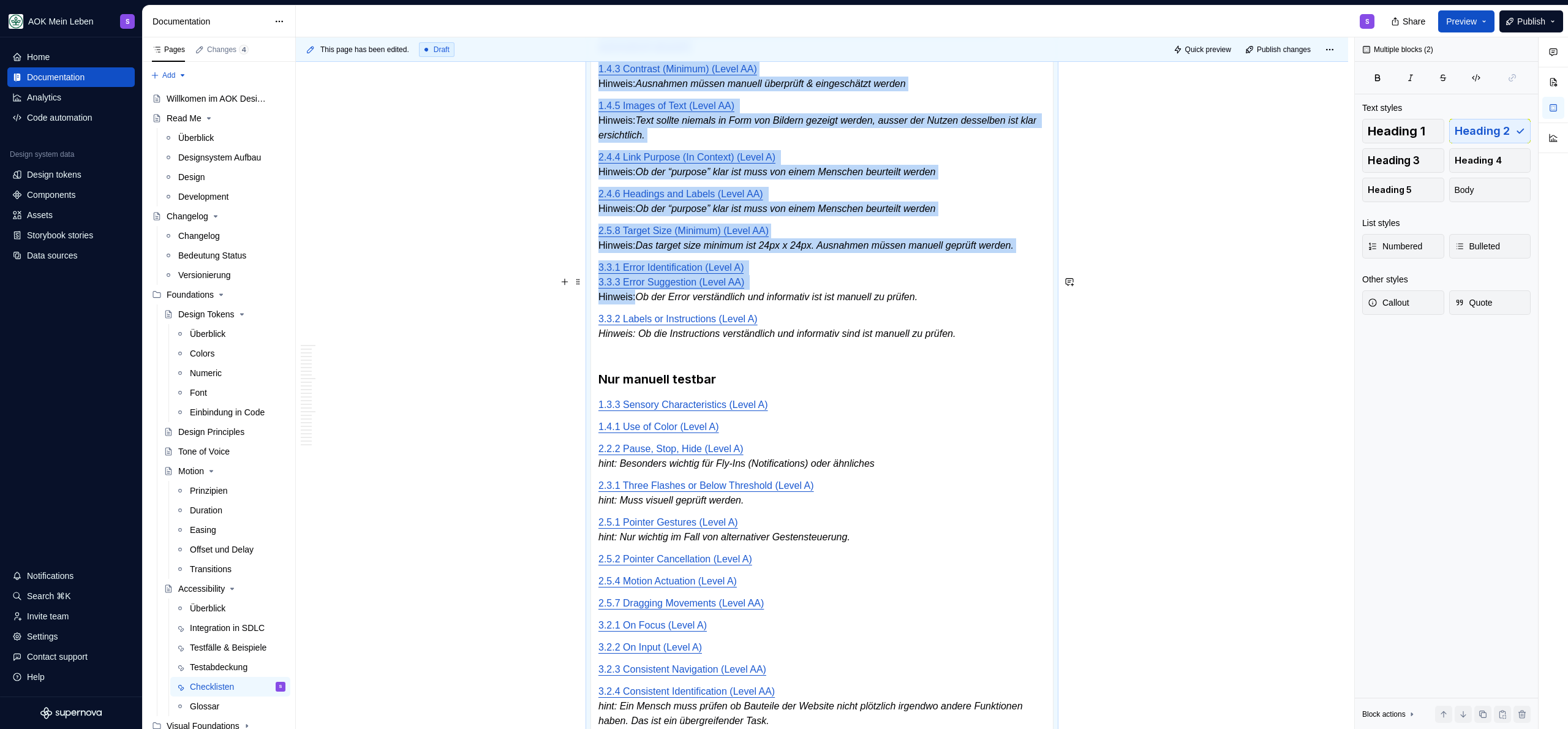
drag, startPoint x: 638, startPoint y: 311, endPoint x: 589, endPoint y: 316, distance: 49.3
click at [590, 316] on section "**********" at bounding box center [822, 303] width 463 height 1086
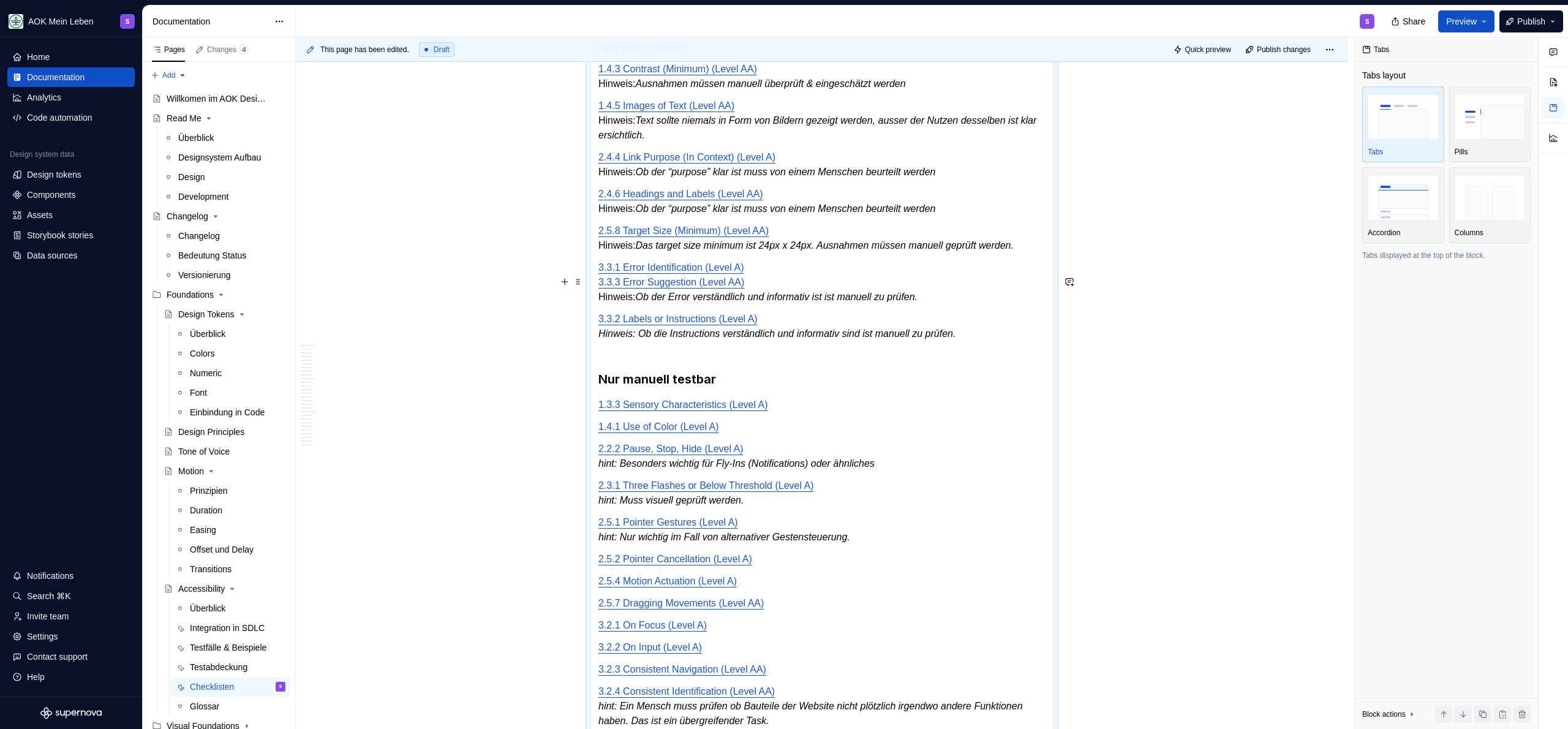
click at [627, 304] on p "3.3.1 Error Identification (Level A) 3.3.3 Error Suggestion (Level AA) Hinweis:…" at bounding box center [822, 282] width 447 height 44
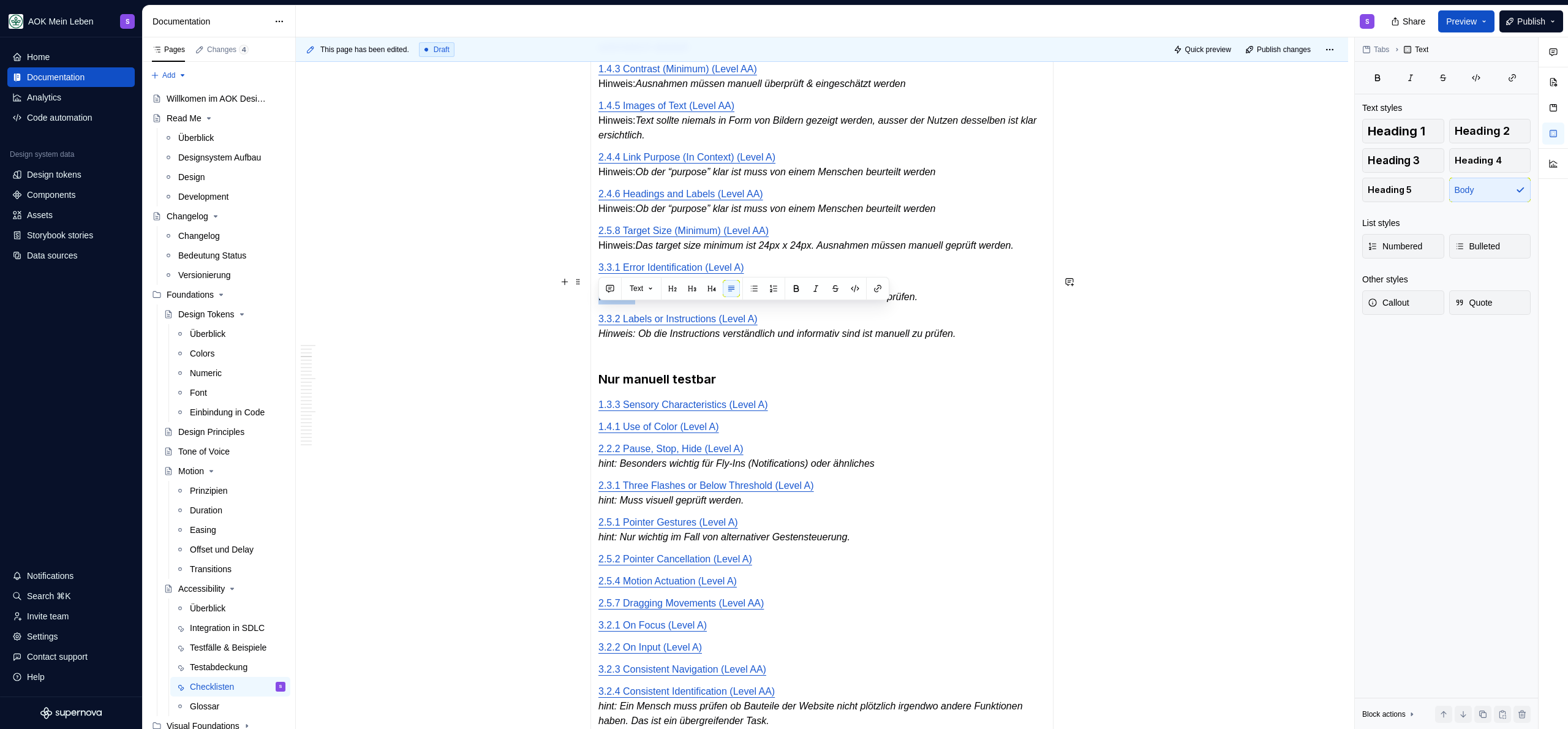
drag, startPoint x: 637, startPoint y: 314, endPoint x: 591, endPoint y: 312, distance: 46.0
click at [591, 312] on div "Automatisch testbar 1.4.11 Non-text Contrast (Level AA) 1.4.12 Text Spacing (Le…" at bounding box center [822, 316] width 463 height 1062
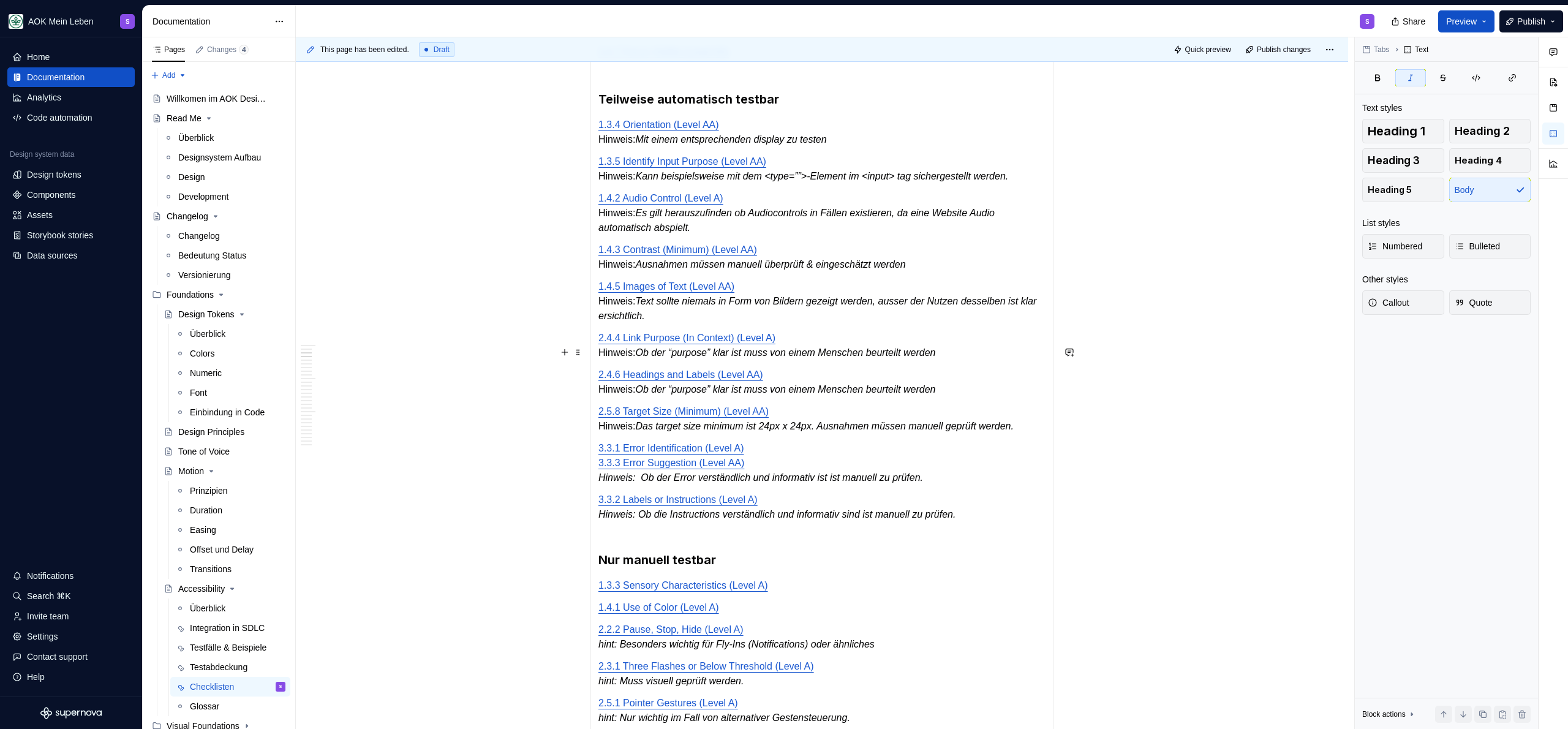
scroll to position [478, 0]
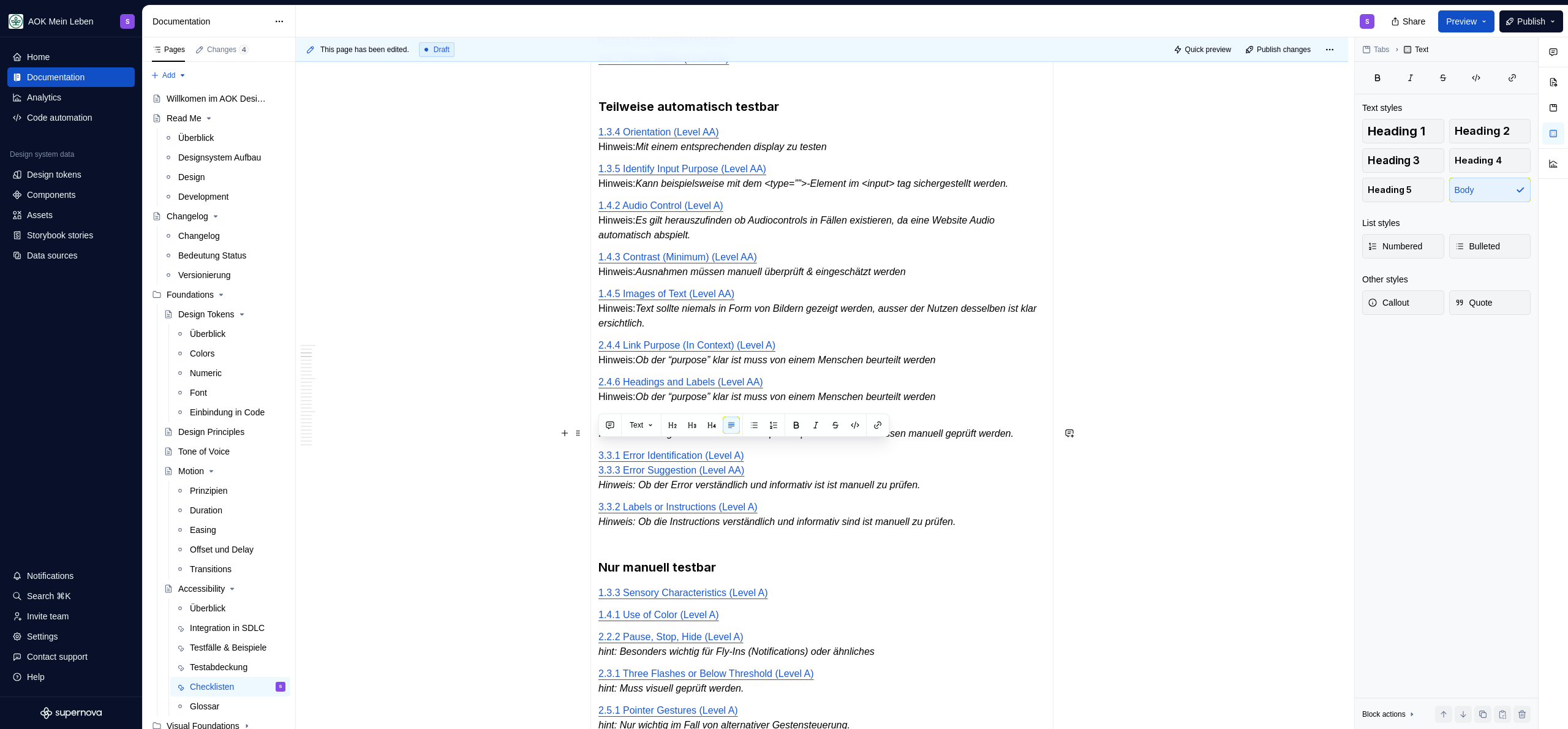
drag, startPoint x: 641, startPoint y: 449, endPoint x: 595, endPoint y: 449, distance: 46.0
click at [595, 449] on div "Automatisch testbar 1.4.11 Non-text Contrast (Level AA) 1.4.12 Text Spacing (Le…" at bounding box center [822, 503] width 463 height 1062
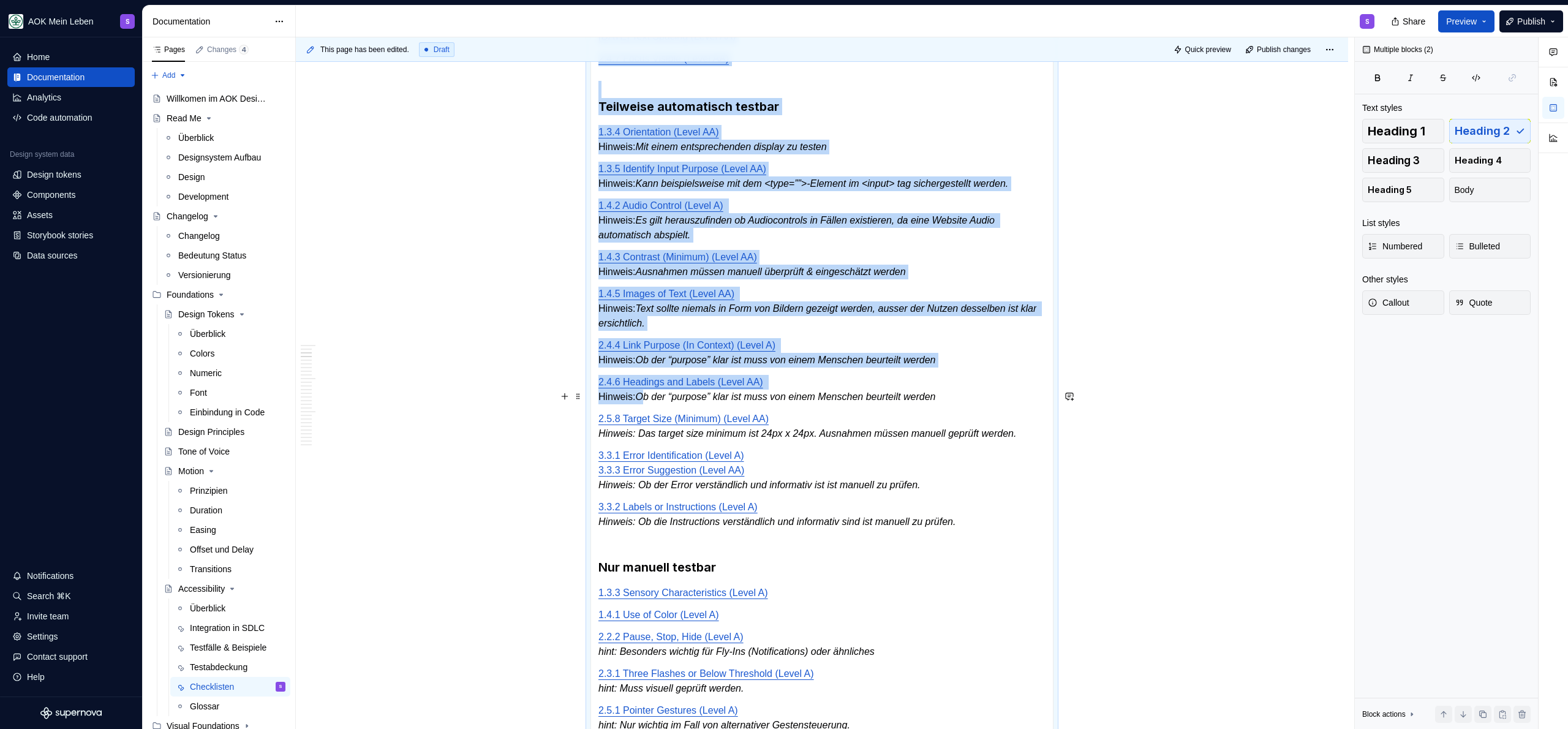
drag, startPoint x: 640, startPoint y: 412, endPoint x: 586, endPoint y: 412, distance: 54.0
click at [590, 412] on section "**********" at bounding box center [822, 491] width 463 height 1086
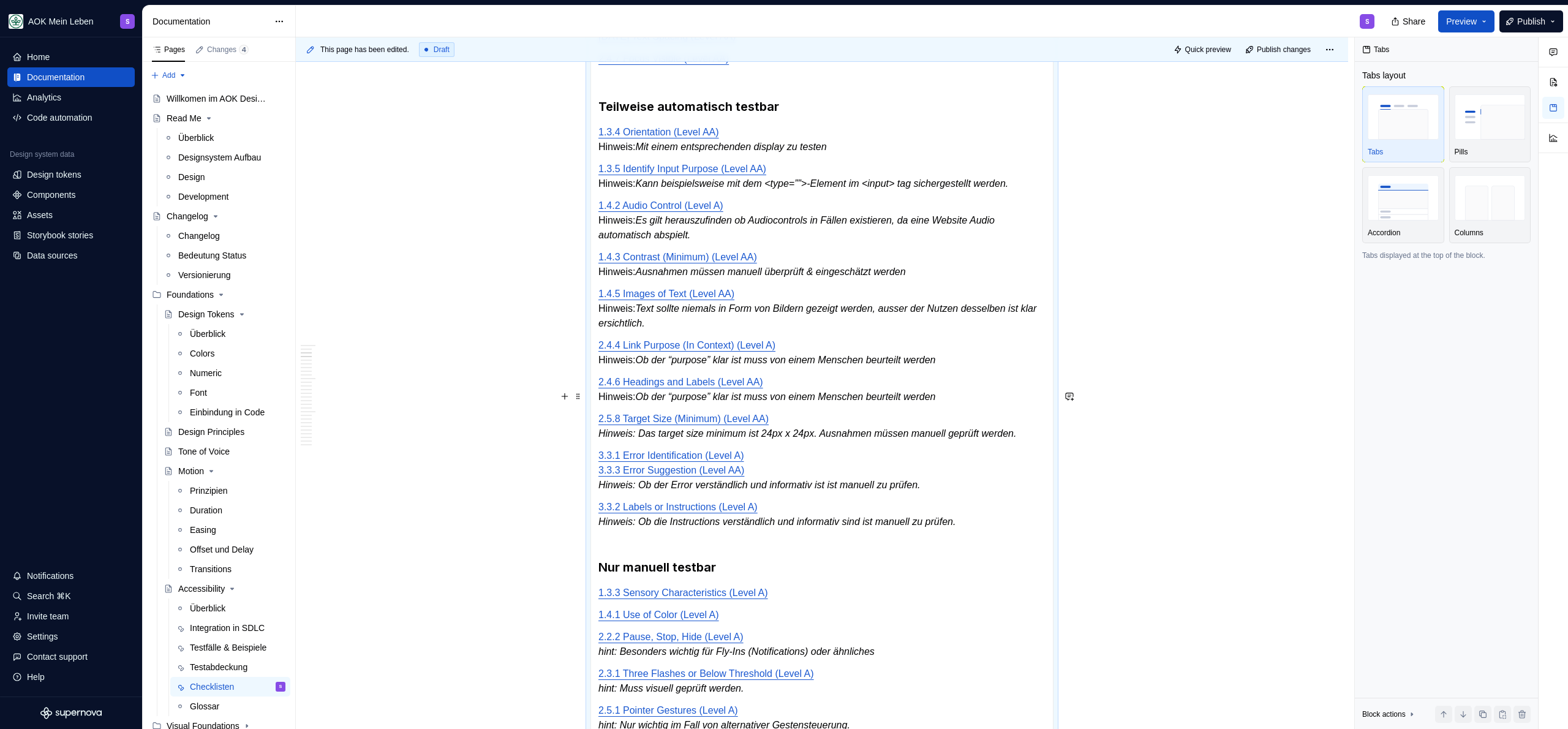
click at [639, 401] on em "Ob der “purpose” klar ist muss von einem Menschen beurteilt werden" at bounding box center [785, 396] width 300 height 11
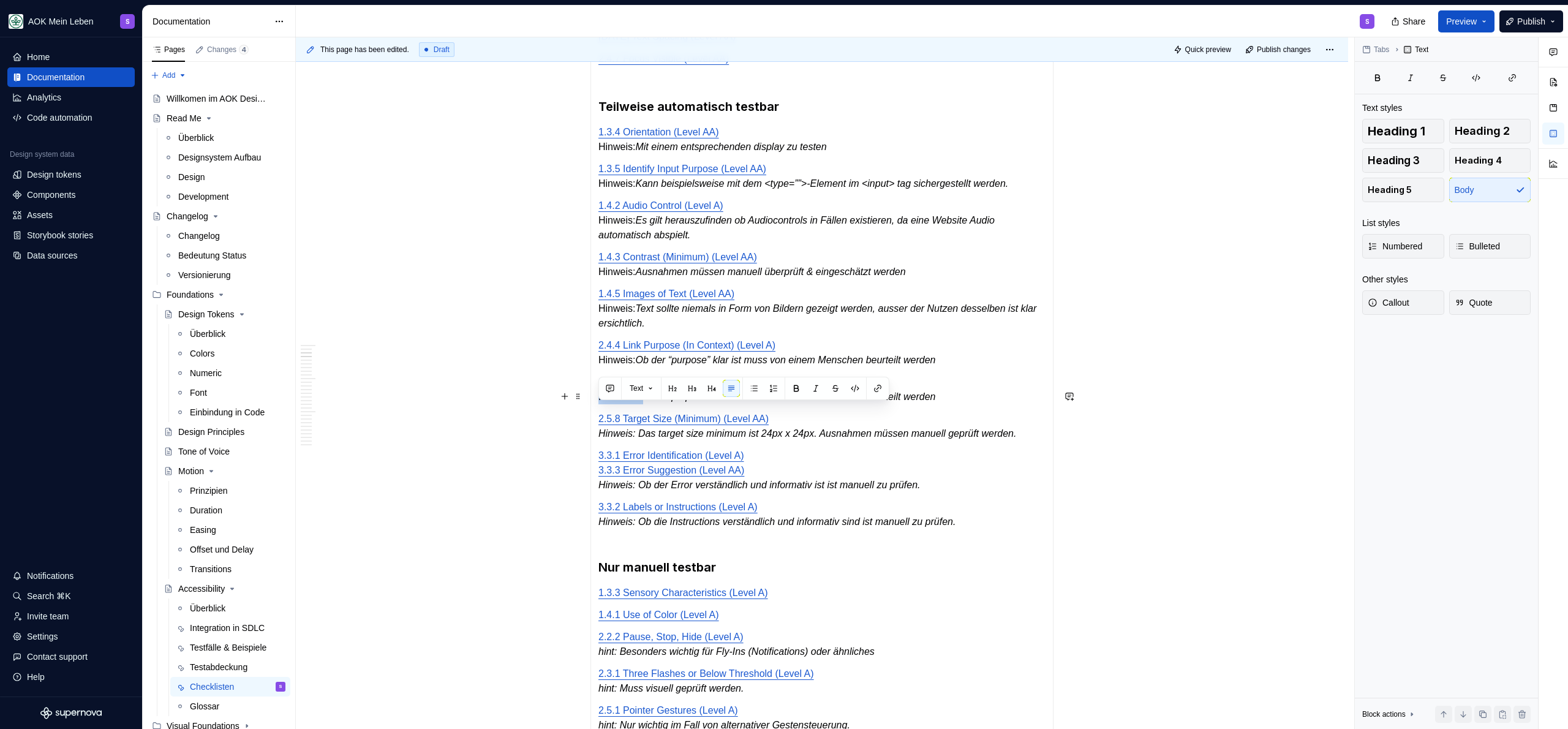
drag, startPoint x: 640, startPoint y: 411, endPoint x: 600, endPoint y: 412, distance: 40.0
click at [600, 404] on p "2.4.6 Headings and Labels (Level AA) Hinweis: Ob der “purpose” klar ist muss vo…" at bounding box center [822, 389] width 447 height 29
drag, startPoint x: 641, startPoint y: 375, endPoint x: 580, endPoint y: 375, distance: 61.0
drag, startPoint x: 638, startPoint y: 326, endPoint x: 593, endPoint y: 325, distance: 45.0
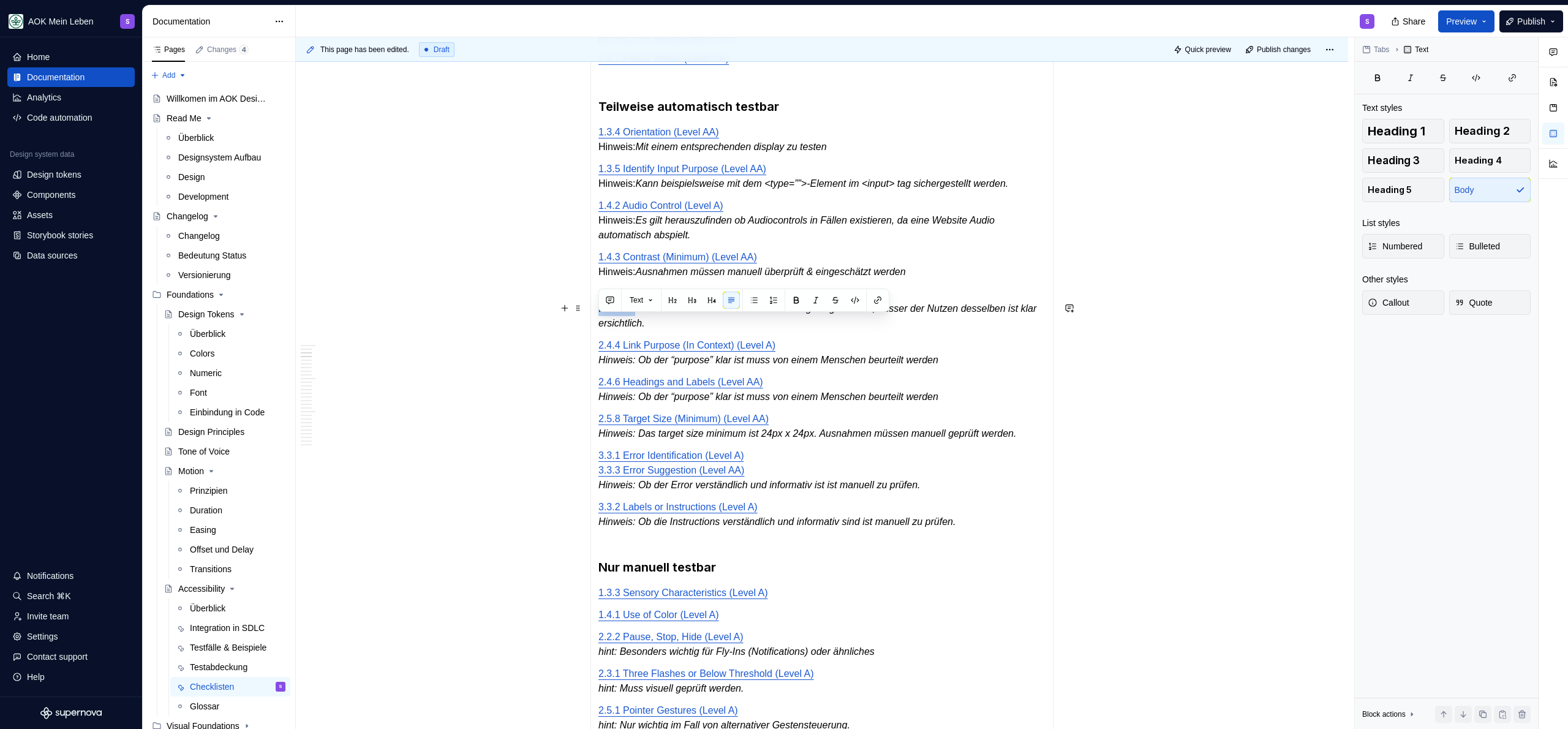
click at [593, 325] on div "Automatisch testbar 1.4.11 Non-text Contrast (Level AA) 1.4.12 Text Spacing (Le…" at bounding box center [822, 503] width 463 height 1062
drag, startPoint x: 641, startPoint y: 288, endPoint x: 593, endPoint y: 289, distance: 48.0
click at [593, 289] on div "Automatisch testbar 1.4.11 Non-text Contrast (Level AA) 1.4.12 Text Spacing (Le…" at bounding box center [822, 503] width 463 height 1062
drag, startPoint x: 641, startPoint y: 234, endPoint x: 598, endPoint y: 235, distance: 43.0
click at [598, 235] on p "1.4.2 Audio Control (Level A) Hinweis: Es gilt herauszufinden ob Audiocontrols …" at bounding box center [822, 220] width 447 height 44
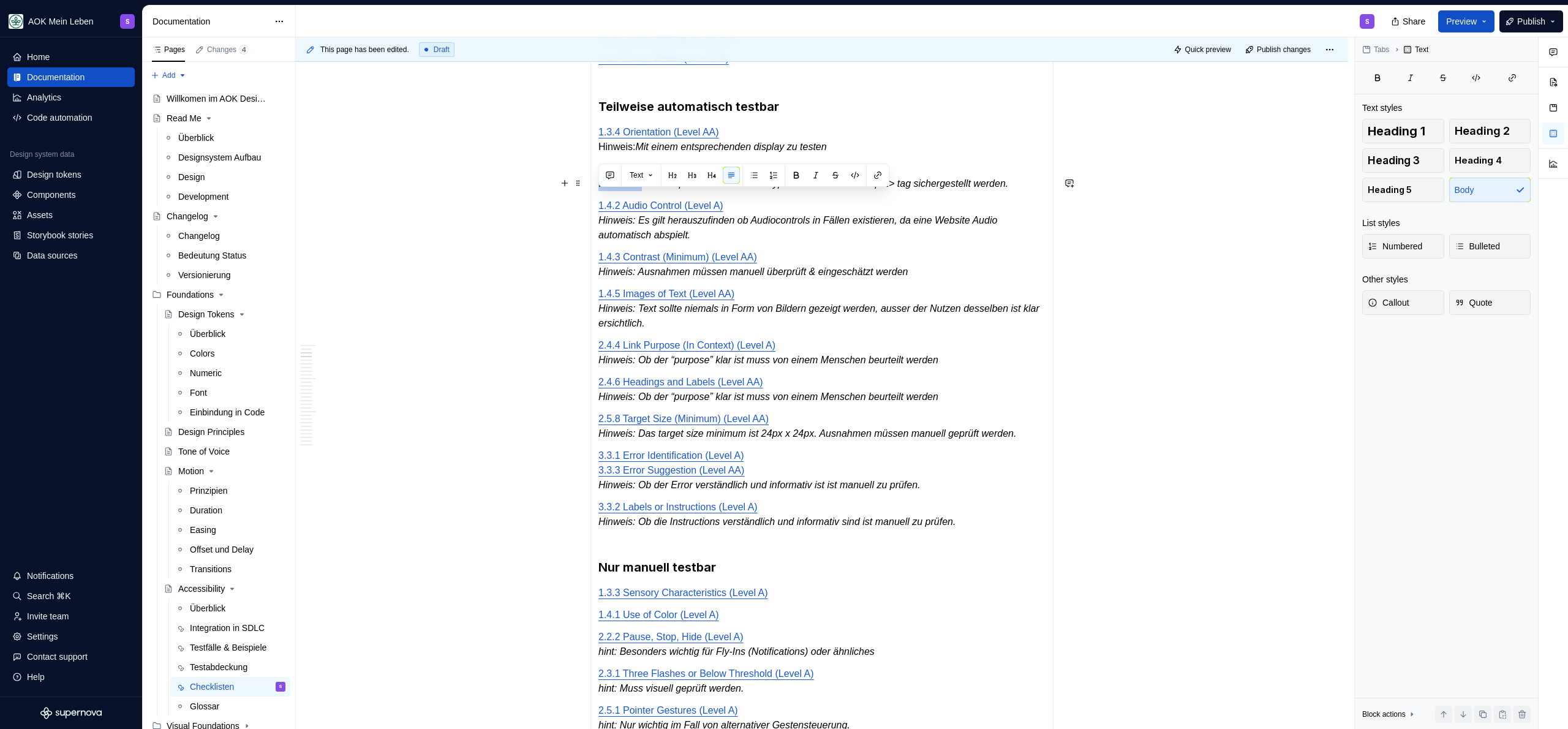
drag, startPoint x: 641, startPoint y: 199, endPoint x: 591, endPoint y: 200, distance: 50.0
click at [591, 200] on div "Automatisch testbar 1.4.11 Non-text Contrast (Level AA) 1.4.12 Text Spacing (Le…" at bounding box center [822, 503] width 463 height 1062
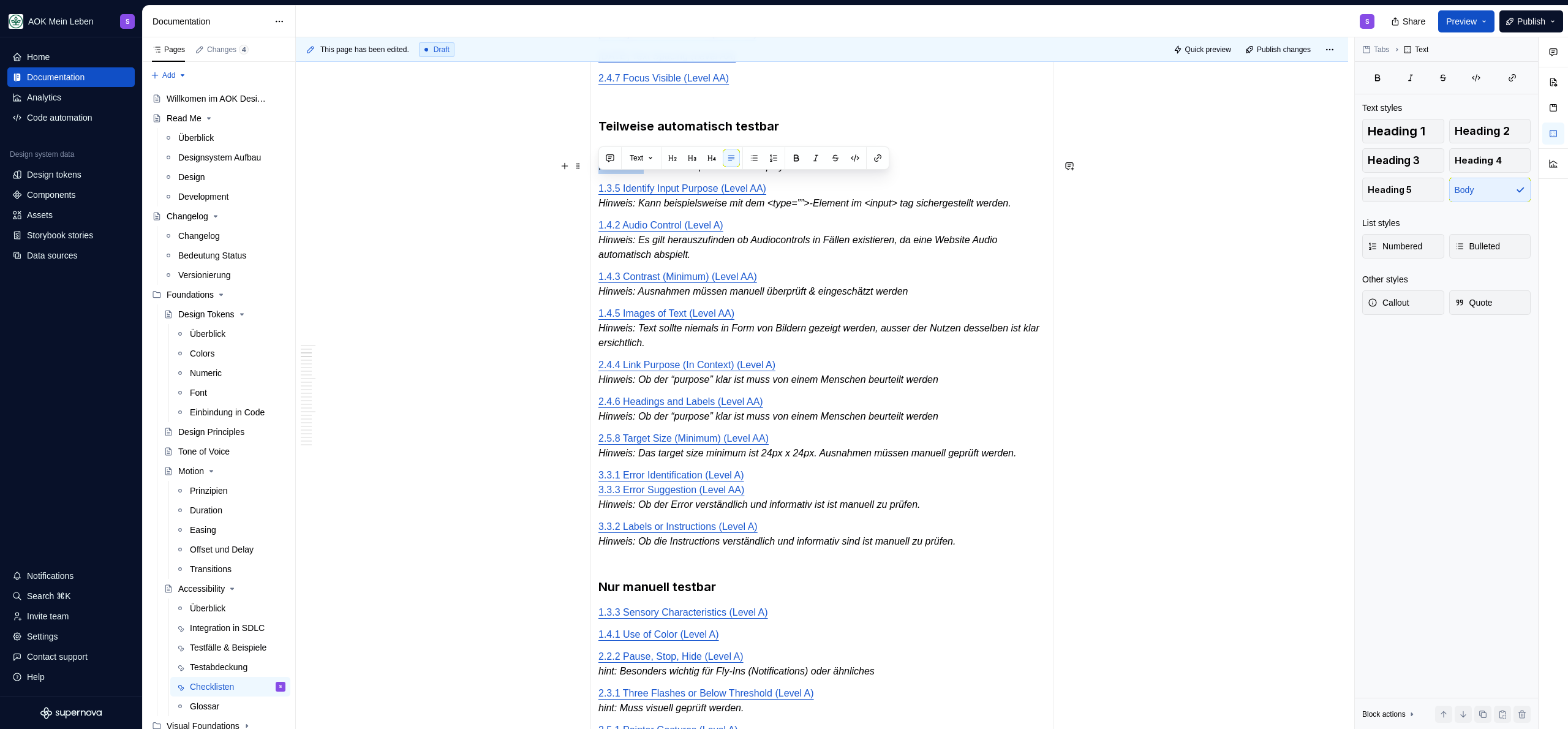
drag, startPoint x: 641, startPoint y: 181, endPoint x: 583, endPoint y: 184, distance: 58.1
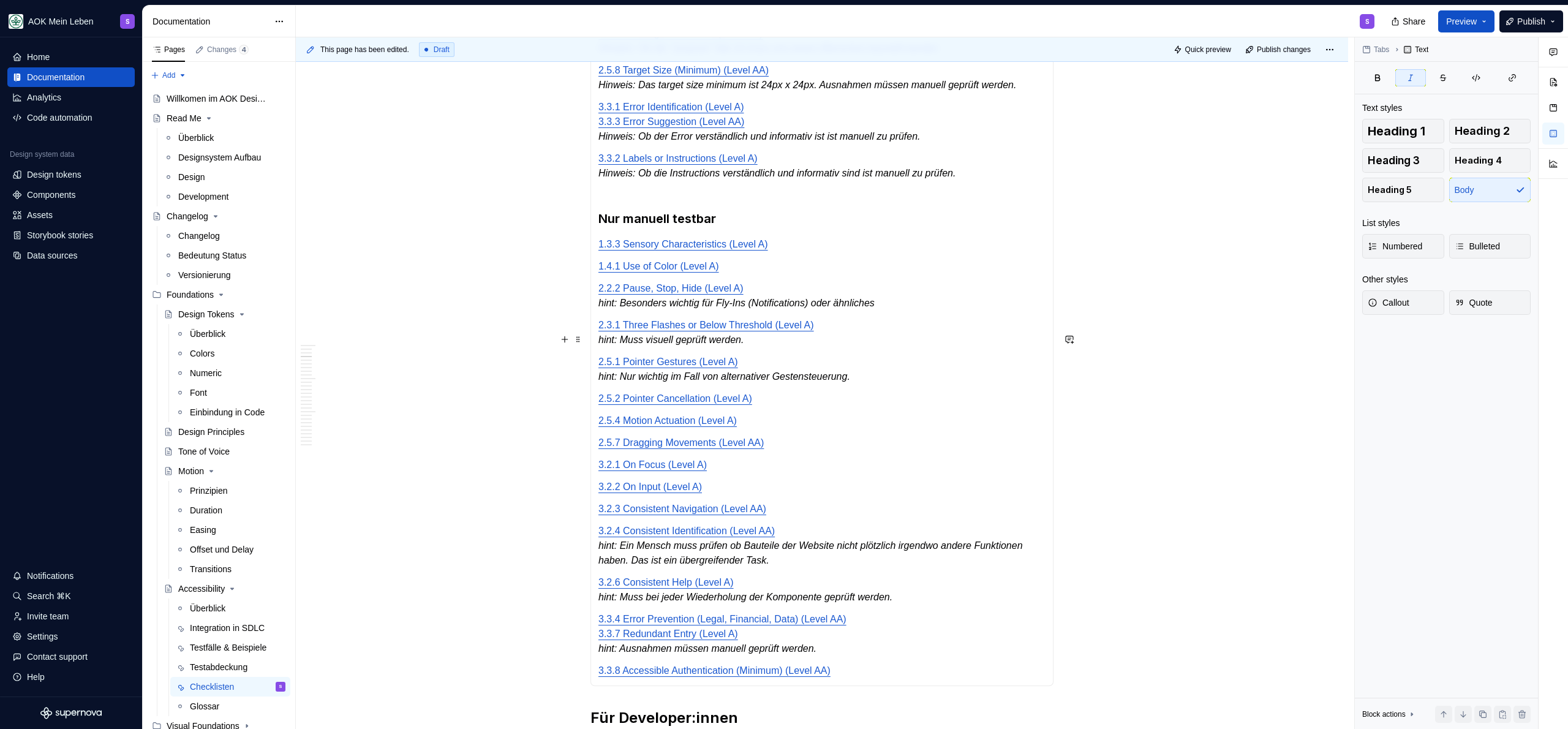
scroll to position [829, 0]
drag, startPoint x: 623, startPoint y: 315, endPoint x: 590, endPoint y: 316, distance: 33.0
click at [590, 316] on div "Automatisch testbar 1.4.11 Non-text Contrast (Level AA) 1.4.12 Text Spacing (Le…" at bounding box center [822, 153] width 463 height 1062
drag, startPoint x: 621, startPoint y: 351, endPoint x: 593, endPoint y: 355, distance: 28.3
click at [593, 355] on div "Automatisch testbar 1.4.11 Non-text Contrast (Level AA) 1.4.12 Text Spacing (Le…" at bounding box center [822, 153] width 463 height 1062
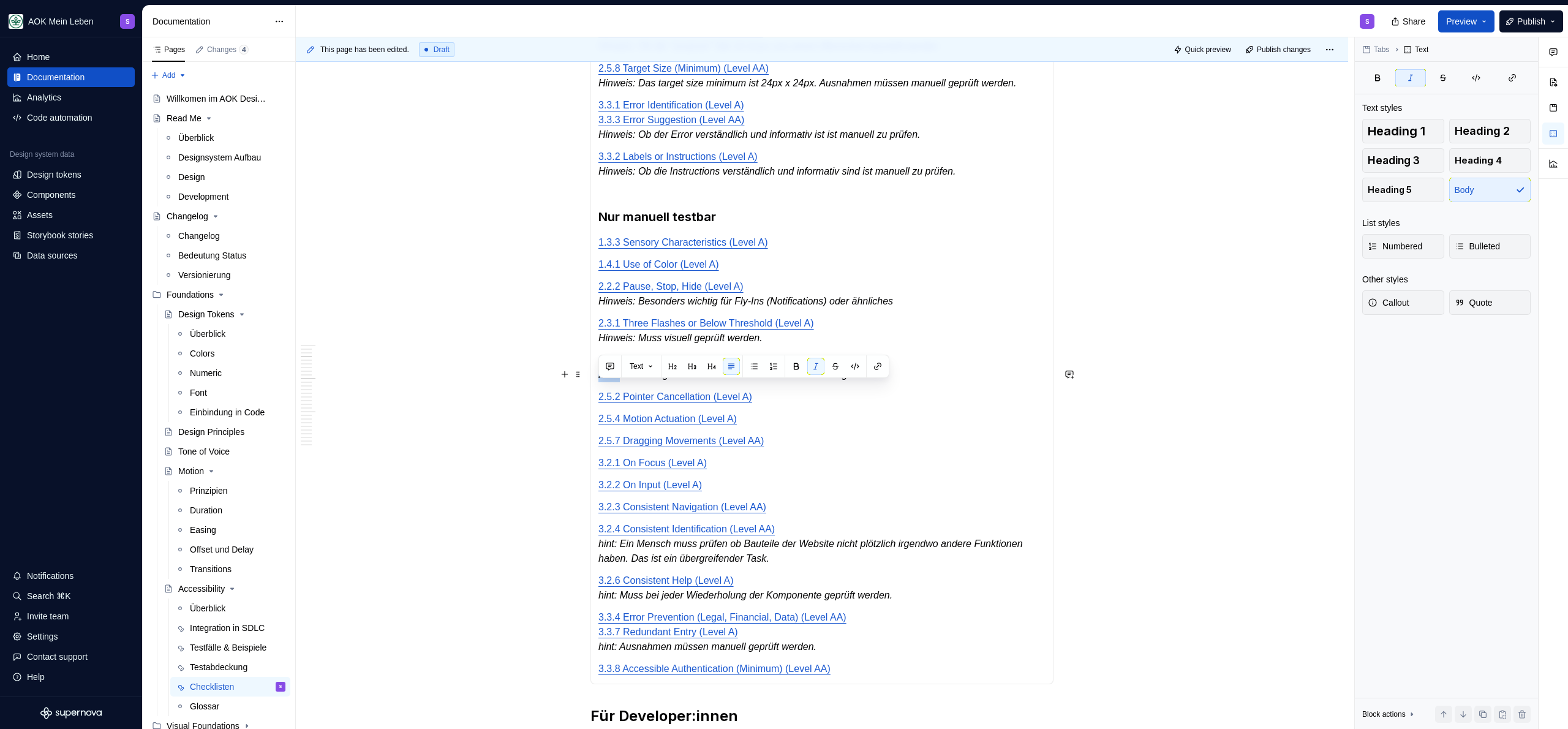
drag, startPoint x: 621, startPoint y: 387, endPoint x: 593, endPoint y: 388, distance: 28.0
click at [593, 388] on div "Automatisch testbar 1.4.11 Non-text Contrast (Level AA) 1.4.12 Text Spacing (Le…" at bounding box center [822, 153] width 463 height 1062
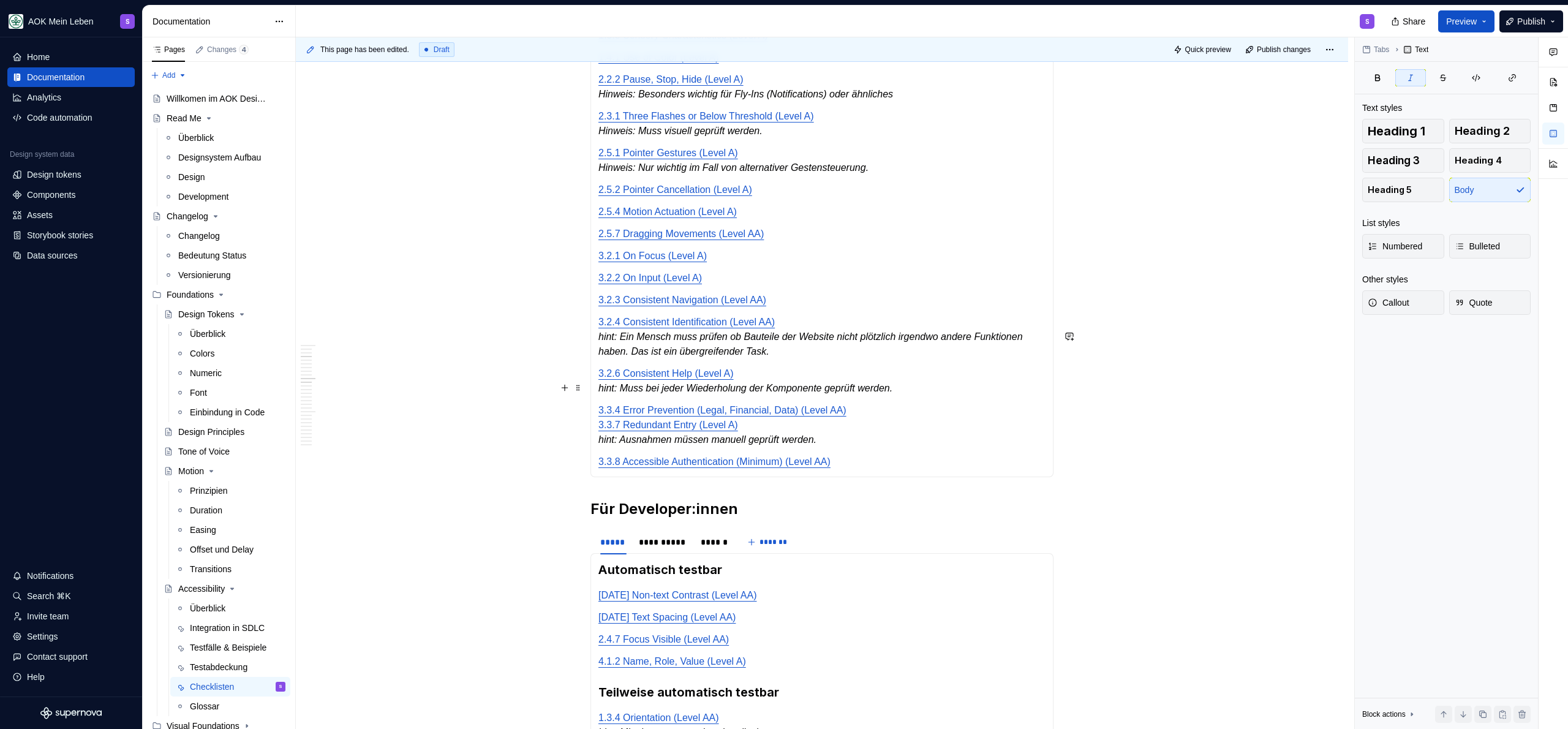
scroll to position [1036, 0]
drag, startPoint x: 622, startPoint y: 352, endPoint x: 572, endPoint y: 352, distance: 50.0
drag, startPoint x: 622, startPoint y: 401, endPoint x: 576, endPoint y: 401, distance: 46.0
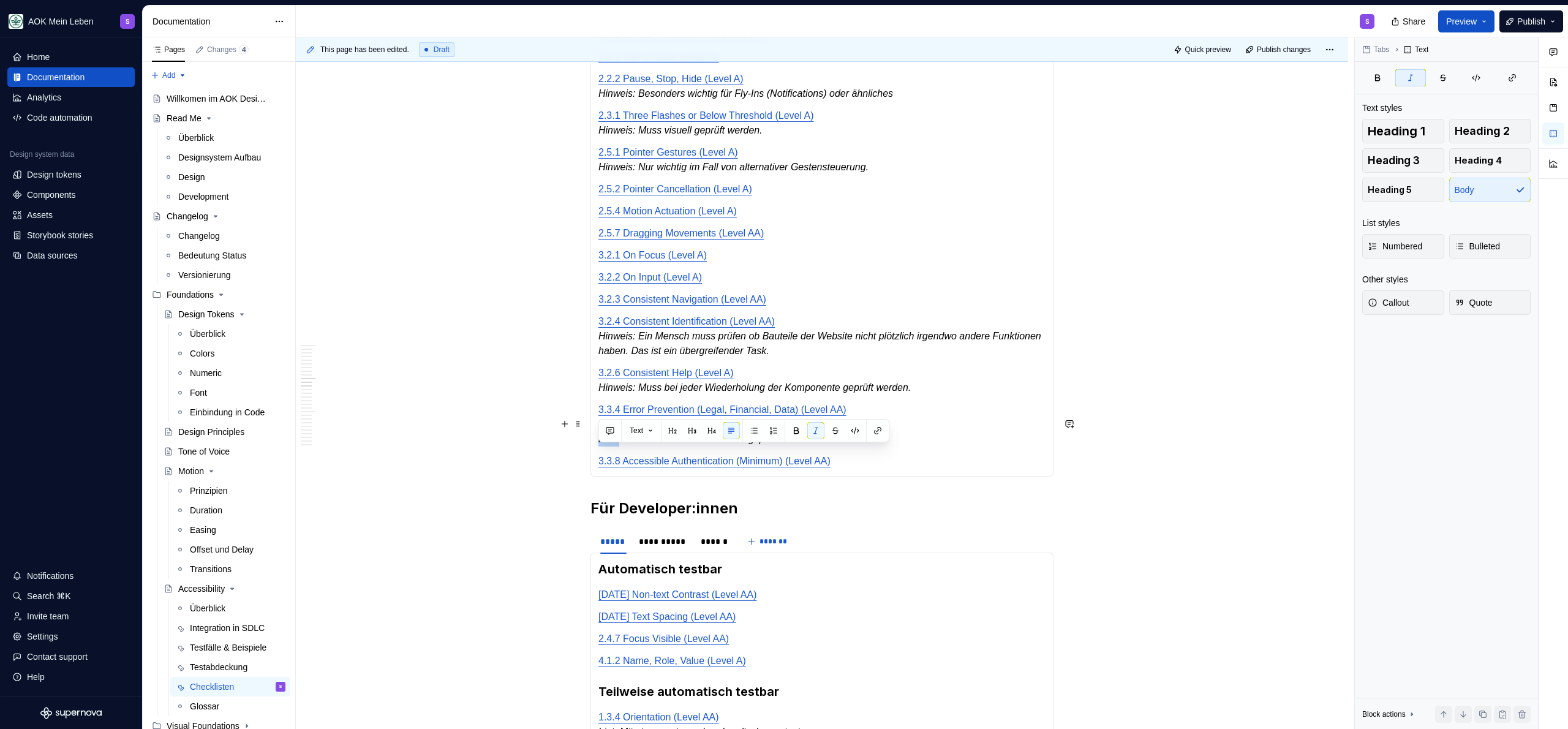
drag, startPoint x: 623, startPoint y: 450, endPoint x: 582, endPoint y: 451, distance: 41.0
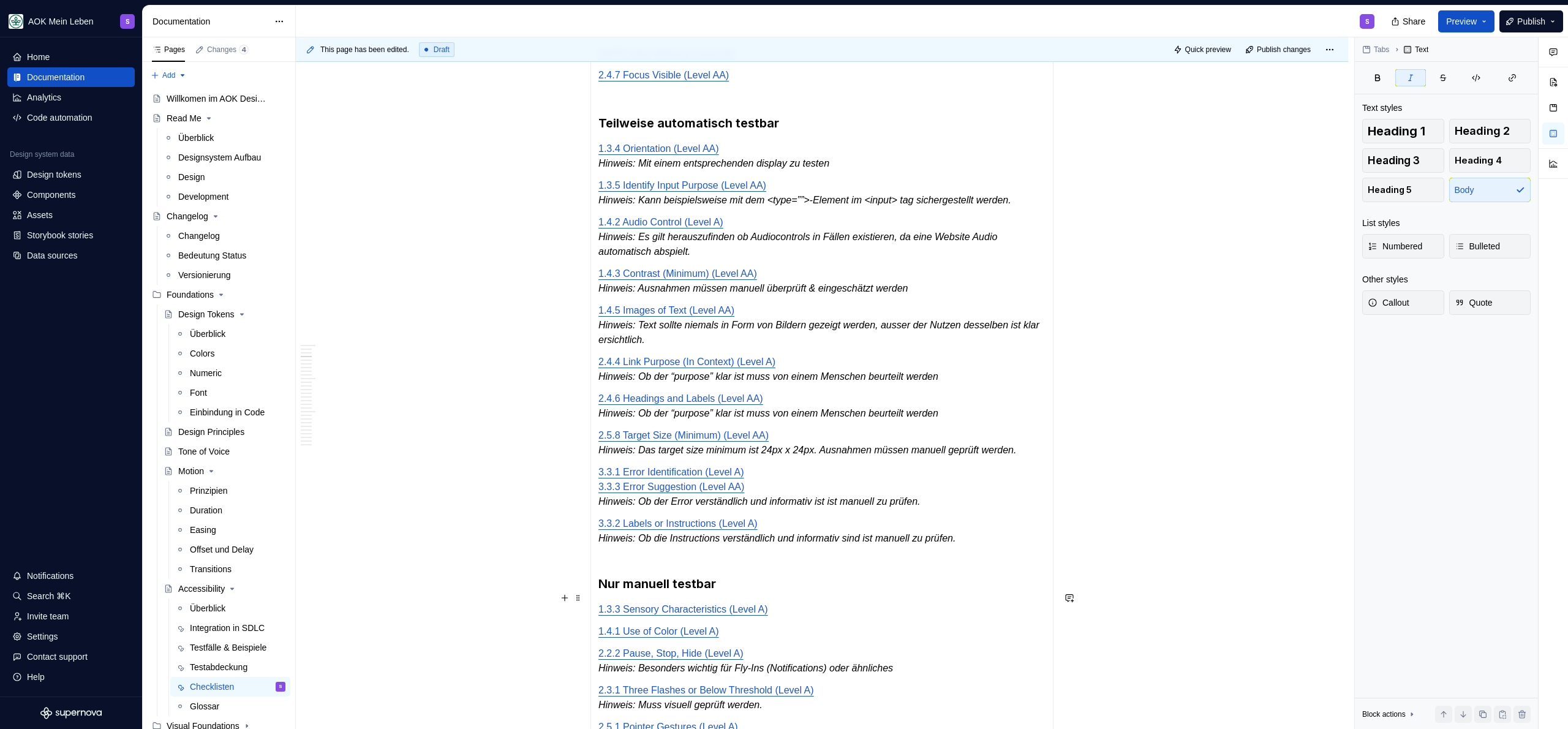
scroll to position [210, 0]
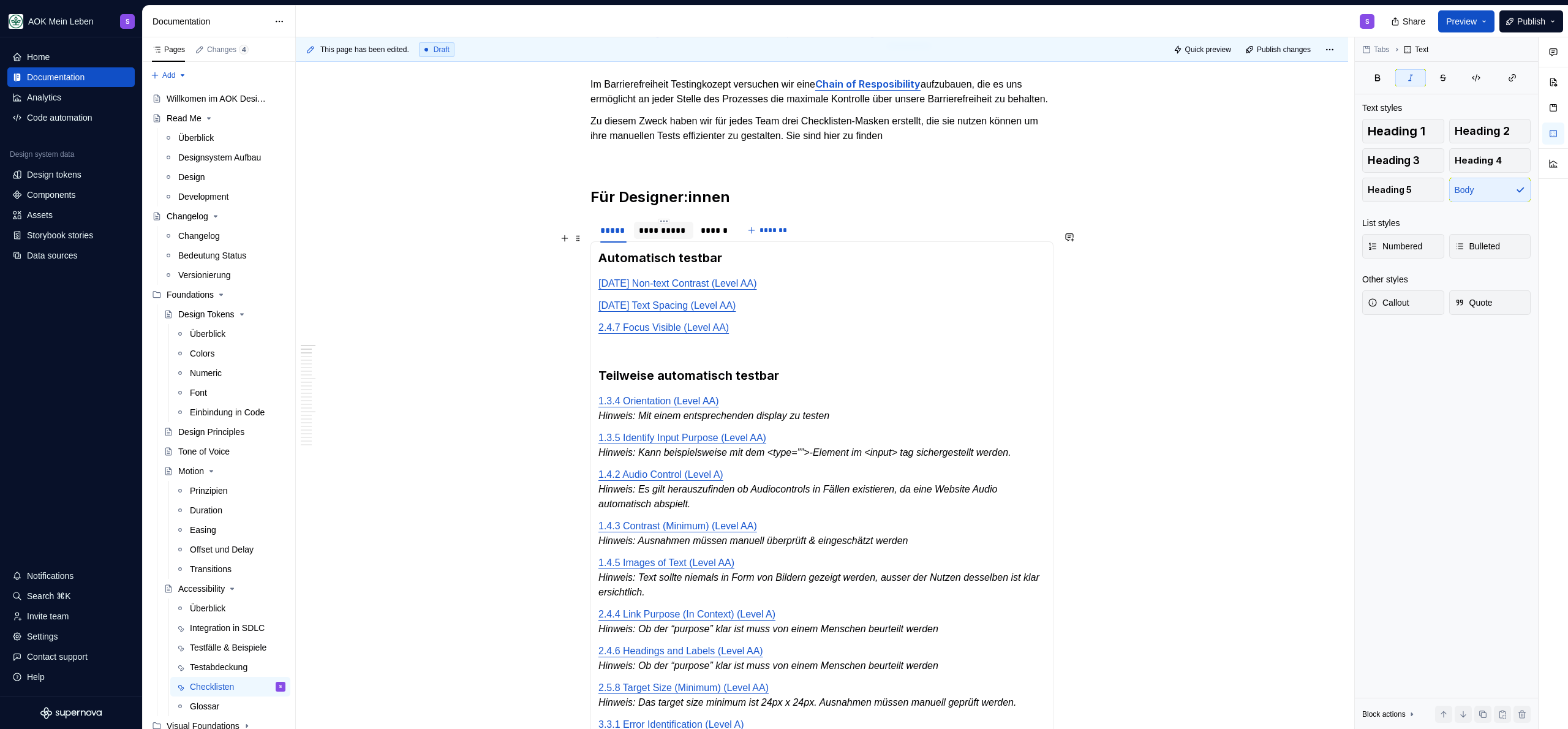
click at [662, 236] on div "**********" at bounding box center [663, 230] width 49 height 12
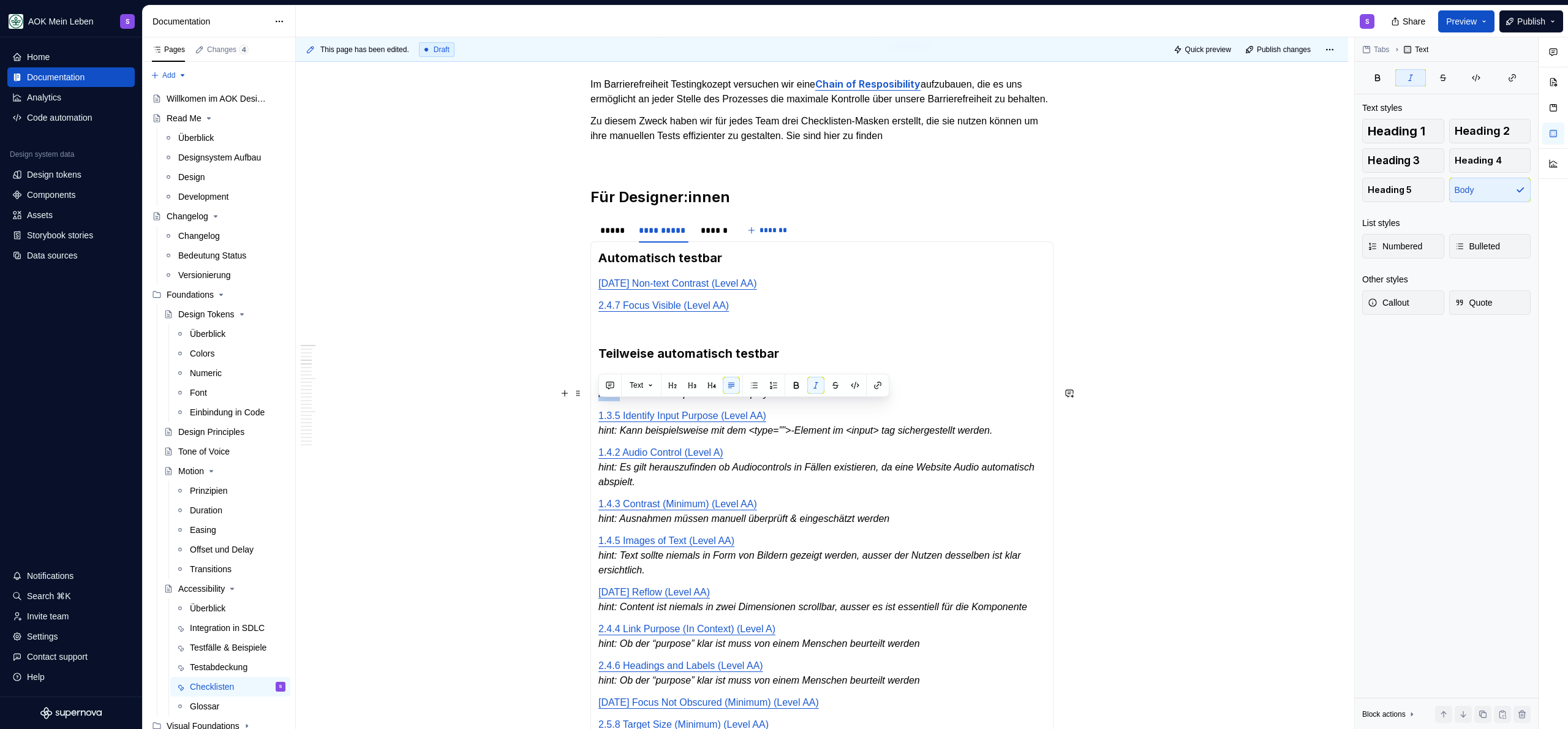
drag, startPoint x: 623, startPoint y: 412, endPoint x: 598, endPoint y: 413, distance: 25.0
click at [598, 399] on em "hint: Mit einem entsprechenden display zu testen" at bounding box center [704, 393] width 213 height 11
drag, startPoint x: 623, startPoint y: 445, endPoint x: 596, endPoint y: 447, distance: 27.1
drag, startPoint x: 622, startPoint y: 484, endPoint x: 597, endPoint y: 484, distance: 25.0
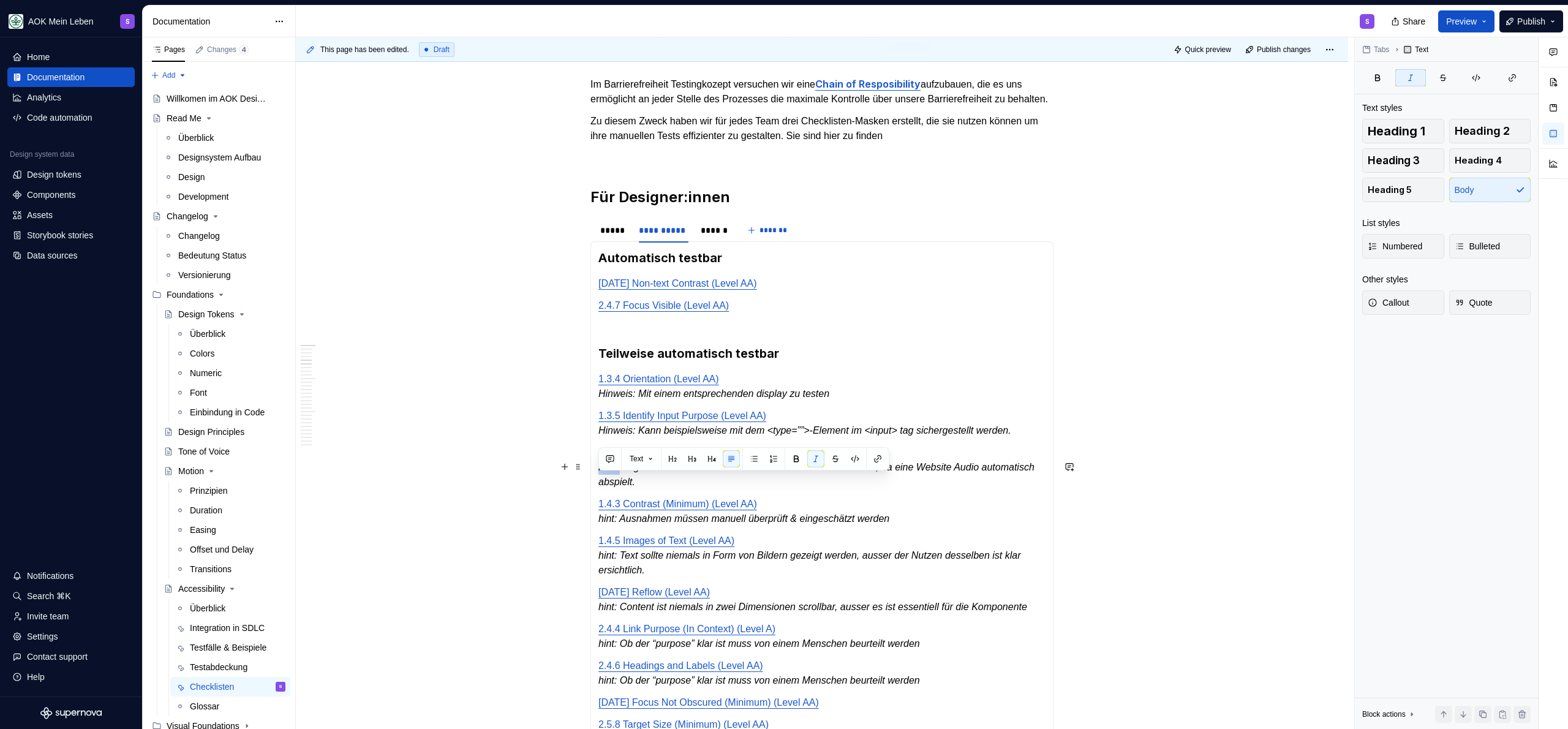
drag, startPoint x: 621, startPoint y: 532, endPoint x: 596, endPoint y: 533, distance: 25.0
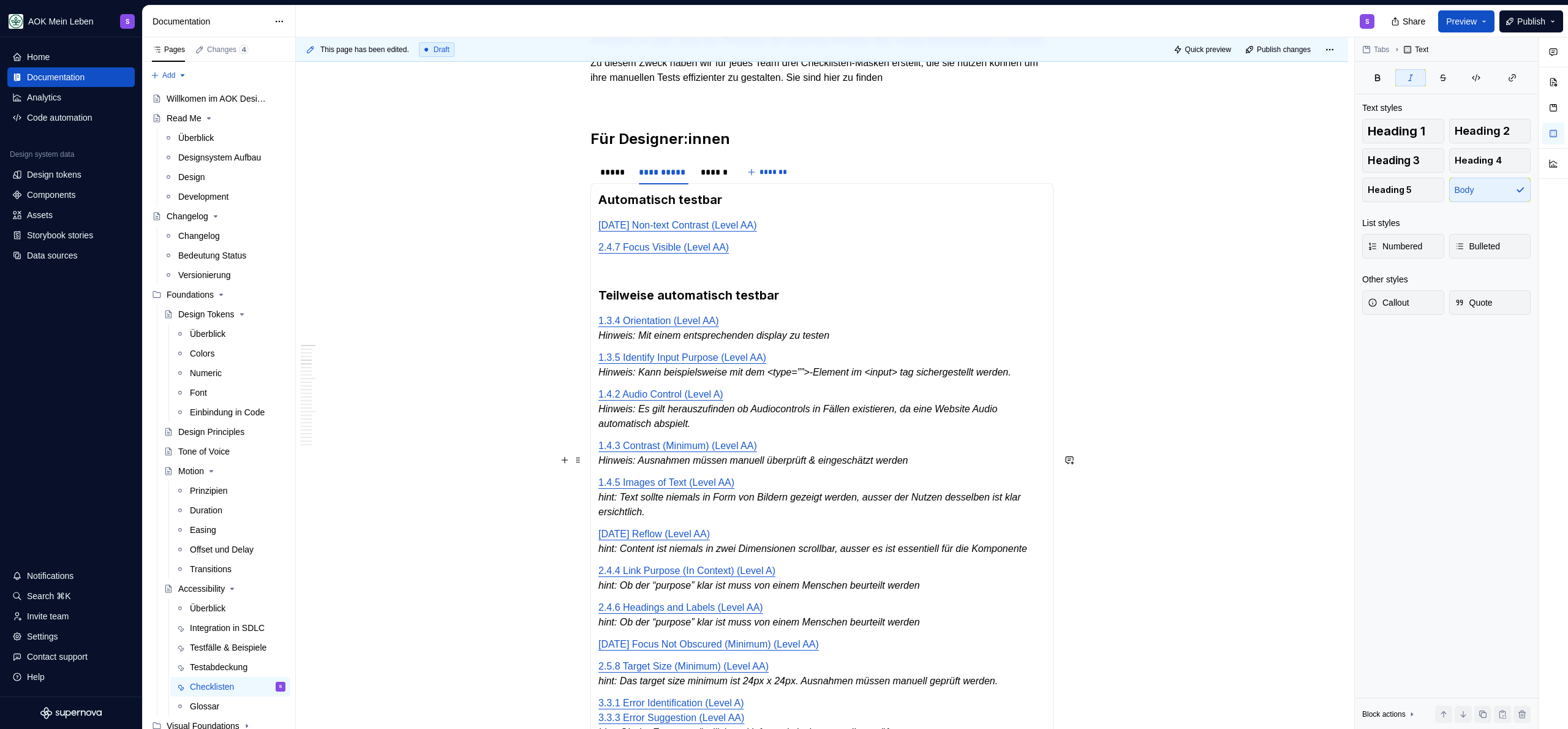
scroll to position [315, 0]
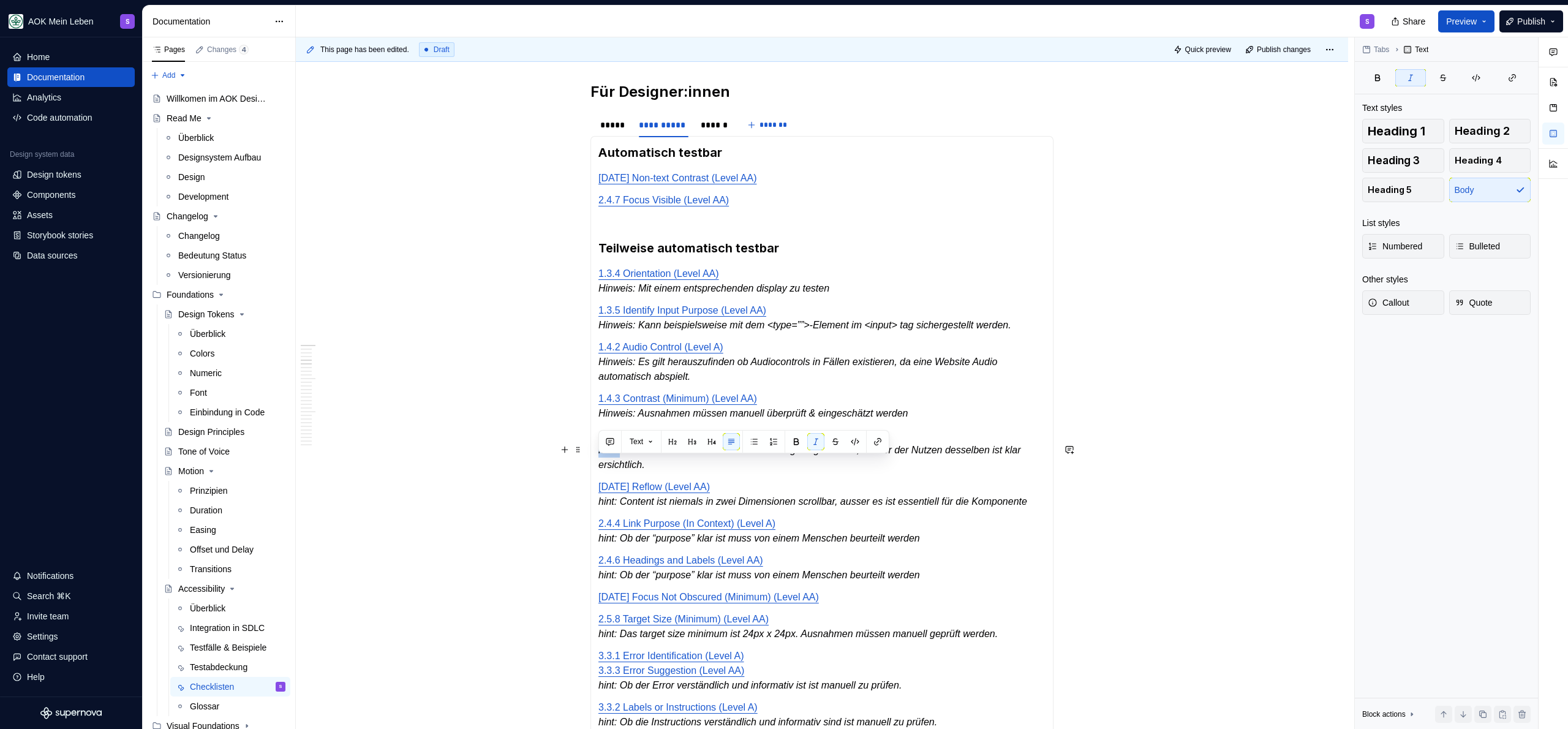
drag, startPoint x: 623, startPoint y: 467, endPoint x: 599, endPoint y: 468, distance: 24.0
click at [599, 468] on em "hint: Text sollte niemals in Form von Bildern gezeigt werden, ausser der Nutzen…" at bounding box center [810, 456] width 425 height 25
drag, startPoint x: 620, startPoint y: 518, endPoint x: 598, endPoint y: 518, distance: 22.0
click at [598, 506] on em "hint: Content ist niemals in zwei Dimensionen scrollbar, ausser es ist essentie…" at bounding box center [813, 501] width 429 height 11
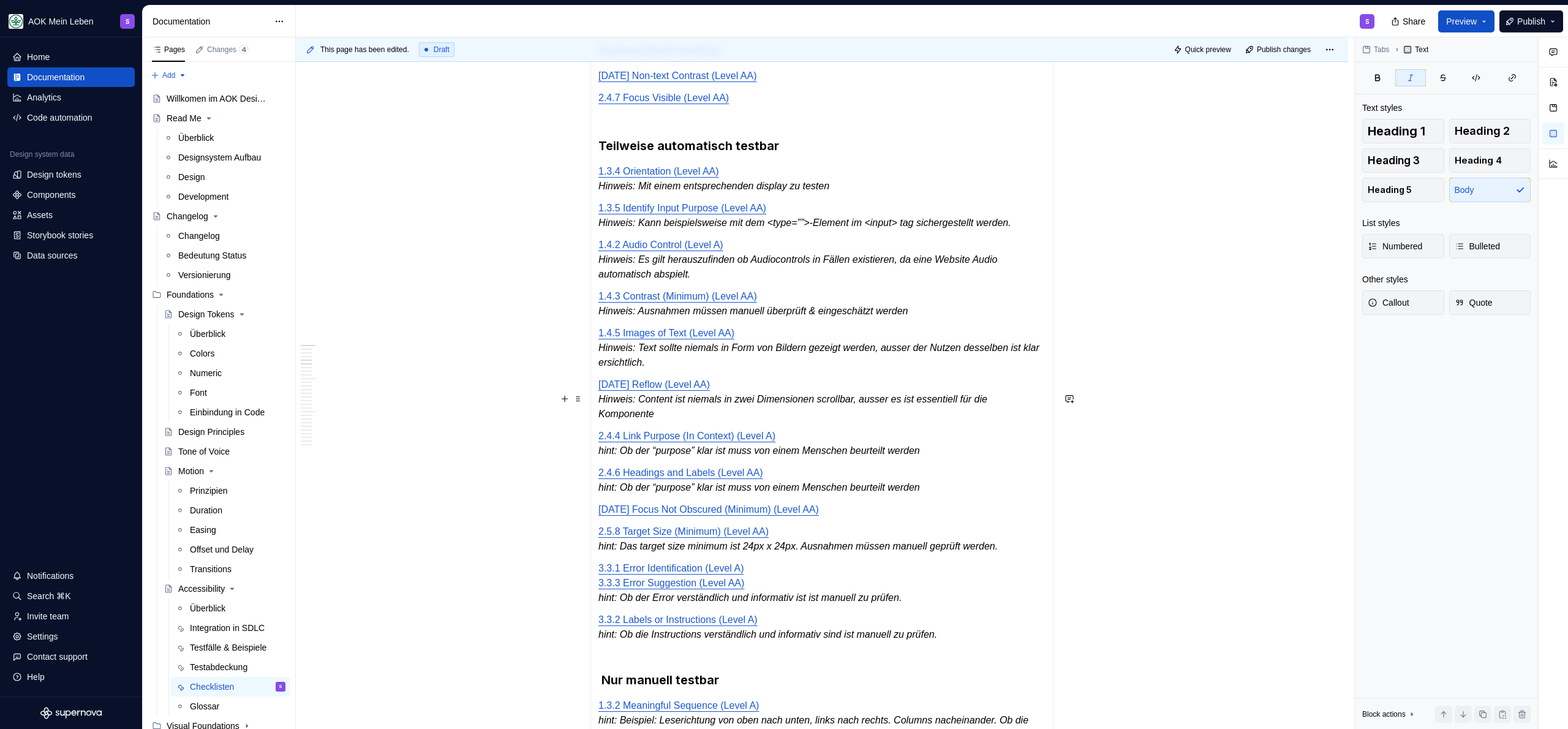
scroll to position [419, 0]
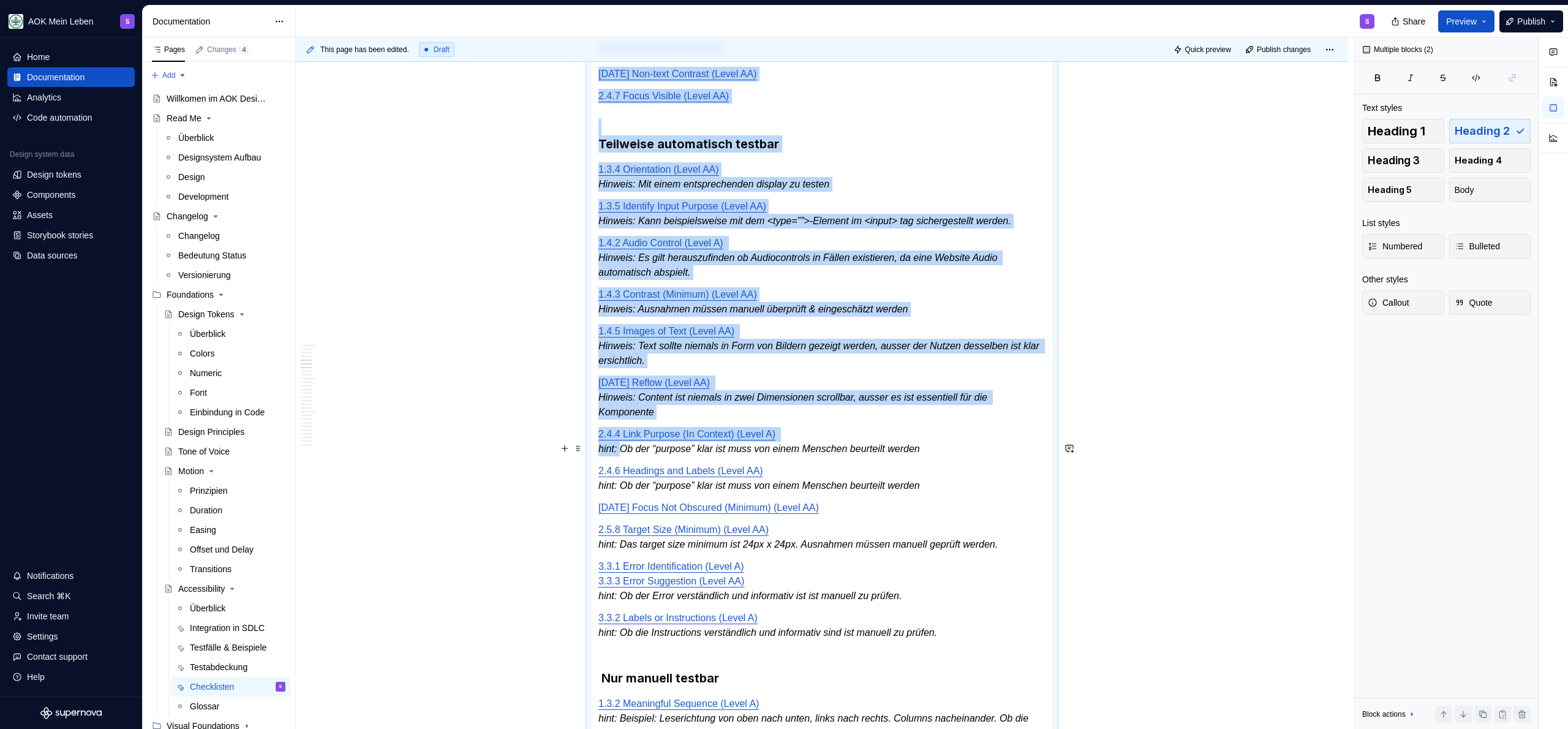
drag, startPoint x: 623, startPoint y: 468, endPoint x: 589, endPoint y: 468, distance: 34.0
click at [590, 468] on section "**********" at bounding box center [822, 660] width 463 height 1307
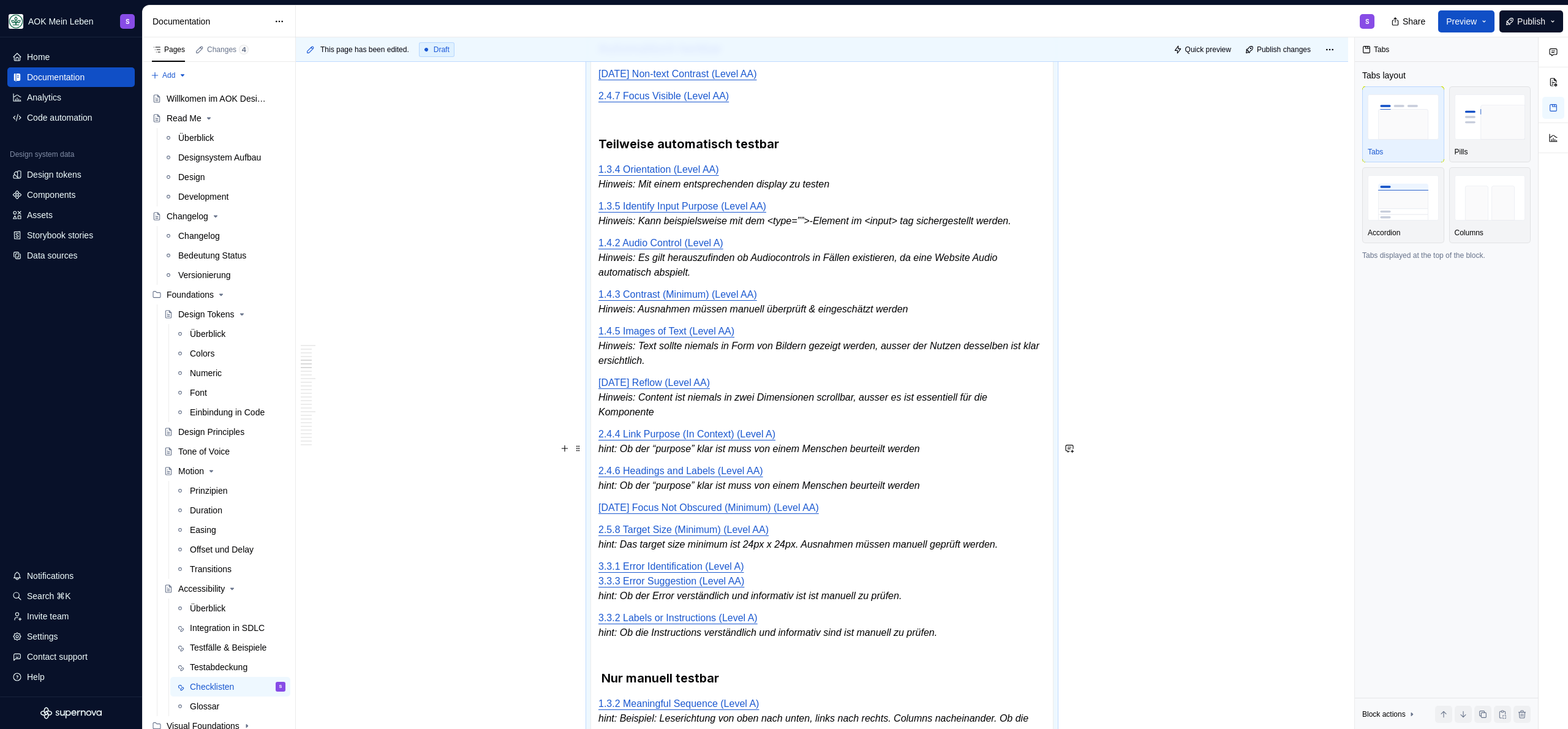
click at [618, 454] on em "hint: Ob der “purpose” klar ist muss von einem Menschen beurteilt werden" at bounding box center [759, 448] width 321 height 11
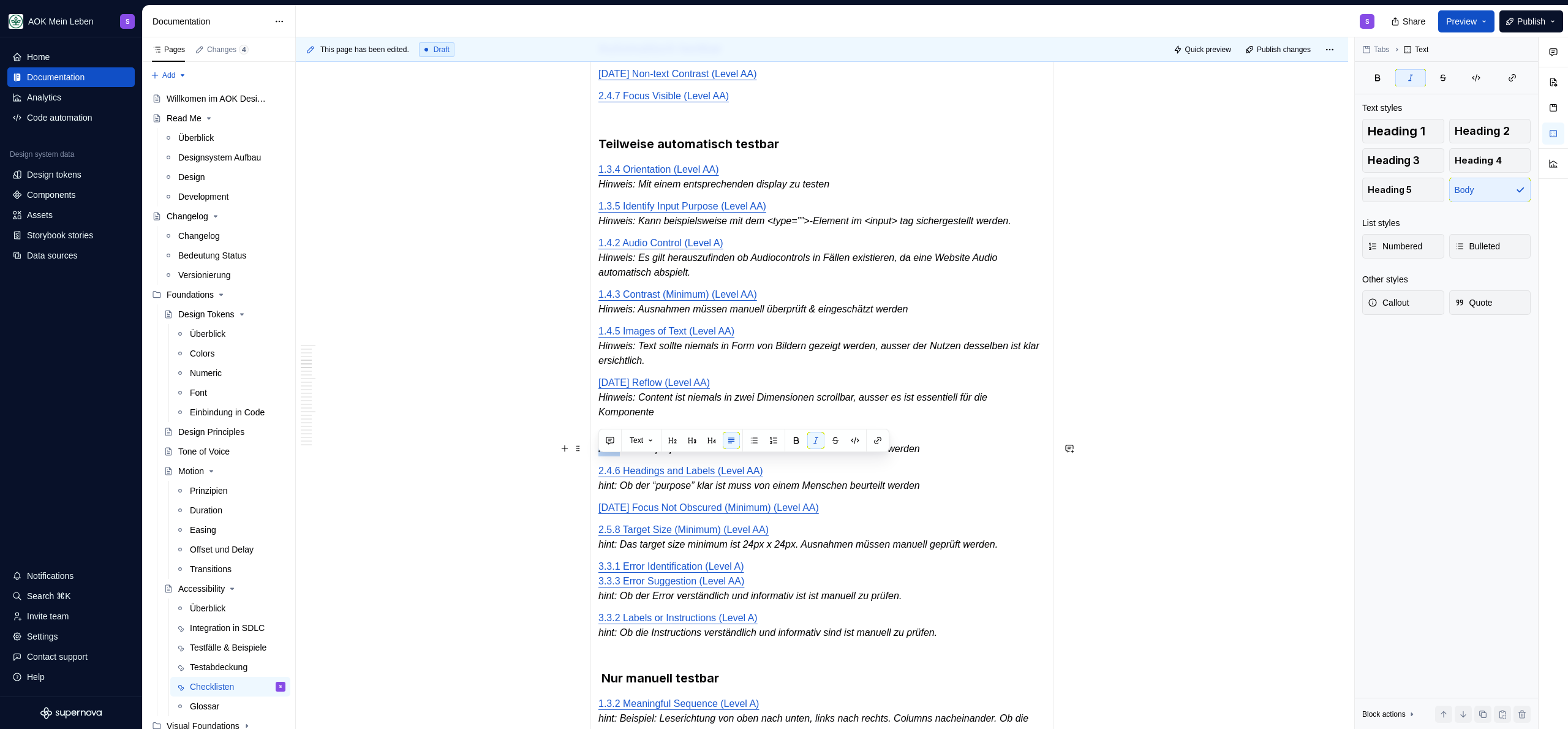
drag, startPoint x: 623, startPoint y: 464, endPoint x: 600, endPoint y: 465, distance: 23.0
click at [600, 454] on em "hint: Ob der “purpose” klar ist muss von einem Menschen beurteilt werden" at bounding box center [759, 448] width 321 height 11
drag, startPoint x: 622, startPoint y: 502, endPoint x: 600, endPoint y: 503, distance: 22.0
click at [600, 490] on em "hint: Ob der “purpose” klar ist muss von einem Menschen beurteilt werden" at bounding box center [759, 485] width 321 height 11
drag, startPoint x: 624, startPoint y: 557, endPoint x: 599, endPoint y: 558, distance: 25.0
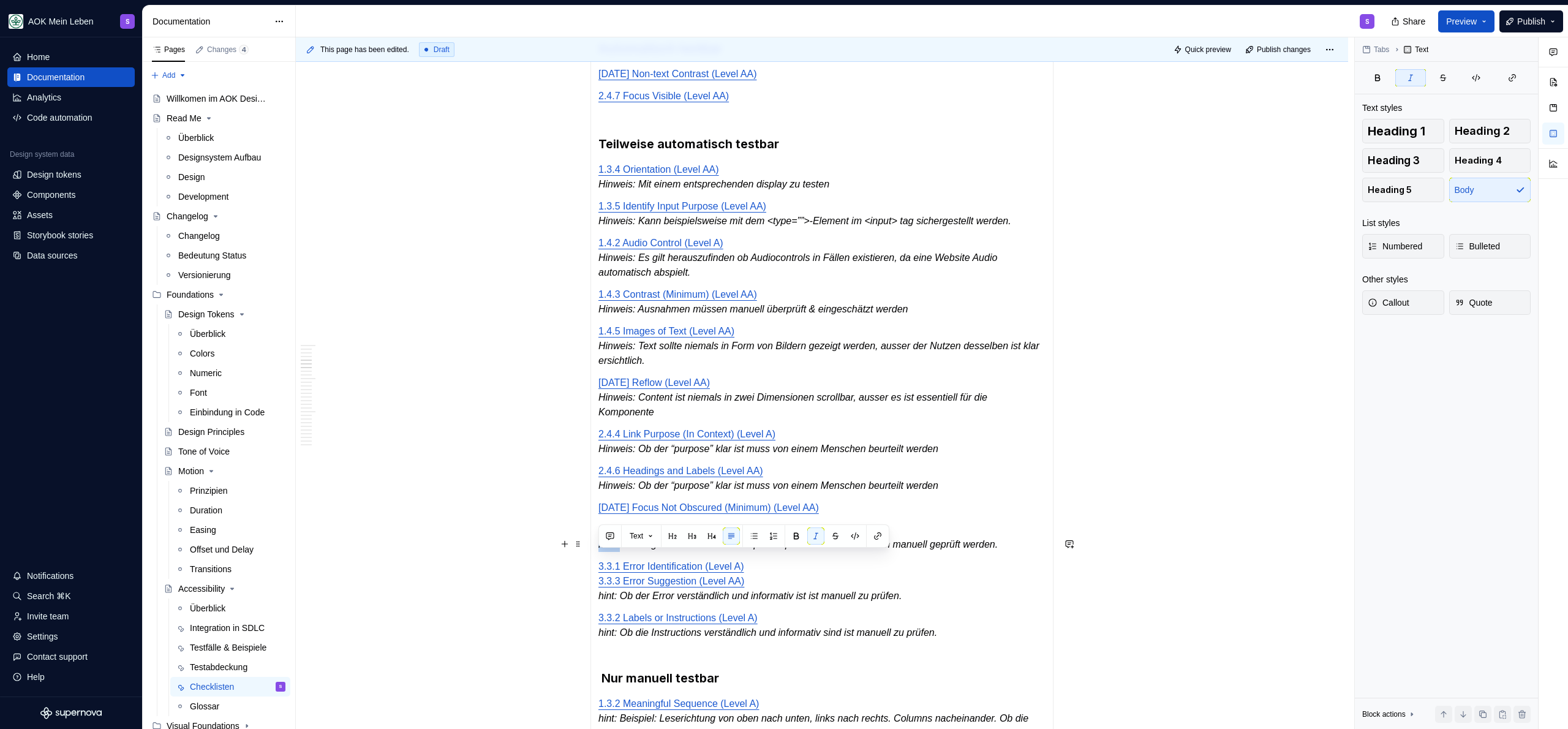
click at [599, 549] on em "hint: Das target size minimum ist 24px x 24px. Ausnahmen müssen manuell geprüft…" at bounding box center [797, 544] width 399 height 11
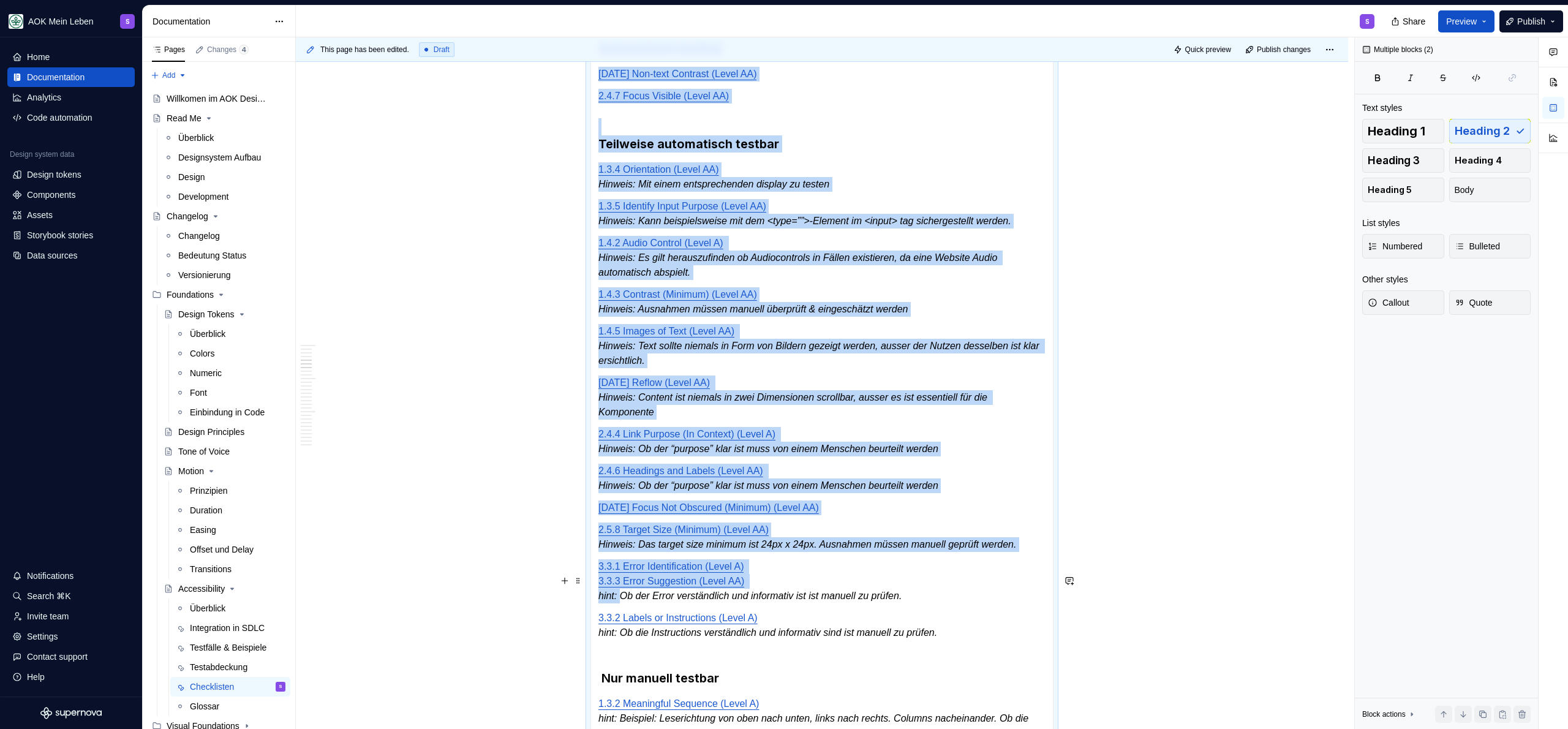
drag, startPoint x: 621, startPoint y: 608, endPoint x: 588, endPoint y: 610, distance: 33.1
click at [590, 610] on section "**********" at bounding box center [822, 660] width 463 height 1307
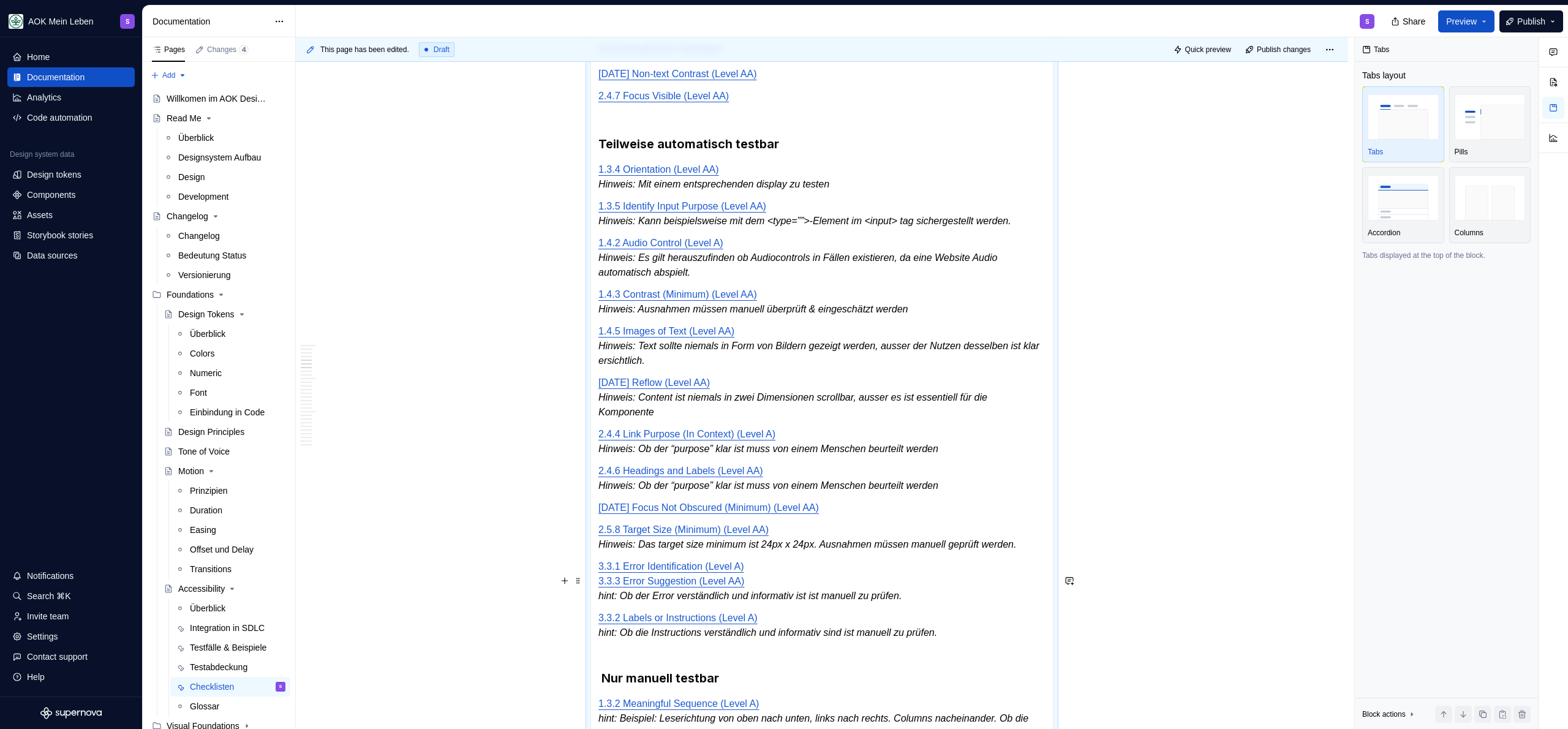
click at [614, 600] on em "hint: Ob der Error verständlich und informativ ist ist manuell zu prüfen." at bounding box center [750, 595] width 304 height 11
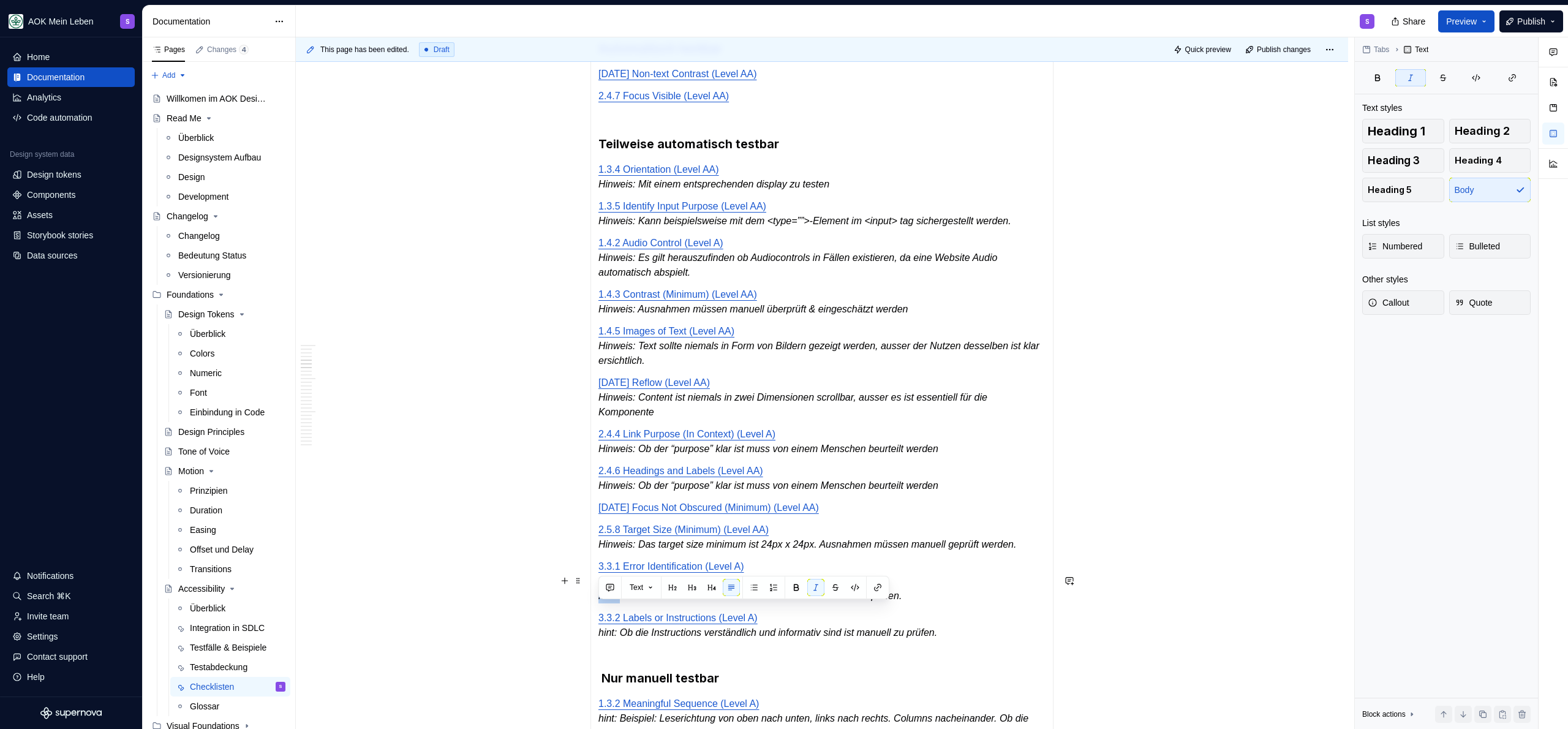
drag, startPoint x: 623, startPoint y: 612, endPoint x: 599, endPoint y: 612, distance: 24.0
click at [599, 600] on em "hint: Ob der Error verständlich und informativ ist ist manuell zu prüfen." at bounding box center [750, 595] width 304 height 11
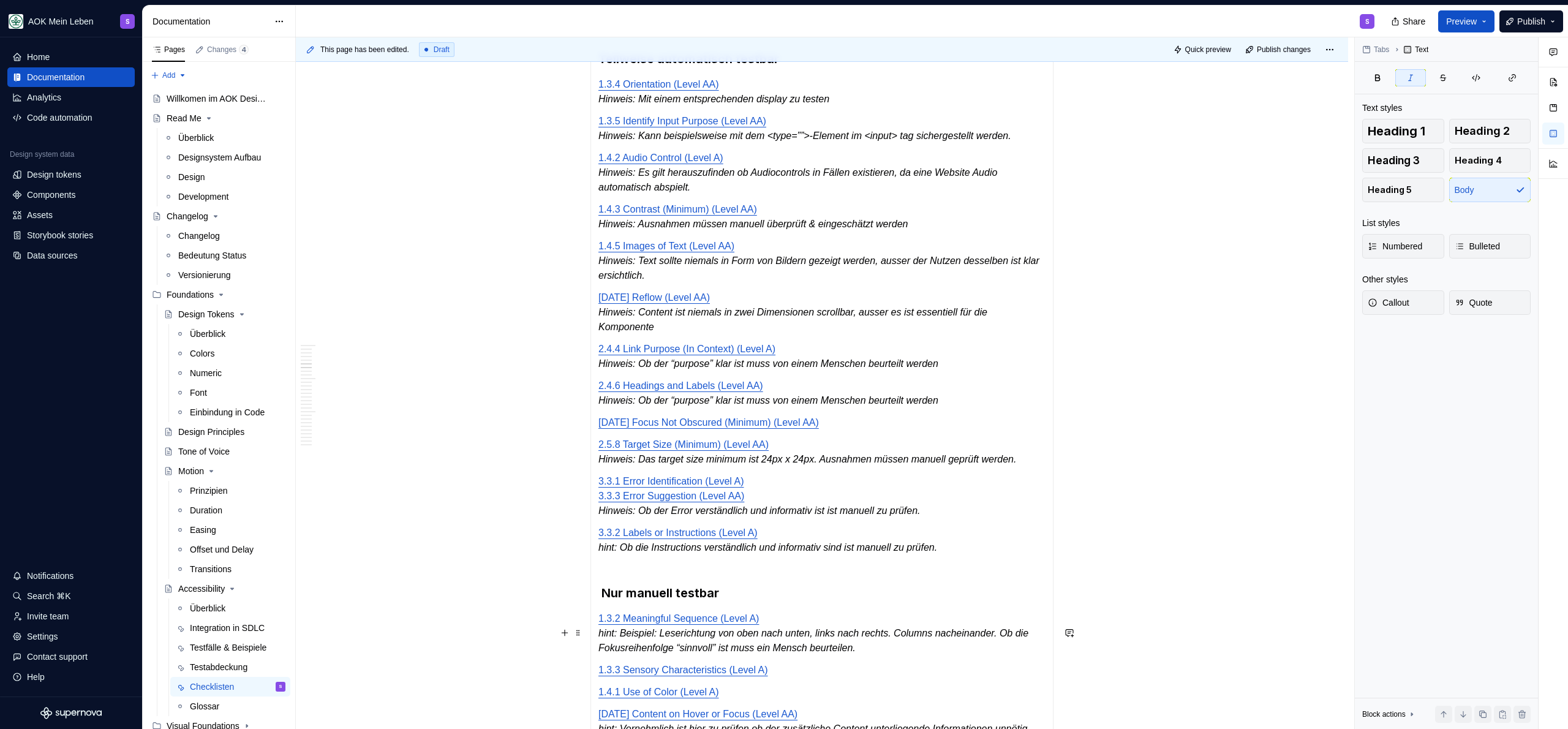
scroll to position [512, 0]
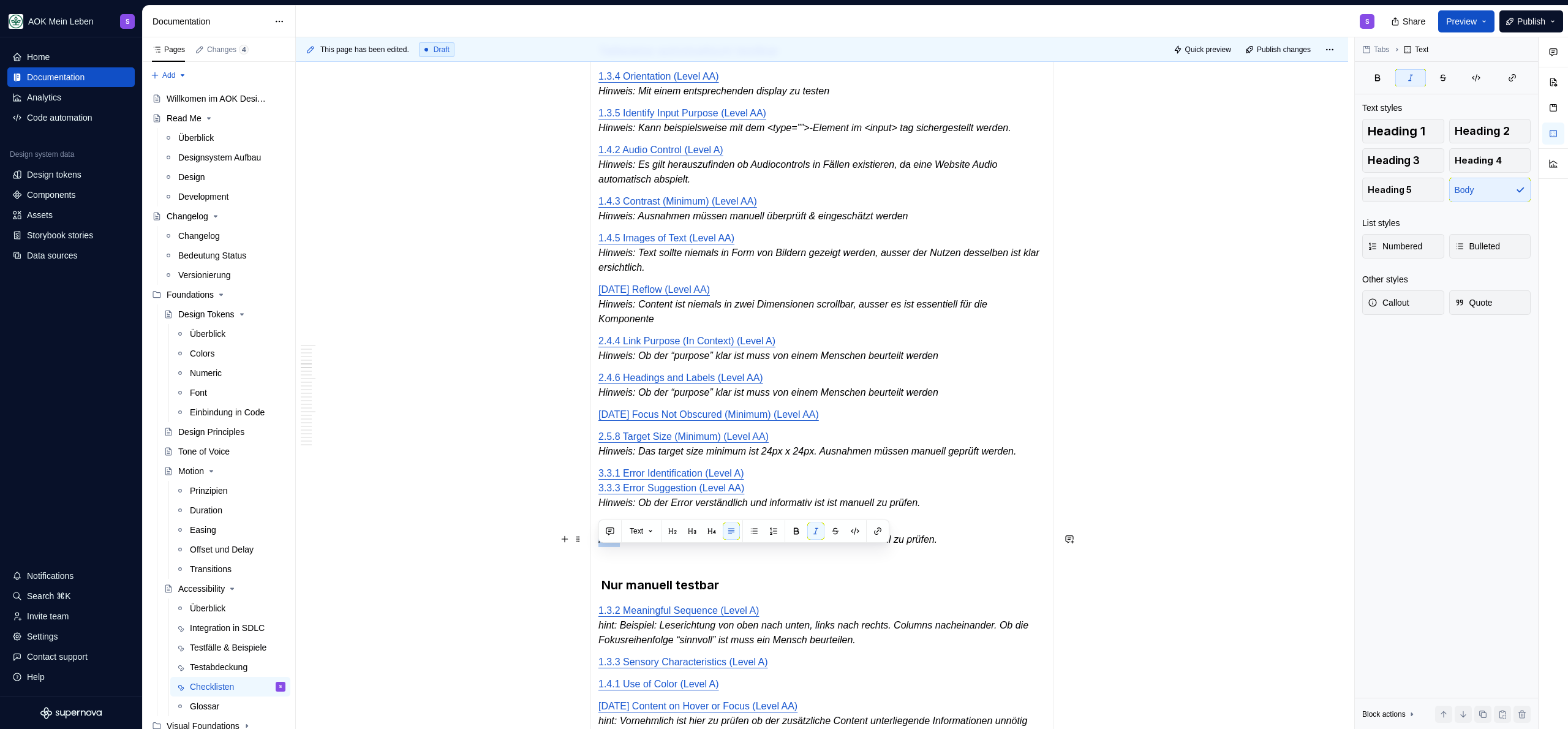
drag, startPoint x: 623, startPoint y: 560, endPoint x: 597, endPoint y: 557, distance: 26.2
click at [597, 557] on div "Automatisch testbar 1.4.11 Non-text Contrast (Level AA) 1.4.12 Text Spacing (Le…" at bounding box center [822, 579] width 463 height 1282
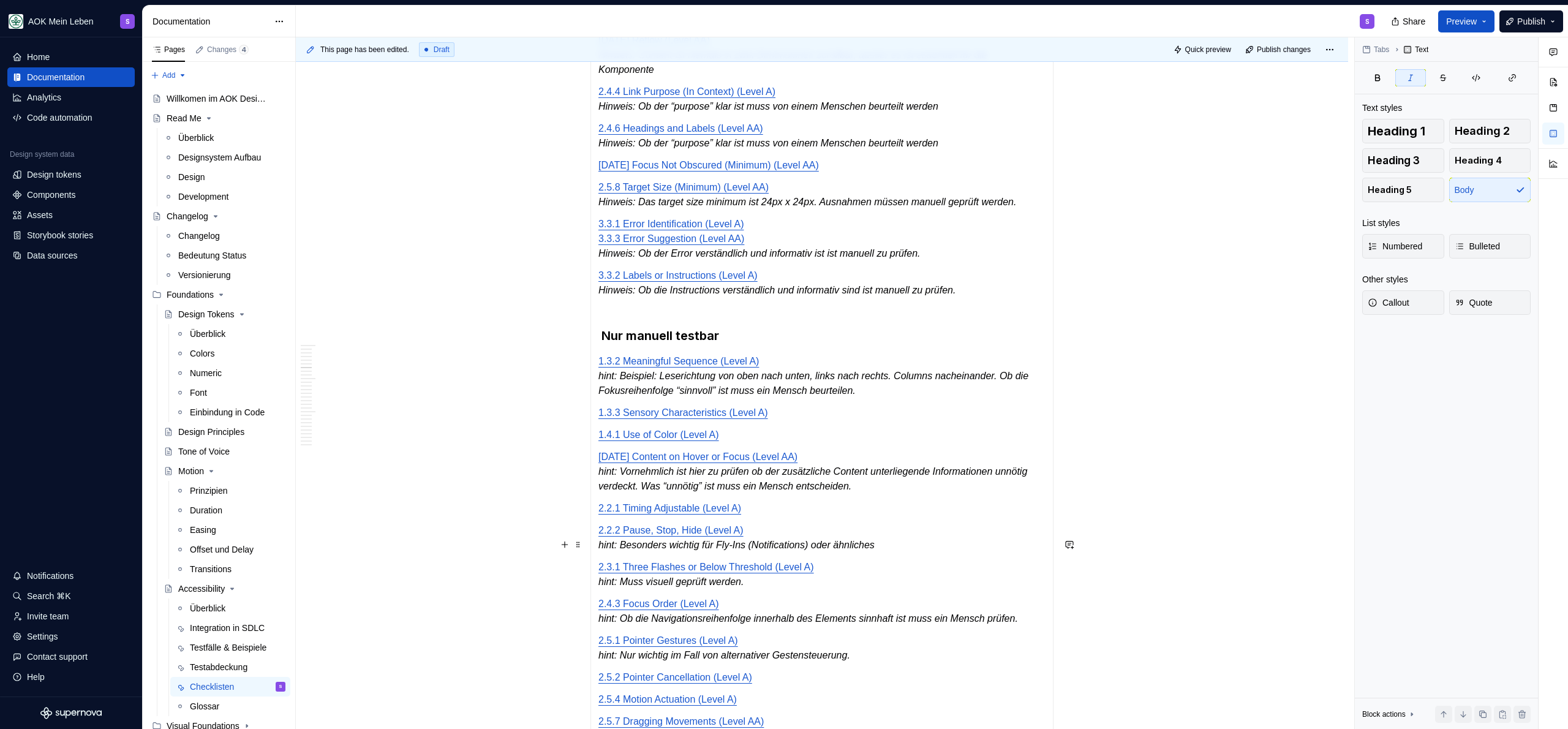
scroll to position [764, 0]
drag, startPoint x: 622, startPoint y: 485, endPoint x: 597, endPoint y: 486, distance: 25.0
click at [598, 486] on em "hint: Vornehmlich ist hier zu prüfen ob der zusätzliche Content unterliegende I…" at bounding box center [814, 476] width 431 height 25
drag, startPoint x: 621, startPoint y: 557, endPoint x: 599, endPoint y: 559, distance: 22.1
click at [599, 548] on em "hint: Besonders wichtig für Fly-Ins (Notifications) oder ähnliches" at bounding box center [736, 542] width 276 height 11
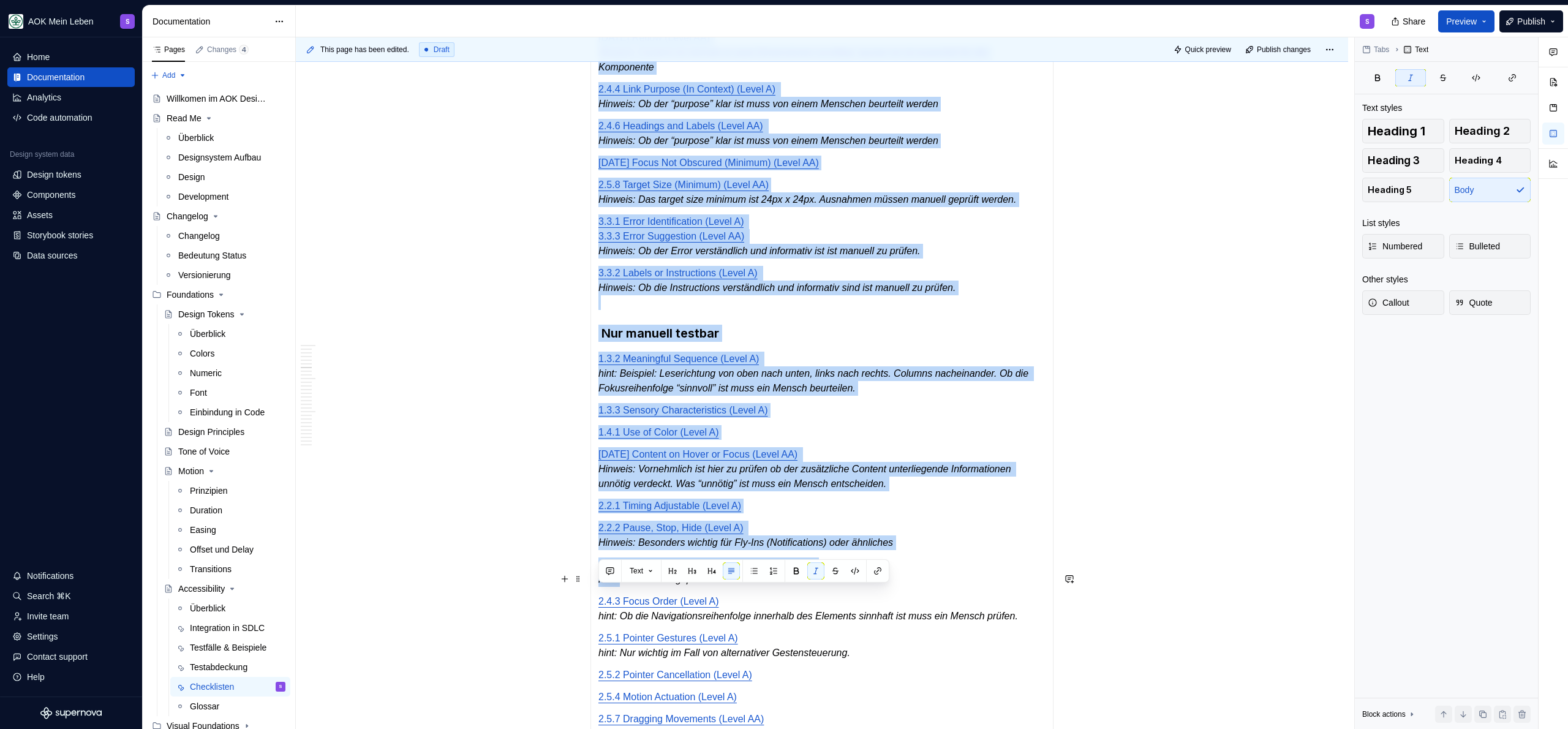
drag, startPoint x: 622, startPoint y: 596, endPoint x: 589, endPoint y: 596, distance: 33.0
click at [590, 596] on section "**********" at bounding box center [822, 316] width 463 height 1307
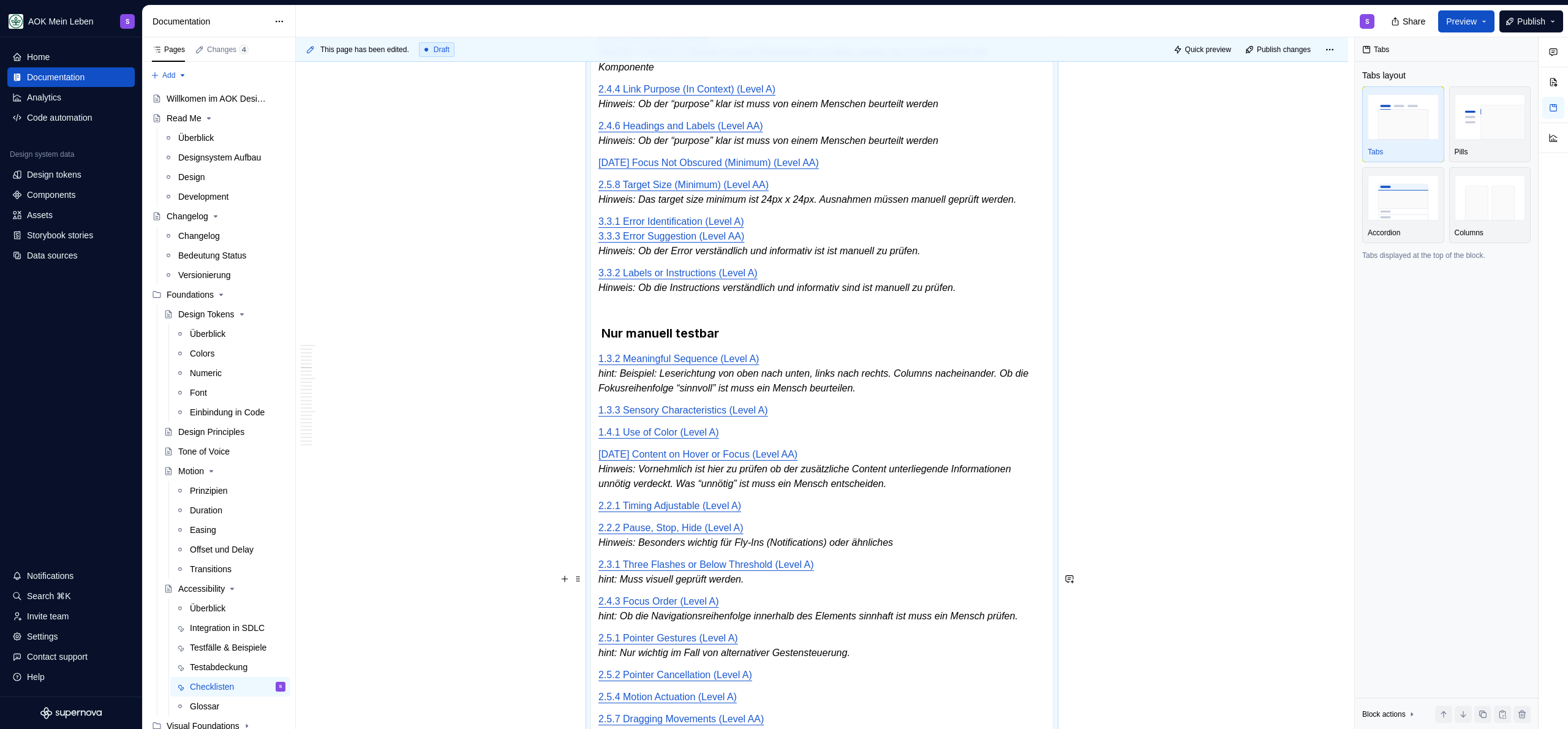
click at [622, 584] on em "hint: Muss visuell geprüft werden." at bounding box center [670, 579] width 145 height 11
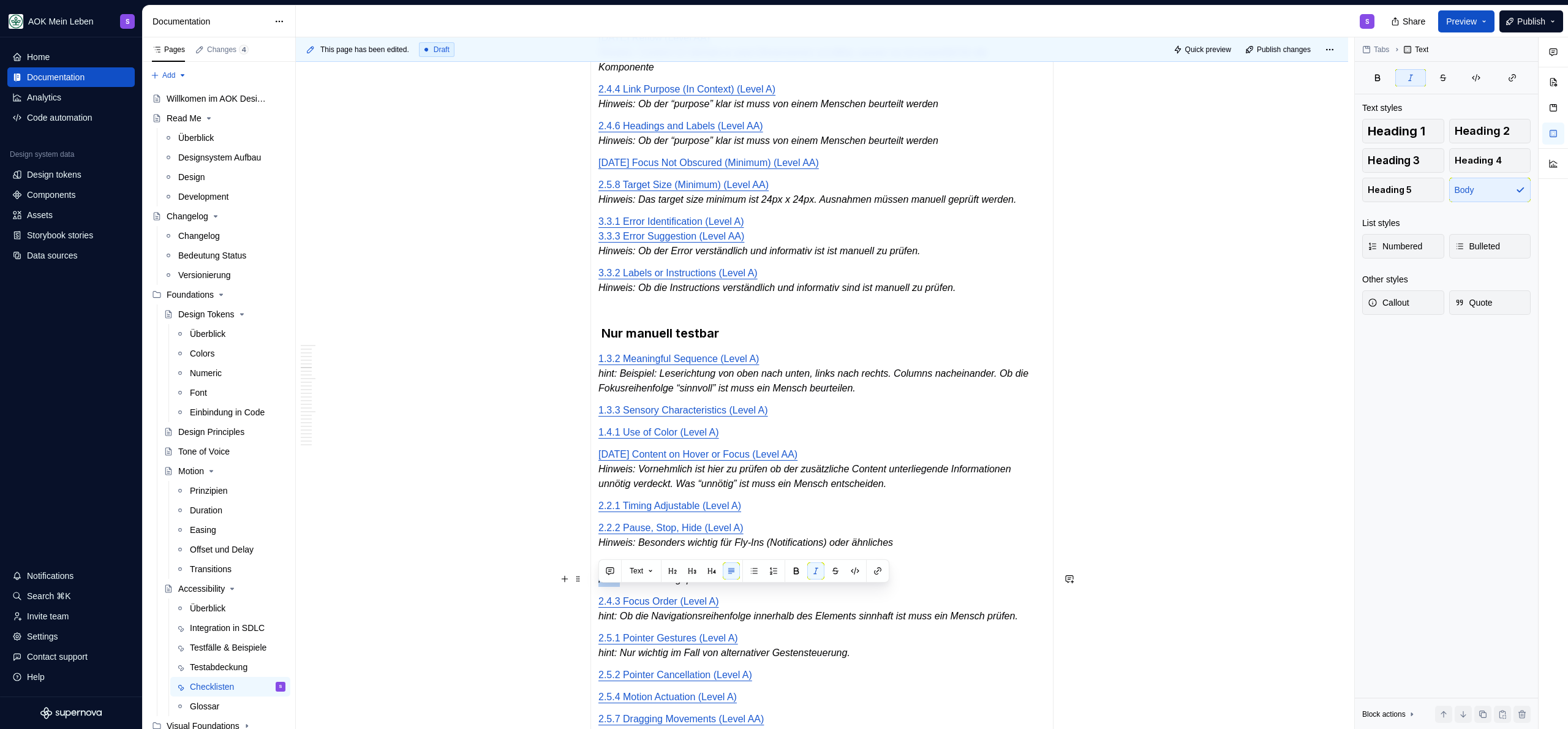
drag, startPoint x: 622, startPoint y: 595, endPoint x: 600, endPoint y: 595, distance: 22.0
click at [600, 584] on em "hint: Muss visuell geprüft werden." at bounding box center [670, 579] width 145 height 11
drag, startPoint x: 621, startPoint y: 634, endPoint x: 592, endPoint y: 633, distance: 29.0
click at [592, 633] on div "Automatisch testbar 1.4.11 Non-text Contrast (Level AA) 1.4.12 Text Spacing (Le…" at bounding box center [822, 328] width 463 height 1282
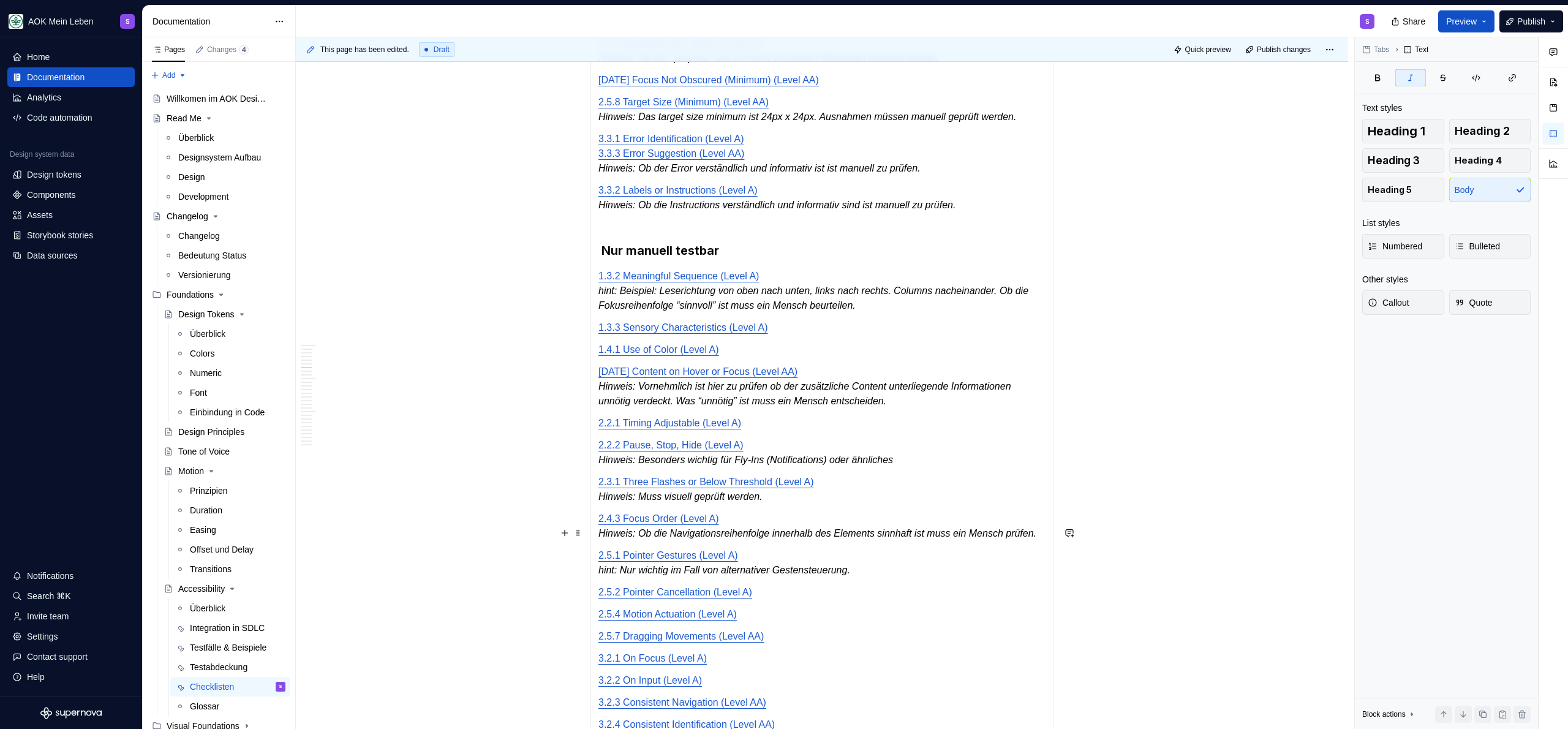
scroll to position [973, 0]
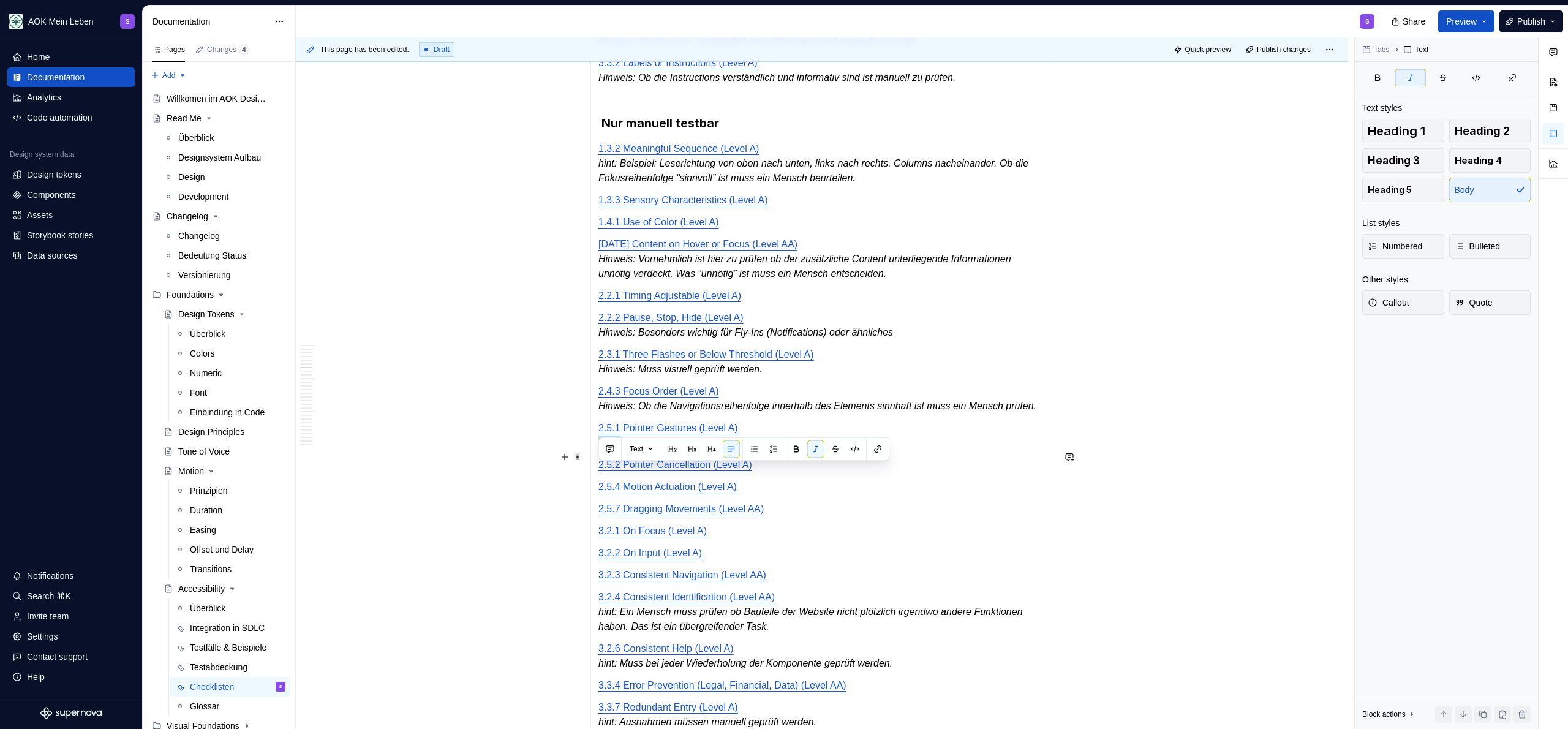
drag, startPoint x: 623, startPoint y: 477, endPoint x: 598, endPoint y: 473, distance: 25.3
click at [598, 450] on p "2.5.1 Pointer Gestures (Level A) hint: Nur wichtig im Fall von alternativer Ges…" at bounding box center [822, 435] width 447 height 29
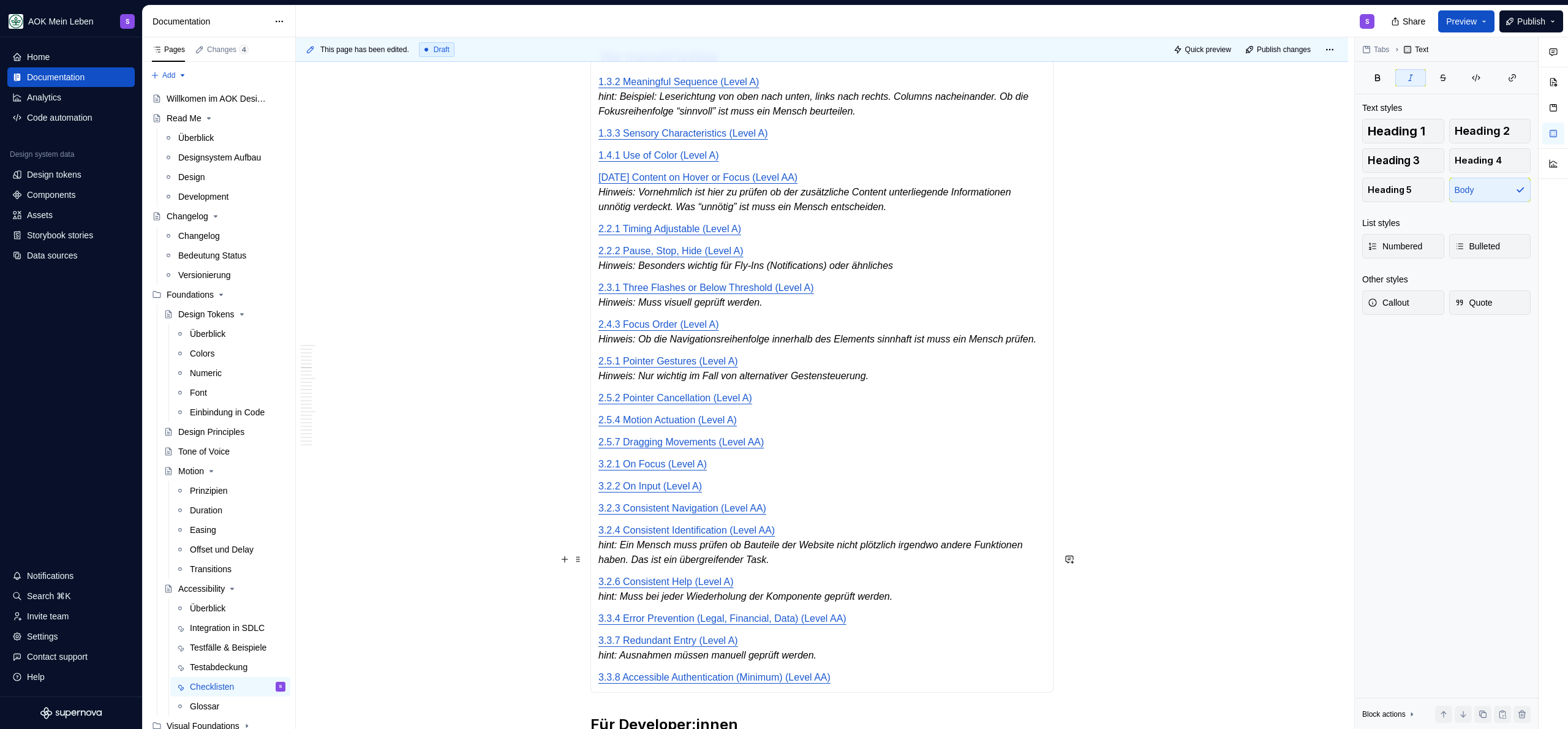
scroll to position [1127, 0]
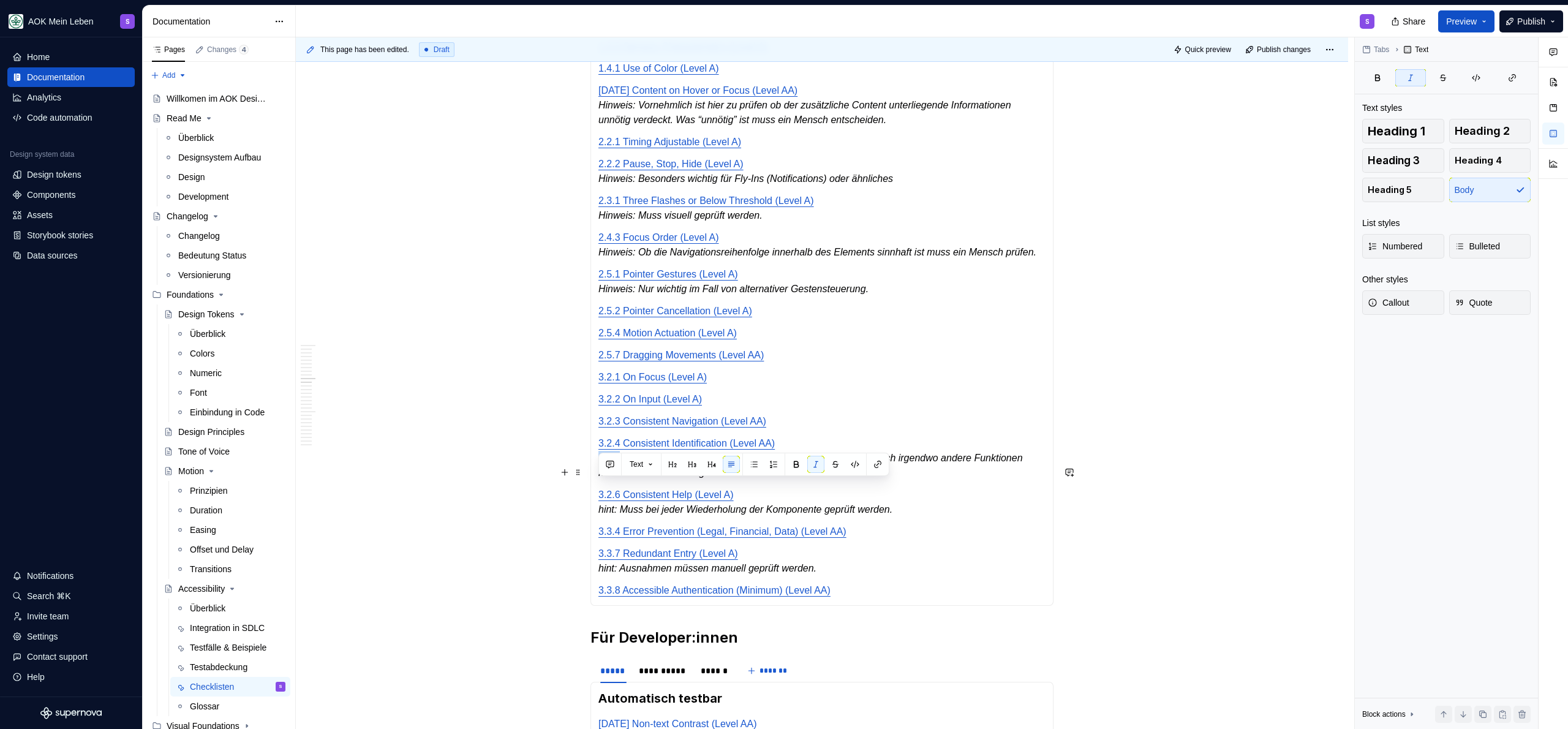
drag, startPoint x: 622, startPoint y: 489, endPoint x: 599, endPoint y: 490, distance: 23.0
click at [599, 477] on em "hint: Ein Mensch muss prüfen ob Bauteile der Website nicht plötzlich irgendwo a…" at bounding box center [811, 464] width 427 height 25
drag, startPoint x: 623, startPoint y: 542, endPoint x: 598, endPoint y: 542, distance: 25.0
click at [598, 515] on em "hint: Muss bei jeder Wiederholung der Komponente geprüft werden." at bounding box center [745, 509] width 294 height 11
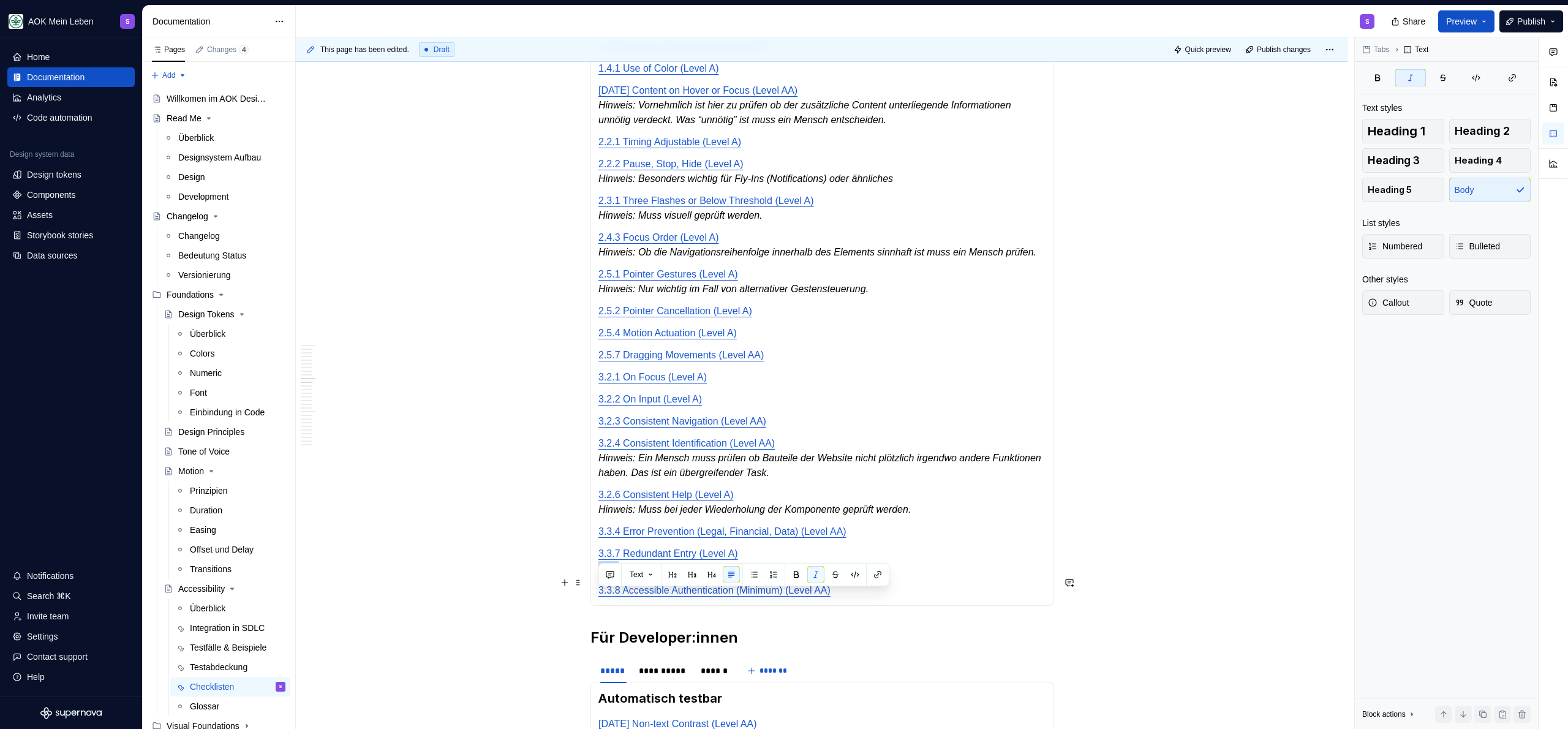
drag, startPoint x: 621, startPoint y: 600, endPoint x: 597, endPoint y: 600, distance: 24.0
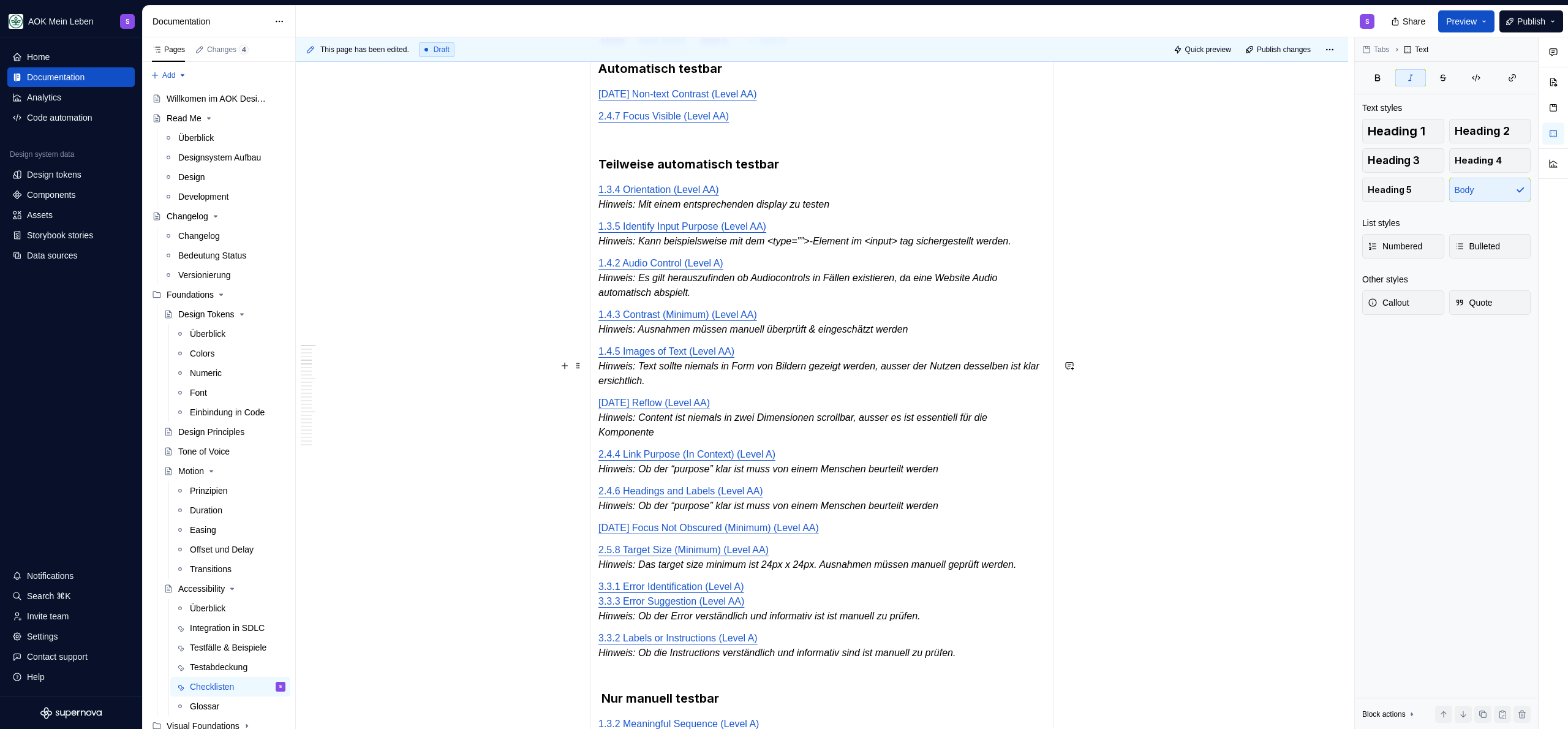
scroll to position [282, 0]
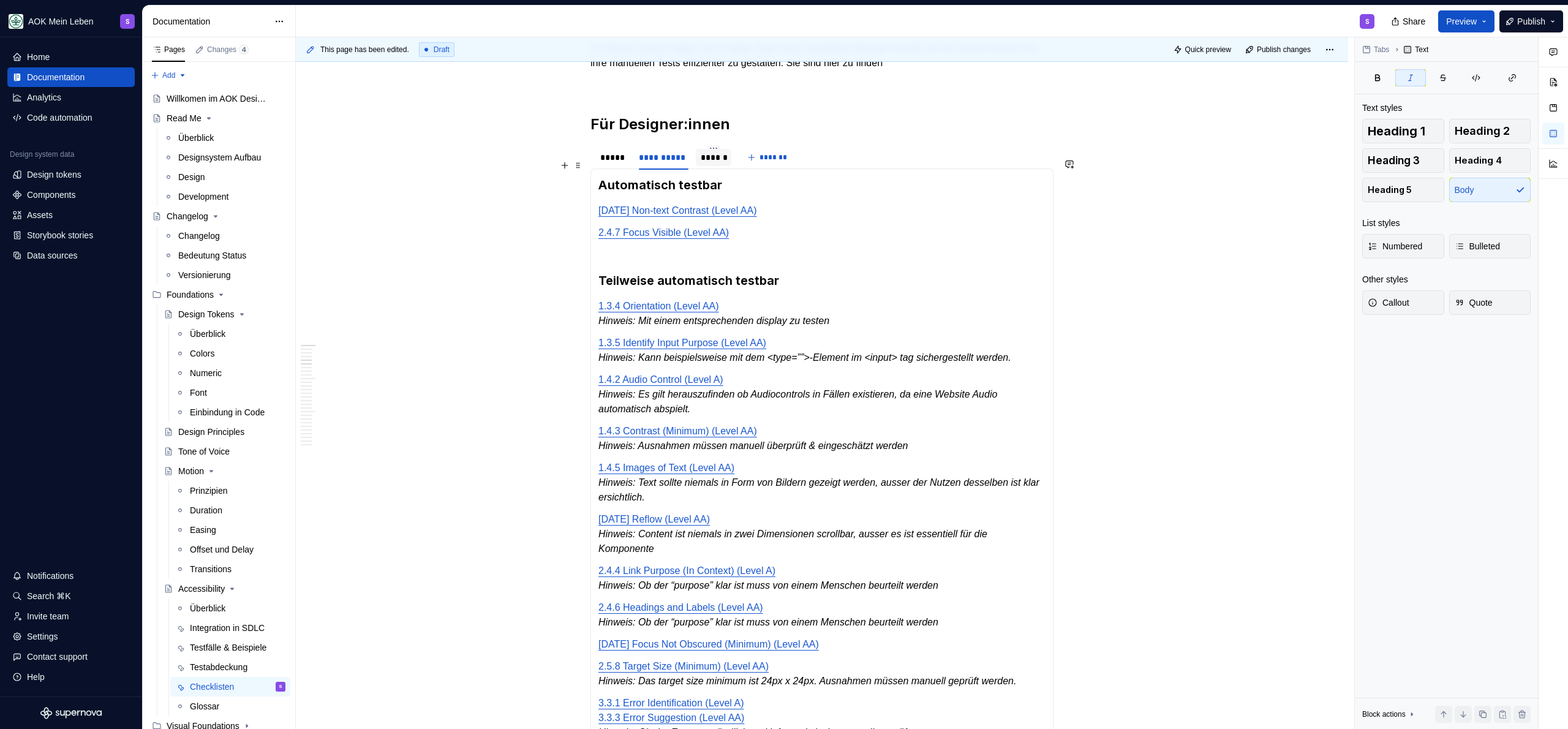
click at [696, 166] on div "******" at bounding box center [714, 157] width 36 height 17
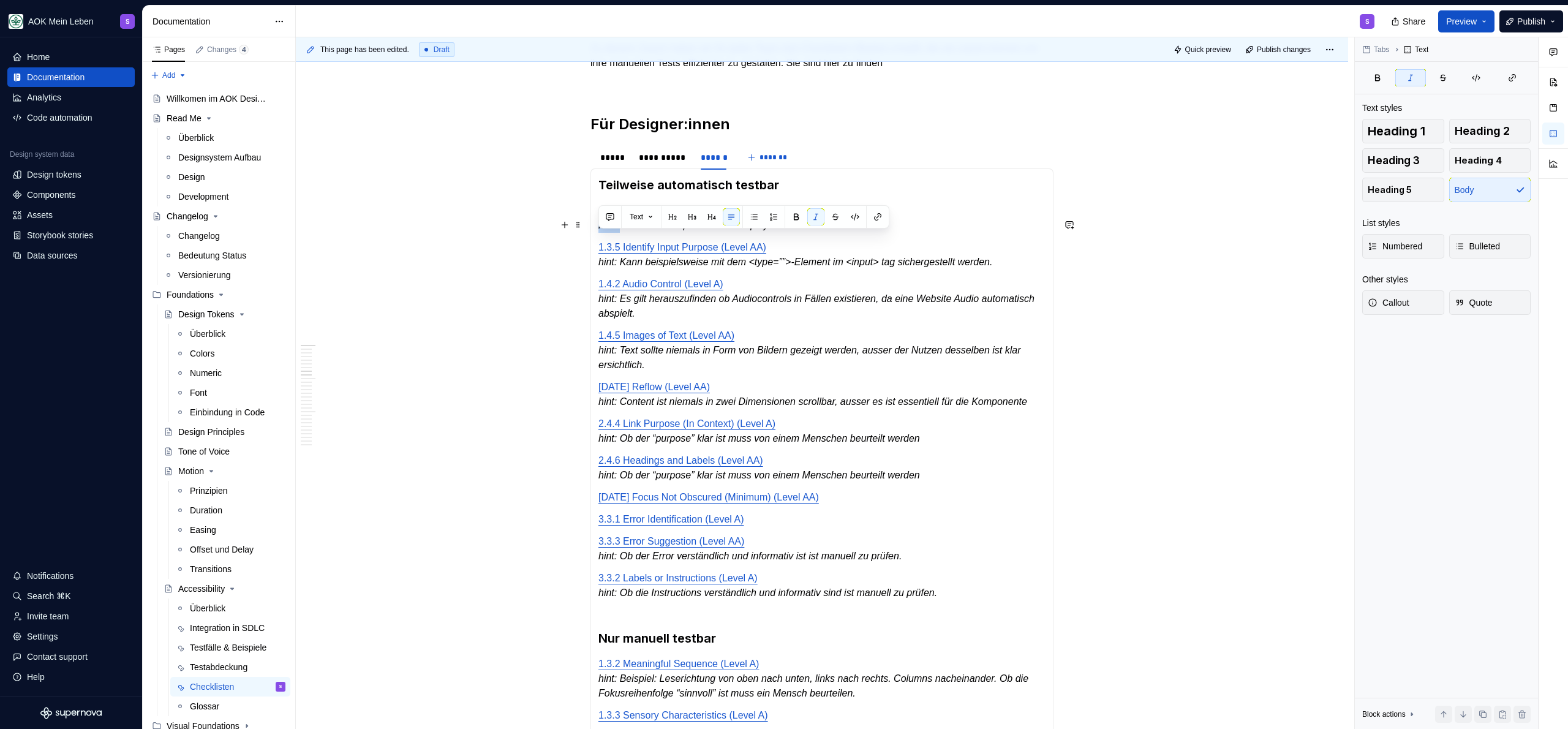
drag, startPoint x: 621, startPoint y: 245, endPoint x: 573, endPoint y: 246, distance: 48.0
drag, startPoint x: 621, startPoint y: 278, endPoint x: 590, endPoint y: 282, distance: 31.3
click at [590, 282] on div "Automatisch testbar 1.4.11 Non-text Contrast (Level AA) 1.4.12 Text Spacing (Le…" at bounding box center [822, 699] width 463 height 1062
drag, startPoint x: 623, startPoint y: 313, endPoint x: 598, endPoint y: 314, distance: 25.0
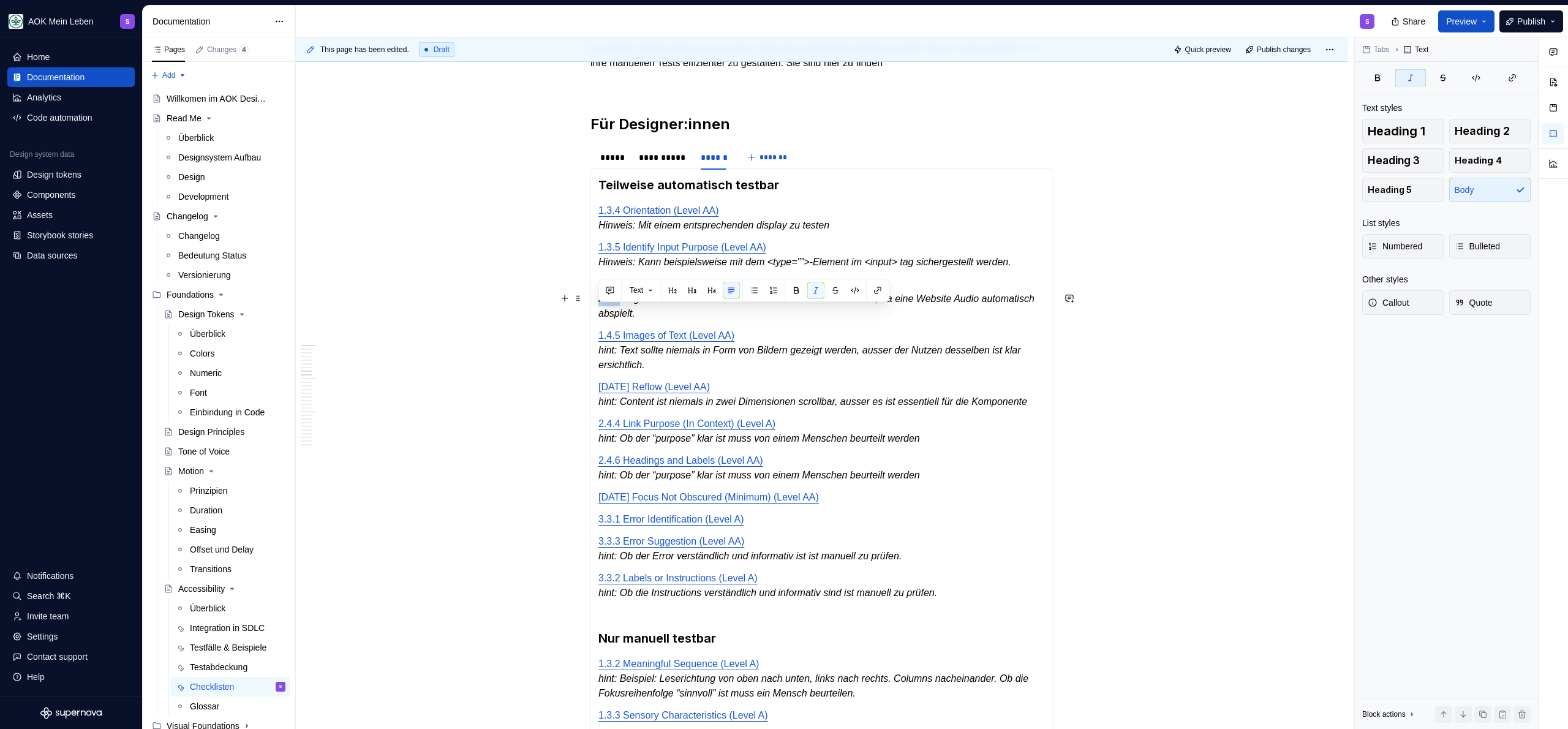
click at [598, 314] on em "hint: Es gilt herauszufinden ob Audiocontrols in Fällen existieren, da eine Web…" at bounding box center [818, 305] width 439 height 25
drag, startPoint x: 623, startPoint y: 365, endPoint x: 597, endPoint y: 369, distance: 26.3
click at [597, 369] on div "Automatisch testbar 1.4.11 Non-text Contrast (Level AA) 1.4.12 Text Spacing (Le…" at bounding box center [822, 699] width 463 height 1062
drag, startPoint x: 621, startPoint y: 419, endPoint x: 576, endPoint y: 422, distance: 45.1
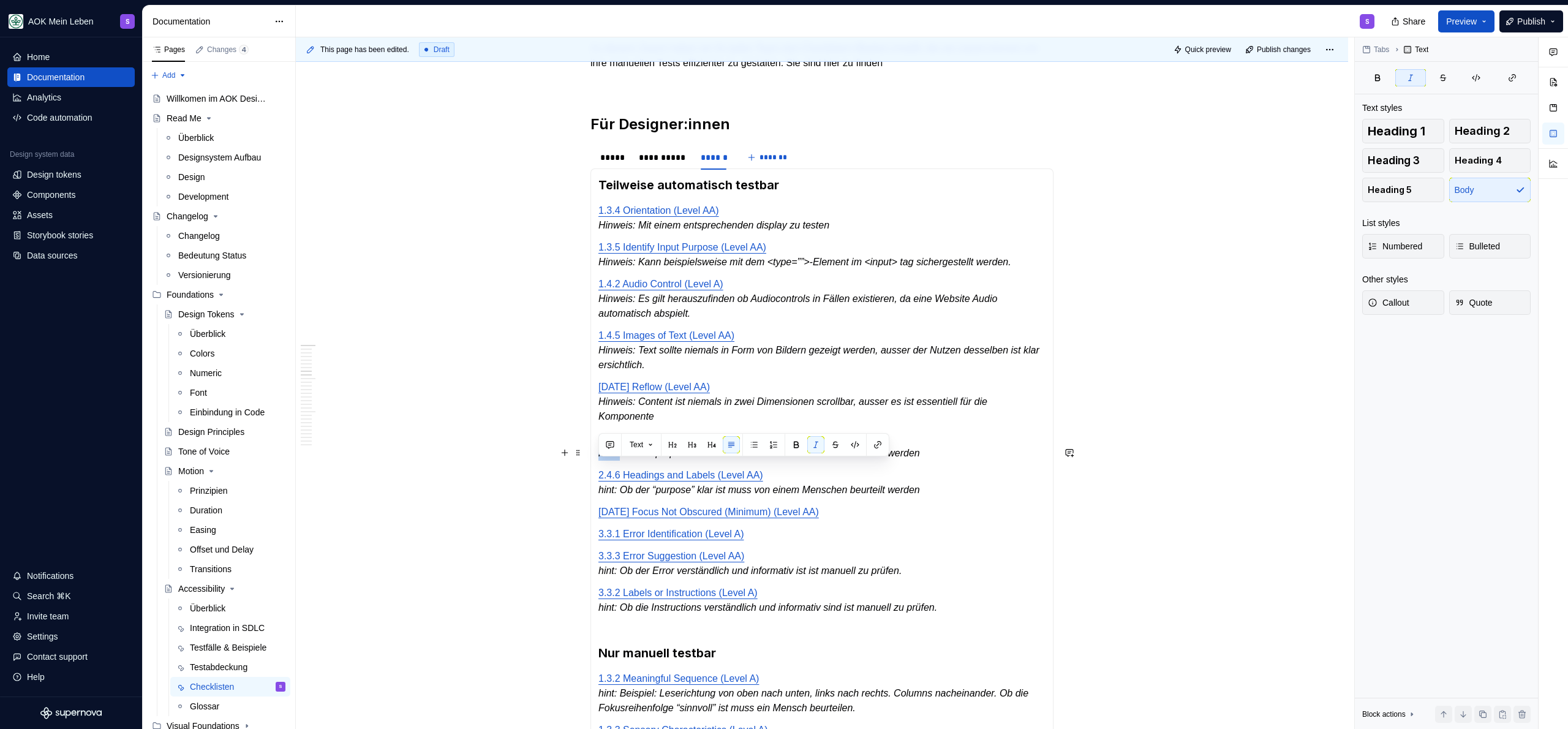
drag, startPoint x: 622, startPoint y: 470, endPoint x: 584, endPoint y: 470, distance: 38.0
drag, startPoint x: 623, startPoint y: 505, endPoint x: 601, endPoint y: 506, distance: 22.0
click at [601, 494] on em "hint: Ob der “purpose” klar ist muss von einem Menschen beurteilt werden" at bounding box center [759, 490] width 321 height 11
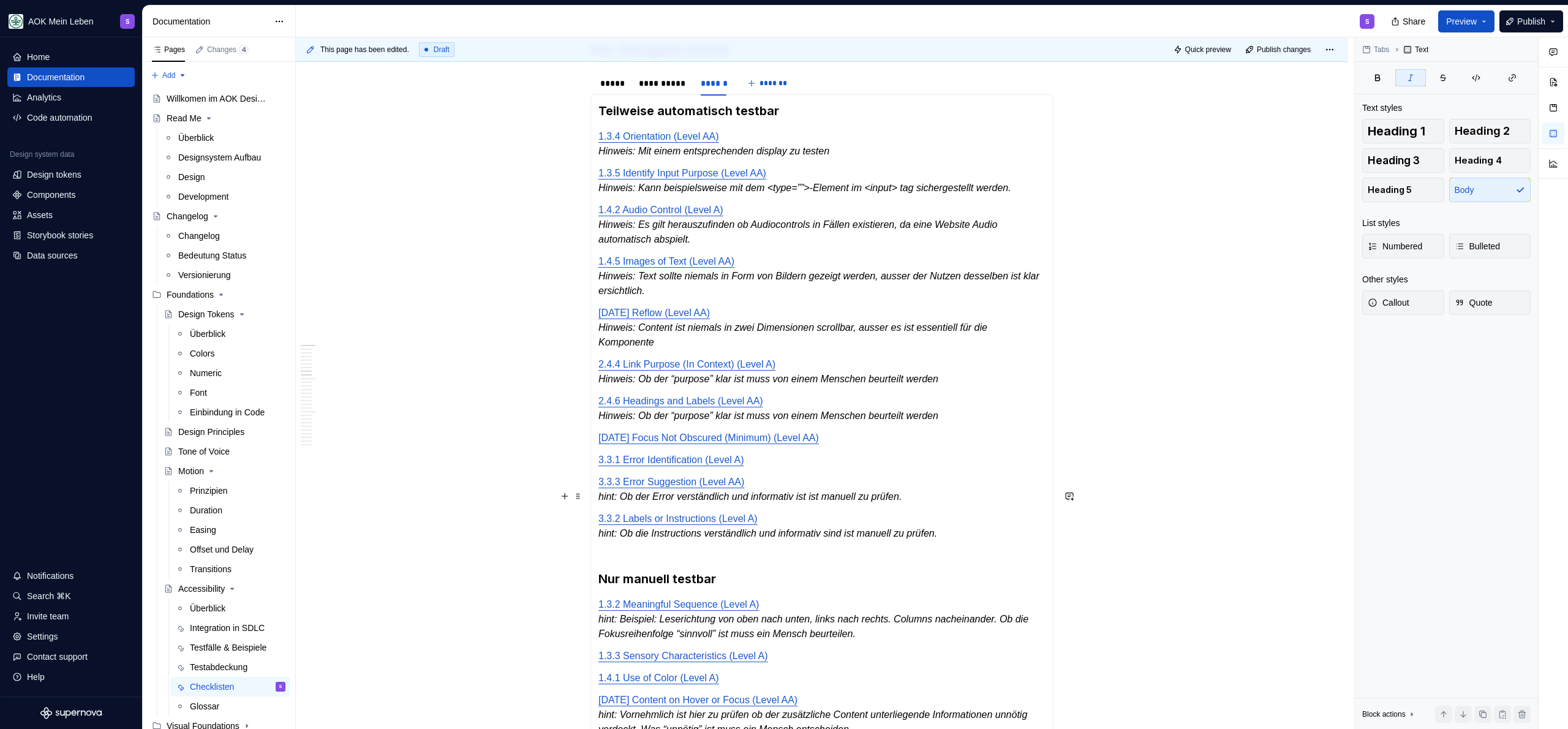
scroll to position [358, 0]
drag, startPoint x: 622, startPoint y: 512, endPoint x: 600, endPoint y: 512, distance: 22.0
click at [600, 499] on em "hint: Ob der Error verständlich und informativ ist ist manuell zu prüfen." at bounding box center [750, 494] width 304 height 11
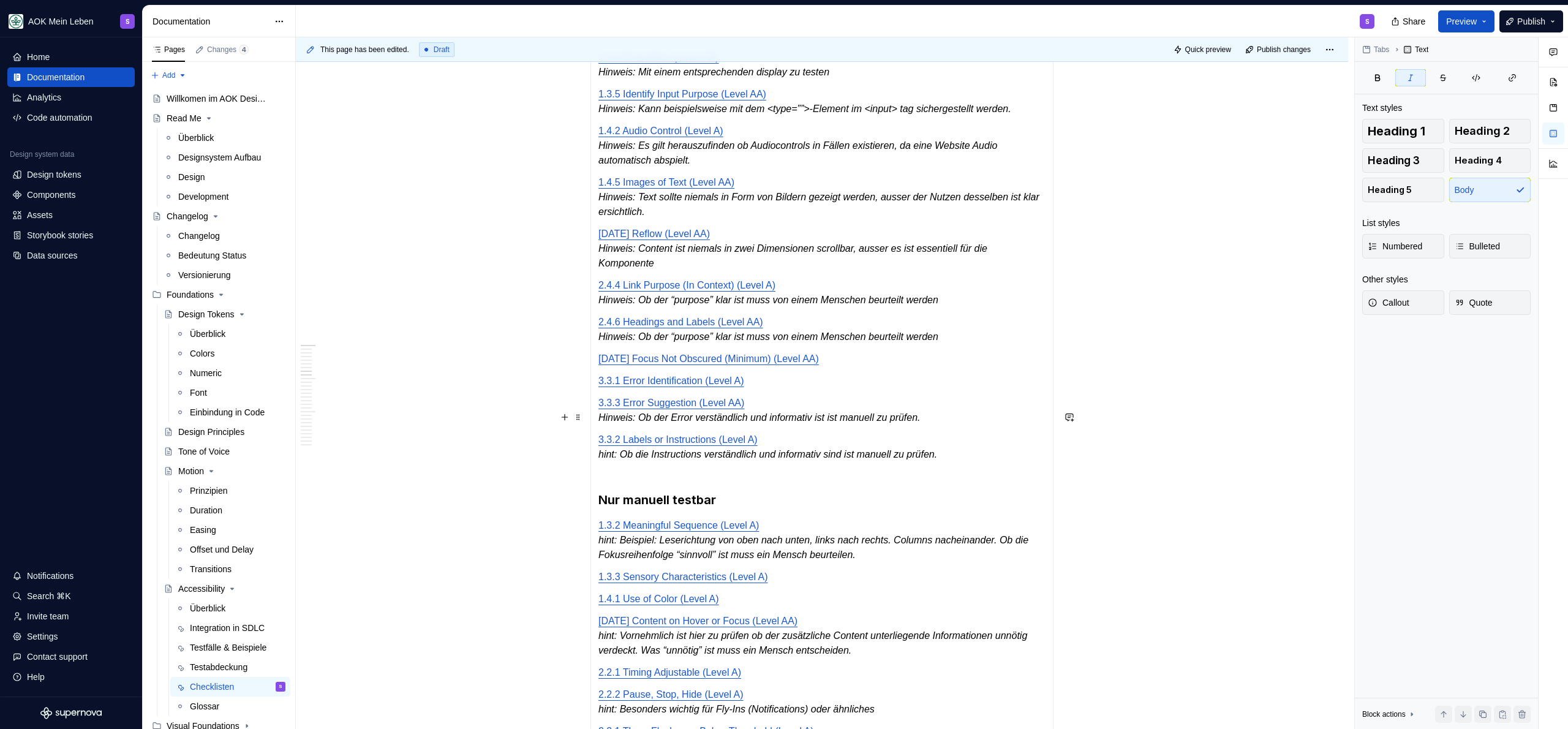
scroll to position [439, 0]
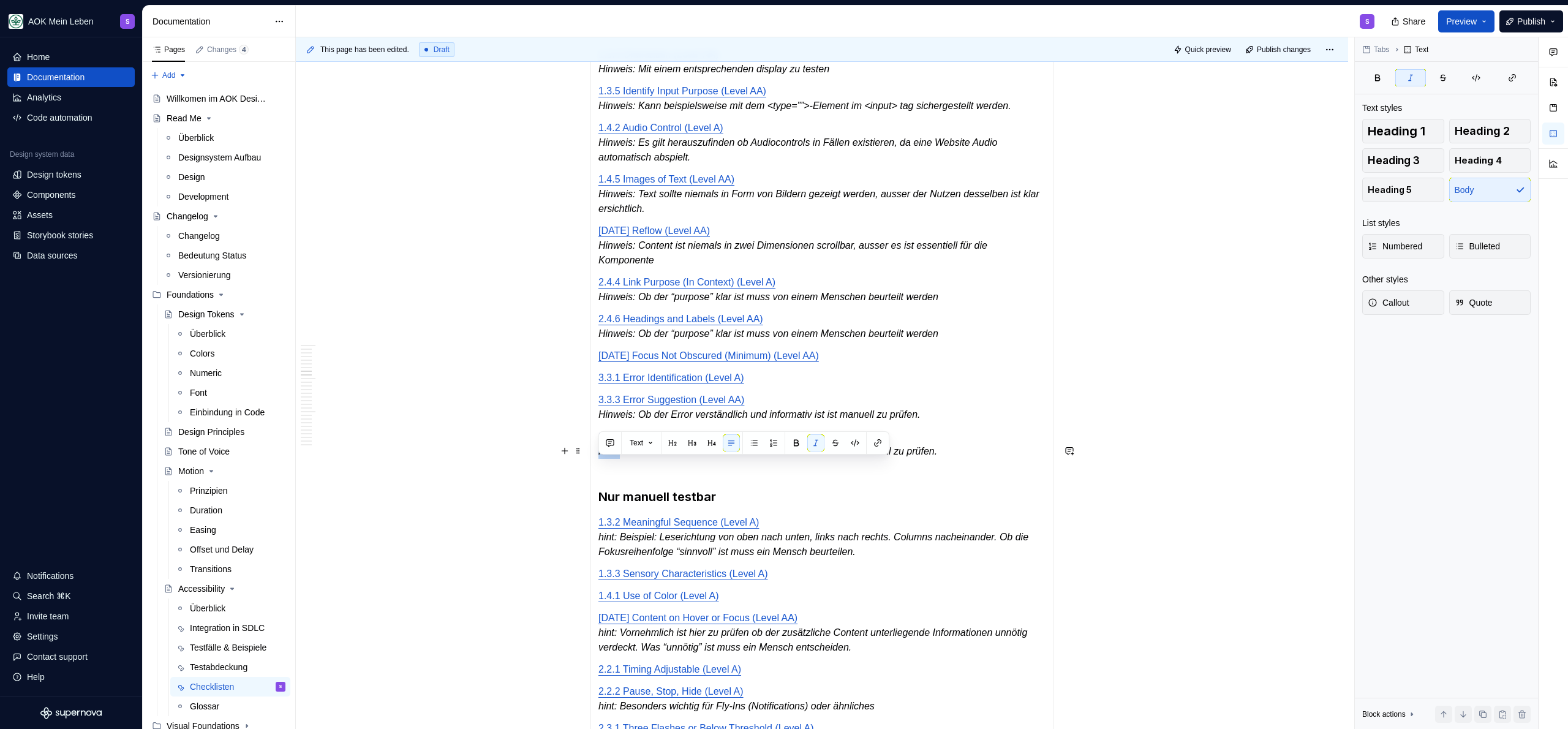
drag, startPoint x: 622, startPoint y: 469, endPoint x: 597, endPoint y: 469, distance: 25.0
click at [598, 456] on em "hint: Ob die Instructions verständlich und informativ sind ist manuell zu prüfe…" at bounding box center [767, 451] width 338 height 11
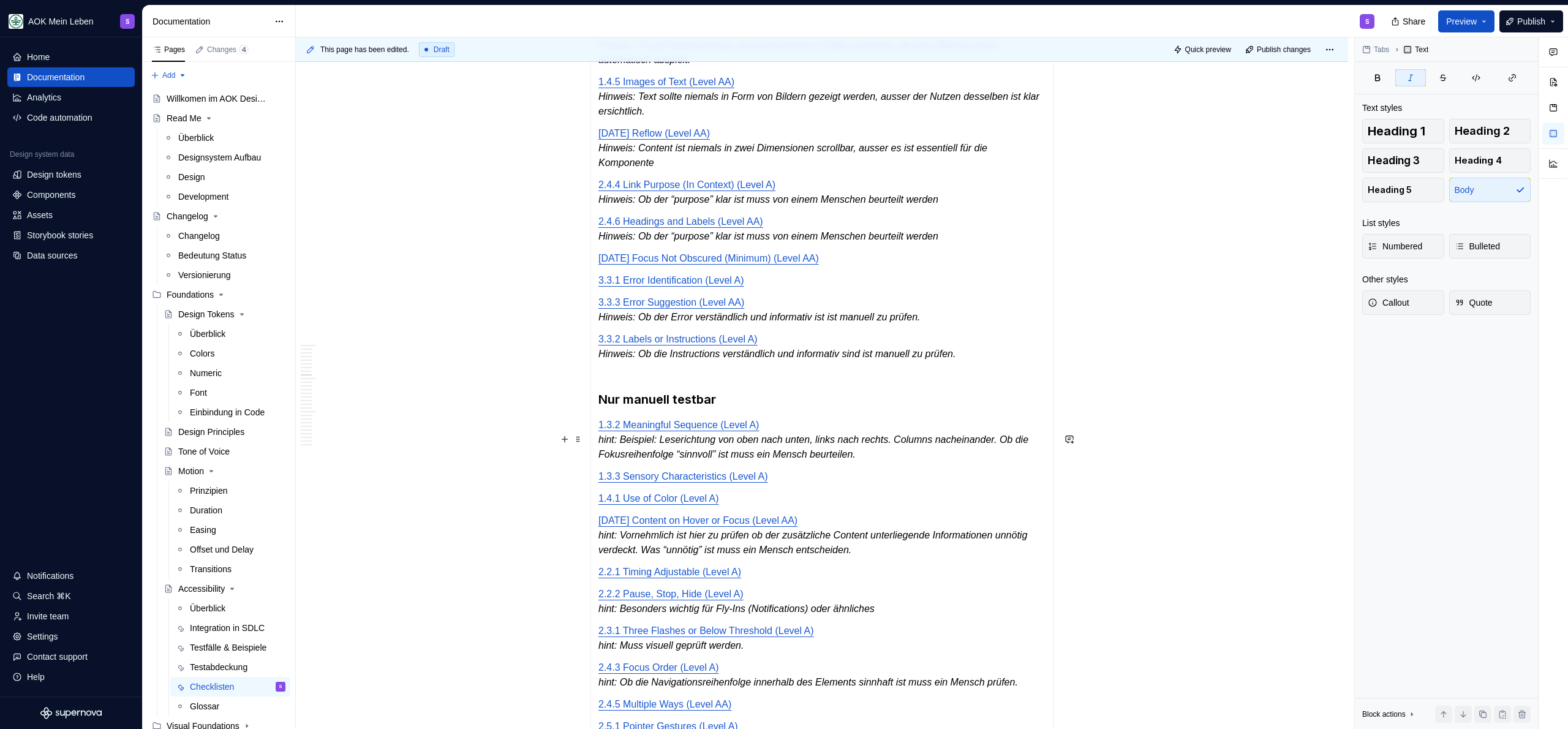
scroll to position [537, 0]
drag, startPoint x: 621, startPoint y: 455, endPoint x: 600, endPoint y: 456, distance: 21.0
click at [600, 456] on em "hint: Beispiel: Leserichtung von oben nach unten, links nach rechts. Columns na…" at bounding box center [814, 445] width 433 height 25
drag, startPoint x: 624, startPoint y: 550, endPoint x: 598, endPoint y: 549, distance: 26.0
click at [598, 549] on em "hint: Vornehmlich ist hier zu prüfen ob der zusätzliche Content unterliegende I…" at bounding box center [814, 540] width 431 height 25
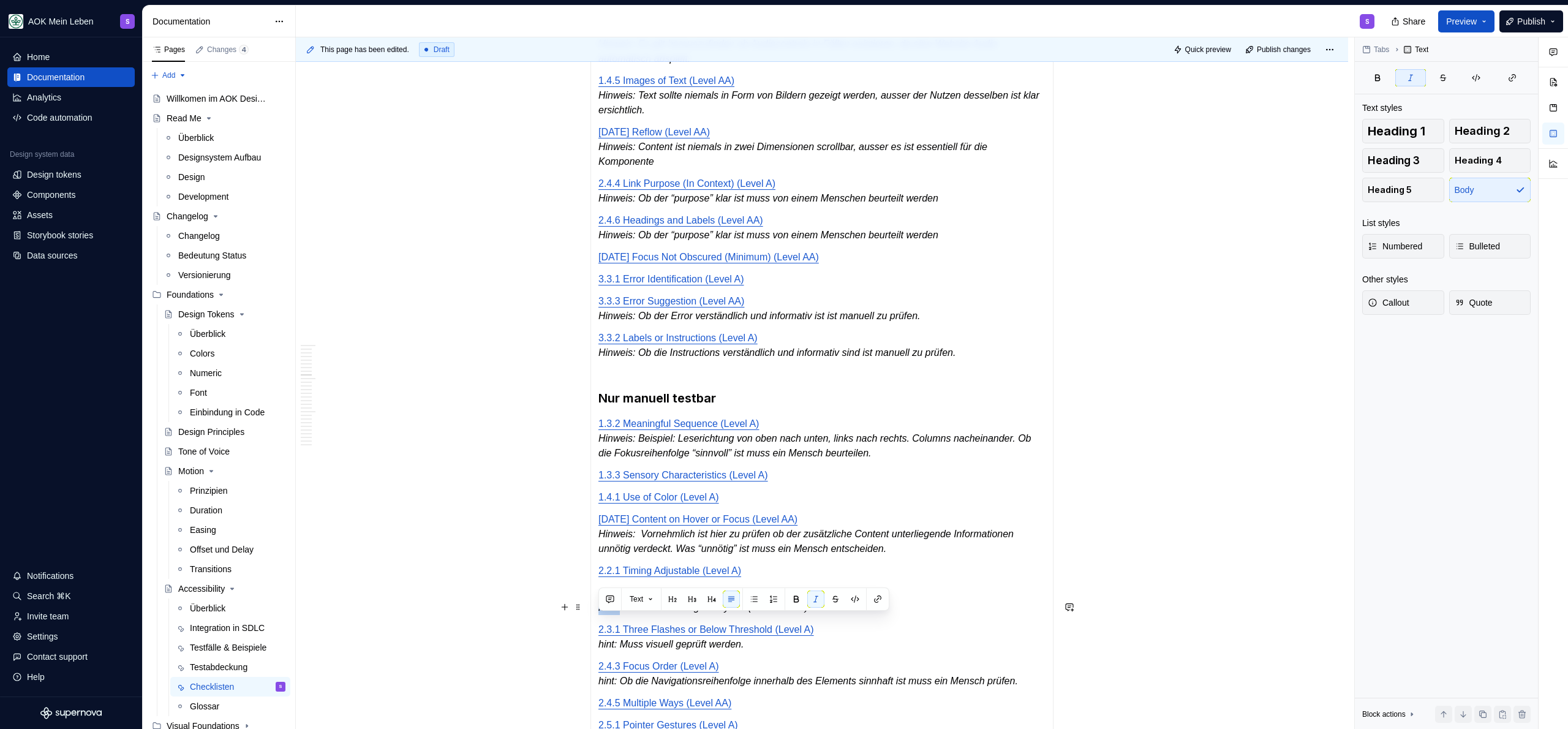
drag, startPoint x: 623, startPoint y: 625, endPoint x: 598, endPoint y: 626, distance: 25.0
click at [598, 612] on em "hint: Besonders wichtig für Fly-Ins (Notifications) oder ähnliches" at bounding box center [736, 607] width 276 height 11
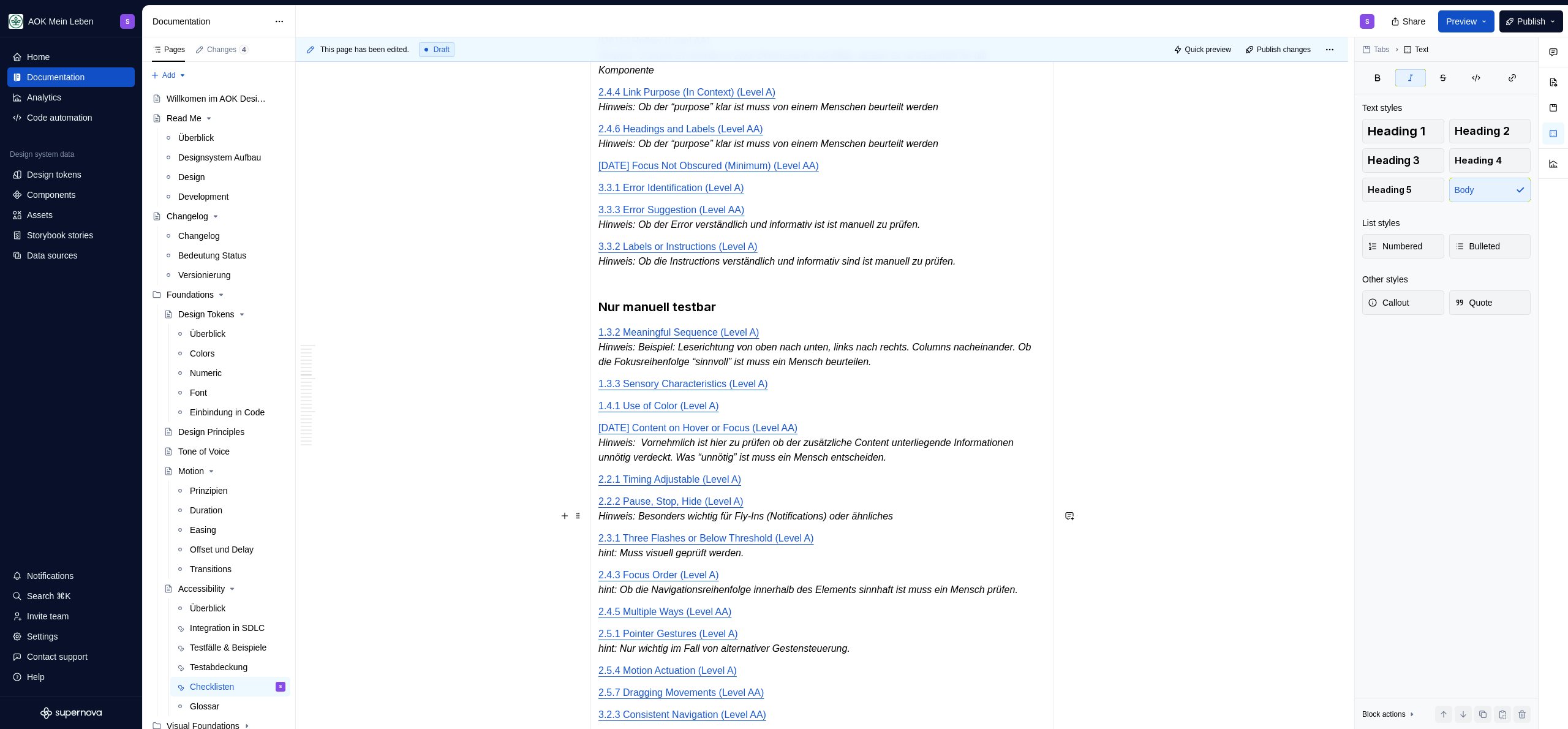
scroll to position [630, 0]
drag, startPoint x: 622, startPoint y: 566, endPoint x: 597, endPoint y: 567, distance: 25.0
click at [597, 567] on div "Automatisch testbar 1.4.11 Non-text Contrast (Level AA) 1.4.12 Text Spacing (Le…" at bounding box center [822, 358] width 463 height 1076
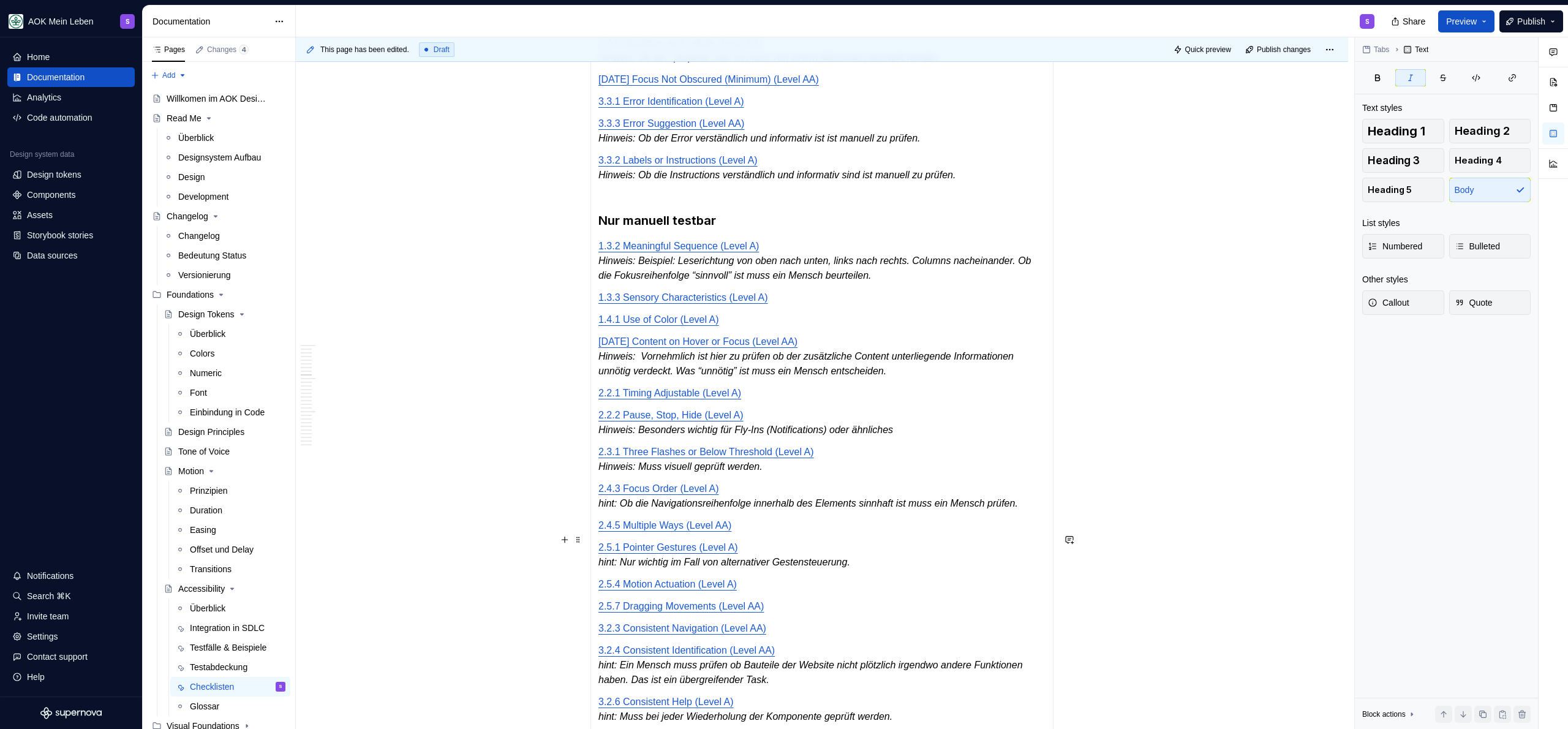
scroll to position [715, 0]
click at [626, 507] on em "hint: Ob die Navigationsreihenfolge innerhalb des Elements sinnhaft ist muss ei…" at bounding box center [808, 502] width 419 height 11
drag, startPoint x: 624, startPoint y: 519, endPoint x: 593, endPoint y: 519, distance: 31.0
click at [593, 519] on div "Automatisch testbar 1.4.11 Non-text Contrast (Level AA) 1.4.12 Text Spacing (Le…" at bounding box center [822, 273] width 463 height 1076
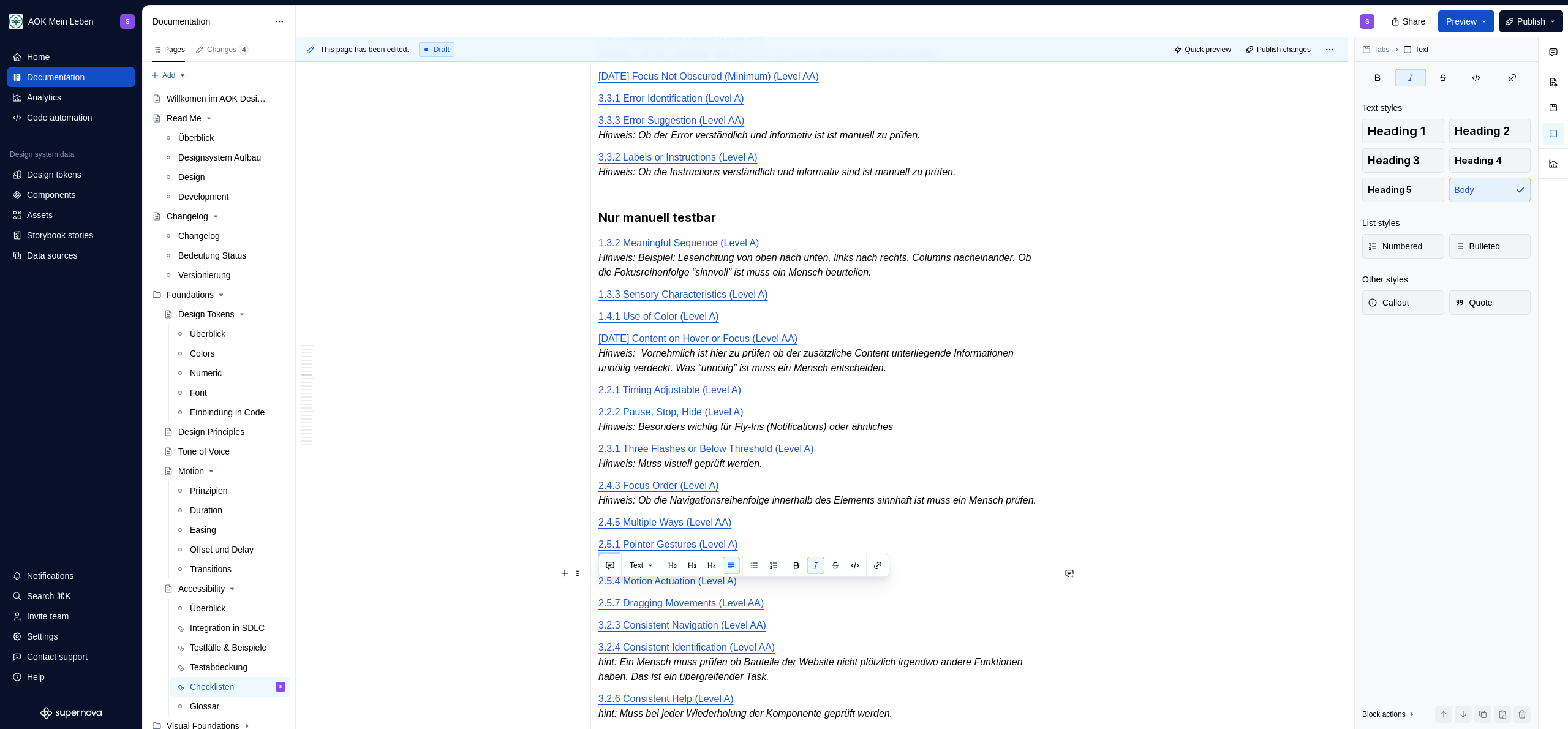
drag, startPoint x: 621, startPoint y: 589, endPoint x: 576, endPoint y: 590, distance: 45.0
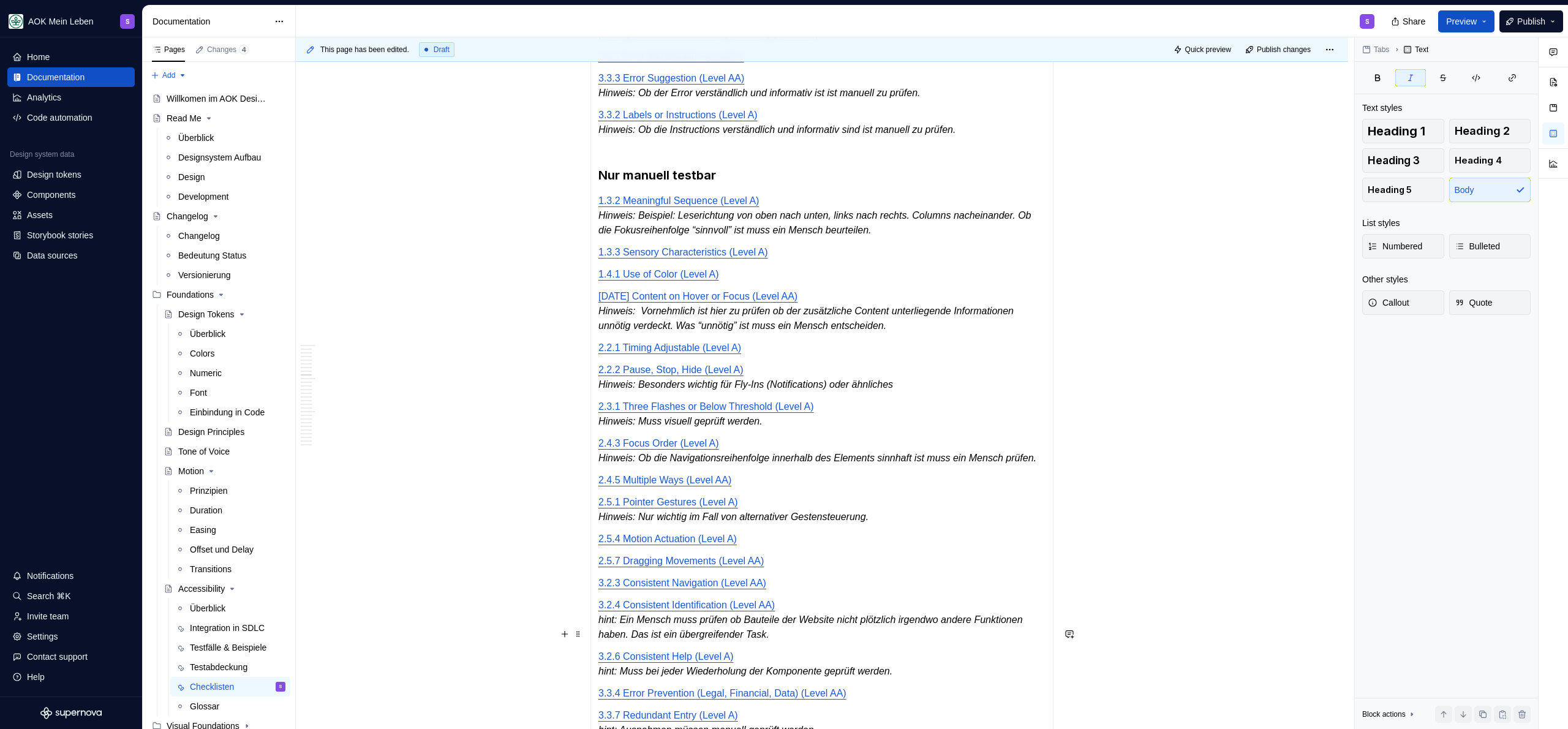
scroll to position [818, 0]
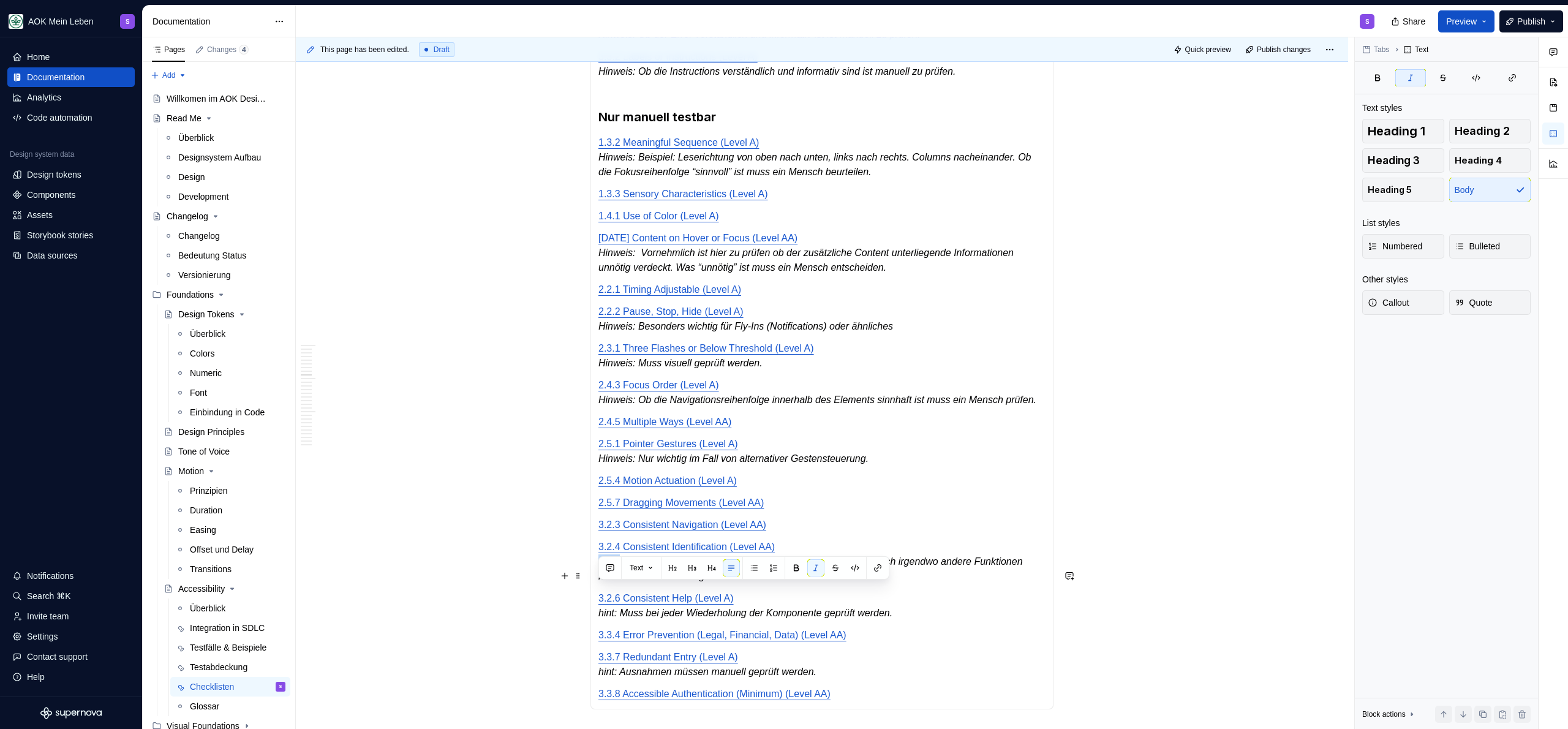
drag, startPoint x: 623, startPoint y: 594, endPoint x: 599, endPoint y: 595, distance: 24.0
click at [599, 581] on em "hint: Ein Mensch muss prüfen ob Bauteile der Website nicht plötzlich irgendwo a…" at bounding box center [811, 568] width 427 height 25
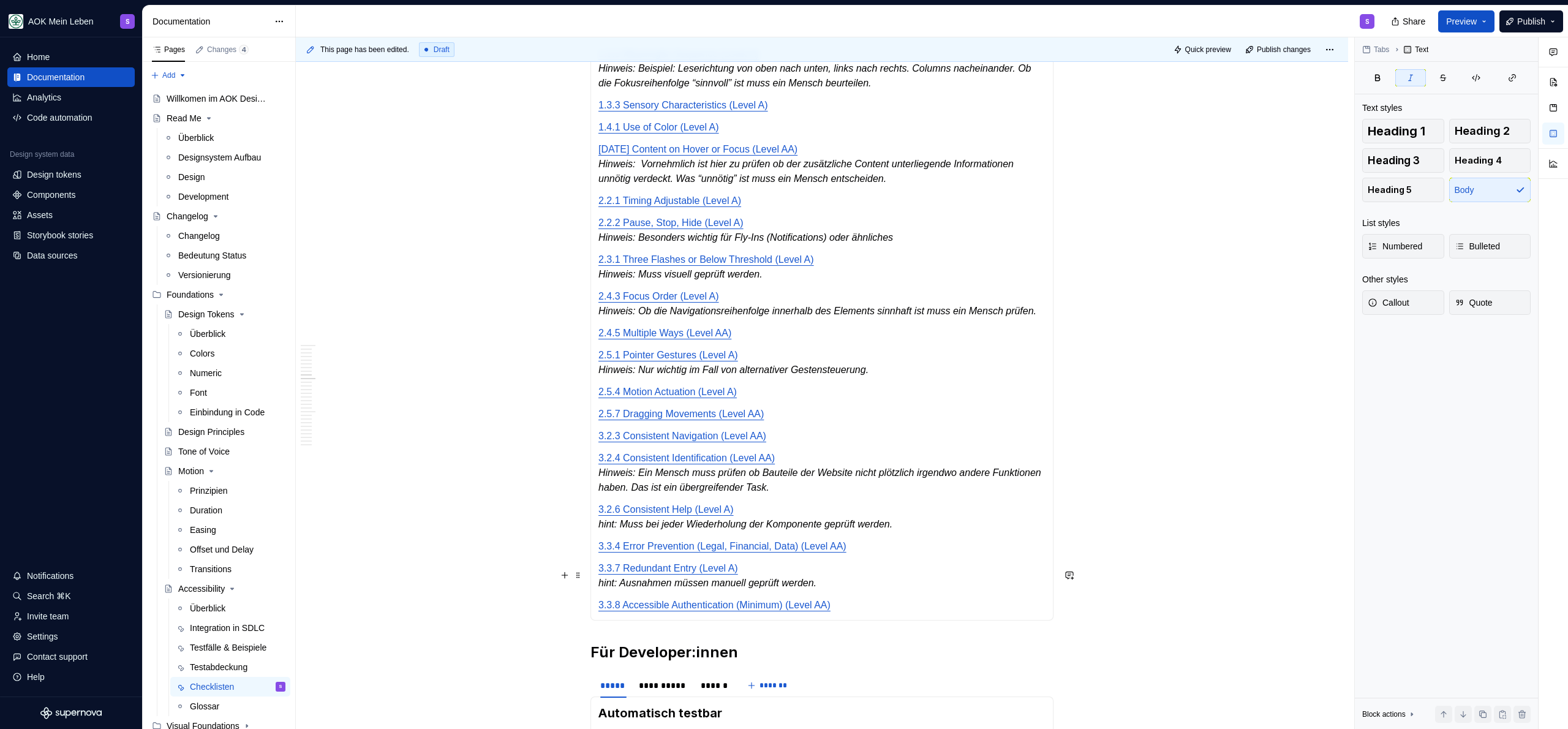
scroll to position [909, 0]
drag, startPoint x: 623, startPoint y: 553, endPoint x: 599, endPoint y: 555, distance: 24.1
click at [599, 528] on em "hint: Muss bei jeder Wiederholung der Komponente geprüft werden." at bounding box center [745, 522] width 294 height 11
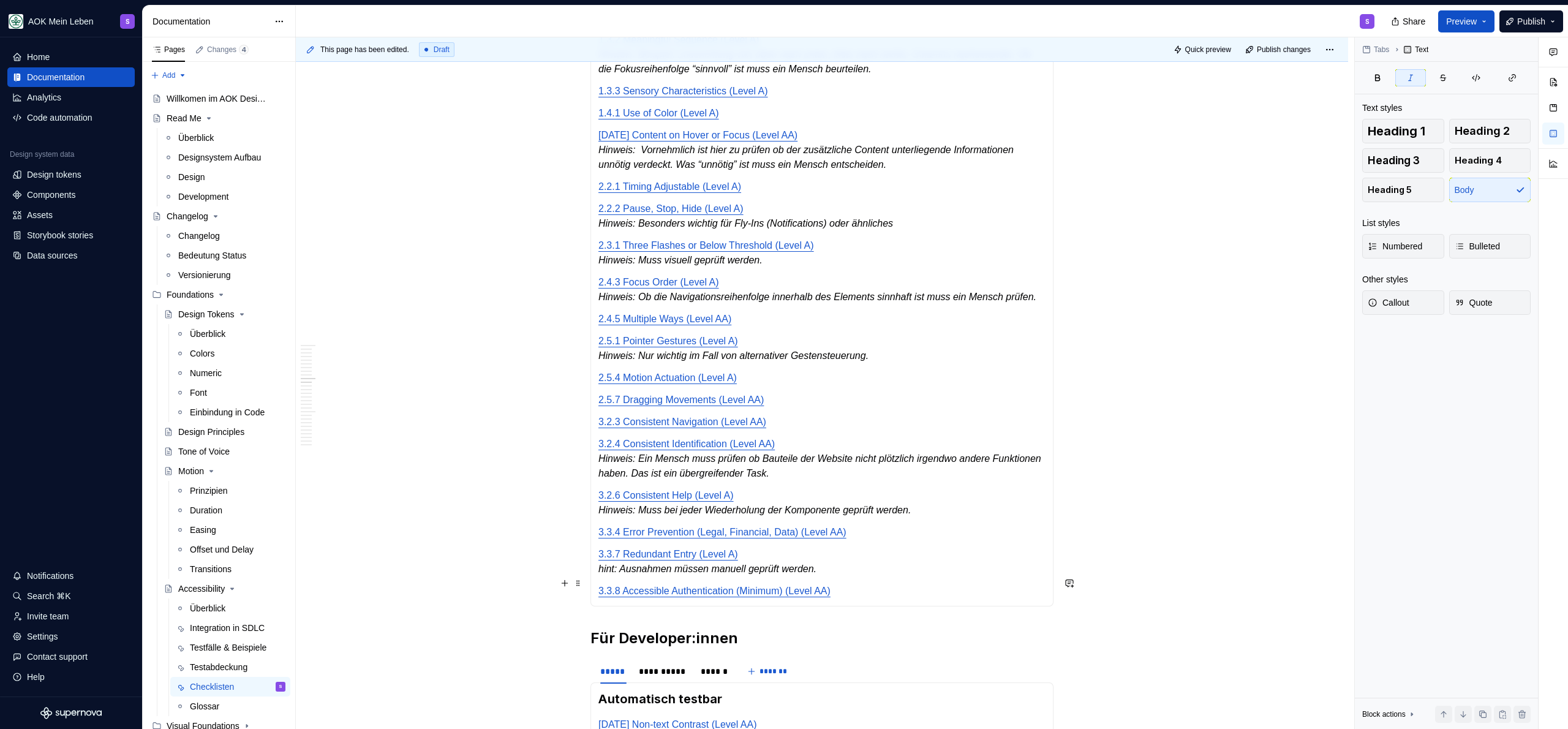
scroll to position [927, 0]
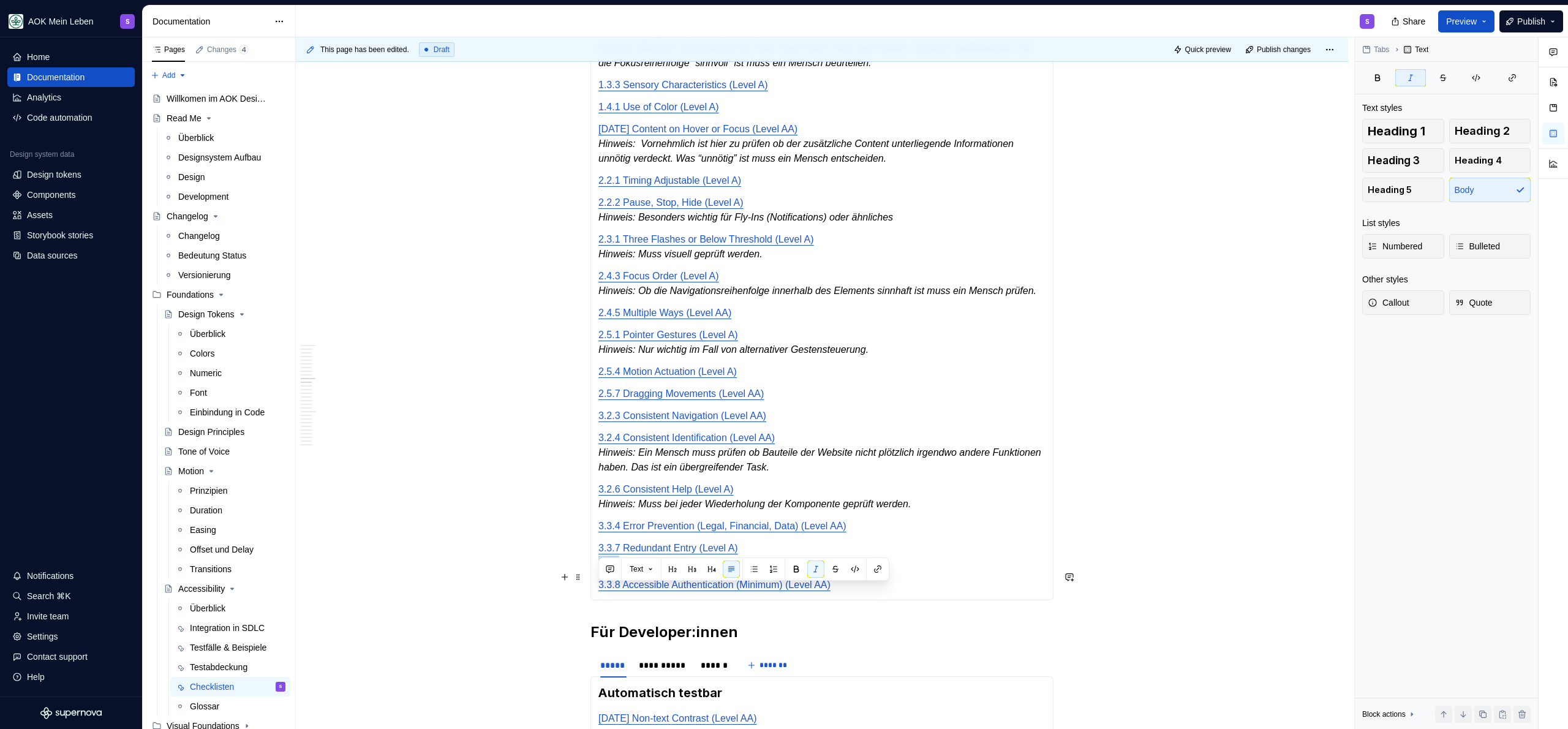
drag, startPoint x: 623, startPoint y: 593, endPoint x: 601, endPoint y: 593, distance: 22.0
click at [601, 567] on em "hint: Ausnahmen müssen manuell geprüft werden." at bounding box center [707, 562] width 218 height 11
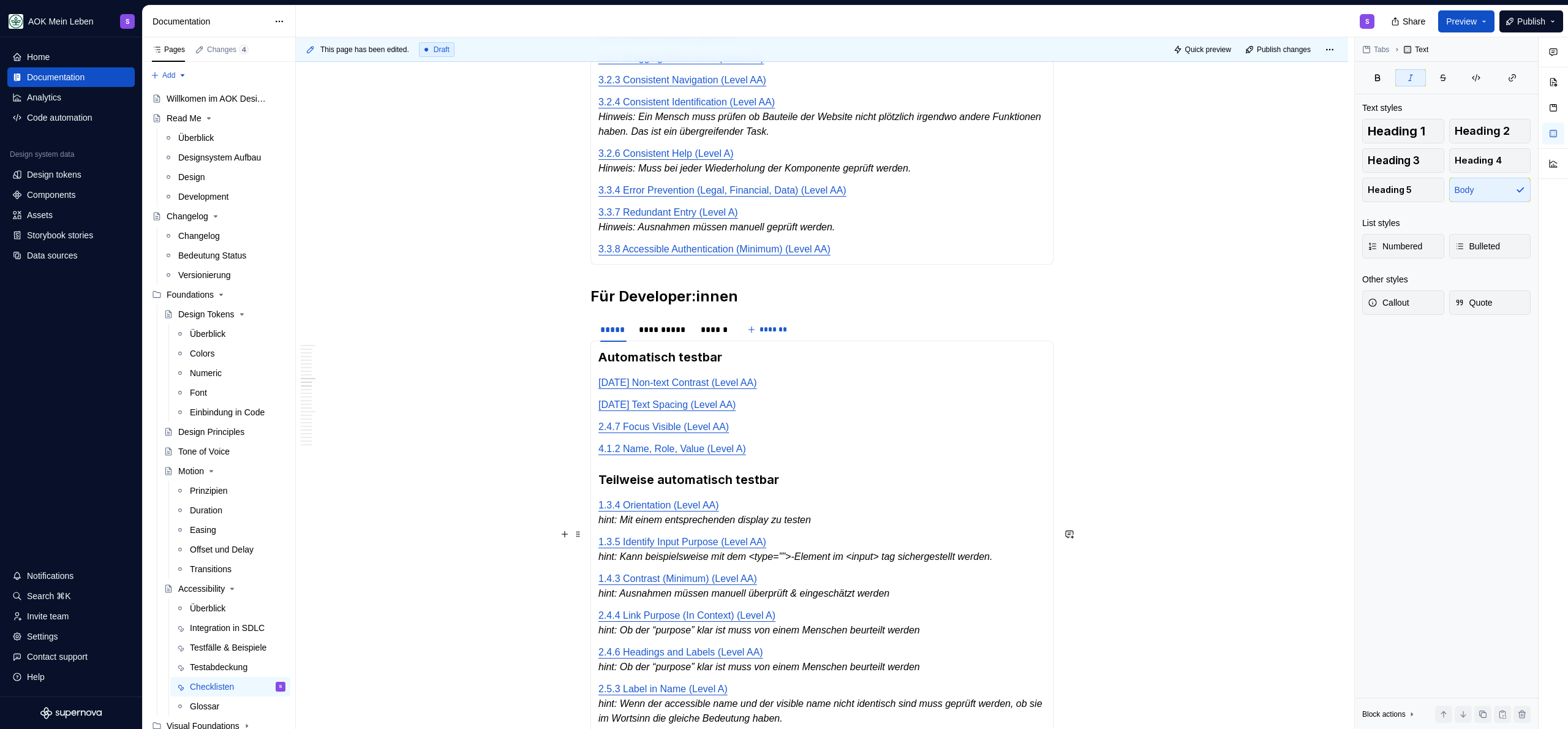
scroll to position [1265, 0]
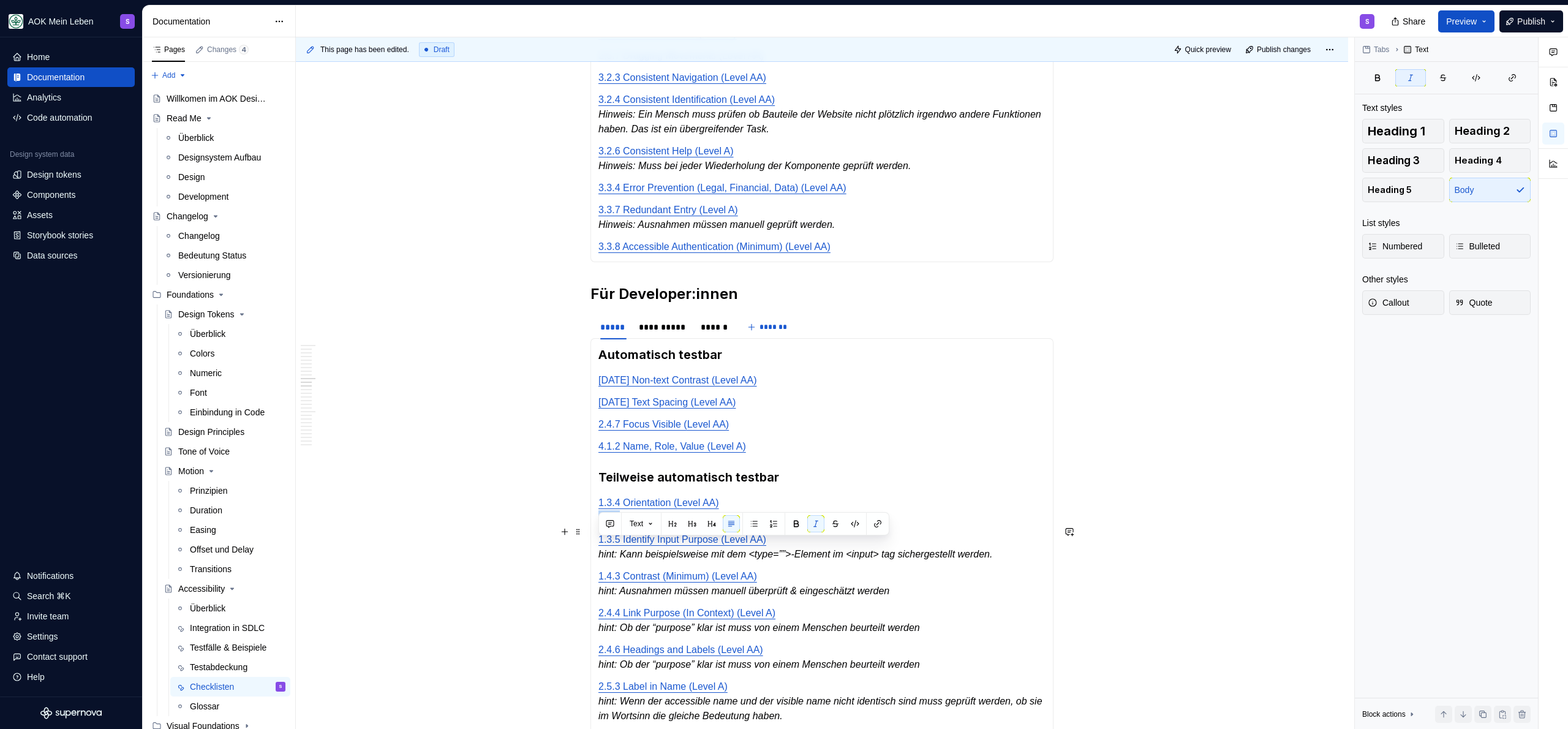
drag, startPoint x: 621, startPoint y: 549, endPoint x: 598, endPoint y: 549, distance: 23.0
click at [598, 522] on em "hint: Mit einem entsprechenden display zu testen" at bounding box center [704, 517] width 213 height 11
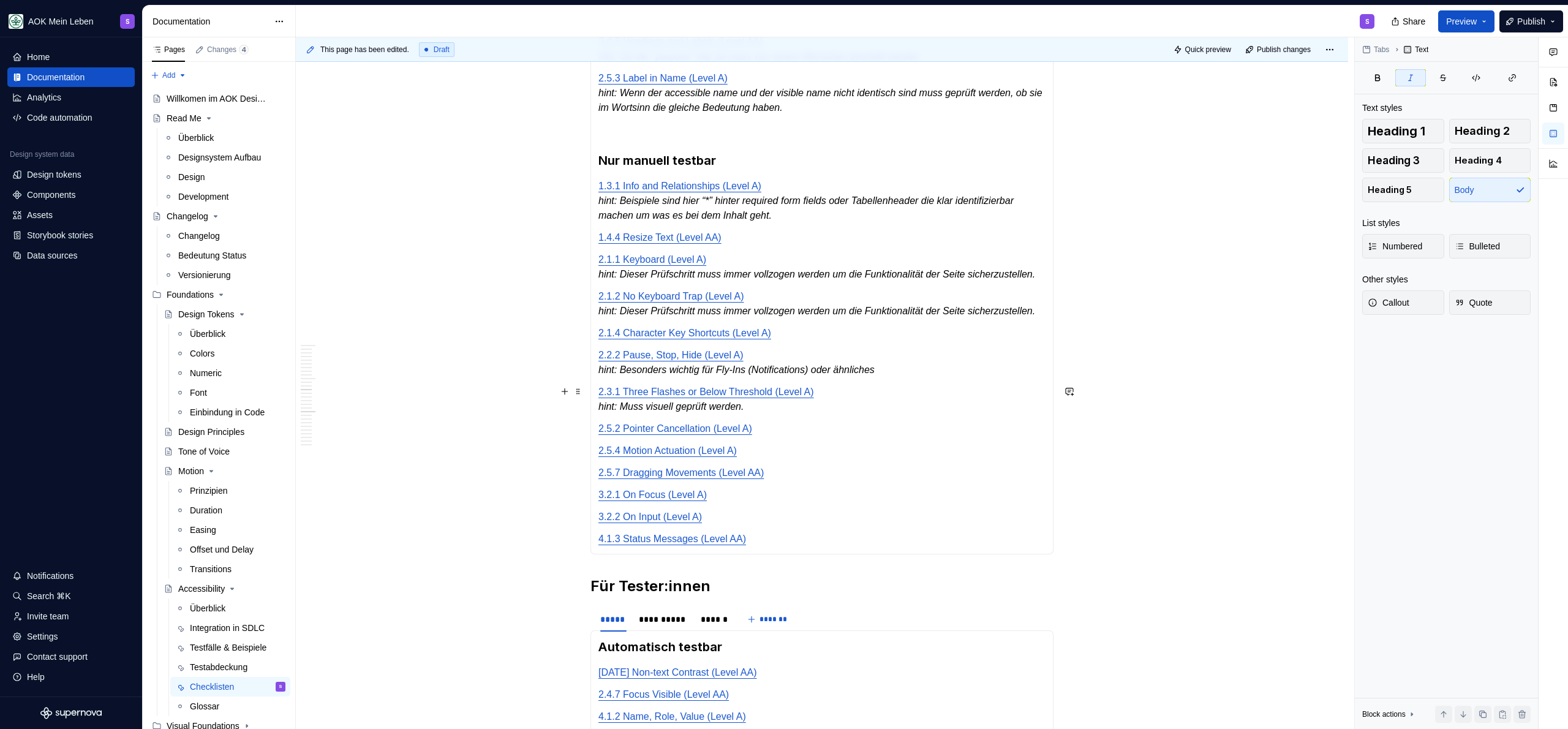
scroll to position [1919, 0]
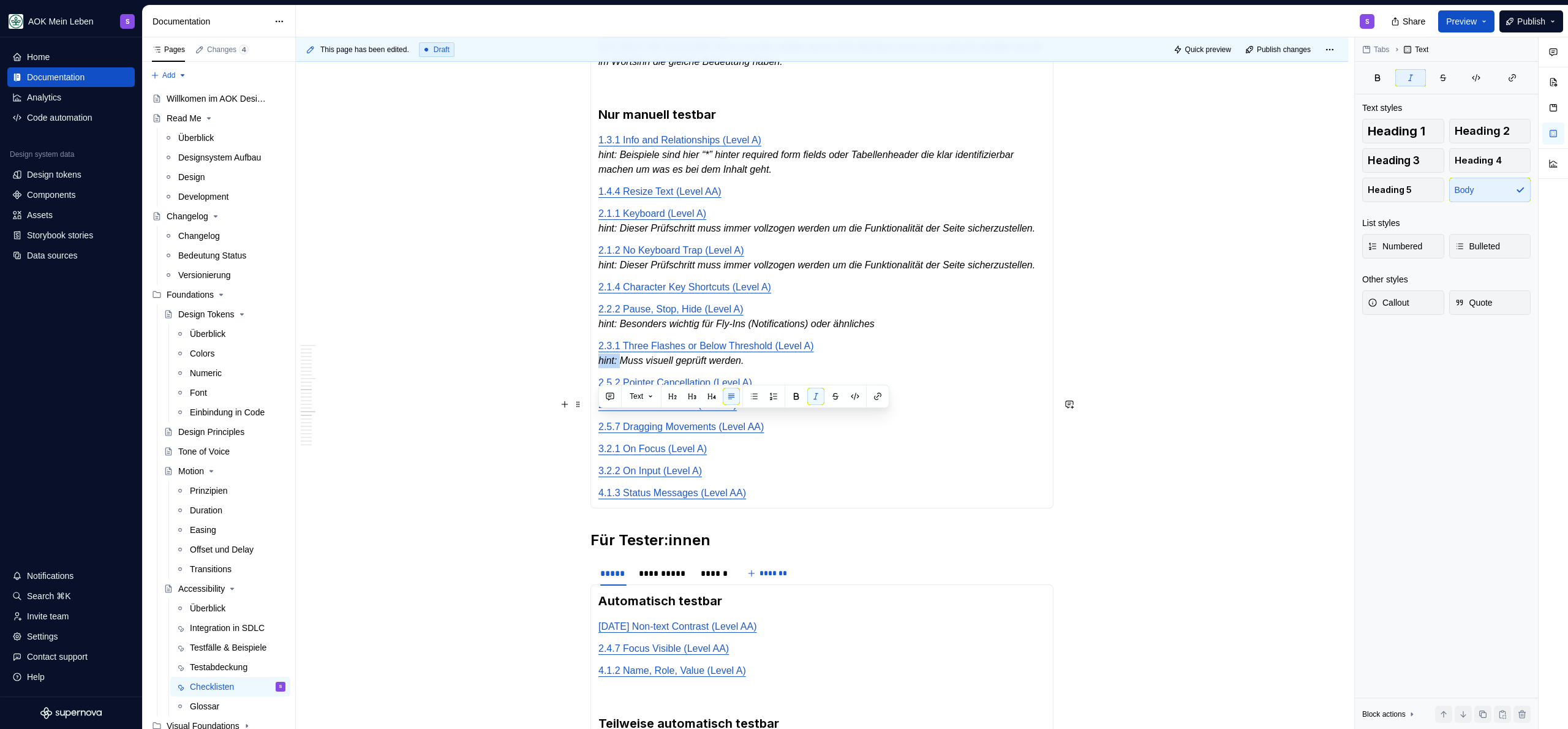
drag, startPoint x: 620, startPoint y: 419, endPoint x: 599, endPoint y: 422, distance: 21.2
click at [599, 366] on em "hint: Muss visuell geprüft werden." at bounding box center [670, 360] width 145 height 11
drag, startPoint x: 621, startPoint y: 385, endPoint x: 596, endPoint y: 386, distance: 25.0
click at [596, 386] on div "Automatisch testbar 1.4.11 Non-text Contrast (Level AA) 1.4.12 Text Spacing (Le…" at bounding box center [822, 96] width 463 height 824
drag, startPoint x: 621, startPoint y: 313, endPoint x: 593, endPoint y: 313, distance: 28.0
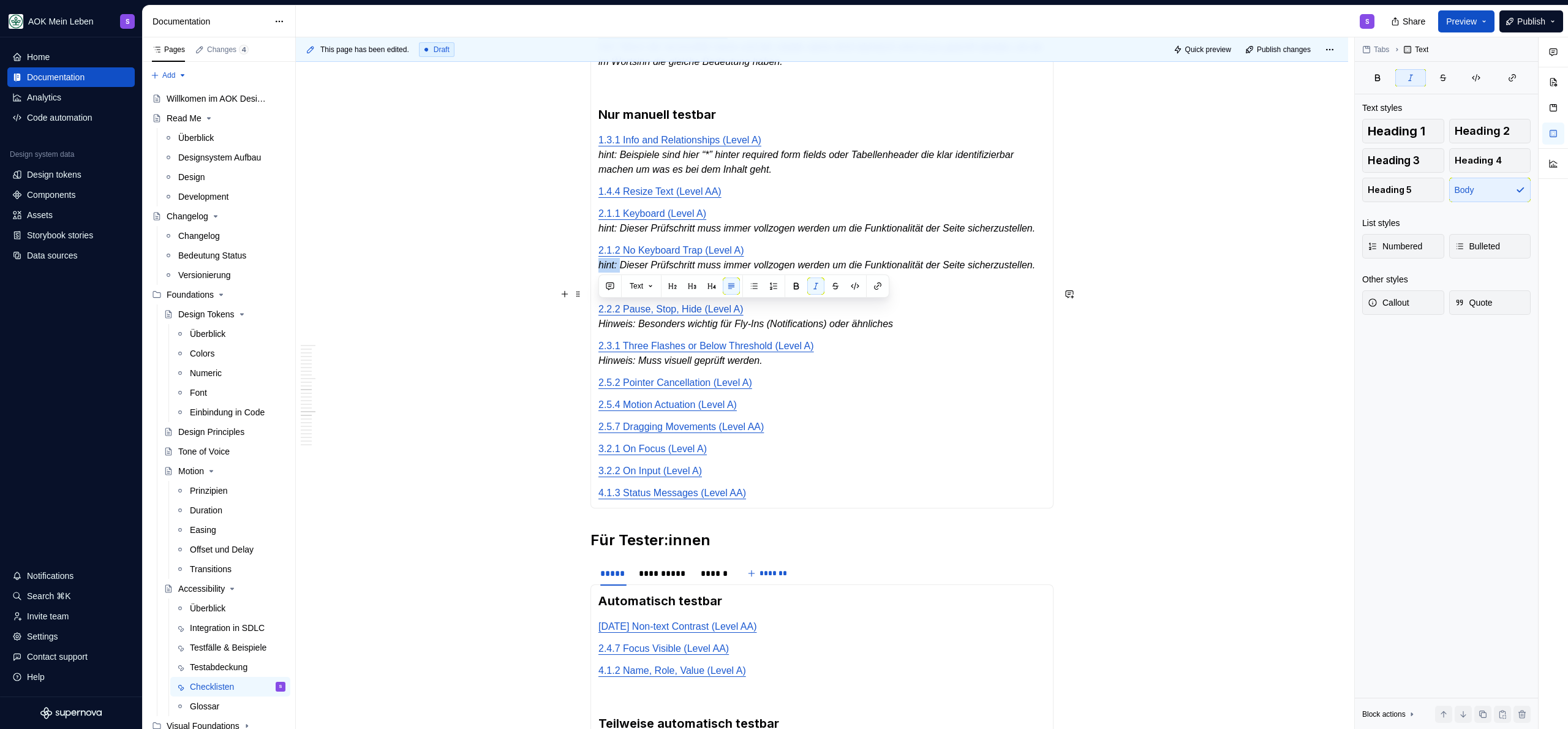
click at [593, 313] on div "Automatisch testbar 1.4.11 Non-text Contrast (Level AA) 1.4.12 Text Spacing (Le…" at bounding box center [822, 96] width 463 height 824
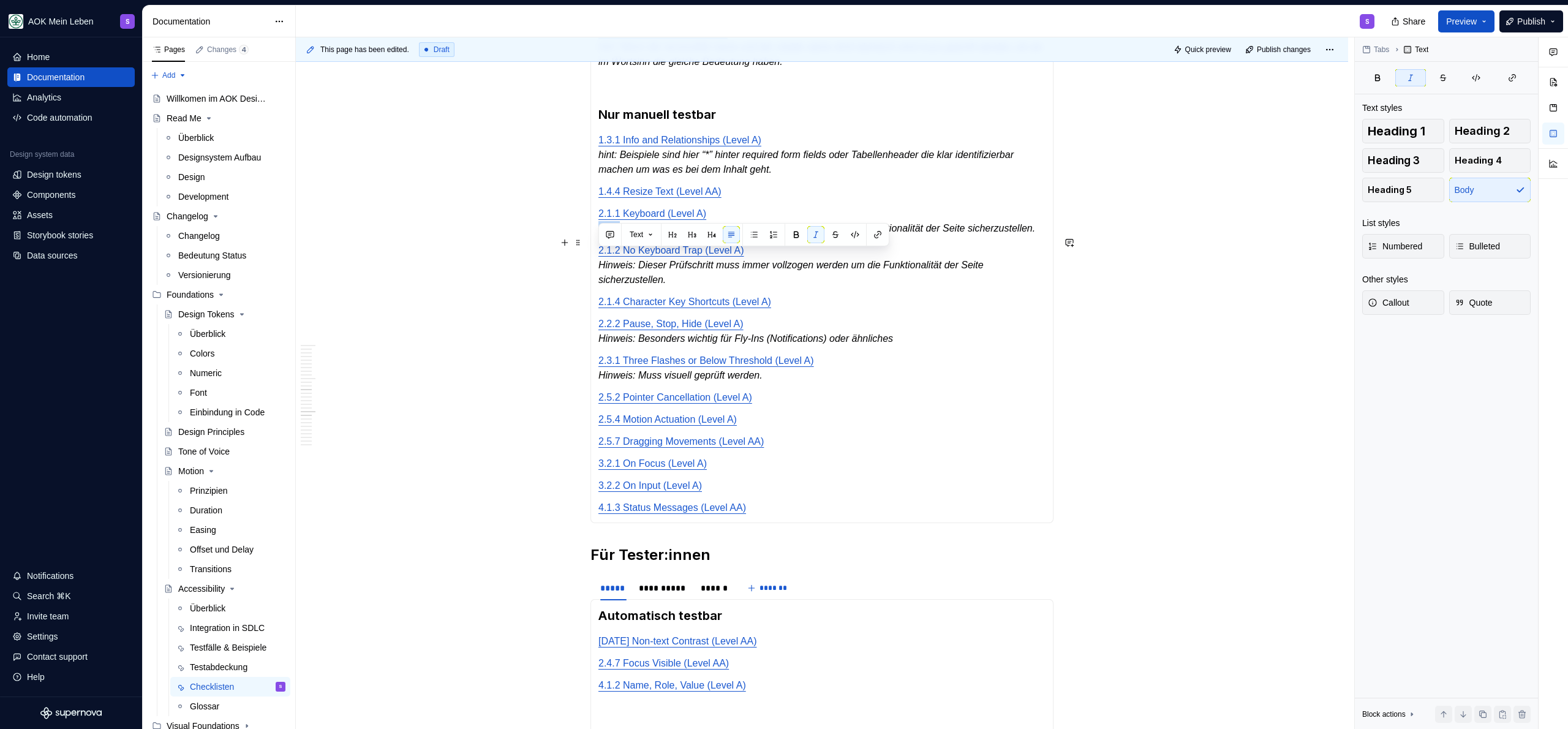
drag, startPoint x: 621, startPoint y: 258, endPoint x: 596, endPoint y: 261, distance: 25.2
click at [596, 261] on div "Automatisch testbar 1.4.11 Non-text Contrast (Level AA) 1.4.12 Text Spacing (Le…" at bounding box center [822, 104] width 463 height 839
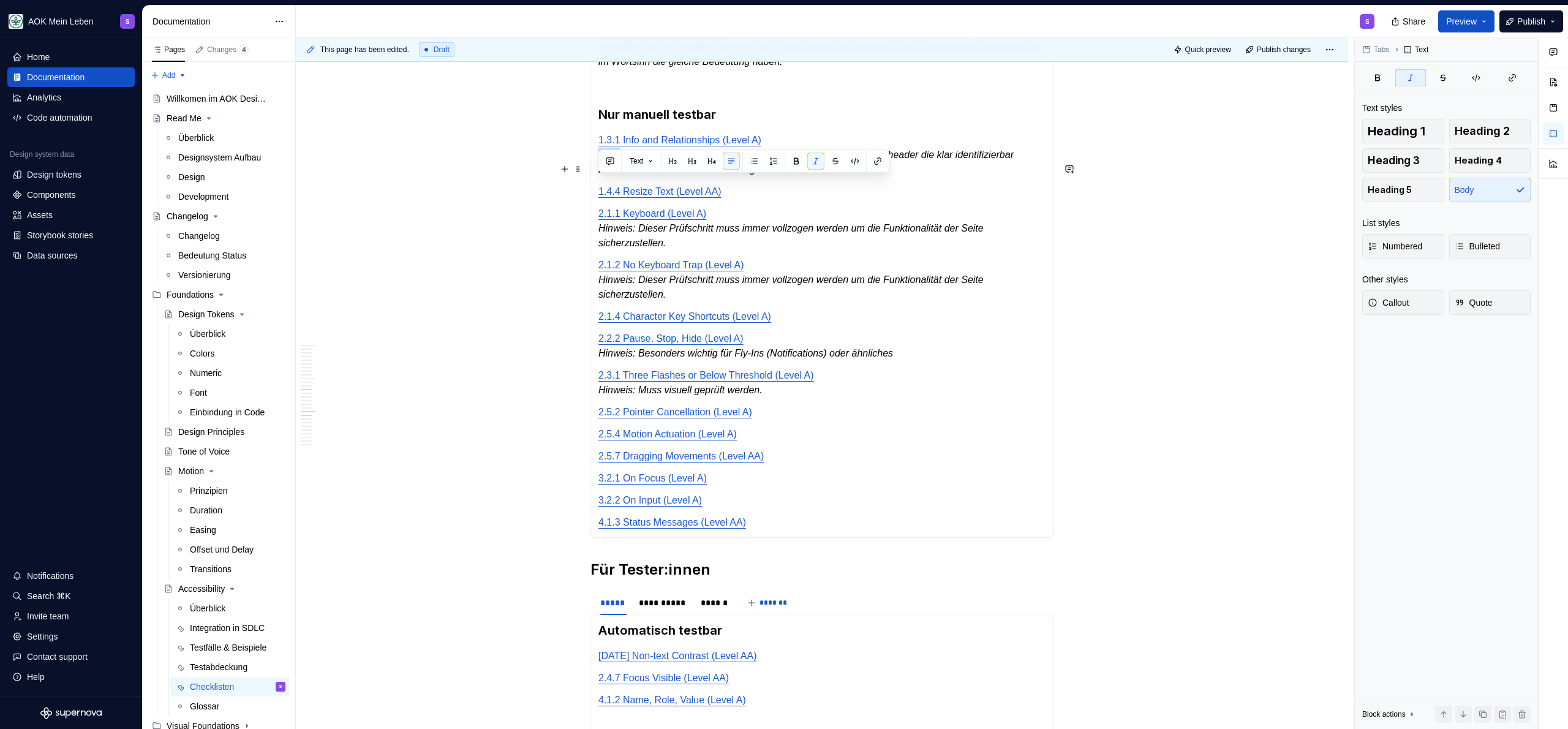
drag, startPoint x: 621, startPoint y: 188, endPoint x: 601, endPoint y: 188, distance: 20.0
click at [601, 175] on em "hint: Beispiele sind hier “*” hinter required form fields oder Tabellenheader d…" at bounding box center [807, 162] width 418 height 25
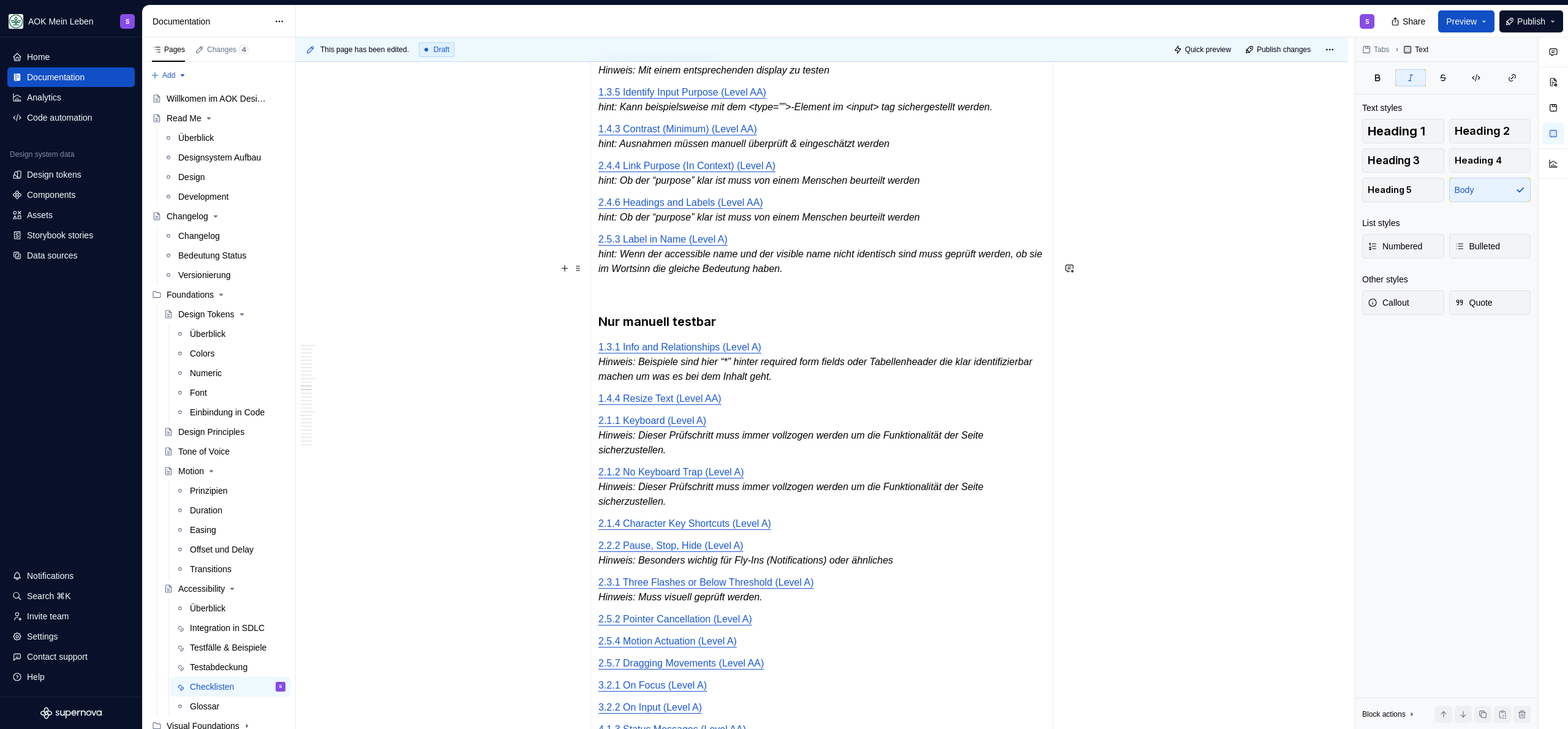
scroll to position [1705, 0]
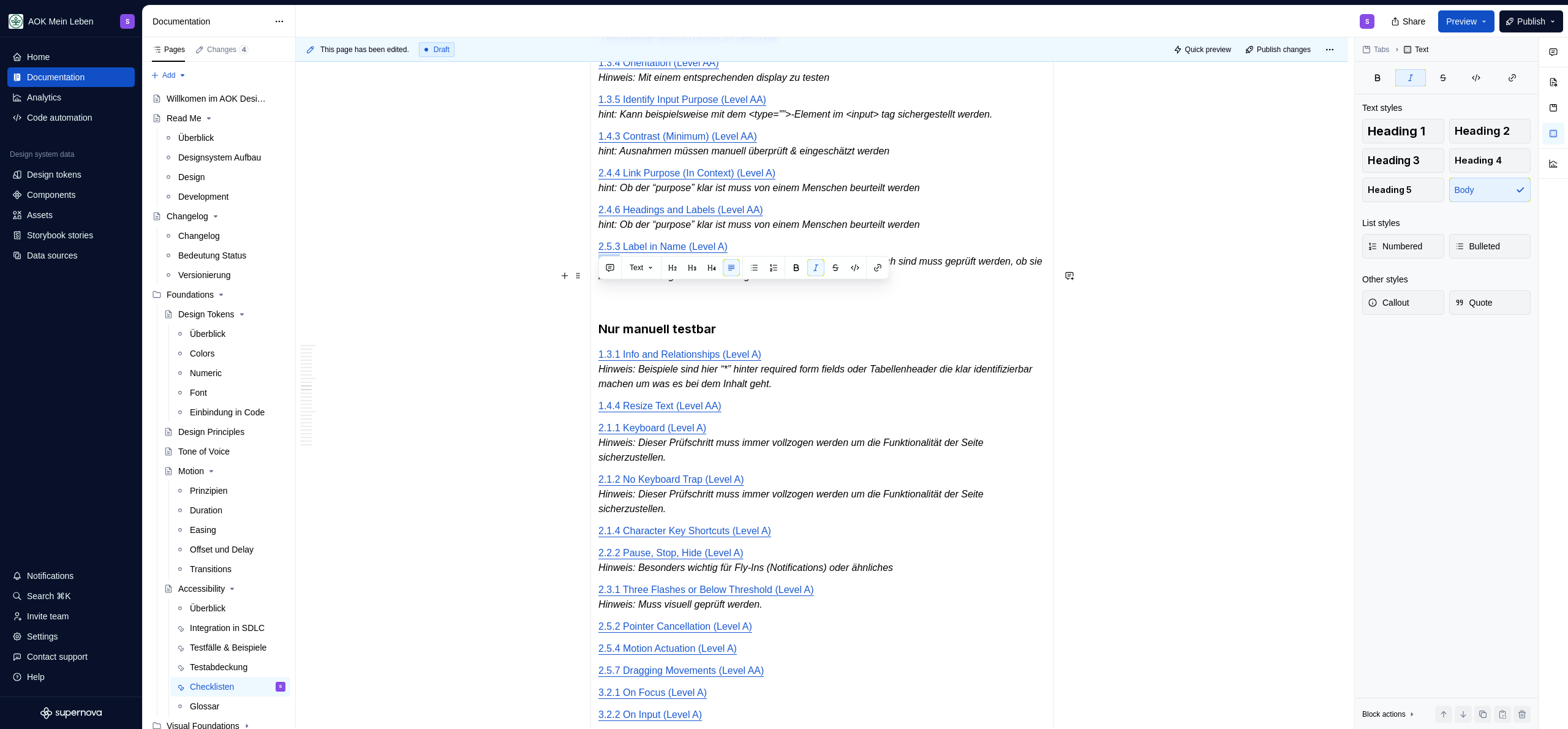
drag, startPoint x: 624, startPoint y: 290, endPoint x: 598, endPoint y: 290, distance: 26.0
click at [598, 281] on em "hint: Wenn der accessible name und der visible name nicht identisch sind muss g…" at bounding box center [822, 268] width 447 height 25
drag, startPoint x: 622, startPoint y: 256, endPoint x: 598, endPoint y: 255, distance: 24.0
click at [598, 230] on em "hint: Ob der “purpose” klar ist muss von einem Menschen beurteilt werden" at bounding box center [759, 224] width 321 height 11
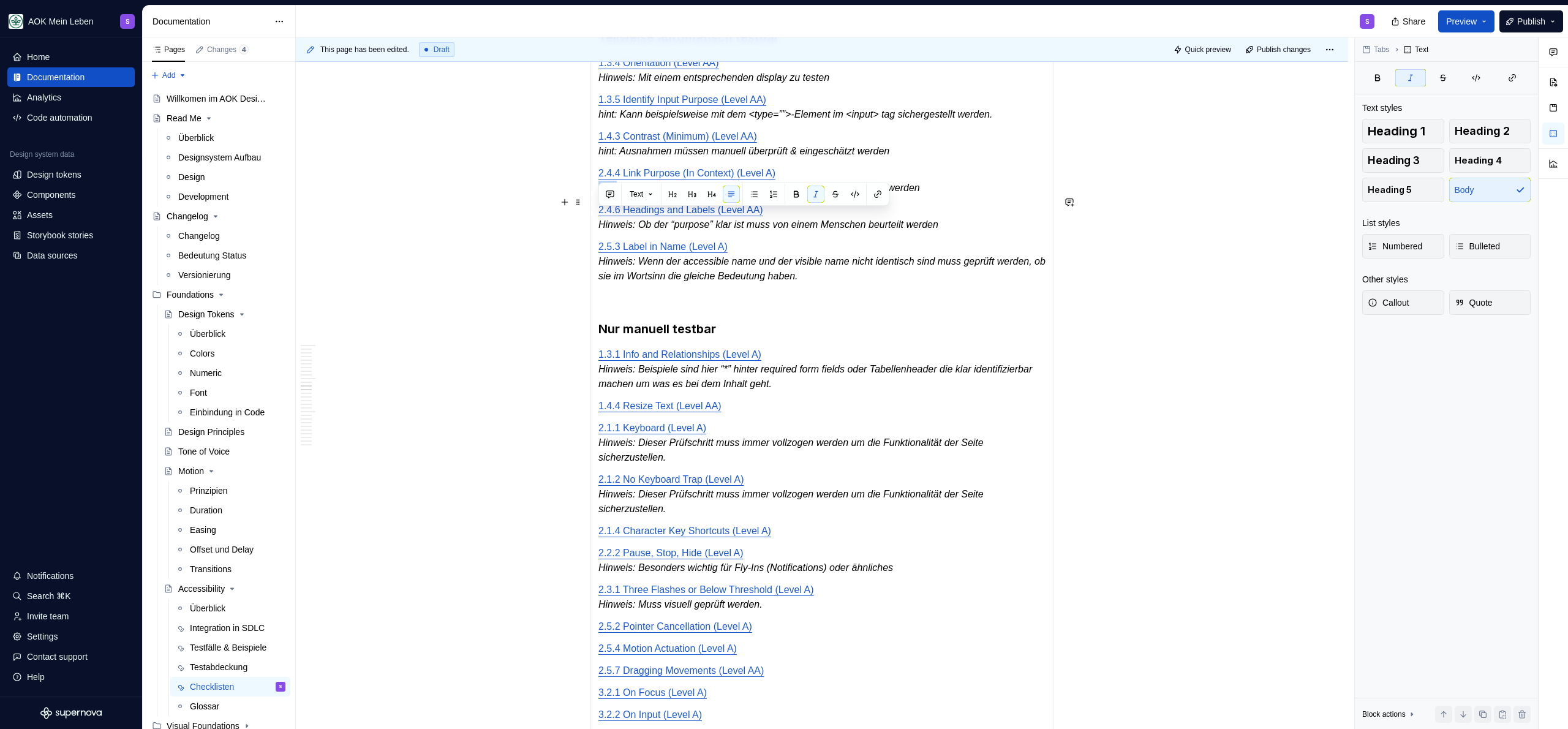
drag, startPoint x: 619, startPoint y: 220, endPoint x: 597, endPoint y: 219, distance: 22.0
click at [597, 219] on div "Automatisch testbar 1.4.11 Non-text Contrast (Level AA) 1.4.12 Text Spacing (Le…" at bounding box center [822, 324] width 463 height 854
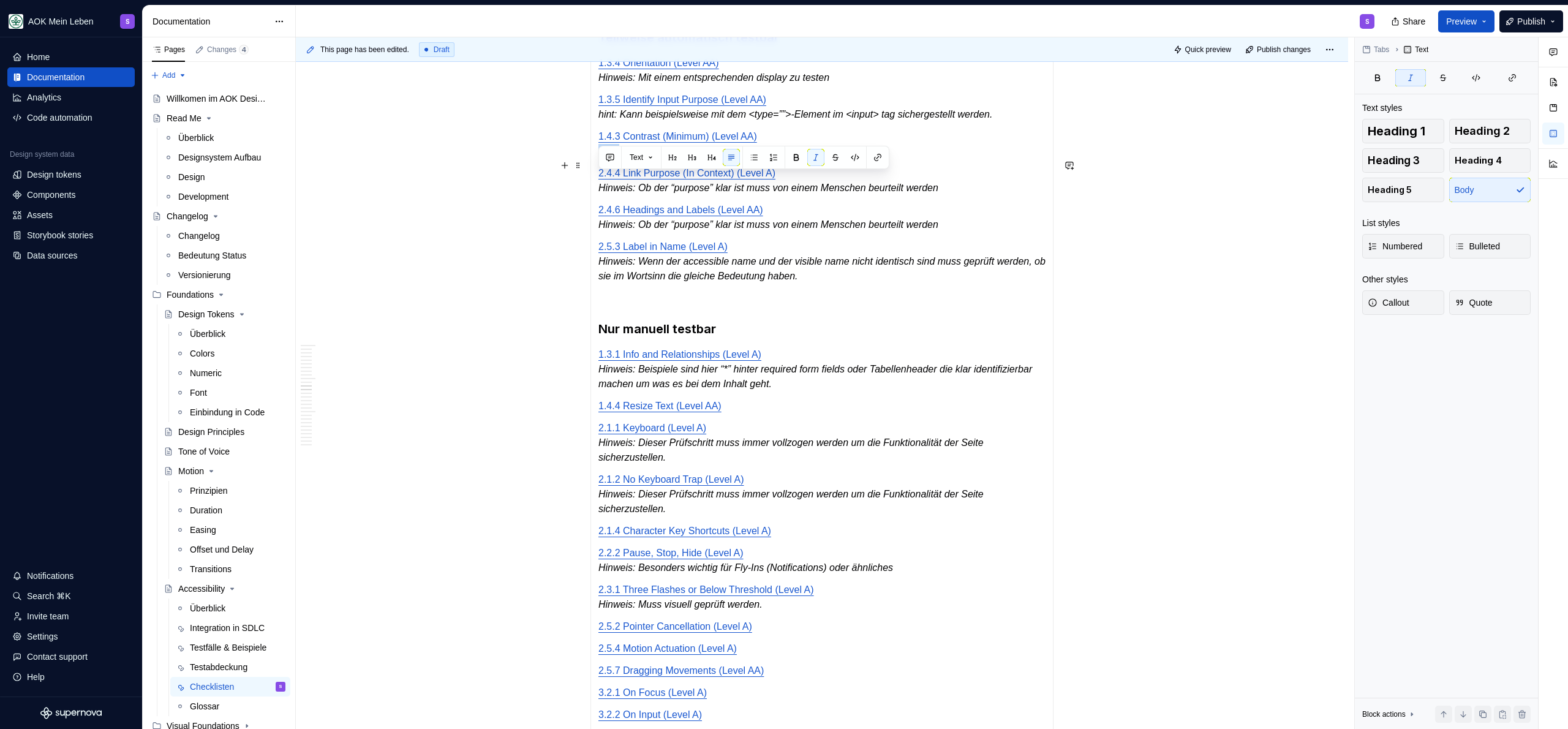
drag, startPoint x: 620, startPoint y: 183, endPoint x: 601, endPoint y: 180, distance: 19.2
click at [601, 156] on em "hint: Ausnahmen müssen manuell überprüft & eingeschätzt werden" at bounding box center [743, 150] width 291 height 11
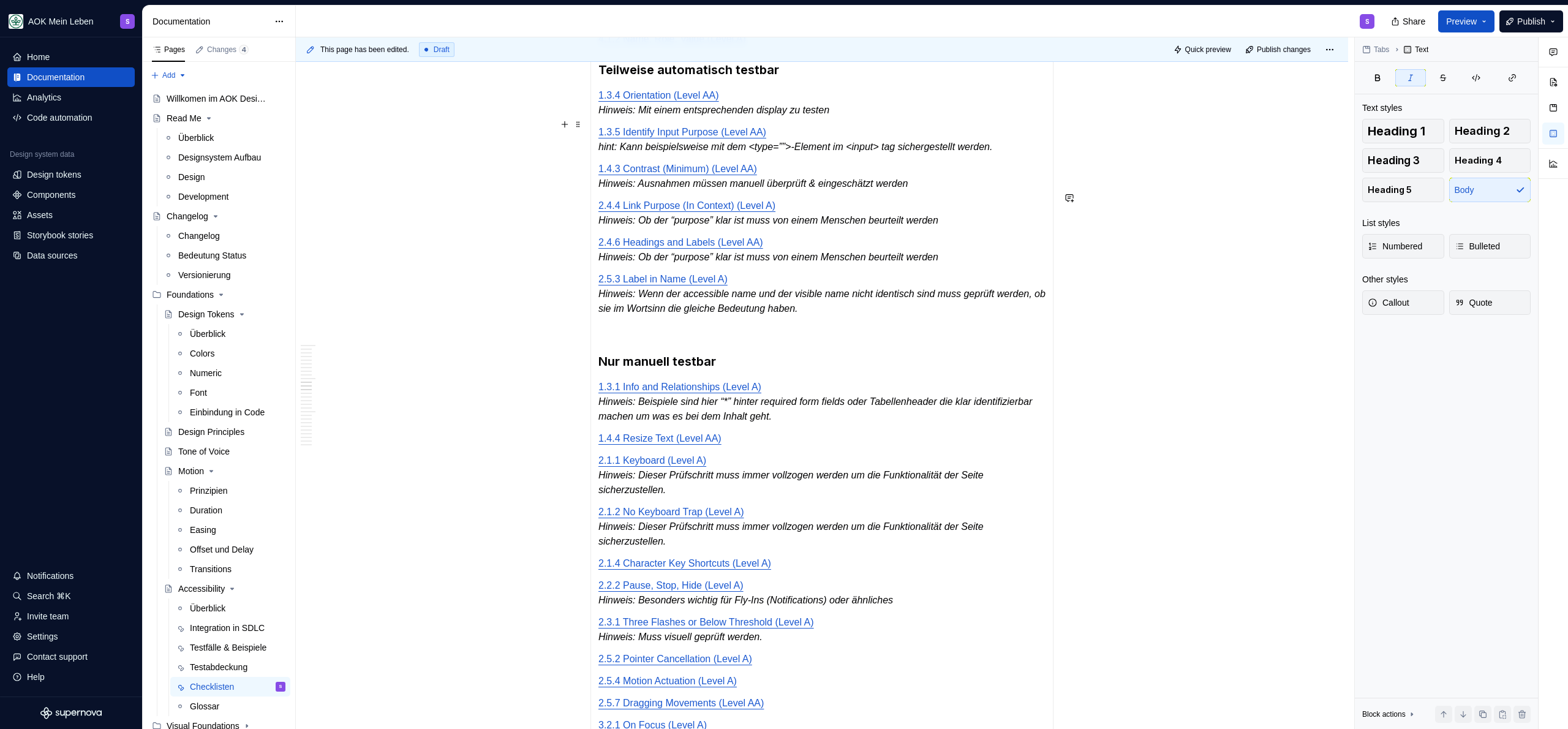
scroll to position [1606, 0]
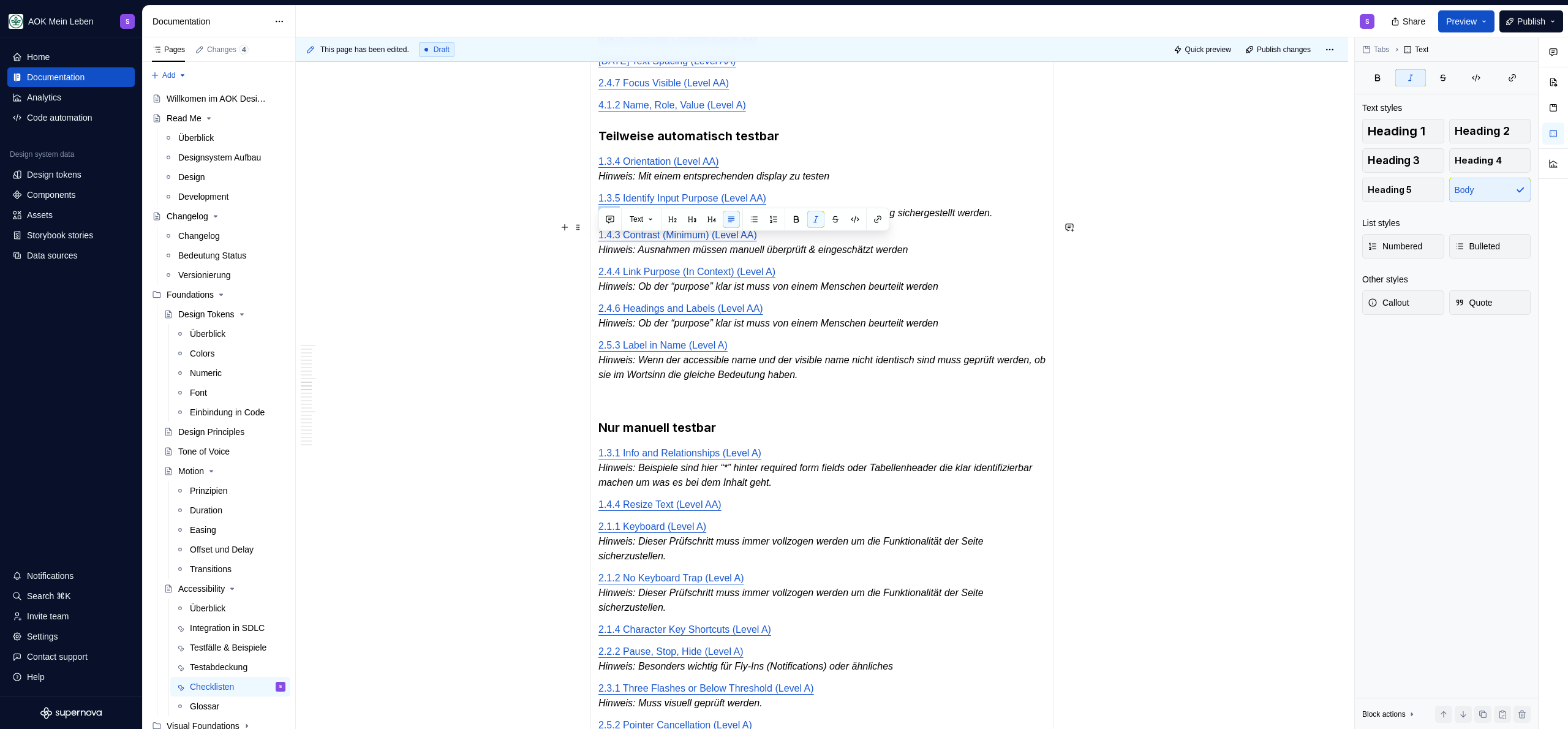
drag, startPoint x: 620, startPoint y: 245, endPoint x: 598, endPoint y: 244, distance: 22.0
click at [598, 218] on em "hint: Kann beispielsweise mit dem <type=””>-Element im <input> tag sichergestel…" at bounding box center [795, 213] width 394 height 11
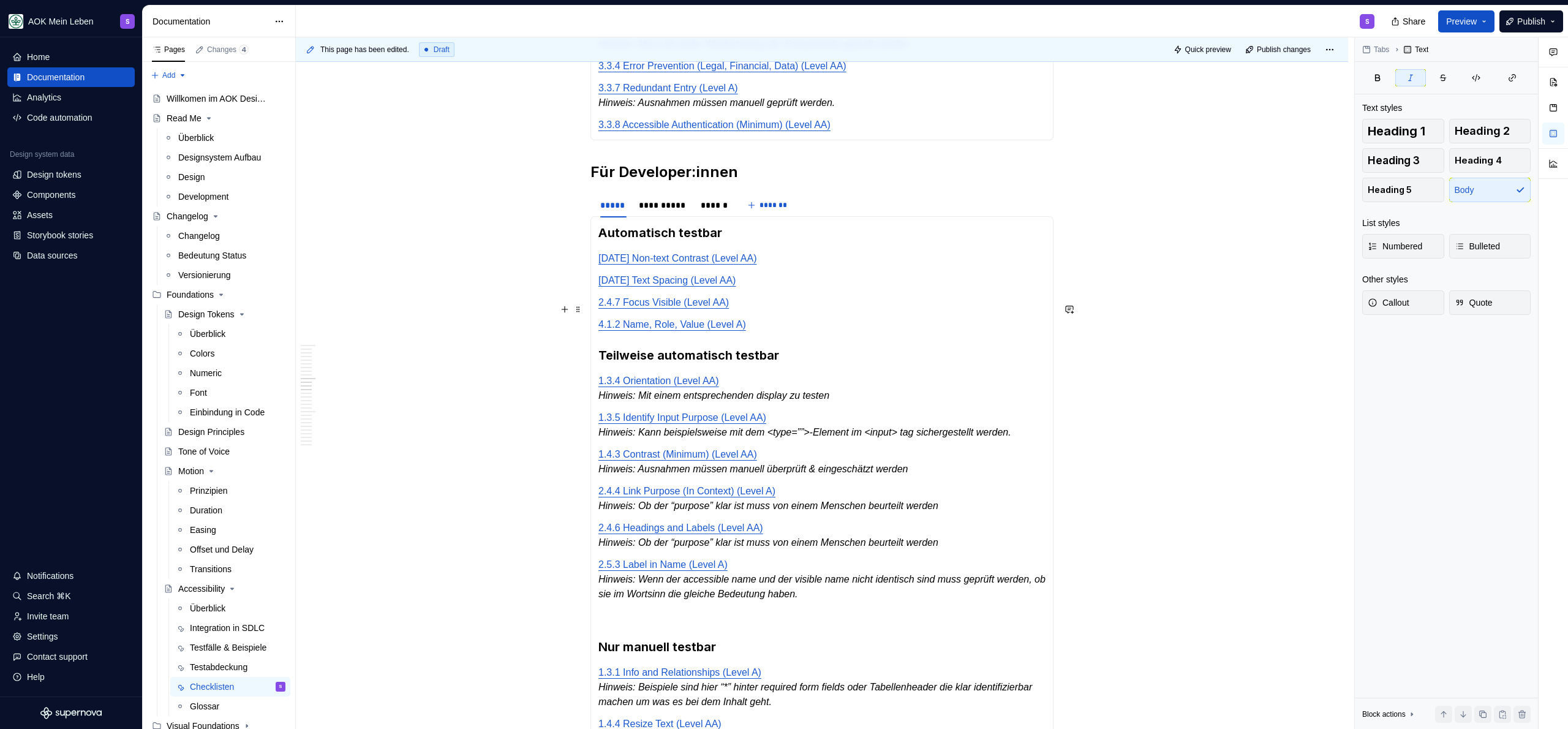
scroll to position [1481, 0]
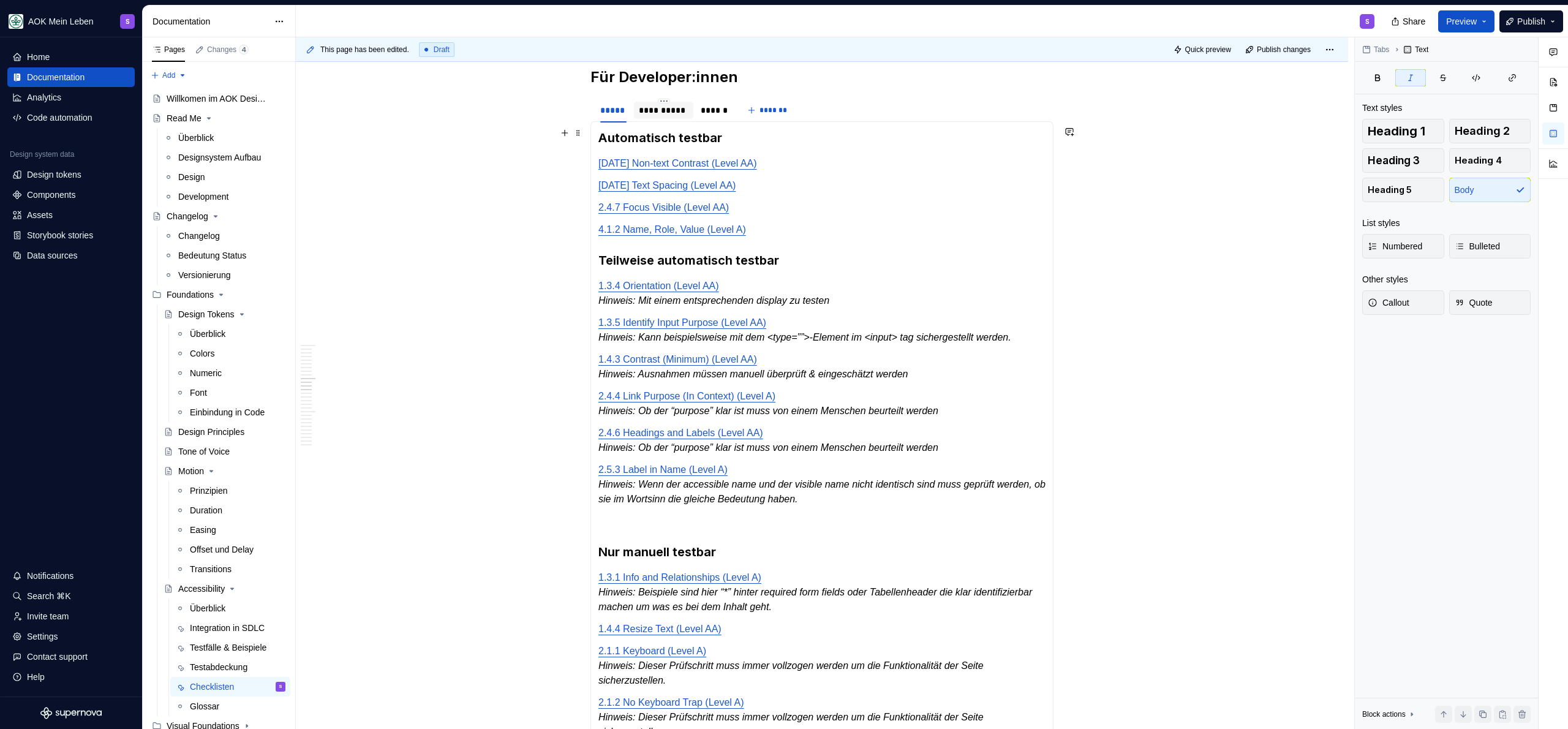
click at [655, 117] on div "**********" at bounding box center [663, 110] width 49 height 12
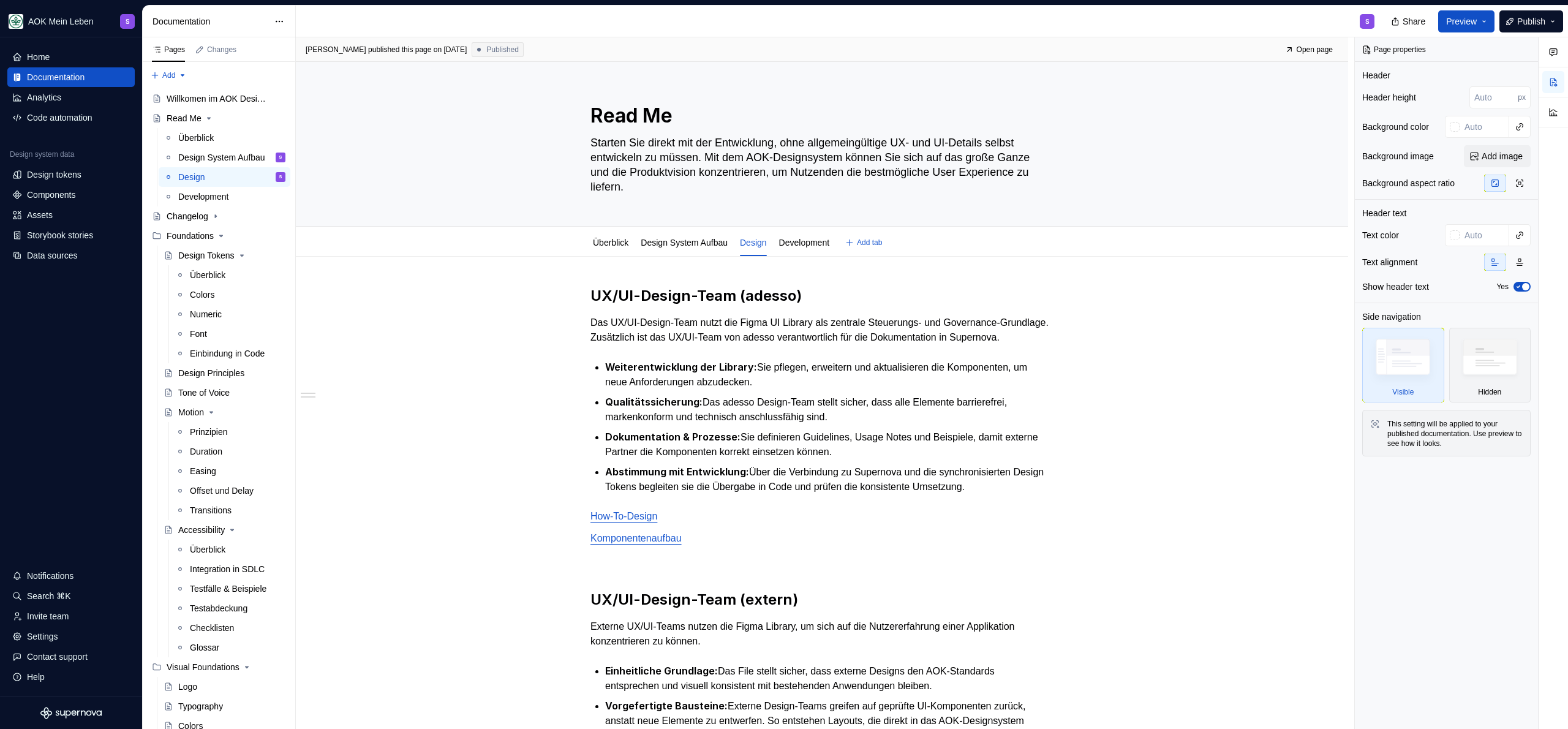
click at [685, 233] on html "AOK Mein Leben S Home Documentation Analytics Code automation Design system dat…" at bounding box center [784, 364] width 1568 height 729
click at [521, 330] on html "AOK Mein Leben S Home Documentation Analytics Code automation Design system dat…" at bounding box center [784, 364] width 1568 height 729
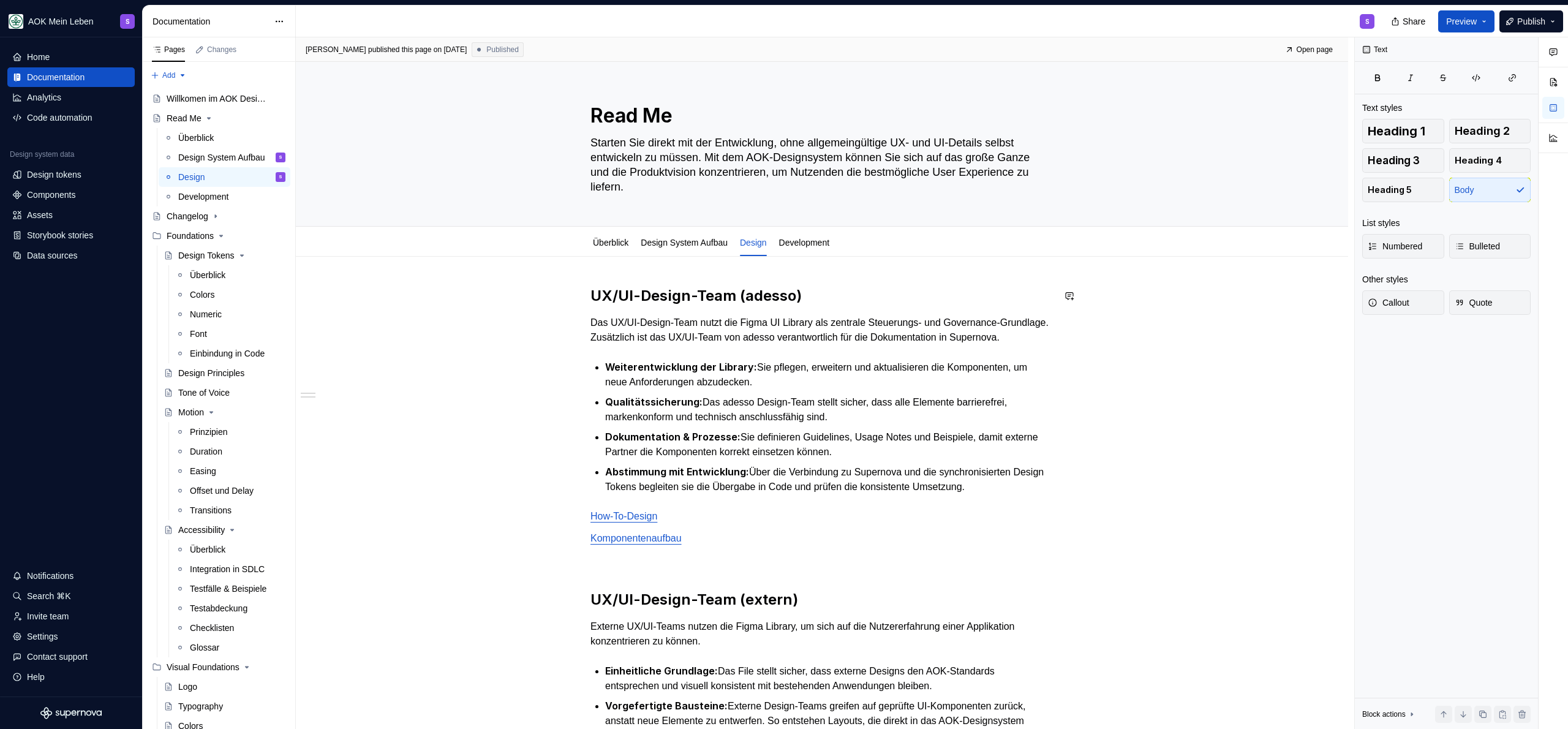
click at [875, 285] on div "UX/UI-Design-Team (adesso) Das UX/UI-Design-Team nutzt die Figma UI Library als…" at bounding box center [822, 666] width 1052 height 819
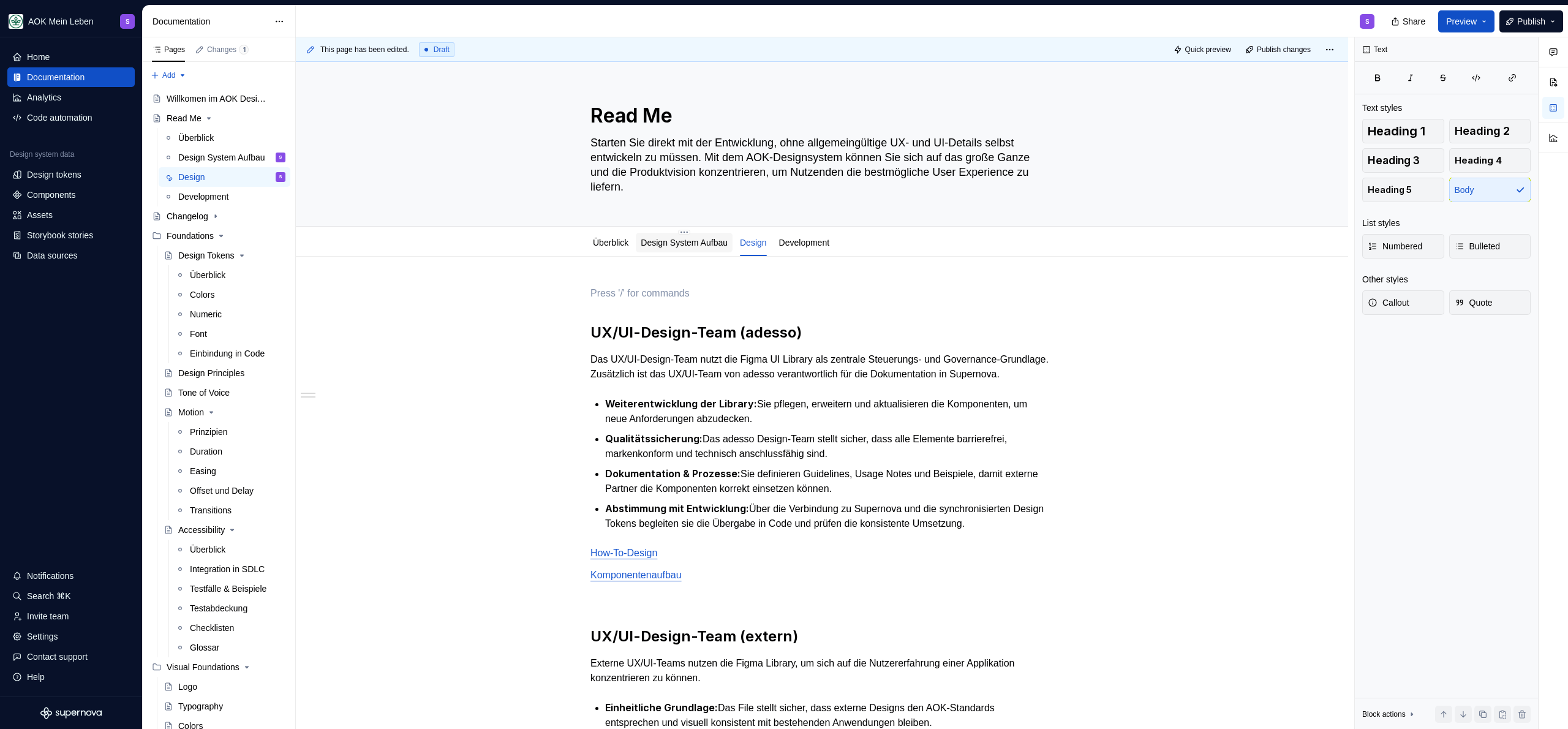
click at [695, 248] on div "Design System Aufbau" at bounding box center [684, 242] width 87 height 12
type textarea "*"
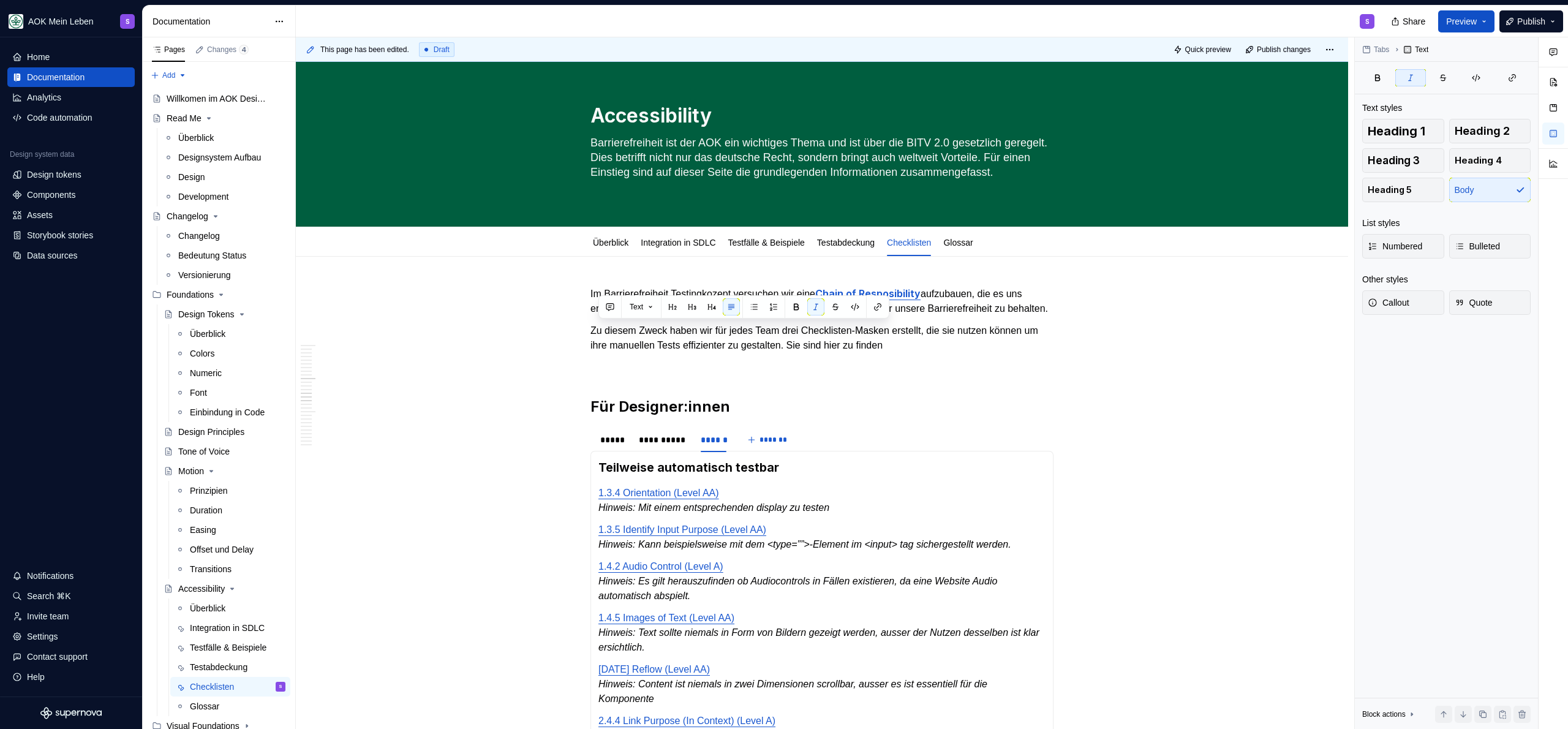
scroll to position [1481, 0]
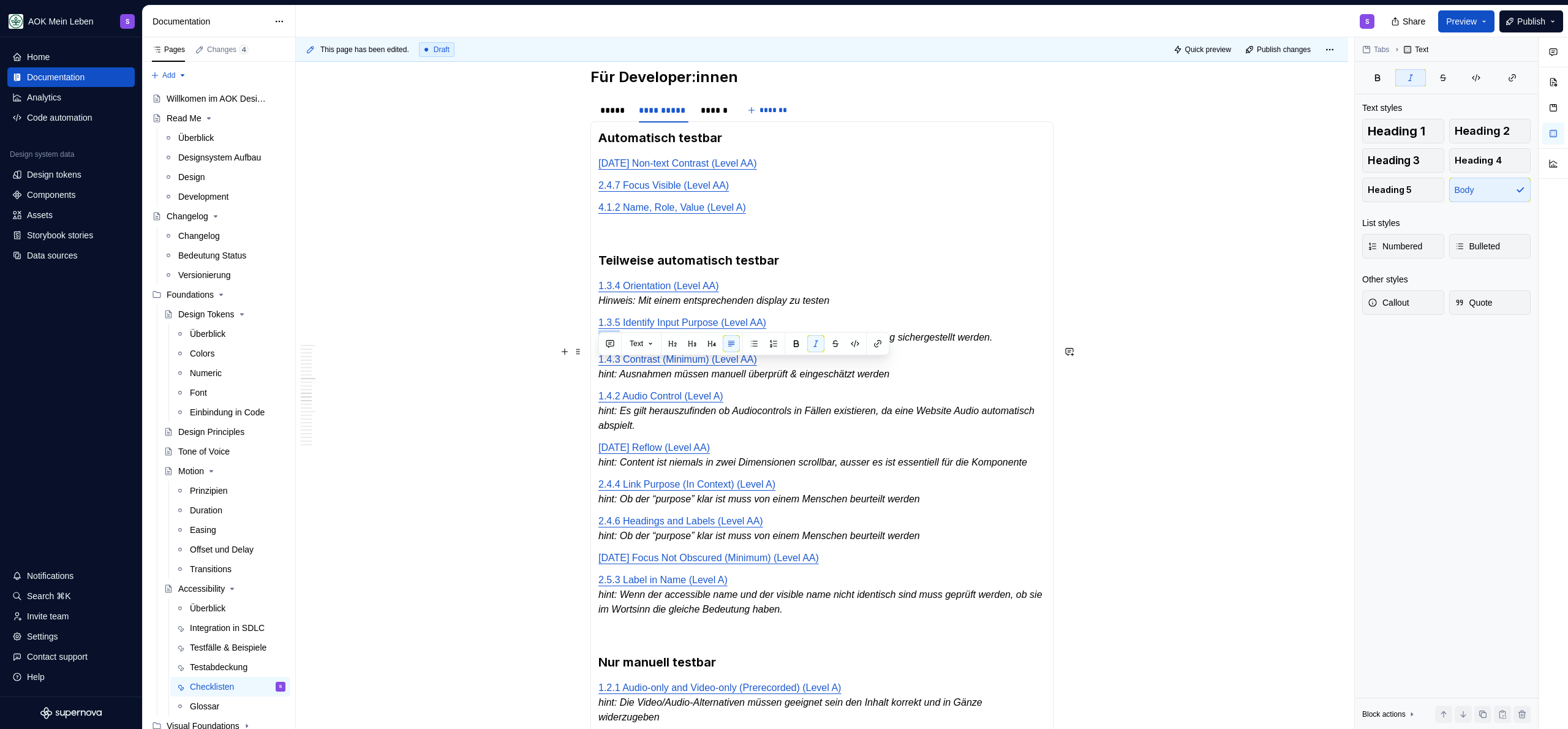
drag, startPoint x: 621, startPoint y: 367, endPoint x: 601, endPoint y: 367, distance: 20.0
click at [601, 342] on em "hint: Kann beispielsweise mit dem <type=””>-Element im <input> tag sichergestel…" at bounding box center [795, 337] width 394 height 11
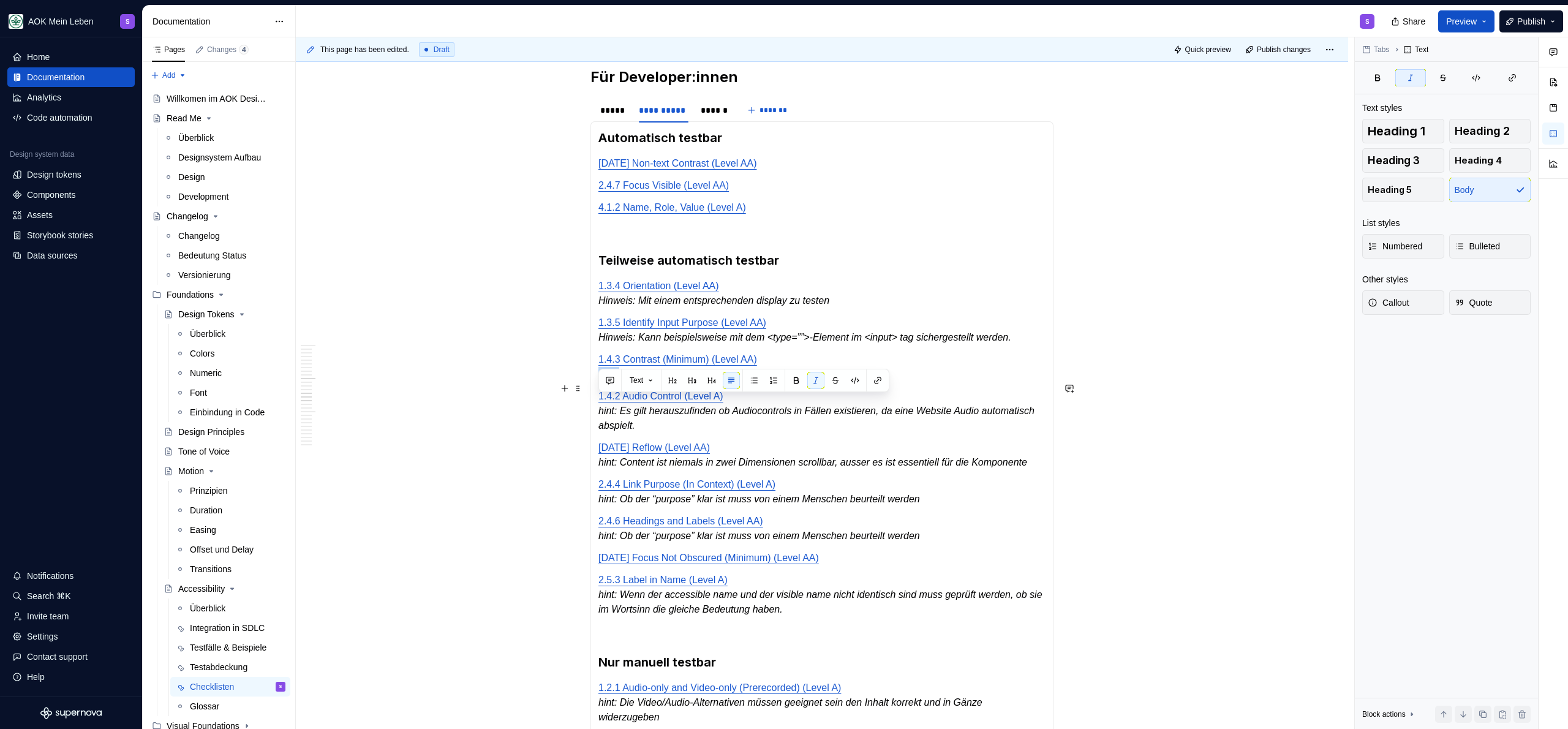
drag, startPoint x: 622, startPoint y: 404, endPoint x: 594, endPoint y: 405, distance: 28.0
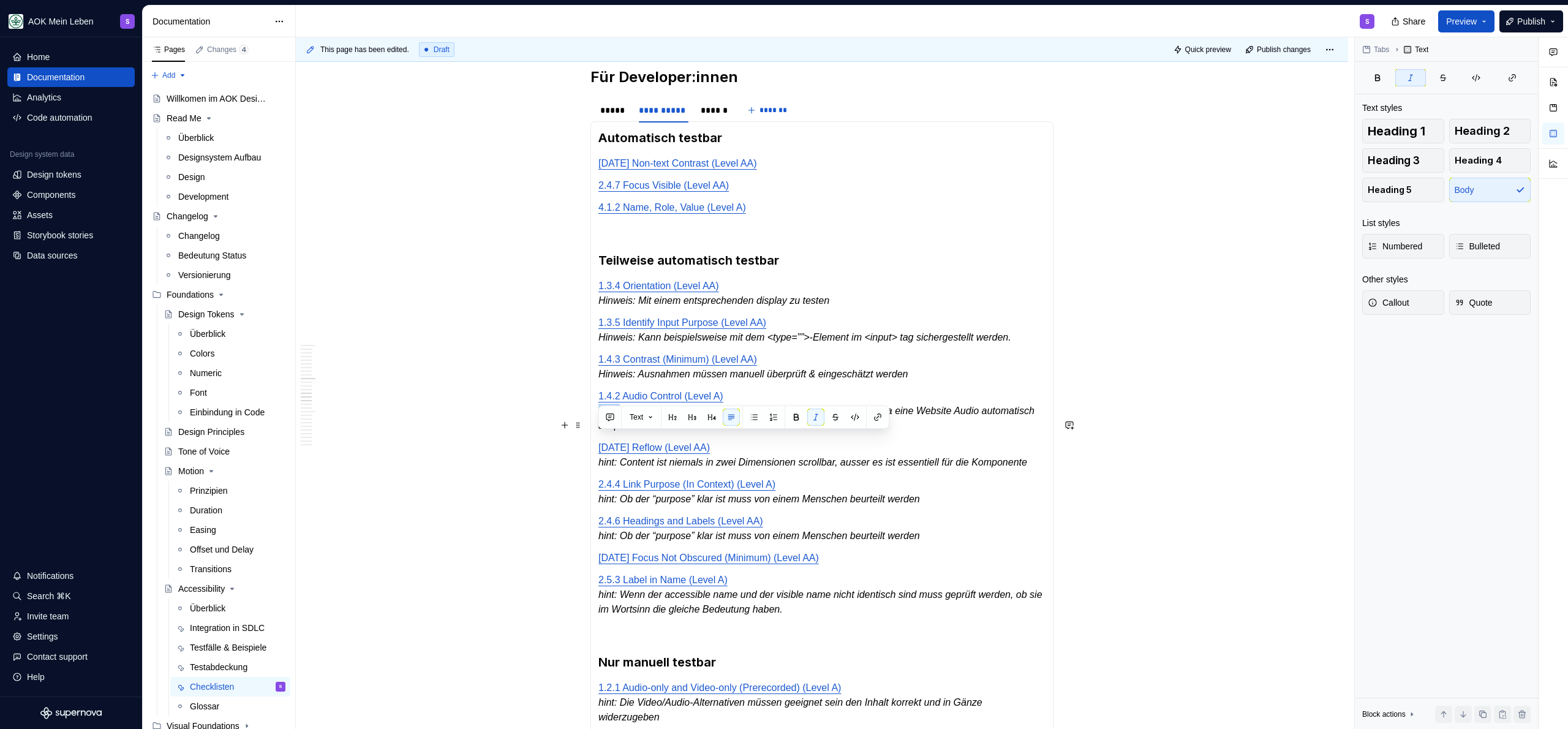
drag, startPoint x: 621, startPoint y: 442, endPoint x: 593, endPoint y: 442, distance: 28.0
drag, startPoint x: 623, startPoint y: 493, endPoint x: 600, endPoint y: 490, distance: 23.2
click at [600, 467] on em "hint: Content ist niemals in zwei Dimensionen scrollbar, ausser es ist essentie…" at bounding box center [813, 462] width 429 height 11
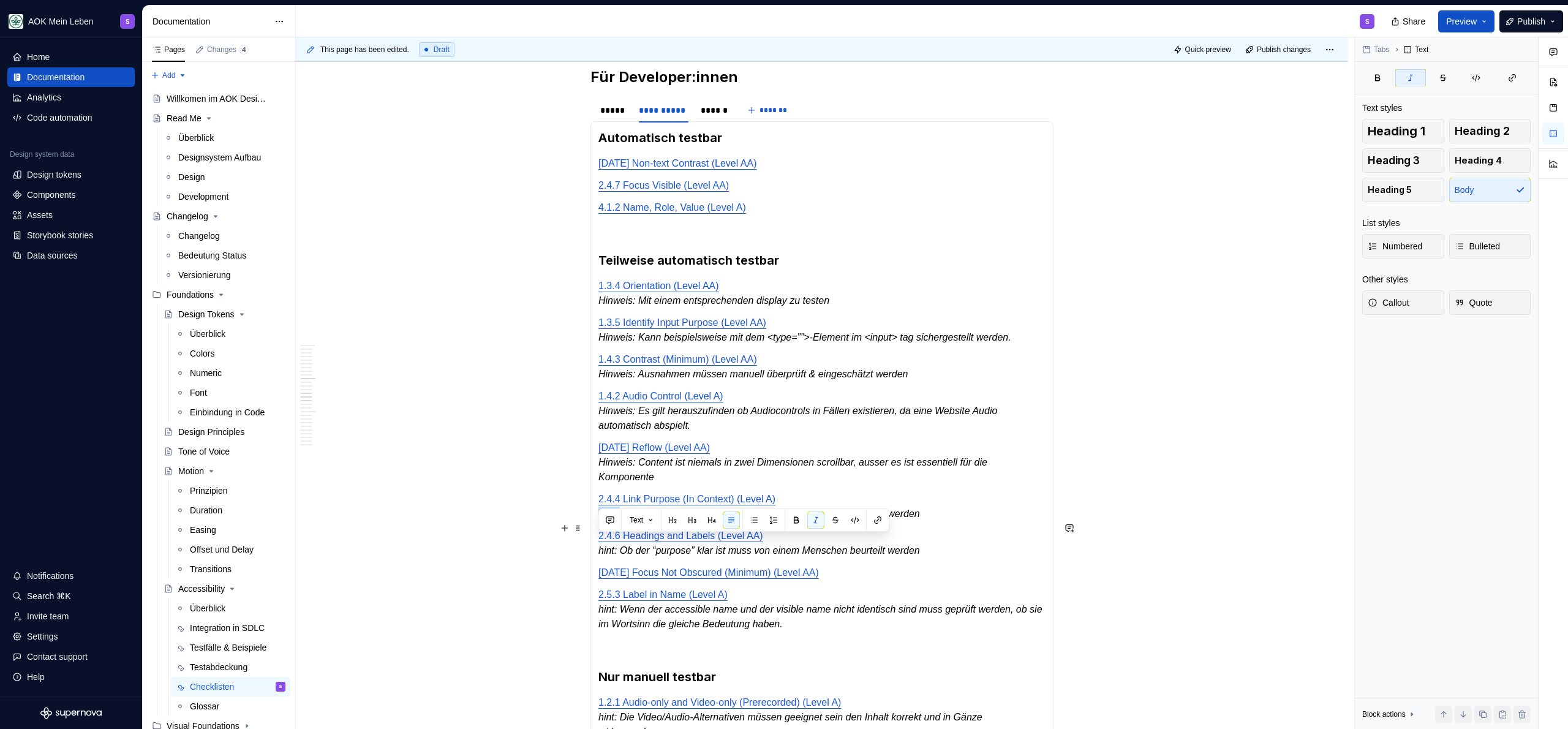
drag, startPoint x: 620, startPoint y: 545, endPoint x: 599, endPoint y: 546, distance: 21.0
click at [599, 519] on em "hint: Ob der “purpose” klar ist muss von einem Menschen beurteilt werden" at bounding box center [759, 513] width 321 height 11
drag, startPoint x: 624, startPoint y: 581, endPoint x: 600, endPoint y: 582, distance: 24.0
click at [600, 555] on em "hint: Ob der “purpose” klar ist muss von einem Menschen beurteilt werden" at bounding box center [759, 549] width 321 height 11
click at [624, 629] on em "hint: Wenn der accessible name und der visible name nicht identisch sind muss g…" at bounding box center [822, 616] width 447 height 25
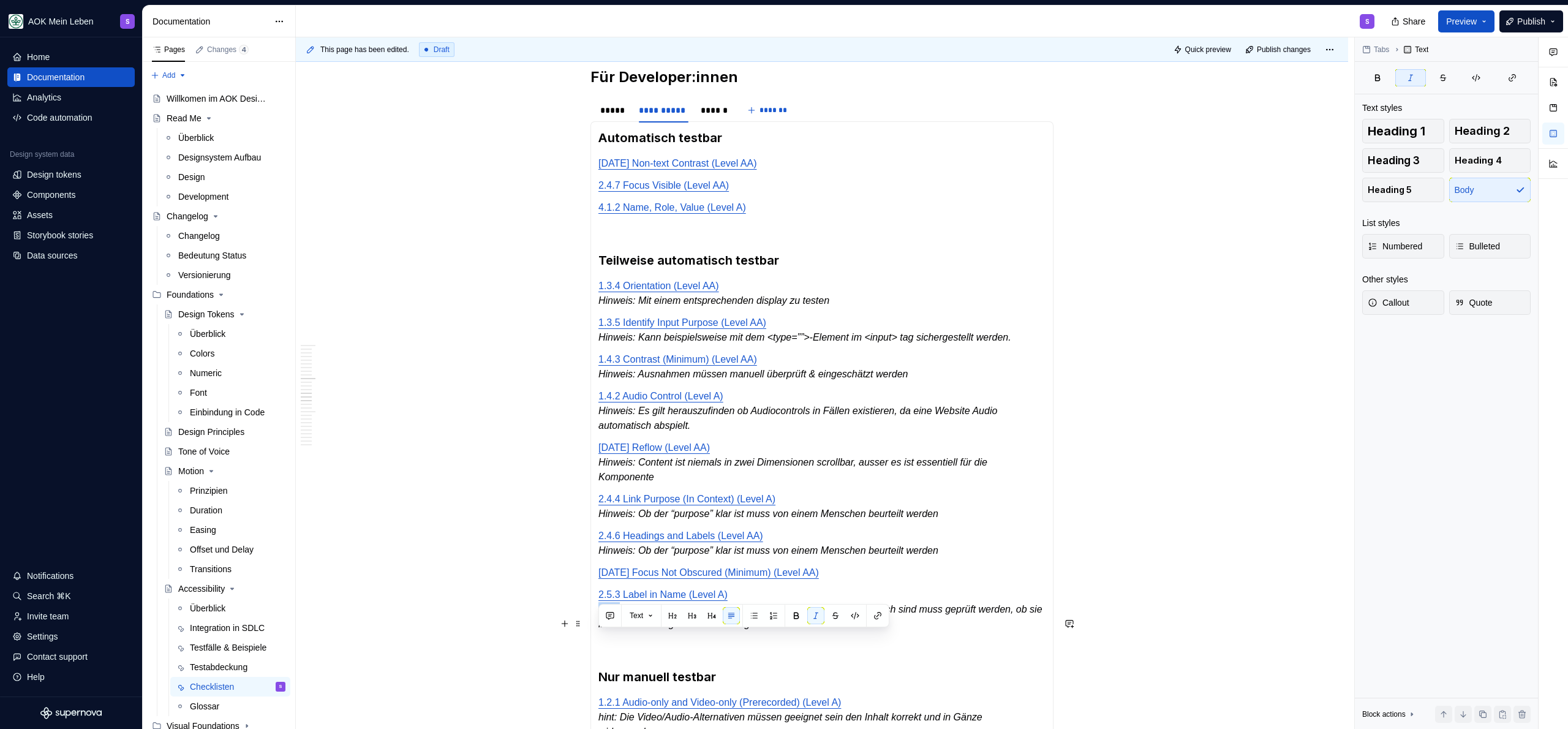
drag, startPoint x: 624, startPoint y: 638, endPoint x: 599, endPoint y: 640, distance: 25.1
click at [599, 629] on em "hint: Wenn der accessible name und der visible name nicht identisch sind muss g…" at bounding box center [822, 616] width 447 height 25
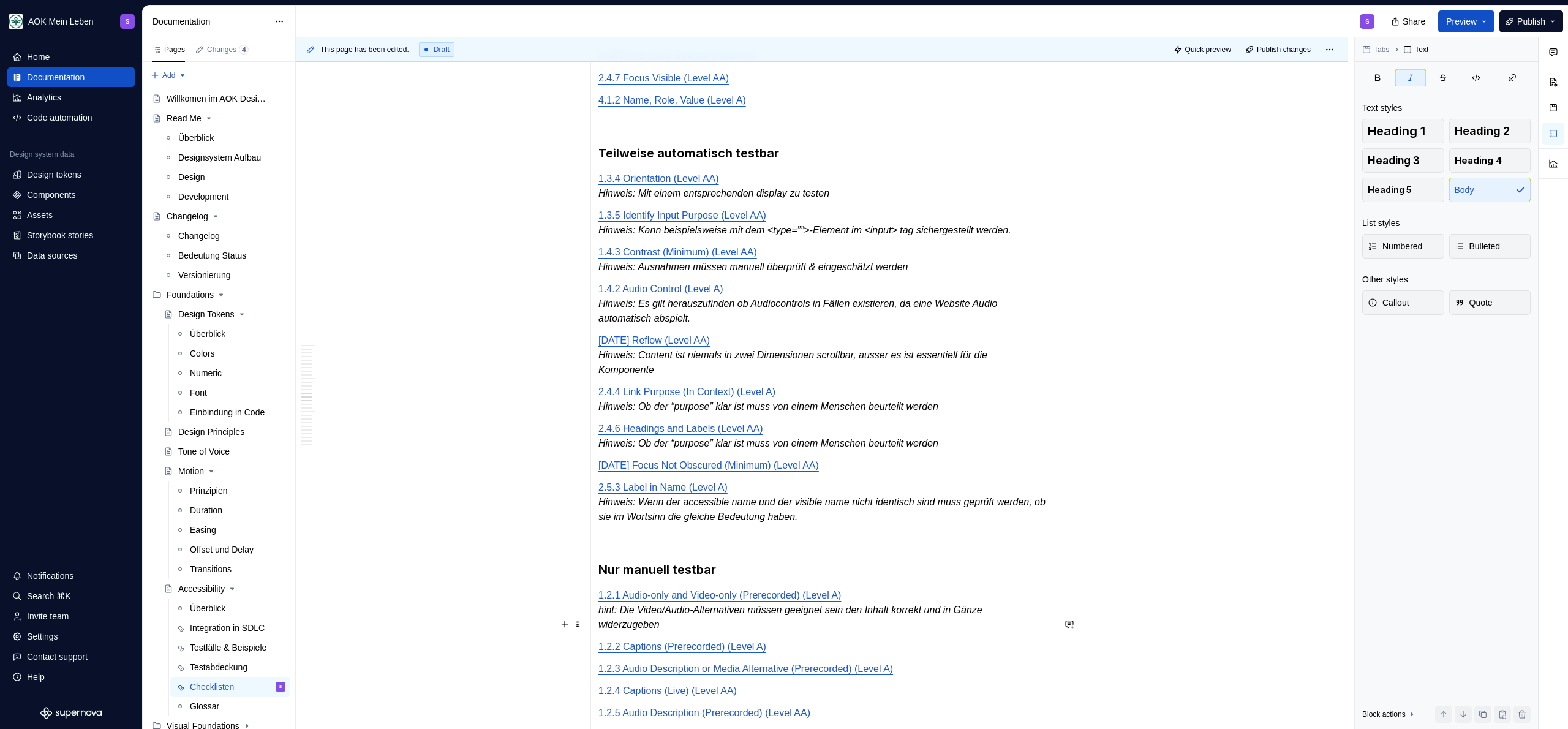
scroll to position [1595, 0]
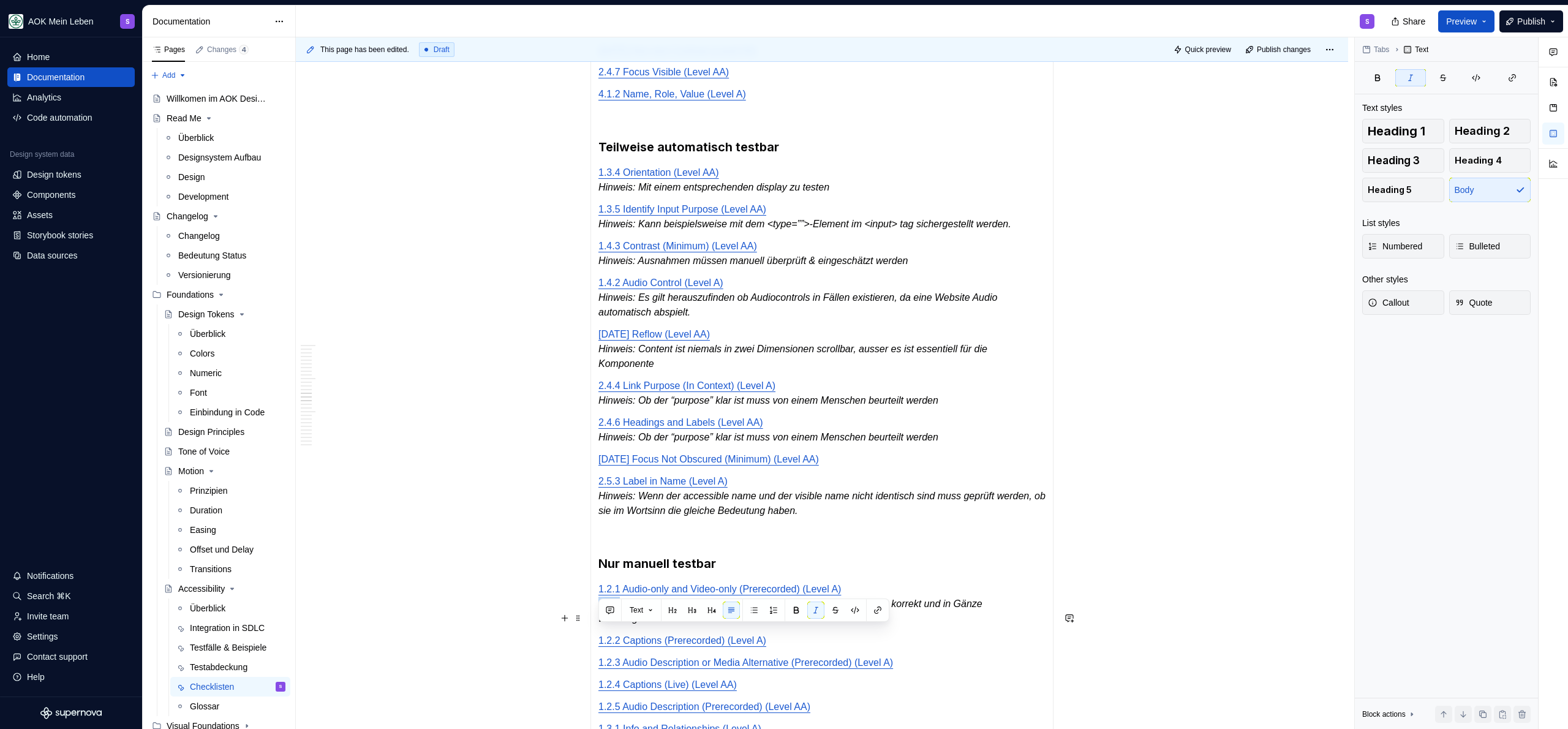
drag, startPoint x: 621, startPoint y: 635, endPoint x: 600, endPoint y: 638, distance: 21.2
click at [600, 623] on em "hint: Die Video/Audio-Alternativen müssen geeignet sein den Inhalt korrekt und …" at bounding box center [791, 610] width 386 height 25
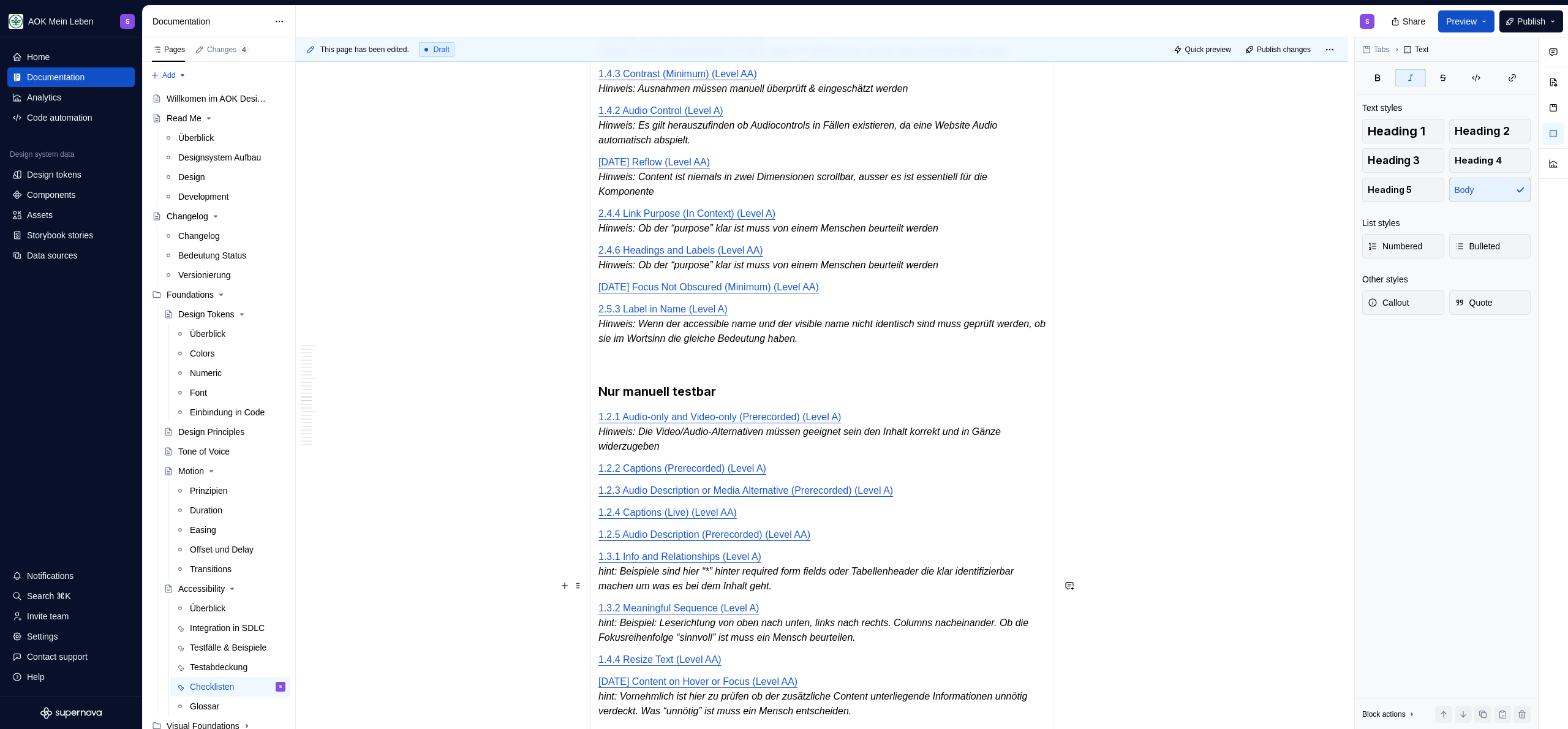
scroll to position [1770, 0]
drag, startPoint x: 624, startPoint y: 600, endPoint x: 594, endPoint y: 602, distance: 30.1
click at [594, 602] on div "Automatisch testbar [DATE] Non-text Contrast (Level AA) [DATE] Text Spacing (Le…" at bounding box center [822, 477] width 463 height 1287
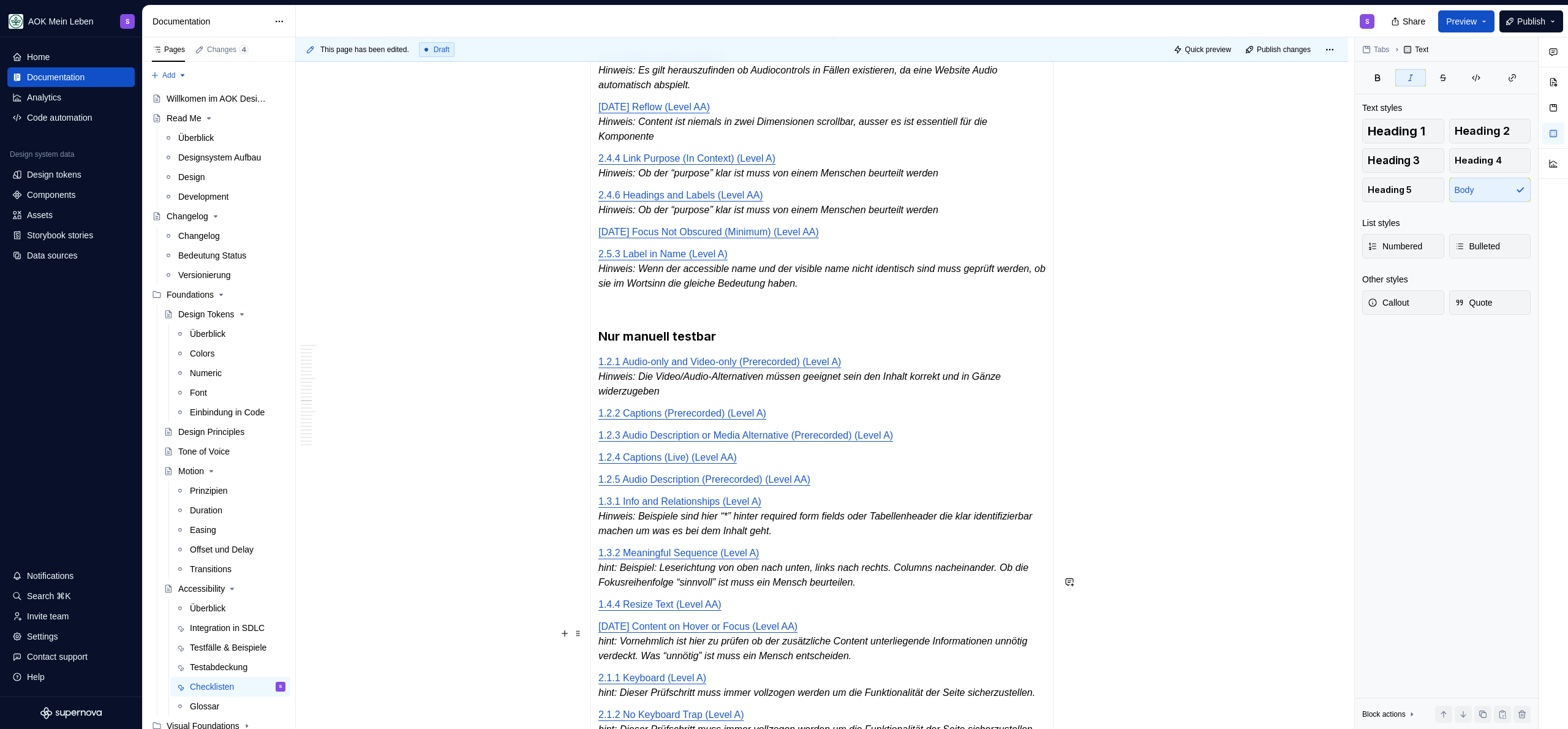
scroll to position [1829, 0]
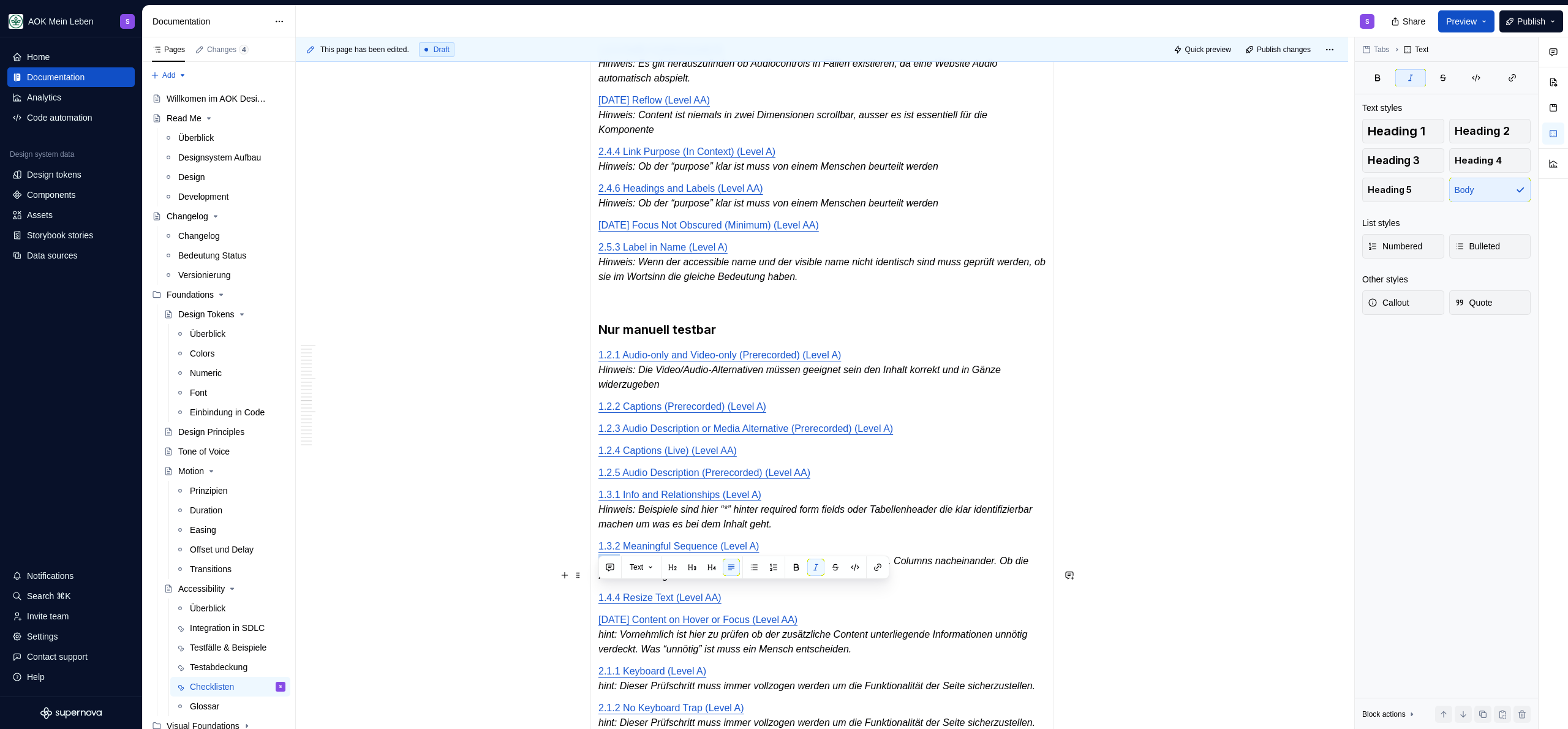
drag, startPoint x: 621, startPoint y: 592, endPoint x: 601, endPoint y: 593, distance: 20.0
click at [601, 580] on em "hint: Beispiel: Leserichtung von oben nach unten, links nach rechts. Columns na…" at bounding box center [814, 567] width 433 height 25
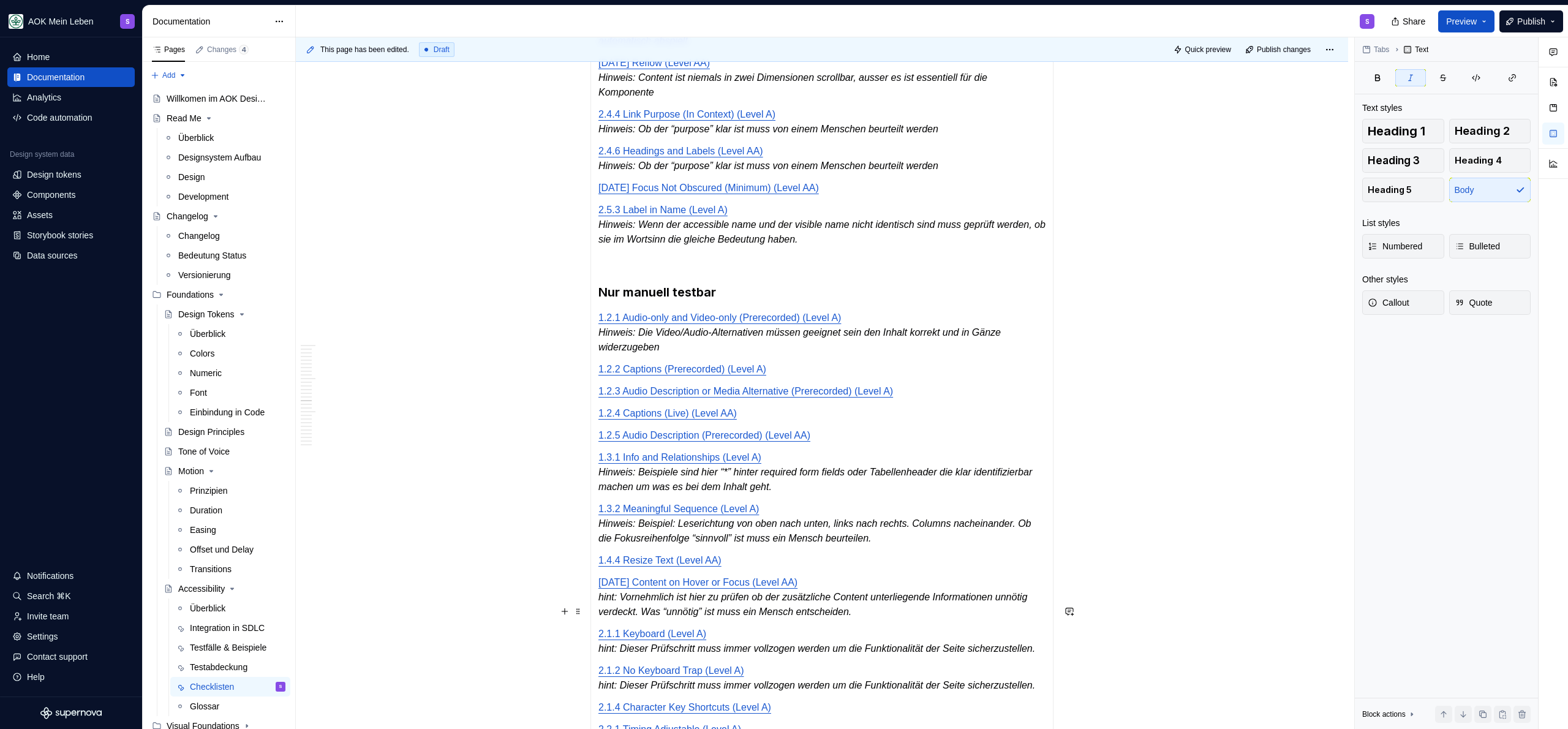
scroll to position [1899, 0]
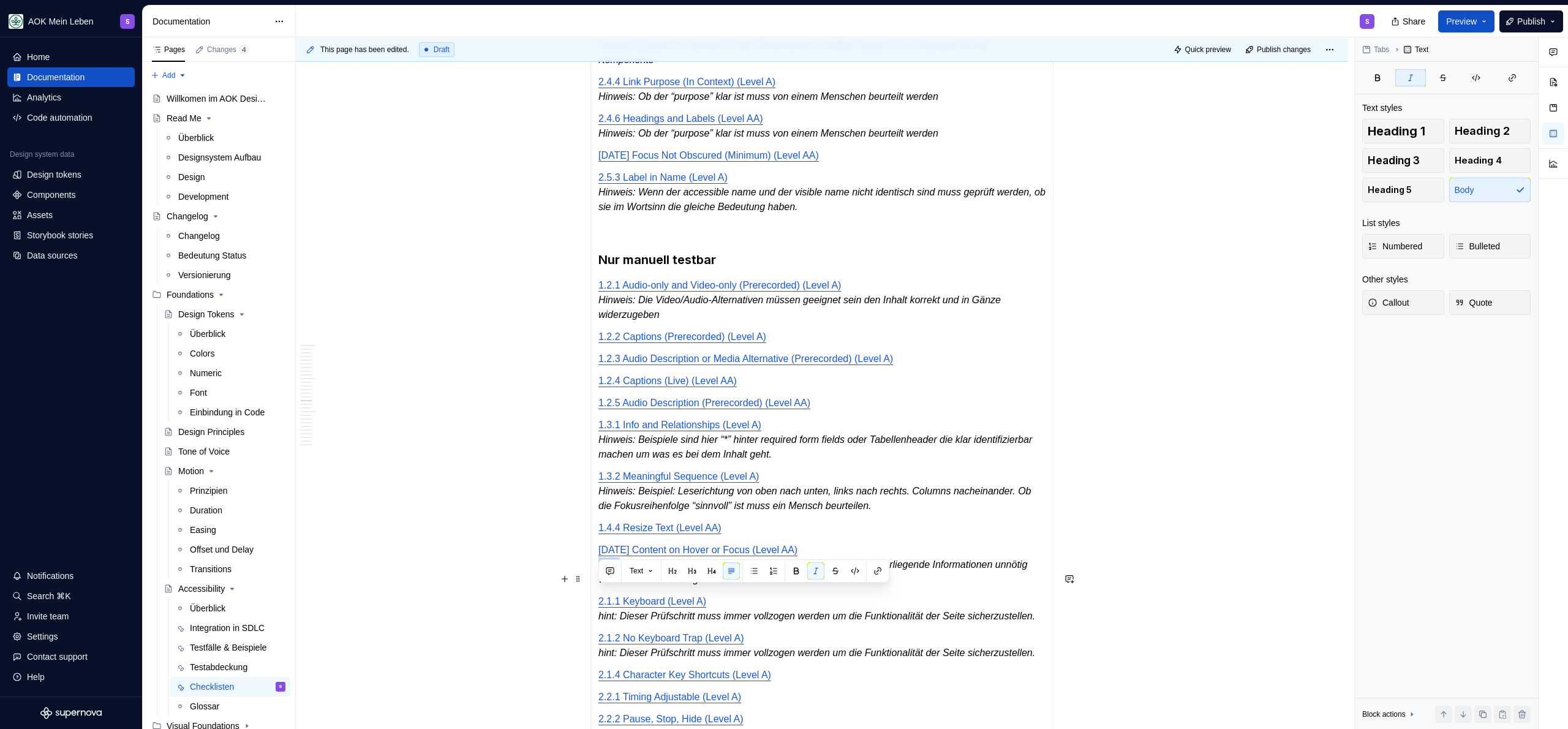
drag, startPoint x: 623, startPoint y: 596, endPoint x: 598, endPoint y: 599, distance: 25.2
click at [598, 587] on p "[DATE] Content on Hover or Focus (Level AA) hint: Vornehmlich ist hier zu prüfe…" at bounding box center [822, 564] width 447 height 44
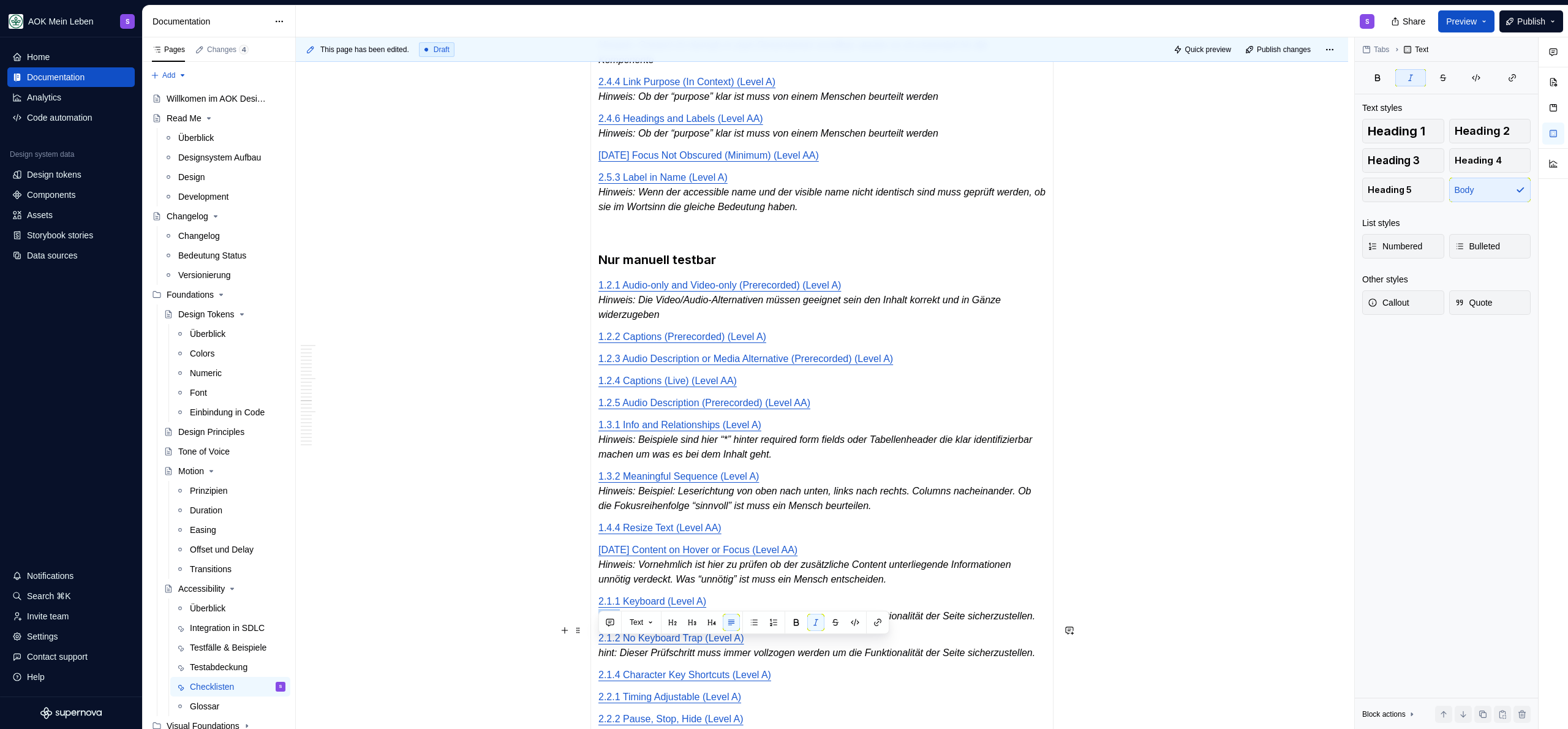
drag, startPoint x: 623, startPoint y: 643, endPoint x: 596, endPoint y: 646, distance: 27.2
click at [596, 646] on div "Automatisch testbar [DATE] Non-text Contrast (Level AA) [DATE] Text Spacing (Le…" at bounding box center [822, 347] width 463 height 1287
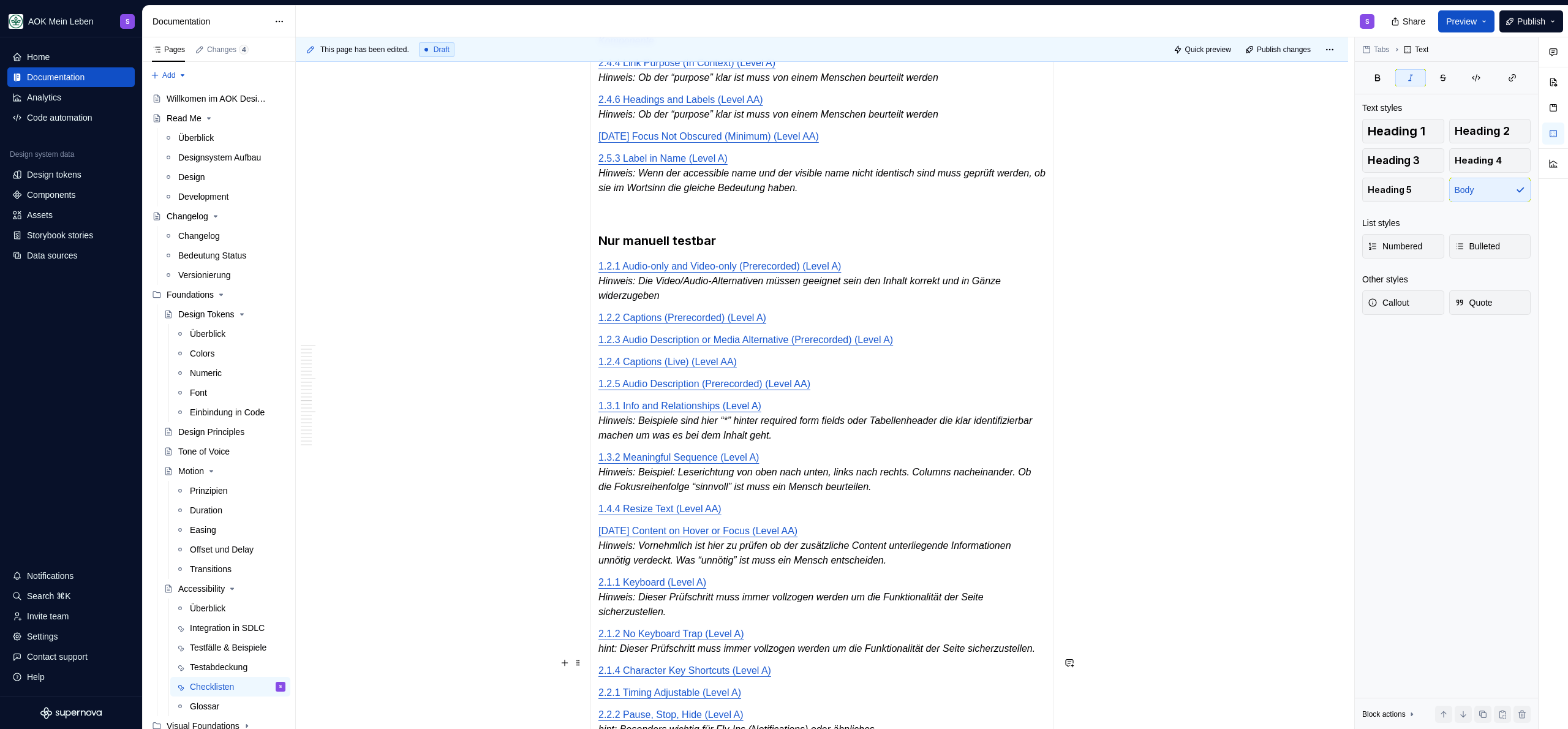
scroll to position [1968, 0]
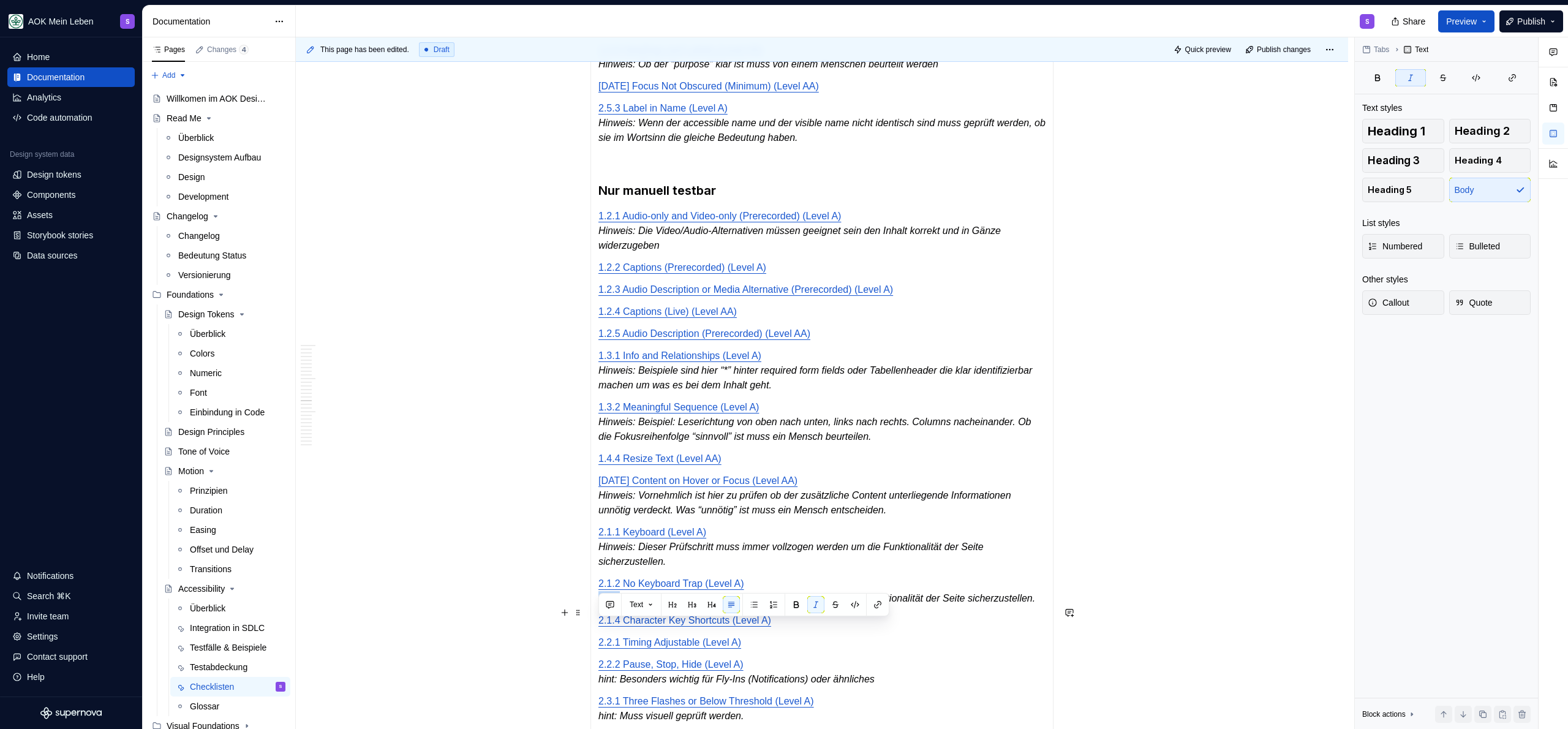
drag, startPoint x: 622, startPoint y: 628, endPoint x: 598, endPoint y: 629, distance: 24.0
click at [598, 603] on em "hint: Dieser Prüfschritt muss immer vollzogen werden um die Funktionalität der …" at bounding box center [817, 598] width 437 height 11
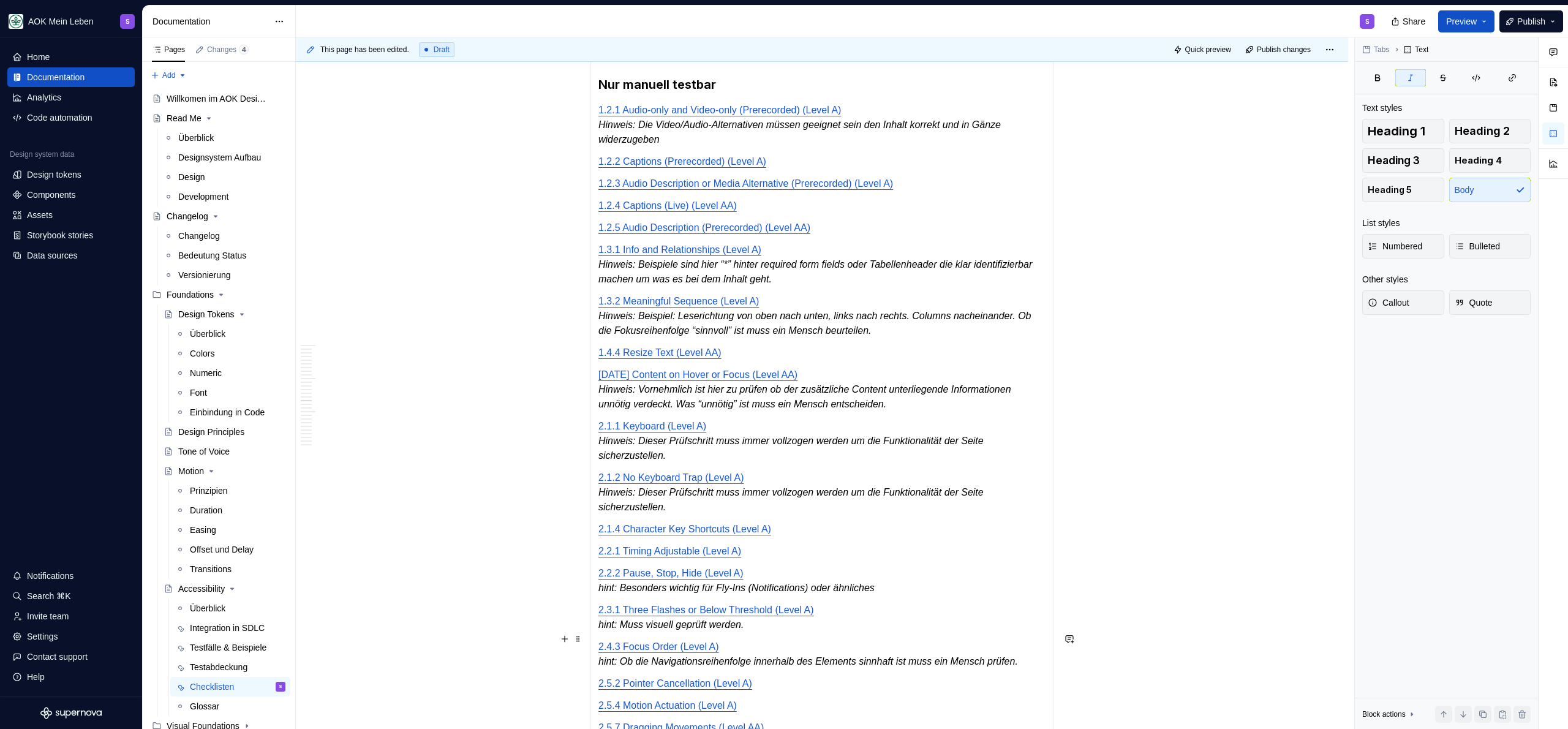
scroll to position [2079, 0]
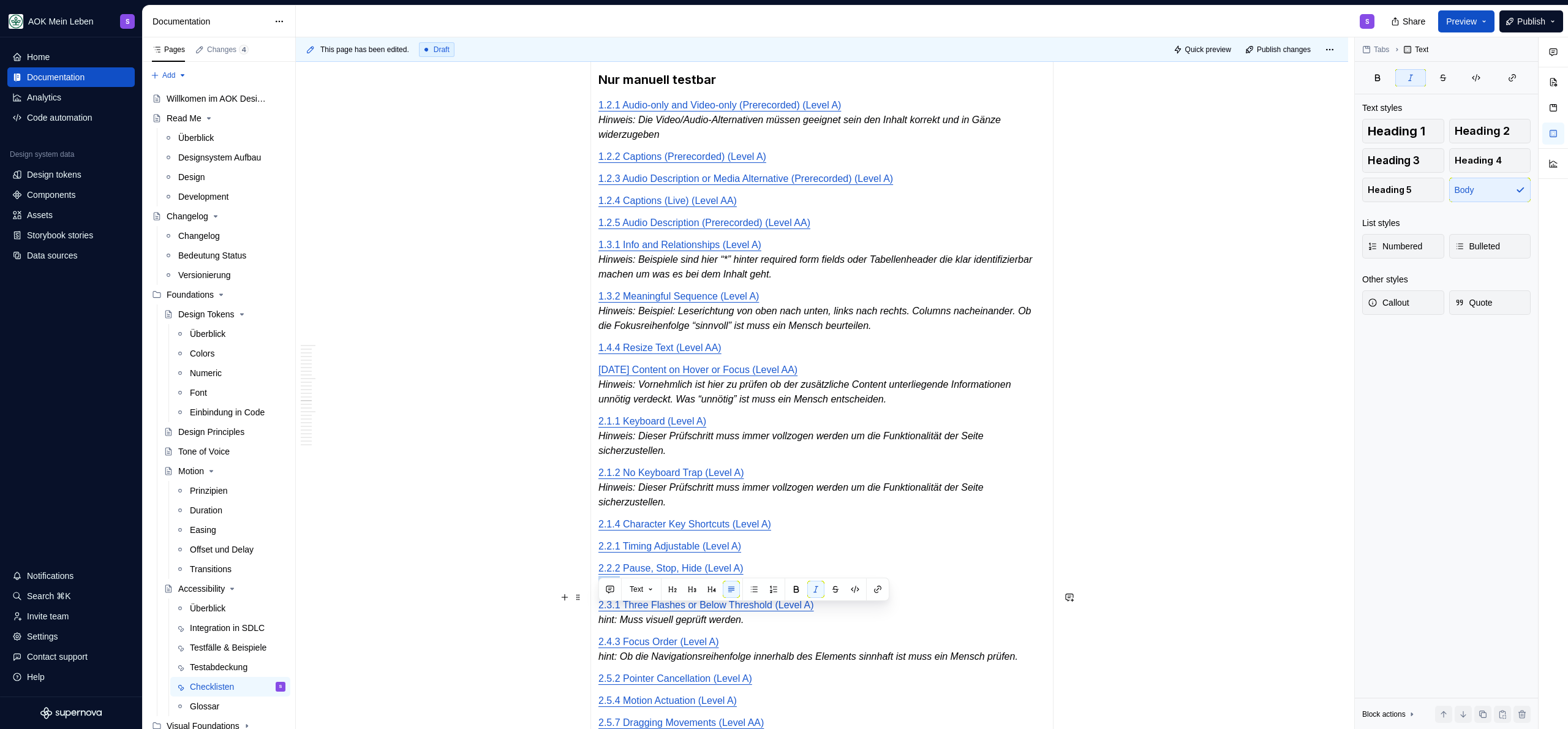
drag, startPoint x: 623, startPoint y: 612, endPoint x: 598, endPoint y: 616, distance: 25.3
click at [598, 587] on em "hint: Besonders wichtig für Fly-Ins (Notifications) oder ähnliches" at bounding box center [736, 583] width 276 height 11
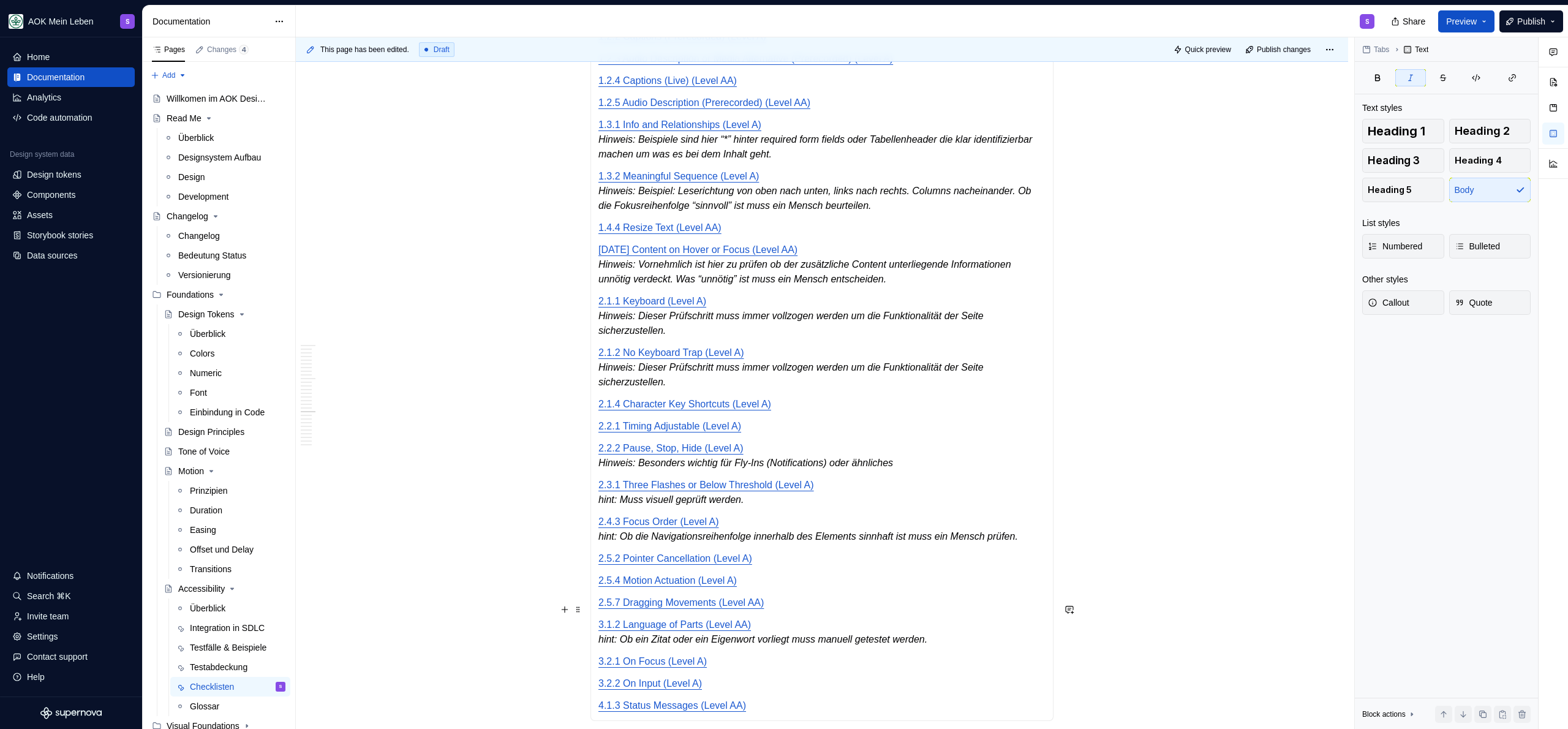
scroll to position [2290, 0]
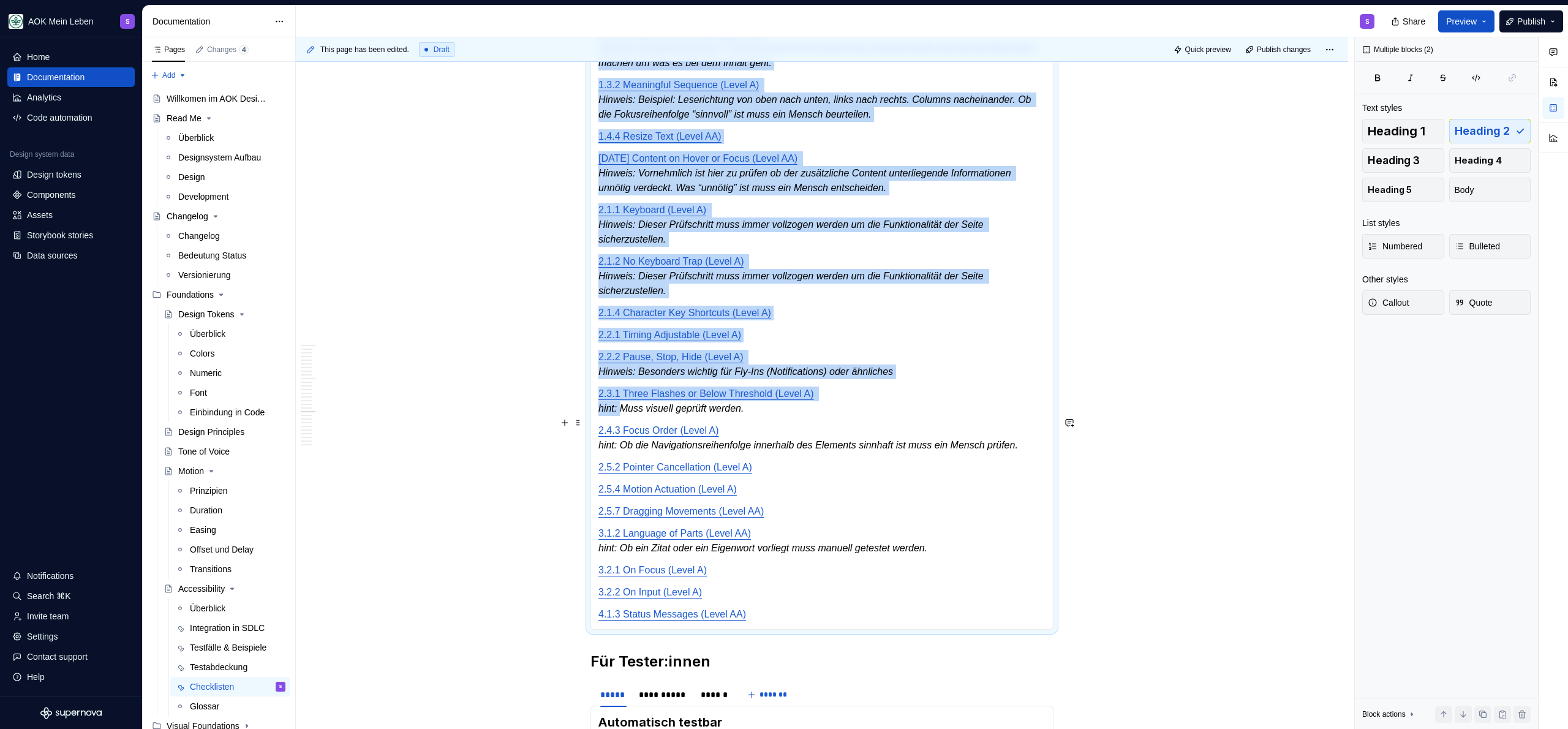
drag, startPoint x: 621, startPoint y: 439, endPoint x: 584, endPoint y: 439, distance: 37.0
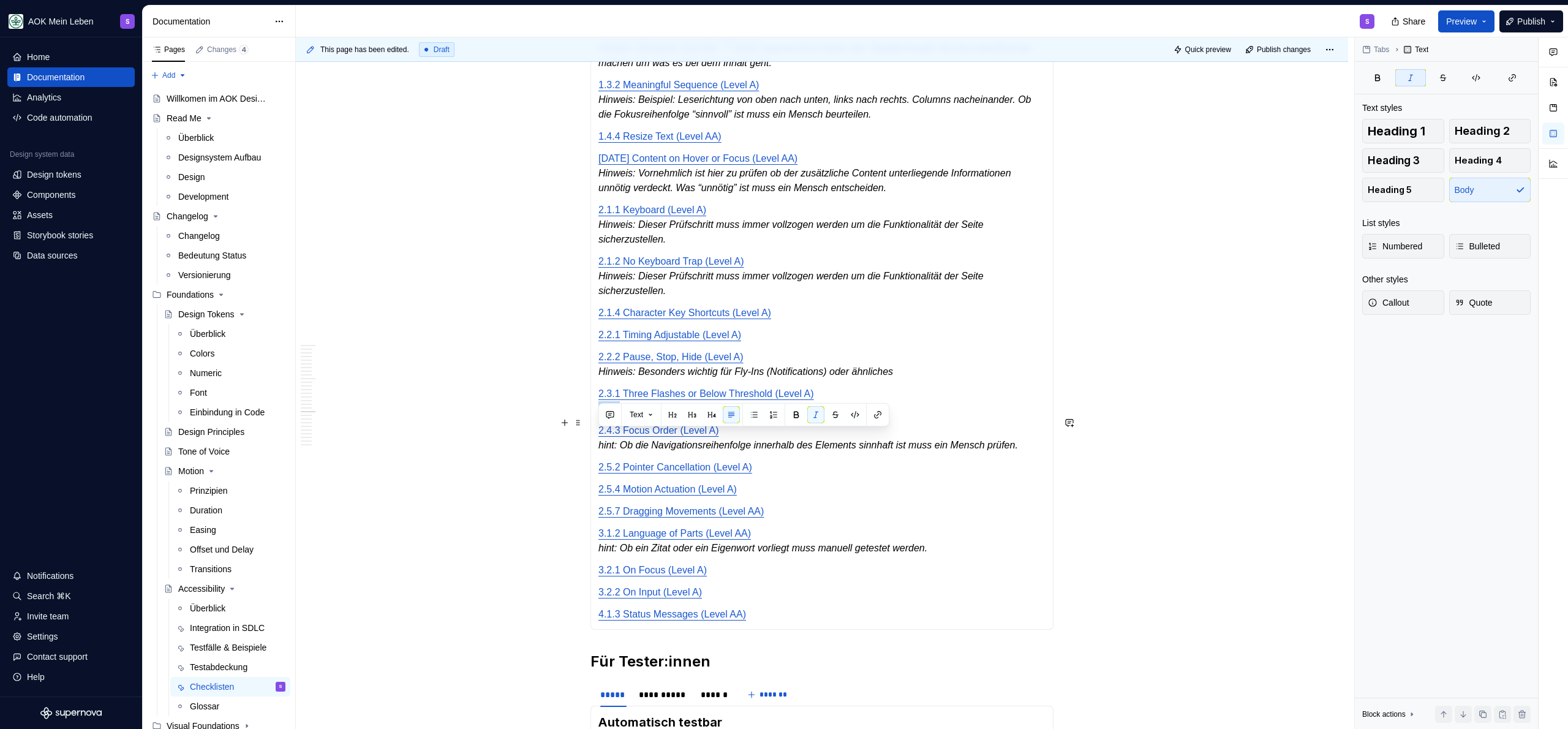
drag, startPoint x: 623, startPoint y: 439, endPoint x: 597, endPoint y: 440, distance: 26.0
drag, startPoint x: 621, startPoint y: 477, endPoint x: 599, endPoint y: 478, distance: 22.0
click at [599, 450] on em "hint: Ob die Navigationsreihenfolge innerhalb des Elements sinnhaft ist muss ei…" at bounding box center [808, 444] width 419 height 11
drag, startPoint x: 619, startPoint y: 592, endPoint x: 598, endPoint y: 593, distance: 21.0
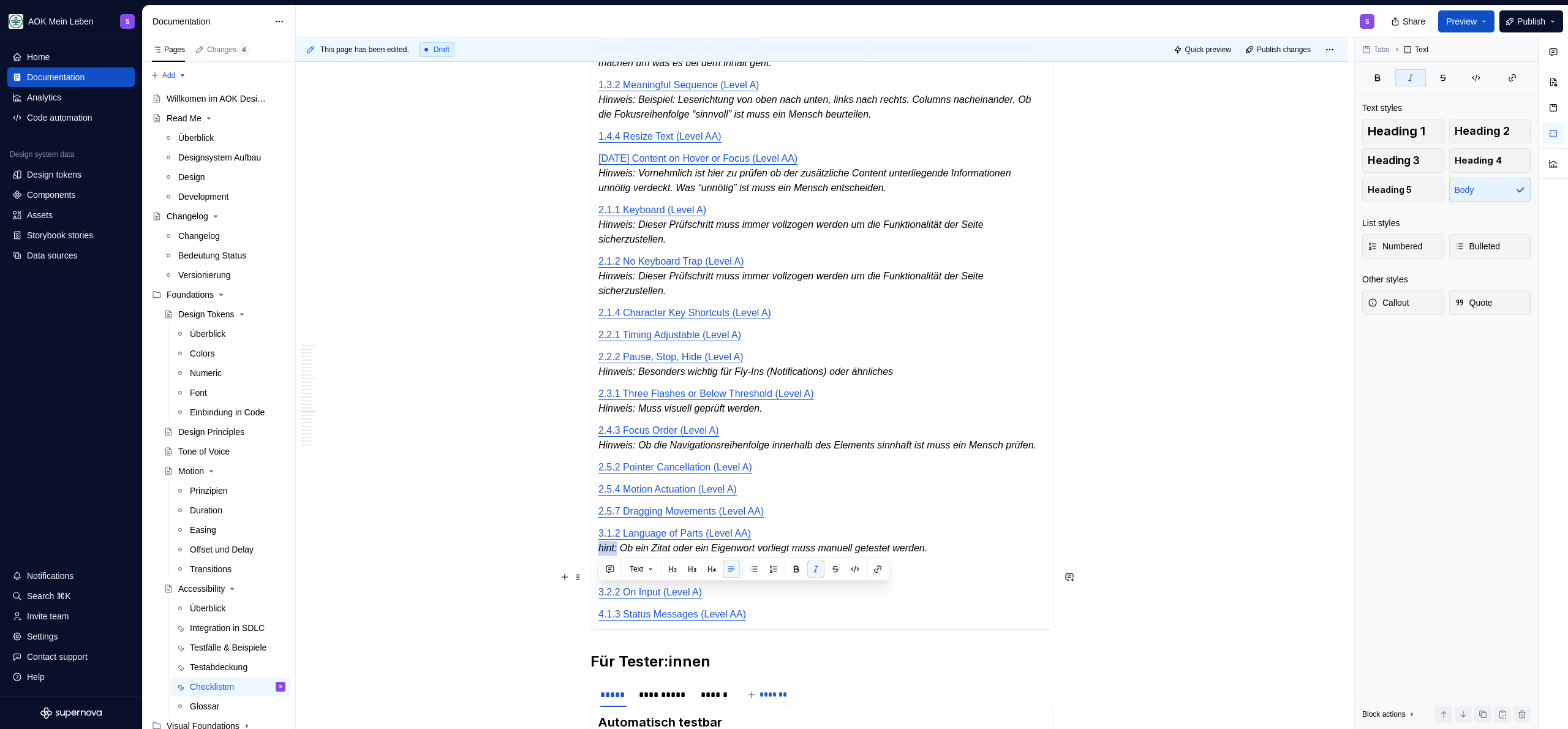
click at [598, 553] on em "hint: Ob ein Zitat oder ein Eigenwort vorliegt muss manuell getestet werden." at bounding box center [763, 547] width 329 height 11
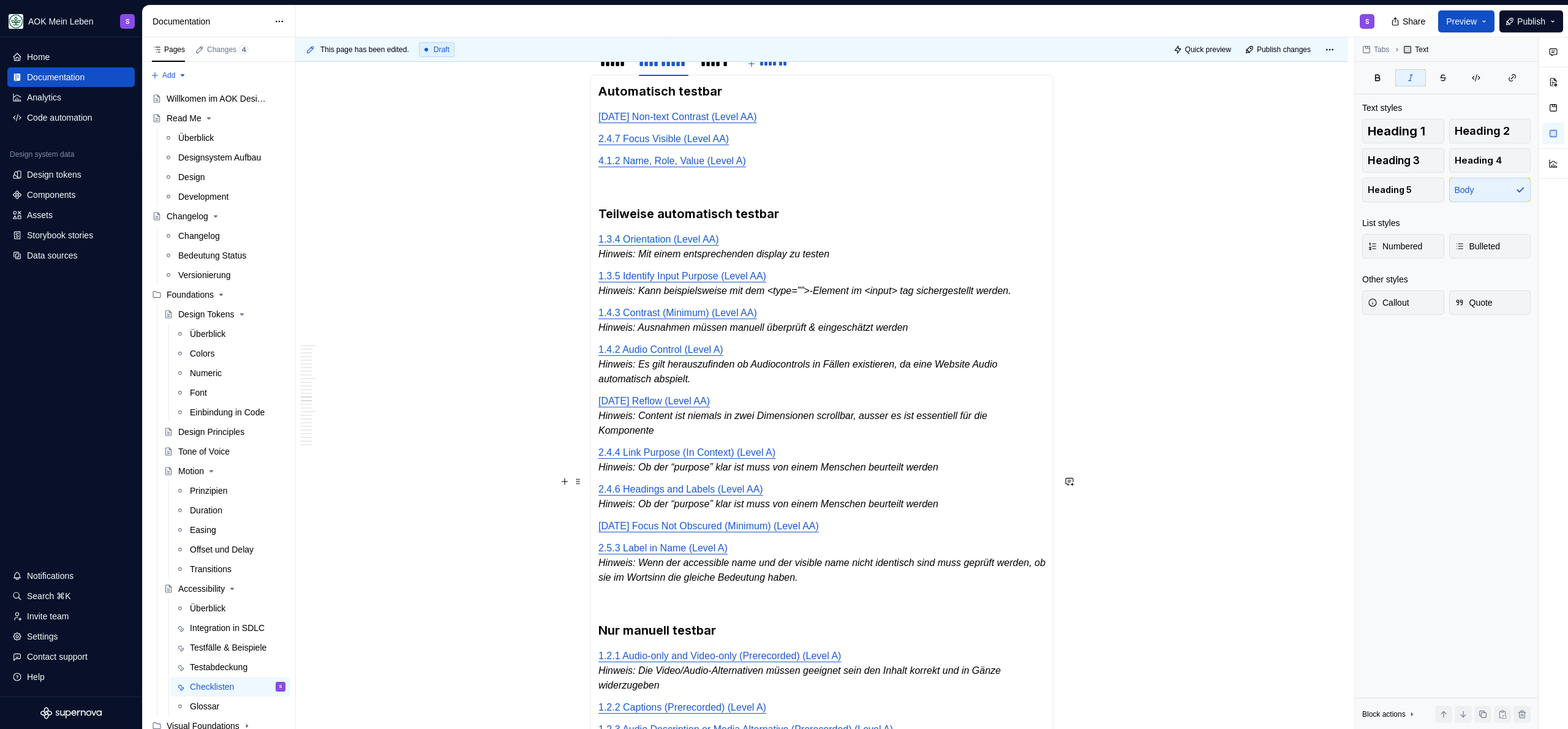
scroll to position [1418, 0]
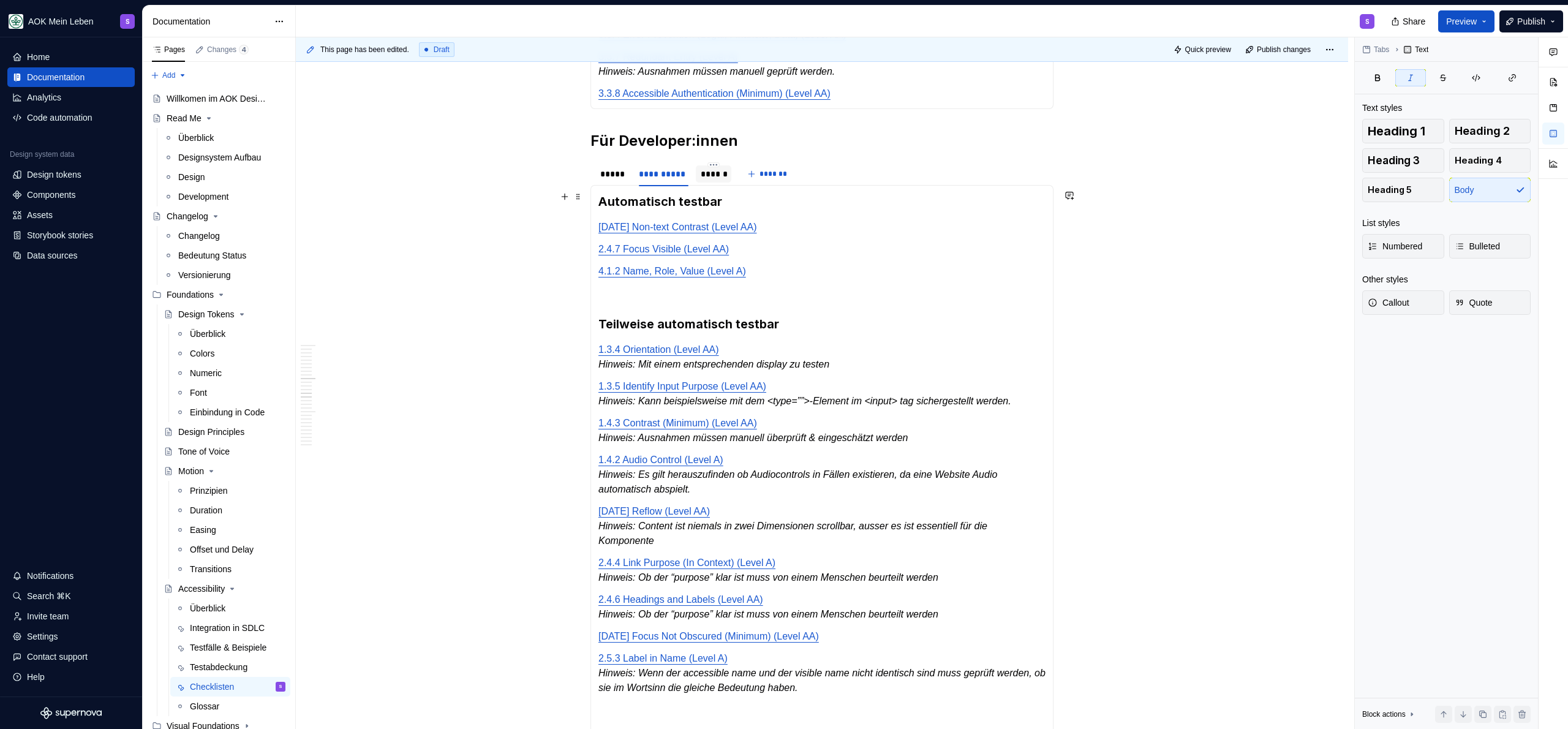
click at [701, 180] on div "******" at bounding box center [714, 173] width 26 height 12
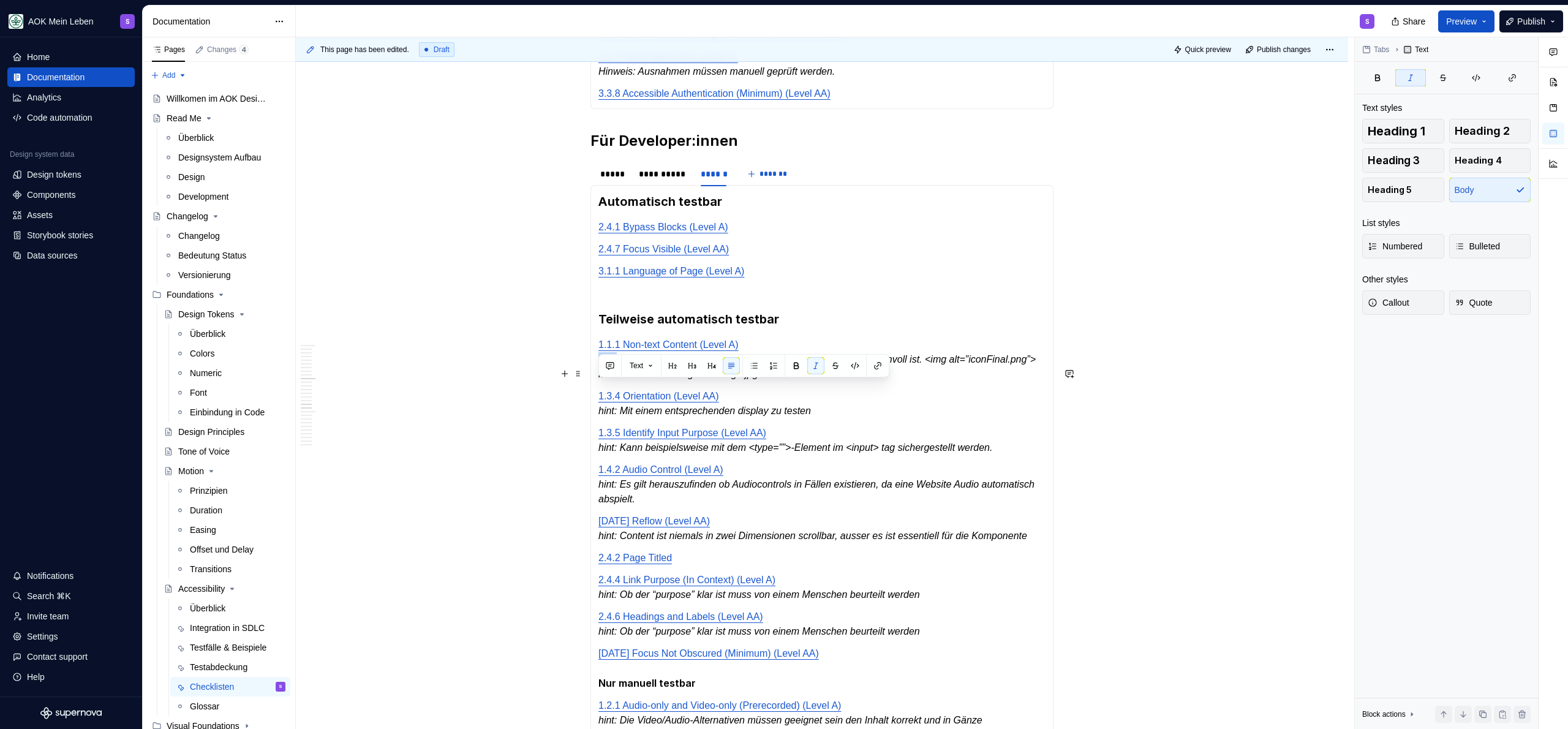
drag, startPoint x: 616, startPoint y: 389, endPoint x: 596, endPoint y: 387, distance: 20.1
click at [596, 387] on div "Automatisch testbar [DATE] Non-text Contrast (Level AA) [DATE] Text Spacing (Le…" at bounding box center [822, 740] width 463 height 1108
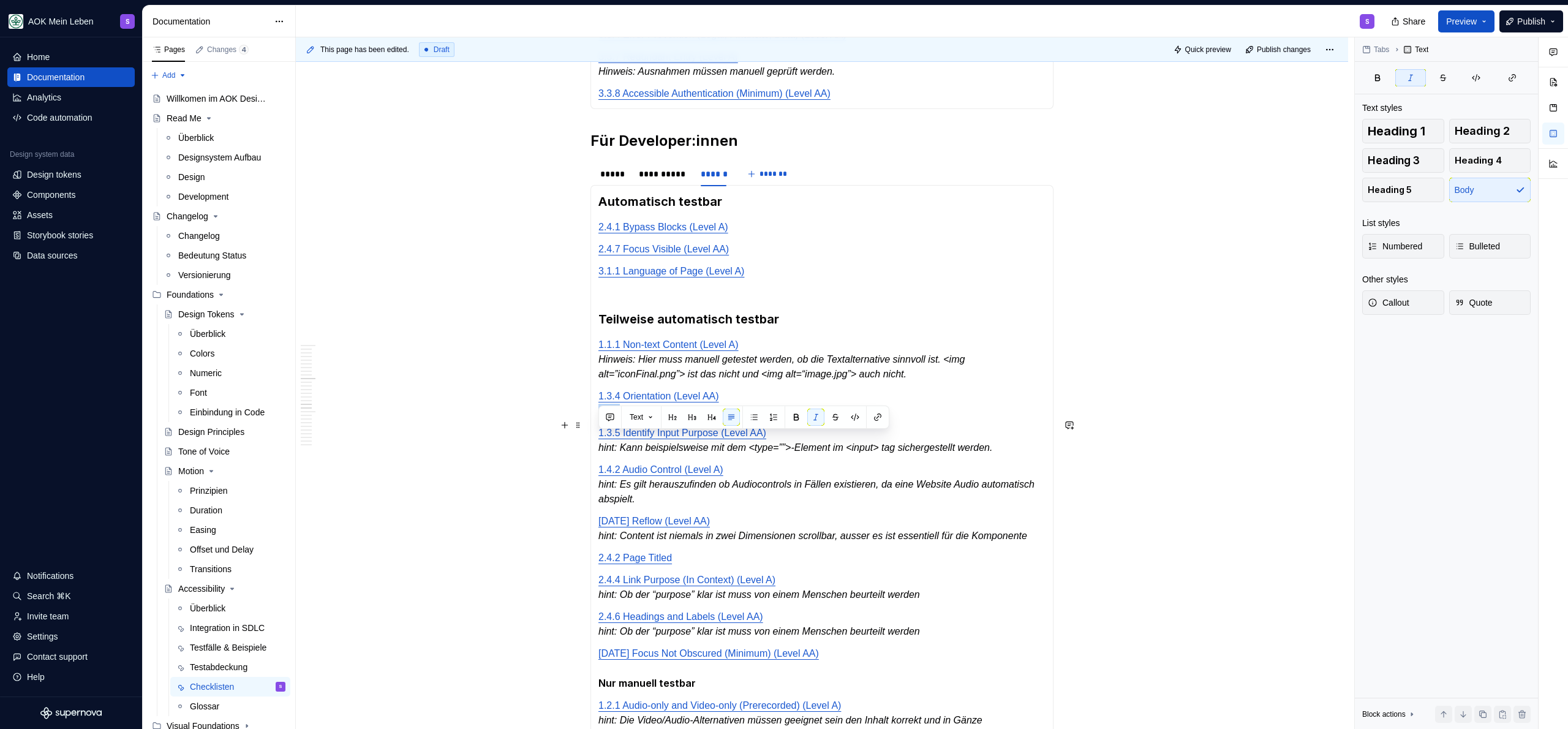
drag, startPoint x: 623, startPoint y: 442, endPoint x: 598, endPoint y: 445, distance: 25.2
click at [598, 416] on em "hint: Mit einem entsprechenden display zu testen" at bounding box center [704, 410] width 213 height 11
drag, startPoint x: 622, startPoint y: 477, endPoint x: 596, endPoint y: 481, distance: 26.3
click at [596, 481] on div "Automatisch testbar [DATE] Non-text Contrast (Level AA) [DATE] Text Spacing (Le…" at bounding box center [822, 740] width 463 height 1108
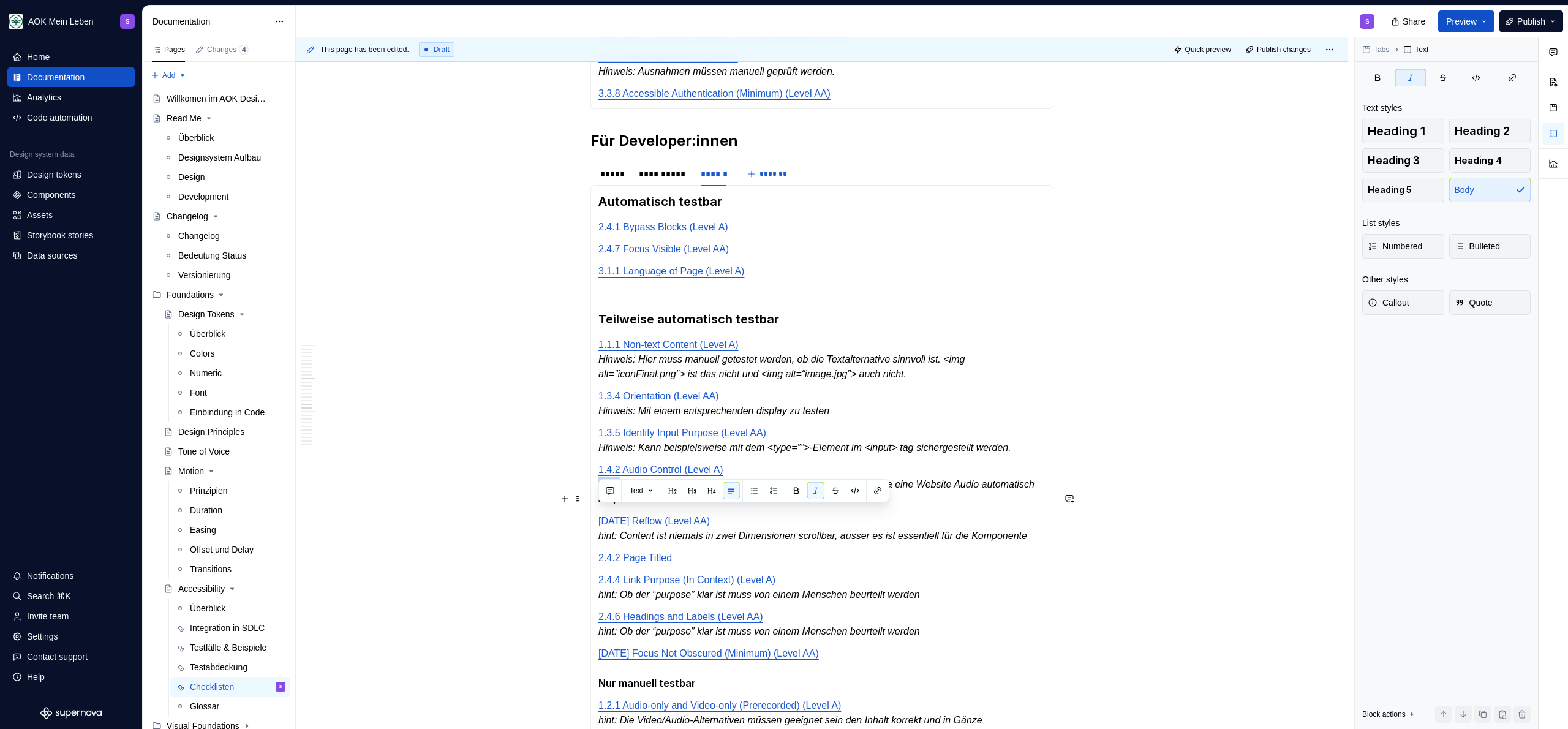
drag, startPoint x: 614, startPoint y: 516, endPoint x: 595, endPoint y: 517, distance: 19.0
click at [595, 517] on div "Automatisch testbar [DATE] Non-text Contrast (Level AA) [DATE] Text Spacing (Le…" at bounding box center [822, 740] width 463 height 1108
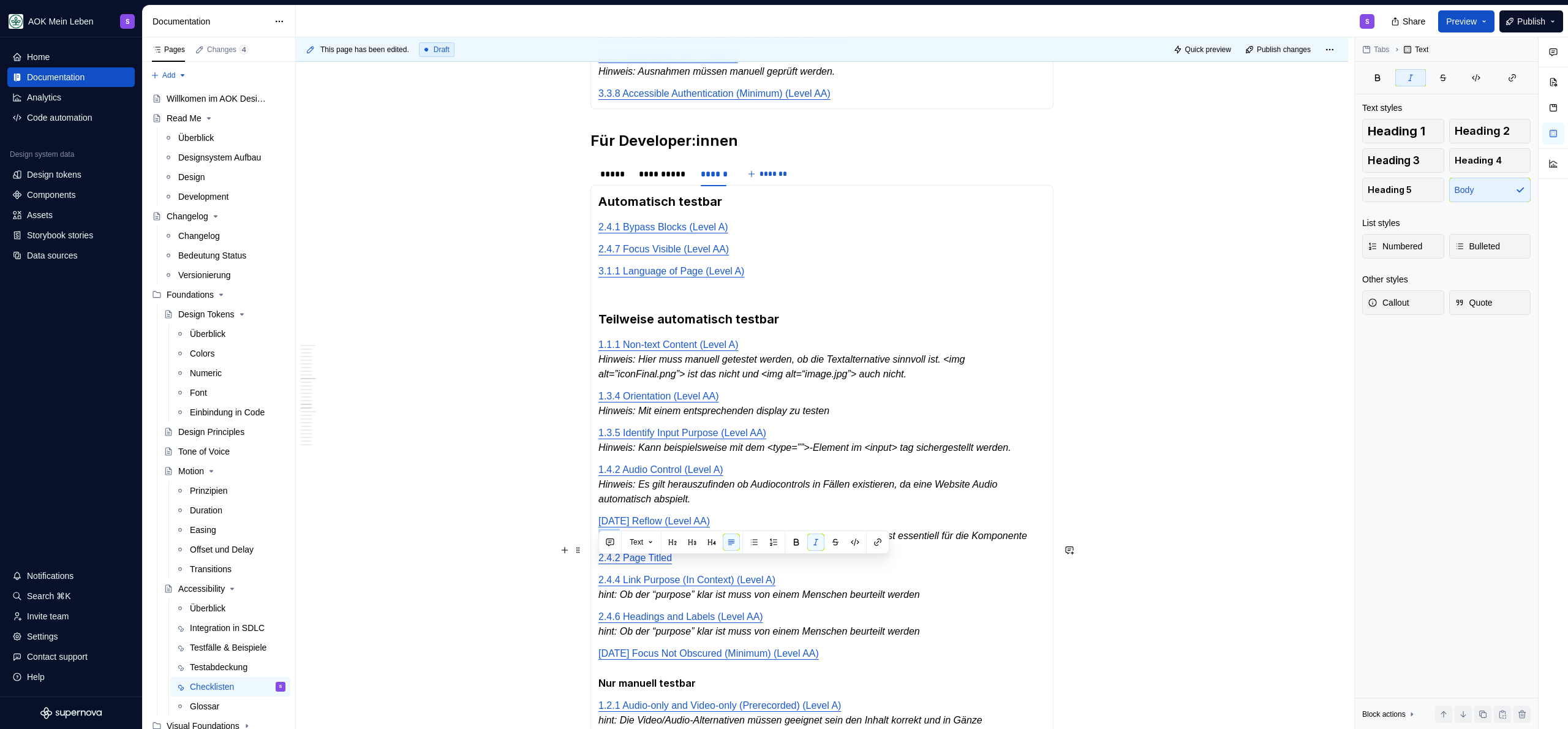
drag, startPoint x: 623, startPoint y: 562, endPoint x: 599, endPoint y: 566, distance: 24.3
click at [599, 540] on em "hint: Content ist niemals in zwei Dimensionen scrollbar, ausser es ist essentie…" at bounding box center [813, 535] width 429 height 11
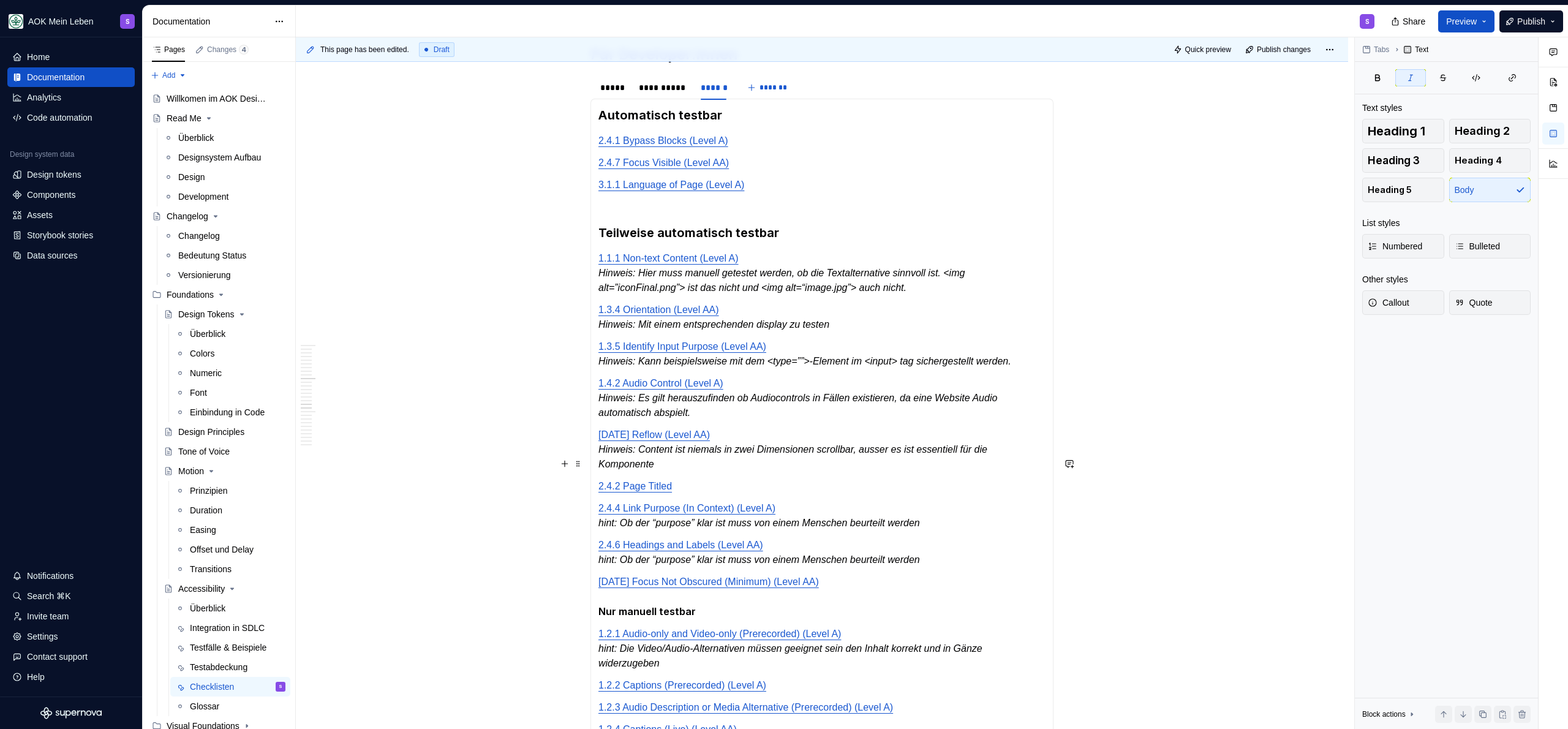
scroll to position [1507, 0]
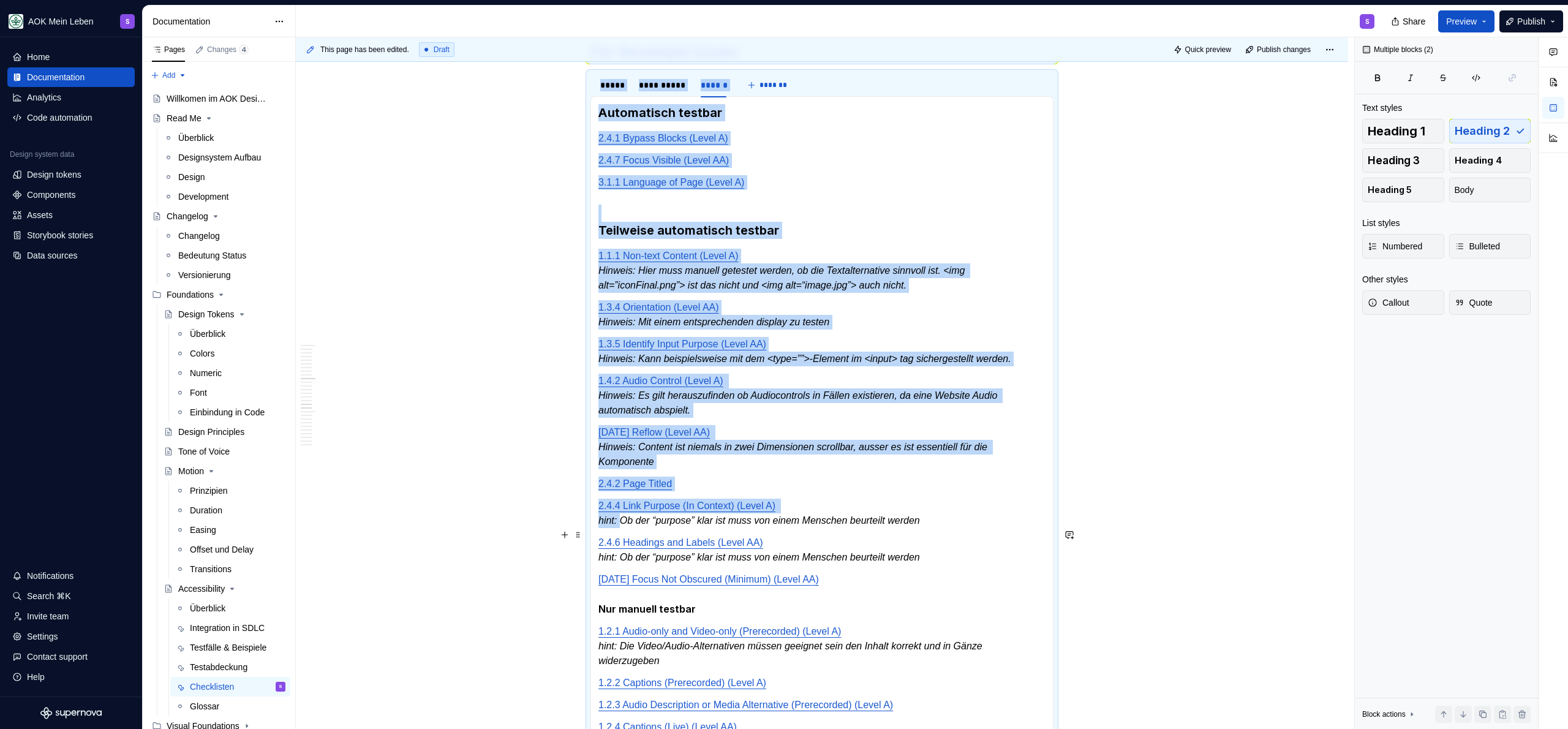
drag, startPoint x: 623, startPoint y: 551, endPoint x: 589, endPoint y: 553, distance: 34.1
click at [590, 553] on section "**********" at bounding box center [822, 646] width 463 height 1148
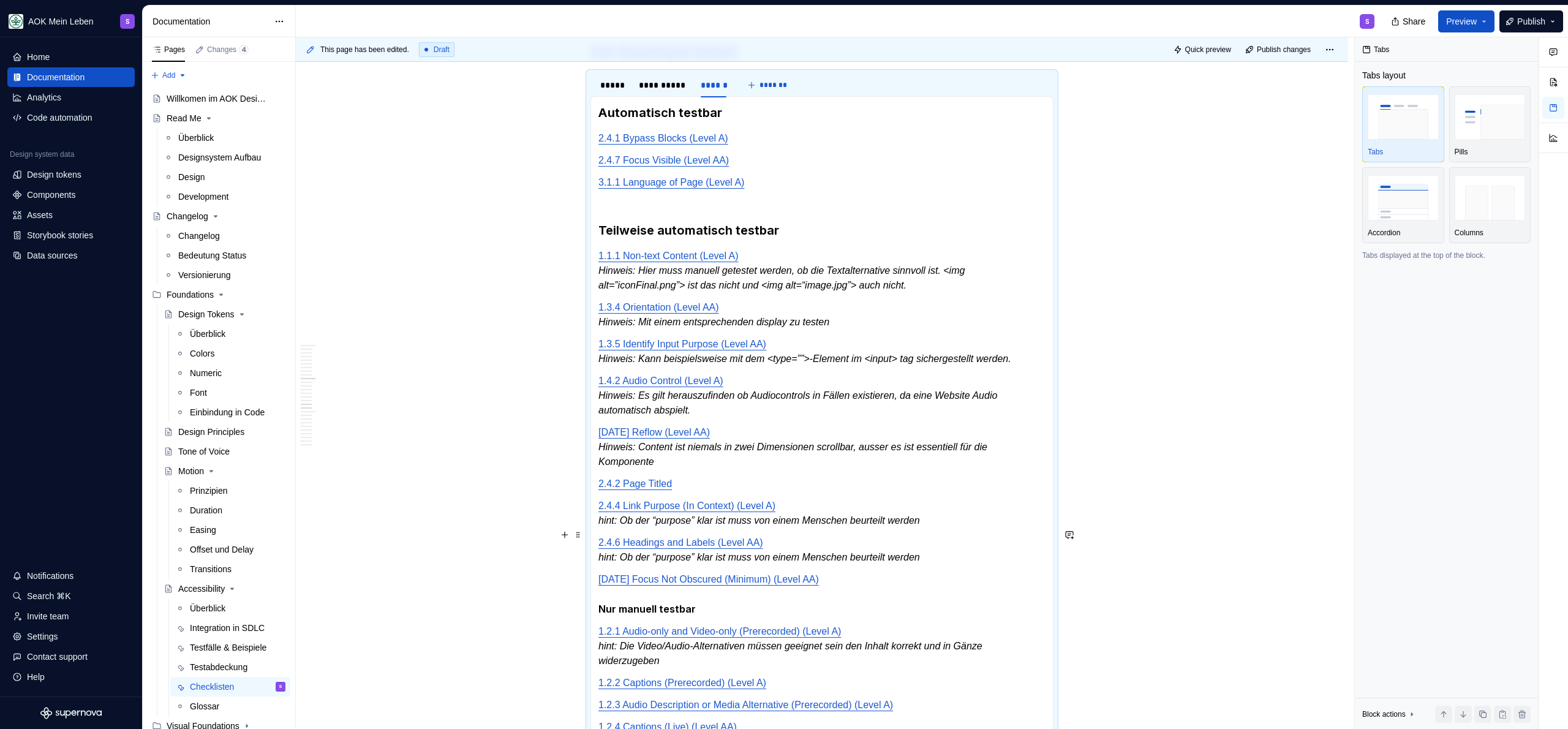
click at [607, 525] on em "hint: Ob der “purpose” klar ist muss von einem Menschen beurteilt werden" at bounding box center [759, 519] width 321 height 11
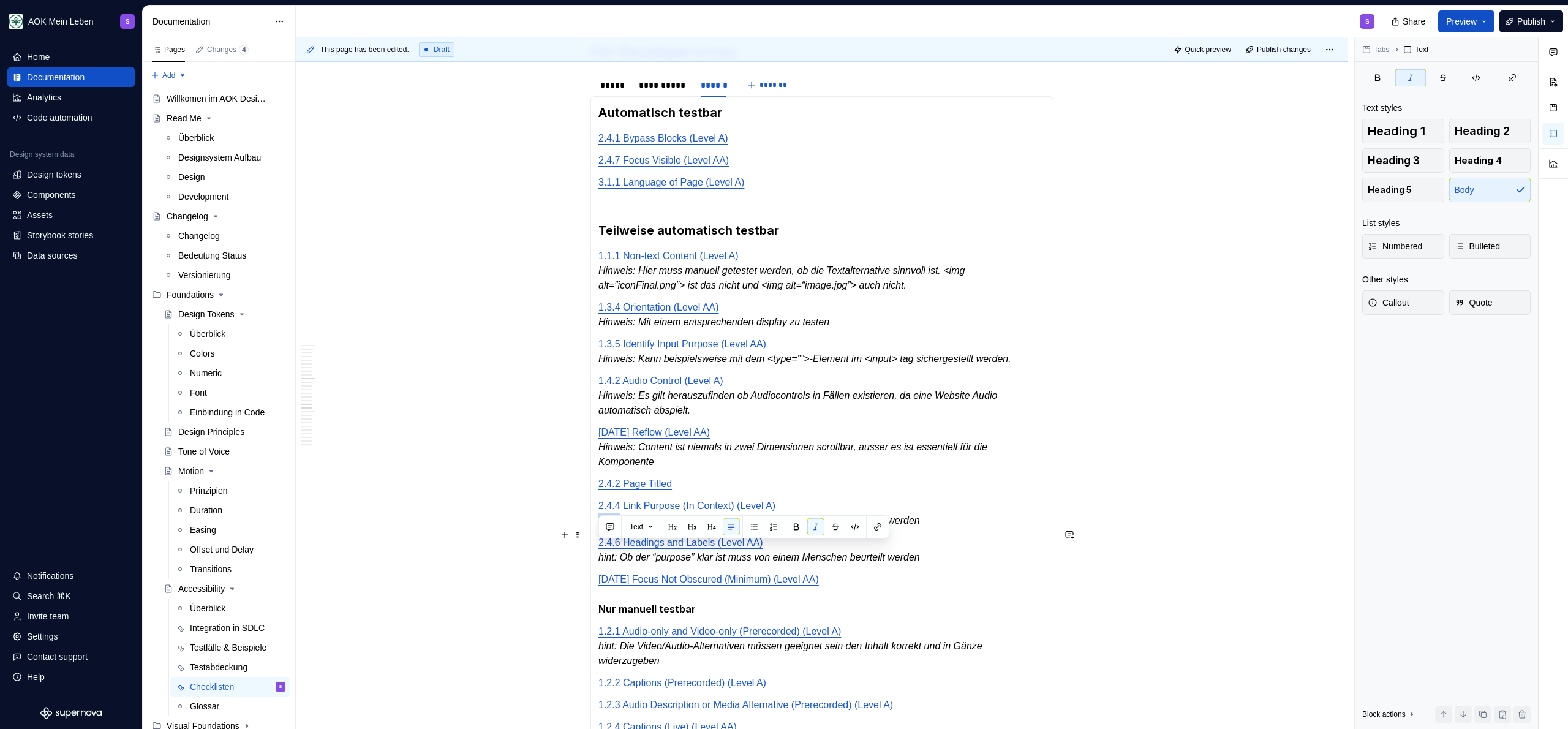
drag, startPoint x: 621, startPoint y: 552, endPoint x: 601, endPoint y: 553, distance: 20.0
click at [601, 525] on em "hint: Ob der “purpose” klar ist muss von einem Menschen beurteilt werden" at bounding box center [759, 519] width 321 height 11
drag, startPoint x: 623, startPoint y: 588, endPoint x: 601, endPoint y: 589, distance: 22.0
click at [601, 562] on em "hint: Ob der “purpose” klar ist muss von einem Menschen beurteilt werden" at bounding box center [759, 557] width 321 height 11
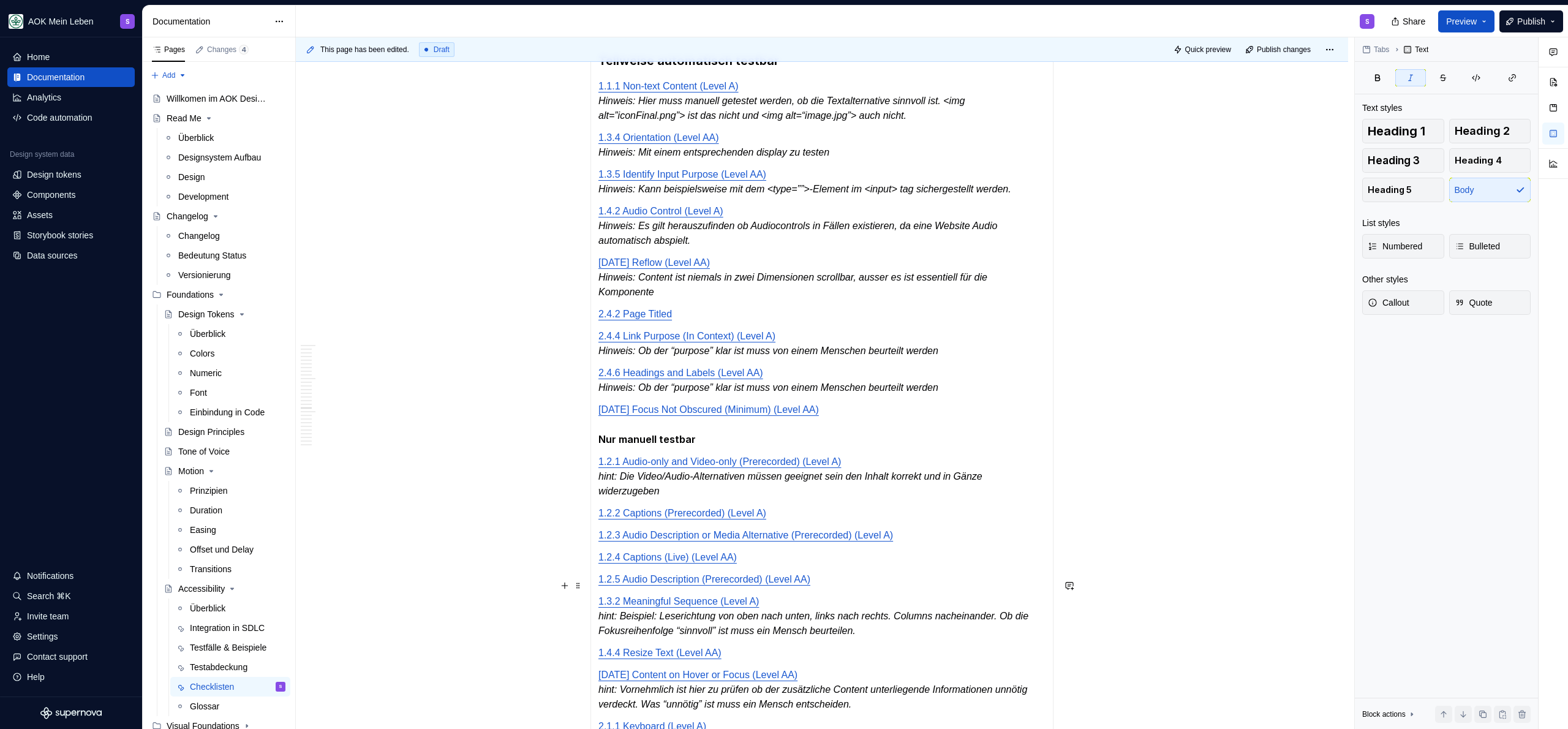
scroll to position [1680, 0]
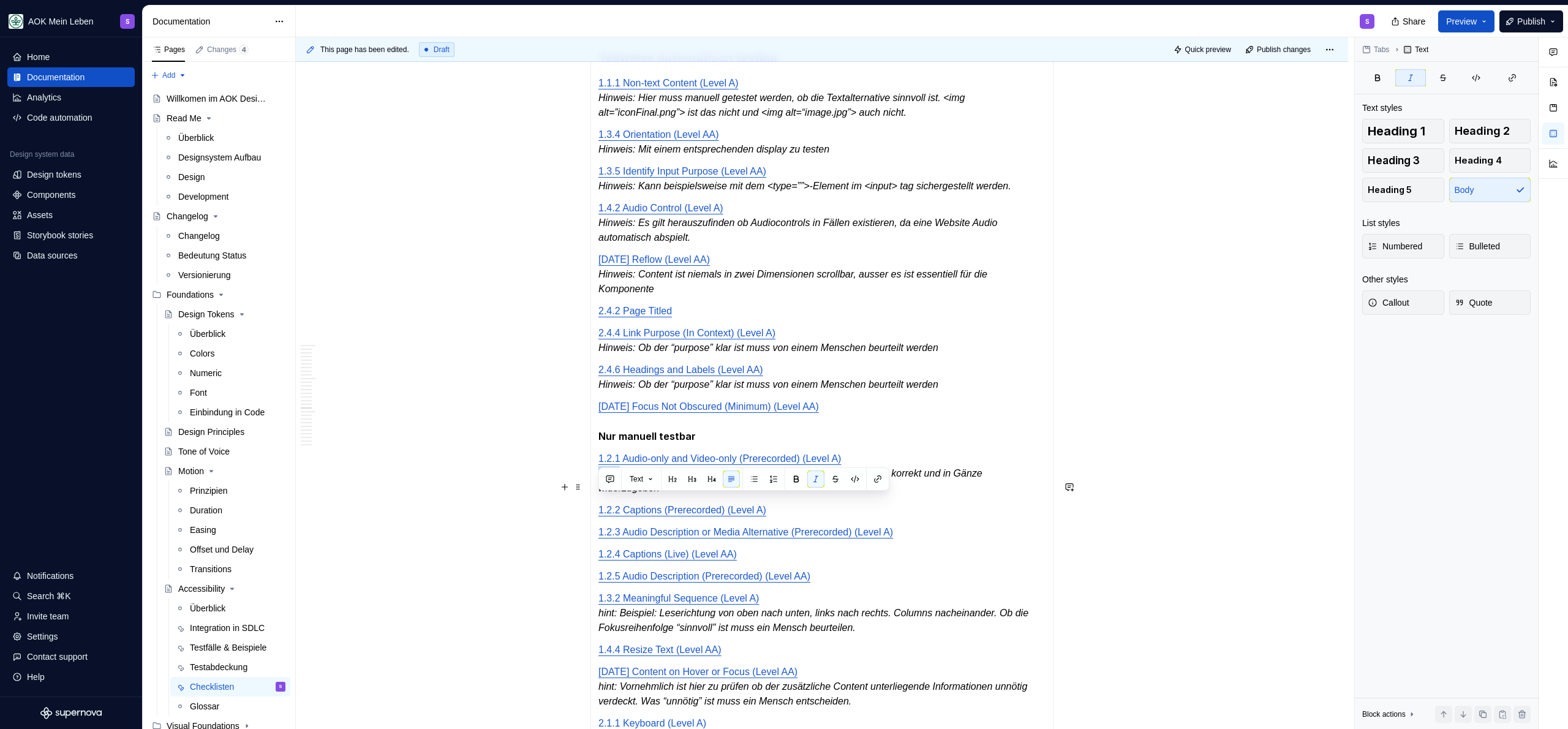
drag, startPoint x: 623, startPoint y: 505, endPoint x: 599, endPoint y: 505, distance: 24.0
click at [599, 493] on em "hint: Die Video/Audio-Alternativen müssen geeignet sein den Inhalt korrekt und …" at bounding box center [791, 480] width 386 height 25
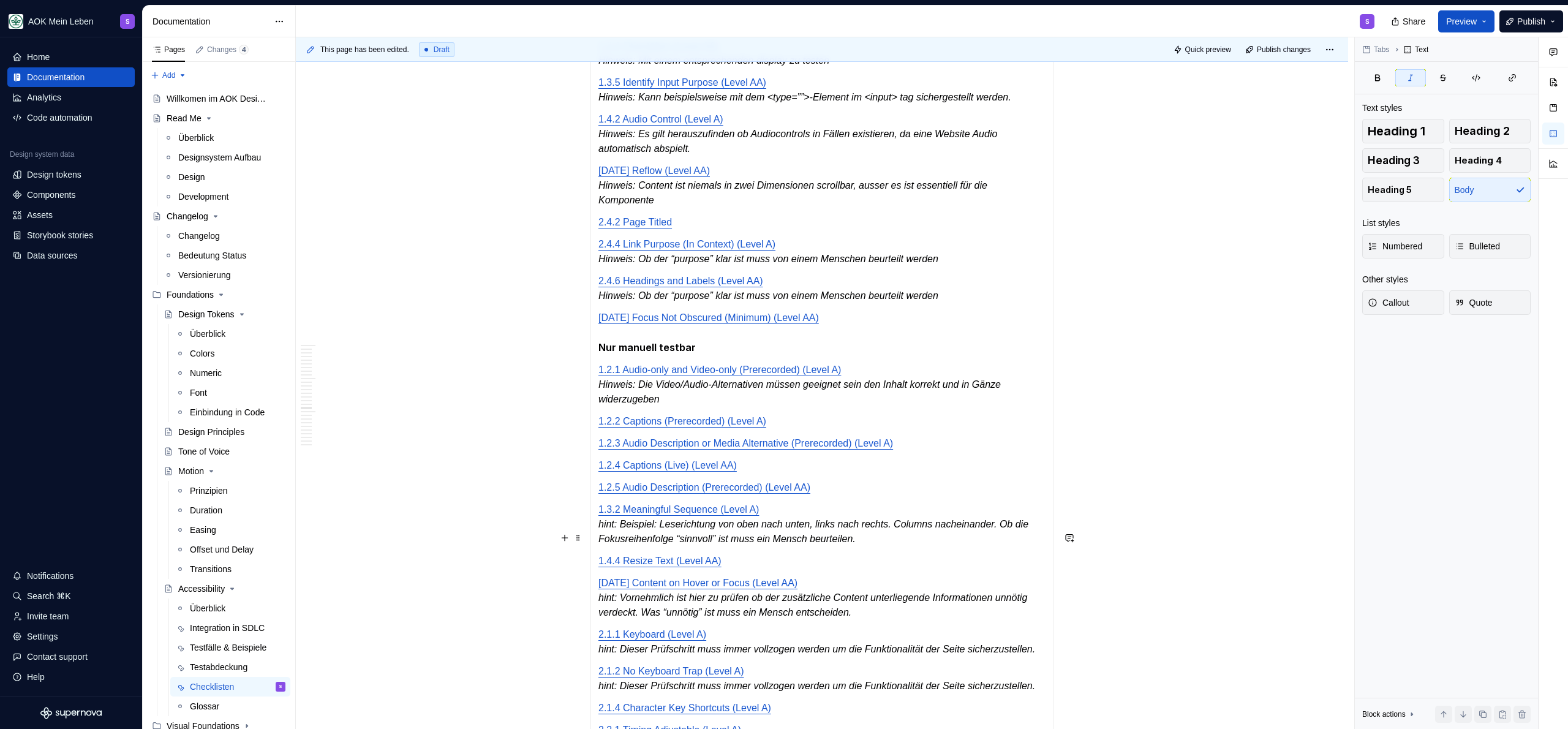
scroll to position [1898, 0]
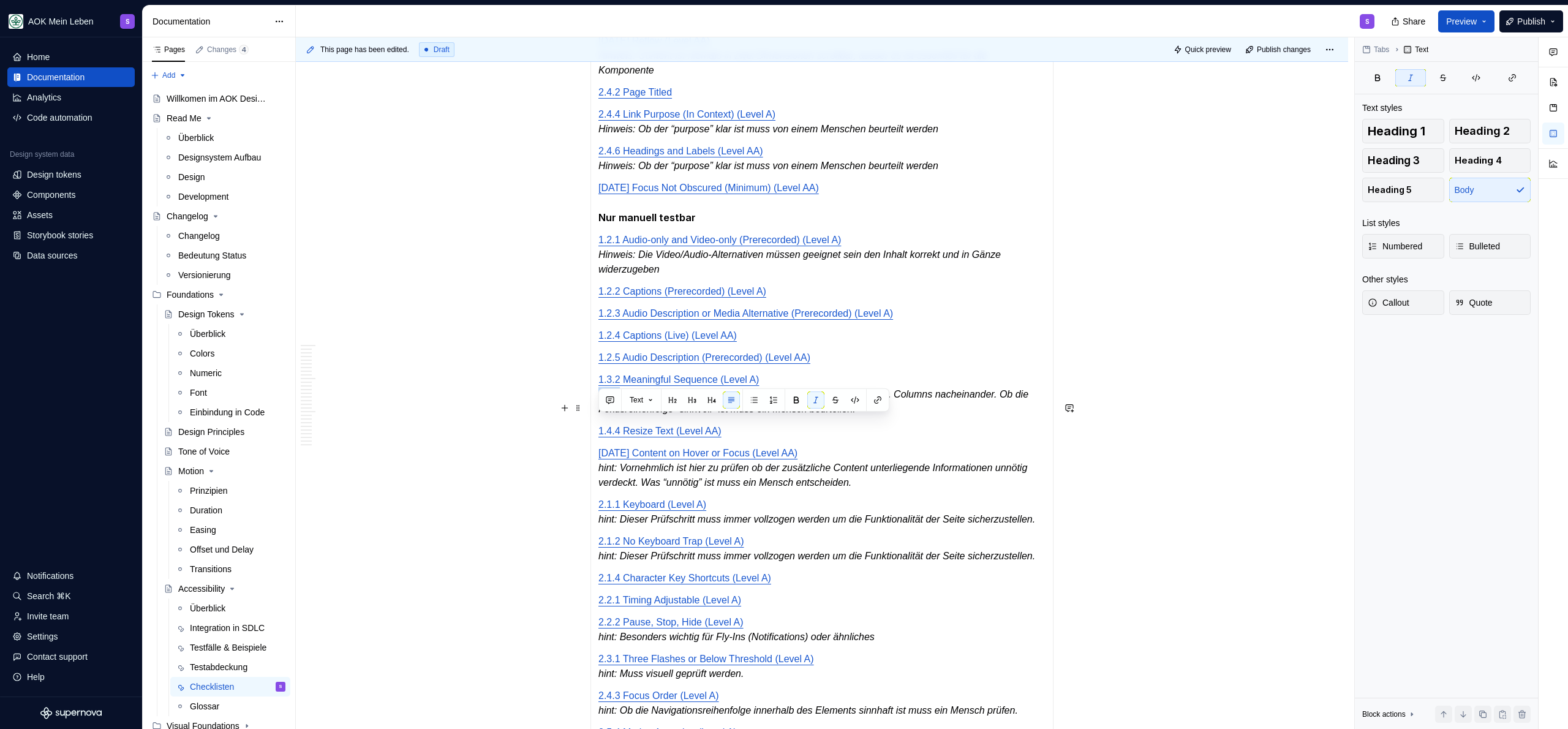
drag, startPoint x: 622, startPoint y: 423, endPoint x: 601, endPoint y: 427, distance: 21.4
click at [601, 414] on em "hint: Beispiel: Leserichtung von oben nach unten, links nach rechts. Columns na…" at bounding box center [814, 401] width 433 height 25
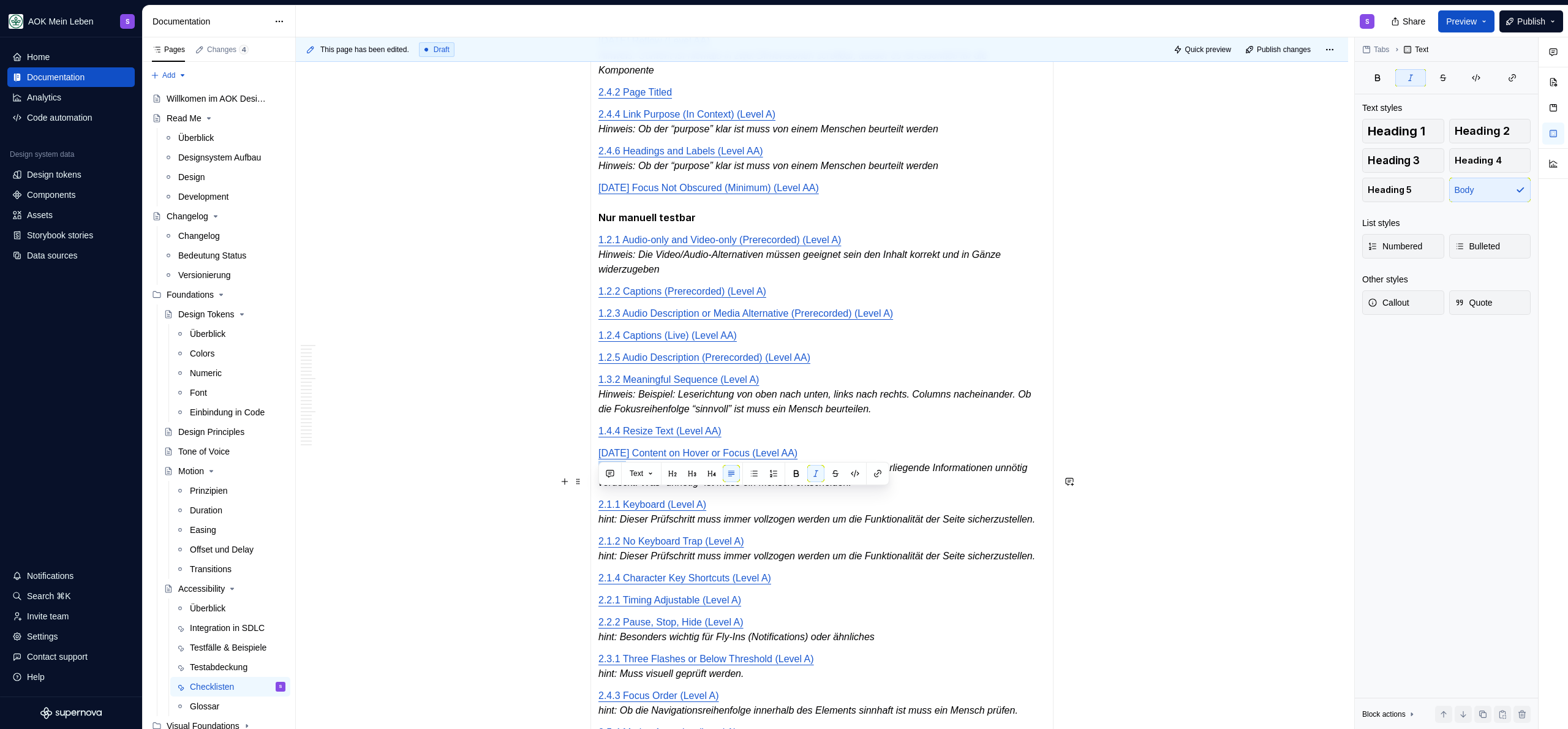
drag, startPoint x: 625, startPoint y: 498, endPoint x: 601, endPoint y: 499, distance: 24.0
click at [601, 487] on em "hint: Vornehmlich ist hier zu prüfen ob der zusätzliche Content unterliegende I…" at bounding box center [814, 474] width 431 height 25
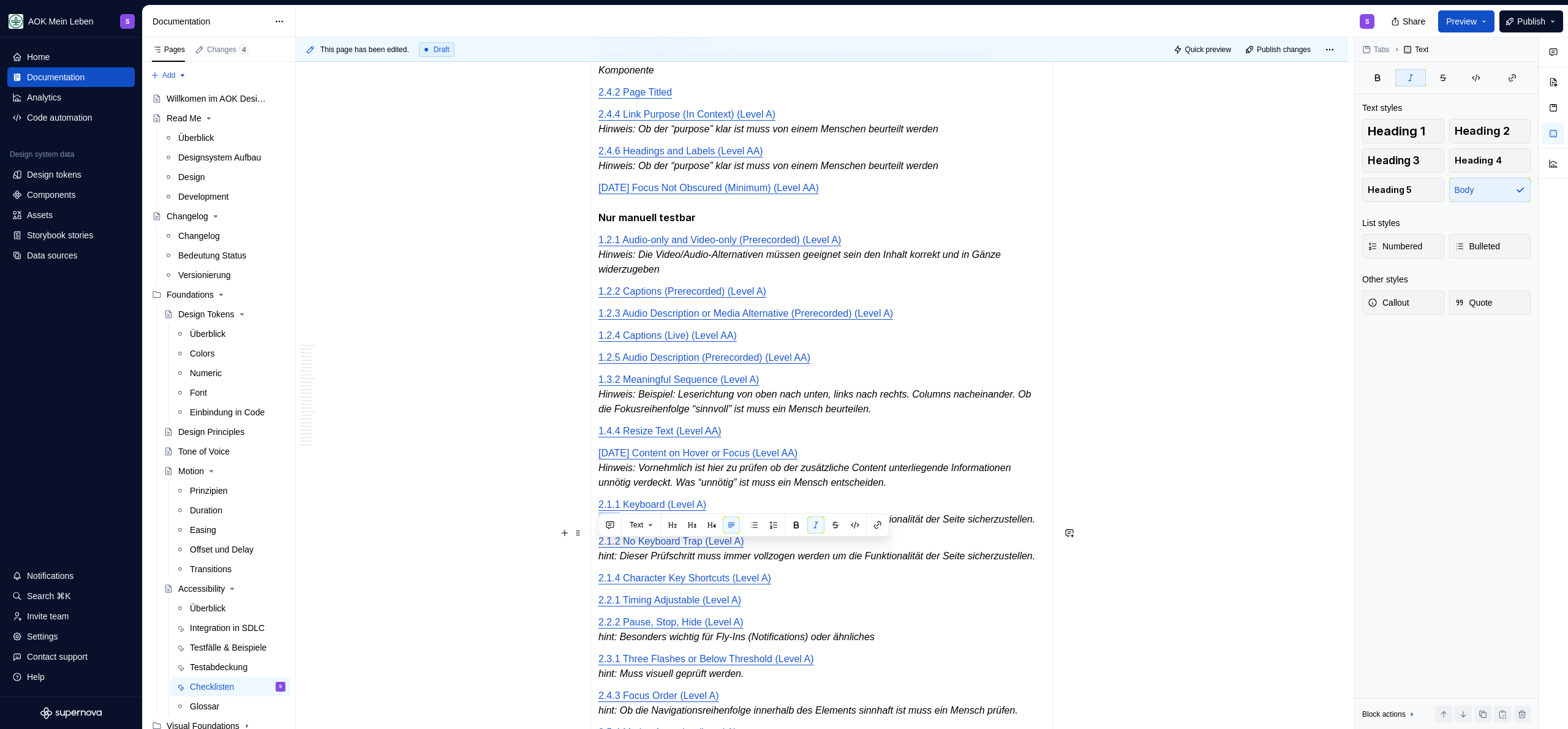
drag, startPoint x: 622, startPoint y: 549, endPoint x: 579, endPoint y: 549, distance: 43.0
click at [579, 549] on div "**********" at bounding box center [822, 235] width 1052 height 3753
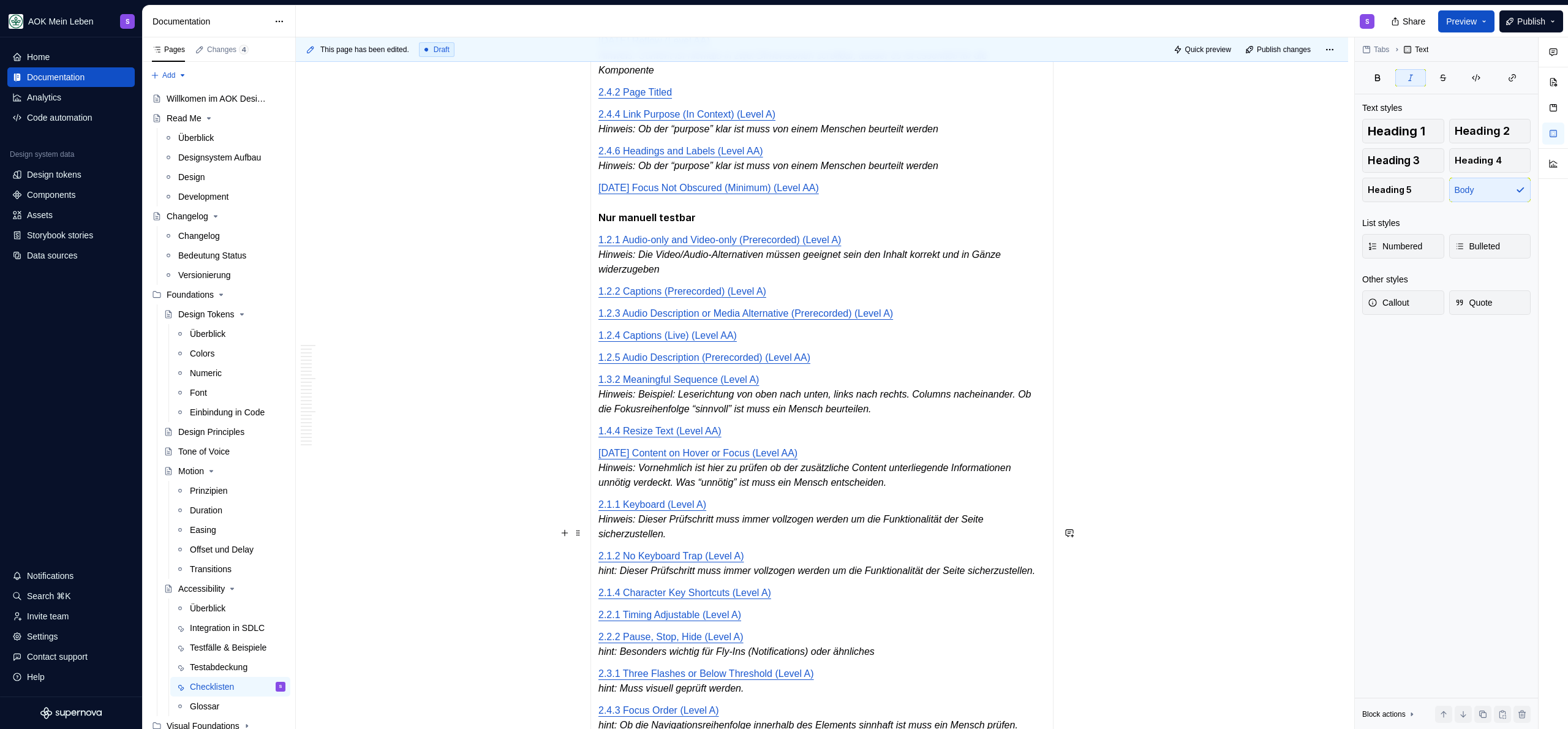
scroll to position [2003, 0]
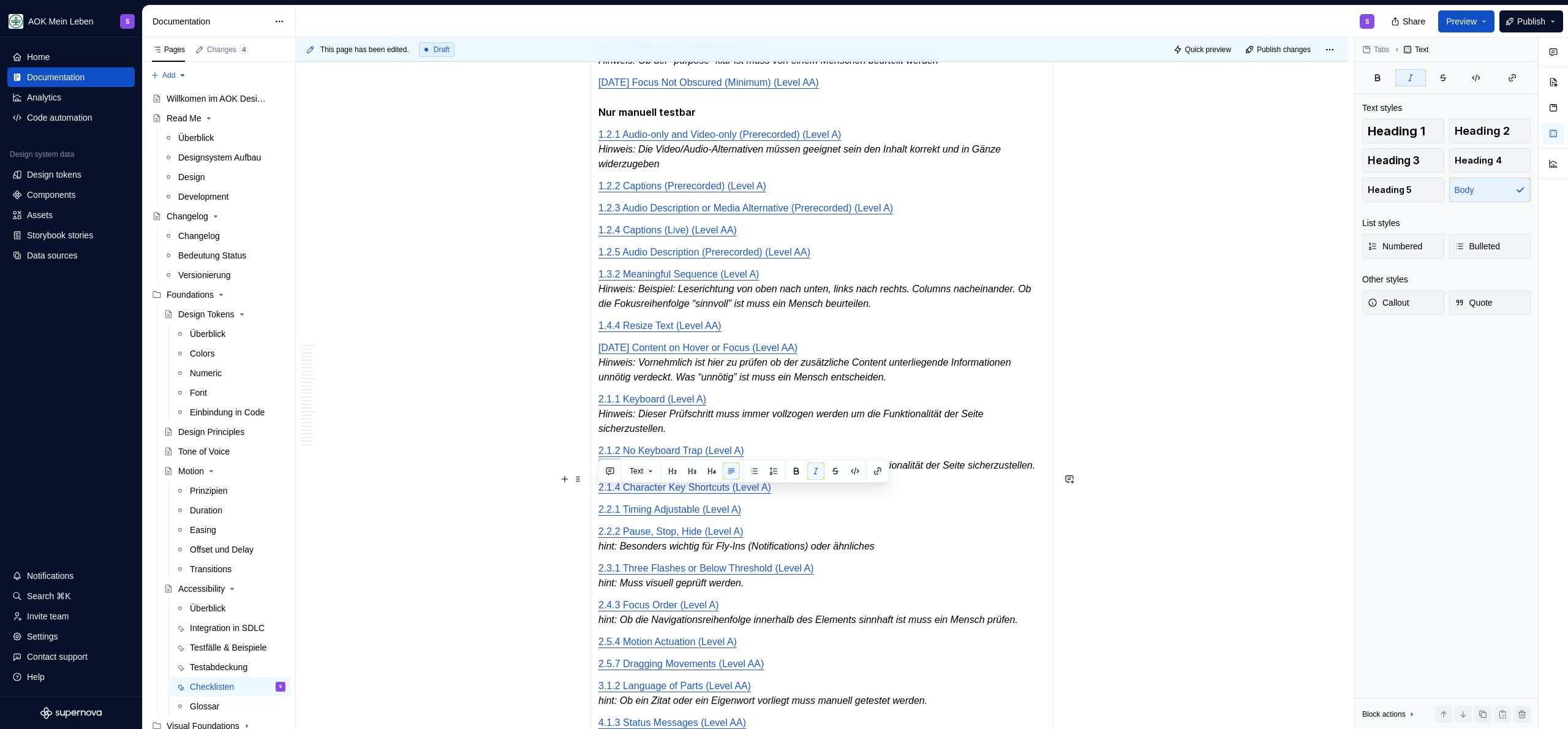
drag, startPoint x: 622, startPoint y: 497, endPoint x: 597, endPoint y: 493, distance: 25.3
click at [597, 493] on div "Automatisch testbar [DATE] Non-text Contrast (Level AA) [DATE] Text Spacing (Le…" at bounding box center [822, 168] width 463 height 1138
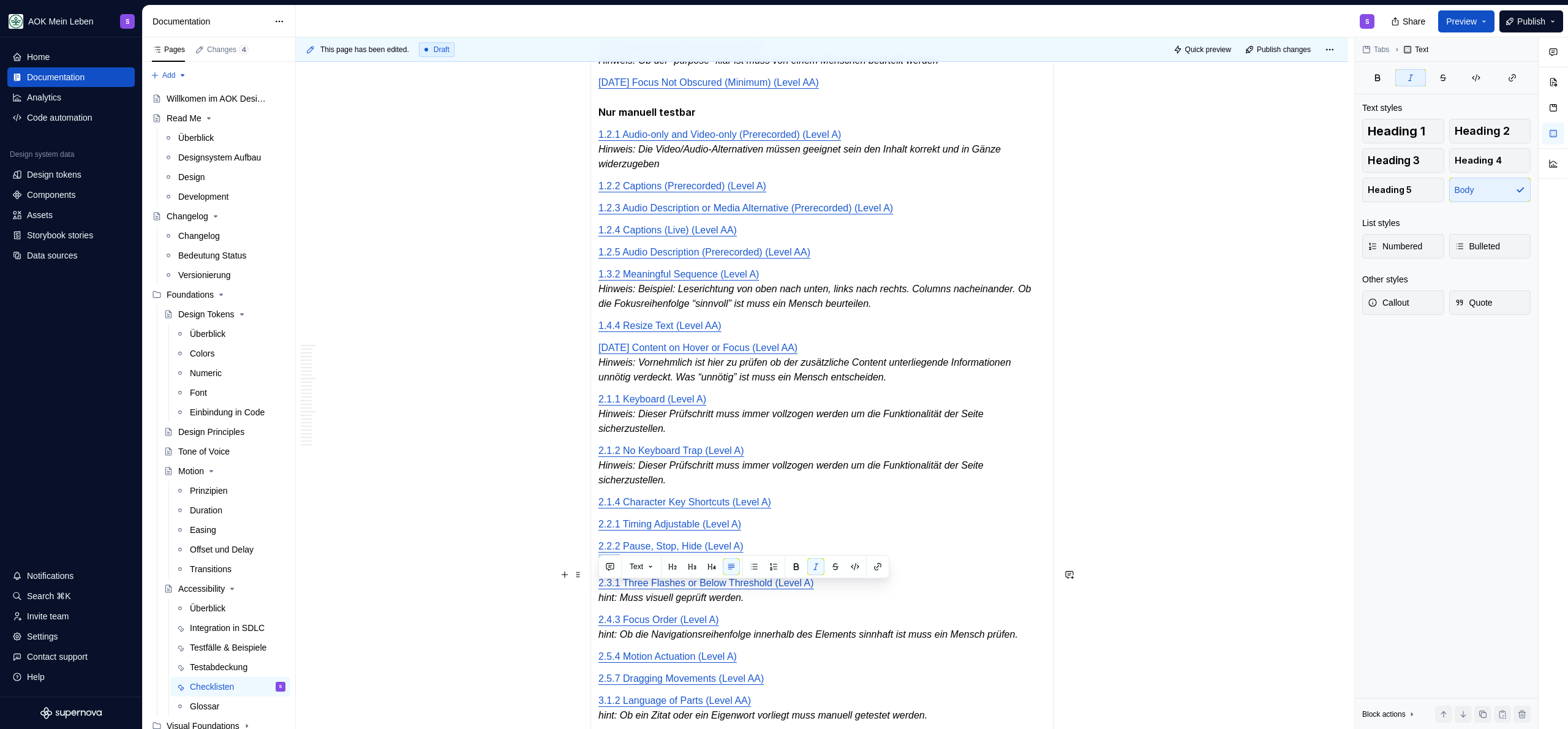
drag, startPoint x: 623, startPoint y: 591, endPoint x: 600, endPoint y: 591, distance: 23.0
click at [600, 566] on em "hint: Besonders wichtig für Fly-Ins (Notifications) oder ähnliches" at bounding box center [736, 560] width 276 height 11
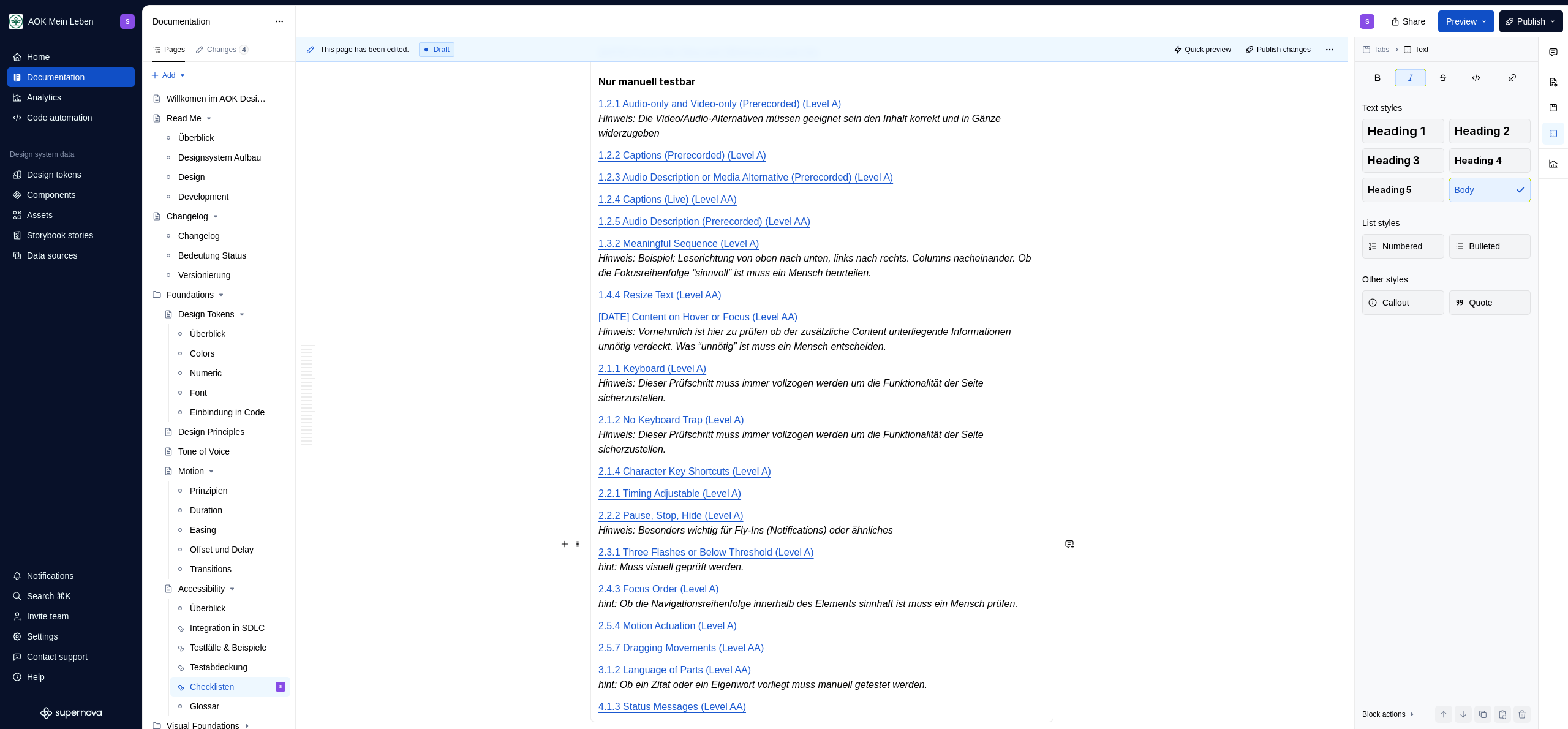
scroll to position [2098, 0]
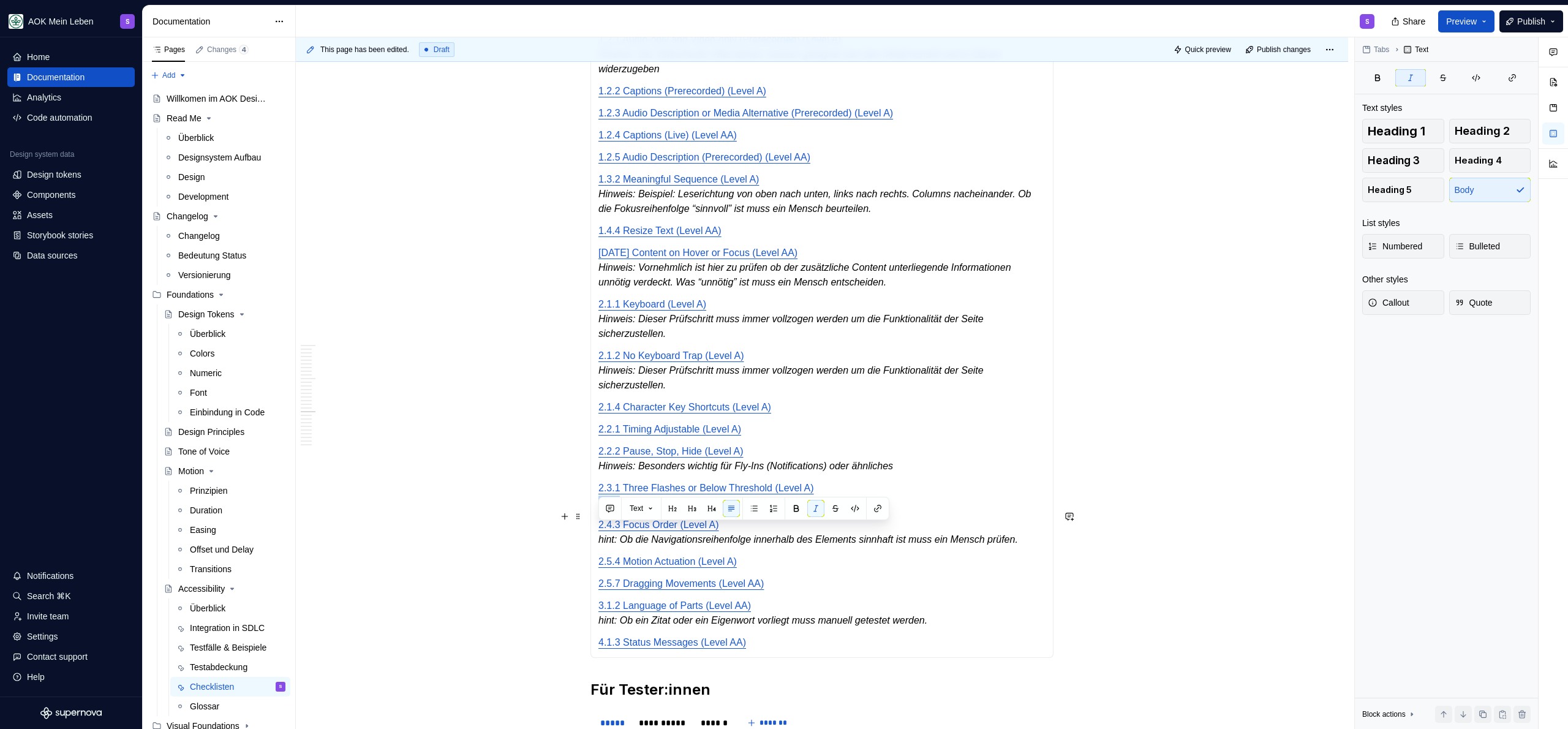
drag, startPoint x: 623, startPoint y: 535, endPoint x: 598, endPoint y: 536, distance: 25.0
click at [598, 507] on em "hint: Muss visuell geprüft werden." at bounding box center [670, 502] width 145 height 11
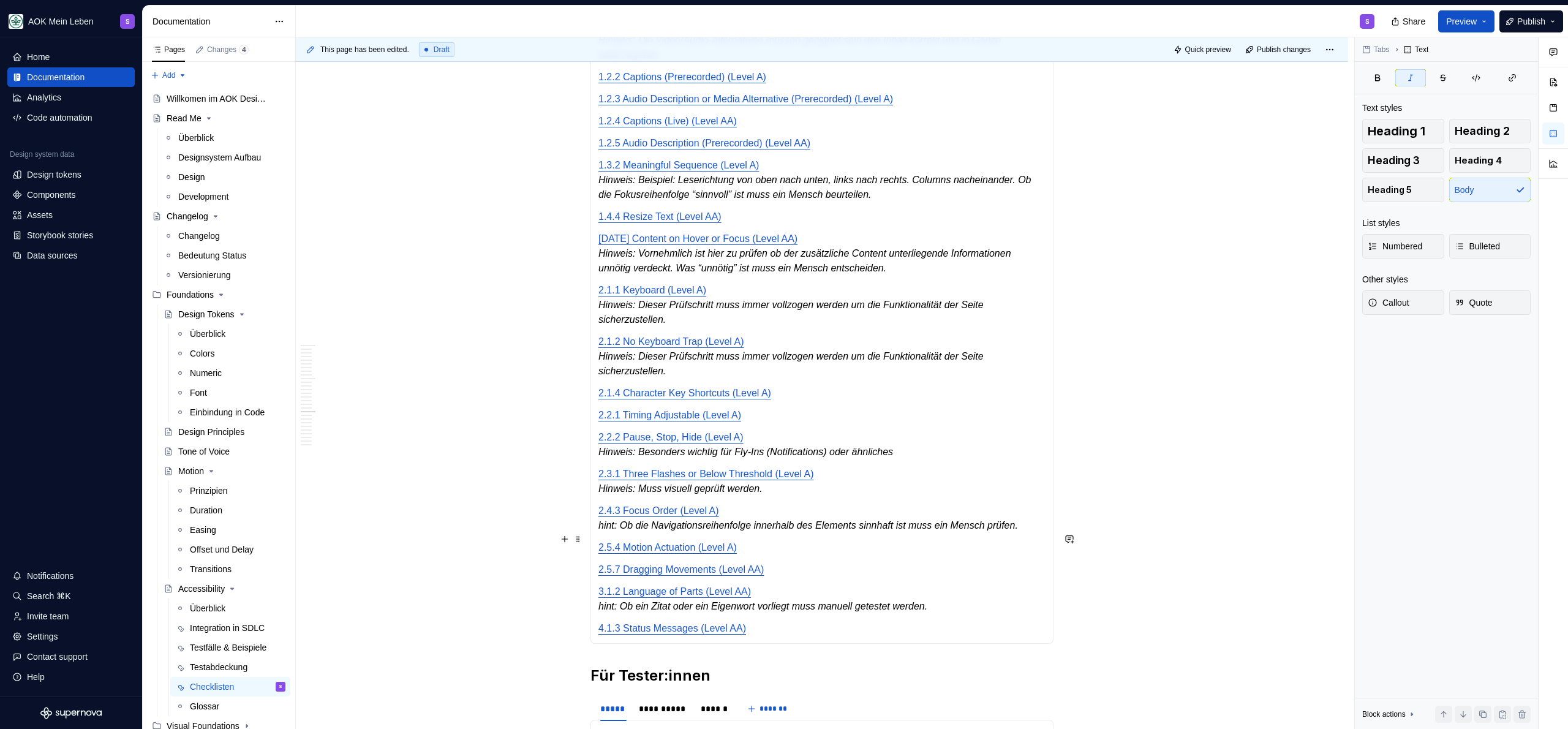
scroll to position [2118, 0]
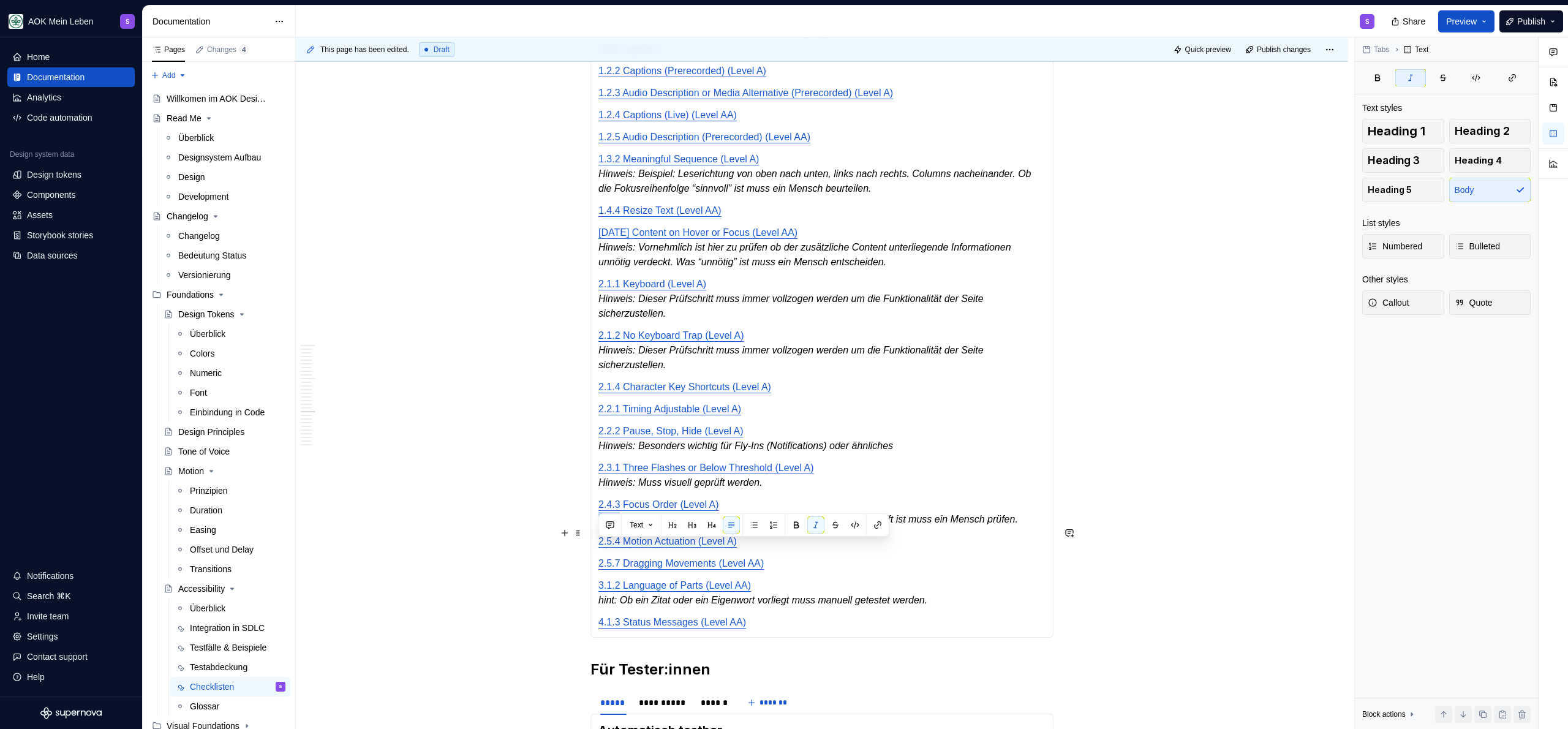
drag, startPoint x: 623, startPoint y: 548, endPoint x: 596, endPoint y: 549, distance: 27.0
click at [596, 549] on div "Automatisch testbar [DATE] Non-text Contrast (Level AA) [DATE] Text Spacing (Le…" at bounding box center [822, 61] width 463 height 1153
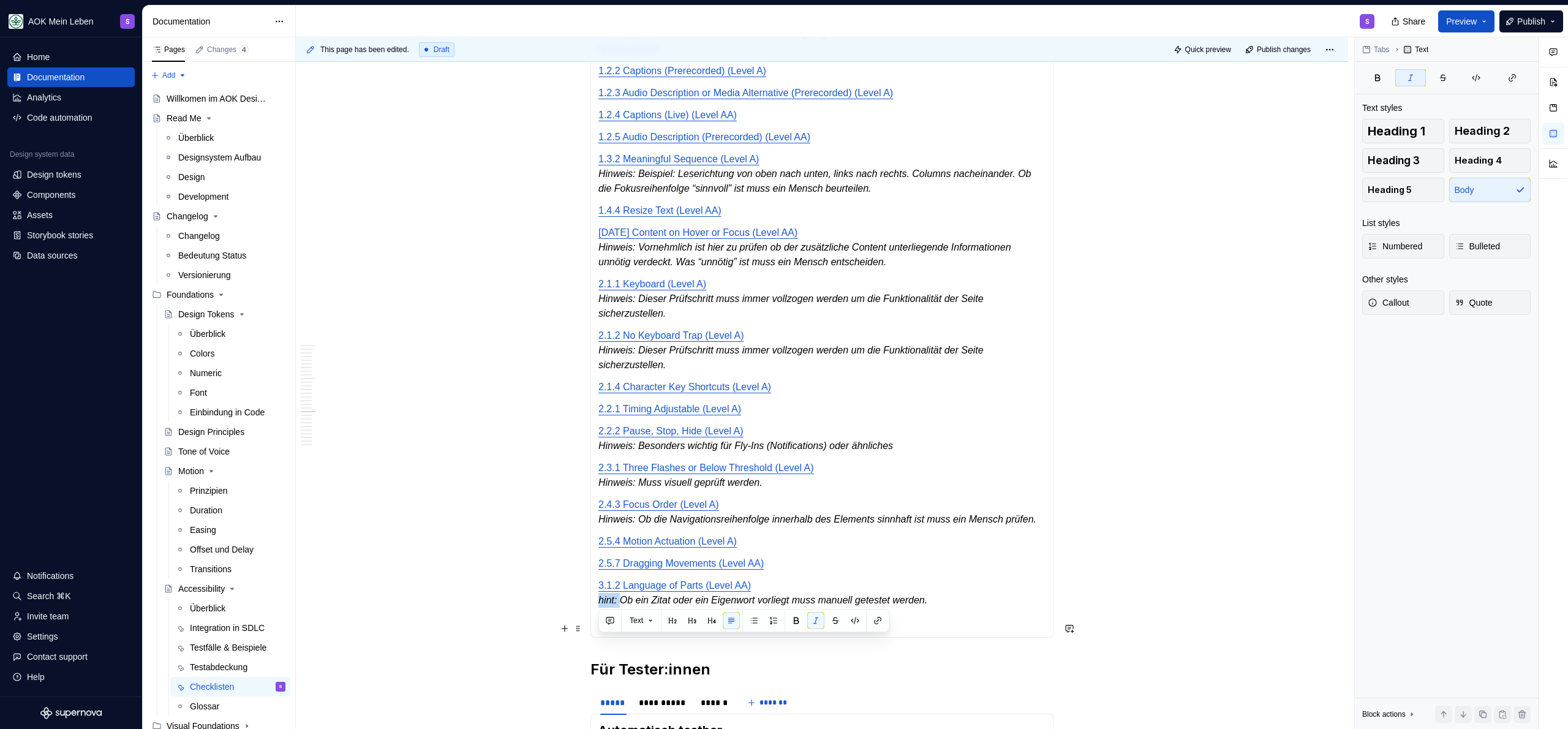
drag, startPoint x: 624, startPoint y: 644, endPoint x: 598, endPoint y: 646, distance: 26.1
click at [598, 605] on em "hint: Ob ein Zitat oder ein Eigenwort vorliegt muss manuell getestet werden." at bounding box center [763, 600] width 329 height 11
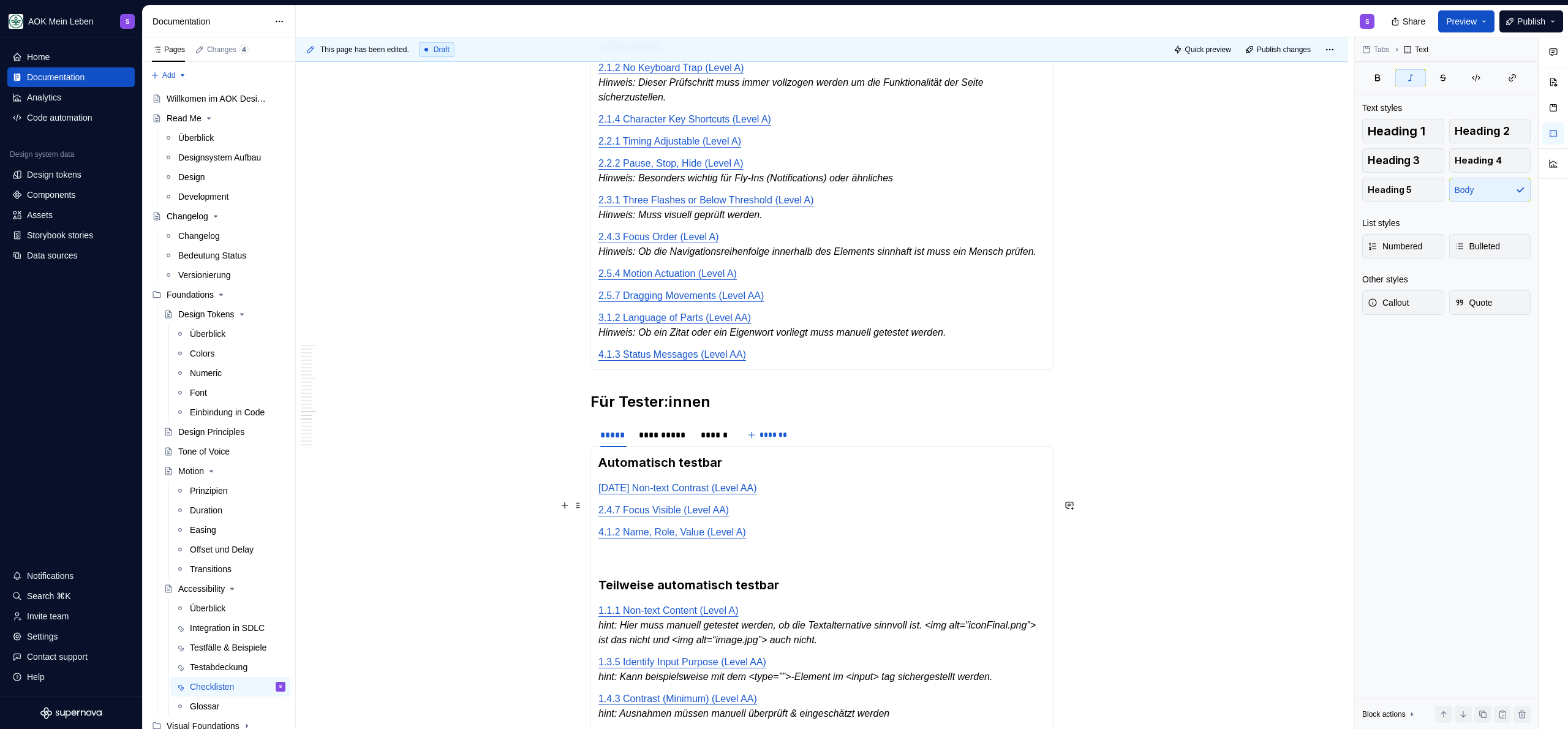
scroll to position [2591, 0]
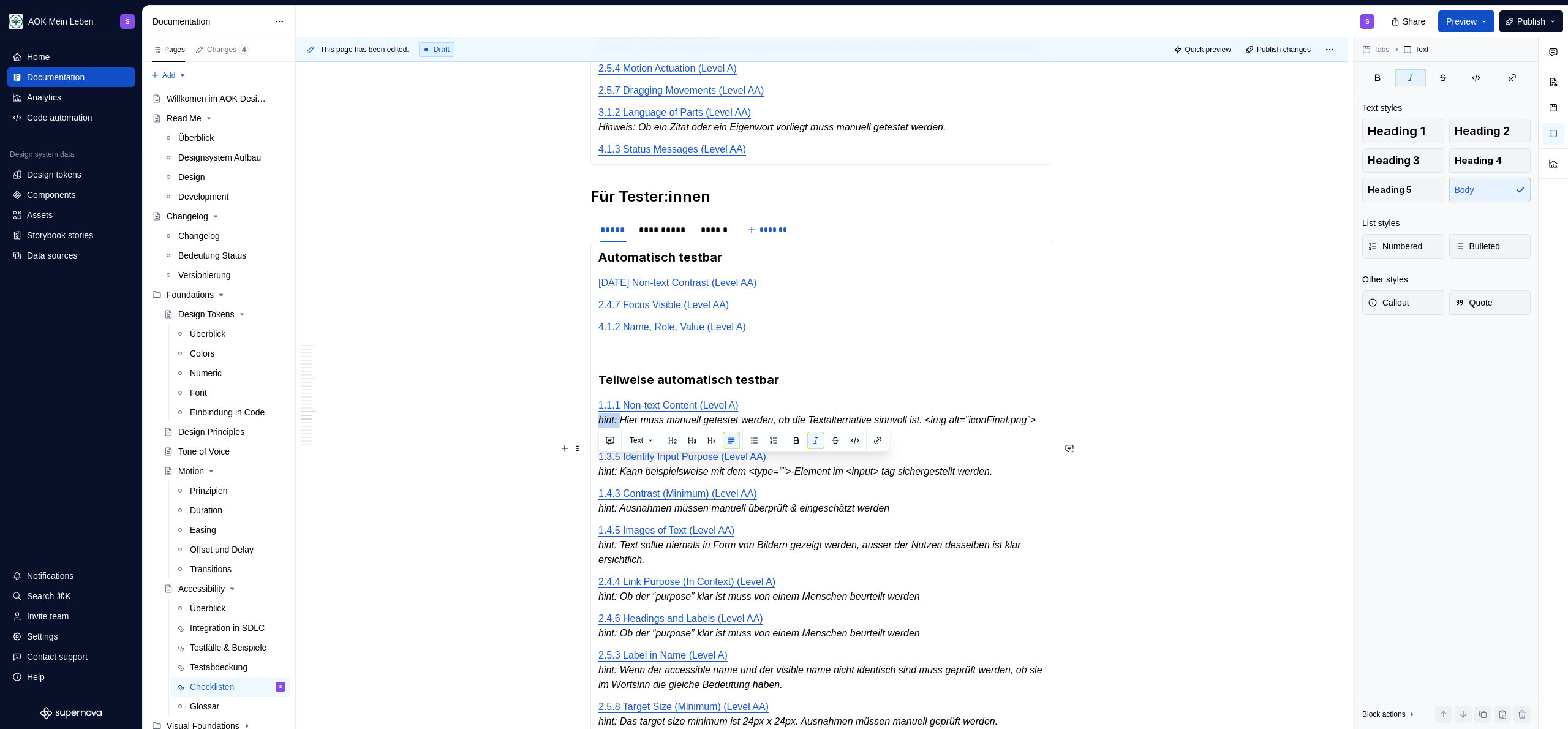
drag, startPoint x: 620, startPoint y: 464, endPoint x: 600, endPoint y: 465, distance: 20.0
click at [600, 439] on em "hint: Hier muss manuell getestet werden, ob die Textalternative sinnvoll ist. <…" at bounding box center [818, 426] width 440 height 25
drag, startPoint x: 623, startPoint y: 515, endPoint x: 597, endPoint y: 515, distance: 26.0
click at [597, 515] on div "Automatisch testbar [DATE] Non-text Contrast (Level AA) 2.4.7 Focus Visible (Le…" at bounding box center [822, 722] width 463 height 964
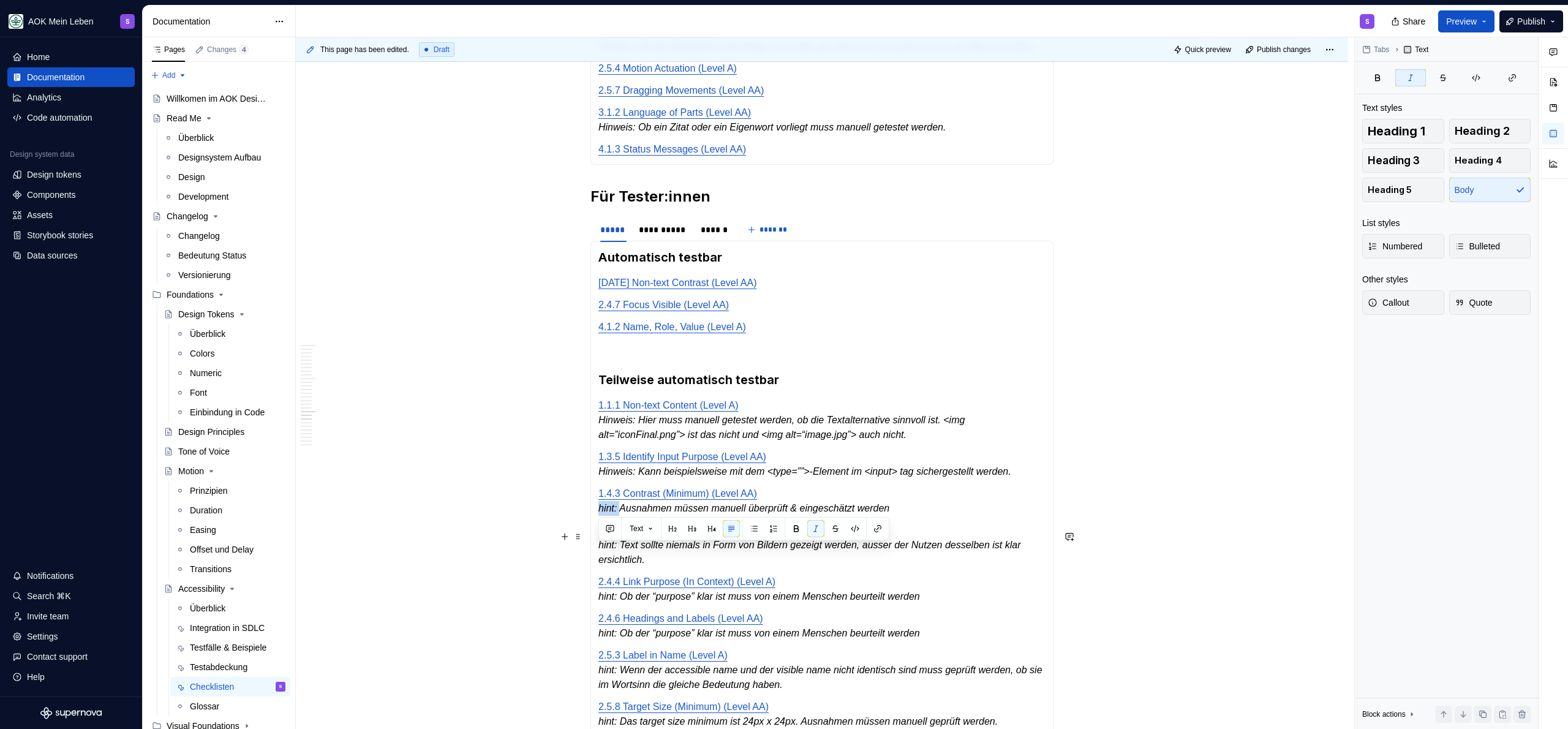
drag, startPoint x: 622, startPoint y: 552, endPoint x: 600, endPoint y: 551, distance: 22.0
click at [600, 513] on em "hint: Ausnahmen müssen manuell überprüft & eingeschätzt werden" at bounding box center [743, 507] width 291 height 11
drag, startPoint x: 621, startPoint y: 587, endPoint x: 596, endPoint y: 587, distance: 25.0
click at [596, 587] on div "Automatisch testbar [DATE] Non-text Contrast (Level AA) 2.4.7 Focus Visible (Le…" at bounding box center [822, 722] width 463 height 964
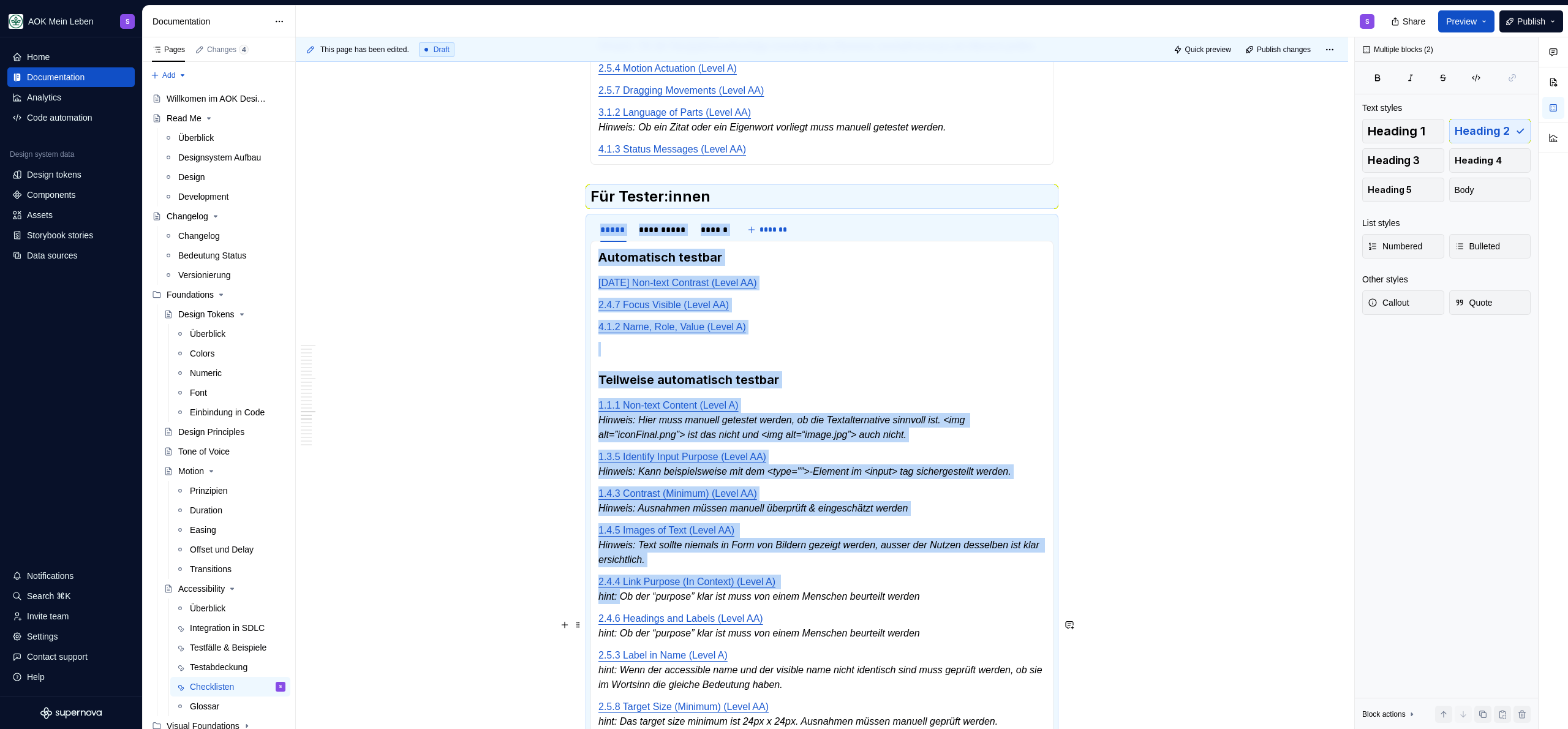
drag, startPoint x: 623, startPoint y: 638, endPoint x: 588, endPoint y: 636, distance: 35.1
click at [590, 636] on section "**********" at bounding box center [822, 710] width 463 height 988
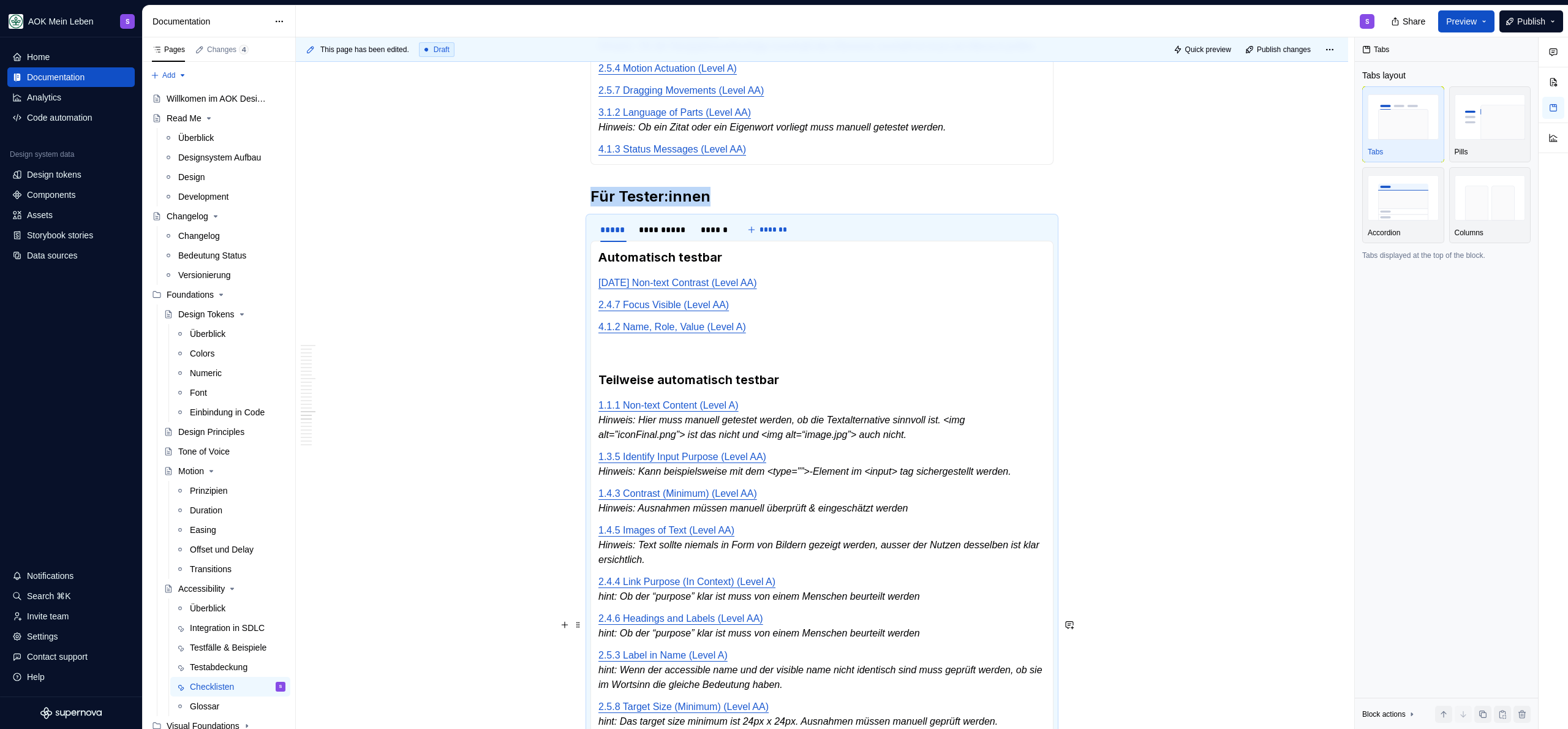
click at [613, 601] on em "hint: Ob der “purpose” klar ist muss von einem Menschen beurteilt werden" at bounding box center [759, 595] width 321 height 11
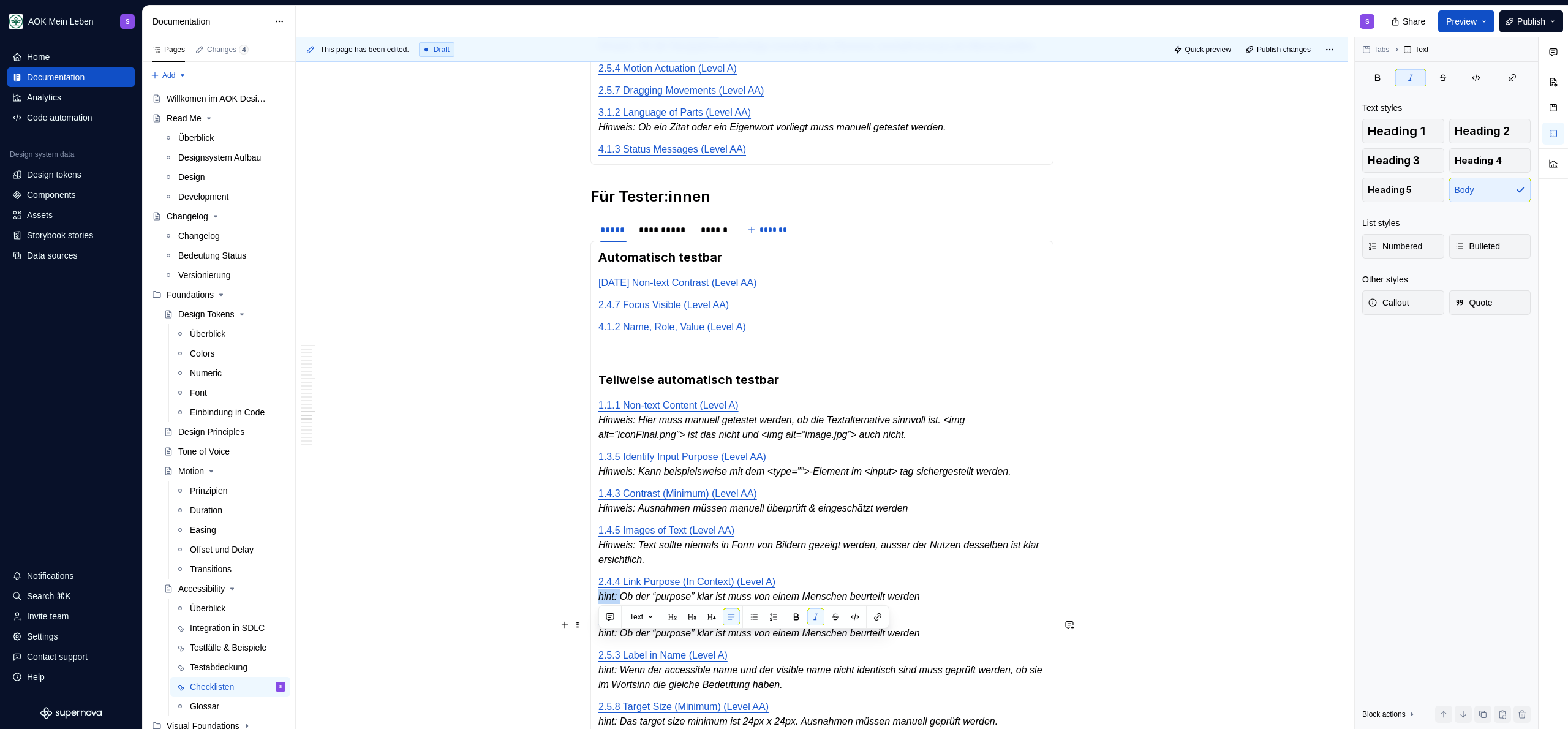
drag, startPoint x: 622, startPoint y: 641, endPoint x: 600, endPoint y: 639, distance: 22.1
click at [600, 601] on em "hint: Ob der “purpose” klar ist muss von einem Menschen beurteilt werden" at bounding box center [759, 595] width 321 height 11
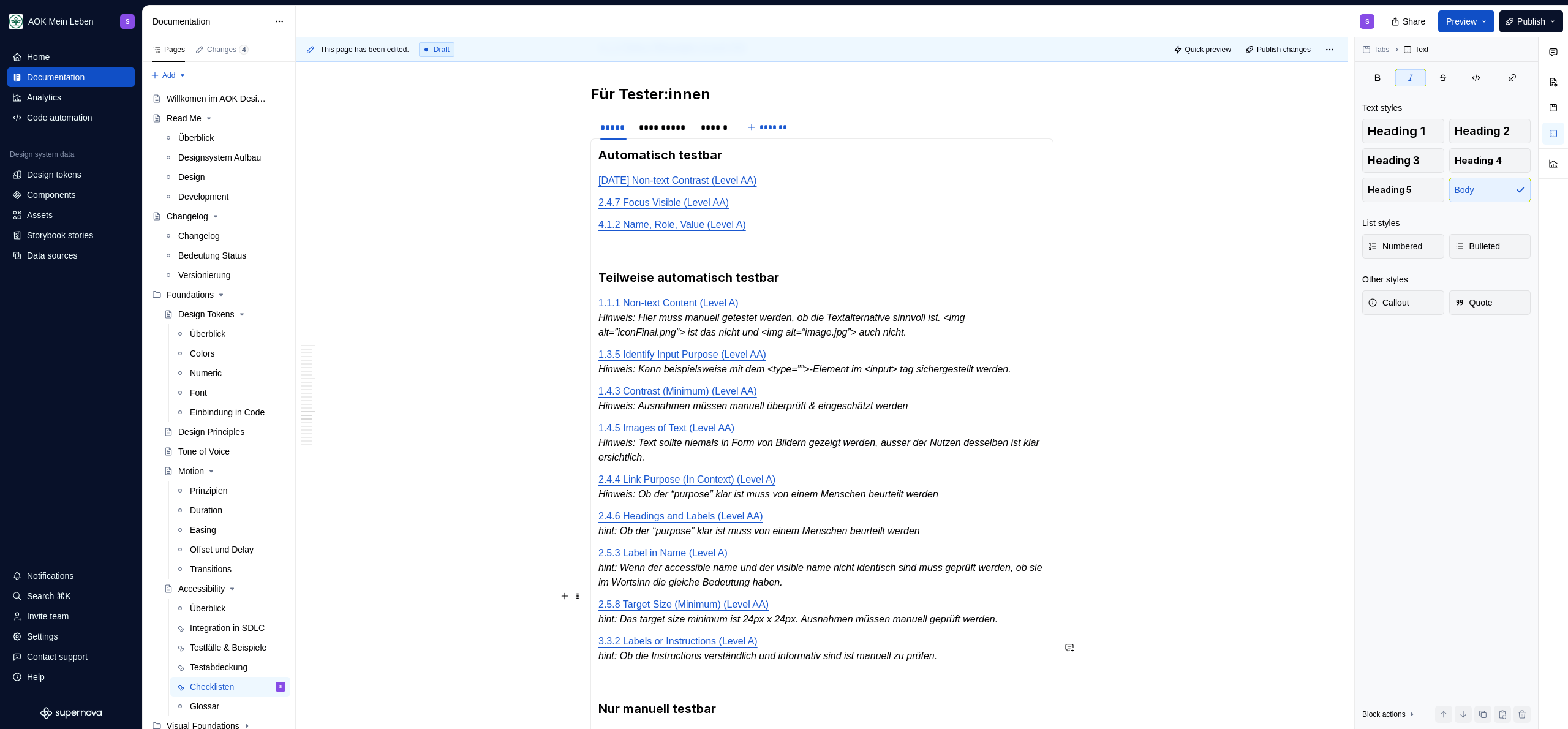
scroll to position [2694, 0]
drag, startPoint x: 623, startPoint y: 575, endPoint x: 600, endPoint y: 575, distance: 23.0
click at [600, 535] on em "hint: Ob der “purpose” klar ist muss von einem Menschen beurteilt werden" at bounding box center [759, 529] width 321 height 11
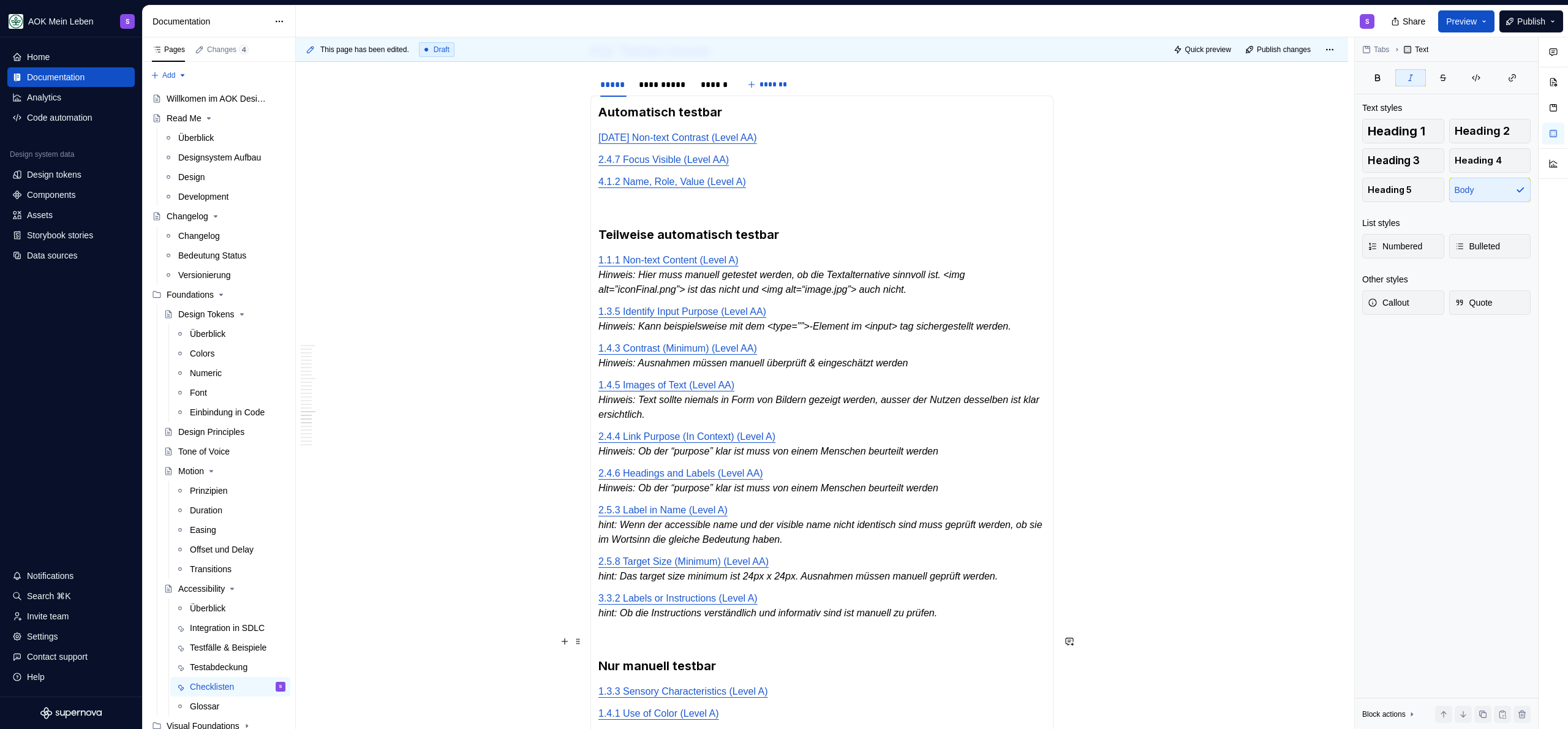
scroll to position [2788, 0]
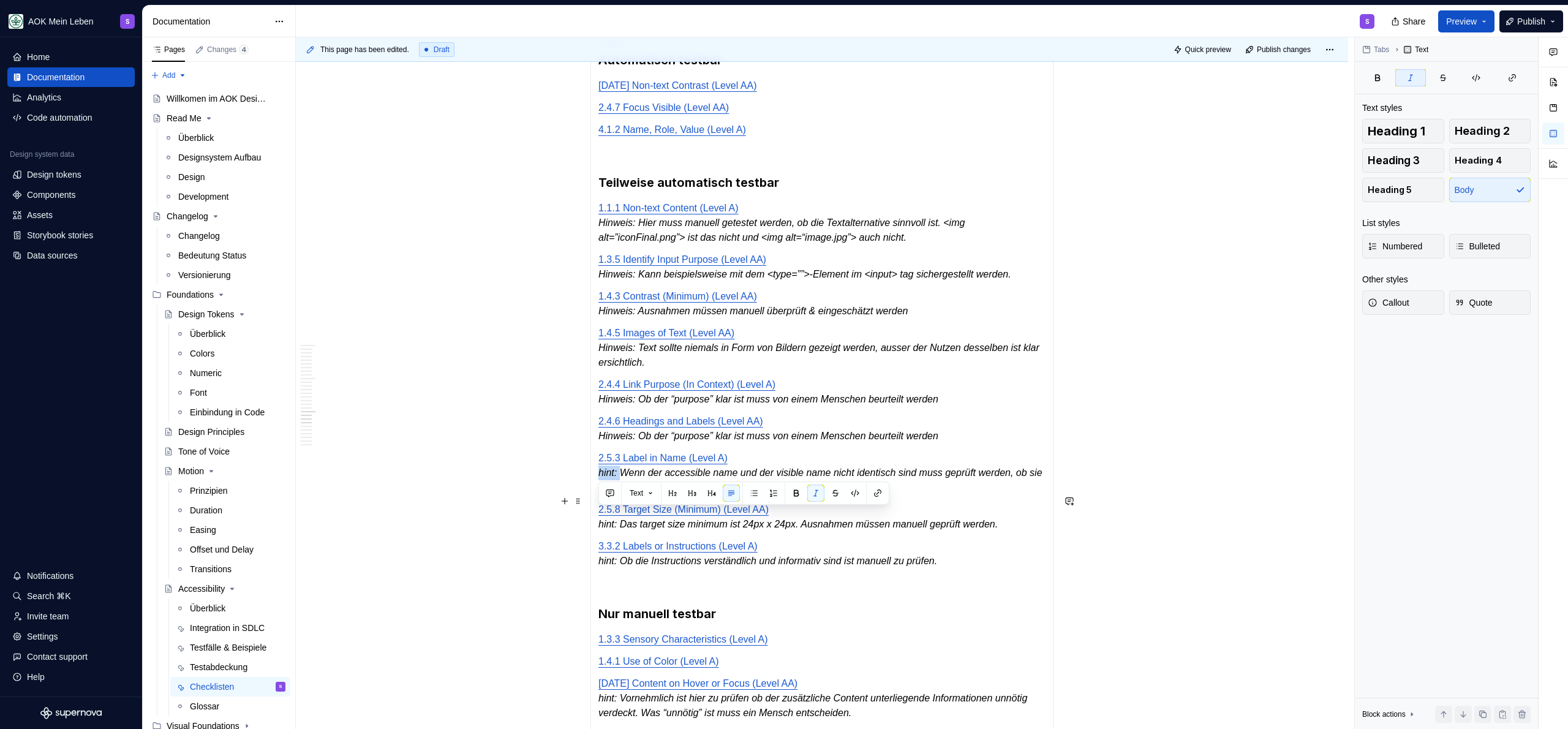
drag, startPoint x: 623, startPoint y: 519, endPoint x: 600, endPoint y: 519, distance: 23.0
click at [600, 492] on em "hint: Wenn der accessible name und der visible name nicht identisch sind muss g…" at bounding box center [822, 479] width 447 height 25
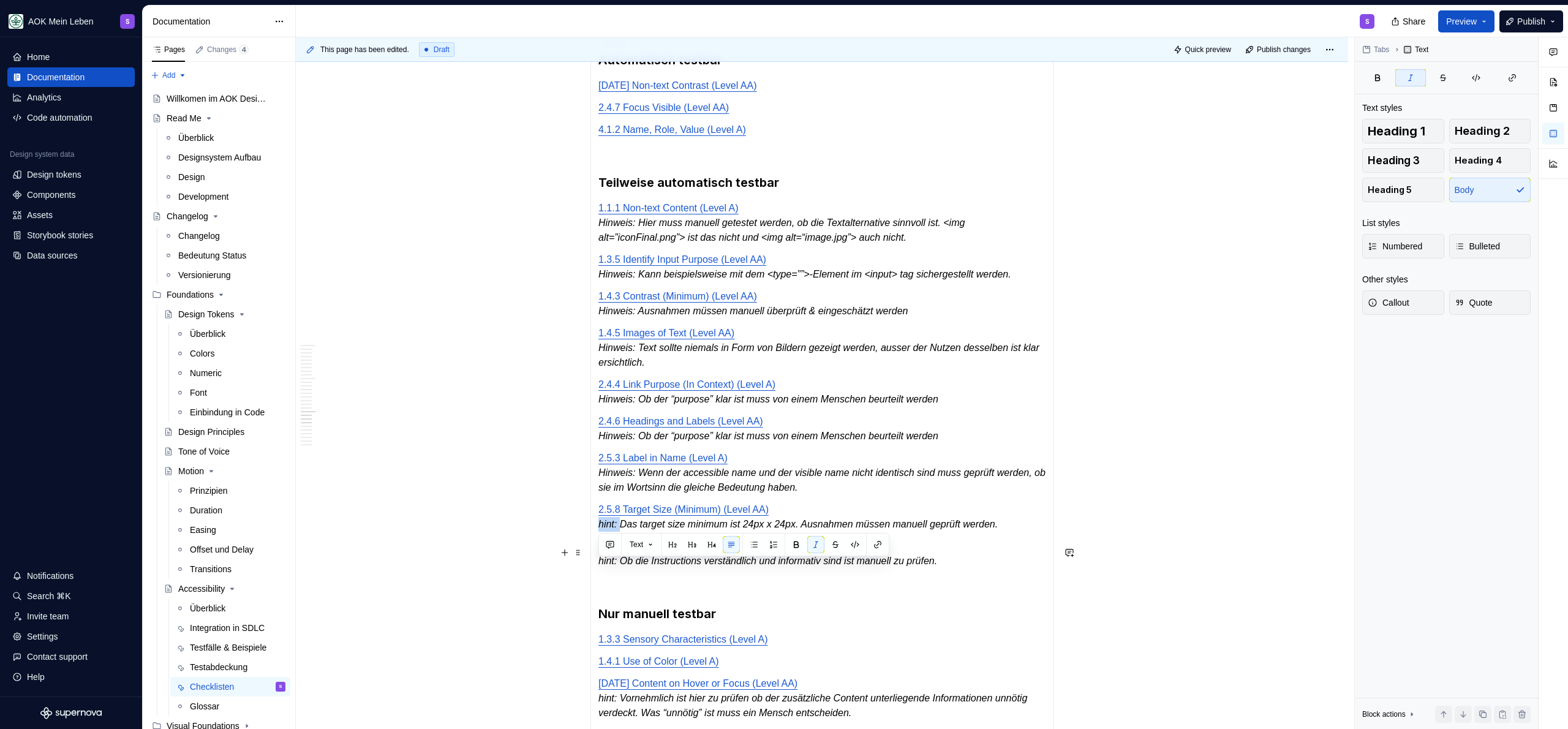
drag, startPoint x: 621, startPoint y: 570, endPoint x: 599, endPoint y: 568, distance: 22.1
click at [599, 529] on em "hint: Das target size minimum ist 24px x 24px. Ausnahmen müssen manuell geprüft…" at bounding box center [797, 523] width 399 height 11
drag, startPoint x: 623, startPoint y: 605, endPoint x: 598, endPoint y: 605, distance: 25.0
click at [598, 566] on em "hint: Ob die Instructions verständlich und informativ sind ist manuell zu prüfe…" at bounding box center [767, 560] width 338 height 11
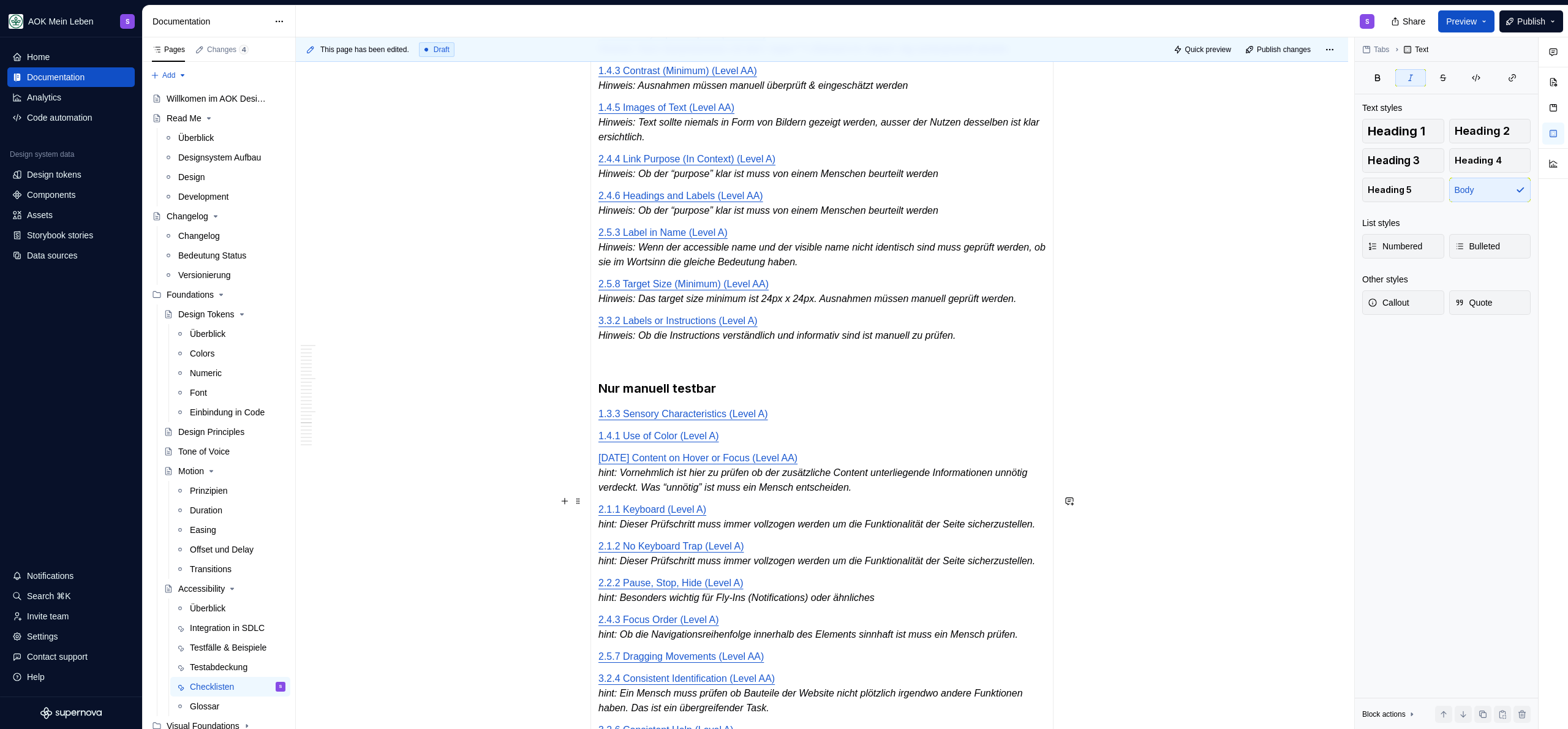
scroll to position [3021, 0]
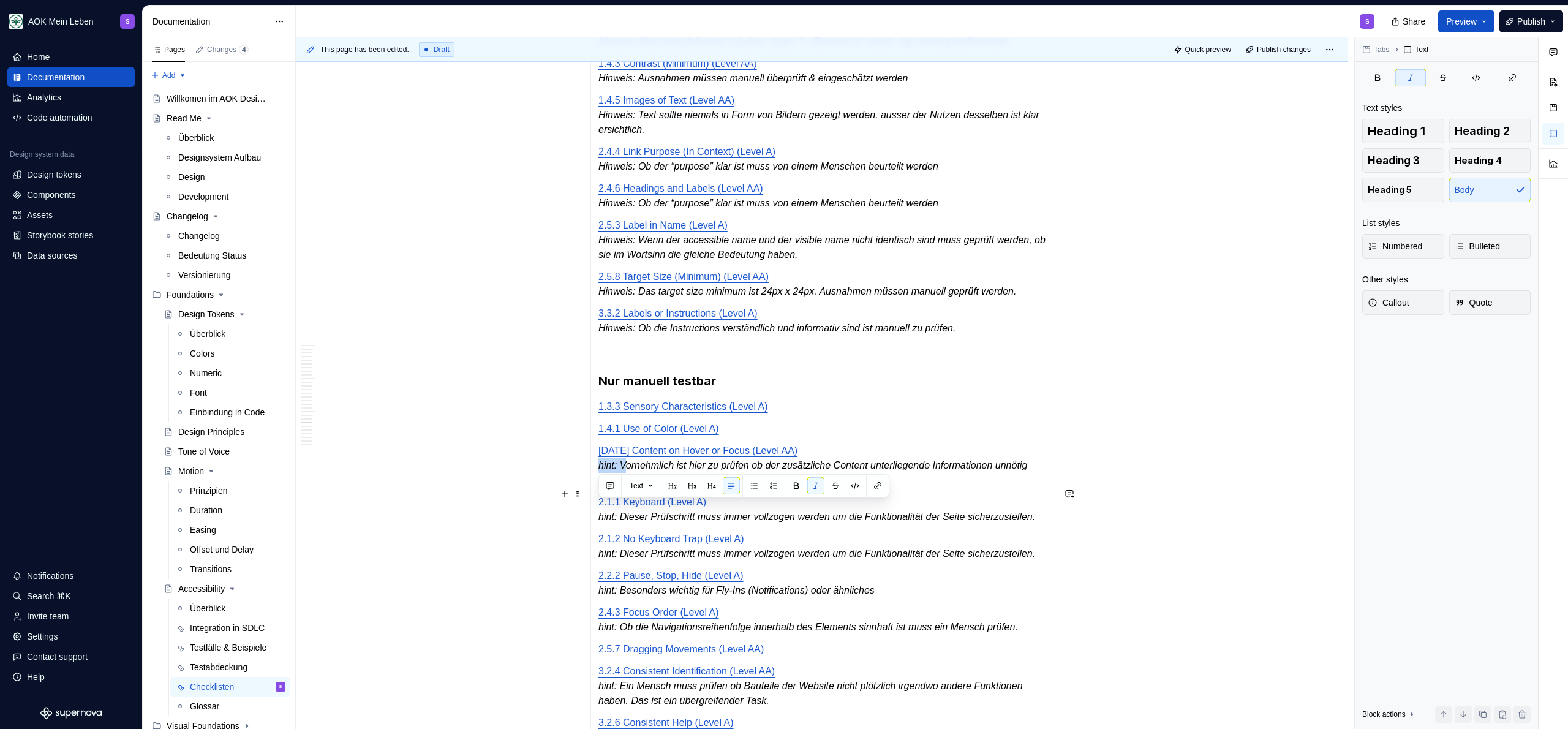
drag, startPoint x: 624, startPoint y: 510, endPoint x: 594, endPoint y: 510, distance: 30.0
click at [594, 510] on div "Automatisch testbar [DATE] Non-text Contrast (Level AA) 2.4.7 Focus Visible (Le…" at bounding box center [822, 292] width 463 height 964
drag, startPoint x: 623, startPoint y: 560, endPoint x: 593, endPoint y: 561, distance: 30.0
click at [593, 561] on div "Automatisch testbar [DATE] Non-text Contrast (Level AA) 2.4.7 Focus Visible (Le…" at bounding box center [822, 292] width 463 height 964
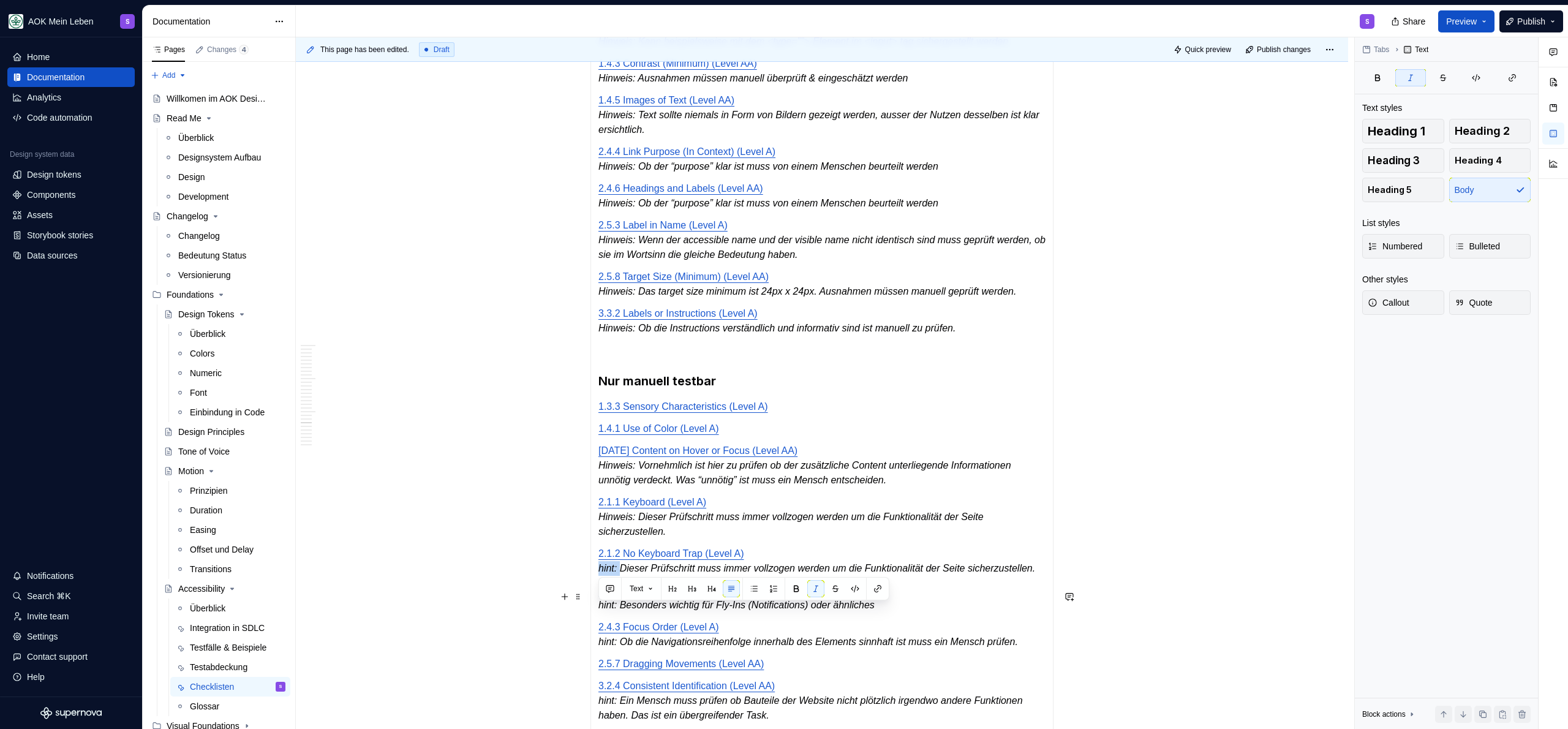
drag, startPoint x: 623, startPoint y: 609, endPoint x: 597, endPoint y: 612, distance: 26.2
click at [597, 612] on div "Automatisch testbar [DATE] Non-text Contrast (Level AA) 2.4.7 Focus Visible (Le…" at bounding box center [822, 299] width 463 height 978
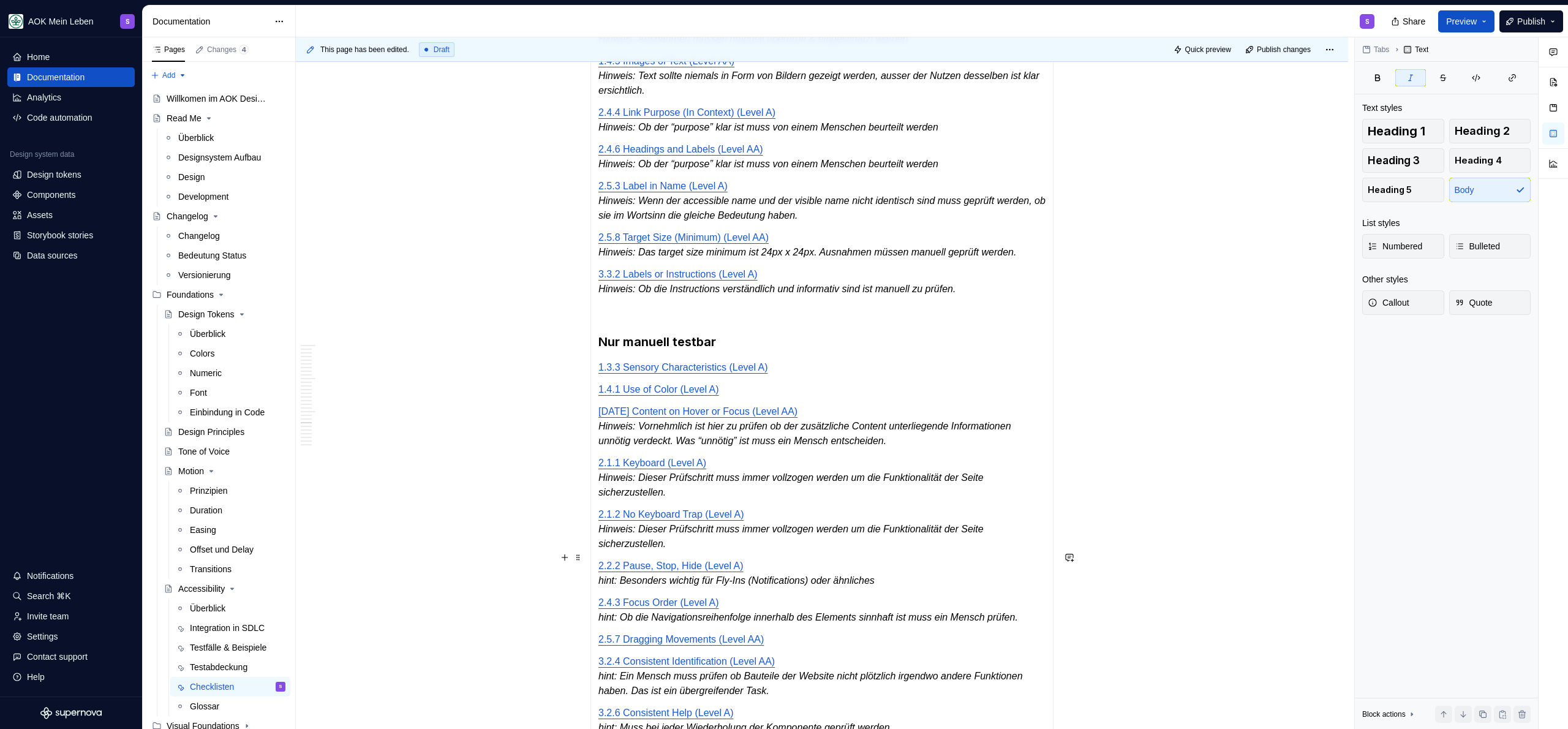
scroll to position [3122, 0]
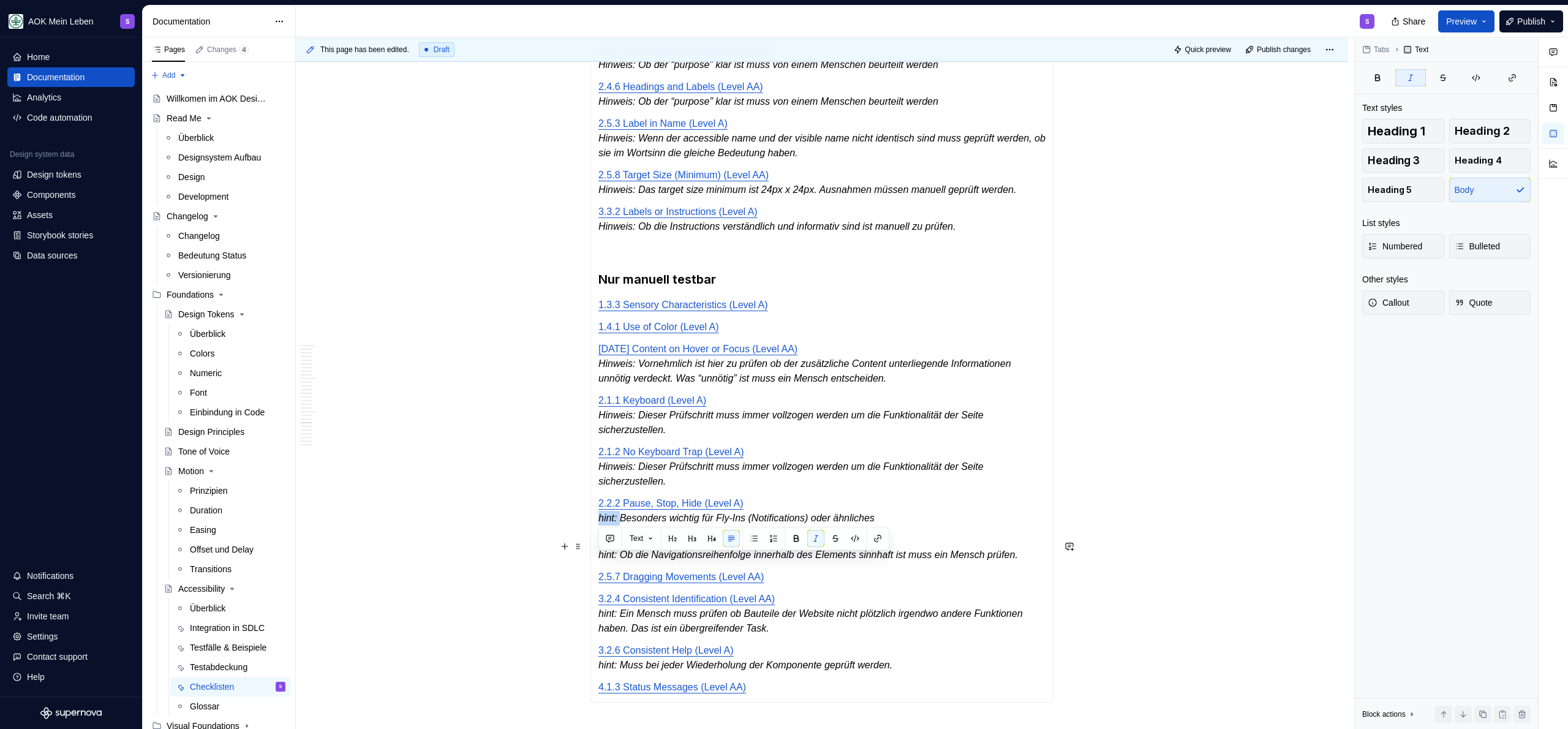
drag, startPoint x: 623, startPoint y: 562, endPoint x: 593, endPoint y: 562, distance: 30.0
click at [593, 562] on div "Automatisch testbar [DATE] Non-text Contrast (Level AA) 2.4.7 Focus Visible (Le…" at bounding box center [822, 206] width 463 height 993
drag, startPoint x: 623, startPoint y: 598, endPoint x: 601, endPoint y: 598, distance: 22.0
click at [601, 560] on em "hint: Ob die Navigationsreihenfolge innerhalb des Elements sinnhaft ist muss ei…" at bounding box center [808, 554] width 419 height 11
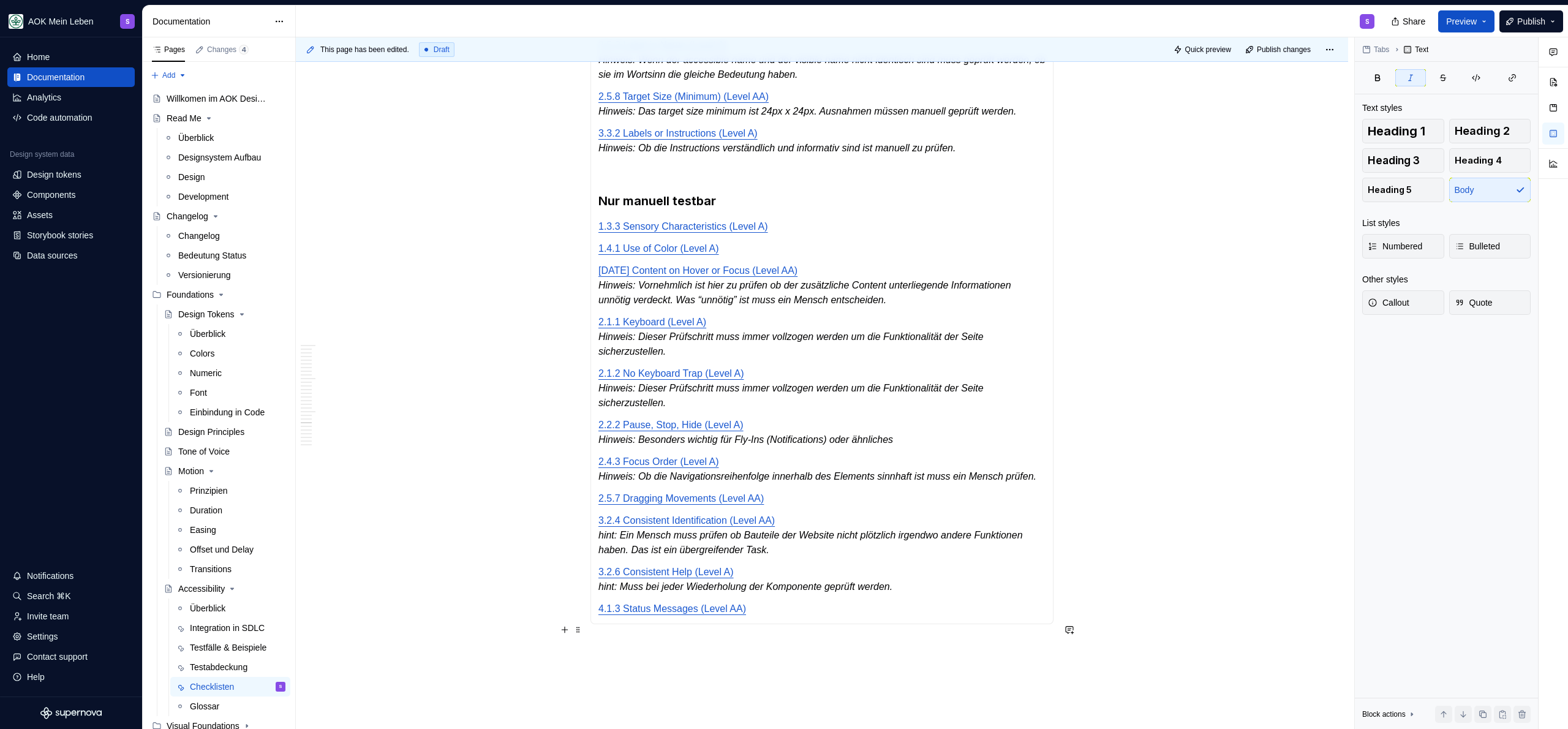
scroll to position [3202, 0]
drag, startPoint x: 624, startPoint y: 595, endPoint x: 598, endPoint y: 591, distance: 26.3
click at [598, 554] on em "hint: Ein Mensch muss prüfen ob Bauteile der Website nicht plötzlich irgendwo a…" at bounding box center [811, 541] width 427 height 25
drag, startPoint x: 622, startPoint y: 645, endPoint x: 598, endPoint y: 646, distance: 24.0
click at [598, 591] on em "hint: Muss bei jeder Wiederholung der Komponente geprüft werden." at bounding box center [745, 585] width 294 height 11
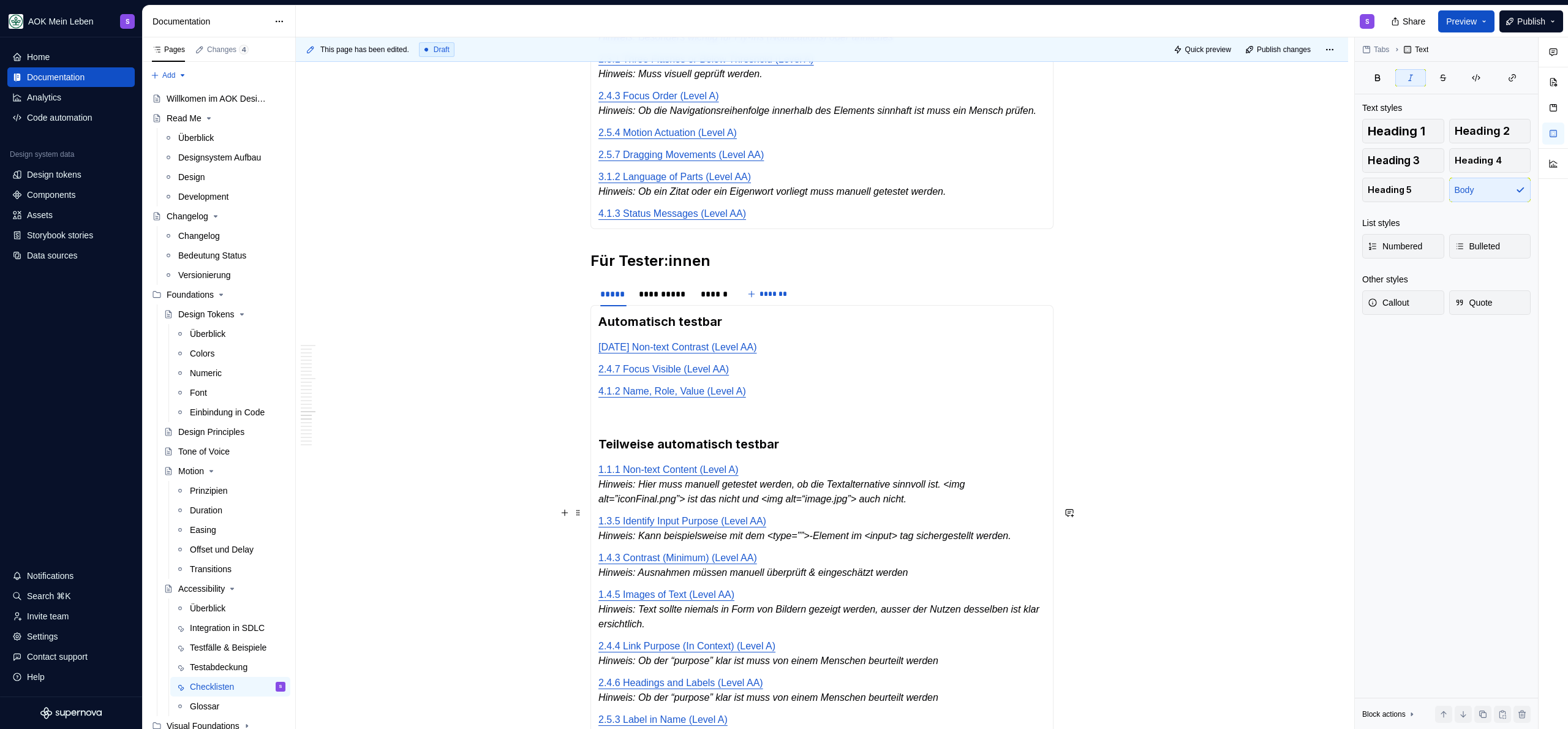
scroll to position [2519, 0]
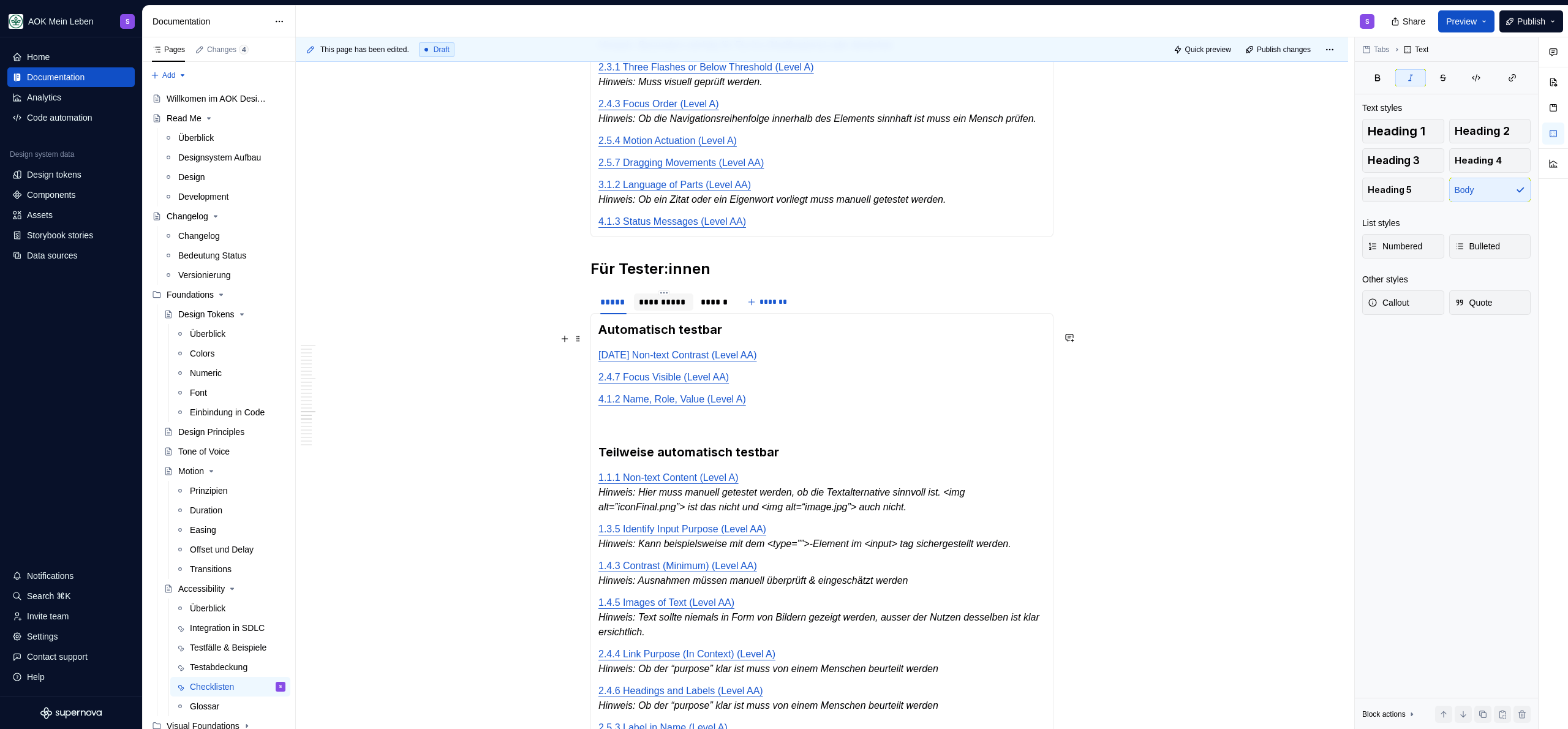
click at [668, 308] on div "**********" at bounding box center [663, 302] width 49 height 12
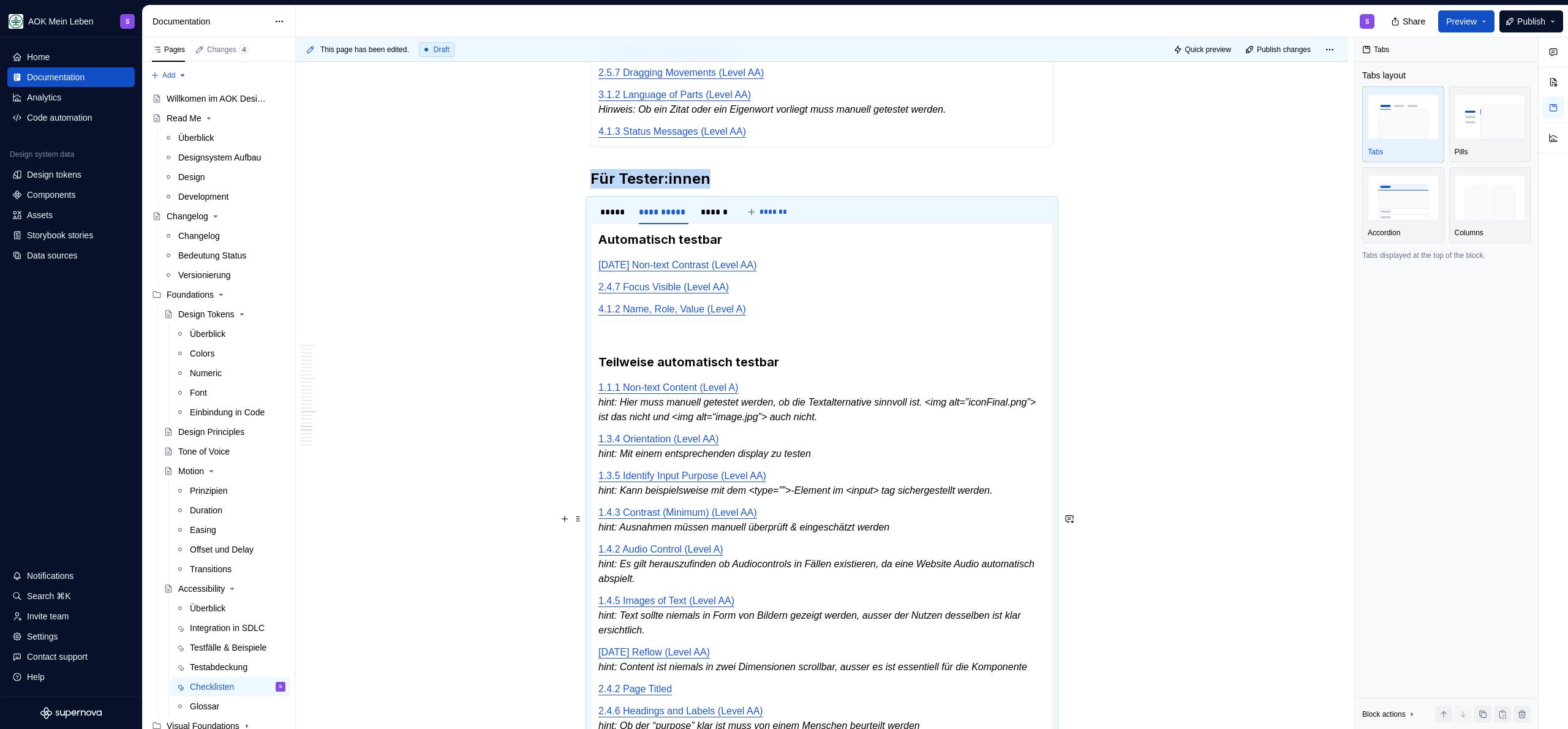
scroll to position [2611, 0]
click at [621, 420] on em "hint: Hier muss manuell getestet werden, ob die Textalternative sinnvoll ist. <…" at bounding box center [818, 407] width 440 height 25
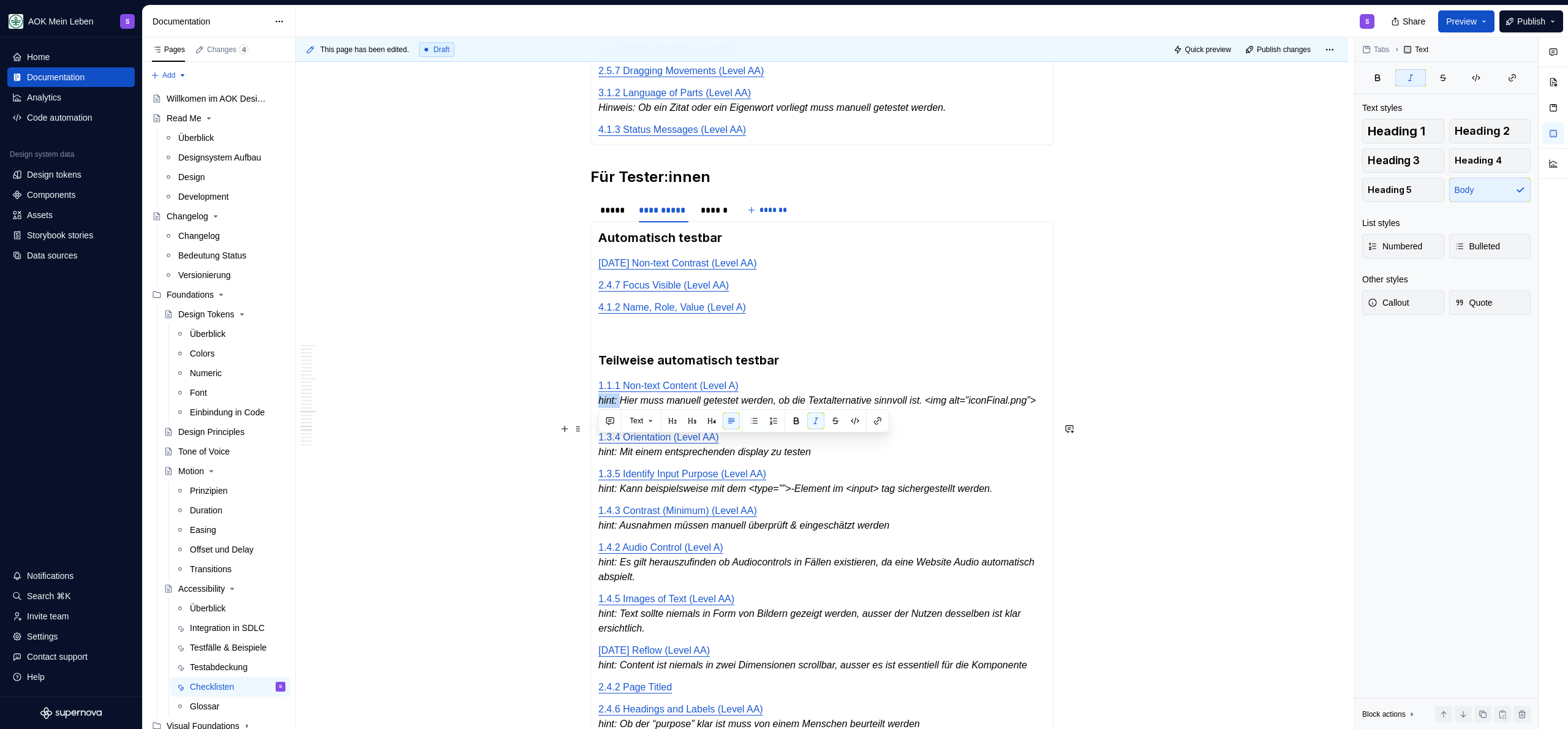
drag, startPoint x: 621, startPoint y: 444, endPoint x: 597, endPoint y: 447, distance: 24.2
drag, startPoint x: 623, startPoint y: 498, endPoint x: 599, endPoint y: 497, distance: 24.0
click at [599, 457] on em "hint: Mit einem entsprechenden display zu testen" at bounding box center [704, 451] width 213 height 11
drag, startPoint x: 623, startPoint y: 532, endPoint x: 600, endPoint y: 532, distance: 23.0
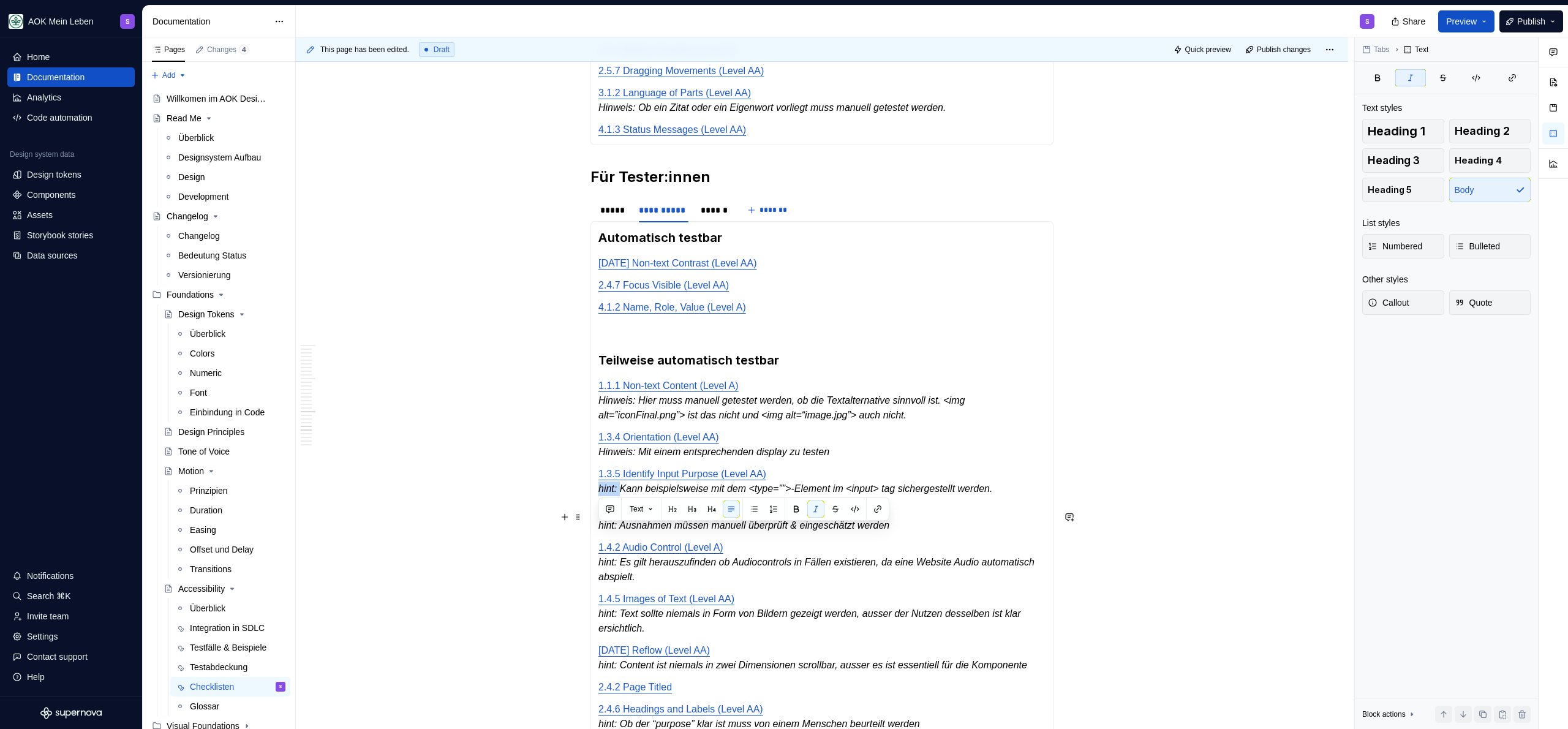
click at [600, 494] on em "hint: Kann beispielsweise mit dem <type=””>-Element im <input> tag sichergestel…" at bounding box center [795, 488] width 394 height 11
drag, startPoint x: 623, startPoint y: 571, endPoint x: 578, endPoint y: 570, distance: 45.0
drag, startPoint x: 623, startPoint y: 607, endPoint x: 593, endPoint y: 607, distance: 30.0
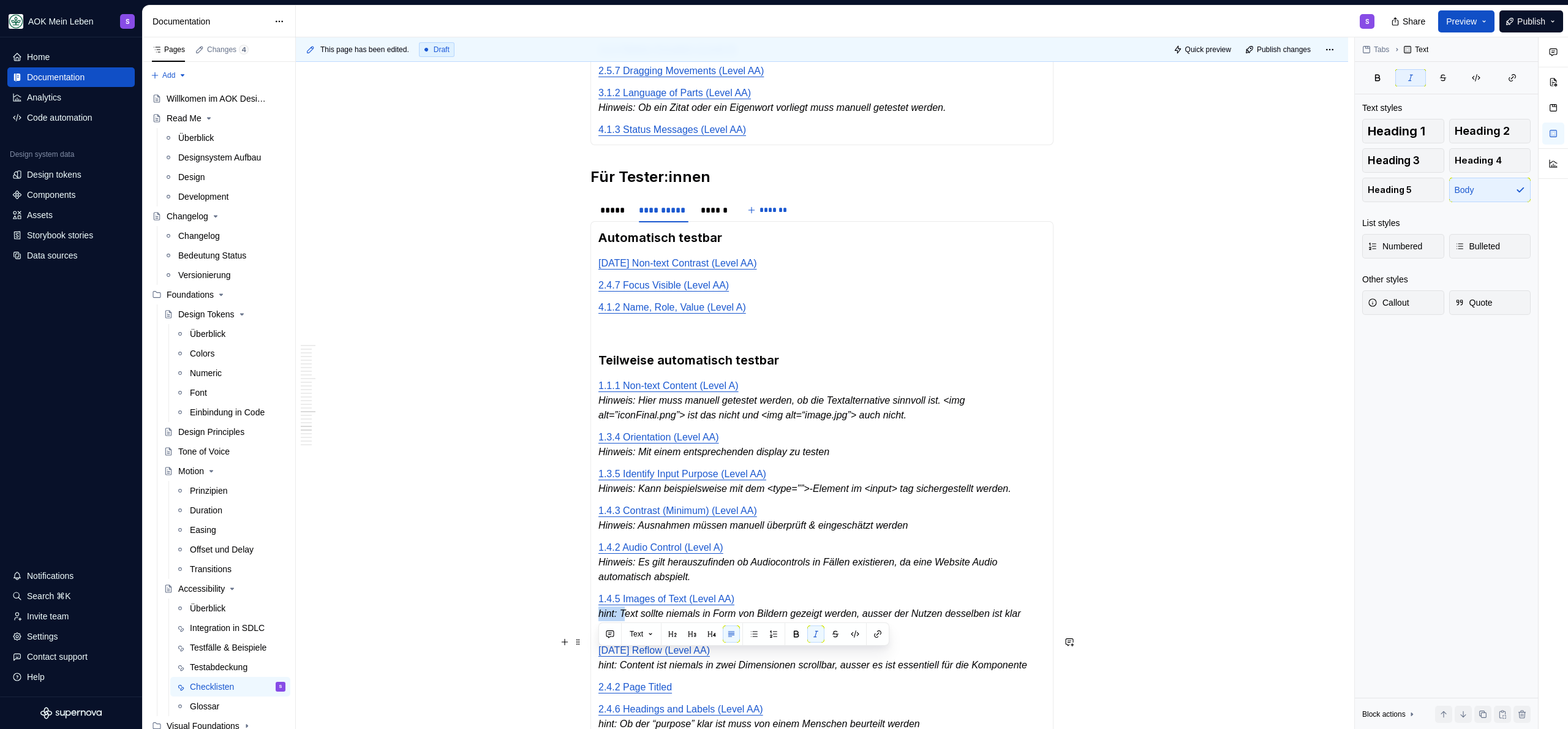
drag, startPoint x: 623, startPoint y: 656, endPoint x: 596, endPoint y: 658, distance: 27.1
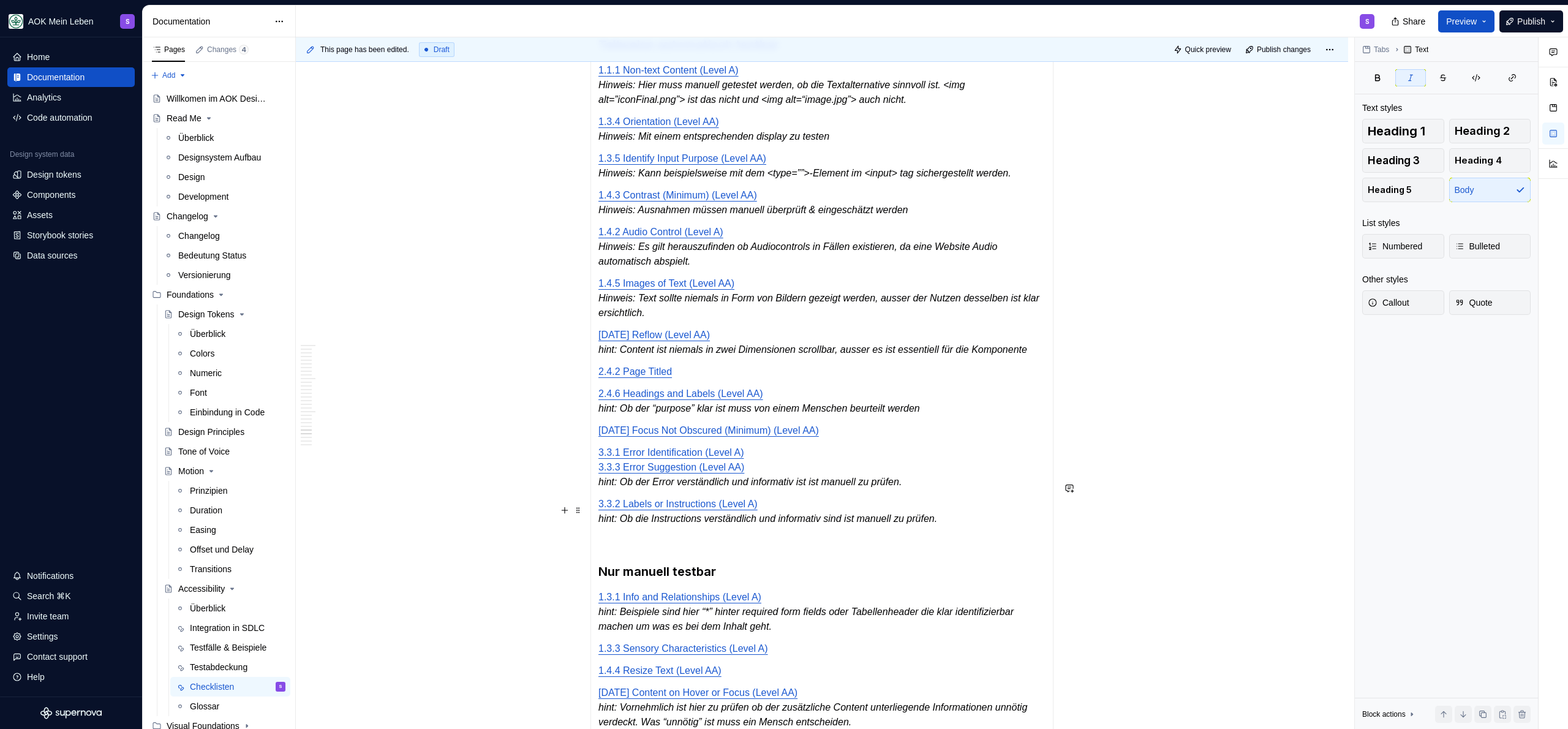
scroll to position [2936, 0]
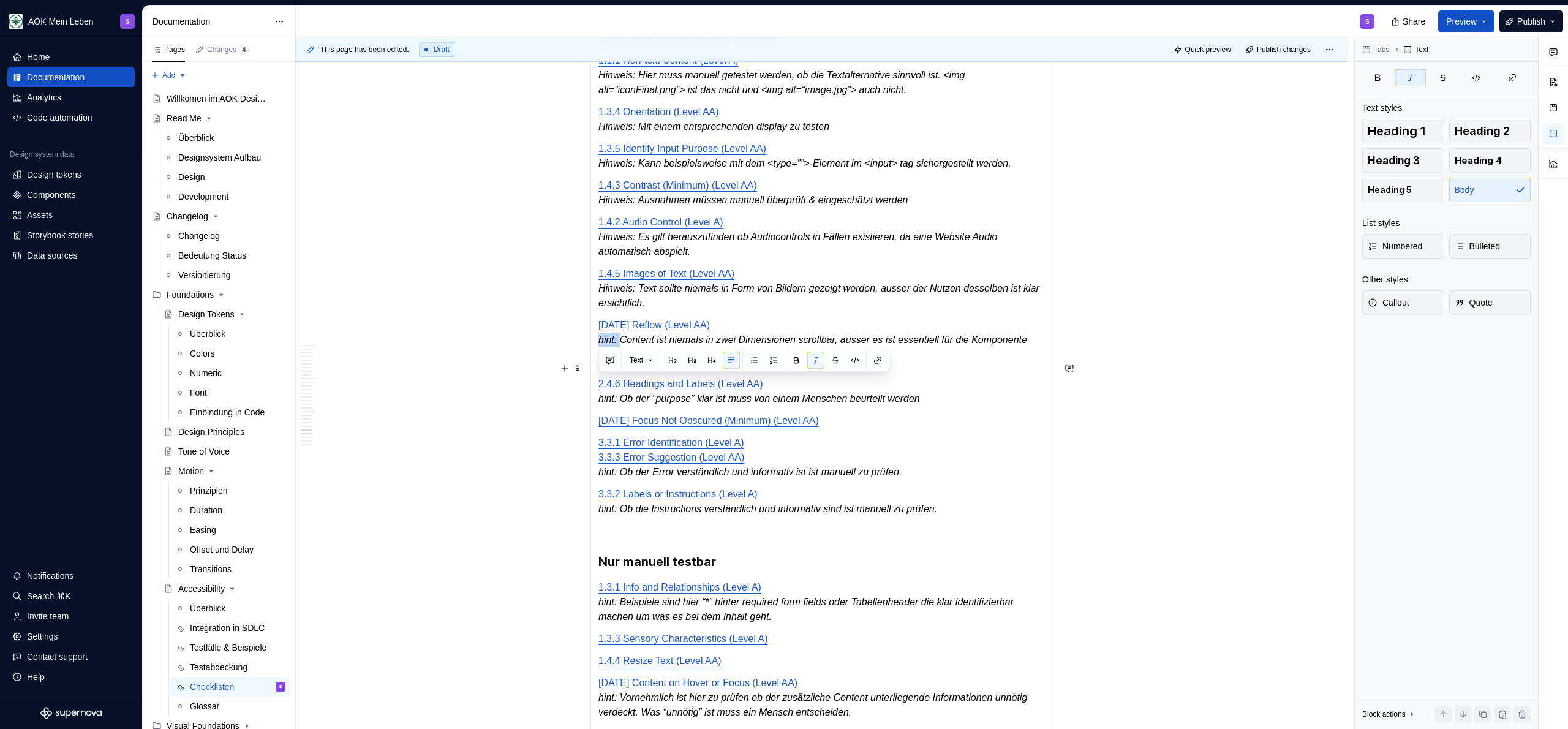
drag, startPoint x: 623, startPoint y: 386, endPoint x: 600, endPoint y: 385, distance: 23.0
click at [600, 345] on em "hint: Content ist niemals in zwei Dimensionen scrollbar, ausser es ist essentie…" at bounding box center [813, 339] width 429 height 11
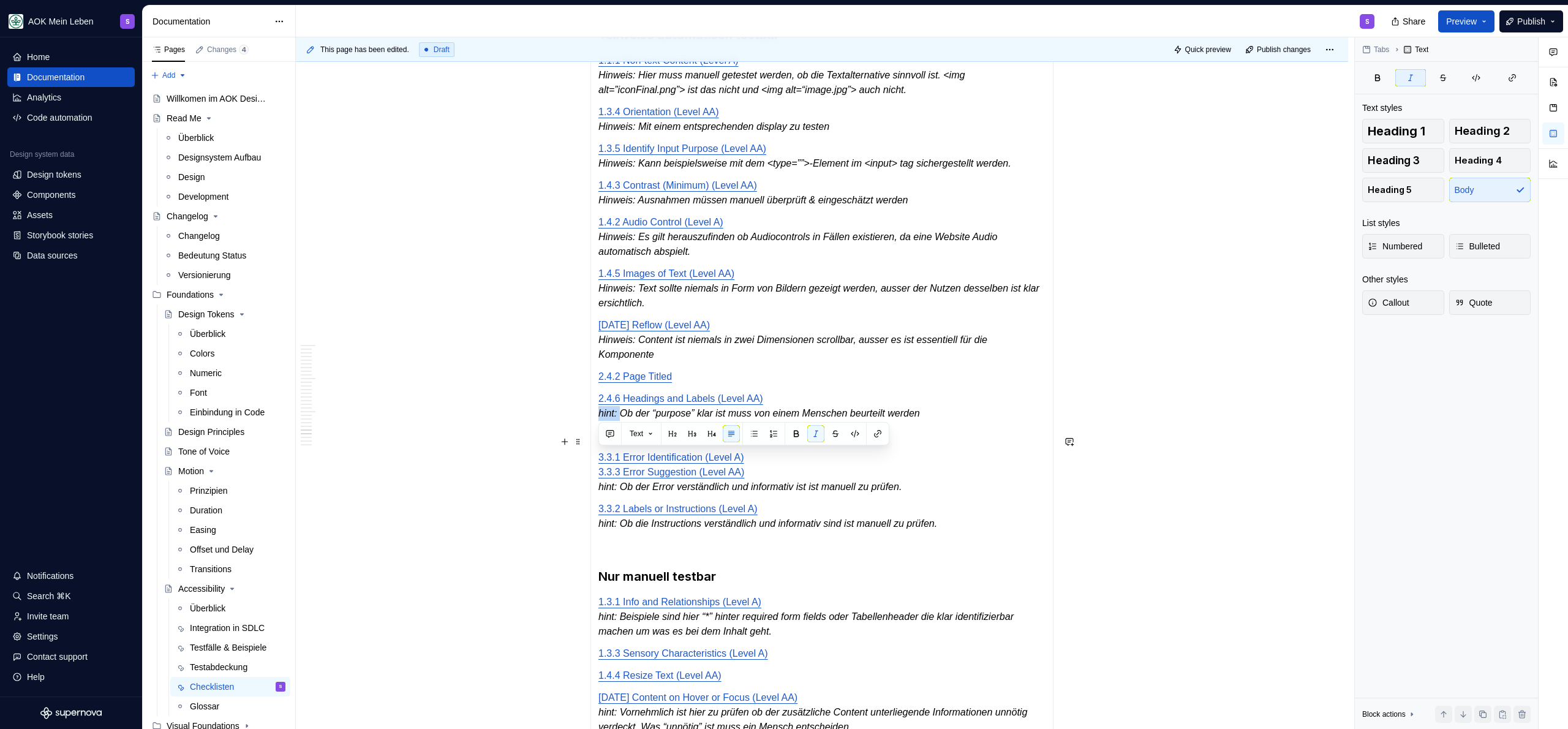
drag, startPoint x: 621, startPoint y: 461, endPoint x: 601, endPoint y: 463, distance: 20.1
click at [601, 421] on p "2.4.6 Headings and Labels (Level AA) hint: Ob der “purpose” klar ist muss von e…" at bounding box center [822, 406] width 447 height 29
drag, startPoint x: 619, startPoint y: 534, endPoint x: 597, endPoint y: 534, distance: 22.0
click at [597, 534] on div "Automatisch testbar [DATE] Non-text Contrast (Level AA) 2.4.7 Focus Visible (Le…" at bounding box center [822, 557] width 463 height 1324
drag, startPoint x: 623, startPoint y: 570, endPoint x: 600, endPoint y: 573, distance: 23.2
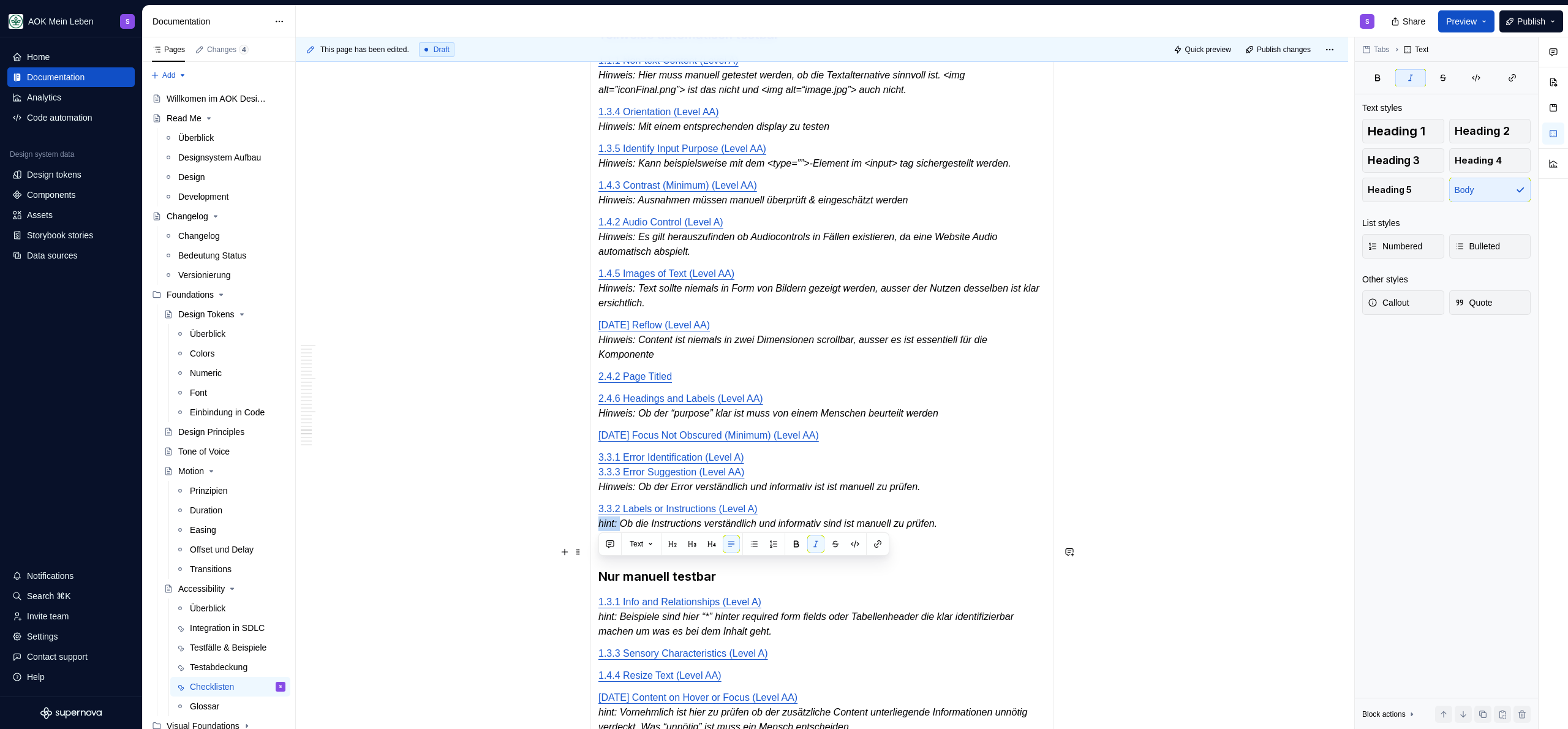
click at [600, 531] on p "3.3.2 Labels or Instructions (Level A) hint: Ob die Instructions verständlich u…" at bounding box center [822, 516] width 447 height 29
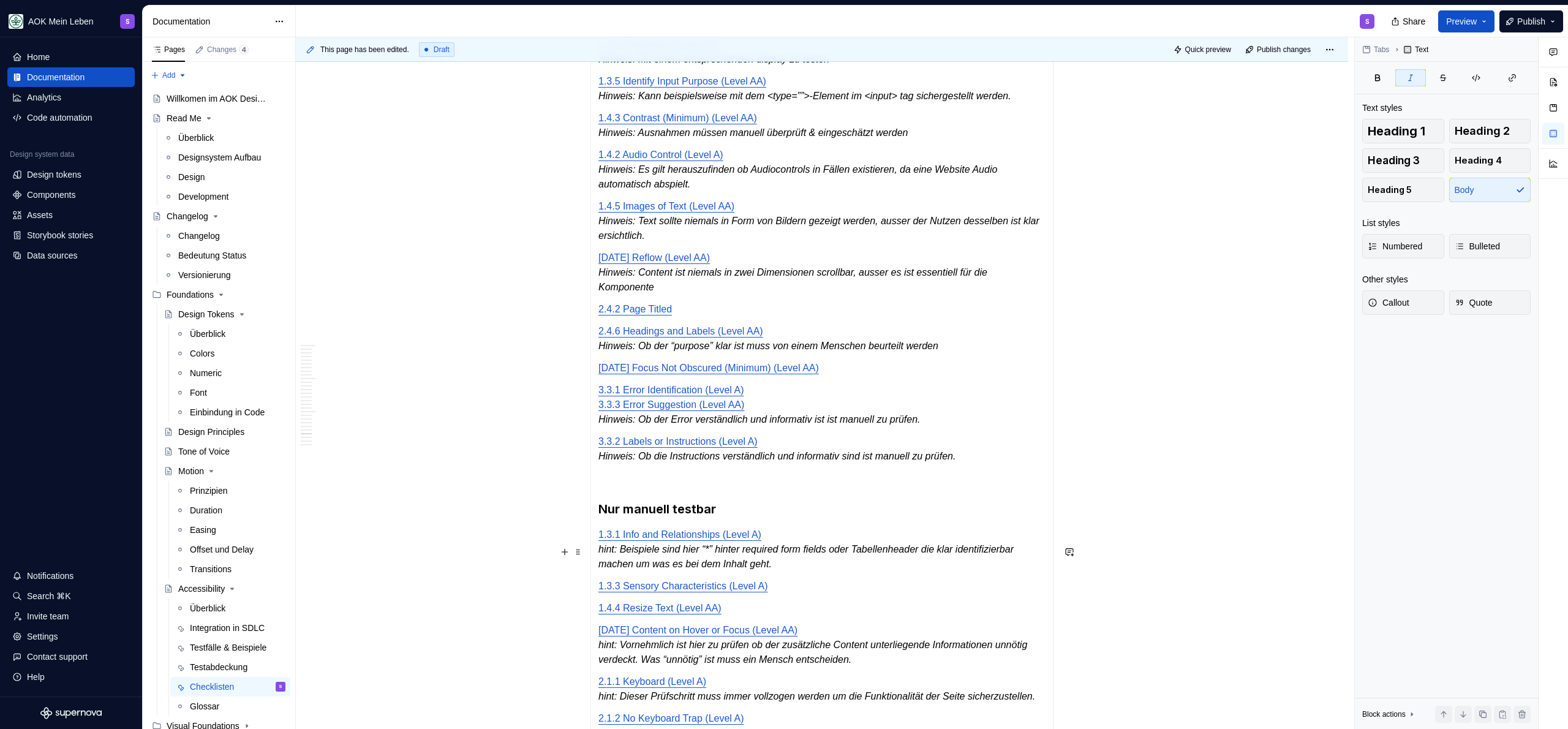
scroll to position [3146, 0]
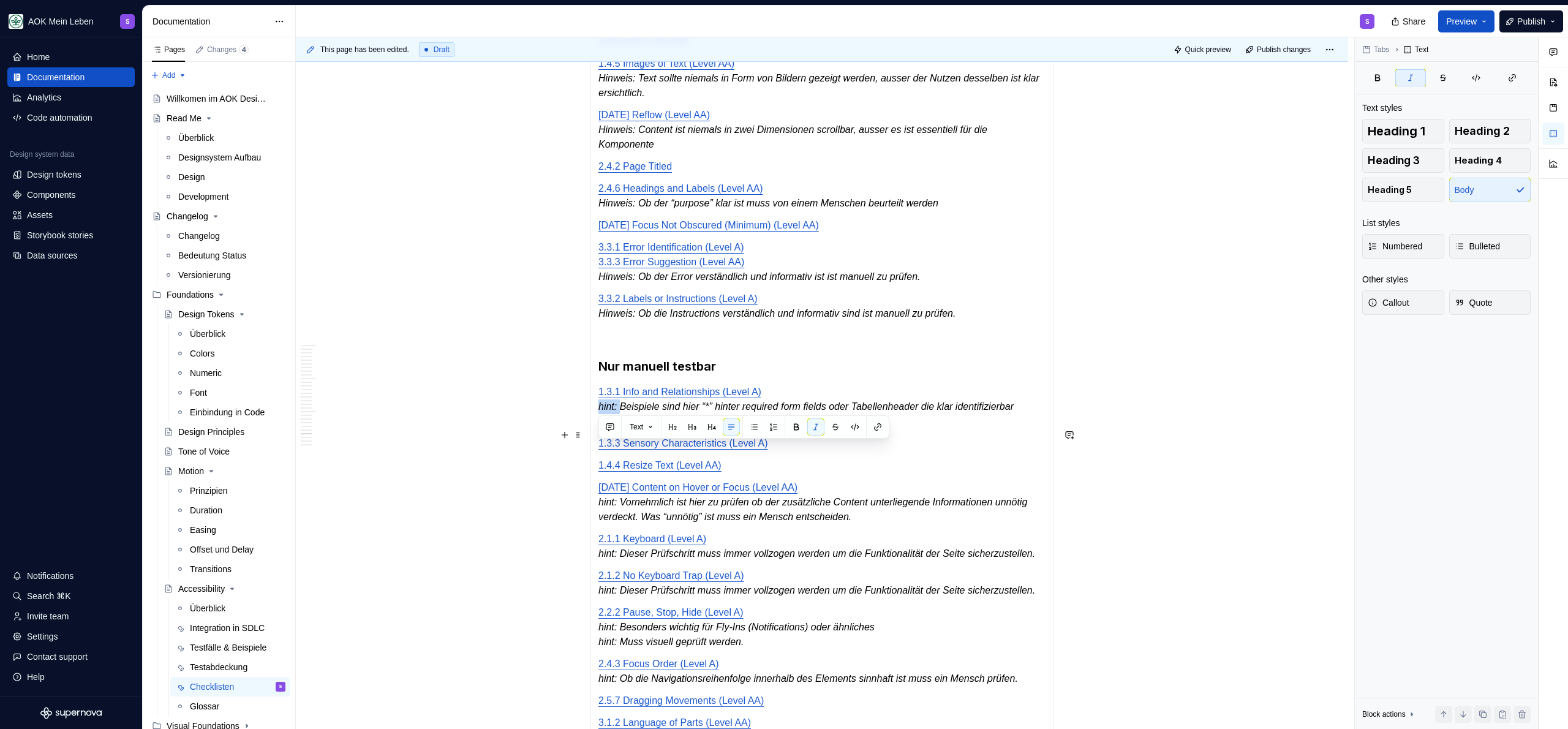
drag, startPoint x: 623, startPoint y: 452, endPoint x: 598, endPoint y: 453, distance: 25.0
click at [598, 426] on em "hint: Beispiele sind hier “*” hinter required form fields oder Tabellenheader d…" at bounding box center [807, 413] width 418 height 25
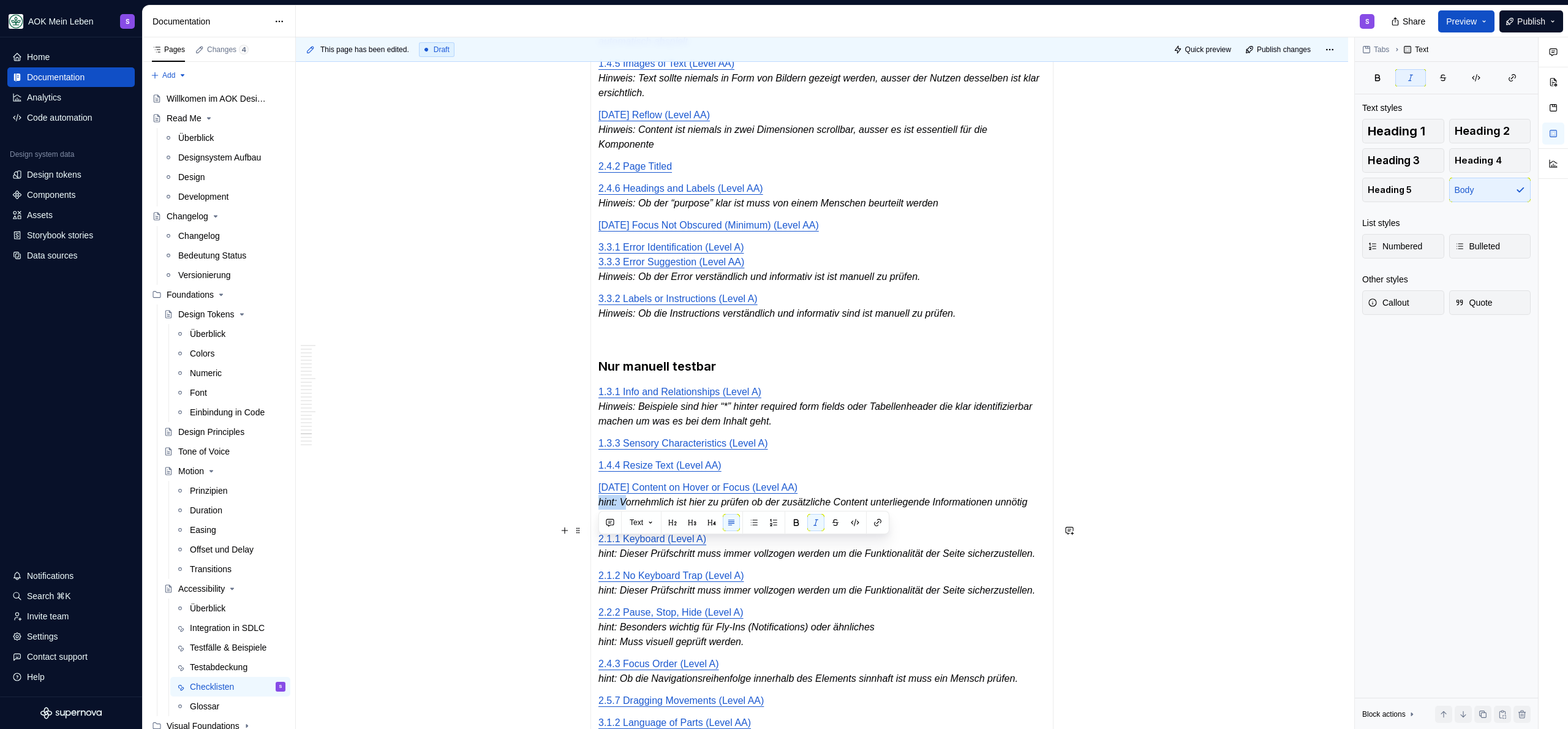
drag, startPoint x: 624, startPoint y: 550, endPoint x: 593, endPoint y: 548, distance: 31.1
click at [593, 548] on div "Automatisch testbar [DATE] Non-text Contrast (Level AA) 2.4.7 Focus Visible (Le…" at bounding box center [822, 348] width 463 height 1324
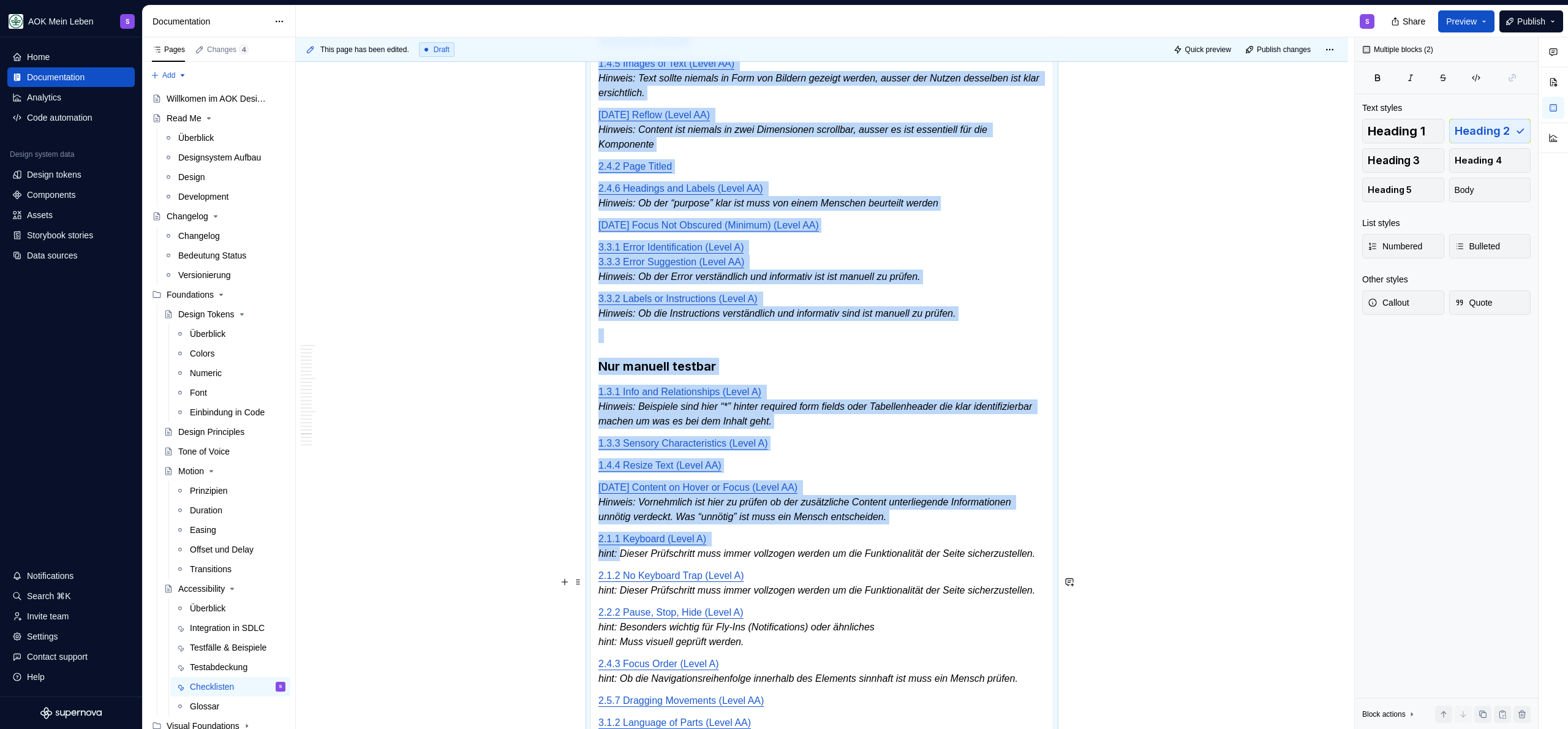
drag, startPoint x: 623, startPoint y: 596, endPoint x: 589, endPoint y: 600, distance: 34.2
click at [590, 600] on section "**********" at bounding box center [822, 336] width 463 height 1348
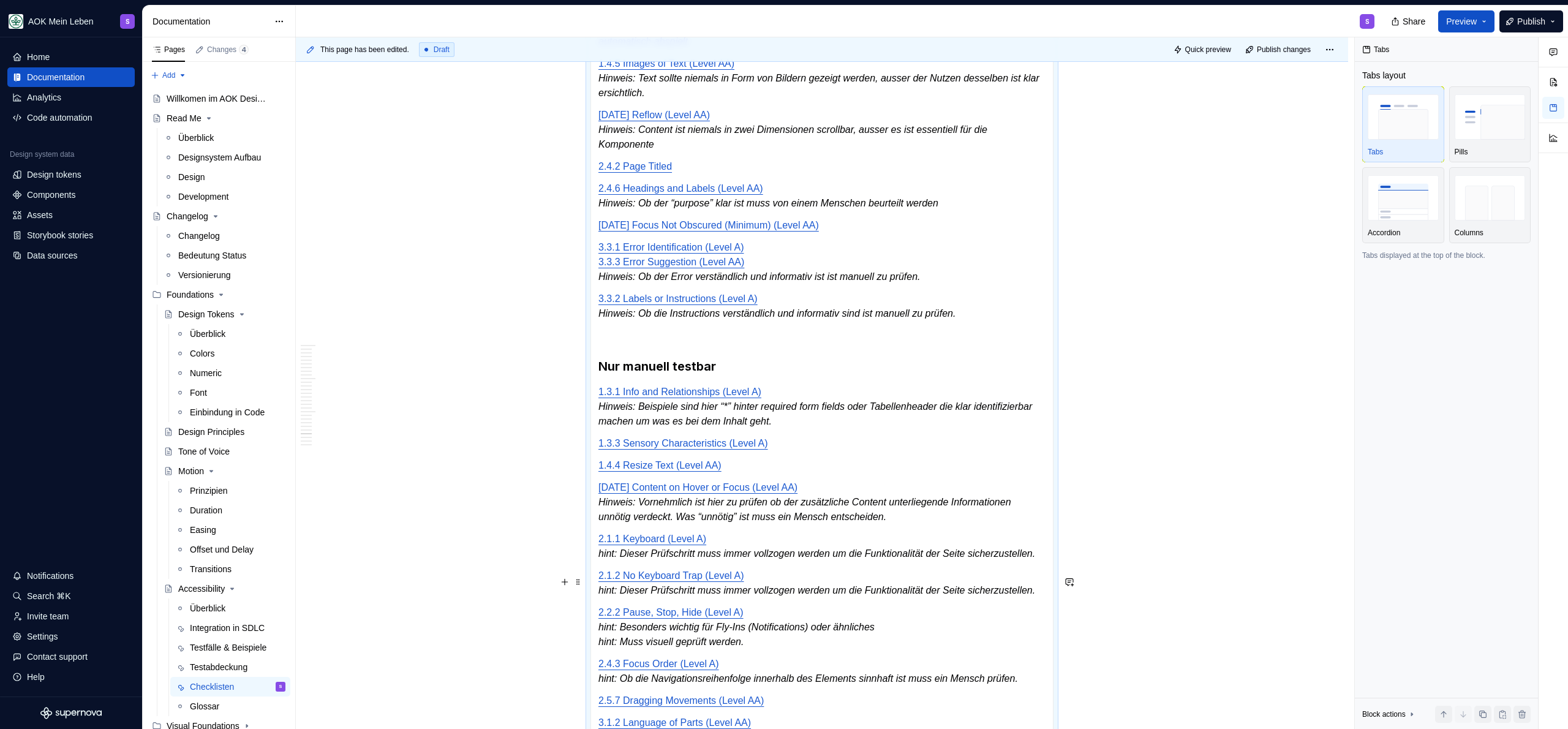
click at [614, 558] on em "hint: Dieser Prüfschritt muss immer vollzogen werden um die Funktionalität der …" at bounding box center [817, 553] width 437 height 11
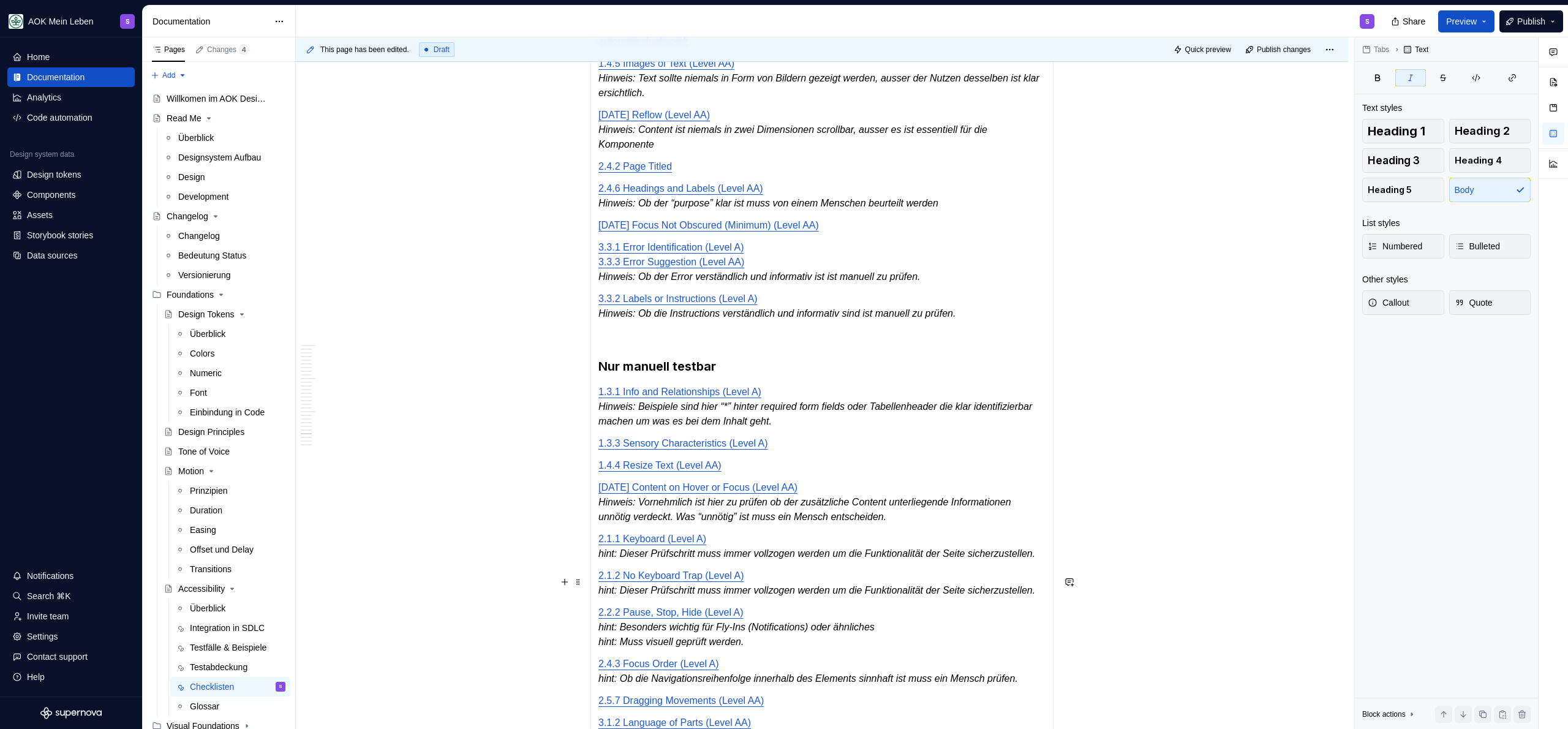
click at [626, 558] on em "hint: Dieser Prüfschritt muss immer vollzogen werden um die Funktionalität der …" at bounding box center [817, 553] width 437 height 11
drag, startPoint x: 623, startPoint y: 597, endPoint x: 601, endPoint y: 598, distance: 22.0
click at [601, 558] on em "hint: Dieser Prüfschritt muss immer vollzogen werden um die Funktionalität der …" at bounding box center [817, 553] width 437 height 11
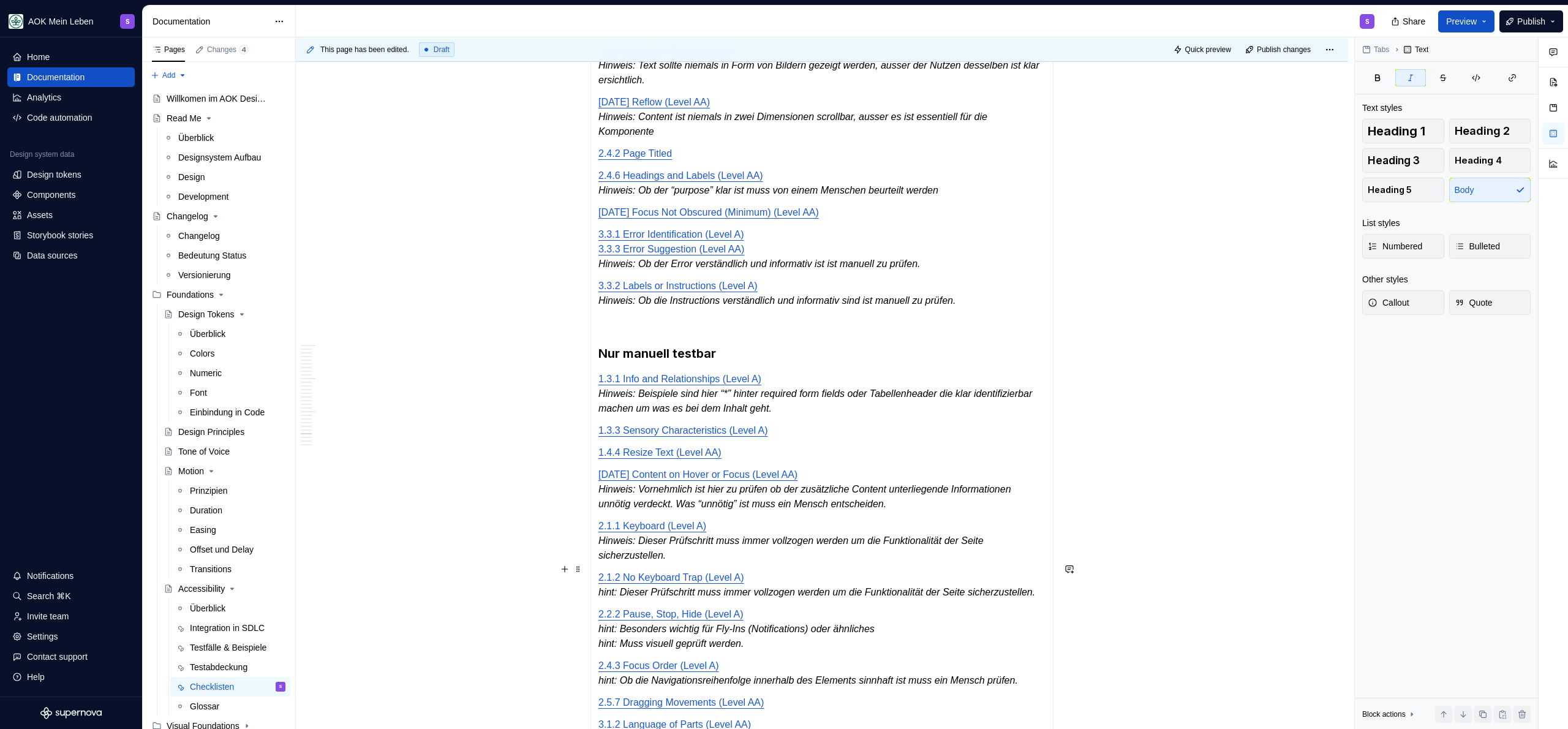
scroll to position [3231, 0]
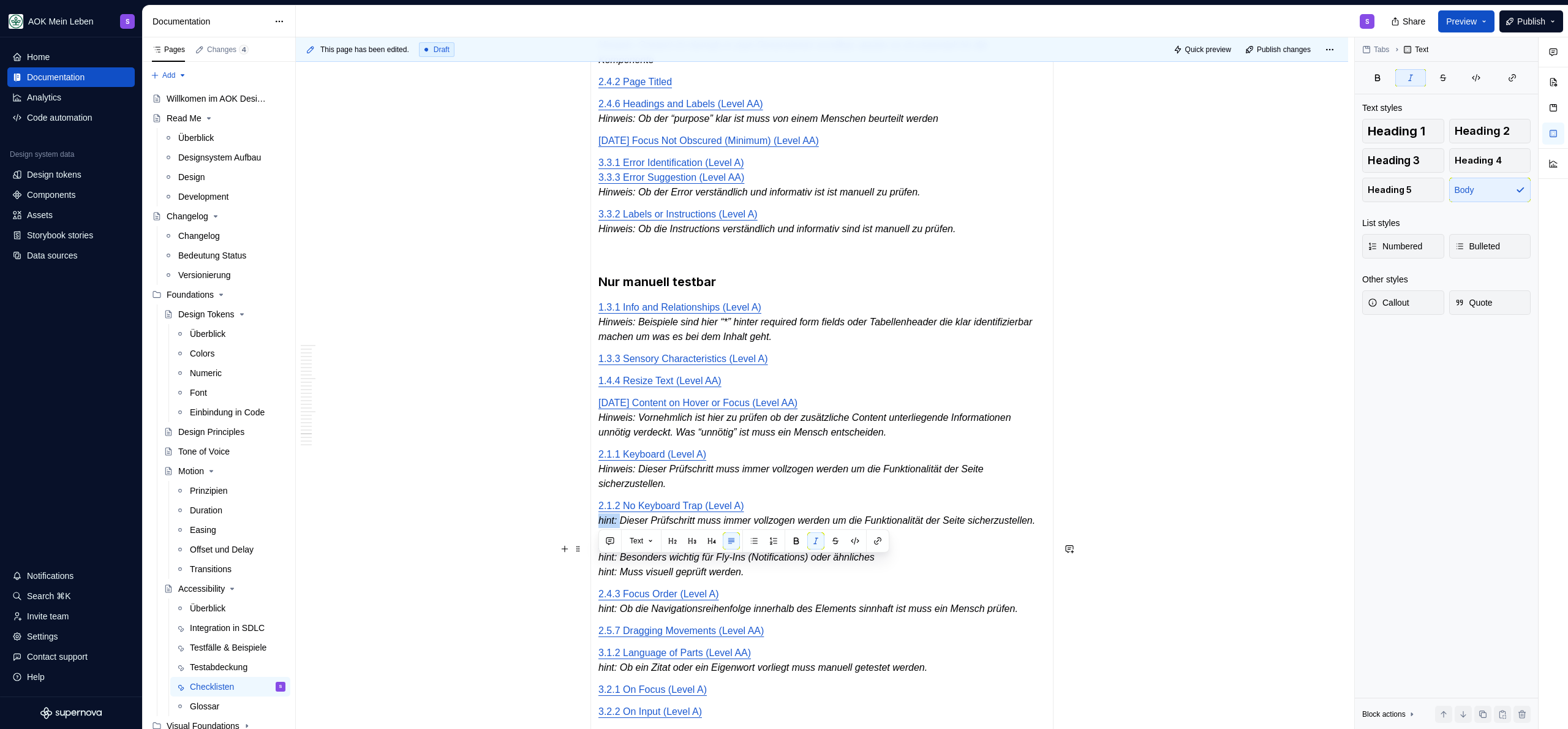
drag, startPoint x: 623, startPoint y: 565, endPoint x: 596, endPoint y: 567, distance: 27.1
click at [596, 567] on div "Automatisch testbar [DATE] Non-text Contrast (Level AA) 2.4.7 Focus Visible (Le…" at bounding box center [822, 270] width 463 height 1338
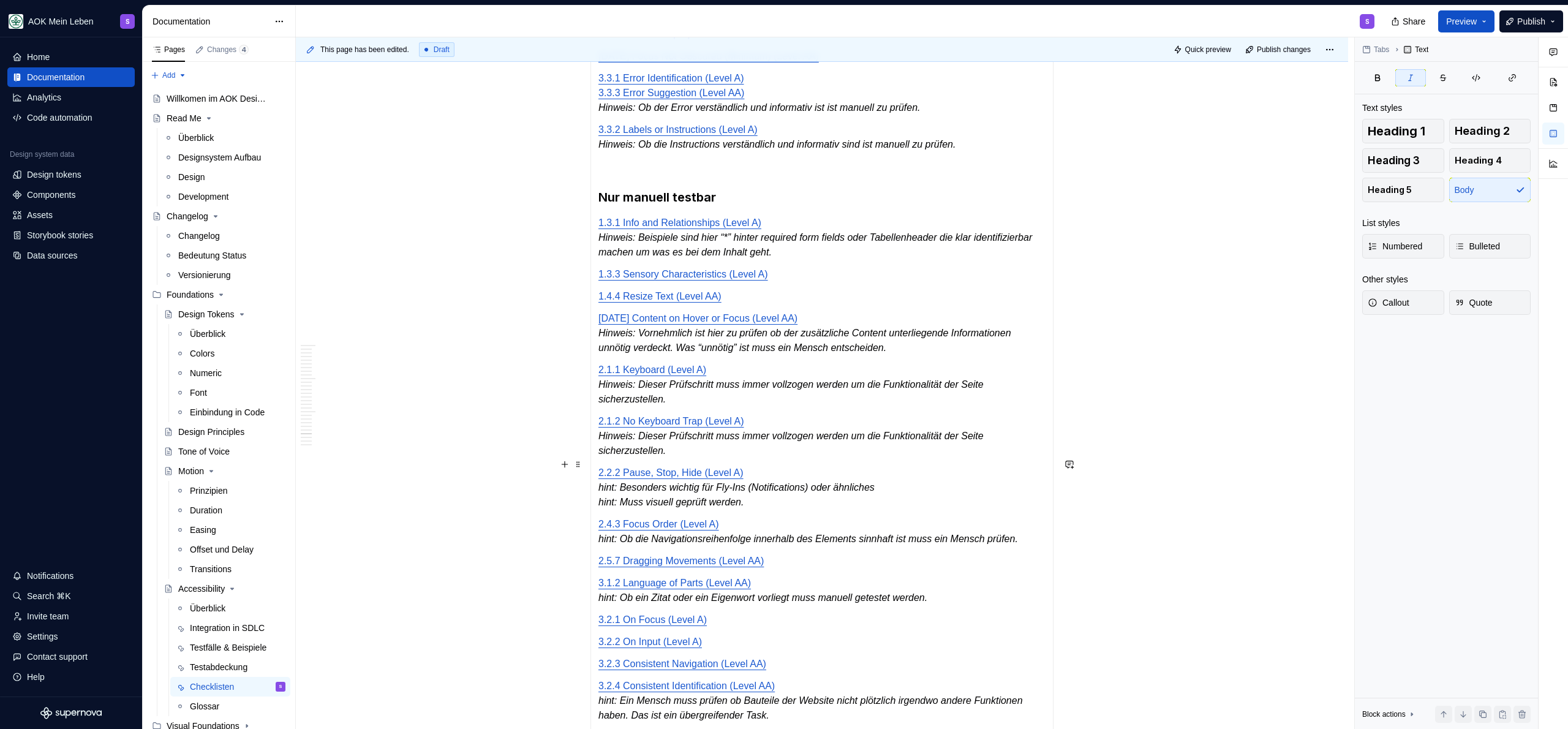
scroll to position [3329, 0]
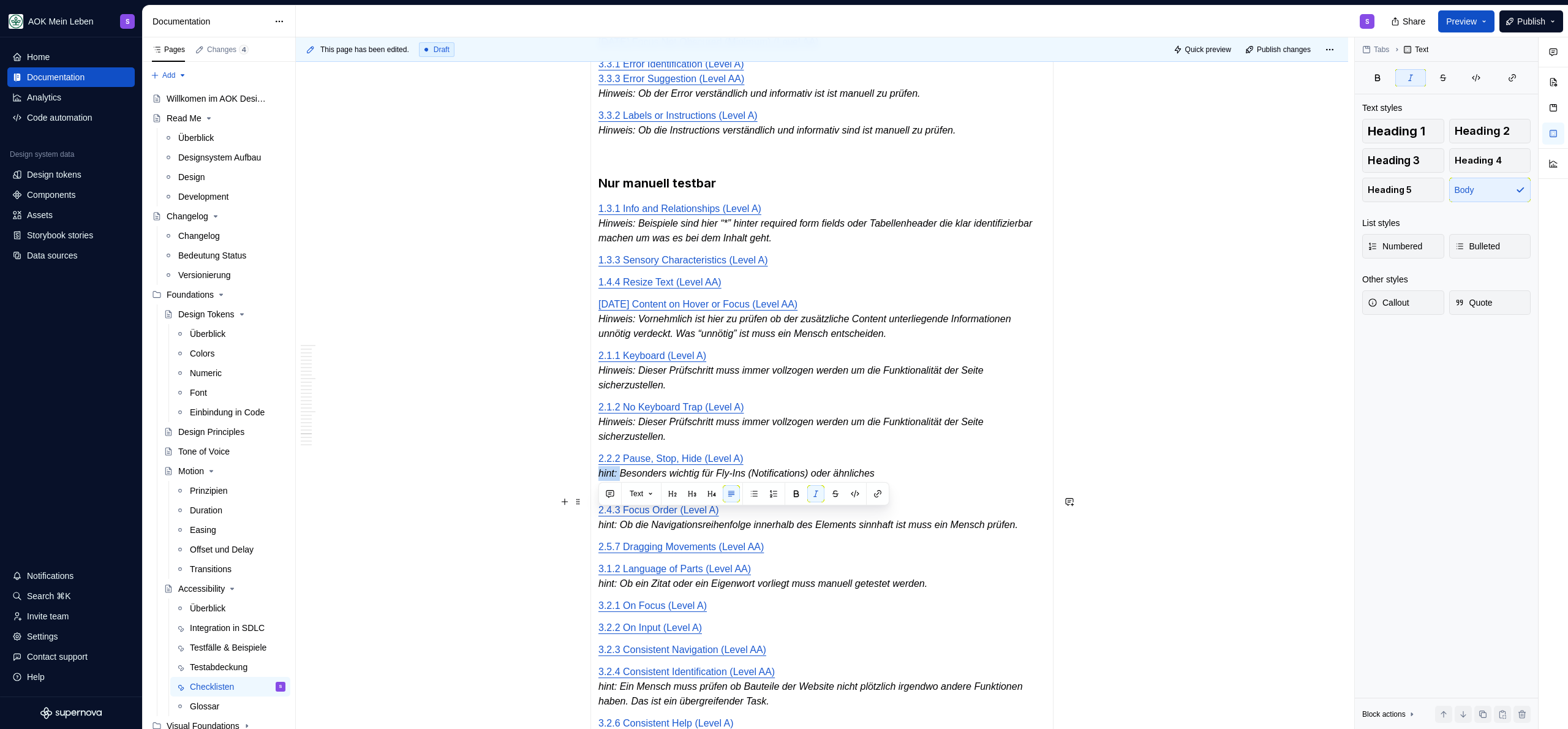
drag, startPoint x: 623, startPoint y: 519, endPoint x: 593, endPoint y: 521, distance: 30.1
click at [593, 521] on div "Automatisch testbar [DATE] Non-text Contrast (Level AA) 2.4.7 Focus Visible (Le…" at bounding box center [822, 180] width 463 height 1353
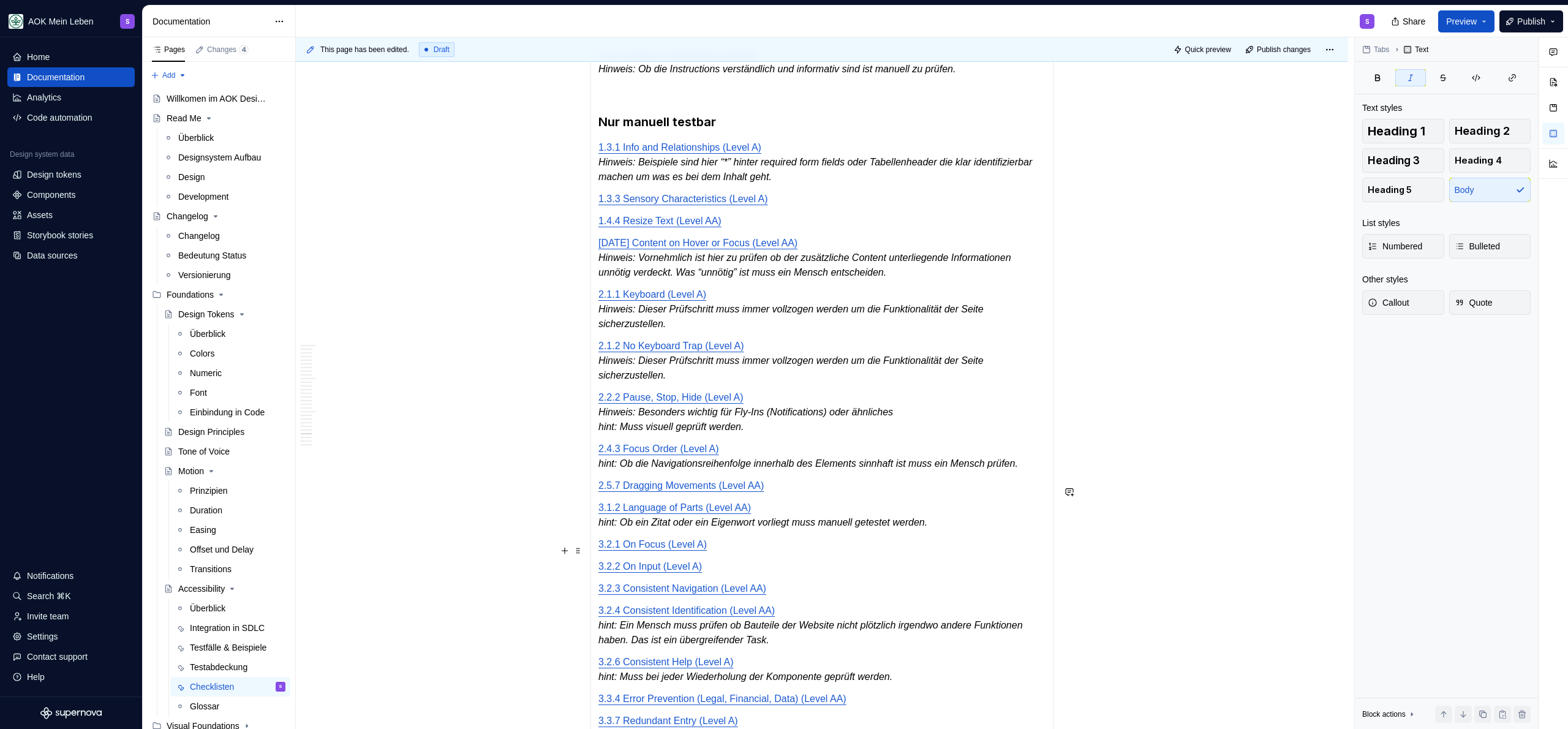
scroll to position [3402, 0]
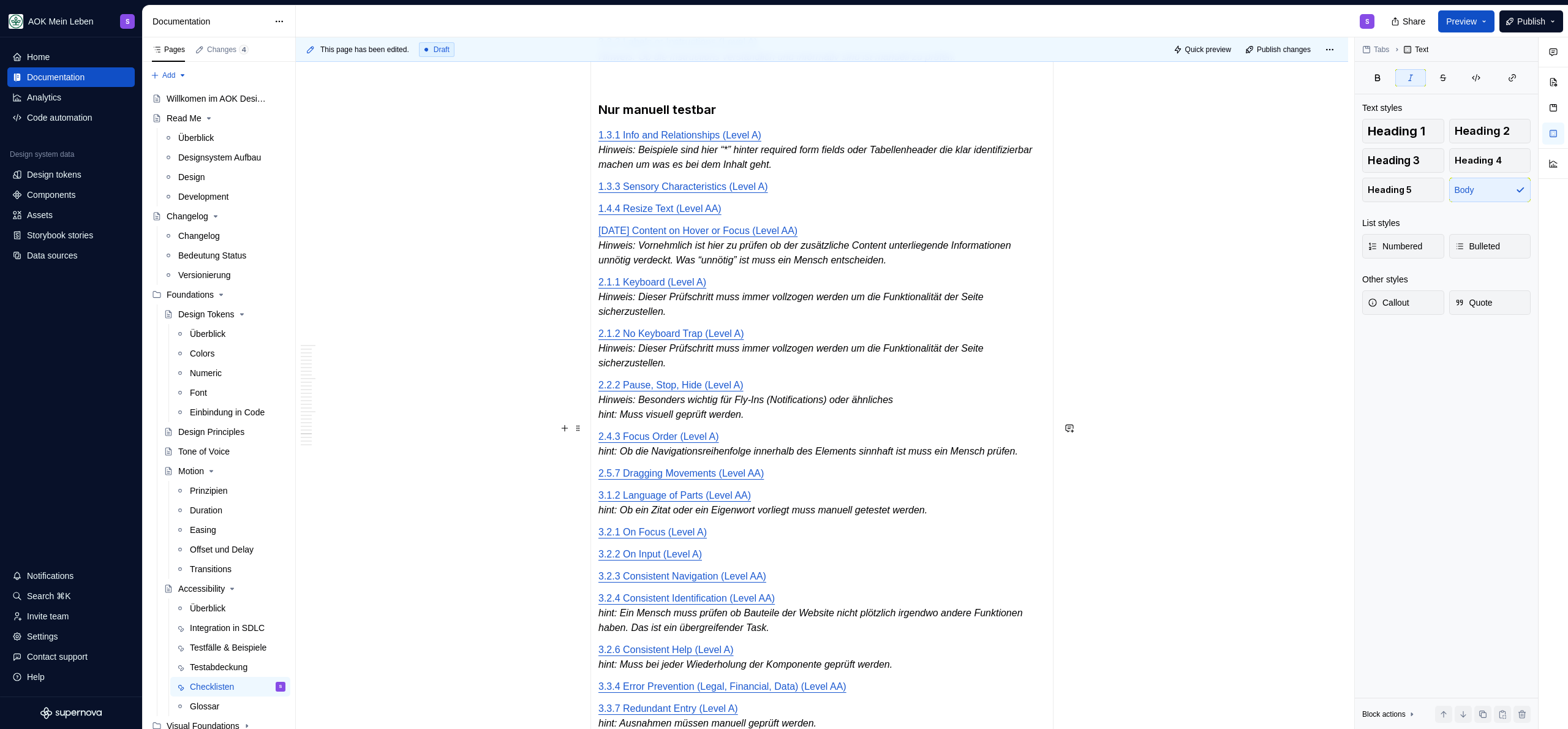
click at [616, 419] on em "hint: Muss visuell geprüft werden." at bounding box center [670, 413] width 145 height 11
click at [621, 419] on em "hint: Muss visuell geprüft werden." at bounding box center [670, 413] width 145 height 11
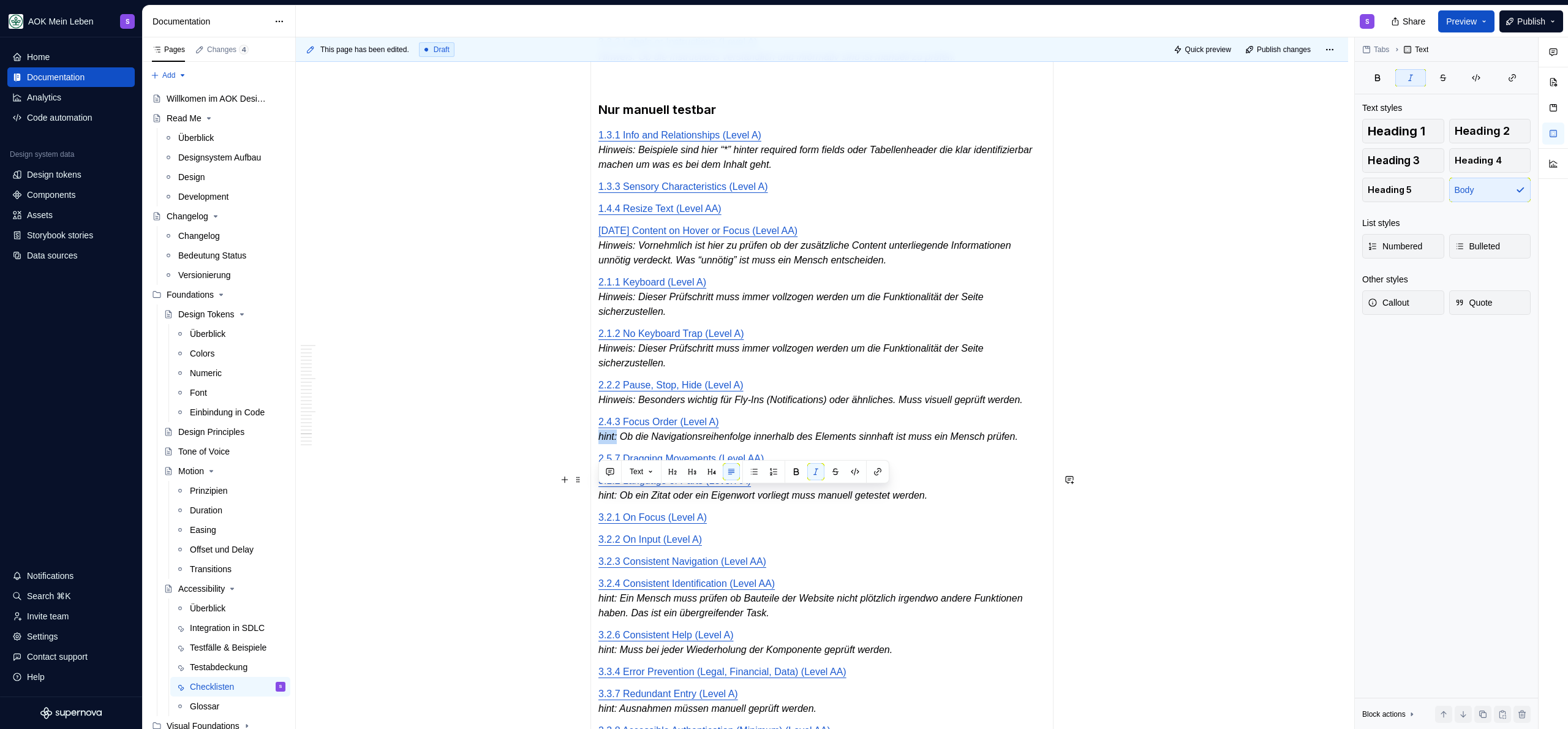
drag, startPoint x: 618, startPoint y: 494, endPoint x: 601, endPoint y: 497, distance: 17.3
click at [601, 442] on em "hint: Ob die Navigationsreihenfolge innerhalb des Elements sinnhaft ist muss ei…" at bounding box center [808, 436] width 419 height 11
drag, startPoint x: 623, startPoint y: 568, endPoint x: 593, endPoint y: 570, distance: 30.1
click at [593, 570] on div "Automatisch testbar [DATE] Non-text Contrast (Level AA) 2.4.7 Focus Visible (Le…" at bounding box center [822, 99] width 463 height 1338
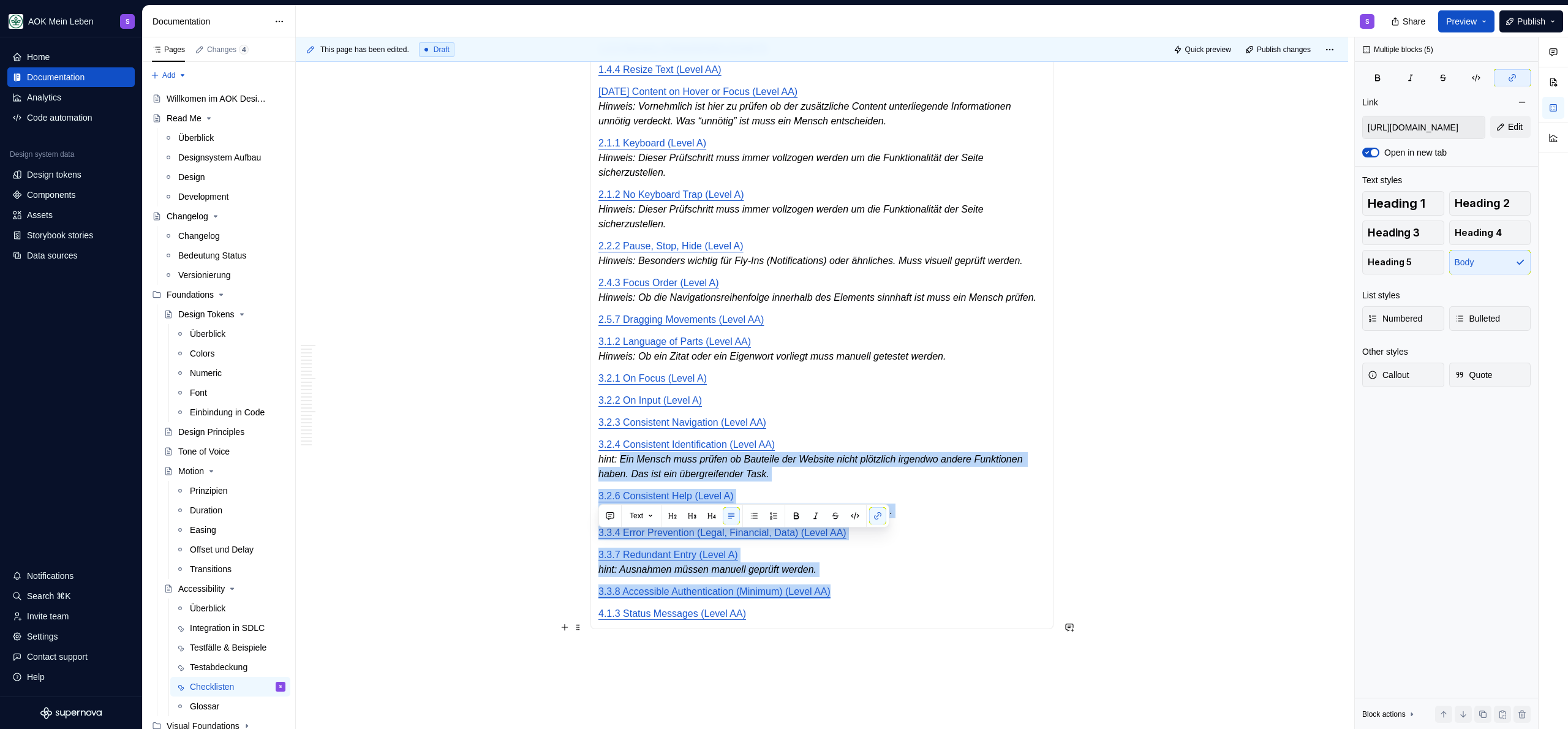
scroll to position [3558, 0]
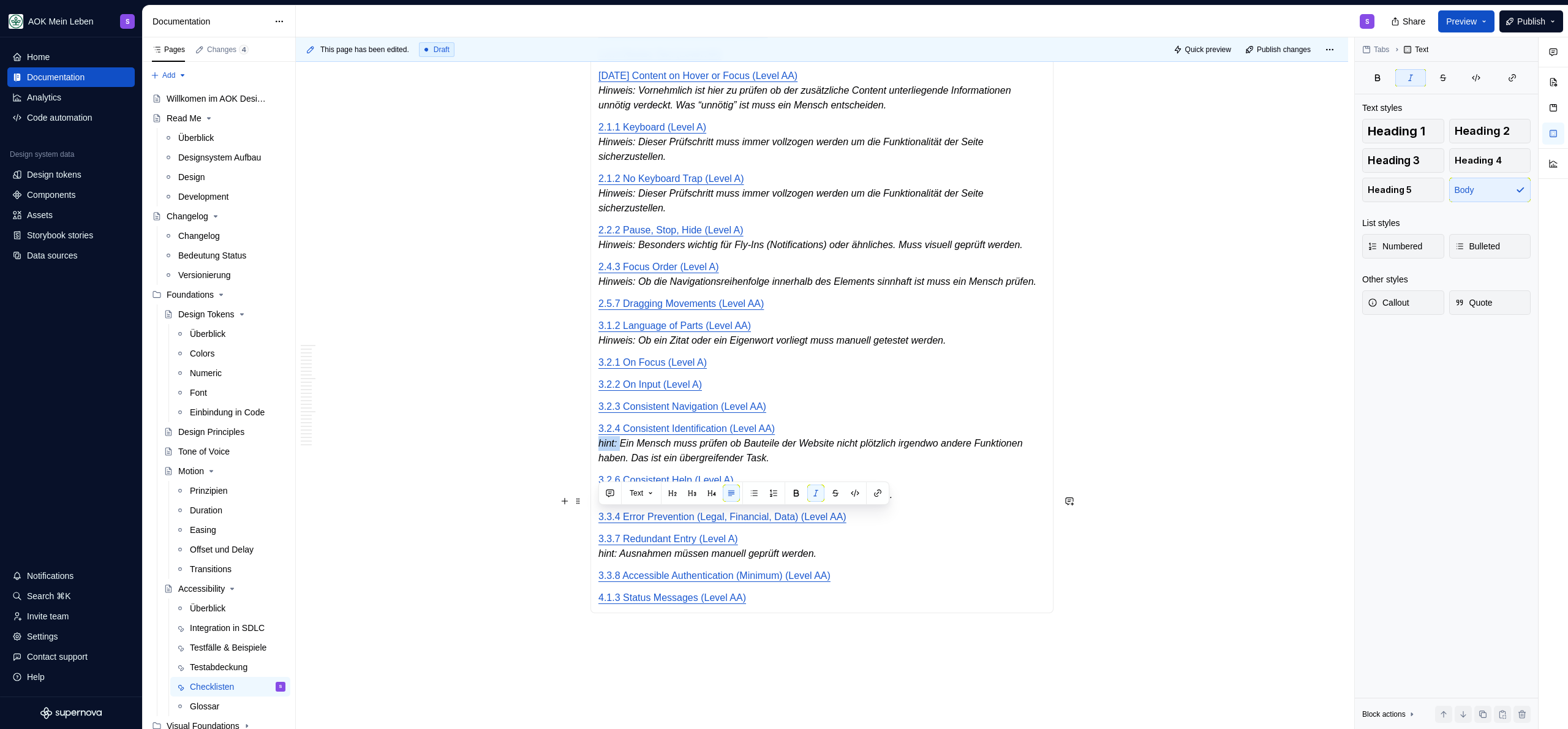
drag, startPoint x: 622, startPoint y: 672, endPoint x: 599, endPoint y: 514, distance: 159.7
click at [599, 463] on em "hint: Ein Mensch muss prüfen ob Bauteile der Website nicht plötzlich irgendwo a…" at bounding box center [811, 450] width 427 height 25
drag, startPoint x: 624, startPoint y: 567, endPoint x: 598, endPoint y: 567, distance: 26.0
click at [598, 499] on em "hint: Muss bei jeder Wiederholung der Komponente geprüft werden." at bounding box center [745, 494] width 294 height 11
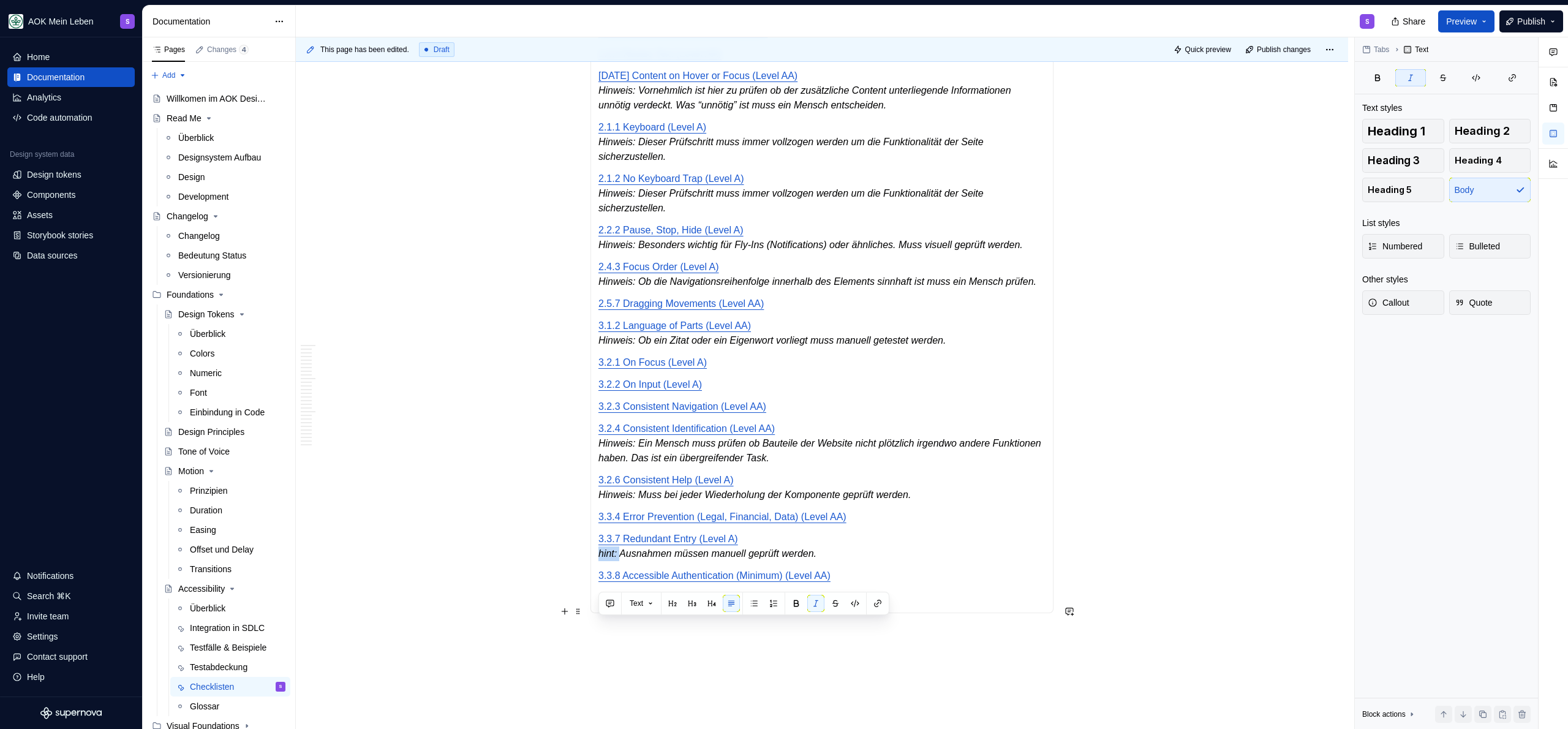
drag, startPoint x: 623, startPoint y: 626, endPoint x: 593, endPoint y: 626, distance: 30.0
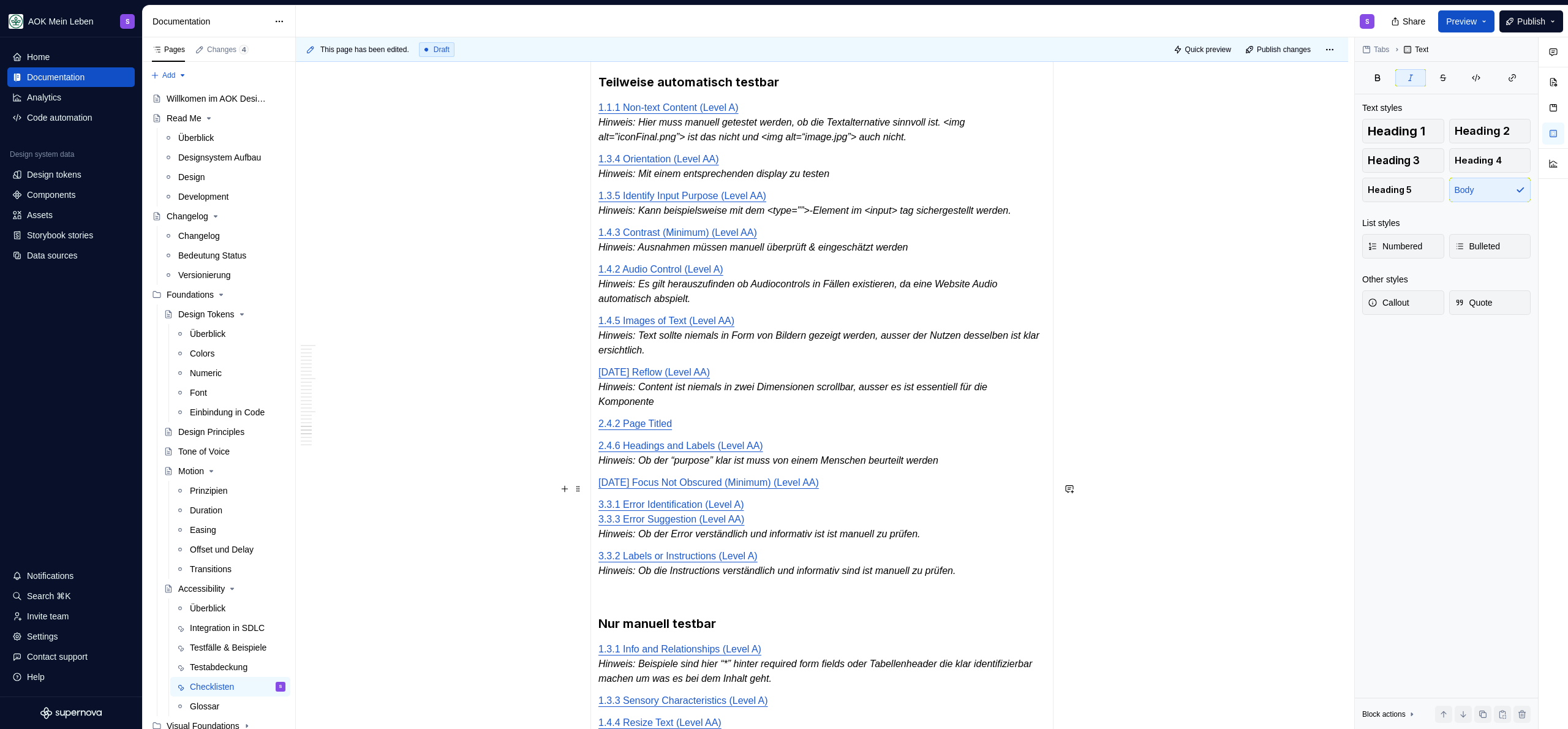
scroll to position [2647, 0]
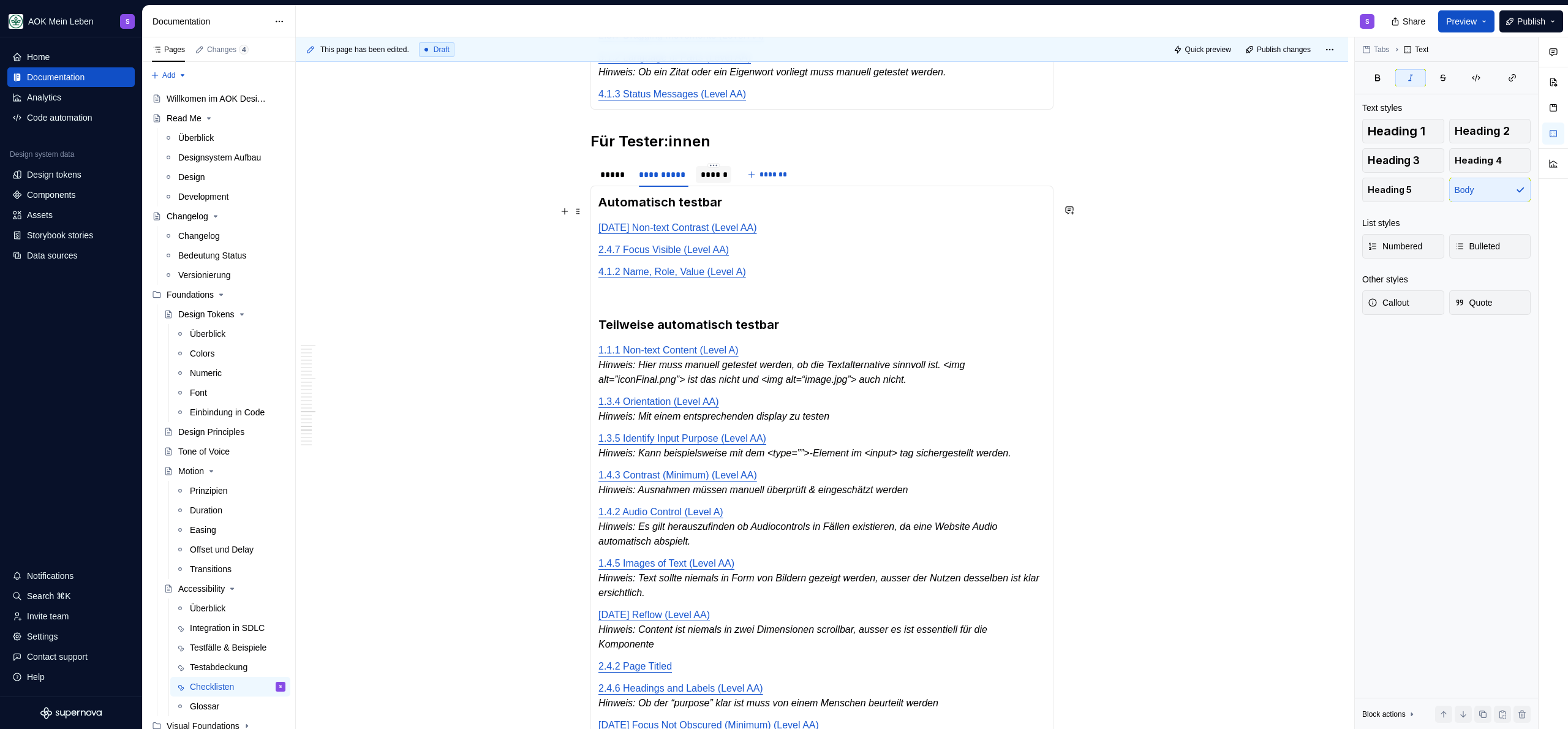
click at [716, 180] on div "******" at bounding box center [714, 174] width 26 height 12
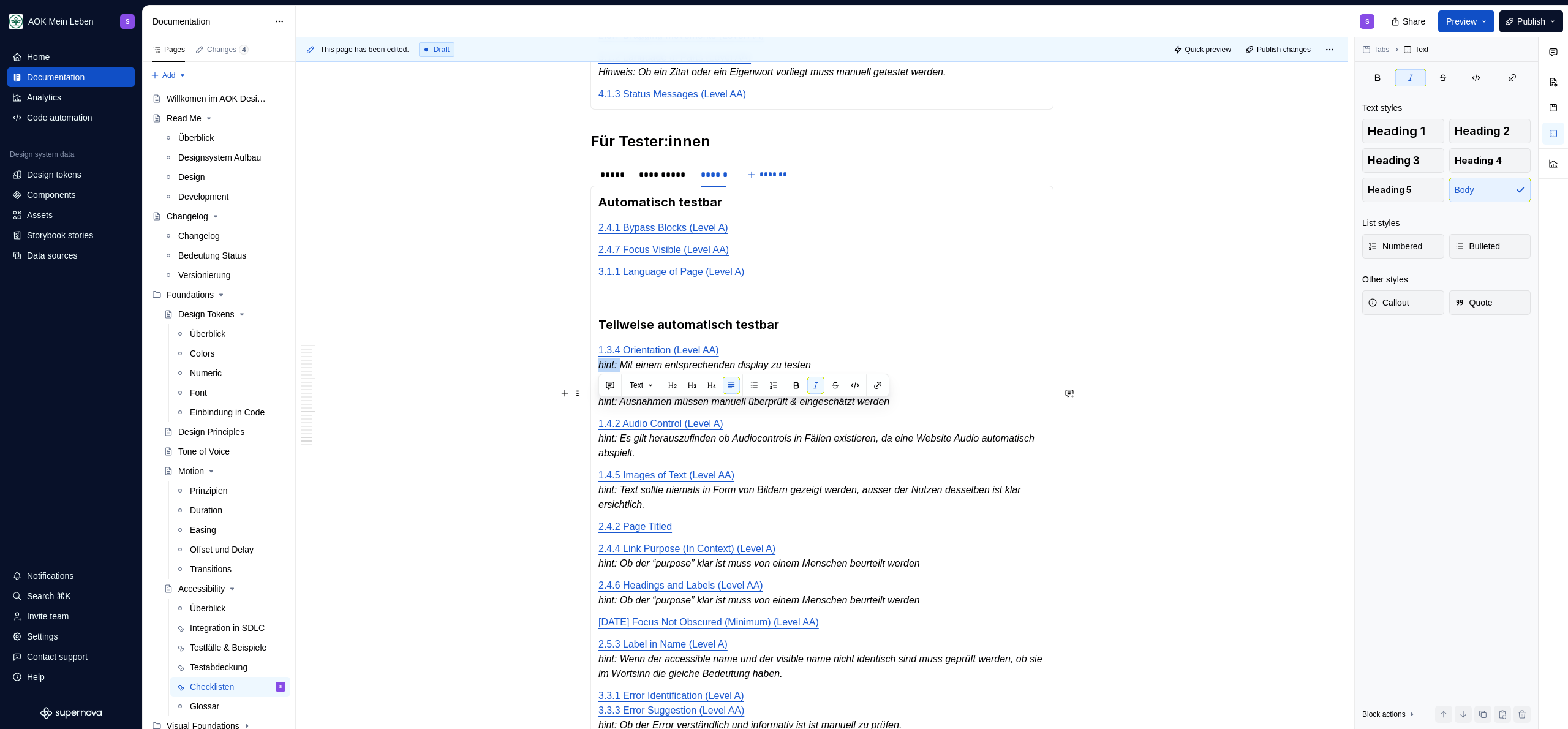
drag, startPoint x: 621, startPoint y: 410, endPoint x: 593, endPoint y: 412, distance: 28.1
drag, startPoint x: 622, startPoint y: 447, endPoint x: 597, endPoint y: 448, distance: 25.0
click at [598, 406] on em "hint: Ausnahmen müssen manuell überprüft & eingeschätzt werden" at bounding box center [743, 401] width 291 height 11
drag, startPoint x: 622, startPoint y: 485, endPoint x: 599, endPoint y: 483, distance: 23.1
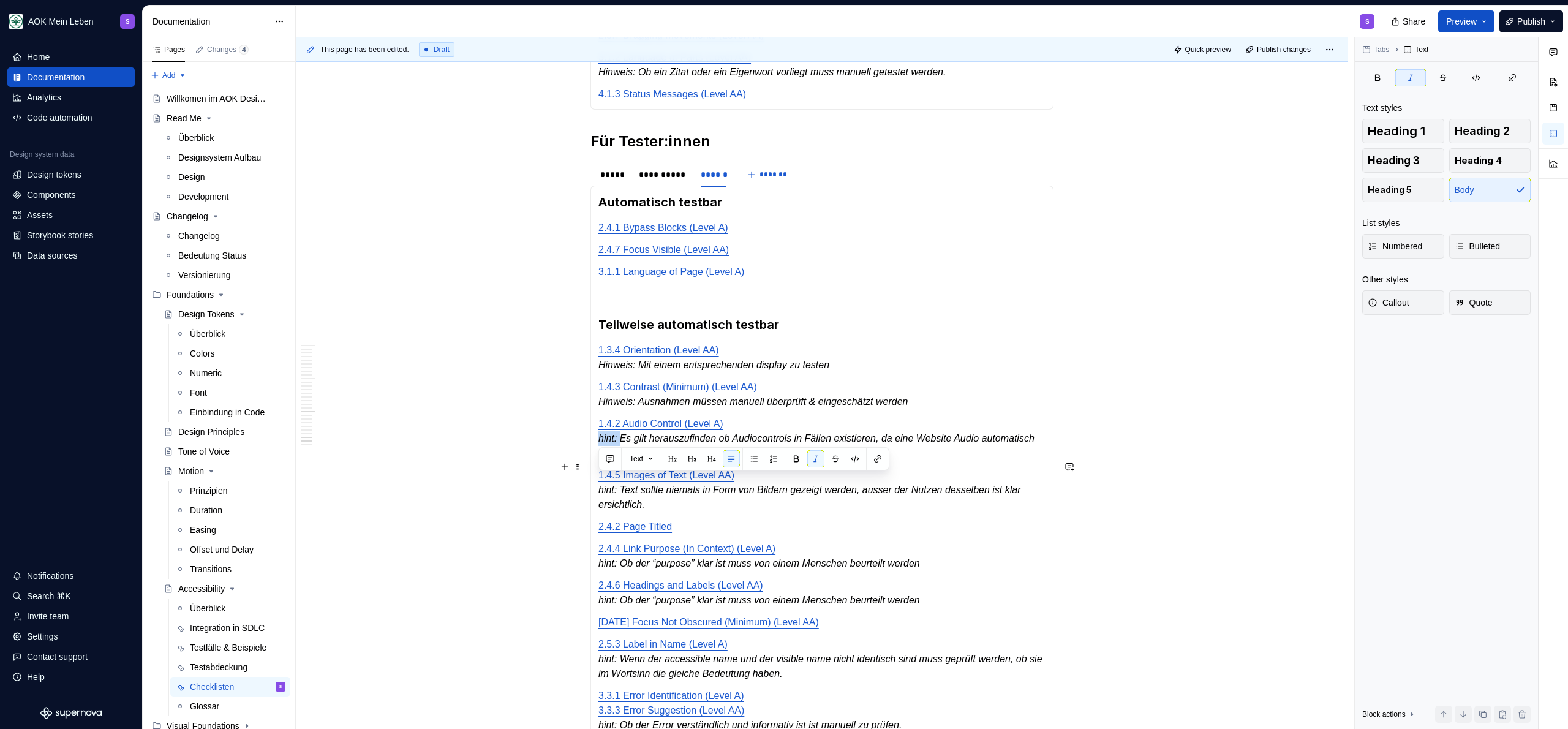
click at [599, 458] on em "hint: Es gilt herauszufinden ob Audiocontrols in Fällen existieren, da eine Web…" at bounding box center [818, 445] width 439 height 25
click at [624, 510] on em "hint: Text sollte niemals in Form von Bildern gezeigt werden, ausser der Nutzen…" at bounding box center [810, 497] width 425 height 25
click at [623, 510] on em "hint: Text sollte niemals in Form von Bildern gezeigt werden, ausser der Nutzen…" at bounding box center [810, 497] width 425 height 25
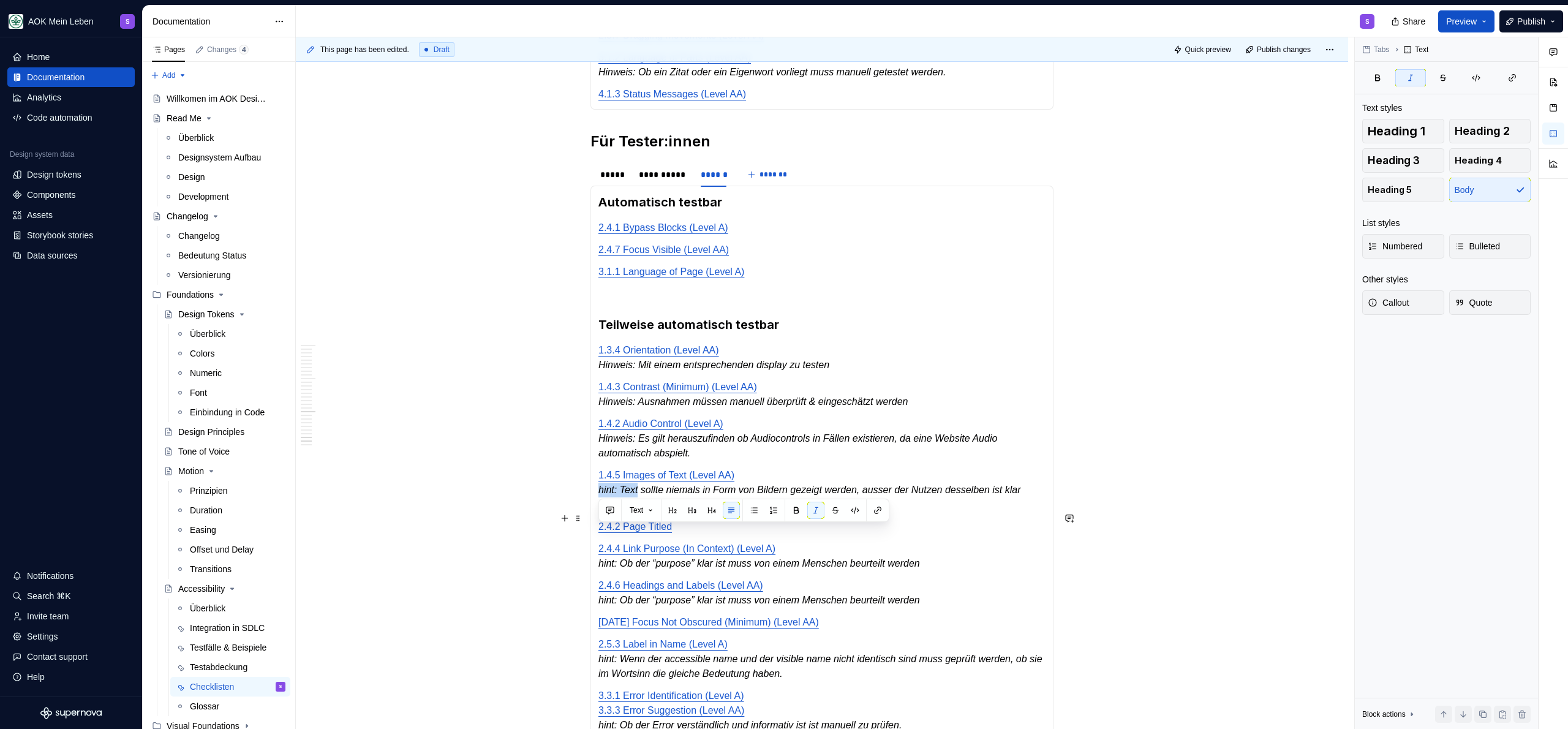
drag, startPoint x: 623, startPoint y: 535, endPoint x: 607, endPoint y: 536, distance: 16.0
click at [607, 510] on em "hint: Text sollte niemals in Form von Bildern gezeigt werden, ausser der Nutzen…" at bounding box center [810, 497] width 425 height 25
click at [606, 510] on em "hint: Text sollte niemals in Form von Bildern gezeigt werden, ausser der Nutzen…" at bounding box center [810, 497] width 425 height 25
drag, startPoint x: 623, startPoint y: 609, endPoint x: 590, endPoint y: 609, distance: 33.0
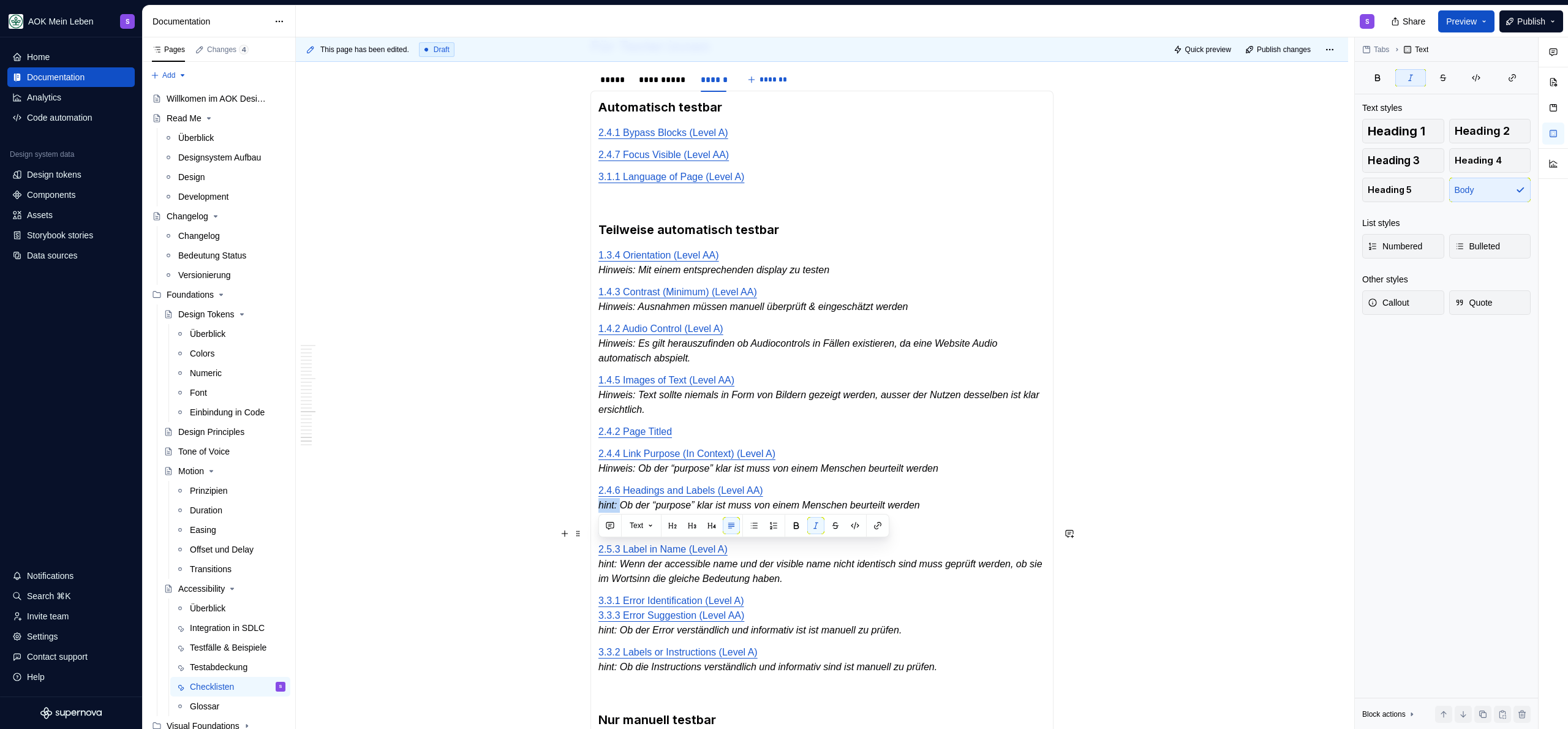
drag, startPoint x: 623, startPoint y: 553, endPoint x: 583, endPoint y: 553, distance: 40.0
drag, startPoint x: 624, startPoint y: 608, endPoint x: 600, endPoint y: 607, distance: 24.0
click at [600, 583] on em "hint: Wenn der accessible name und der visible name nicht identisch sind muss g…" at bounding box center [822, 570] width 447 height 25
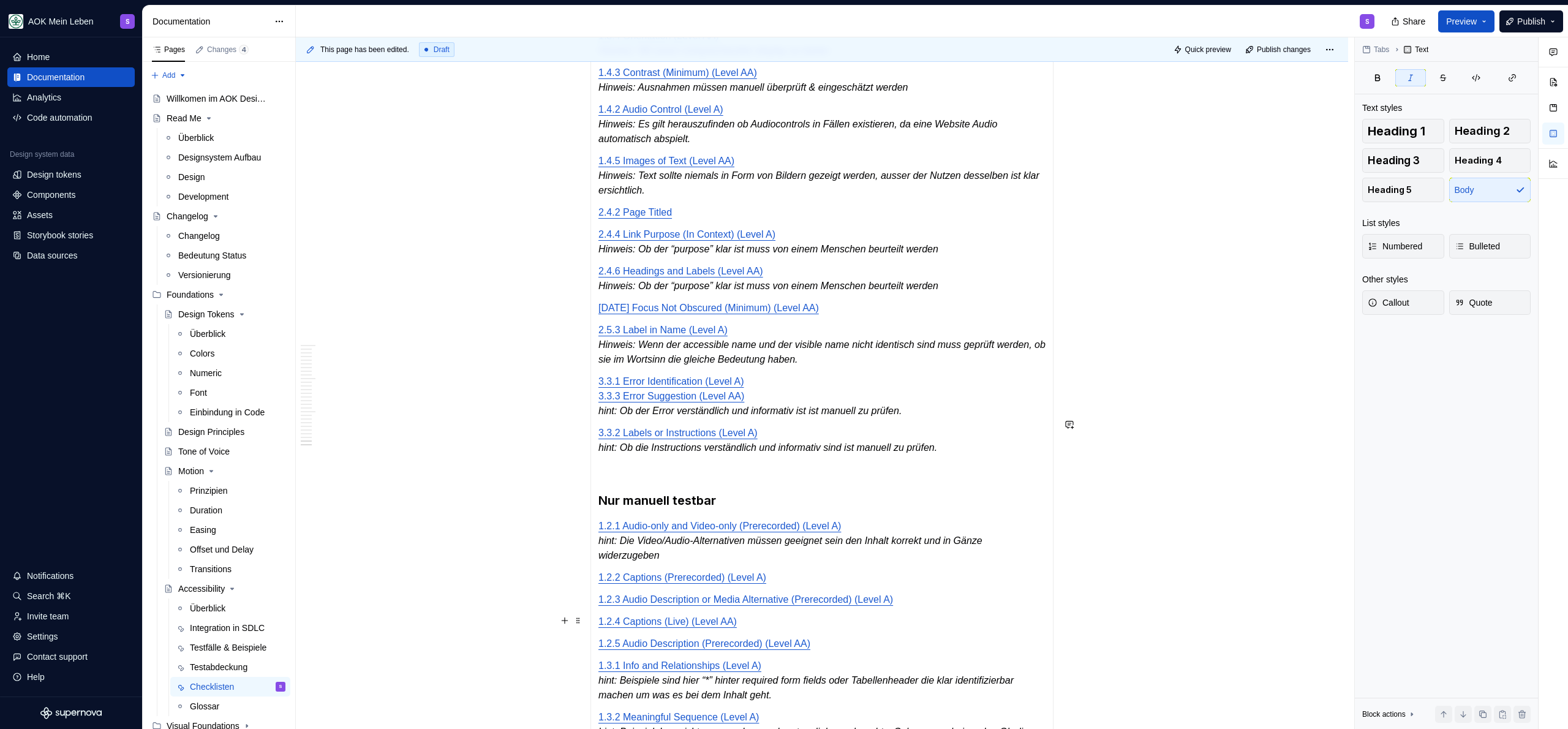
scroll to position [2972, 0]
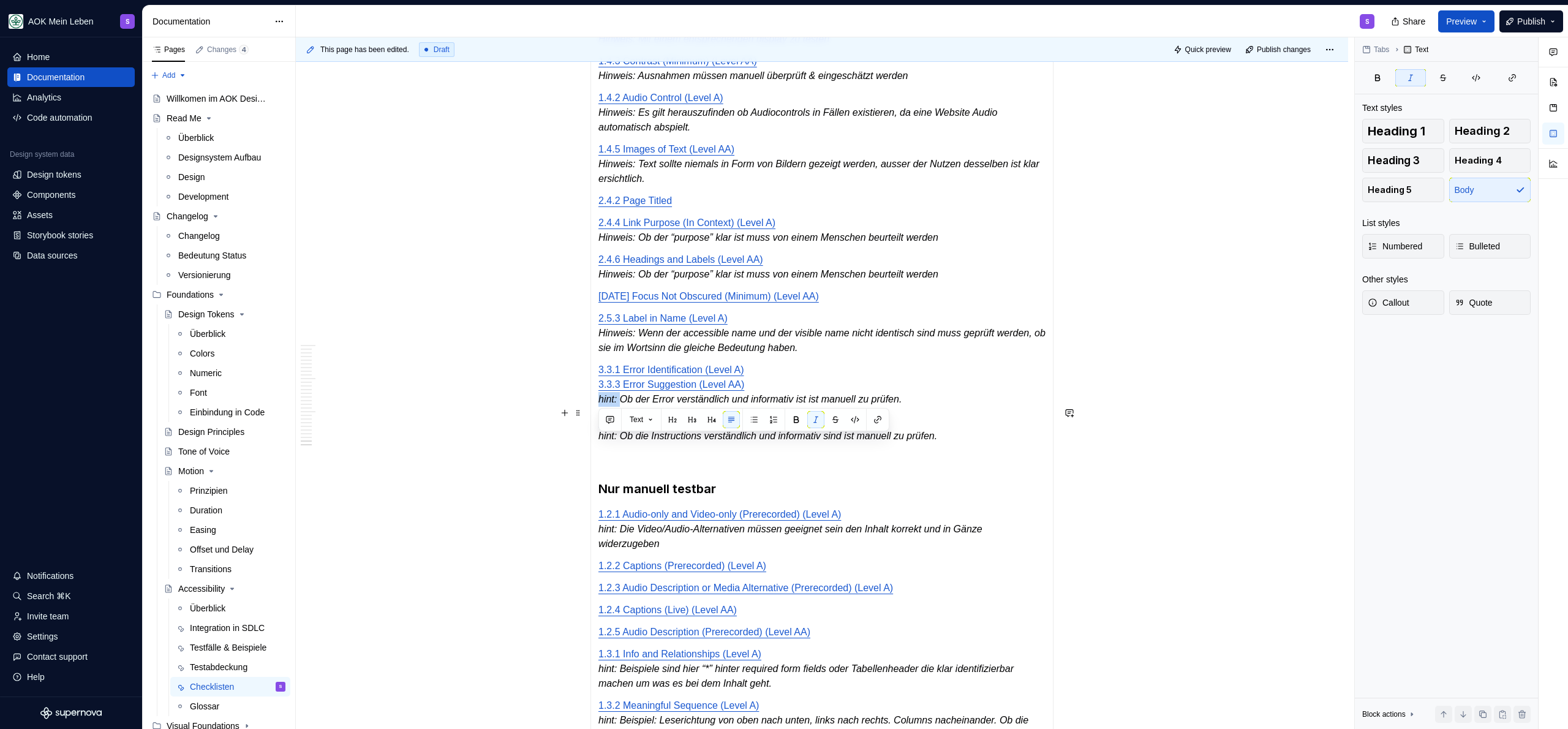
drag, startPoint x: 622, startPoint y: 447, endPoint x: 598, endPoint y: 449, distance: 24.1
click at [598, 406] on p "3.3.1 Error Identification (Level A) 3.3.3 Error Suggestion (Level AA) hint: Ob…" at bounding box center [822, 384] width 447 height 44
drag, startPoint x: 623, startPoint y: 483, endPoint x: 598, endPoint y: 483, distance: 25.0
click at [598, 441] on em "hint: Ob die Instructions verständlich und informativ sind ist manuell zu prüfe…" at bounding box center [767, 435] width 338 height 11
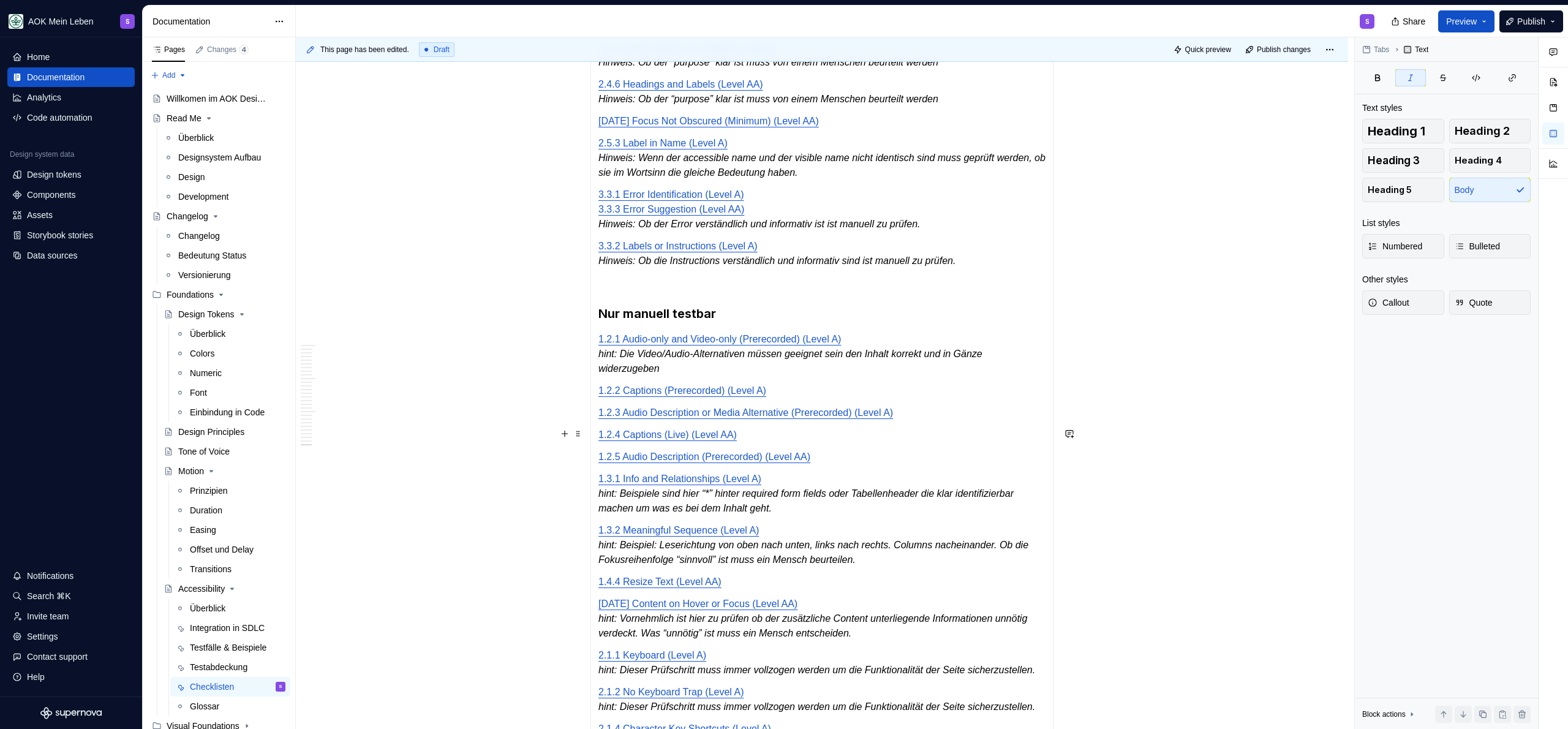
scroll to position [3149, 0]
drag, startPoint x: 623, startPoint y: 395, endPoint x: 598, endPoint y: 399, distance: 25.3
click at [598, 371] on em "hint: Die Video/Audio-Alternativen müssen geeignet sein den Inhalt korrekt und …" at bounding box center [791, 358] width 386 height 25
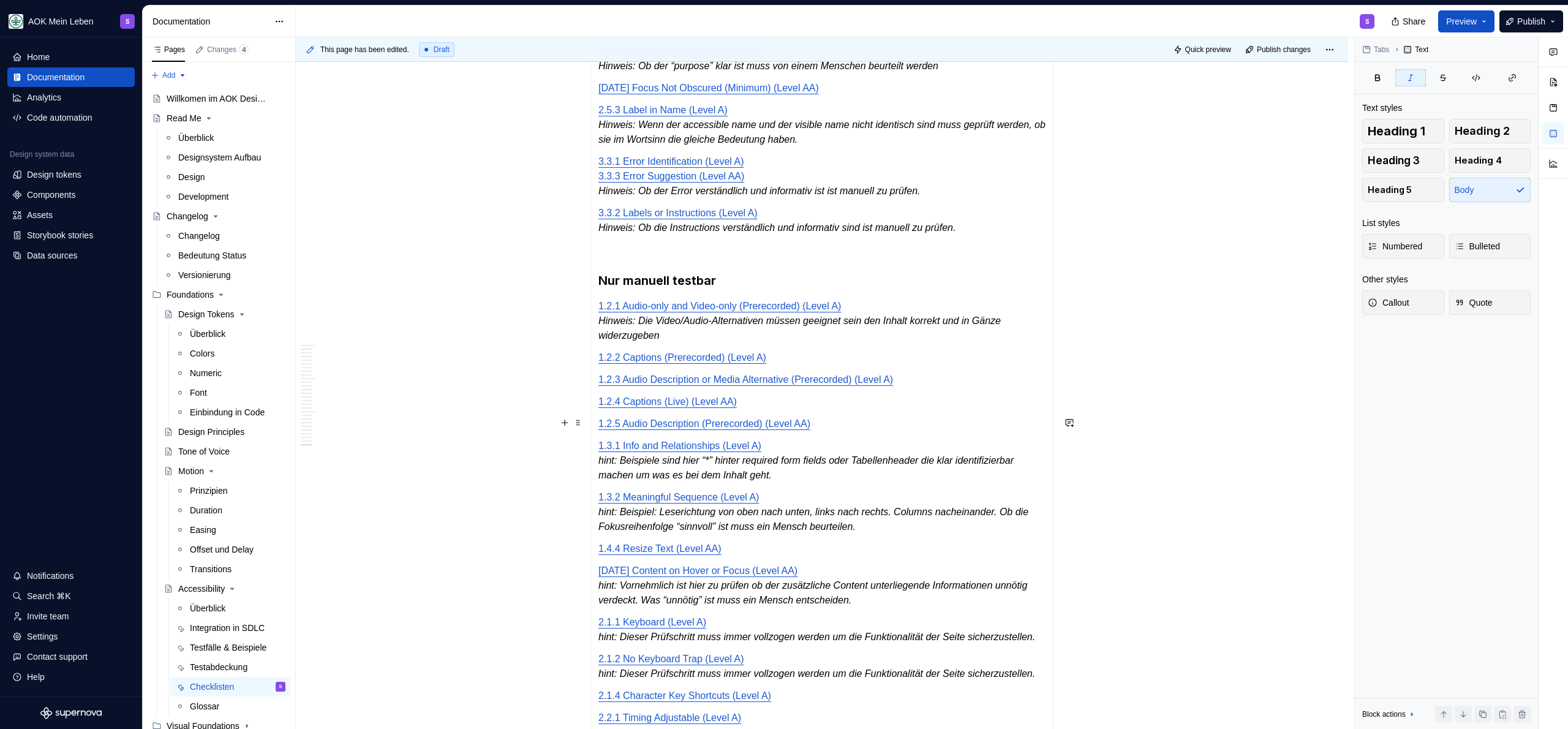
scroll to position [3233, 0]
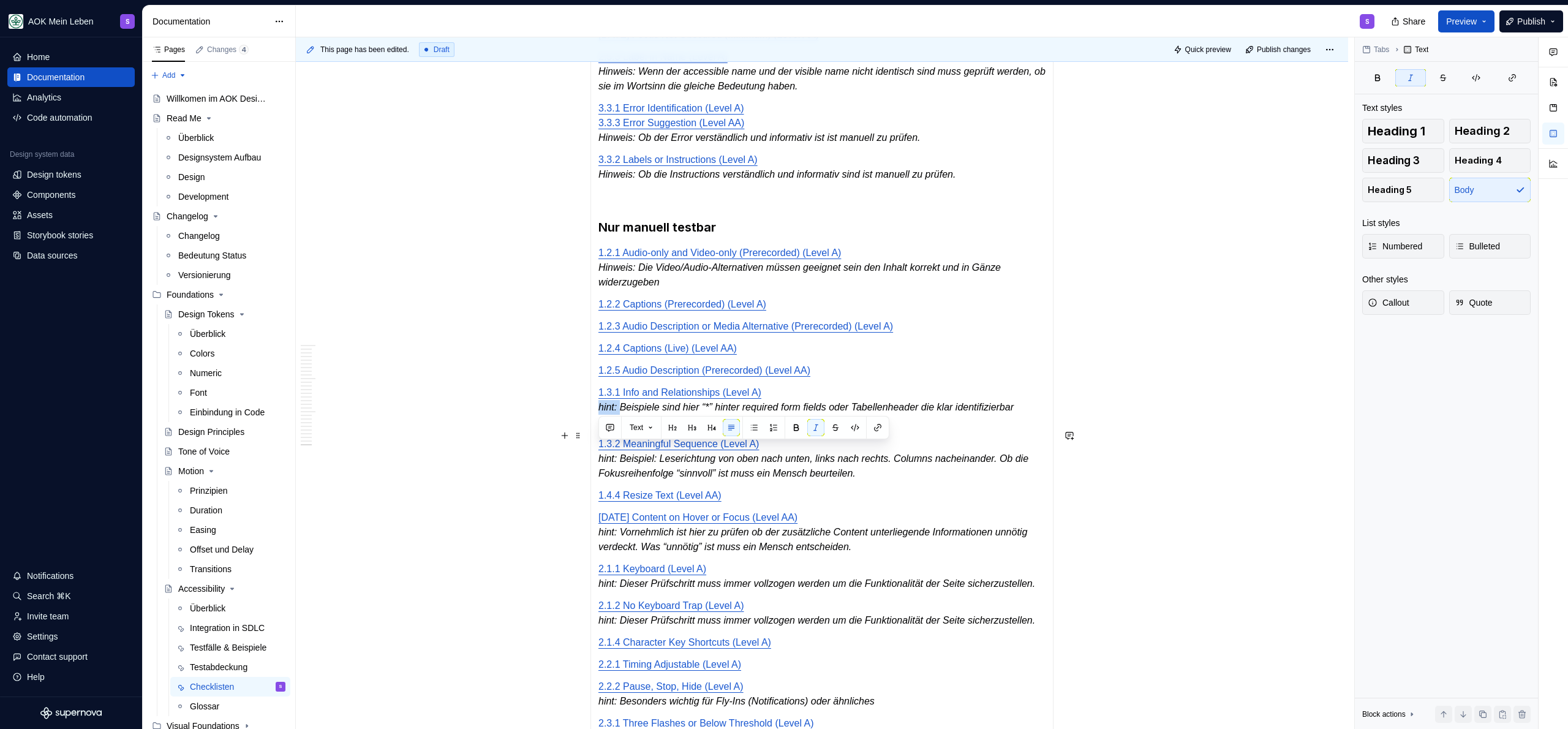
drag, startPoint x: 623, startPoint y: 451, endPoint x: 594, endPoint y: 451, distance: 29.0
click at [593, 451] on div "Automatisch testbar [DATE] Non-text Contrast (Level AA) 2.4.7 Focus Visible (Le…" at bounding box center [822, 308] width 463 height 1419
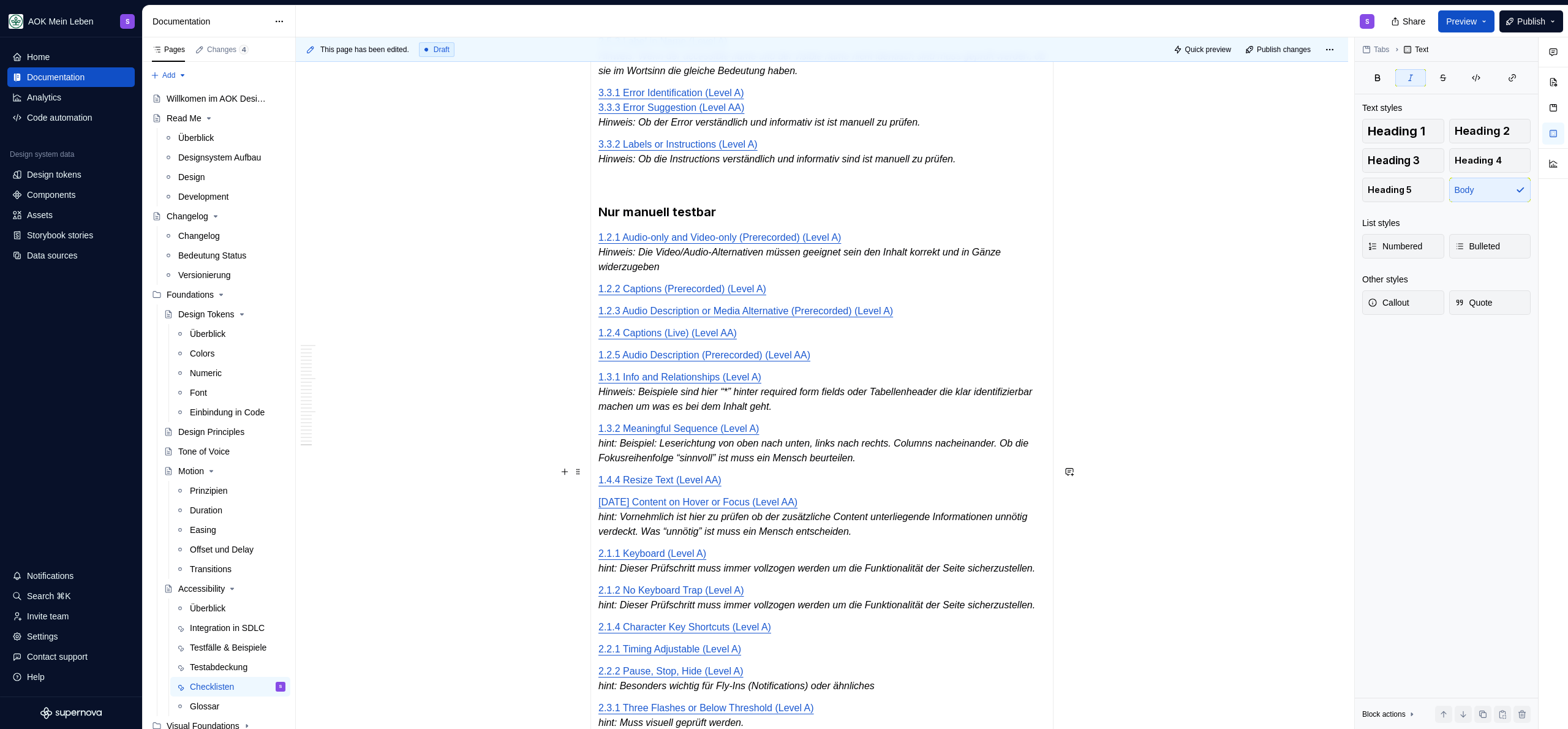
scroll to position [3257, 0]
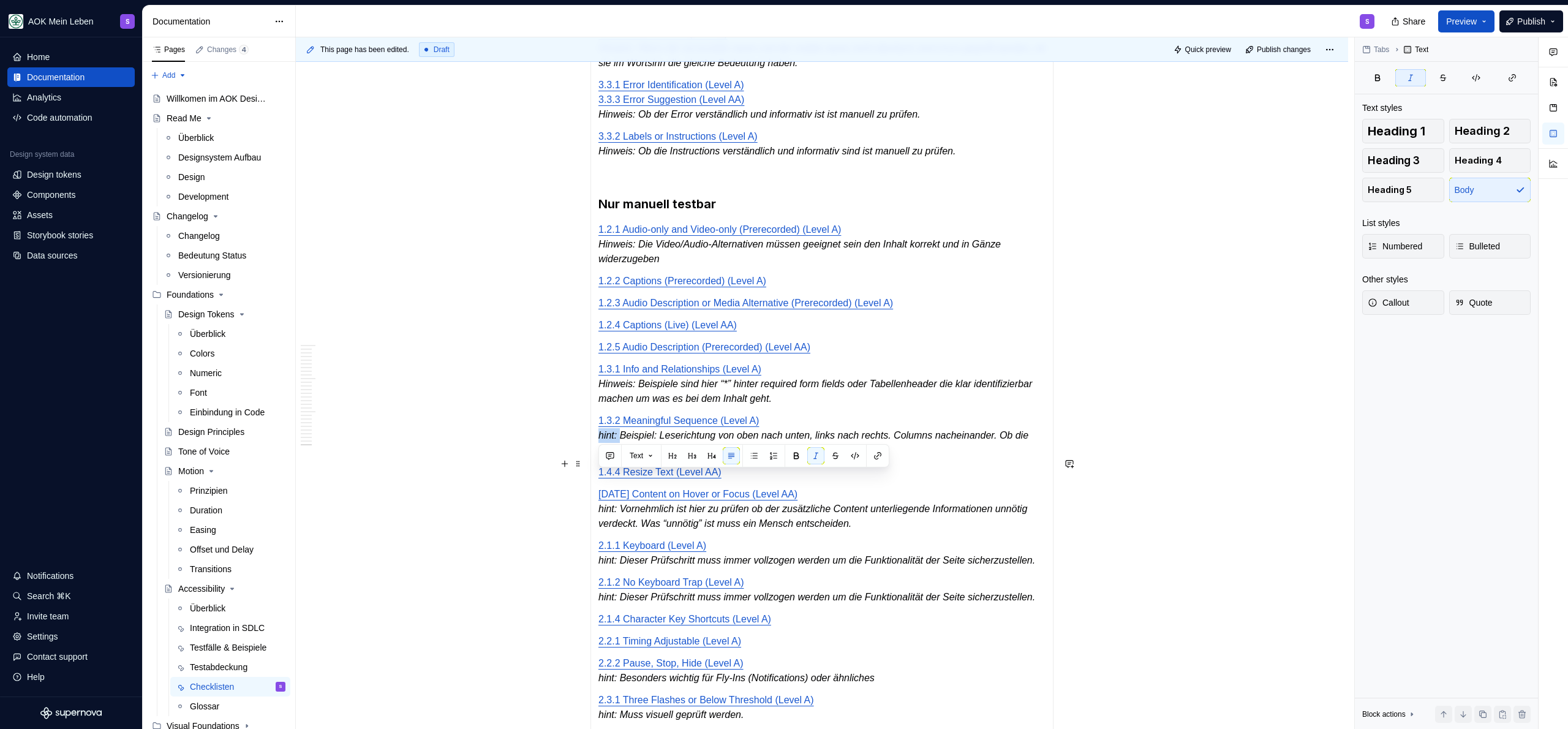
drag, startPoint x: 623, startPoint y: 479, endPoint x: 599, endPoint y: 479, distance: 24.0
click at [599, 455] on em "hint: Beispiel: Leserichtung von oben nach unten, links nach rechts. Columns na…" at bounding box center [814, 442] width 433 height 25
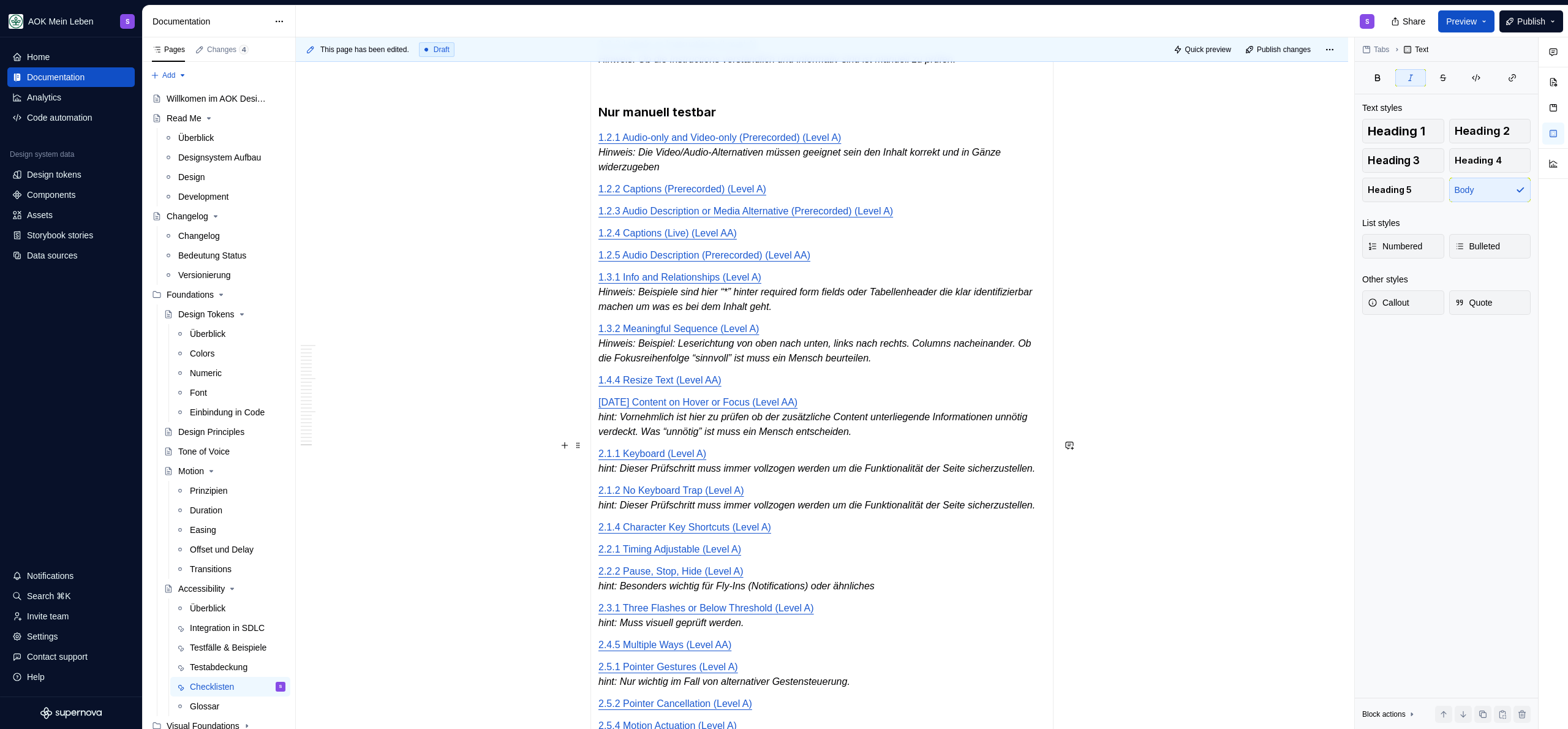
scroll to position [3350, 0]
drag, startPoint x: 624, startPoint y: 461, endPoint x: 599, endPoint y: 461, distance: 25.0
click at [599, 435] on em "hint: Vornehmlich ist hier zu prüfen ob der zusätzliche Content unterliegende I…" at bounding box center [814, 422] width 431 height 25
drag, startPoint x: 622, startPoint y: 510, endPoint x: 596, endPoint y: 514, distance: 26.3
click at [596, 514] on div "Automatisch testbar [DATE] Non-text Contrast (Level AA) 2.4.7 Focus Visible (Le…" at bounding box center [822, 192] width 463 height 1419
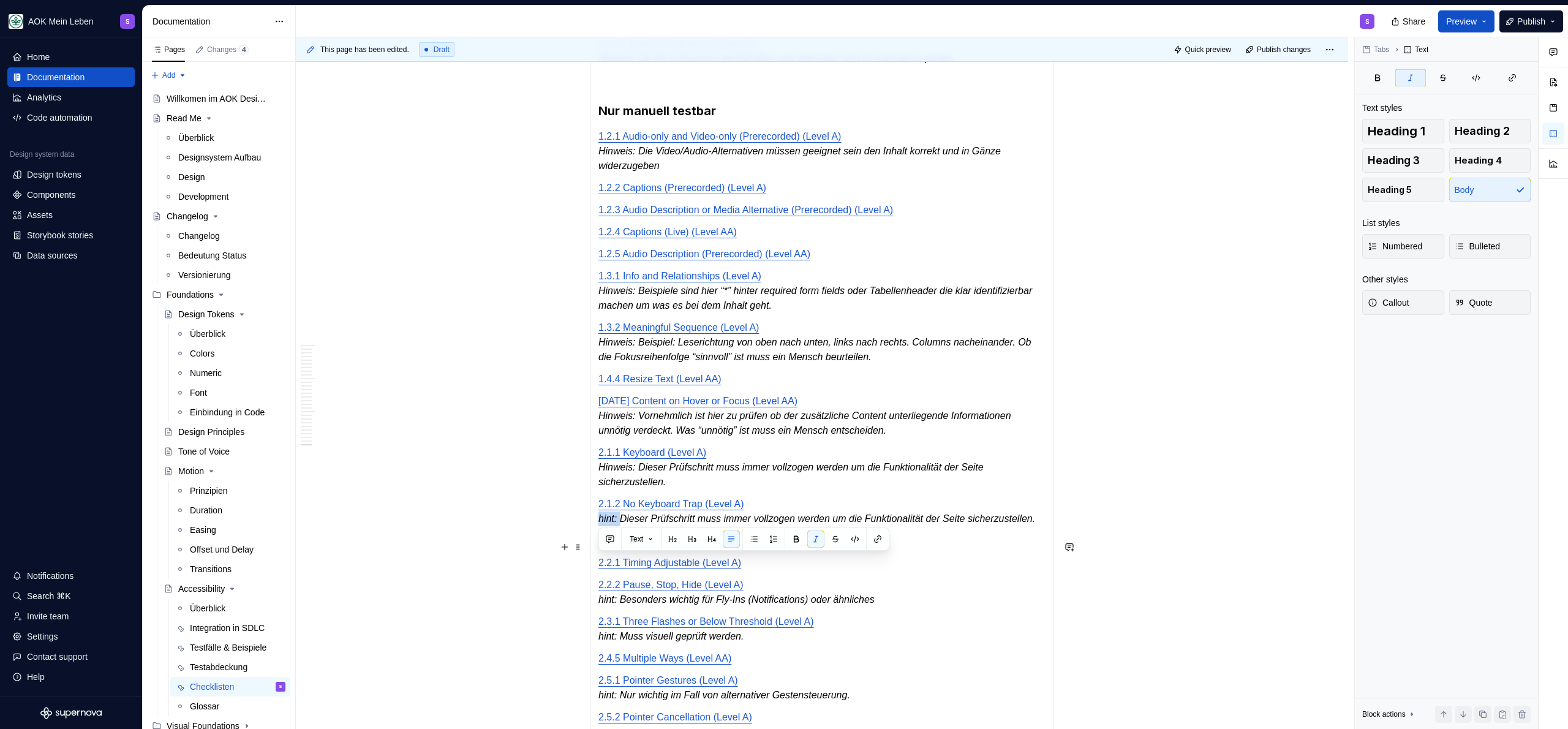
drag, startPoint x: 621, startPoint y: 560, endPoint x: 598, endPoint y: 562, distance: 23.1
click at [598, 523] on em "hint: Dieser Prüfschritt muss immer vollzogen werden um die Funktionalität der …" at bounding box center [817, 518] width 437 height 11
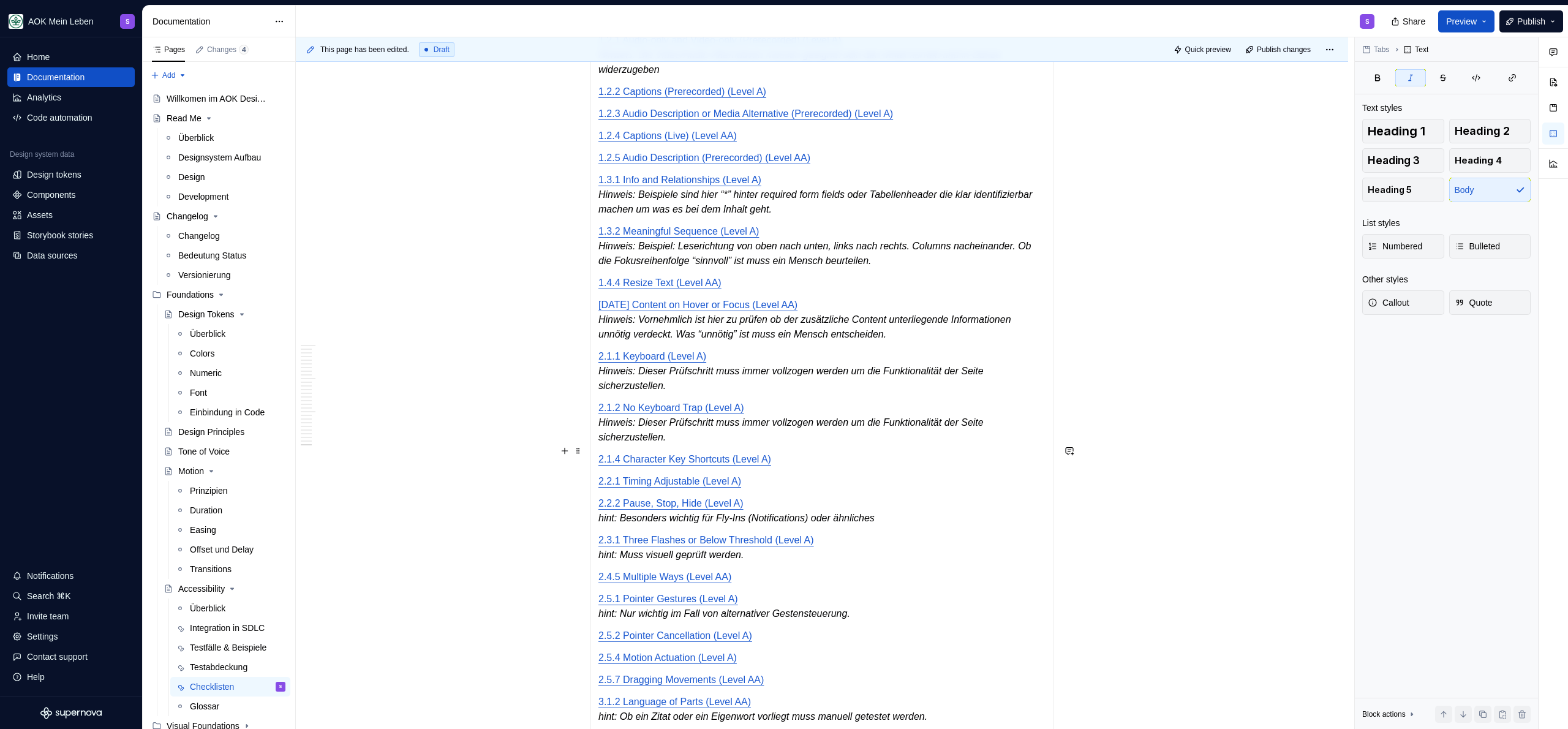
scroll to position [3449, 0]
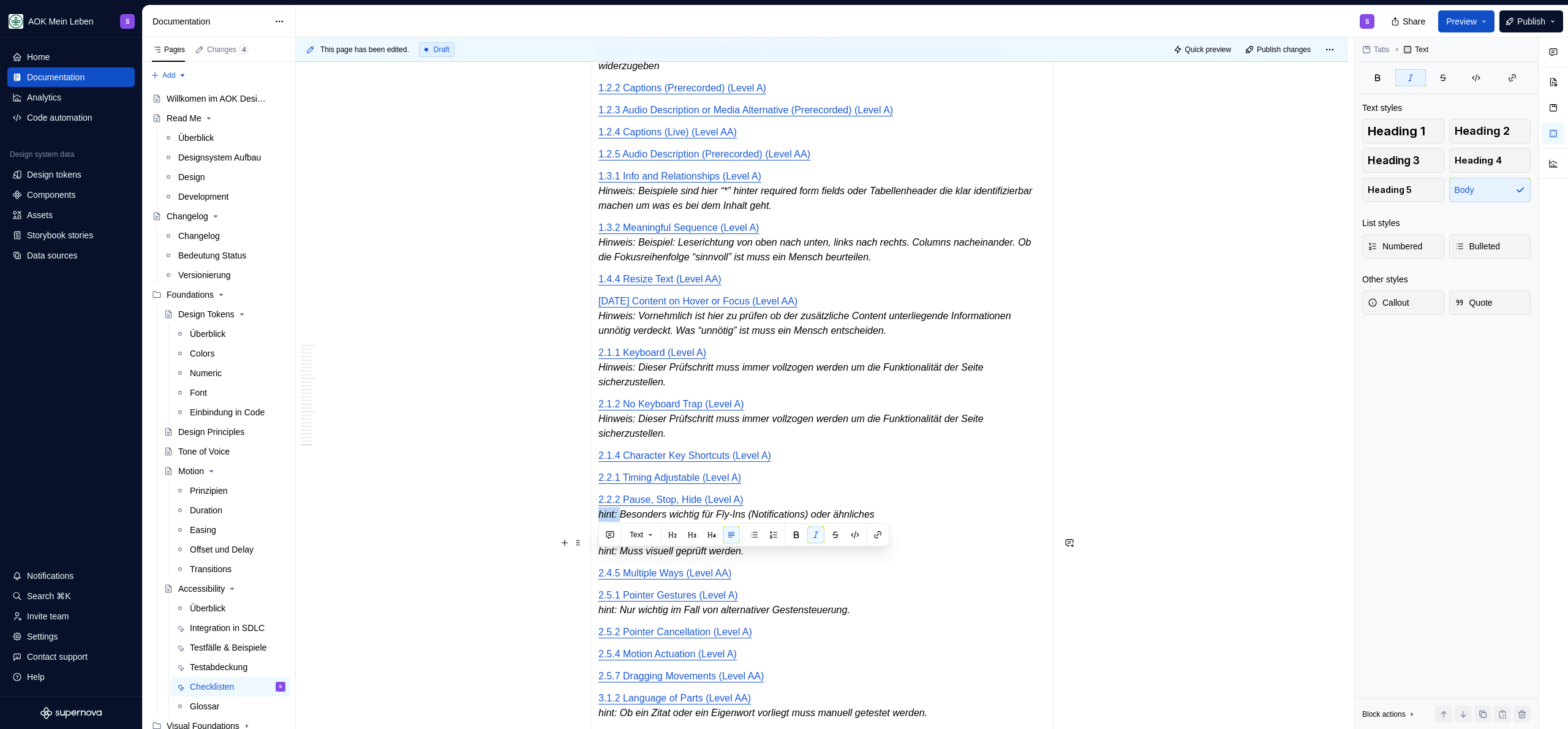
drag, startPoint x: 623, startPoint y: 560, endPoint x: 599, endPoint y: 559, distance: 24.0
click at [599, 519] on em "hint: Besonders wichtig für Fly-Ins (Notifications) oder ähnliches" at bounding box center [736, 514] width 276 height 11
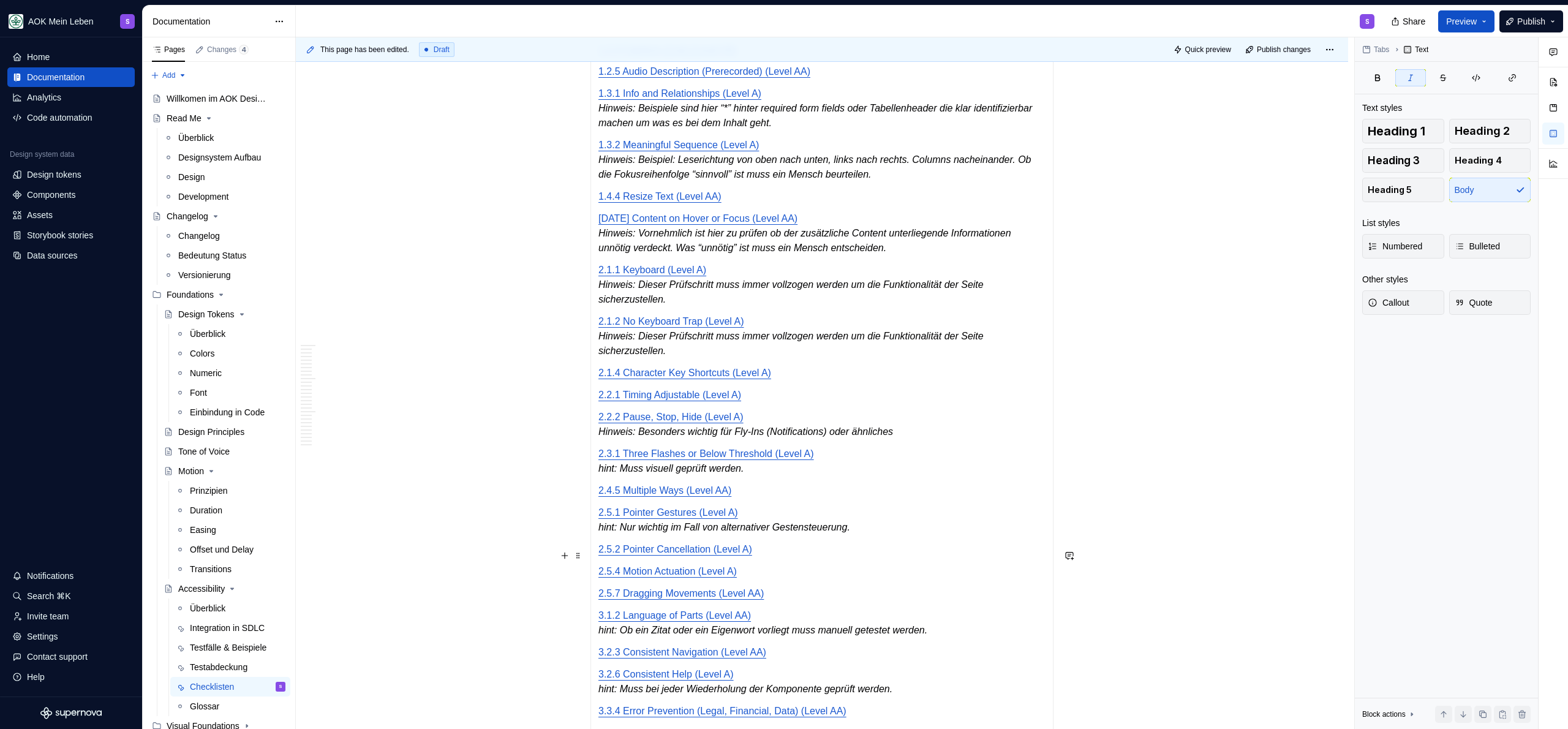
scroll to position [3539, 0]
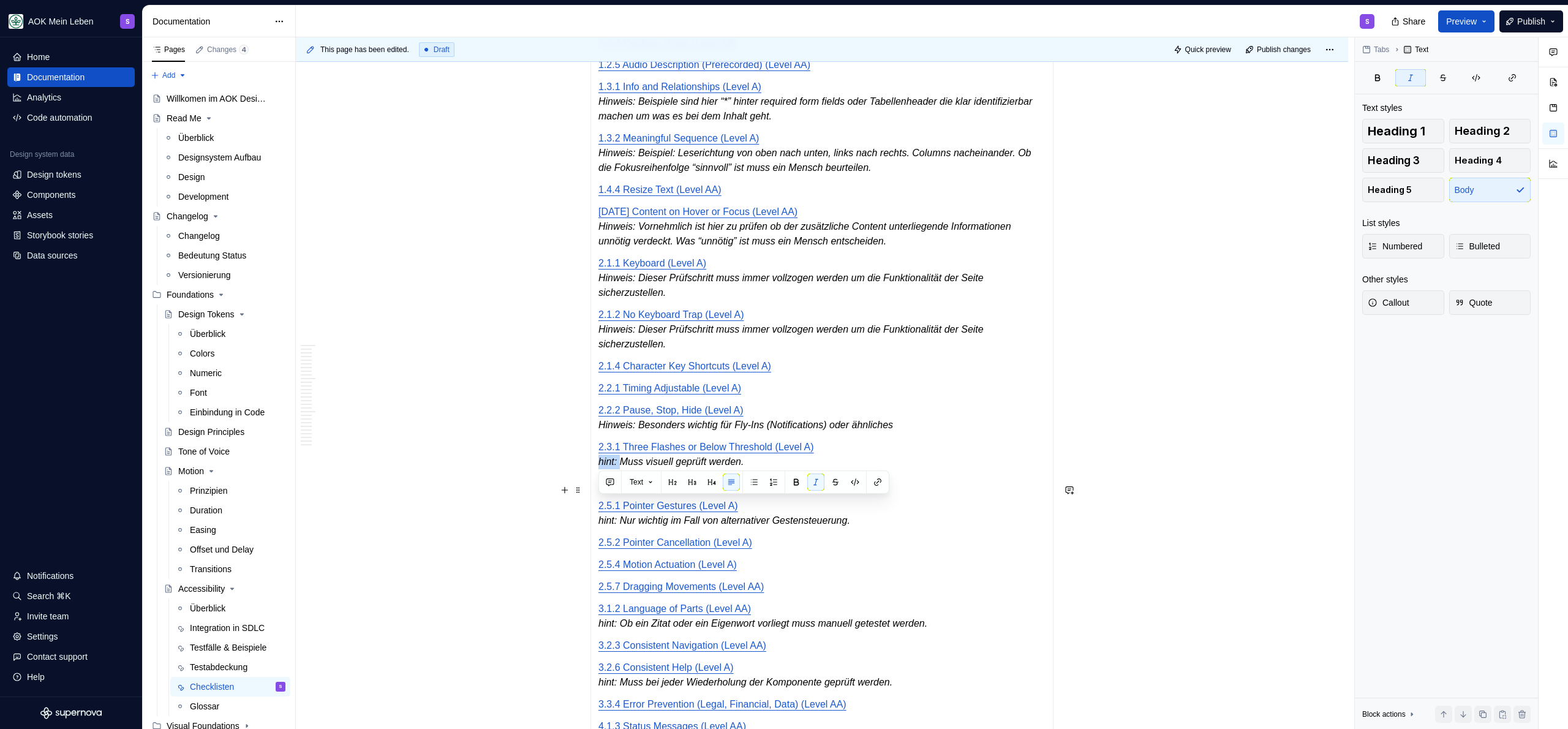
drag, startPoint x: 623, startPoint y: 506, endPoint x: 595, endPoint y: 506, distance: 28.0
click at [595, 506] on div "Automatisch testbar [DATE] Non-text Contrast (Level AA) 2.4.7 Focus Visible (Le…" at bounding box center [822, 17] width 463 height 1448
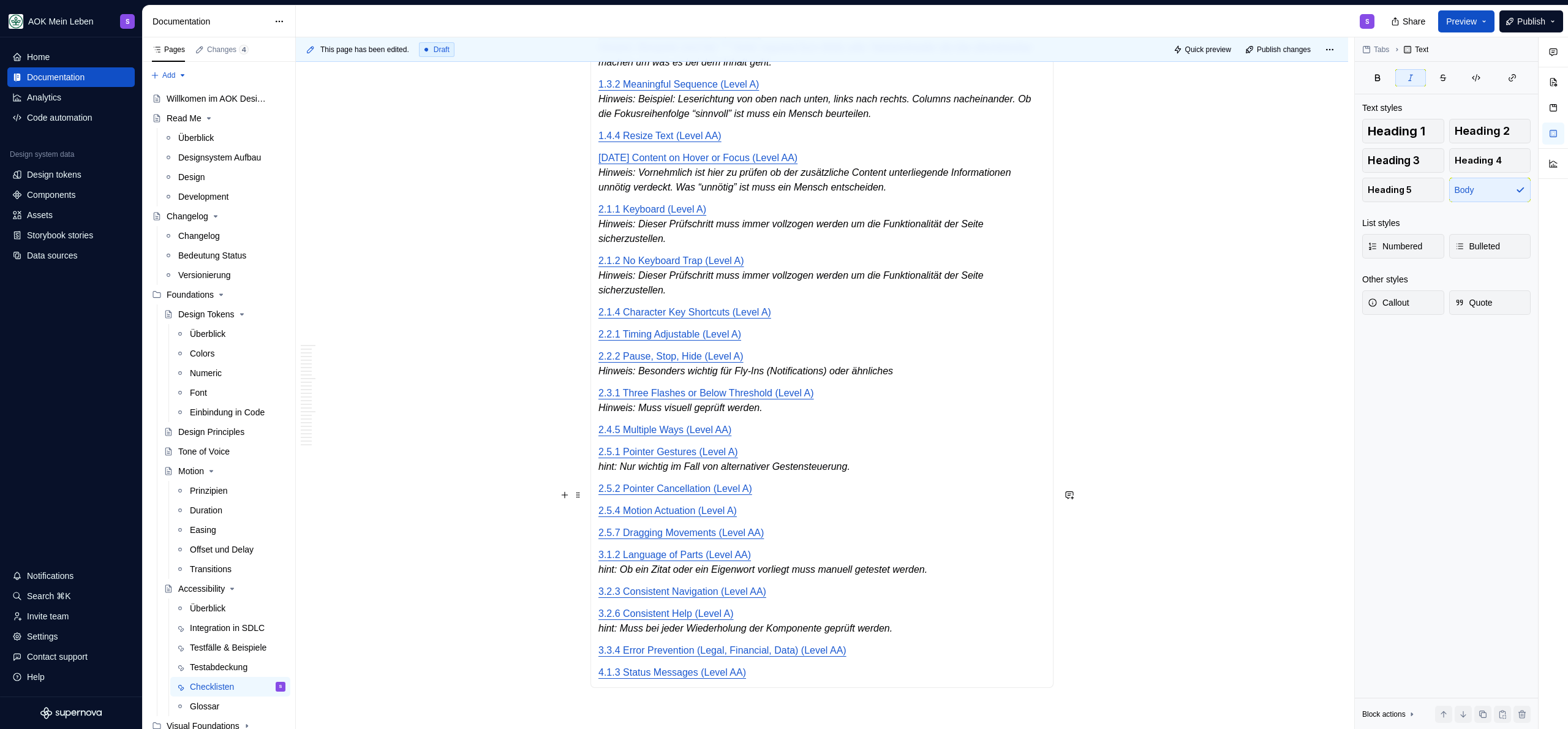
scroll to position [3603, 0]
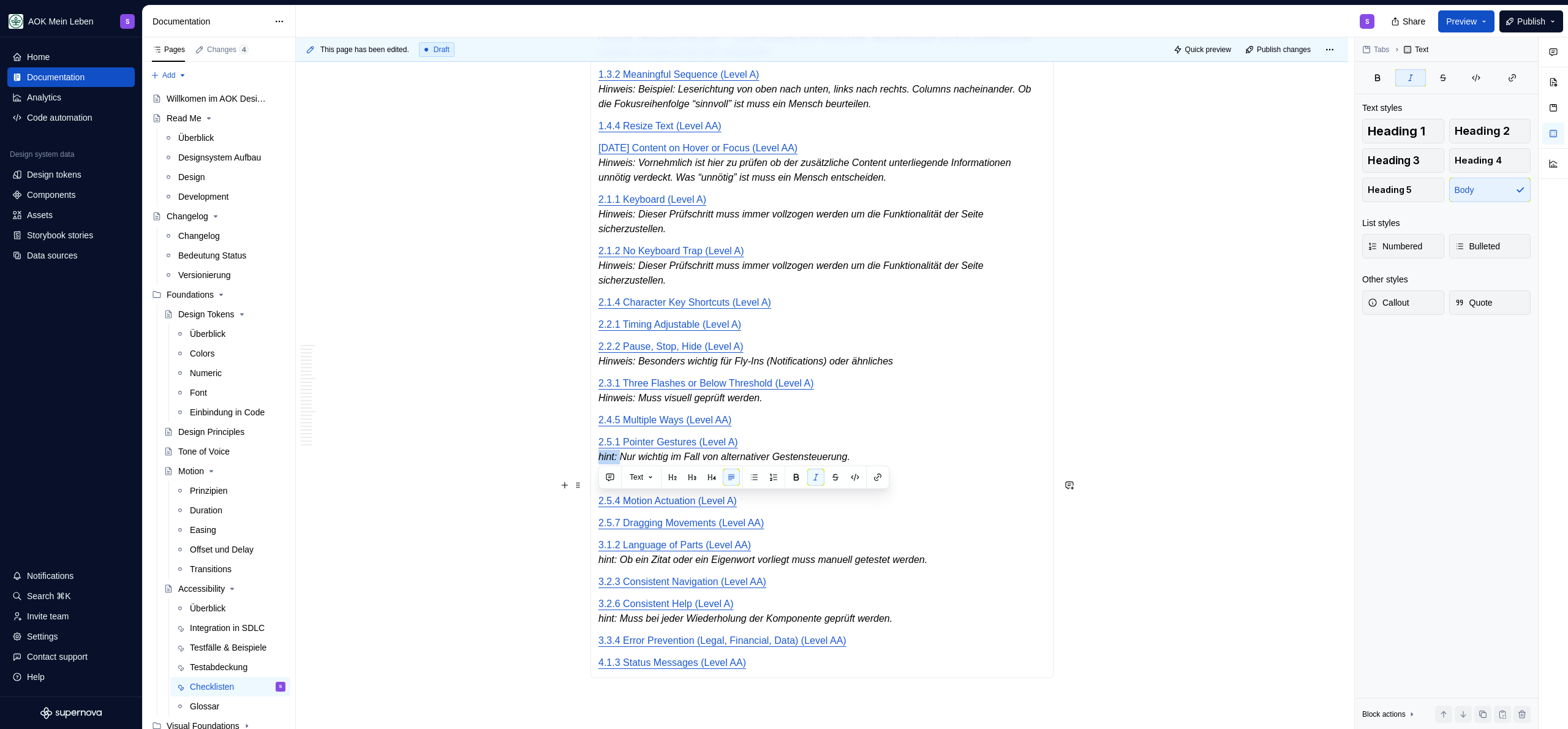
drag, startPoint x: 622, startPoint y: 502, endPoint x: 596, endPoint y: 502, distance: 26.0
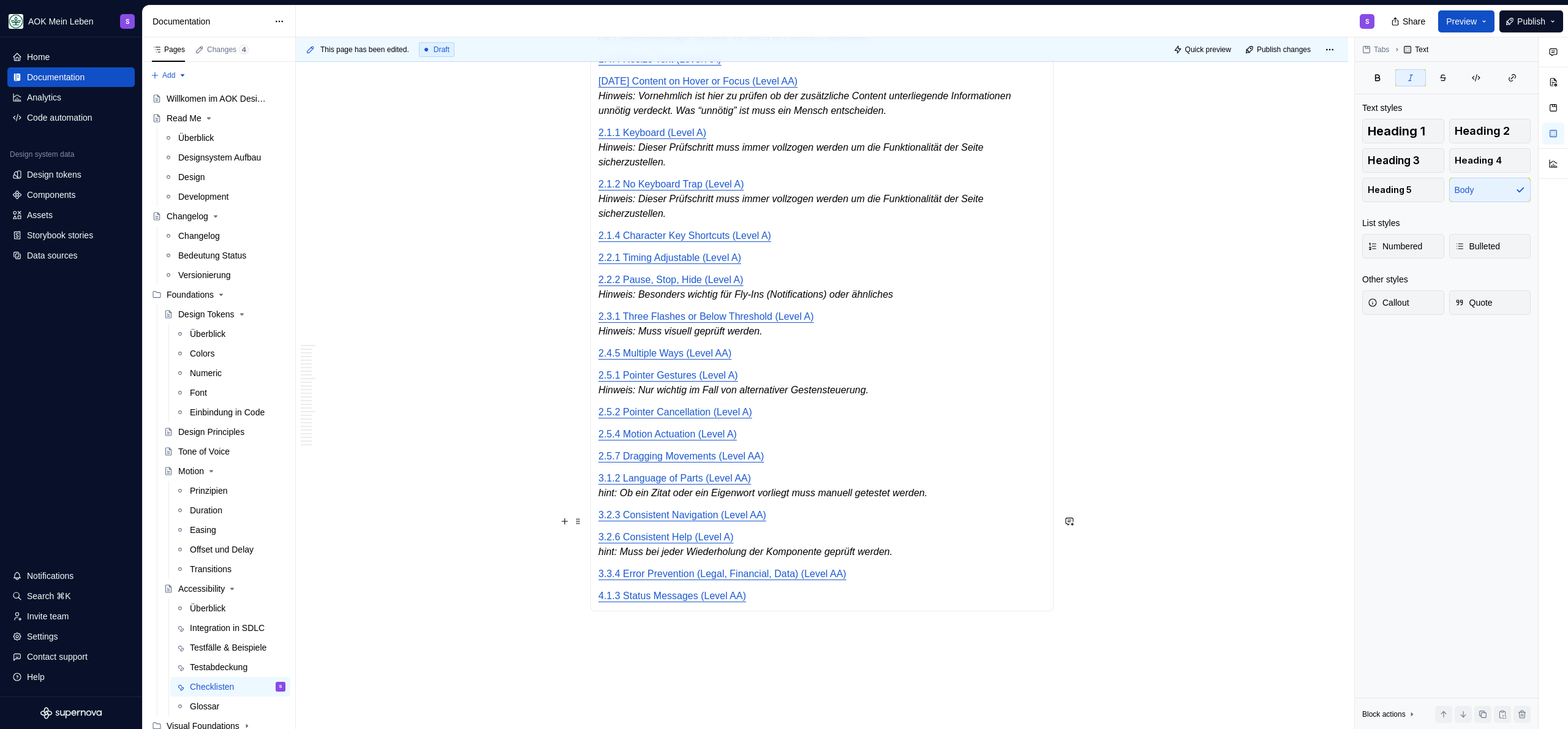
scroll to position [3673, 0]
drag, startPoint x: 623, startPoint y: 535, endPoint x: 600, endPoint y: 535, distance: 23.0
click at [600, 494] on em "hint: Ob ein Zitat oder ein Eigenwort vorliegt muss manuell getestet werden." at bounding box center [763, 490] width 329 height 11
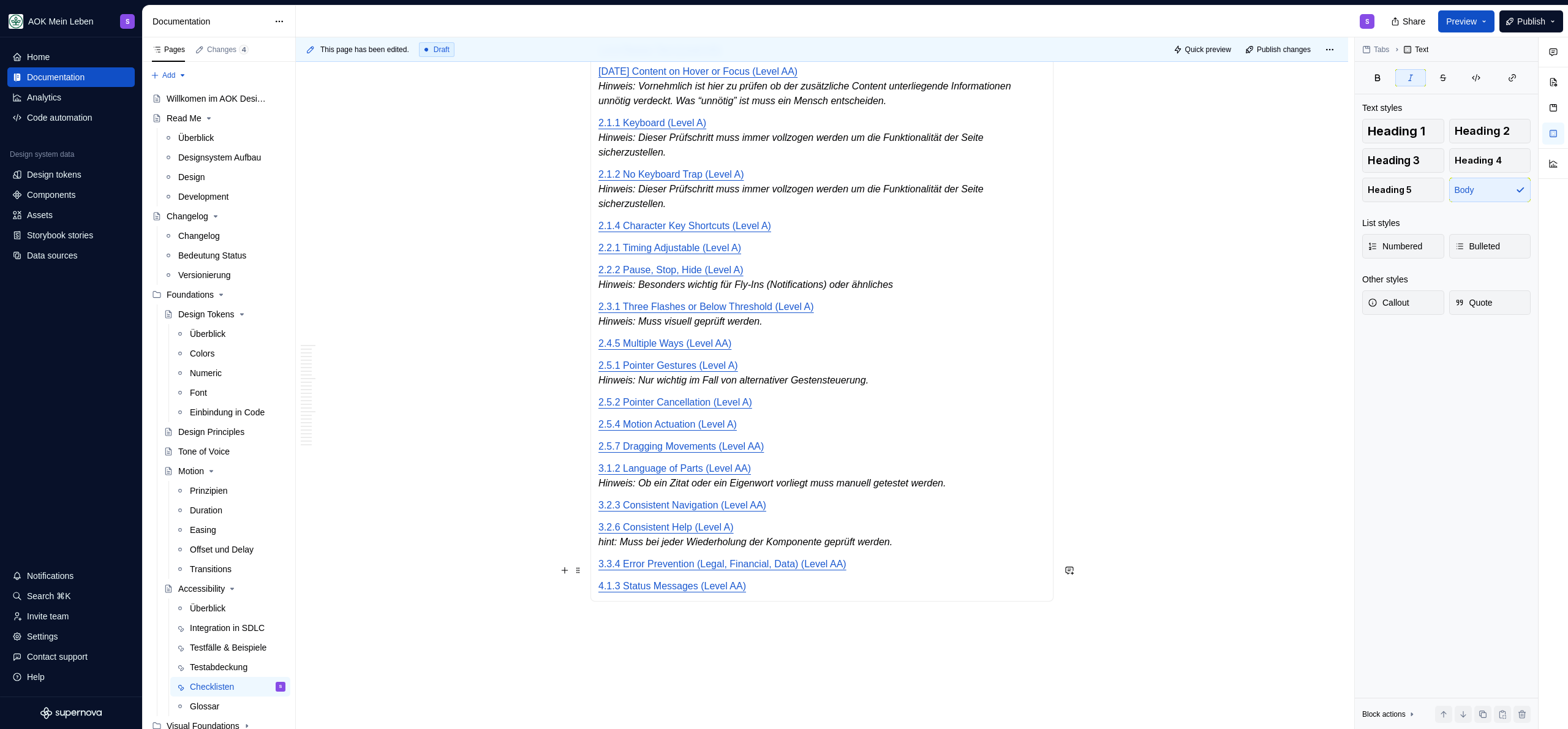
scroll to position [3687, 0]
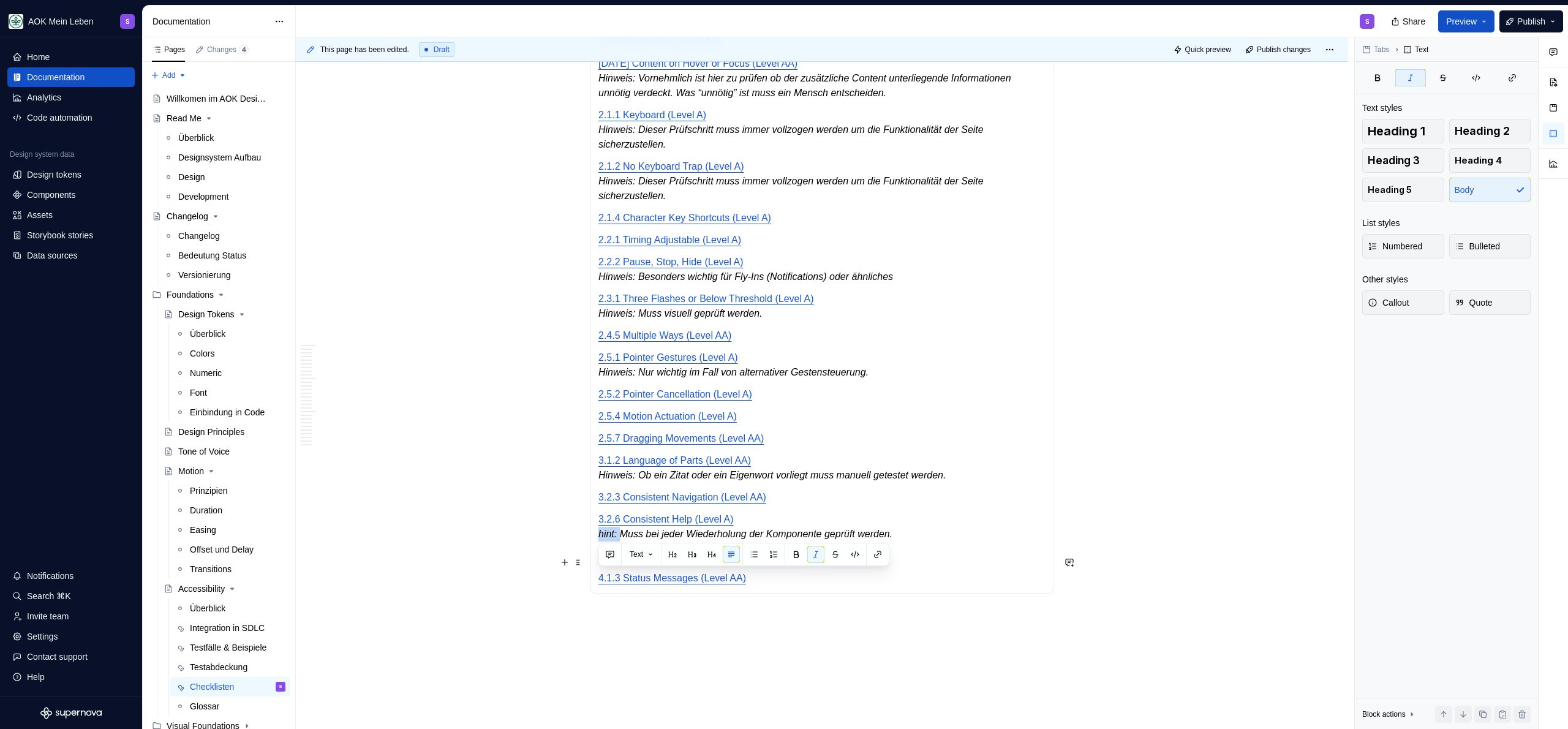
drag, startPoint x: 623, startPoint y: 579, endPoint x: 600, endPoint y: 579, distance: 23.0
click at [600, 539] on em "hint: Muss bei jeder Wiederholung der Komponente geprüft werden." at bounding box center [745, 533] width 294 height 11
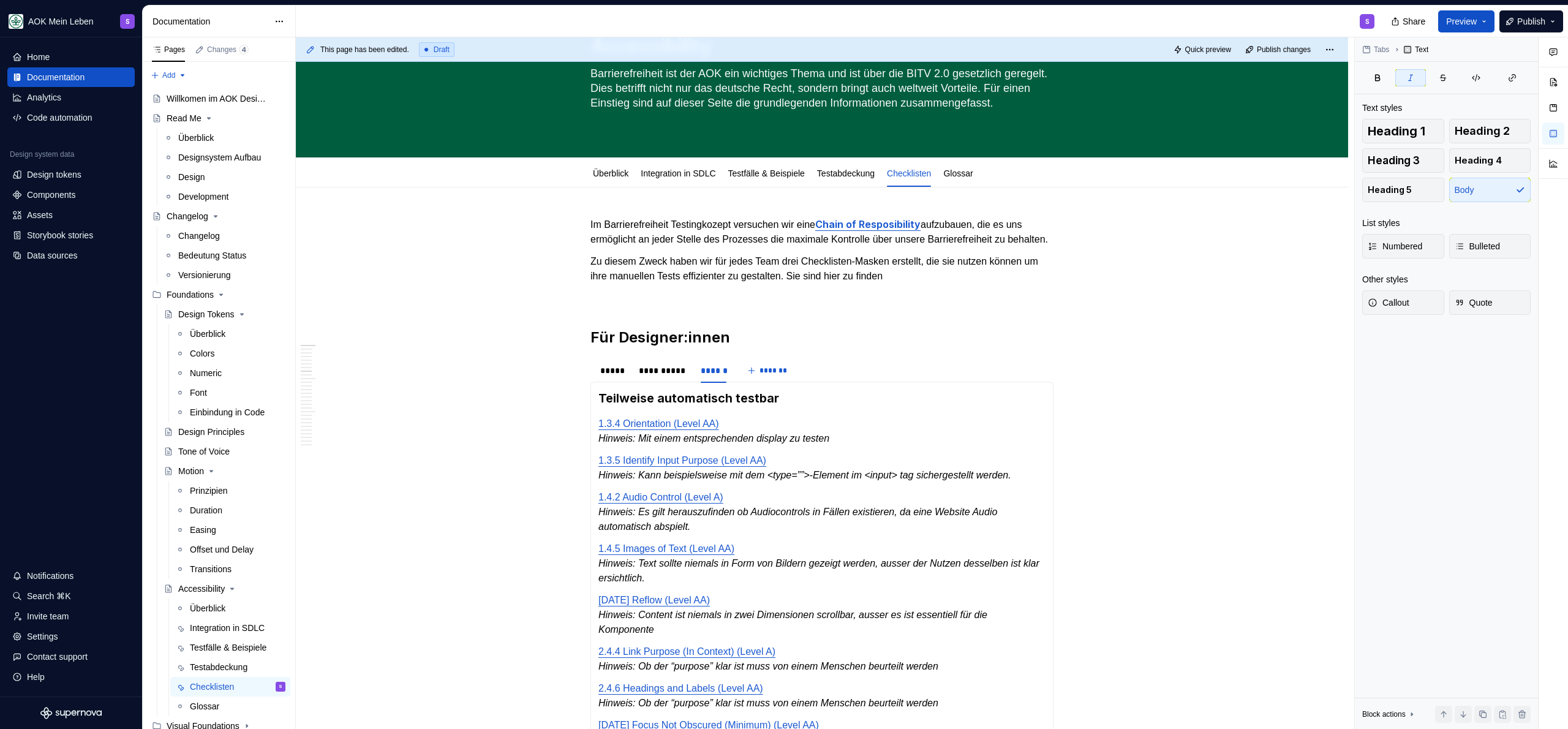
scroll to position [0, 0]
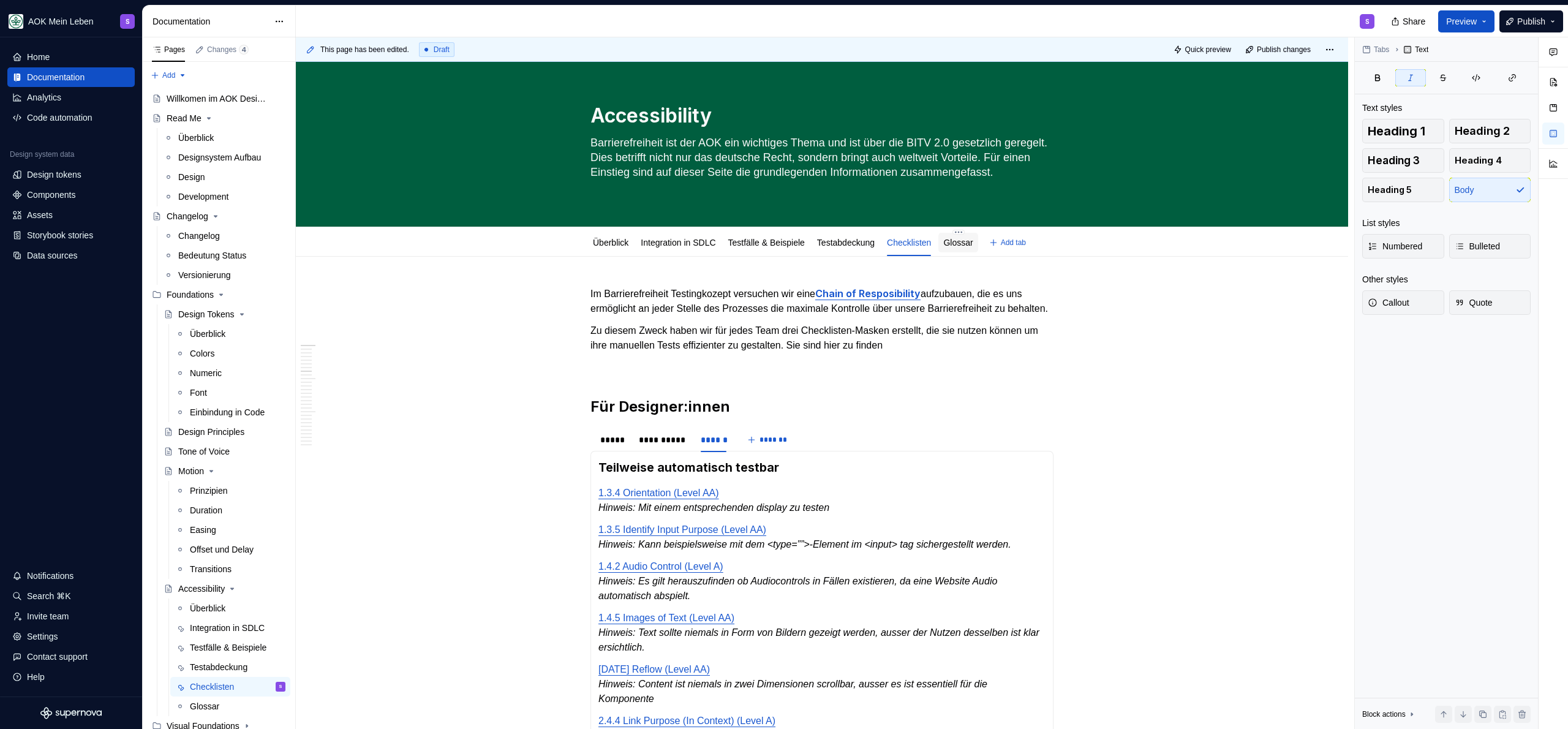
click at [973, 244] on link "Glossar" at bounding box center [958, 243] width 29 height 10
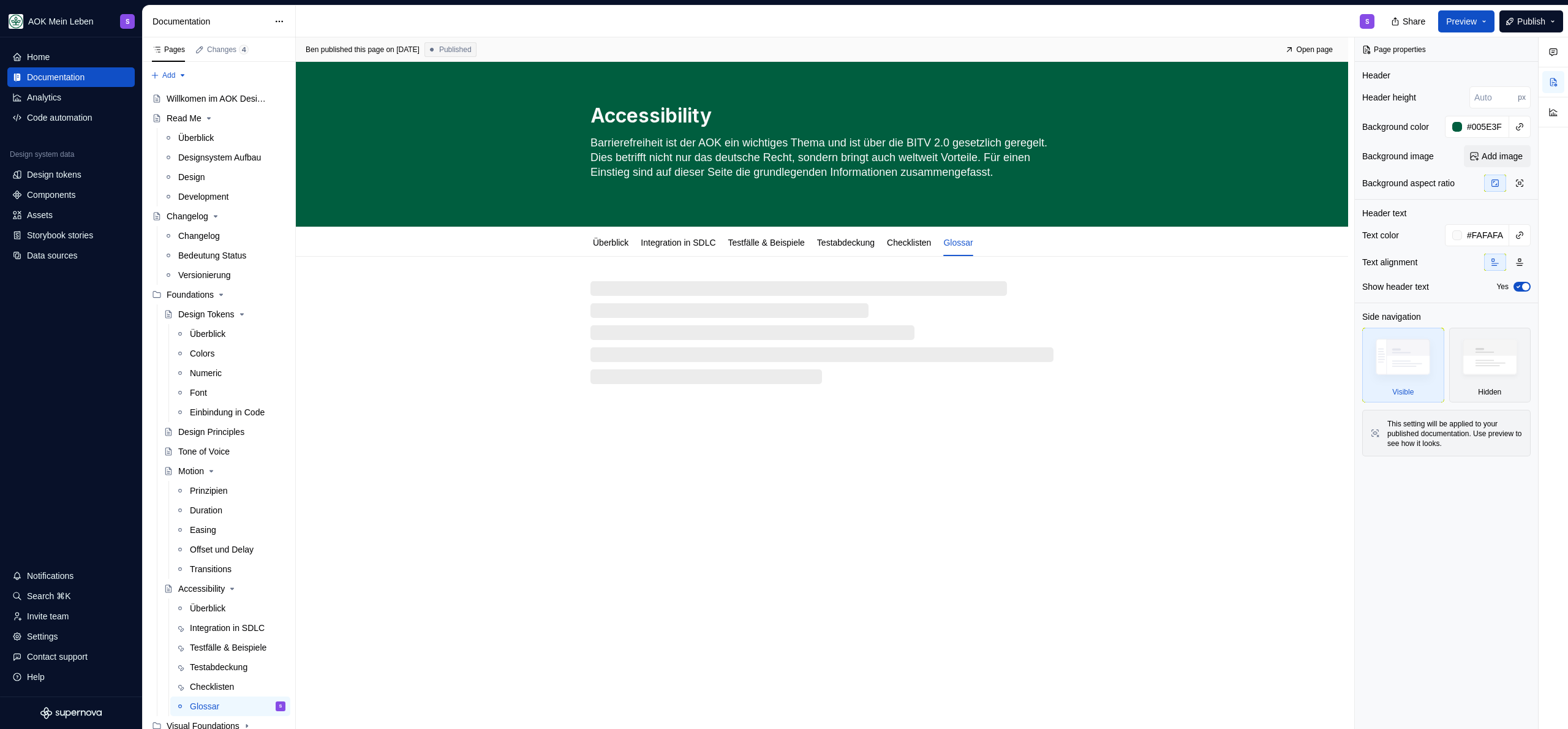
type textarea "*"
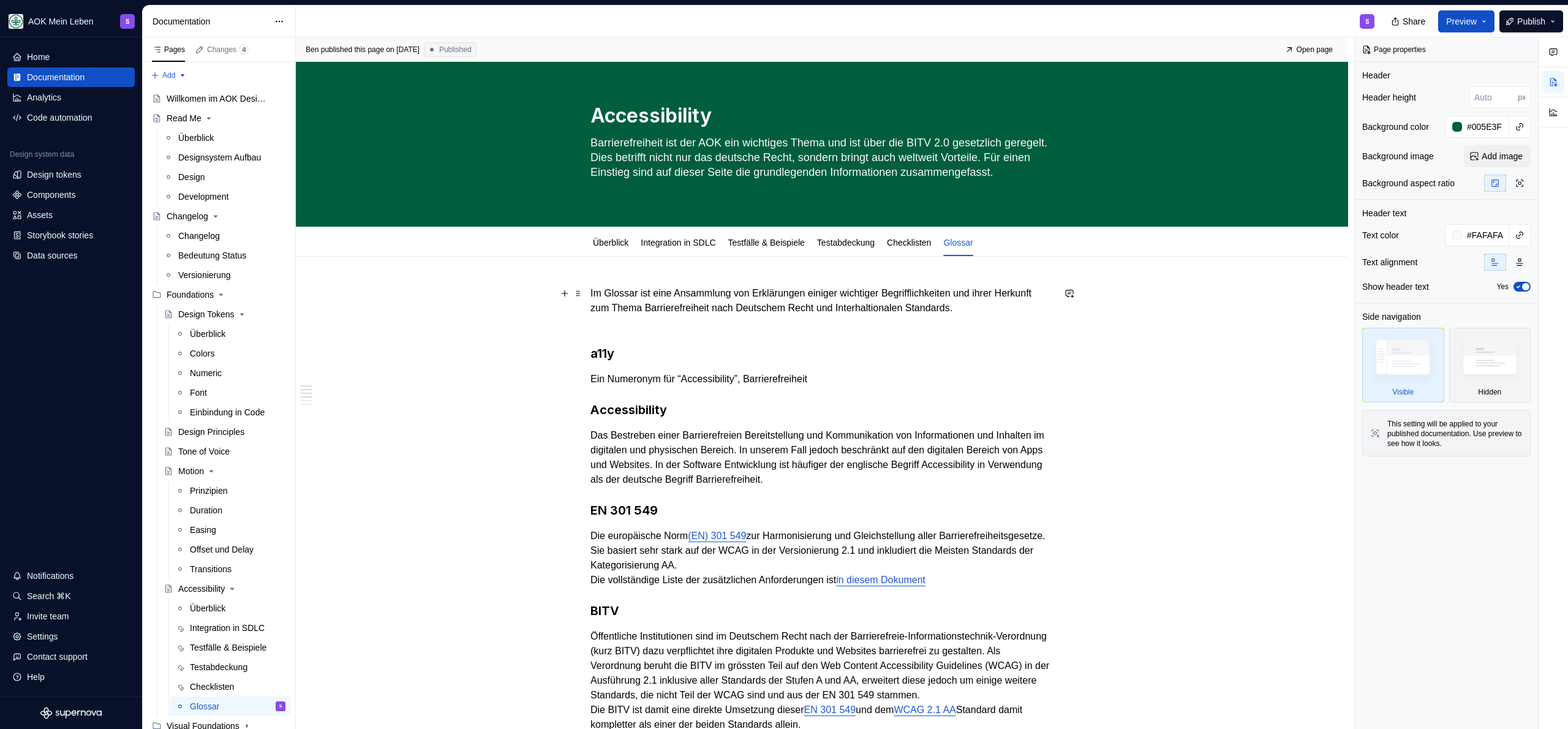
click at [666, 299] on p "Im Glossar ist eine Ansammlung von Erklärungen einiger wichtiger Begrifflichkei…" at bounding box center [822, 307] width 463 height 44
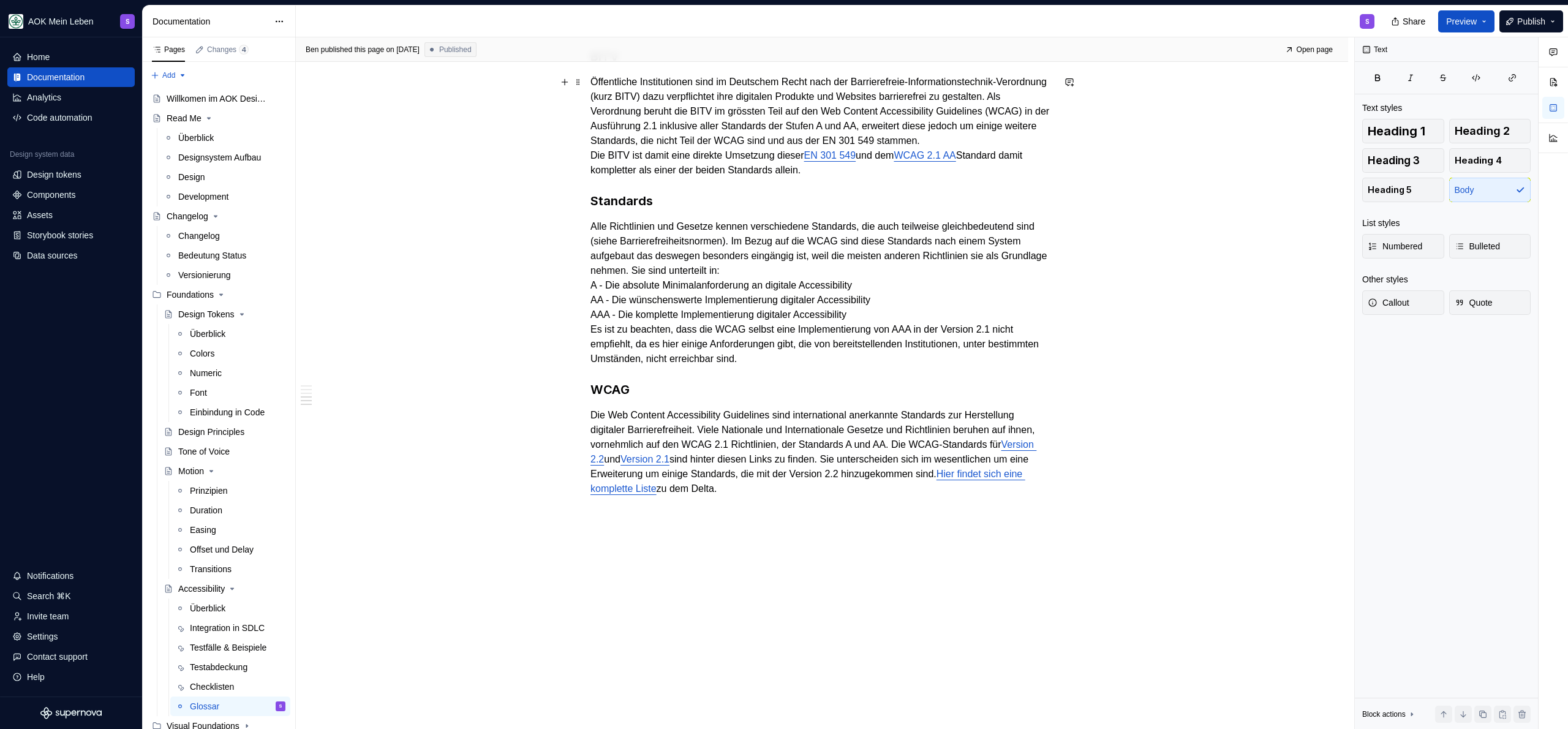
scroll to position [567, 0]
click at [684, 591] on div "[PERSON_NAME] published this page on [DATE] Published Open page Accessibility B…" at bounding box center [826, 383] width 1059 height 692
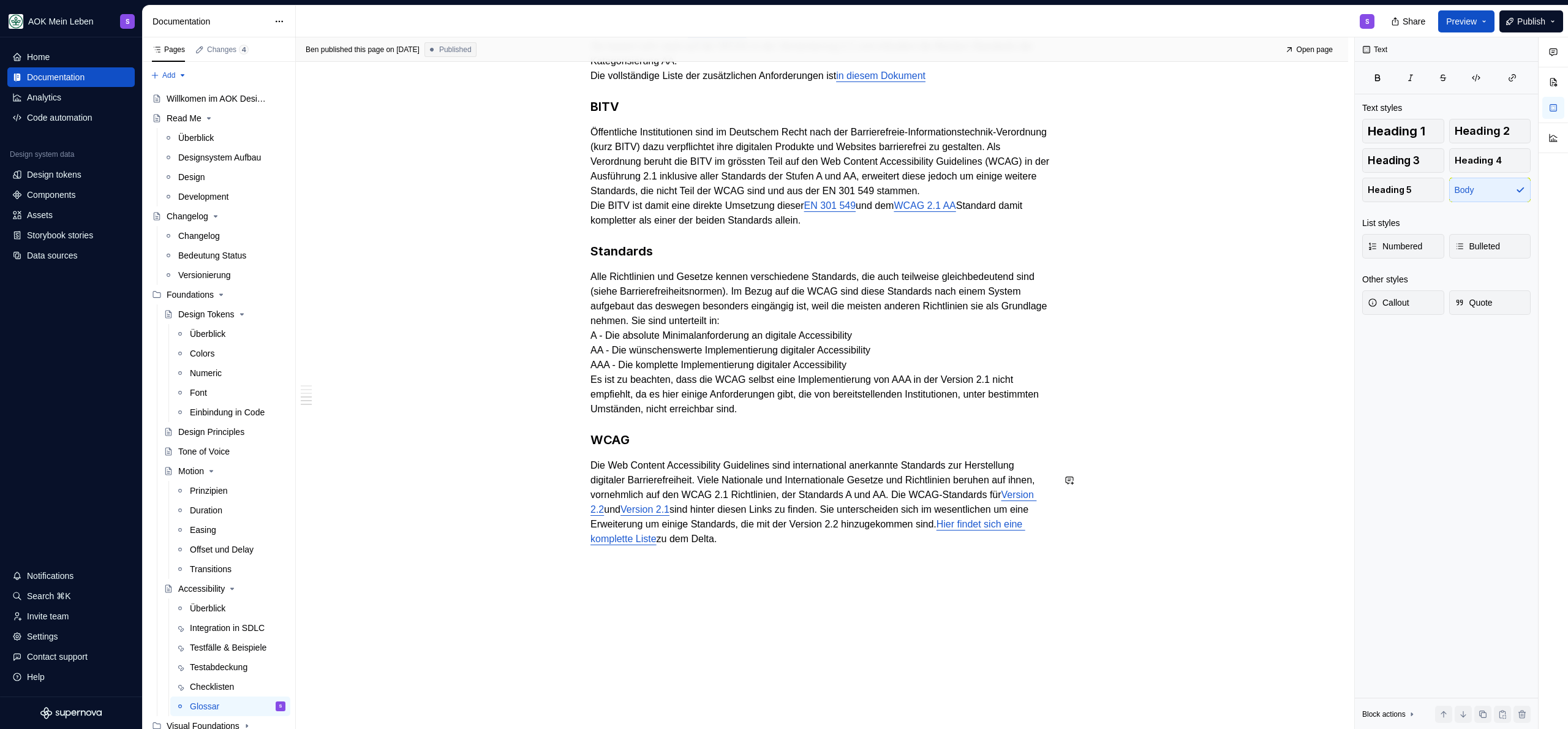
scroll to position [569, 0]
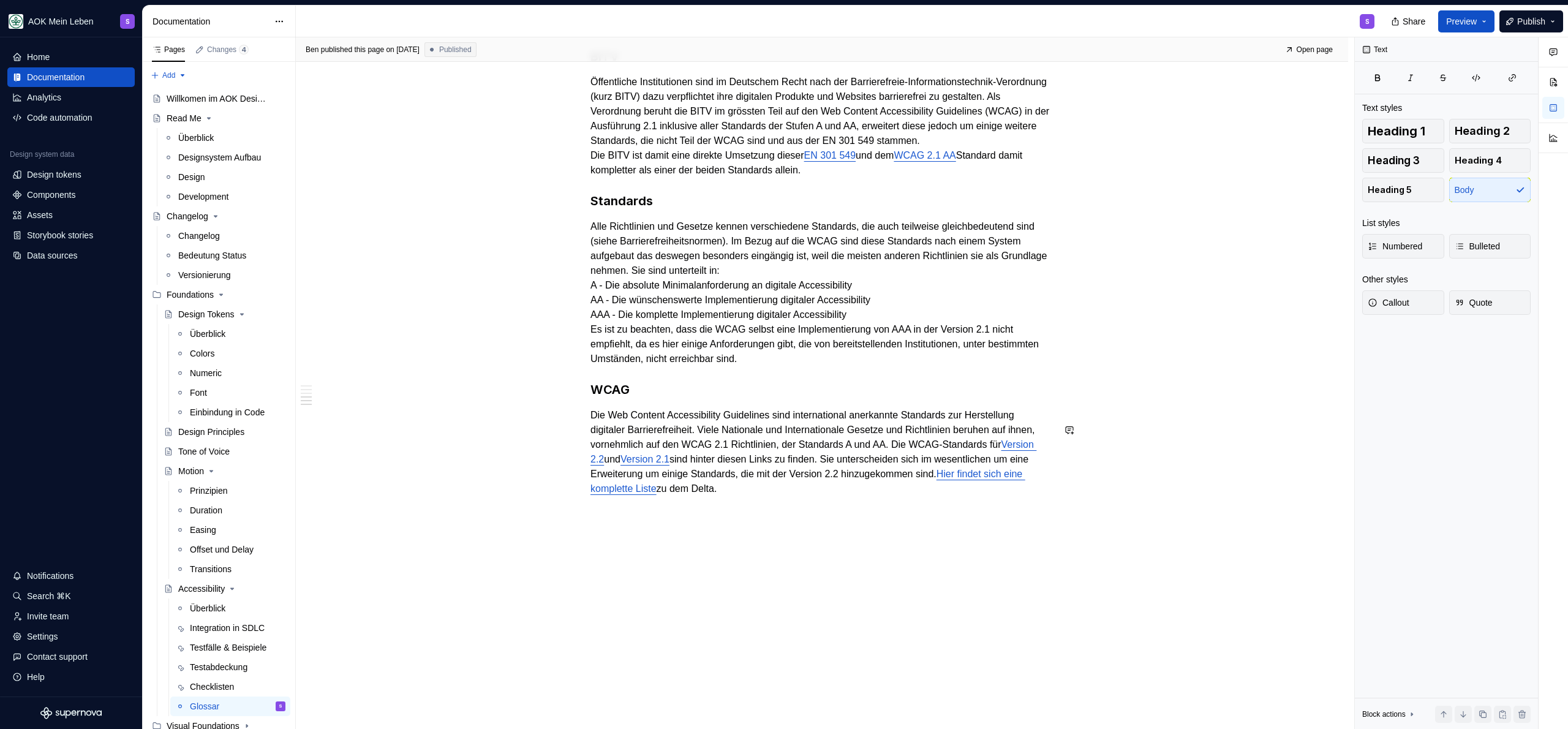
click at [635, 608] on div "Im Glossar ist eine Ansammlung von Erklärungen einiger wichtiger Begrifflichkei…" at bounding box center [822, 215] width 1052 height 1027
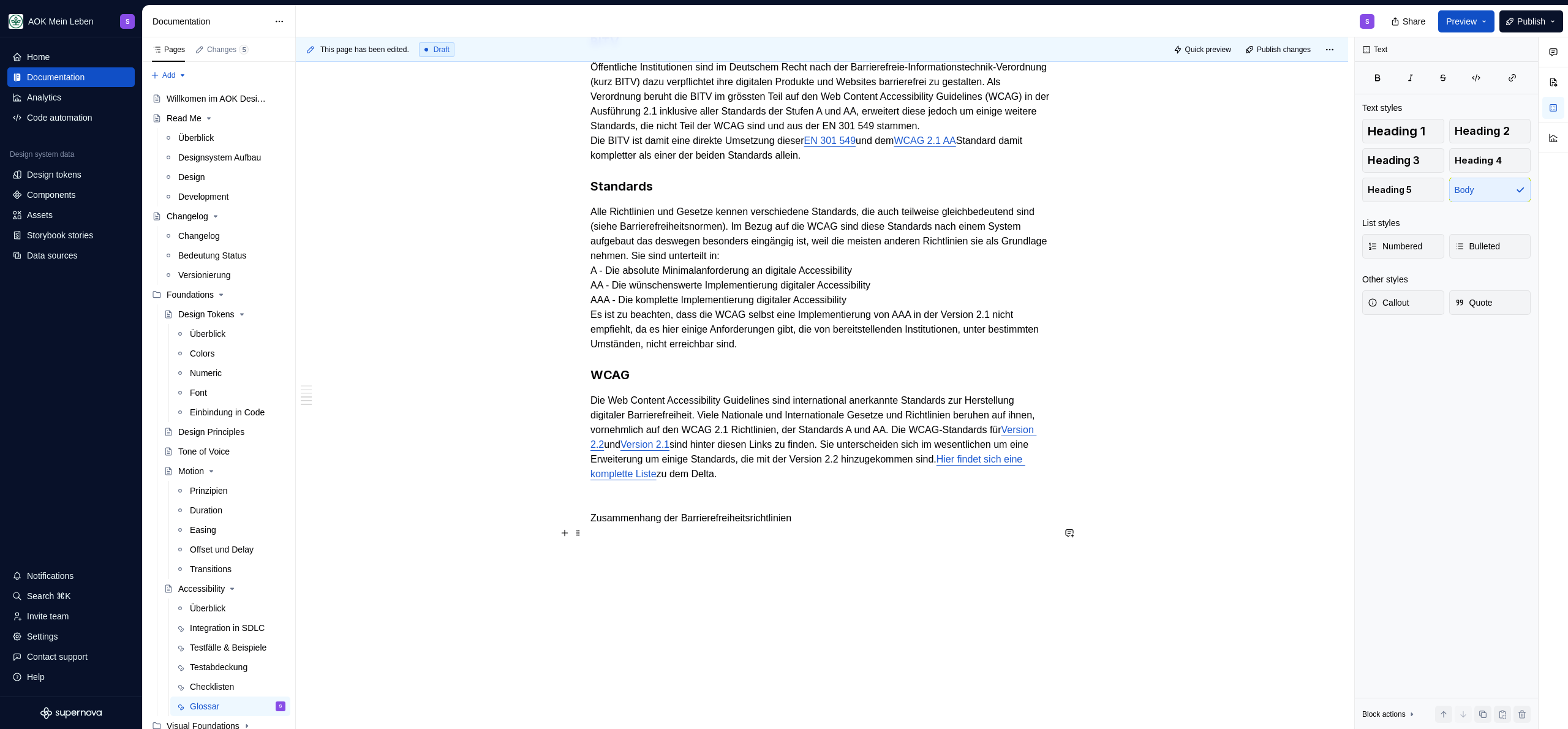
click at [925, 525] on p "Zusammenhang der Barrierefreiheitsrichtlinien" at bounding box center [822, 518] width 463 height 15
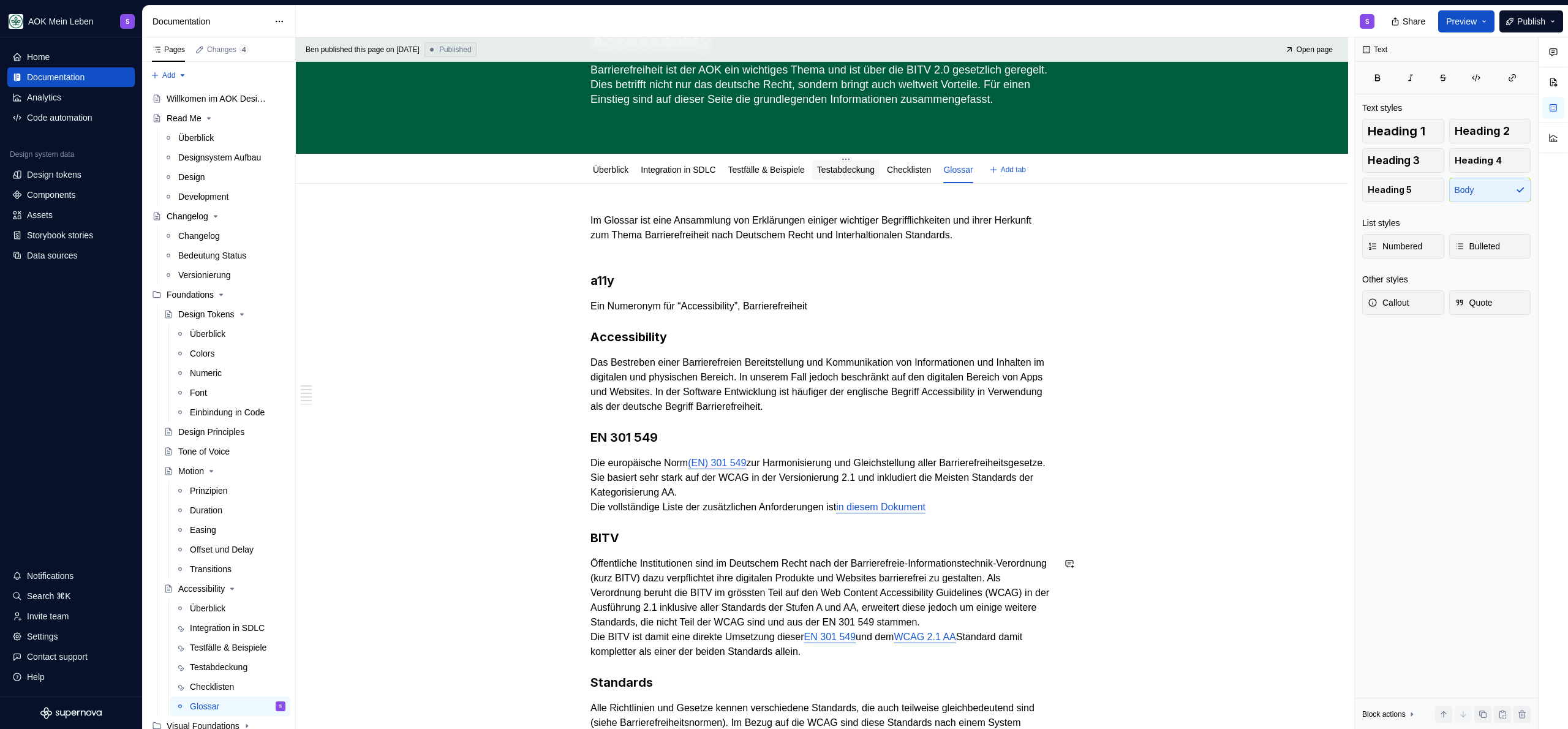
scroll to position [0, 0]
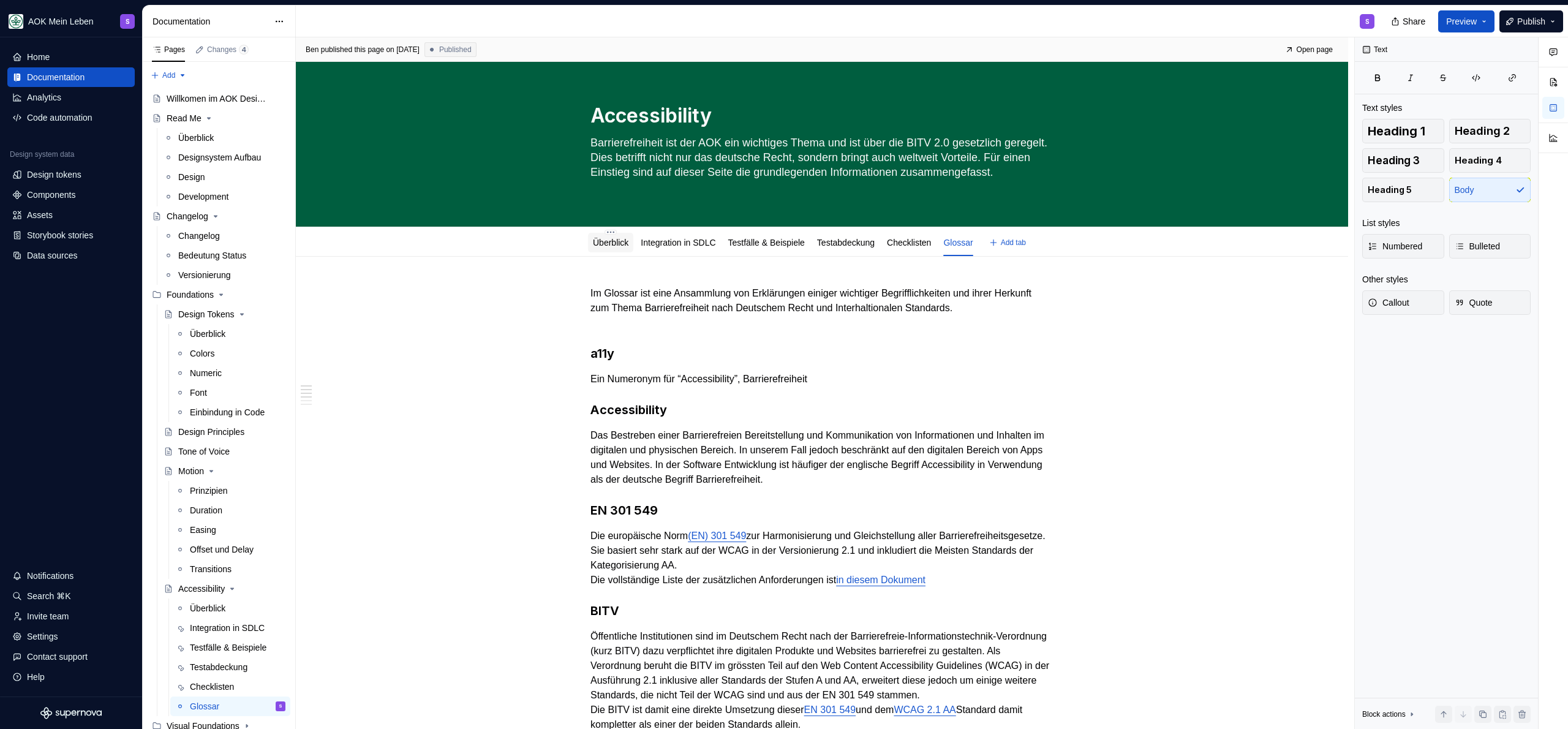
click at [614, 239] on link "Überblick" at bounding box center [611, 243] width 36 height 10
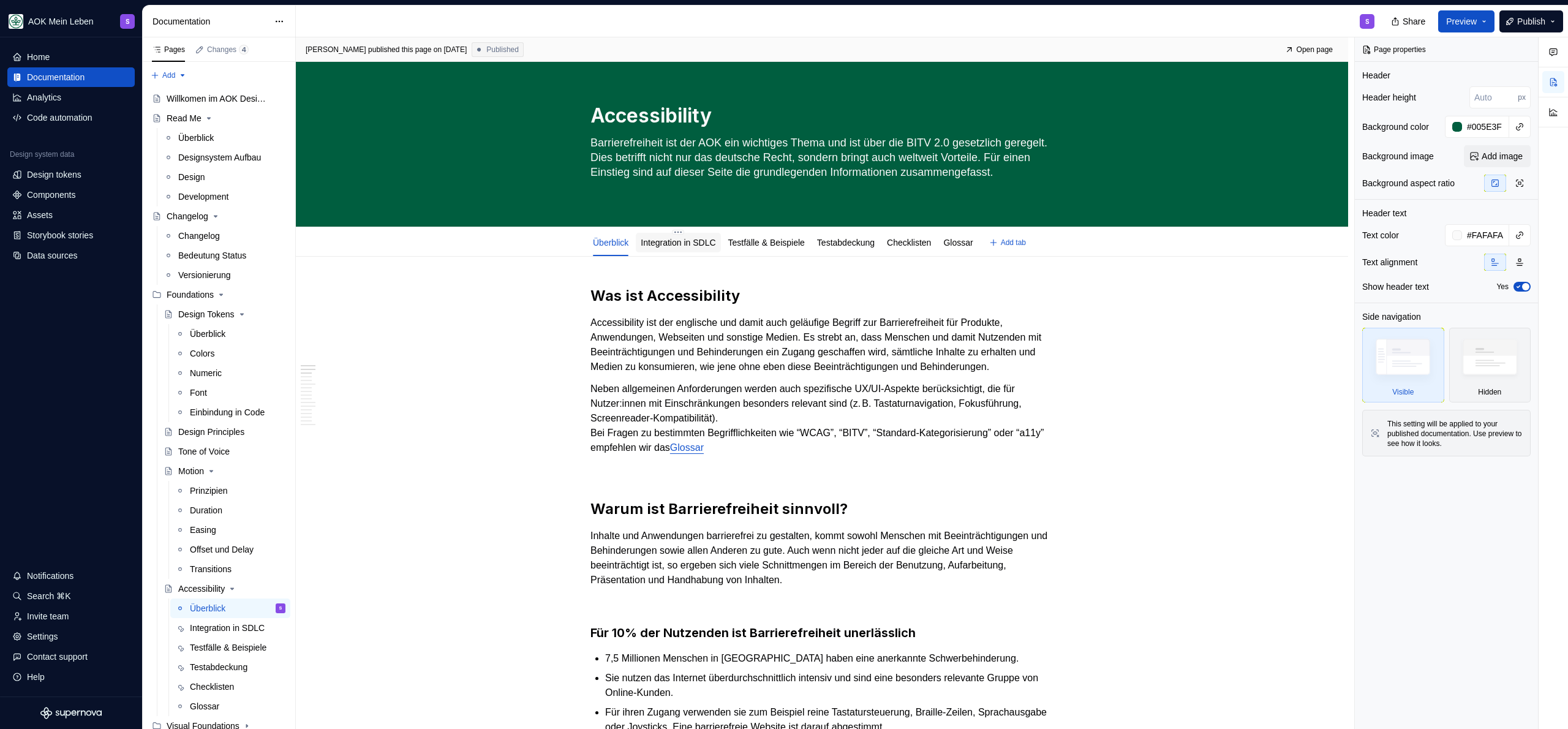
click at [711, 234] on div "Integration in SDLC" at bounding box center [678, 243] width 84 height 19
click at [971, 245] on link "Glossar" at bounding box center [958, 243] width 29 height 10
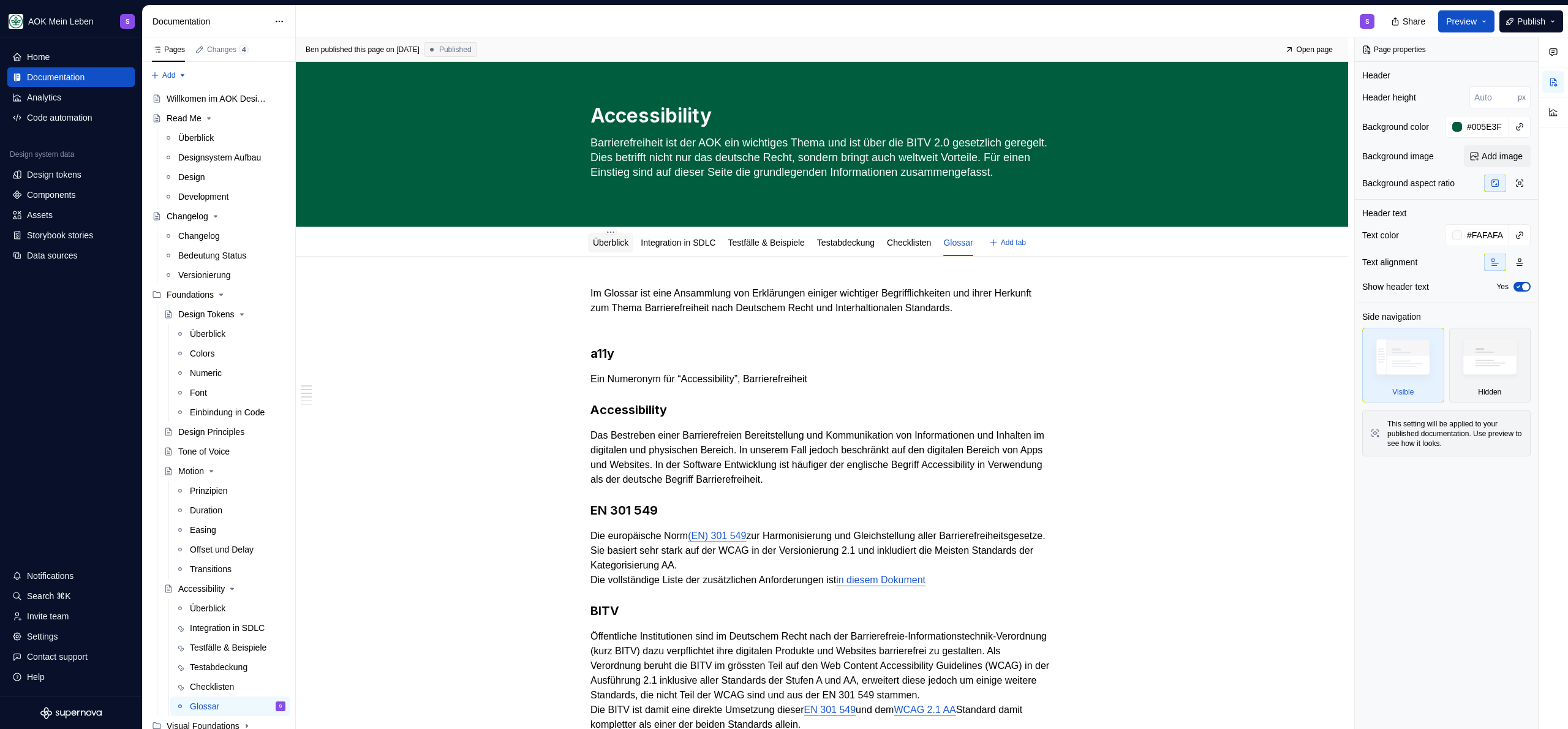
click at [626, 239] on link "Überblick" at bounding box center [611, 243] width 36 height 10
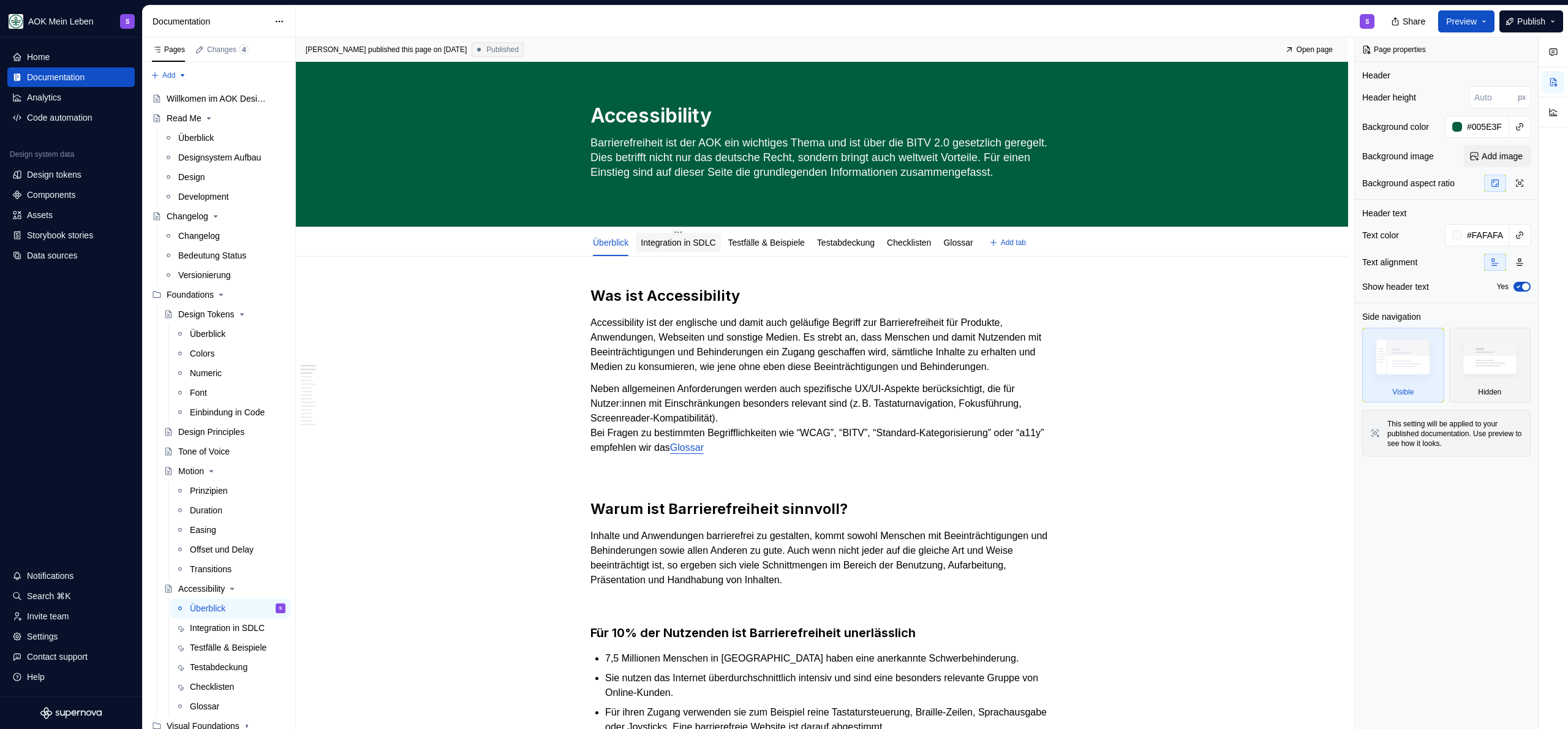
click at [694, 240] on link "Integration in SDLC" at bounding box center [678, 243] width 74 height 10
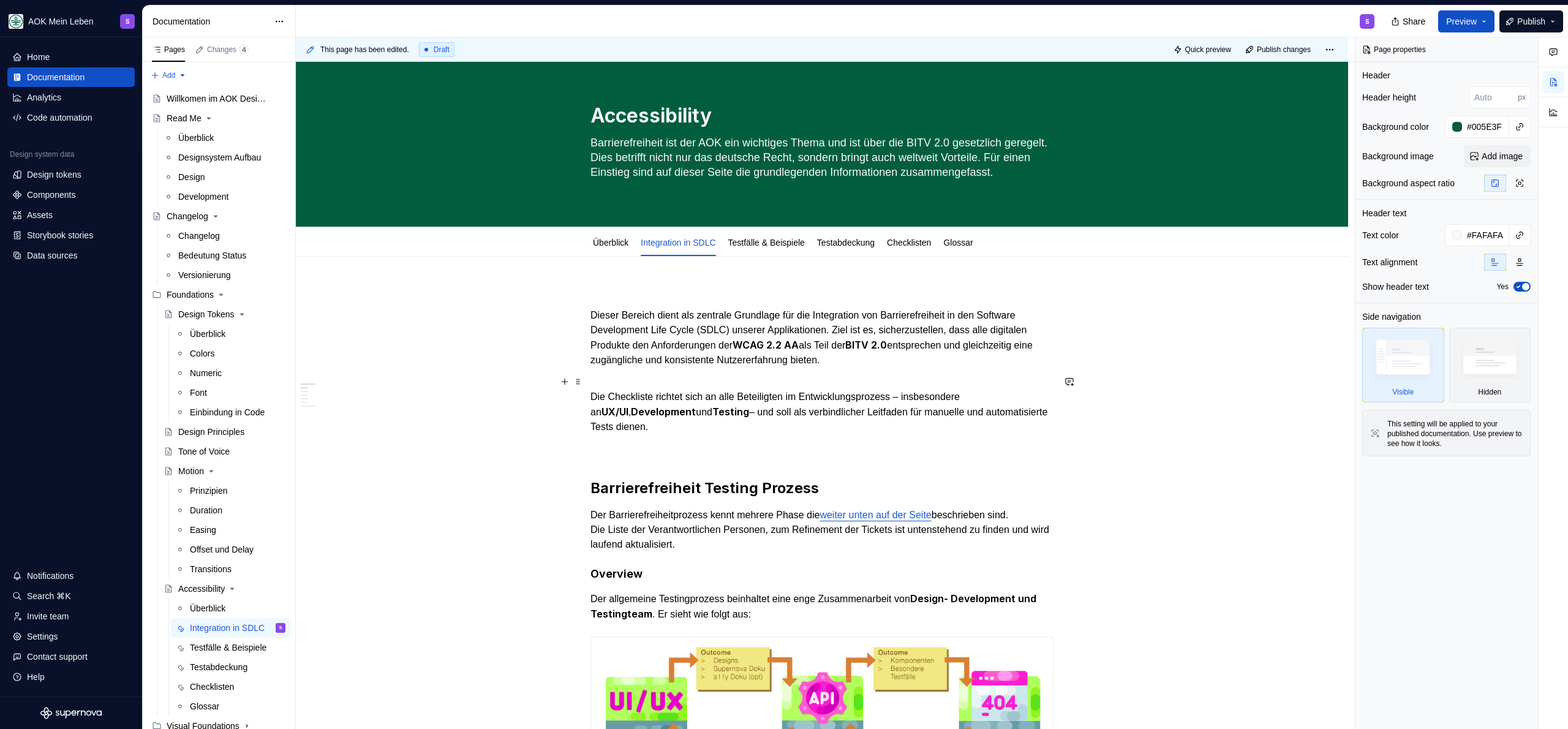
click at [873, 426] on p "Die Checkliste richtet sich an alle Beteiligten im Entwicklungsprozess – insbes…" at bounding box center [822, 404] width 463 height 59
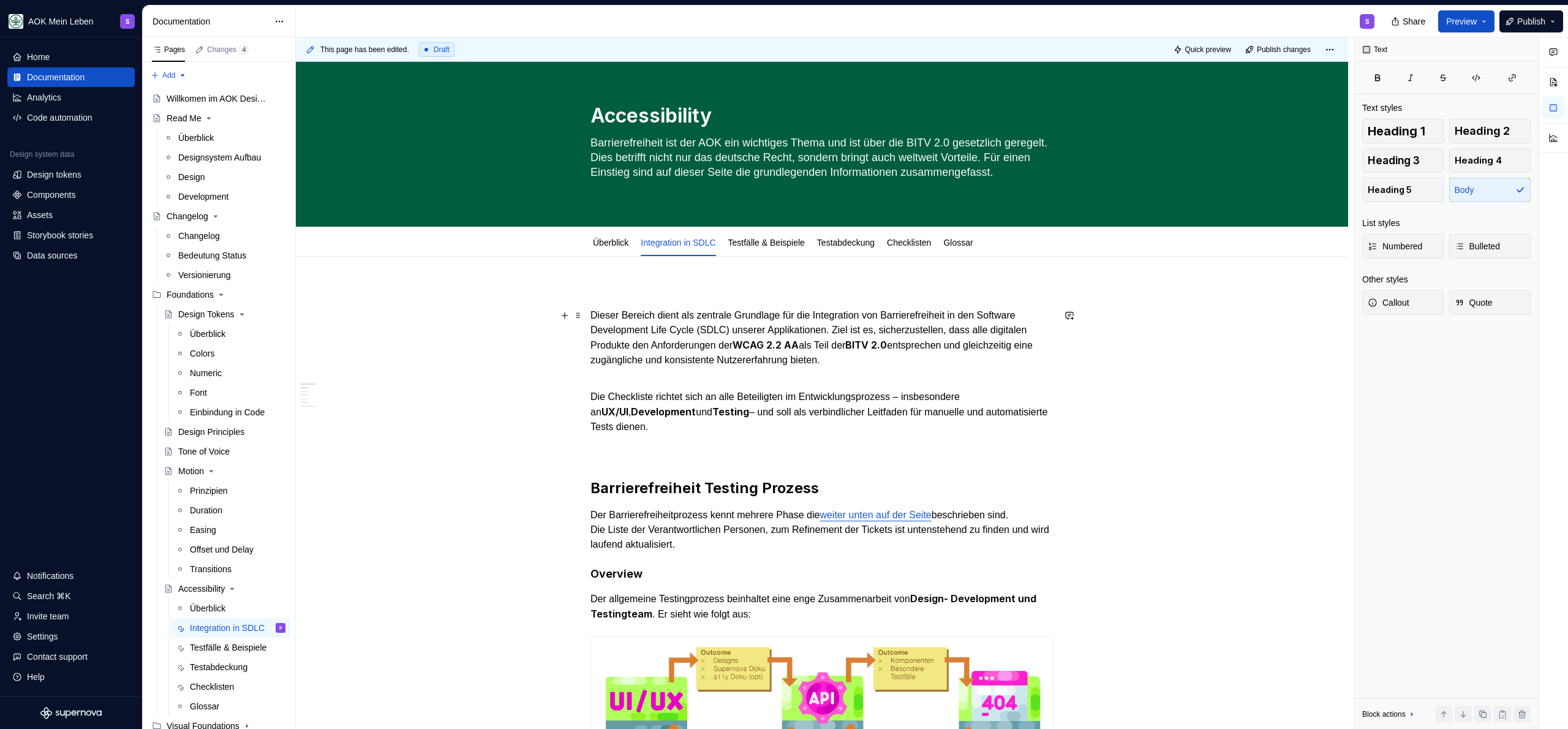
click at [930, 365] on p "Dieser Bereich dient als zentrale Grundlage für die Integration von Barrierefre…" at bounding box center [822, 337] width 463 height 59
click at [722, 431] on p "Die Checkliste richtet sich an alle Beteiligten im Entwicklungsprozess – insbes…" at bounding box center [822, 404] width 463 height 59
click at [943, 352] on p "Dieser Bereich dient als zentrale Grundlage für die Integration von Barrierefre…" at bounding box center [822, 337] width 463 height 59
click at [689, 428] on p "Die Checkliste richtet sich an alle Beteiligten im Entwicklungsprozess – insbes…" at bounding box center [822, 404] width 463 height 59
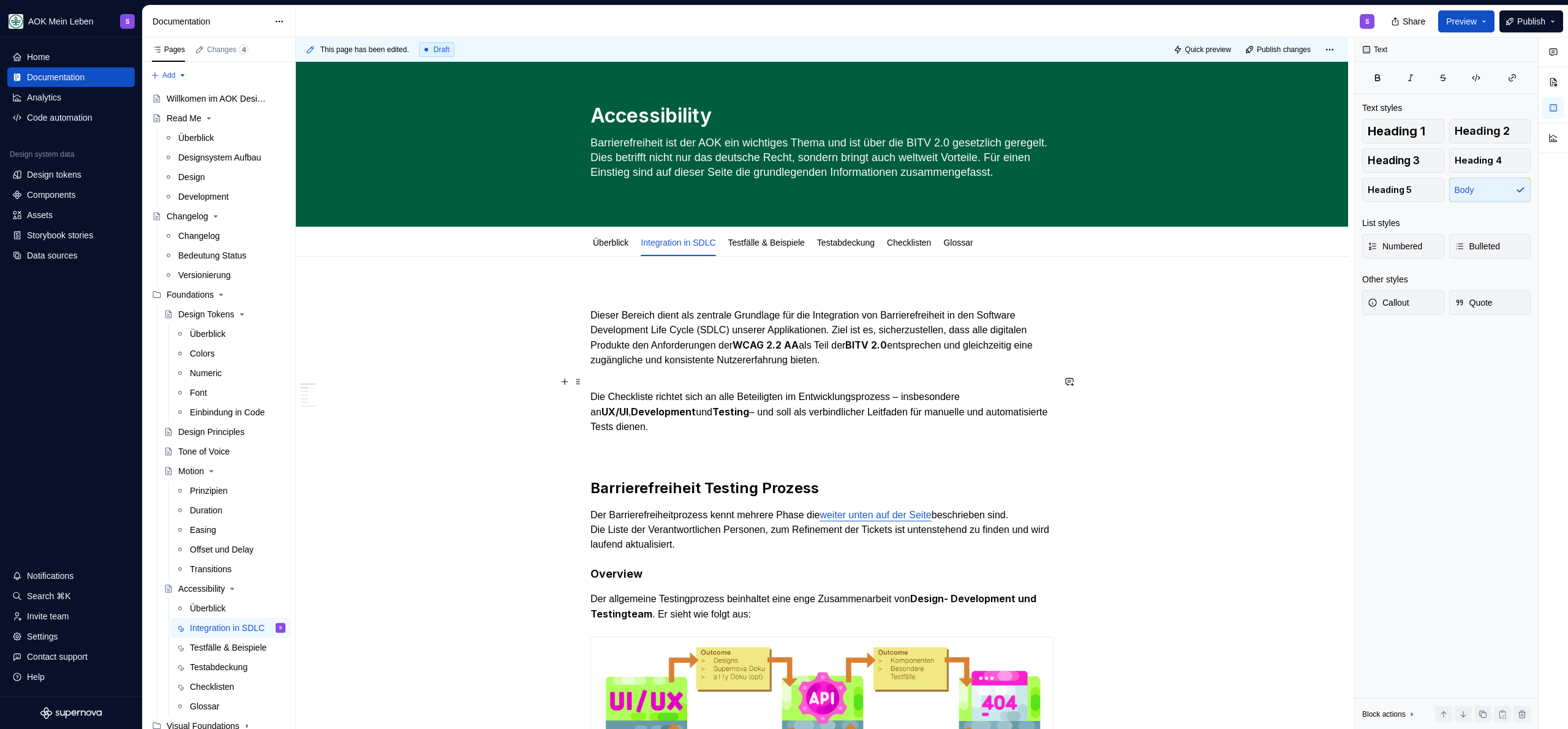
click at [694, 426] on p "Die Checkliste richtet sich an alle Beteiligten im Entwicklungsprozess – insbes…" at bounding box center [822, 404] width 463 height 59
click at [623, 242] on link "Überblick" at bounding box center [611, 243] width 36 height 10
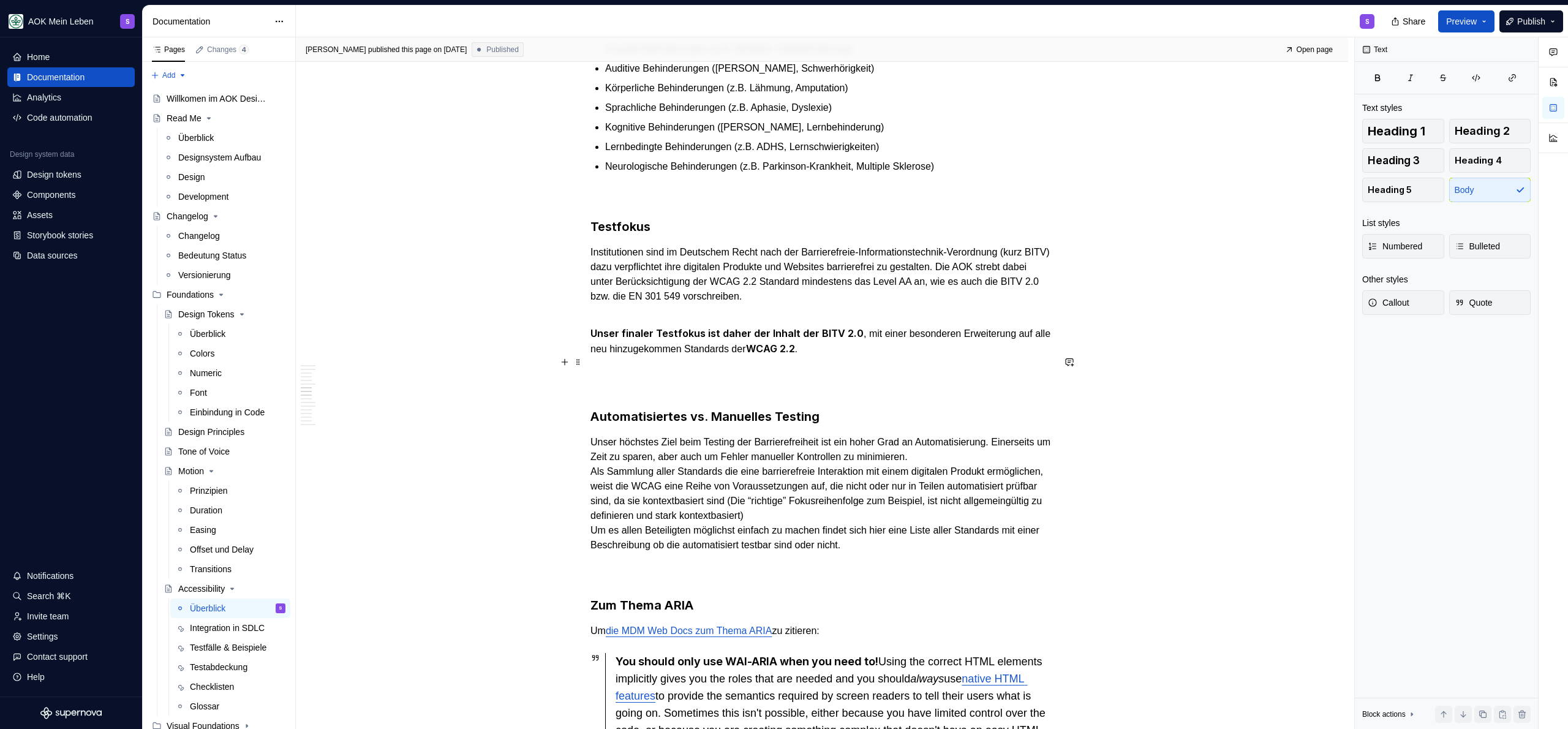
scroll to position [1308, 0]
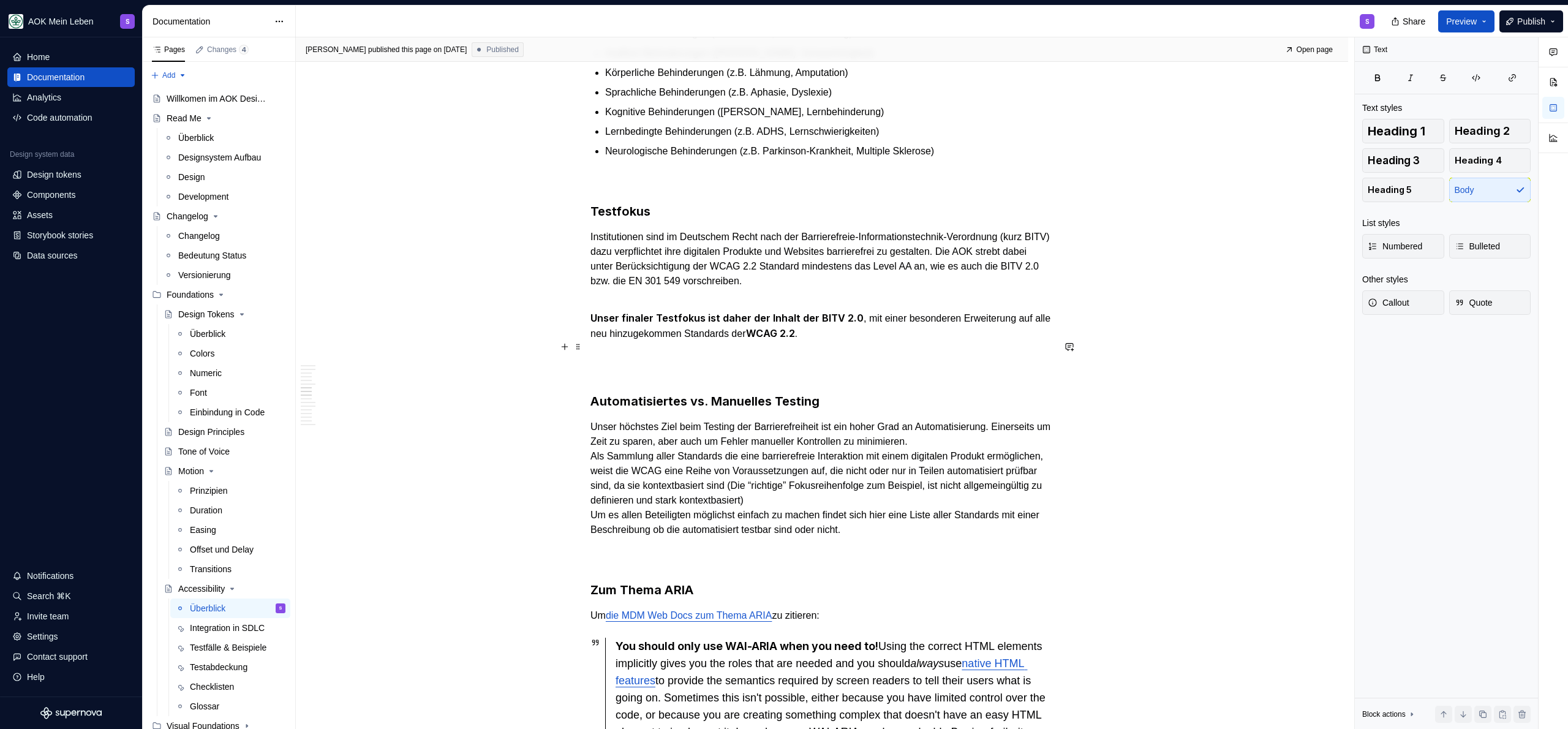
click at [896, 356] on p "Unser finaler Testfokus ist daher der Inhalt der BITV 2.0 , mit einer besondere…" at bounding box center [822, 326] width 463 height 60
click at [721, 378] on p at bounding box center [822, 371] width 463 height 15
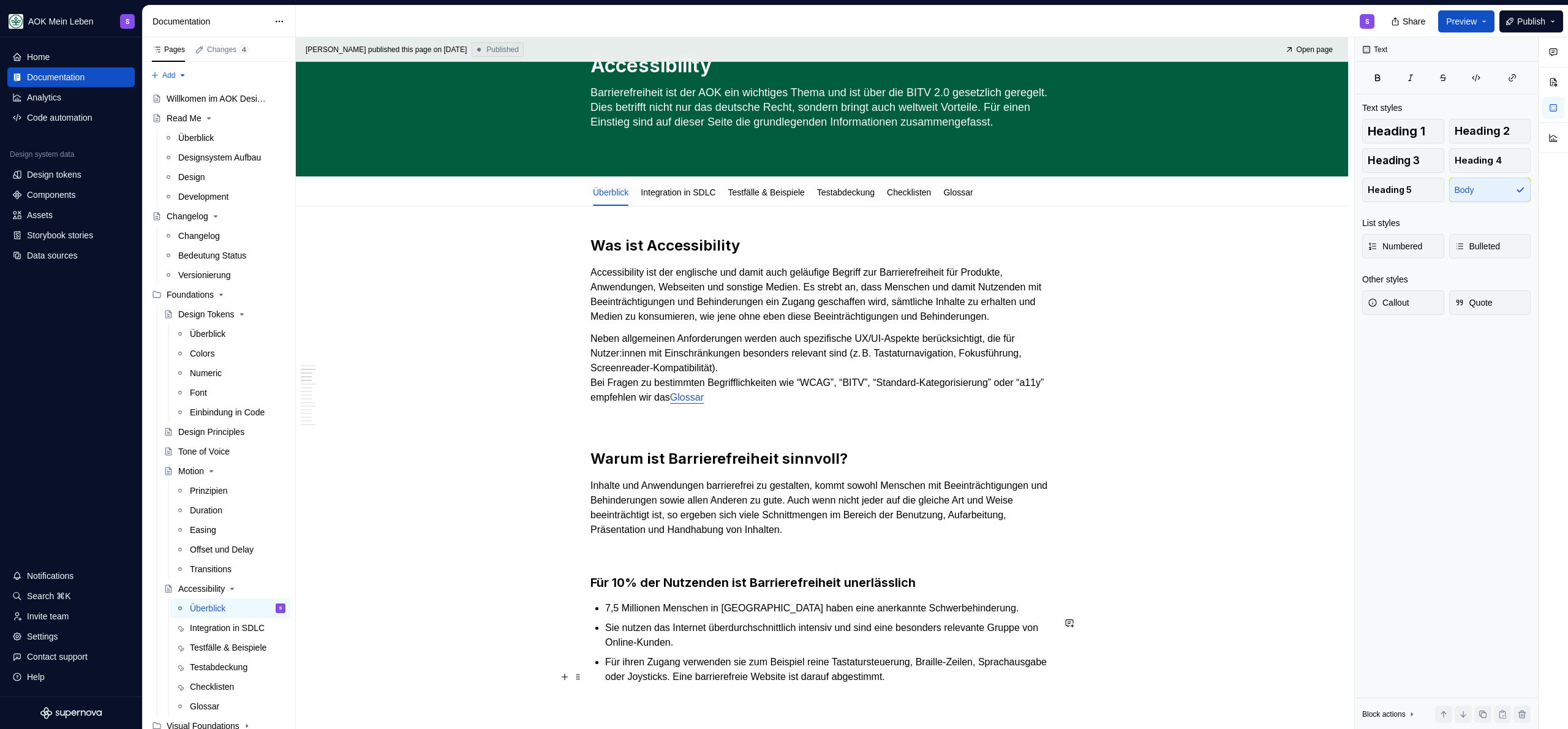
scroll to position [0, 0]
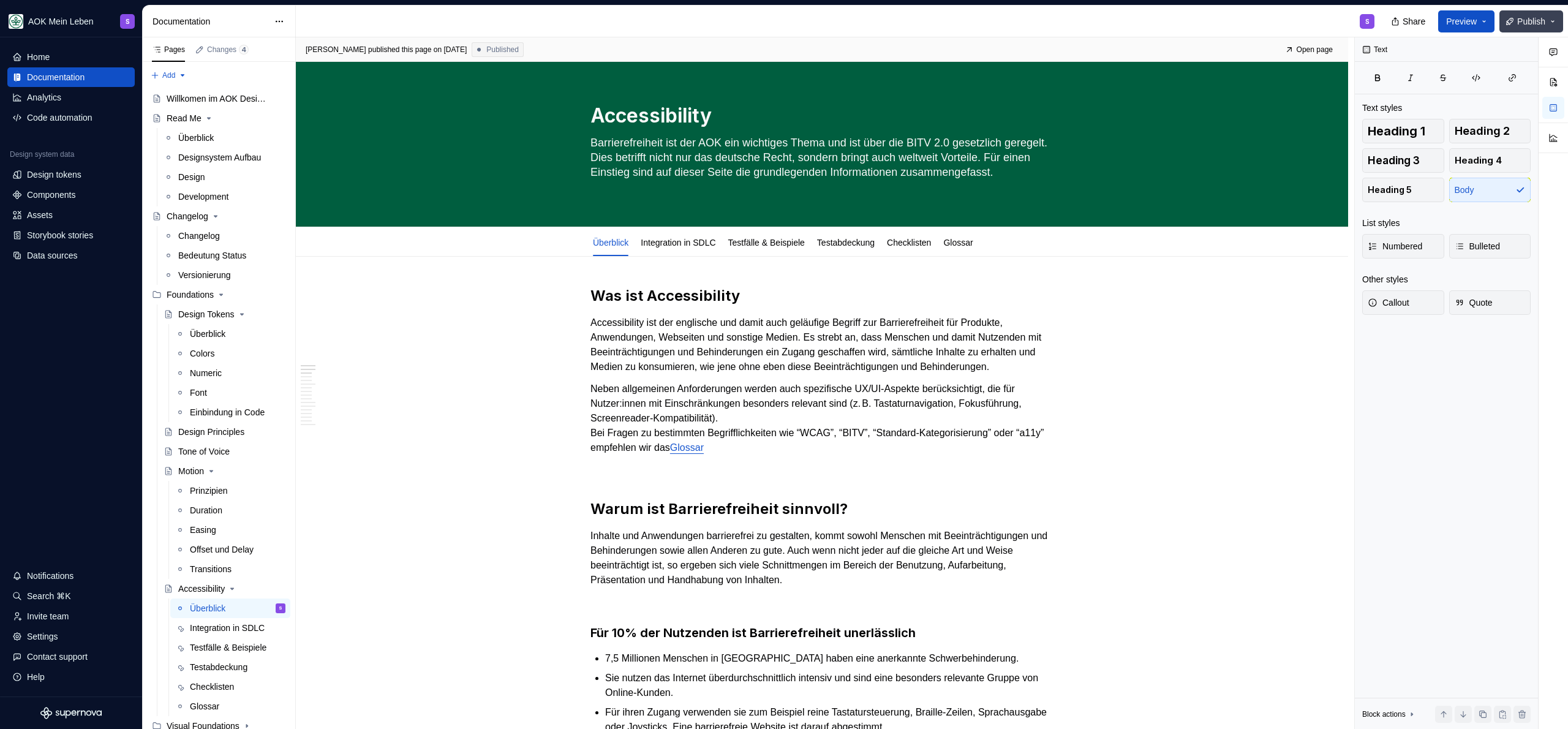
click at [1535, 19] on span "Publish" at bounding box center [1531, 21] width 28 height 12
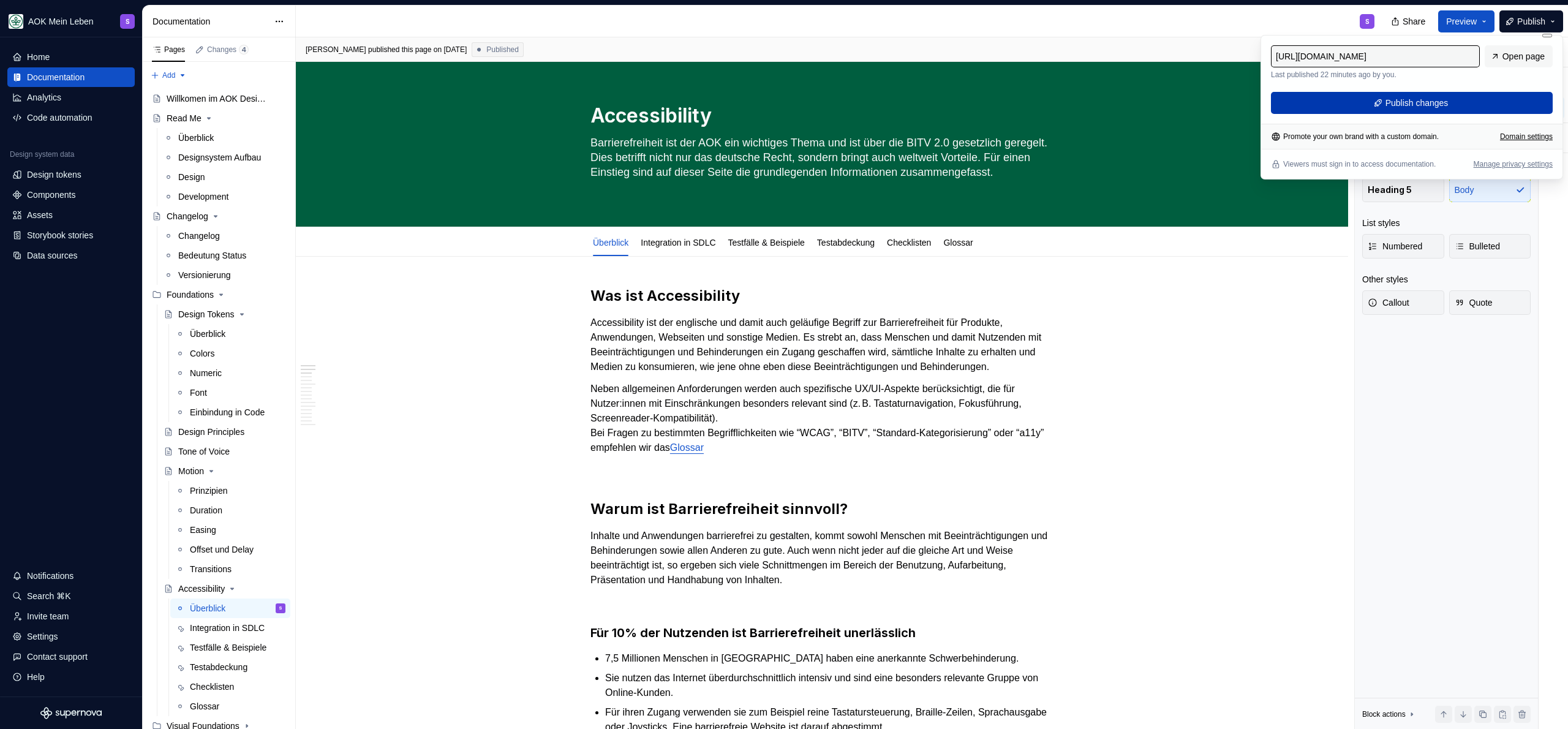
click at [1426, 102] on span "Publish changes" at bounding box center [1417, 103] width 63 height 12
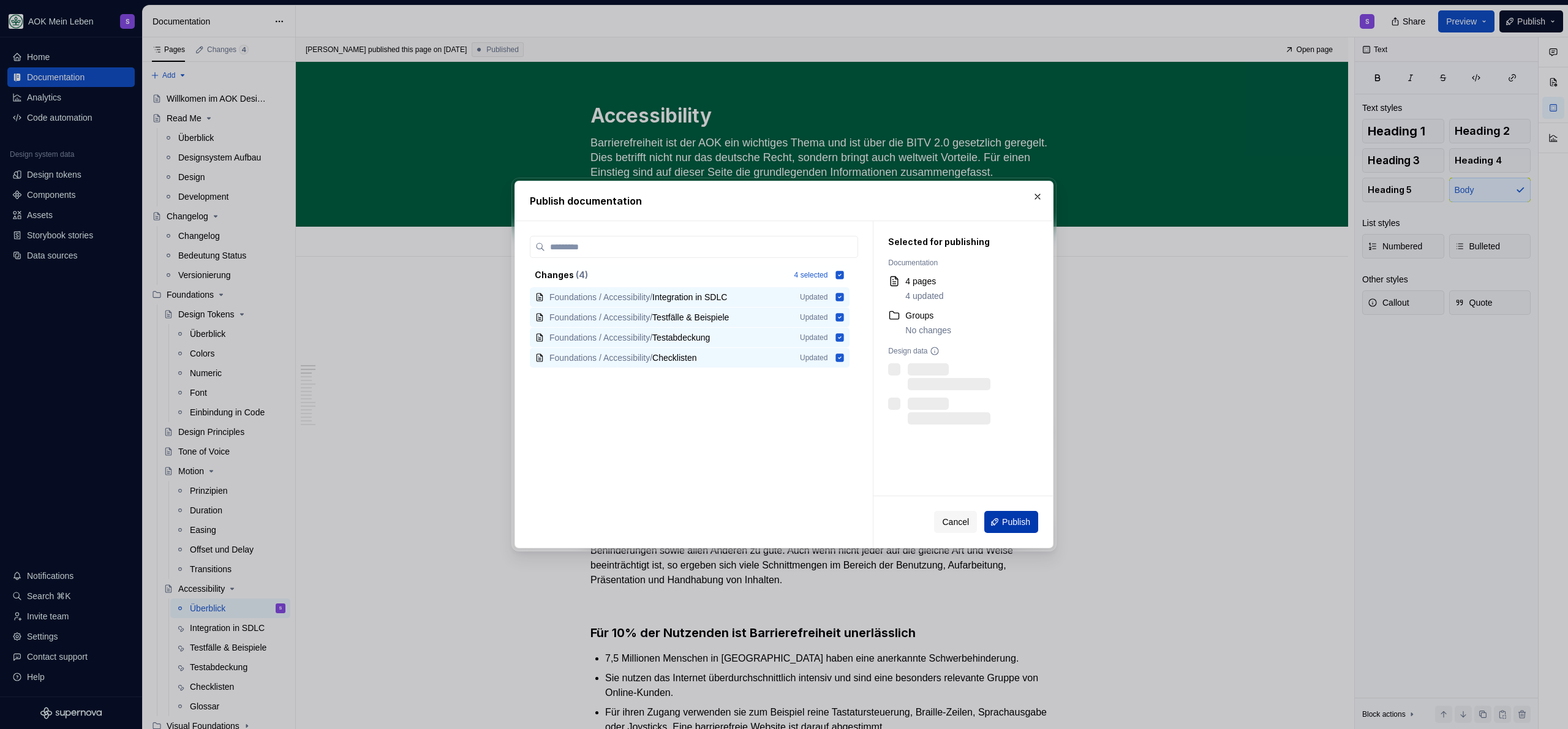
click at [997, 514] on button "Publish" at bounding box center [1011, 521] width 54 height 22
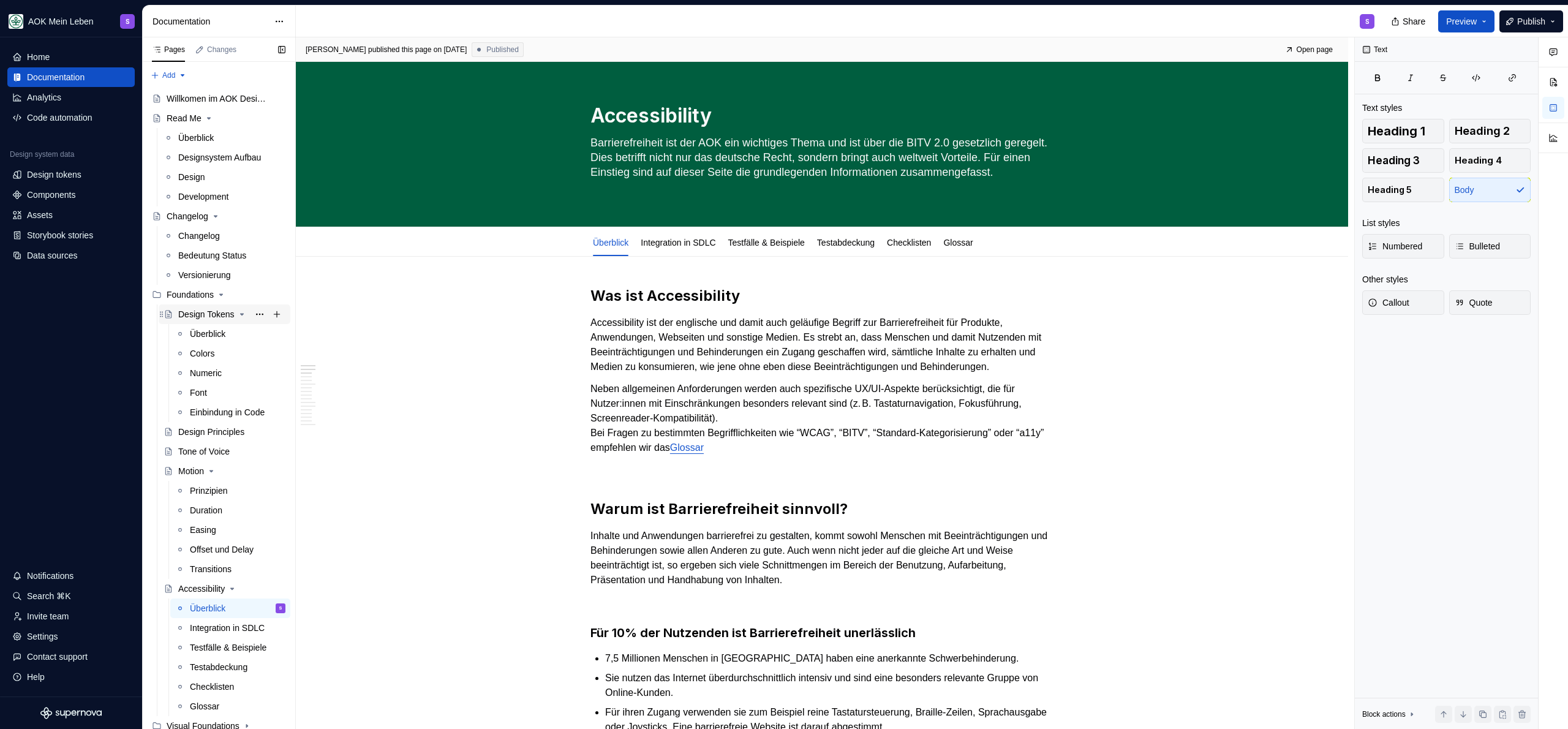
scroll to position [43, 0]
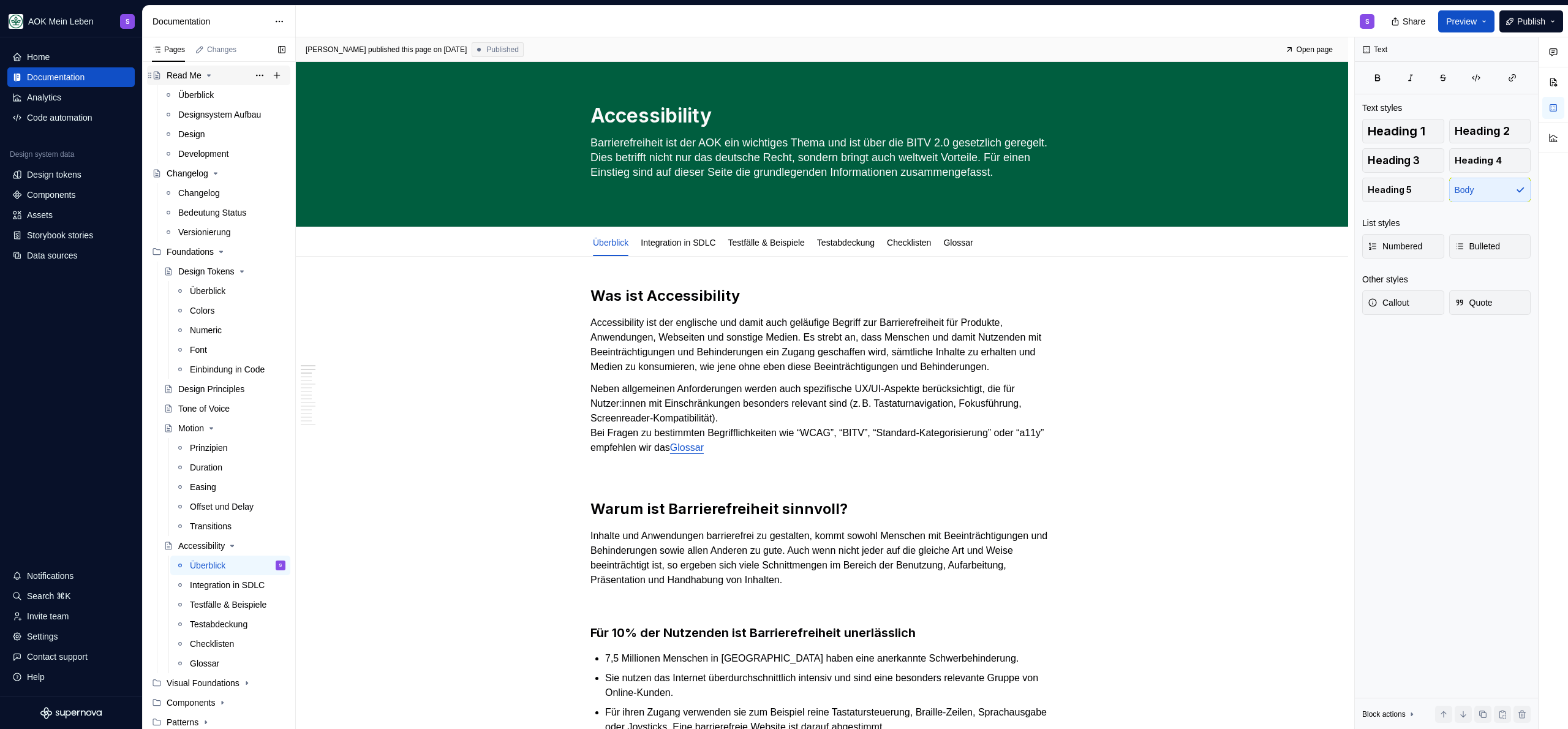
click at [206, 79] on icon "Page tree" at bounding box center [209, 75] width 10 height 10
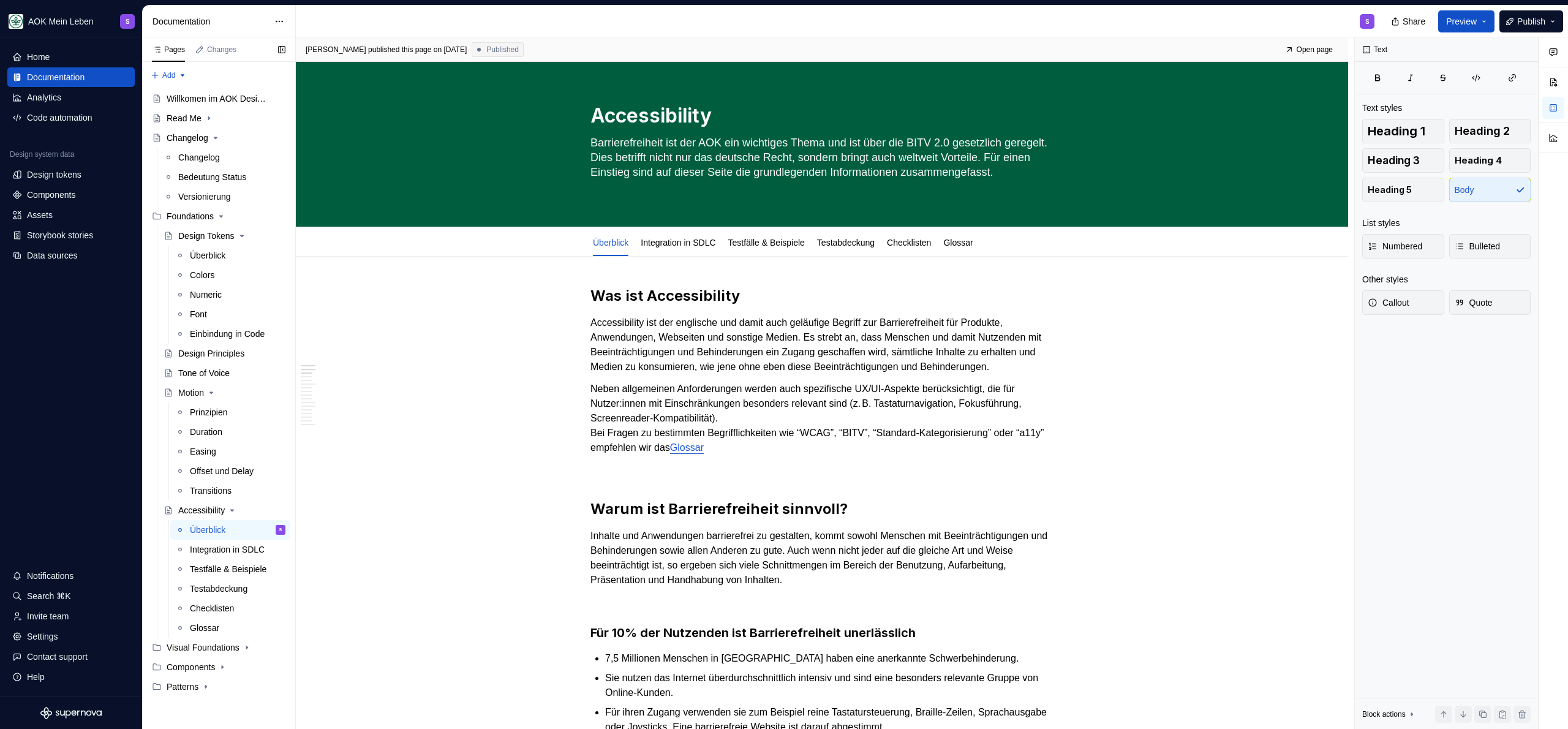
scroll to position [0, 0]
click at [216, 138] on icon "Page tree" at bounding box center [215, 138] width 10 height 10
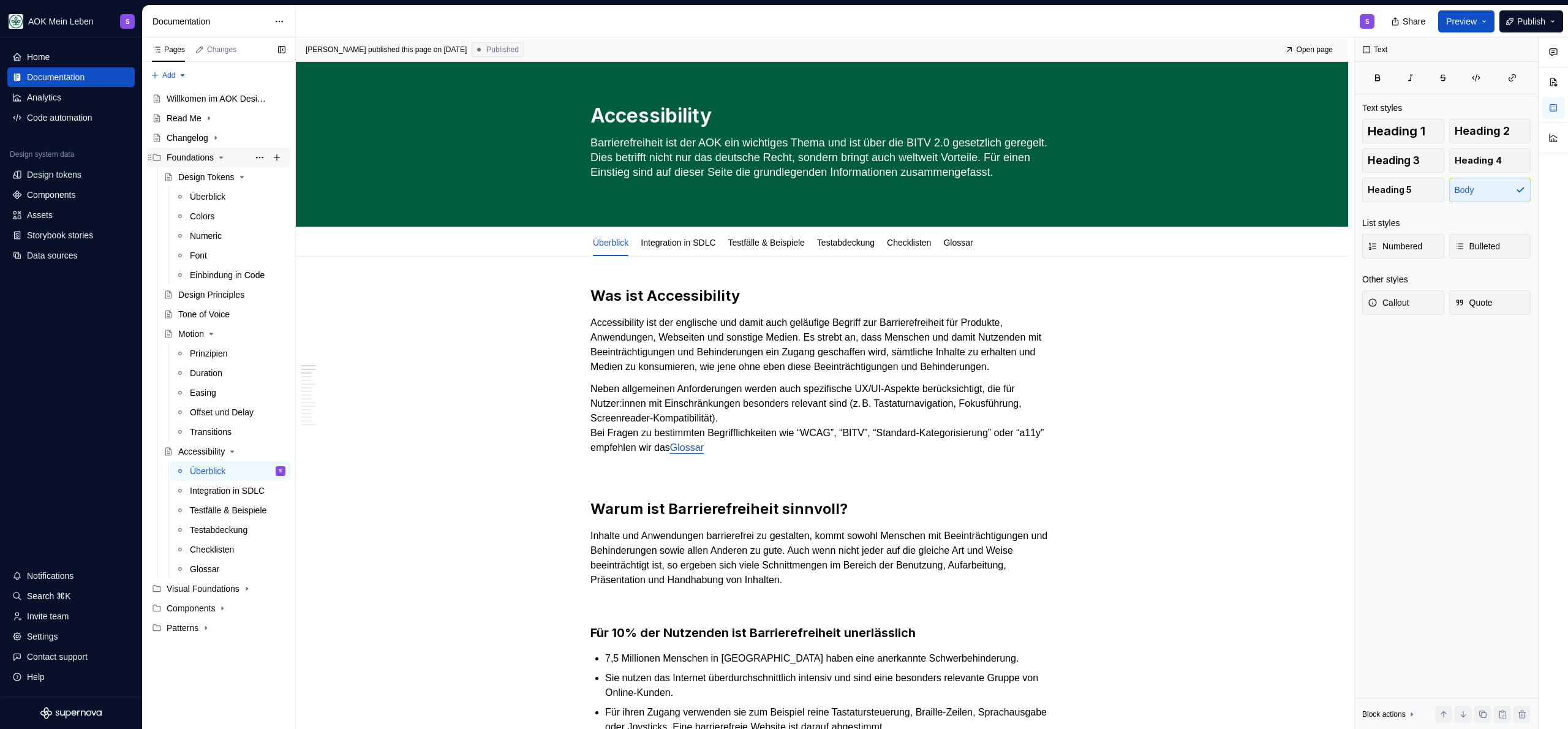
click at [223, 157] on icon "Page tree" at bounding box center [222, 158] width 3 height 2
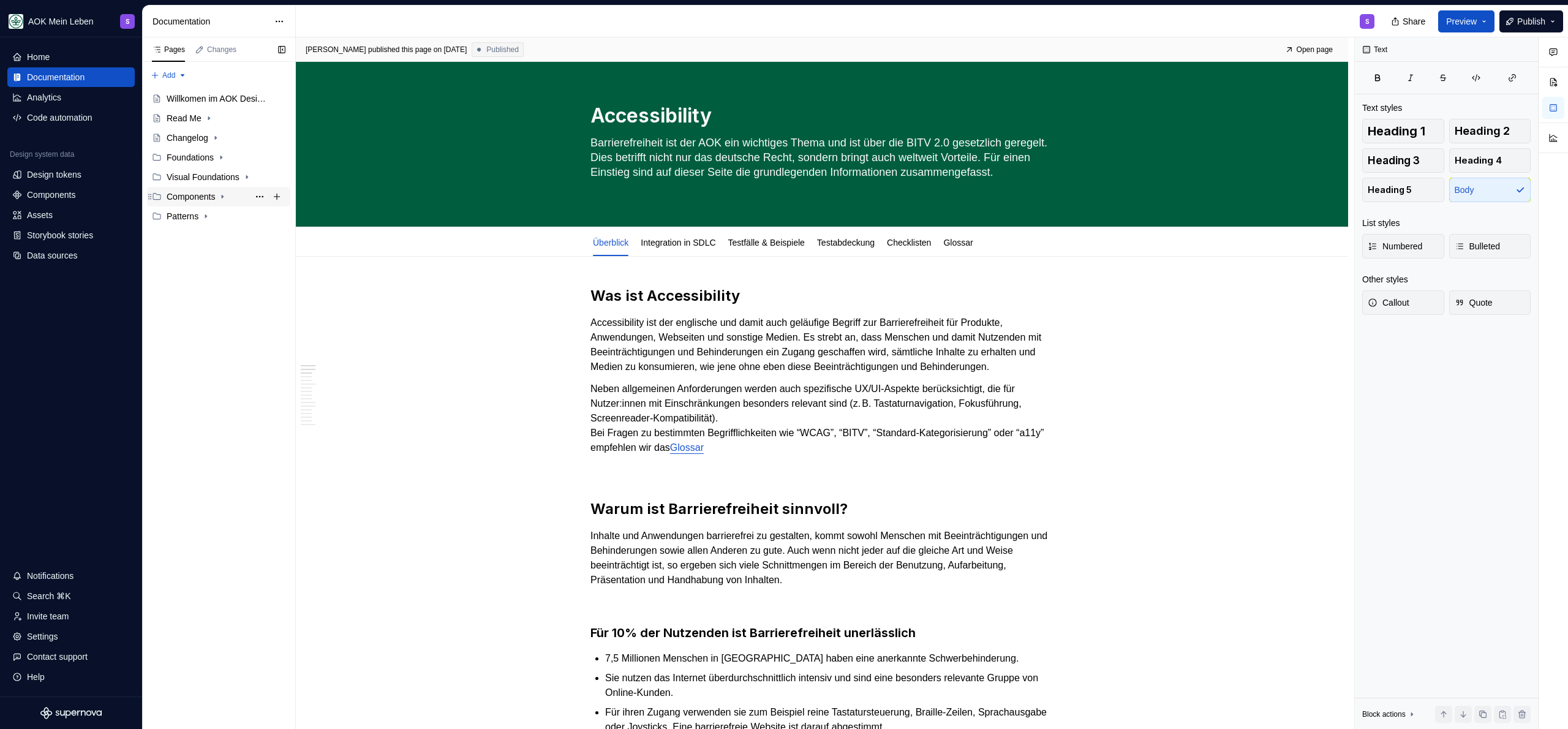
click at [220, 198] on div "Components" at bounding box center [226, 196] width 119 height 17
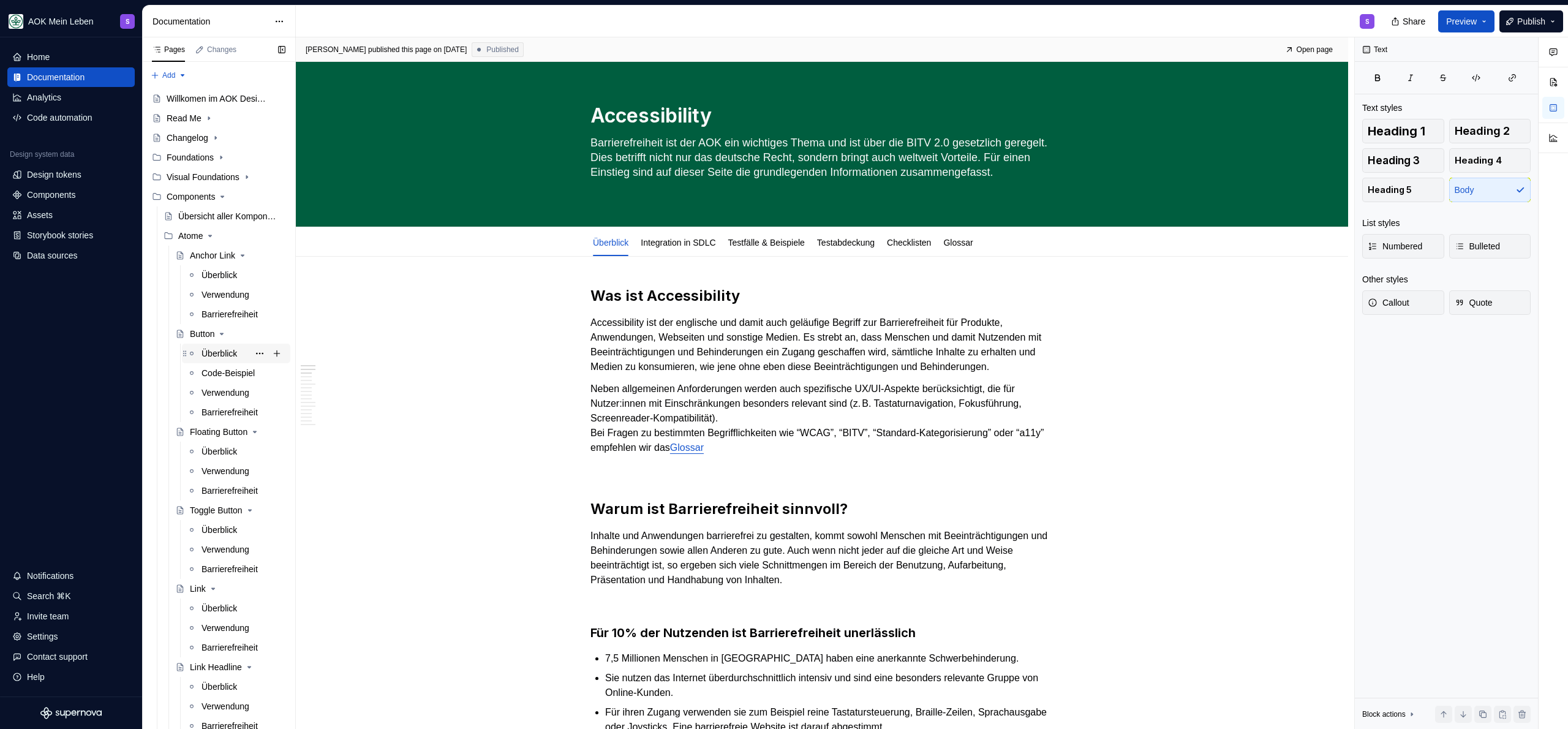
click at [212, 350] on div "Überblick" at bounding box center [219, 353] width 36 height 12
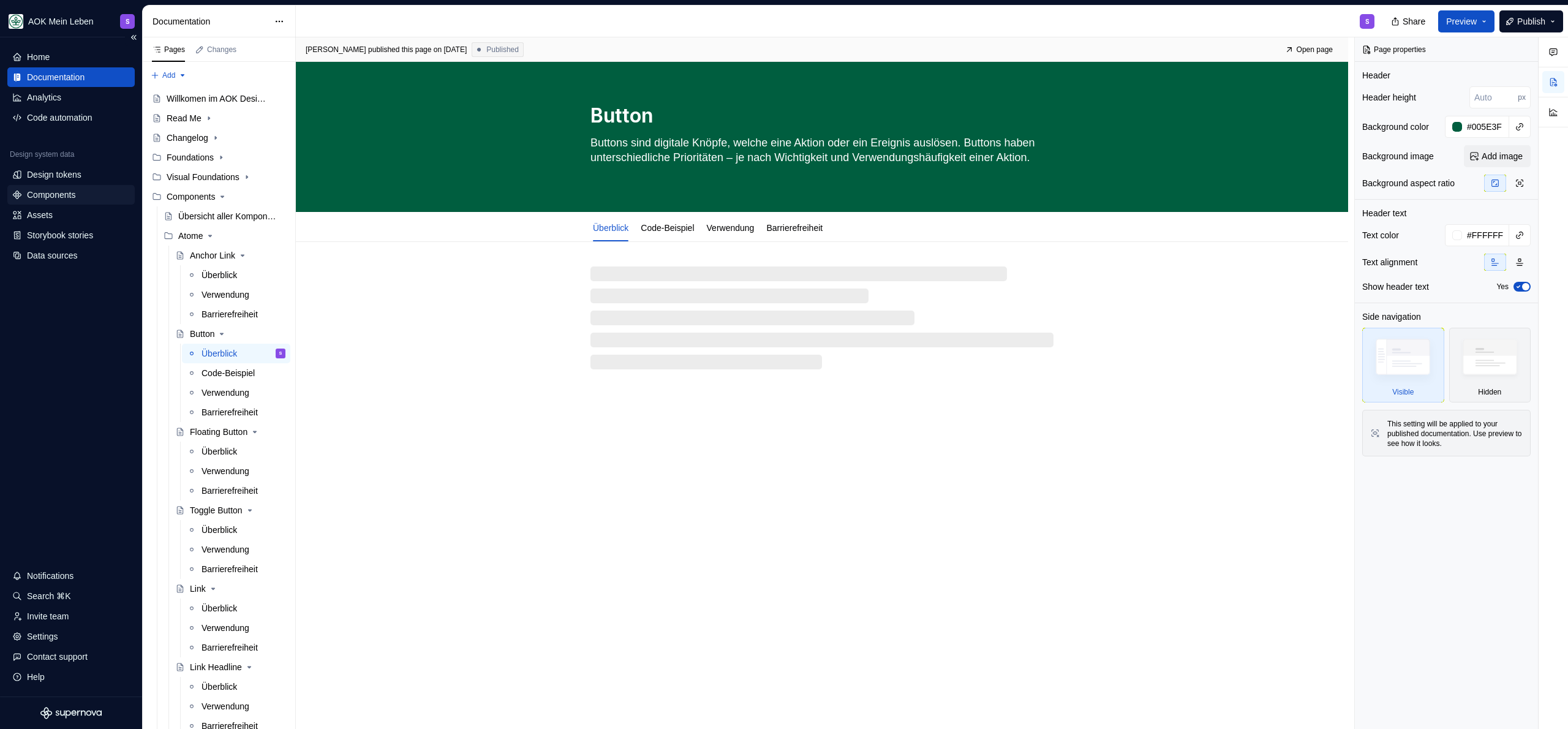
click at [62, 200] on div "Components" at bounding box center [51, 194] width 49 height 12
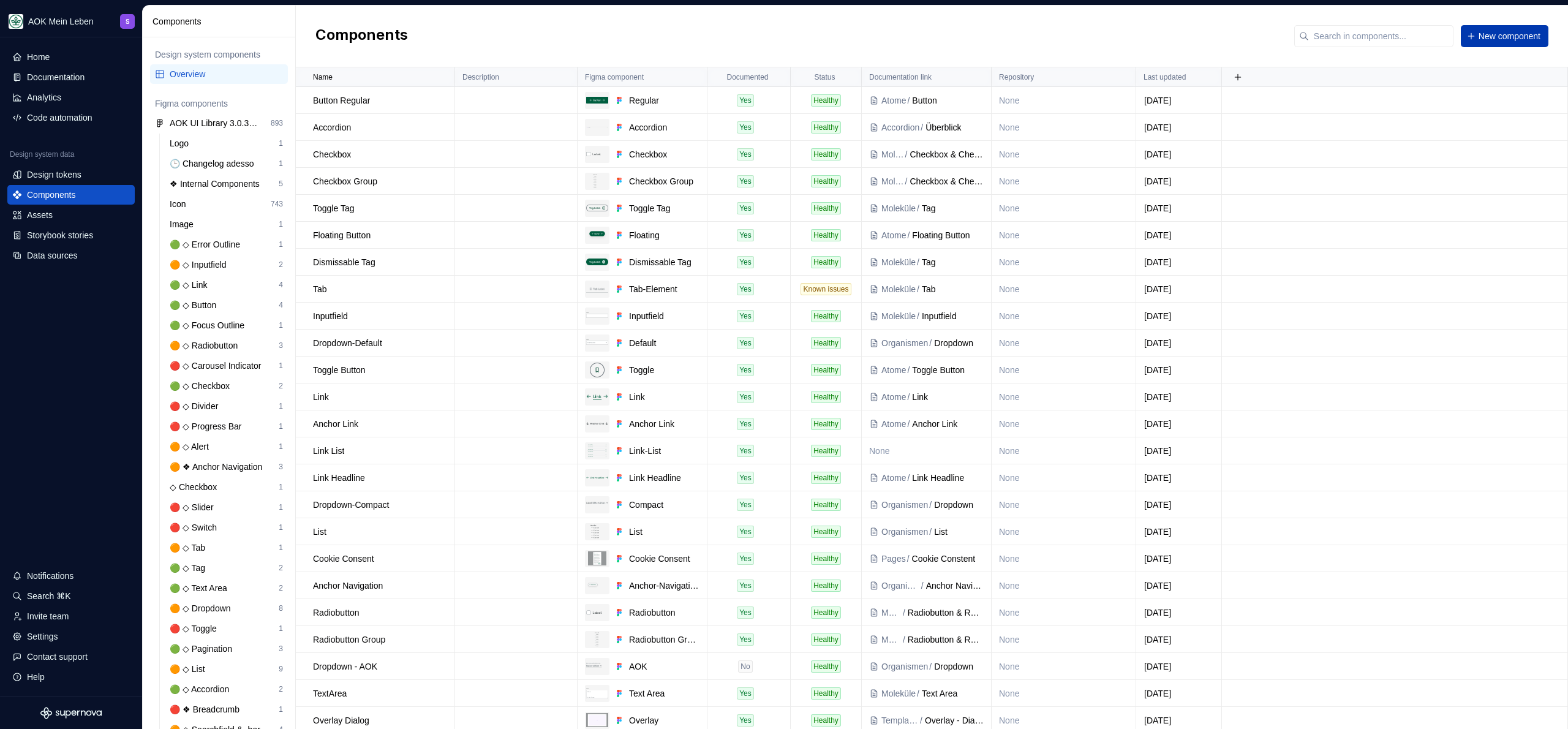
click at [1497, 45] on button "New component" at bounding box center [1505, 36] width 87 height 22
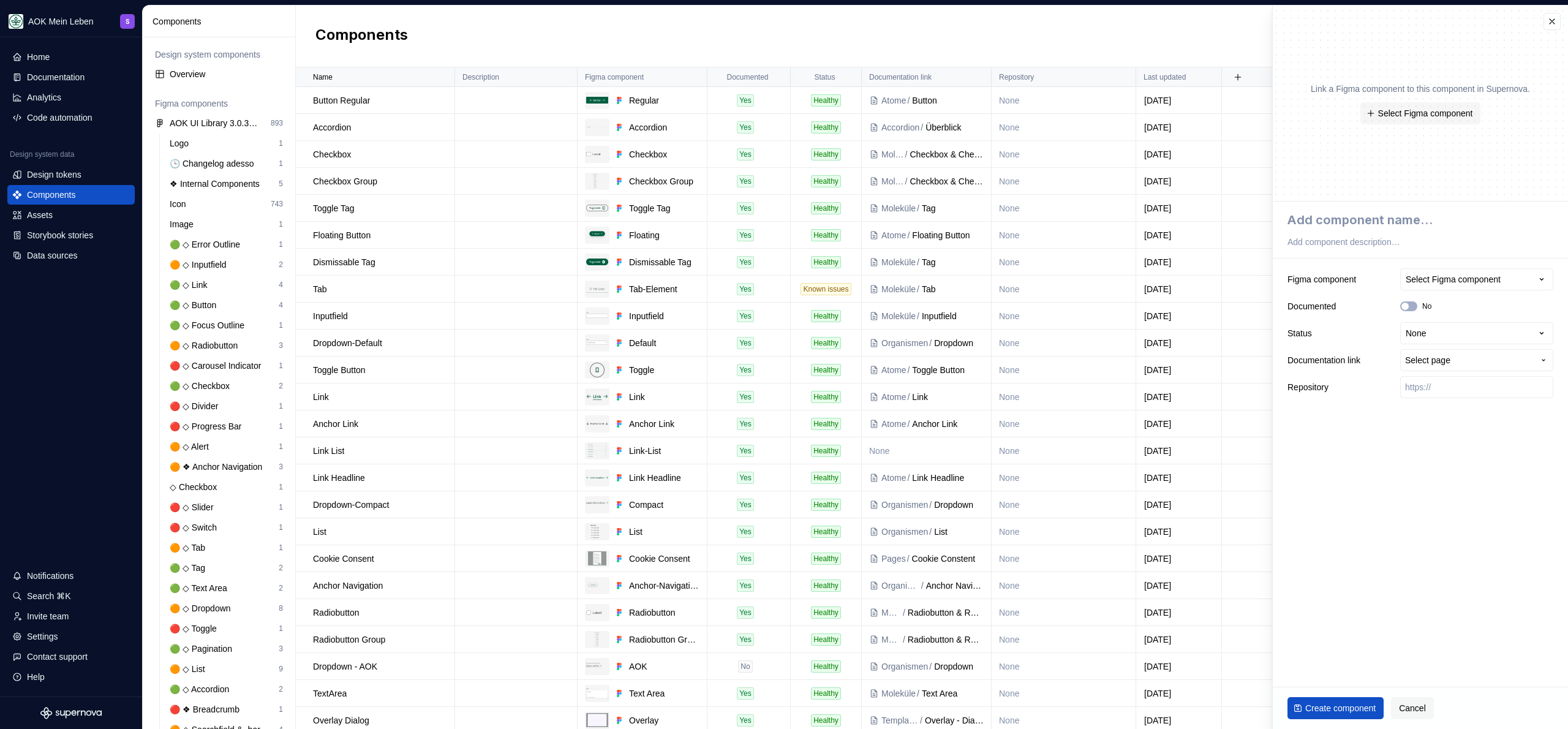
type textarea "*"
type textarea "b"
type textarea "*"
type textarea "bu"
type textarea "*"
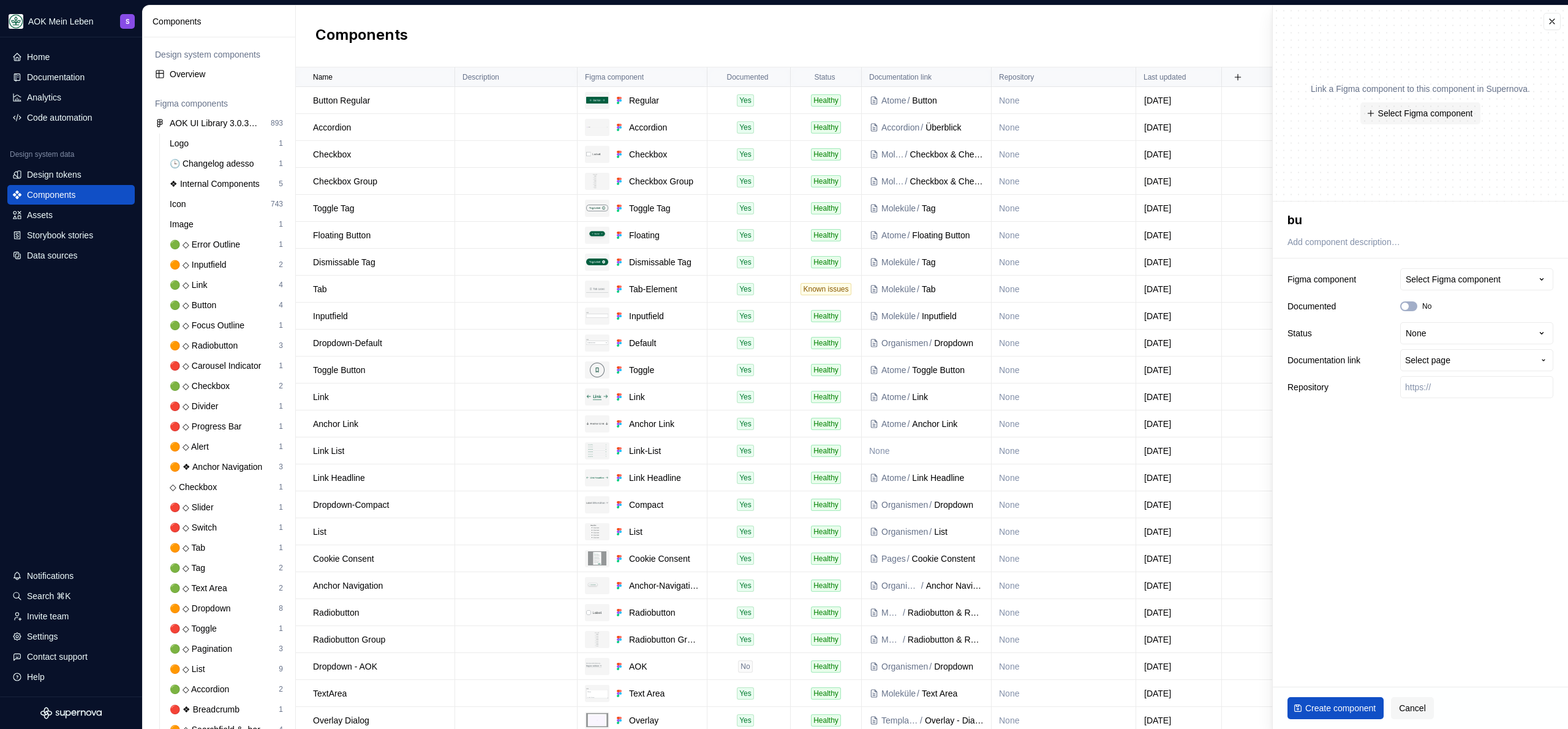
type textarea "b"
type textarea "*"
click at [1443, 280] on div "Select Figma component" at bounding box center [1453, 279] width 95 height 12
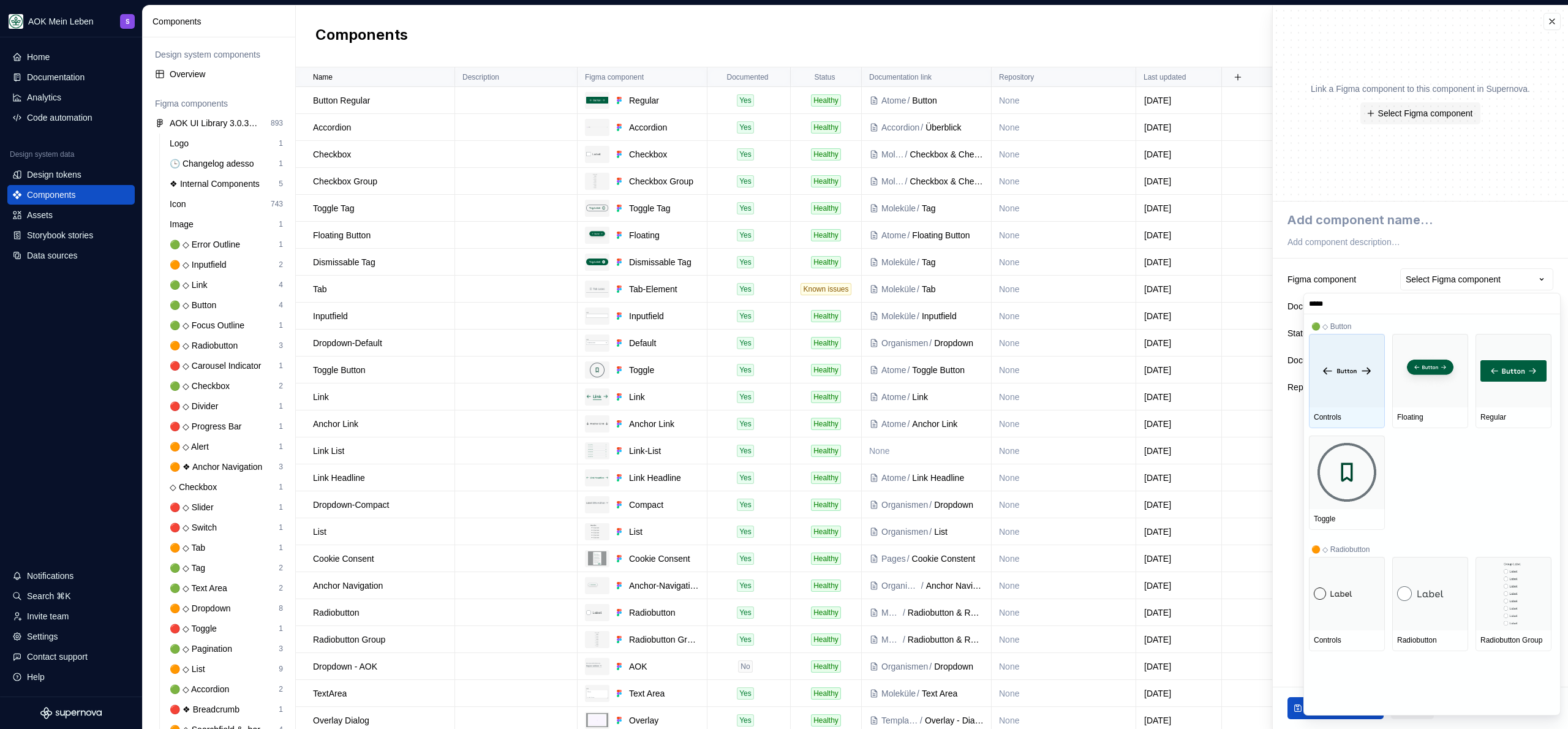
type input "******"
click at [1532, 228] on html "AOK Mein Leben S Home Documentation Analytics Code automation Design system dat…" at bounding box center [784, 364] width 1568 height 729
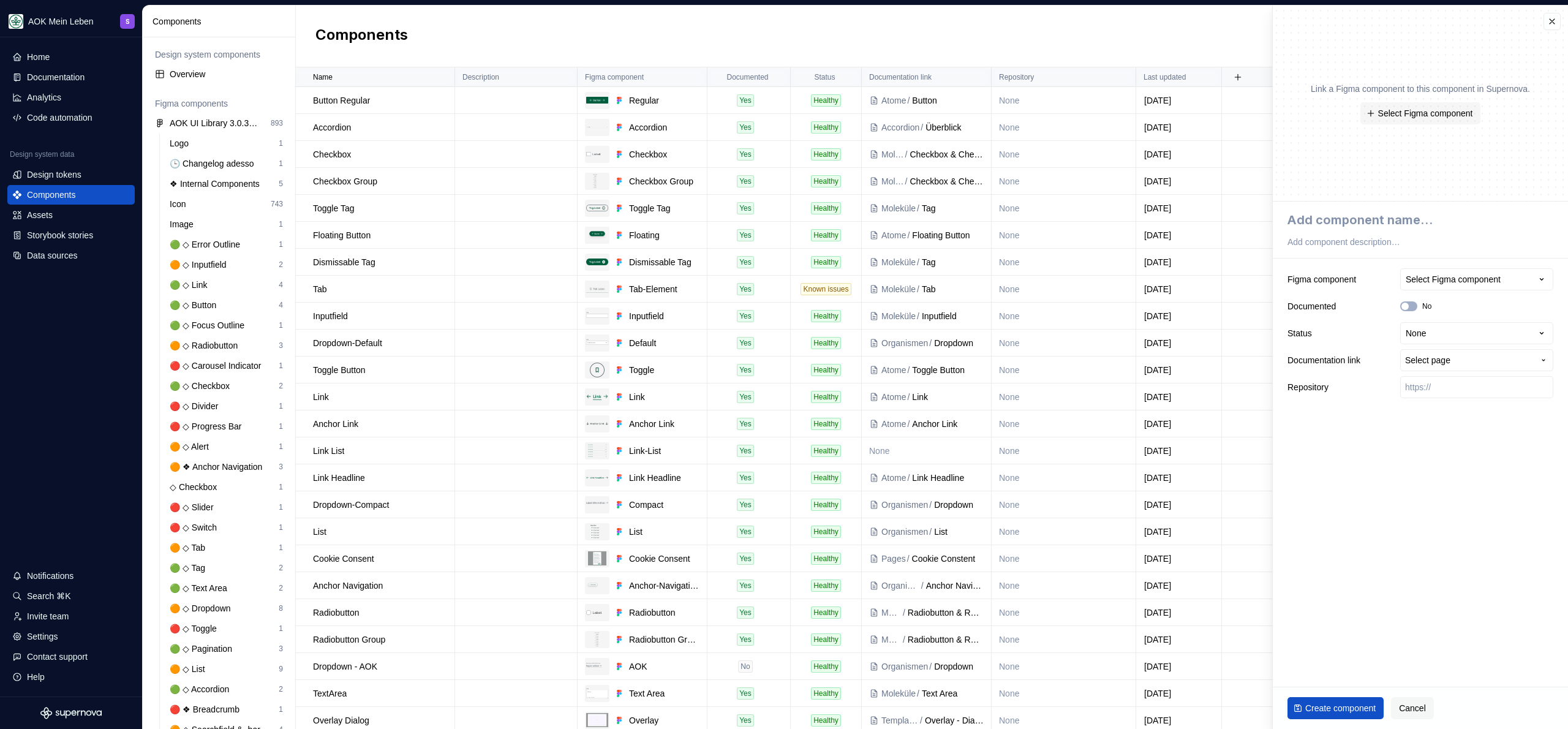
click at [588, 29] on div "Components New component" at bounding box center [933, 36] width 1273 height 61
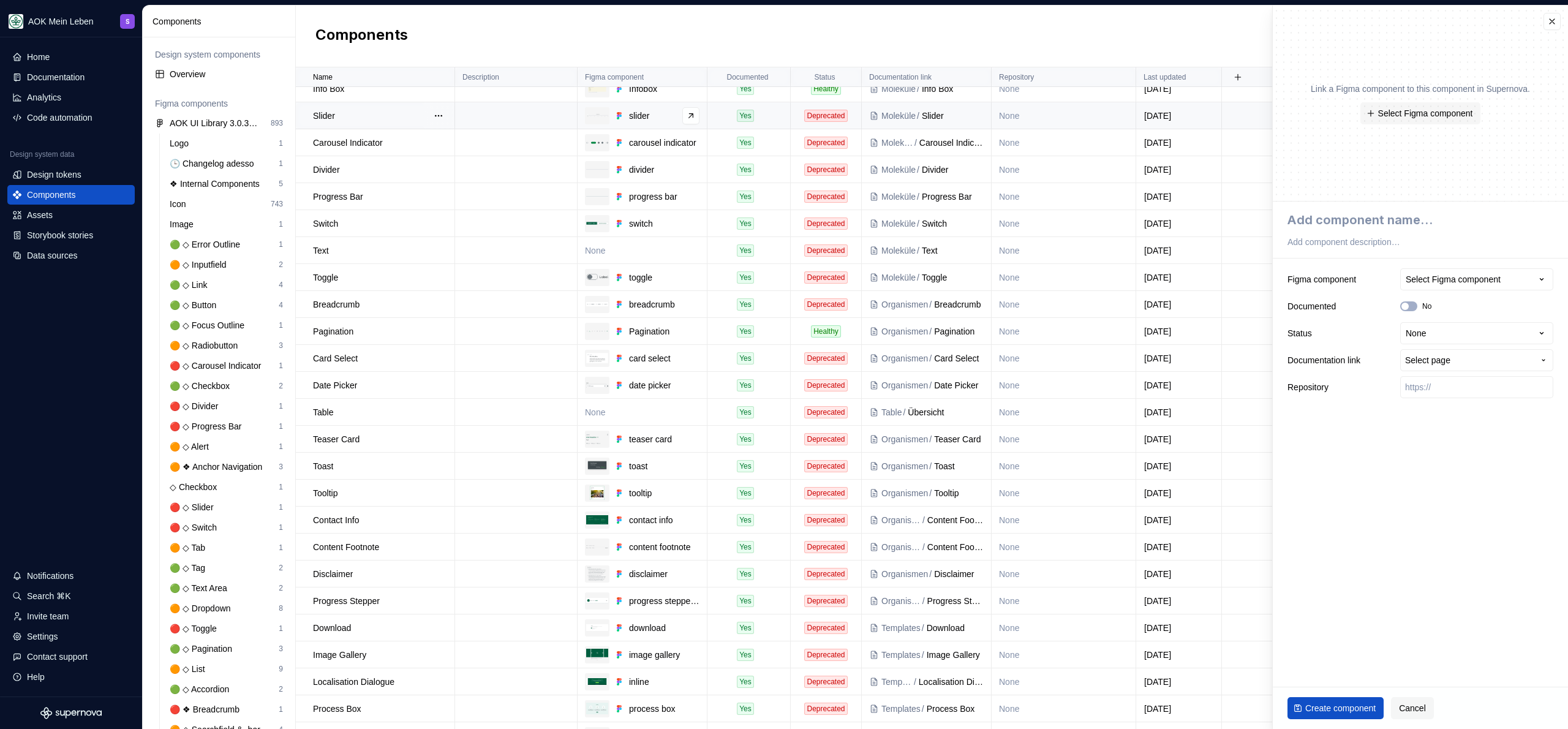
scroll to position [1056, 0]
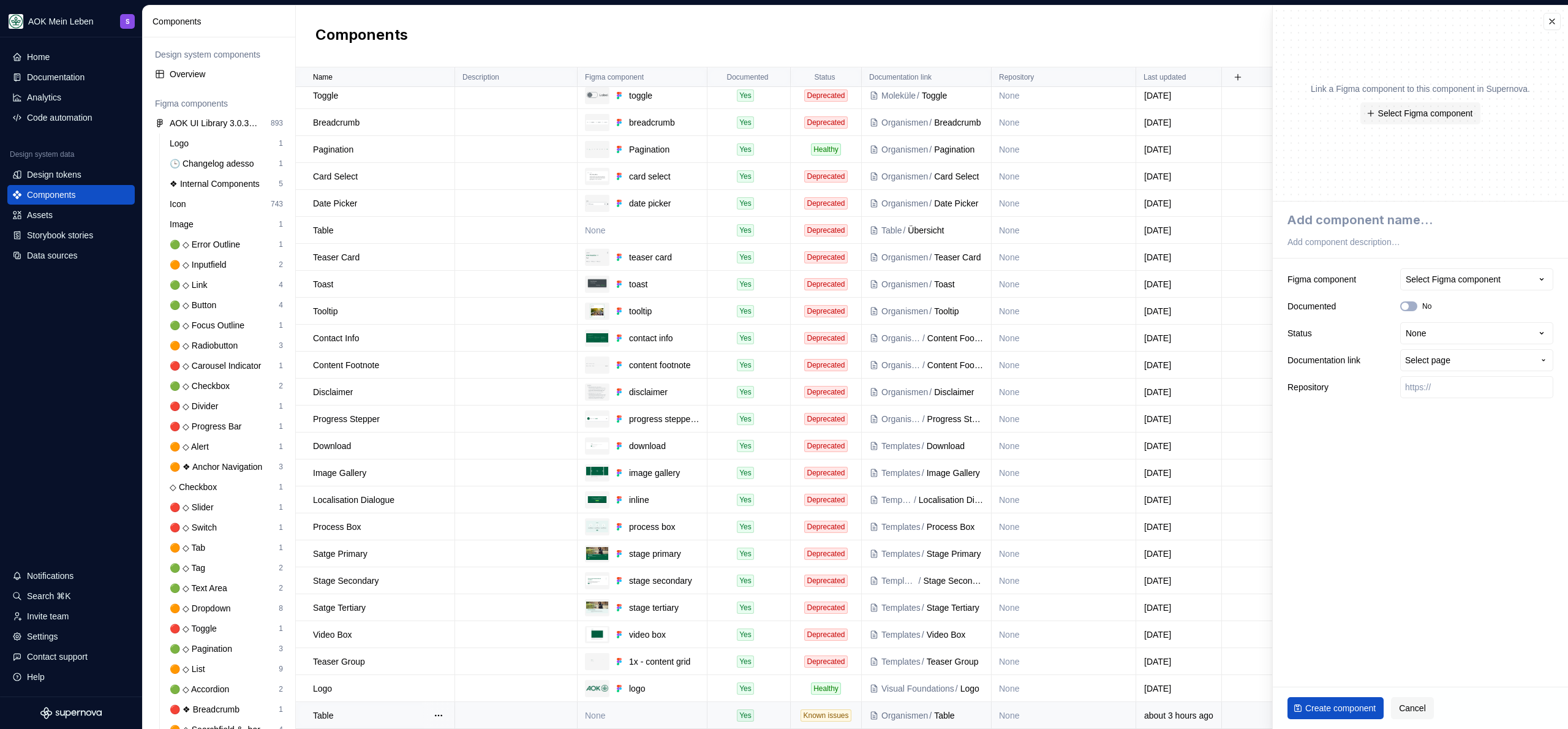
click at [639, 717] on td "None" at bounding box center [643, 714] width 130 height 27
type textarea "*"
click at [1454, 278] on div "Select Figma component" at bounding box center [1453, 279] width 95 height 12
type input "***"
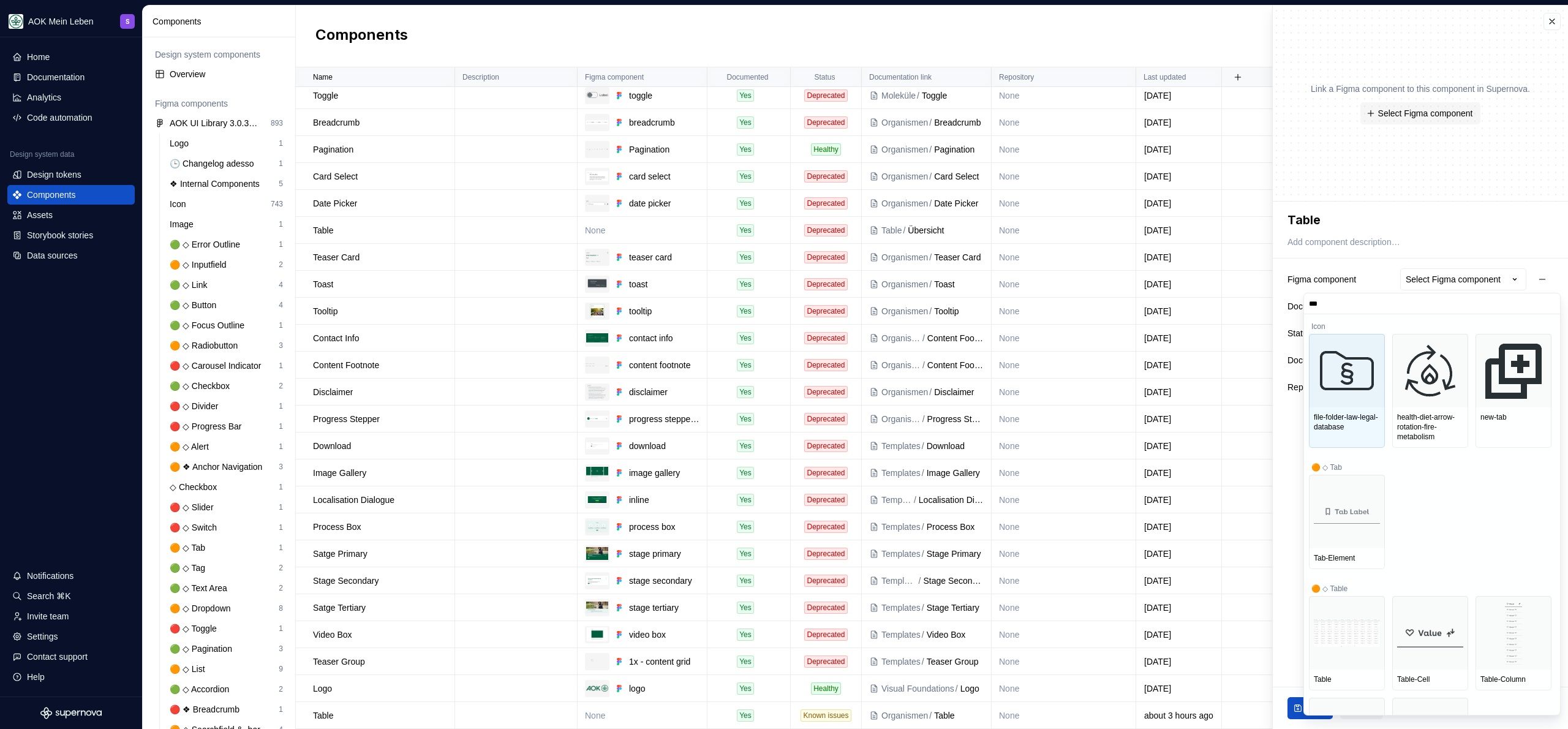
type textarea "*"
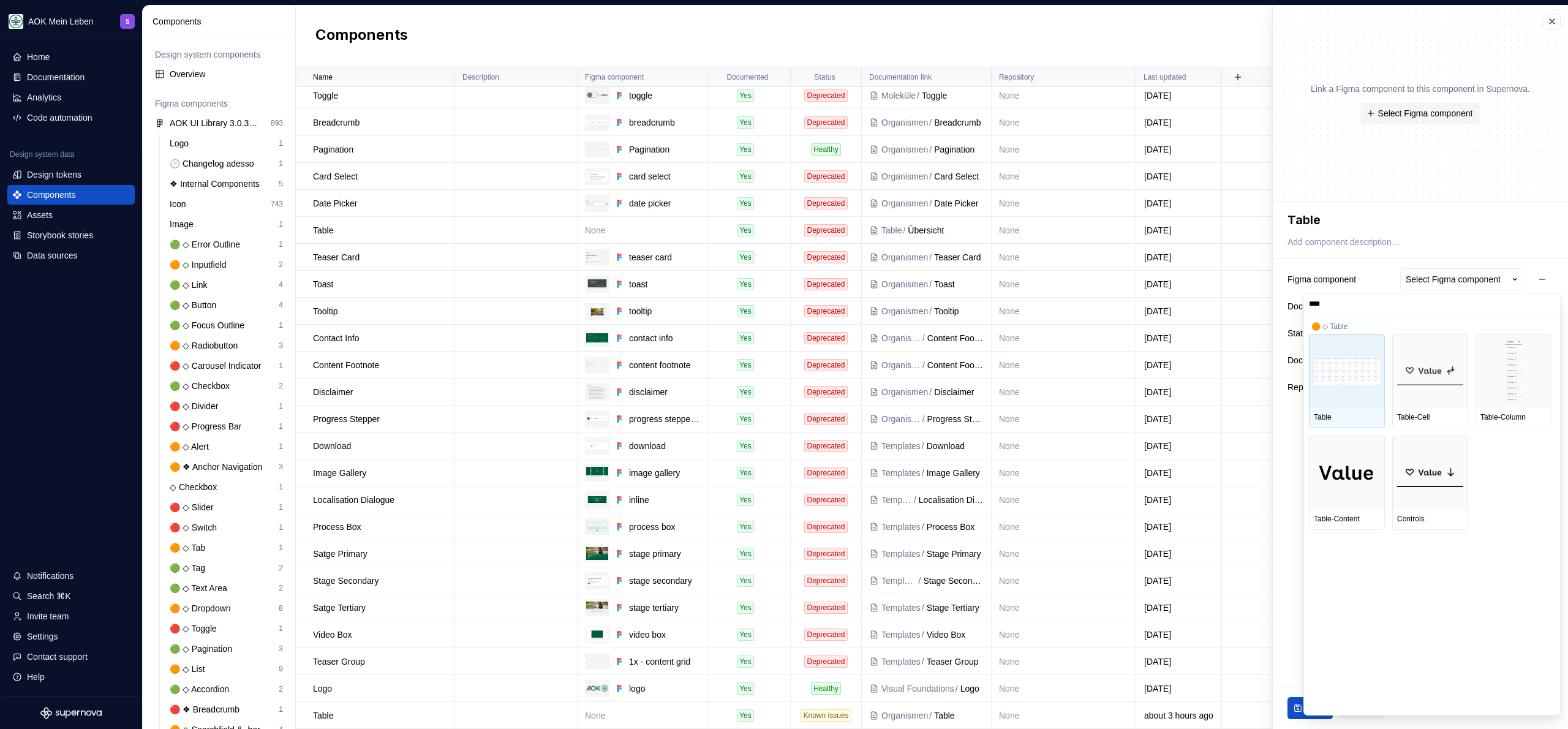
type input "*****"
click at [1363, 356] on img at bounding box center [1347, 370] width 66 height 28
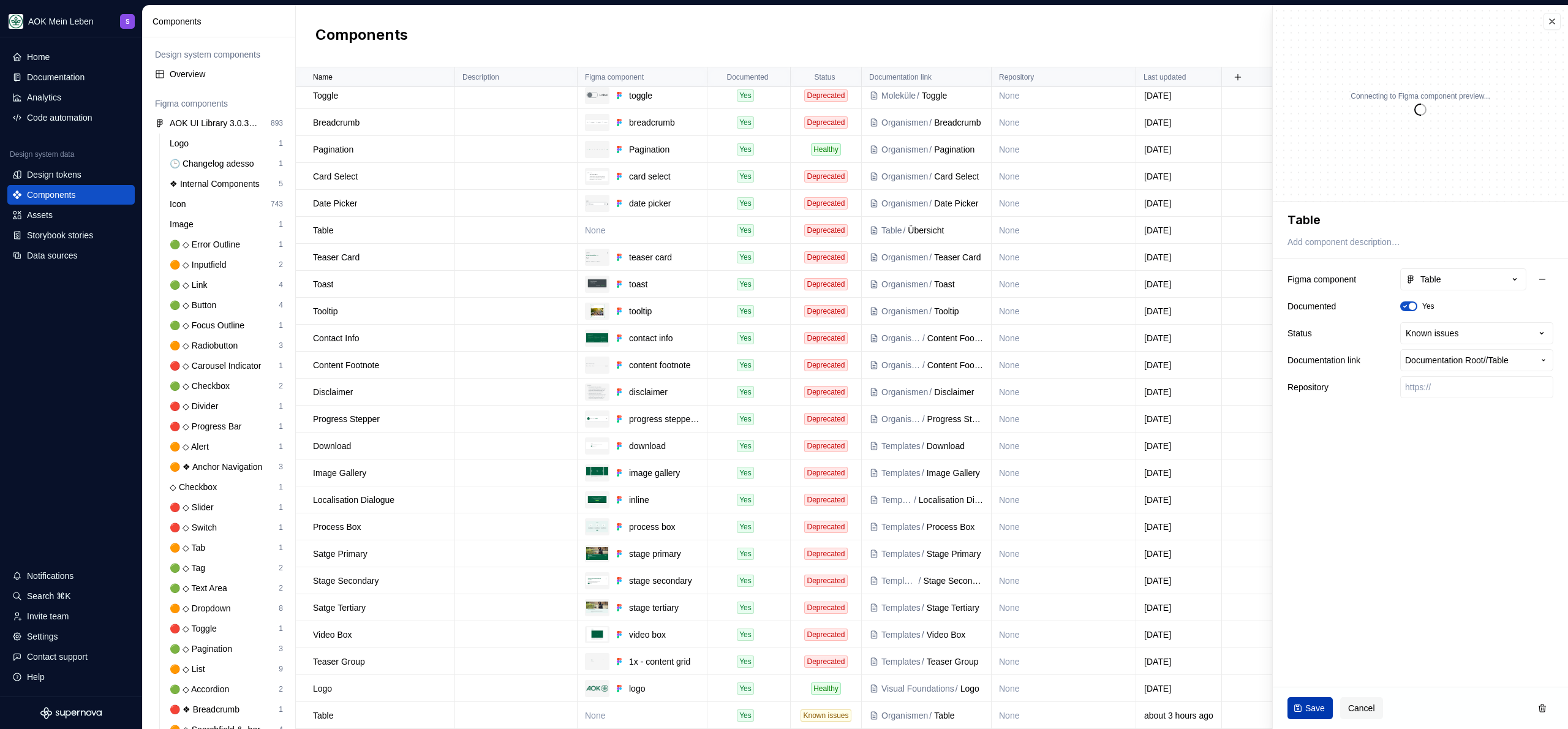
click at [1320, 715] on button "Save" at bounding box center [1311, 707] width 45 height 22
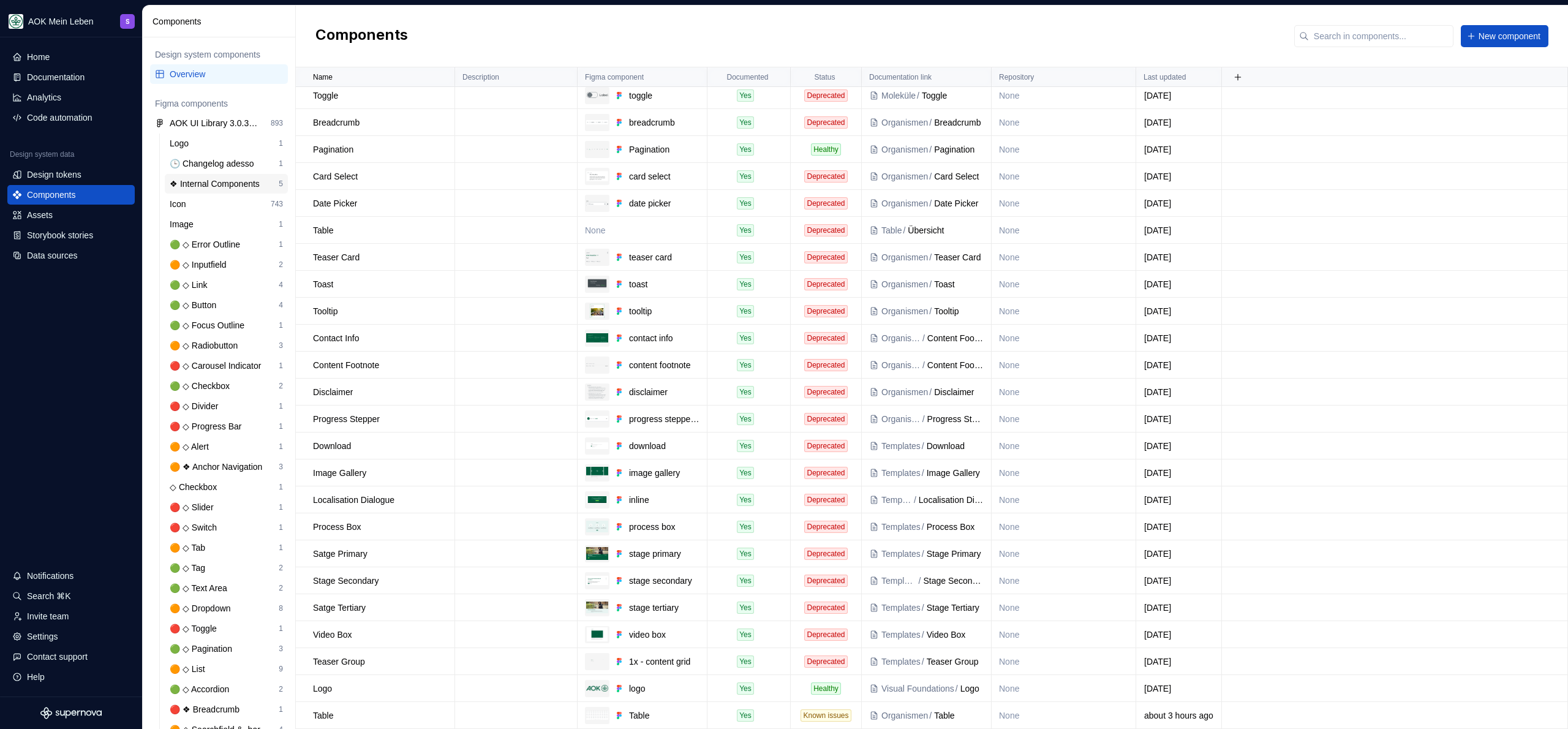
click at [209, 185] on div "❖ Internal Components" at bounding box center [217, 183] width 95 height 12
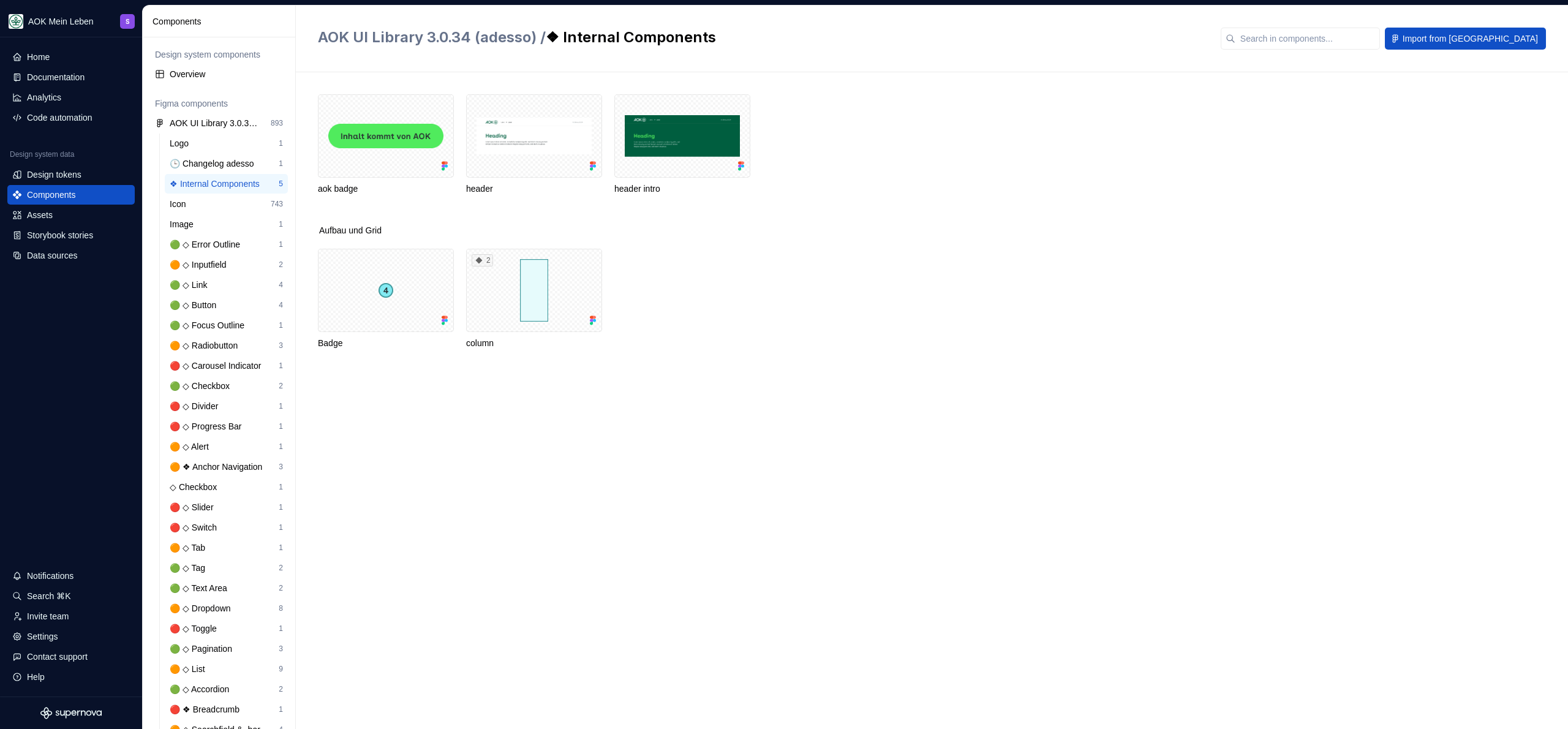
click at [1496, 240] on div "Aufbau und Grid Badge 2 column" at bounding box center [943, 301] width 1250 height 155
click at [71, 82] on div "Documentation" at bounding box center [55, 77] width 57 height 12
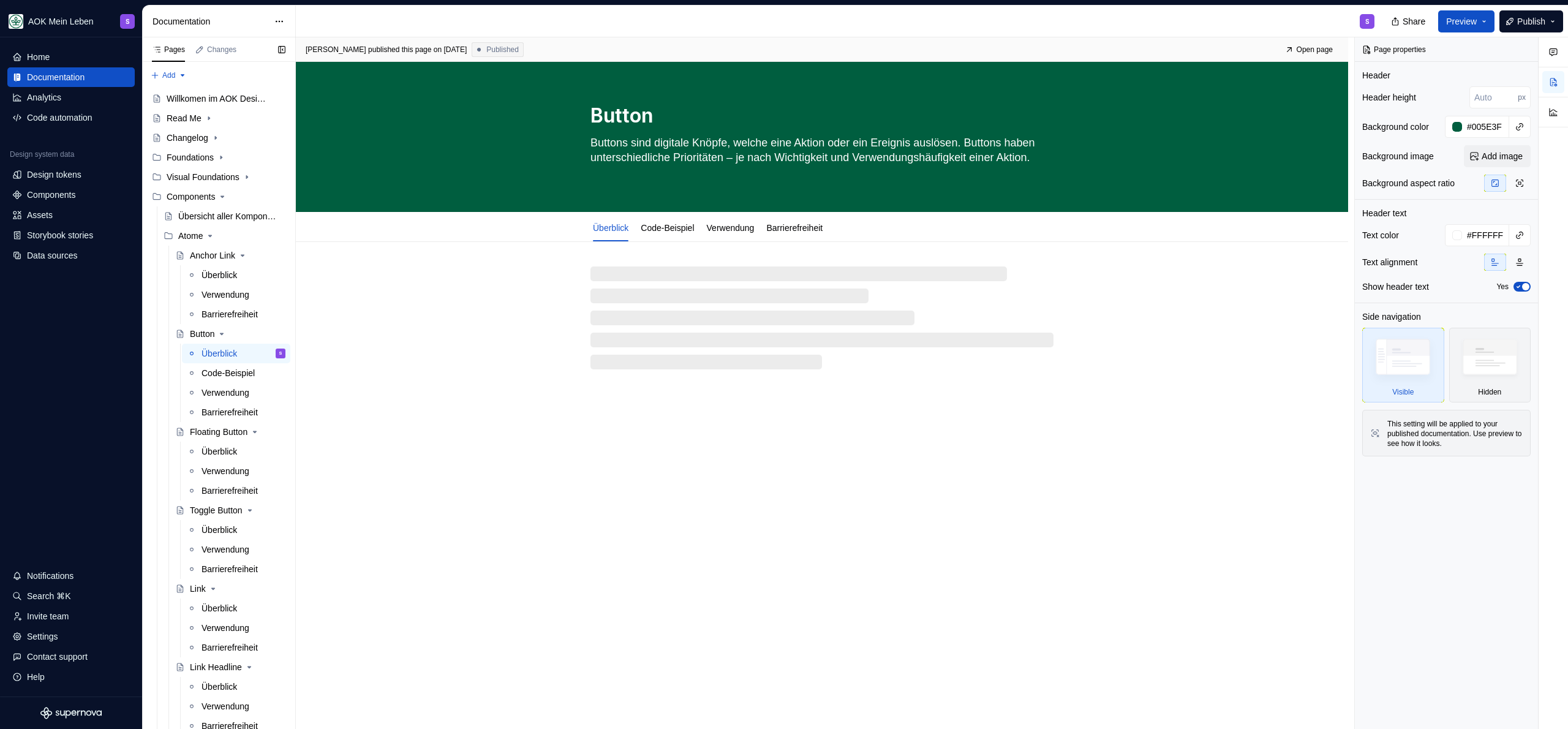
type textarea "*"
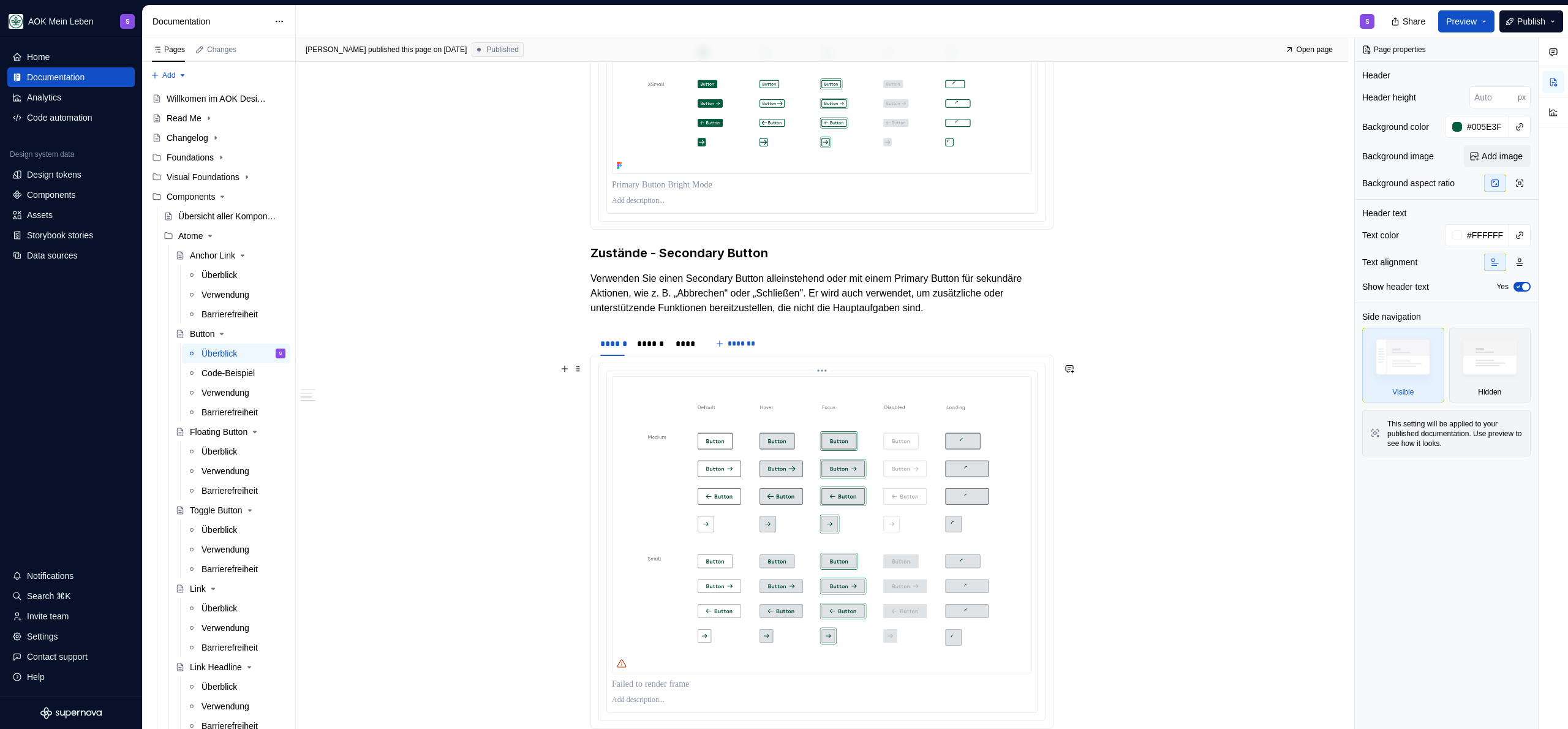
scroll to position [1298, 0]
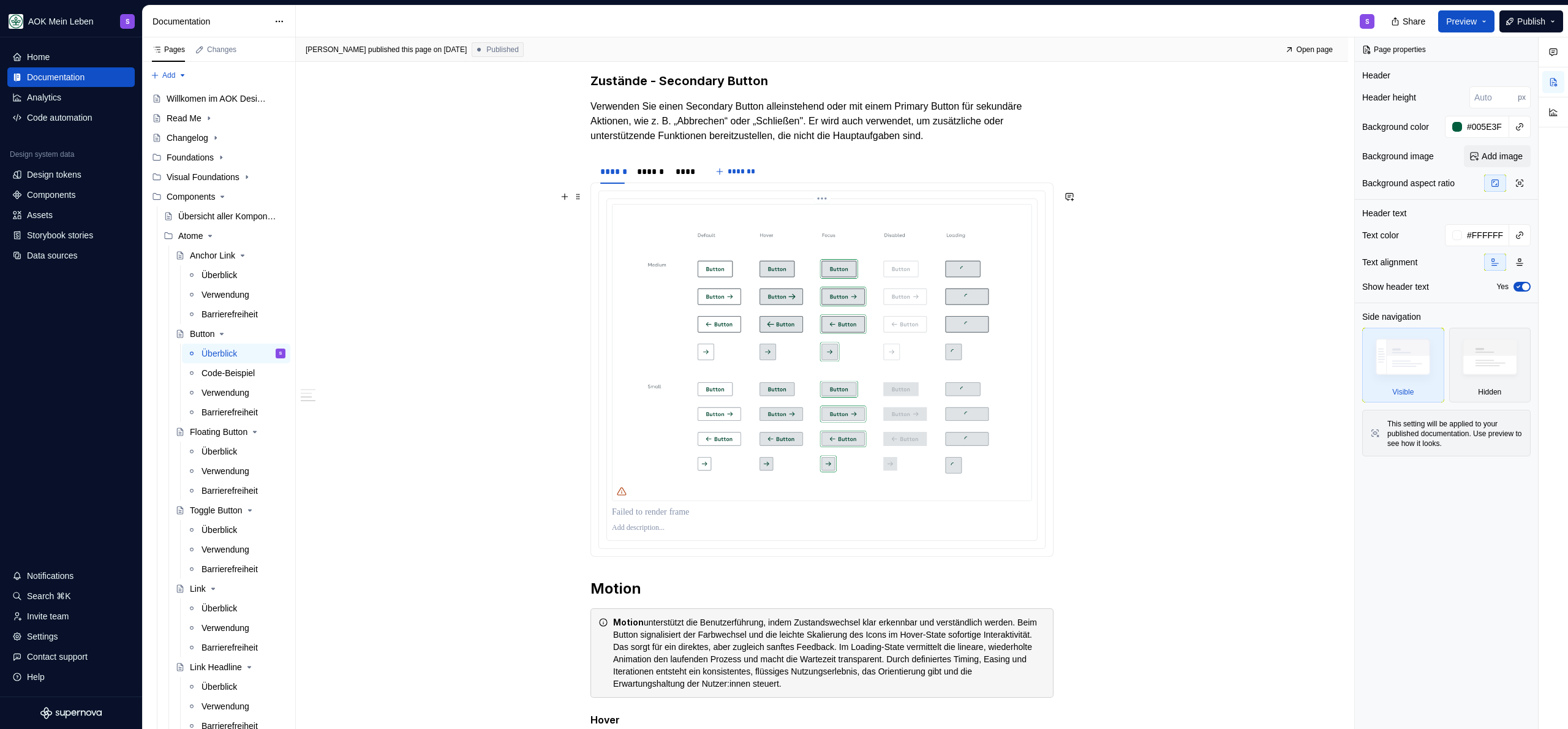
click at [709, 417] on img at bounding box center [822, 352] width 420 height 297
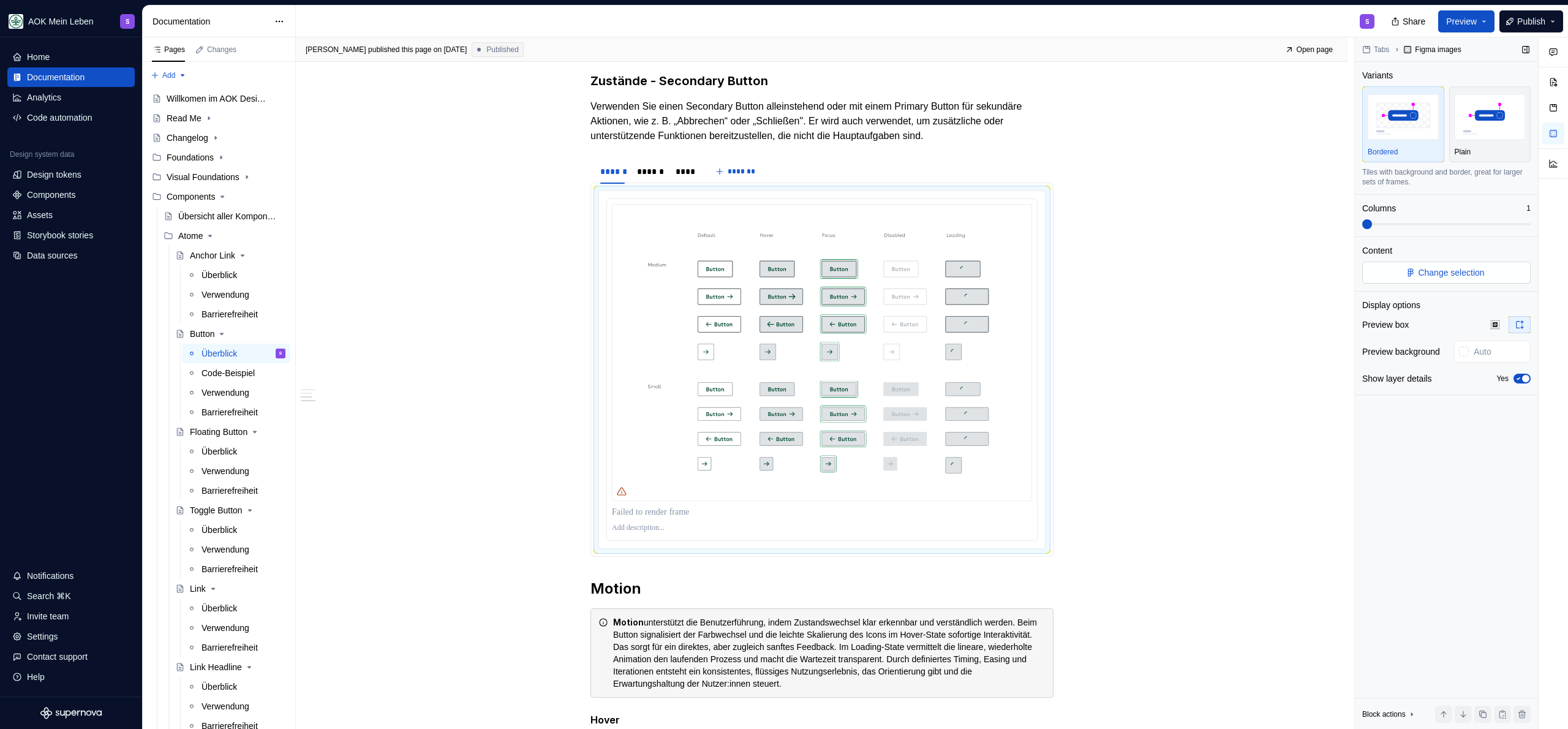
click at [1487, 273] on button "Change selection" at bounding box center [1447, 272] width 168 height 22
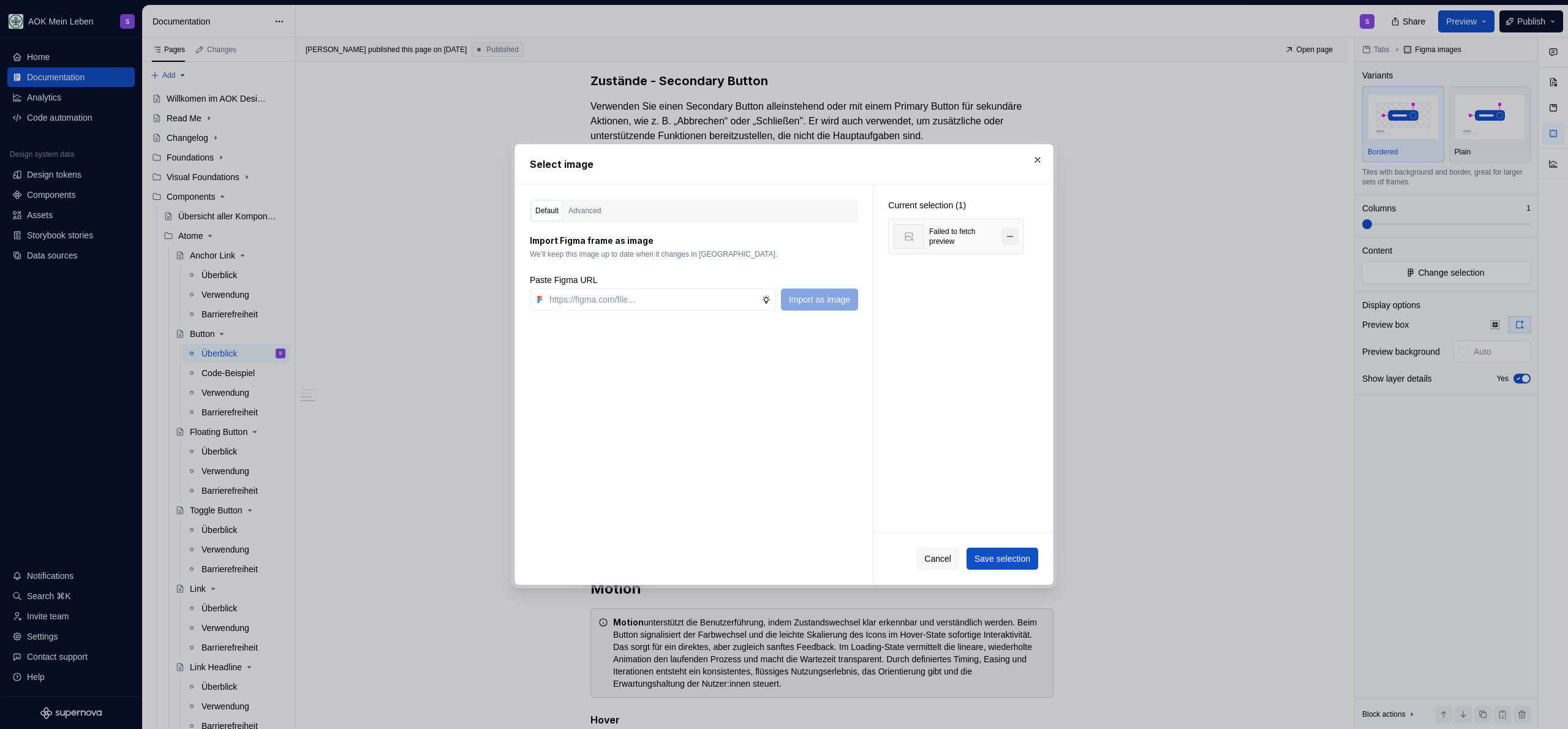
click at [1013, 235] on button "button" at bounding box center [1009, 236] width 17 height 17
click at [943, 562] on span "Cancel" at bounding box center [937, 558] width 27 height 12
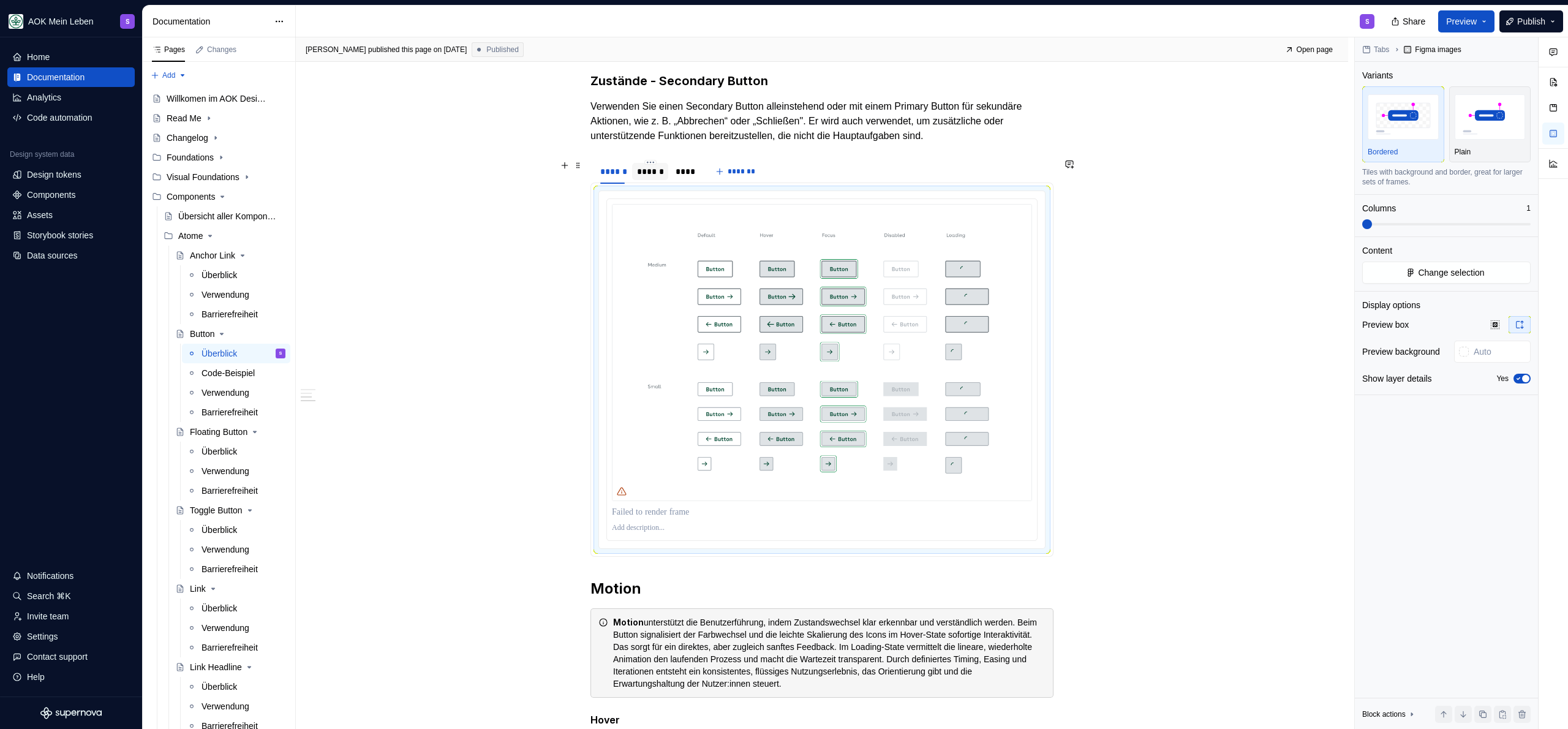
click at [644, 172] on div "******" at bounding box center [650, 171] width 27 height 12
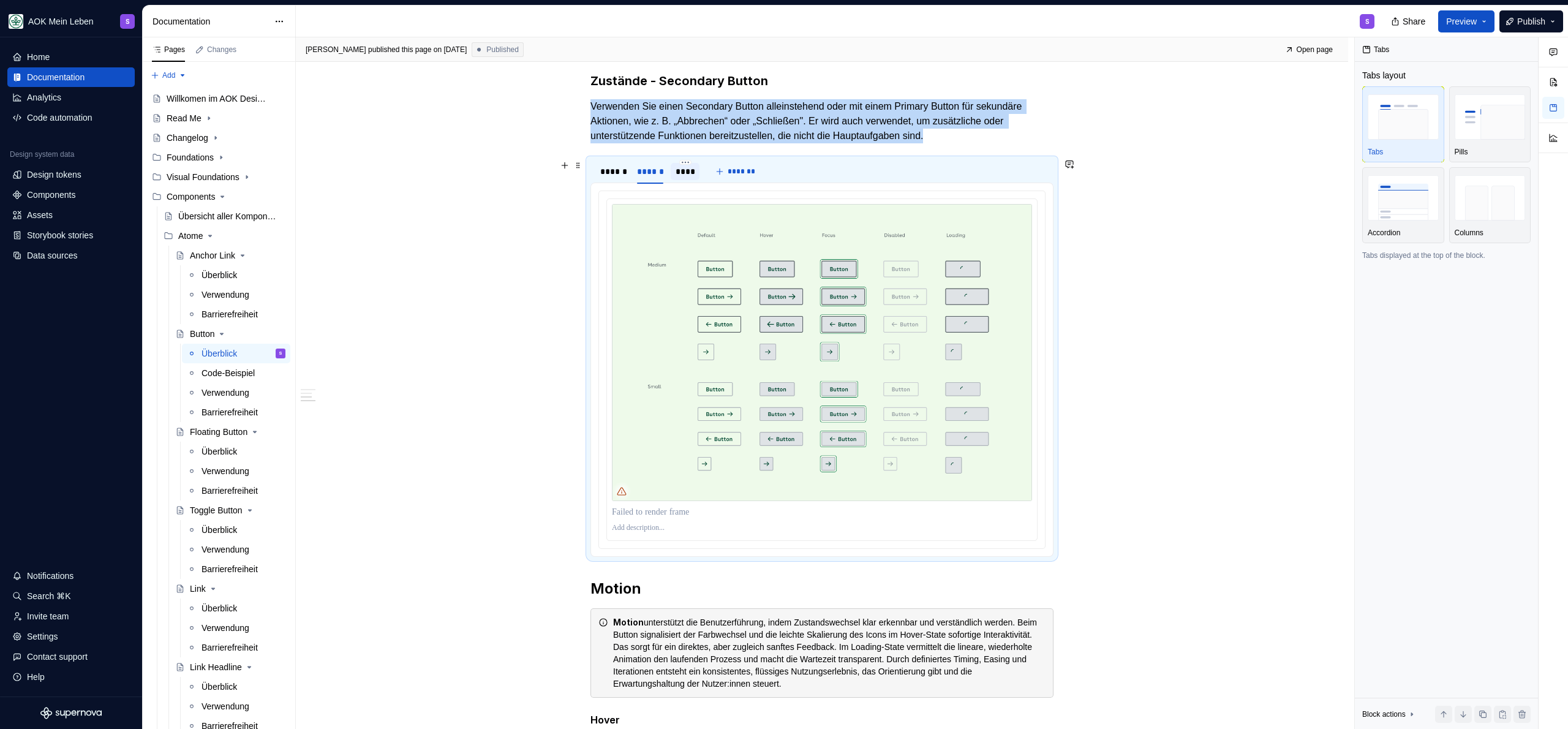
click at [674, 173] on div "****" at bounding box center [686, 171] width 29 height 17
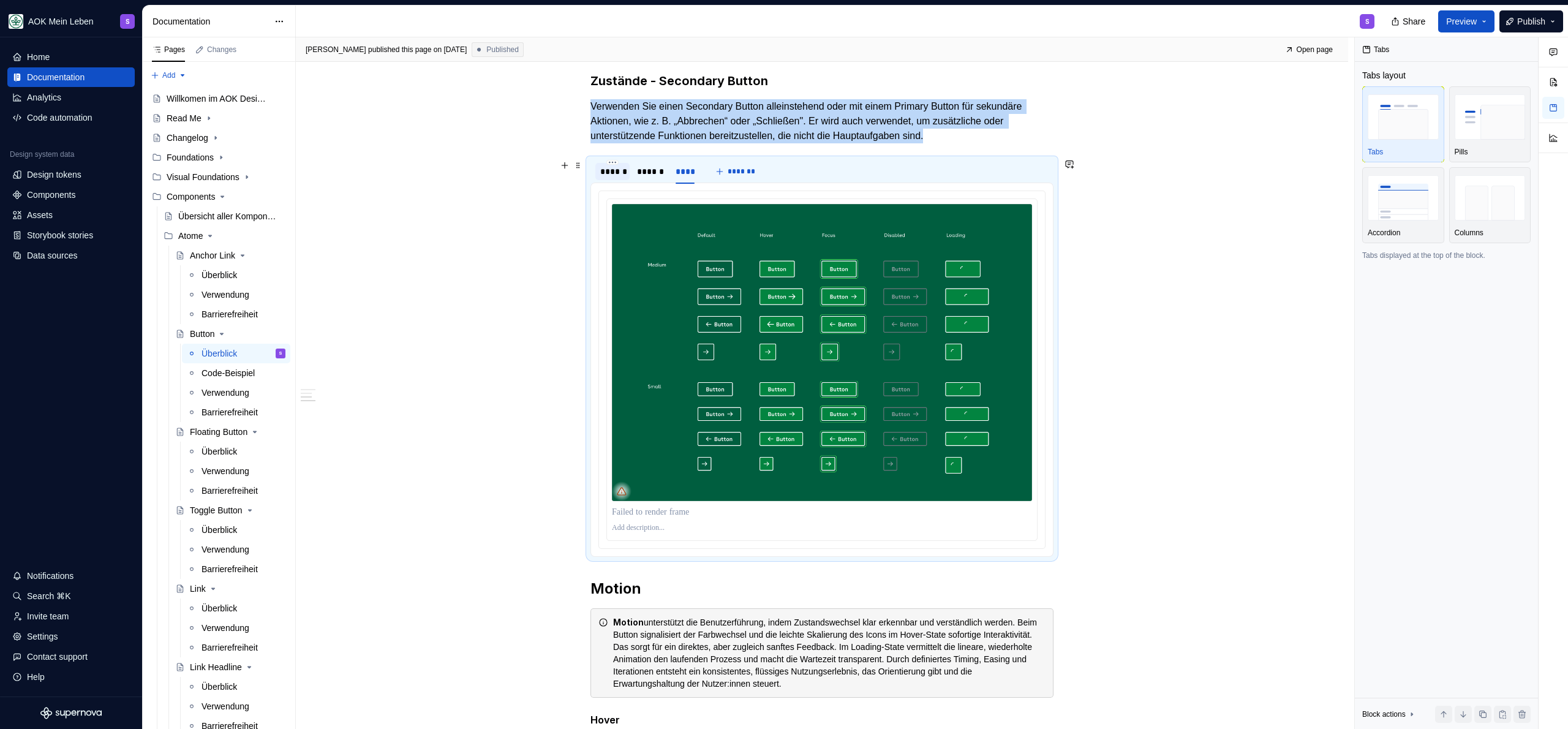
click at [614, 176] on div "******" at bounding box center [613, 171] width 24 height 12
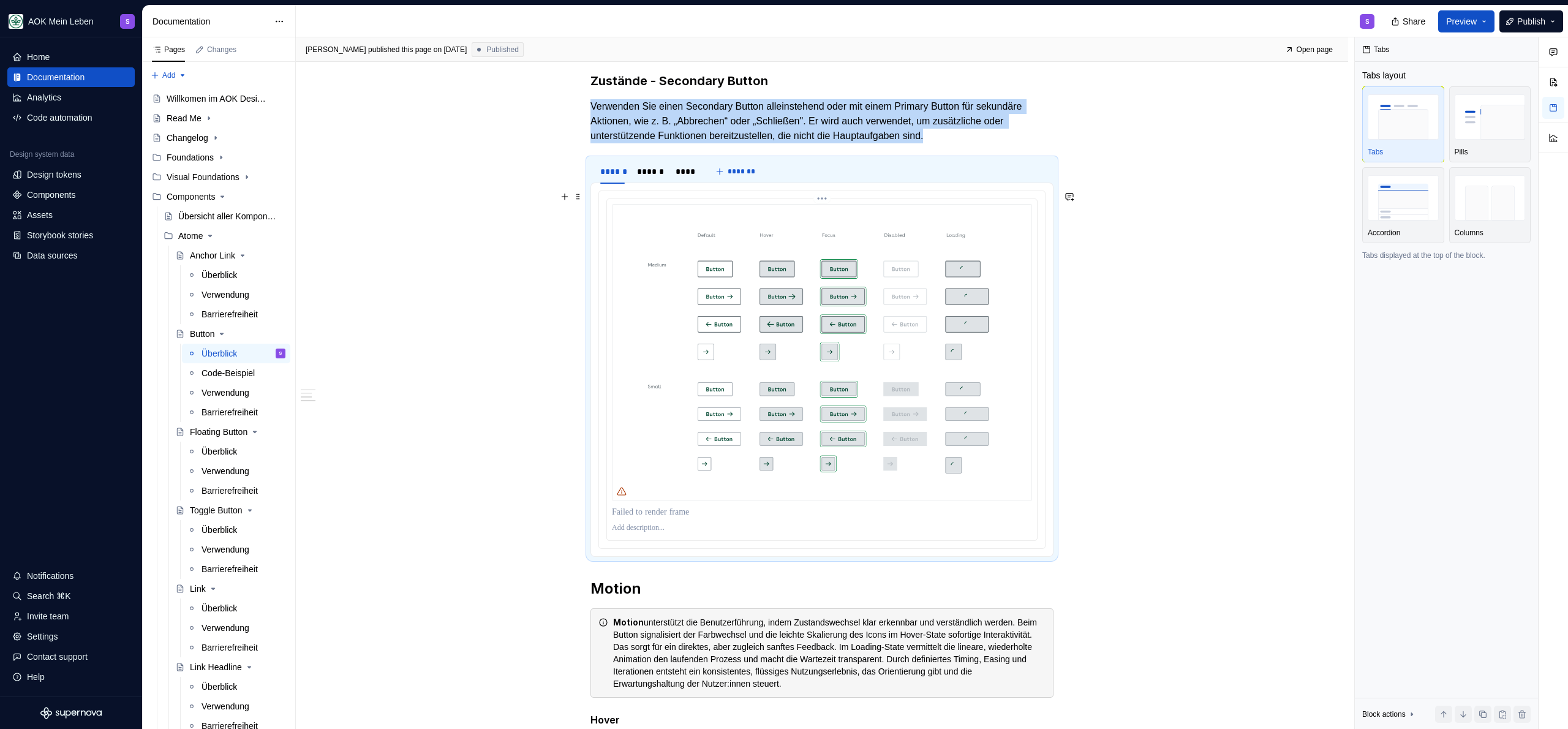
click at [712, 322] on img at bounding box center [822, 352] width 420 height 297
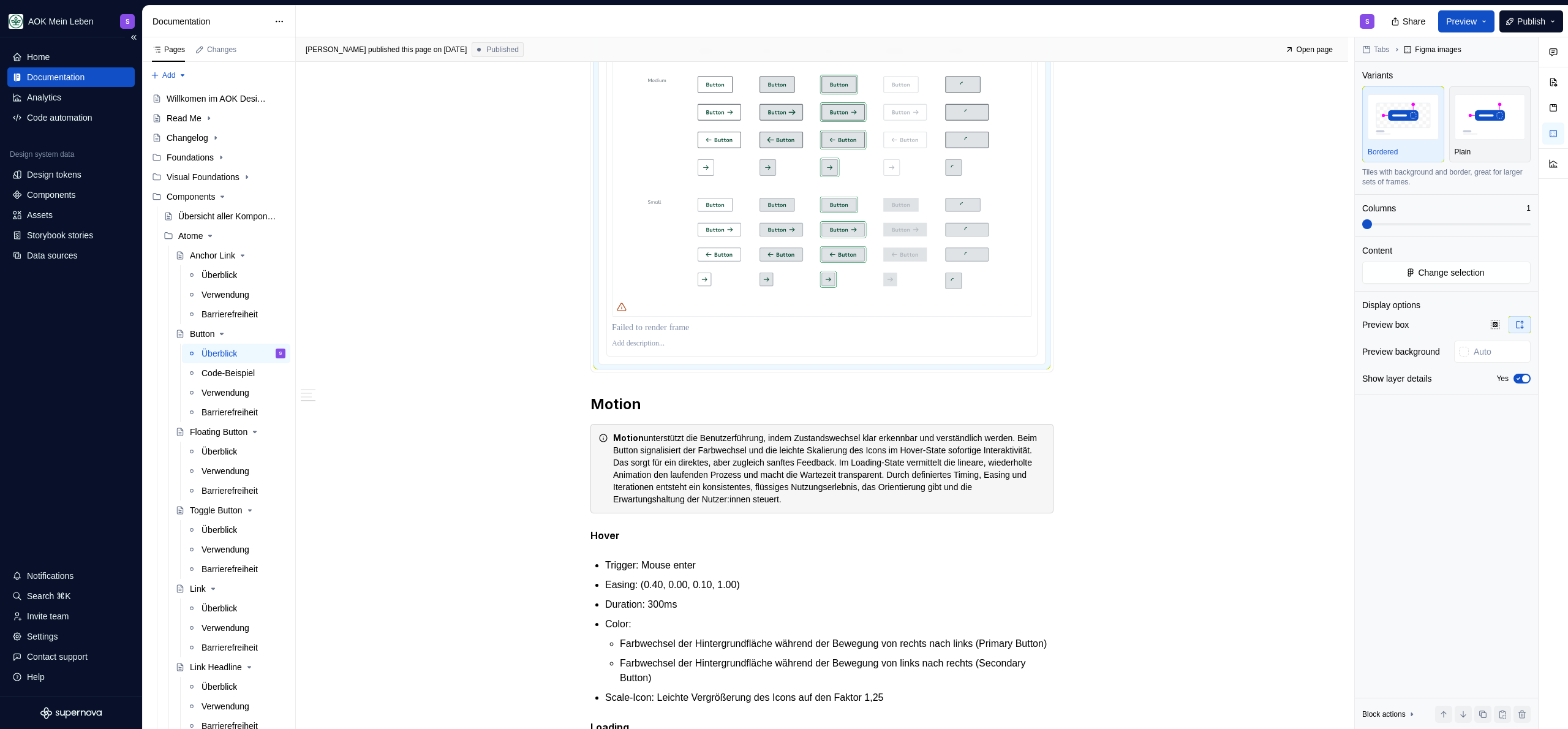
scroll to position [1484, 0]
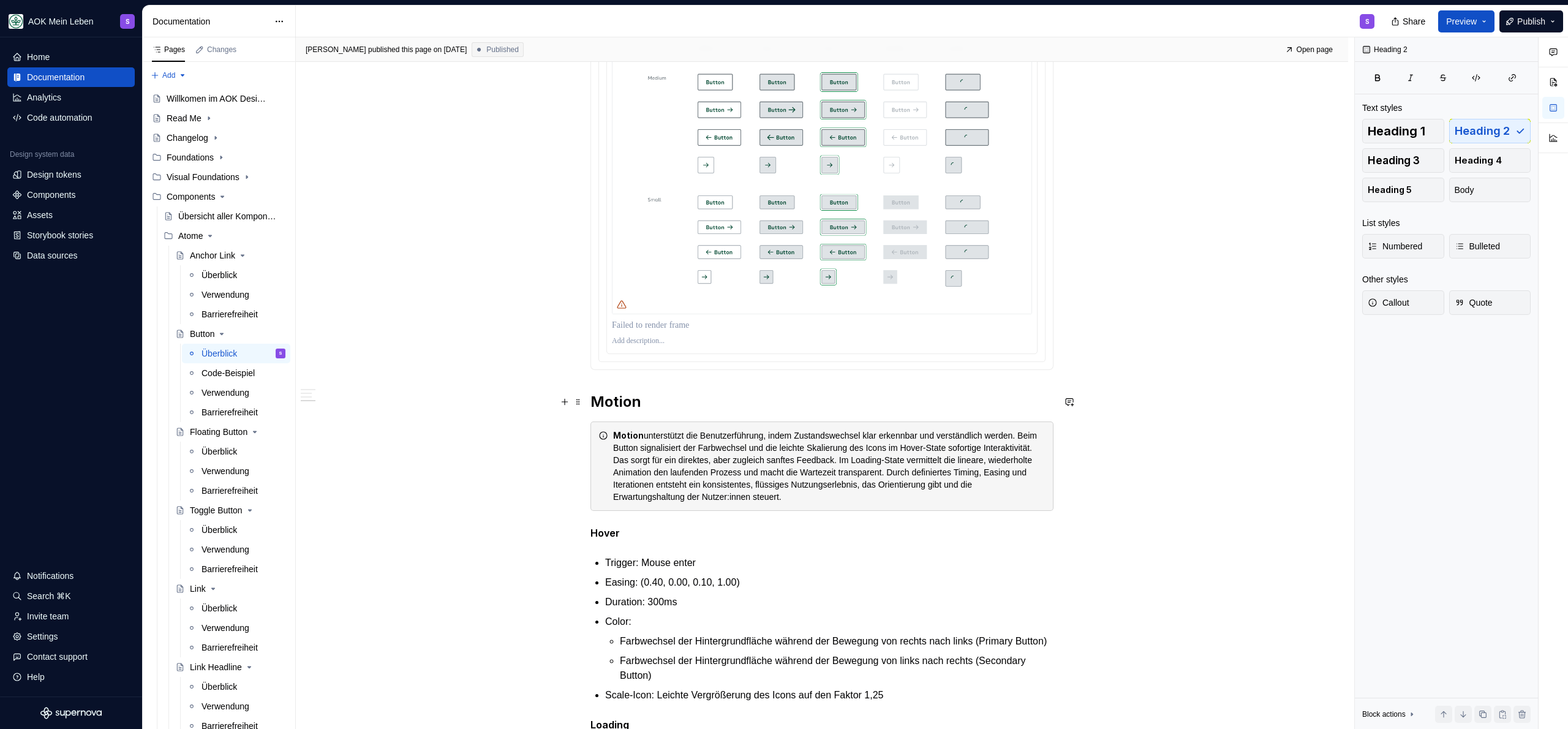
click at [593, 402] on h2 "Motion" at bounding box center [822, 401] width 463 height 19
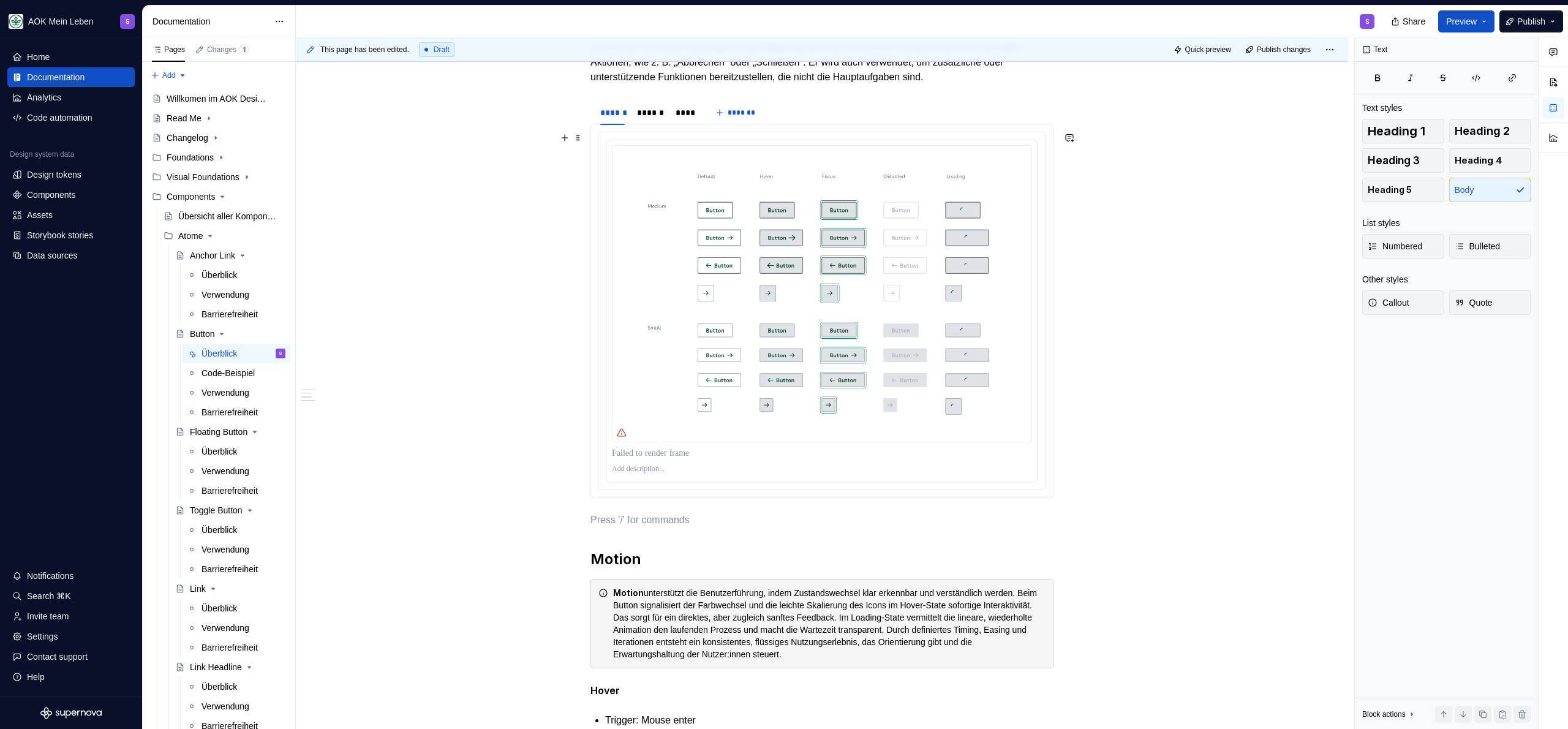
scroll to position [1096, 0]
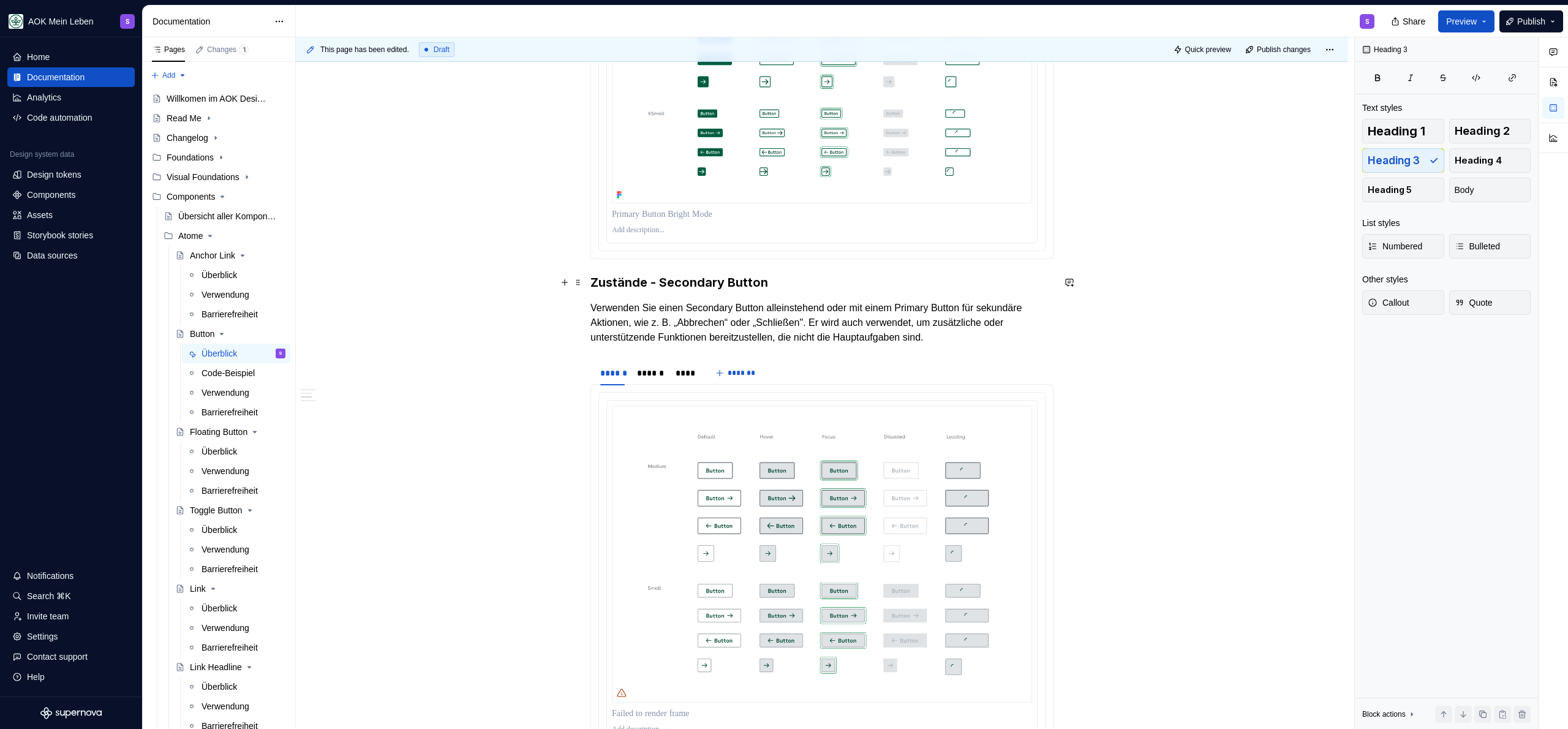
click at [700, 281] on h3 "Zustände - Secondary Button" at bounding box center [822, 282] width 463 height 17
click at [700, 280] on h3 "Zustände - Secondary Button" at bounding box center [822, 282] width 463 height 17
copy h3 "Zustände - Secondary Button"
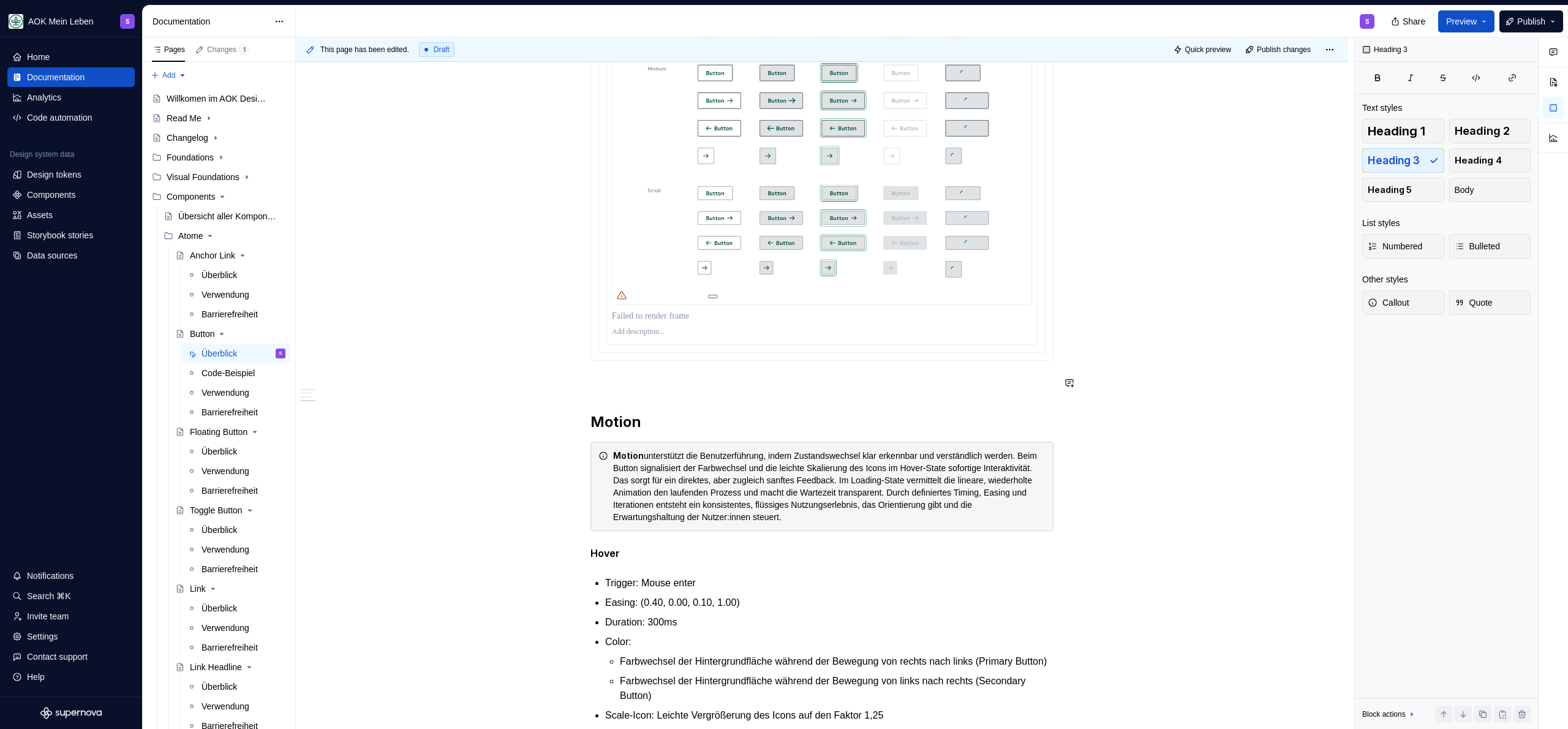
click at [617, 361] on section "****** ****** **** *******" at bounding box center [822, 161] width 463 height 399
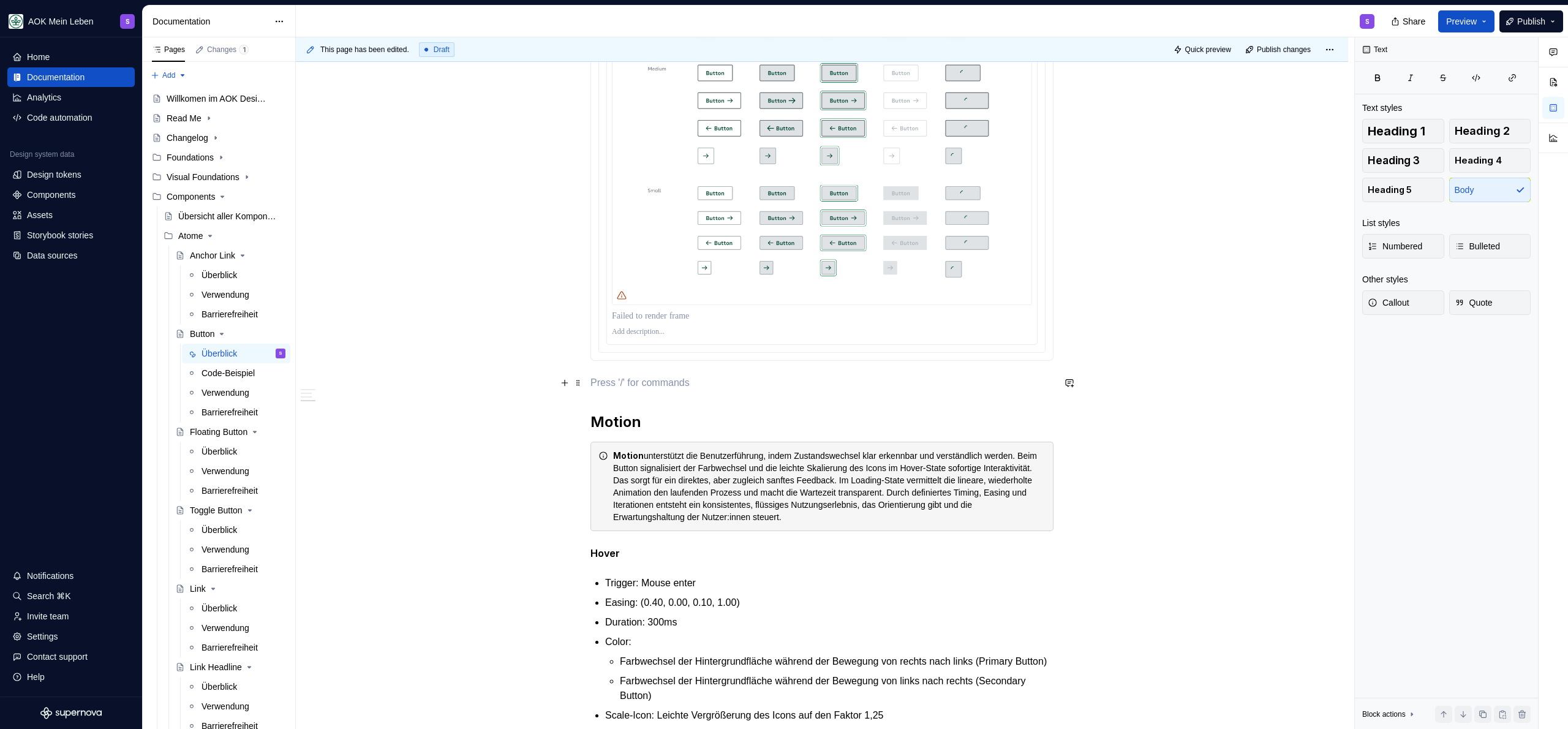
paste div
click at [661, 385] on p "Zustände - Secondary Button" at bounding box center [822, 383] width 463 height 15
click at [738, 388] on p "Zustände - Tertiary Button" at bounding box center [822, 383] width 463 height 15
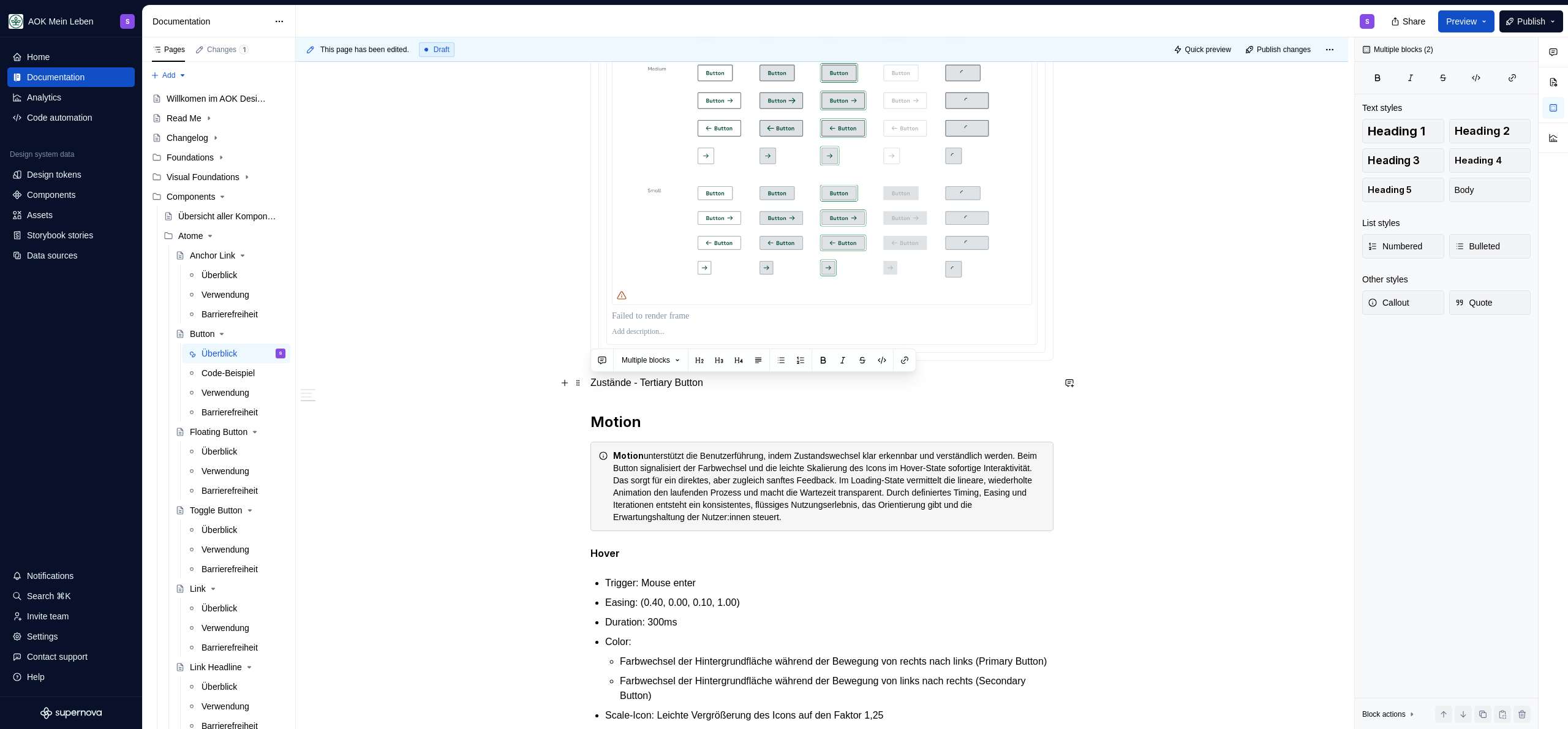
click at [738, 388] on p "Zustände - Tertiary Button" at bounding box center [822, 383] width 463 height 15
click at [681, 363] on button "button" at bounding box center [684, 359] width 17 height 17
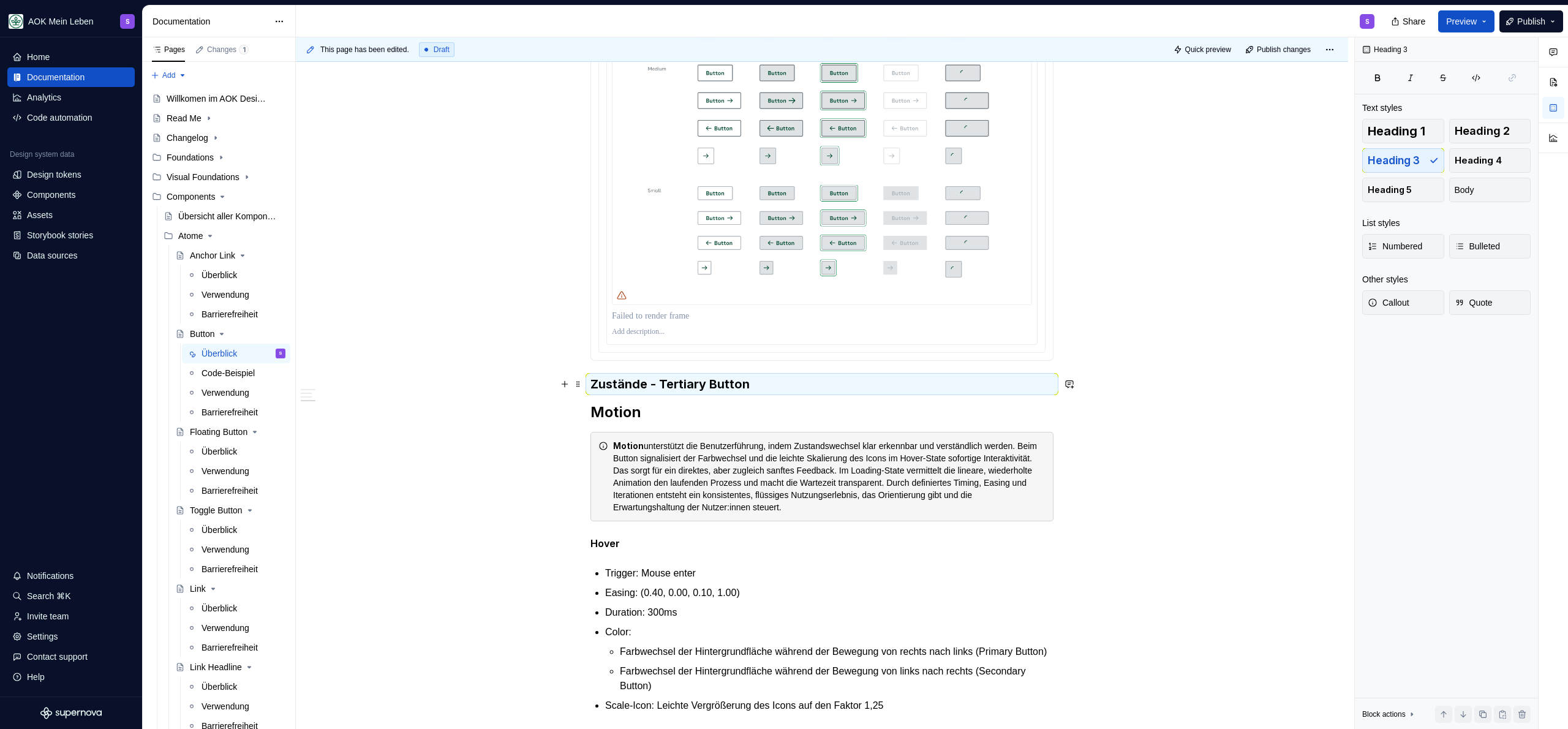
click at [720, 384] on h3 "Zustände - Tertiary Button" at bounding box center [822, 384] width 463 height 17
click at [694, 361] on button "button" at bounding box center [684, 359] width 17 height 17
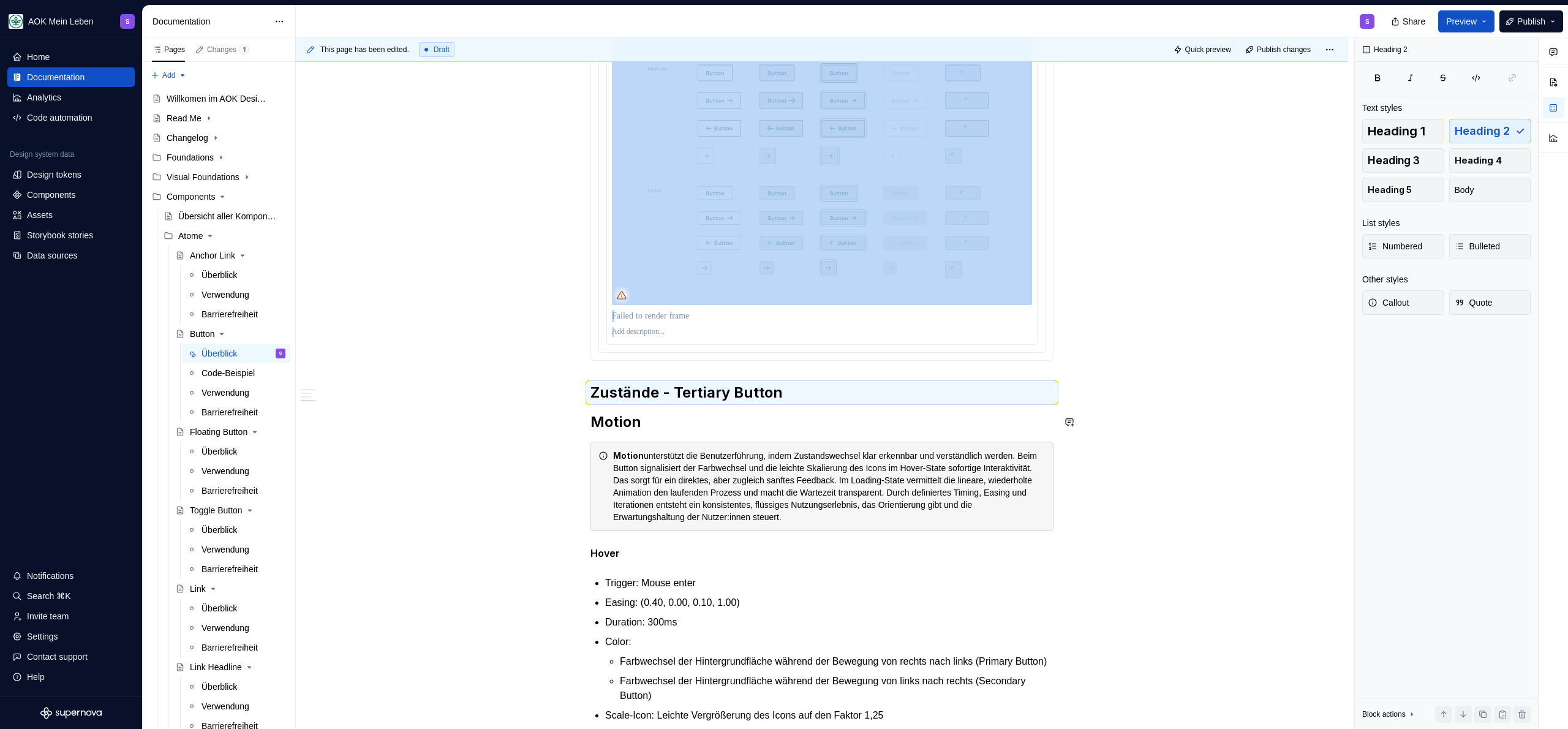
click at [785, 401] on h2 "Zustände - Tertiary Button" at bounding box center [822, 392] width 463 height 19
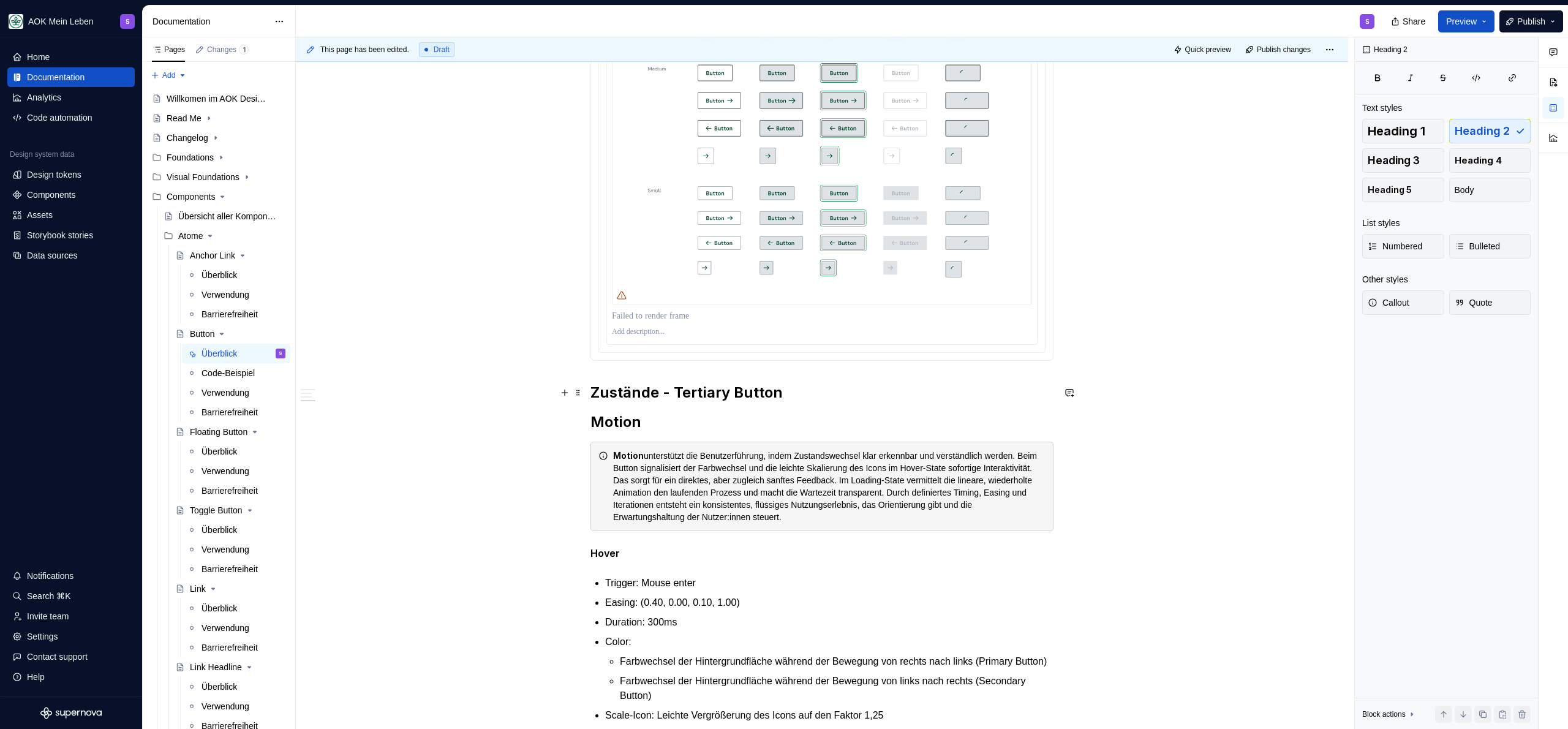
click at [790, 392] on h2 "Zustände - Tertiary Button" at bounding box center [822, 392] width 463 height 19
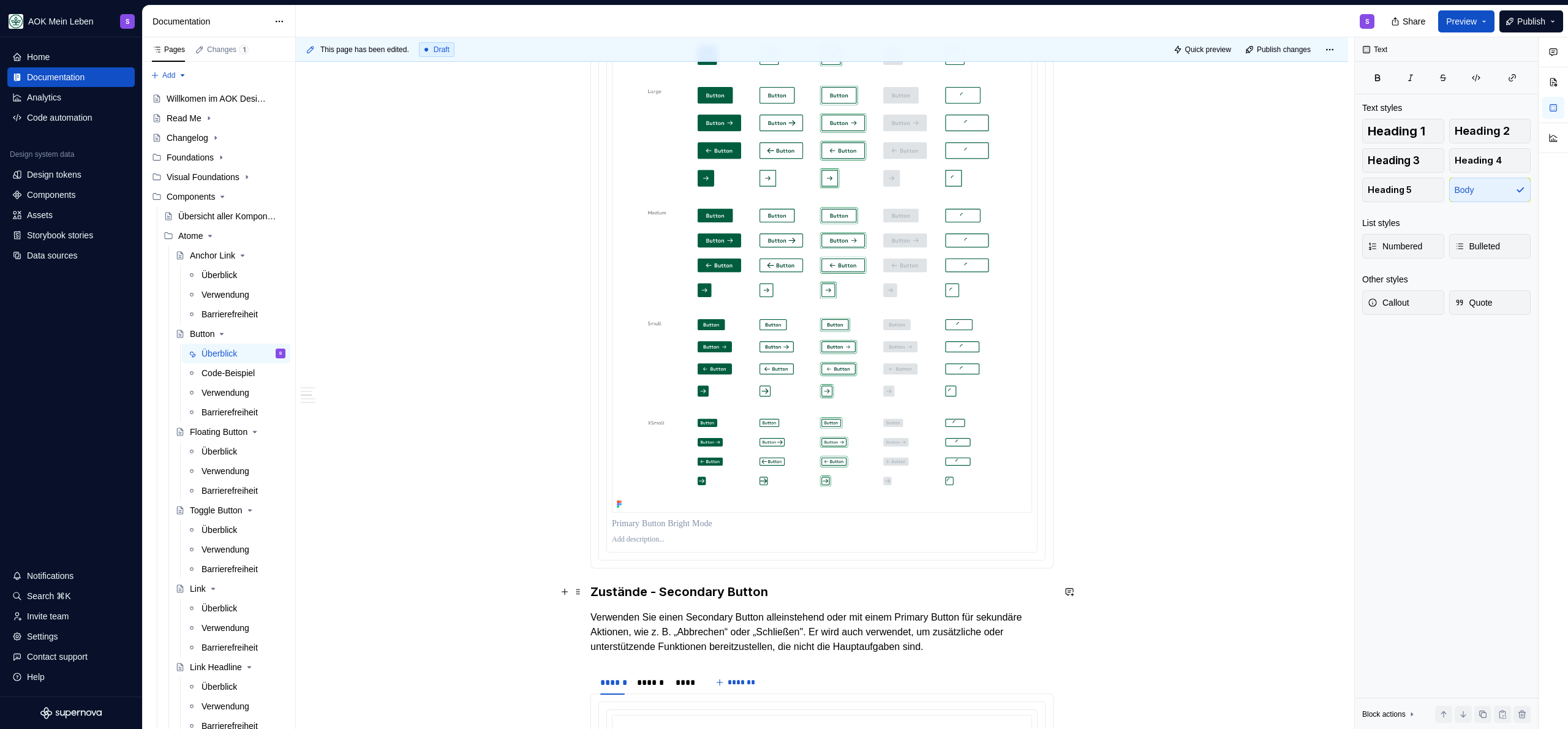
scroll to position [809, 0]
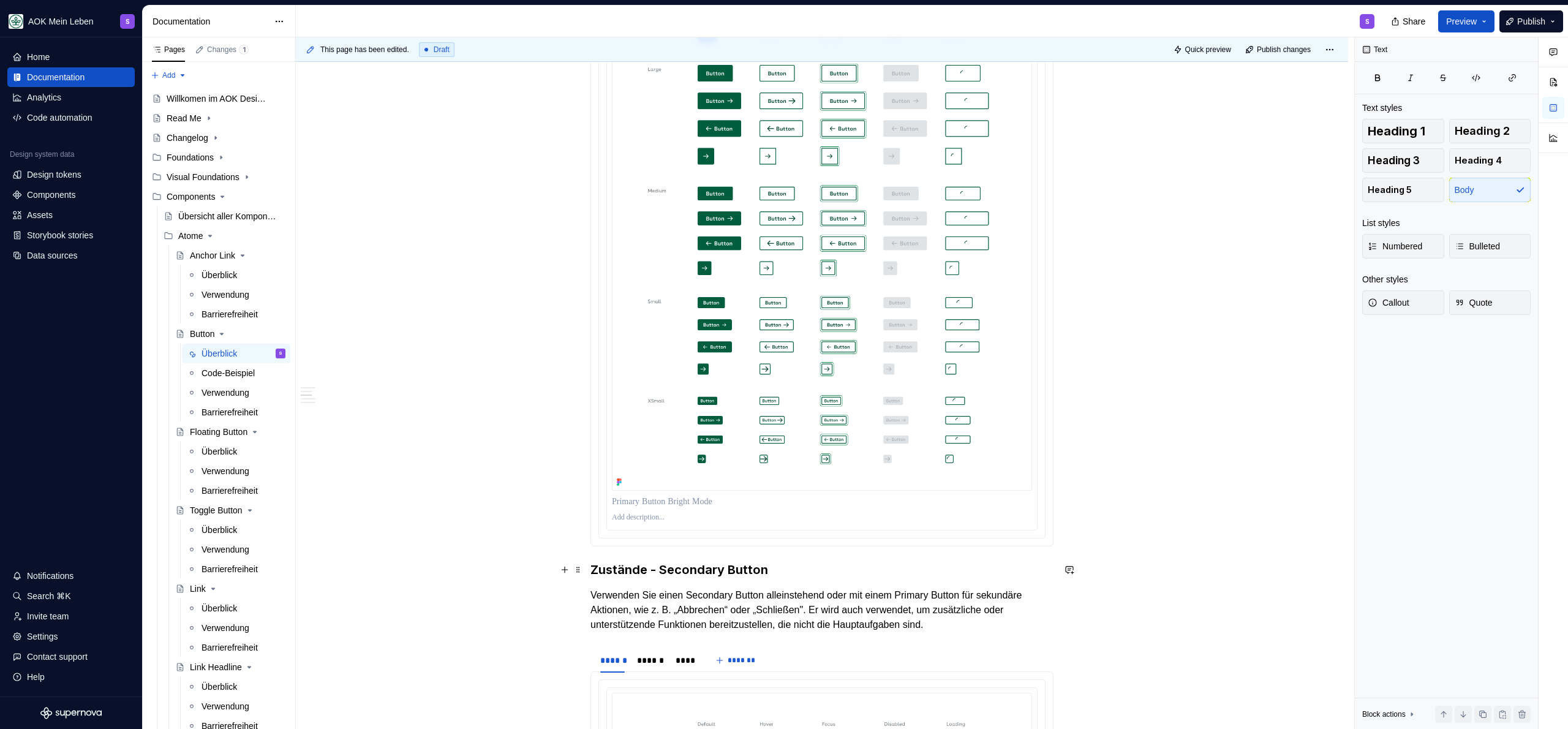
click at [691, 562] on h3 "Zustände - Secondary Button" at bounding box center [822, 569] width 463 height 17
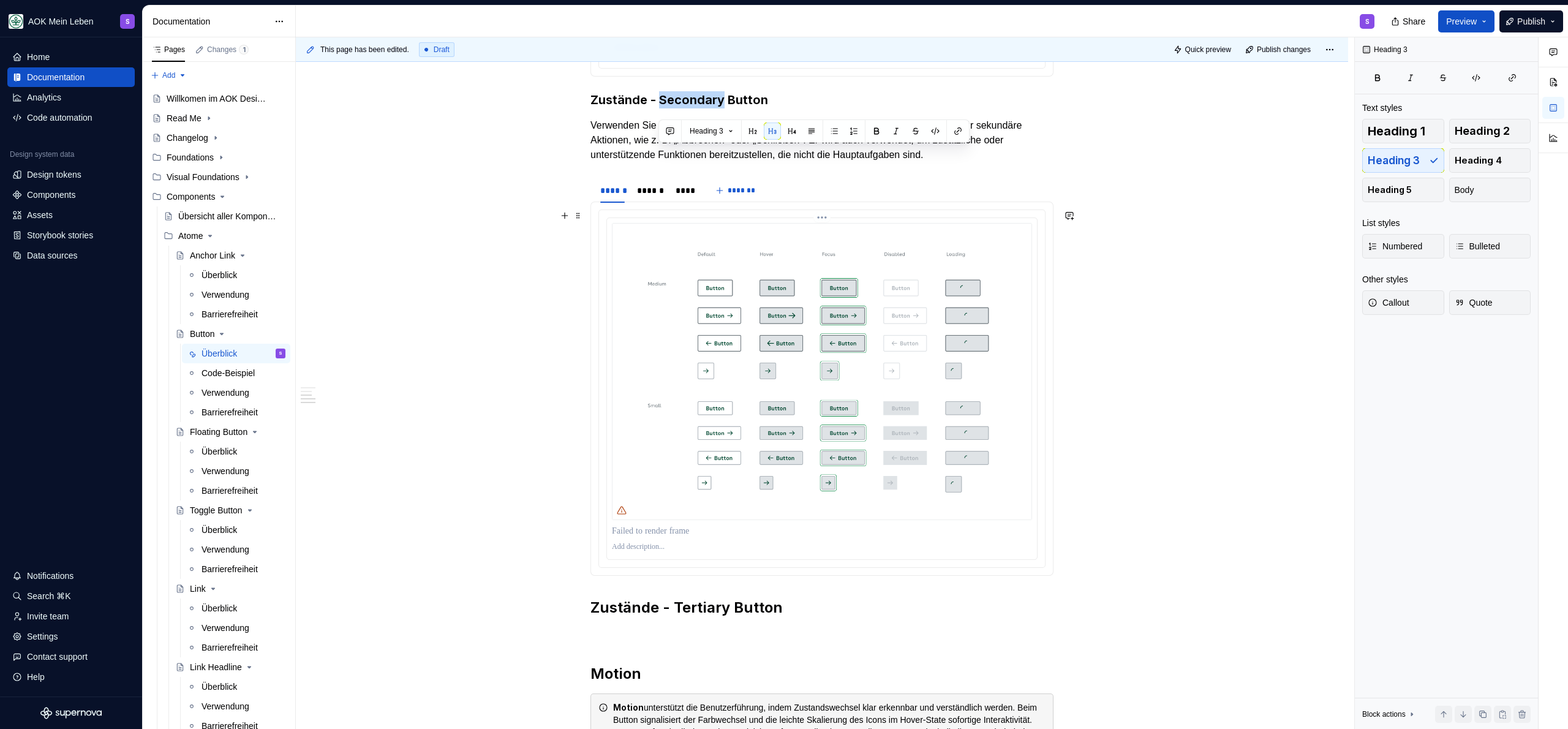
scroll to position [1621, 0]
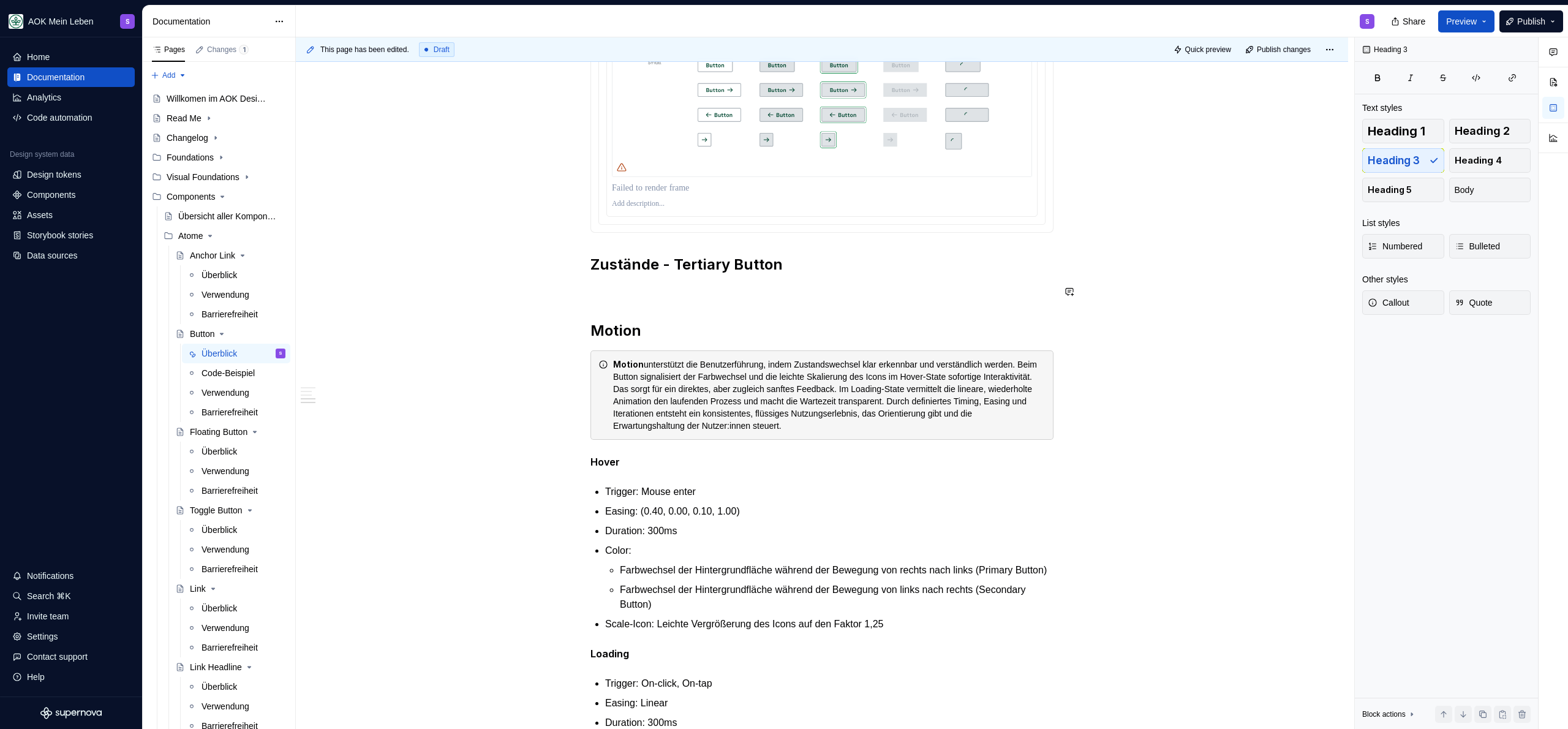
click at [835, 258] on h2 "Zustände - Tertiary Button" at bounding box center [822, 265] width 463 height 19
click at [705, 245] on button "button" at bounding box center [704, 239] width 17 height 17
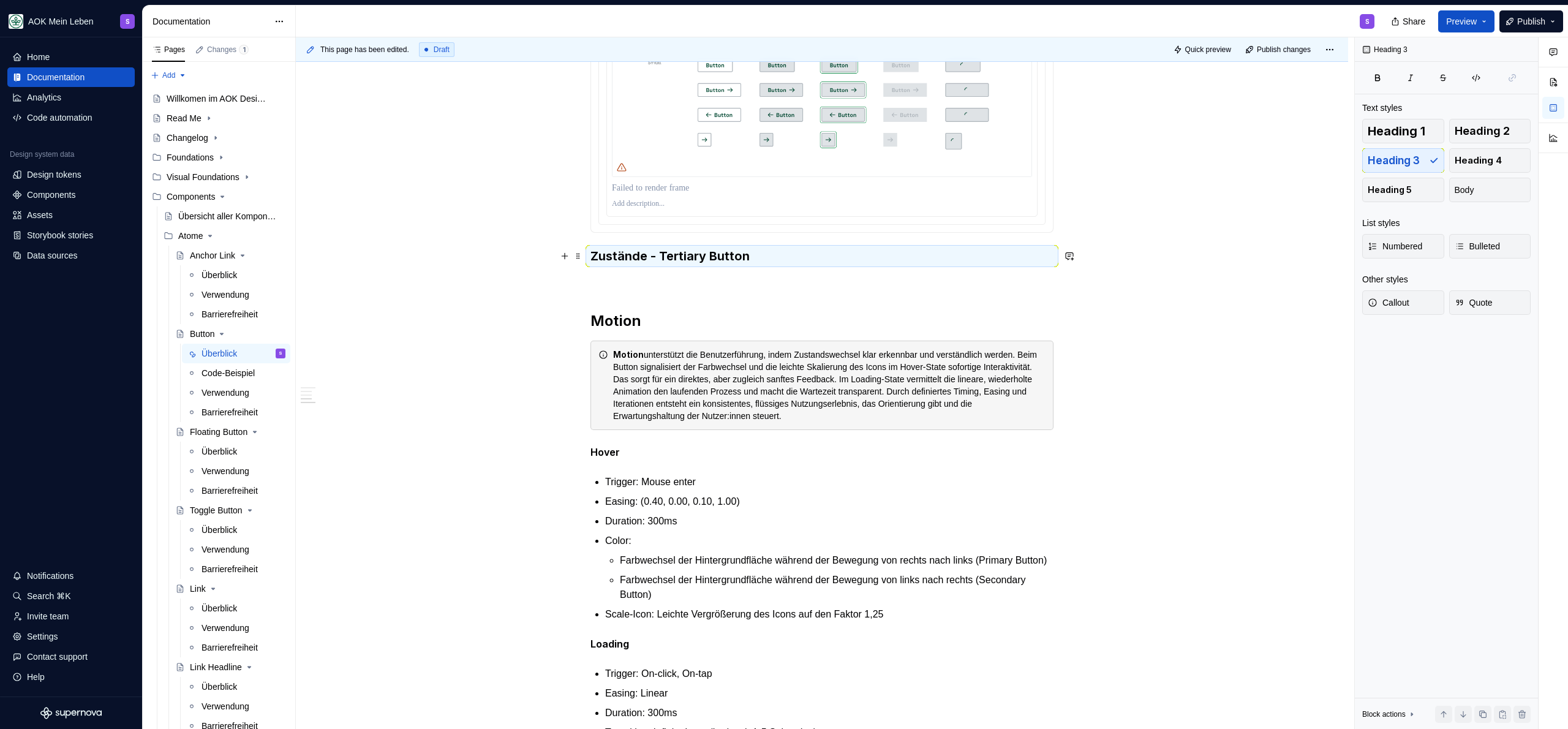
click at [729, 252] on h3 "Zustände - Tertiary Button" at bounding box center [822, 256] width 463 height 17
click at [739, 276] on html at bounding box center [747, 266] width 31 height 21
click at [656, 280] on p at bounding box center [822, 282] width 463 height 15
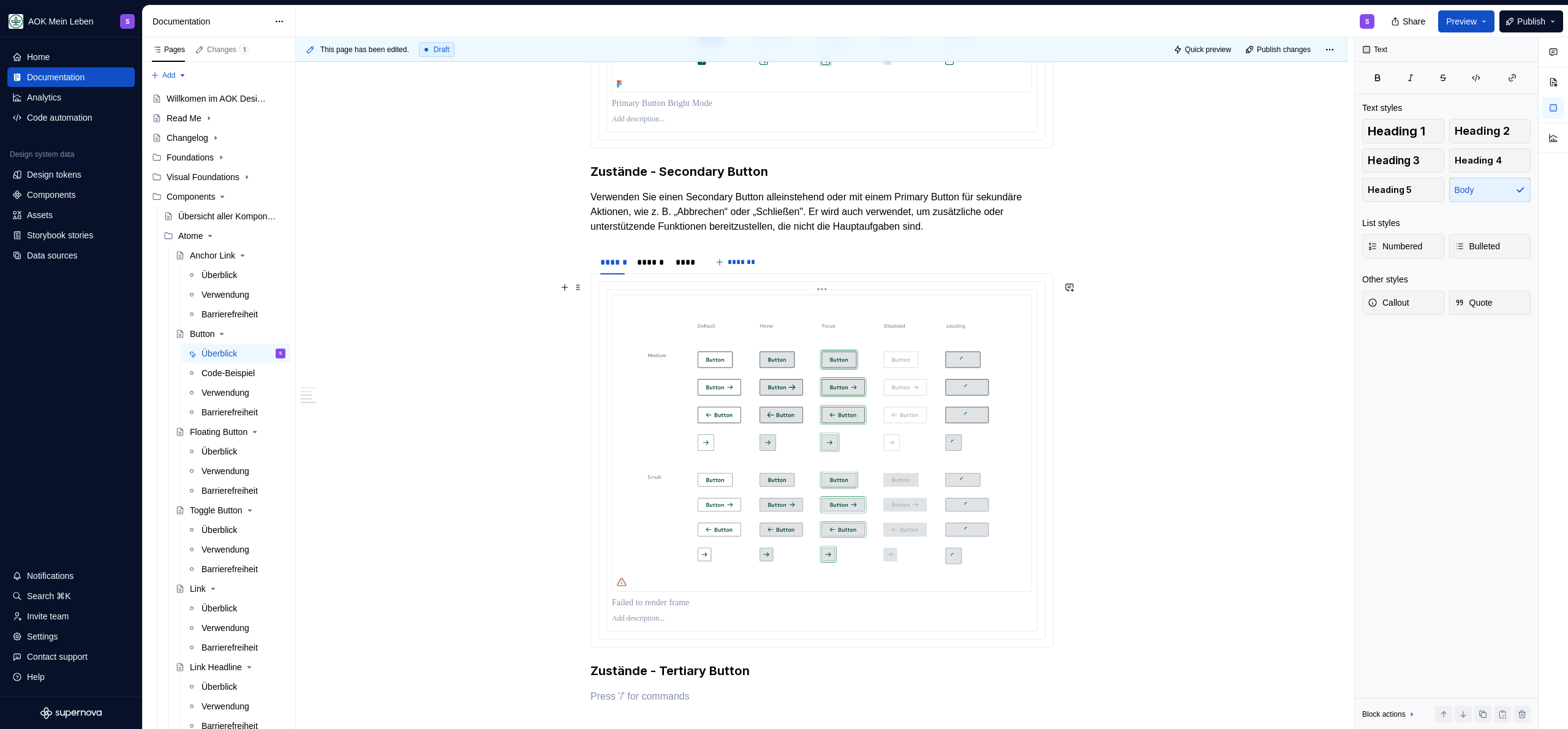
scroll to position [1204, 0]
click at [576, 256] on span at bounding box center [578, 258] width 10 height 17
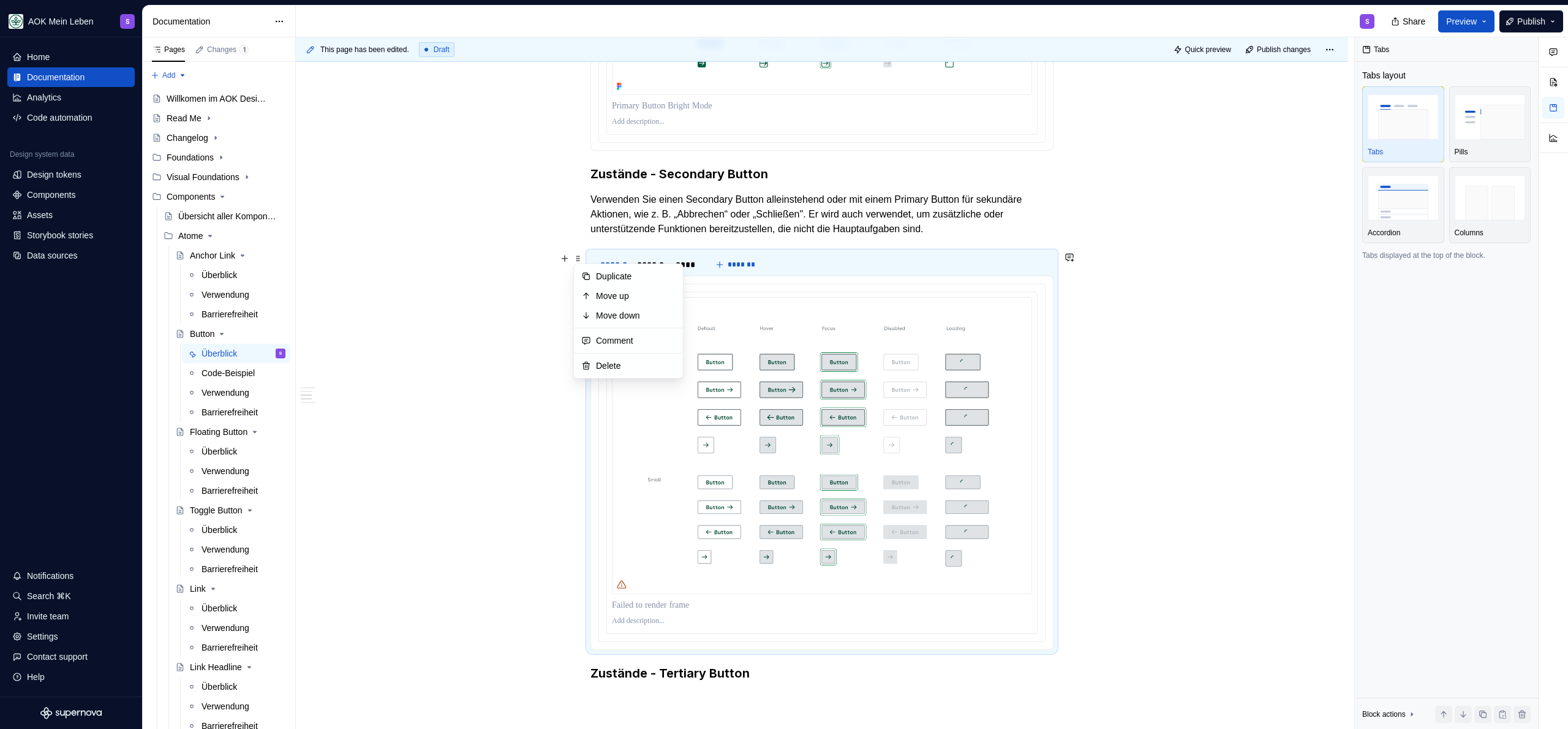
scroll to position [1455, 0]
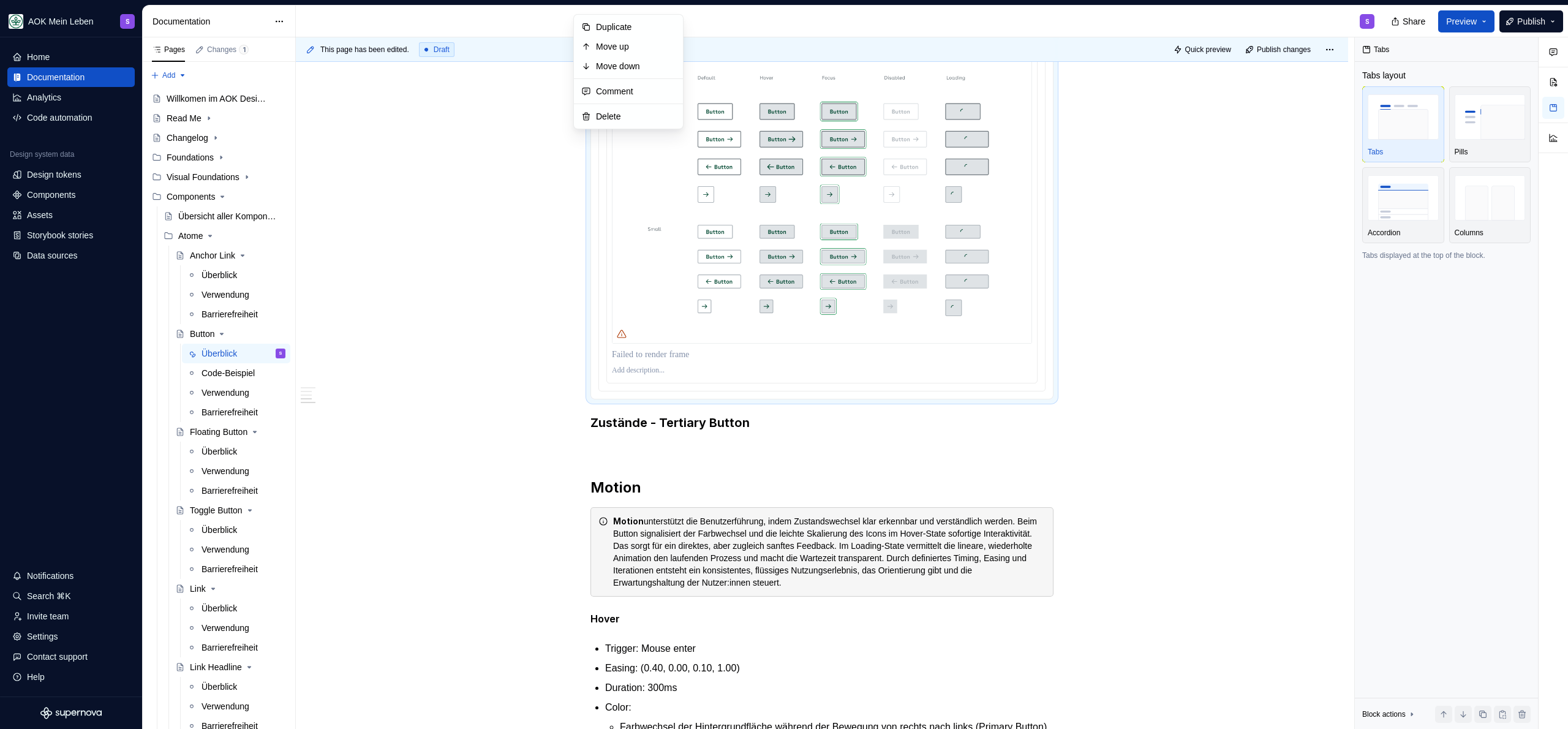
click at [590, 444] on p at bounding box center [822, 448] width 463 height 15
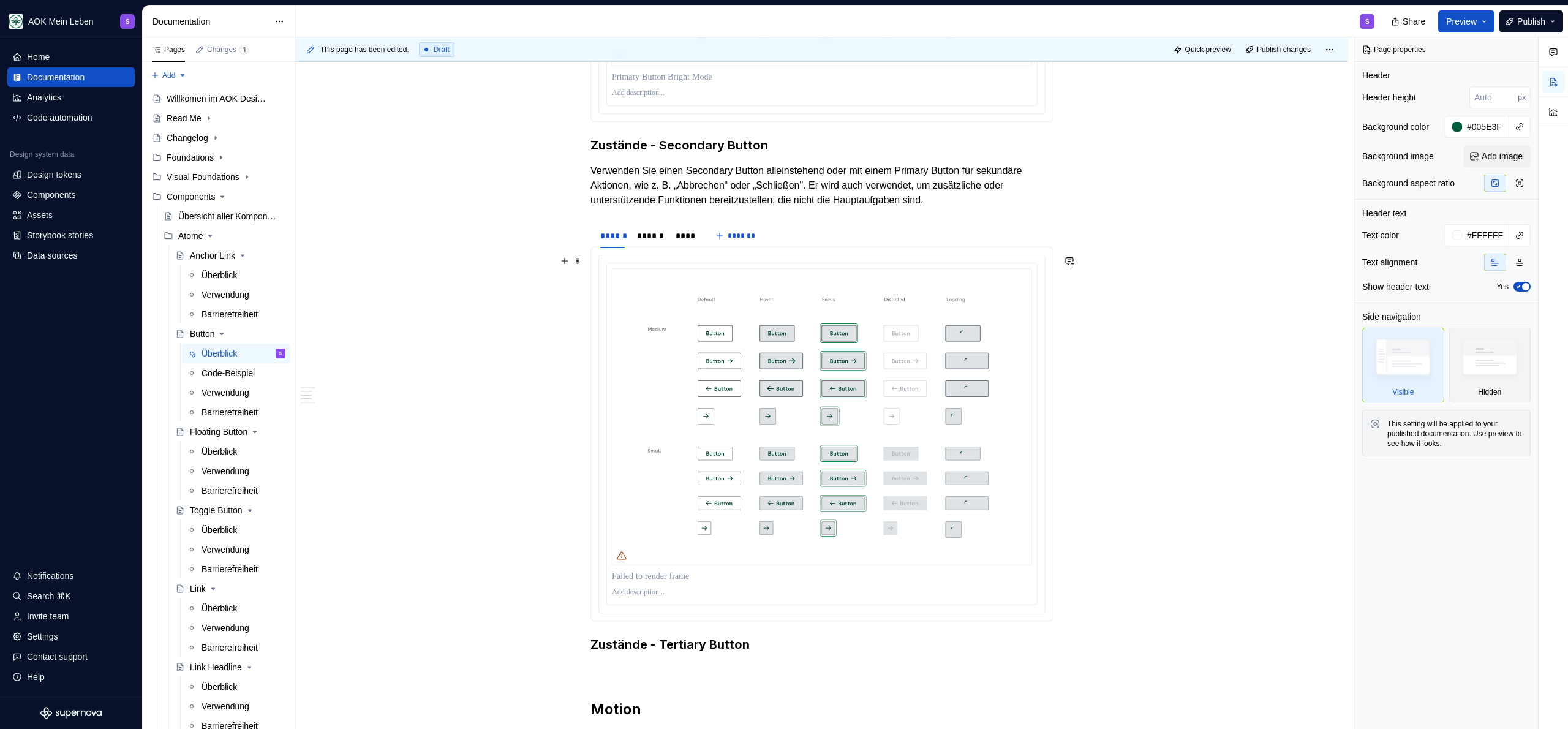
scroll to position [1185, 0]
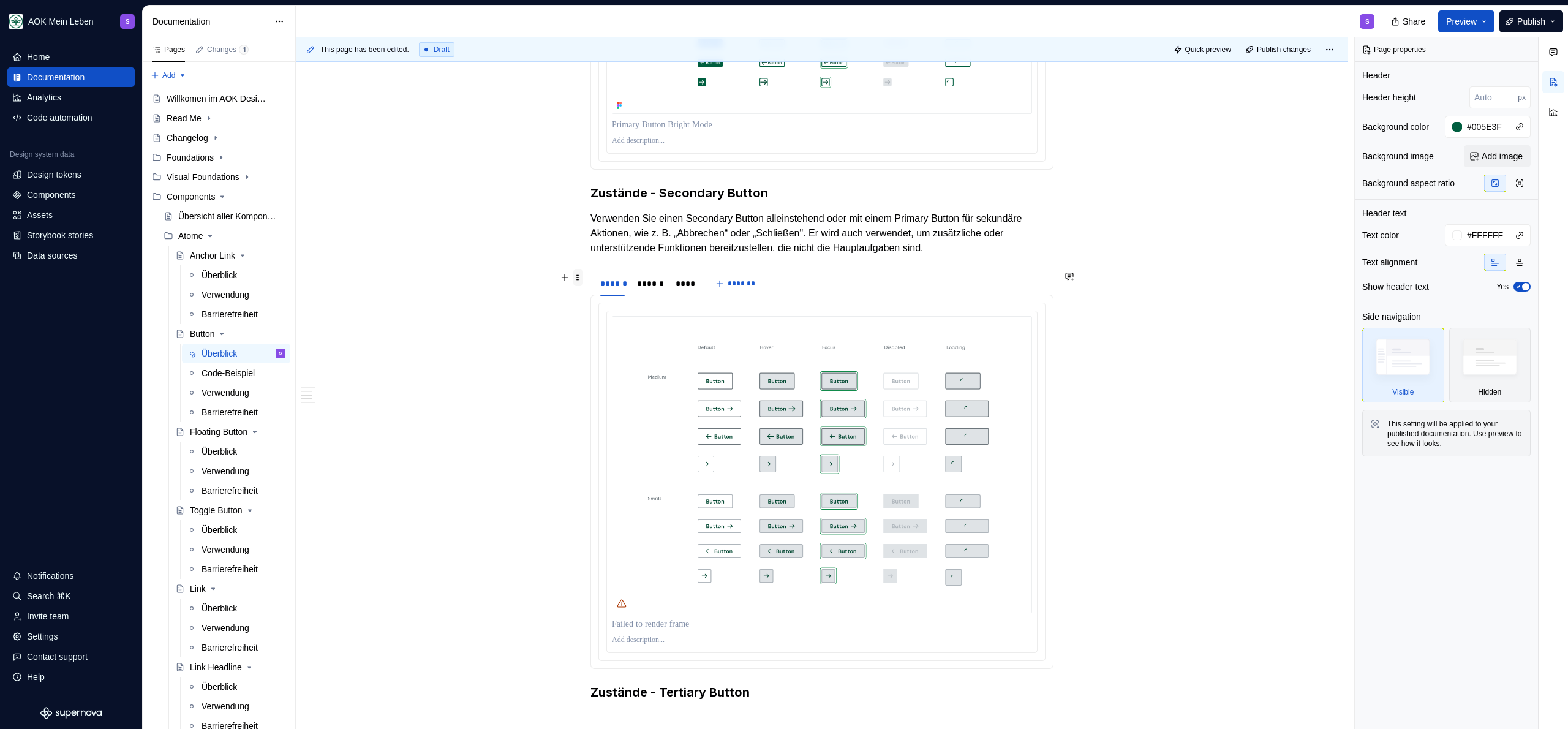
click at [580, 280] on span at bounding box center [578, 277] width 10 height 17
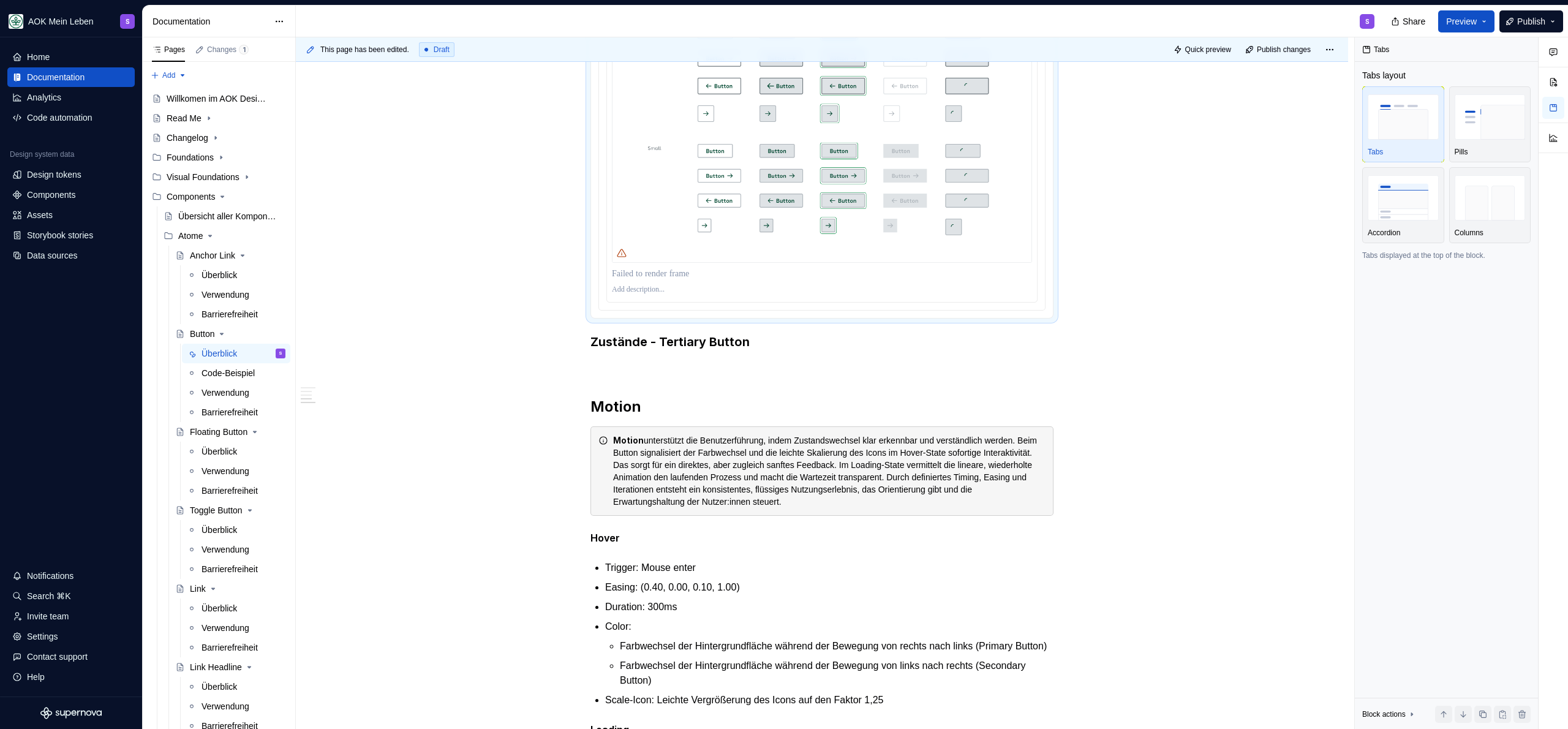
scroll to position [1592, 0]
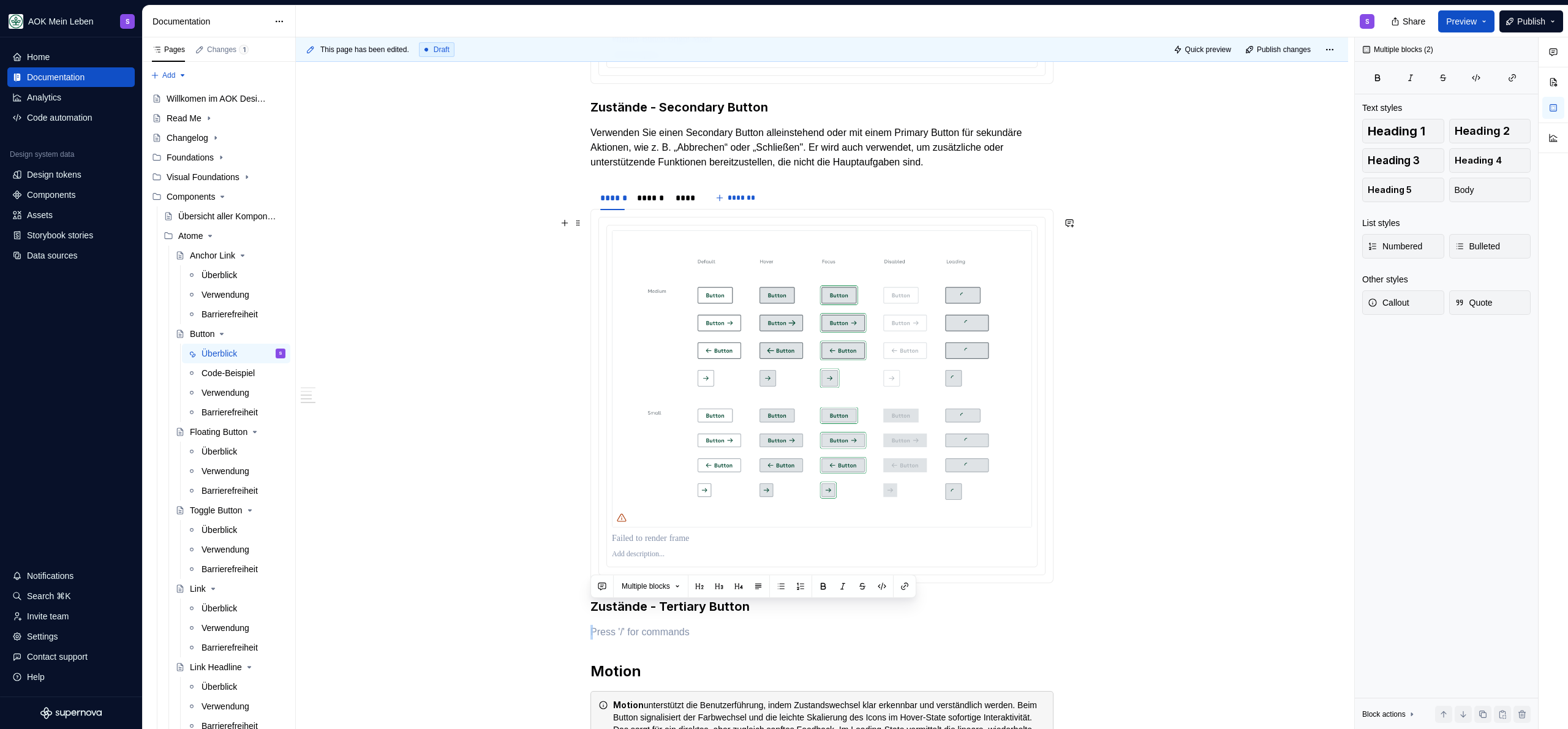
scroll to position [1265, 0]
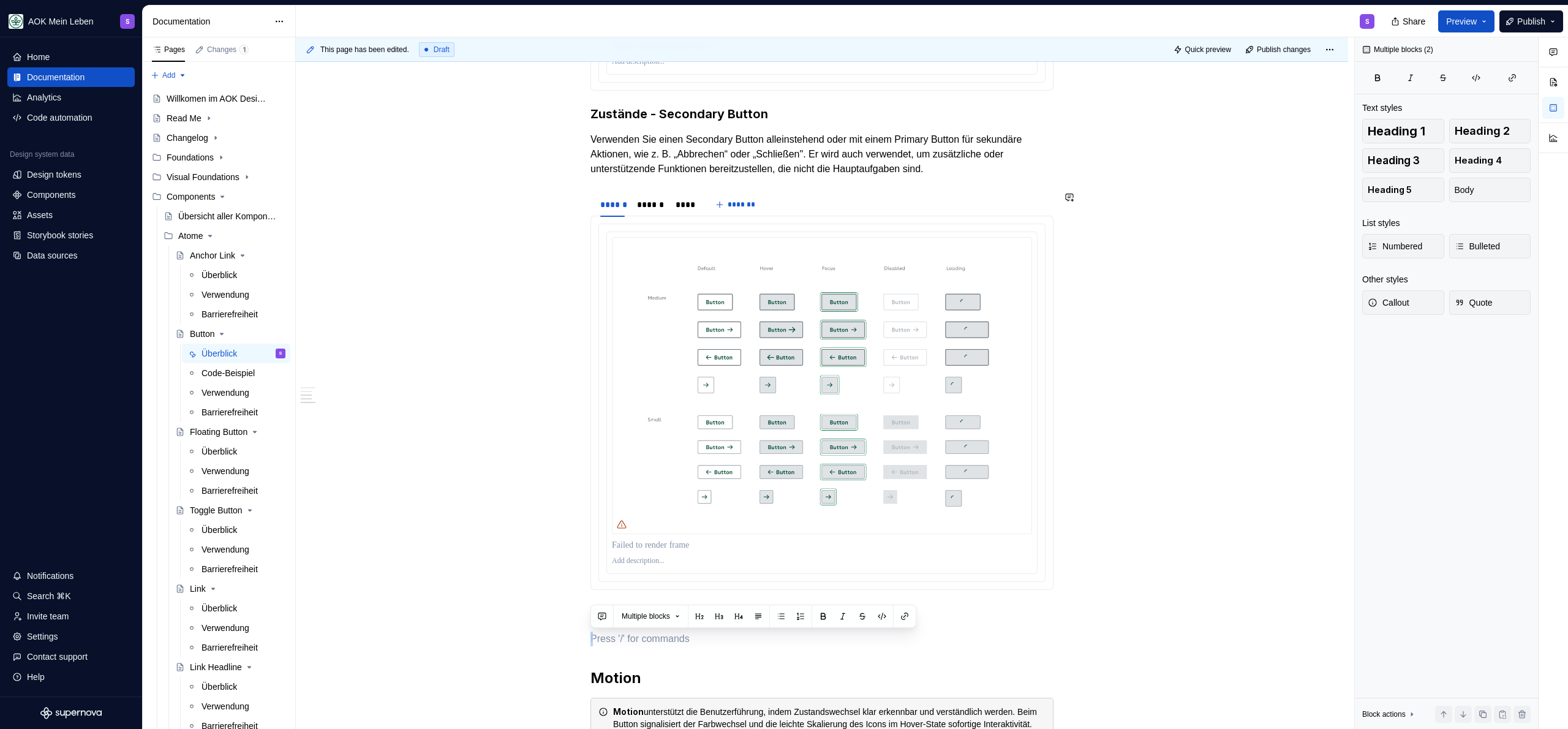
click at [602, 182] on div "**********" at bounding box center [822, 52] width 463 height 2090
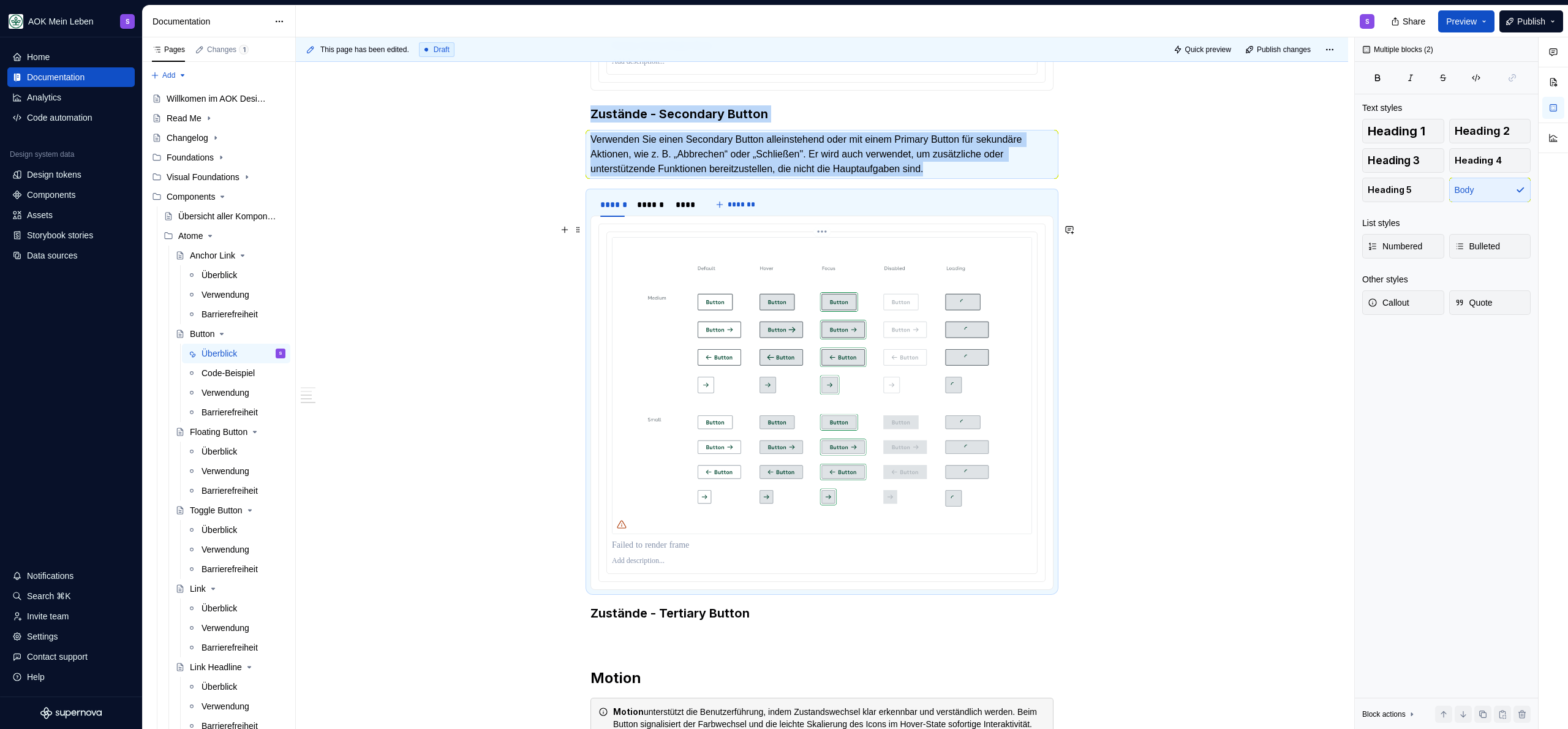
drag, startPoint x: 608, startPoint y: 187, endPoint x: 805, endPoint y: 434, distance: 315.9
click at [805, 434] on section "****** ****** **** *******" at bounding box center [822, 390] width 463 height 399
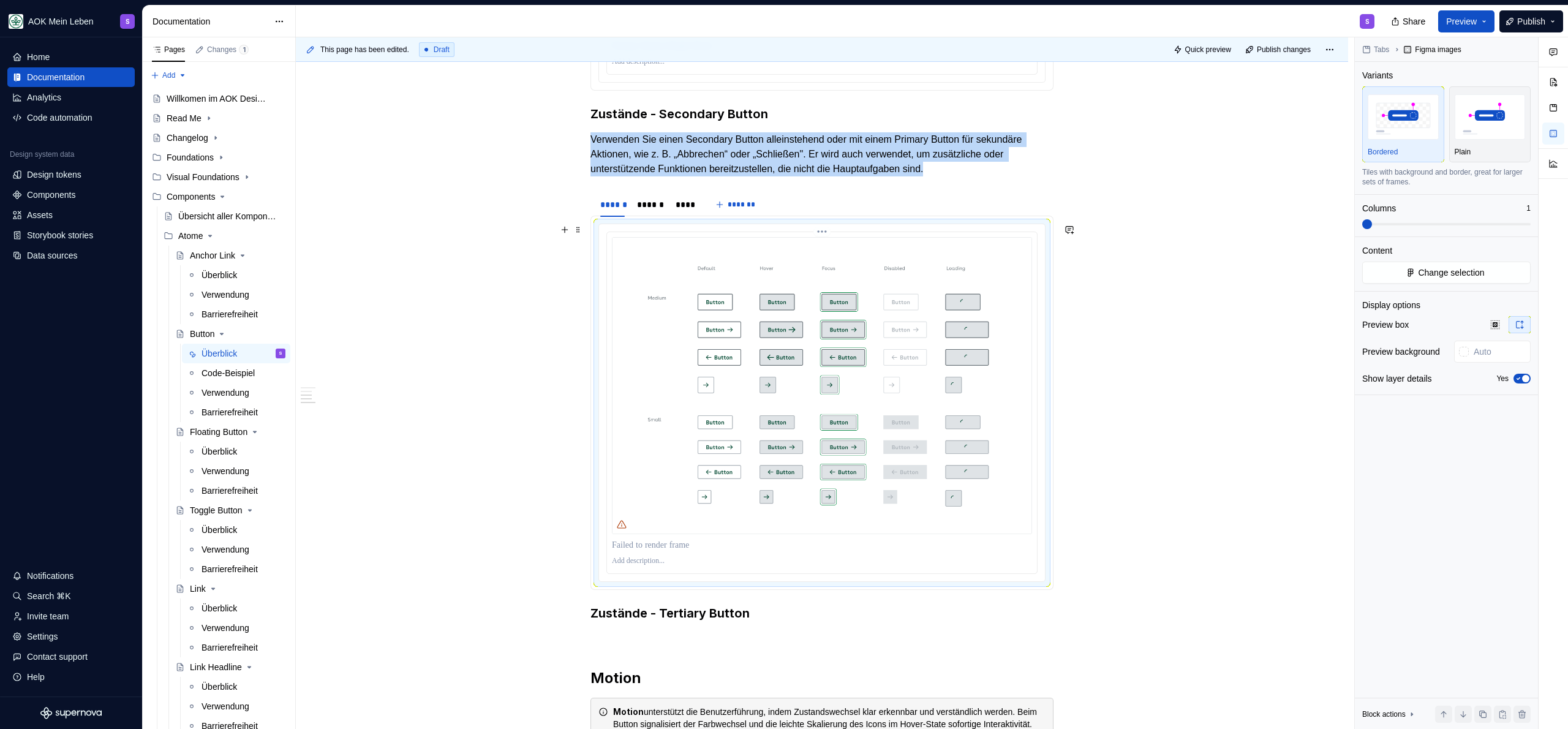
click at [754, 418] on img at bounding box center [822, 385] width 420 height 297
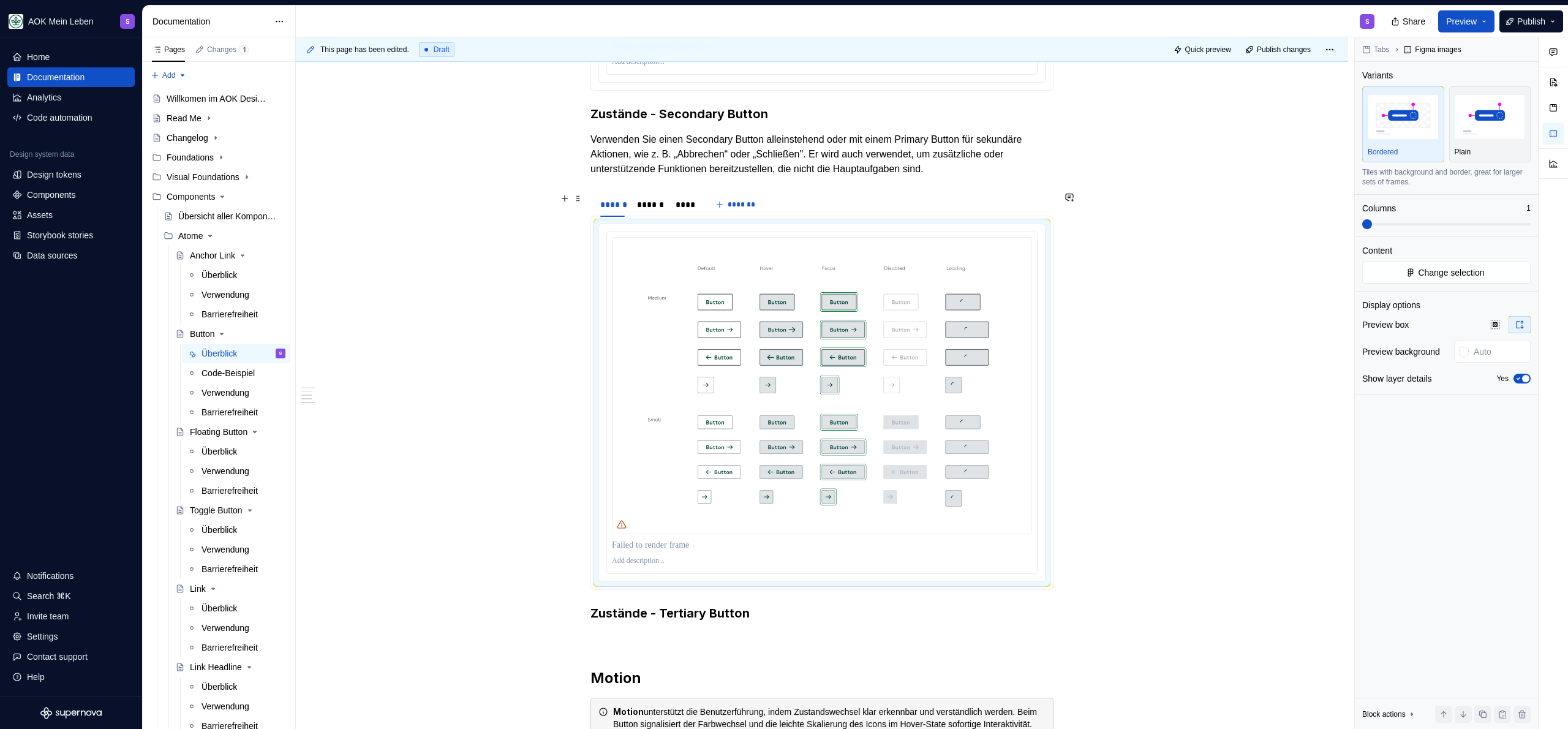
click at [819, 215] on div "****** ****** **** *******" at bounding box center [822, 205] width 463 height 24
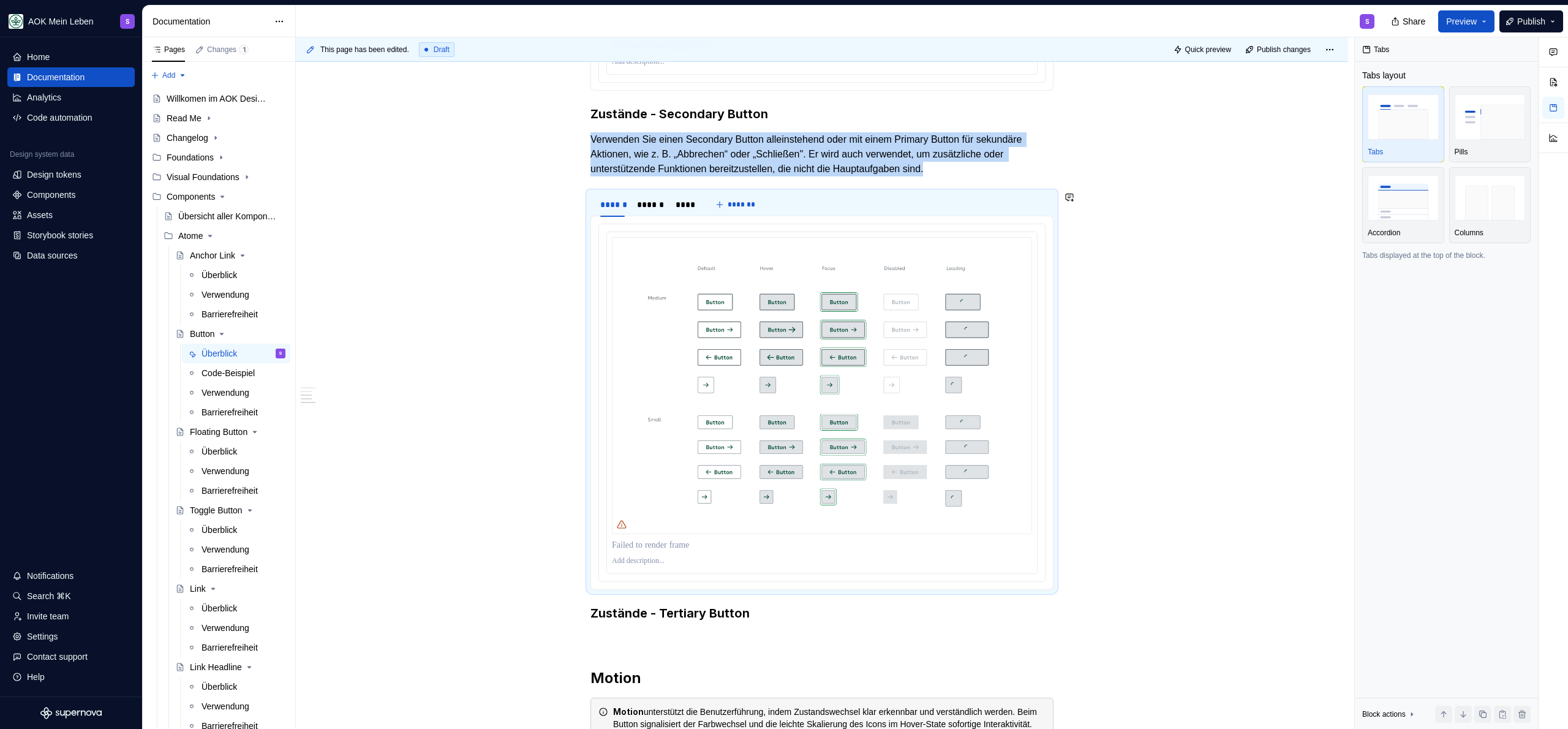
copy p "Verwenden Sie einen Secondary Button alleinstehend oder mit einem Primary Butto…"
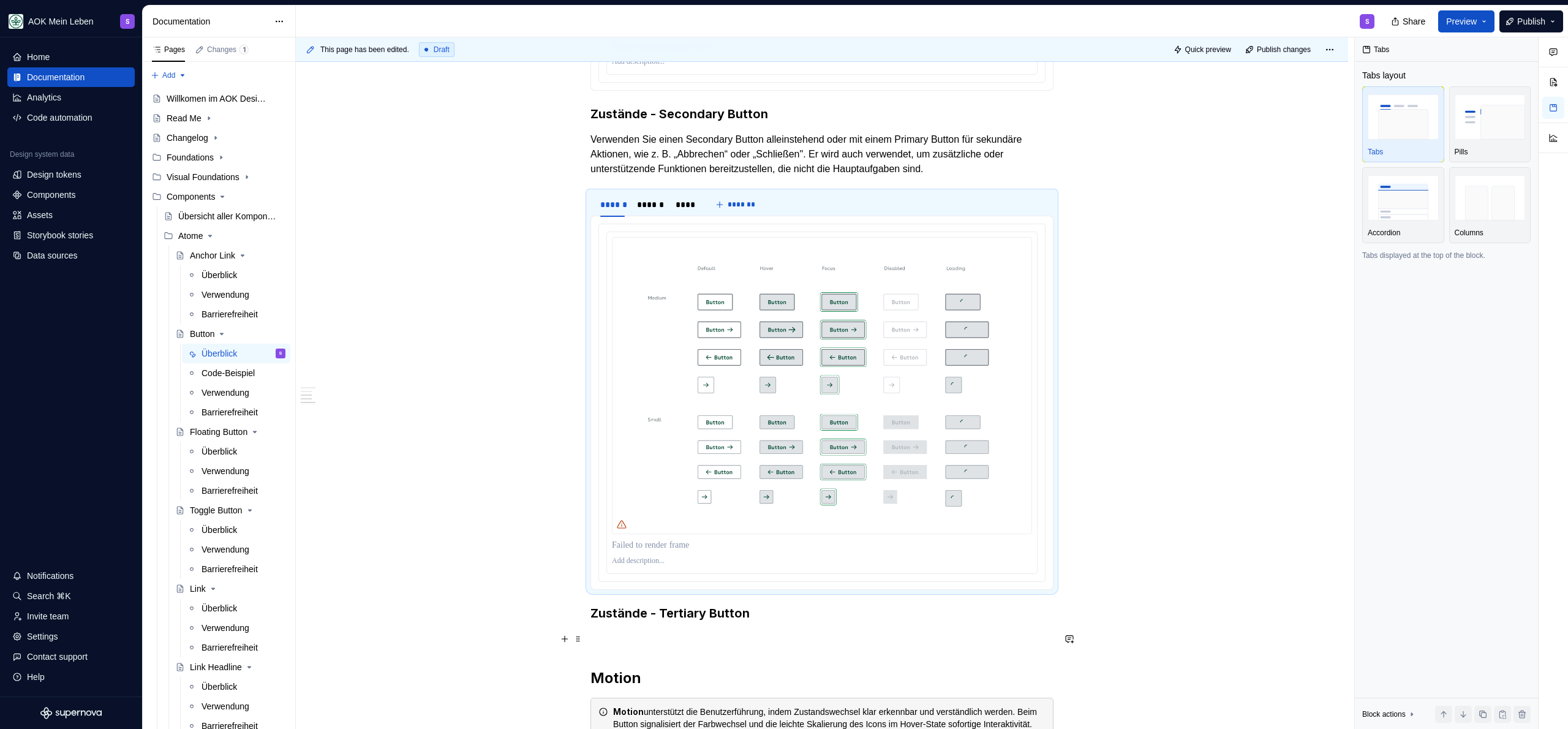
click at [606, 642] on p at bounding box center [822, 638] width 463 height 15
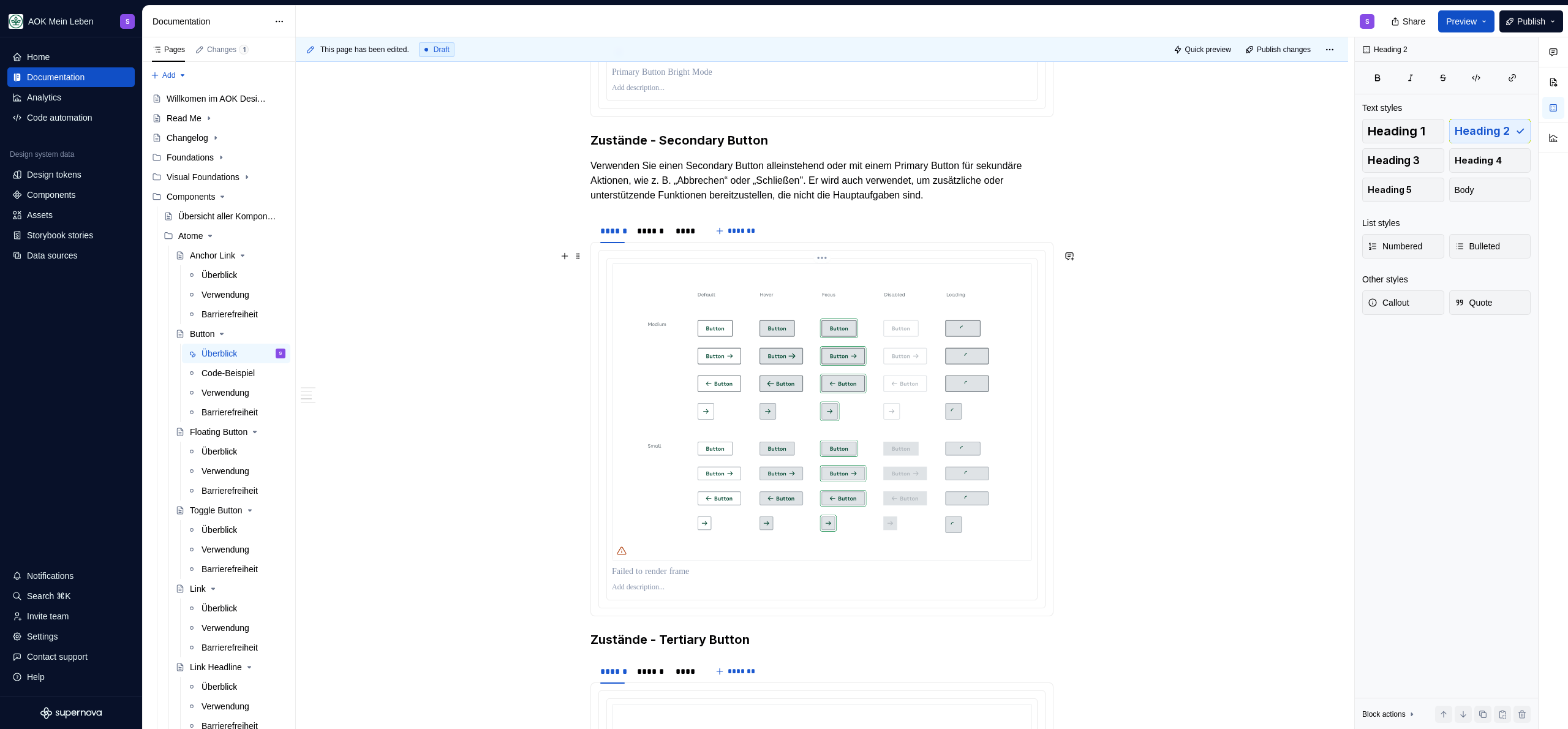
scroll to position [1131, 0]
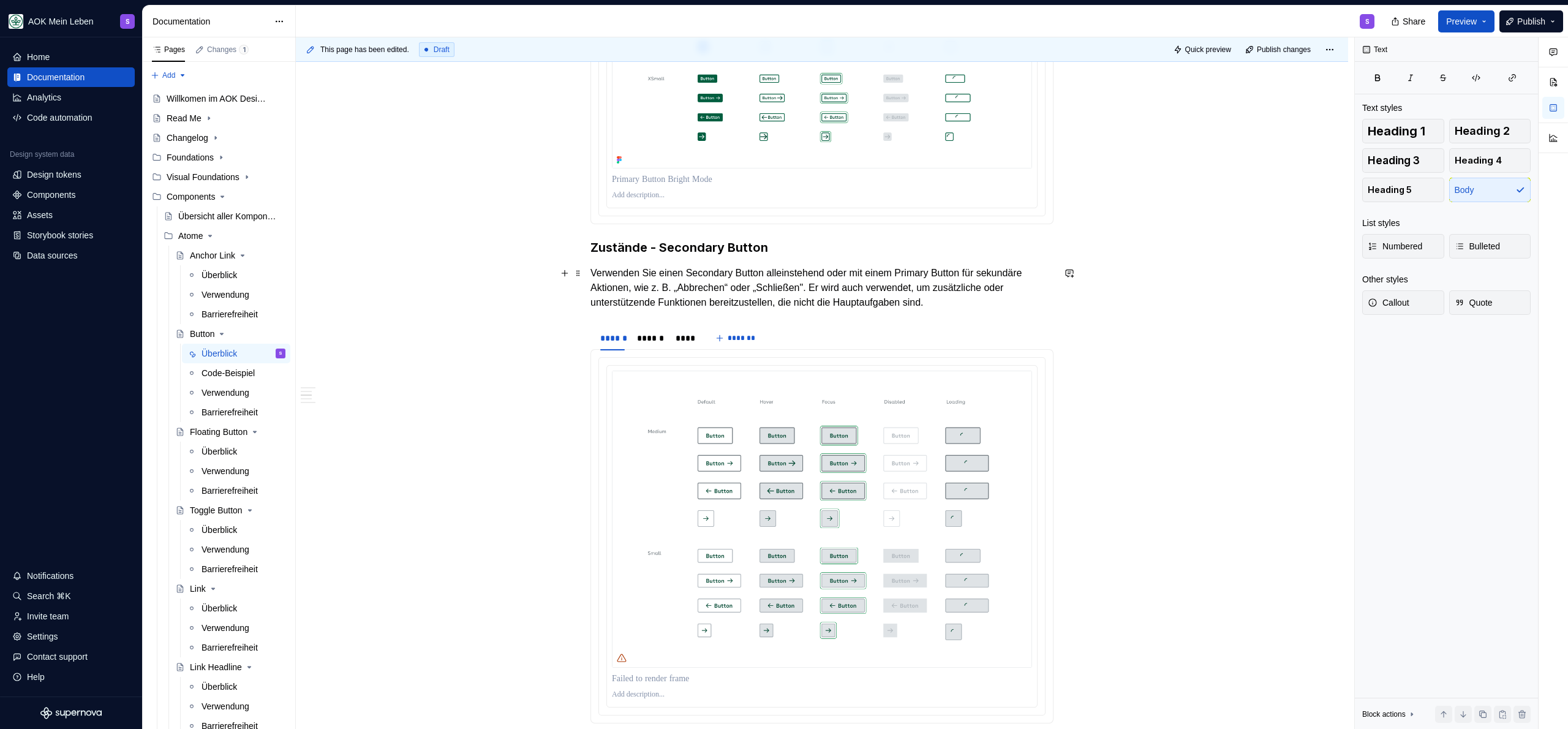
click at [674, 283] on p "Verwenden Sie einen Secondary Button alleinstehend oder mit einem Primary Butto…" at bounding box center [822, 287] width 463 height 44
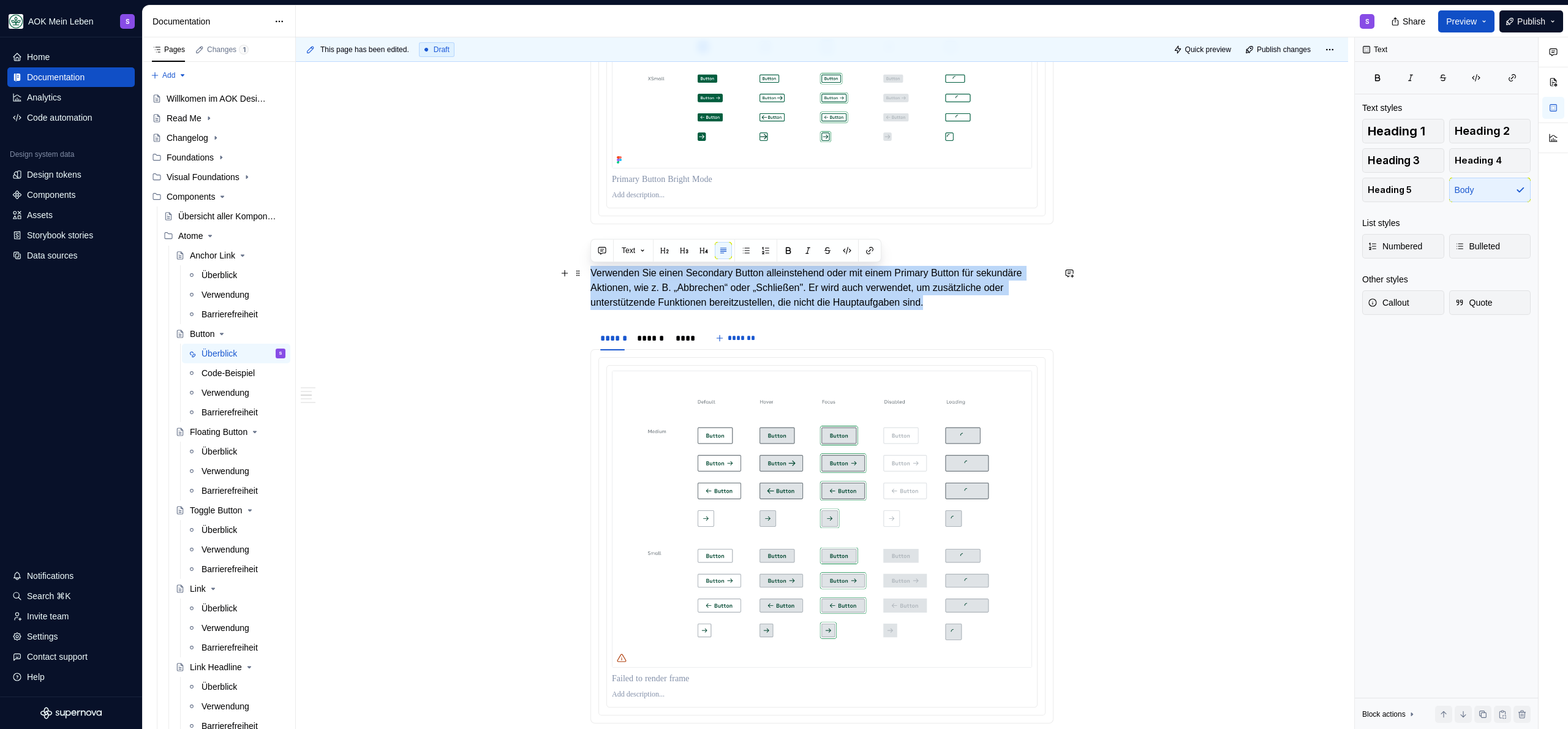
click at [674, 284] on p "Verwenden Sie einen Secondary Button alleinstehend oder mit einem Primary Butto…" at bounding box center [822, 287] width 463 height 44
copy p "Verwenden Sie einen Secondary Button alleinstehend oder mit einem Primary Butto…"
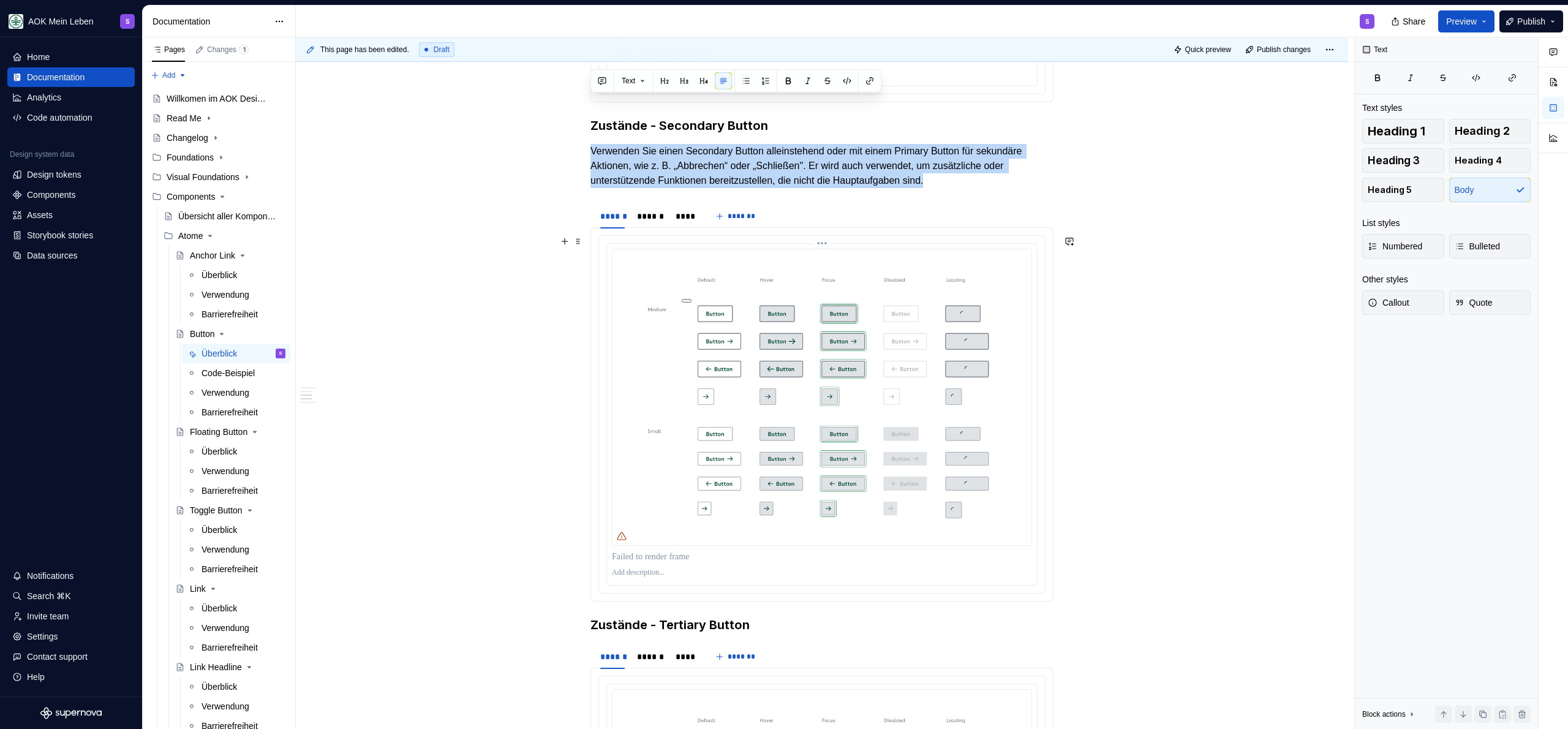
scroll to position [1370, 0]
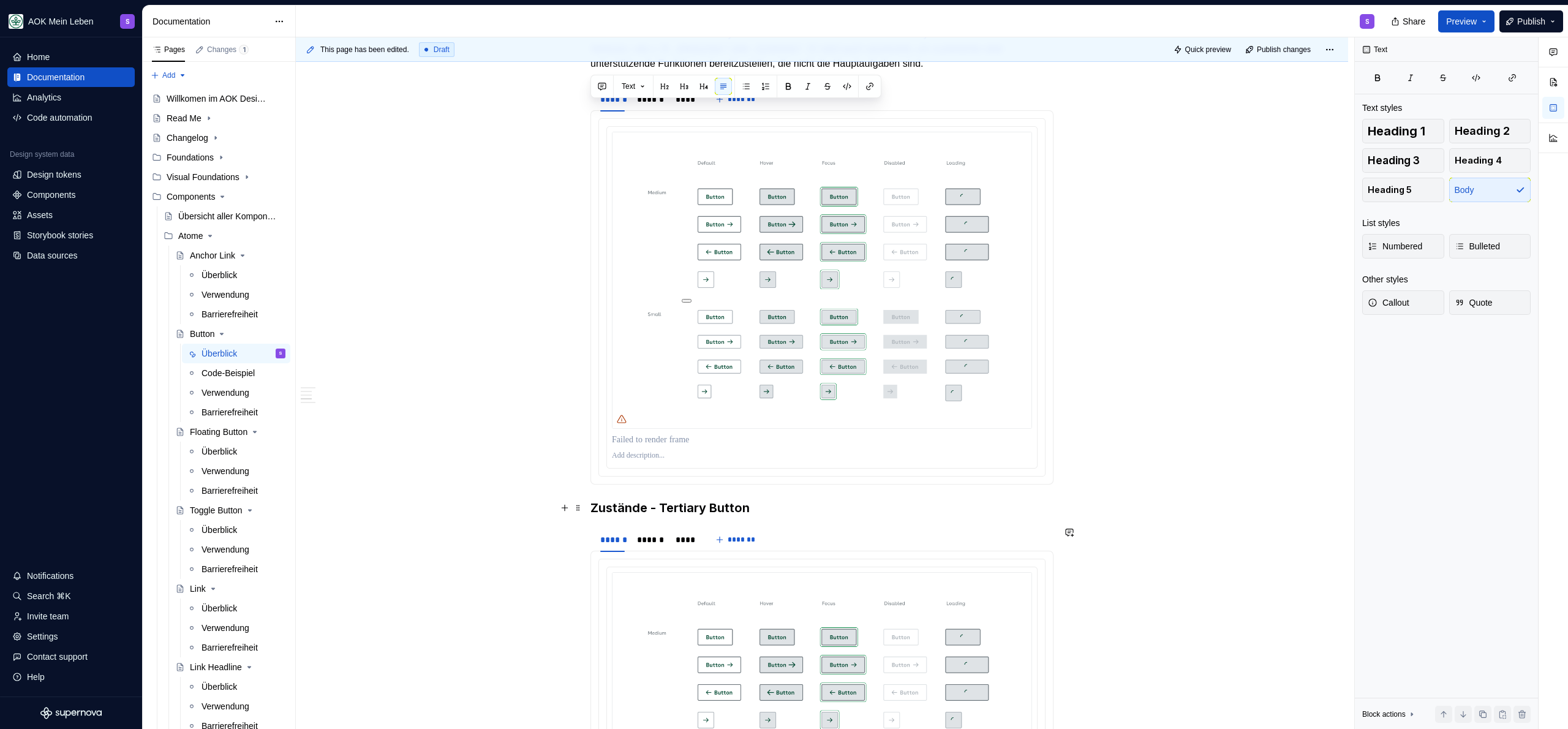
click at [767, 506] on h3 "Zustände - Tertiary Button" at bounding box center [822, 507] width 463 height 17
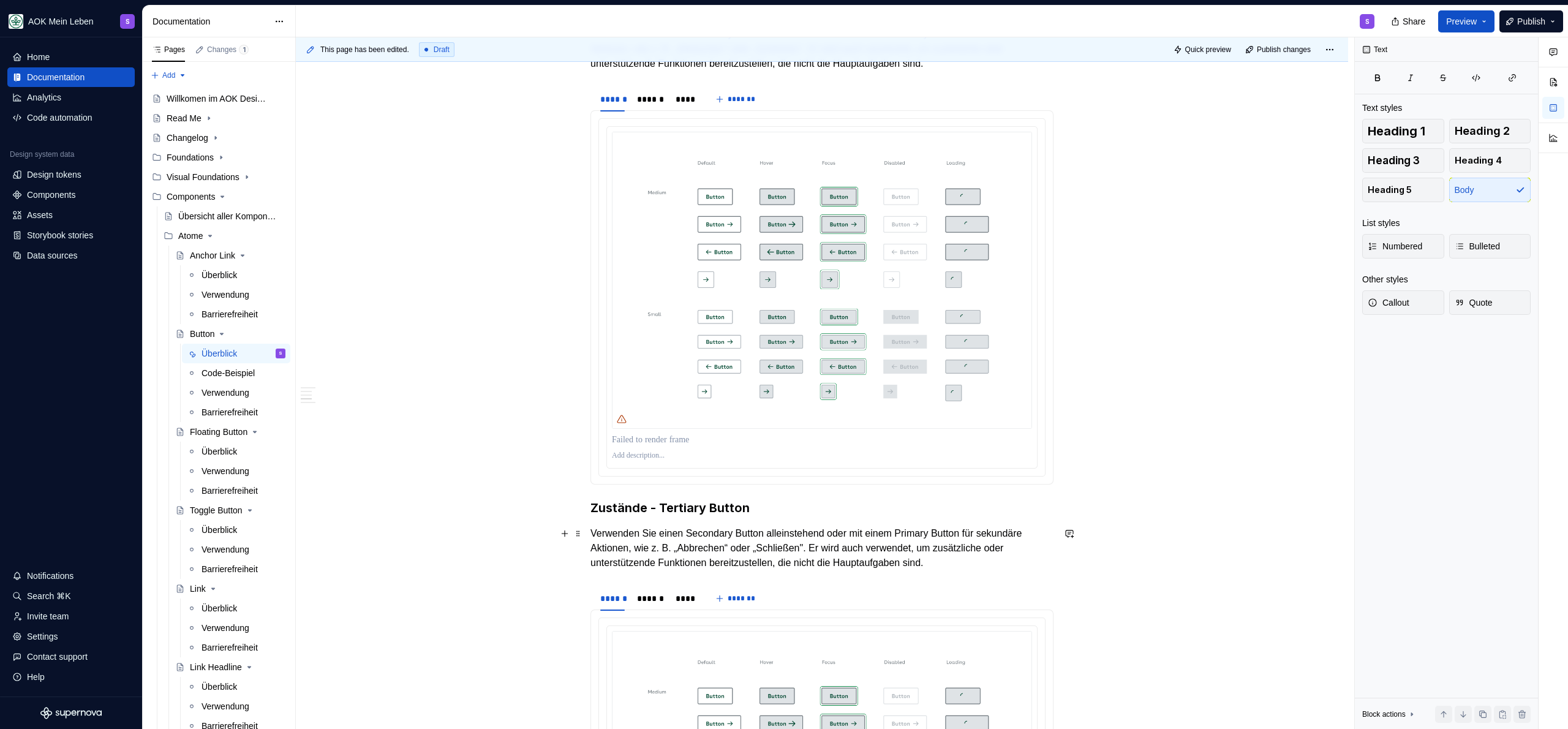
click at [709, 534] on p "Verwenden Sie einen Secondary Button alleinstehend oder mit einem Primary Butto…" at bounding box center [822, 548] width 463 height 44
click at [709, 535] on p "Verwenden Sie einen Secondary Button alleinstehend oder mit einem Primary Butto…" at bounding box center [822, 548] width 463 height 44
click at [826, 536] on p "Verwenden Sie einen Tertiary Button alleinstehend oder mit einem Primary Button…" at bounding box center [822, 548] width 463 height 44
click at [877, 540] on p "Verwenden Sie einen Tertiary Button alleinstehend nur mit Icon um visuell den B…" at bounding box center [822, 548] width 463 height 44
click at [873, 548] on p "Verwenden Sie einen Tertiary Button alleinstehend nur mit Icon um visuell den B…" at bounding box center [822, 548] width 463 height 44
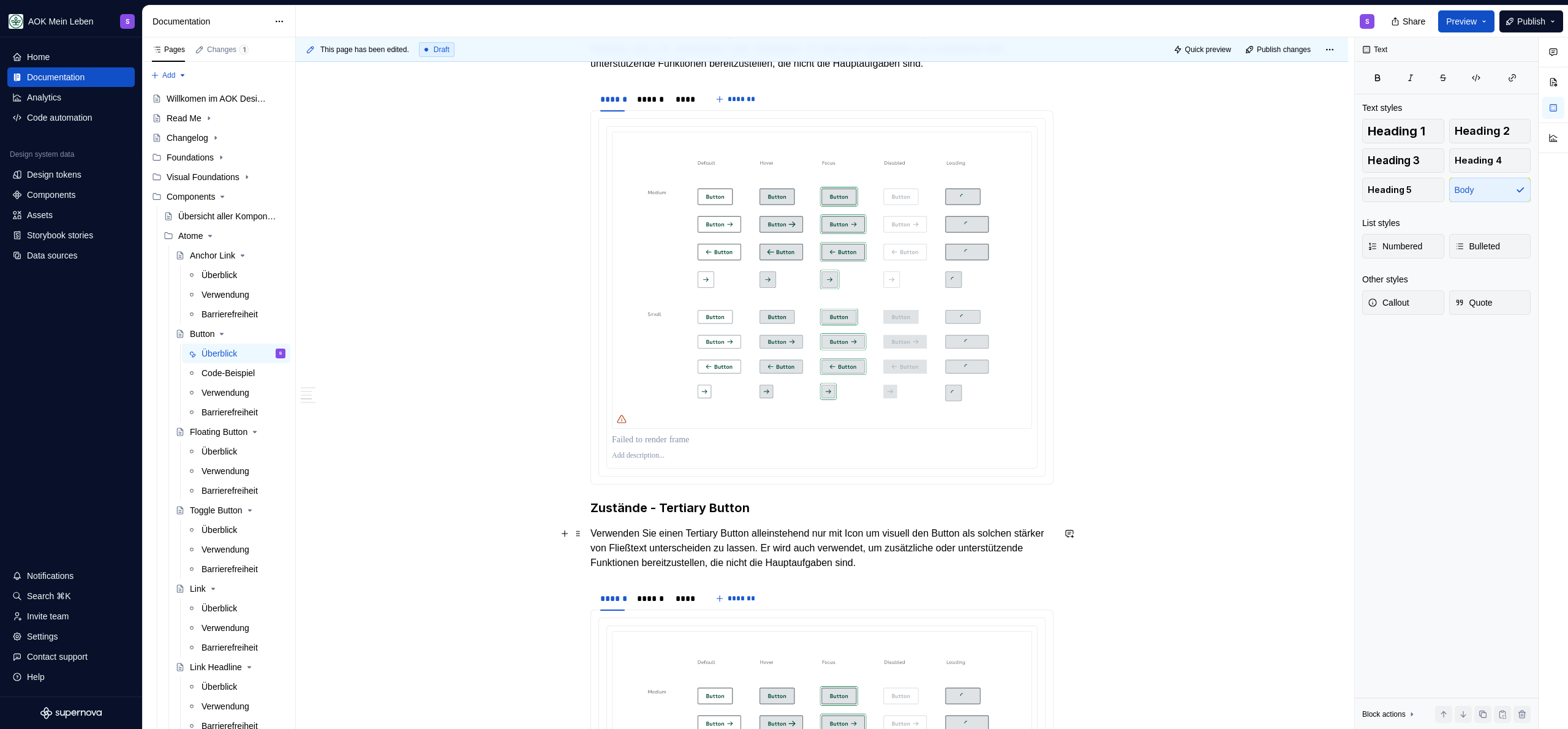
click at [792, 566] on p "Verwenden Sie einen Tertiary Button alleinstehend nur mit Icon um visuell den B…" at bounding box center [822, 548] width 463 height 44
click at [831, 553] on p "Verwenden Sie einen Tertiary Button alleinstehend nur mit Icon um visuell den B…" at bounding box center [822, 548] width 463 height 44
click at [882, 557] on p "Verwenden Sie einen Tertiary Button alleinstehend nur mit Icon um visuell den B…" at bounding box center [822, 548] width 463 height 44
click at [938, 555] on p "Verwenden Sie einen Tertiary Button alleinstehend nur mit Icon um visuell den B…" at bounding box center [822, 548] width 463 height 44
click at [1001, 550] on p "Verwenden Sie einen Tertiary Button alleinstehend nur mit Icon um visuell den B…" at bounding box center [822, 548] width 463 height 44
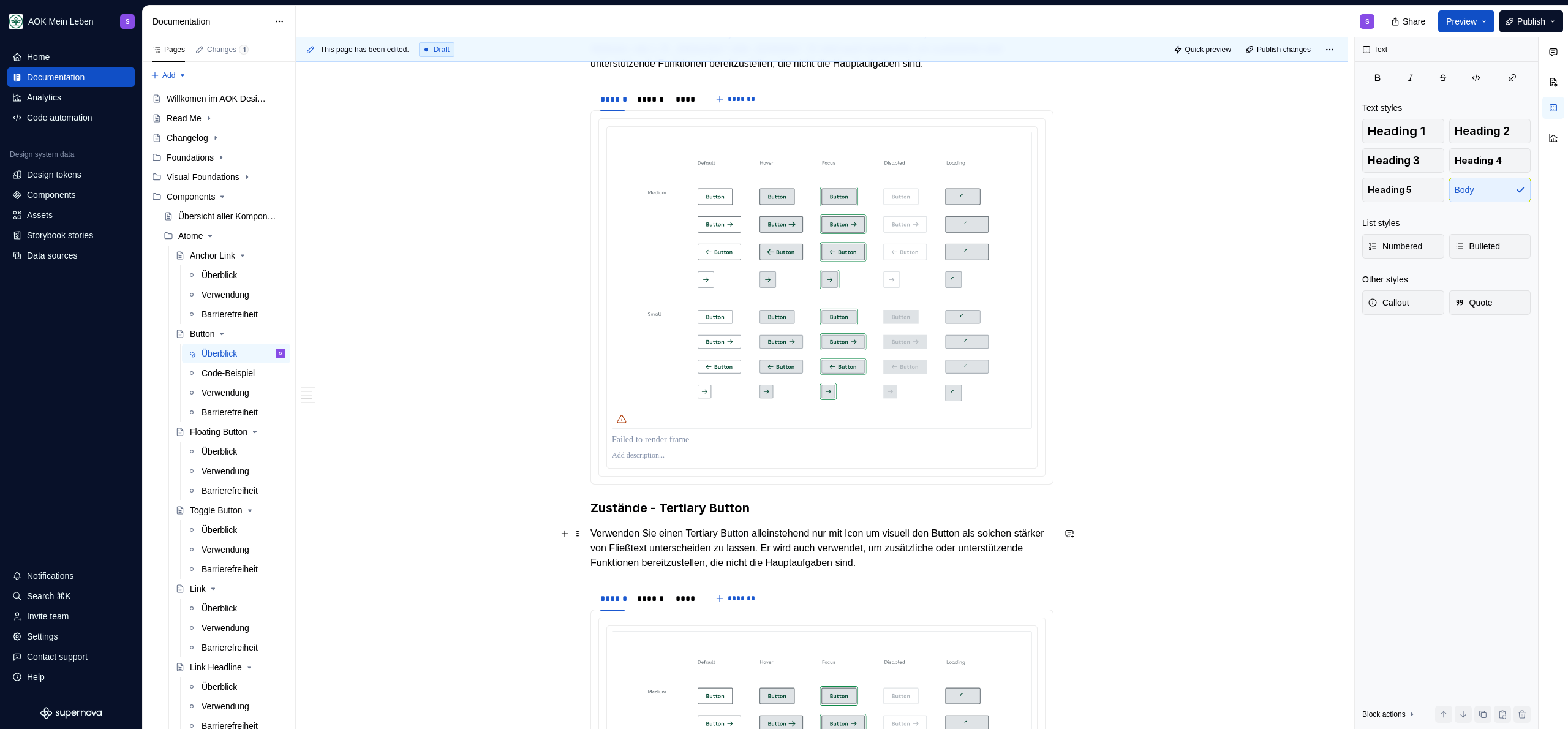
click at [936, 554] on p "Verwenden Sie einen Tertiary Button alleinstehend nur mit Icon um visuell den B…" at bounding box center [822, 548] width 463 height 44
click at [780, 568] on p "Verwenden Sie einen Tertiary Button alleinstehend nur mit Icon um visuell den B…" at bounding box center [822, 548] width 463 height 44
click at [939, 549] on p "Verwenden Sie einen Tertiary Button alleinstehend nur mit Icon um visuell den B…" at bounding box center [822, 548] width 463 height 44
click at [652, 568] on p "Verwenden Sie einen Tertiary Button alleinstehend nur mit Icon um visuell den B…" at bounding box center [822, 548] width 463 height 44
click at [920, 550] on p "Verwenden Sie einen Tertiary Button alleinstehend nur mit Icon um visuell den B…" at bounding box center [822, 548] width 463 height 44
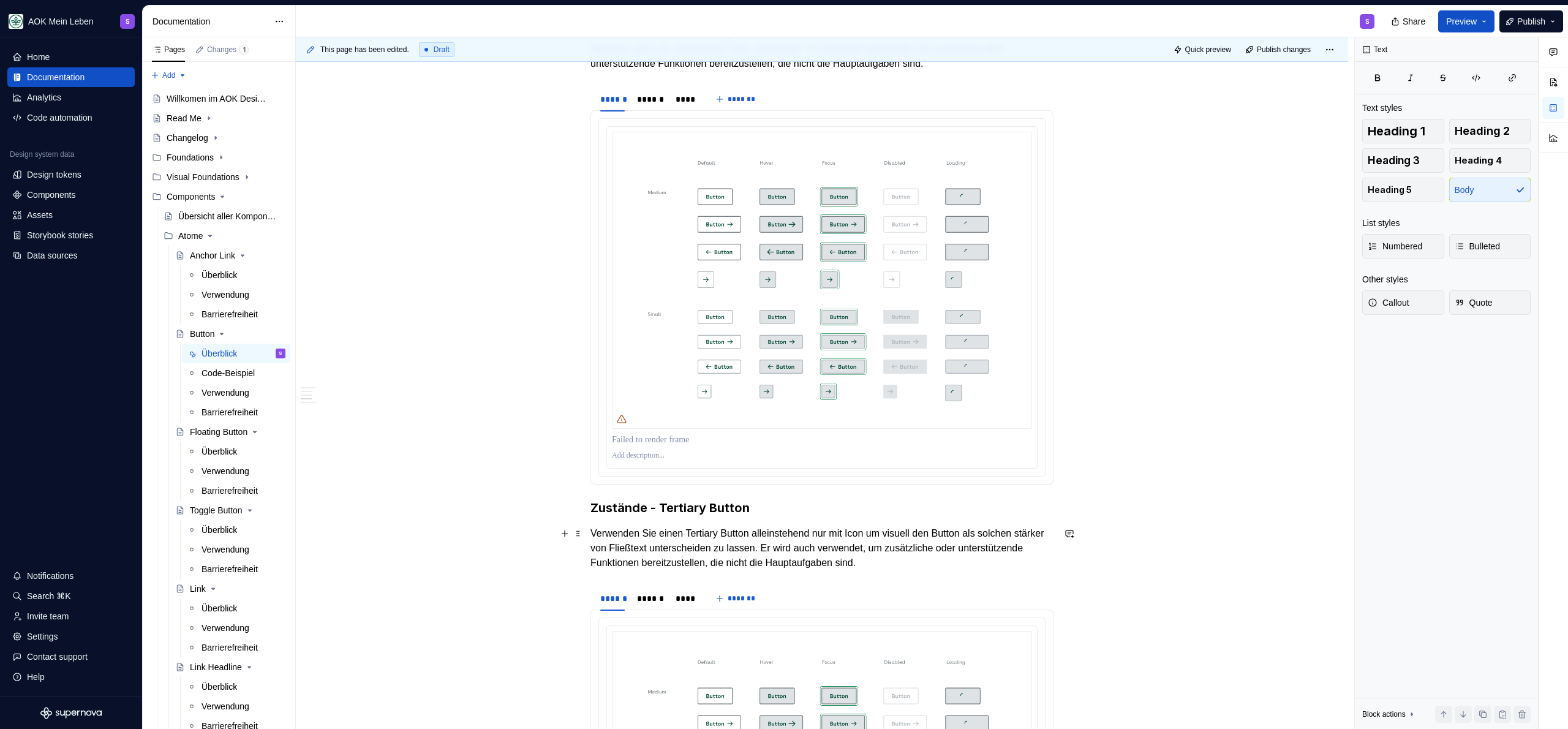
click at [1040, 545] on p "Verwenden Sie einen Tertiary Button alleinstehend nur mit Icon um visuell den B…" at bounding box center [822, 548] width 463 height 44
click at [821, 556] on p "Verwenden Sie einen Tertiary Button alleinstehend nur mit Icon um visuell den B…" at bounding box center [822, 548] width 463 height 44
click at [981, 558] on p "Verwenden Sie einen Tertiary Button alleinstehend nur mit Icon um visuell den B…" at bounding box center [822, 548] width 463 height 44
click at [953, 559] on p "Verwenden Sie einen Tertiary Button alleinstehend nur mit Icon um visuell den B…" at bounding box center [822, 548] width 463 height 44
click at [958, 562] on p "Verwenden Sie einen Tertiary Button alleinstehend nur mit Icon um visuell den B…" at bounding box center [822, 548] width 463 height 44
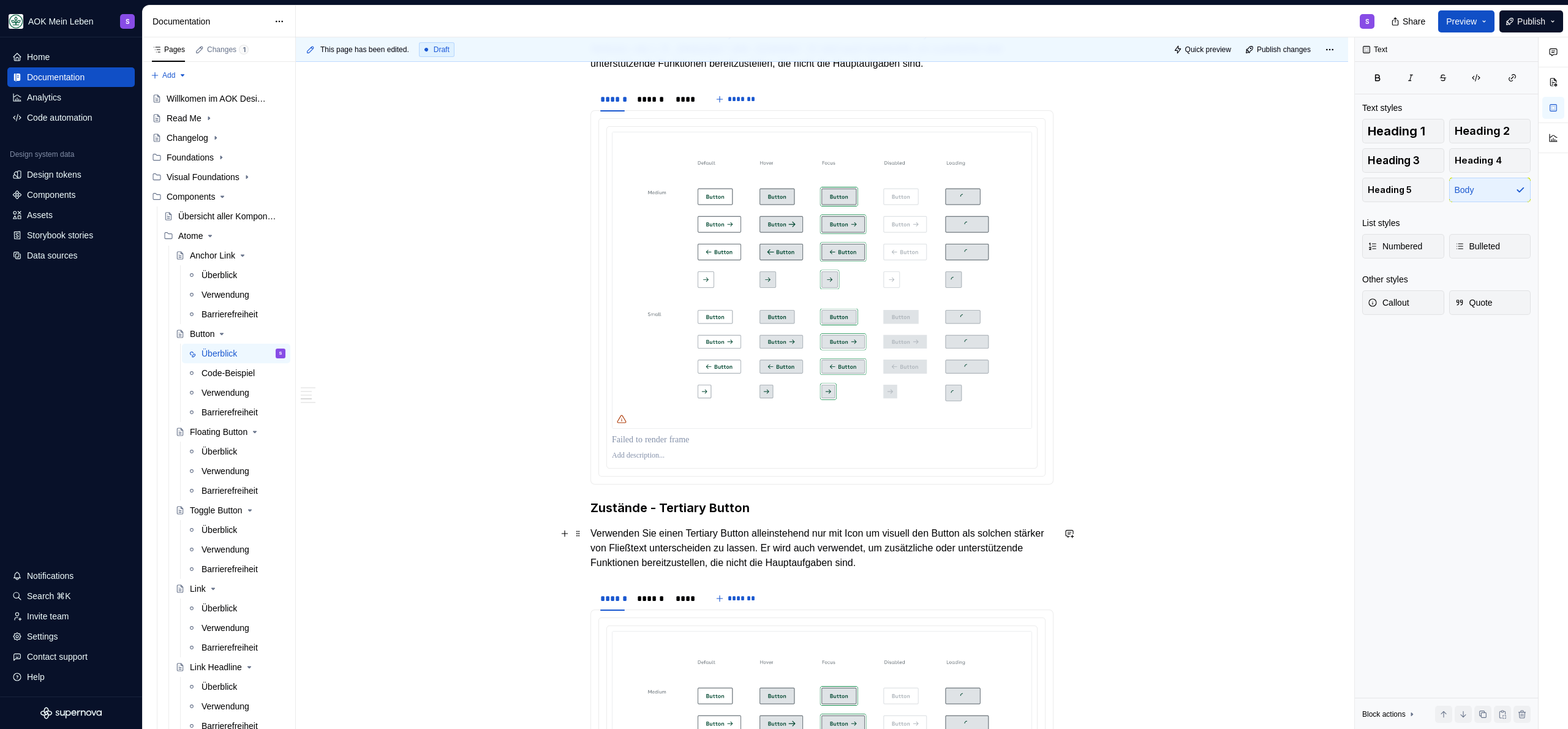
click at [888, 553] on p "Verwenden Sie einen Tertiary Button alleinstehend nur mit Icon um visuell den B…" at bounding box center [822, 548] width 463 height 44
click at [858, 549] on p "Verwenden Sie einen Tertiary Button alleinstehend nur mit Icon um visuell den B…" at bounding box center [822, 548] width 463 height 44
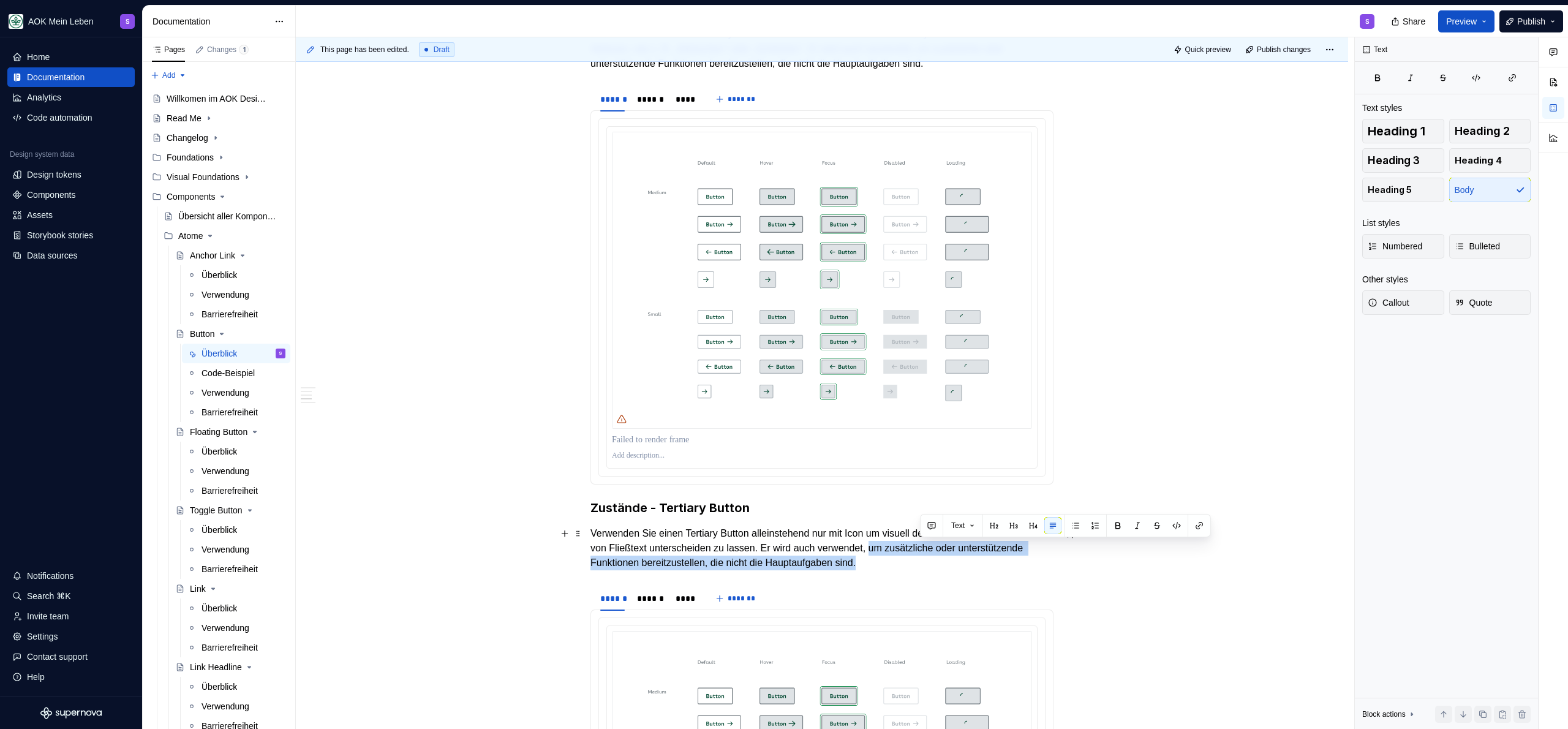
drag, startPoint x: 920, startPoint y: 549, endPoint x: 953, endPoint y: 557, distance: 34.0
click at [953, 557] on p "Verwenden Sie einen Tertiary Button alleinstehend nur mit Icon um visuell den B…" at bounding box center [822, 548] width 463 height 44
click at [953, 560] on p "Verwenden Sie einen Tertiary Button alleinstehend nur mit Icon um visuell den B…" at bounding box center [822, 548] width 463 height 44
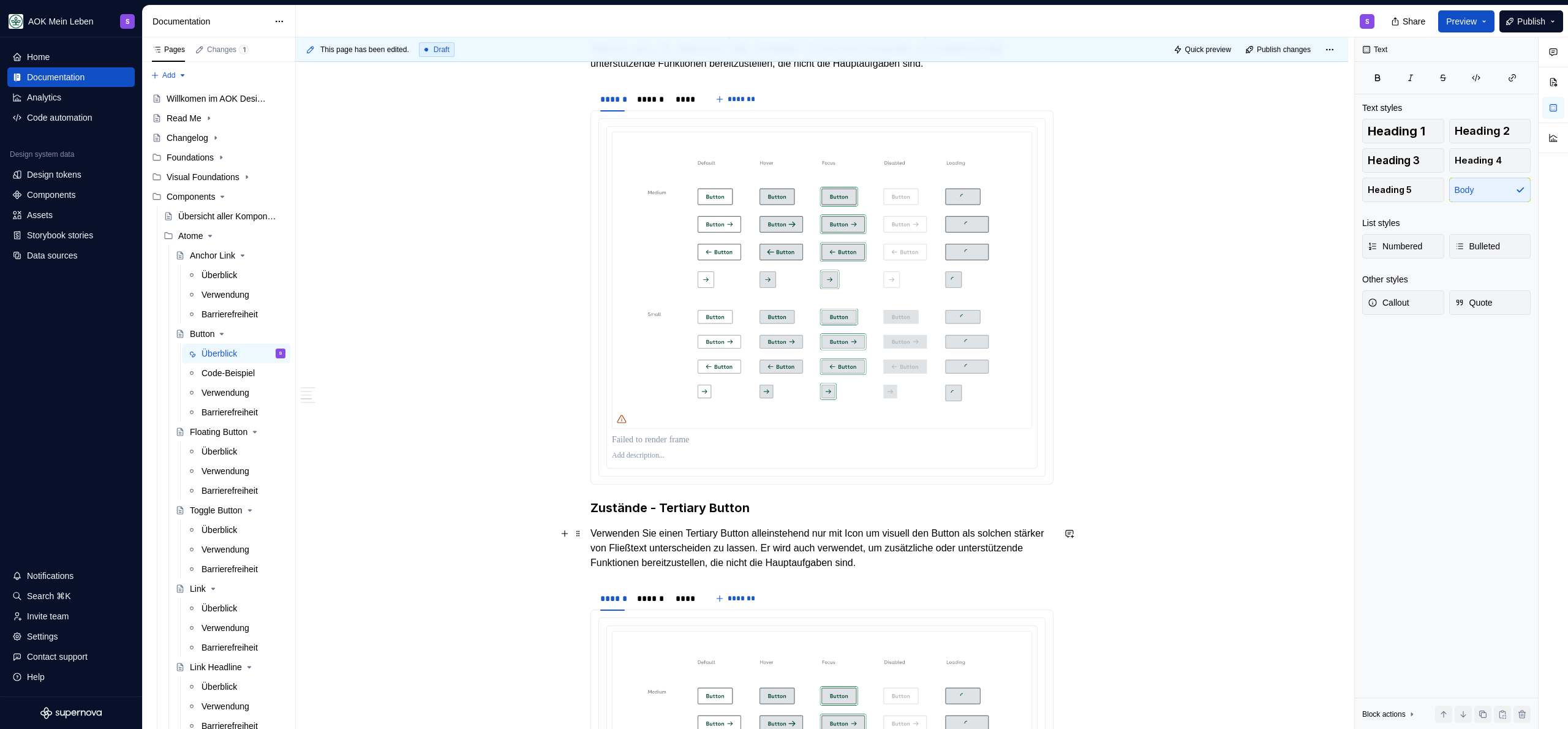
click at [933, 558] on p "Verwenden Sie einen Tertiary Button alleinstehend nur mit Icon um visuell den B…" at bounding box center [822, 548] width 463 height 44
click at [935, 555] on p "Verwenden Sie einen Tertiary Button alleinstehend nur mit Icon um visuell den B…" at bounding box center [822, 548] width 463 height 44
drag, startPoint x: 935, startPoint y: 551, endPoint x: 928, endPoint y: 553, distance: 7.3
click at [935, 551] on p "Verwenden Sie einen Tertiary Button alleinstehend nur mit Icon um visuell den B…" at bounding box center [822, 548] width 463 height 44
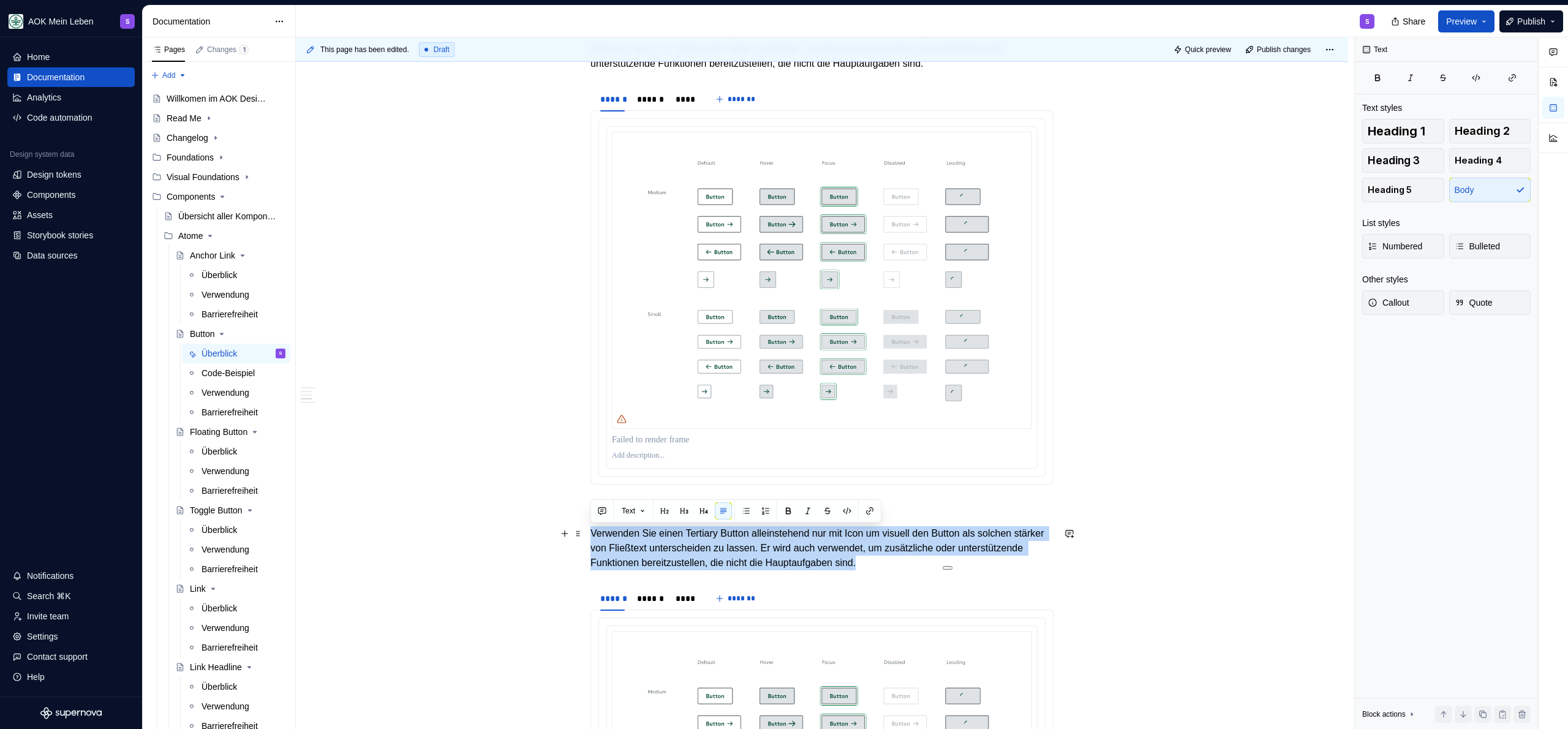
click at [918, 552] on p "Verwenden Sie einen Tertiary Button alleinstehend nur mit Icon um visuell den B…" at bounding box center [822, 548] width 463 height 44
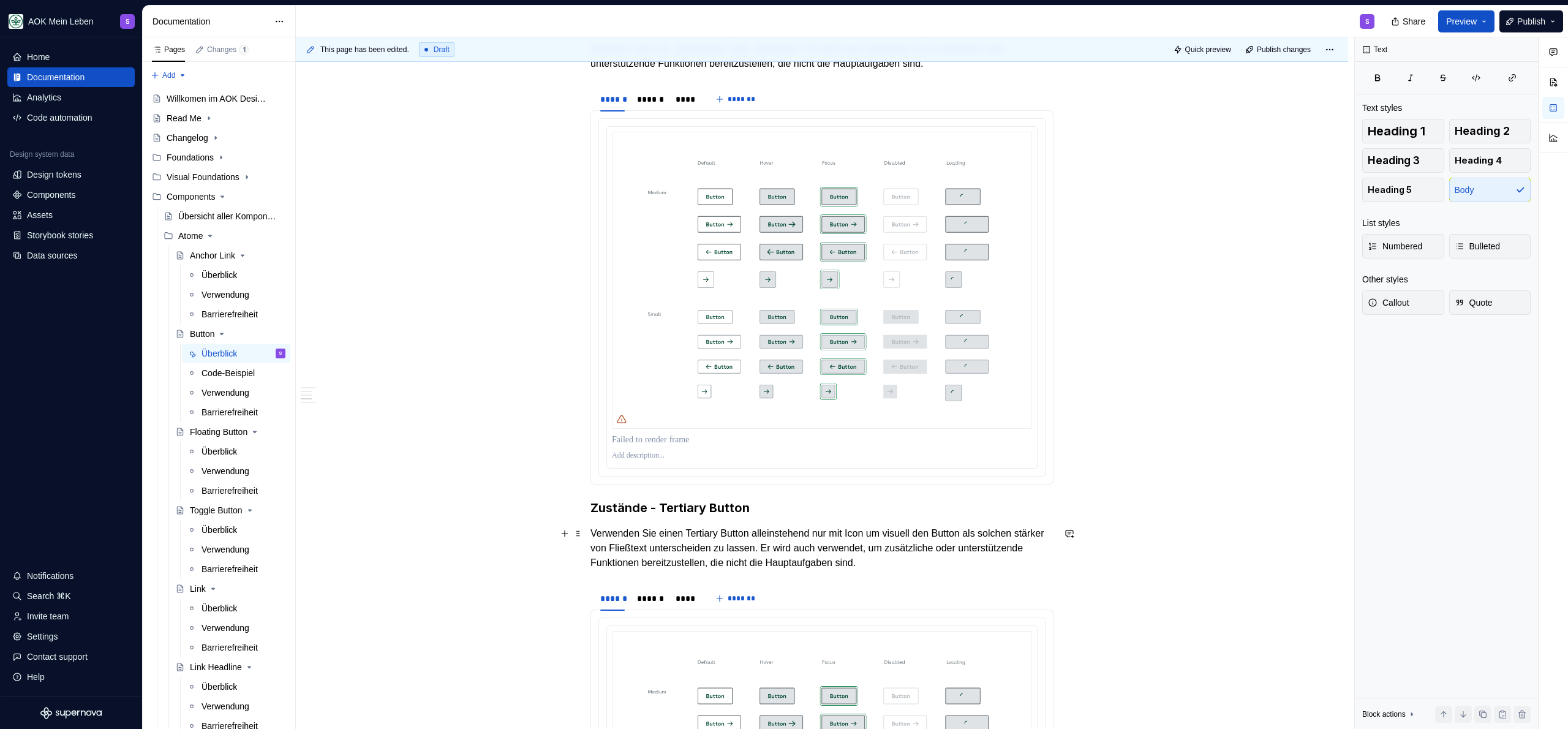
click at [661, 562] on p "Verwenden Sie einen Tertiary Button alleinstehend nur mit Icon um visuell den B…" at bounding box center [822, 548] width 463 height 44
click at [610, 562] on p "Verwenden Sie einen Tertiary Button alleinstehend nur mit Icon um visuell den B…" at bounding box center [822, 548] width 463 height 44
click at [617, 562] on p "Verwenden Sie einen Tertiary Button alleinstehend nur mit Icon um visuell den B…" at bounding box center [822, 548] width 463 height 44
click at [616, 562] on p "Verwenden Sie einen Tertiary Button alleinstehend nur mit Icon um visuell den B…" at bounding box center [822, 548] width 463 height 44
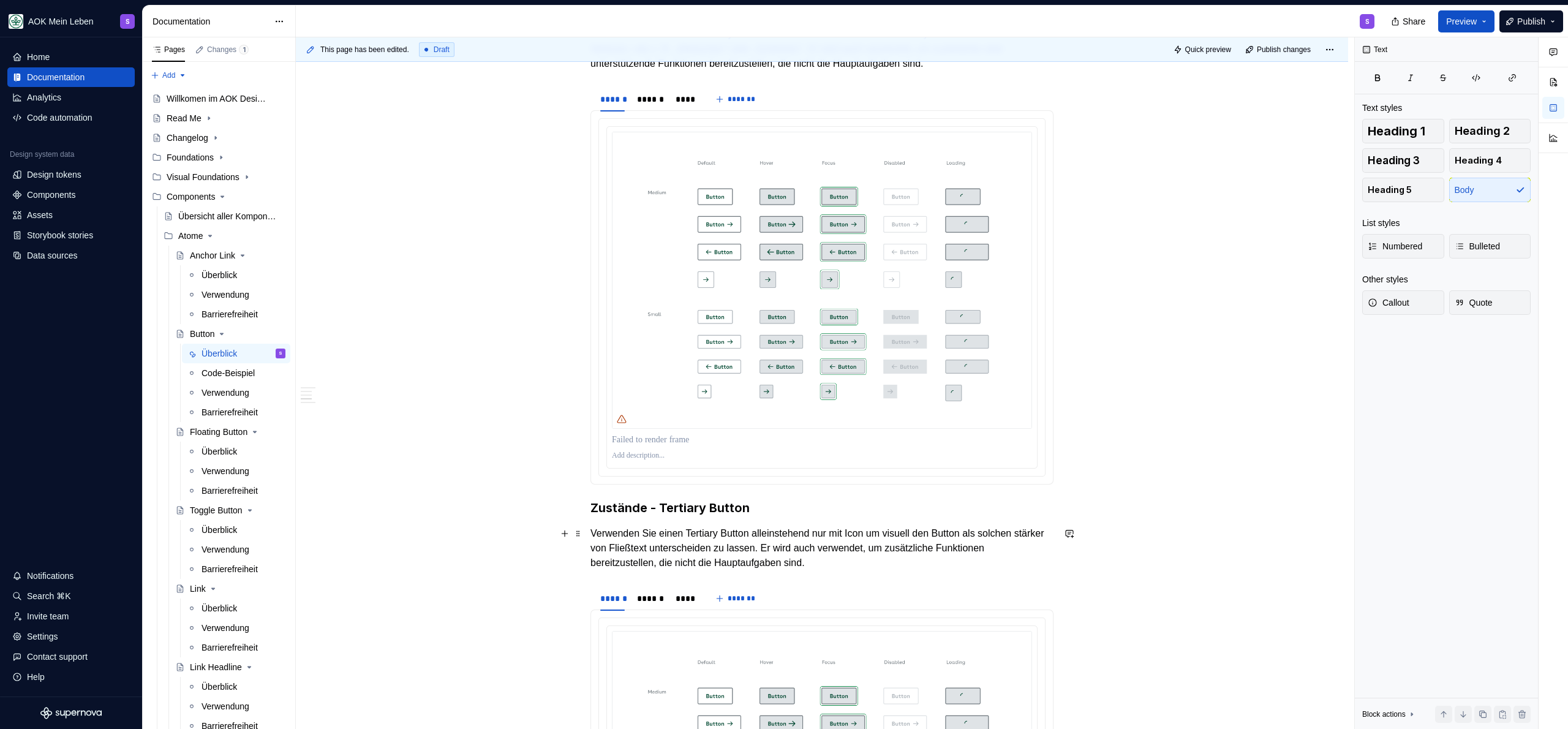
click at [1023, 557] on p "Verwenden Sie einen Tertiary Button alleinstehend nur mit Icon um visuell den B…" at bounding box center [822, 548] width 463 height 44
click at [1027, 551] on p "Verwenden Sie einen Tertiary Button alleinstehend nur mit Icon um visuell den B…" at bounding box center [822, 548] width 463 height 44
click at [962, 562] on p "Verwenden Sie einen Tertiary Button alleinstehend nur mit Icon um visuell den B…" at bounding box center [822, 548] width 463 height 44
click at [994, 553] on p "Verwenden Sie einen Tertiary Button alleinstehend nur mit Icon um visuell den B…" at bounding box center [822, 548] width 463 height 44
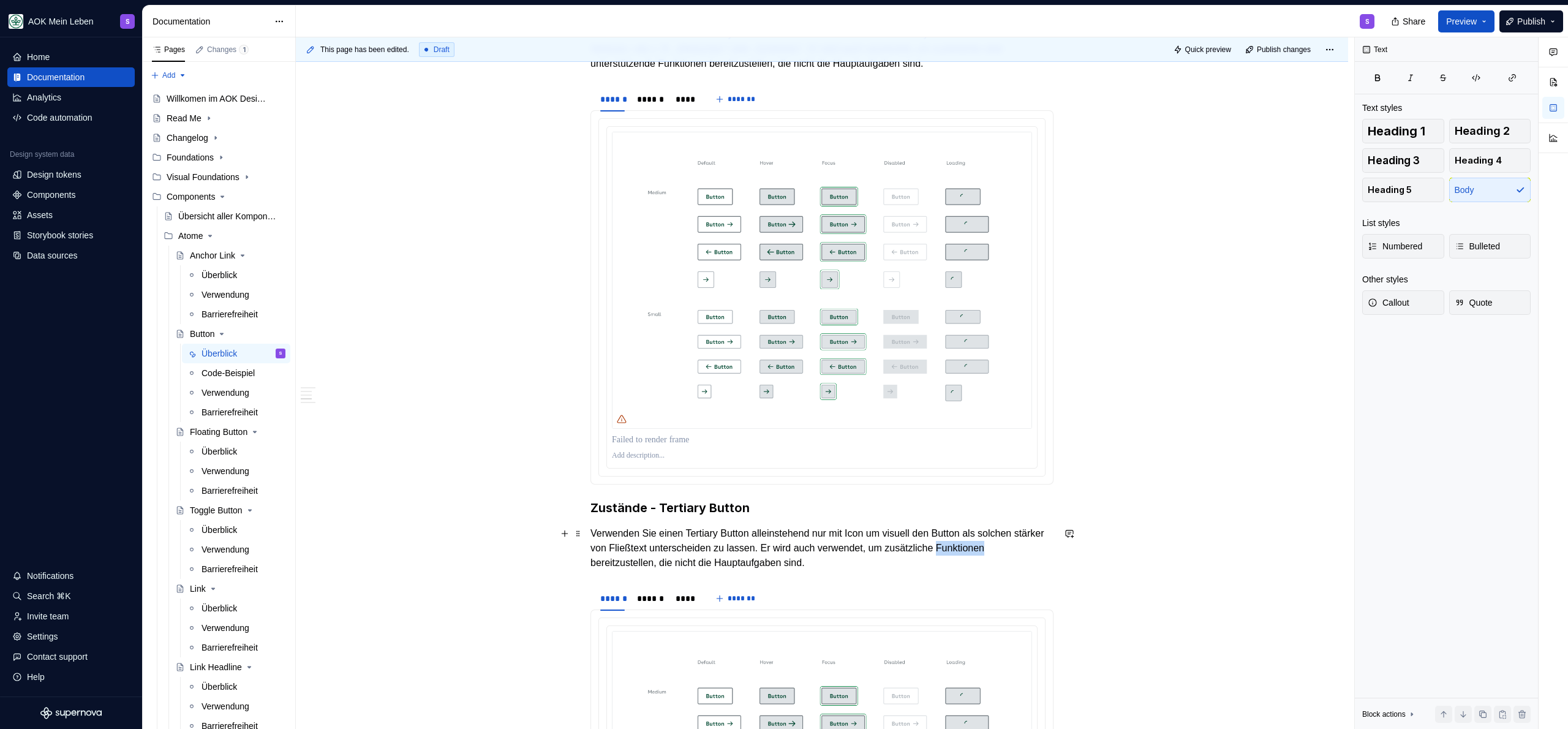
click at [994, 553] on p "Verwenden Sie einen Tertiary Button alleinstehend nur mit Icon um visuell den B…" at bounding box center [822, 548] width 463 height 44
click at [958, 562] on p "Verwenden Sie einen Tertiary Button alleinstehend nur mit Icon um visuell den B…" at bounding box center [822, 548] width 463 height 44
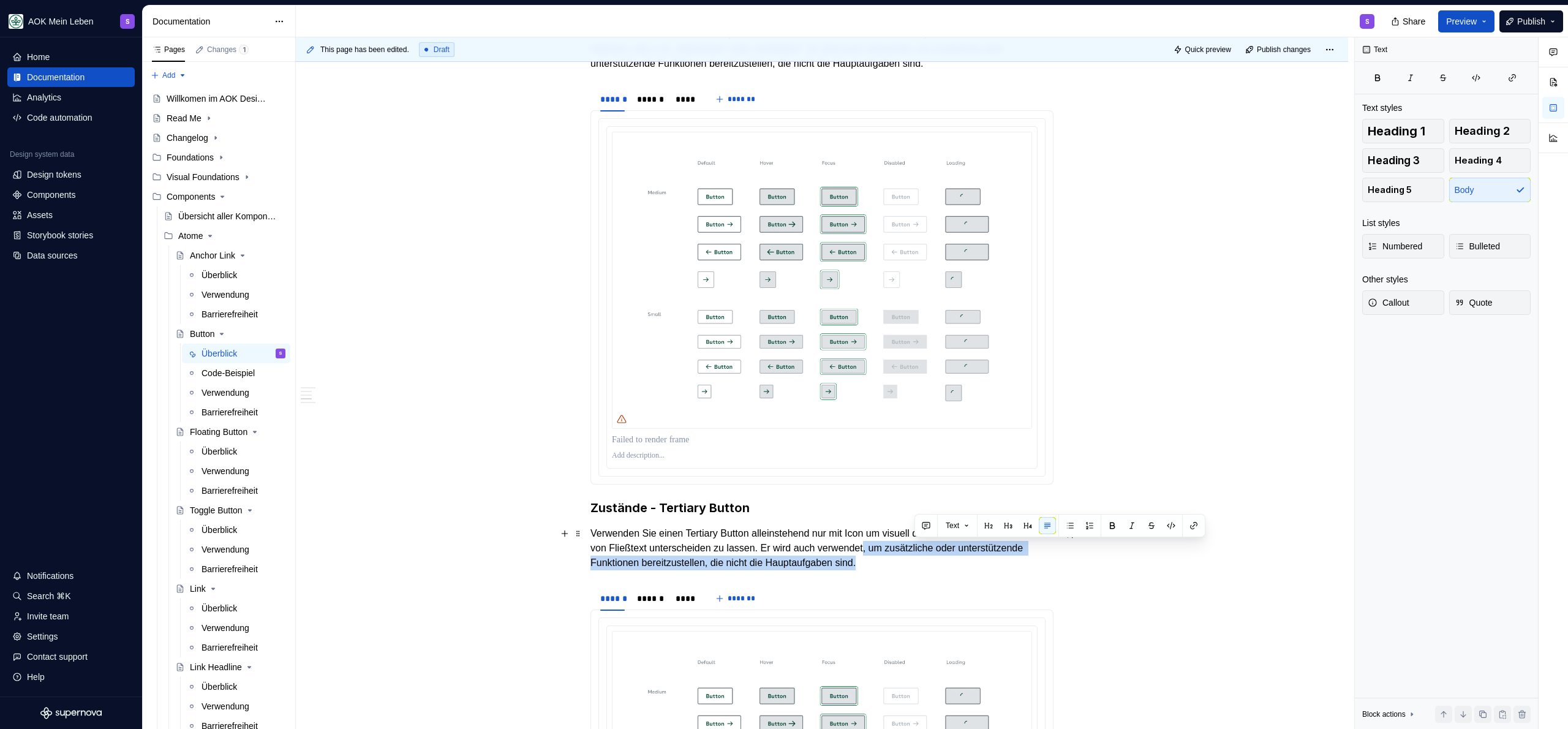
drag, startPoint x: 958, startPoint y: 562, endPoint x: 916, endPoint y: 549, distance: 44.0
click at [914, 548] on p "Verwenden Sie einen Tertiary Button alleinstehend nur mit Icon um visuell den B…" at bounding box center [822, 548] width 463 height 44
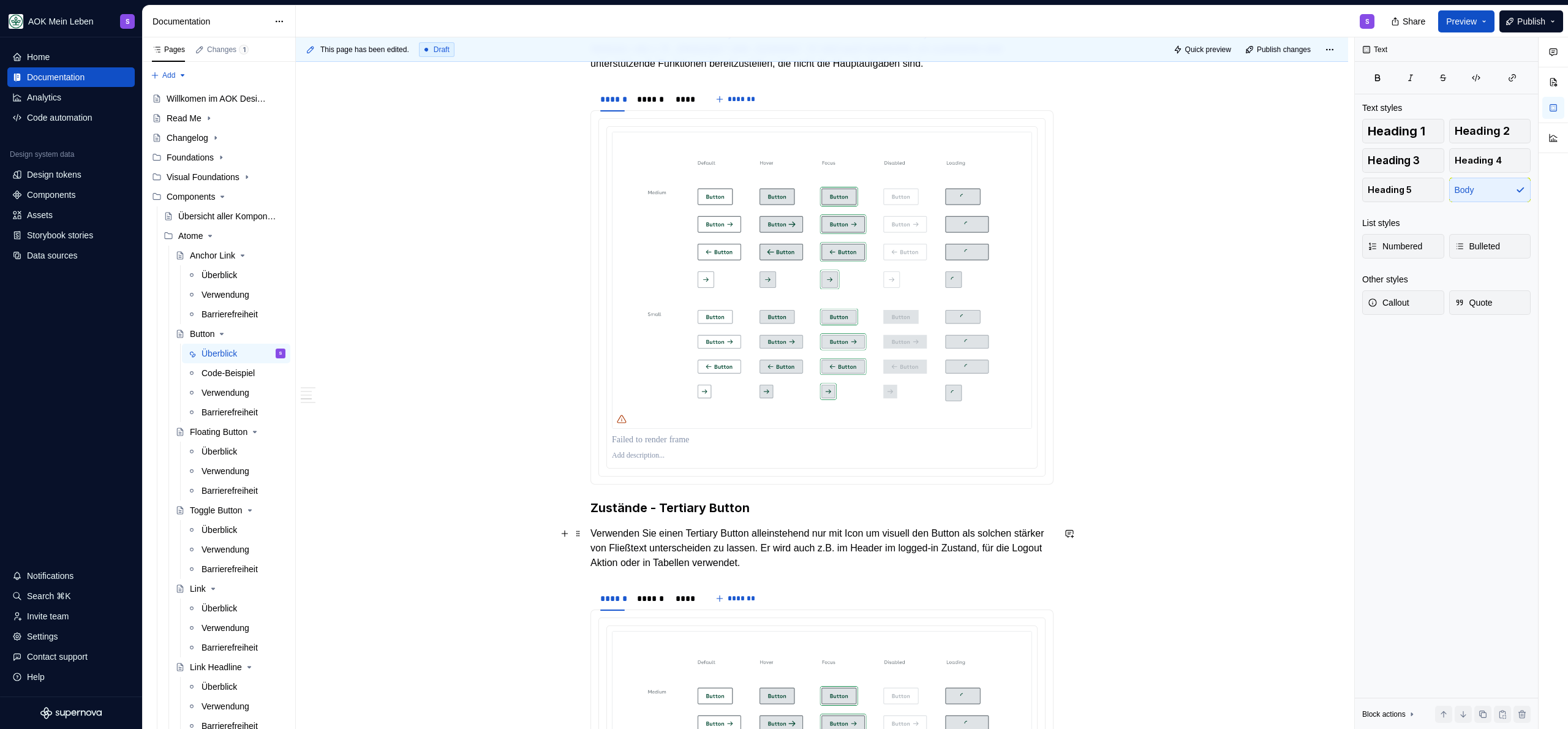
click at [850, 561] on p "Verwenden Sie einen Tertiary Button alleinstehend nur mit Icon um visuell den B…" at bounding box center [822, 548] width 463 height 44
click at [759, 544] on p "Verwenden Sie einen Tertiary Button alleinstehend nur mit Icon um visuell den B…" at bounding box center [822, 548] width 463 height 44
click at [900, 526] on p "Verwenden Sie einen Tertiary Button alleinstehend nur mit Icon um visuell den B…" at bounding box center [822, 548] width 463 height 44
click at [865, 528] on p "Verwenden Sie einen Tertiary Button alleinstehend nur mit Icon um visuell den B…" at bounding box center [822, 548] width 463 height 44
click at [962, 532] on p "Verwenden Sie einen Tertiary Button alleinstehend nur mit Icon um visuell den B…" at bounding box center [822, 548] width 463 height 44
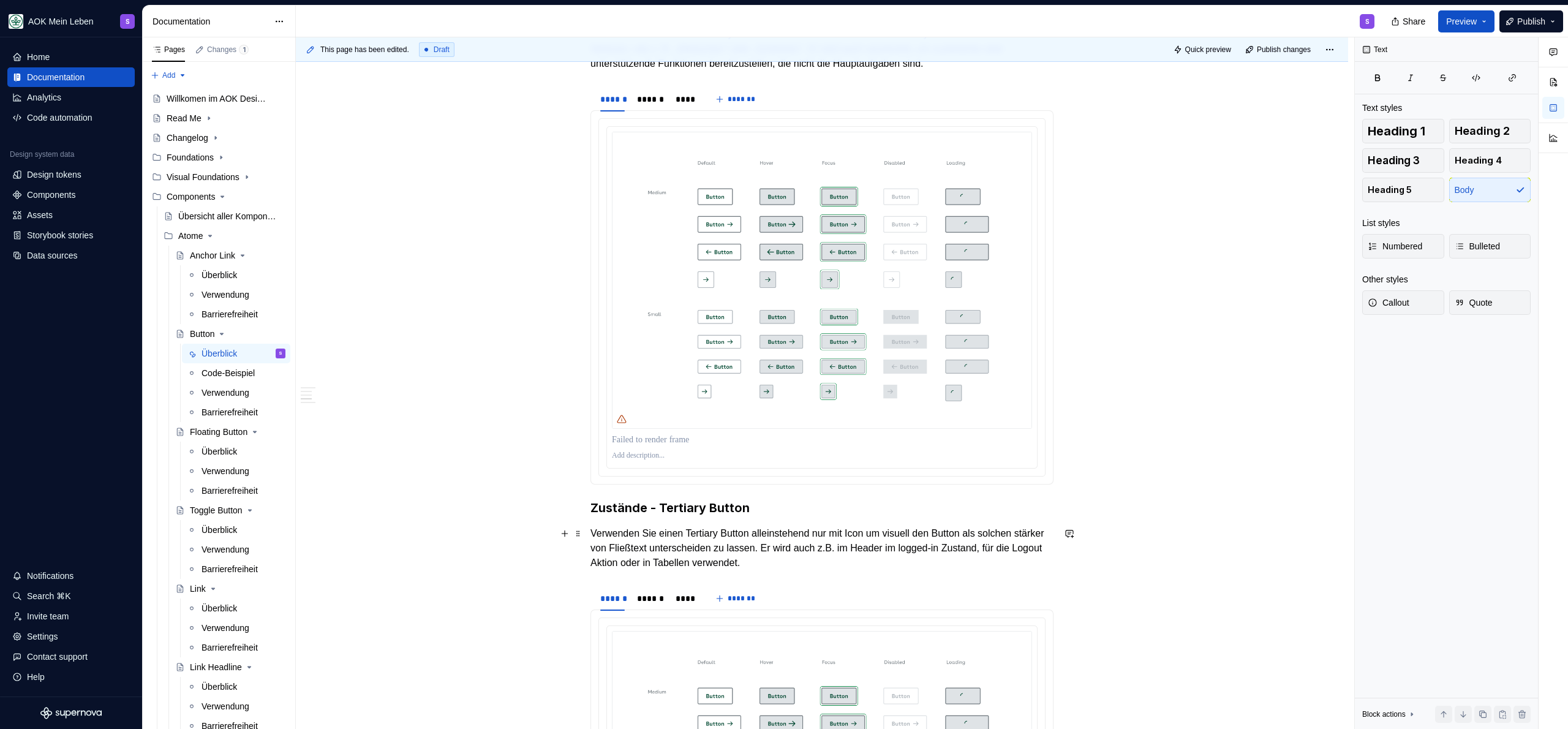
click at [670, 542] on p "Verwenden Sie einen Tertiary Button alleinstehend nur mit Icon um visuell den B…" at bounding box center [822, 548] width 463 height 44
click at [783, 530] on p "Verwenden Sie einen Tertiary Button alleinstehend nur mit Icon um visuell den B…" at bounding box center [822, 548] width 463 height 44
click at [764, 533] on p "Verwenden Sie einen Tertiary Button alleinstehend nur mit Icon um visuell den B…" at bounding box center [822, 548] width 463 height 44
click at [888, 537] on p "Verwenden Sie einen Tertiary Button darf alleinstehend nur mit Icon um visuell …" at bounding box center [822, 548] width 463 height 44
click at [951, 534] on p "Verwenden Sie einen Tertiary Button darf alleinstehend nur mit Icon um visuell …" at bounding box center [822, 548] width 463 height 44
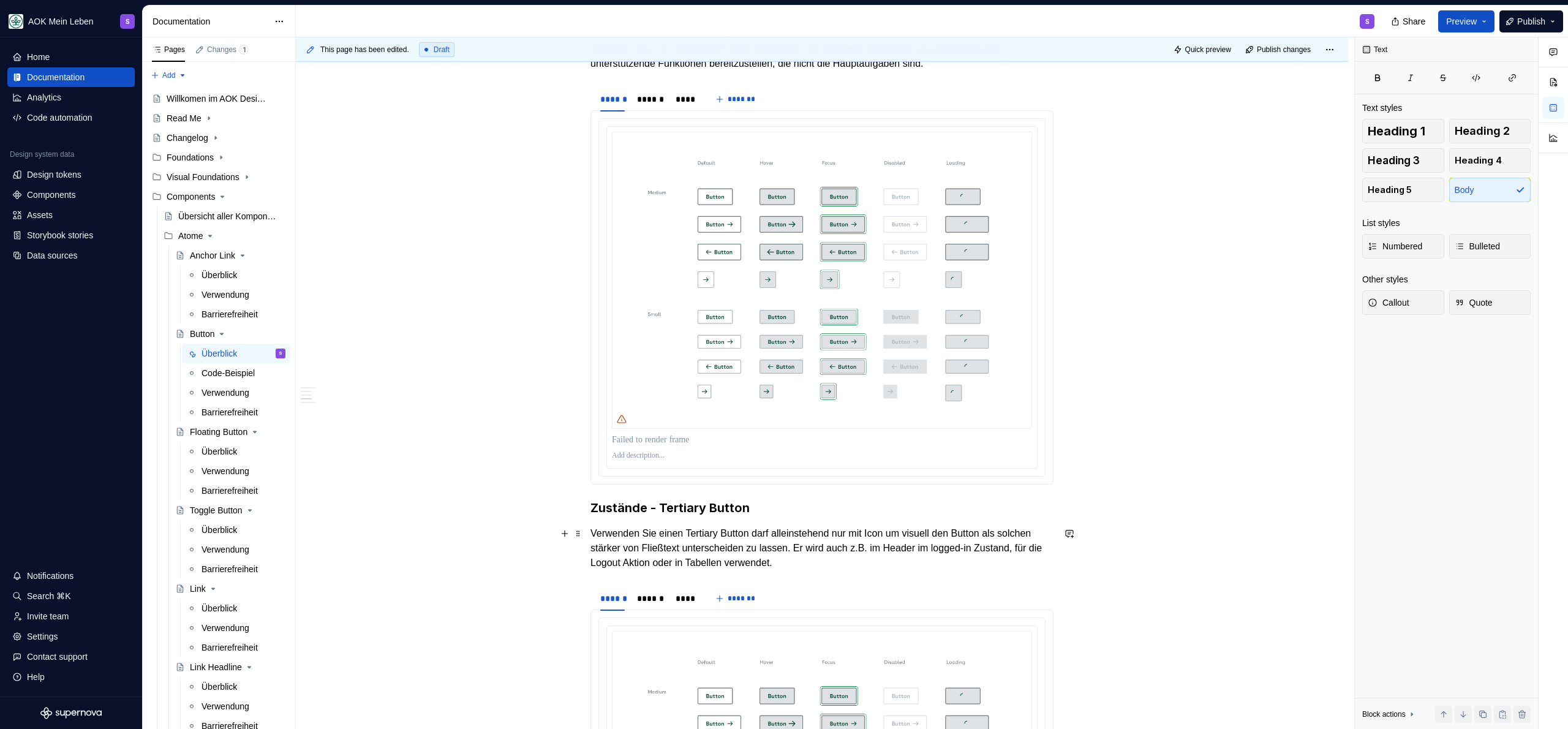
click at [908, 534] on p "Verwenden Sie einen Tertiary Button darf alleinstehend nur mit Icon um visuell …" at bounding box center [822, 548] width 463 height 44
click at [839, 557] on p "Verwenden Sie einen Tertiary Button darf alleinstehend nur mit Icon verwendet w…" at bounding box center [822, 548] width 463 height 44
click at [911, 542] on p "Verwenden Sie einen Tertiary Button darf alleinstehend nur mit Icon verwendet w…" at bounding box center [822, 548] width 463 height 44
click at [911, 552] on p "Verwenden Sie einen Tertiary Button darf alleinstehend nur mit Icon verwendet w…" at bounding box center [822, 548] width 463 height 44
click at [652, 560] on p "Verwenden Sie einen Tertiary Button darf alleinstehend nur mit Icon verwendet w…" at bounding box center [822, 548] width 463 height 44
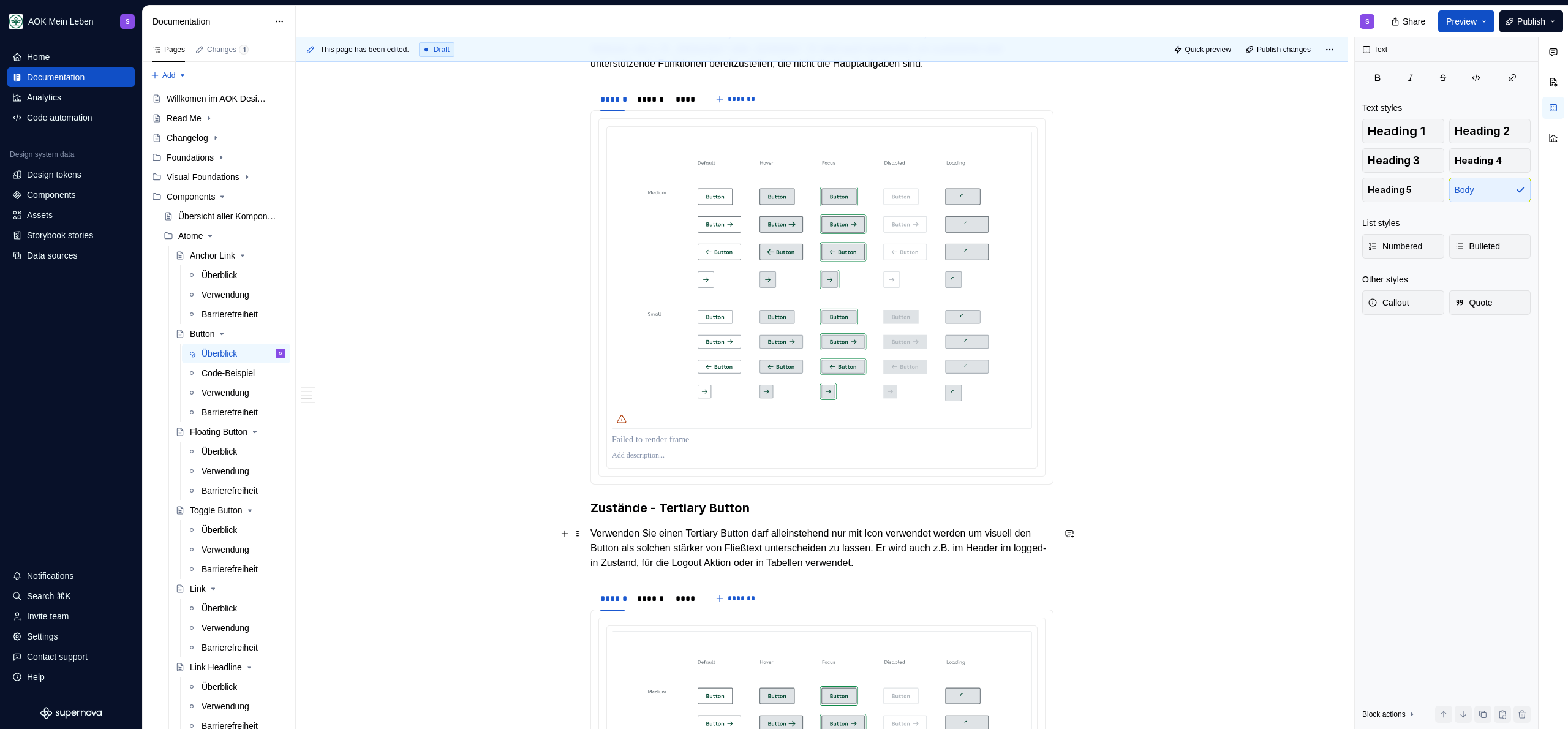
click at [895, 544] on p "Verwenden Sie einen Tertiary Button darf alleinstehend nur mit Icon verwendet w…" at bounding box center [822, 548] width 463 height 44
click at [923, 549] on p "Verwenden Sie einen Tertiary Button darf alleinstehend nur mit Icon verwendet w…" at bounding box center [822, 548] width 463 height 44
click at [916, 547] on p "Verwenden Sie einen Tertiary Button darf alleinstehend nur mit Icon verwendet w…" at bounding box center [822, 548] width 463 height 44
click at [826, 531] on p "Verwenden Sie einen Tertiary Button darf alleinstehend nur mit Icon verwendet w…" at bounding box center [822, 548] width 463 height 44
click at [774, 532] on p "Verwenden Sie einen Tertiary Button darf alleinstehend nur mit Icon verwendet w…" at bounding box center [822, 548] width 463 height 44
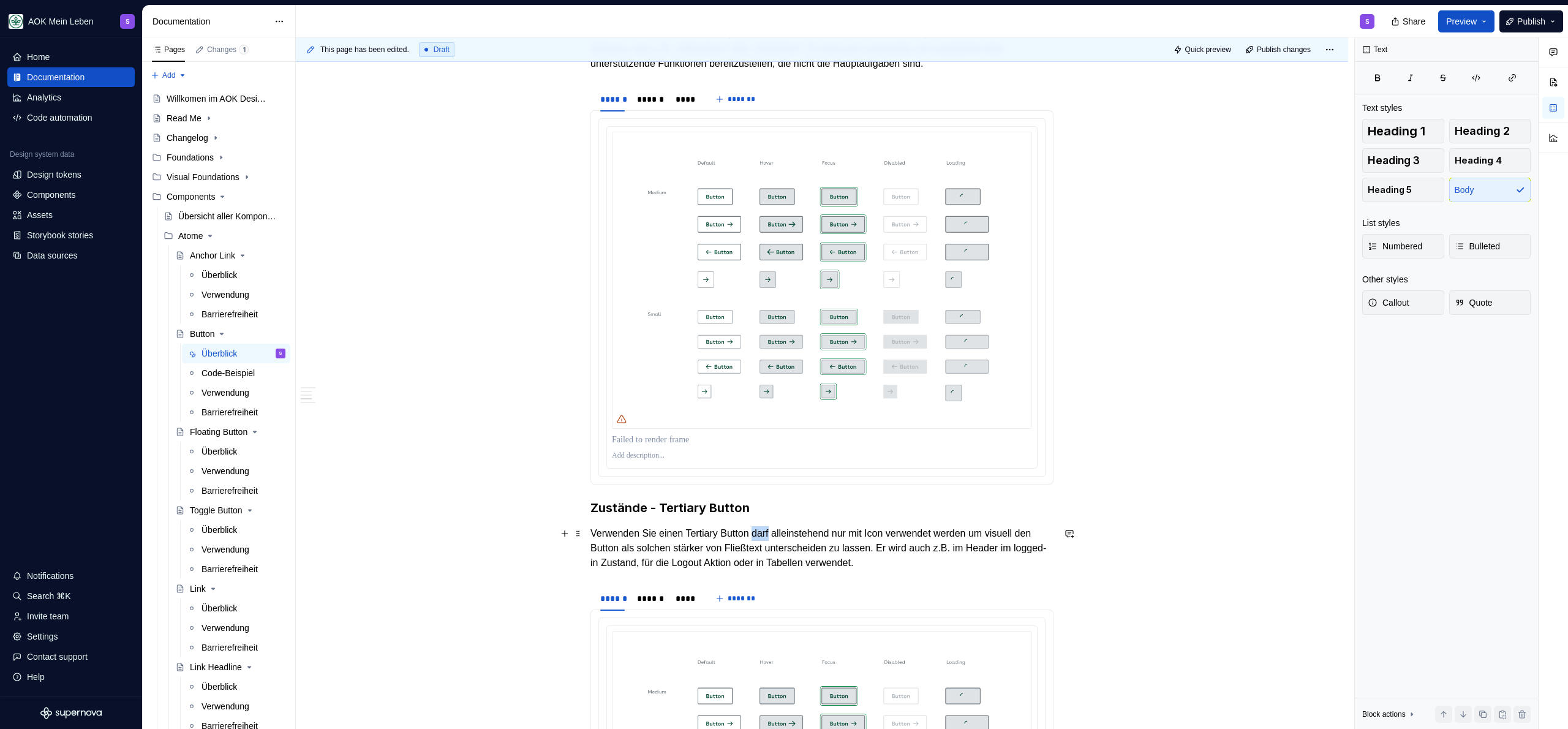
click at [774, 532] on p "Verwenden Sie einen Tertiary Button darf alleinstehend nur mit Icon verwendet w…" at bounding box center [822, 548] width 463 height 44
click at [769, 554] on p "Verwenden Sie einen Tertiary Button alleinstehend nur mit Icon verwendet werden…" at bounding box center [822, 548] width 463 height 44
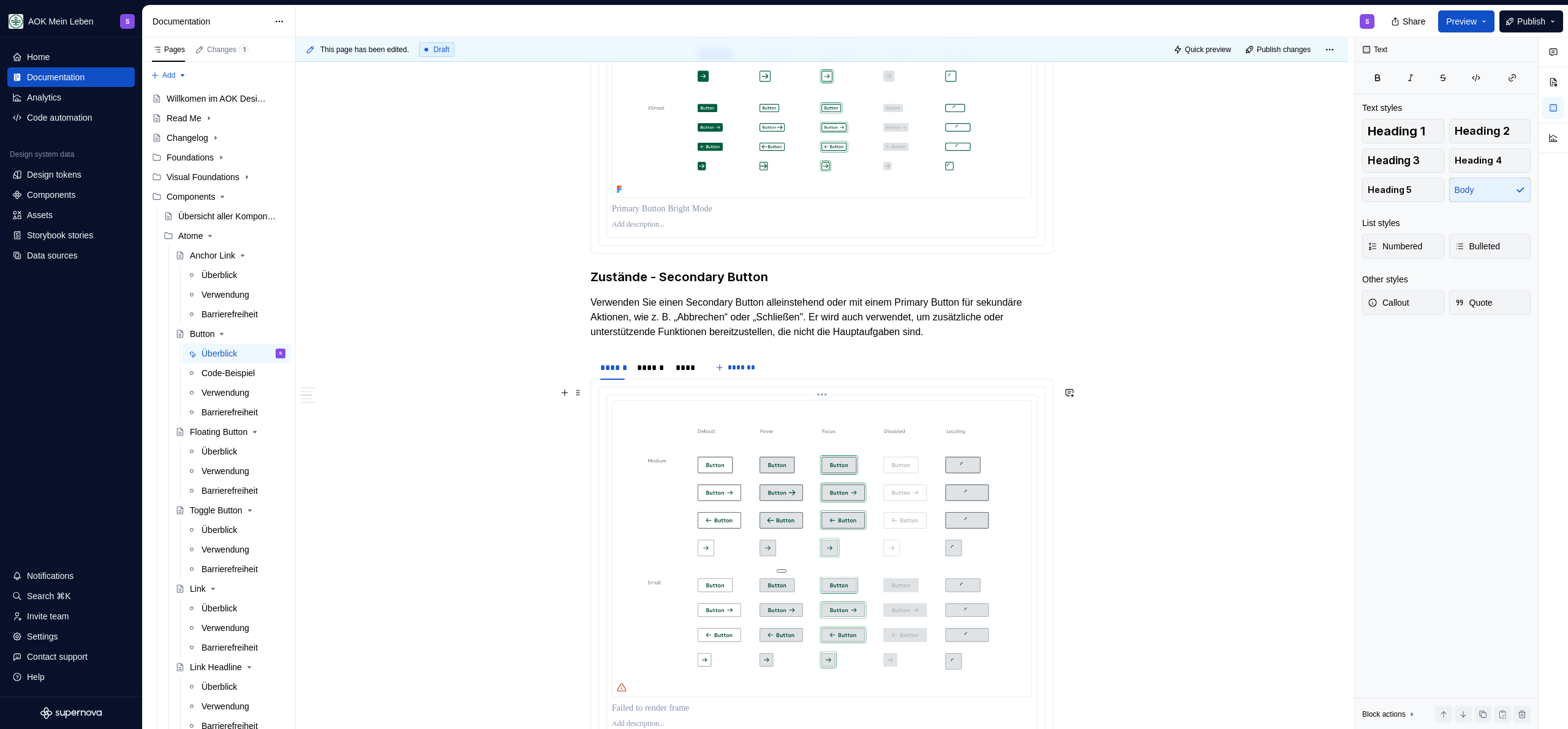
scroll to position [963, 0]
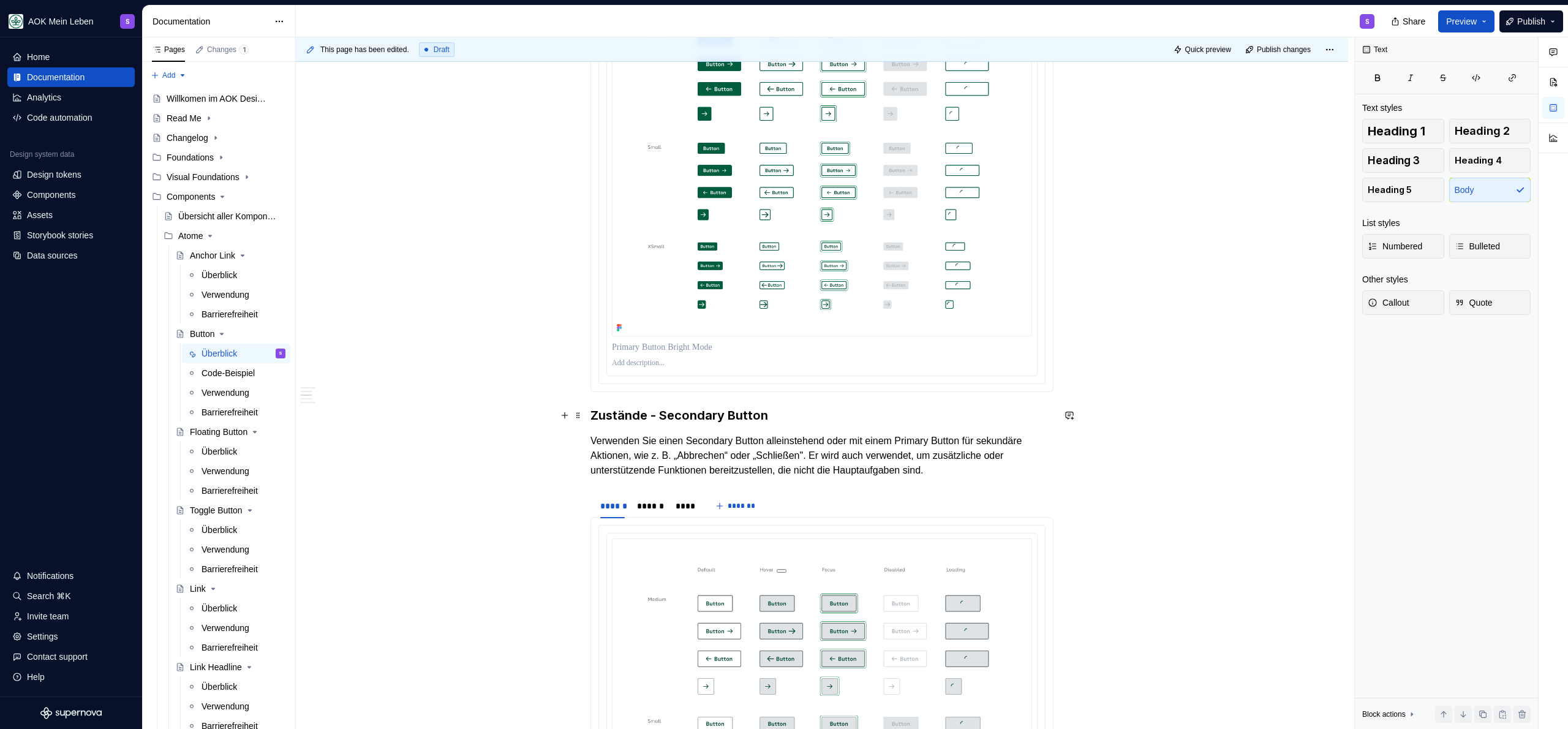
click at [720, 456] on p "Verwenden Sie einen Secondary Button alleinstehend oder mit einem Primary Butto…" at bounding box center [822, 456] width 463 height 44
click at [720, 454] on p "Verwenden Sie einen Secondary Button alleinstehend oder mit einem Primary Butto…" at bounding box center [822, 456] width 463 height 44
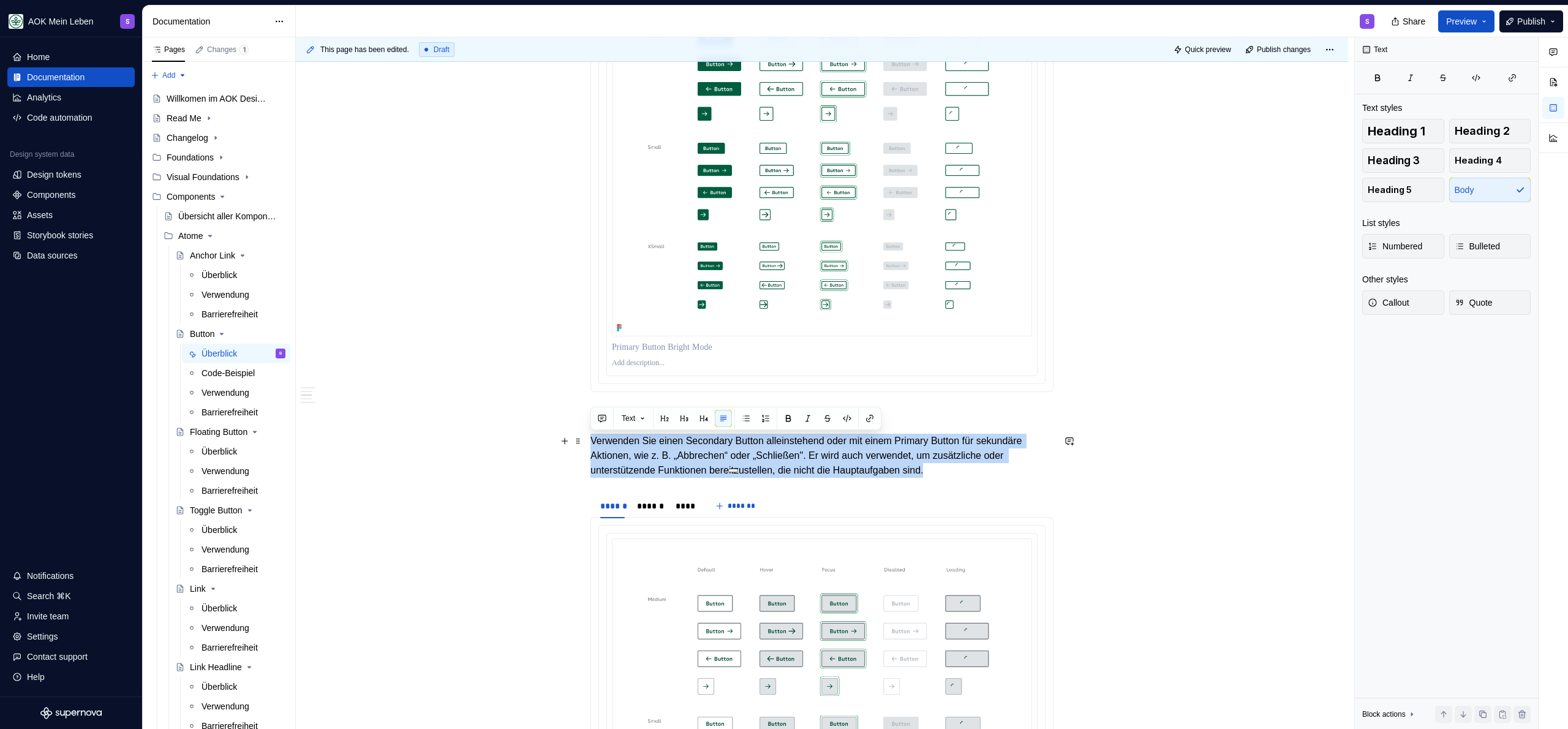
copy p "Verwenden Sie einen Secondary Button alleinstehend oder mit einem Primary Butto…"
click at [916, 453] on p "Verwenden Sie einen Secondary Button alleinstehend oder mit einem Primary Butto…" at bounding box center [822, 456] width 463 height 44
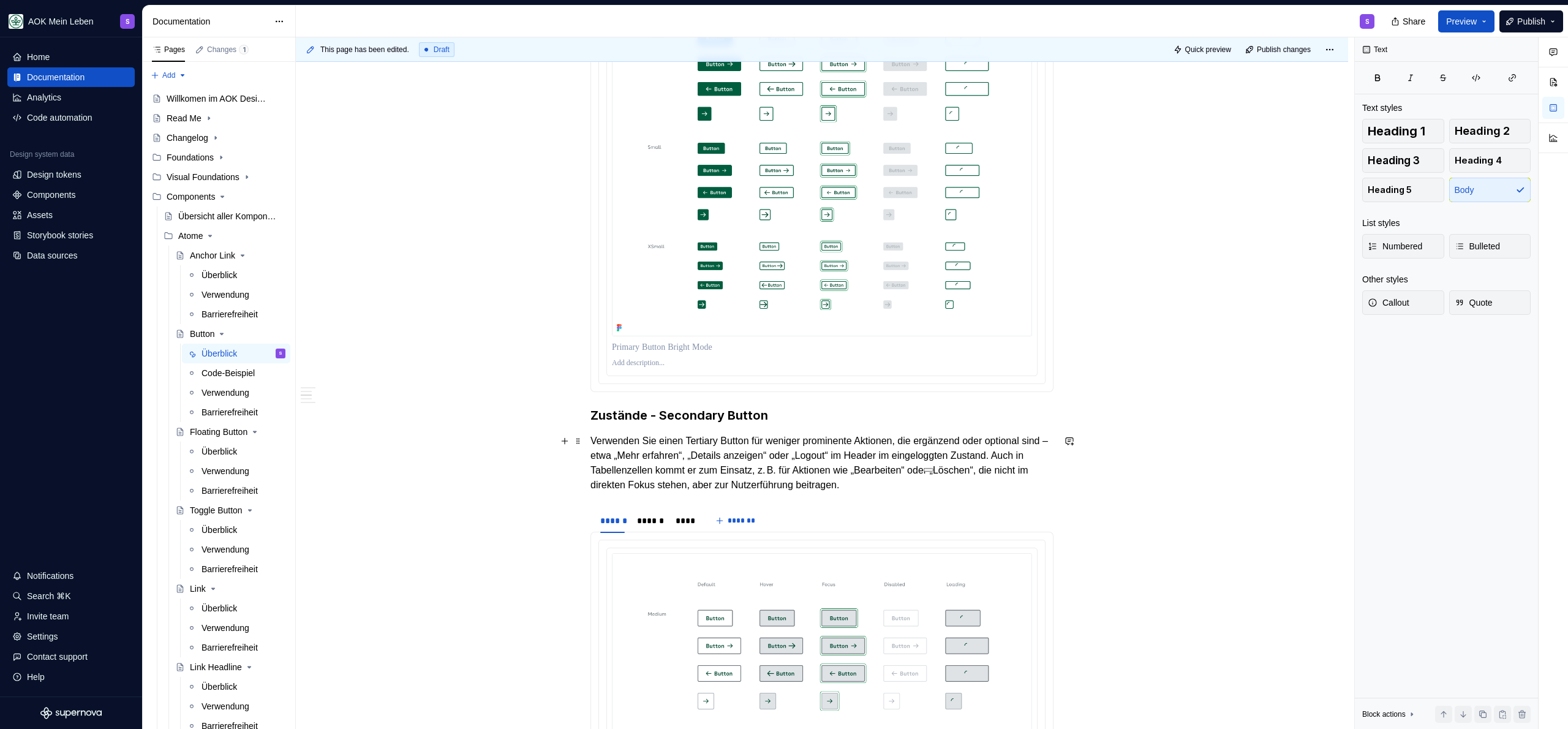
click at [953, 482] on p "Verwenden Sie einen Tertiary Button für weniger prominente Aktionen, die ergänz…" at bounding box center [822, 463] width 463 height 59
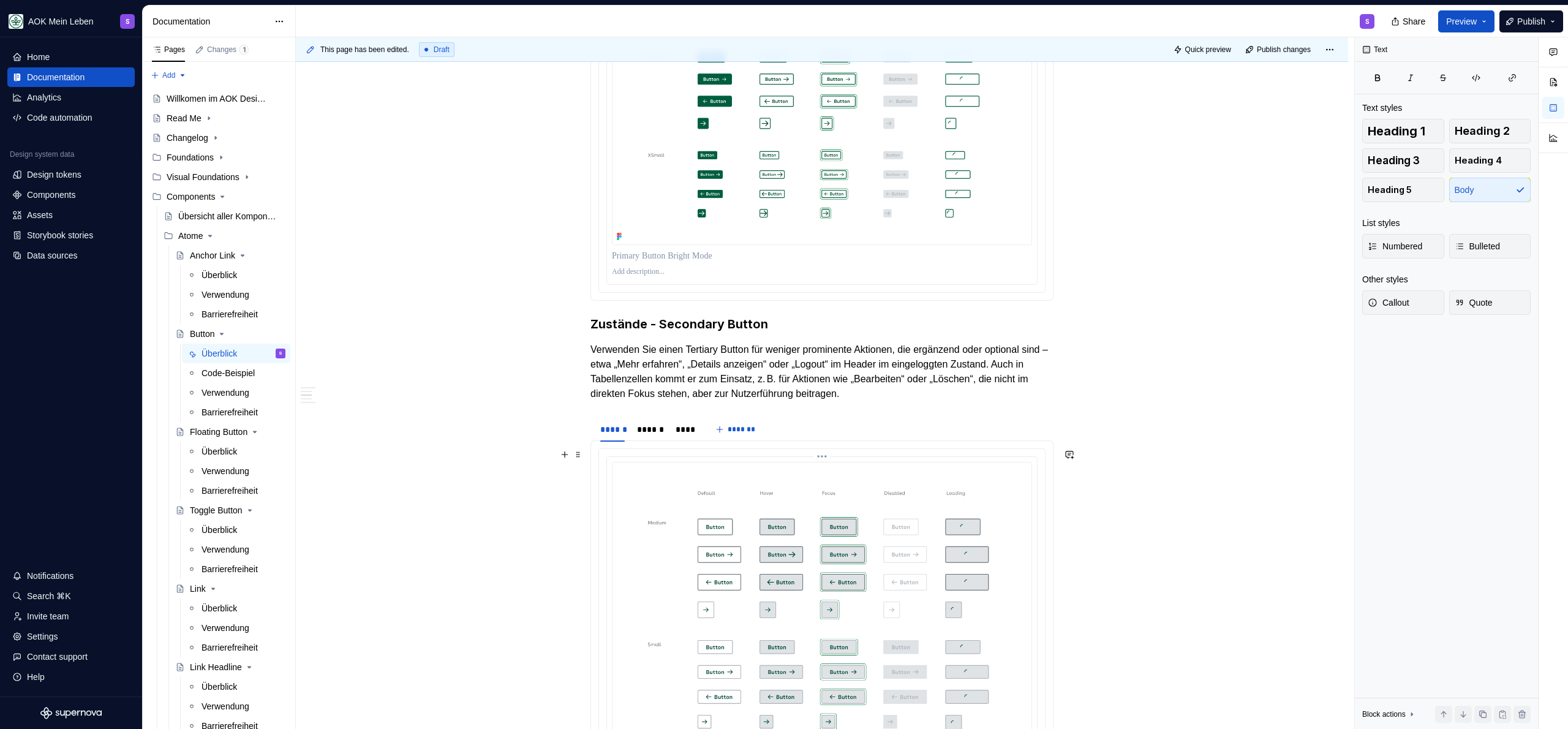
scroll to position [1057, 0]
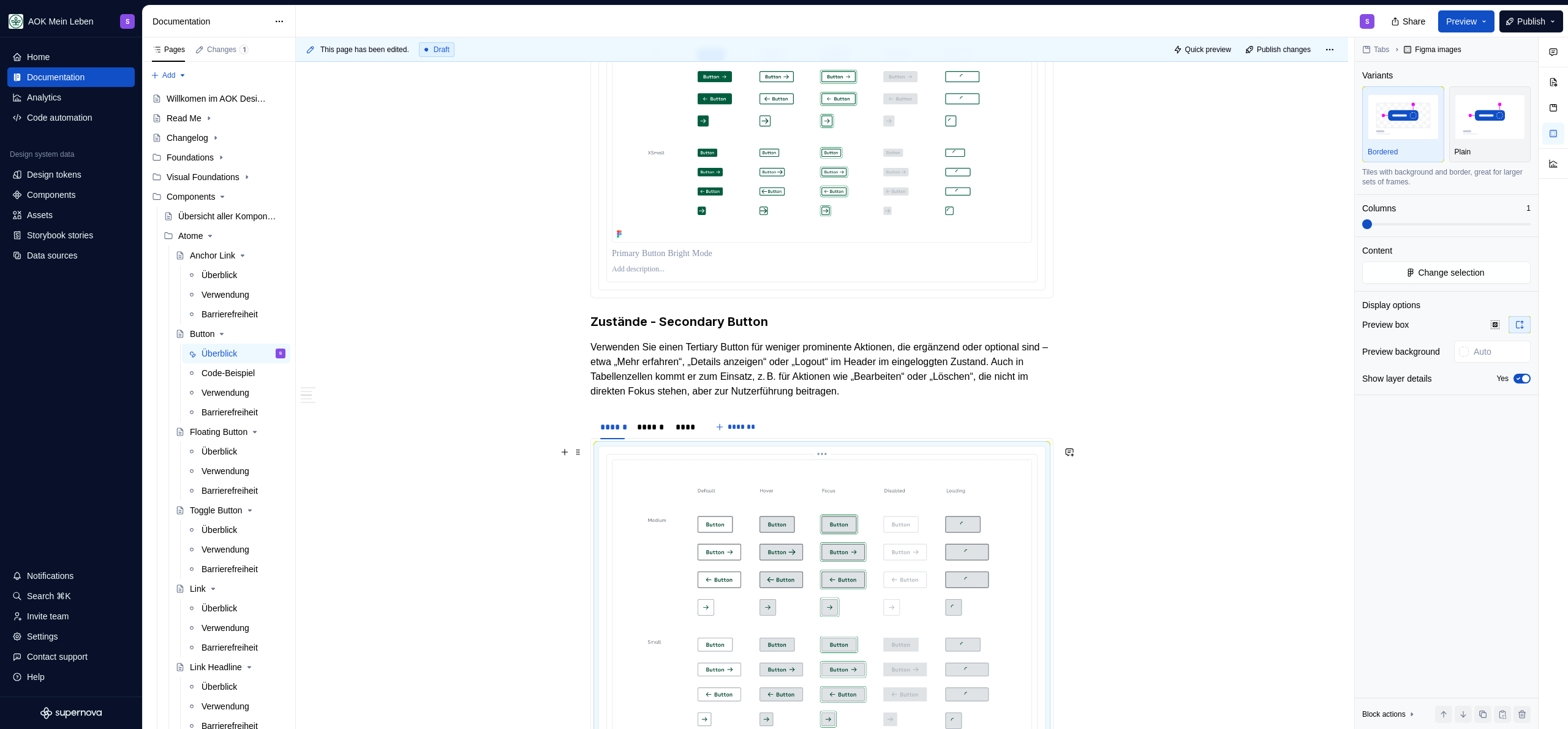
click at [703, 528] on img at bounding box center [822, 608] width 420 height 297
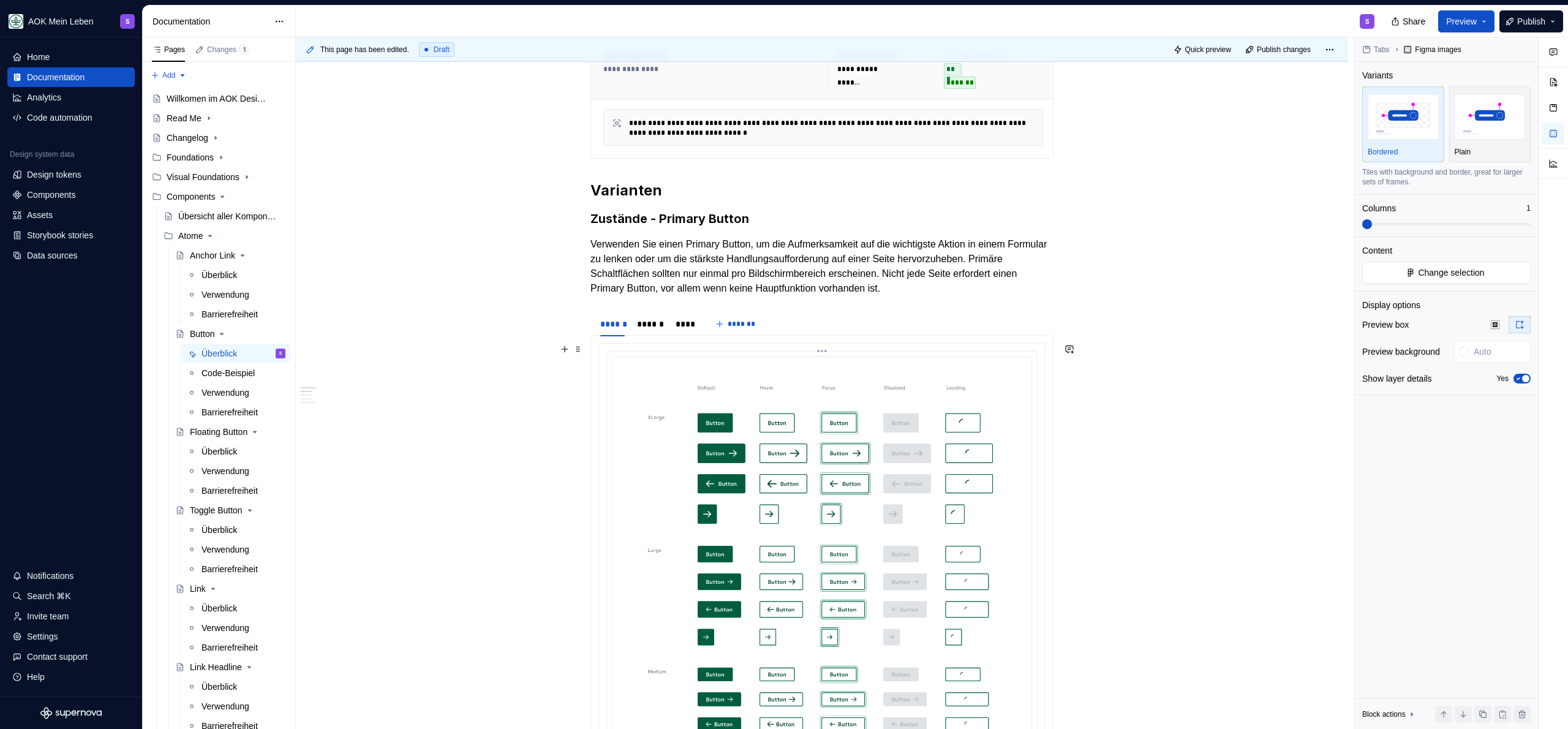
scroll to position [321, 0]
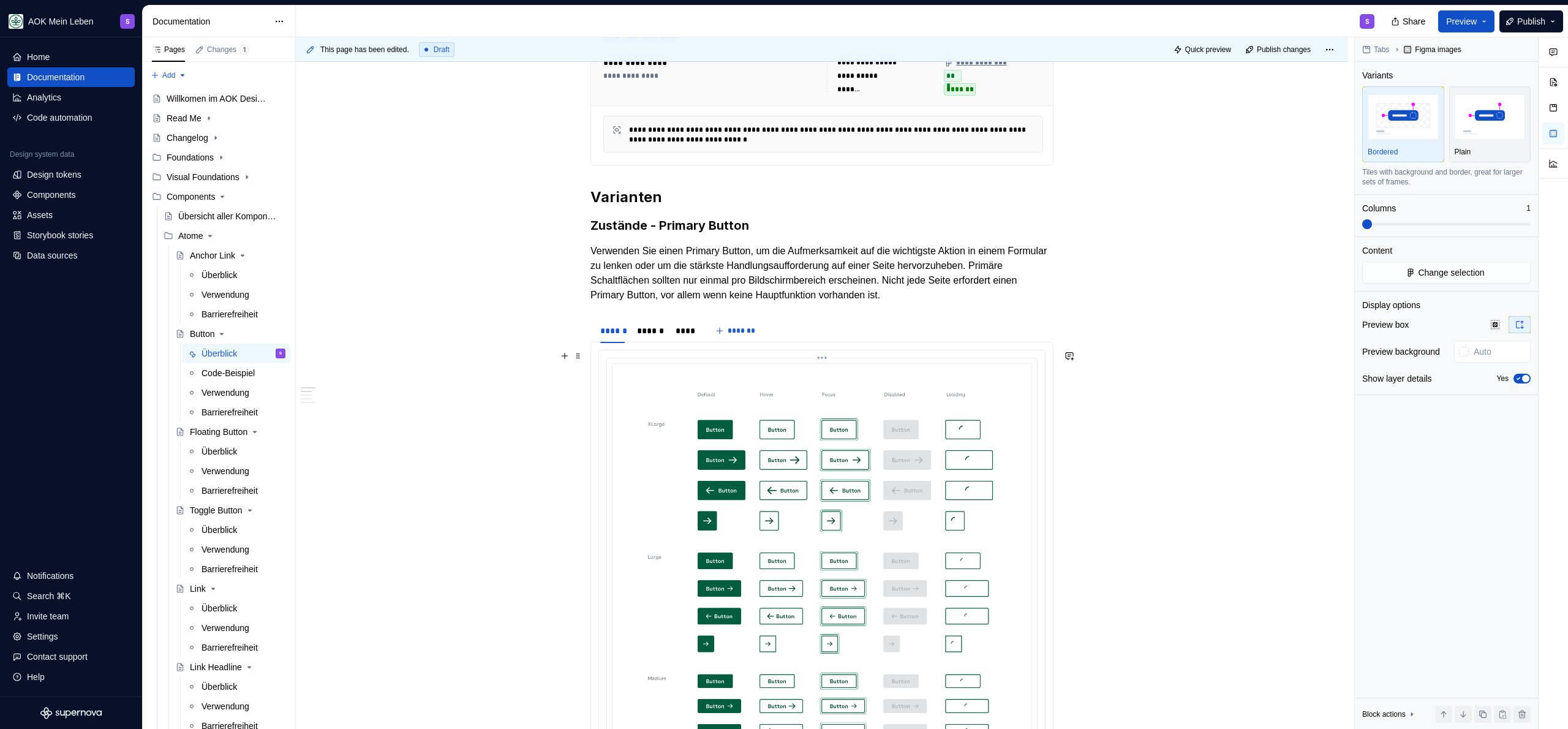
click at [732, 480] on img at bounding box center [822, 671] width 420 height 615
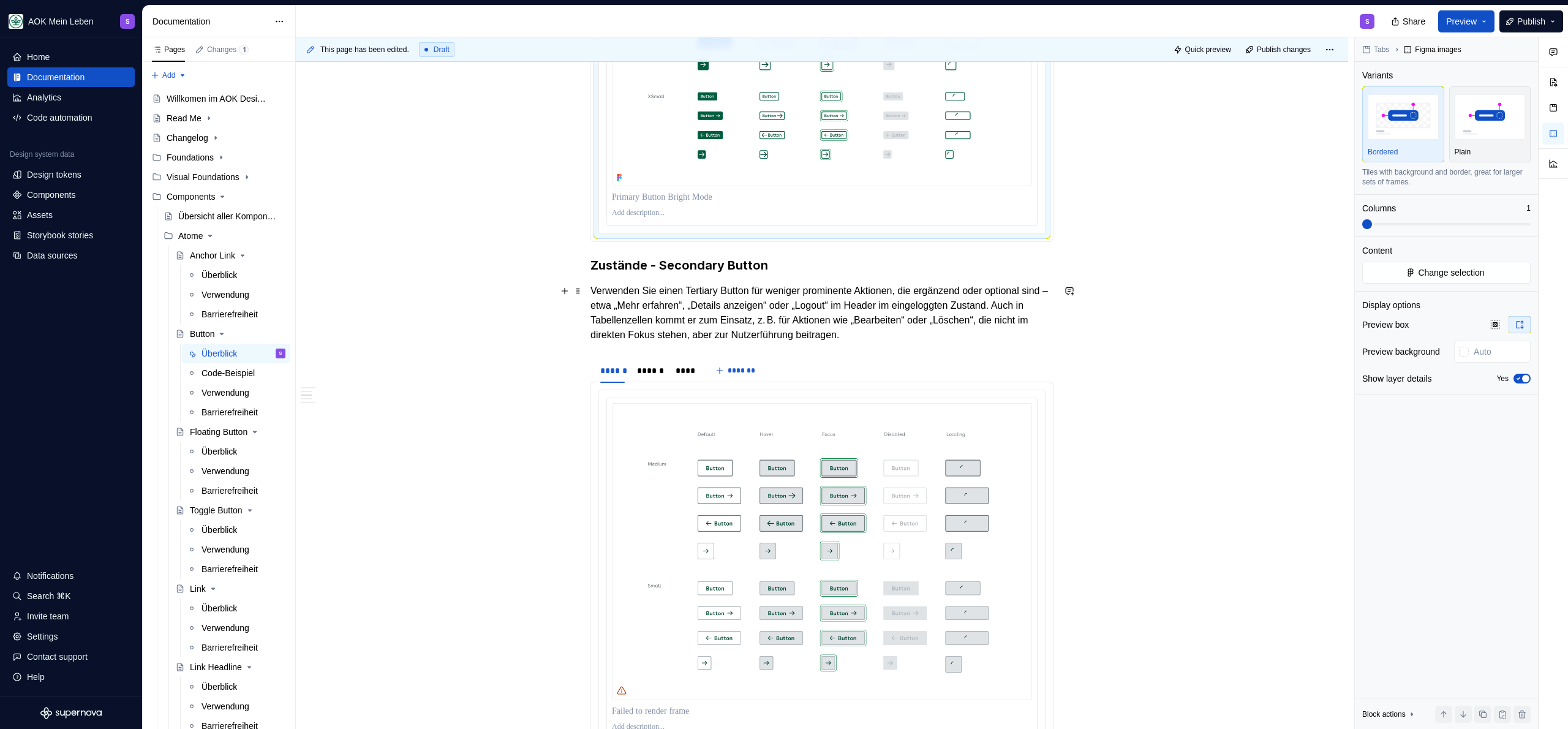
scroll to position [1443, 0]
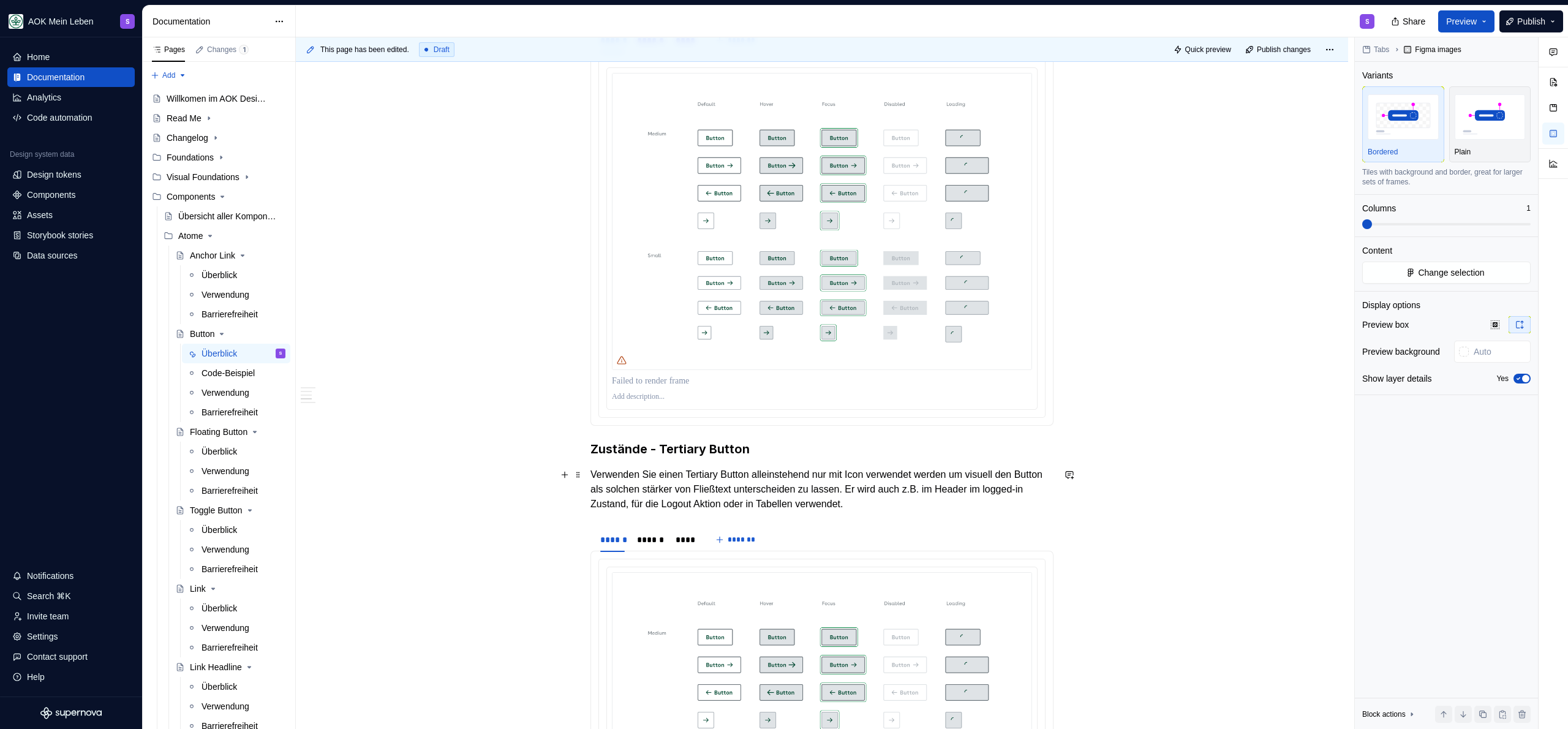
click at [764, 497] on p "Verwenden Sie einen Tertiary Button alleinstehend nur mit Icon verwendet werden…" at bounding box center [822, 489] width 463 height 44
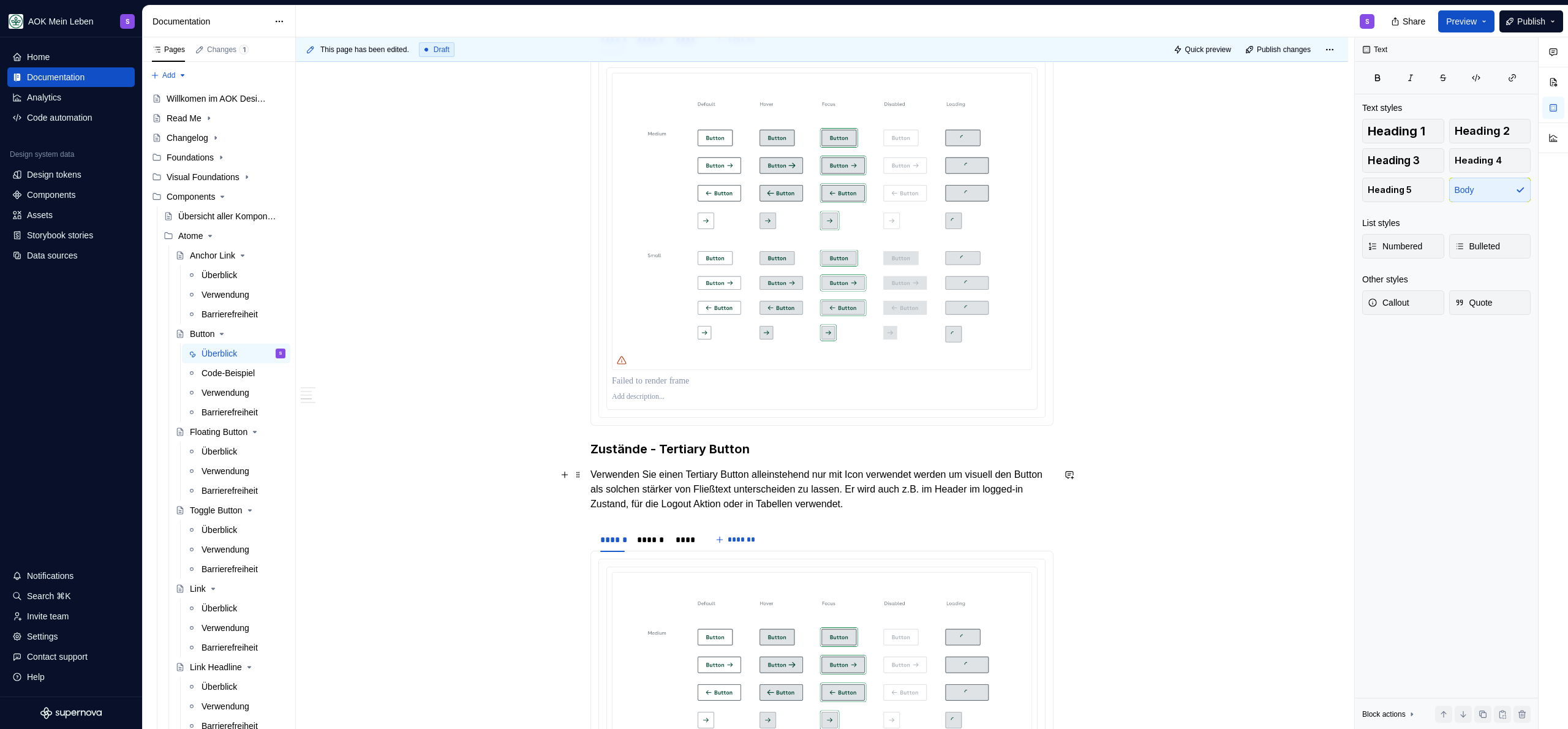
click at [764, 497] on p "Verwenden Sie einen Tertiary Button alleinstehend nur mit Icon verwendet werden…" at bounding box center [822, 489] width 463 height 44
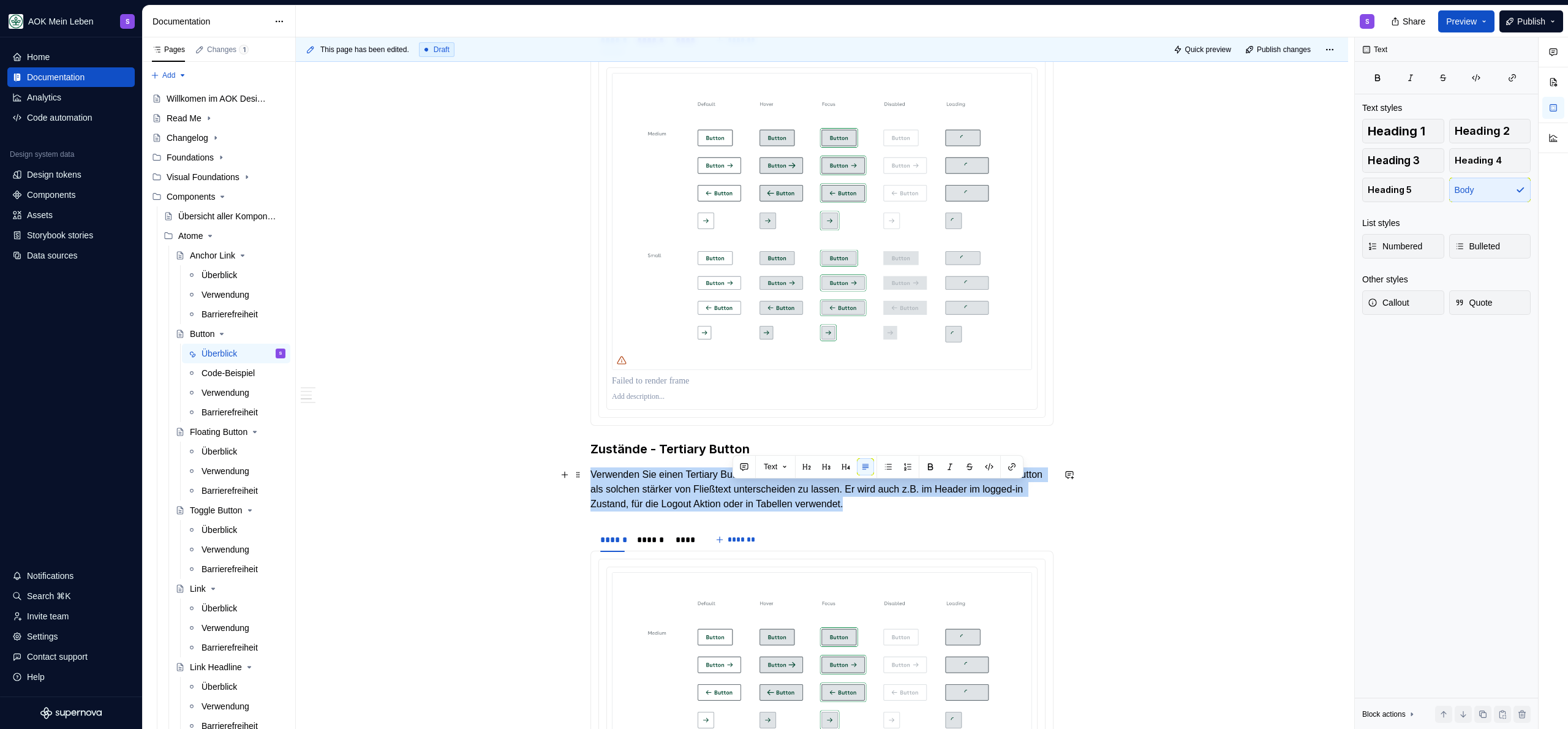
click at [764, 497] on p "Verwenden Sie einen Tertiary Button alleinstehend nur mit Icon verwendet werden…" at bounding box center [822, 489] width 463 height 44
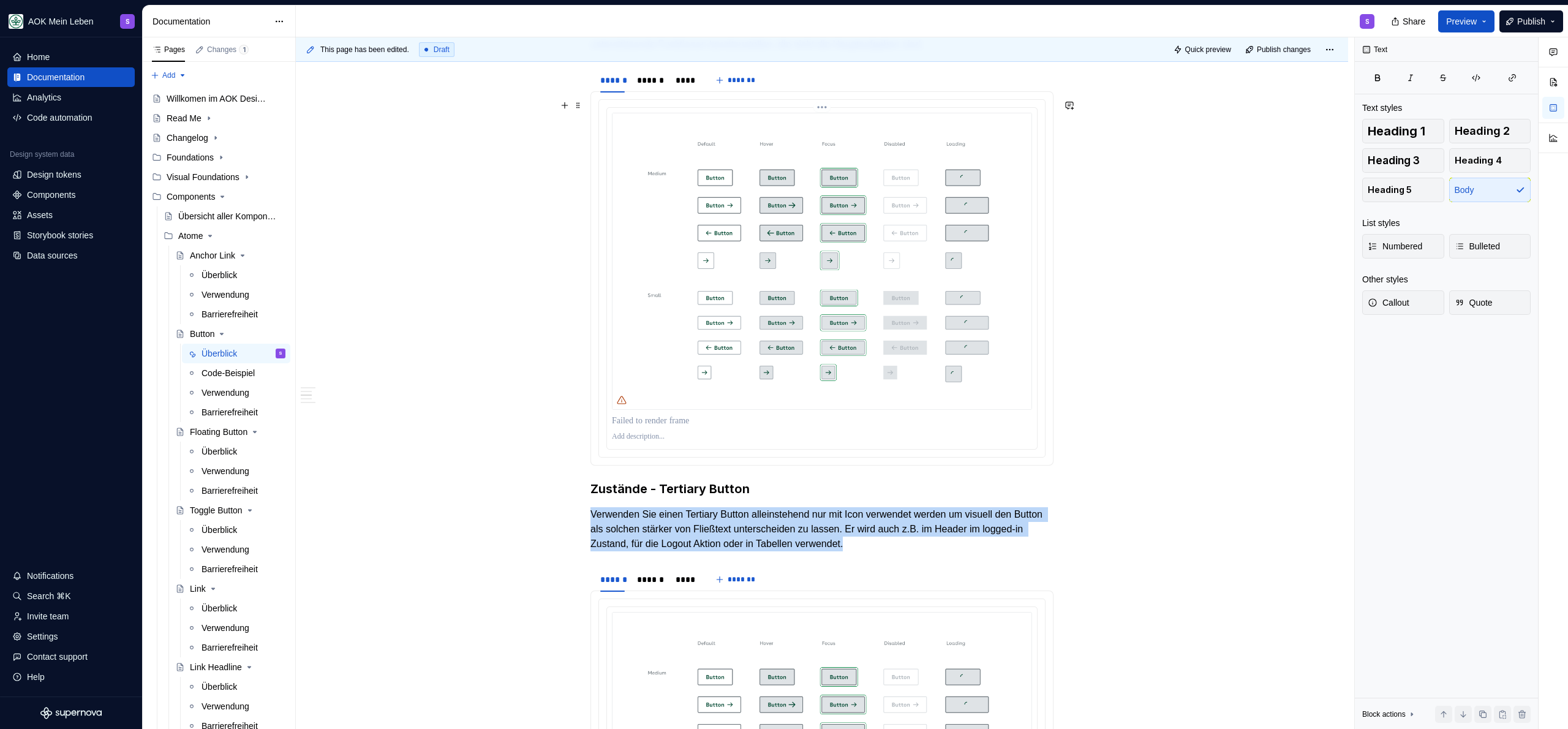
scroll to position [1529, 0]
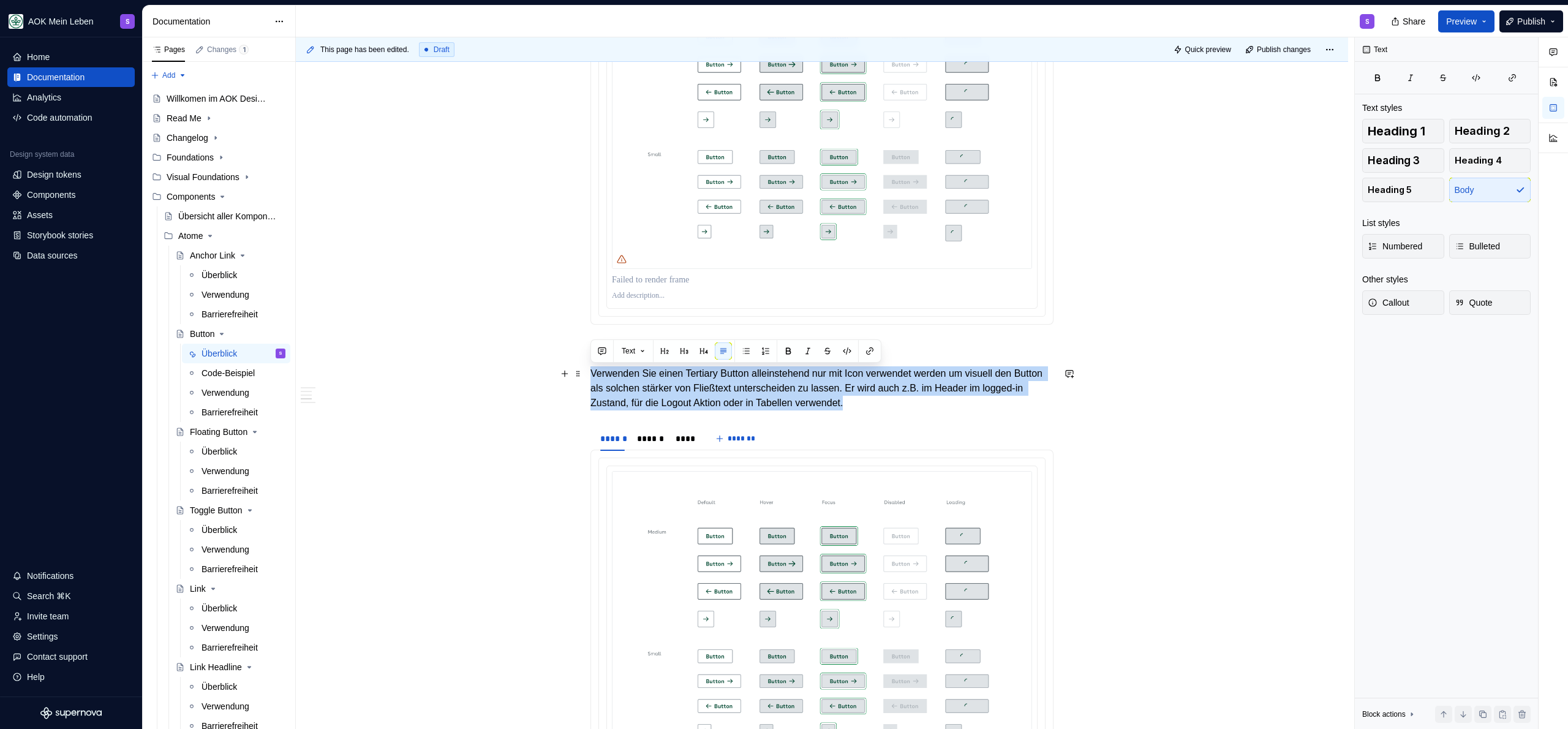
click at [831, 392] on p "Verwenden Sie einen Tertiary Button alleinstehend nur mit Icon verwendet werden…" at bounding box center [822, 388] width 463 height 44
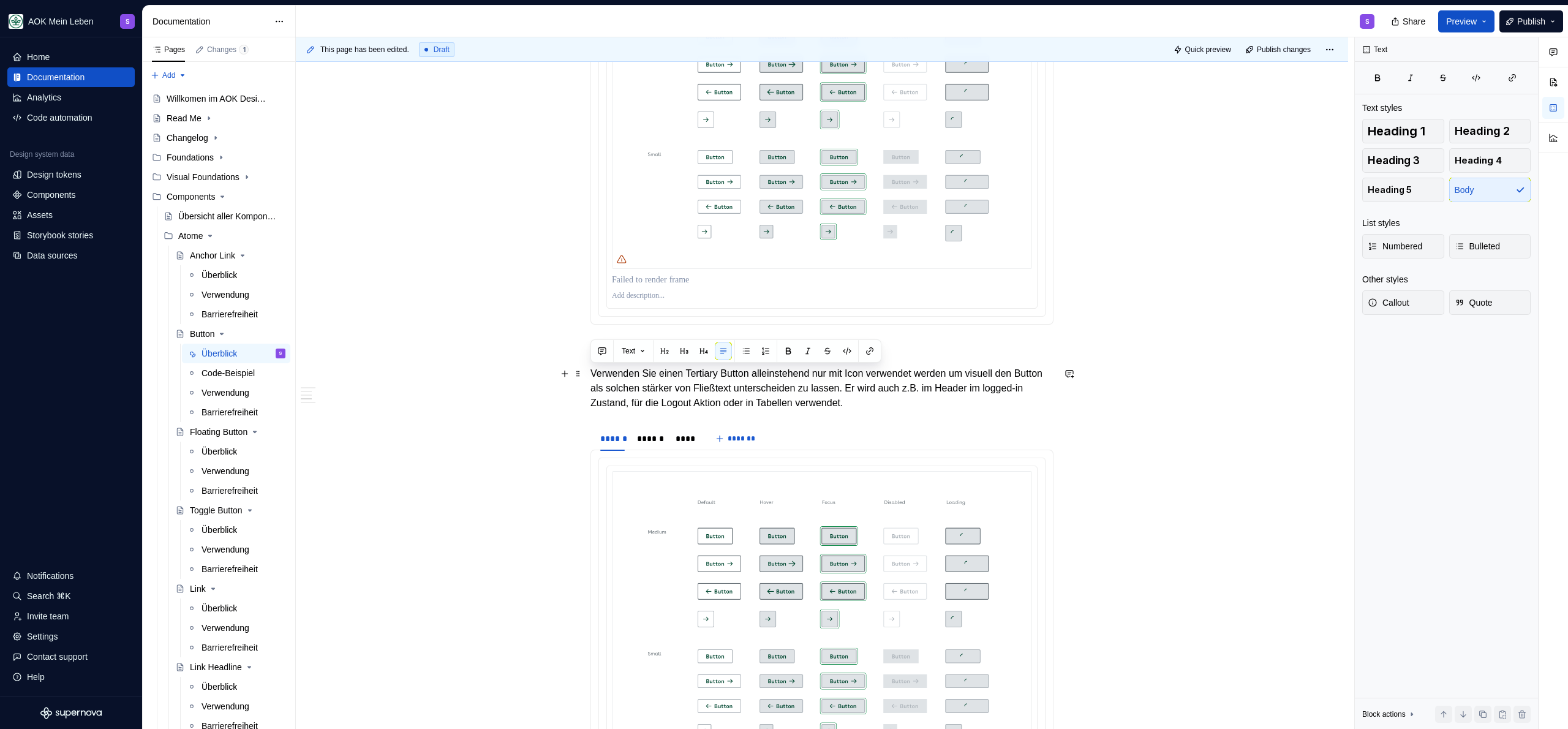
click at [831, 392] on p "Verwenden Sie einen Tertiary Button alleinstehend nur mit Icon verwendet werden…" at bounding box center [822, 388] width 463 height 44
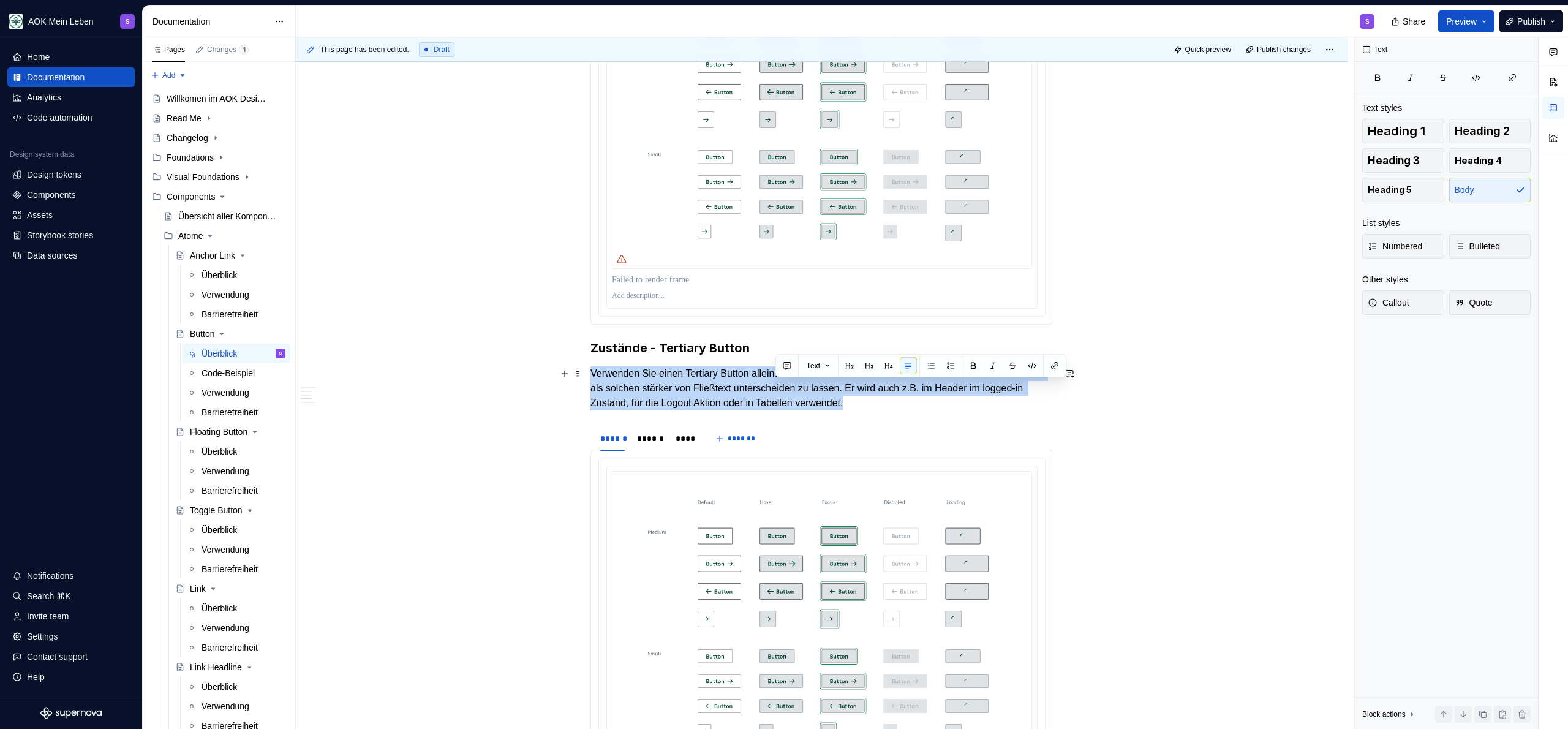
click at [831, 392] on p "Verwenden Sie einen Tertiary Button alleinstehend nur mit Icon verwendet werden…" at bounding box center [822, 388] width 463 height 44
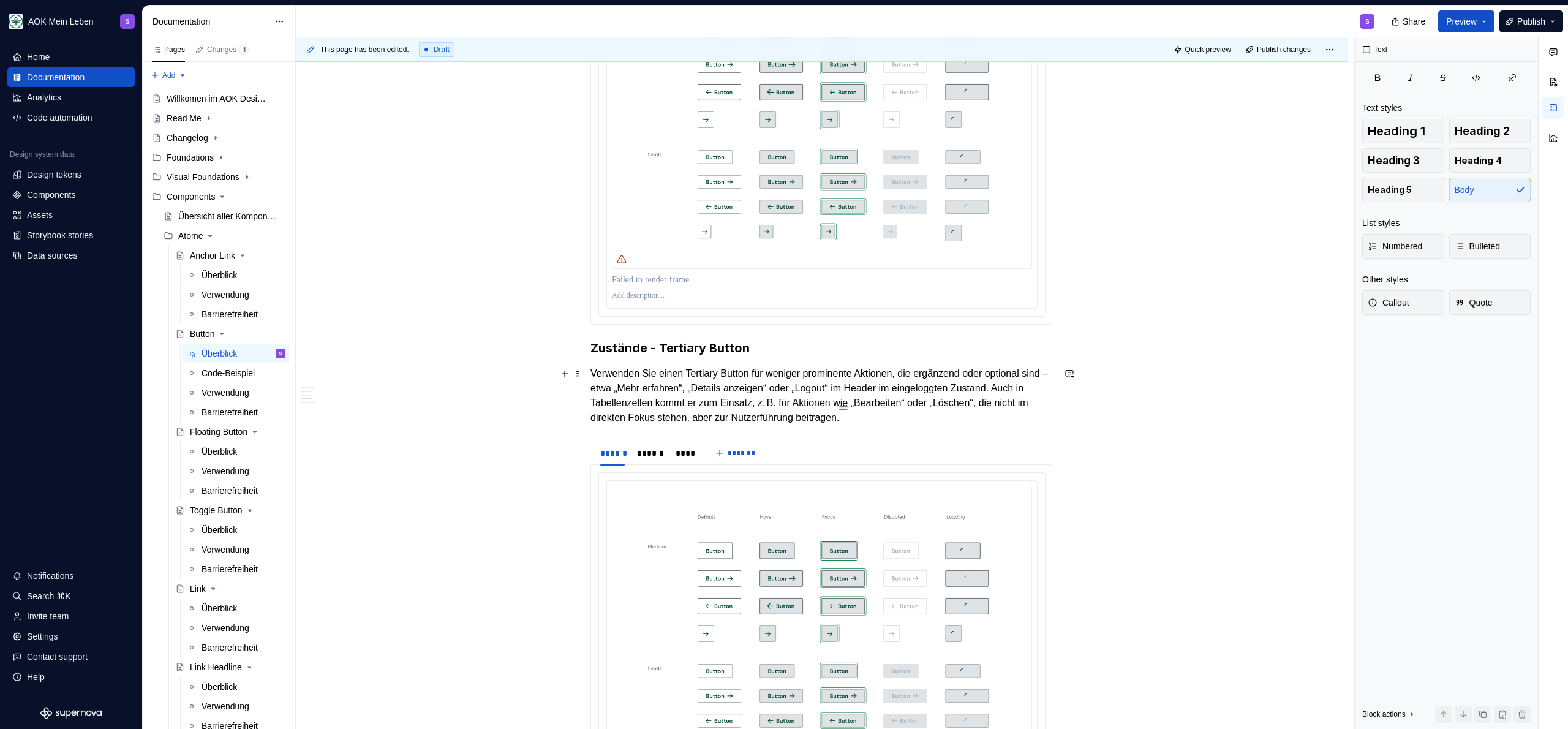
click at [966, 408] on p "Verwenden Sie einen Tertiary Button für weniger prominente Aktionen, die ergänz…" at bounding box center [822, 396] width 463 height 59
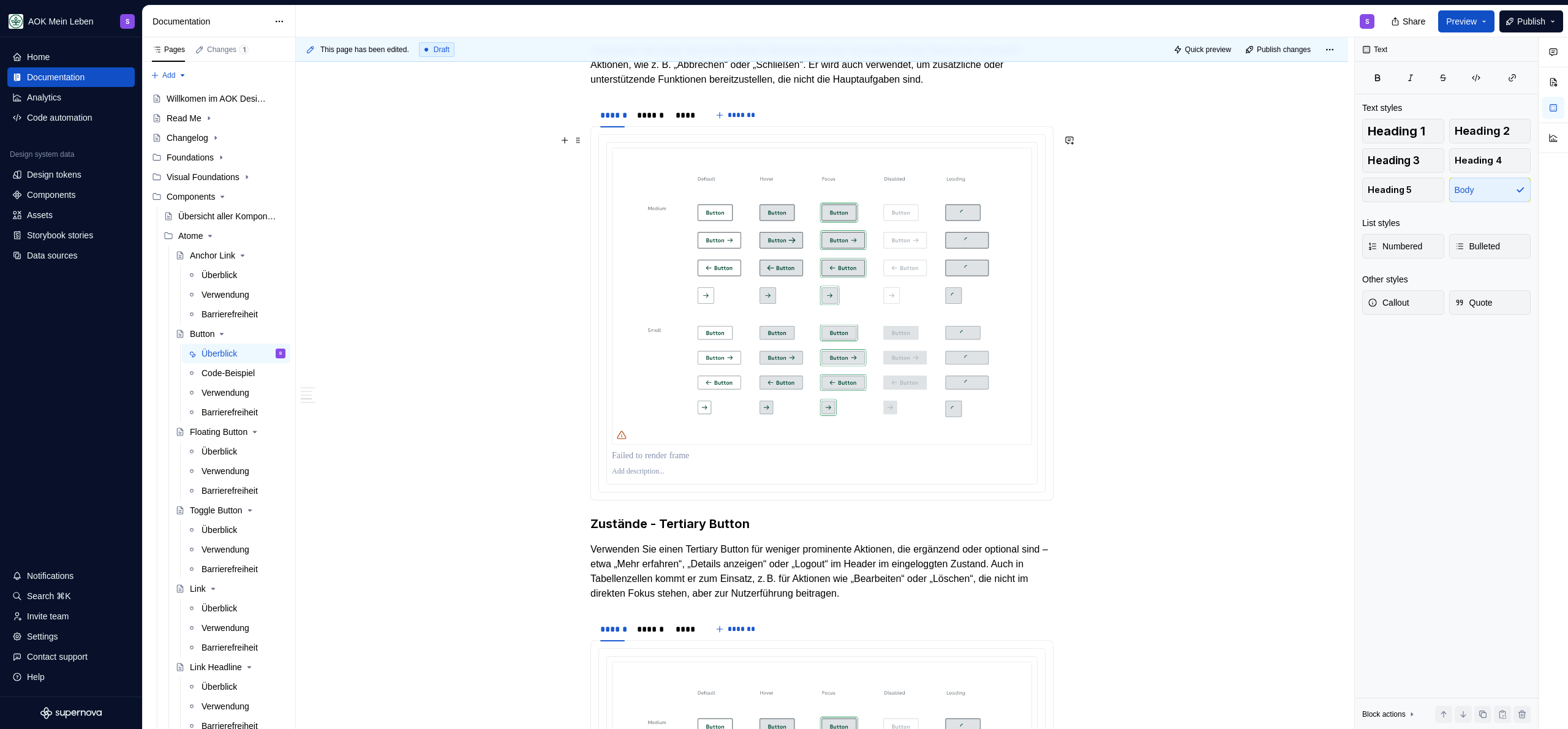
scroll to position [1275, 0]
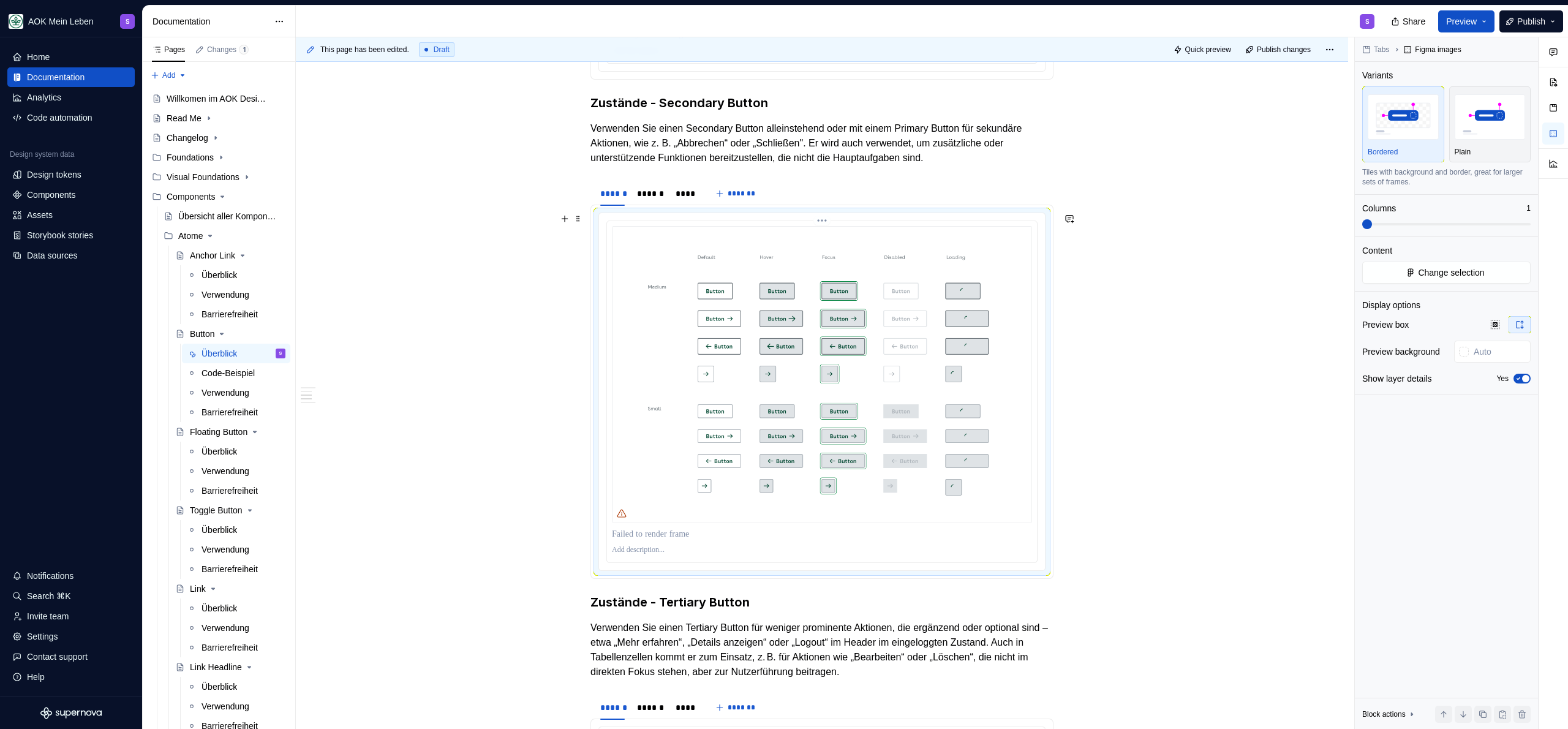
click at [776, 419] on img at bounding box center [822, 374] width 420 height 297
click at [1478, 275] on span "Change selection" at bounding box center [1451, 272] width 66 height 12
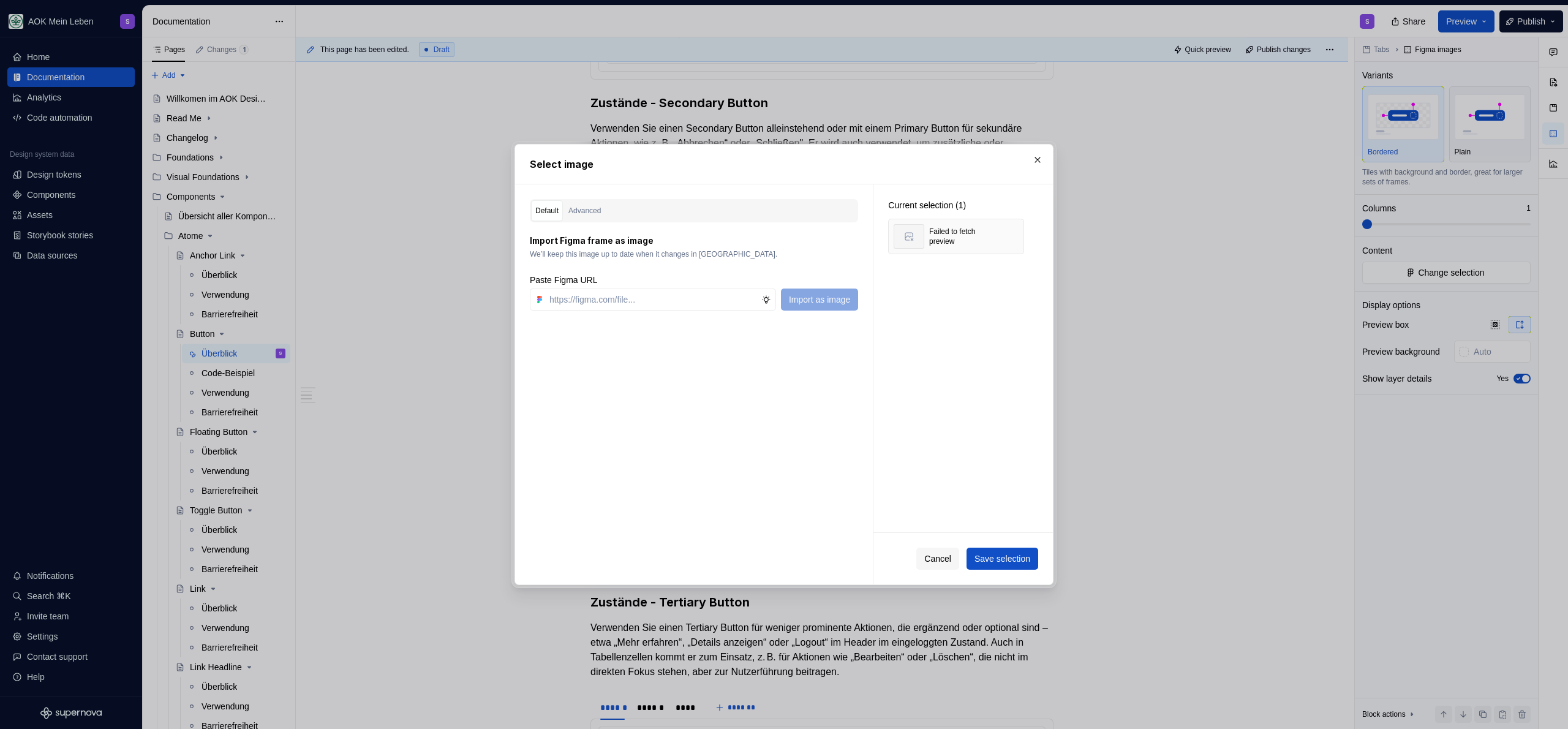
type textarea "*"
click at [669, 299] on input "text" at bounding box center [653, 299] width 217 height 22
paste input "[URL][DOMAIN_NAME]"
type input "[URL][DOMAIN_NAME]"
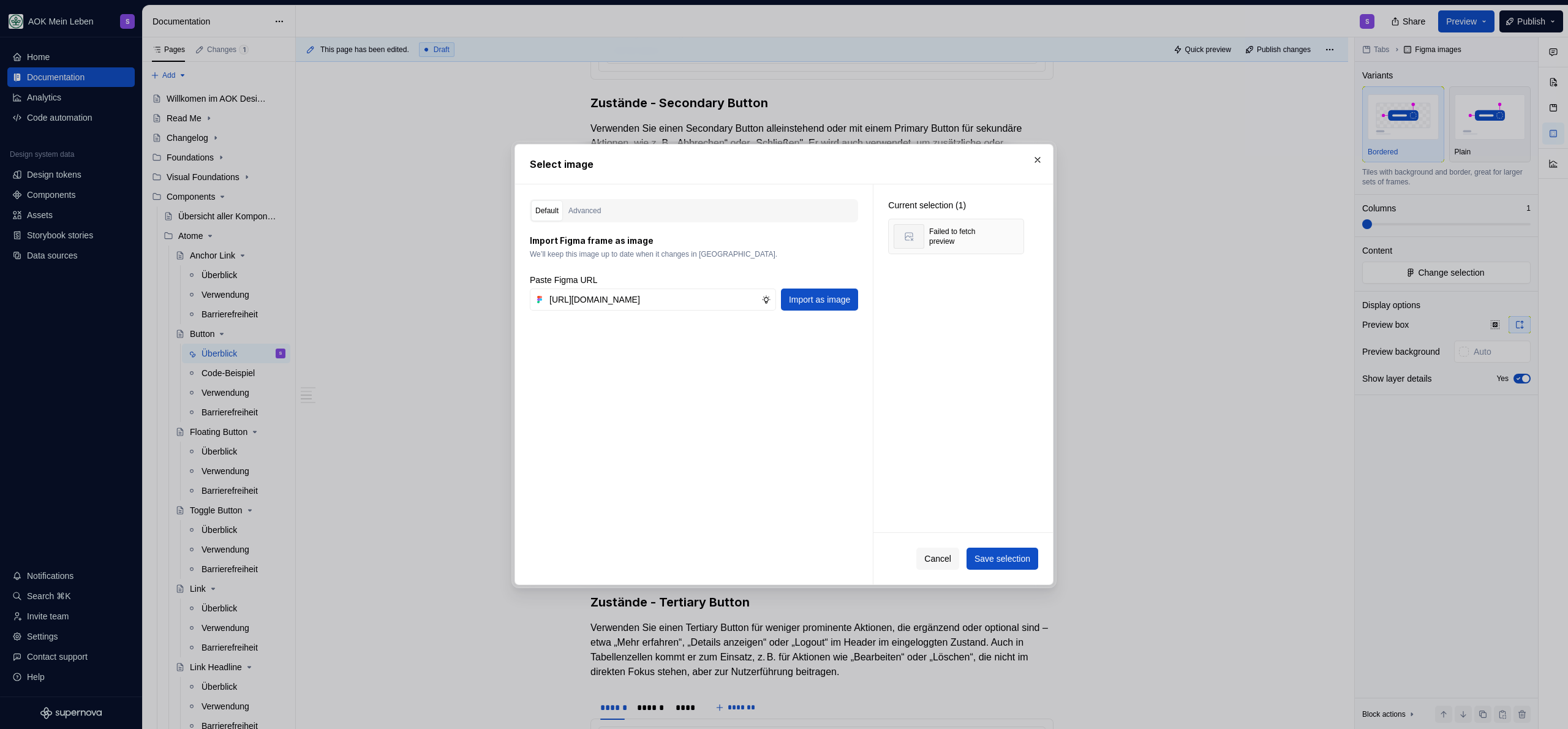
drag, startPoint x: 826, startPoint y: 298, endPoint x: 895, endPoint y: 282, distance: 70.8
click at [826, 298] on span "Import as image" at bounding box center [820, 299] width 62 height 12
click at [1011, 238] on button "button" at bounding box center [1009, 236] width 17 height 17
click at [958, 555] on div "Cancel Save selection" at bounding box center [977, 558] width 122 height 22
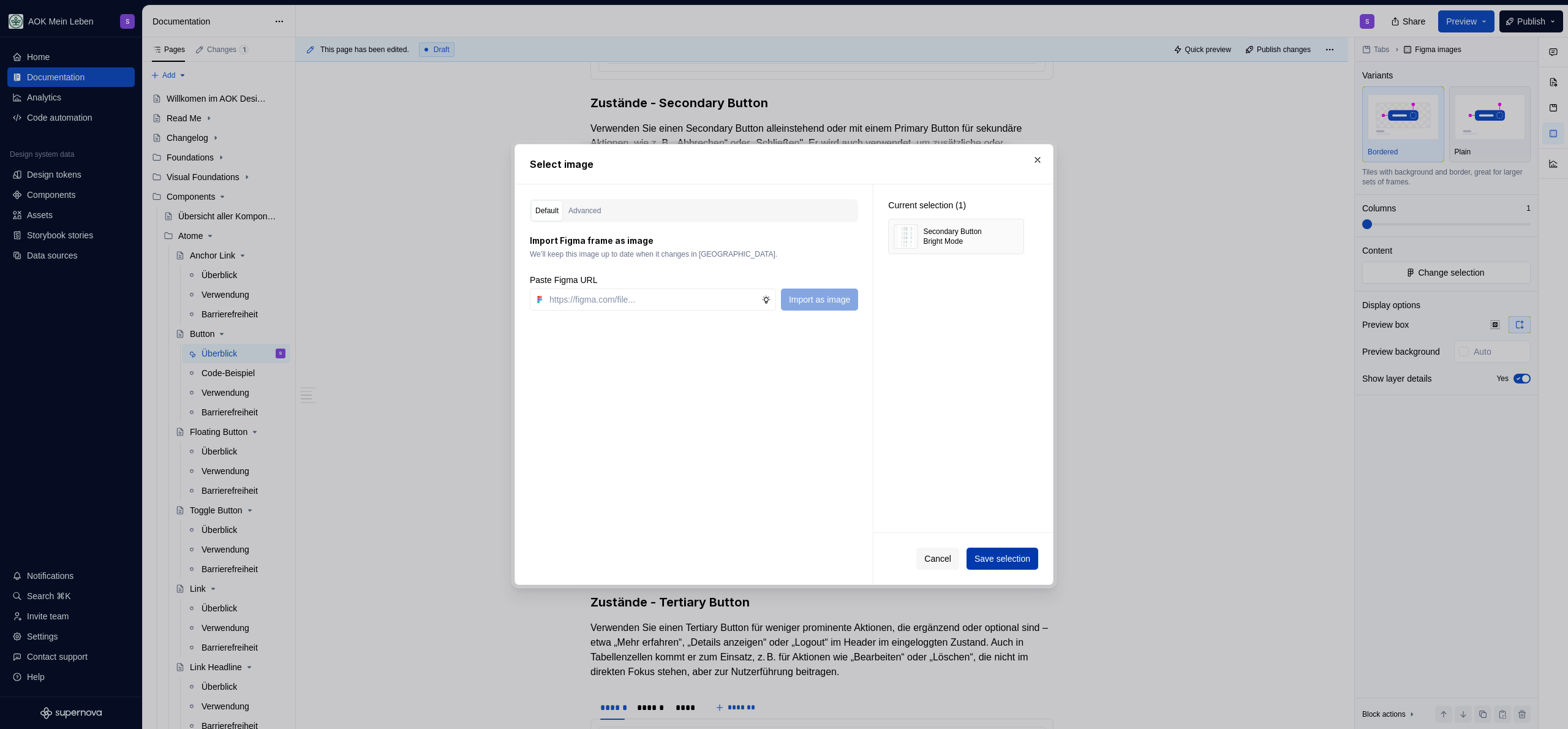
click at [977, 558] on span "Save selection" at bounding box center [1002, 558] width 56 height 12
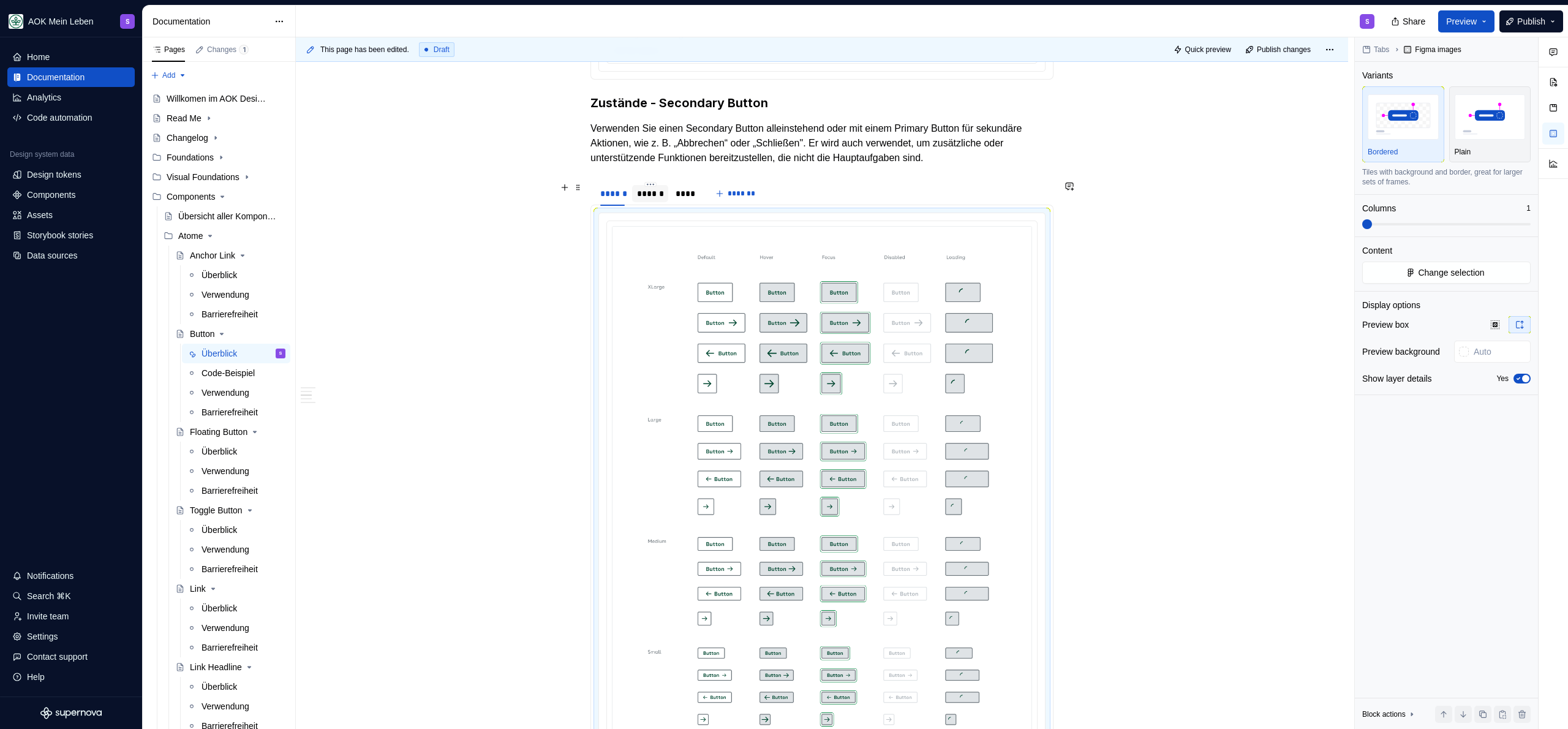
click at [644, 186] on div "******" at bounding box center [650, 193] width 36 height 17
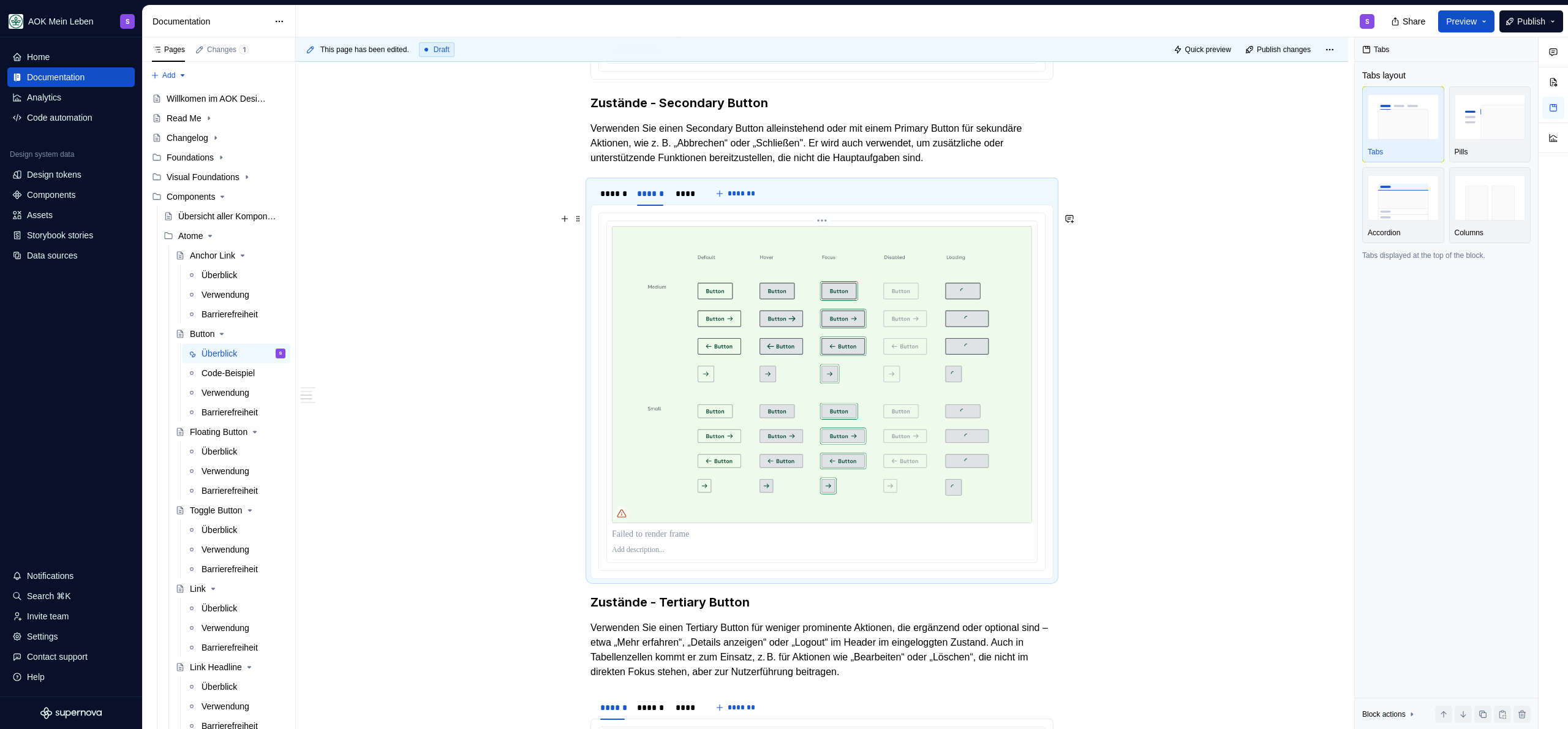
click at [725, 308] on img at bounding box center [822, 374] width 420 height 297
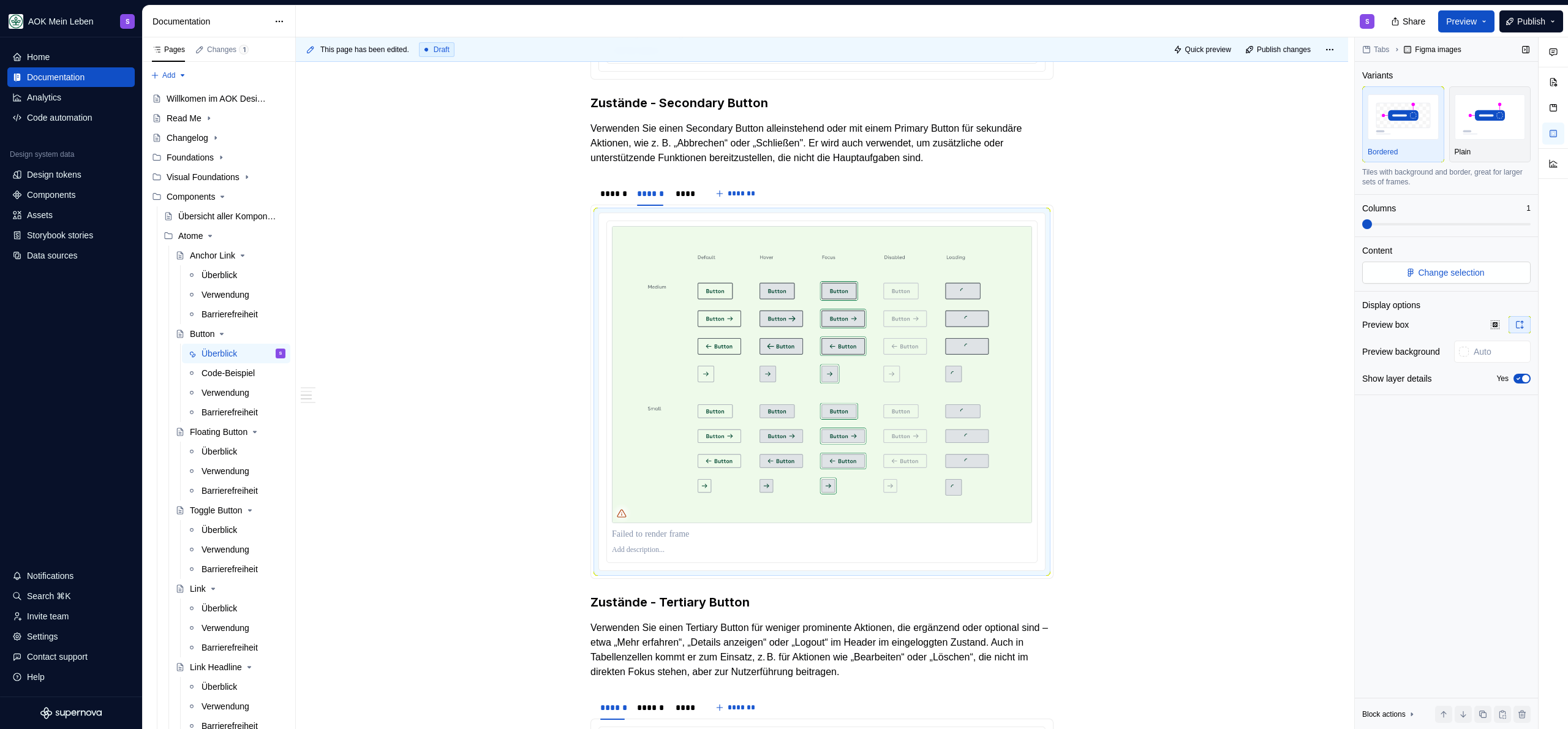
click at [1496, 269] on button "Change selection" at bounding box center [1447, 272] width 168 height 22
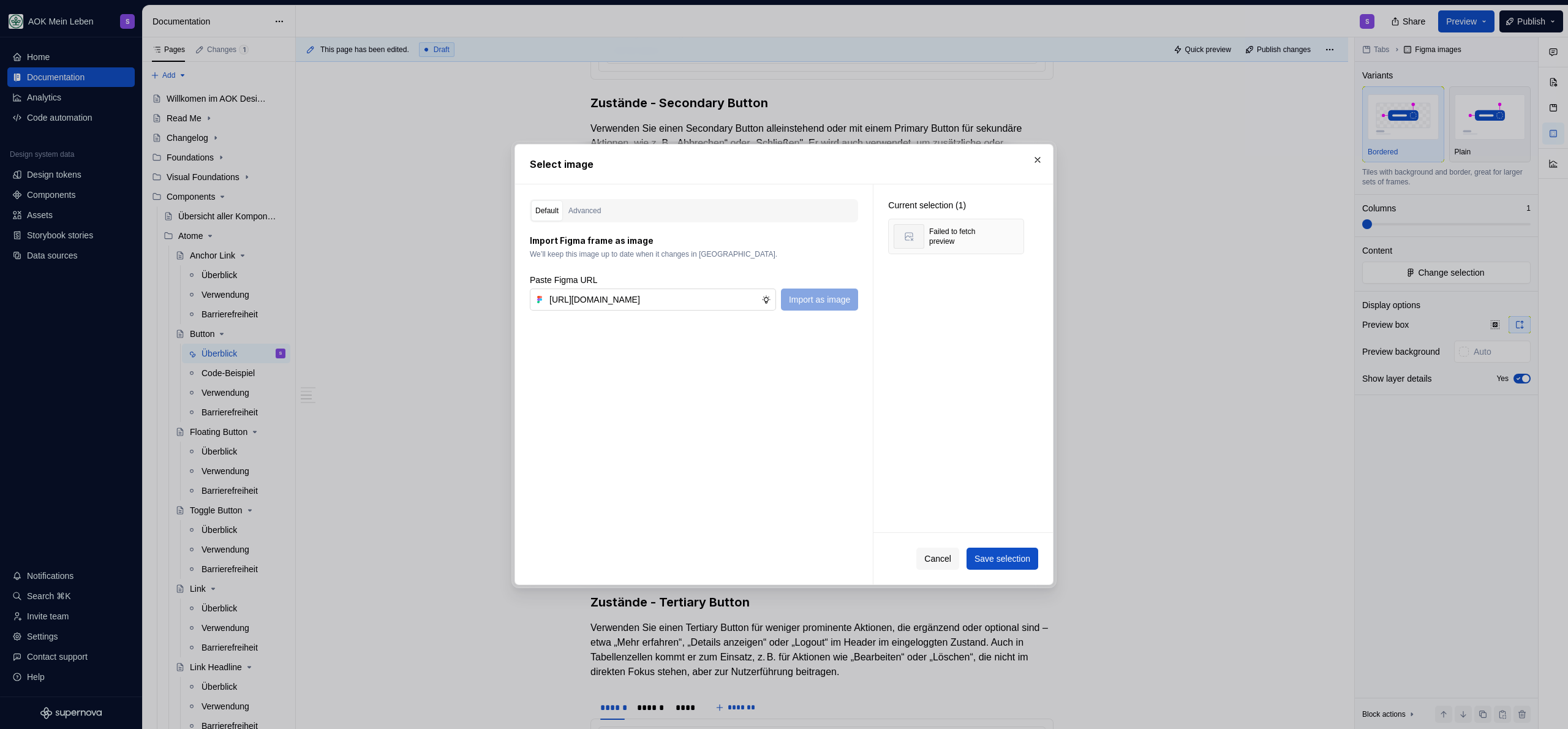
scroll to position [0, 369]
type input "[URL][DOMAIN_NAME]"
click at [1011, 237] on button "button" at bounding box center [1009, 236] width 17 height 17
click at [828, 298] on span "Import as image" at bounding box center [820, 299] width 62 height 12
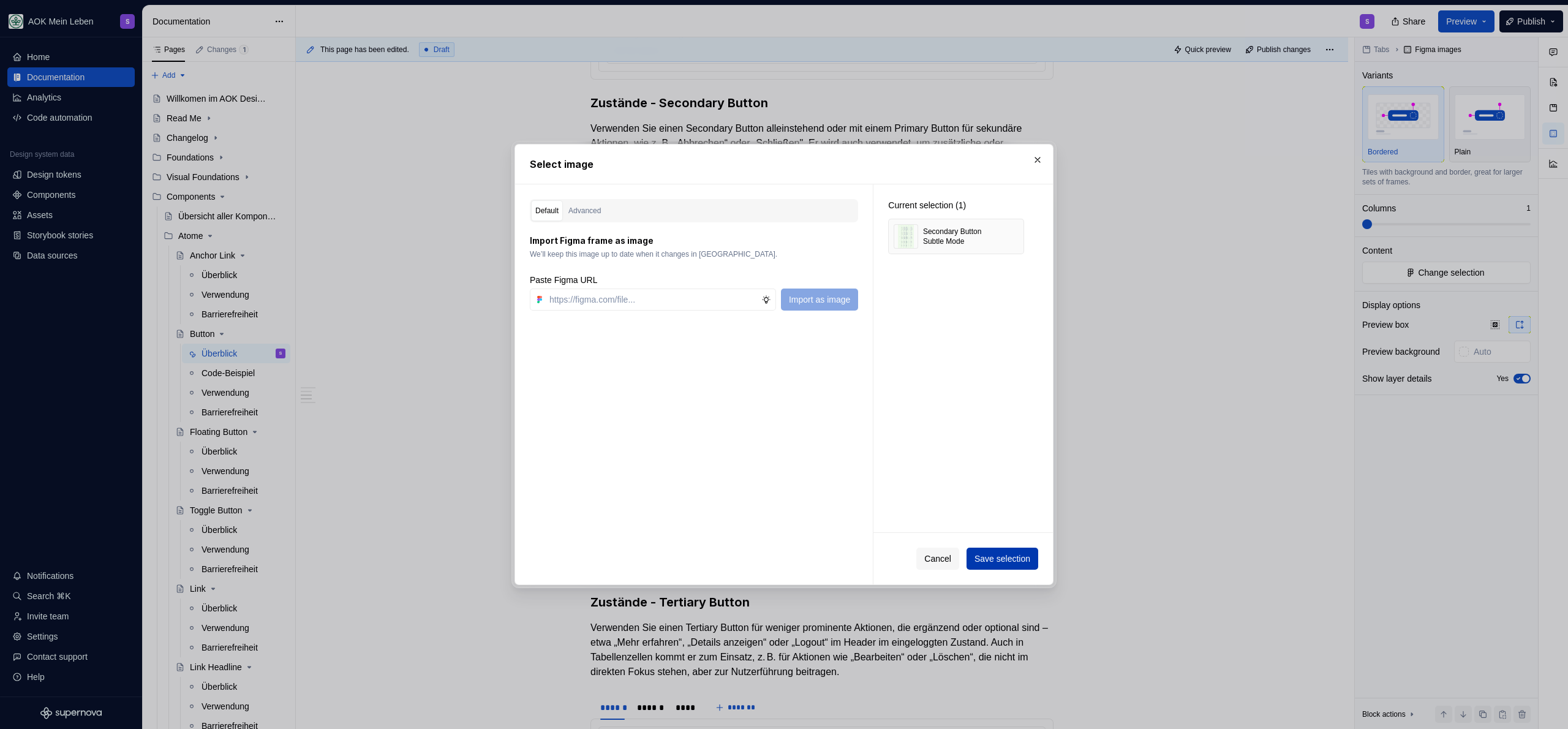
click at [1023, 563] on span "Save selection" at bounding box center [1002, 558] width 56 height 12
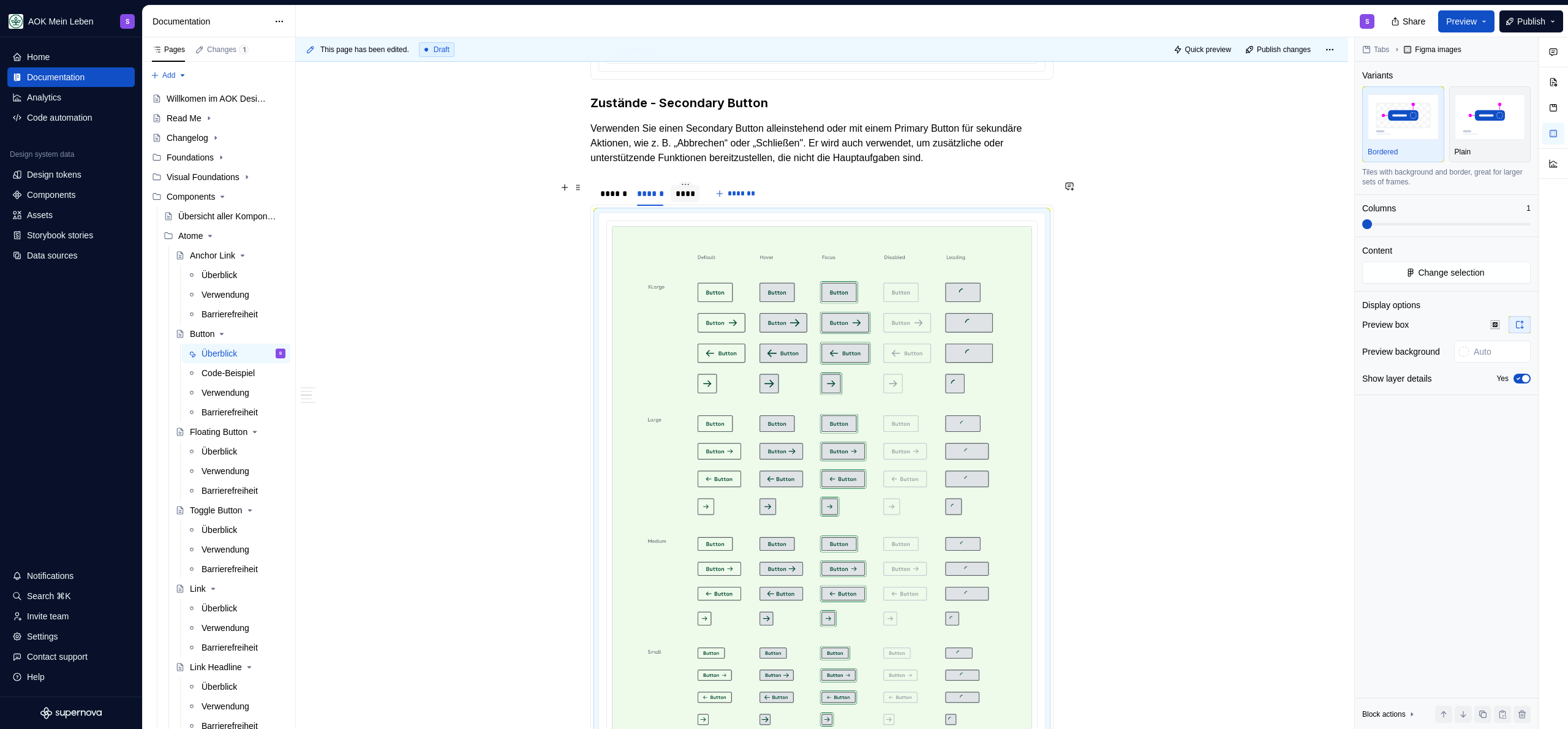
click at [671, 190] on div "****" at bounding box center [686, 193] width 29 height 17
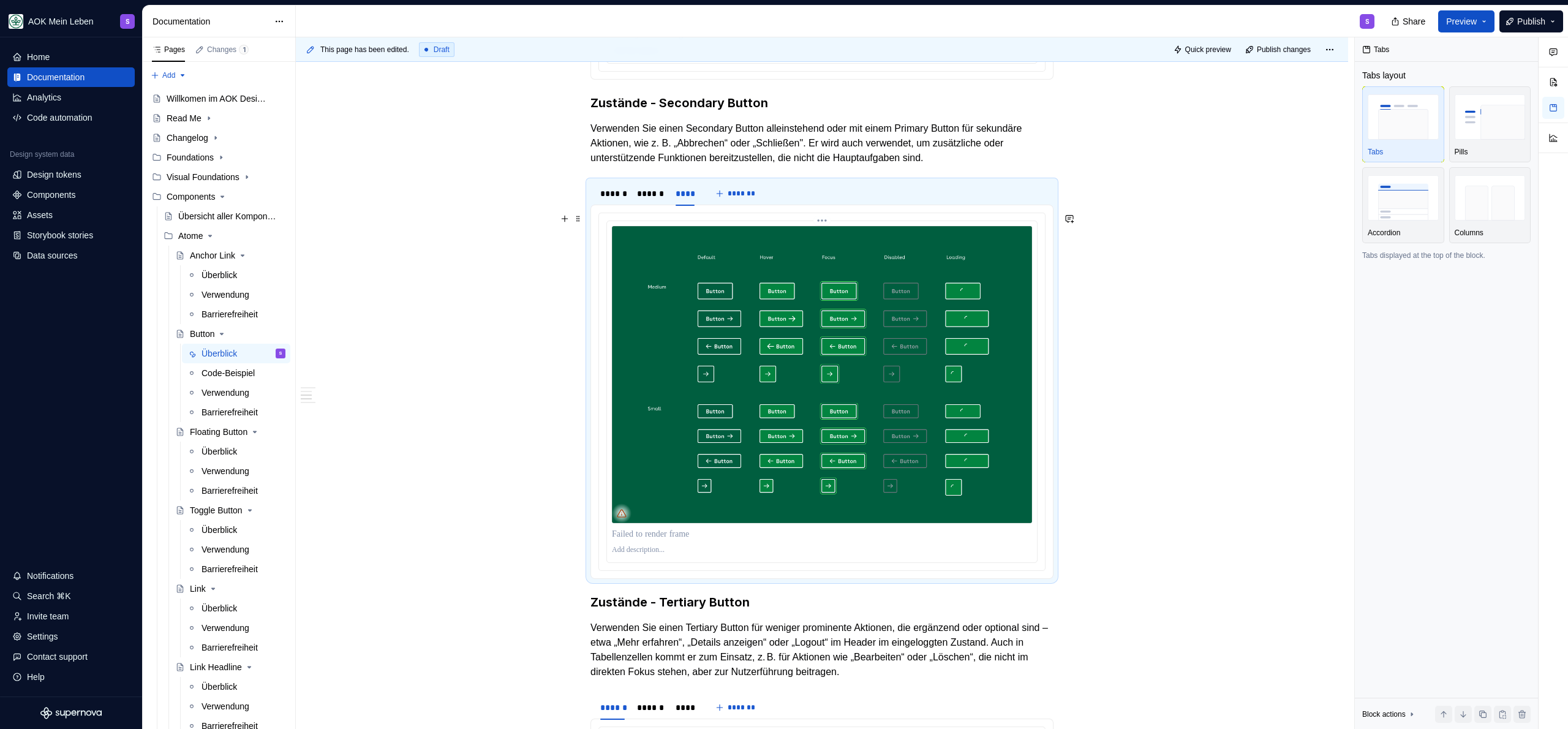
click at [737, 288] on img at bounding box center [822, 374] width 420 height 297
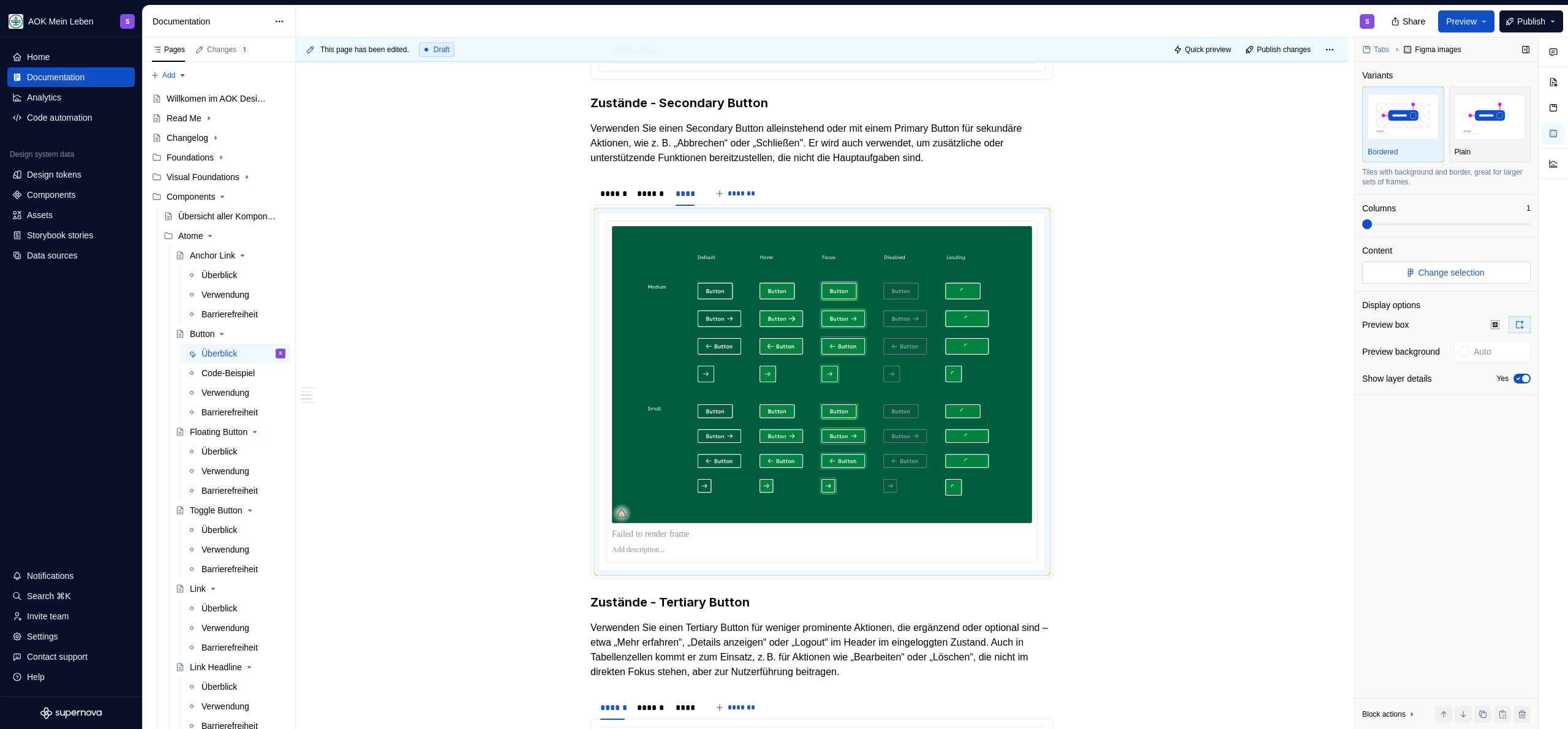
click at [1429, 278] on span "Change selection" at bounding box center [1451, 272] width 66 height 12
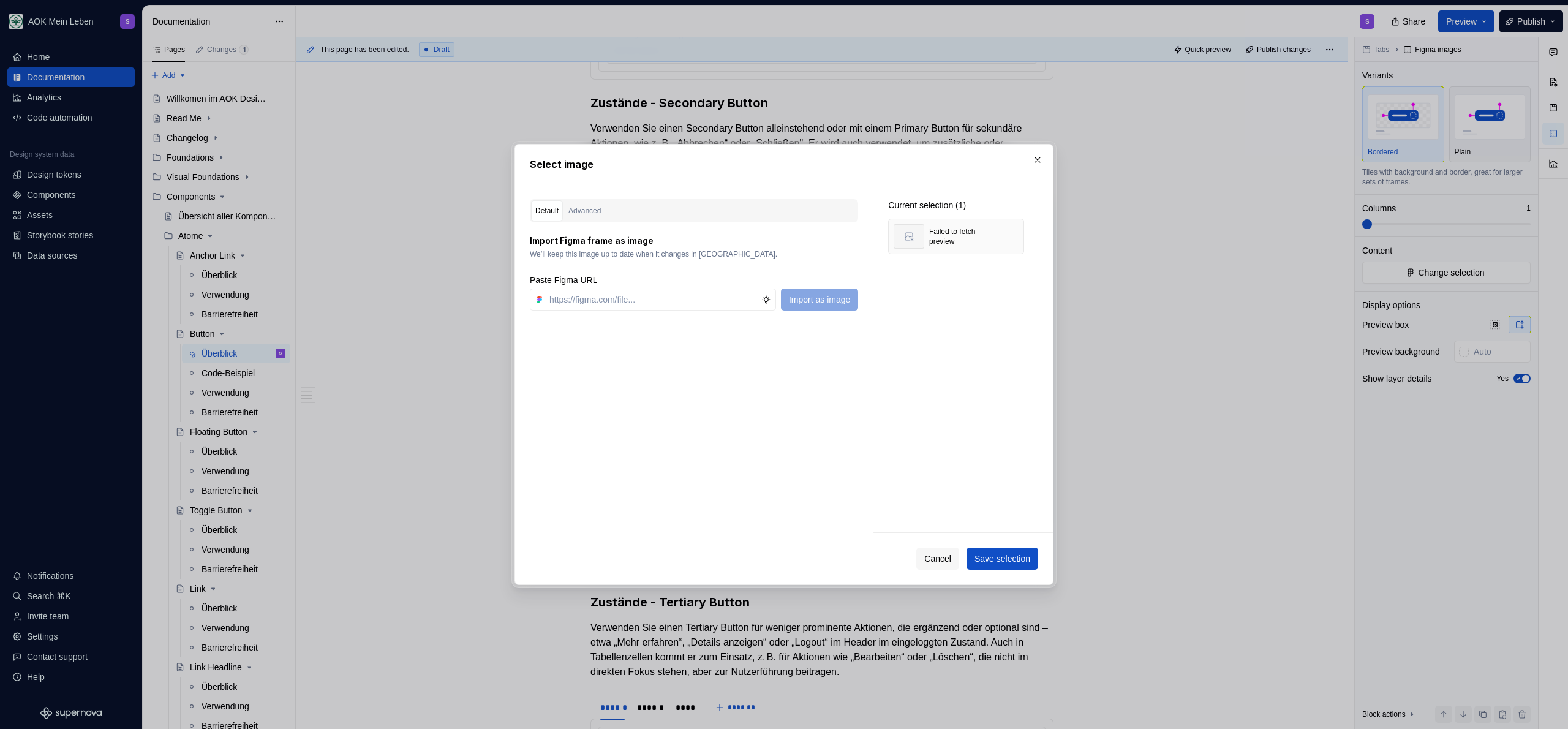
type textarea "*"
type input "[URL][DOMAIN_NAME]"
click at [1013, 235] on button "button" at bounding box center [1009, 236] width 17 height 17
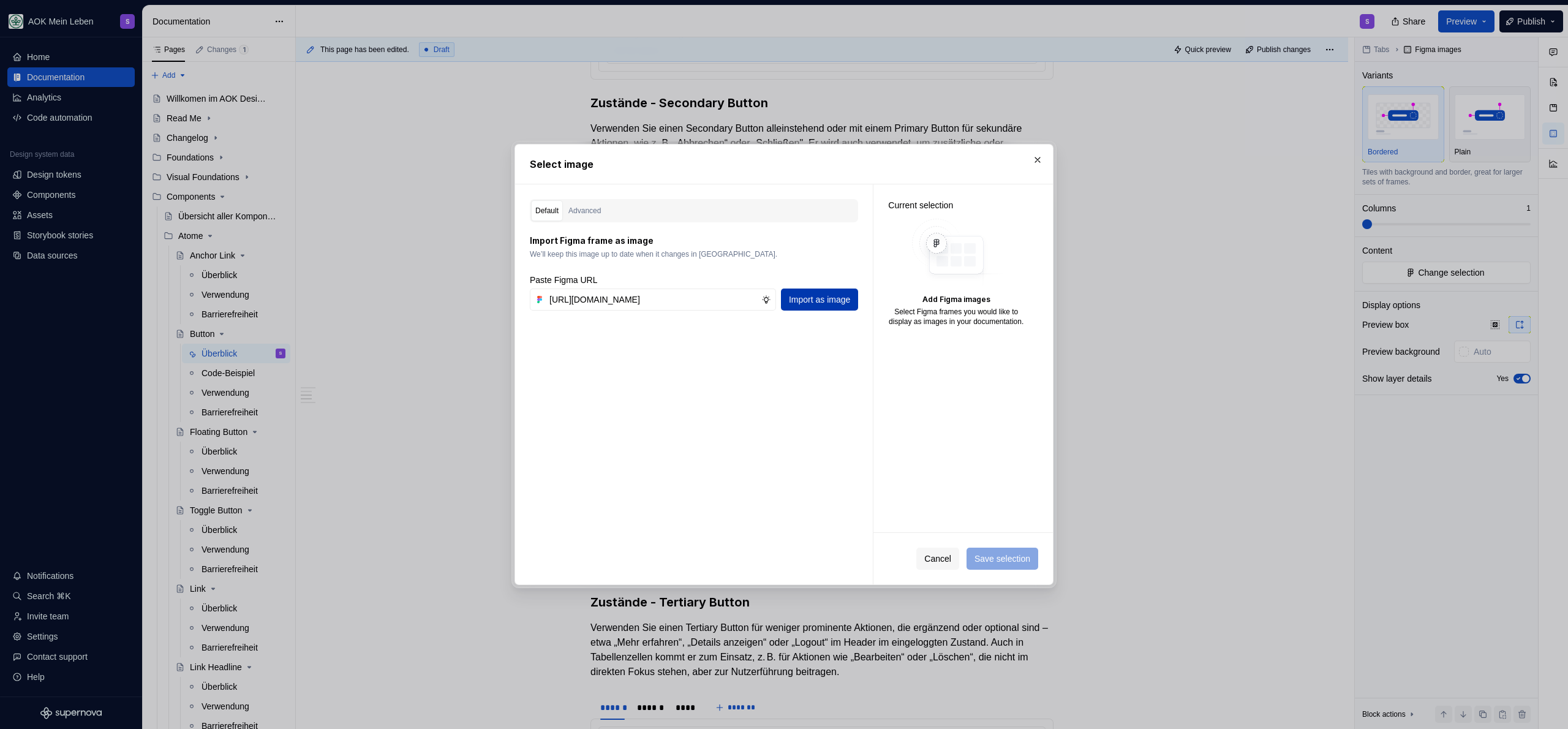
click at [826, 294] on span "Import as image" at bounding box center [820, 299] width 62 height 12
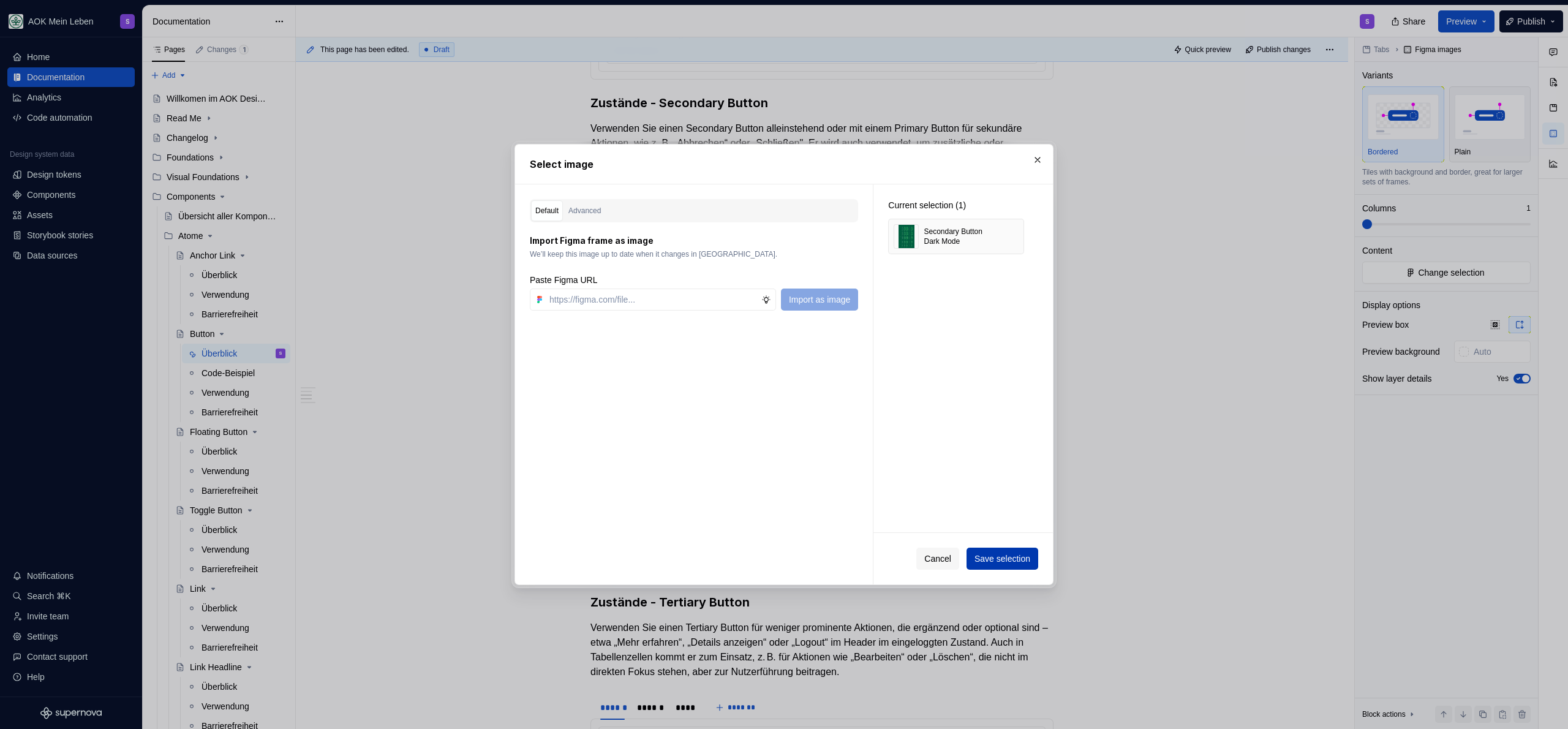
click at [989, 562] on span "Save selection" at bounding box center [1002, 558] width 56 height 12
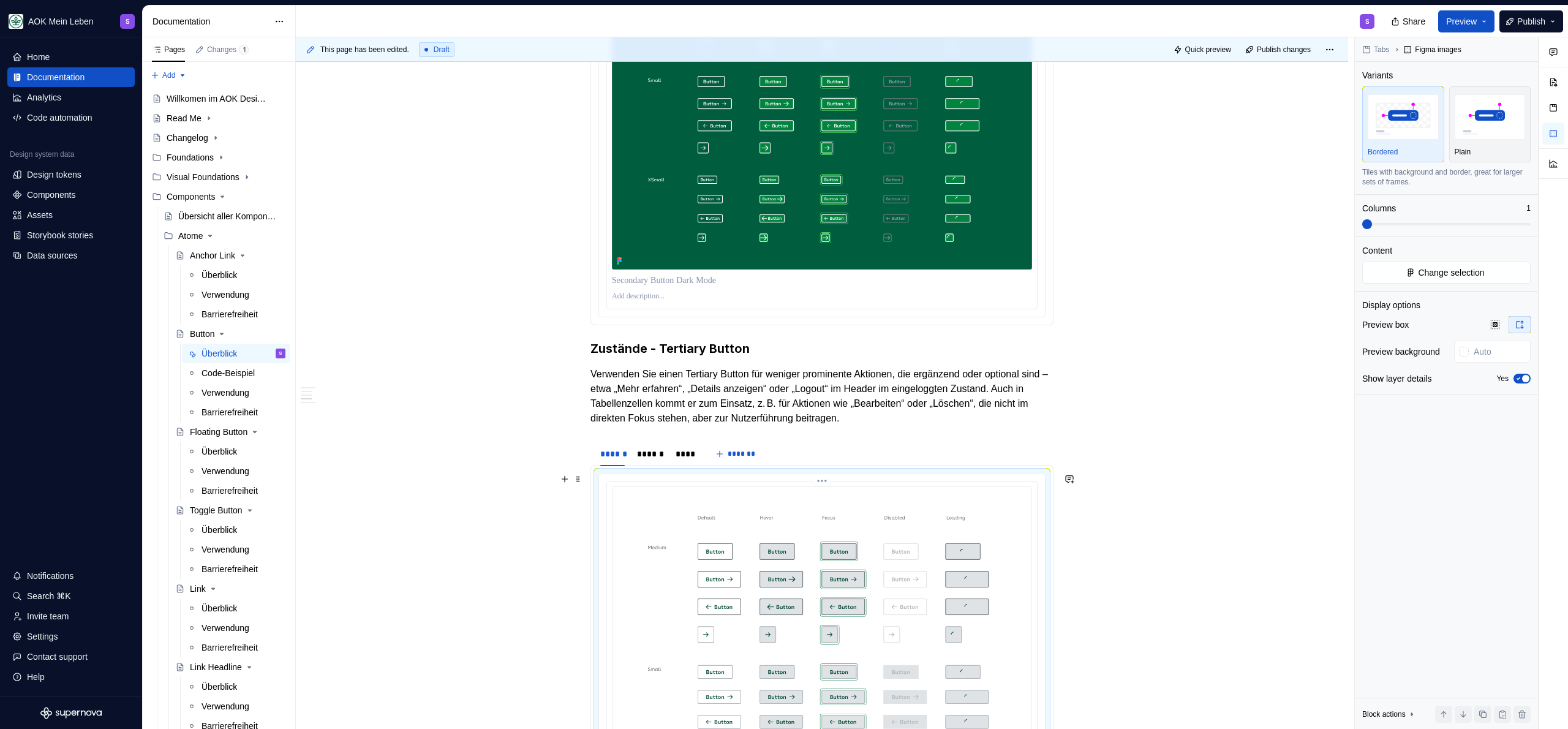
scroll to position [1849, 0]
click at [711, 528] on img at bounding box center [822, 633] width 420 height 297
click at [854, 541] on img at bounding box center [822, 632] width 420 height 297
click at [781, 549] on img at bounding box center [822, 632] width 420 height 297
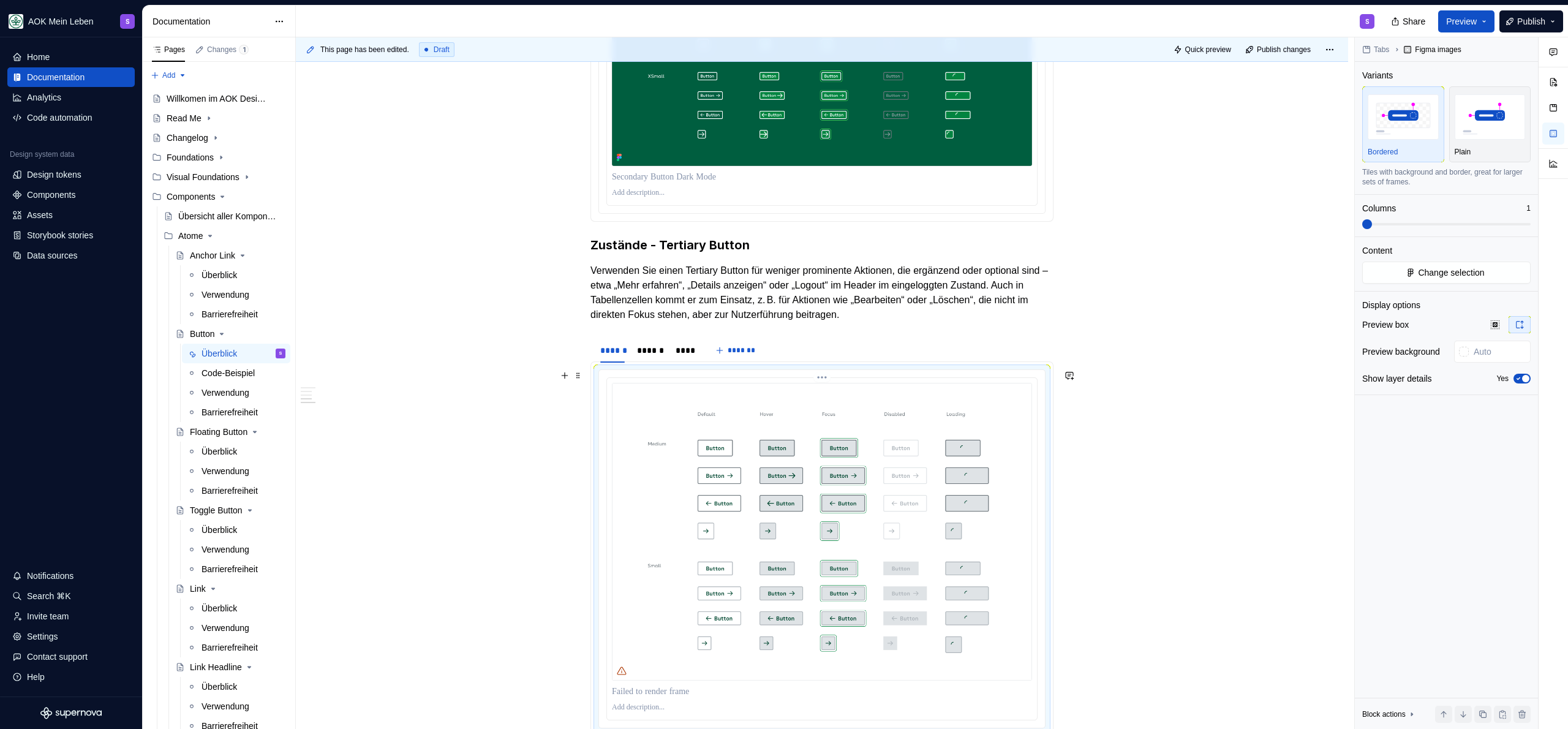
scroll to position [2083, 0]
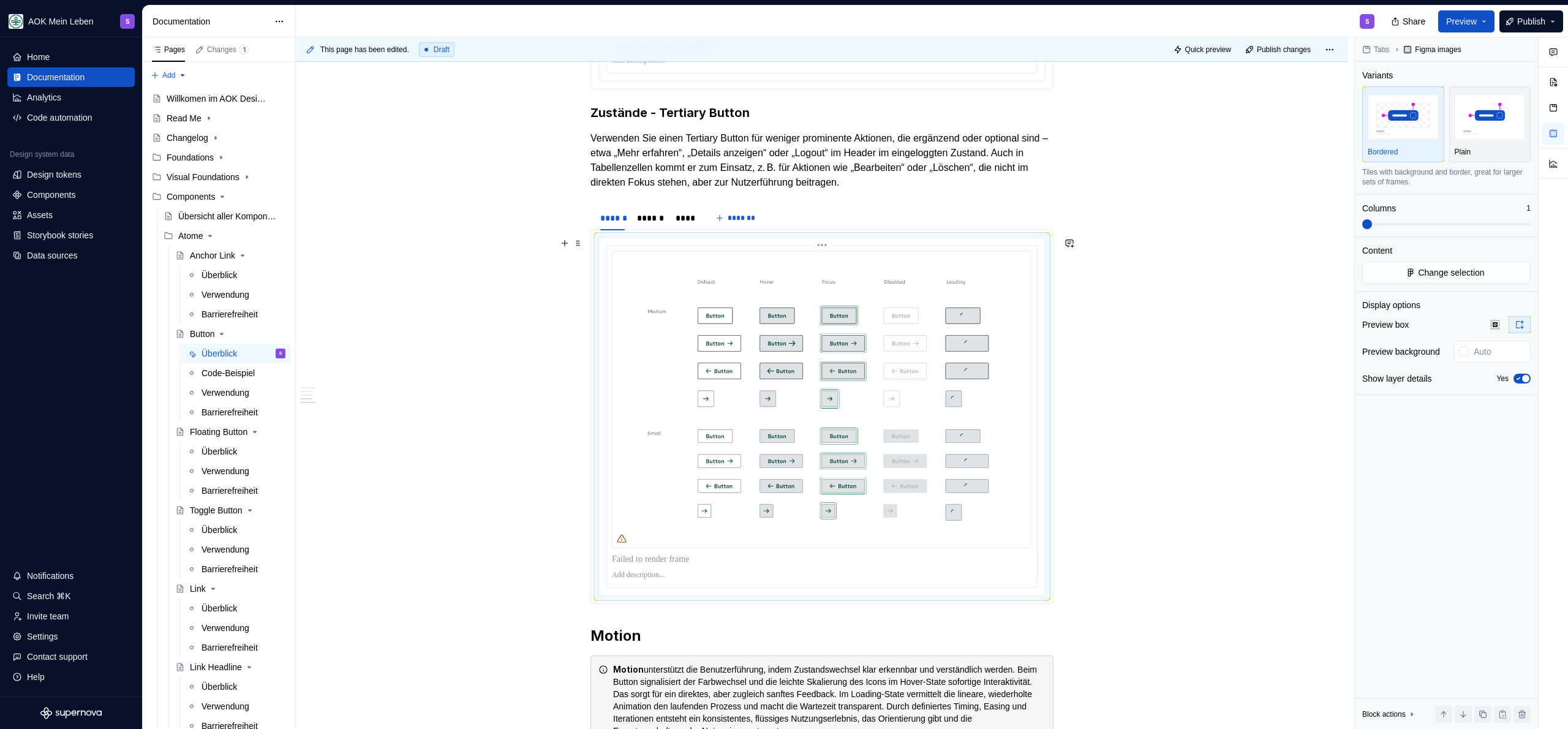
click at [794, 436] on img at bounding box center [822, 399] width 420 height 297
click at [1442, 271] on span "Change selection" at bounding box center [1451, 272] width 66 height 12
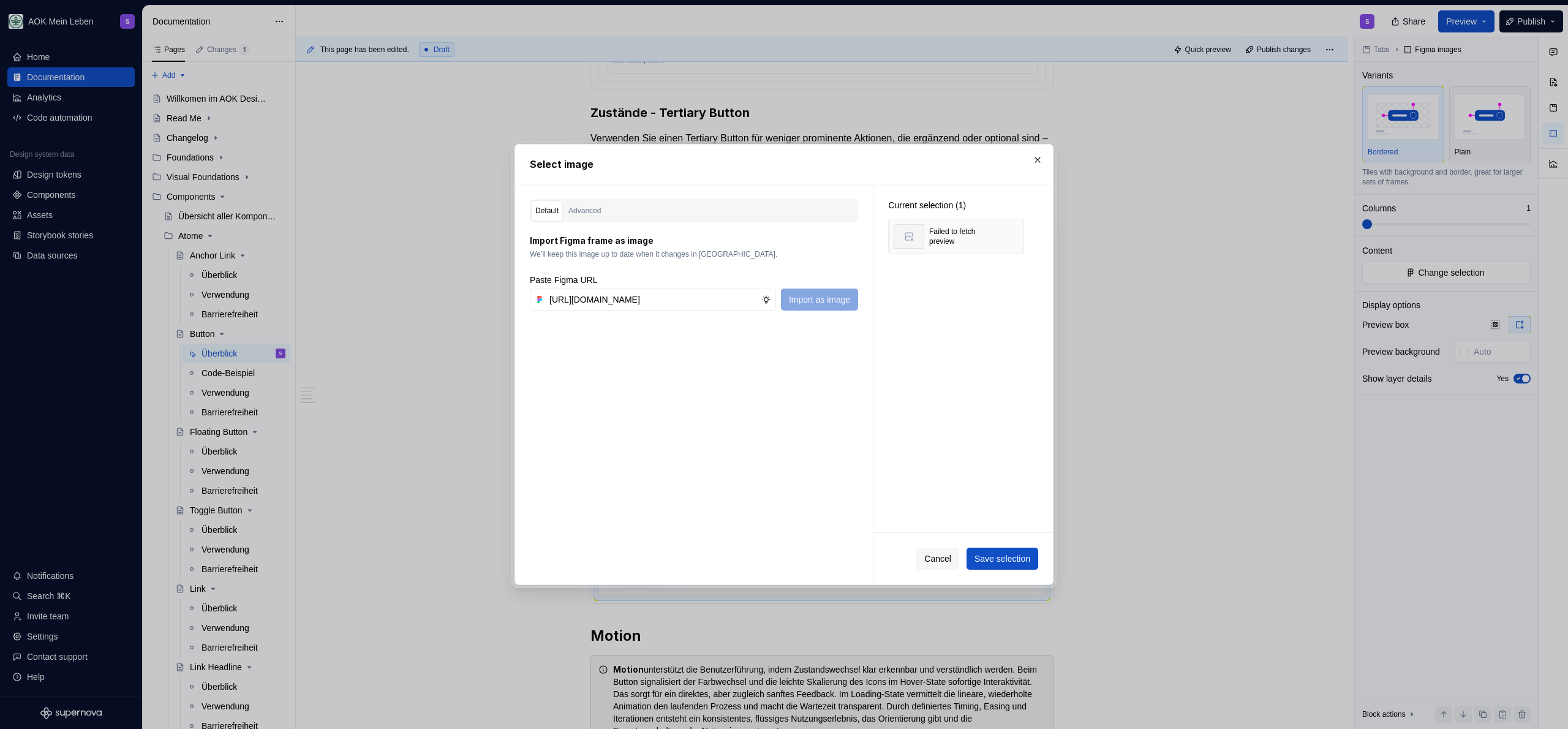
scroll to position [0, 368]
type input "[URL][DOMAIN_NAME]"
click at [815, 308] on button "Import as image" at bounding box center [819, 299] width 77 height 22
click at [1013, 236] on button "button" at bounding box center [1009, 236] width 17 height 17
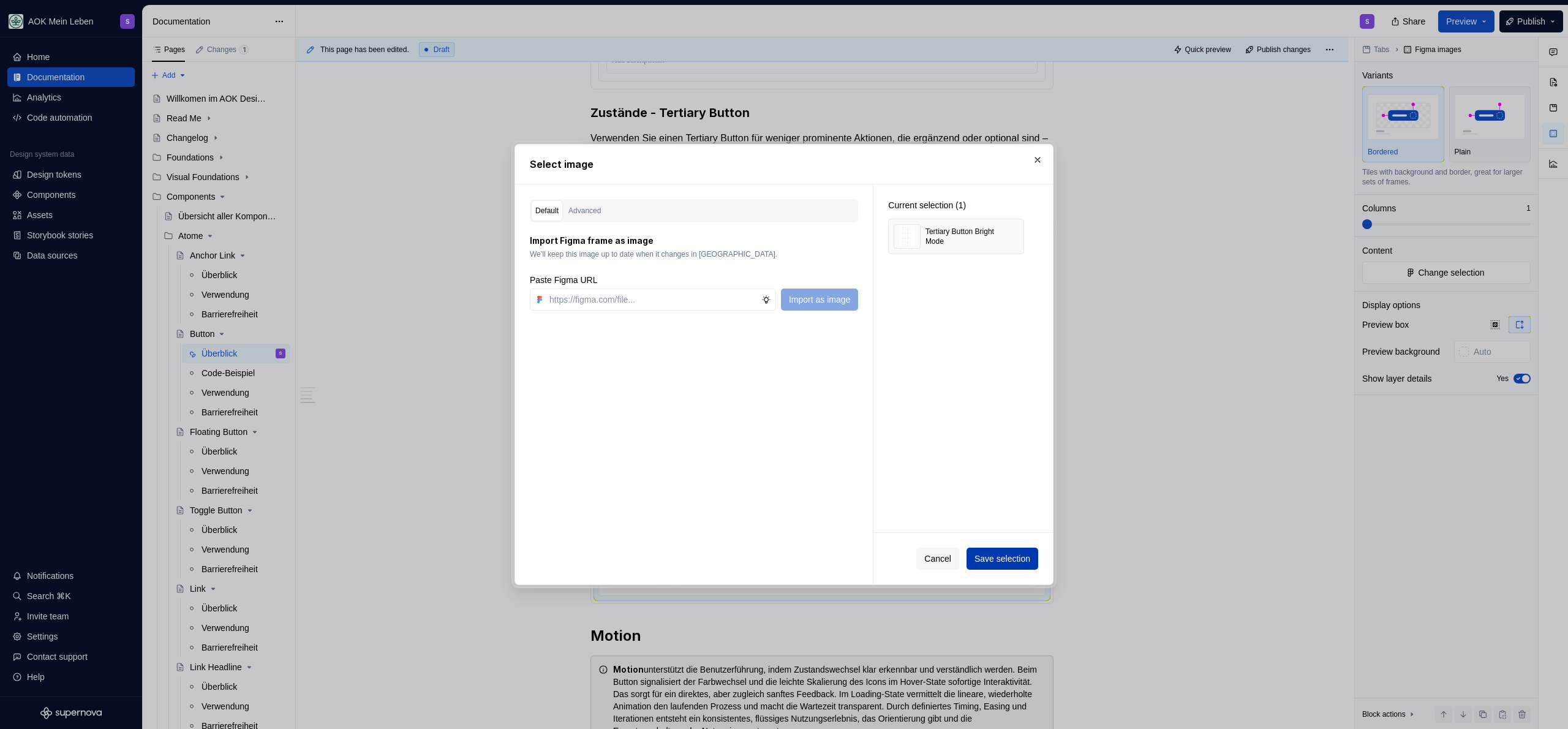
click at [988, 557] on span "Save selection" at bounding box center [1002, 558] width 56 height 12
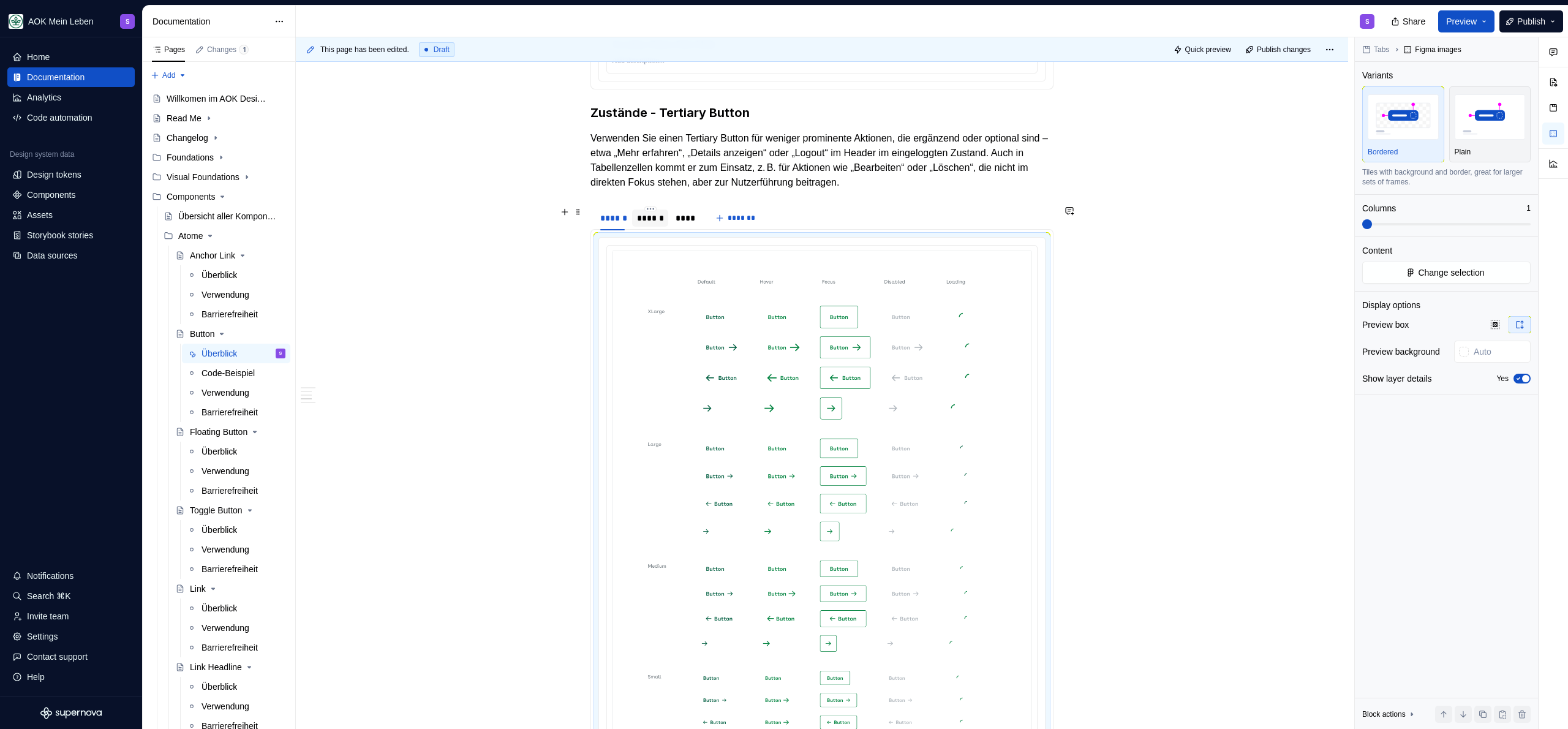
click at [656, 220] on div "******" at bounding box center [650, 218] width 27 height 12
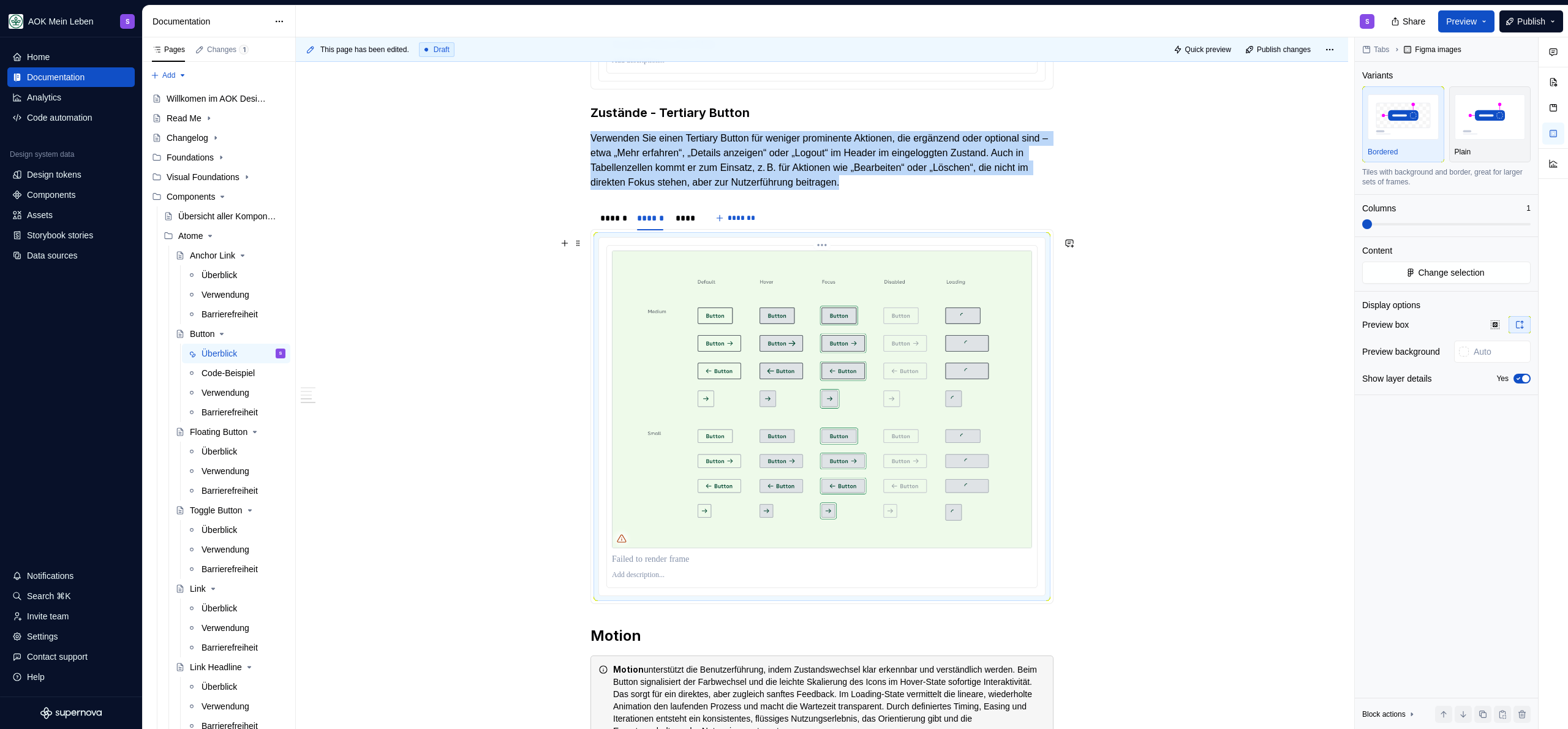
click at [771, 361] on img at bounding box center [822, 399] width 420 height 297
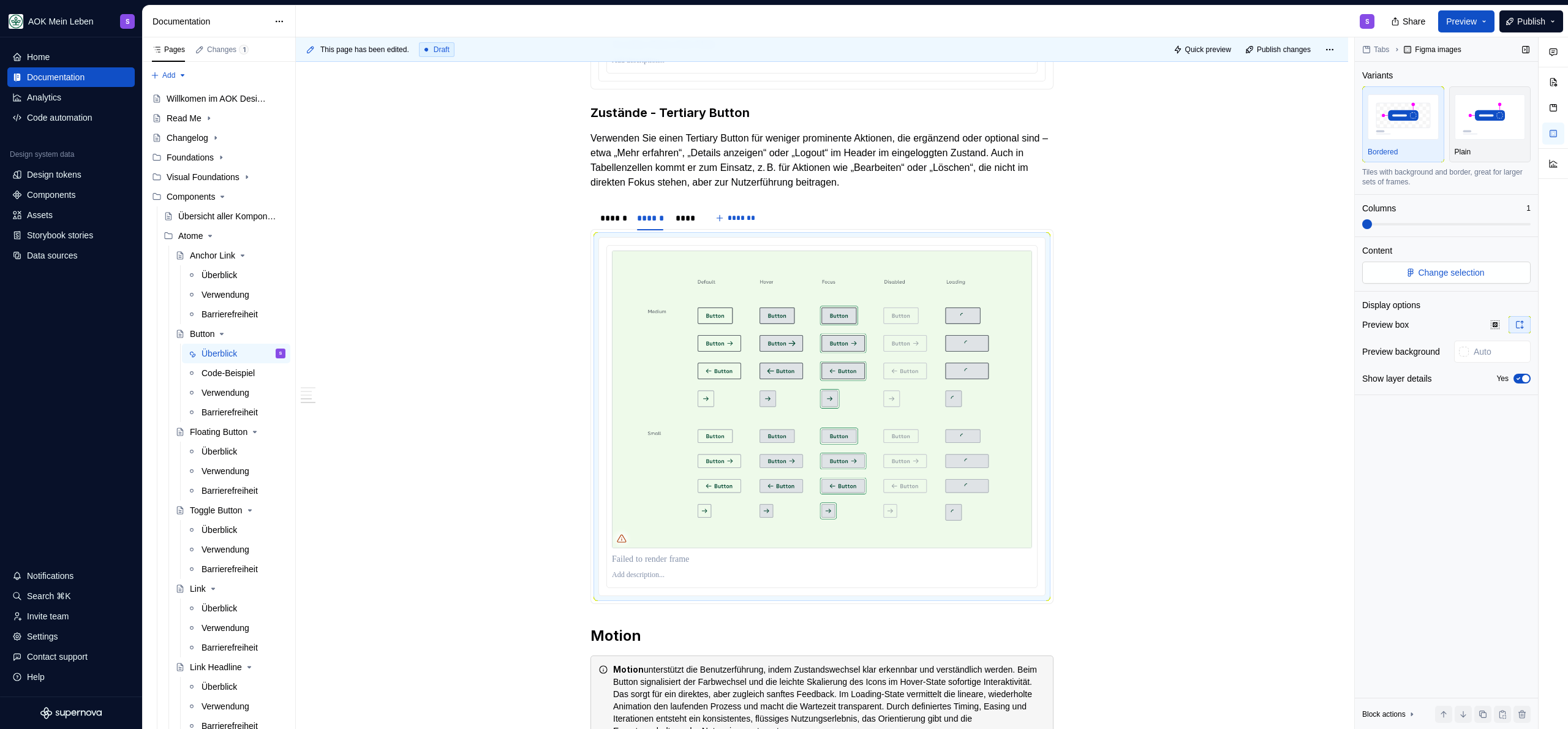
click at [1449, 276] on span "Change selection" at bounding box center [1451, 272] width 66 height 12
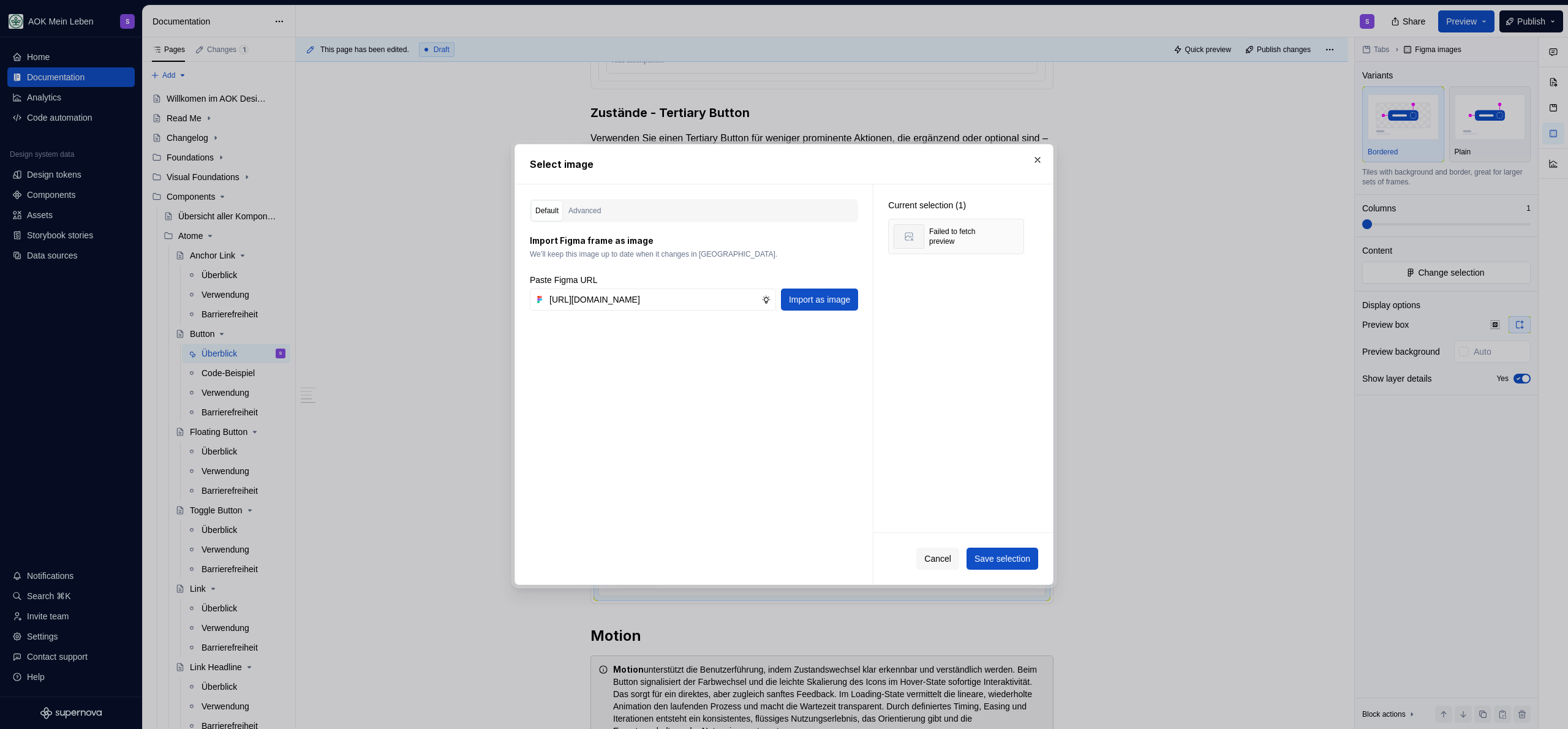
scroll to position [0, 372]
type input "[URL][DOMAIN_NAME]"
click at [859, 298] on div "Default Advanced Import Figma frame as image We’ll keep this image up to date w…" at bounding box center [694, 384] width 358 height 400
click at [830, 299] on span "Import as image" at bounding box center [820, 299] width 62 height 12
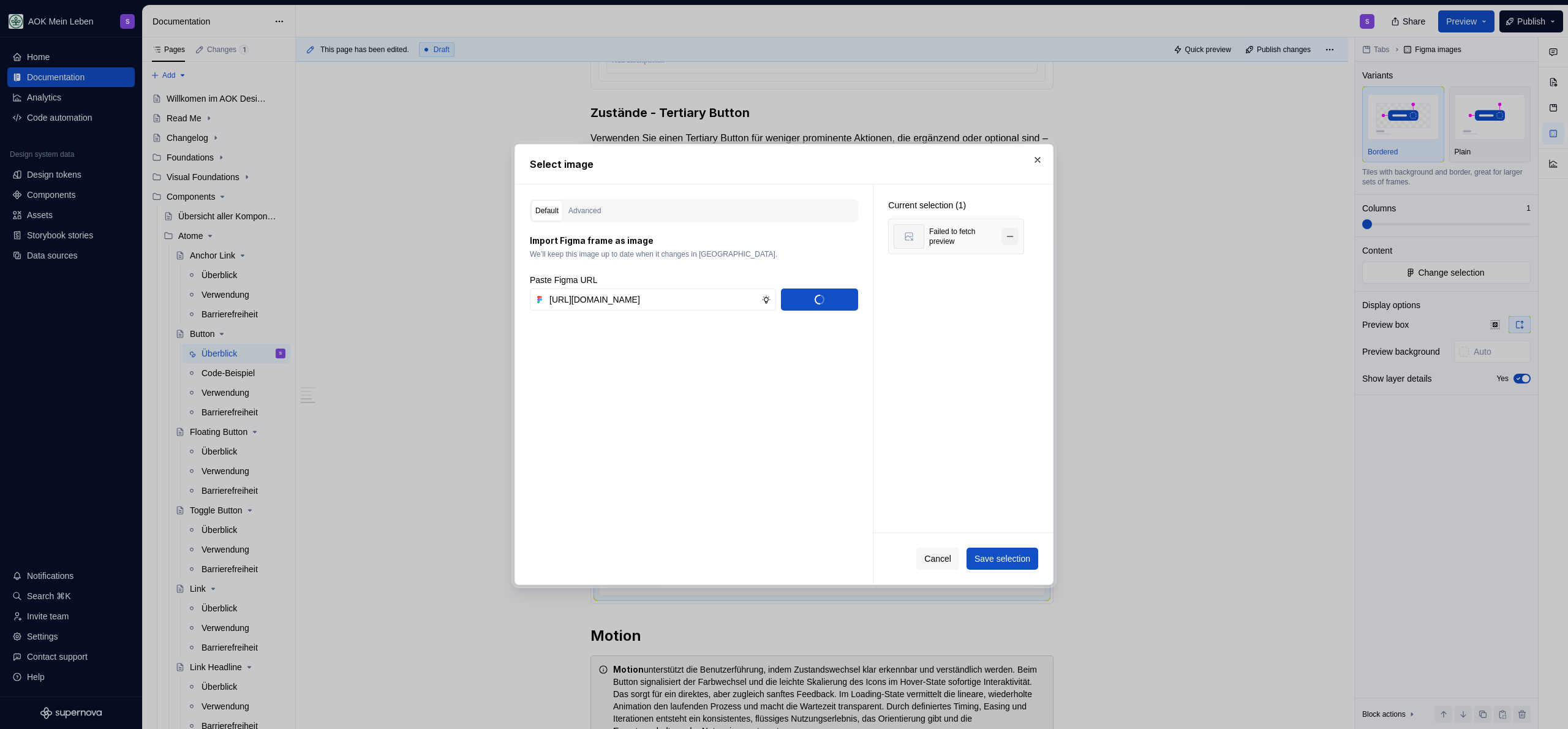
click at [1006, 234] on button "button" at bounding box center [1009, 236] width 17 height 17
click at [993, 560] on span "Save selection" at bounding box center [1002, 558] width 56 height 12
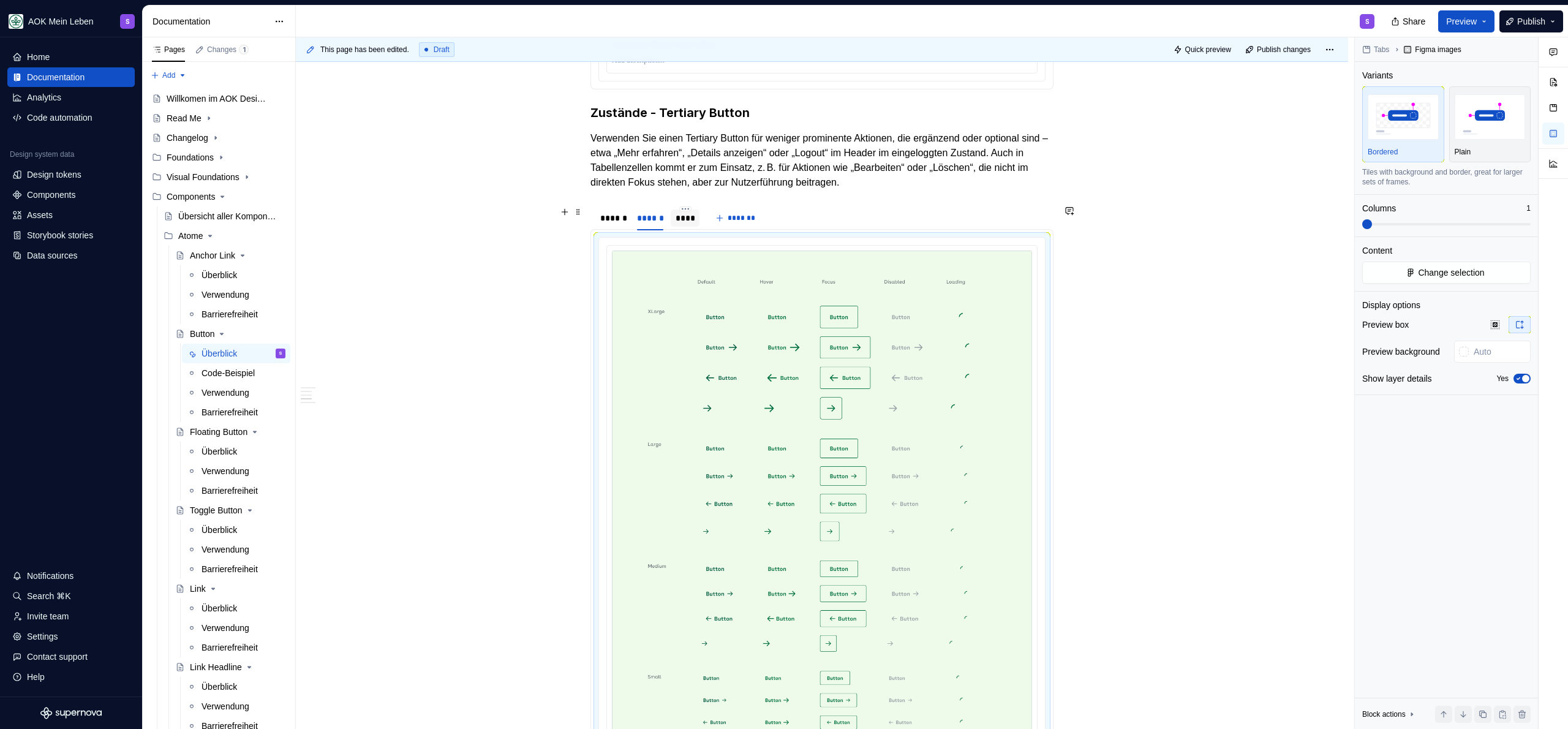
click at [688, 220] on div "****" at bounding box center [685, 218] width 19 height 12
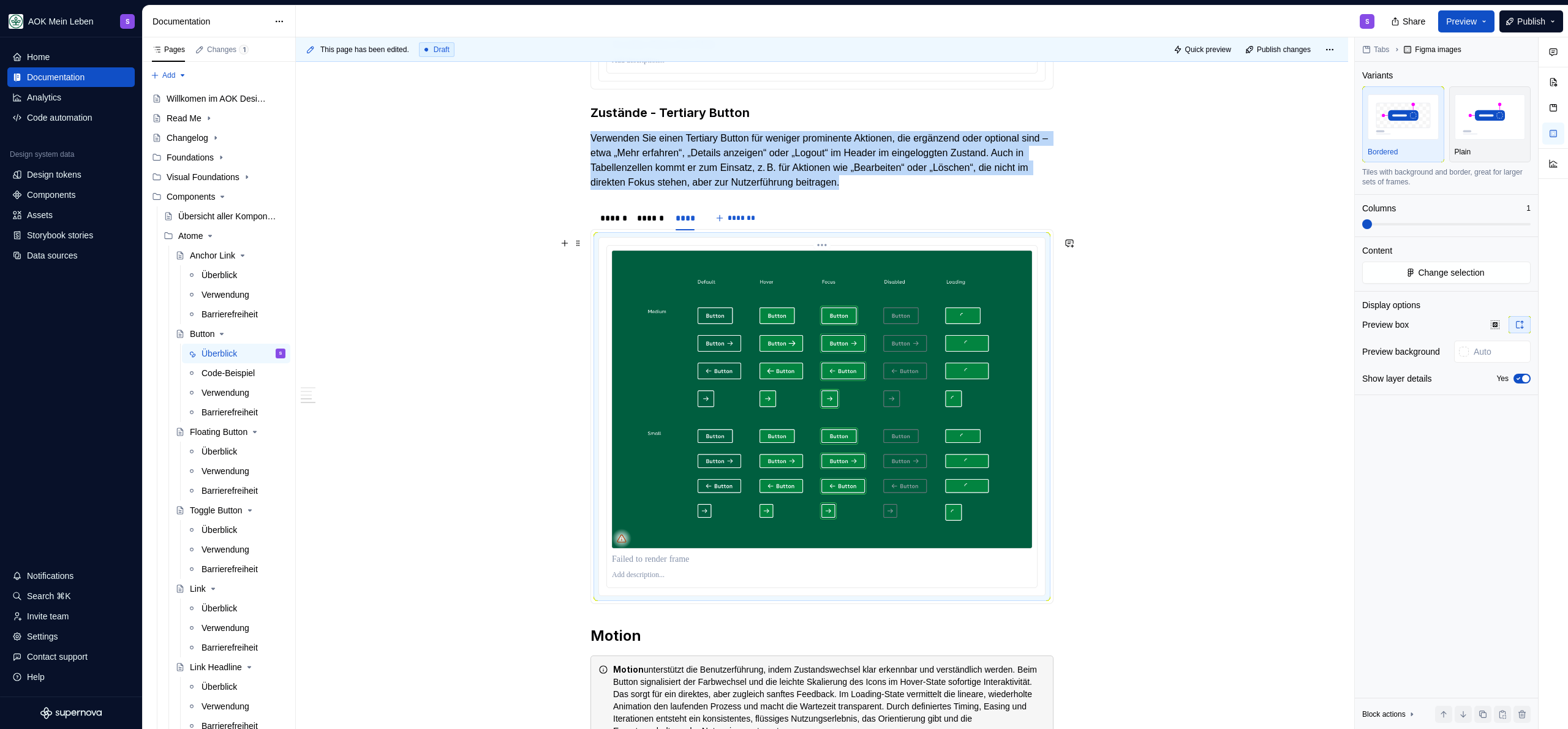
click at [812, 381] on img at bounding box center [822, 399] width 420 height 297
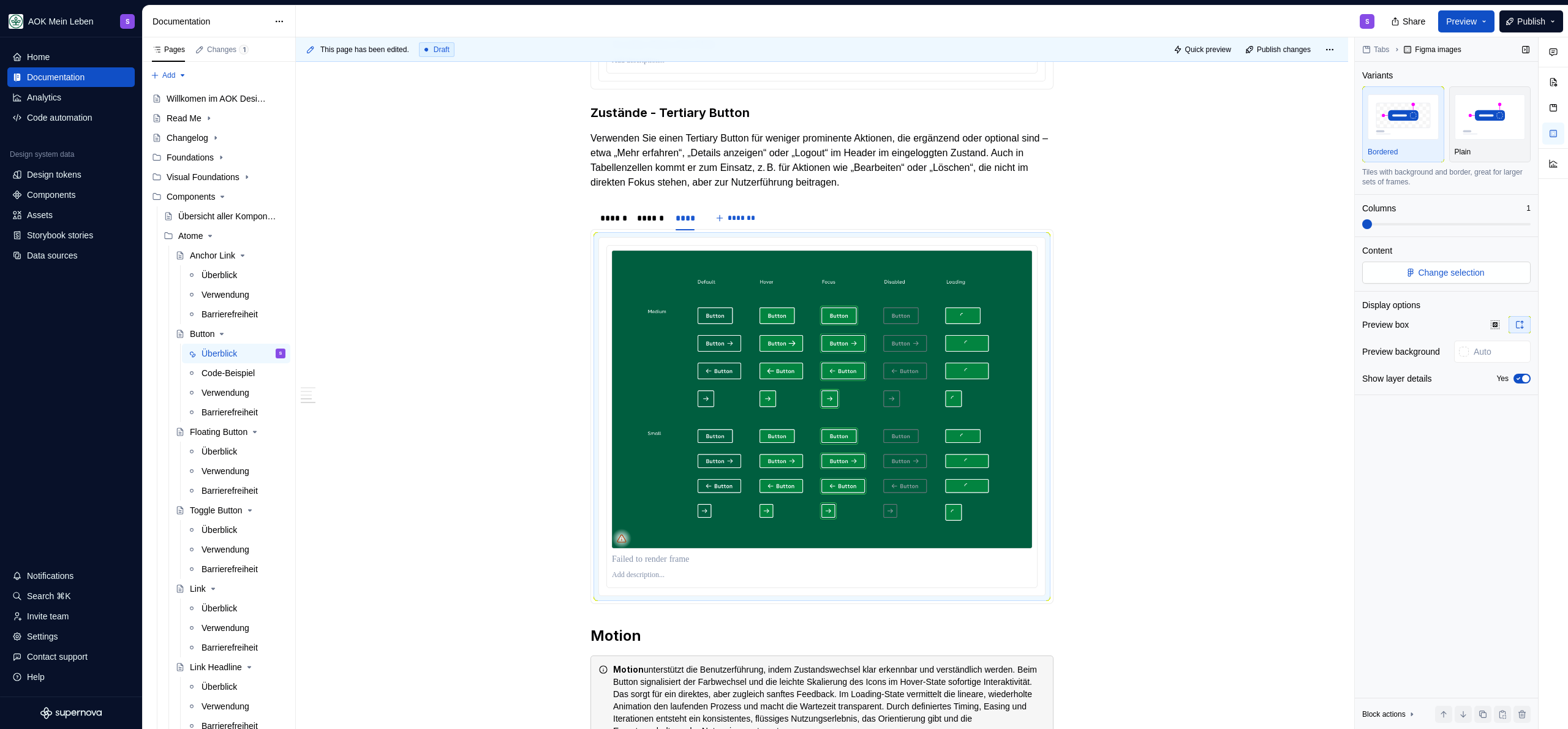
click at [1426, 273] on span "Change selection" at bounding box center [1451, 272] width 66 height 12
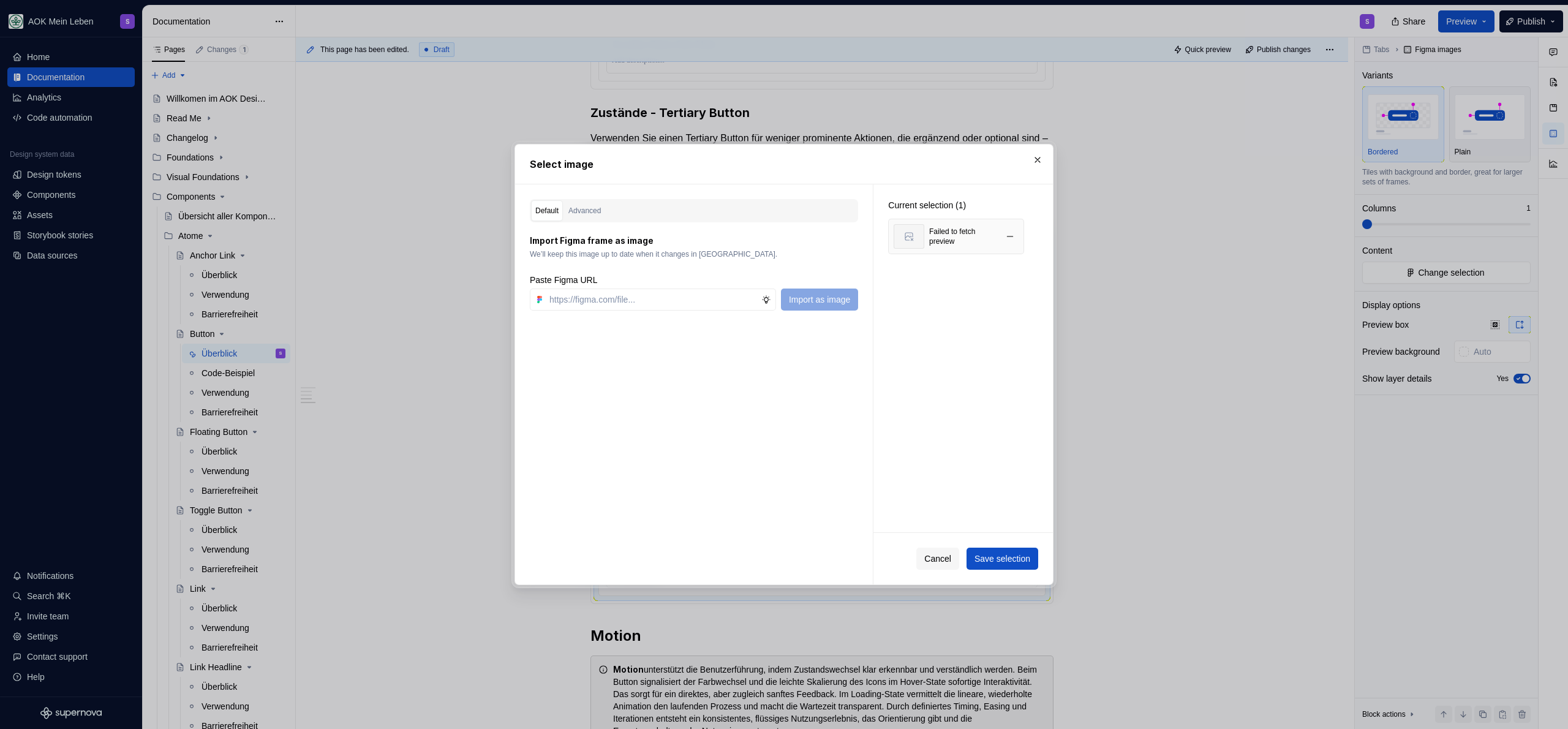
type textarea "*"
click at [999, 231] on div "Failed to fetch preview" at bounding box center [956, 236] width 136 height 36
click at [1015, 233] on button "button" at bounding box center [1009, 236] width 17 height 17
click at [597, 304] on input "text" at bounding box center [653, 299] width 217 height 22
paste input "[URL][DOMAIN_NAME]"
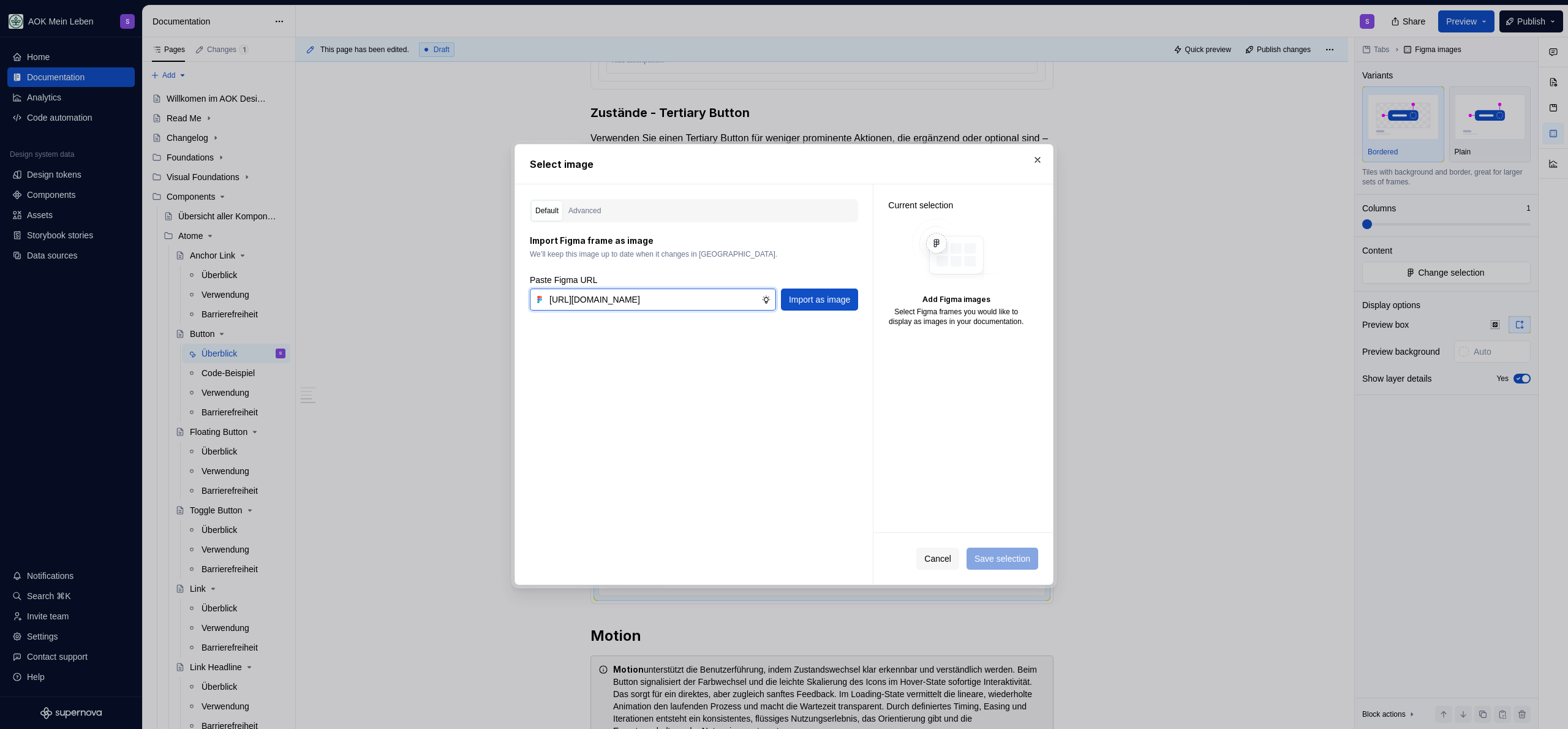
scroll to position [0, 373]
type input "[URL][DOMAIN_NAME]"
click at [842, 291] on button "Import as image" at bounding box center [819, 299] width 77 height 22
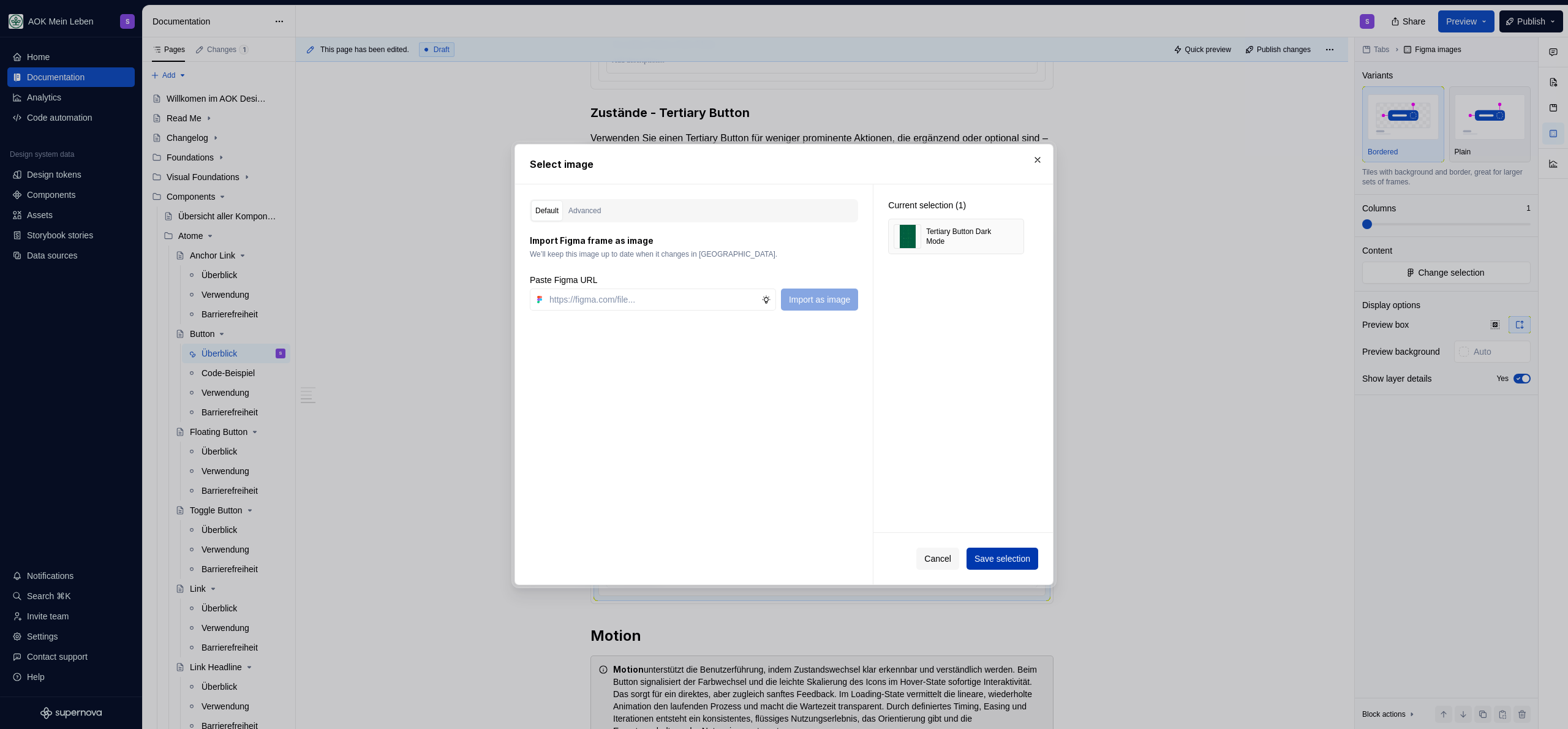
click at [1013, 559] on span "Save selection" at bounding box center [1002, 558] width 56 height 12
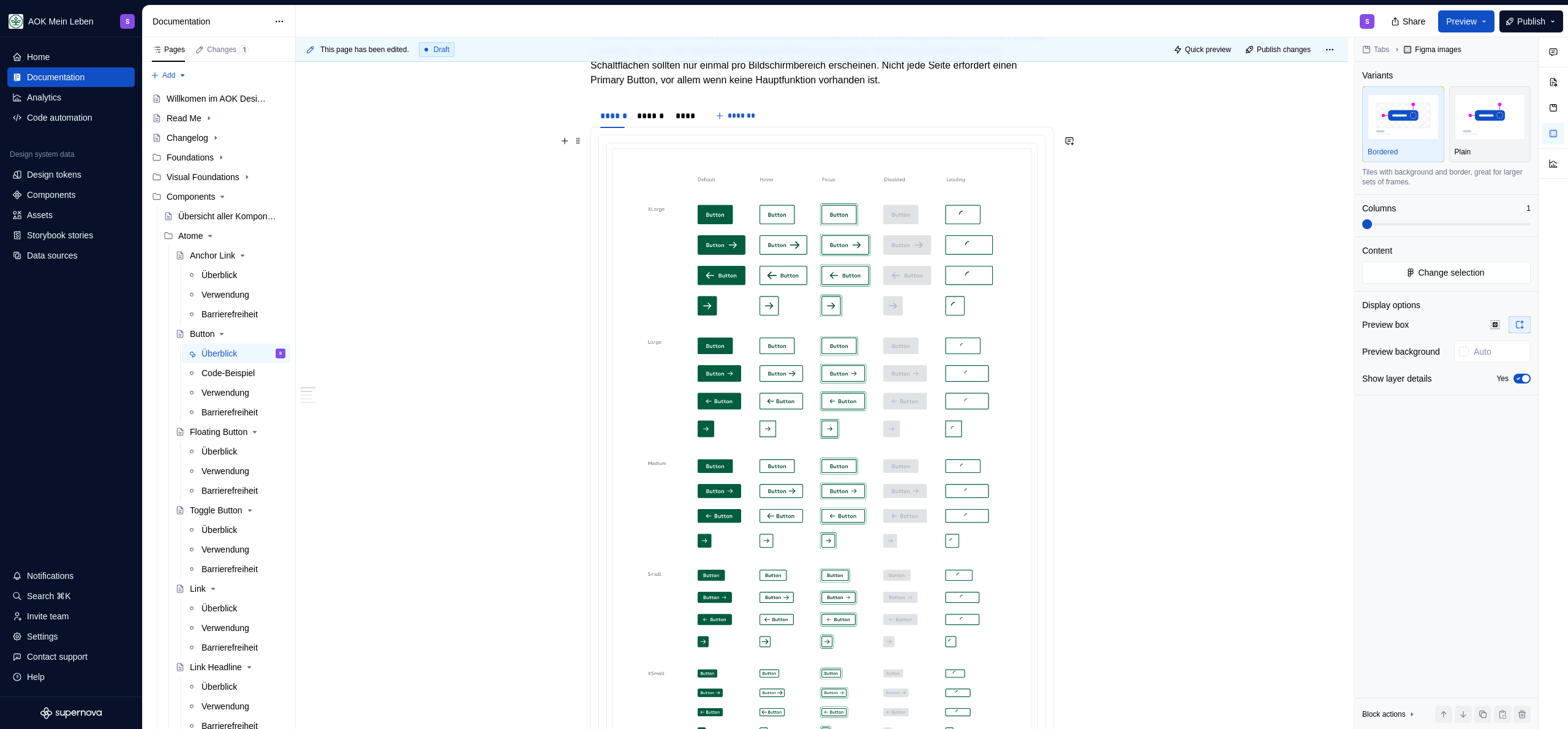
scroll to position [103, 0]
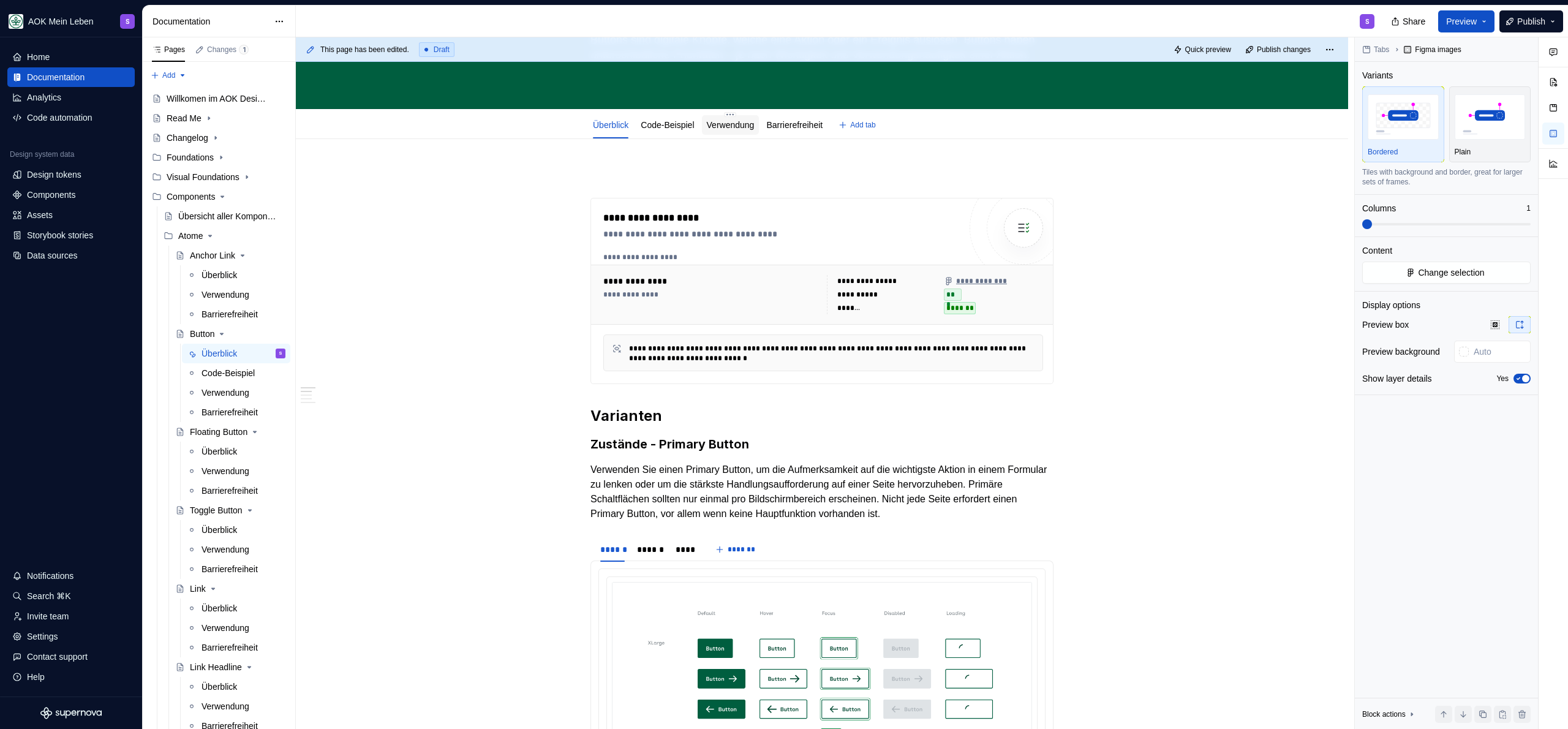
click at [737, 122] on link "Verwendung" at bounding box center [730, 125] width 48 height 10
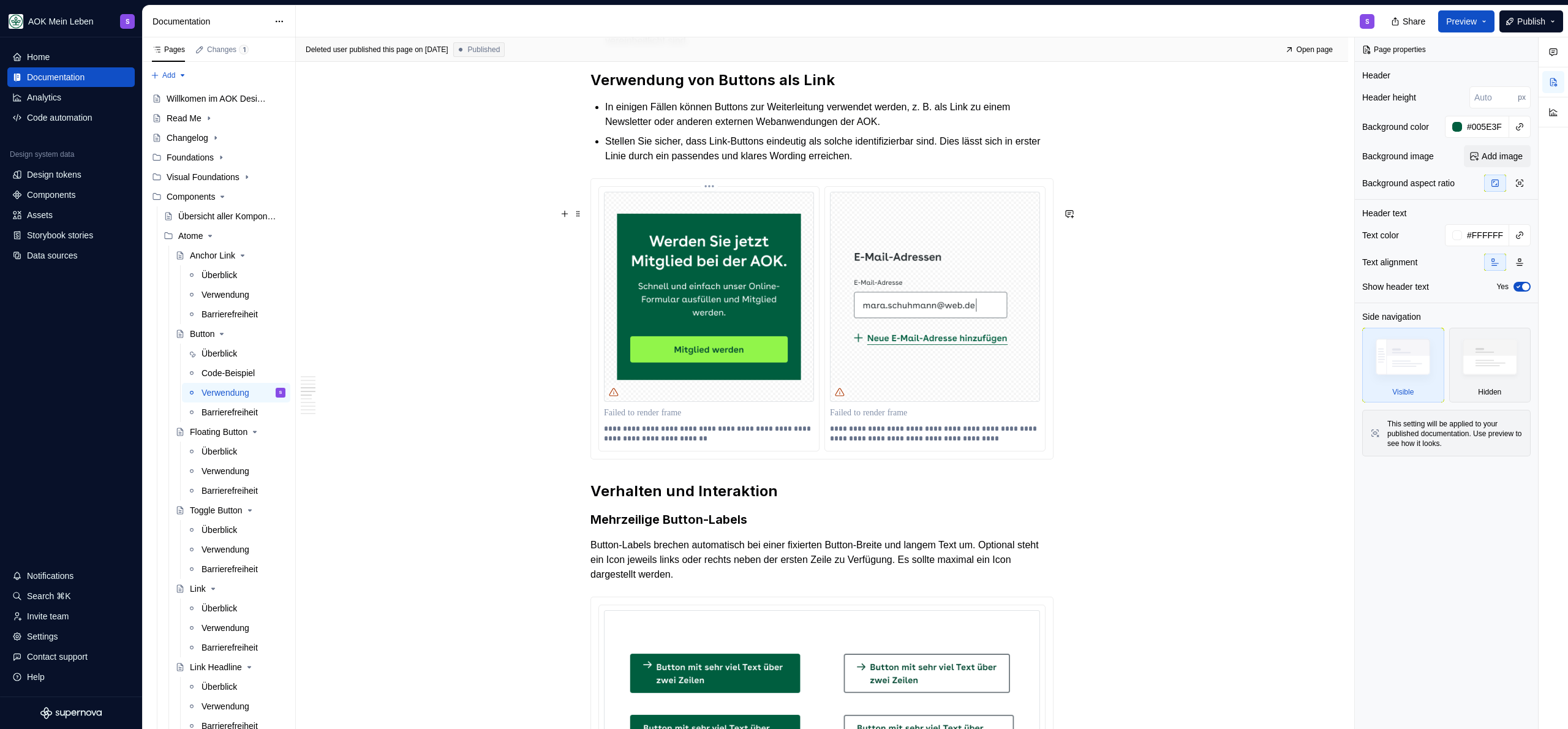
scroll to position [800, 0]
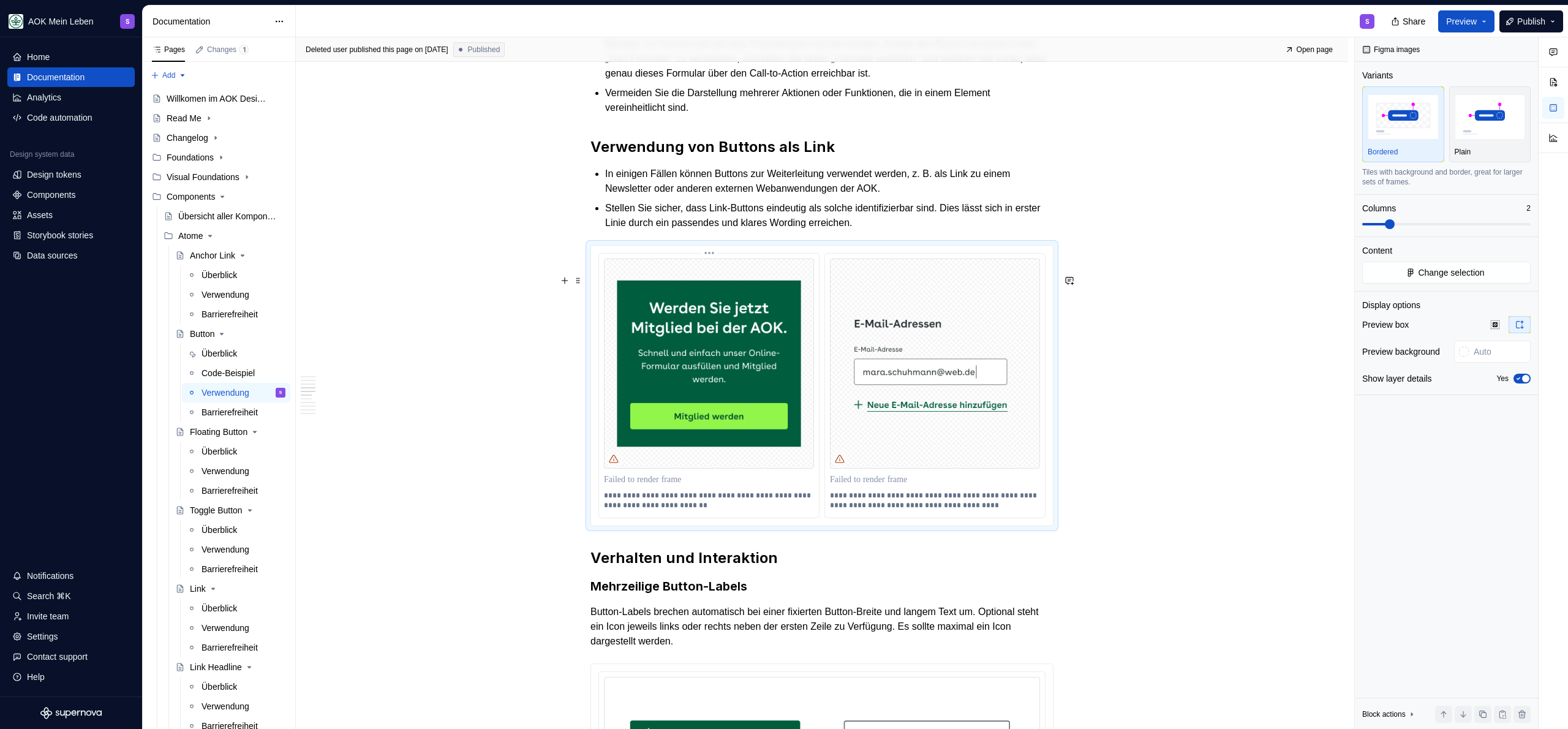
click at [759, 375] on img at bounding box center [709, 363] width 210 height 210
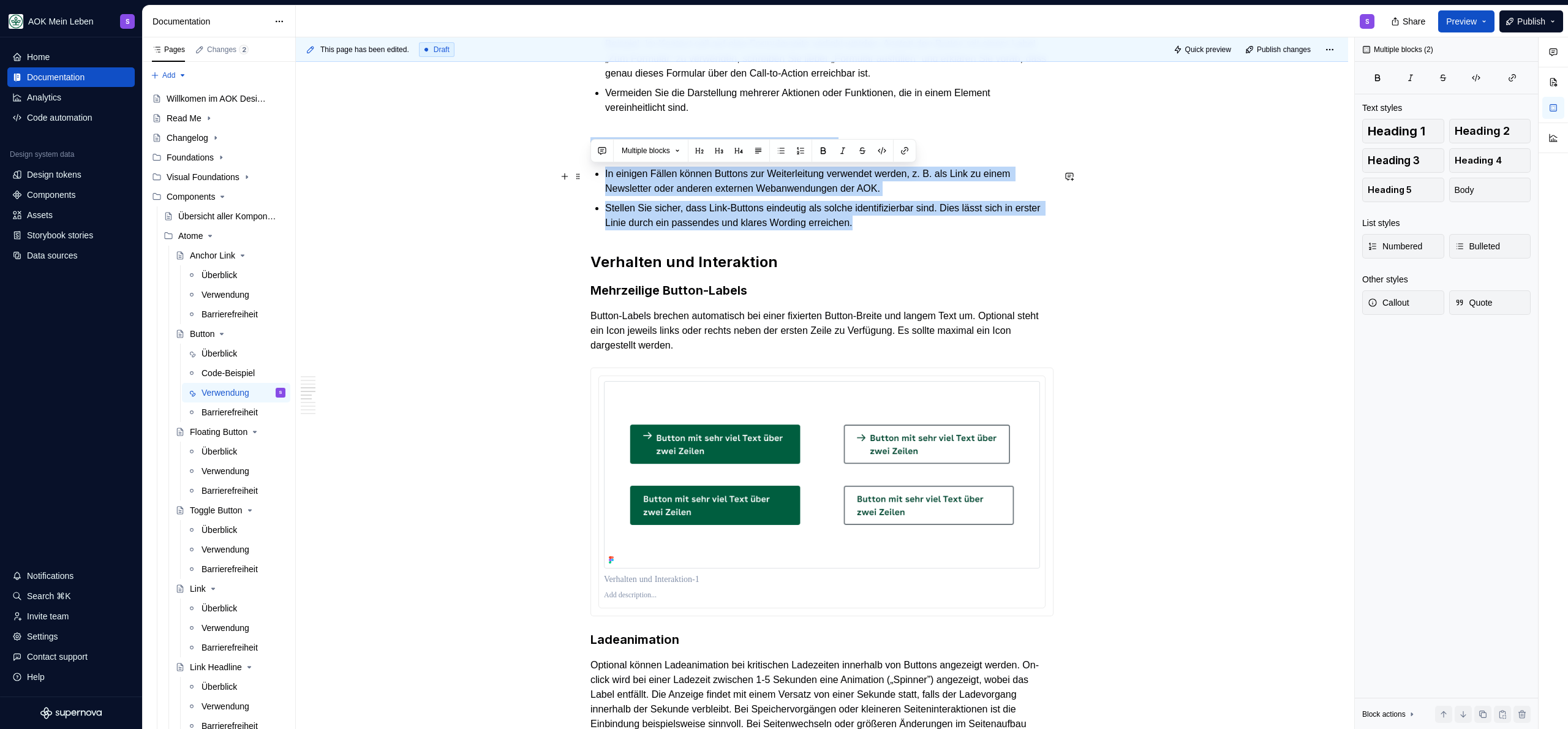
drag, startPoint x: 935, startPoint y: 259, endPoint x: 585, endPoint y: 172, distance: 360.7
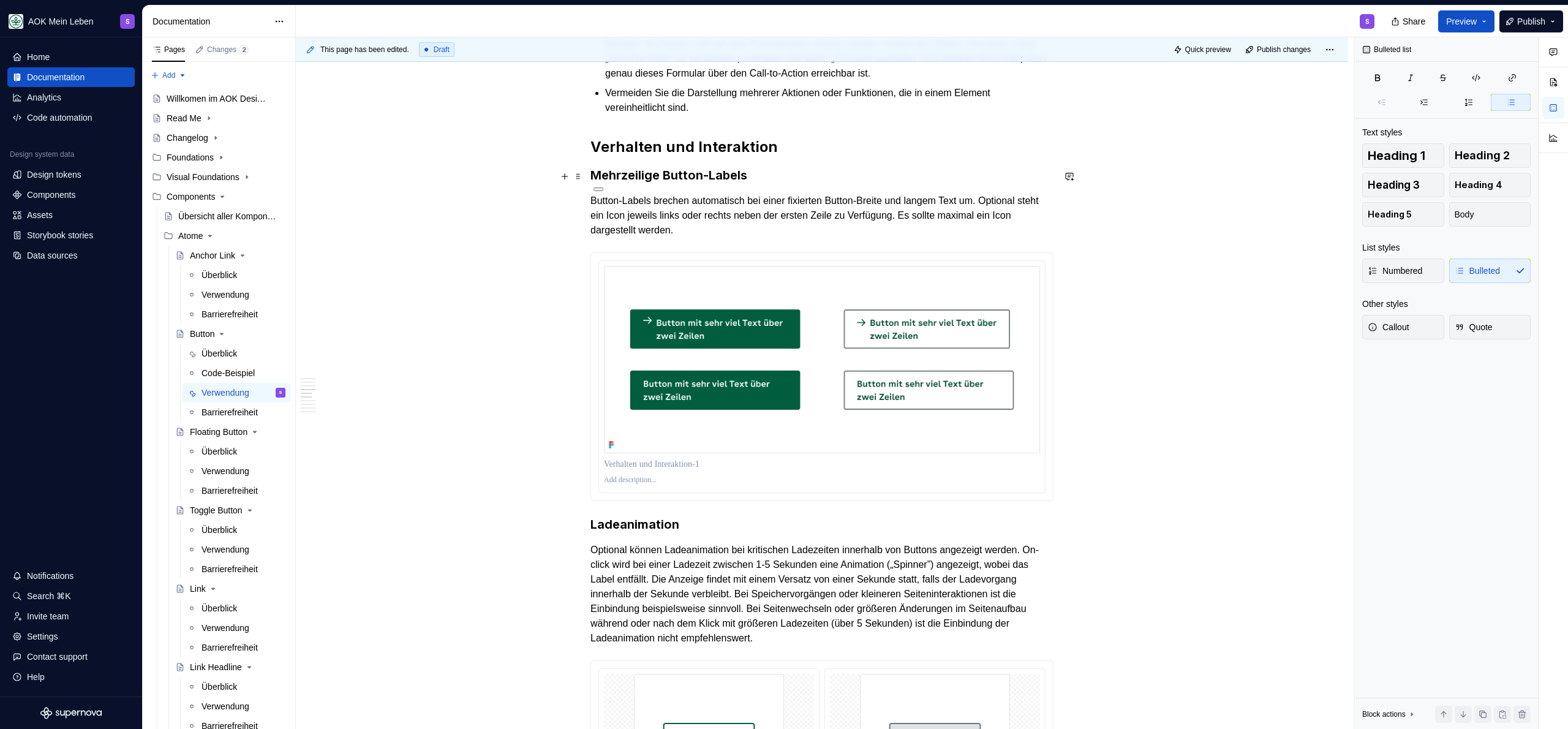
click at [821, 157] on h2 "Verhalten und Interaktion" at bounding box center [822, 147] width 463 height 19
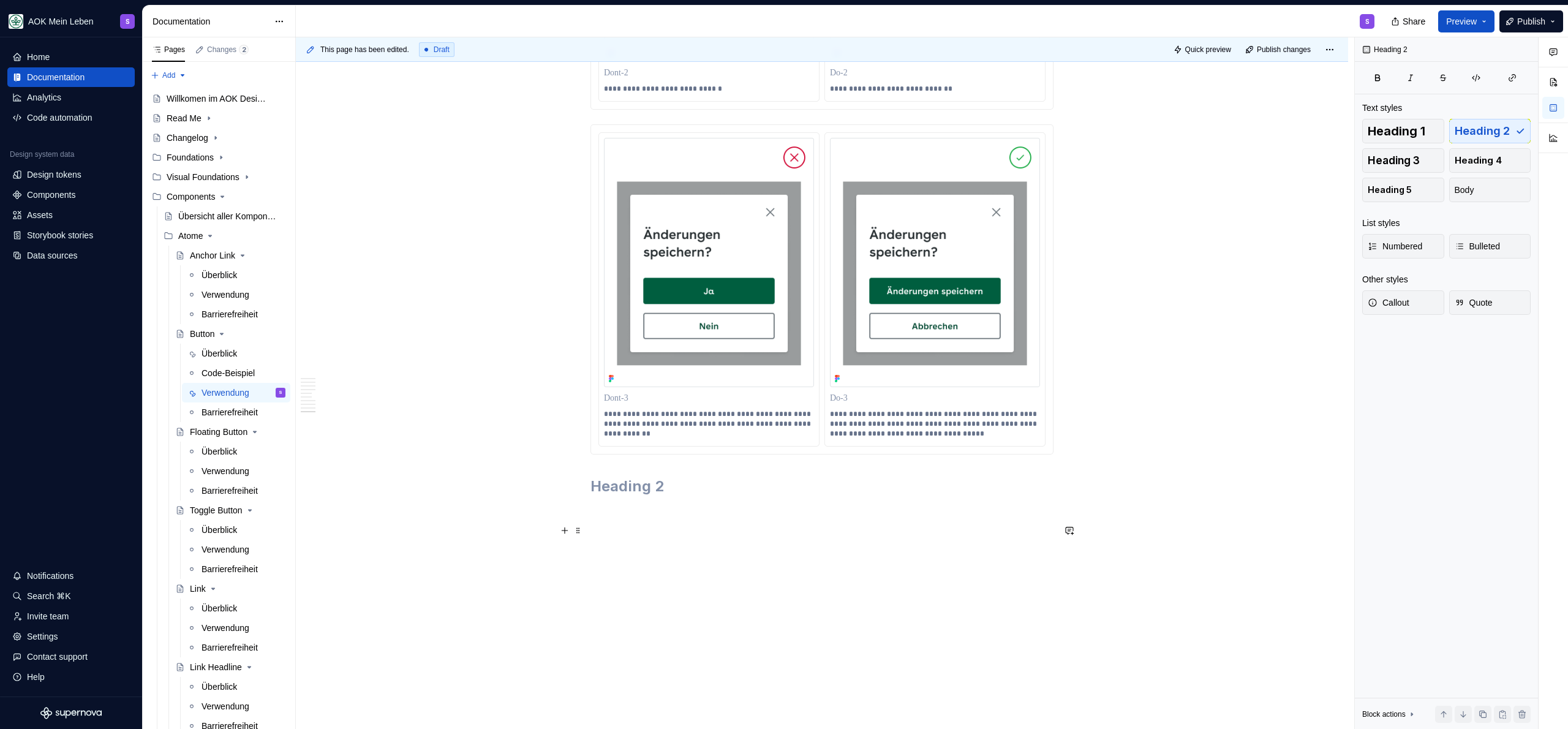
scroll to position [3054, 0]
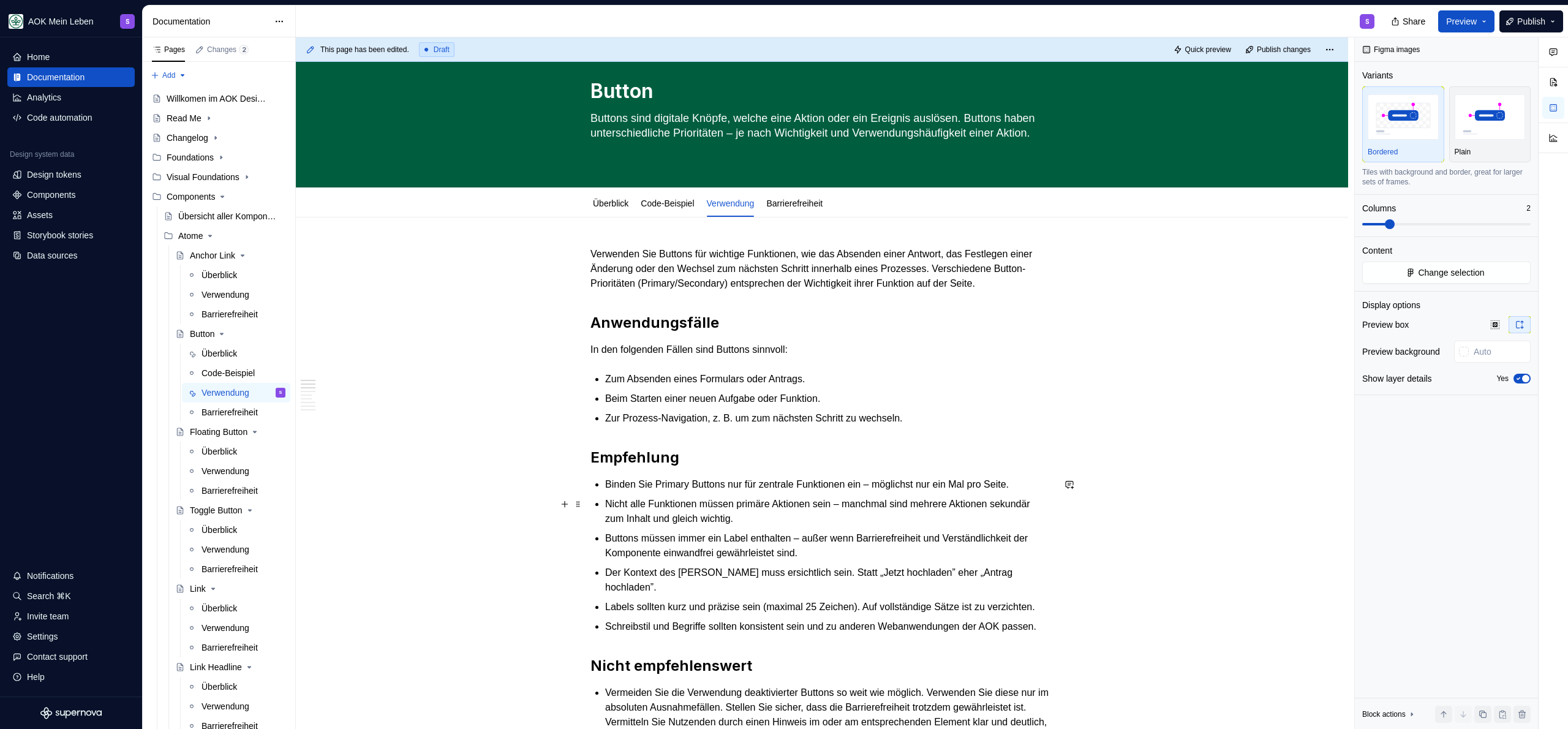
scroll to position [0, 0]
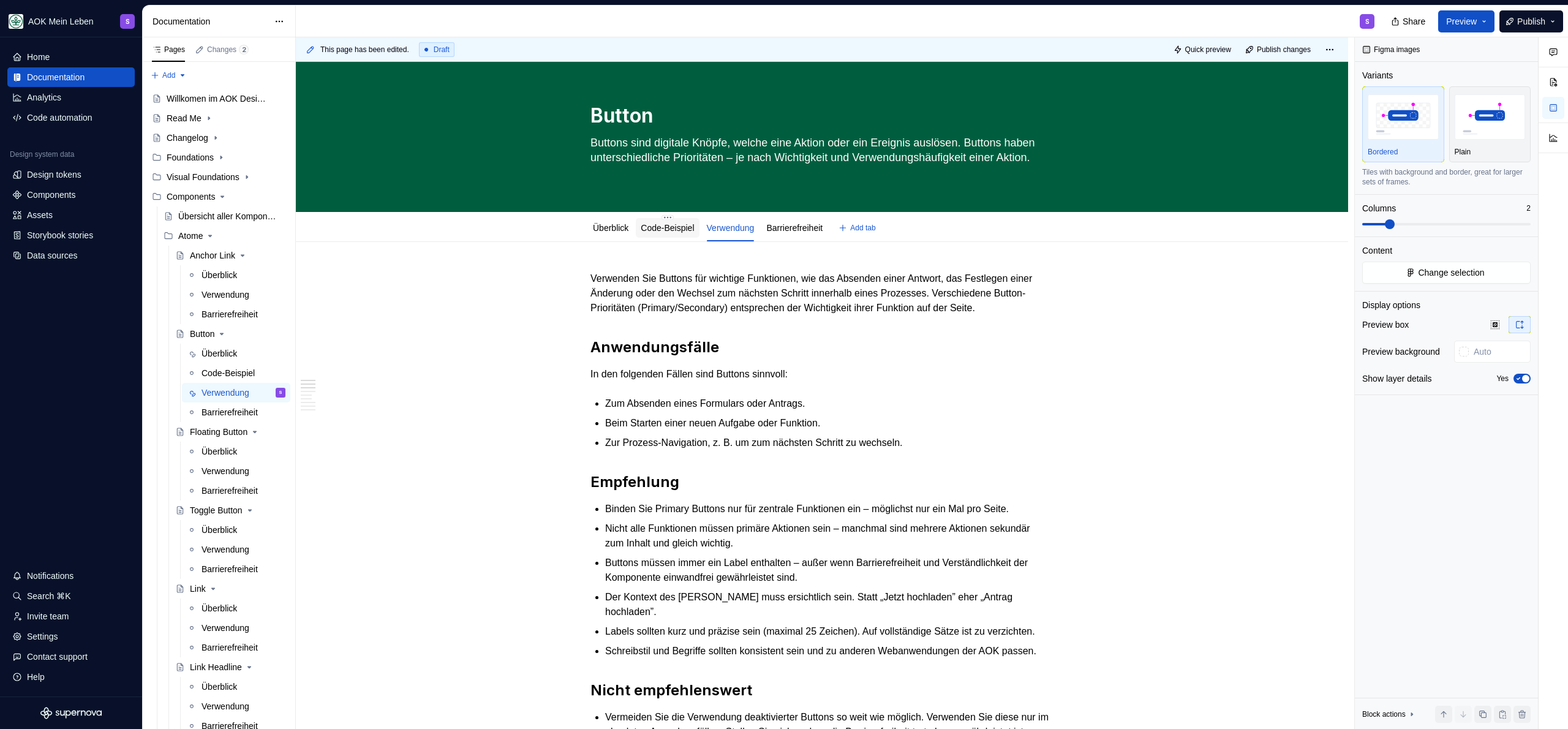
click at [682, 225] on link "Code-Beispiel" at bounding box center [668, 227] width 53 height 10
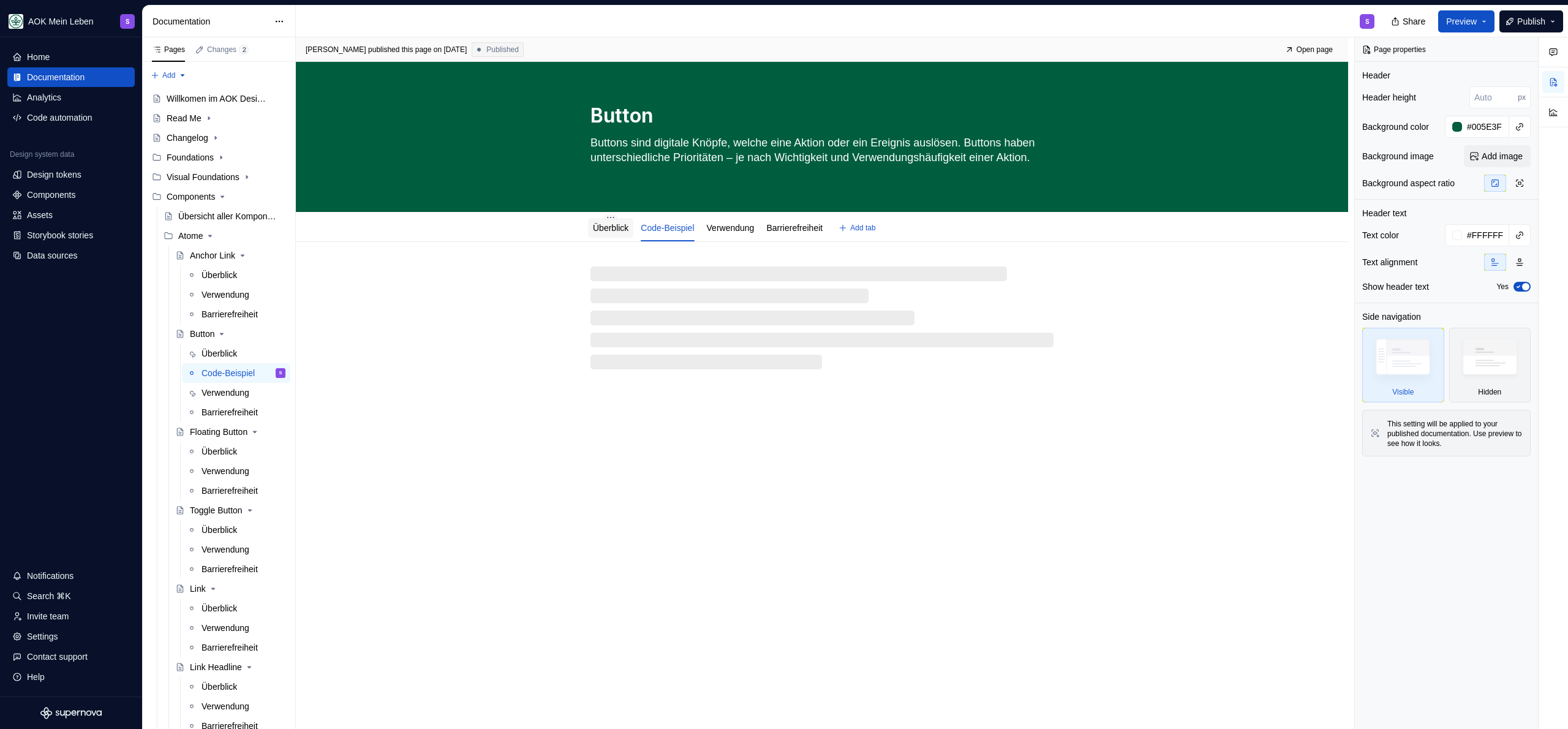
click at [610, 228] on link "Überblick" at bounding box center [611, 227] width 36 height 10
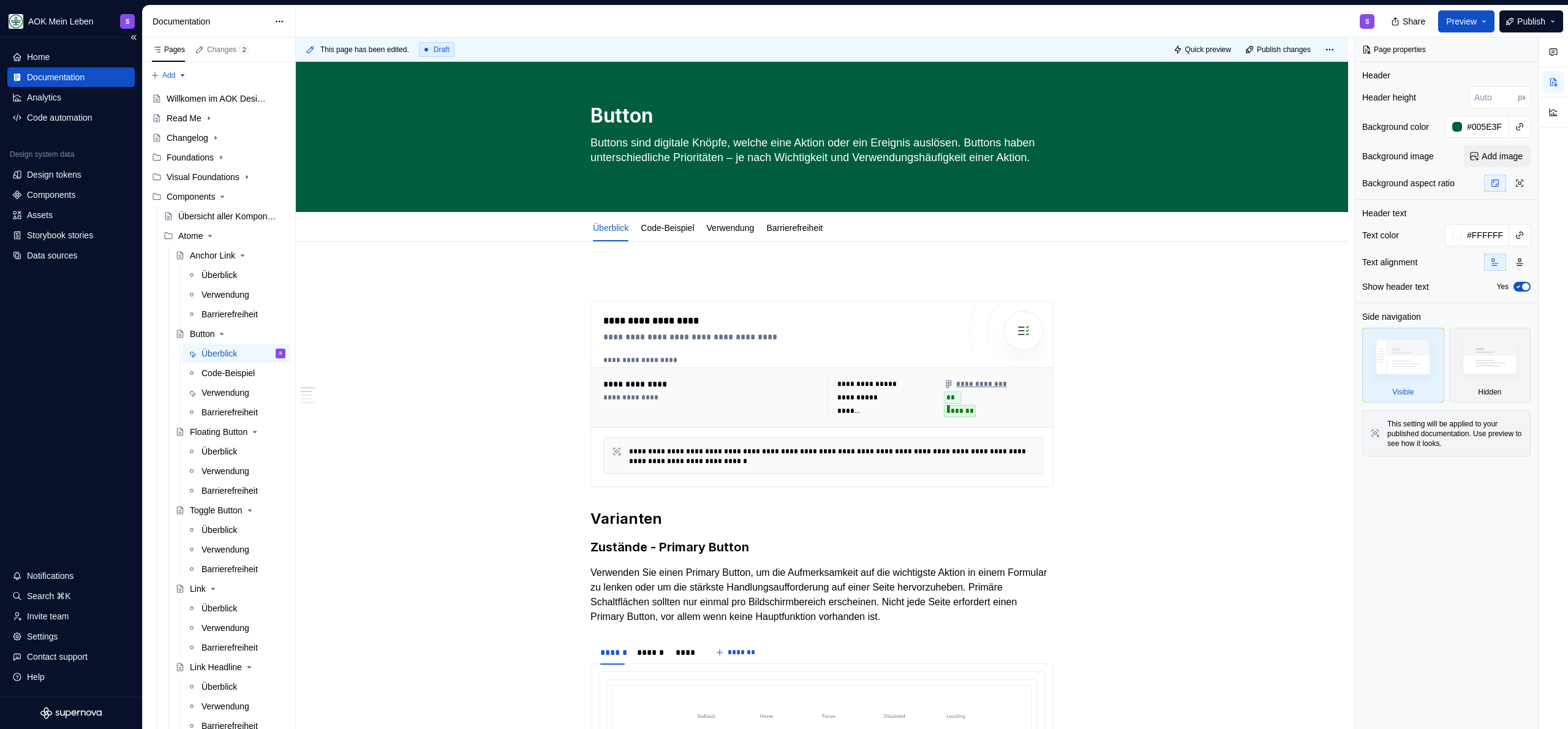
type textarea "*"
click at [661, 522] on h2 "Varianten" at bounding box center [822, 519] width 463 height 19
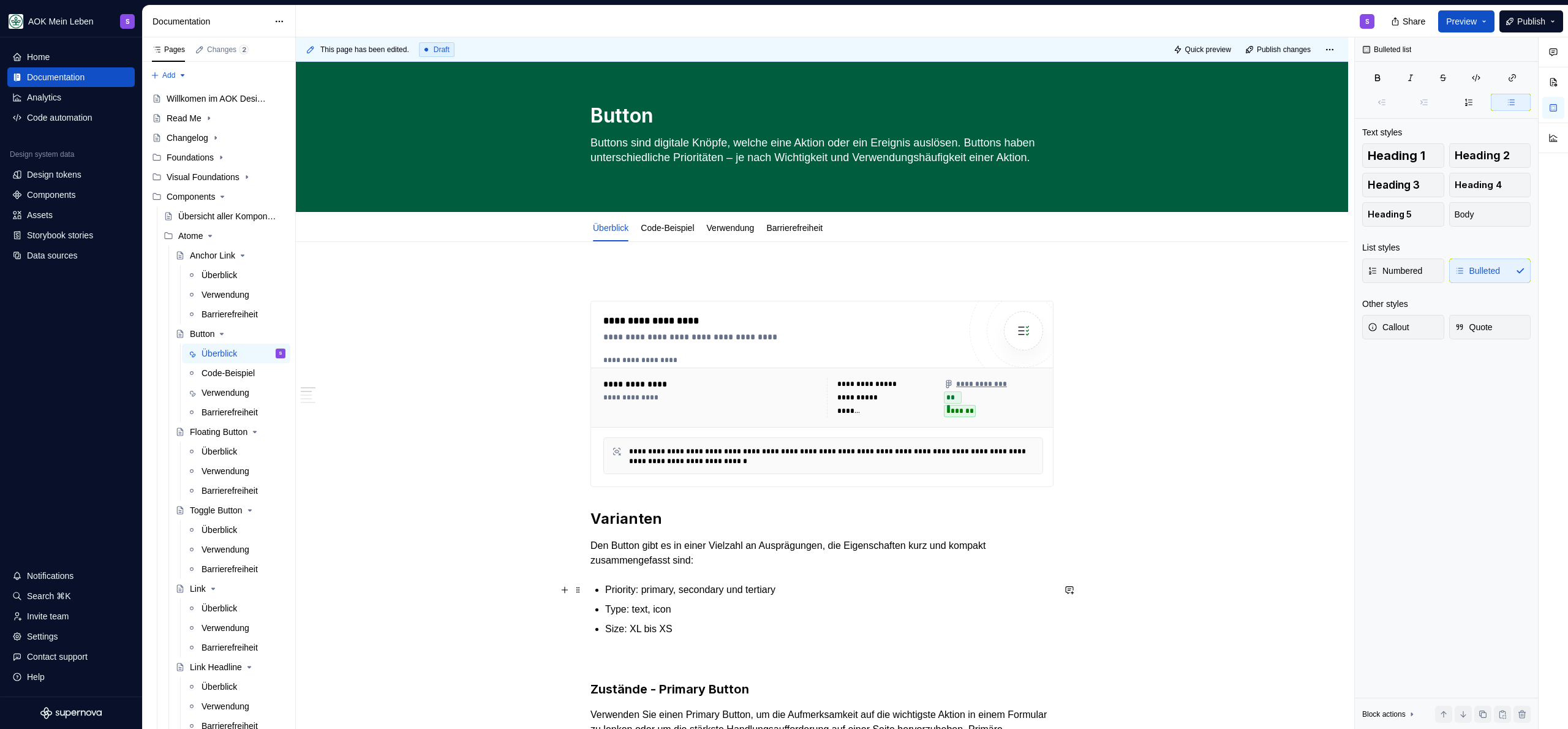
click at [805, 591] on p "Priority: primary, secondary und tertiary" at bounding box center [830, 590] width 448 height 15
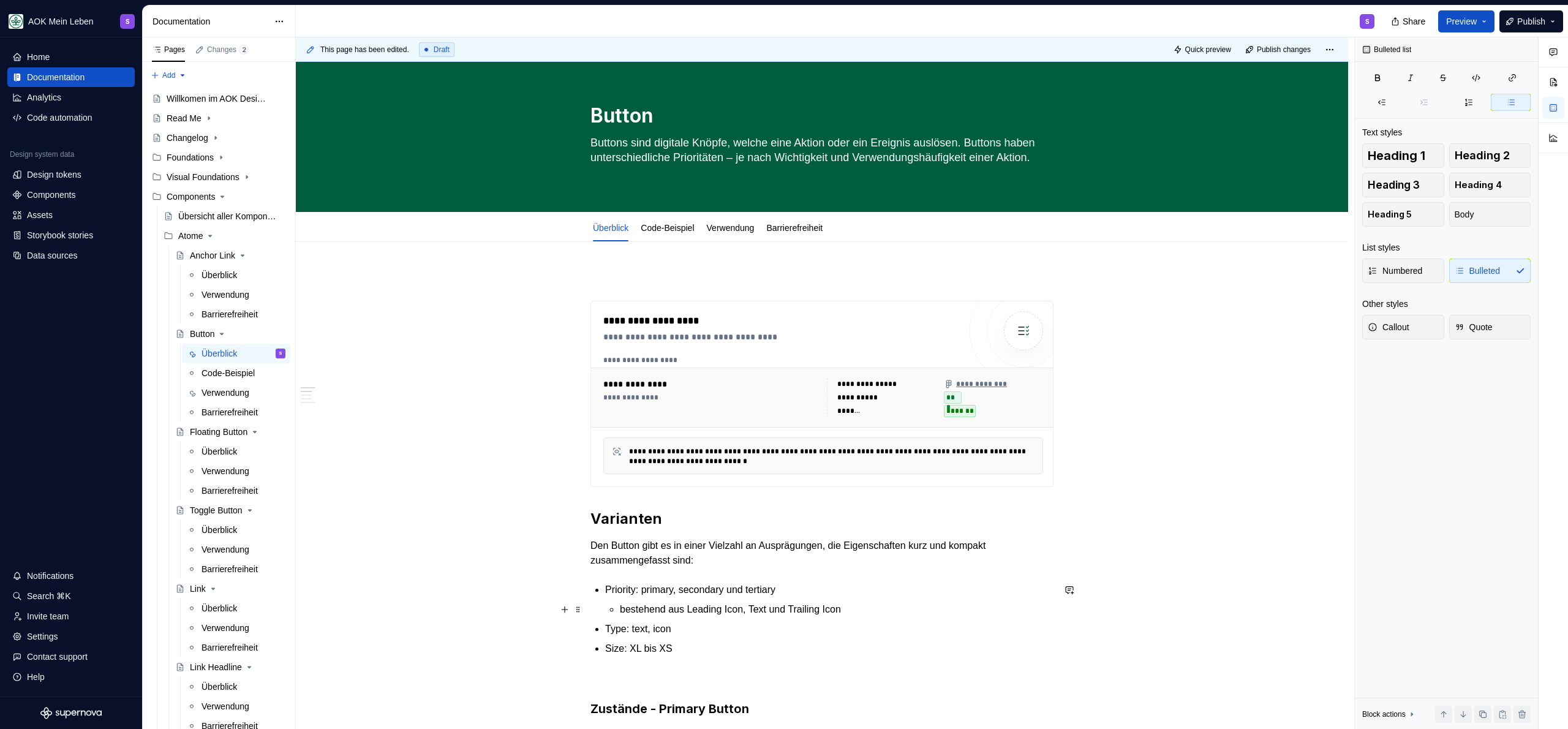
click at [693, 612] on p "bestehend aus Leading Icon, Text und Trailing Icon" at bounding box center [837, 609] width 434 height 15
click at [731, 625] on p "Type: text, icon" at bounding box center [830, 629] width 448 height 15
click at [690, 605] on p "bestehend aus Leading Icon, Text und Trailing Icon" at bounding box center [837, 609] width 434 height 15
click at [867, 607] on p "bestehend aus: Leading Icon, Text und Trailing Icon" at bounding box center [837, 609] width 434 height 15
click at [899, 608] on p "bestehend aus: Leading Icon, Text und Trailing Icon" at bounding box center [837, 609] width 434 height 15
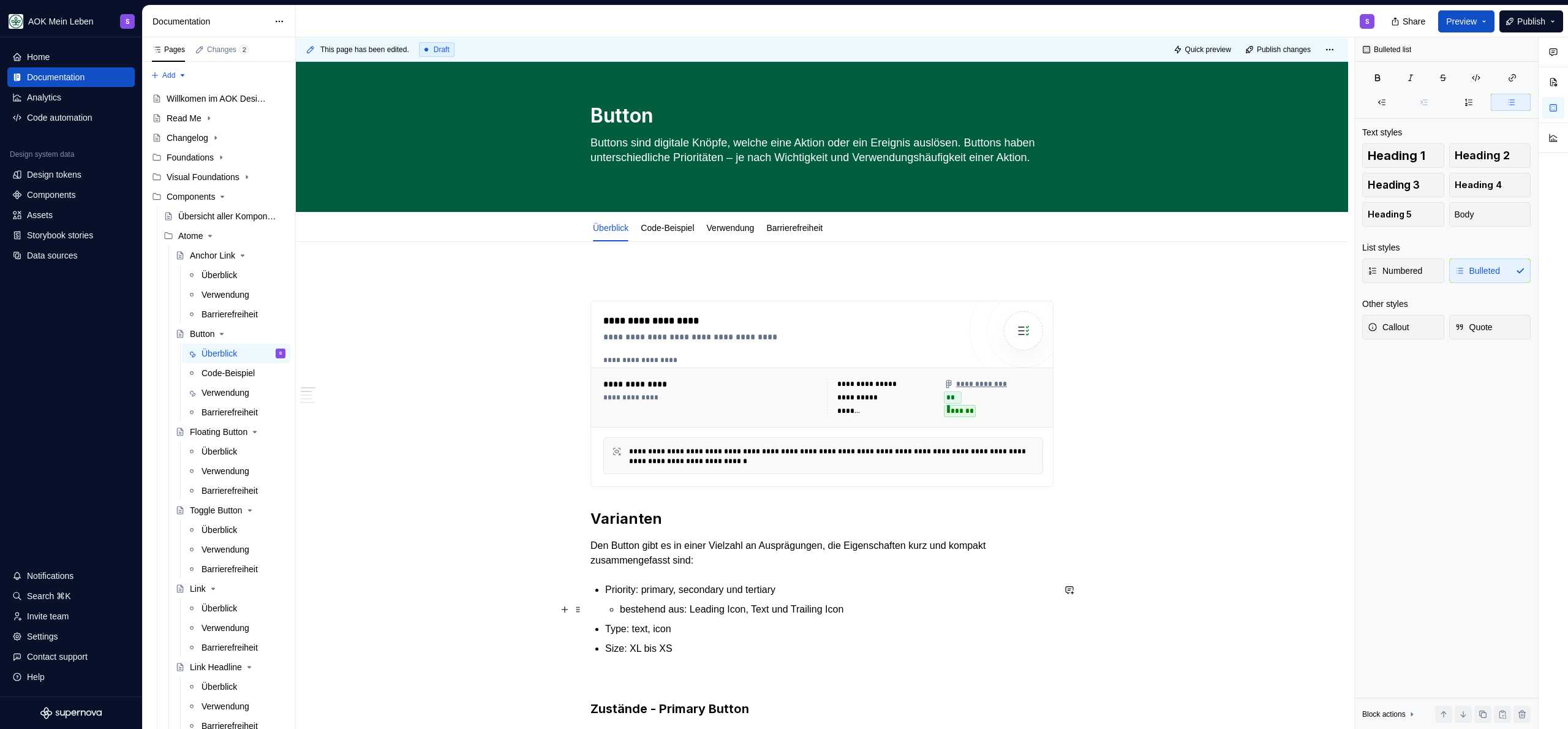
click at [821, 638] on ul "Priority: primary, secondary und tertiary bestehend aus: Leading Icon, Text und…" at bounding box center [830, 619] width 448 height 74
click at [775, 633] on p "Type: text, icon" at bounding box center [830, 629] width 448 height 15
click at [724, 640] on ul "Priority: primary, secondary und tertiary bestehend aus: Leading Icon, Text und…" at bounding box center [830, 619] width 448 height 74
click at [633, 626] on p "Type: text, icon" at bounding box center [830, 629] width 448 height 15
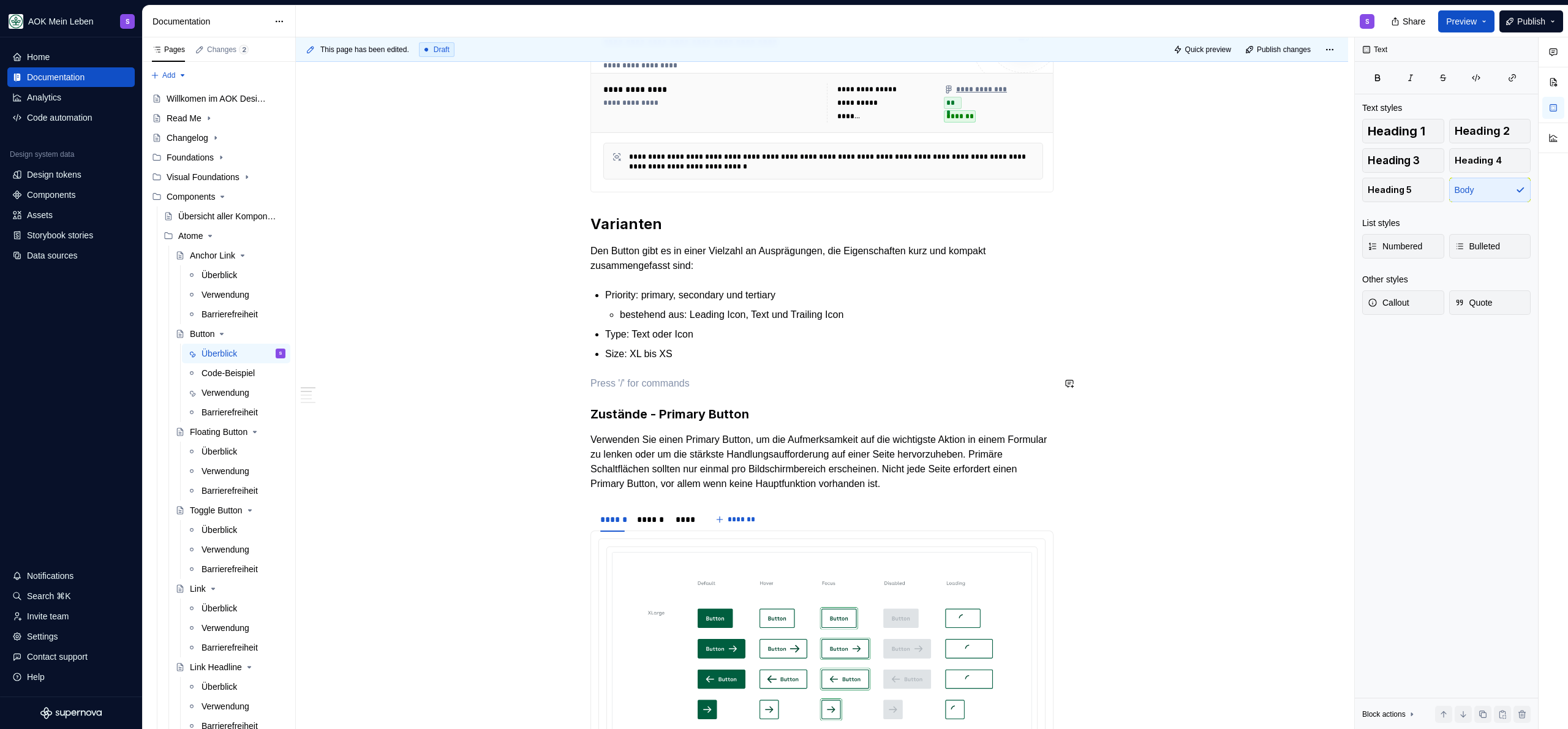
click at [719, 355] on p "Size: XL bis XS" at bounding box center [830, 354] width 448 height 15
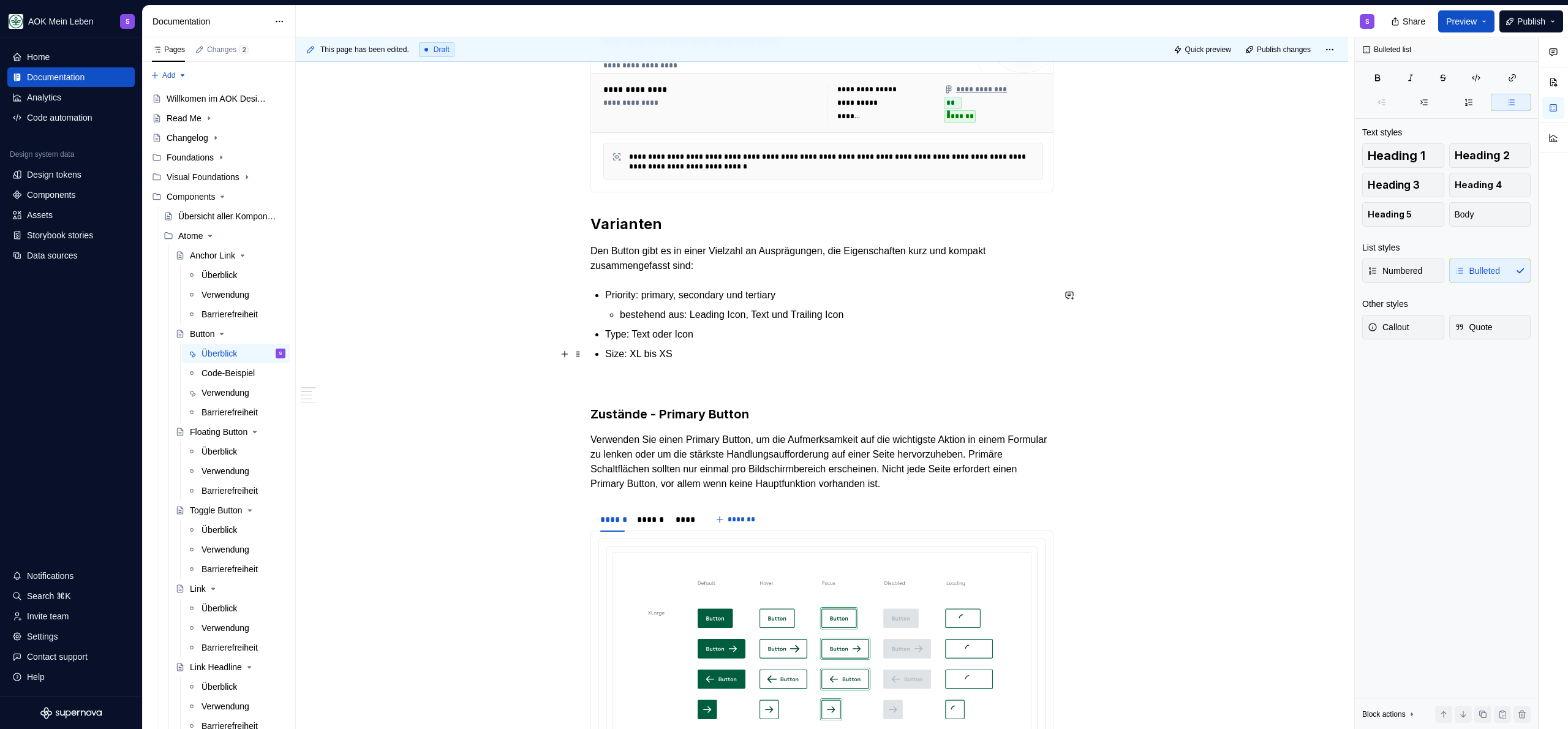
click at [703, 349] on p "Size: XL bis XS" at bounding box center [830, 354] width 448 height 15
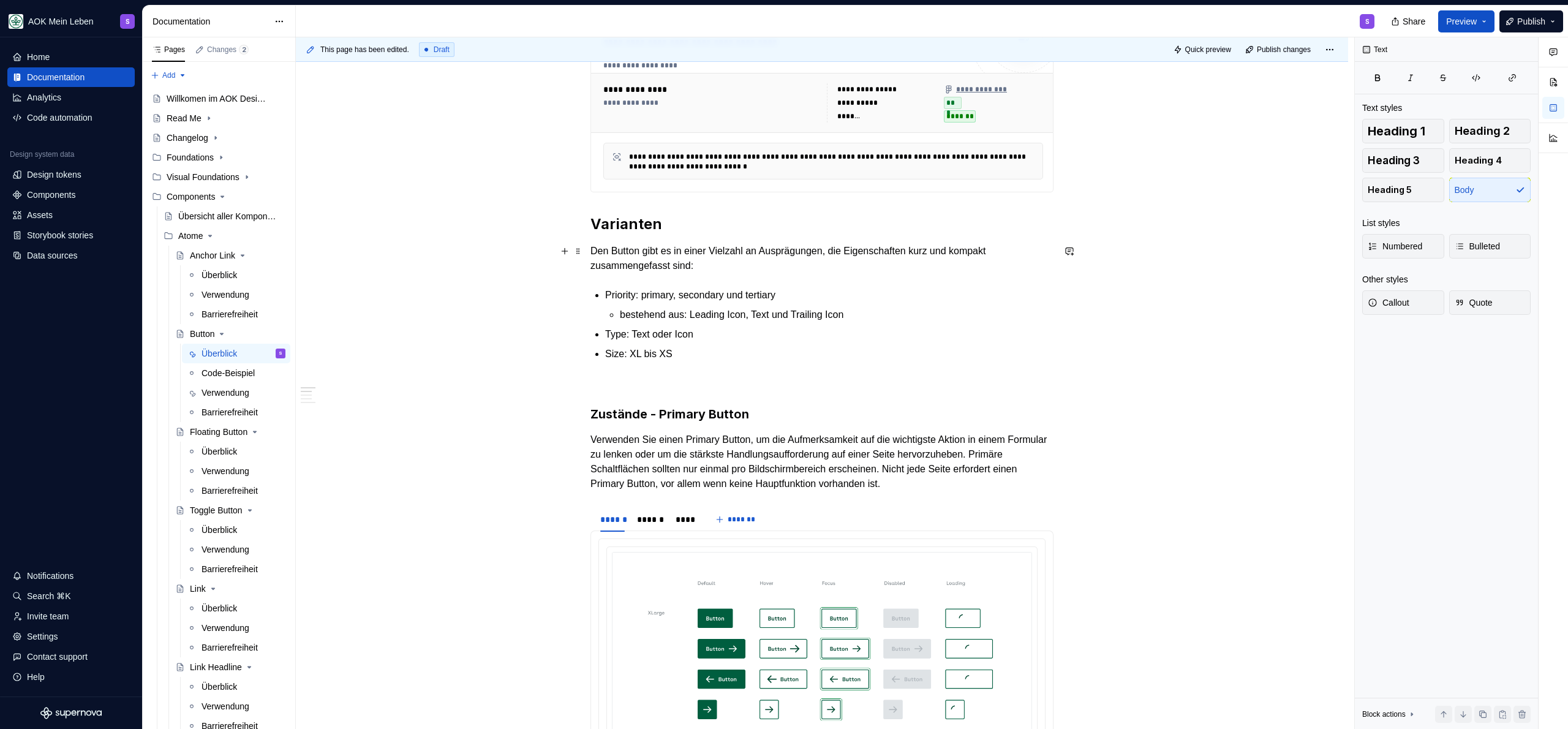
click at [810, 261] on p "Den Button gibt es in einer Vielzahl an Ausprägungen, die Eigenschaften kurz un…" at bounding box center [822, 258] width 463 height 29
click at [725, 360] on p "Size: XL bis XS" at bounding box center [830, 354] width 448 height 15
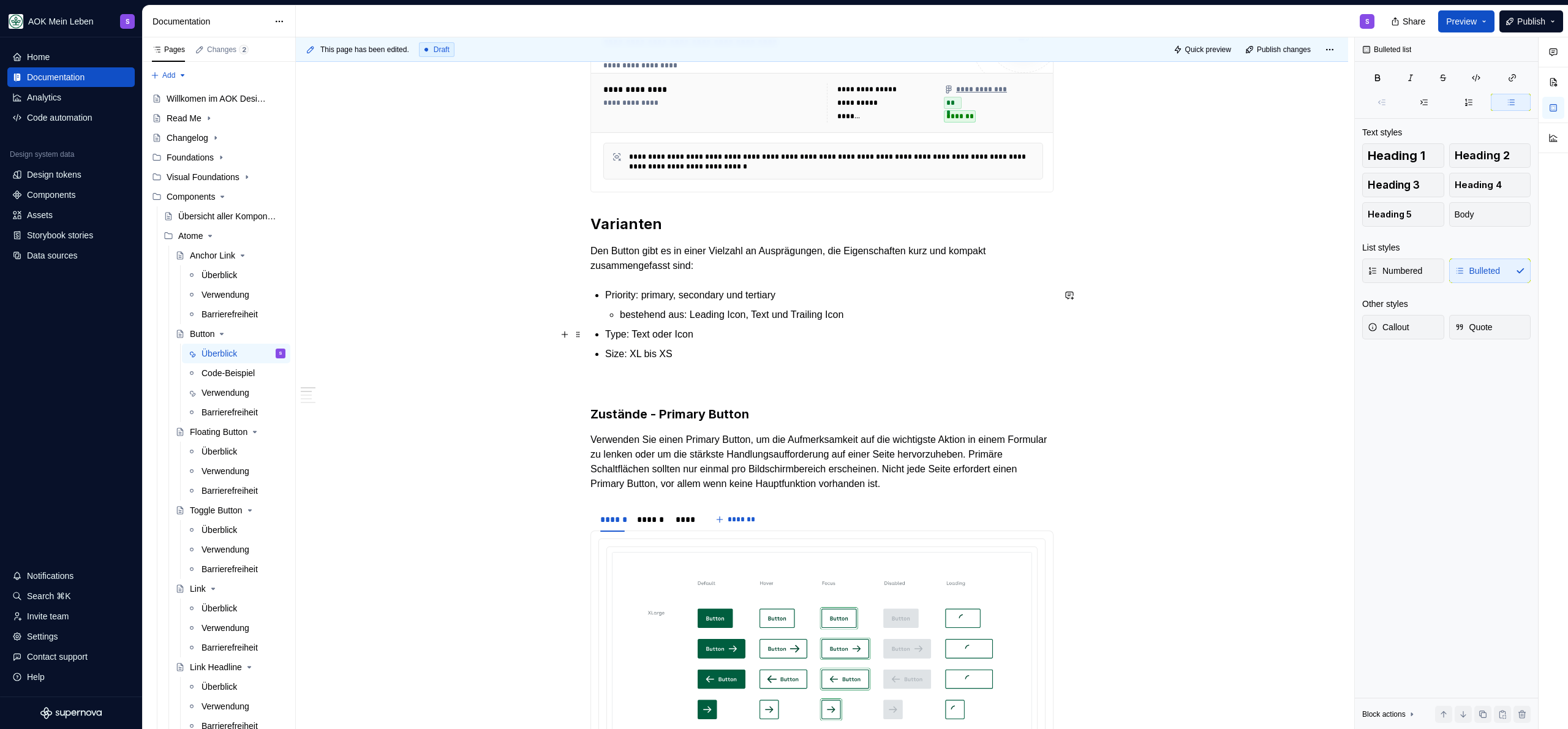
click at [722, 333] on p "Type: Text oder Icon" at bounding box center [830, 334] width 448 height 15
click at [701, 361] on p "Size: XL bis XS" at bounding box center [830, 354] width 448 height 15
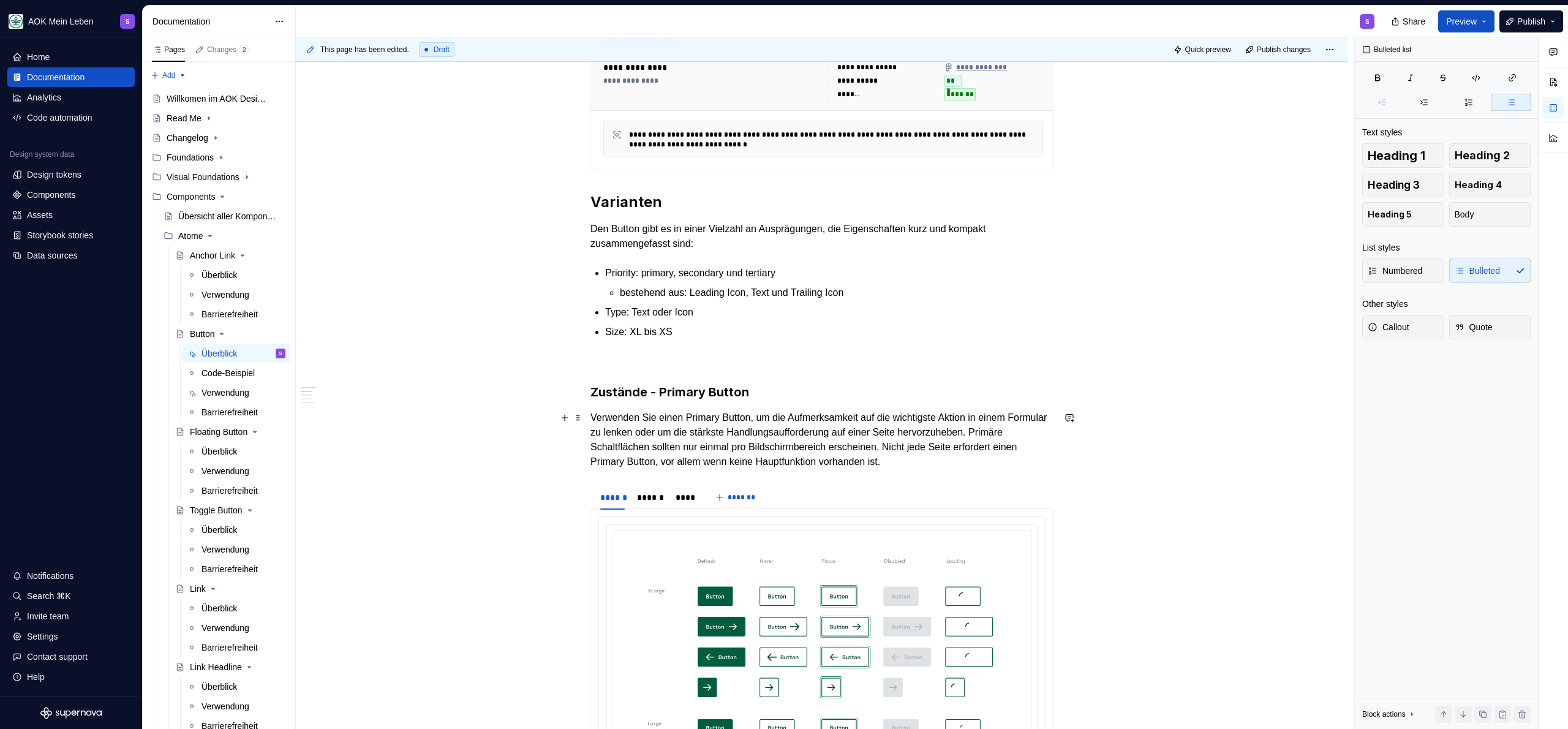
scroll to position [303, 0]
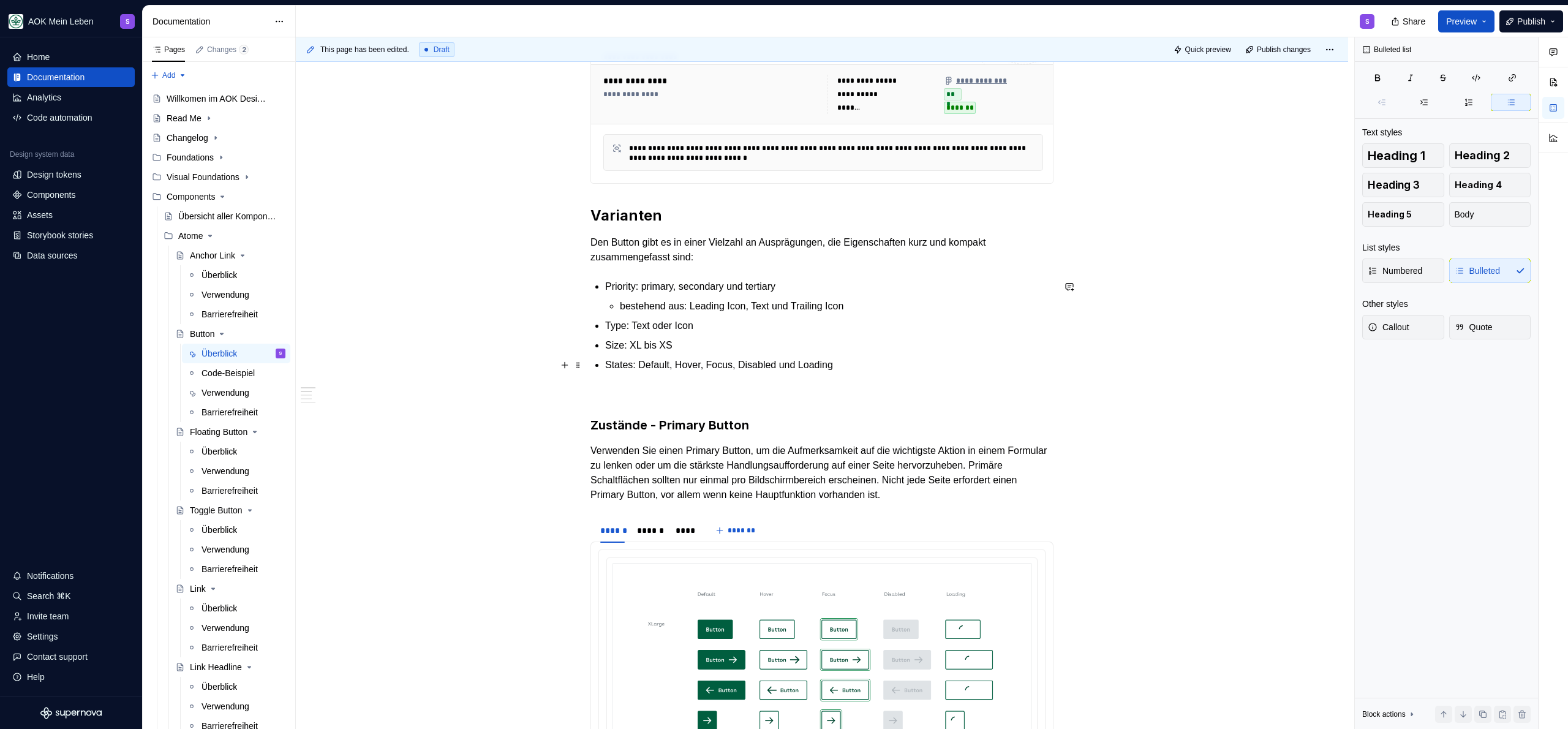
click at [666, 363] on p "States: Default, Hover, Focus, Disabled und Loading" at bounding box center [830, 365] width 448 height 15
click at [640, 364] on p "States: Default, Hover, Focus, Disabled und Loading" at bounding box center [830, 365] width 448 height 15
click at [945, 362] on p "States: Default, Hover, Focus, Disabled und Loading" at bounding box center [830, 365] width 448 height 15
click at [886, 367] on p "States: Default, Hover, Focus, Disabled und Loading" at bounding box center [830, 365] width 448 height 15
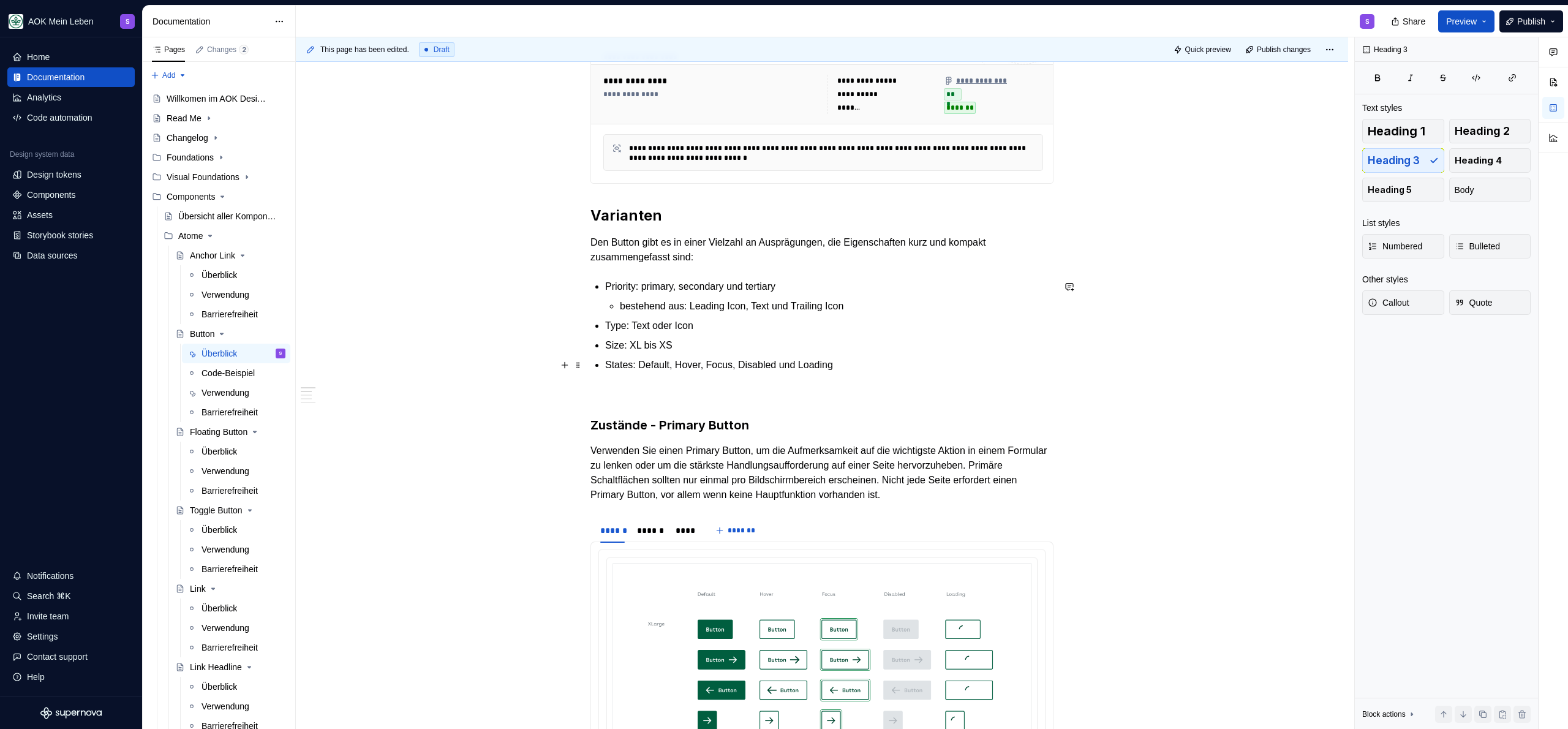
click at [858, 355] on ul "Priority: primary, secondary und tertiary bestehend aus: Leading Icon, Text und…" at bounding box center [830, 325] width 448 height 93
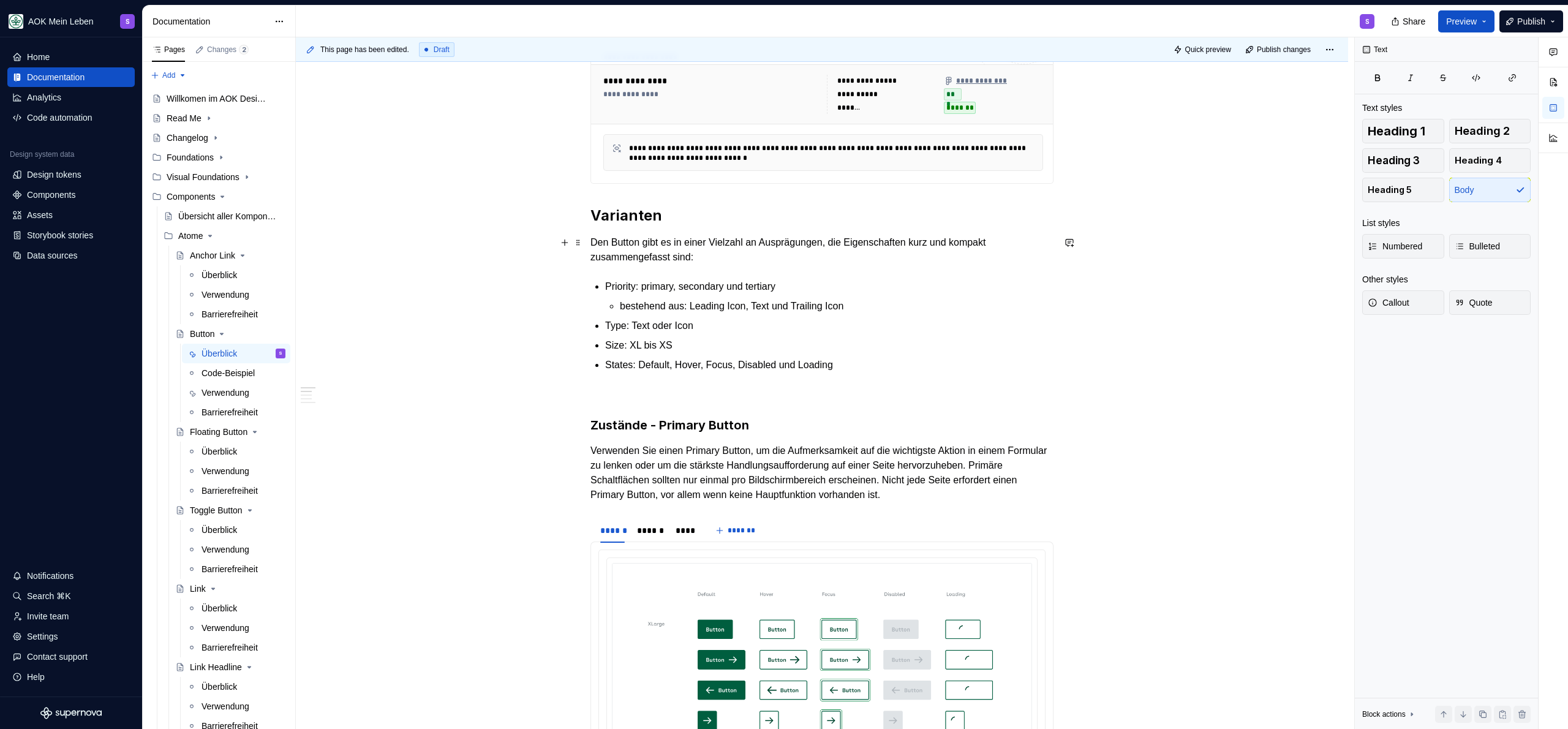
click at [758, 257] on p "Den Button gibt es in einer Vielzahl an Ausprägungen, die Eigenschaften kurz un…" at bounding box center [822, 250] width 463 height 29
click at [800, 338] on p "Size: XL bis XS" at bounding box center [830, 345] width 448 height 15
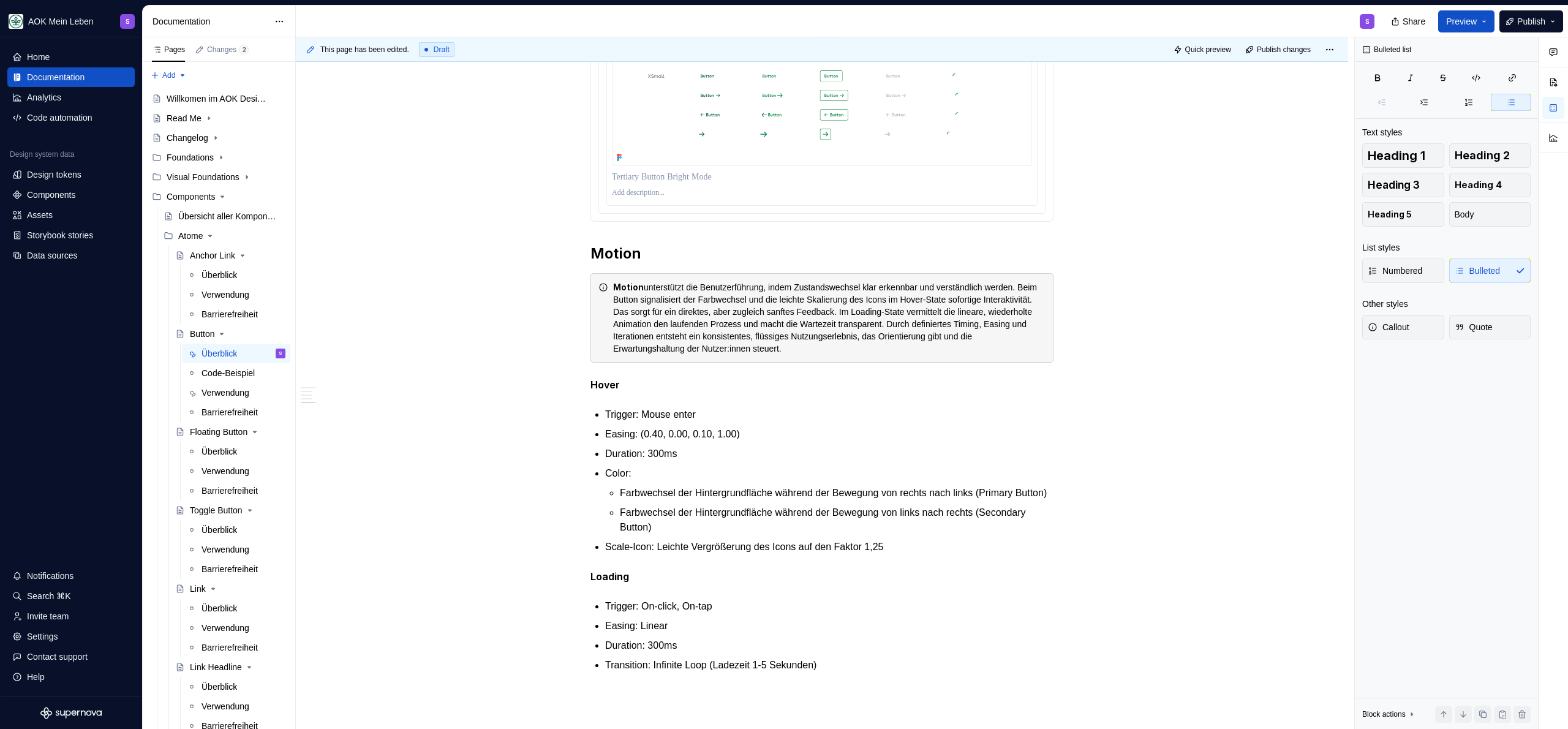
scroll to position [3090, 0]
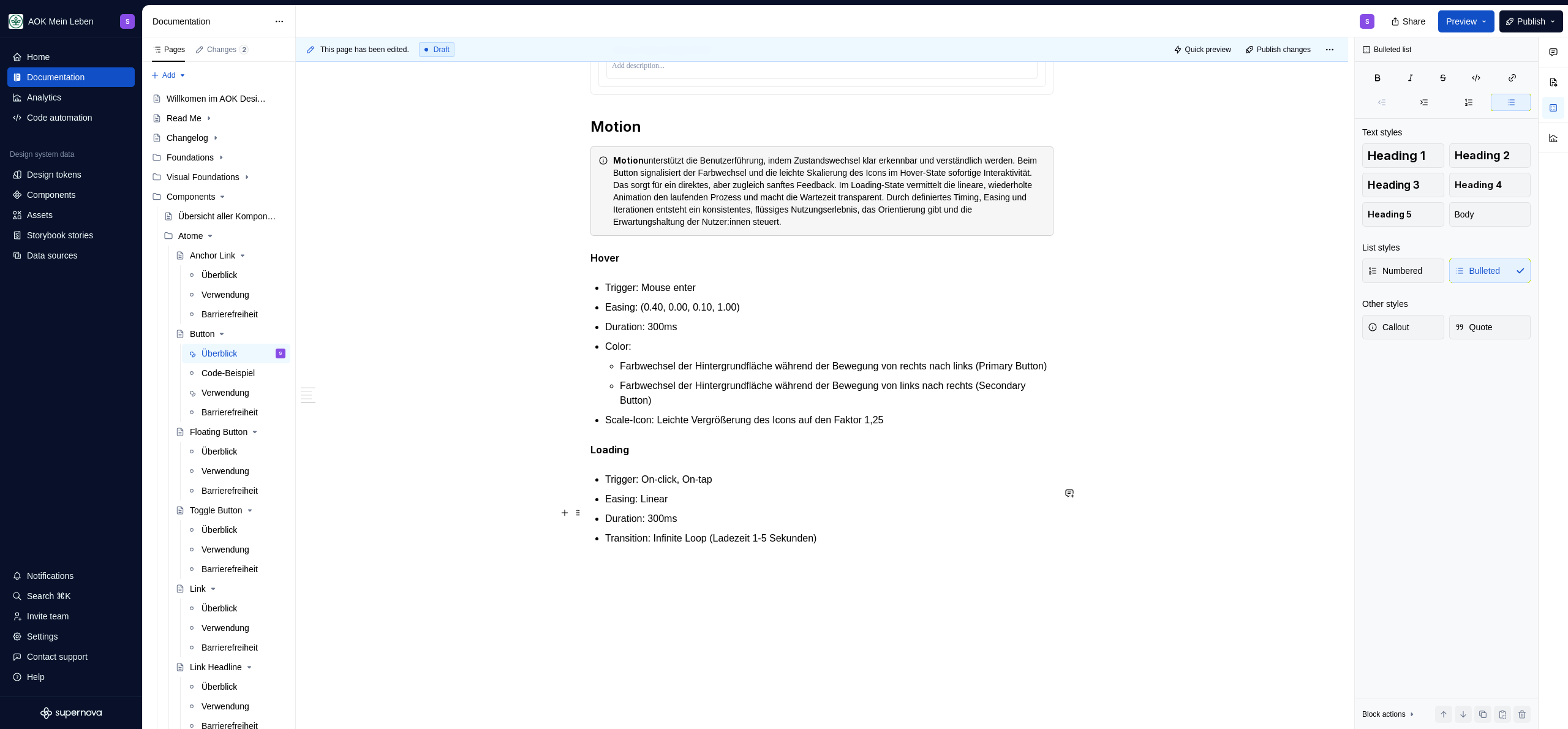
click at [840, 506] on p "Easing: Linear" at bounding box center [830, 499] width 448 height 15
click at [831, 544] on p "Transition: Infinite Loop (Ladezeit 1-5 Sekunden)" at bounding box center [830, 538] width 448 height 15
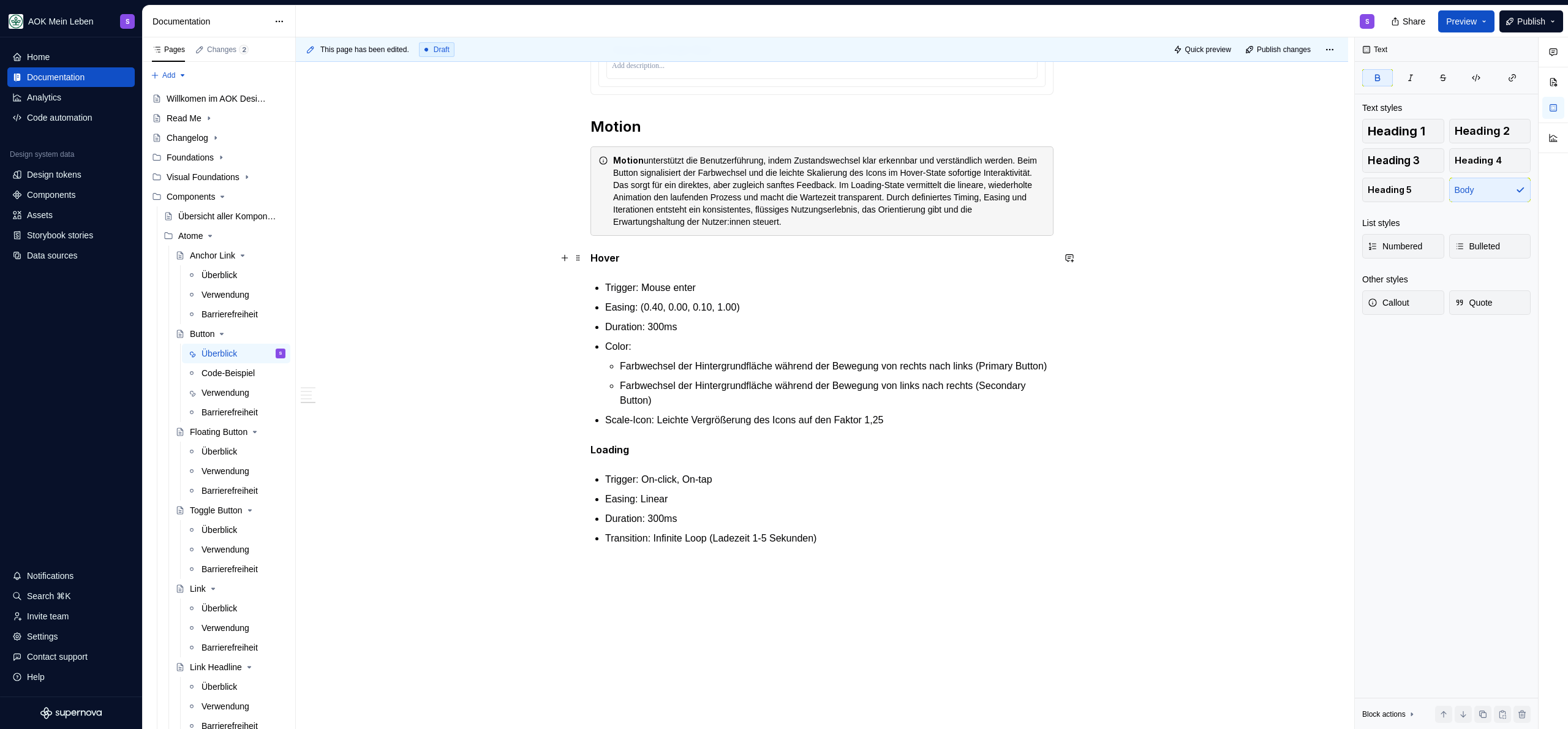
click at [818, 260] on p "Hover" at bounding box center [822, 258] width 463 height 15
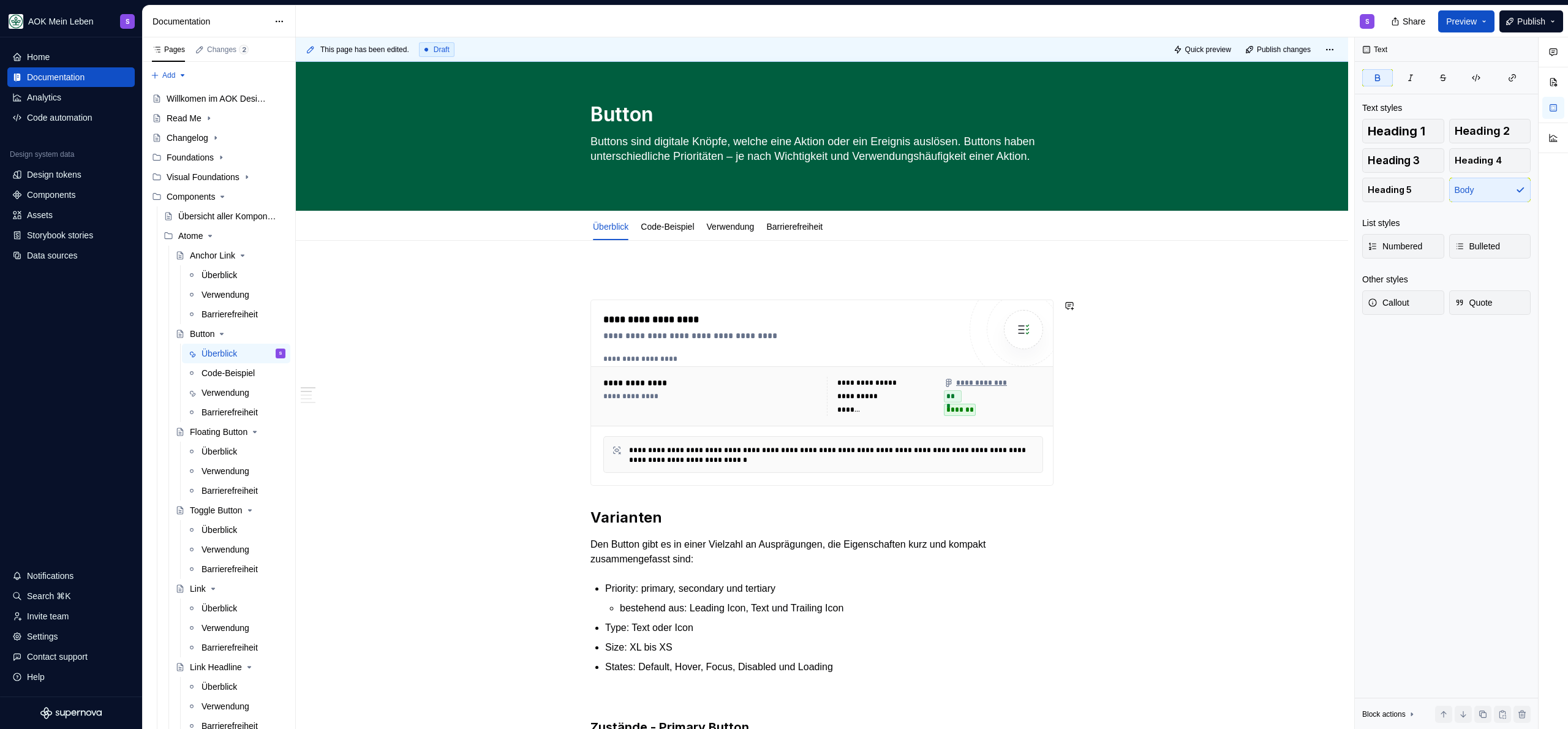
scroll to position [0, 0]
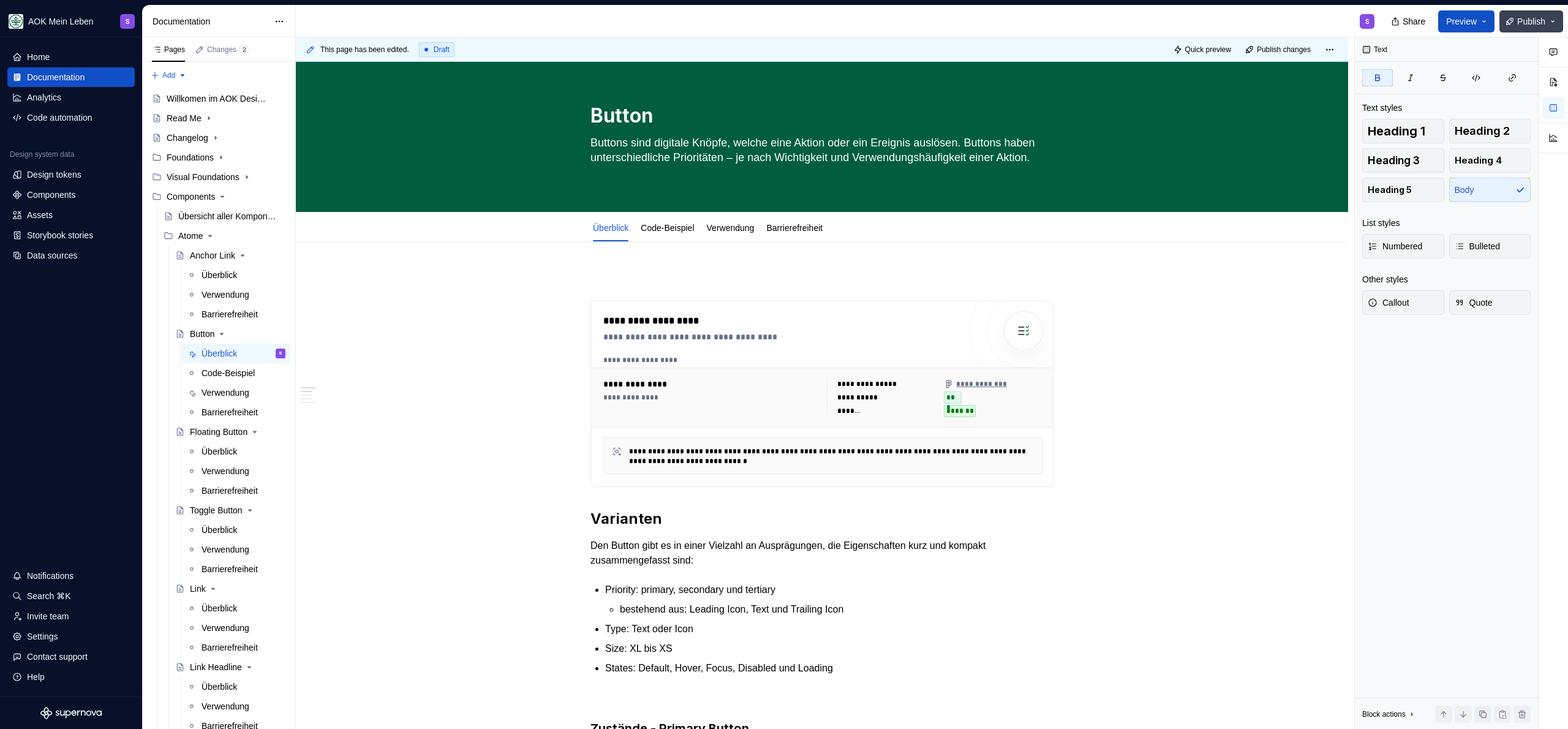
click at [1529, 25] on span "Publish" at bounding box center [1531, 21] width 28 height 12
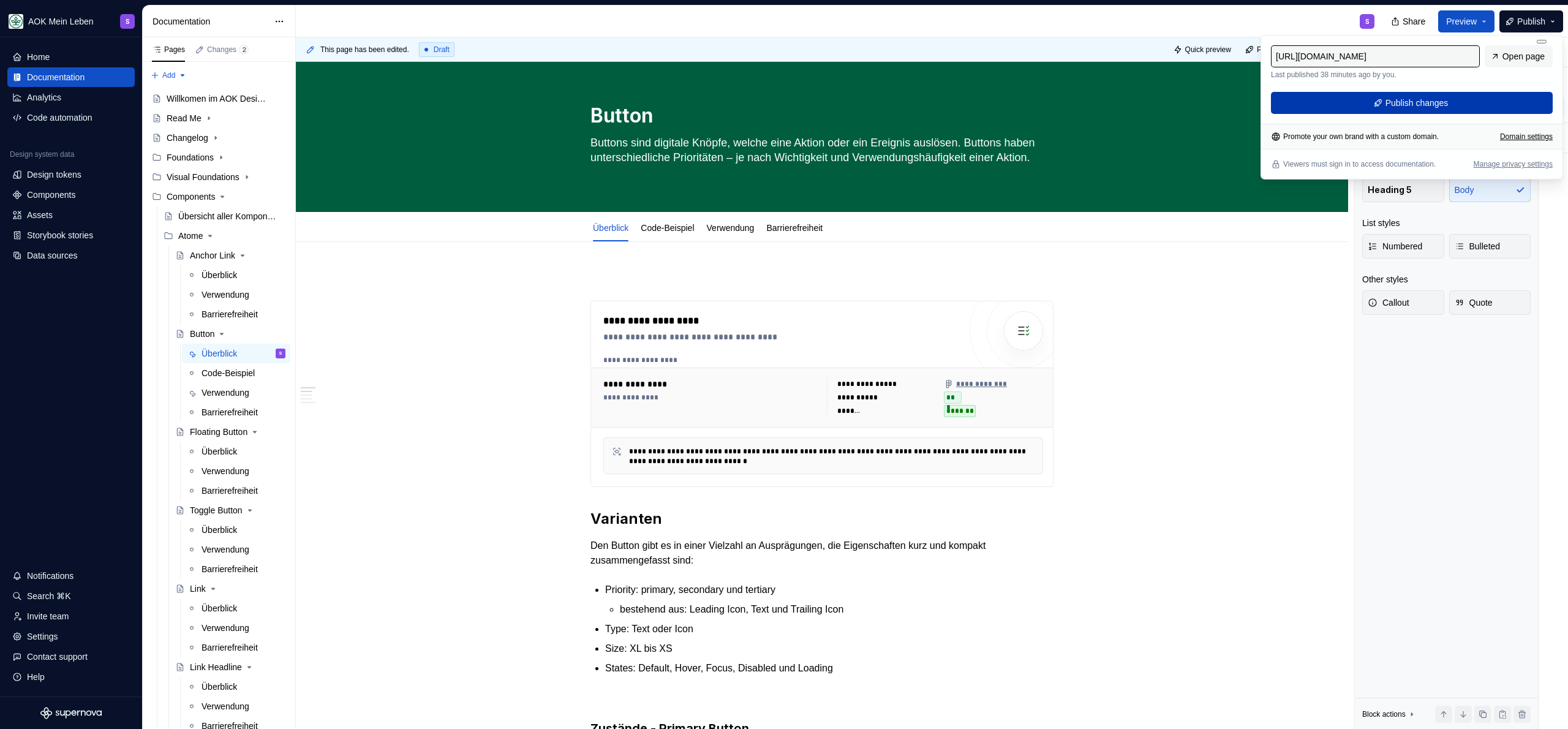
click at [1369, 111] on button "Publish changes" at bounding box center [1412, 103] width 282 height 22
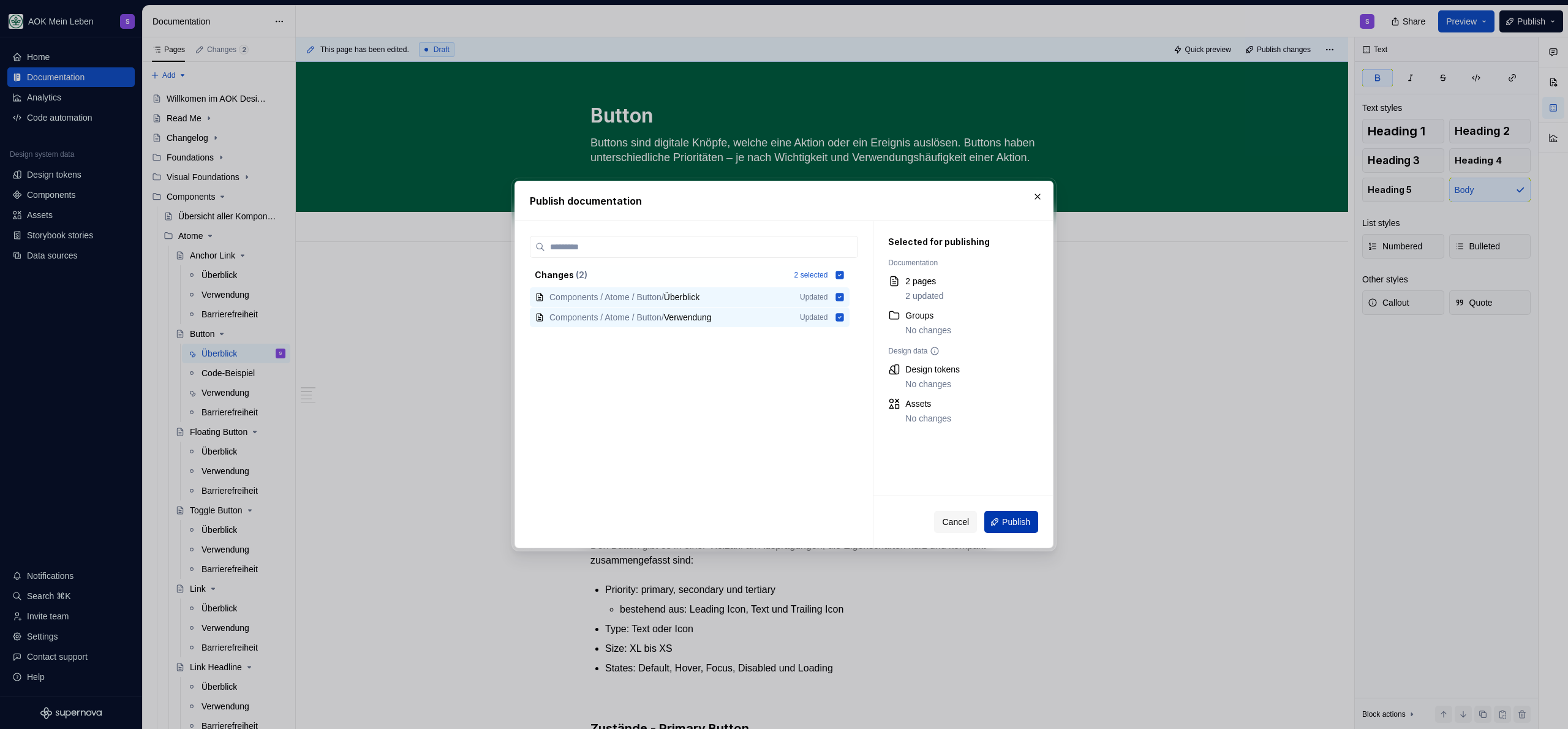
click at [1011, 519] on span "Publish" at bounding box center [1016, 521] width 28 height 12
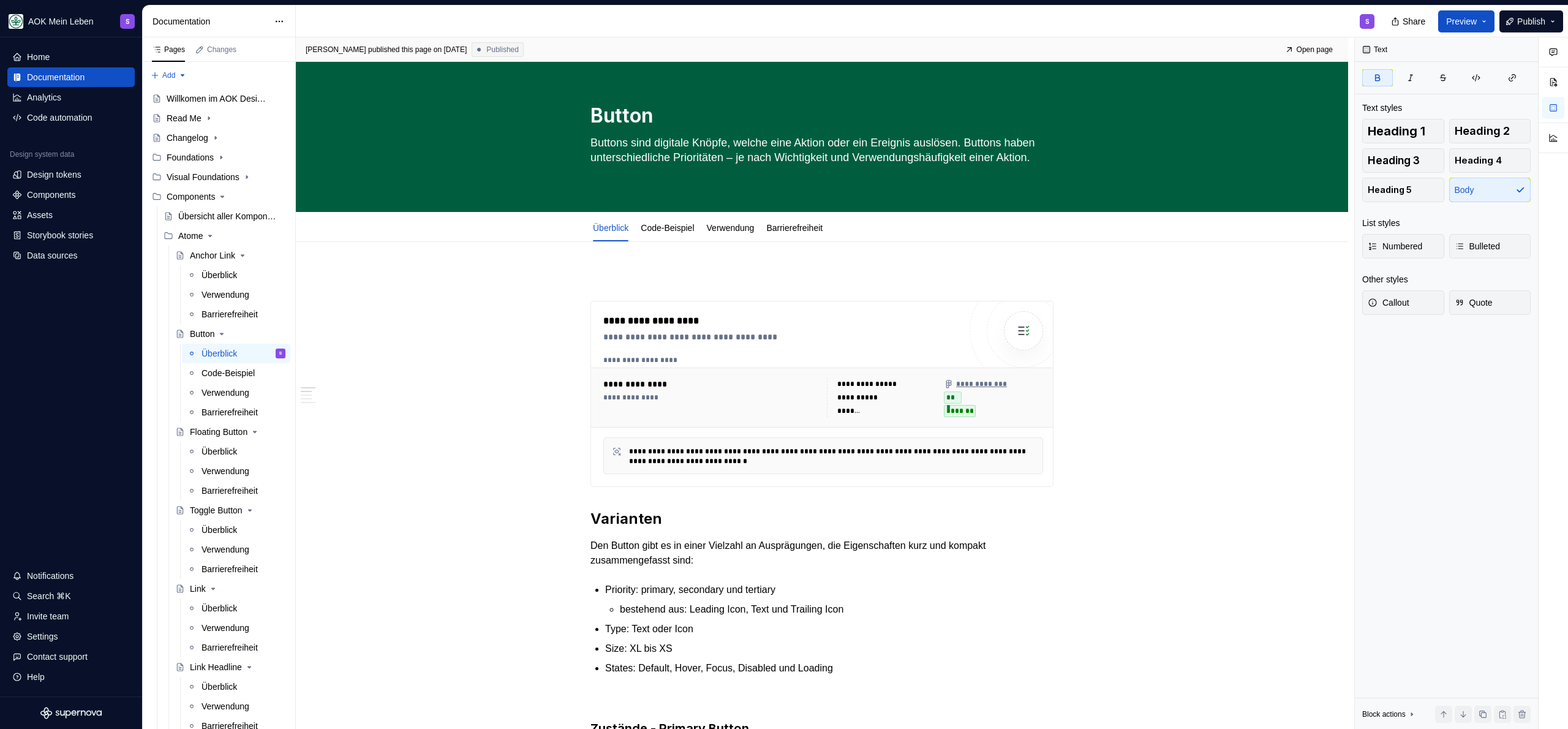
type textarea "*"
